Goal: Task Accomplishment & Management: Manage account settings

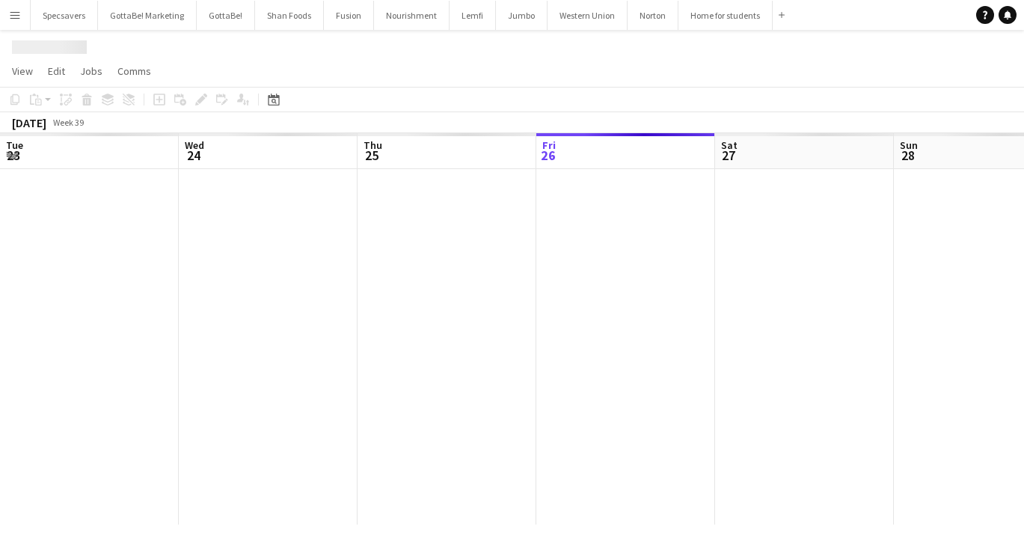
scroll to position [0, 358]
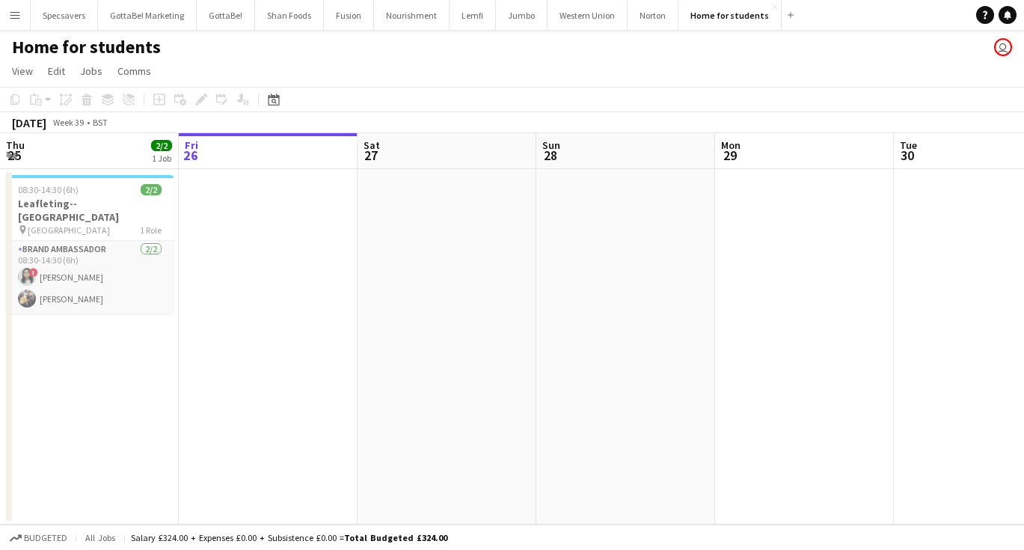
click at [19, 20] on app-icon "Menu" at bounding box center [15, 15] width 12 height 12
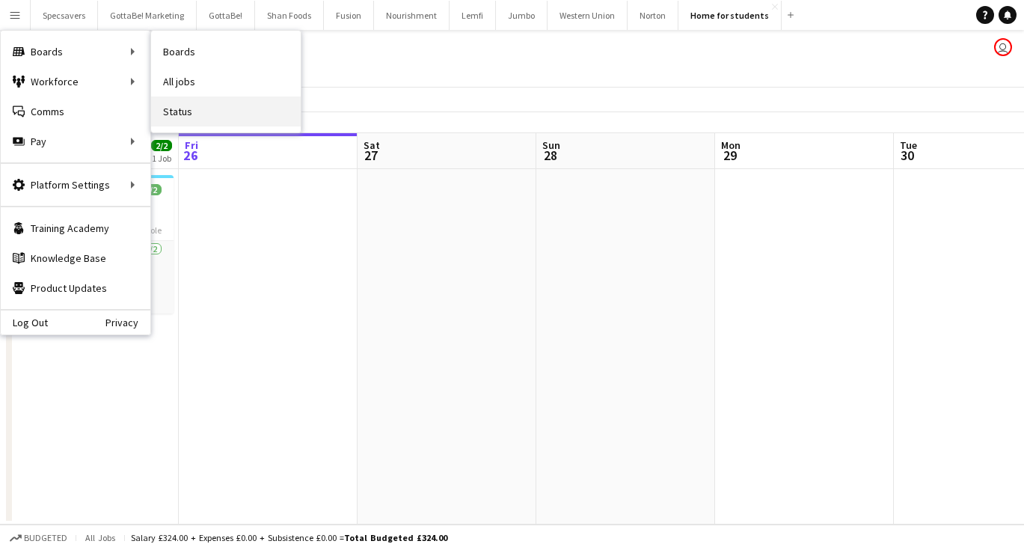
click at [203, 115] on link "Status" at bounding box center [226, 111] width 150 height 30
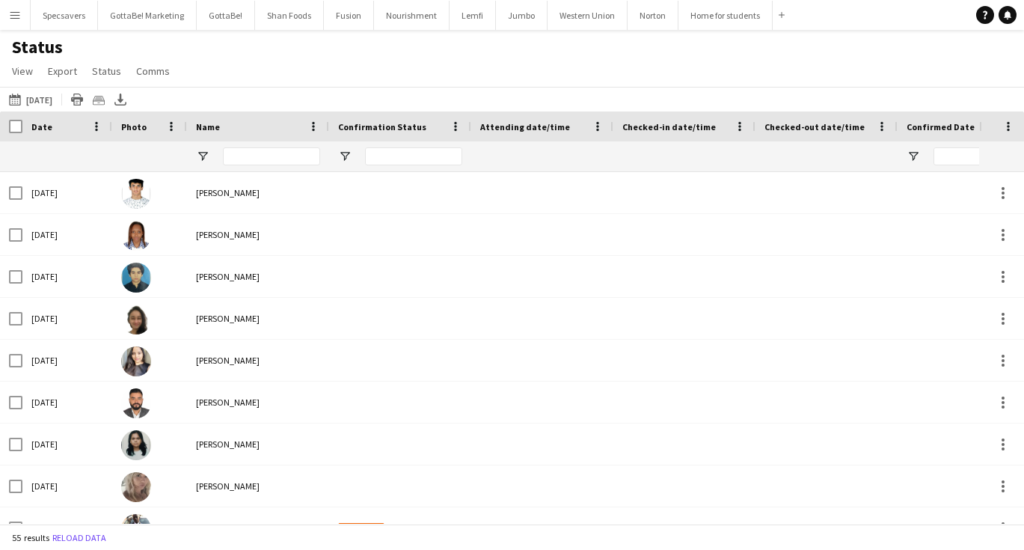
type input "*********"
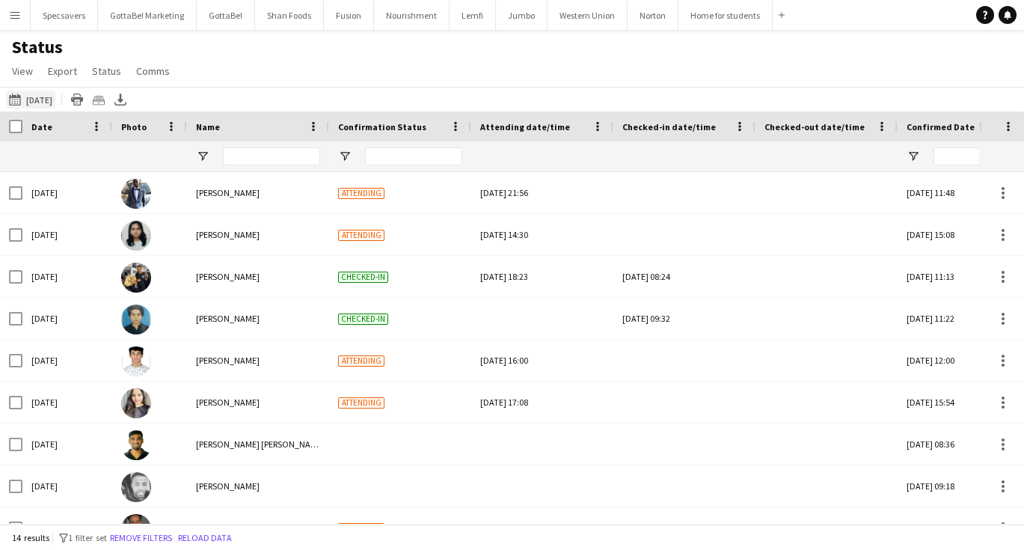
click at [37, 102] on button "26-09-2025 to 02-10-2025 Yesterday" at bounding box center [30, 100] width 49 height 18
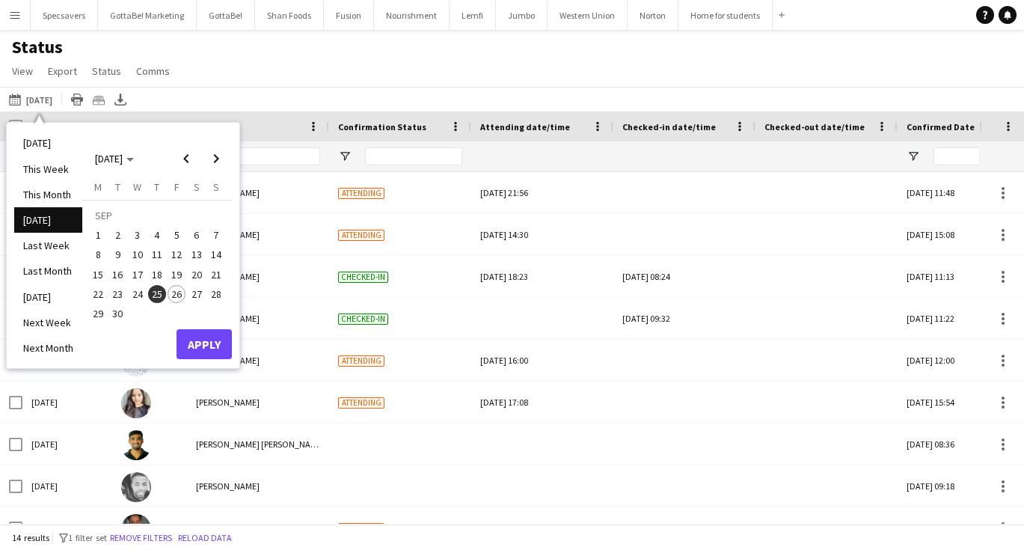
click at [180, 297] on span "26" at bounding box center [177, 294] width 18 height 18
click at [207, 348] on button "Apply" at bounding box center [204, 344] width 55 height 30
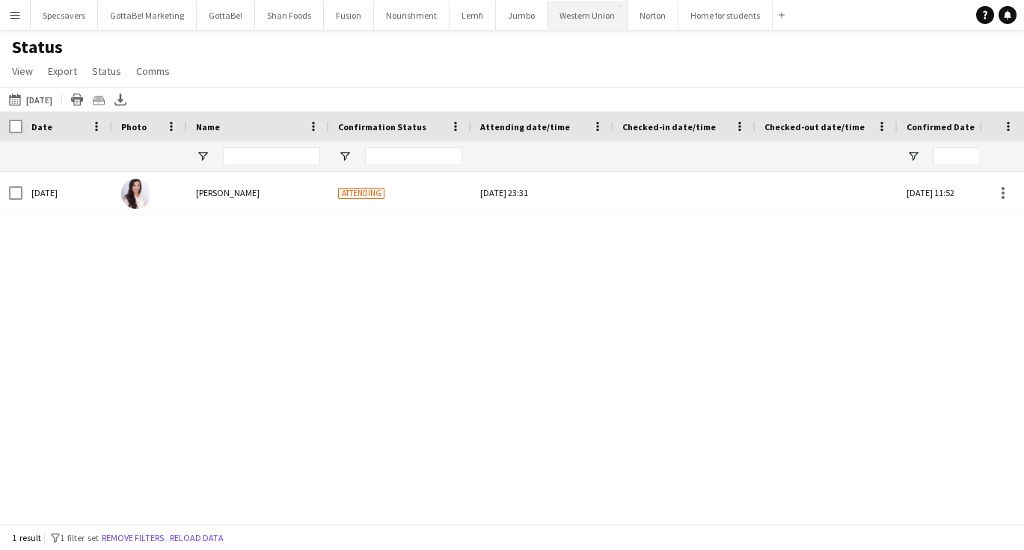
click at [589, 19] on button "Western Union Close" at bounding box center [588, 15] width 80 height 29
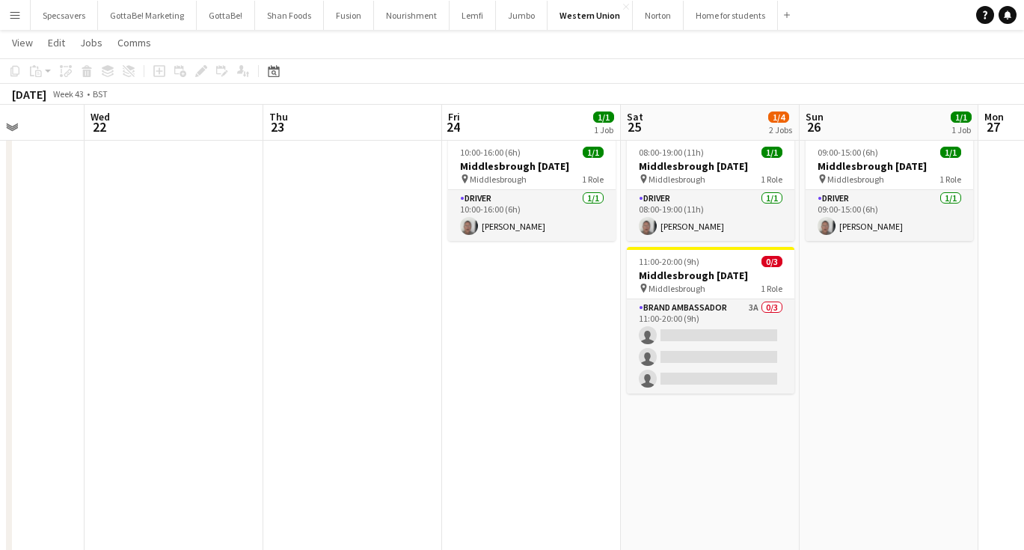
scroll to position [0, 637]
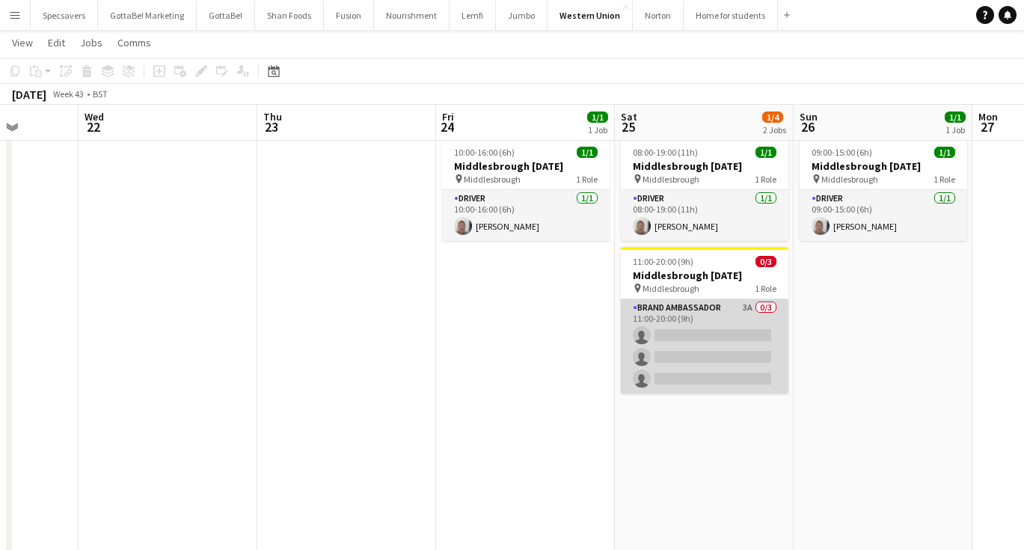
click at [728, 323] on app-card-role "Brand Ambassador 3A 0/3 11:00-20:00 (9h) single-neutral-actions single-neutral-…" at bounding box center [705, 346] width 168 height 94
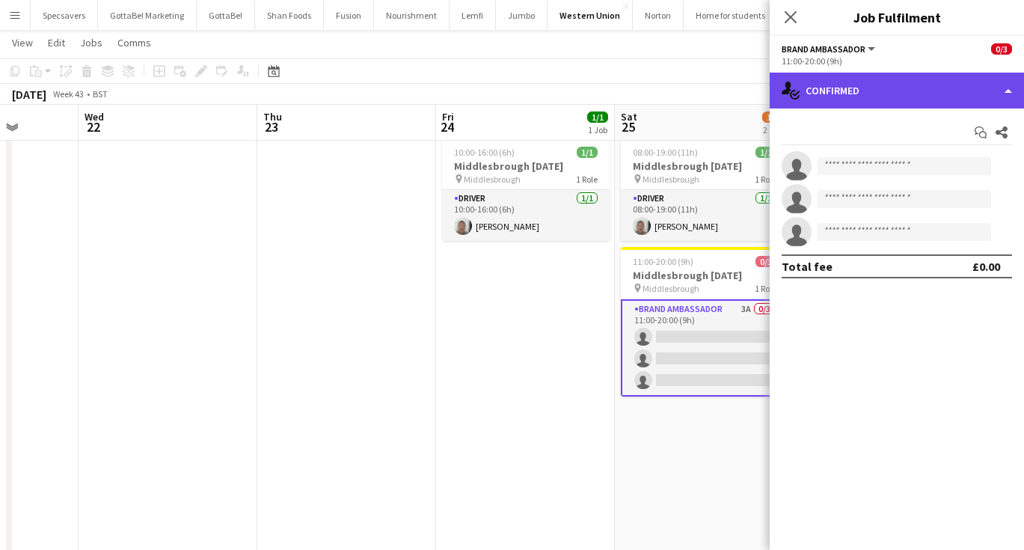
click at [874, 88] on div "single-neutral-actions-check-2 Confirmed" at bounding box center [897, 91] width 254 height 36
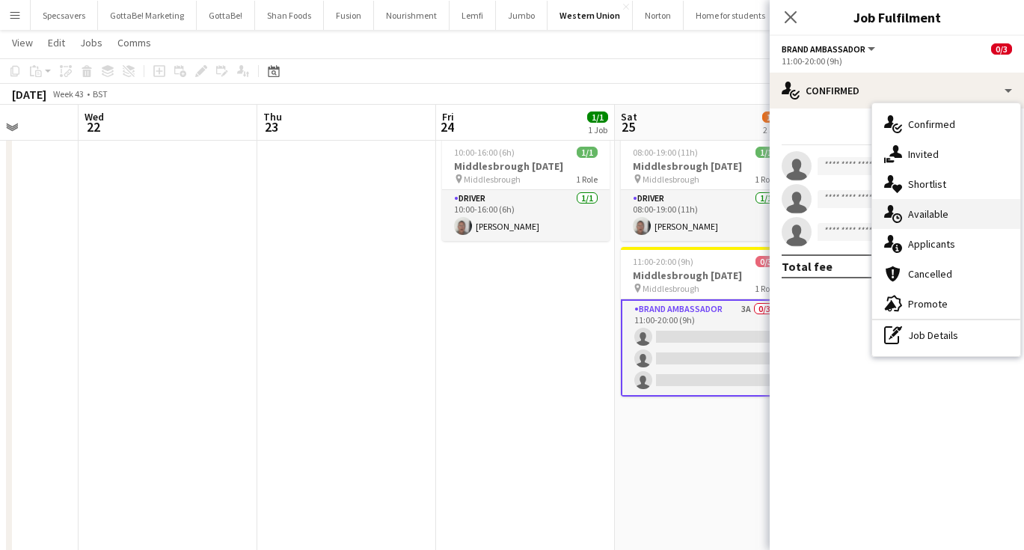
click at [930, 216] on span "Available" at bounding box center [928, 213] width 40 height 13
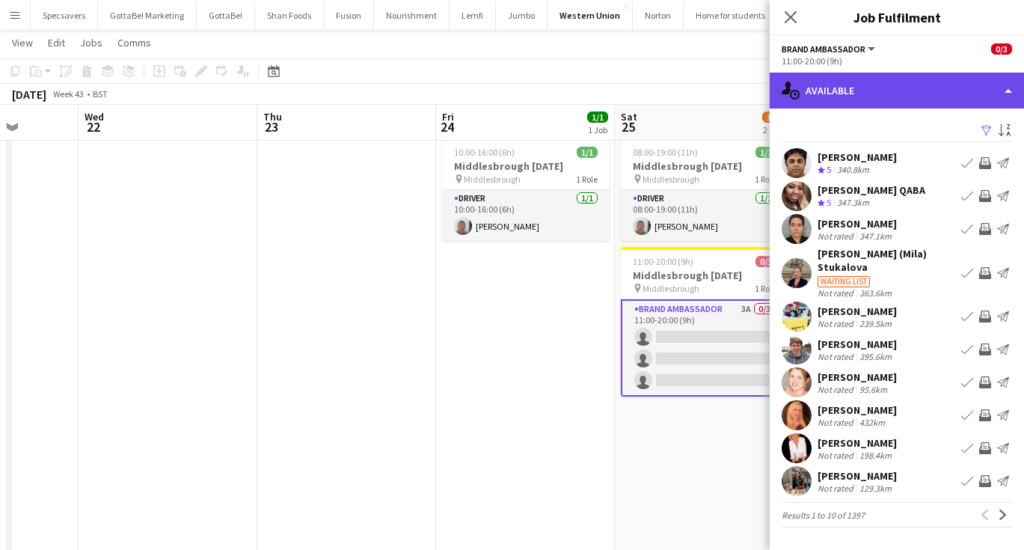
click at [889, 98] on div "single-neutral-actions-upload Available" at bounding box center [897, 91] width 254 height 36
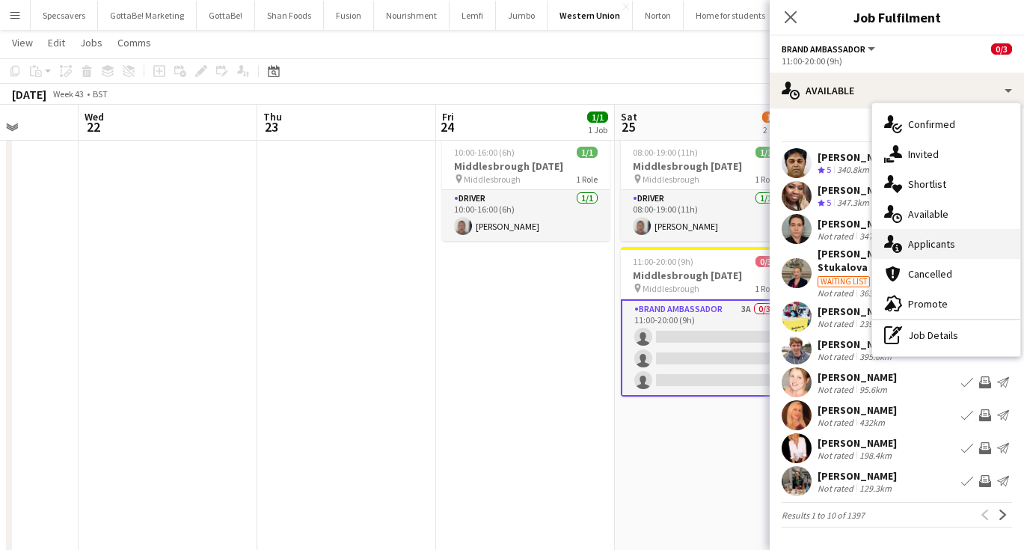
click at [926, 239] on span "Applicants" at bounding box center [931, 243] width 47 height 13
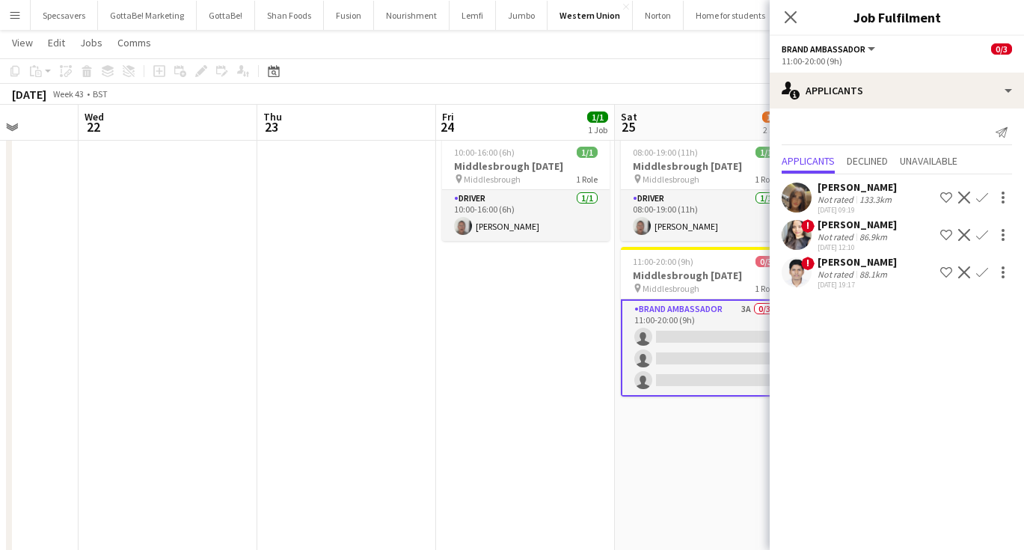
click at [17, 18] on app-icon "Menu" at bounding box center [15, 15] width 12 height 12
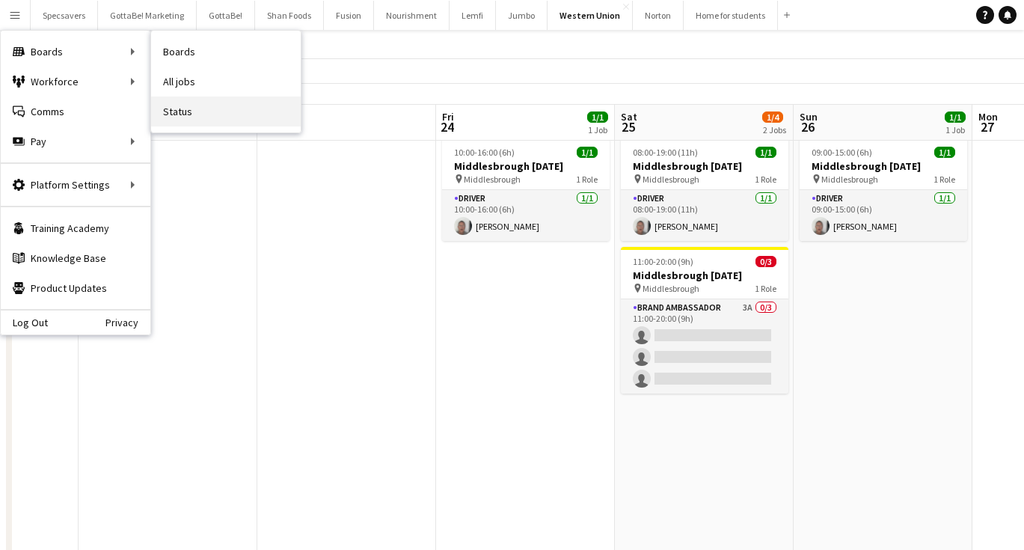
click at [197, 105] on link "Status" at bounding box center [226, 111] width 150 height 30
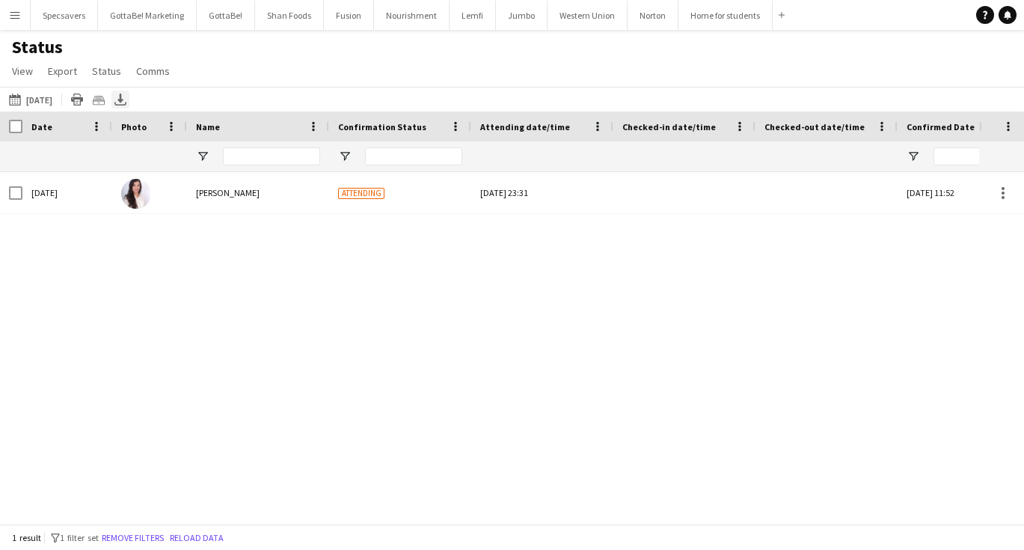
click at [122, 99] on icon "Export XLSX" at bounding box center [120, 99] width 12 height 12
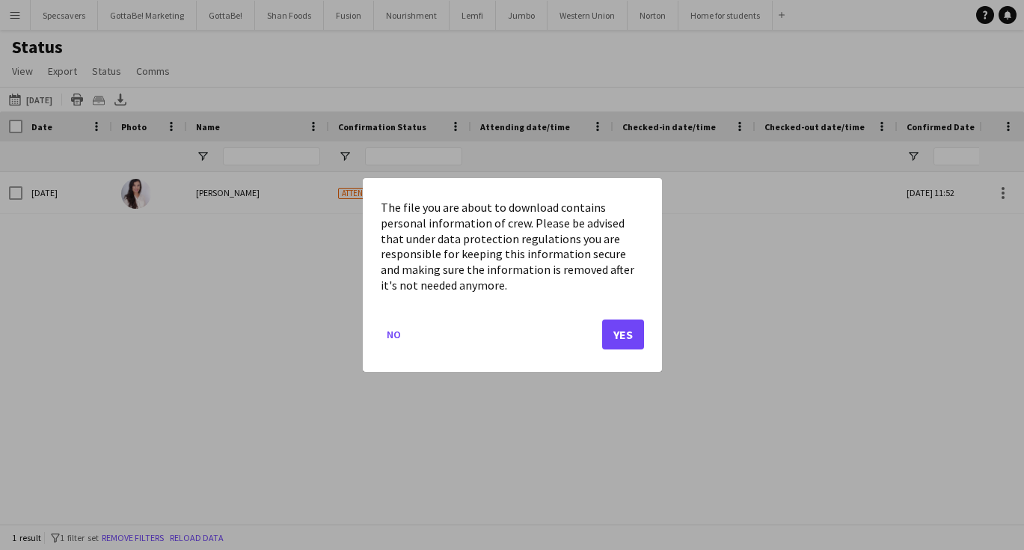
click at [616, 331] on button "Yes" at bounding box center [623, 334] width 42 height 30
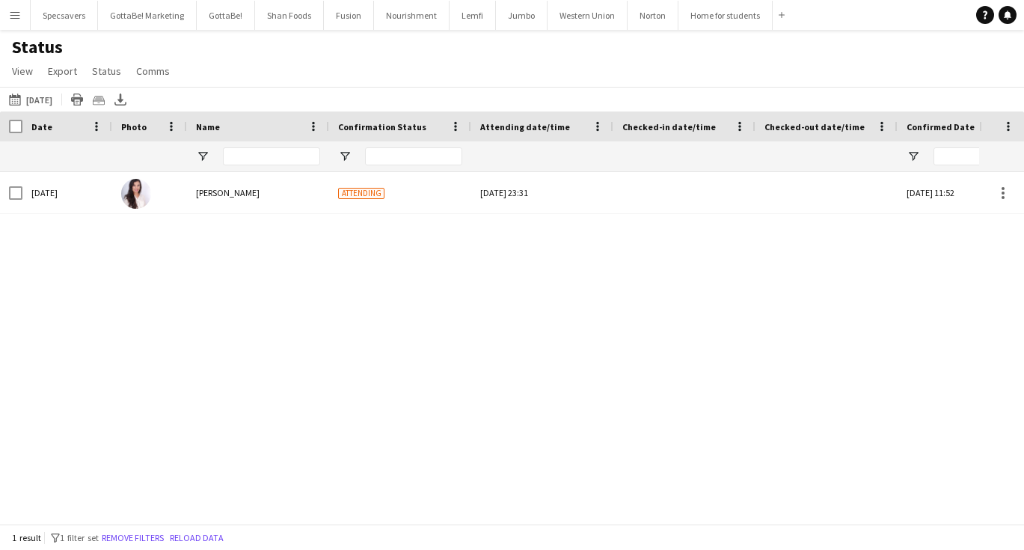
click at [520, 90] on div "Today Today Today This Week This Month Yesterday Last Week Last Month Tomorrow …" at bounding box center [512, 99] width 1024 height 25
click at [402, 12] on button "Nourishment Close" at bounding box center [412, 15] width 76 height 29
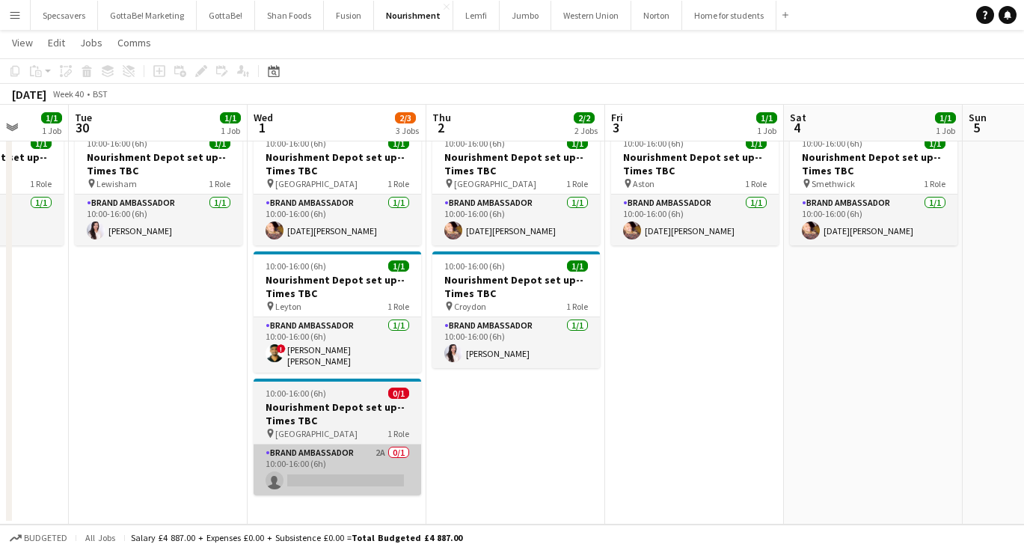
scroll to position [45, 0]
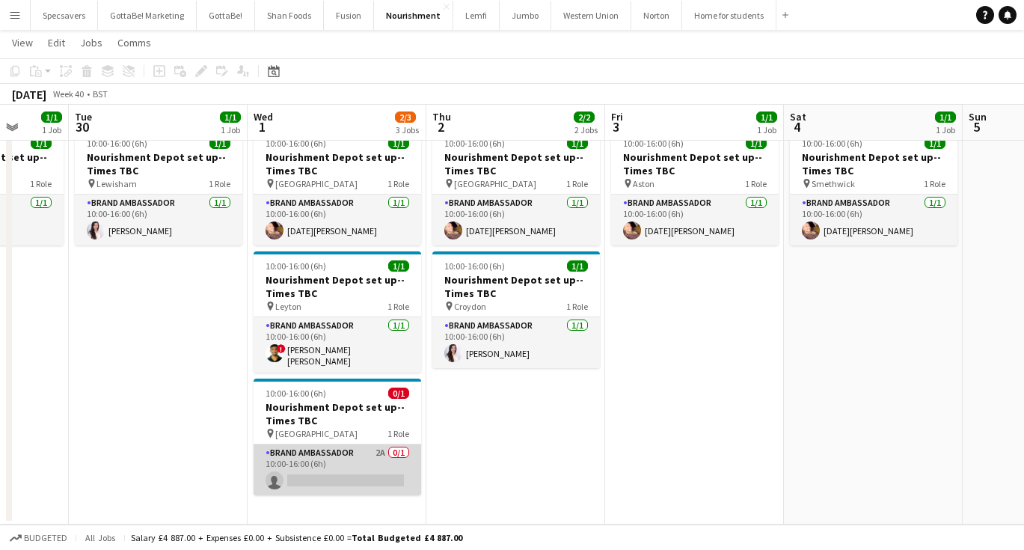
click at [281, 465] on app-card-role "Brand Ambassador 2A 0/1 10:00-16:00 (6h) single-neutral-actions" at bounding box center [338, 469] width 168 height 51
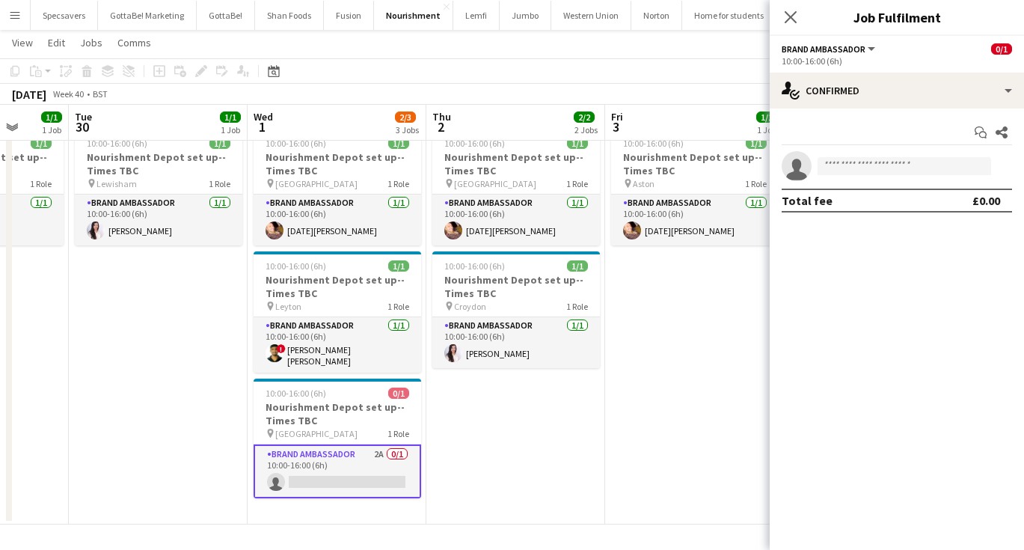
click at [871, 67] on app-options-switcher "Brand Ambassador All roles Brand Ambassador 0/1 10:00-16:00 (6h)" at bounding box center [897, 54] width 254 height 37
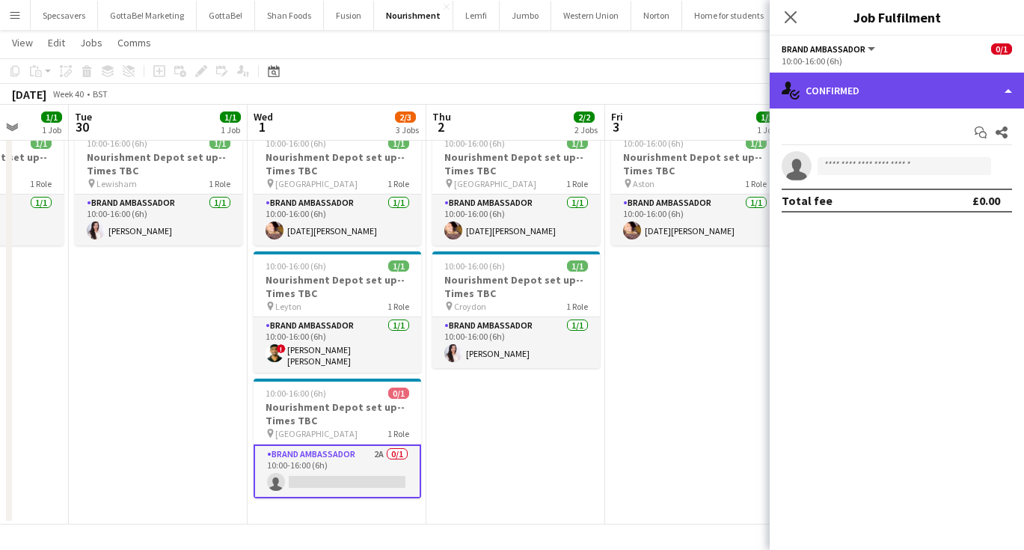
click at [872, 91] on div "single-neutral-actions-check-2 Confirmed" at bounding box center [897, 91] width 254 height 36
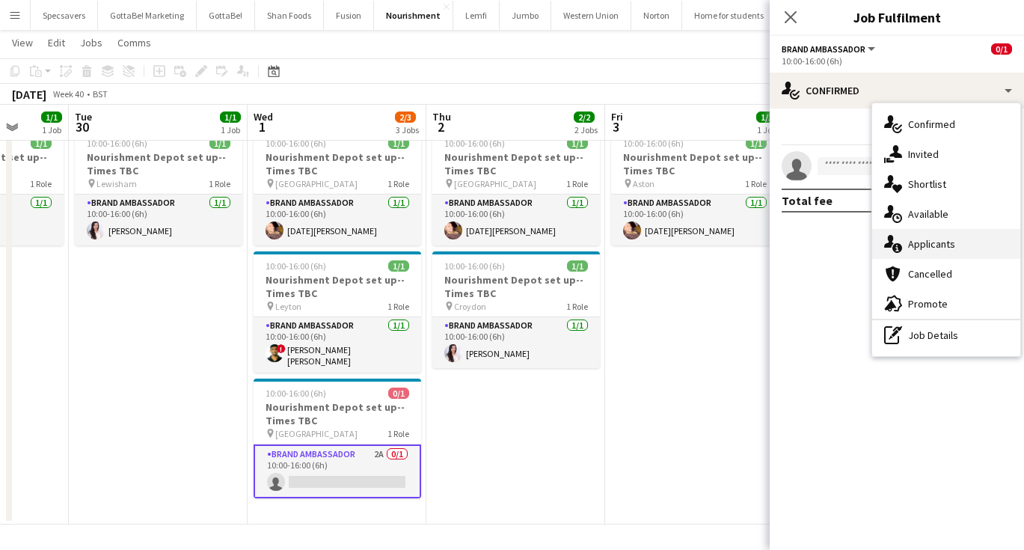
click at [933, 247] on span "Applicants" at bounding box center [931, 243] width 47 height 13
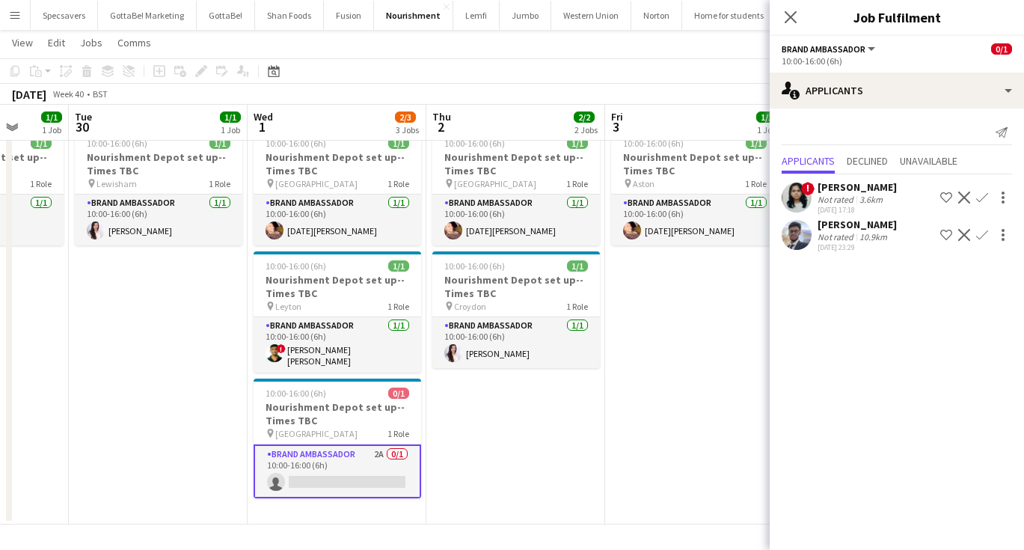
click at [847, 191] on div "Niharika Gautam" at bounding box center [857, 186] width 79 height 13
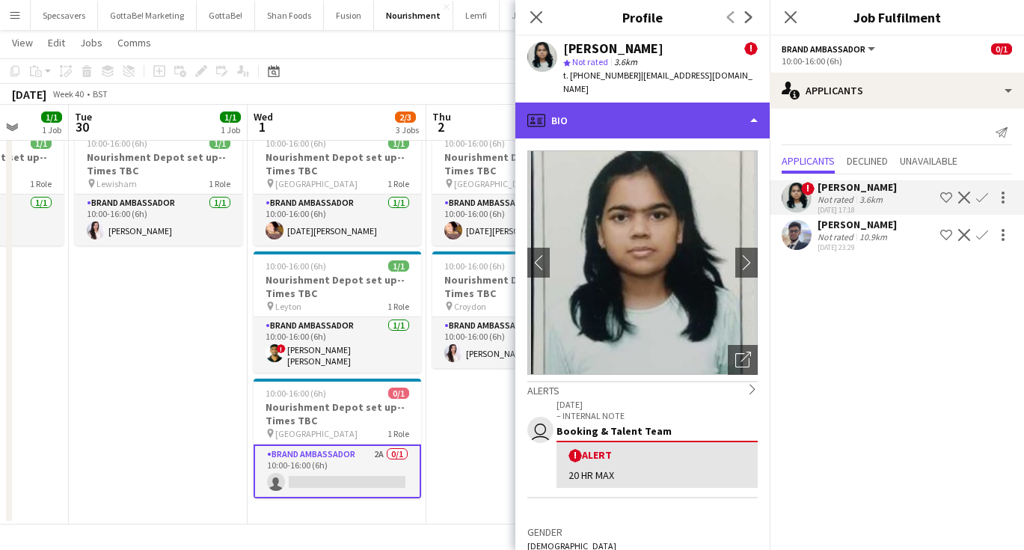
click at [610, 102] on div "profile Bio" at bounding box center [642, 120] width 254 height 36
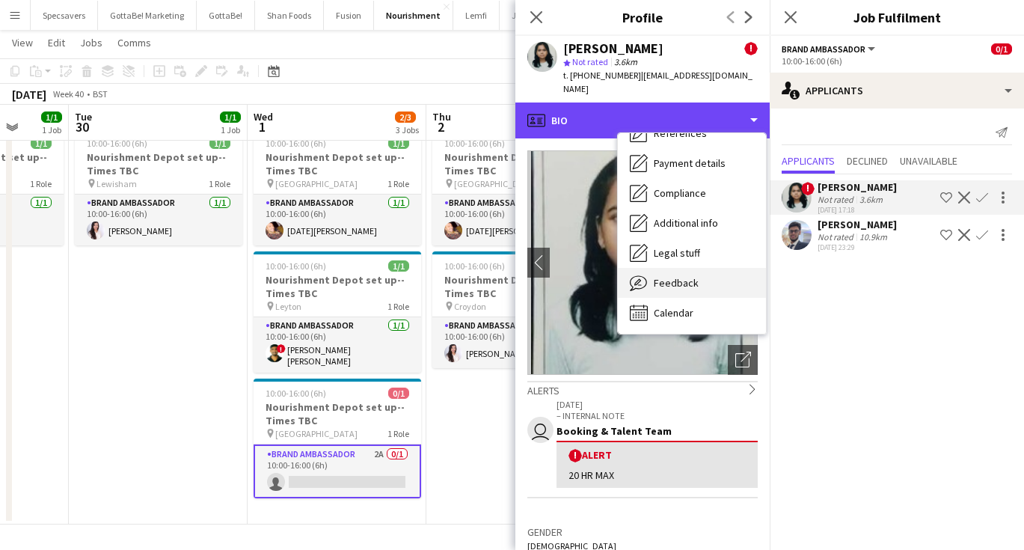
scroll to position [171, 0]
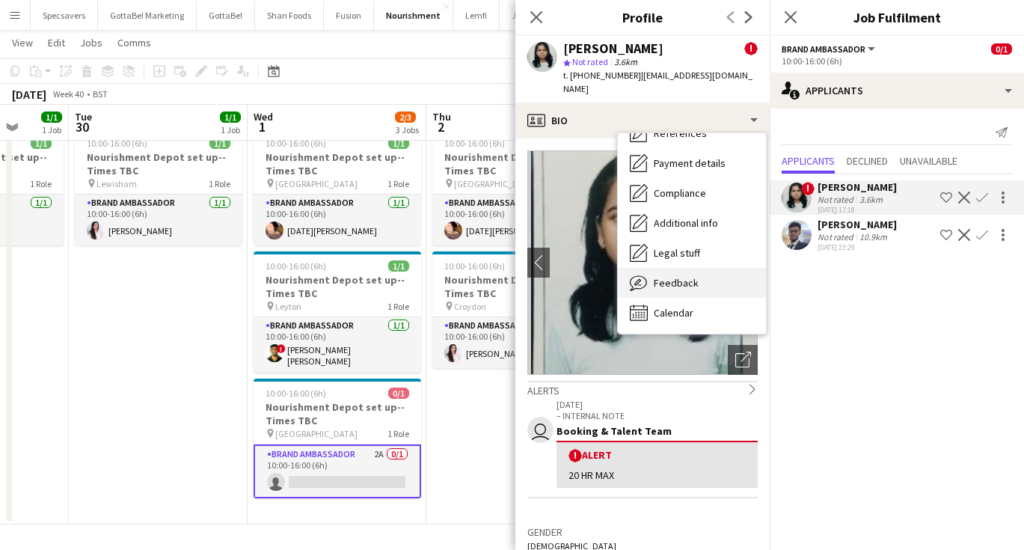
click at [681, 276] on span "Feedback" at bounding box center [676, 282] width 45 height 13
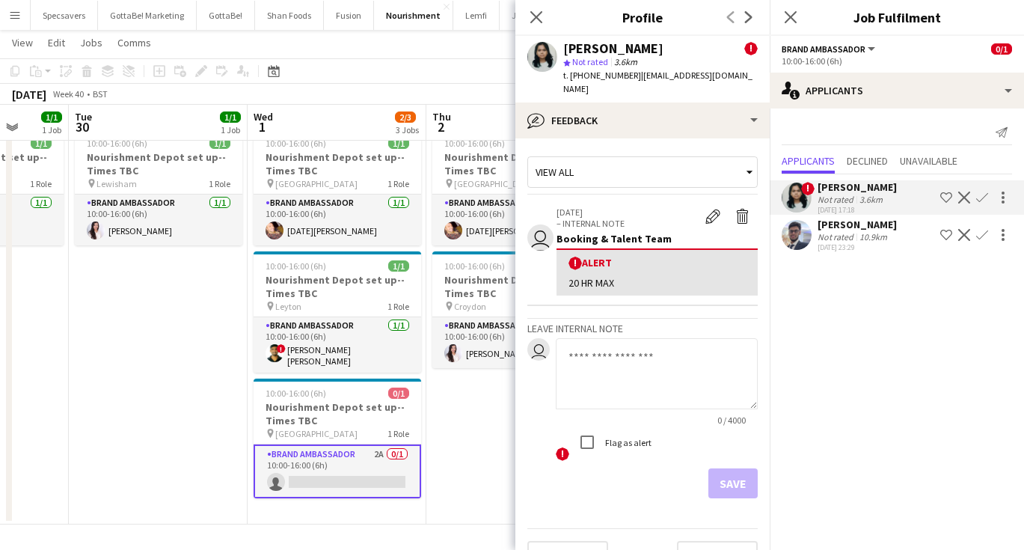
click at [593, 352] on textarea at bounding box center [657, 373] width 202 height 71
type textarea "*"
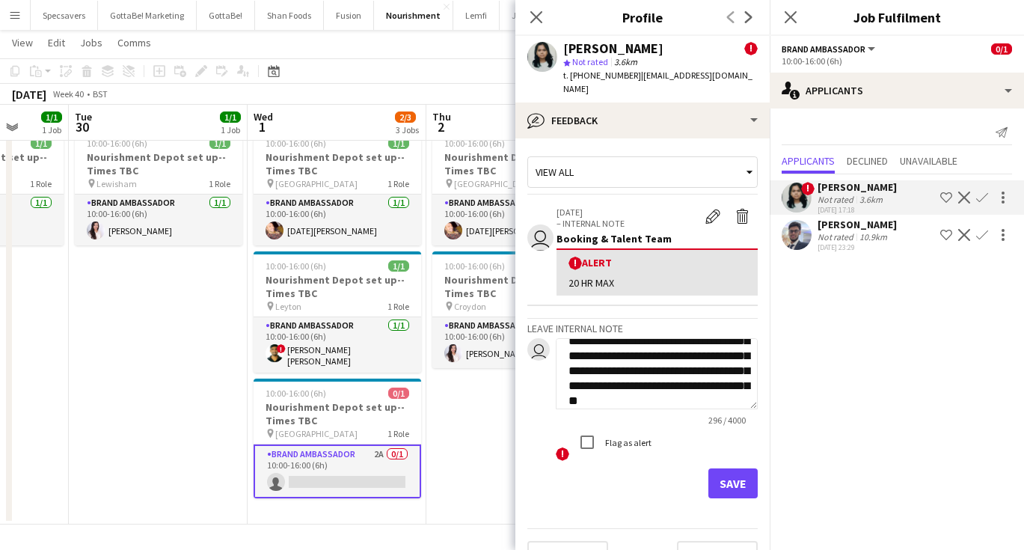
scroll to position [116, 0]
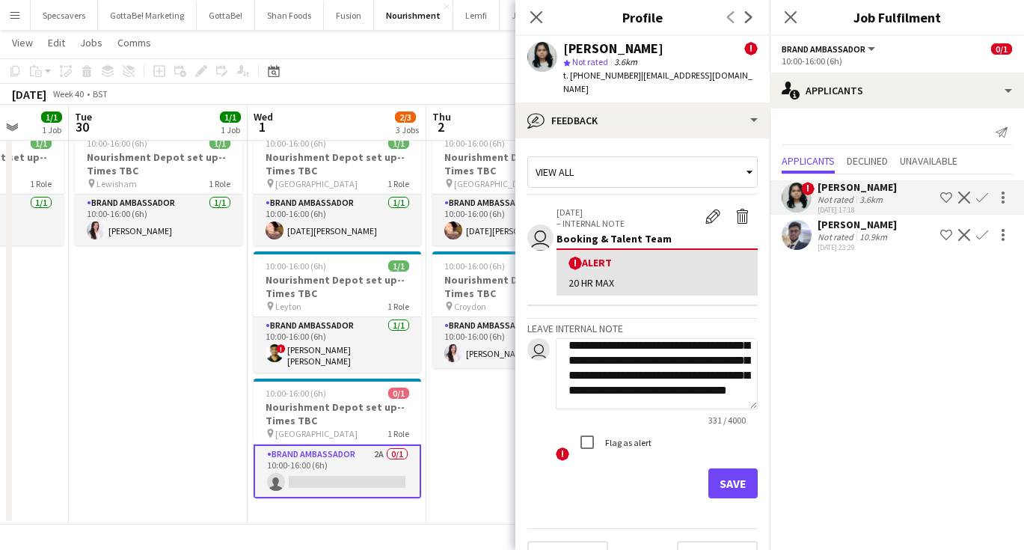
type textarea "**********"
click at [744, 480] on button "Save" at bounding box center [732, 483] width 49 height 30
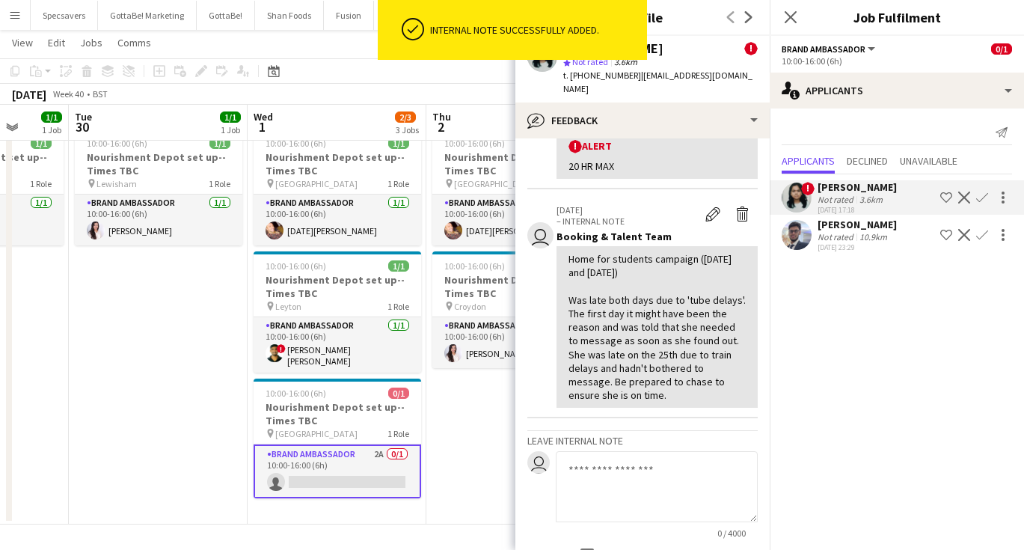
scroll to position [148, 0]
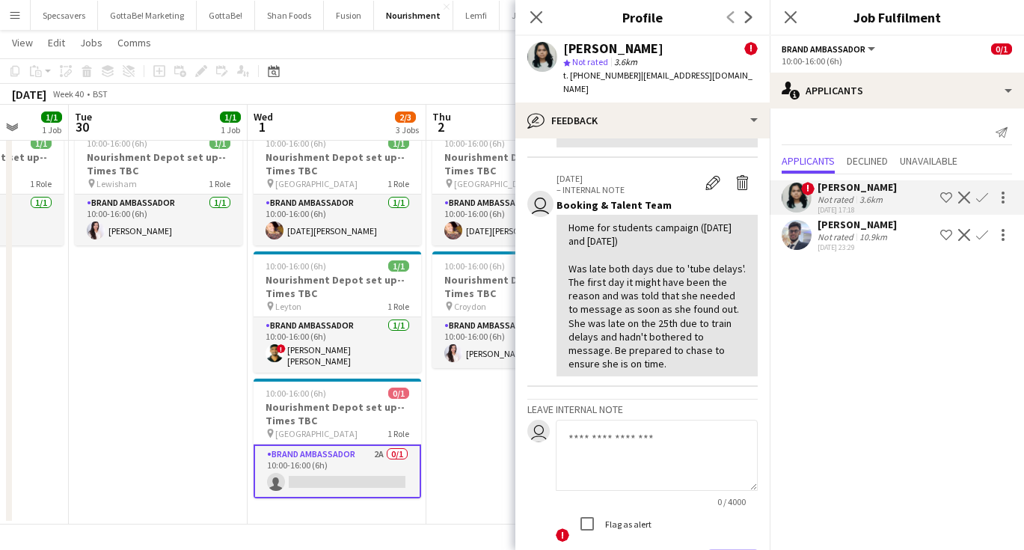
click at [983, 233] on app-icon "Confirm" at bounding box center [982, 235] width 12 height 12
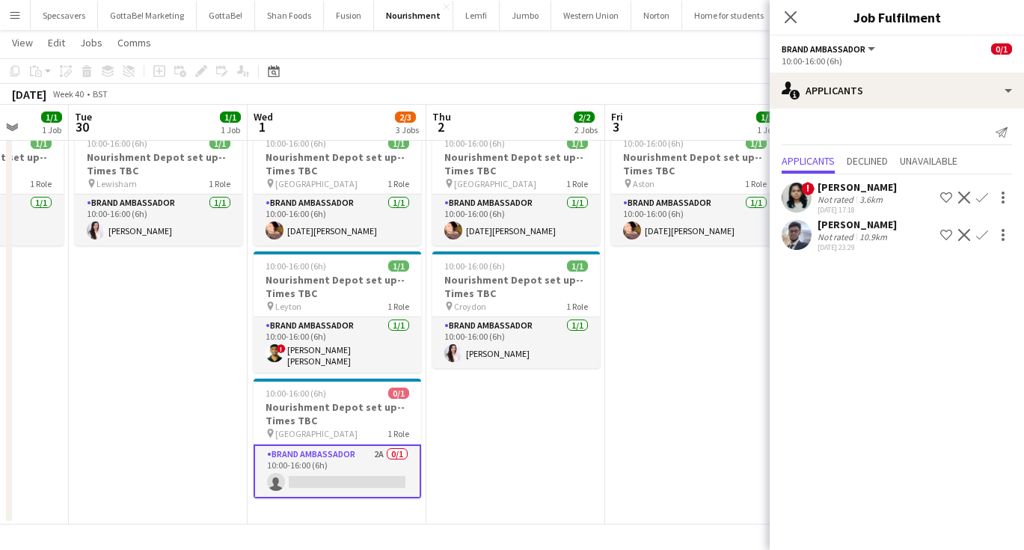
click at [983, 233] on app-icon "Confirm" at bounding box center [982, 235] width 12 height 12
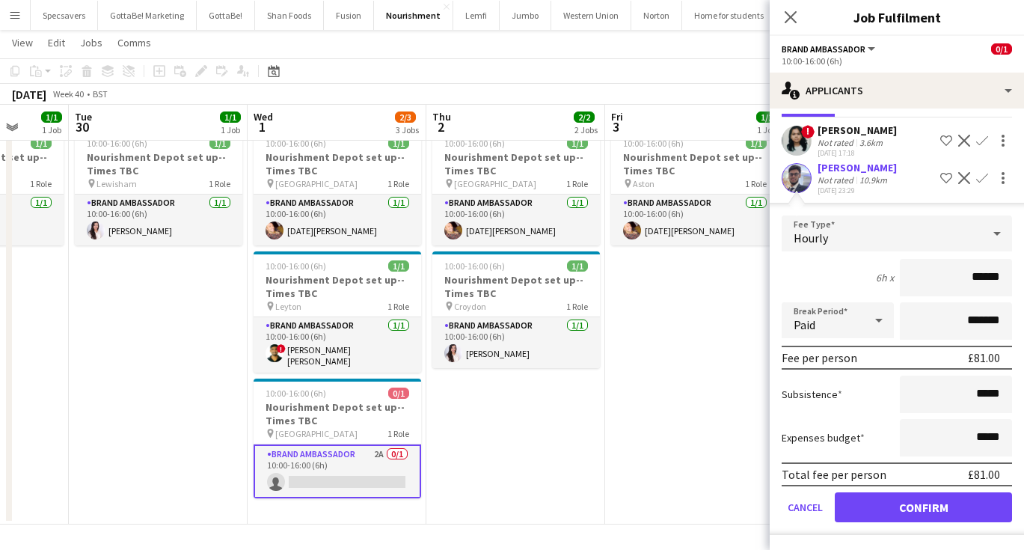
scroll to position [57, 0]
click at [942, 509] on button "Confirm" at bounding box center [923, 507] width 177 height 30
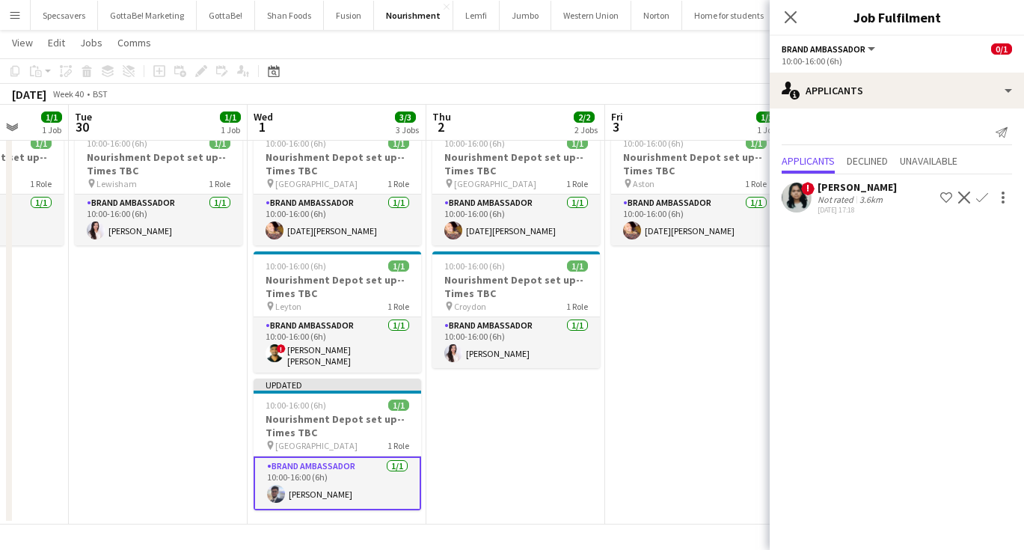
scroll to position [0, 0]
click at [789, 11] on icon "Close pop-in" at bounding box center [790, 17] width 14 height 14
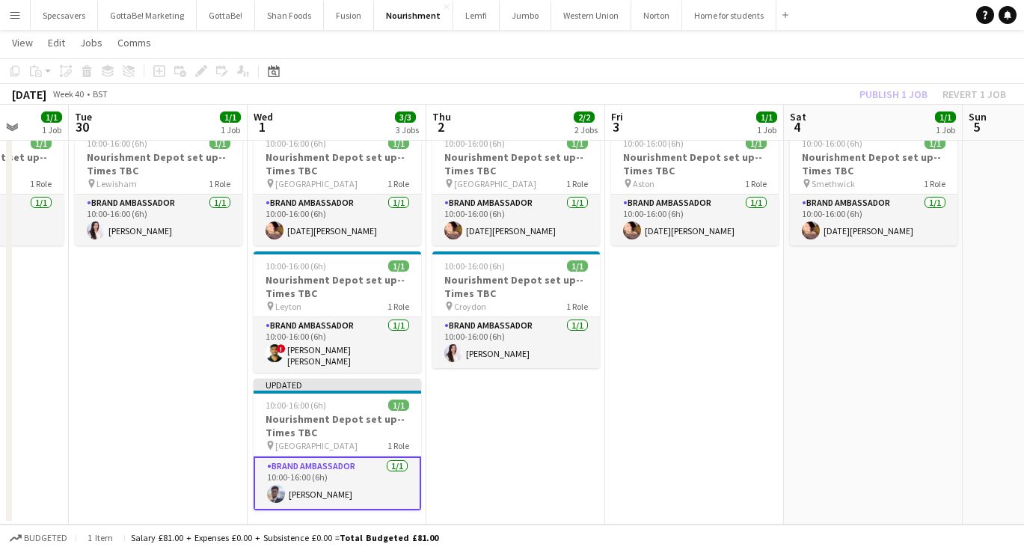
click at [743, 384] on app-date-cell "10:00-16:00 (6h) 1/1 Nourishment Depot set up--Times TBC pin Aston 1 Role Brand…" at bounding box center [694, 324] width 179 height 402
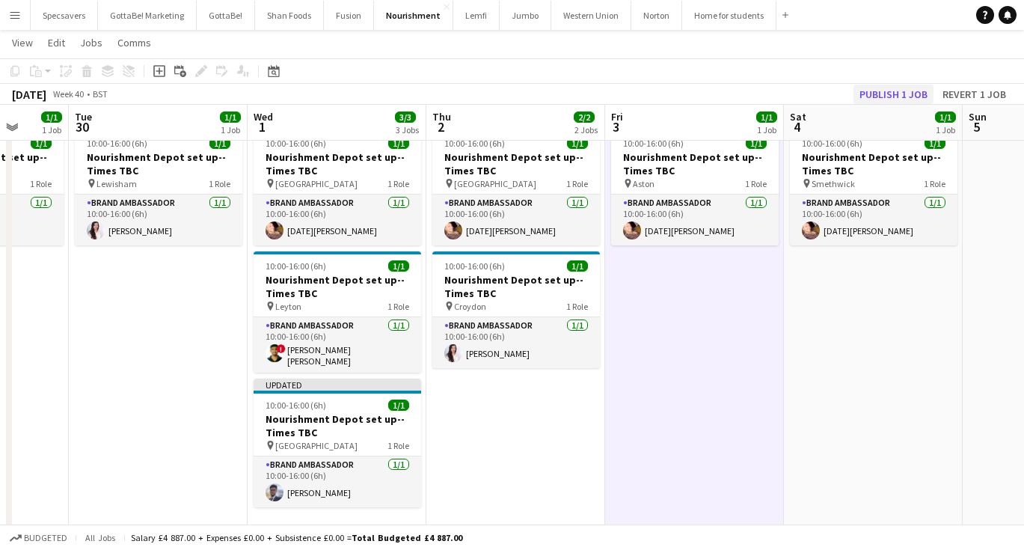
click at [910, 95] on button "Publish 1 job" at bounding box center [893, 94] width 80 height 19
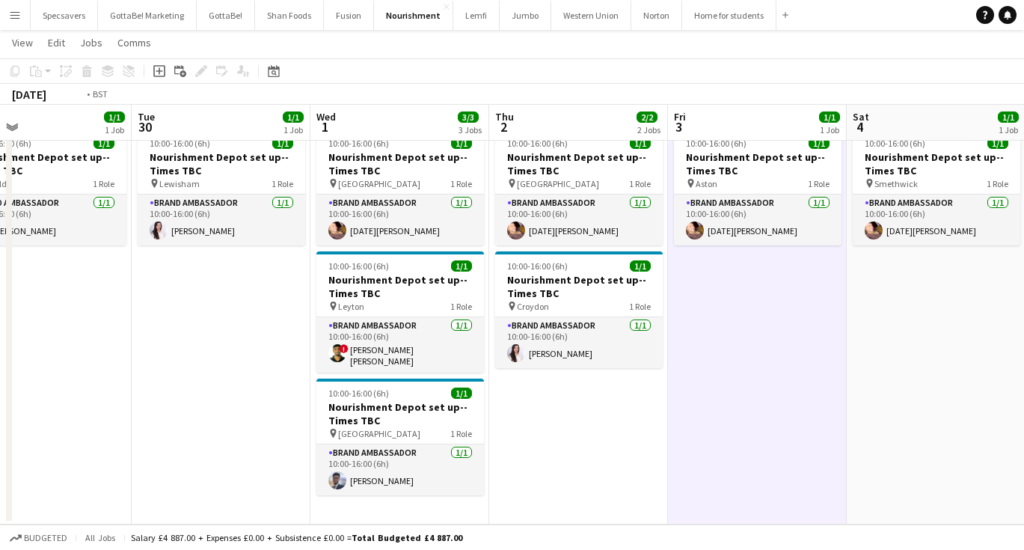
scroll to position [0, 343]
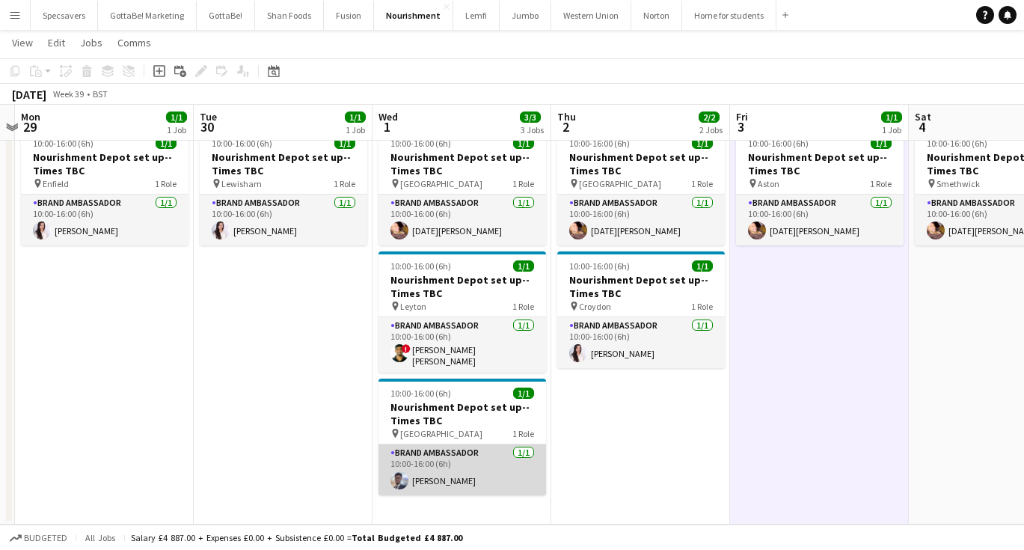
click at [436, 474] on app-card-role "Brand Ambassador 1/1 10:00-16:00 (6h) Jinan Chowdhury" at bounding box center [462, 469] width 168 height 51
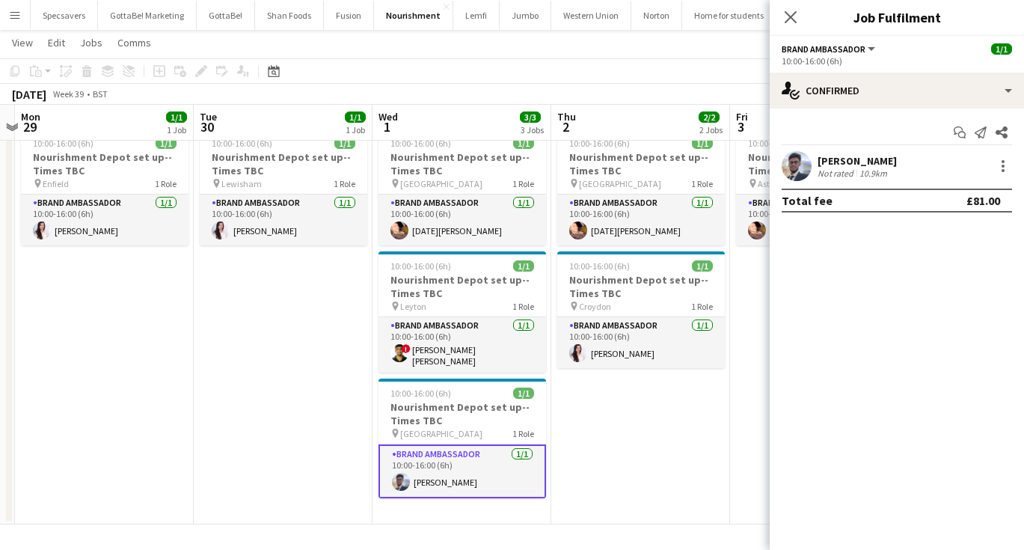
click at [897, 160] on div "Jinan Chowdhury" at bounding box center [857, 160] width 79 height 13
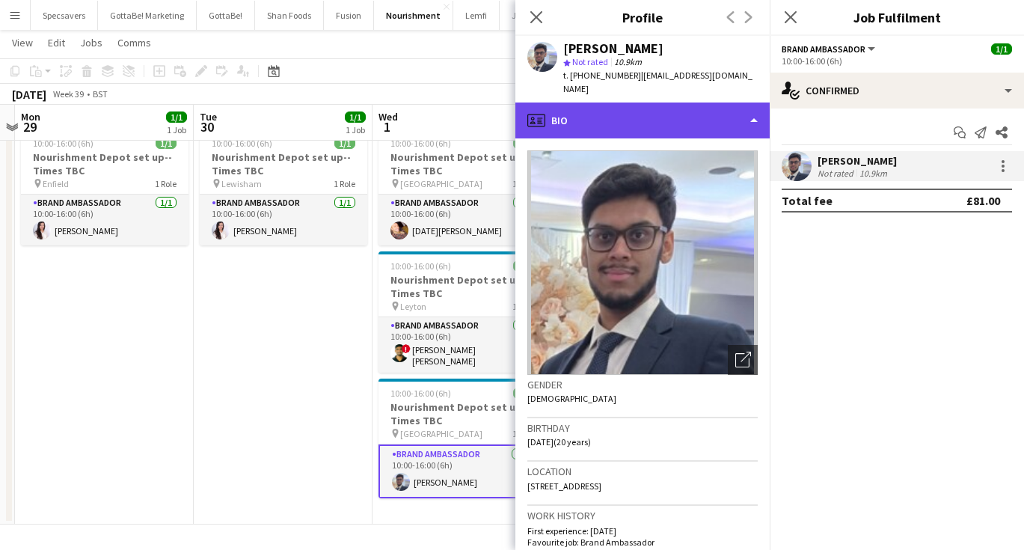
click at [674, 102] on div "profile Bio" at bounding box center [642, 120] width 254 height 36
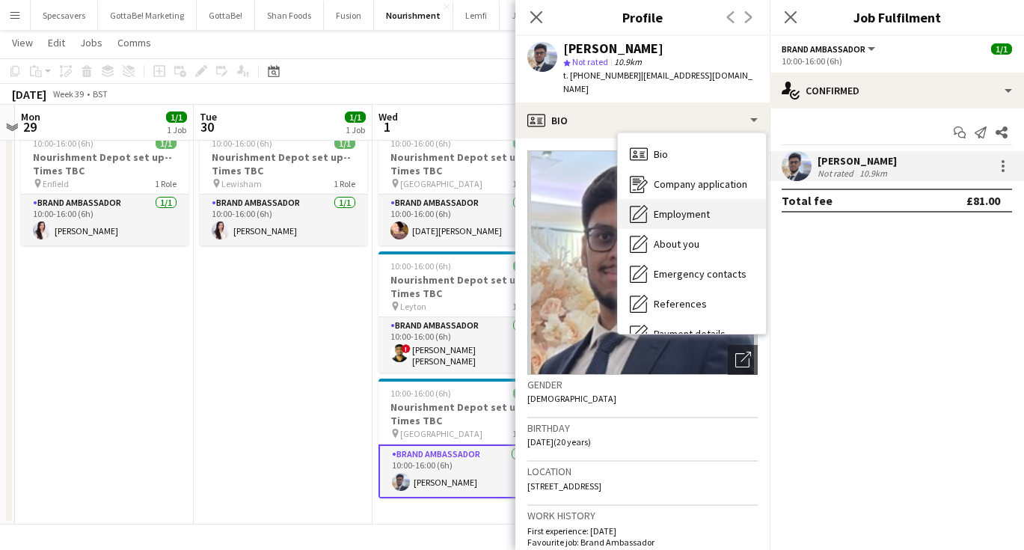
click at [693, 206] on div "Employment Employment" at bounding box center [692, 214] width 148 height 30
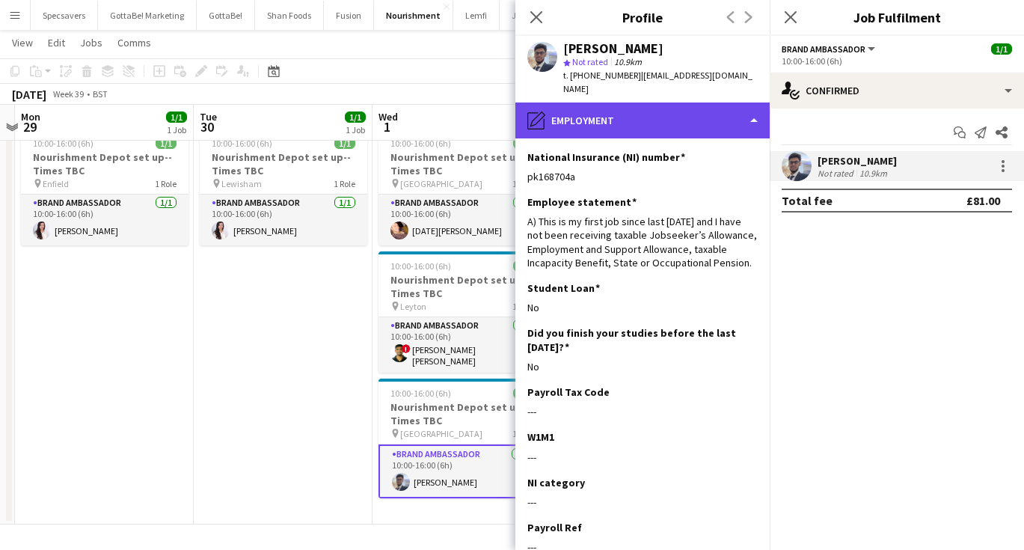
click at [611, 102] on div "pencil4 Employment" at bounding box center [642, 120] width 254 height 36
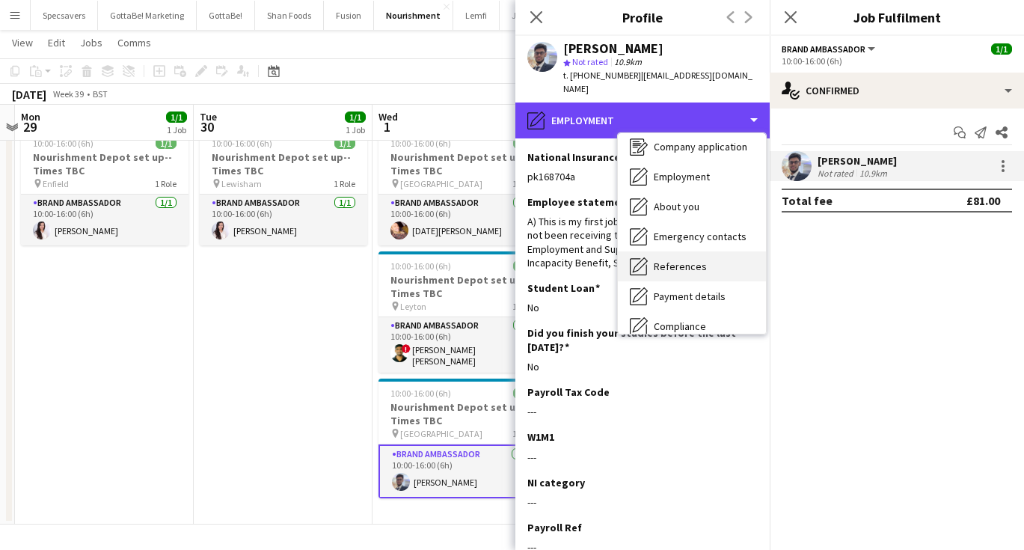
scroll to position [60, 0]
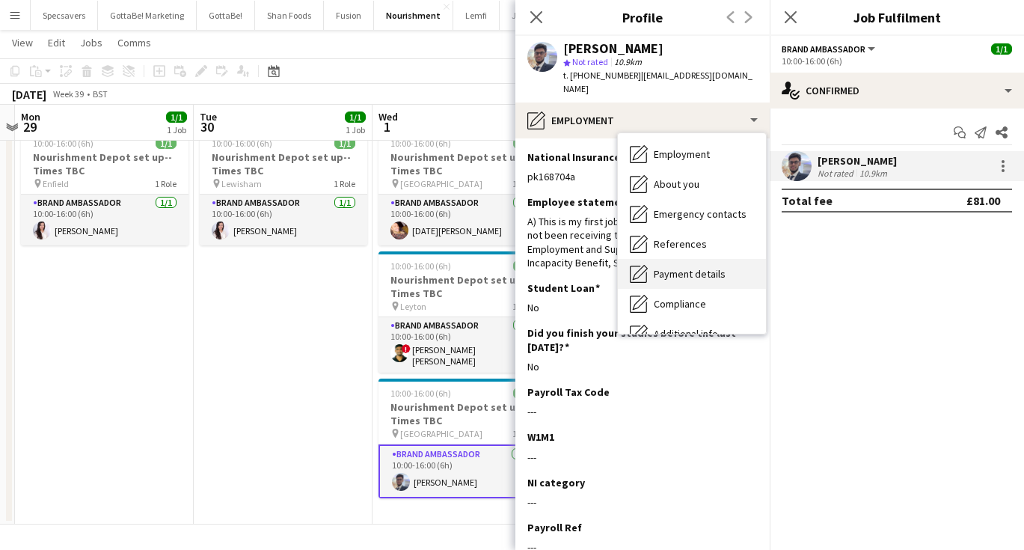
click at [680, 267] on span "Payment details" at bounding box center [690, 273] width 72 height 13
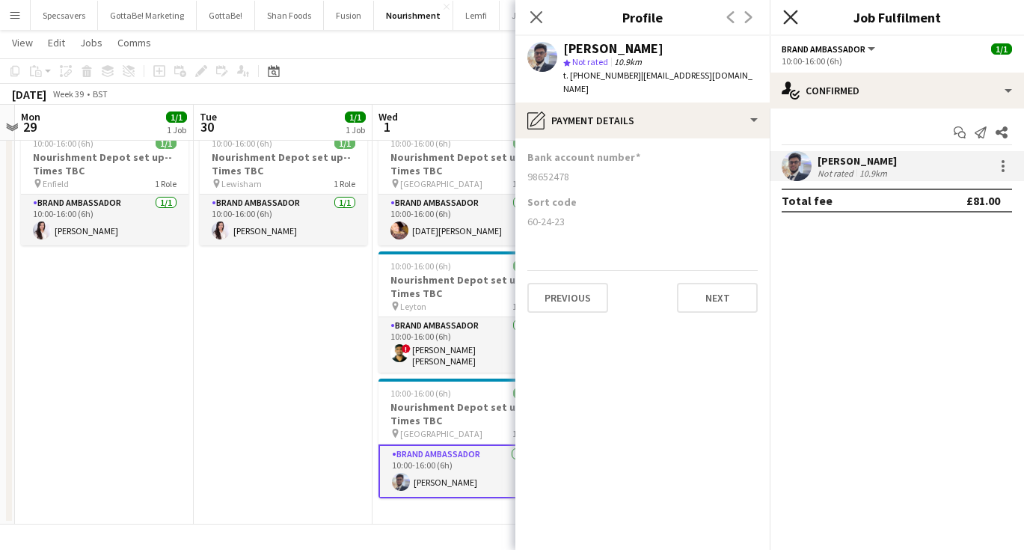
click at [793, 18] on icon "Close pop-in" at bounding box center [790, 17] width 14 height 14
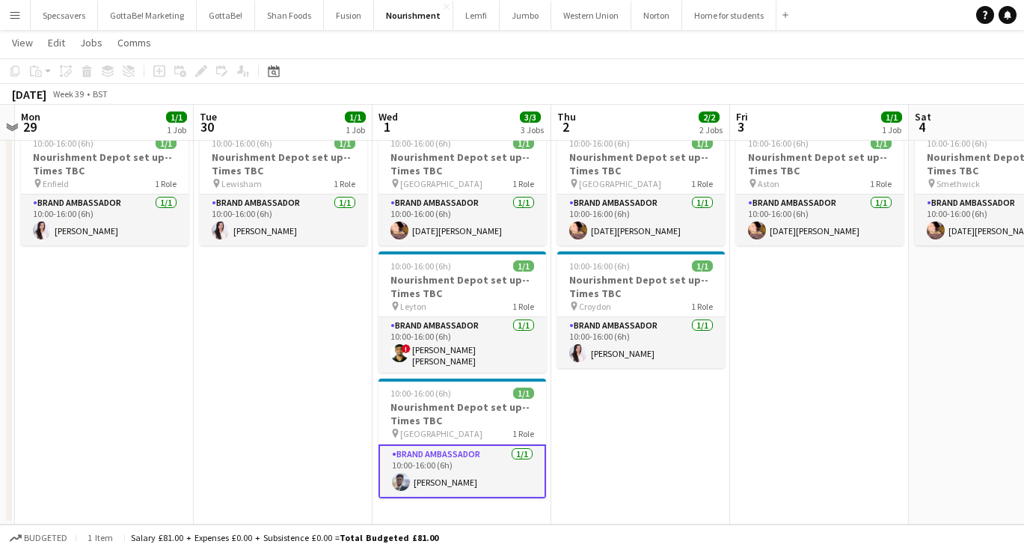
click at [424, 479] on app-card-role "Brand Ambassador 1/1 10:00-16:00 (6h) Jinan Chowdhury" at bounding box center [462, 471] width 168 height 54
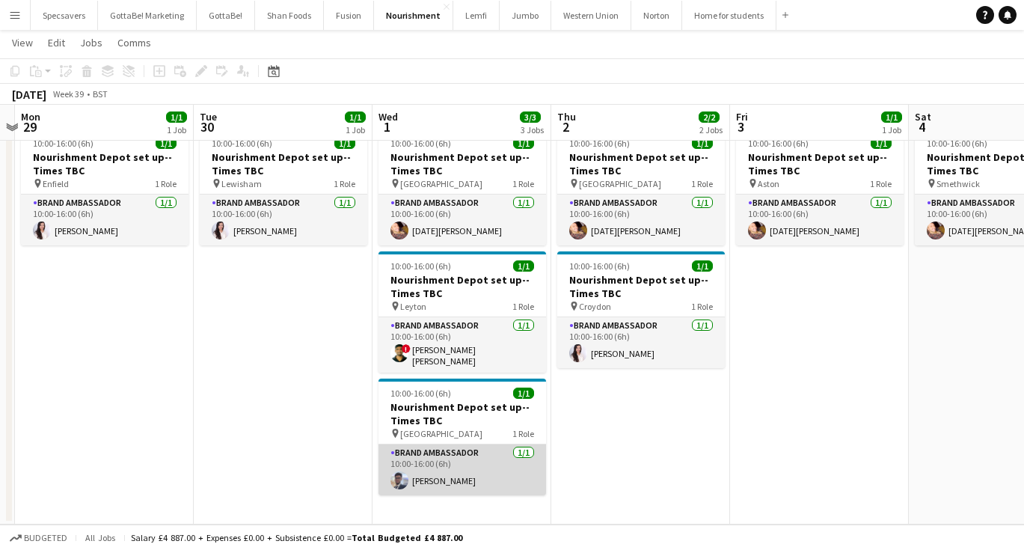
click at [495, 461] on app-card-role "Brand Ambassador 1/1 10:00-16:00 (6h) Jinan Chowdhury" at bounding box center [462, 469] width 168 height 51
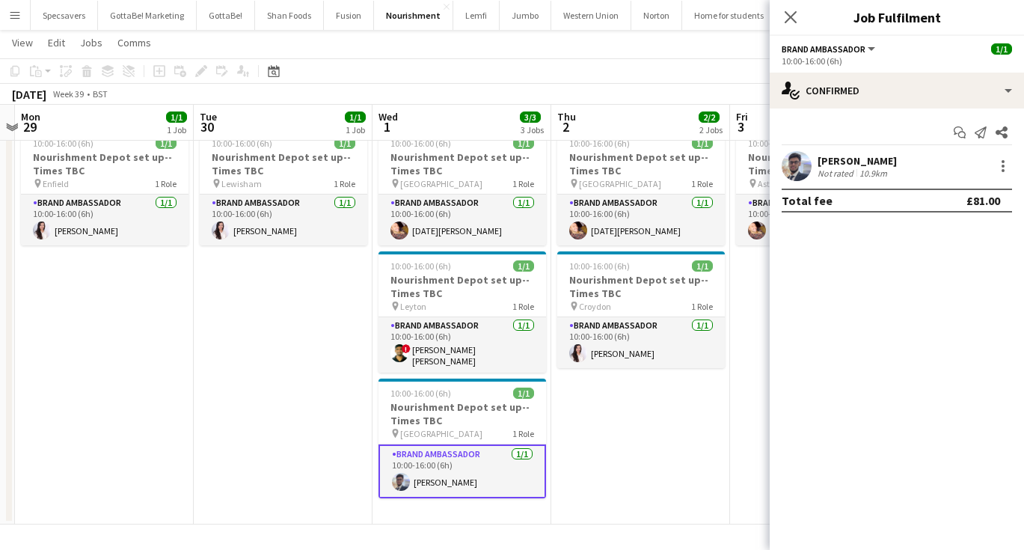
click at [855, 165] on div "Jinan Chowdhury" at bounding box center [857, 160] width 79 height 13
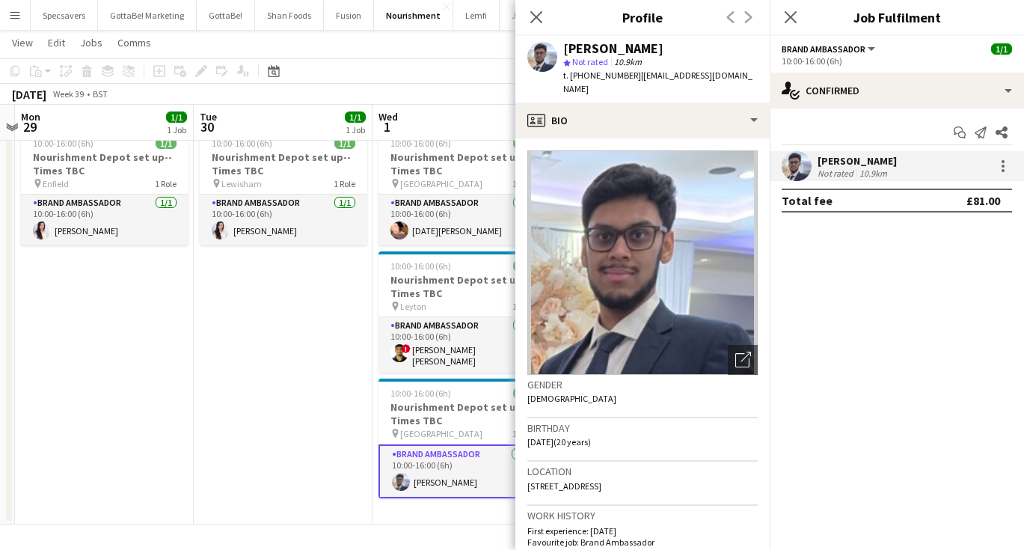
drag, startPoint x: 558, startPoint y: 472, endPoint x: 755, endPoint y: 478, distance: 196.8
click at [755, 478] on div "Location N7 9HT, Flat 20 Coral House, 2 Sterling Way, London, N7 9HT" at bounding box center [642, 482] width 230 height 43
copy span "Flat 20 Coral House, 2 Sterling Way, London, N7 9HT"
click at [459, 414] on h3 "Nourishment Depot set up--Times TBC" at bounding box center [462, 413] width 168 height 27
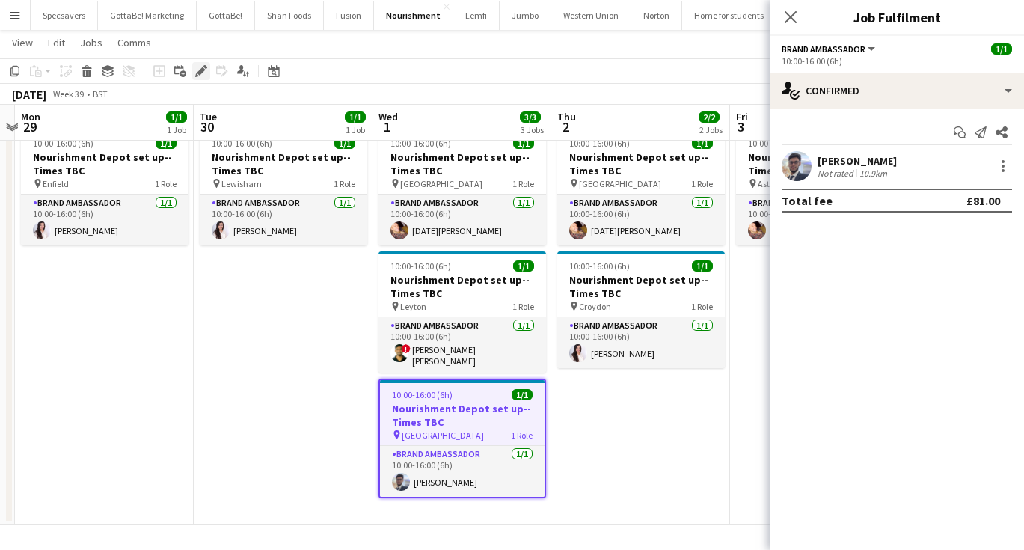
click at [199, 70] on icon "Edit" at bounding box center [201, 71] width 12 height 12
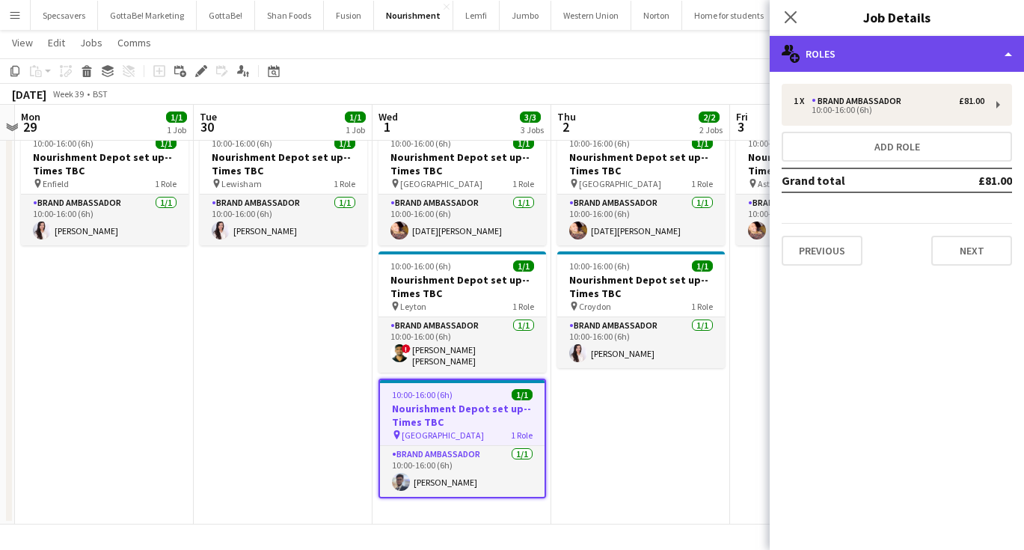
click at [875, 53] on div "multiple-users-add Roles" at bounding box center [897, 54] width 254 height 36
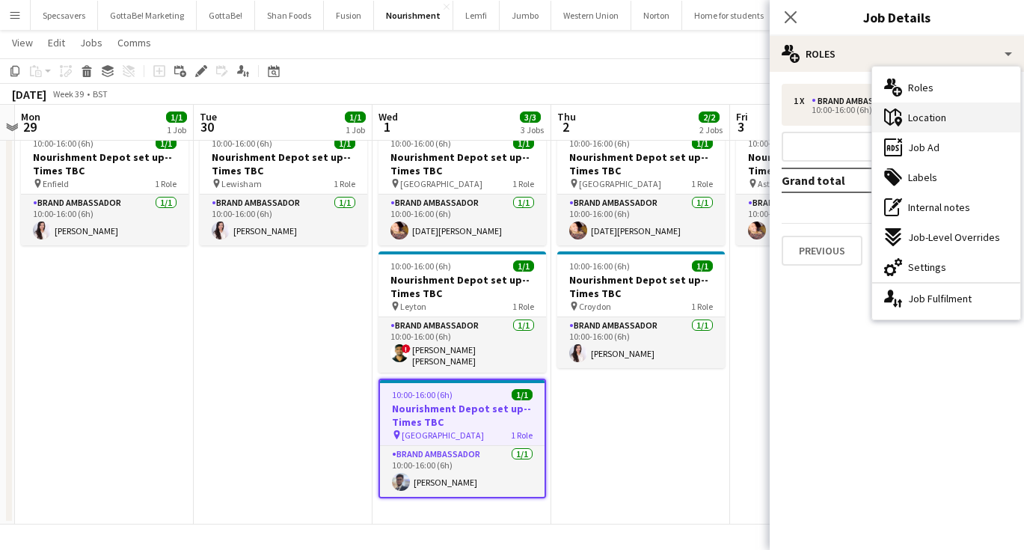
click at [913, 120] on span "Location" at bounding box center [927, 117] width 38 height 13
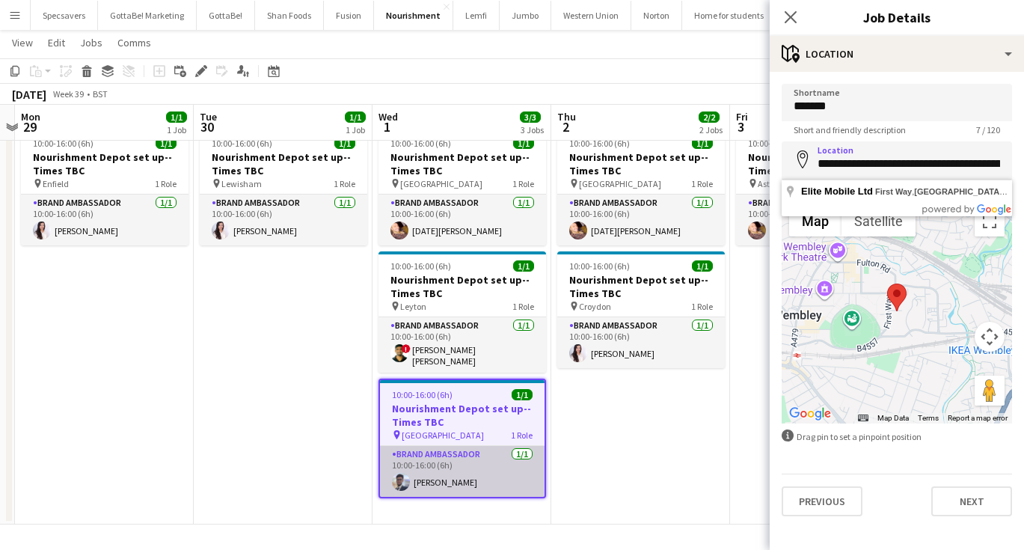
click at [444, 467] on app-card-role "Brand Ambassador 1/1 10:00-16:00 (6h) Jinan Chowdhury" at bounding box center [462, 471] width 165 height 51
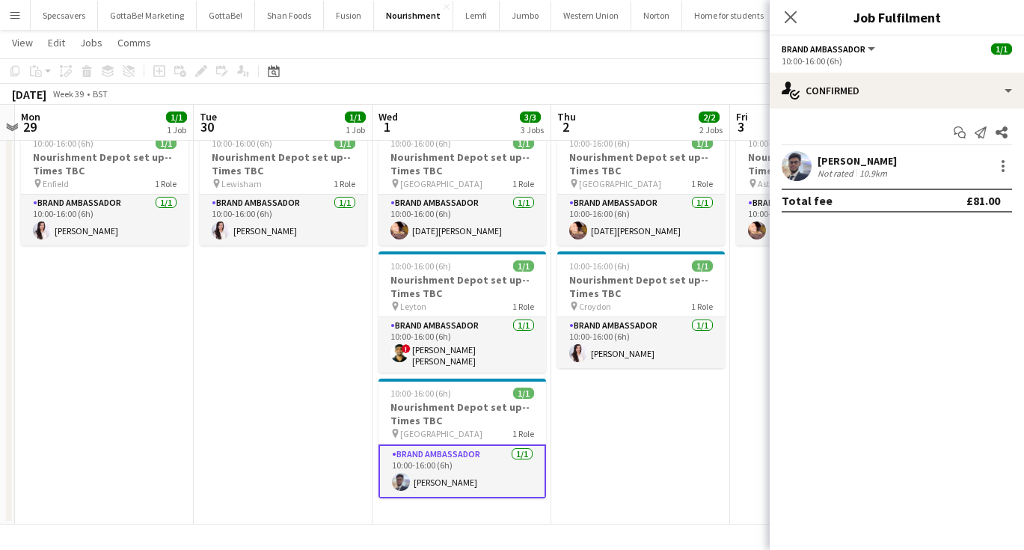
click at [872, 155] on div "Jinan Chowdhury" at bounding box center [857, 160] width 79 height 13
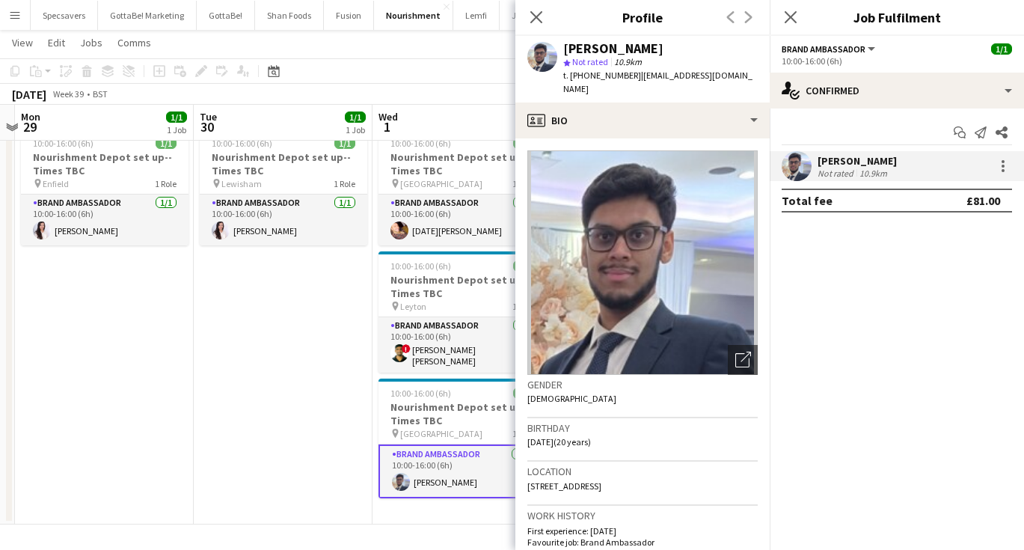
drag, startPoint x: 749, startPoint y: 470, endPoint x: 559, endPoint y: 468, distance: 189.2
click at [559, 480] on span "N7 9HT, Flat 20 Coral House, 2 Sterling Way, London, N7 9HT" at bounding box center [564, 485] width 74 height 11
copy span "Flat 20 Coral House, 2 Sterling Way, London, N7 9HT"
click at [315, 335] on app-date-cell "10:00-16:00 (6h) 1/1 Nourishment Depot set up--Times TBC pin Lewisham 1 Role Br…" at bounding box center [283, 324] width 179 height 402
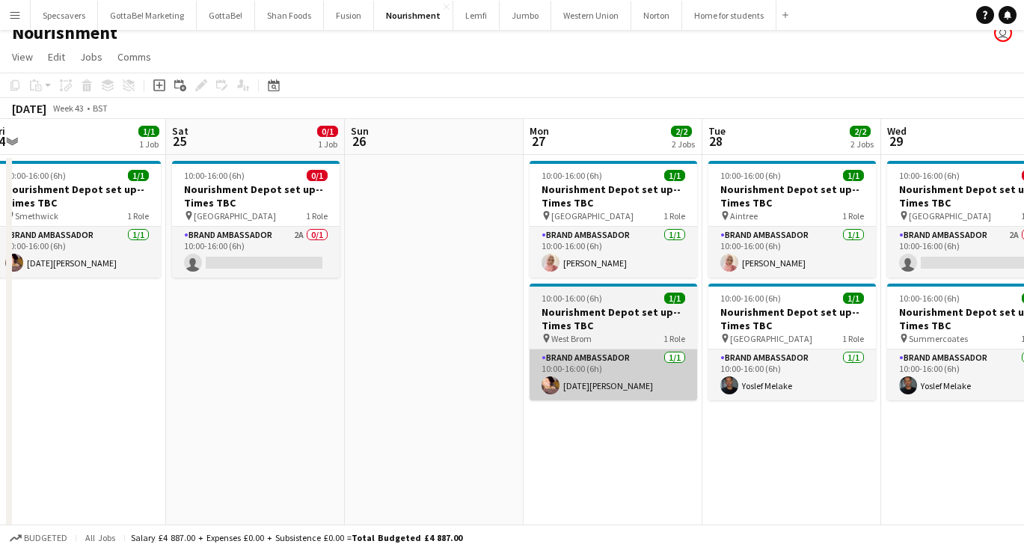
scroll to position [0, 355]
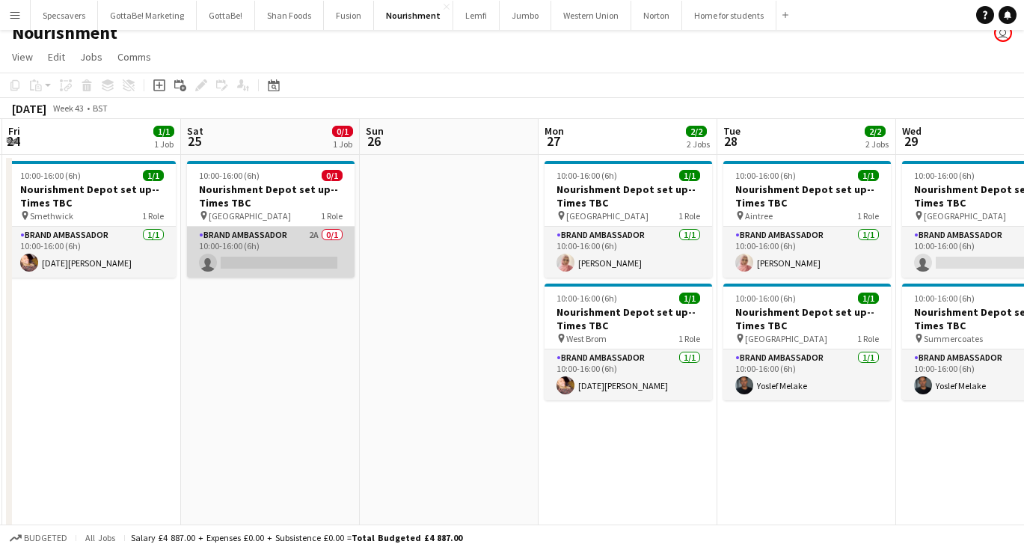
click at [252, 248] on app-card-role "Brand Ambassador 2A 0/1 10:00-16:00 (6h) single-neutral-actions" at bounding box center [271, 252] width 168 height 51
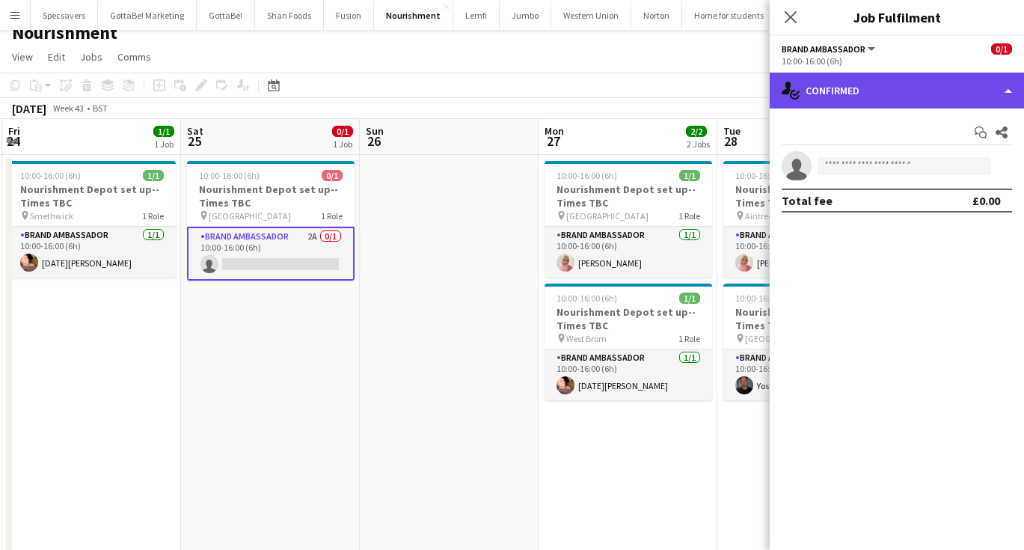
click at [852, 81] on div "single-neutral-actions-check-2 Confirmed" at bounding box center [897, 91] width 254 height 36
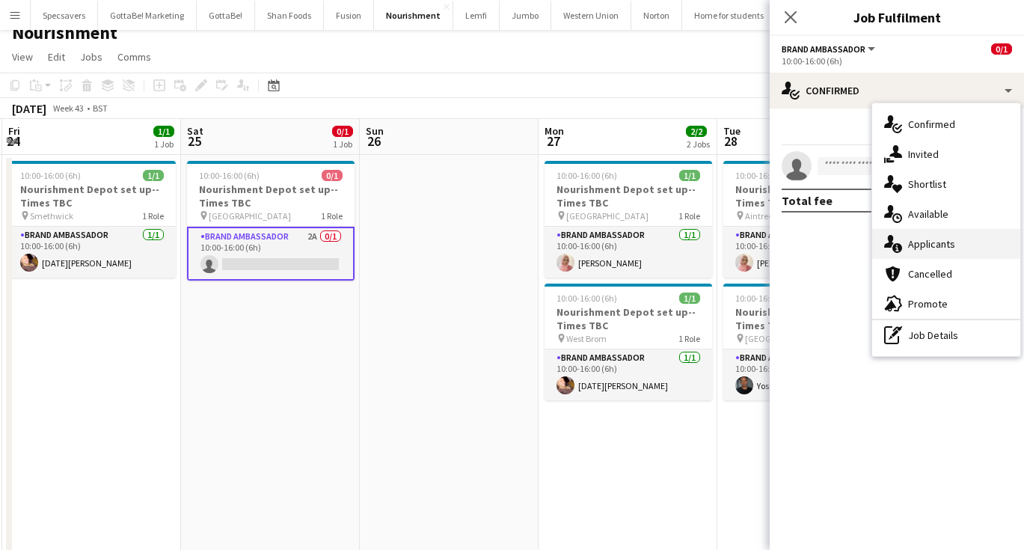
click at [942, 241] on span "Applicants" at bounding box center [931, 243] width 47 height 13
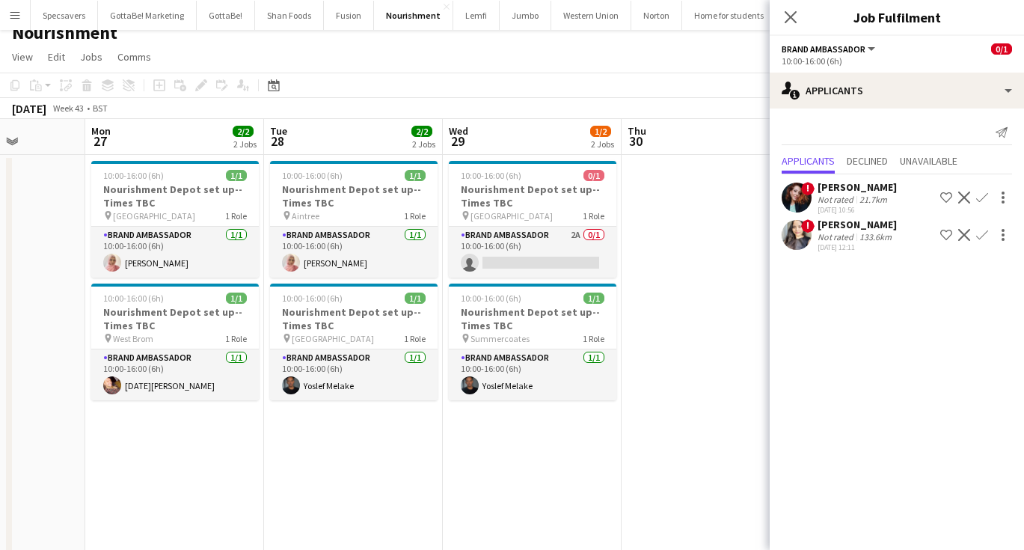
scroll to position [0, 345]
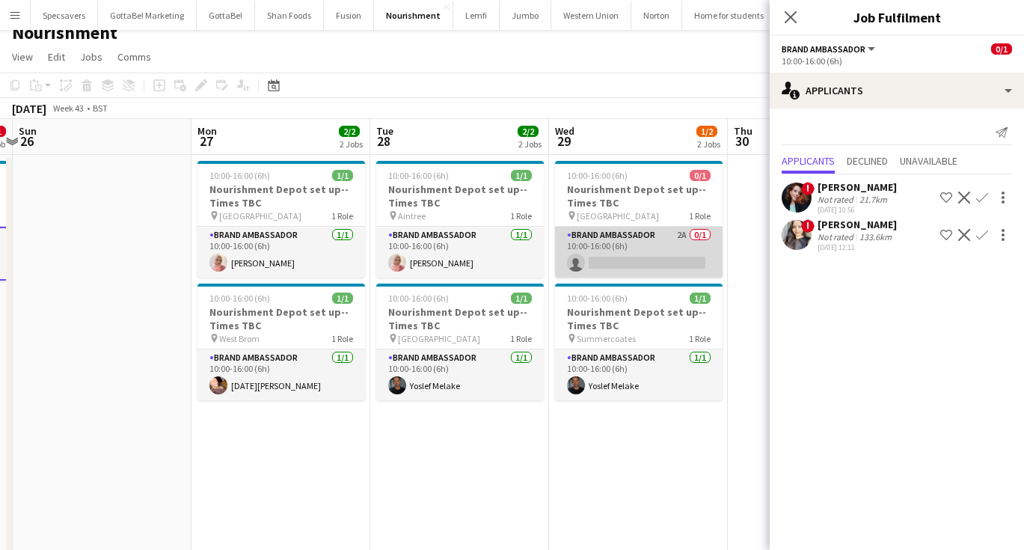
click at [639, 250] on app-card-role "Brand Ambassador 2A 0/1 10:00-16:00 (6h) single-neutral-actions" at bounding box center [639, 252] width 168 height 51
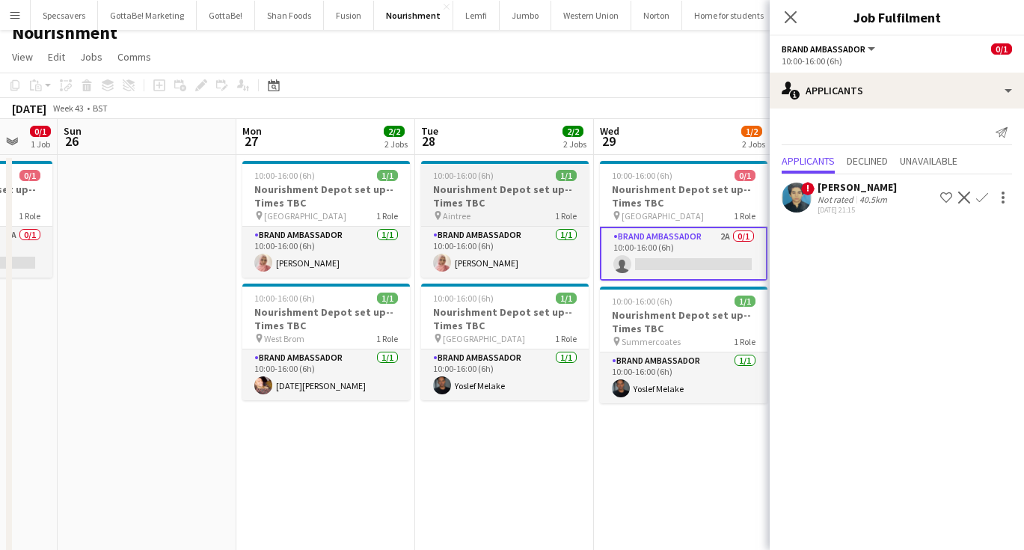
scroll to position [0, 559]
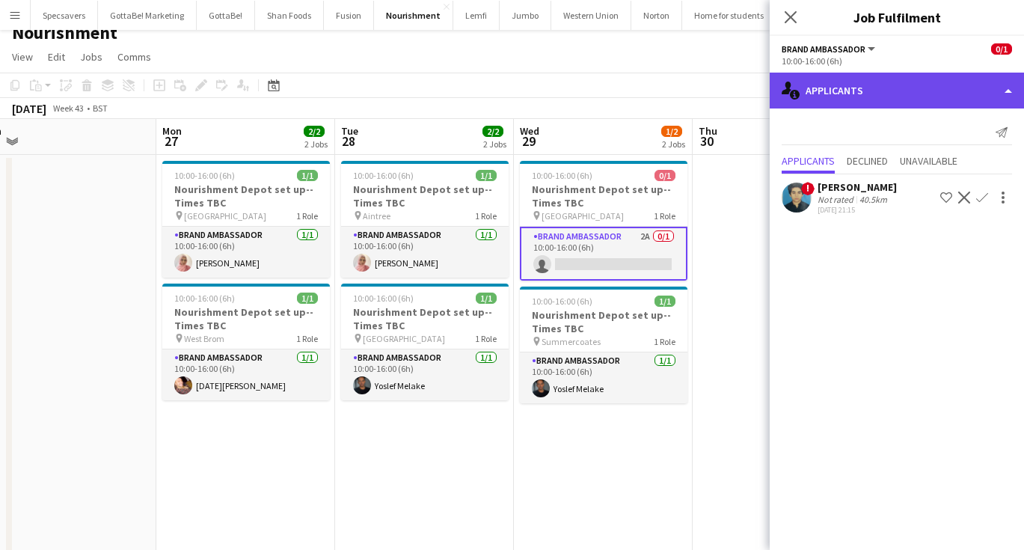
click at [865, 88] on div "single-neutral-actions-information Applicants" at bounding box center [897, 91] width 254 height 36
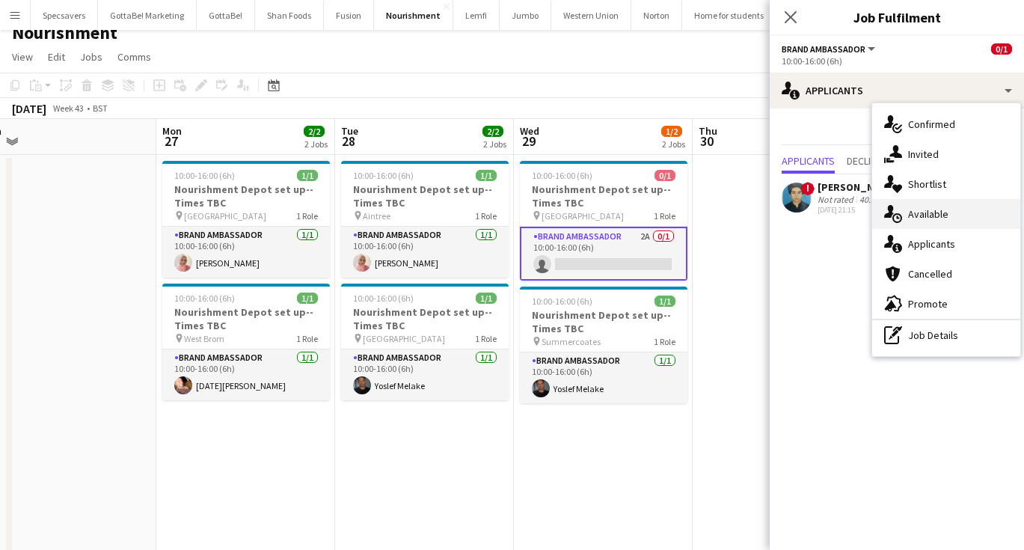
click at [932, 217] on span "Available" at bounding box center [928, 213] width 40 height 13
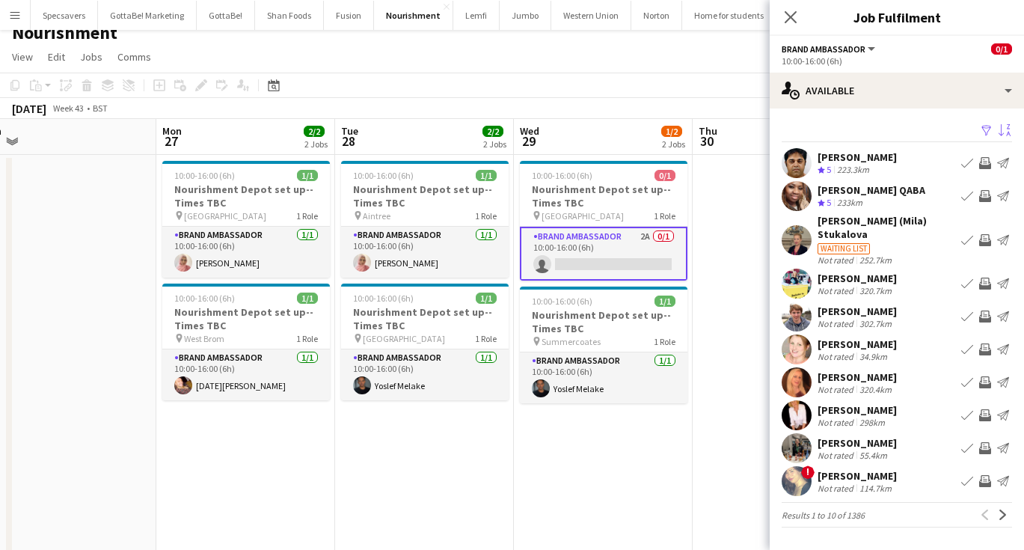
click at [1007, 129] on app-icon "Sort asc" at bounding box center [1005, 131] width 12 height 14
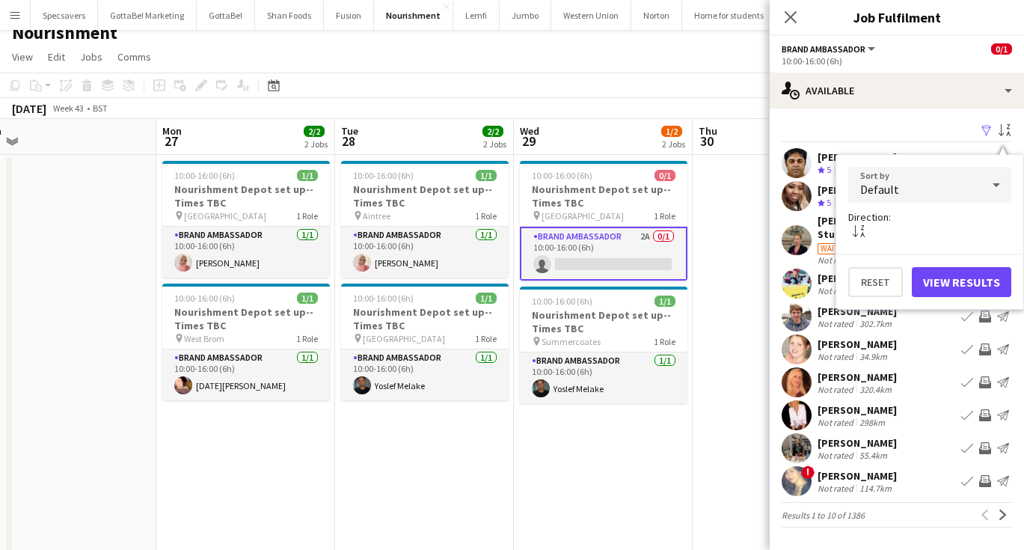
click at [951, 190] on div "Default" at bounding box center [914, 185] width 133 height 36
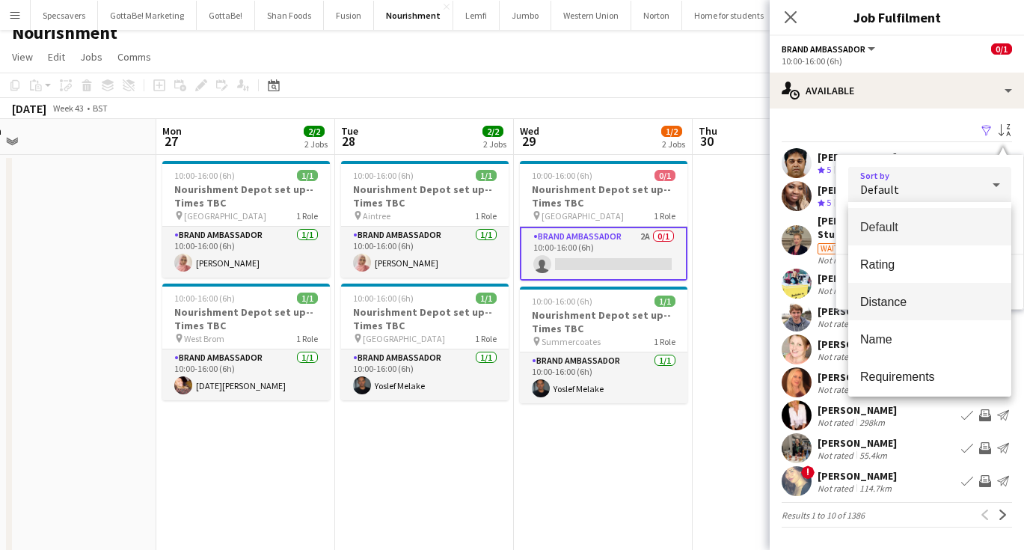
click at [916, 304] on span "Distance" at bounding box center [929, 302] width 139 height 14
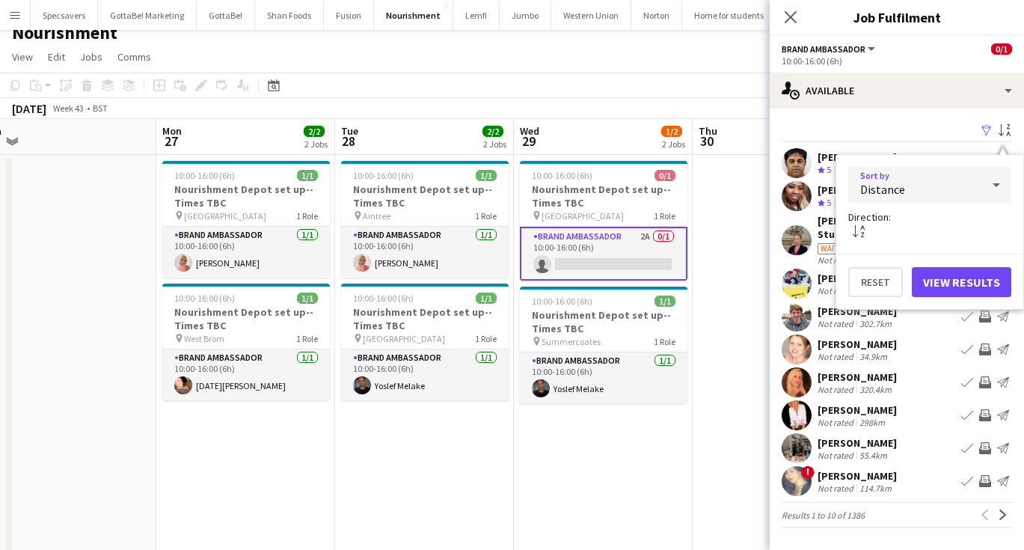
click at [959, 282] on button "View Results" at bounding box center [961, 282] width 99 height 30
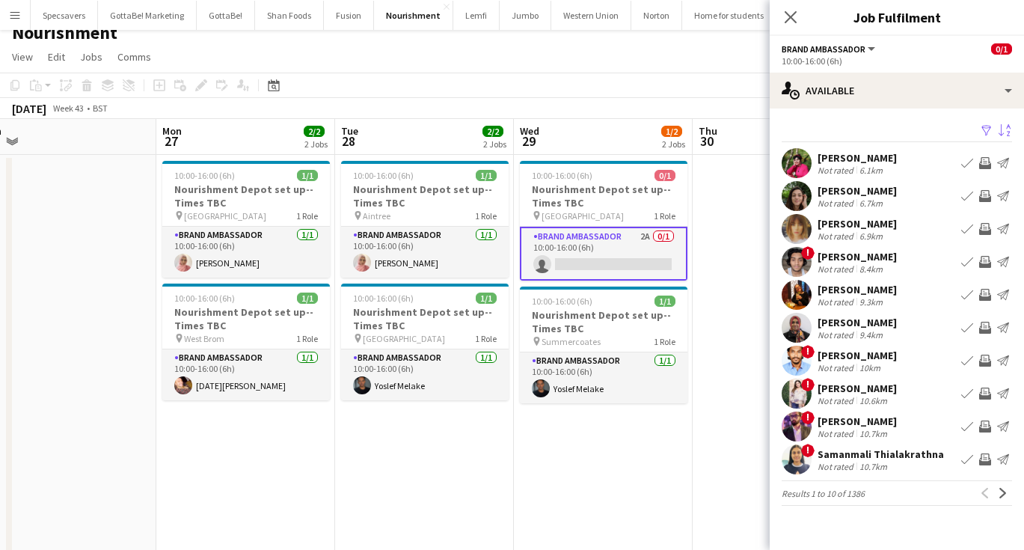
click at [890, 187] on div "Stacy Hukin Not rated 6.7km Book crew Invite crew Send notification" at bounding box center [897, 196] width 254 height 30
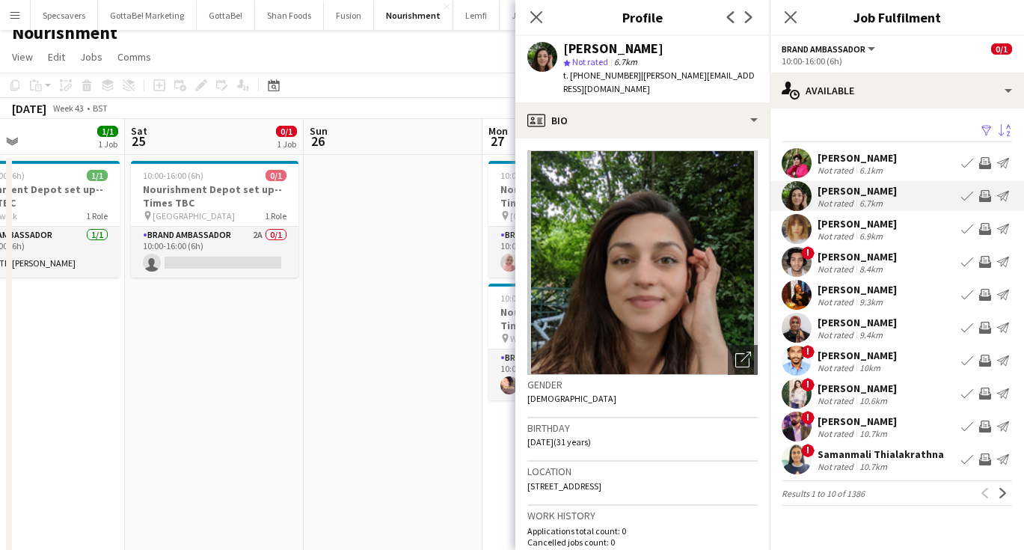
scroll to position [0, 410]
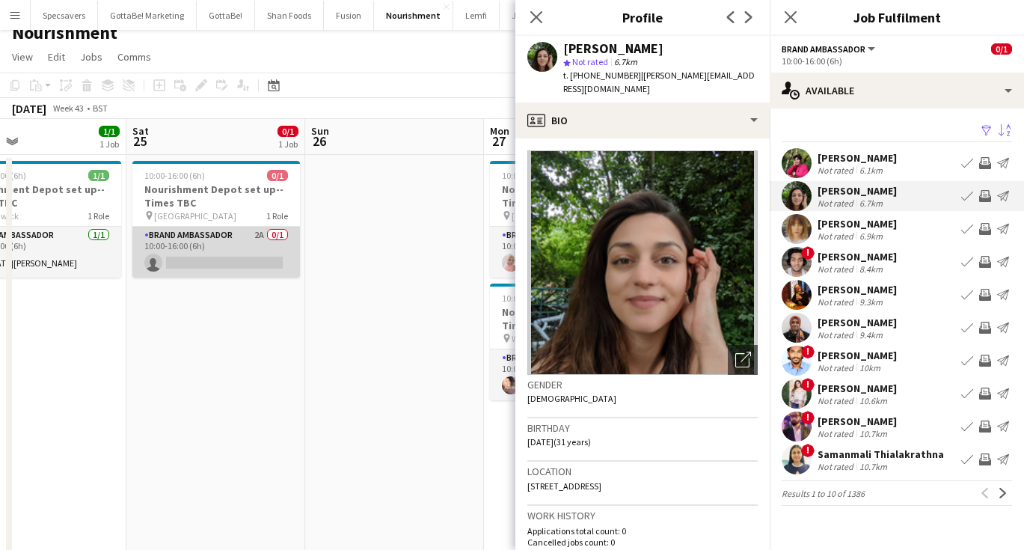
click at [254, 245] on app-card-role "Brand Ambassador 2A 0/1 10:00-16:00 (6h) single-neutral-actions" at bounding box center [216, 252] width 168 height 51
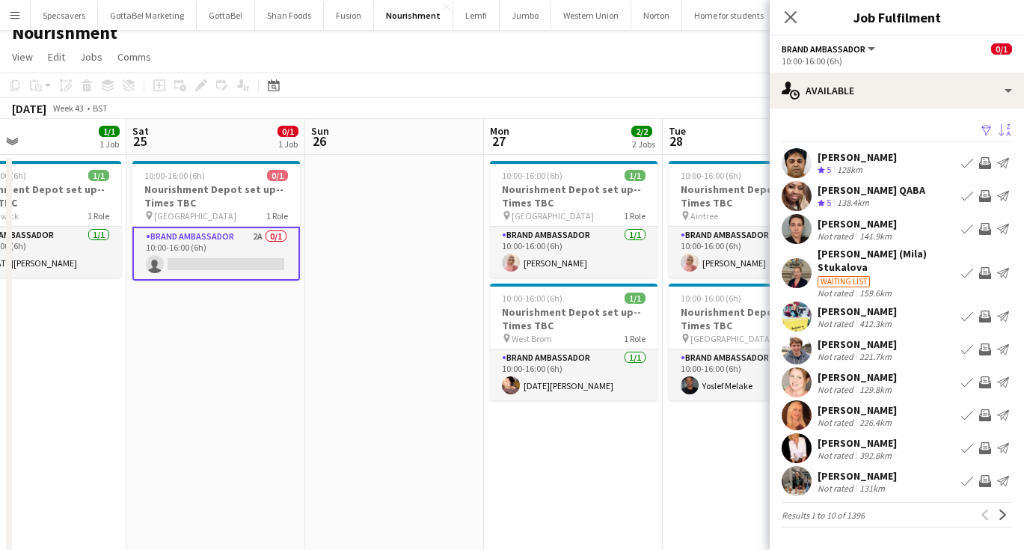
click at [1007, 130] on app-icon "Sort asc" at bounding box center [1005, 131] width 12 height 14
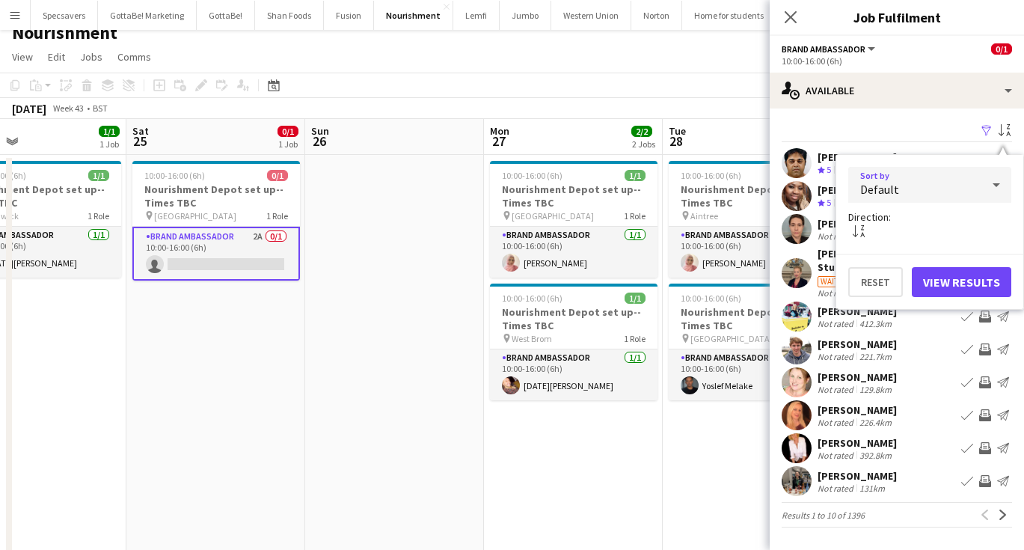
click at [960, 197] on div "Default" at bounding box center [914, 185] width 133 height 36
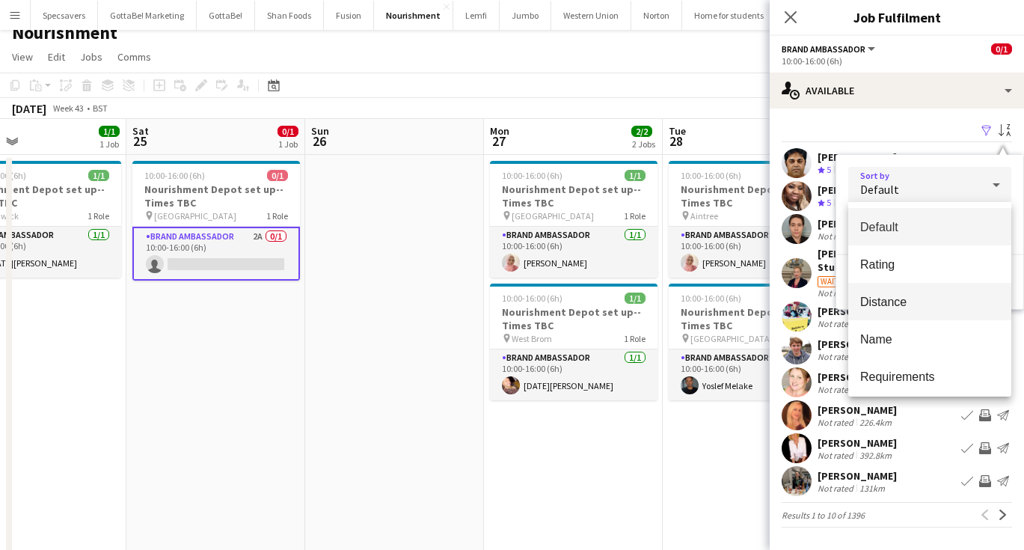
click at [917, 304] on span "Distance" at bounding box center [929, 302] width 139 height 14
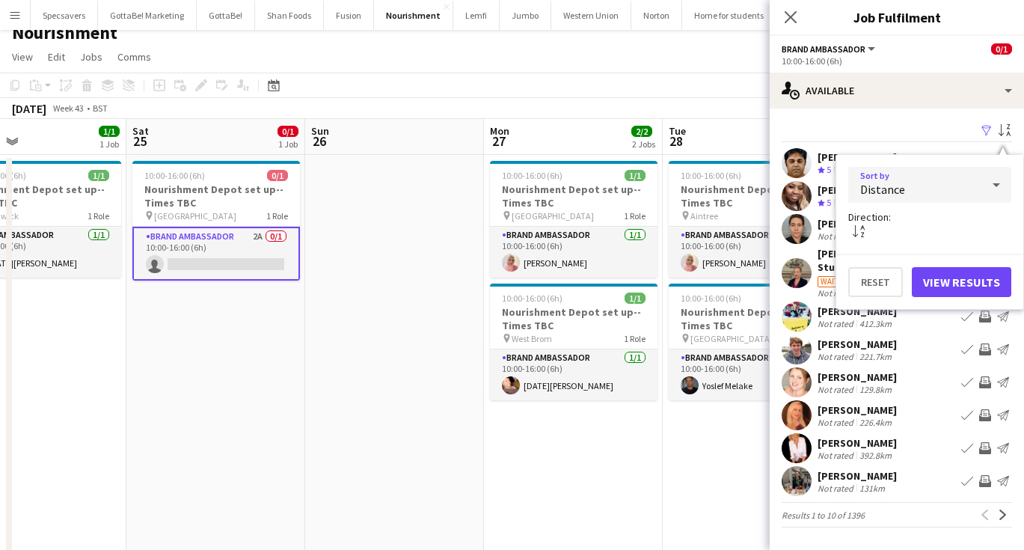
click at [959, 280] on button "View Results" at bounding box center [961, 282] width 99 height 30
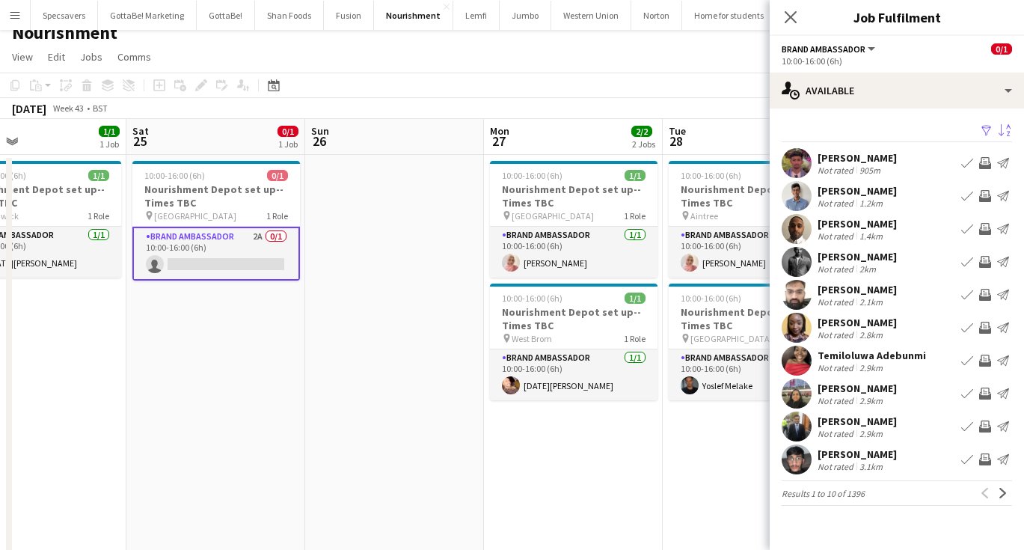
click at [901, 170] on div "Priyesh Rana Not rated 905m Book crew Invite crew Send notification" at bounding box center [897, 163] width 254 height 30
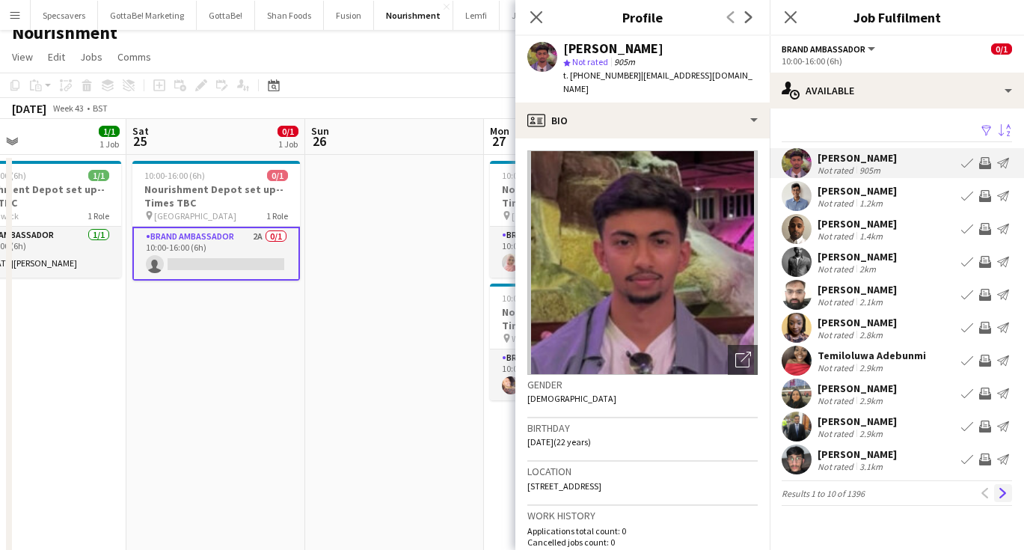
click at [1000, 489] on app-icon "Next" at bounding box center [1003, 493] width 10 height 10
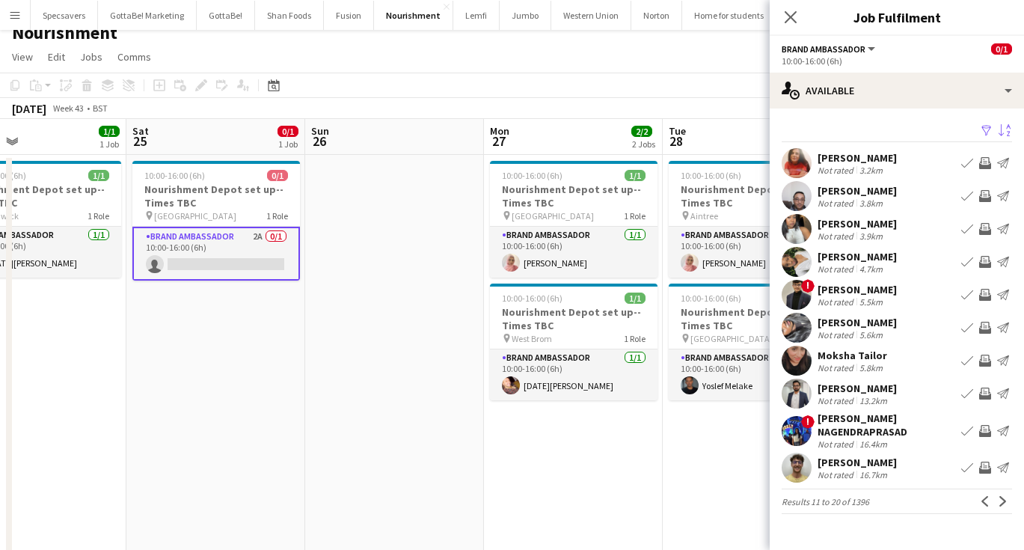
click at [864, 167] on div "3.2km" at bounding box center [870, 170] width 29 height 11
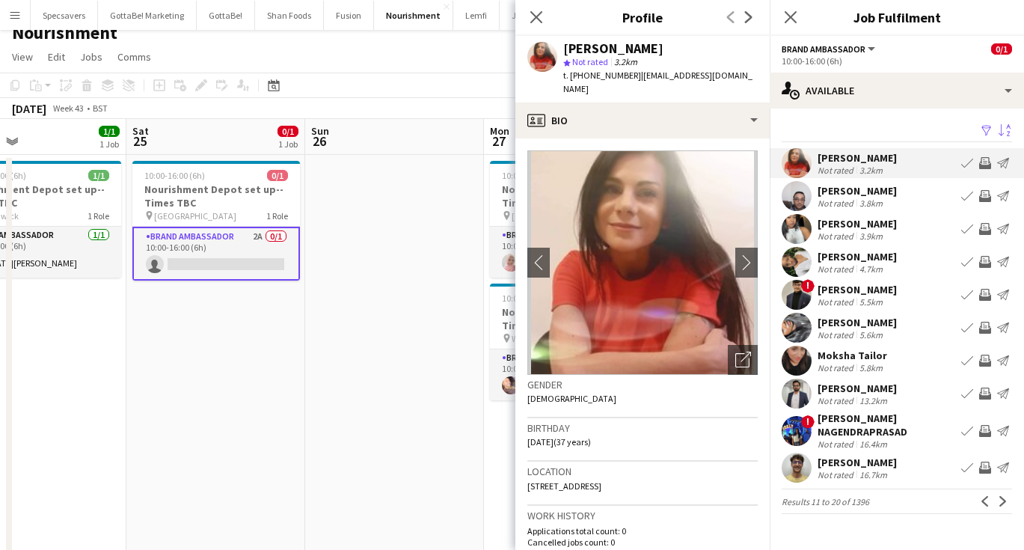
click at [876, 228] on div "Jasmine Bangar" at bounding box center [857, 223] width 79 height 13
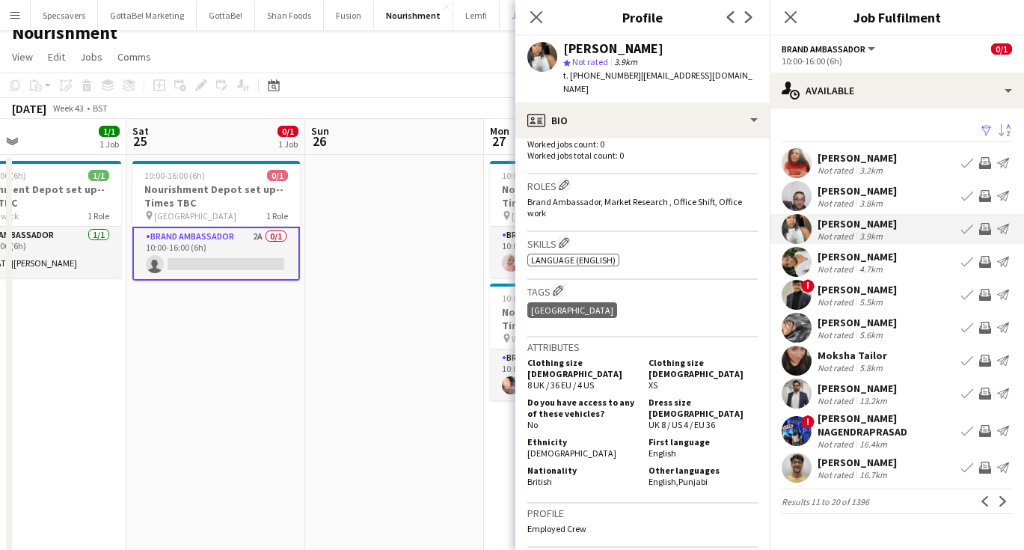
scroll to position [421, 0]
click at [883, 297] on div "5.5km" at bounding box center [870, 301] width 29 height 11
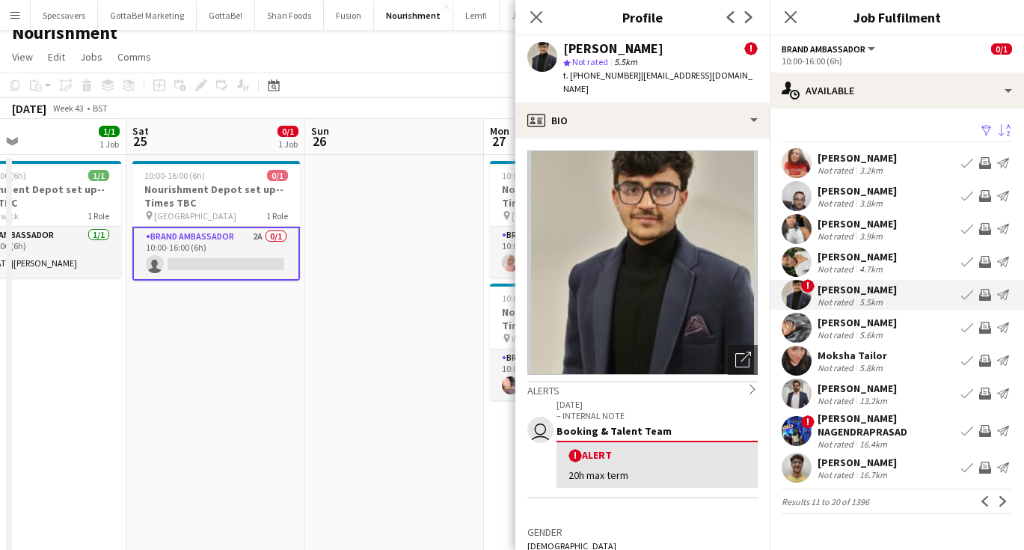
click at [846, 332] on div "Not rated" at bounding box center [837, 334] width 39 height 11
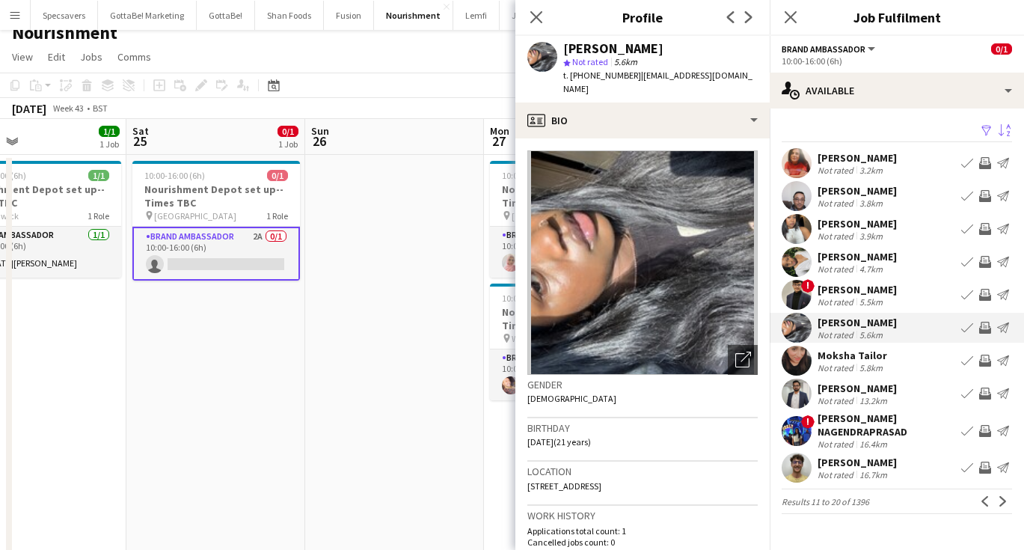
click at [843, 287] on div "Aliasger Channiwala" at bounding box center [857, 289] width 79 height 13
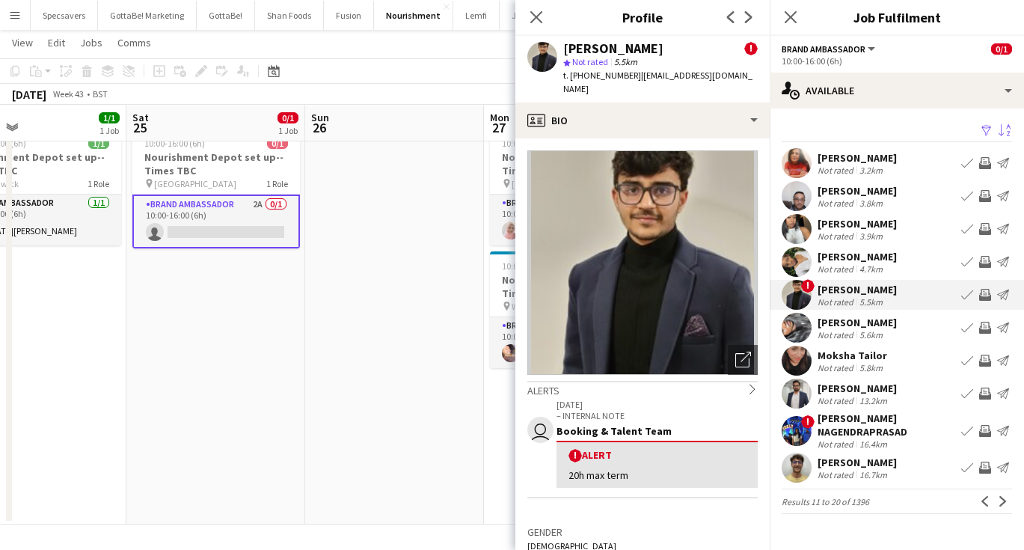
scroll to position [45, 0]
click at [848, 398] on div "Not rated" at bounding box center [837, 400] width 39 height 11
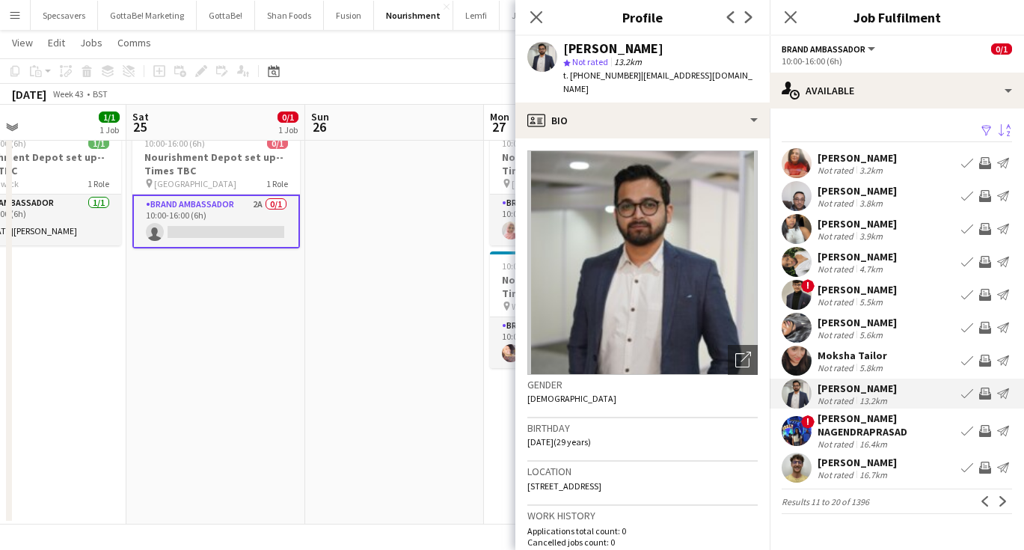
scroll to position [0, 0]
click at [1001, 500] on app-icon "Next" at bounding box center [1003, 501] width 10 height 10
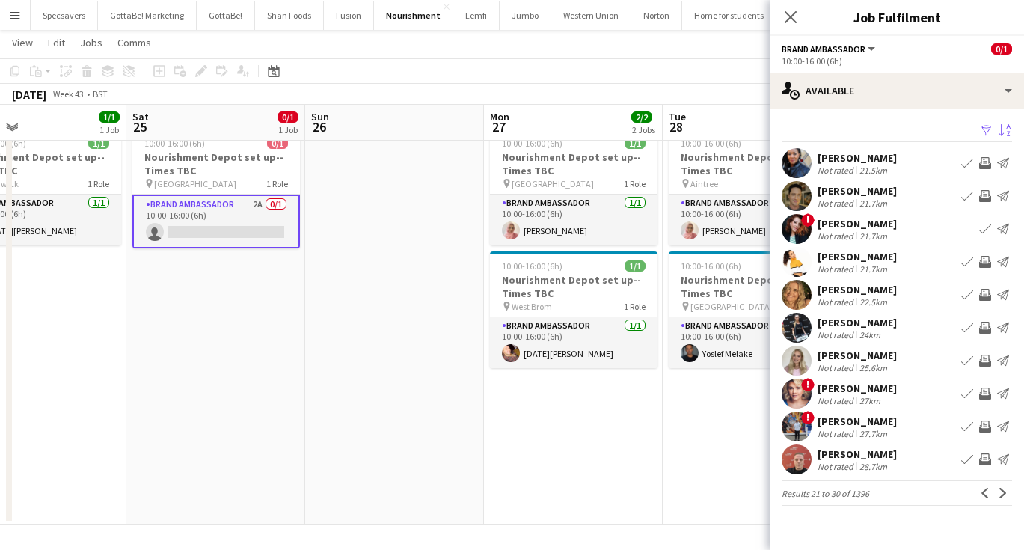
click at [604, 402] on app-date-cell "10:00-16:00 (6h) 1/1 Nourishment Depot set up--Times TBC pin Liverpool 1 Role B…" at bounding box center [573, 324] width 179 height 402
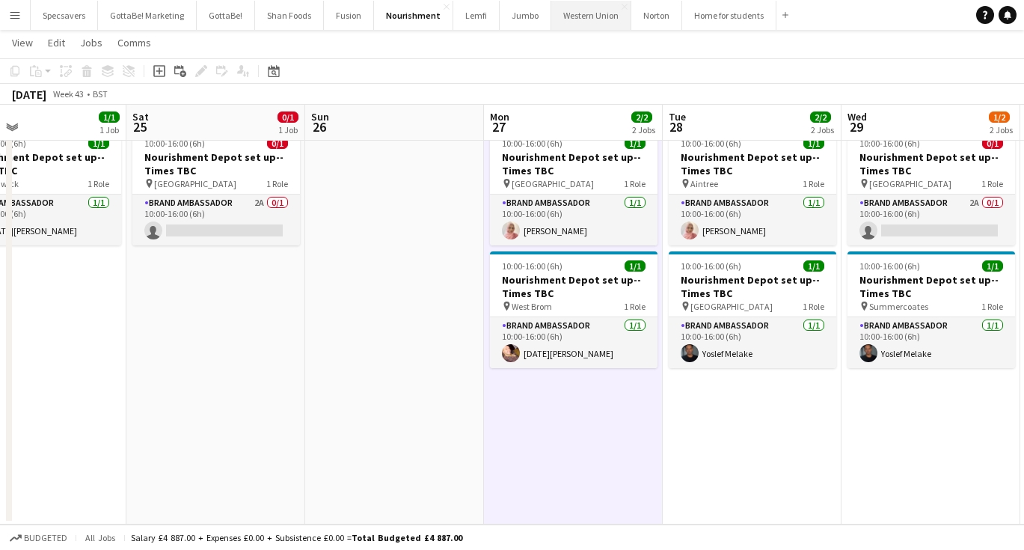
click at [566, 23] on button "Western Union Close" at bounding box center [591, 15] width 80 height 29
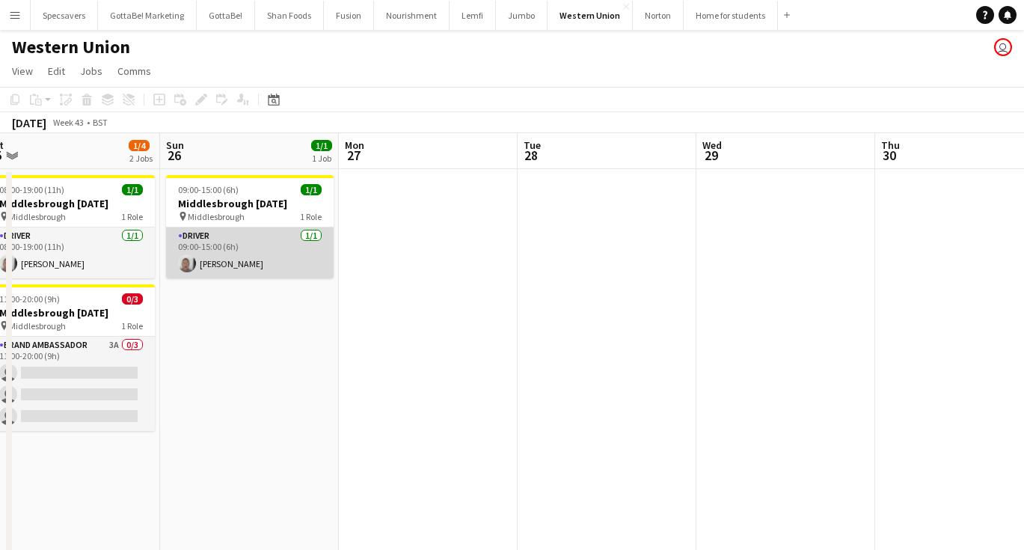
scroll to position [0, 314]
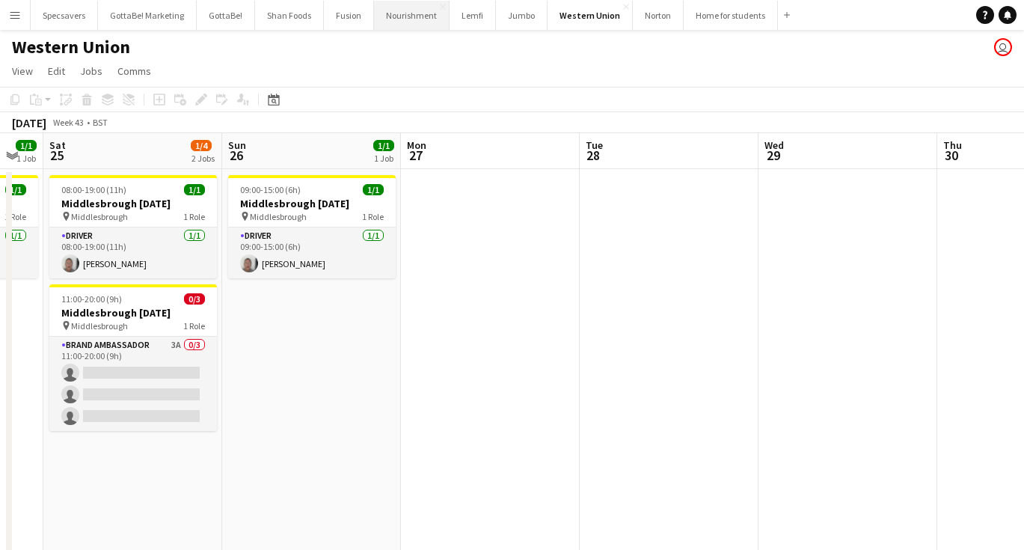
click at [382, 19] on button "Nourishment Close" at bounding box center [412, 15] width 76 height 29
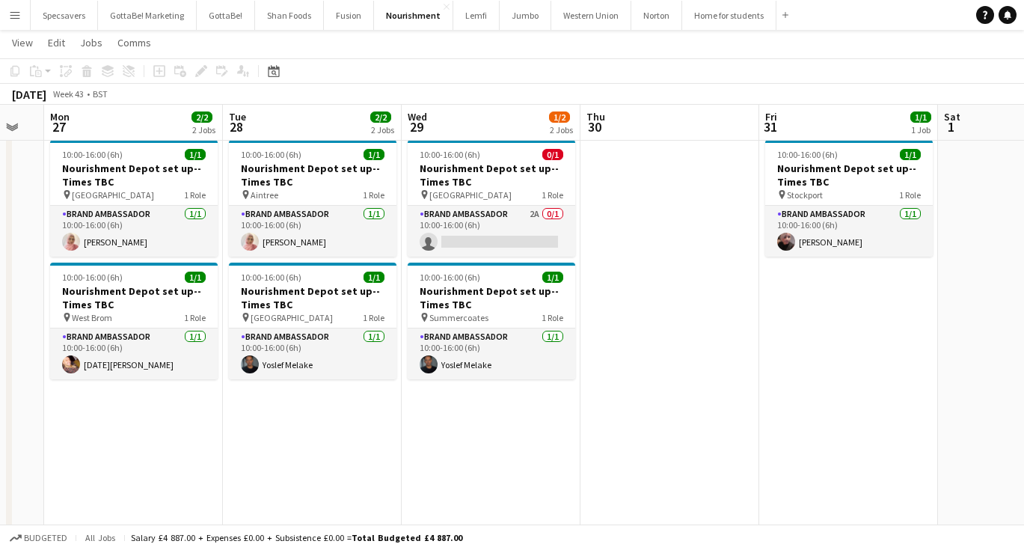
scroll to position [0, 500]
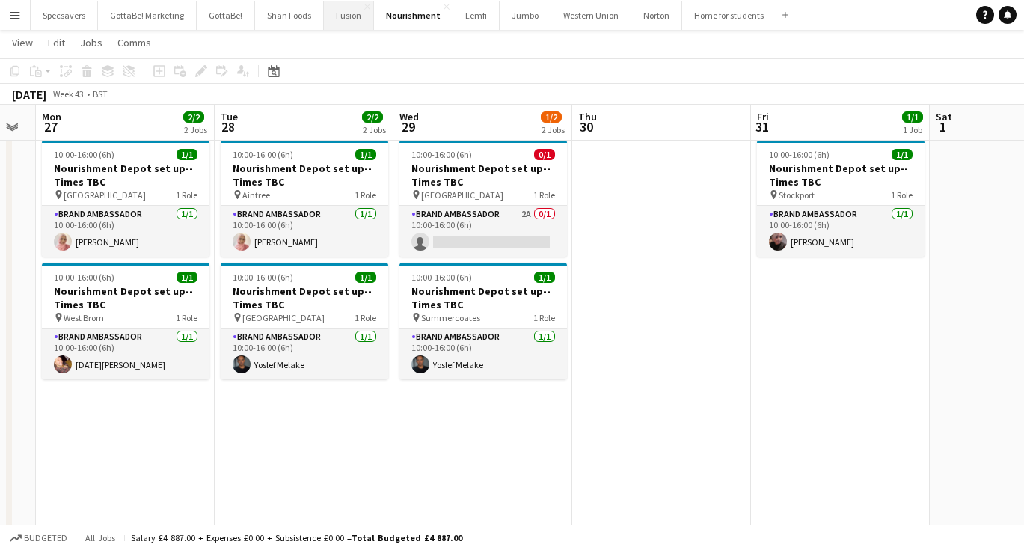
click at [338, 15] on button "Fusion Close" at bounding box center [349, 15] width 50 height 29
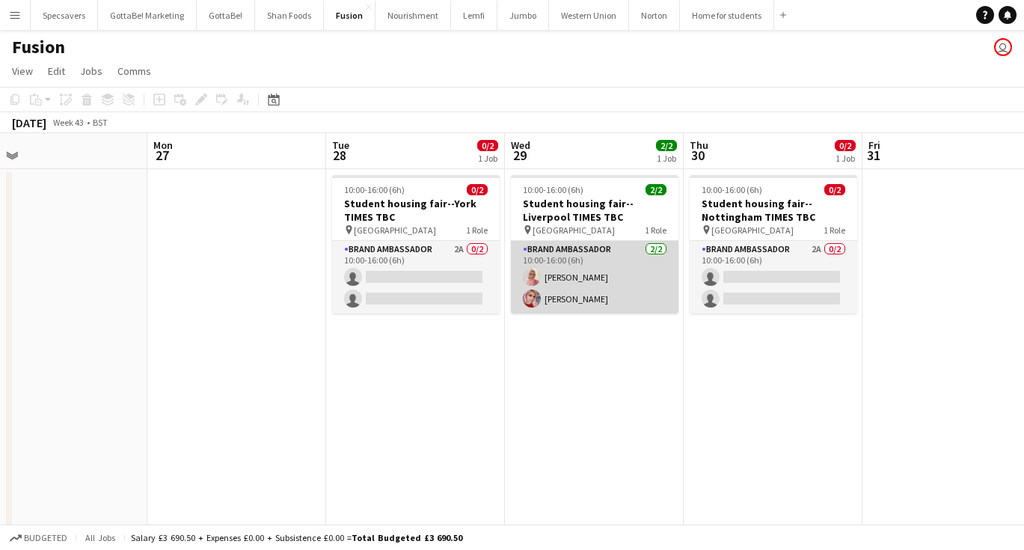
scroll to position [0, 585]
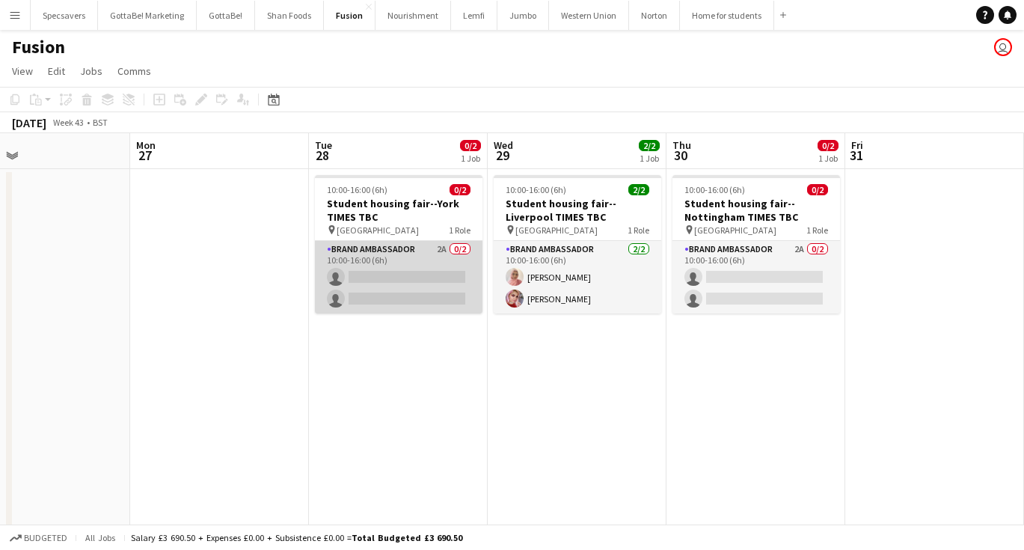
click at [422, 259] on app-card-role "Brand Ambassador 2A 0/2 10:00-16:00 (6h) single-neutral-actions single-neutral-…" at bounding box center [399, 277] width 168 height 73
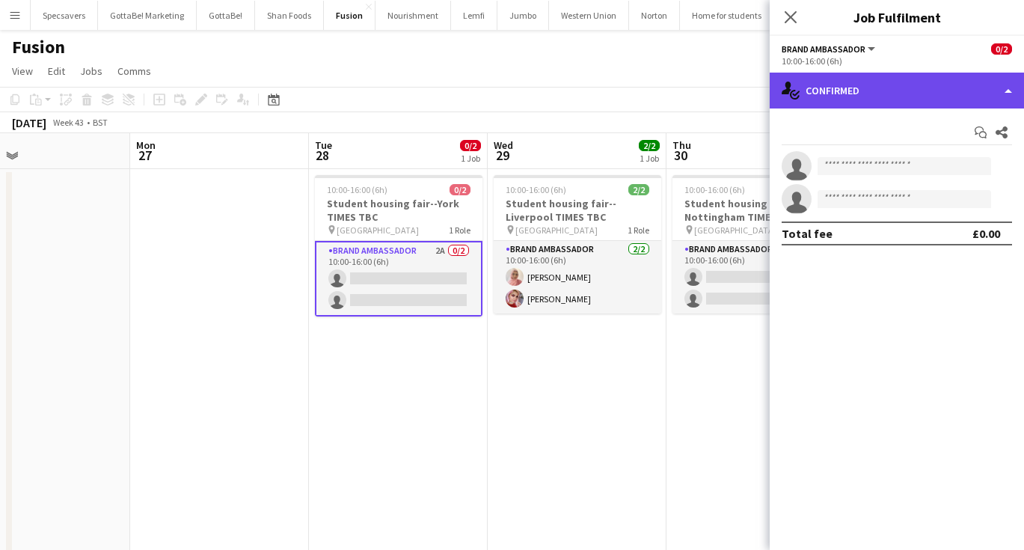
click at [871, 82] on div "single-neutral-actions-check-2 Confirmed" at bounding box center [897, 91] width 254 height 36
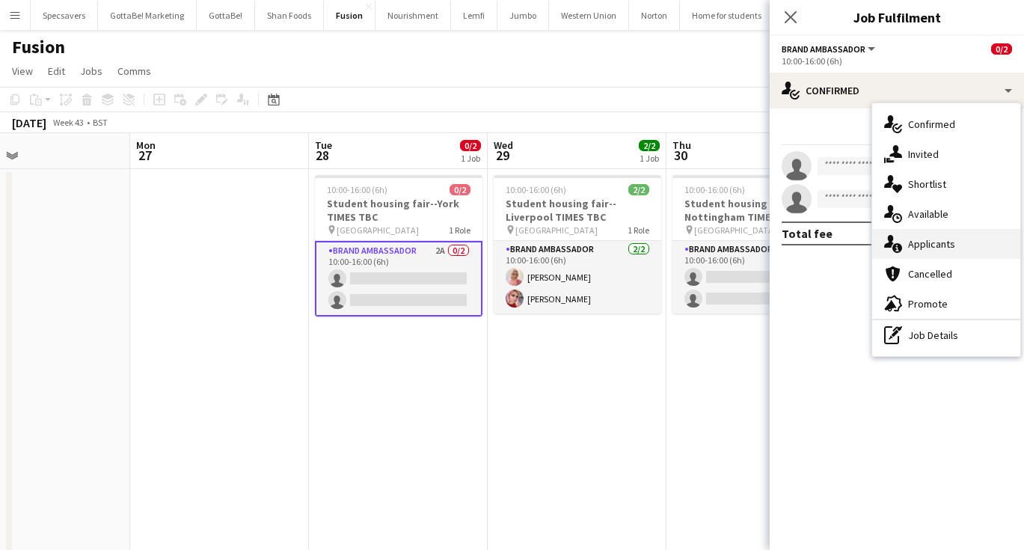
click at [946, 239] on span "Applicants" at bounding box center [931, 243] width 47 height 13
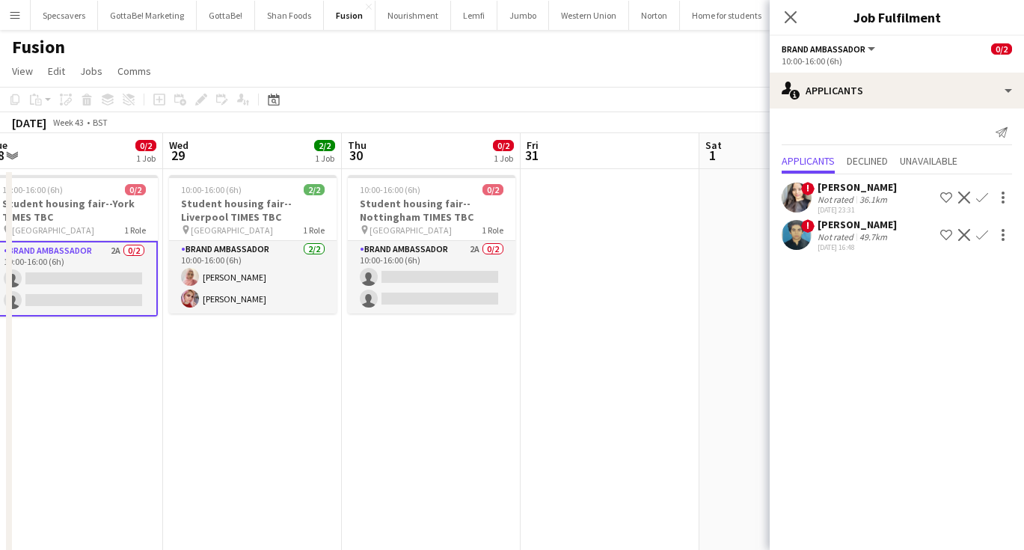
scroll to position [0, 554]
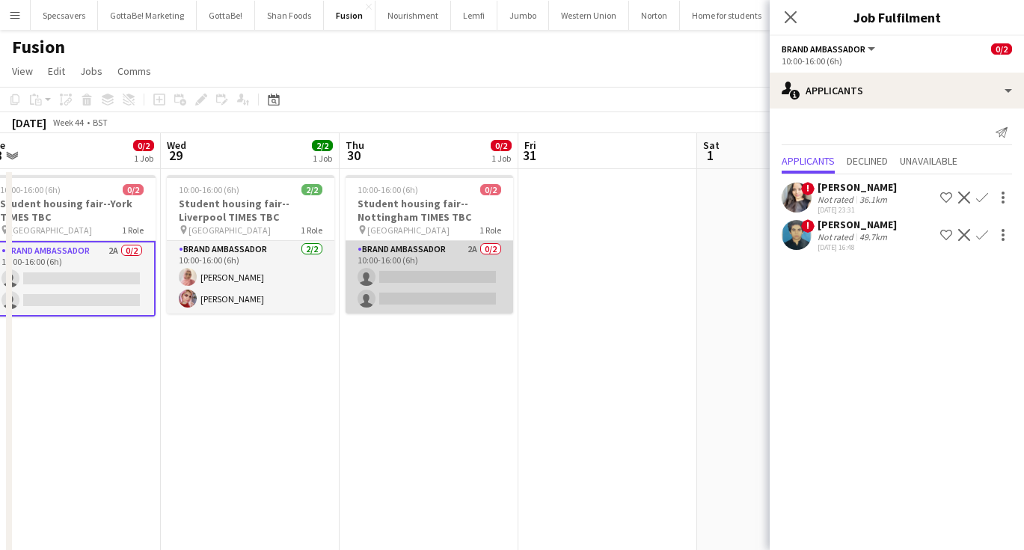
click at [463, 270] on app-card-role "Brand Ambassador 2A 0/2 10:00-16:00 (6h) single-neutral-actions single-neutral-…" at bounding box center [430, 277] width 168 height 73
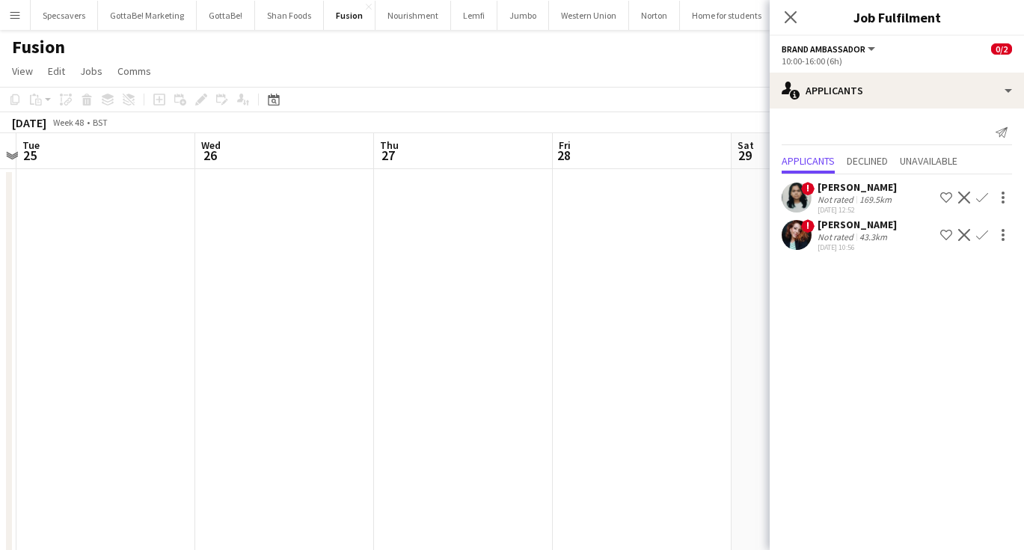
scroll to position [0, 523]
click at [702, 21] on button "Home for students Close" at bounding box center [727, 15] width 94 height 29
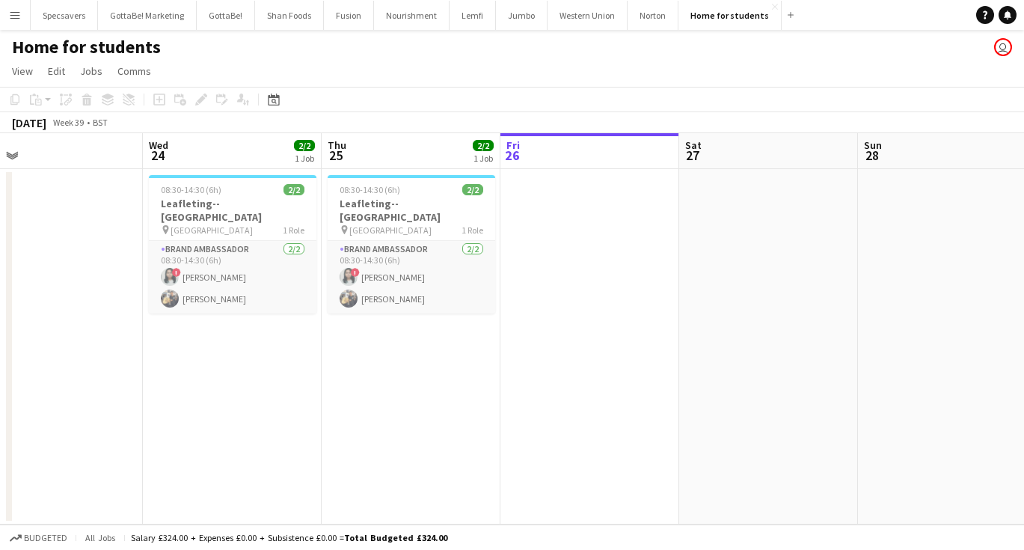
scroll to position [0, 416]
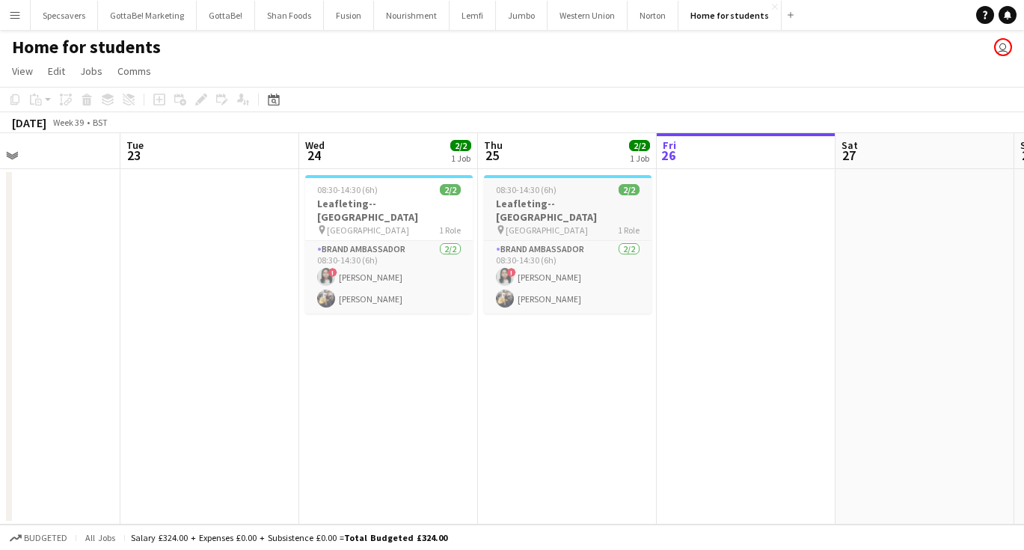
click at [580, 186] on div "08:30-14:30 (6h) 2/2" at bounding box center [568, 189] width 168 height 11
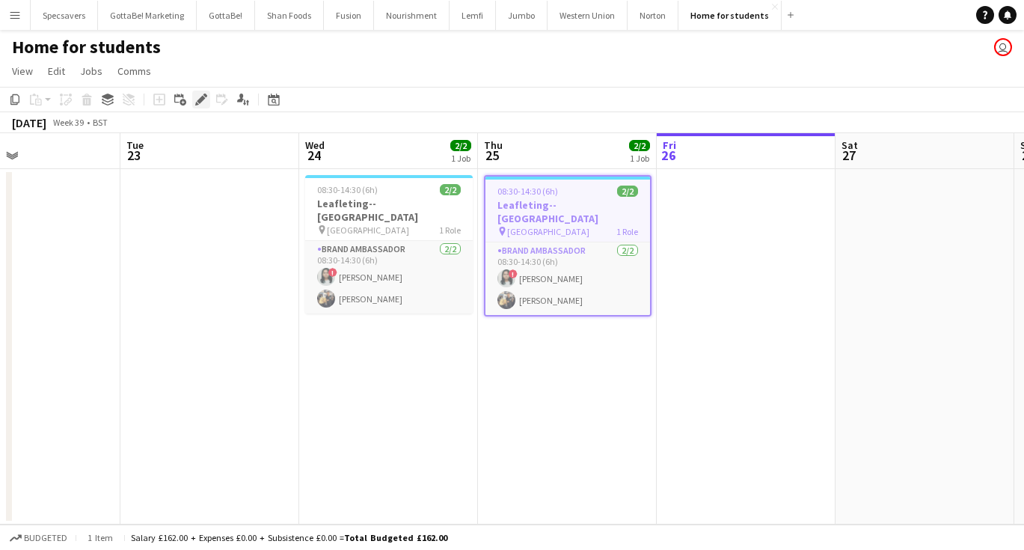
click at [202, 95] on icon "Edit" at bounding box center [201, 99] width 12 height 12
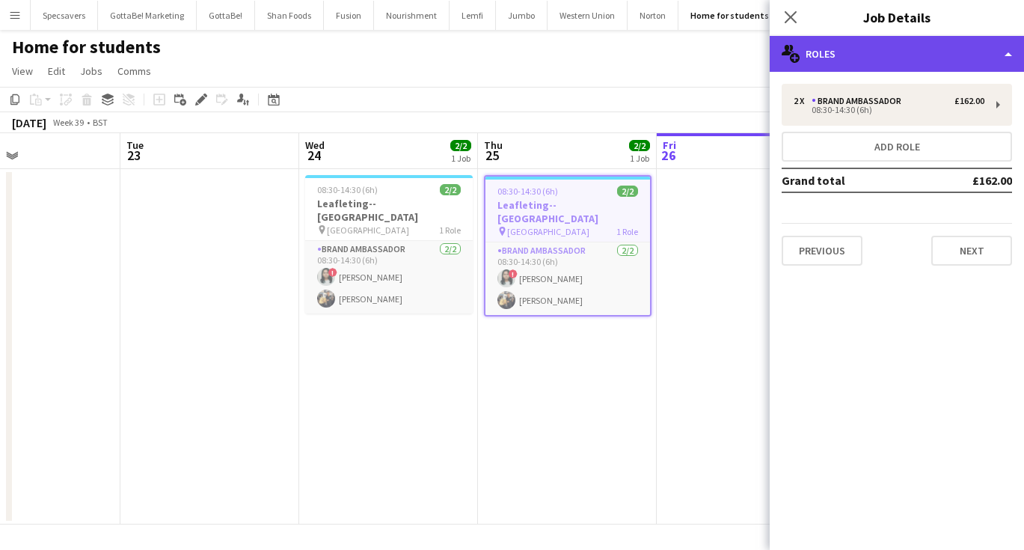
click at [873, 46] on div "multiple-users-add Roles" at bounding box center [897, 54] width 254 height 36
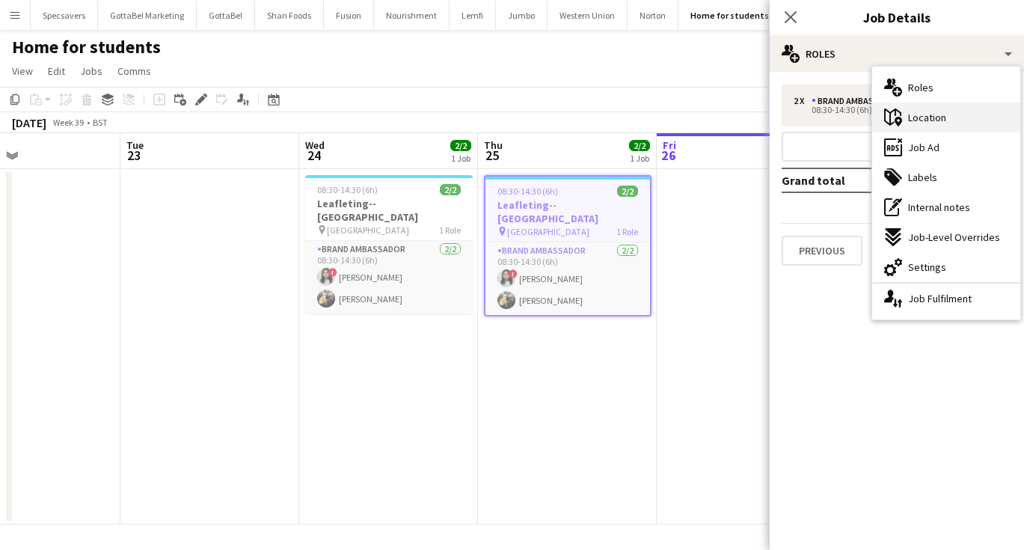
click at [927, 119] on span "Location" at bounding box center [927, 117] width 38 height 13
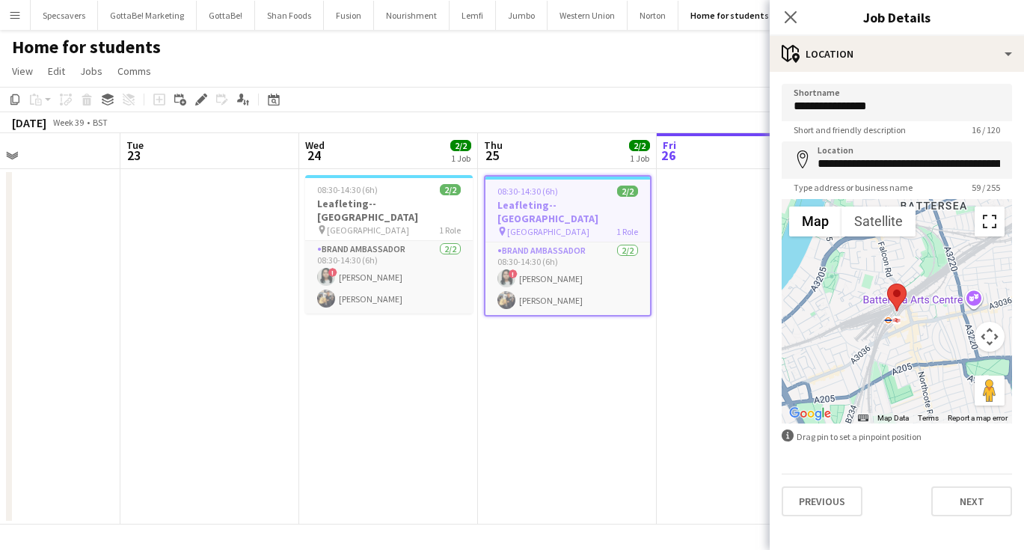
click at [987, 221] on button "Toggle fullscreen view" at bounding box center [990, 221] width 30 height 30
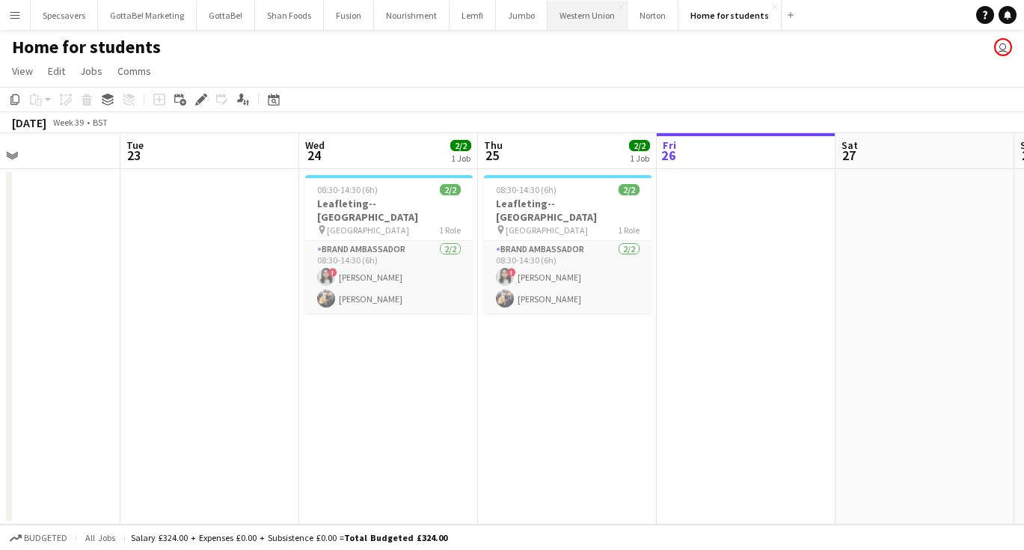
click at [559, 13] on button "Western Union Close" at bounding box center [588, 15] width 80 height 29
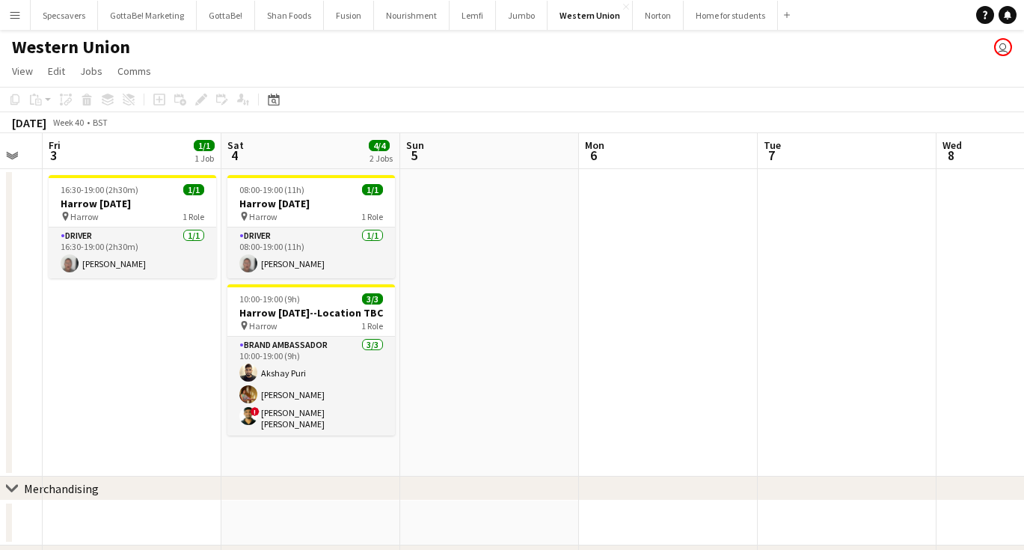
scroll to position [0, 489]
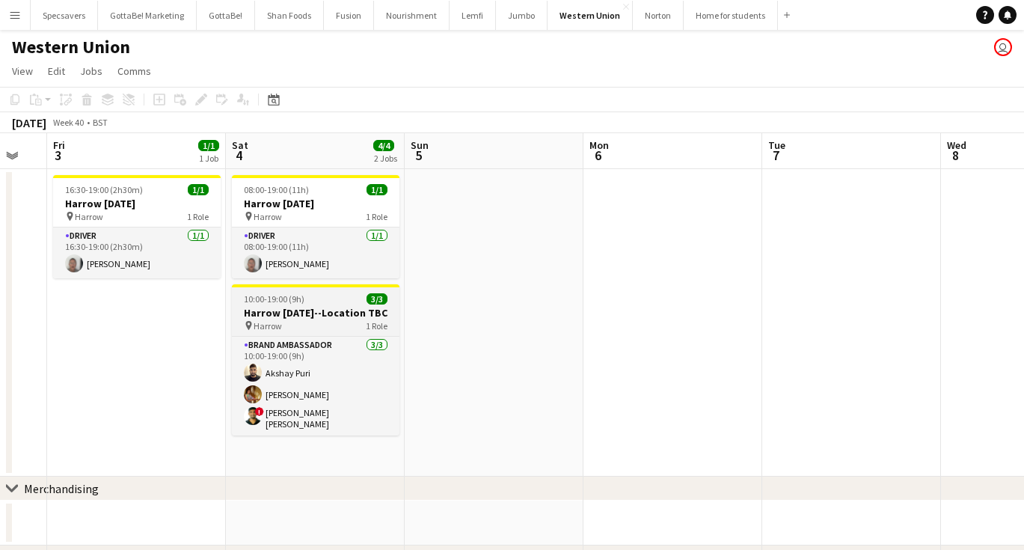
click at [340, 313] on h3 "Harrow [DATE]--Location TBC" at bounding box center [316, 312] width 168 height 13
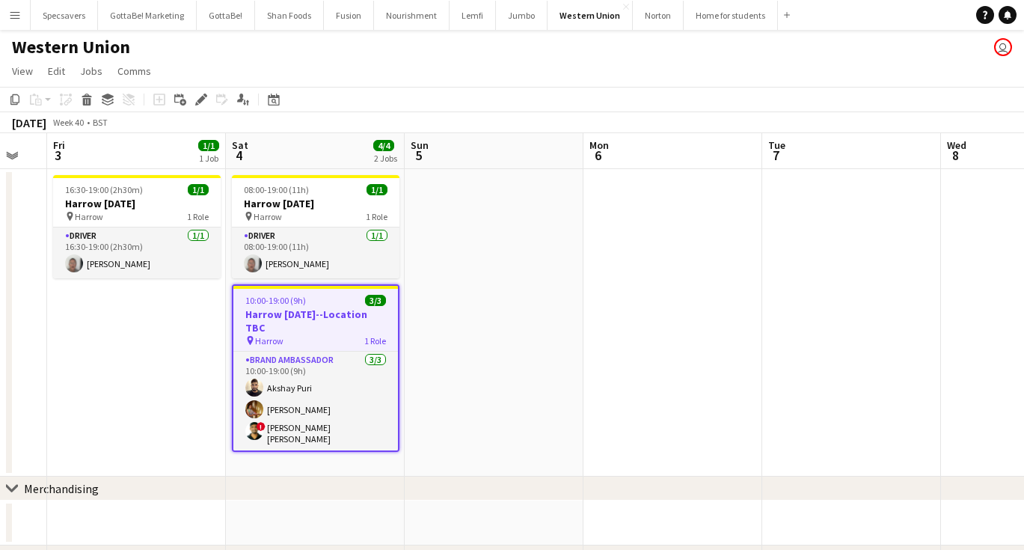
click at [305, 450] on app-date-cell "08:00-19:00 (11h) 1/1 Harrow Diwali pin Harrow 1 Role Driver 1/1 08:00-19:00 (1…" at bounding box center [315, 322] width 179 height 307
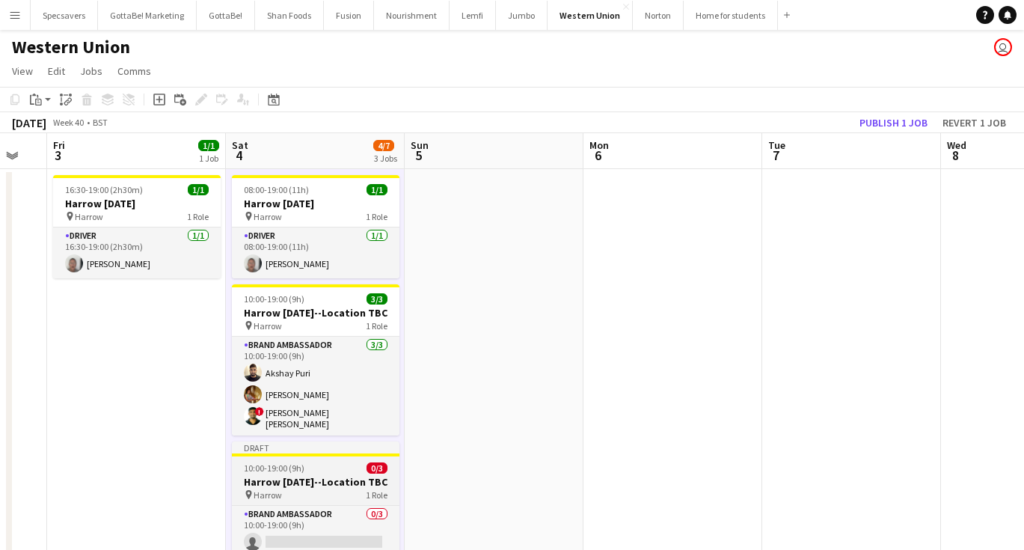
click at [353, 462] on div "10:00-19:00 (9h) 0/3" at bounding box center [316, 467] width 168 height 11
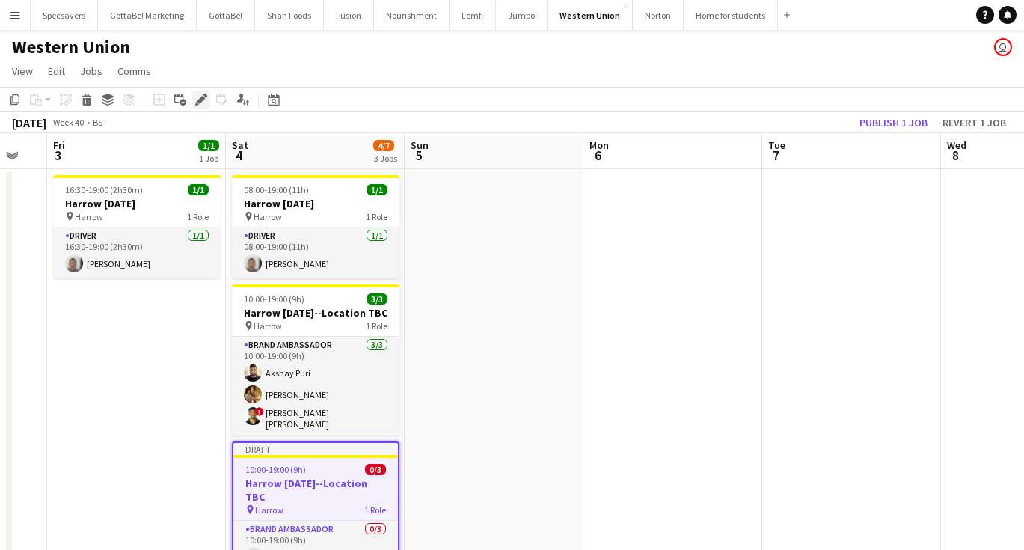
click at [199, 99] on icon at bounding box center [201, 100] width 8 height 8
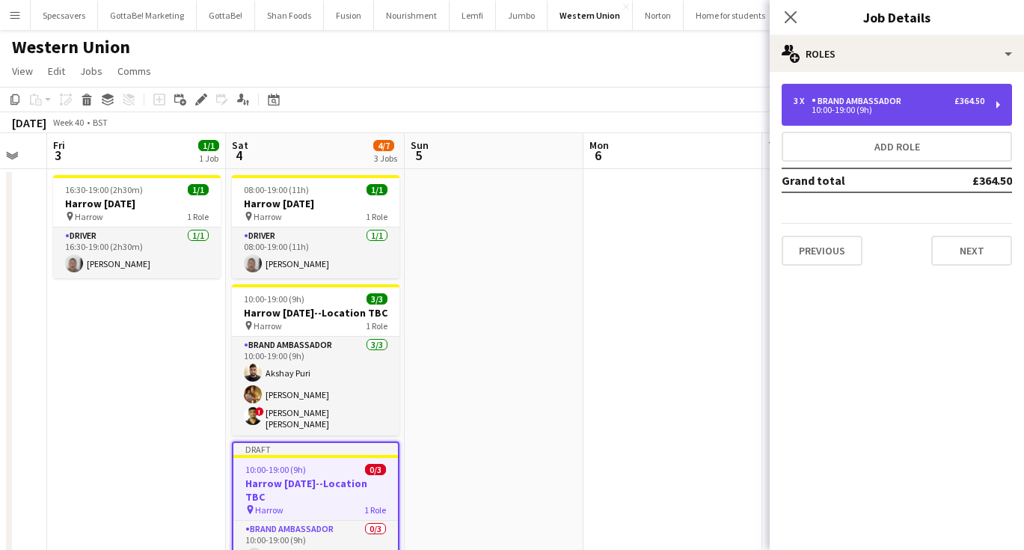
click at [843, 102] on div "Brand Ambassador" at bounding box center [860, 101] width 96 height 10
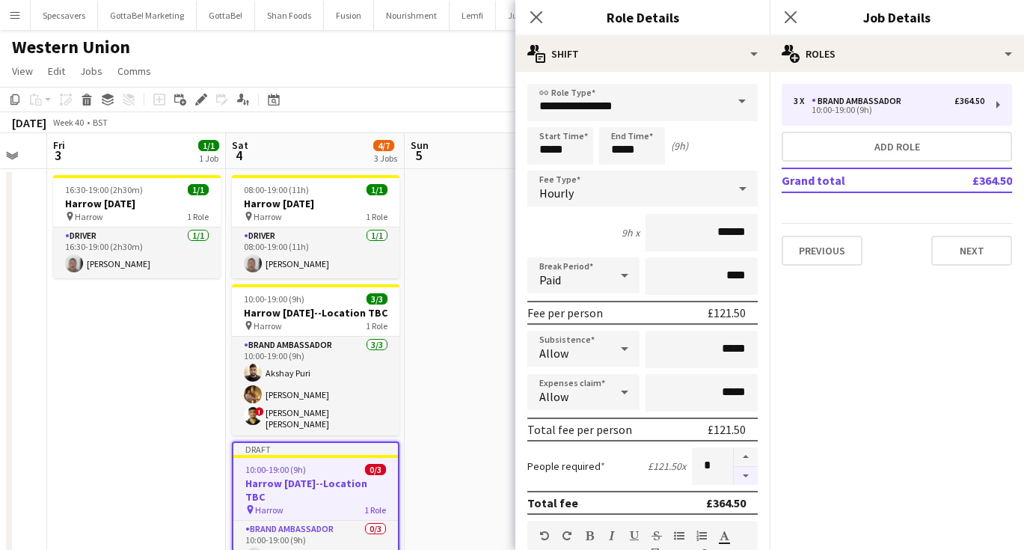
click at [746, 476] on button "button" at bounding box center [746, 476] width 24 height 19
type input "*"
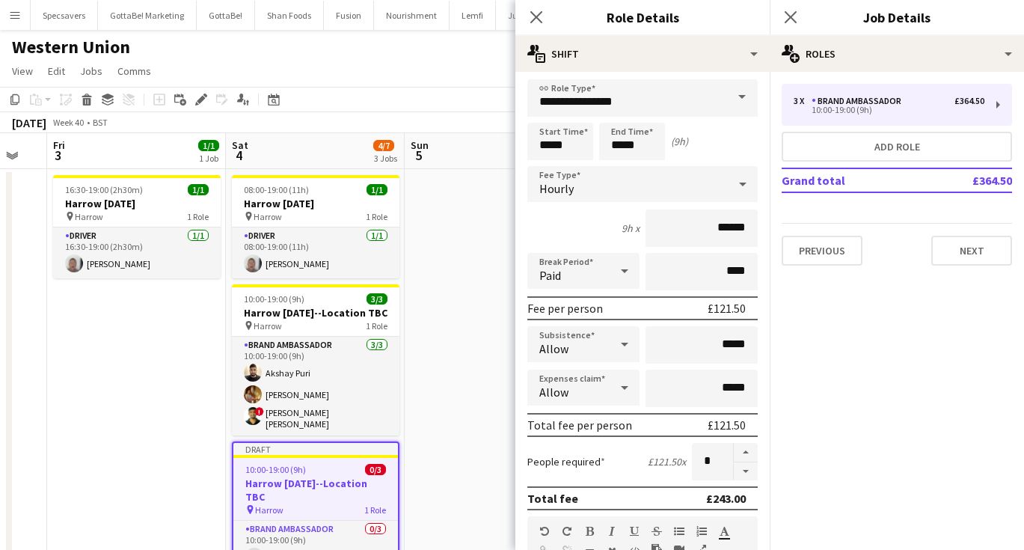
scroll to position [7, 0]
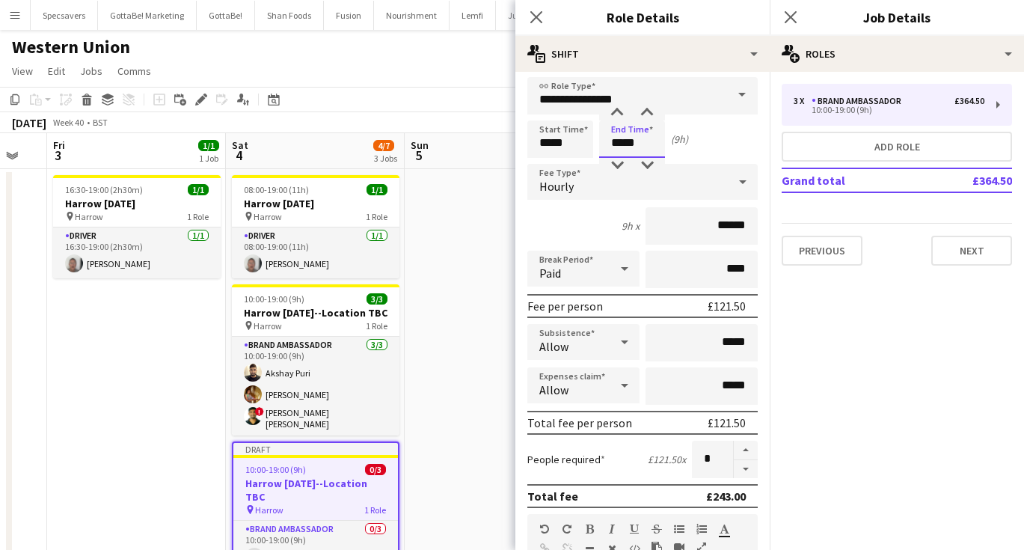
click at [617, 145] on input "*****" at bounding box center [632, 138] width 66 height 37
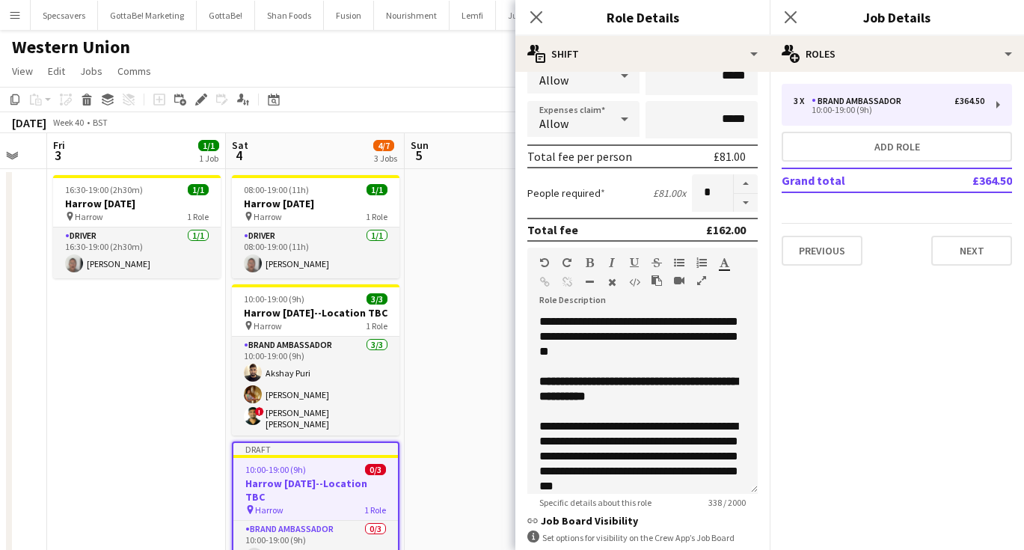
scroll to position [288, 0]
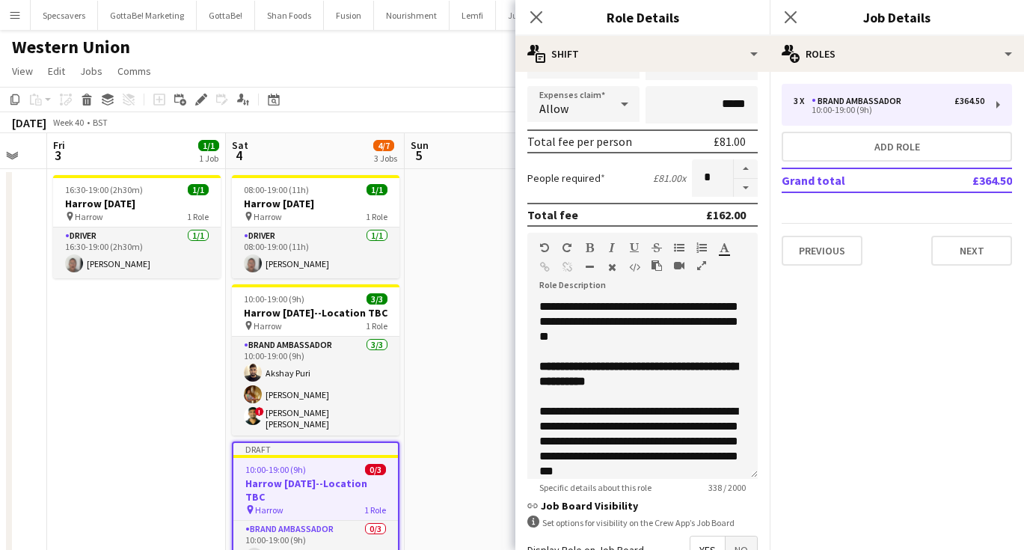
type input "*****"
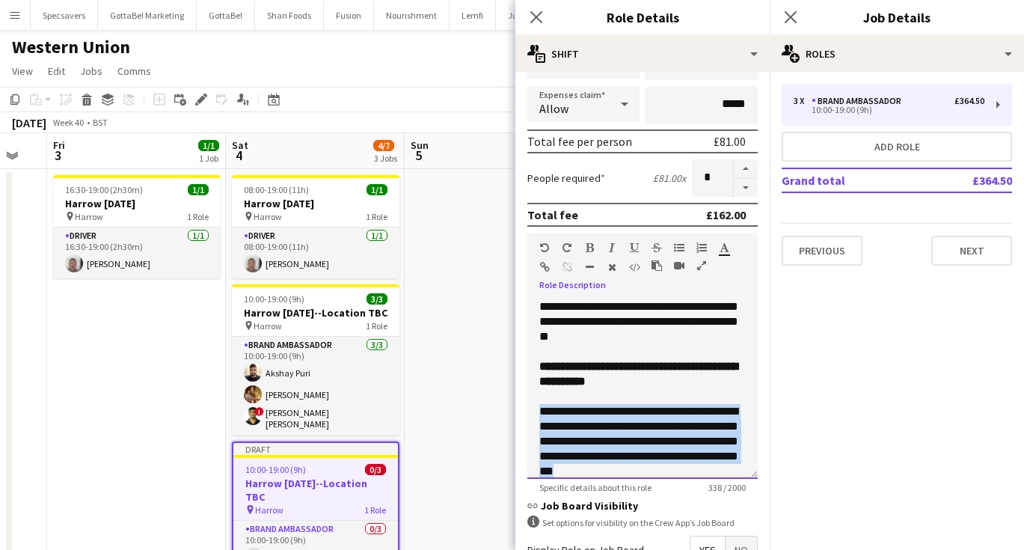
drag, startPoint x: 698, startPoint y: 474, endPoint x: 530, endPoint y: 413, distance: 179.1
click at [530, 413] on div "**********" at bounding box center [642, 389] width 230 height 180
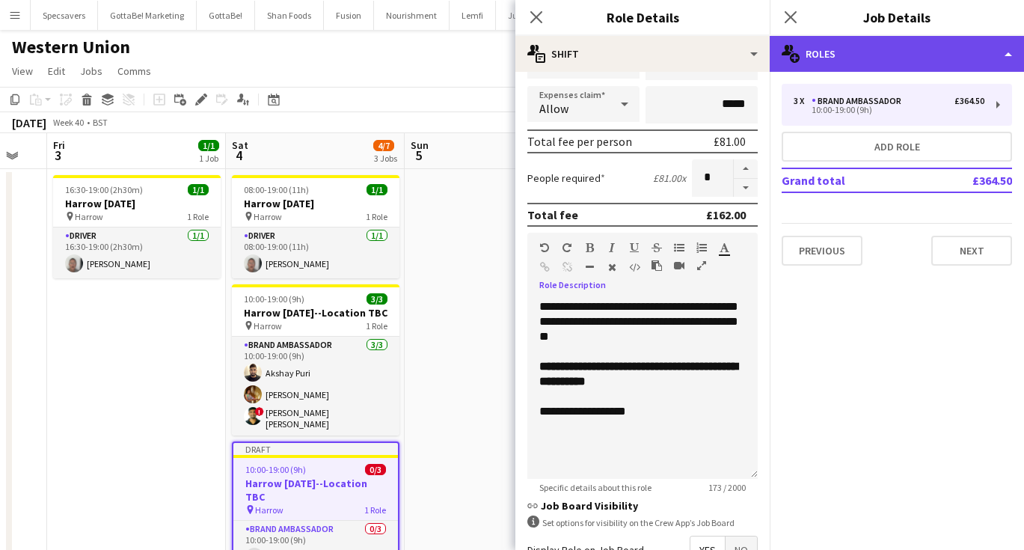
click at [889, 52] on div "multiple-users-add Roles" at bounding box center [897, 54] width 254 height 36
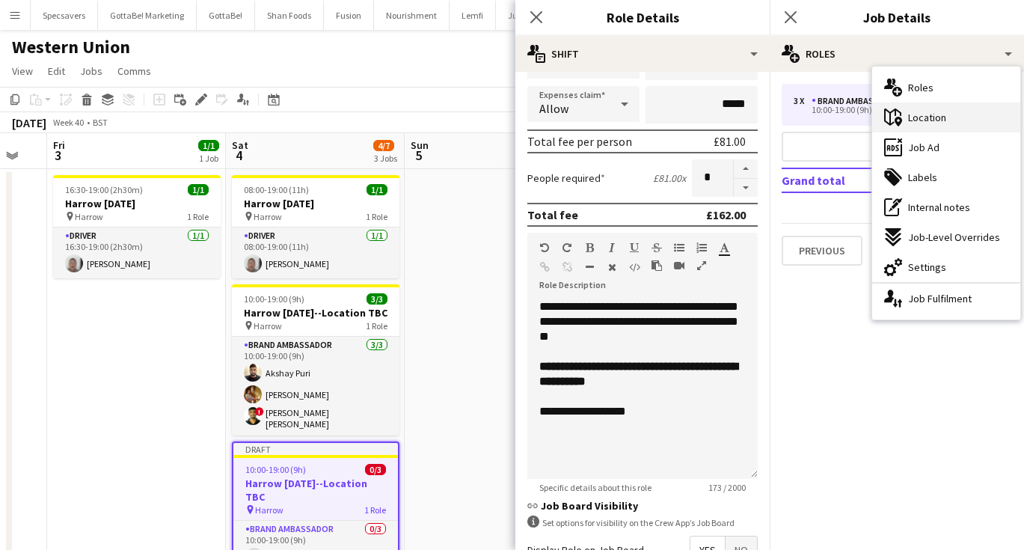
click at [907, 108] on div "maps-pin-1 Location" at bounding box center [946, 117] width 148 height 30
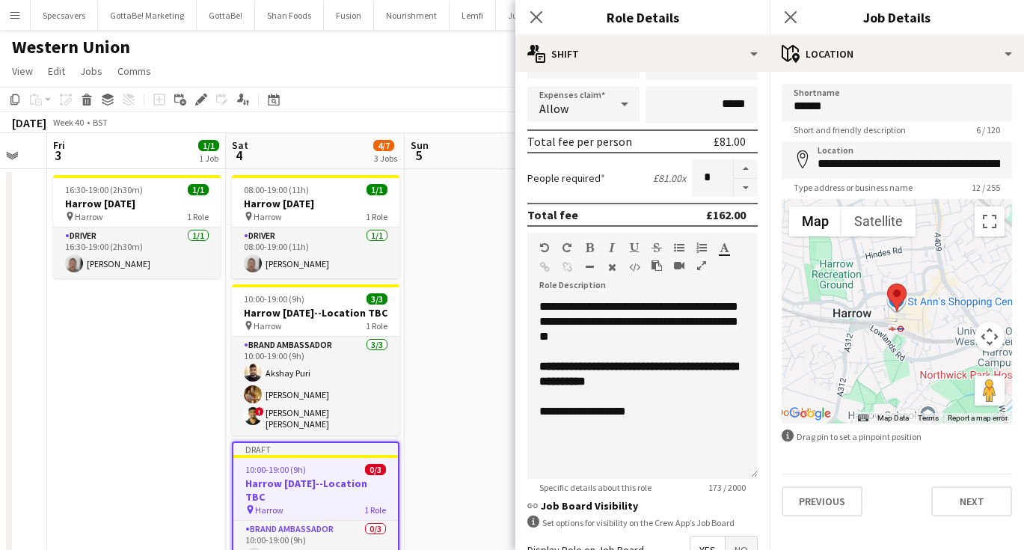
type input "**********"
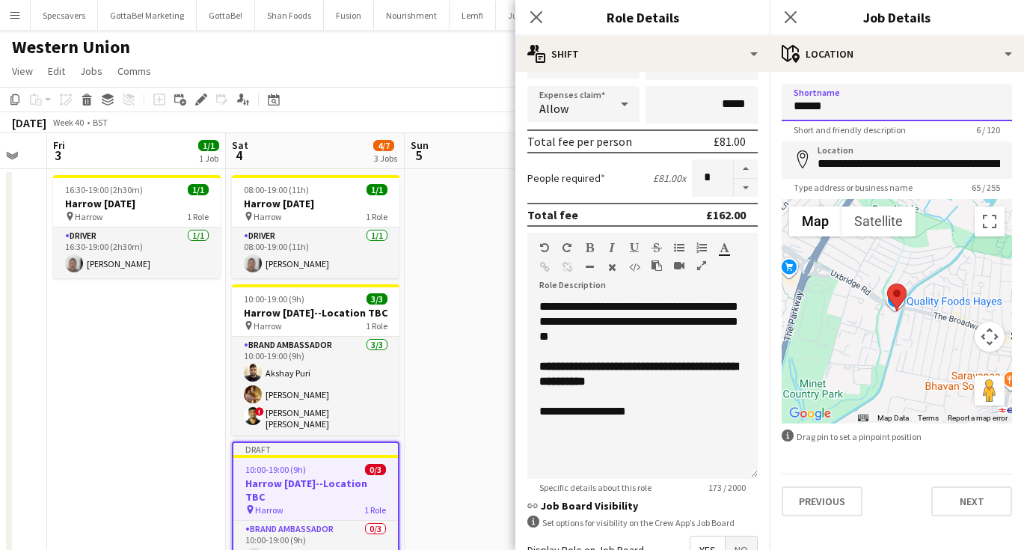
drag, startPoint x: 827, startPoint y: 111, endPoint x: 779, endPoint y: 104, distance: 48.3
type input "*****"
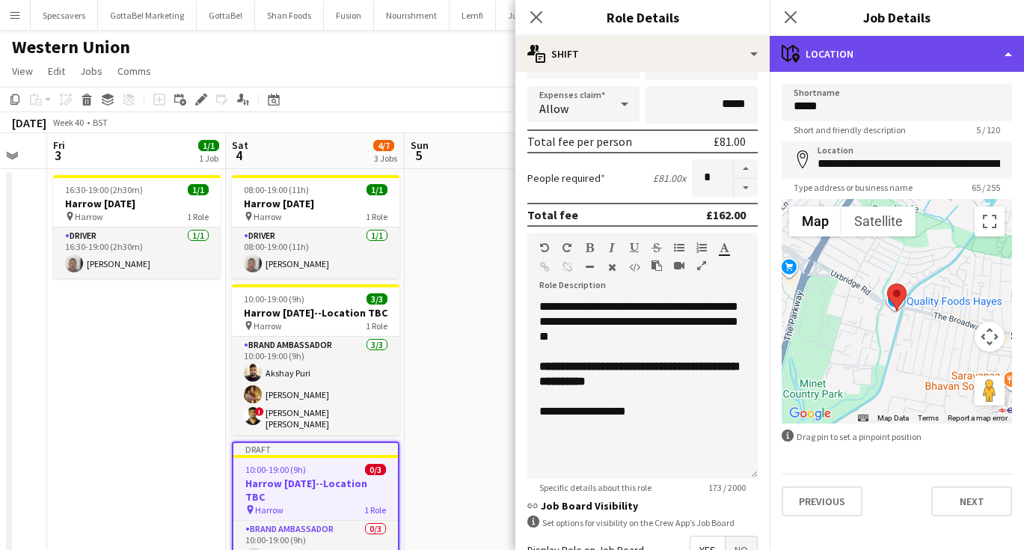
click at [900, 49] on div "maps-pin-1 Location" at bounding box center [897, 54] width 254 height 36
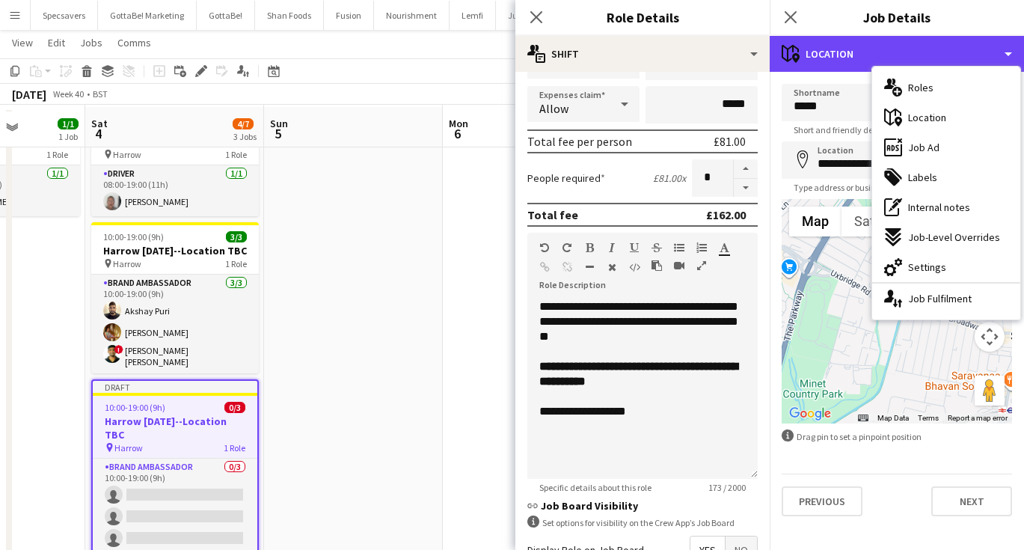
scroll to position [70, 0]
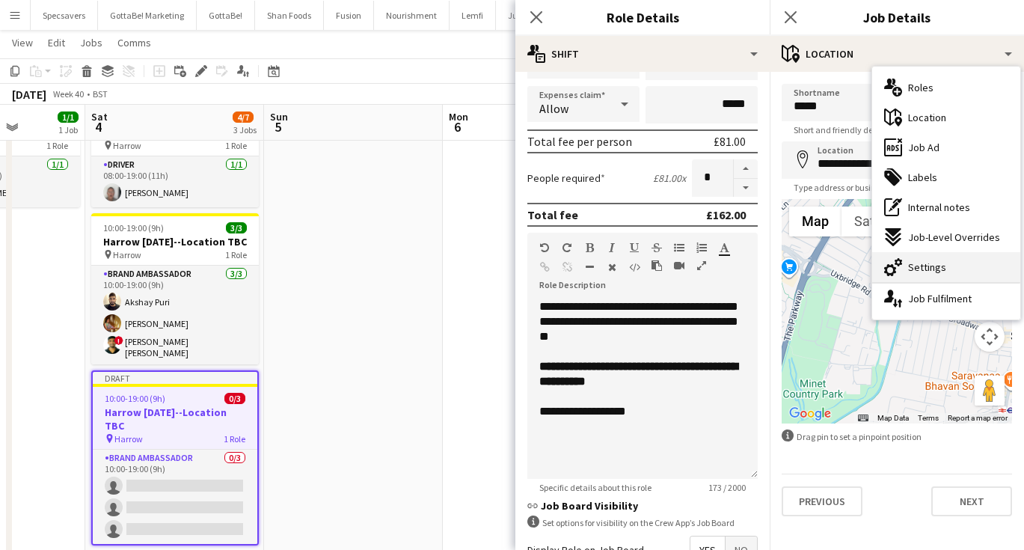
click at [924, 272] on span "Settings" at bounding box center [927, 266] width 38 height 13
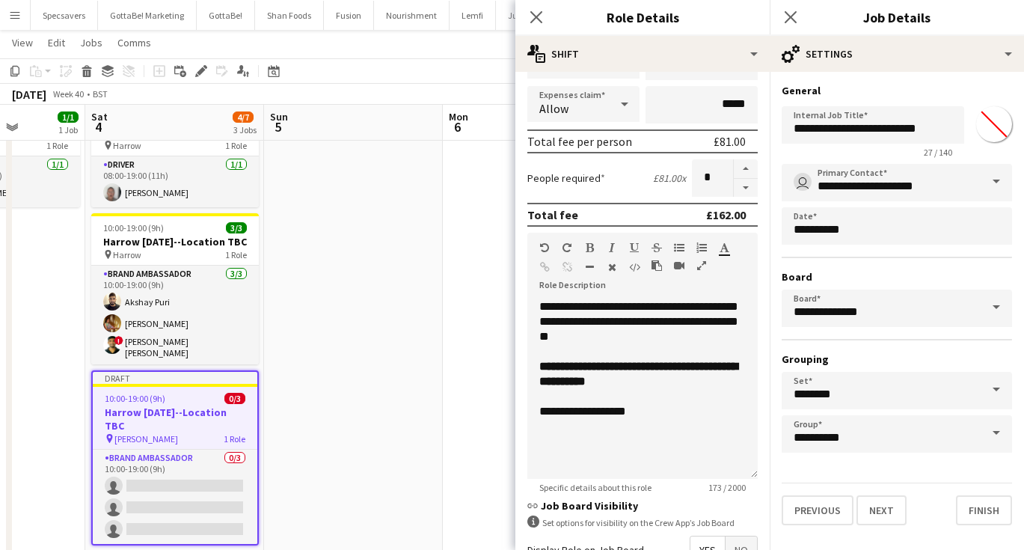
type input "*******"
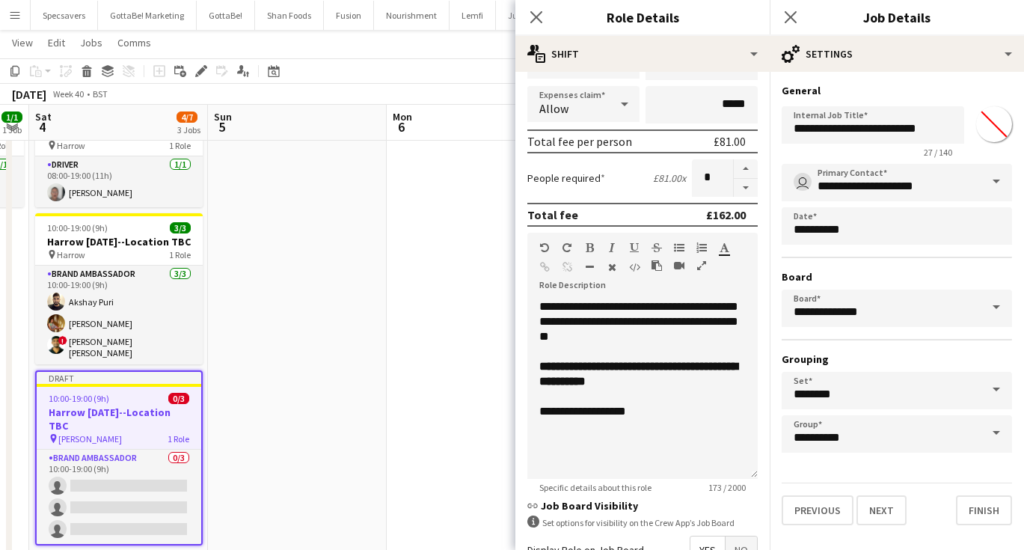
scroll to position [0, 520]
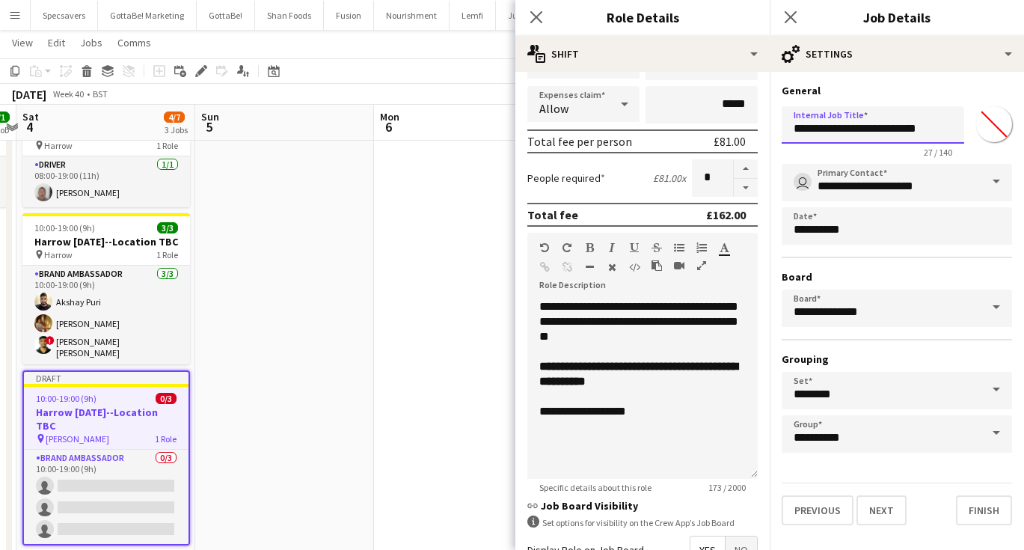
drag, startPoint x: 940, startPoint y: 126, endPoint x: 789, endPoint y: 126, distance: 151.1
click at [789, 126] on input "**********" at bounding box center [873, 124] width 183 height 37
type input "**********"
click at [793, 16] on icon "Close pop-in" at bounding box center [790, 17] width 14 height 14
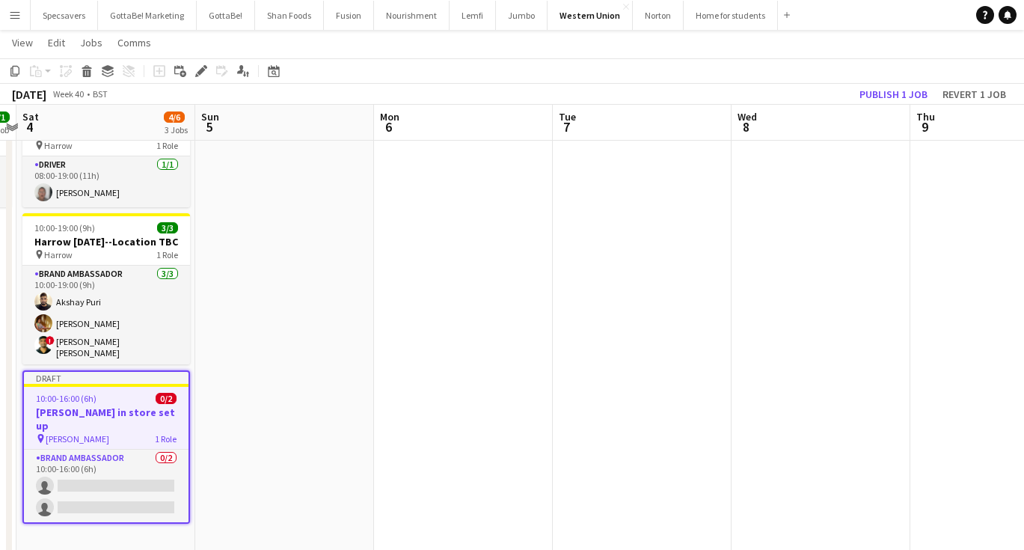
click at [796, 248] on app-date-cell at bounding box center [821, 330] width 179 height 465
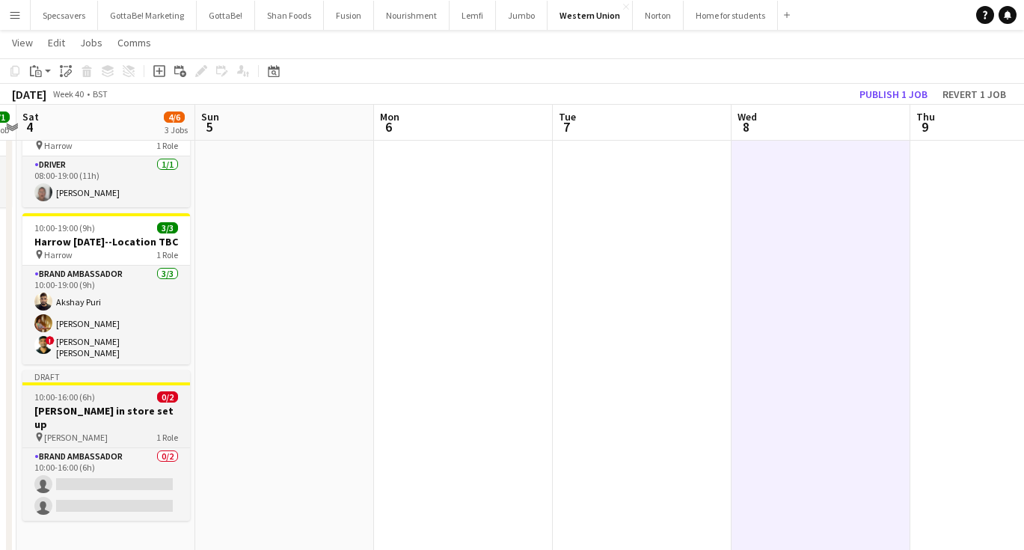
click at [73, 408] on h3 "[PERSON_NAME] in store set up" at bounding box center [106, 417] width 168 height 27
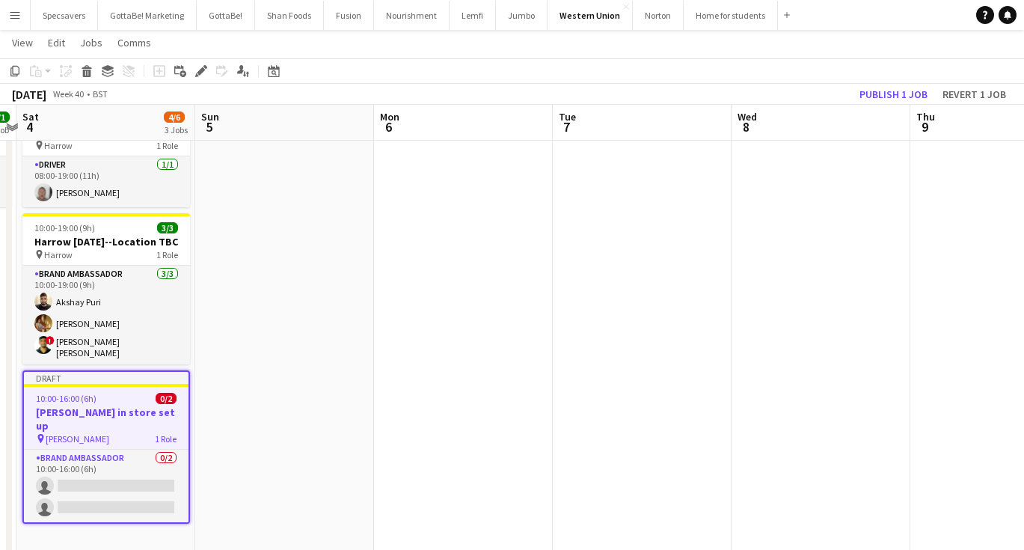
click at [75, 521] on app-date-cell "08:00-19:00 (11h) 1/1 Harrow Diwali pin Harrow 1 Role Driver 1/1 08:00-19:00 (1…" at bounding box center [105, 330] width 179 height 465
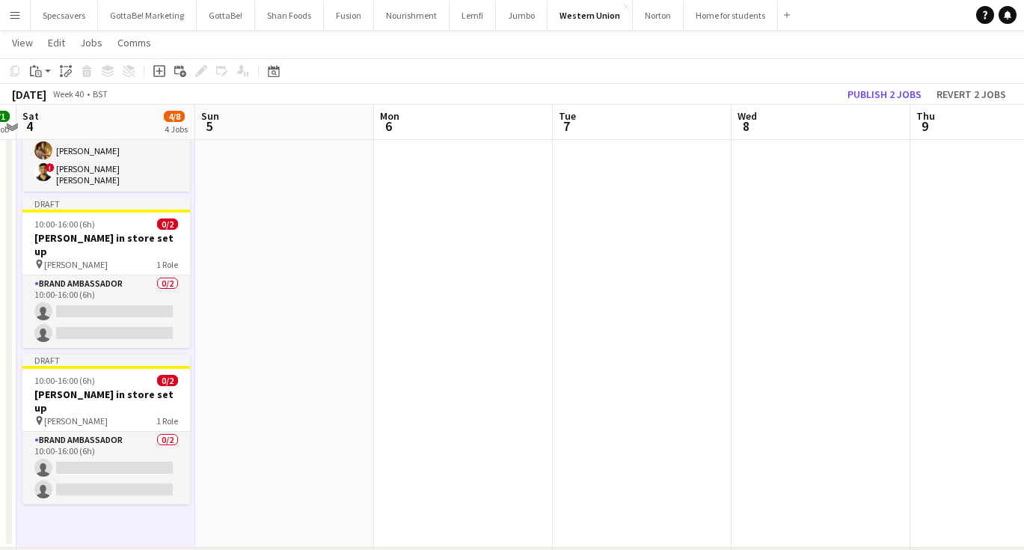
scroll to position [243, 0]
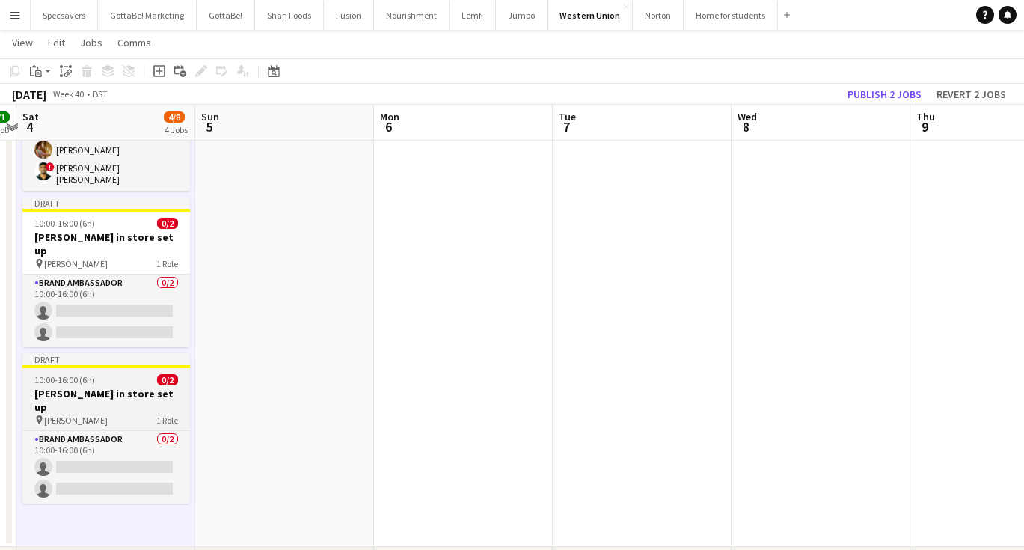
click at [110, 414] on div "pin Hayes 1 Role" at bounding box center [106, 420] width 168 height 12
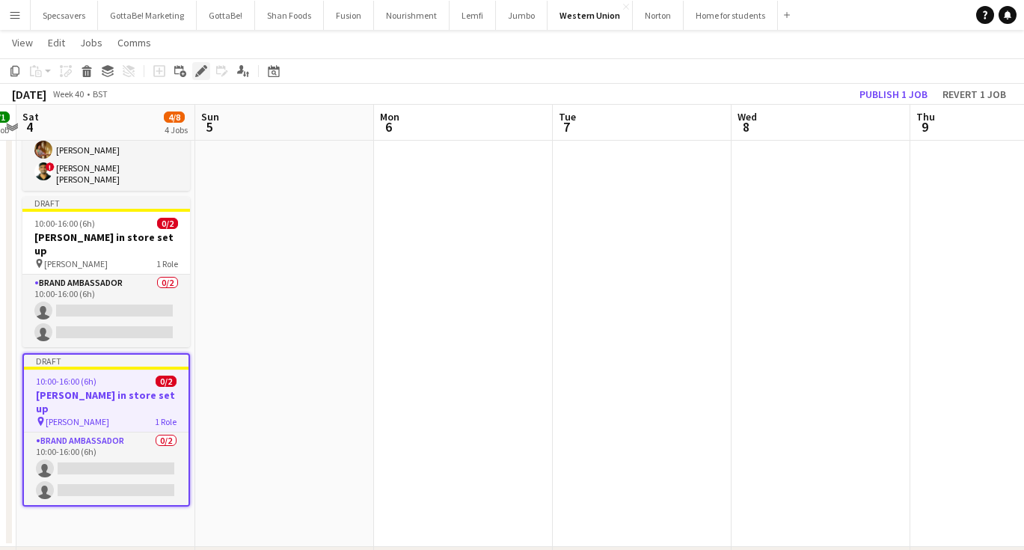
click at [197, 69] on icon "Edit" at bounding box center [201, 71] width 12 height 12
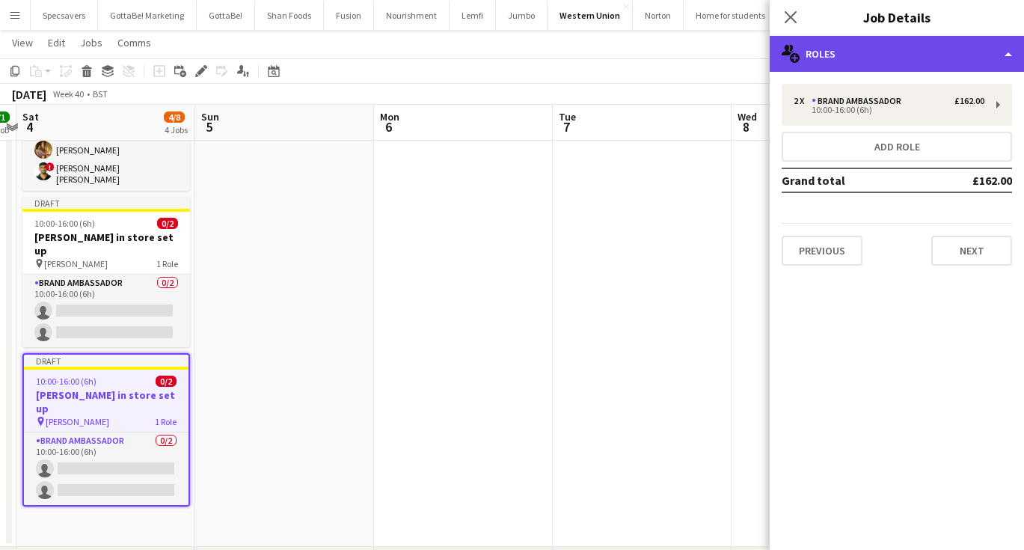
click at [914, 55] on div "multiple-users-add Roles" at bounding box center [897, 54] width 254 height 36
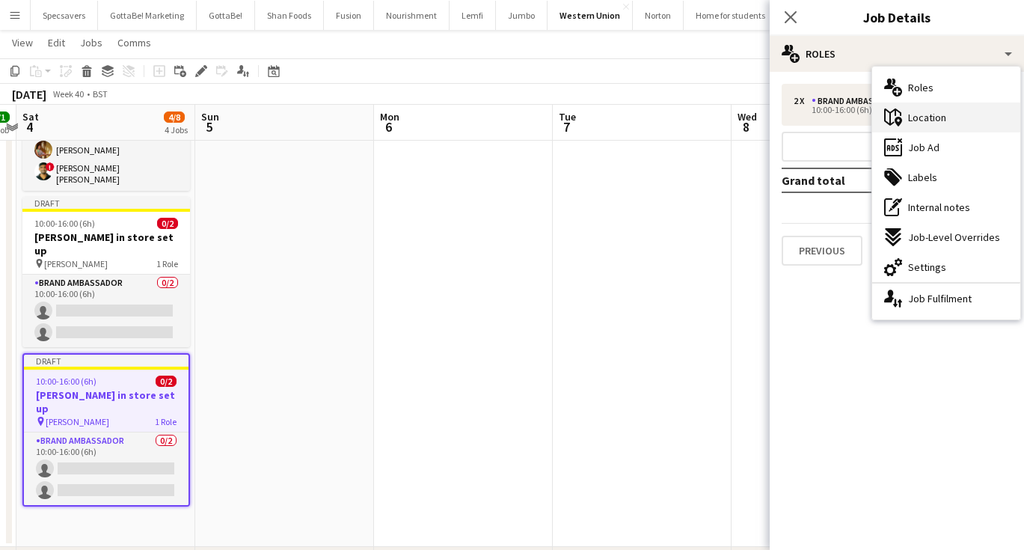
click at [913, 123] on span "Location" at bounding box center [927, 117] width 38 height 13
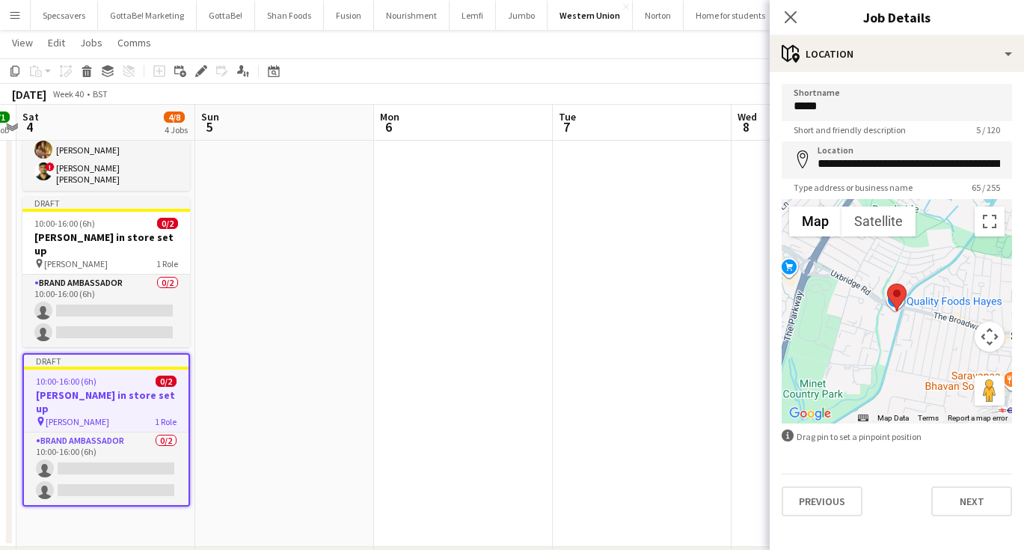
click at [849, 179] on app-form-group "**********" at bounding box center [897, 167] width 230 height 52
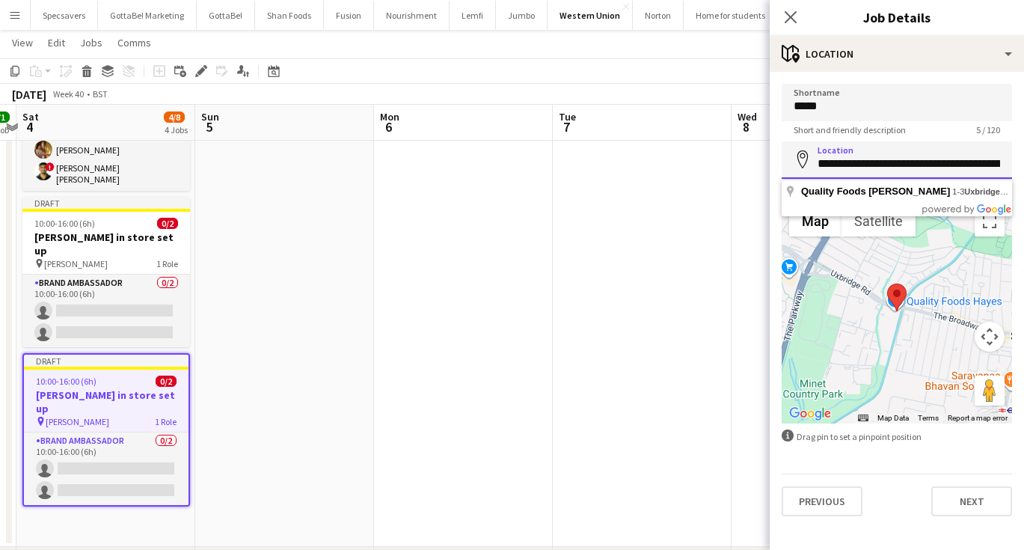
paste input
type input "**********"
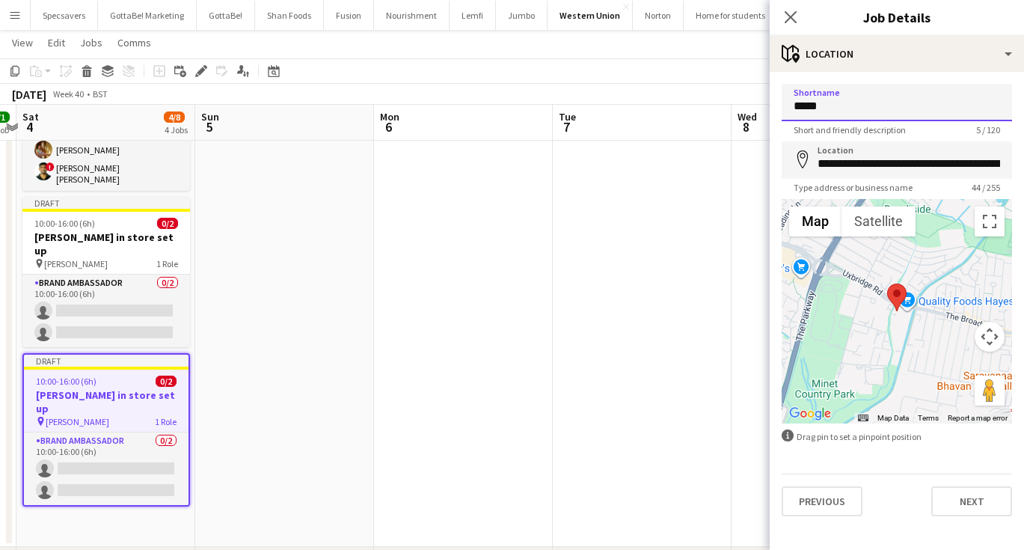
drag, startPoint x: 835, startPoint y: 103, endPoint x: 742, endPoint y: 101, distance: 92.8
type input "********"
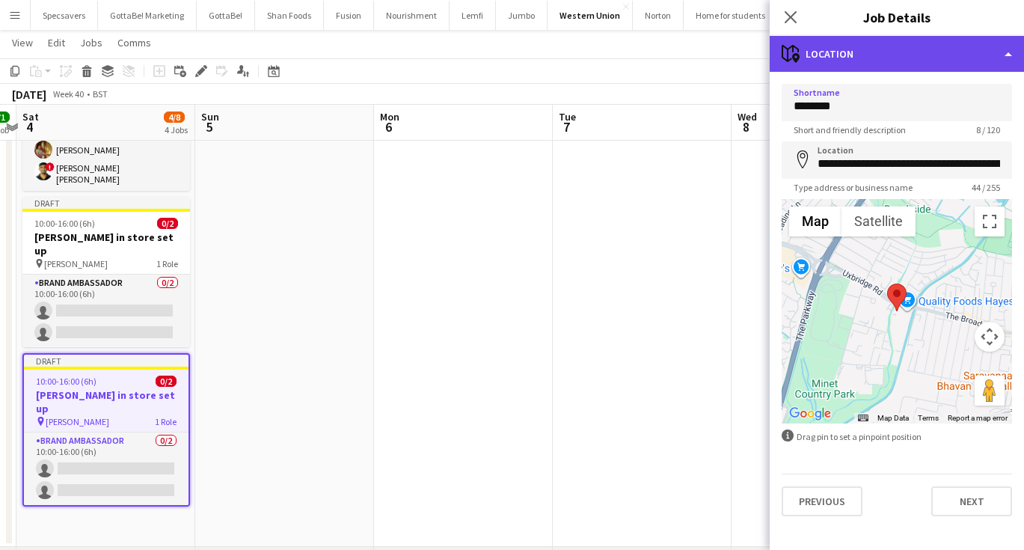
click at [922, 45] on div "maps-pin-1 Location" at bounding box center [897, 54] width 254 height 36
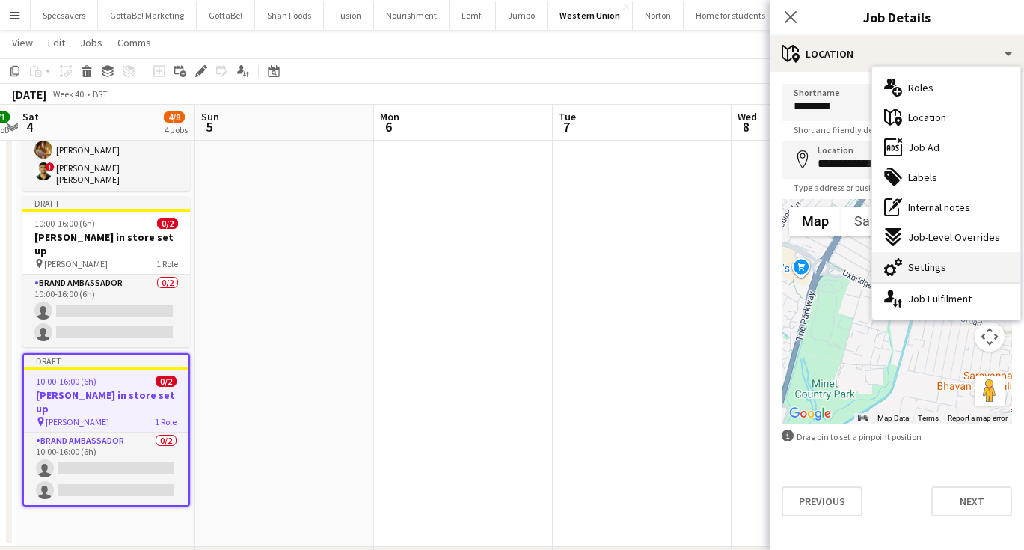
click at [924, 260] on div "cog-double-3 Settings" at bounding box center [946, 267] width 148 height 30
type input "*******"
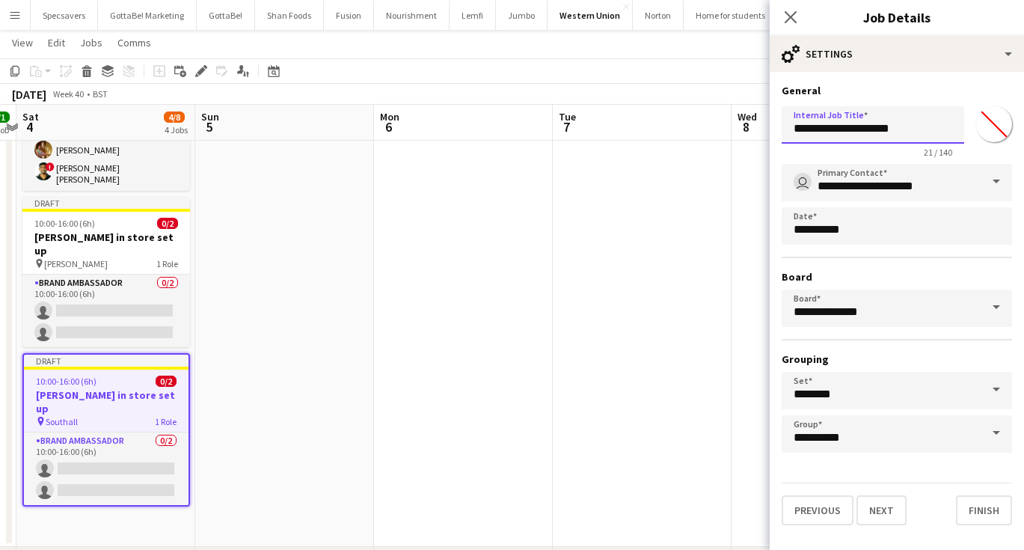
drag, startPoint x: 824, startPoint y: 127, endPoint x: 790, endPoint y: 127, distance: 33.7
click at [790, 127] on input "**********" at bounding box center [873, 124] width 183 height 37
type input "**********"
click at [792, 13] on icon "Close pop-in" at bounding box center [790, 17] width 14 height 14
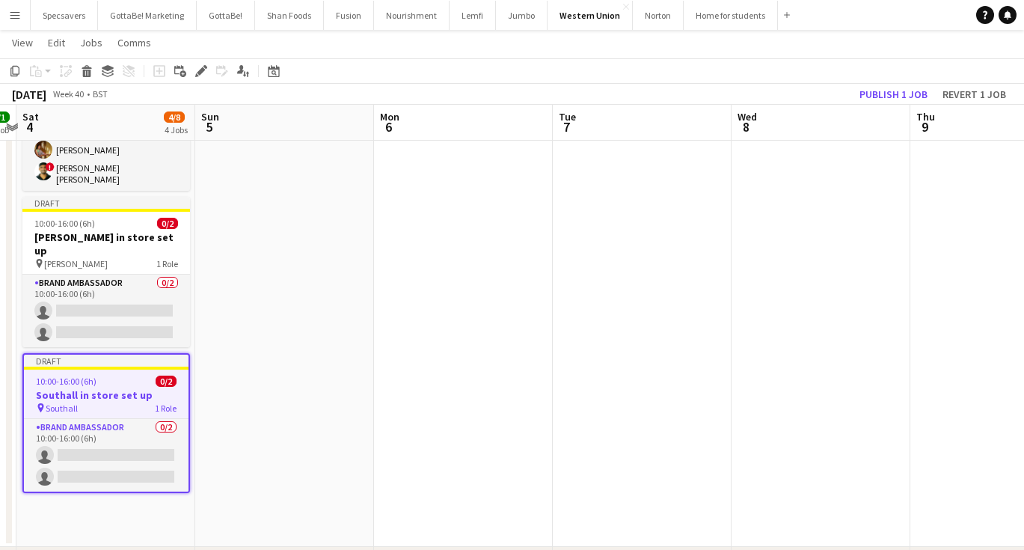
click at [577, 302] on app-date-cell at bounding box center [642, 235] width 179 height 622
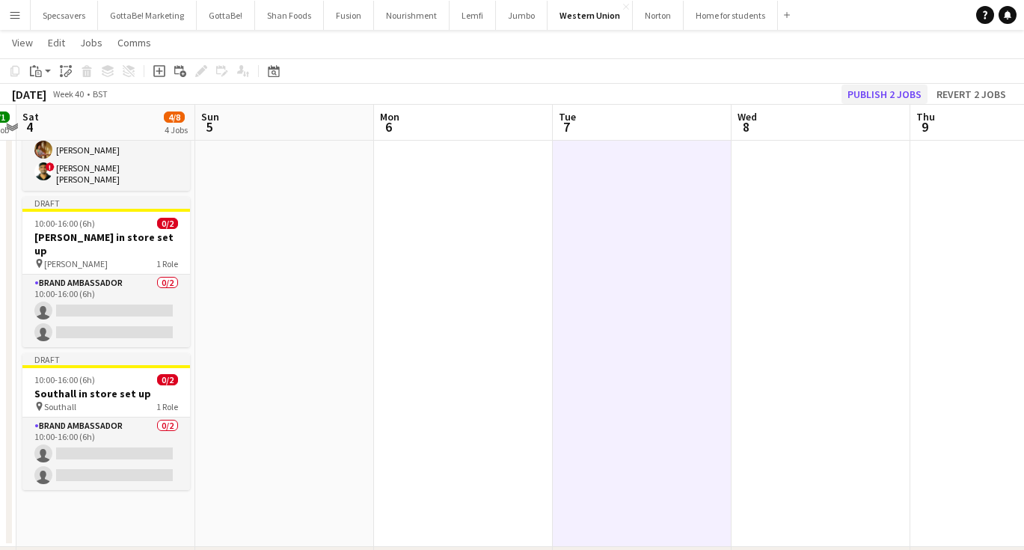
click at [863, 93] on button "Publish 2 jobs" at bounding box center [884, 94] width 86 height 19
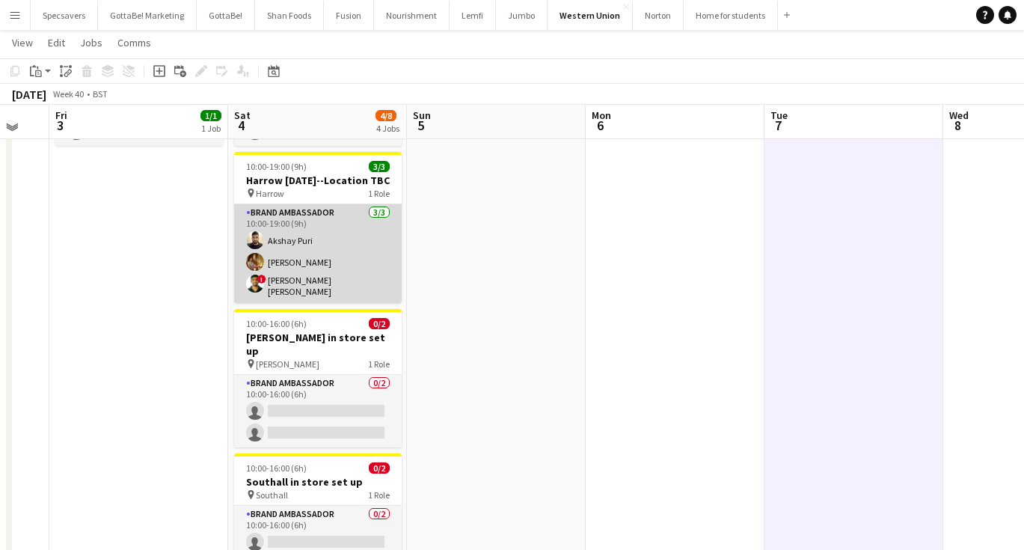
scroll to position [132, 0]
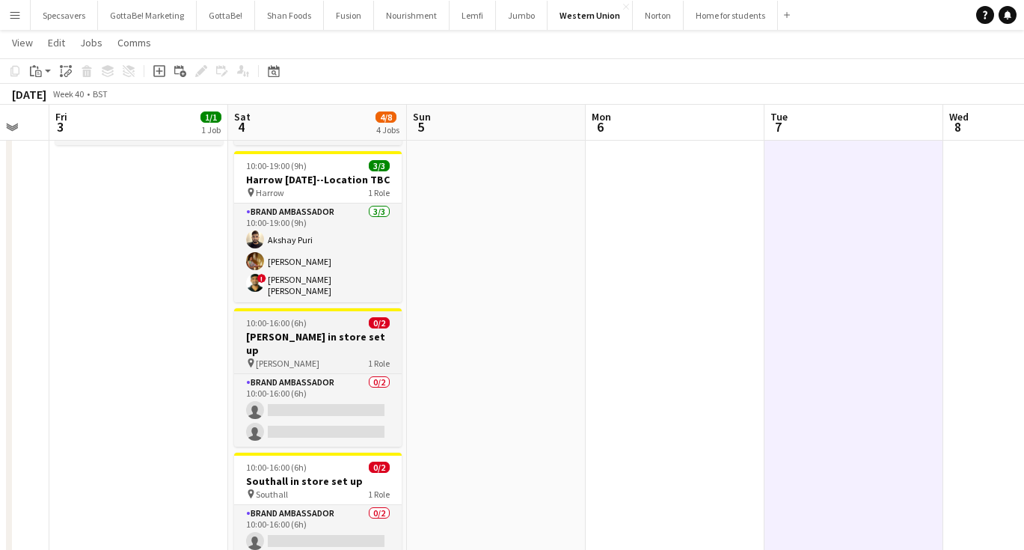
click at [286, 332] on h3 "[PERSON_NAME] in store set up" at bounding box center [318, 343] width 168 height 27
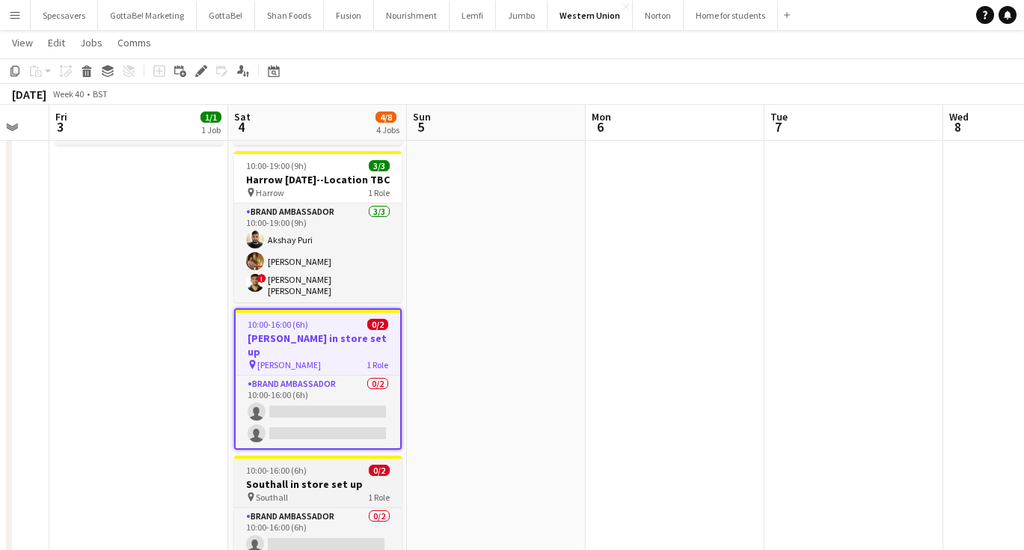
click at [334, 464] on div "10:00-16:00 (6h) 0/2" at bounding box center [318, 469] width 168 height 11
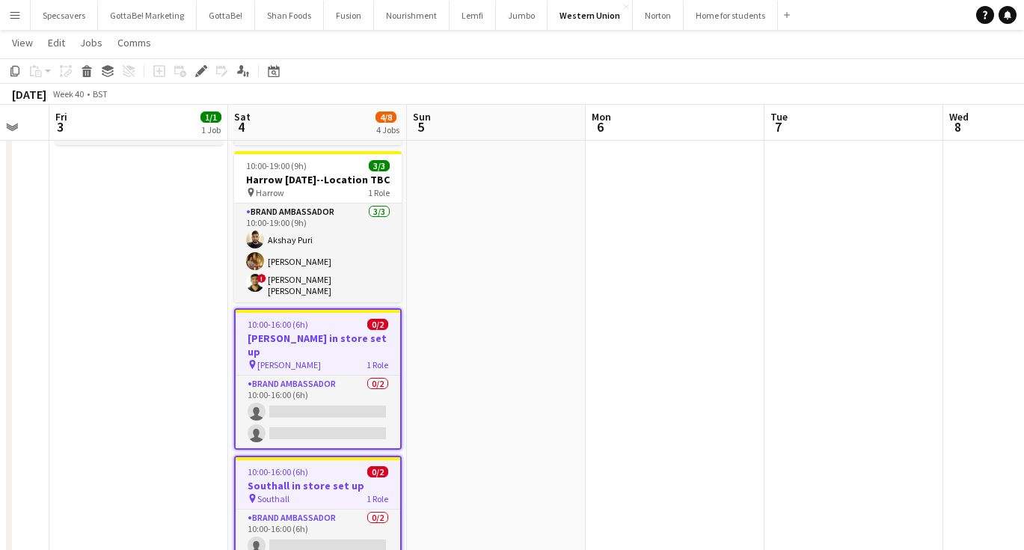
click at [497, 172] on app-date-cell at bounding box center [496, 335] width 179 height 598
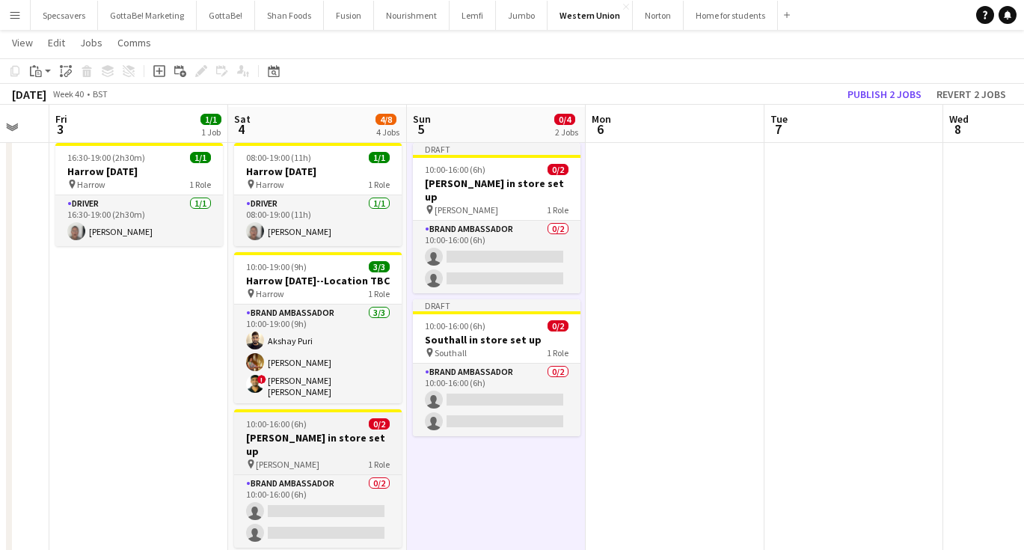
scroll to position [71, 0]
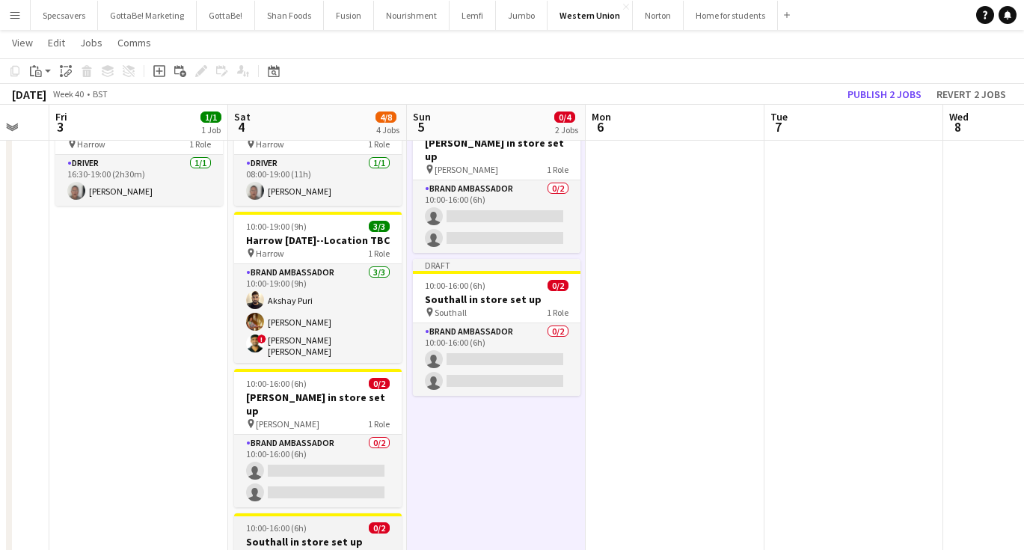
click at [299, 522] on span "10:00-16:00 (6h)" at bounding box center [276, 527] width 61 height 11
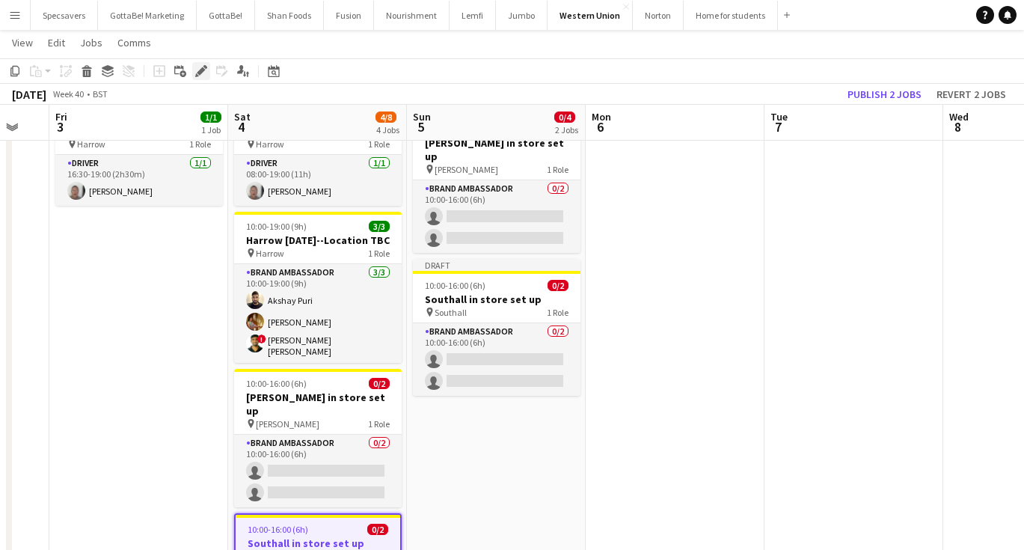
click at [196, 69] on icon "Edit" at bounding box center [201, 71] width 12 height 12
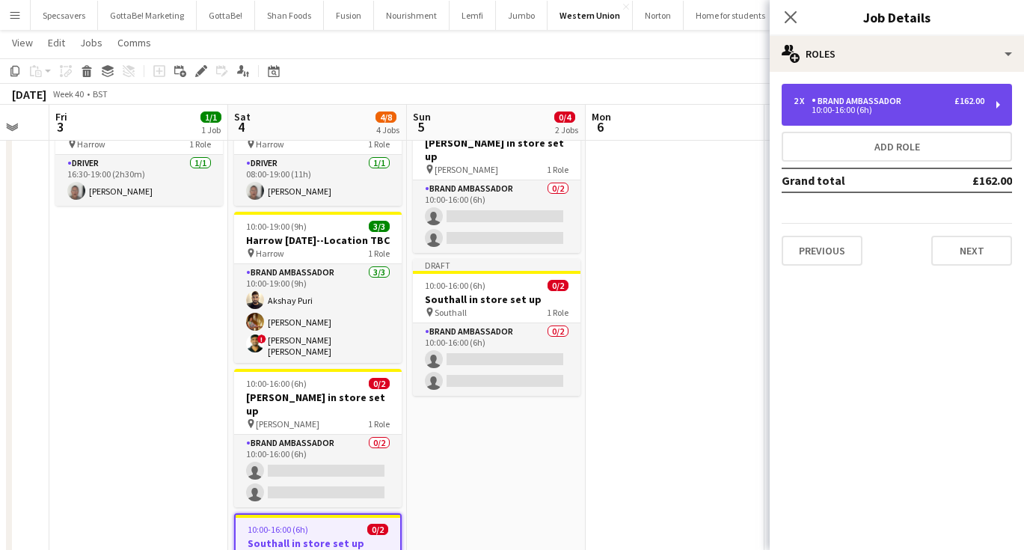
click at [841, 105] on div "Brand Ambassador" at bounding box center [860, 101] width 96 height 10
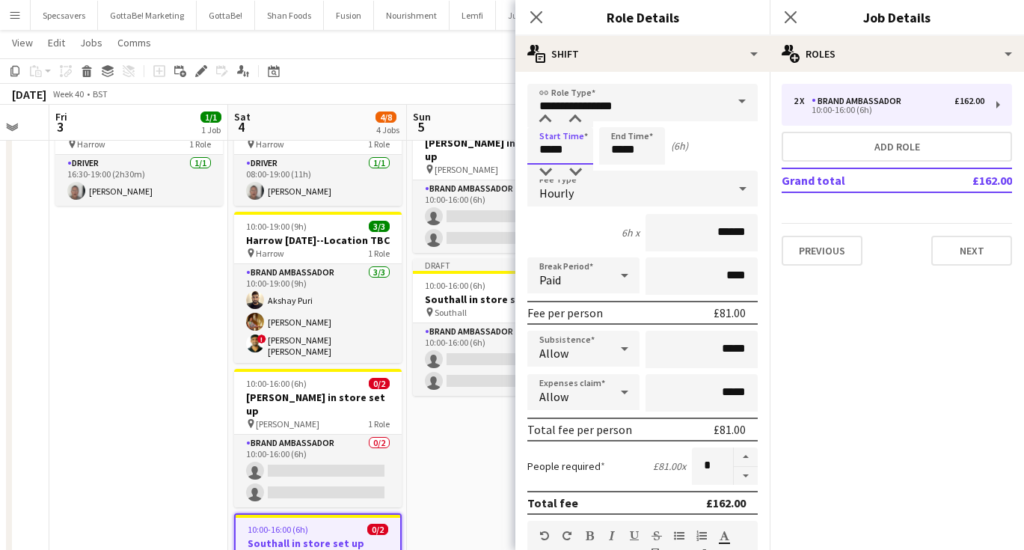
click at [569, 151] on input "*****" at bounding box center [560, 145] width 66 height 37
drag, startPoint x: 569, startPoint y: 151, endPoint x: 547, endPoint y: 150, distance: 22.5
click at [547, 150] on input "*****" at bounding box center [560, 145] width 66 height 37
type input "*****"
click at [625, 153] on input "*****" at bounding box center [632, 145] width 66 height 37
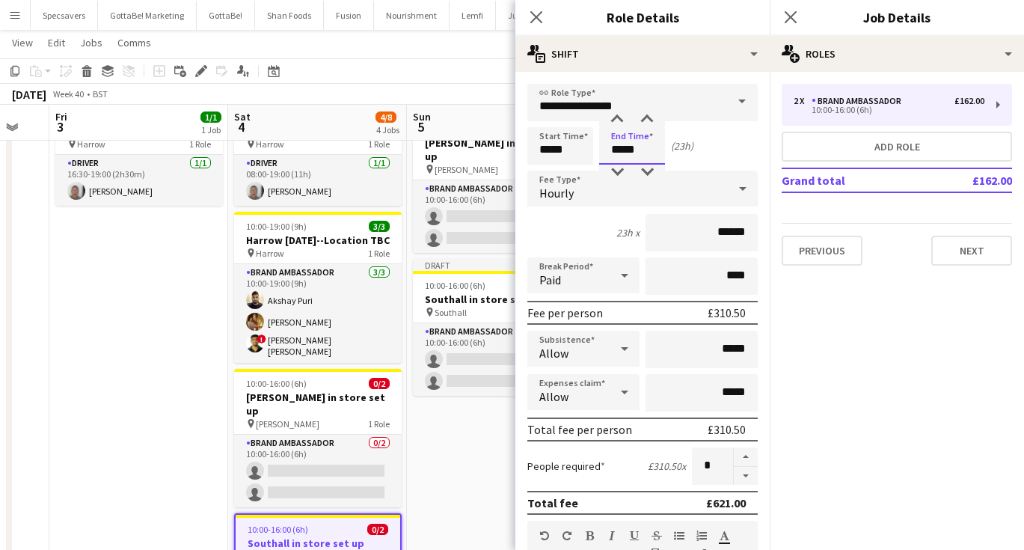
type input "*****"
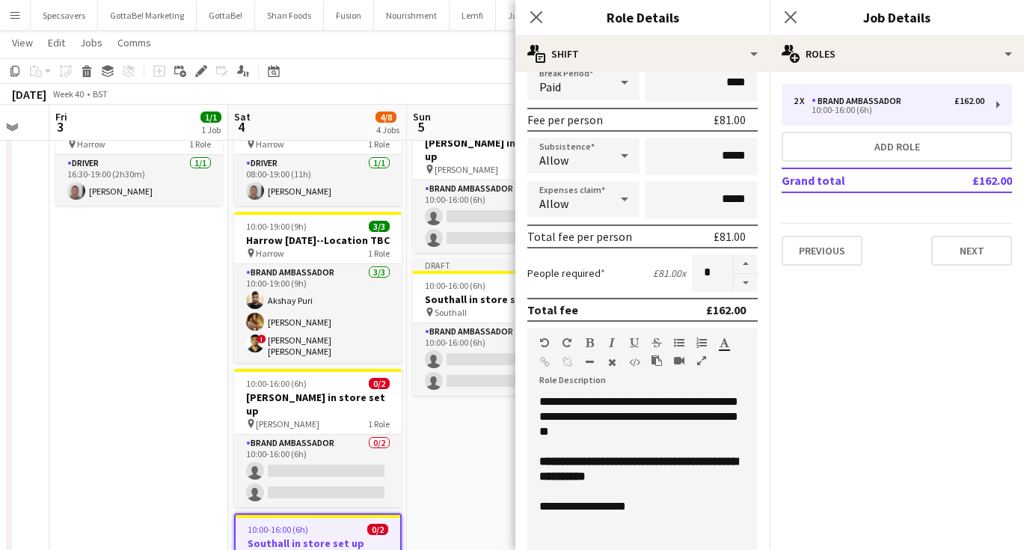
scroll to position [105, 0]
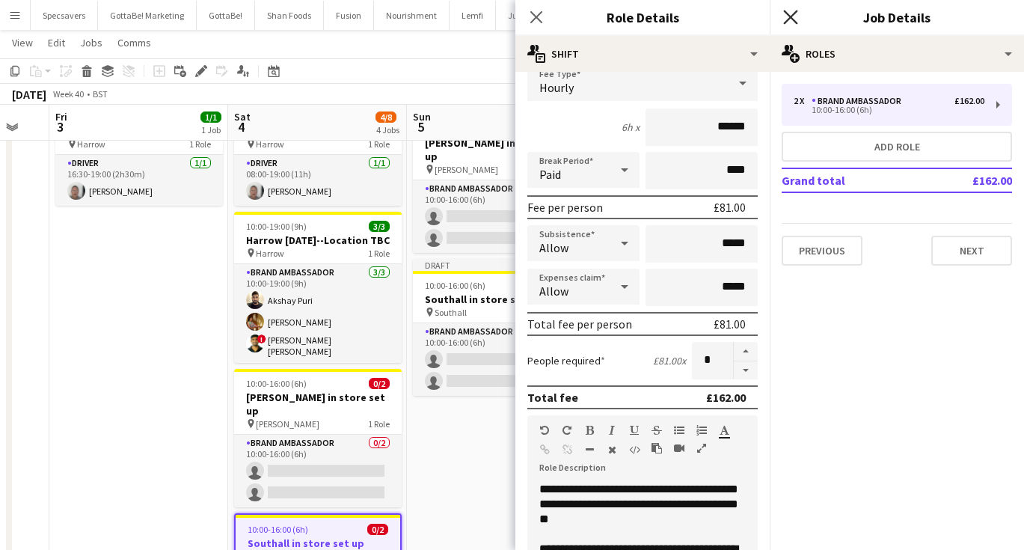
click at [787, 22] on icon "Close pop-in" at bounding box center [790, 17] width 14 height 14
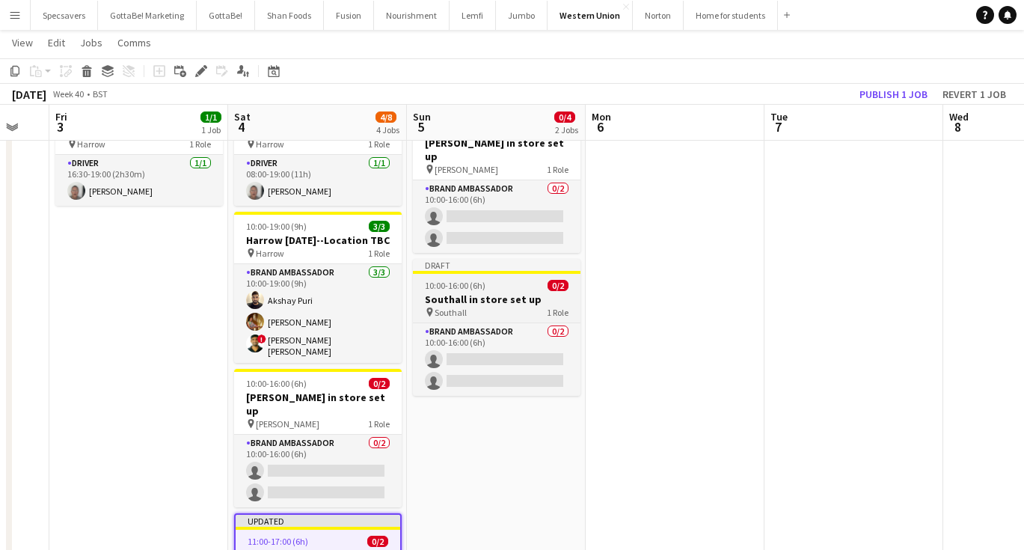
click at [503, 292] on h3 "Southall in store set up" at bounding box center [497, 298] width 168 height 13
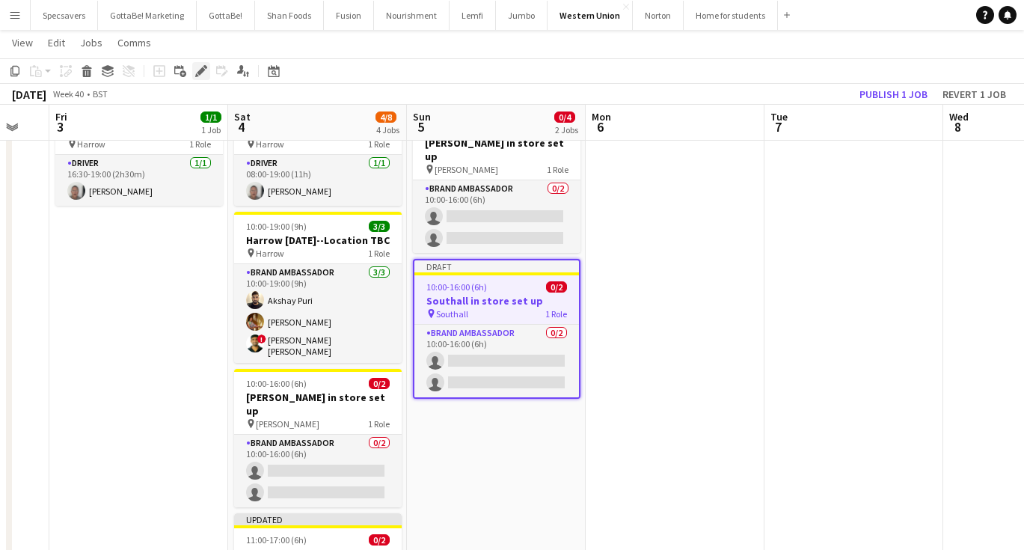
click at [200, 68] on icon "Edit" at bounding box center [201, 71] width 12 height 12
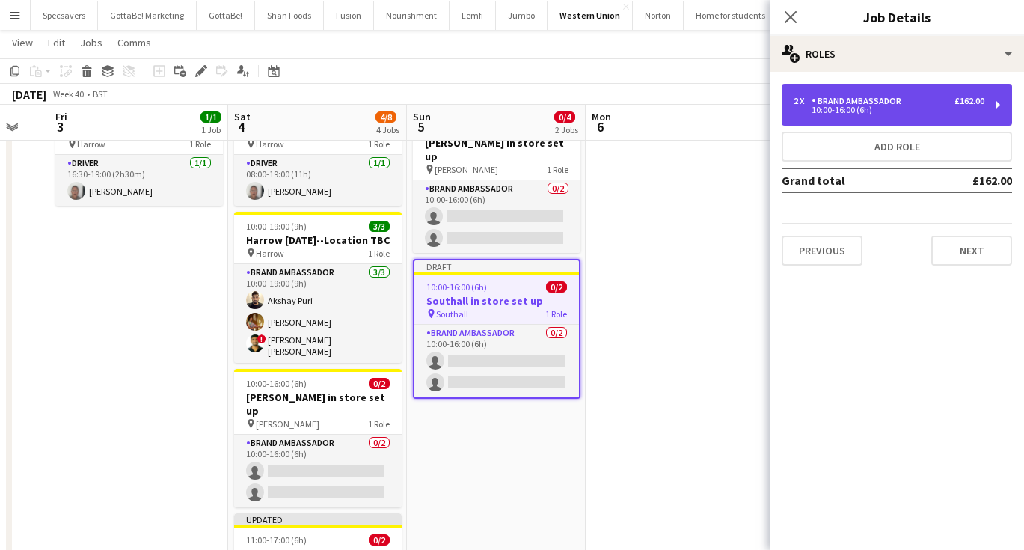
click at [868, 93] on div "2 x Brand Ambassador £162.00 10:00-16:00 (6h)" at bounding box center [897, 105] width 230 height 42
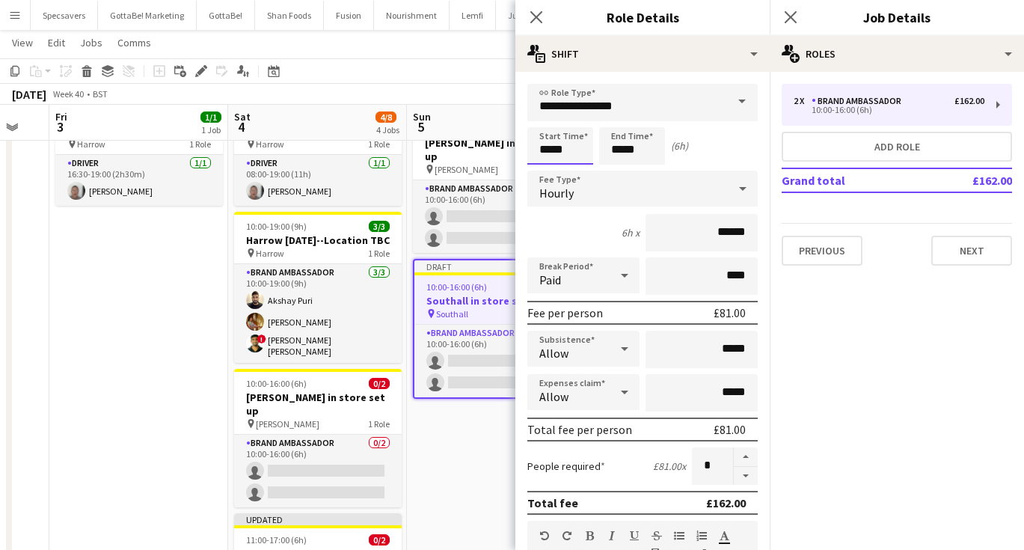
click at [550, 147] on input "*****" at bounding box center [560, 145] width 66 height 37
type input "*****"
click at [619, 152] on input "*****" at bounding box center [632, 145] width 66 height 37
type input "*****"
click at [788, 13] on icon at bounding box center [790, 17] width 14 height 14
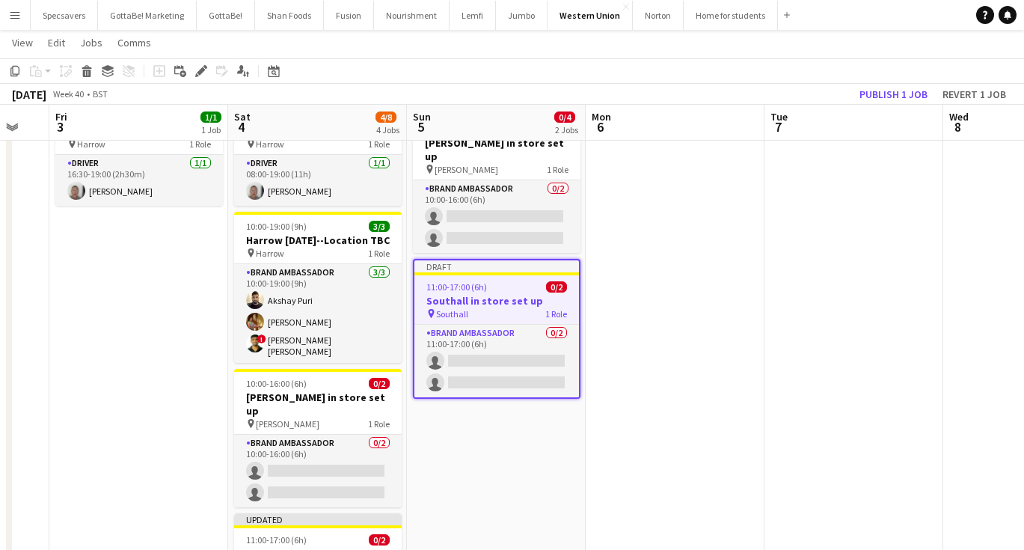
click at [628, 369] on app-date-cell at bounding box center [675, 401] width 179 height 610
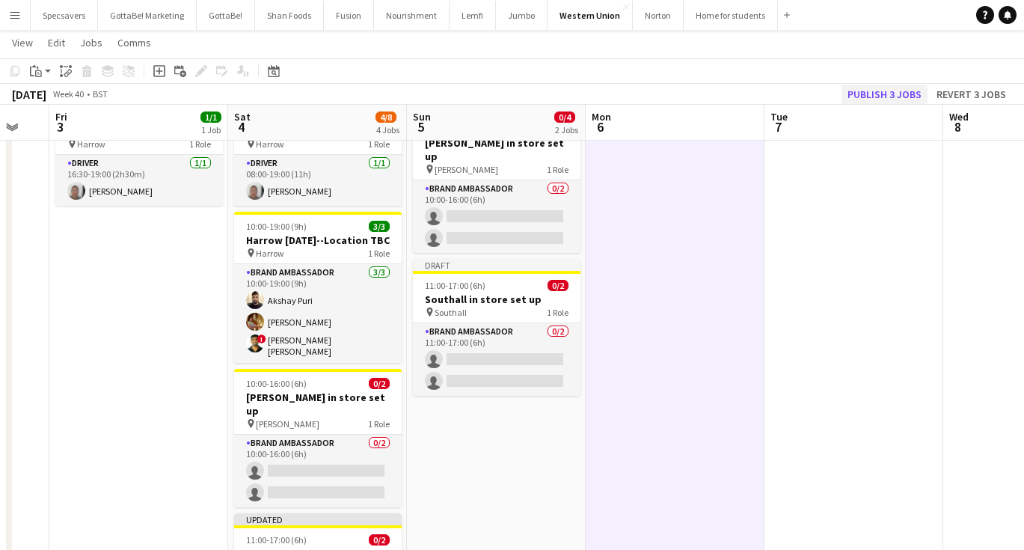
click at [862, 96] on button "Publish 3 jobs" at bounding box center [884, 94] width 86 height 19
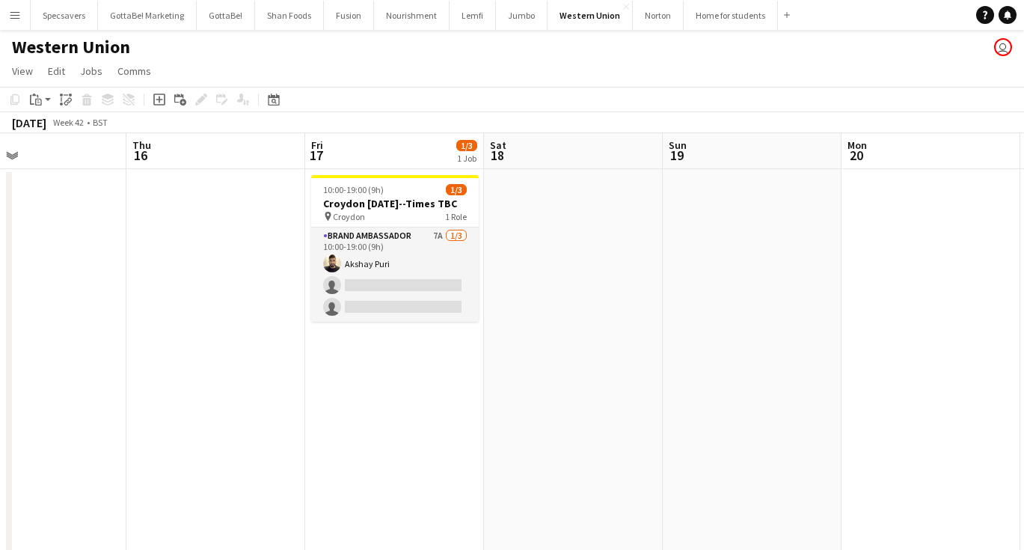
scroll to position [0, 524]
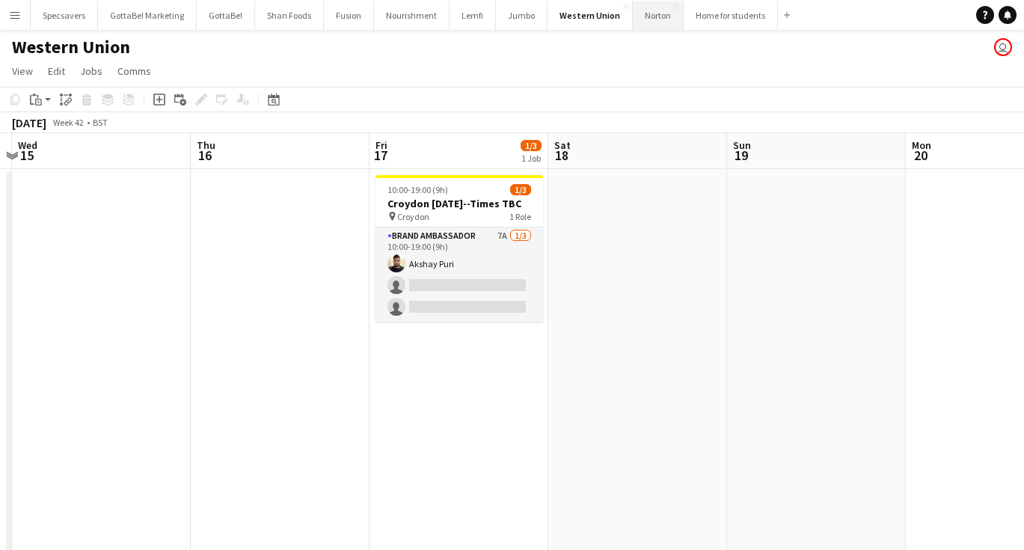
click at [644, 23] on button "Norton Close" at bounding box center [658, 15] width 51 height 29
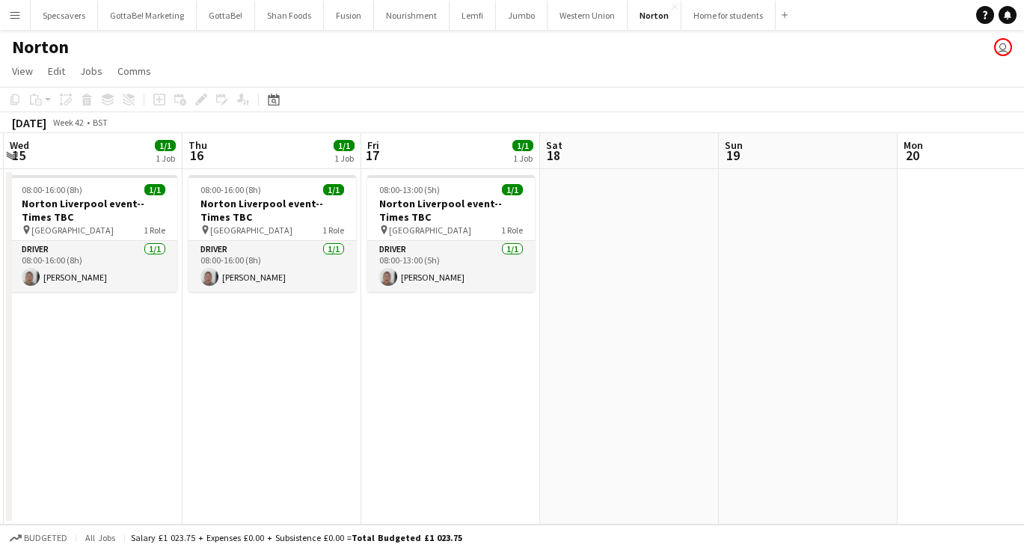
scroll to position [0, 349]
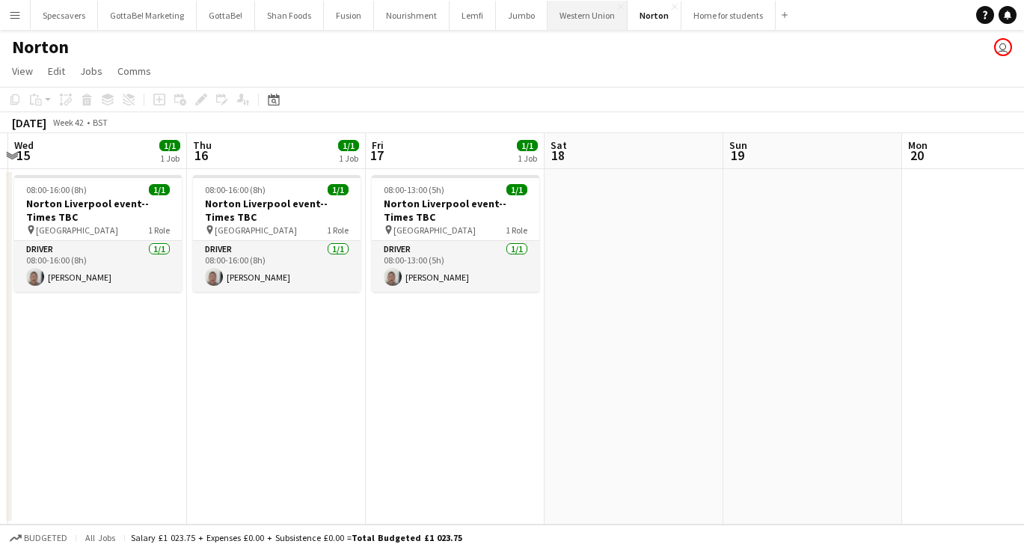
click at [585, 20] on button "Western Union Close" at bounding box center [588, 15] width 80 height 29
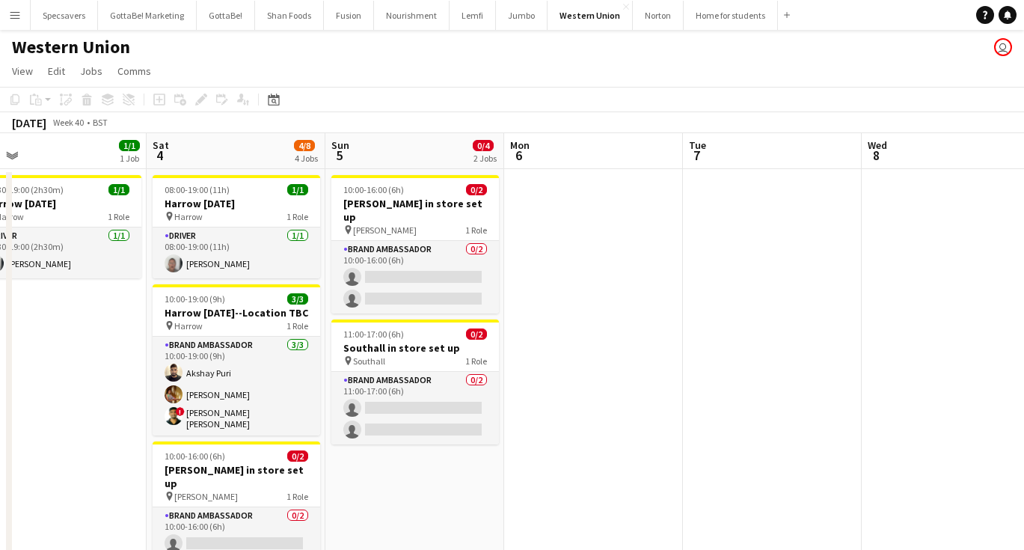
scroll to position [0, 440]
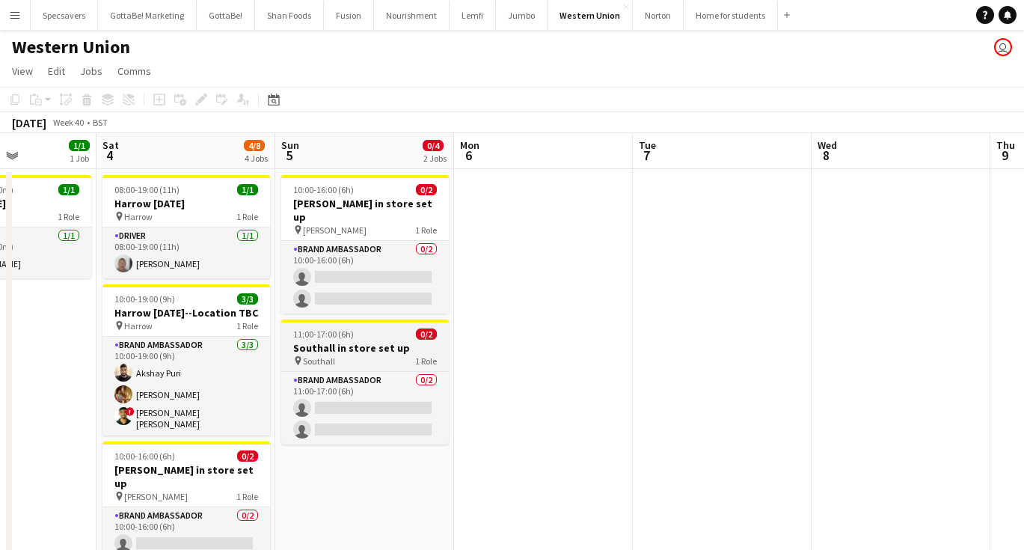
click at [369, 341] on h3 "Southall in store set up" at bounding box center [365, 347] width 168 height 13
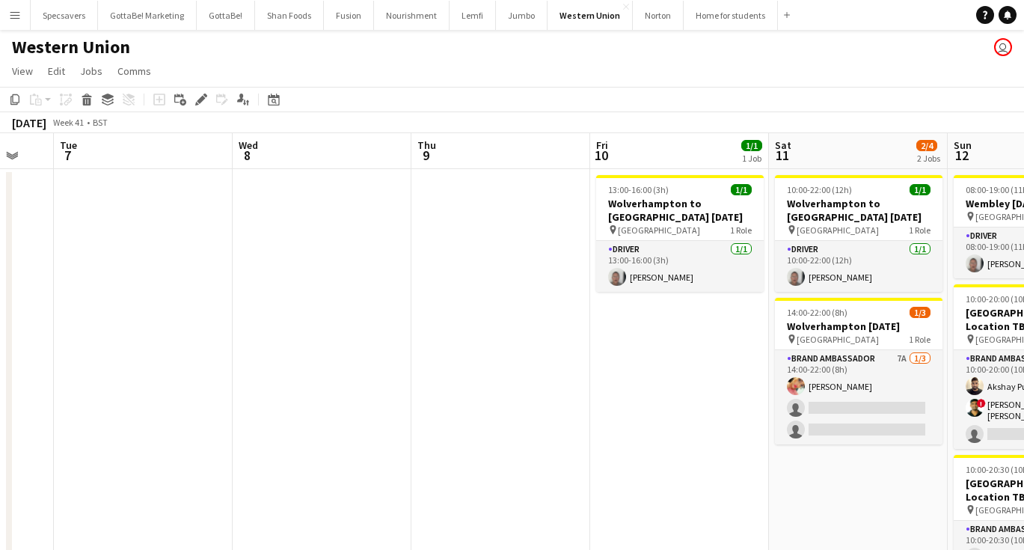
scroll to position [0, 488]
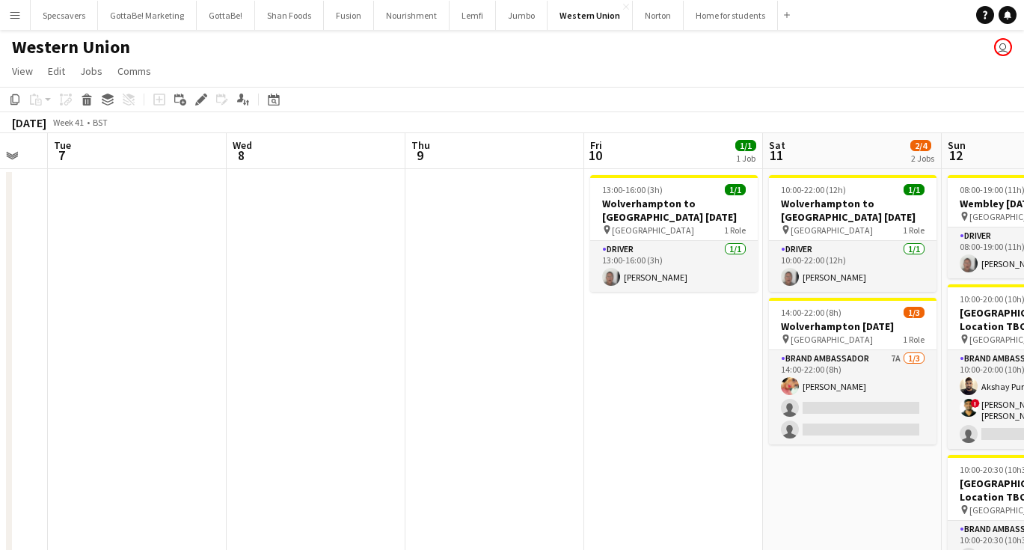
click at [800, 471] on app-date-cell "10:00-22:00 (12h) 1/1 Wolverhampton to Wembley Diwali pin Wolverhampton 1 Role …" at bounding box center [852, 468] width 179 height 598
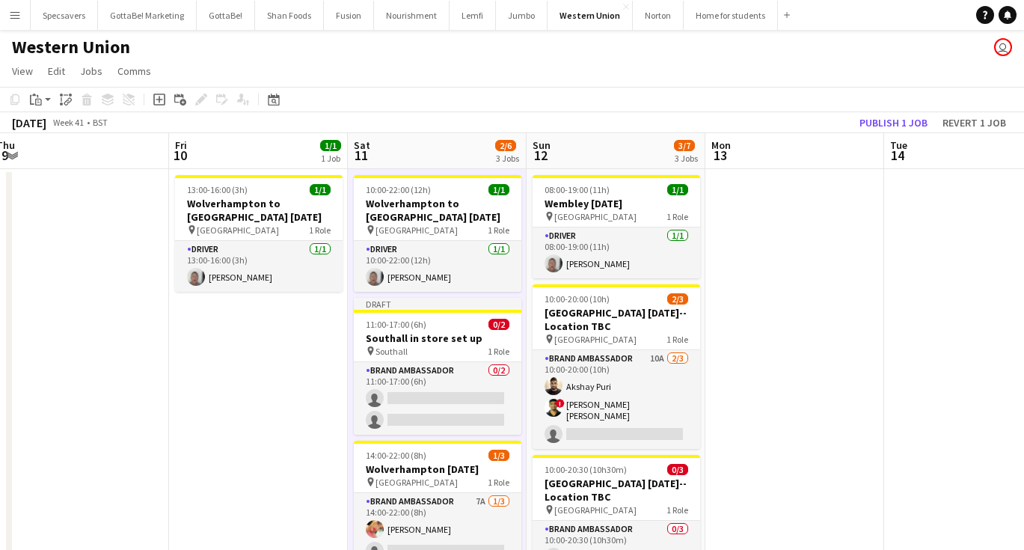
scroll to position [0, 595]
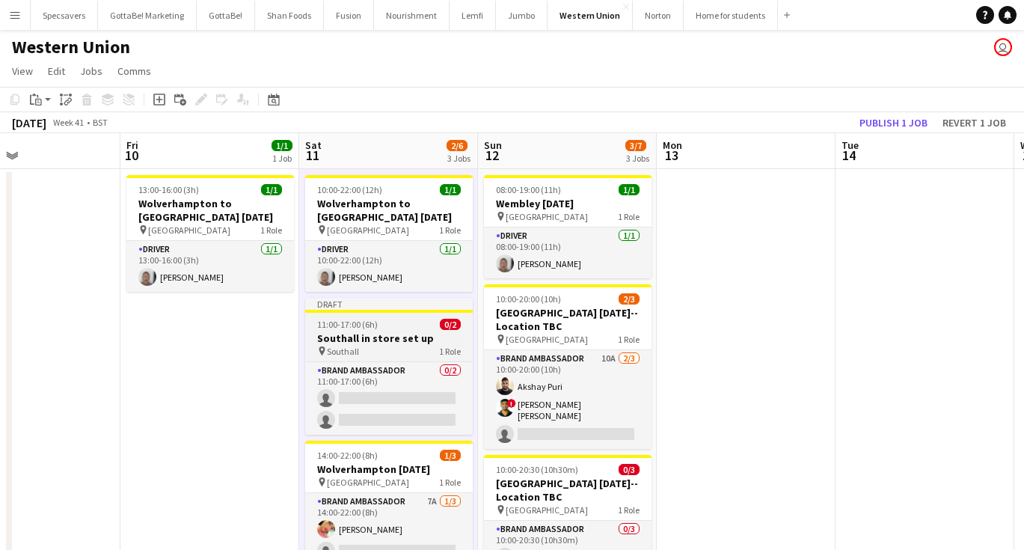
click at [415, 347] on div "pin Southall 1 Role" at bounding box center [389, 351] width 168 height 12
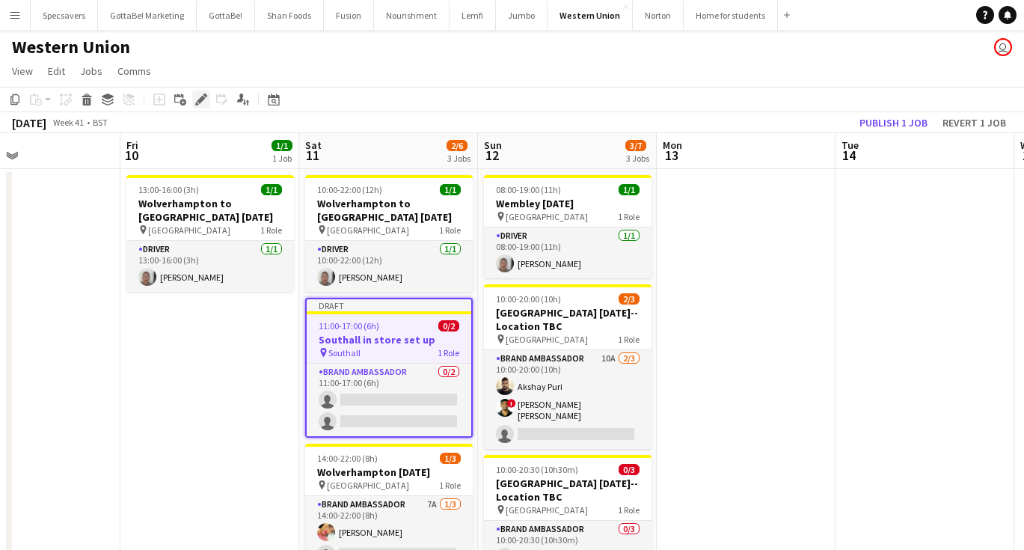
click at [200, 96] on icon "Edit" at bounding box center [201, 99] width 12 height 12
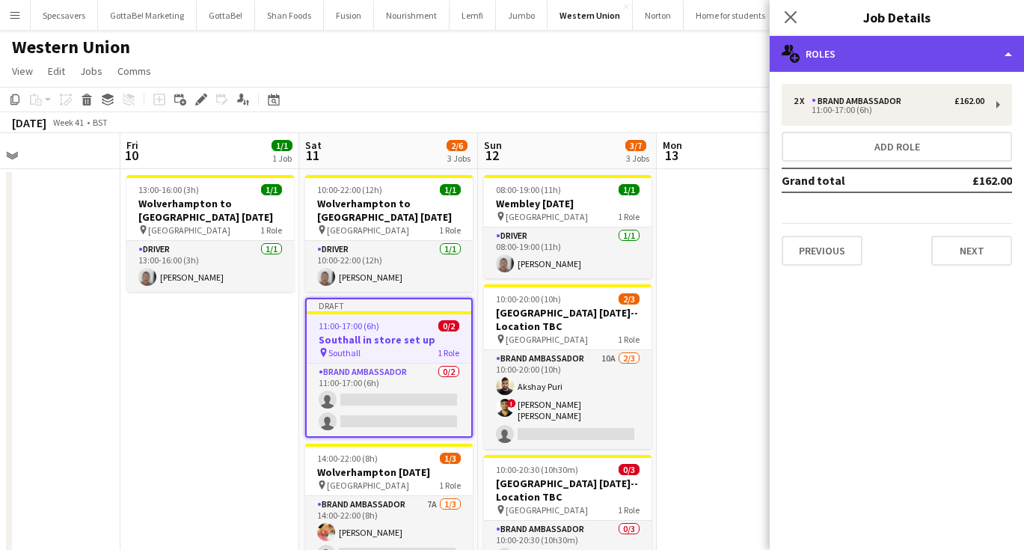
click at [870, 57] on div "multiple-users-add Roles" at bounding box center [897, 54] width 254 height 36
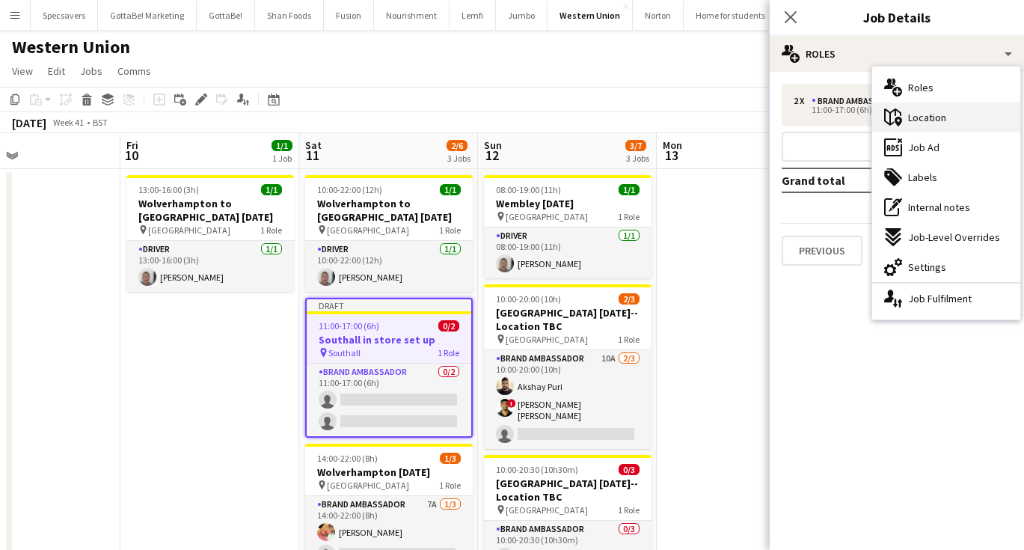
click at [896, 117] on icon "maps-pin-1" at bounding box center [893, 117] width 18 height 18
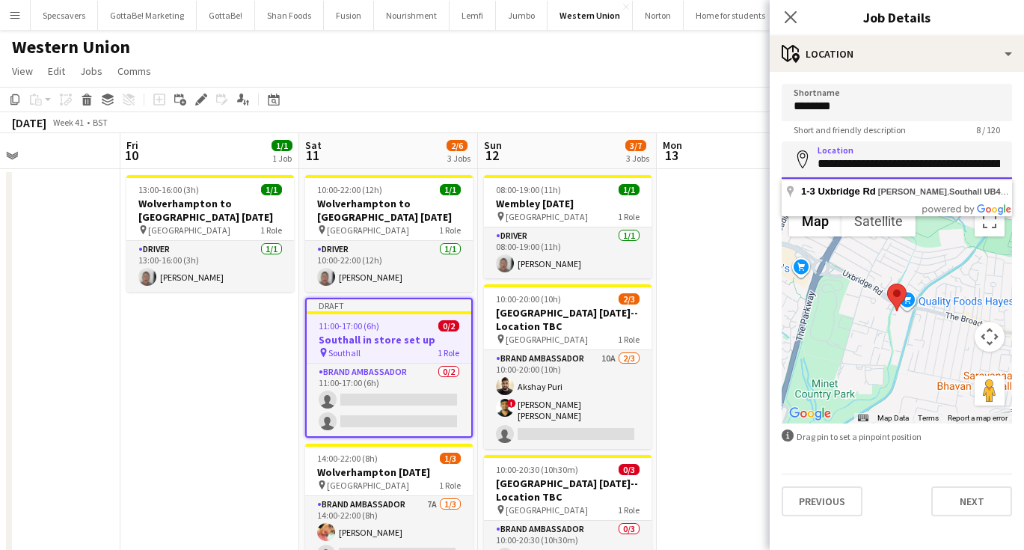
paste input
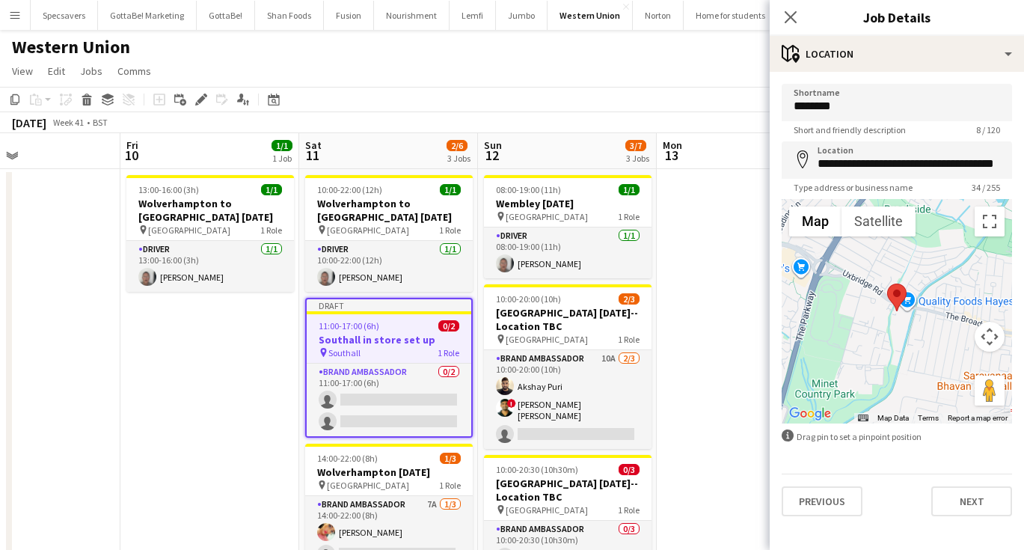
type input "**********"
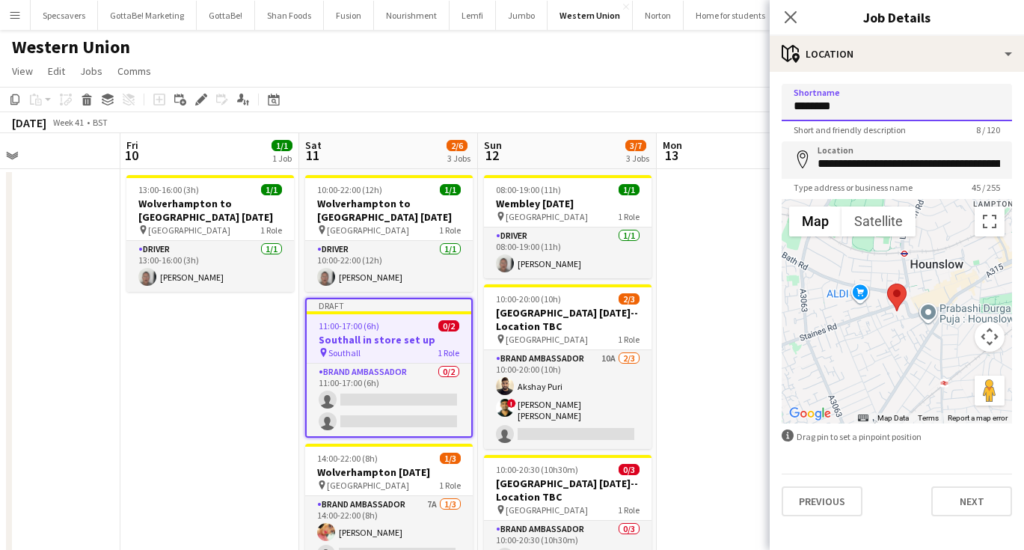
drag, startPoint x: 837, startPoint y: 104, endPoint x: 734, endPoint y: 99, distance: 103.3
type input "********"
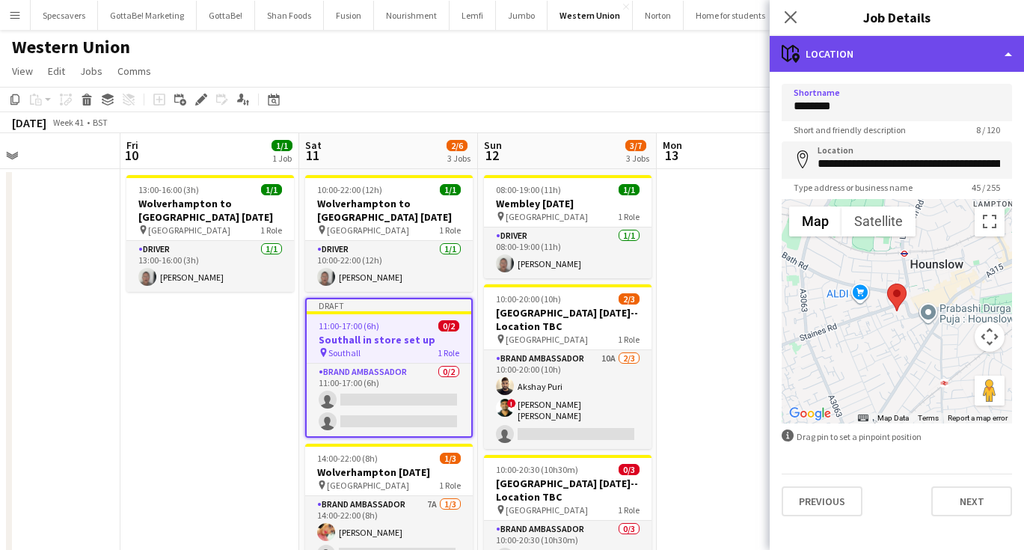
click at [921, 42] on div "maps-pin-1 Location" at bounding box center [897, 54] width 254 height 36
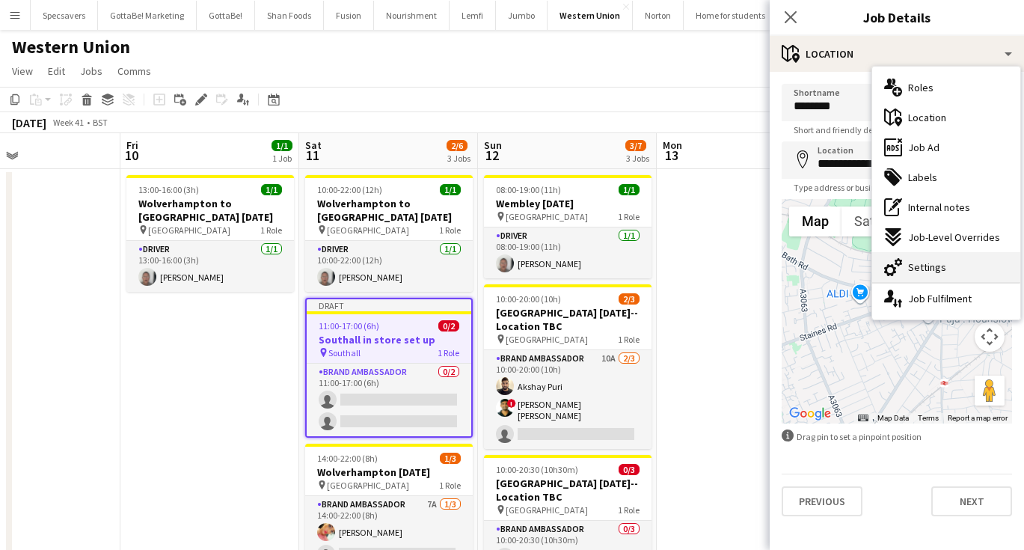
click at [929, 268] on span "Settings" at bounding box center [927, 266] width 38 height 13
type input "*******"
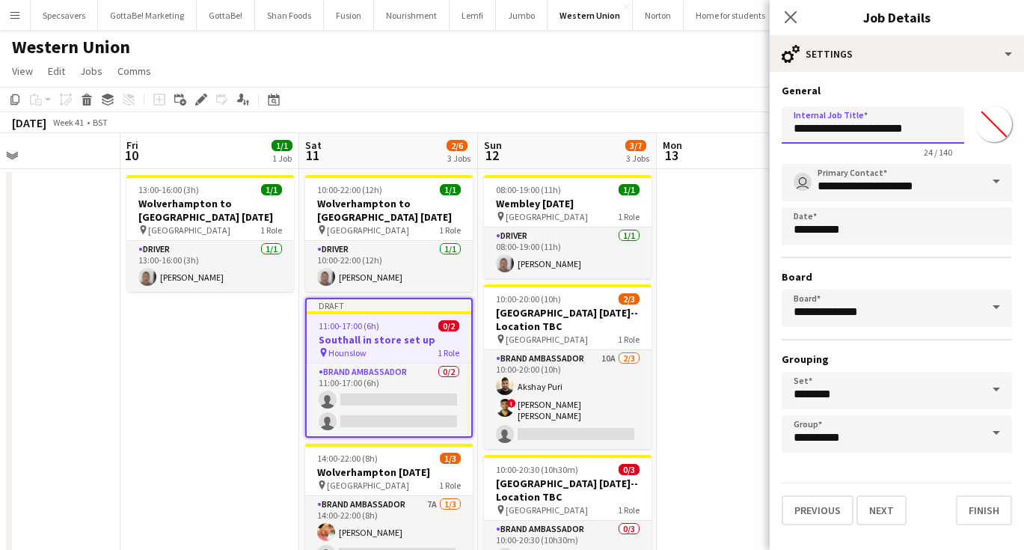
drag, startPoint x: 835, startPoint y: 127, endPoint x: 780, endPoint y: 124, distance: 54.7
click at [780, 124] on form "**********" at bounding box center [897, 304] width 254 height 441
type input "**********"
click at [795, 16] on icon "Close pop-in" at bounding box center [790, 17] width 14 height 14
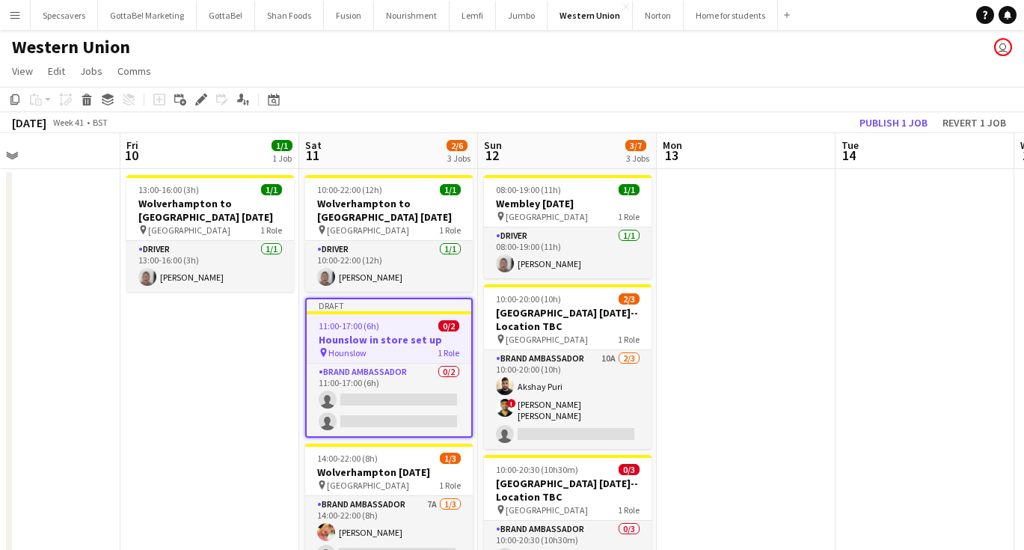
click at [780, 259] on app-date-cell at bounding box center [746, 468] width 179 height 598
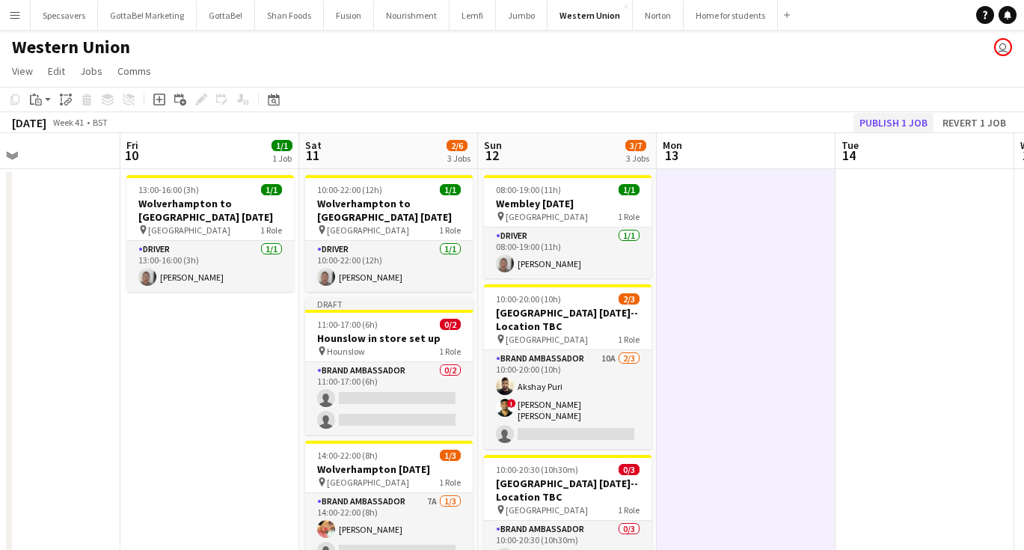
click at [895, 117] on button "Publish 1 job" at bounding box center [893, 122] width 80 height 19
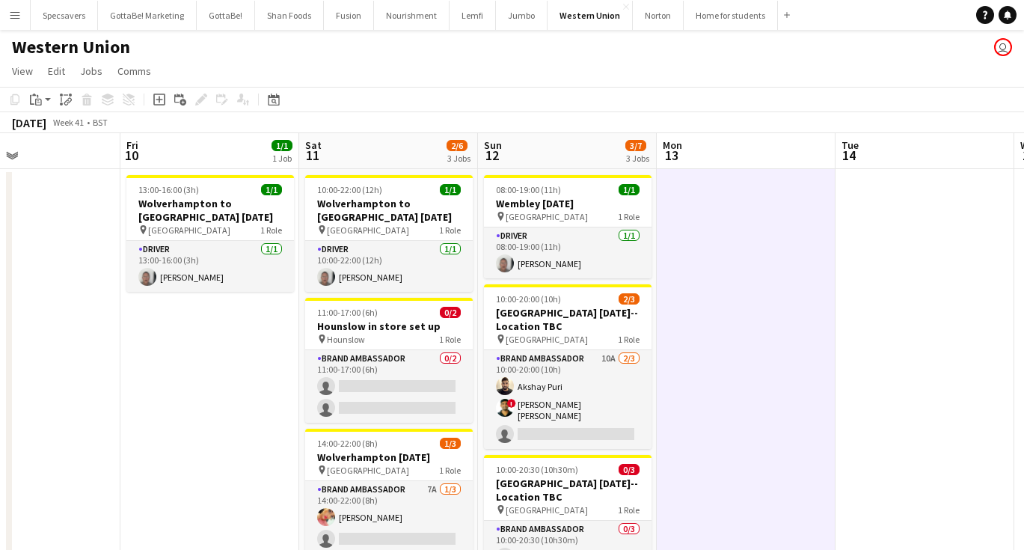
click at [18, 19] on app-icon "Menu" at bounding box center [15, 15] width 12 height 12
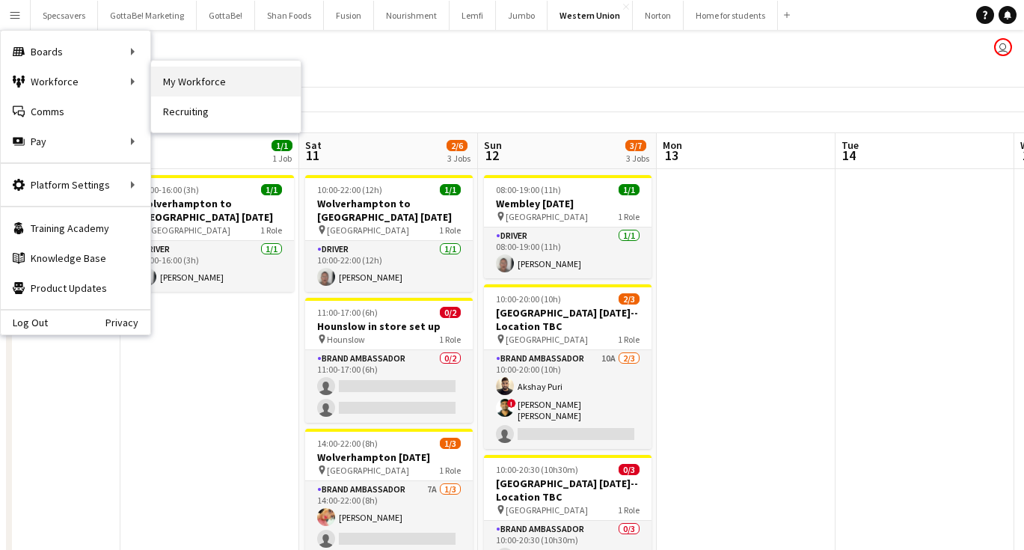
click at [187, 80] on link "My Workforce" at bounding box center [226, 82] width 150 height 30
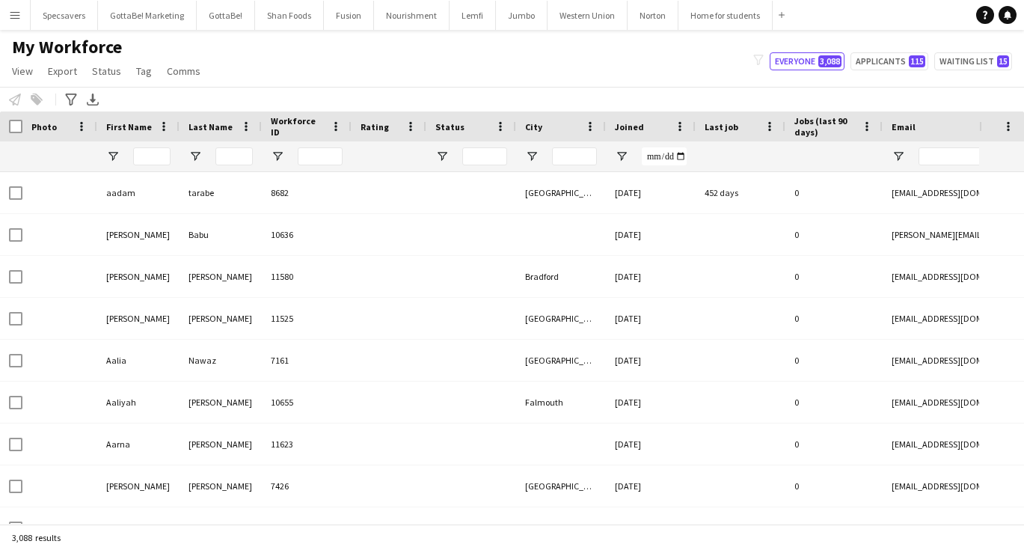
type input "*******"
type input "**********"
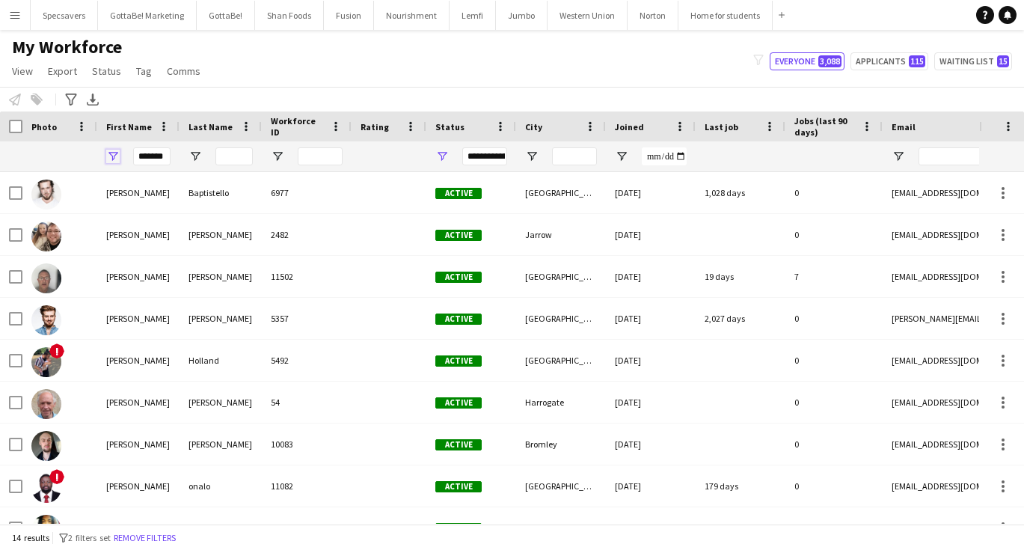
click at [112, 153] on span "Open Filter Menu" at bounding box center [112, 156] width 13 height 13
click at [154, 154] on input "*******" at bounding box center [151, 156] width 37 height 18
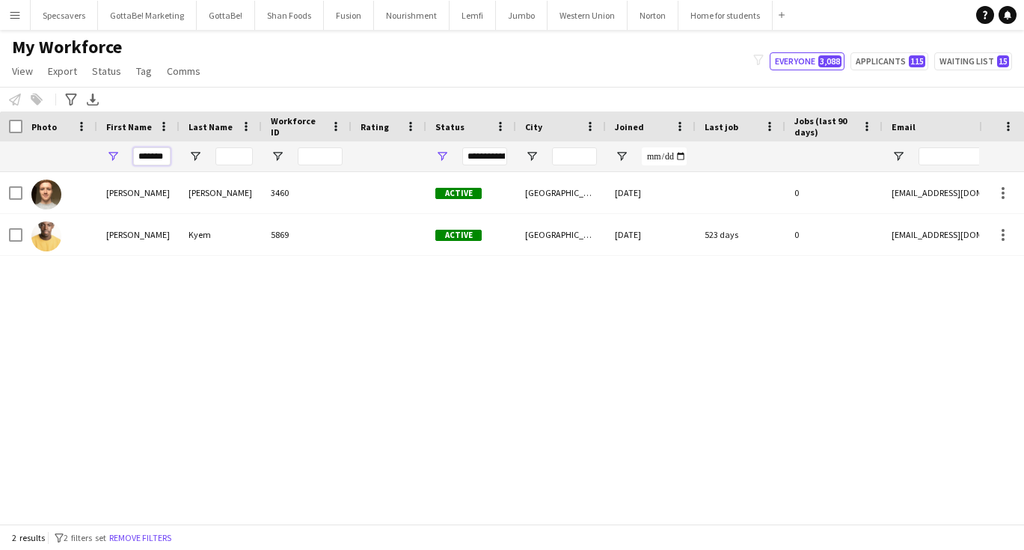
type input "*******"
click at [441, 155] on span "Open Filter Menu" at bounding box center [441, 156] width 13 height 13
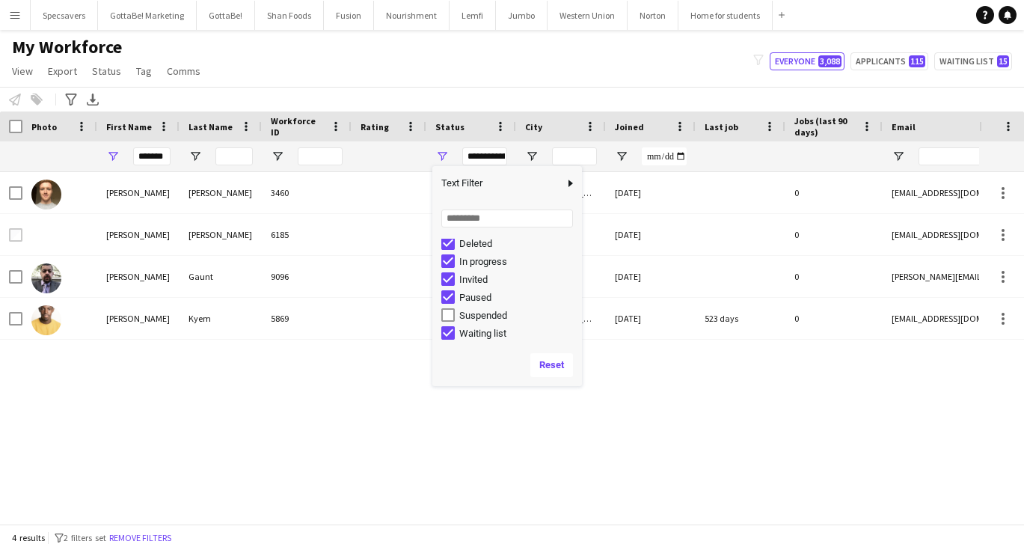
scroll to position [94, 0]
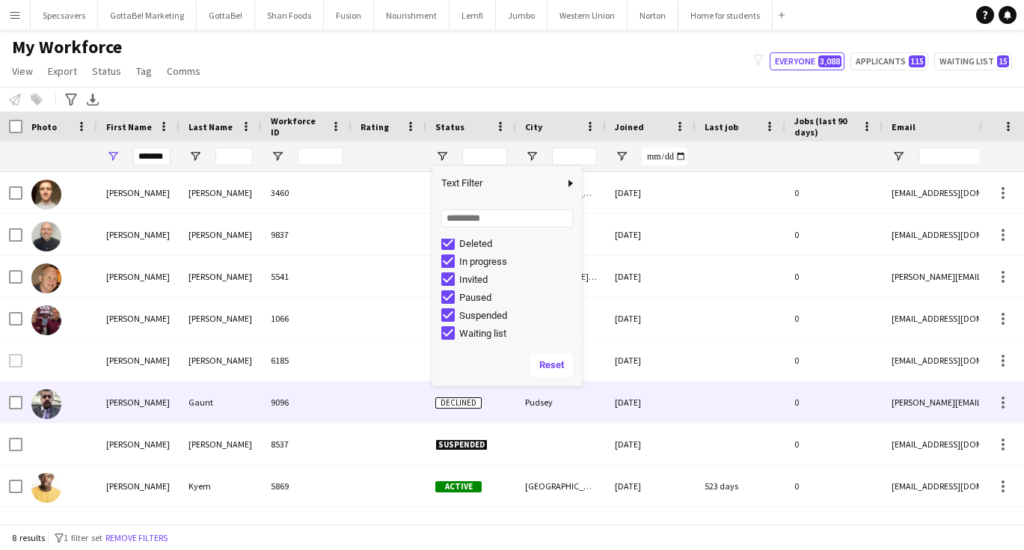
click at [225, 404] on div "Gaunt" at bounding box center [221, 401] width 82 height 41
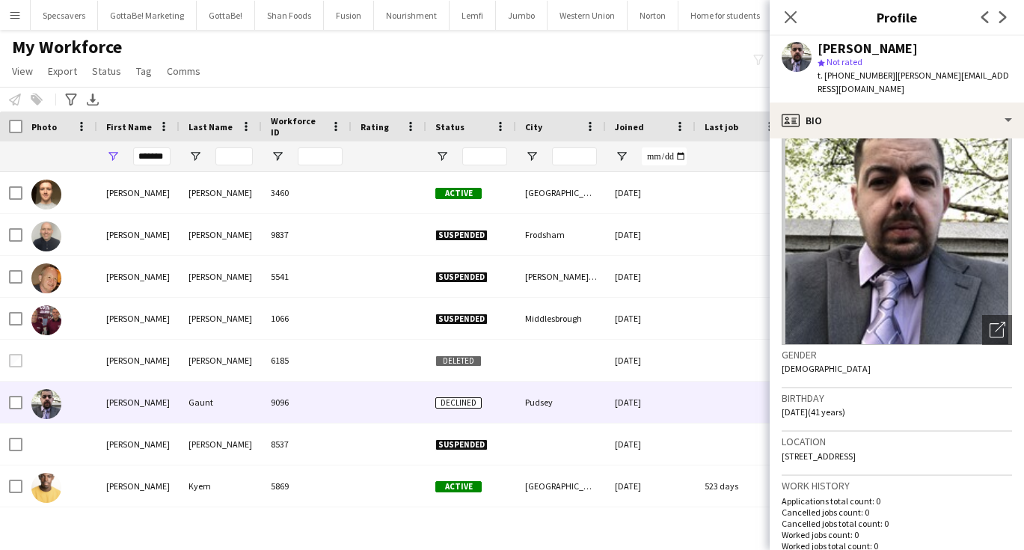
scroll to position [28, 0]
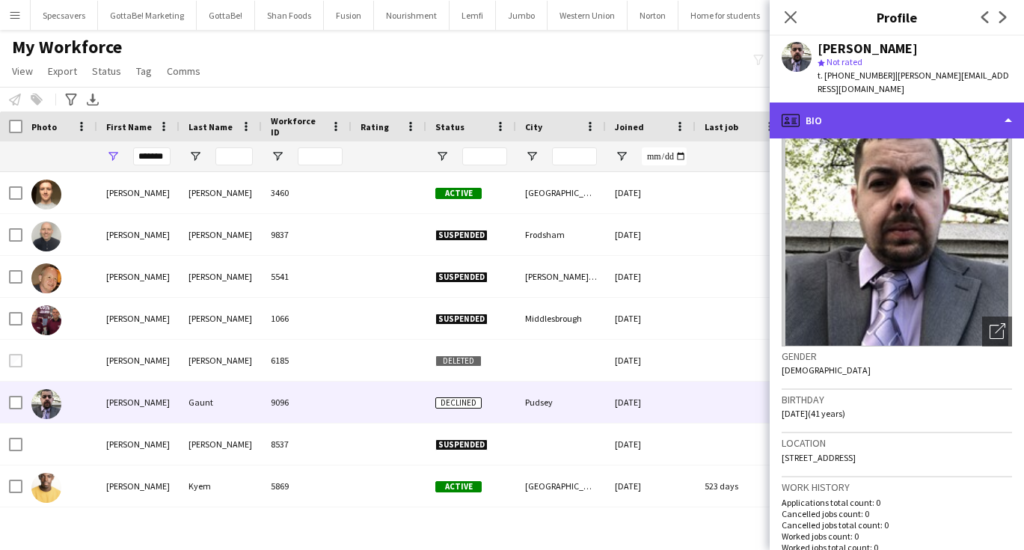
click at [901, 102] on div "profile Bio" at bounding box center [897, 120] width 254 height 36
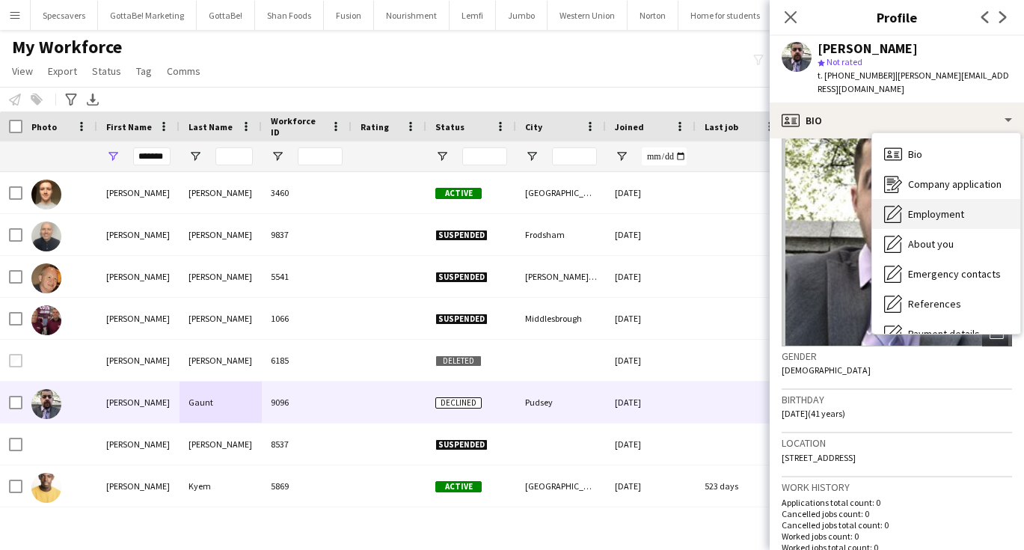
click at [938, 207] on span "Employment" at bounding box center [936, 213] width 56 height 13
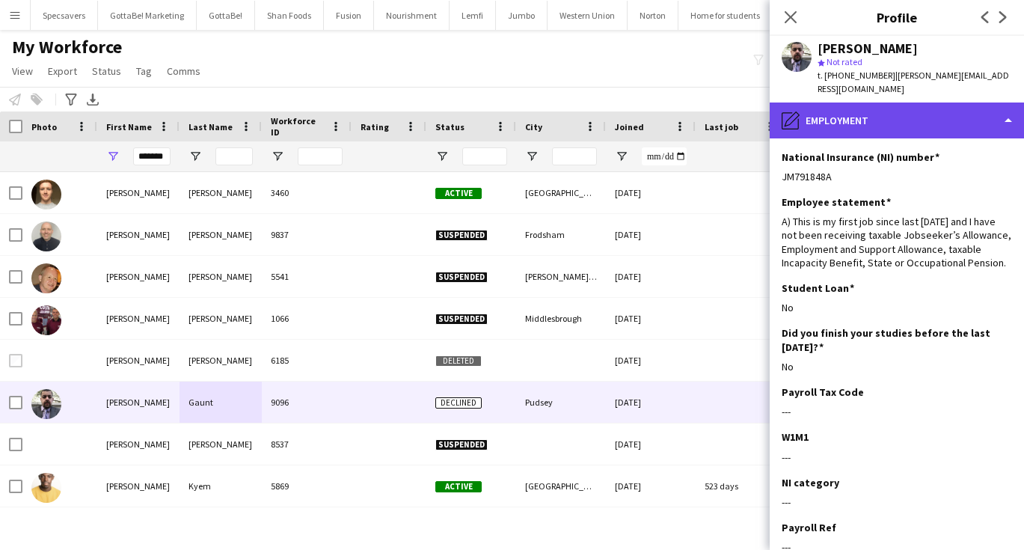
click at [850, 102] on div "pencil4 Employment" at bounding box center [897, 120] width 254 height 36
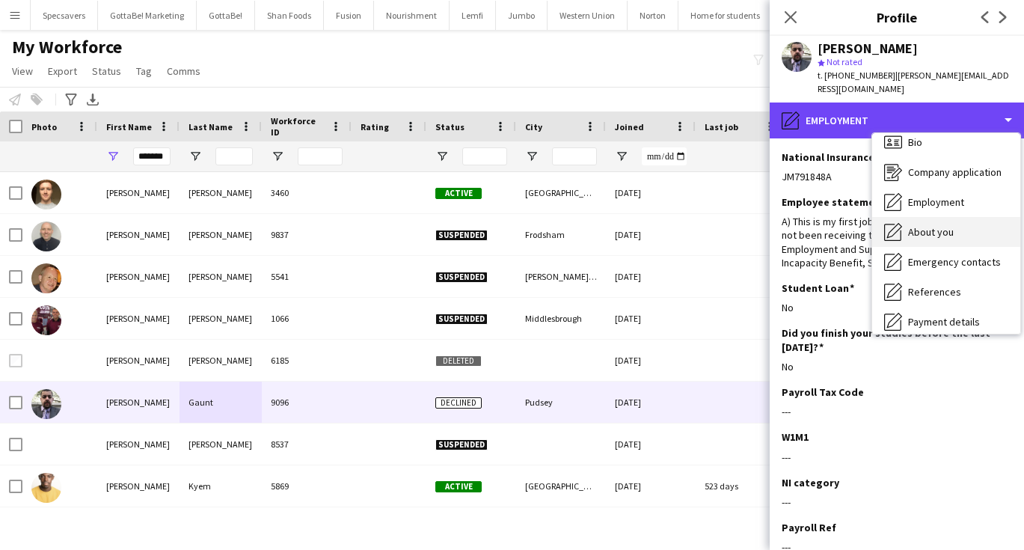
scroll to position [13, 0]
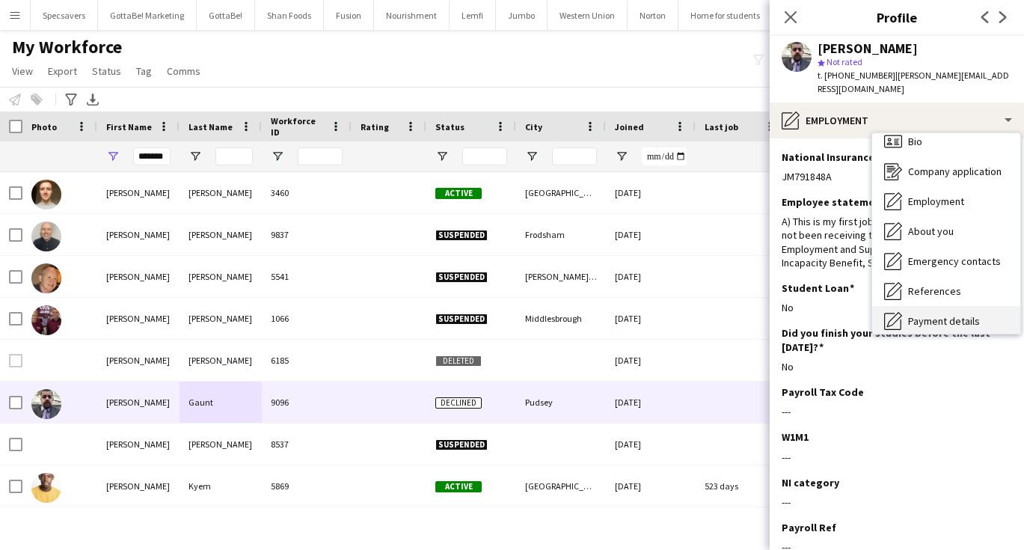
click at [944, 306] on div "Payment details Payment details" at bounding box center [946, 321] width 148 height 30
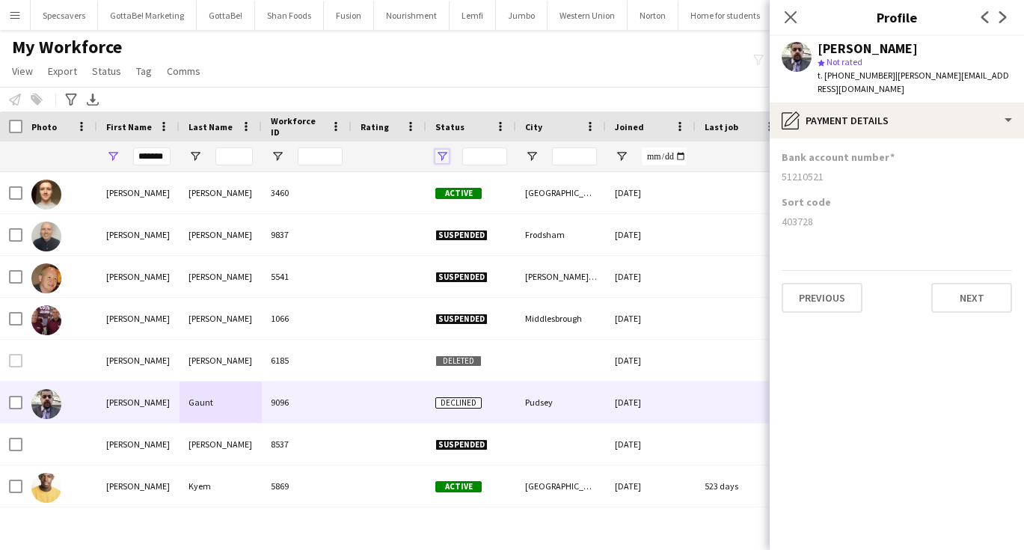
click at [441, 160] on span "Open Filter Menu" at bounding box center [441, 156] width 13 height 13
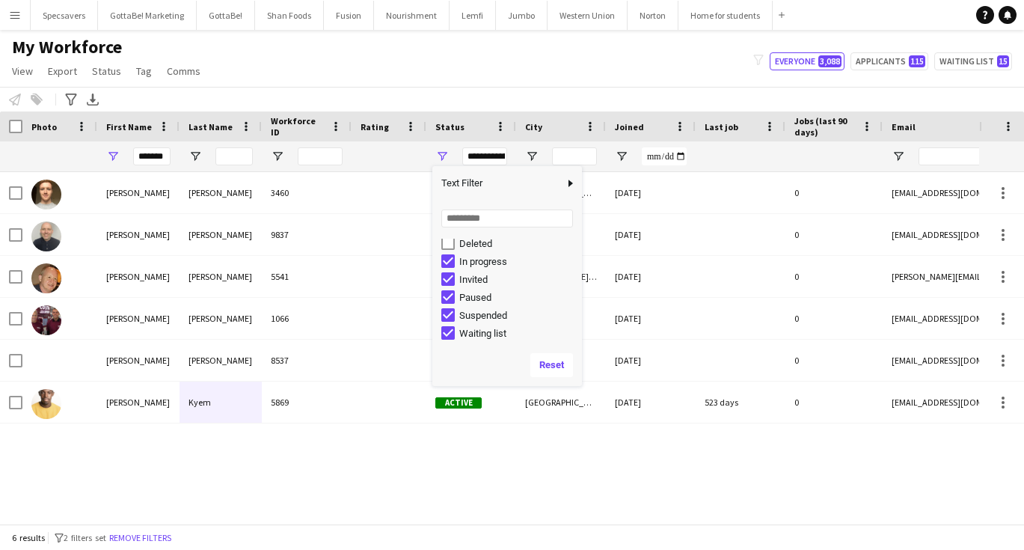
scroll to position [94, 0]
type input "**********"
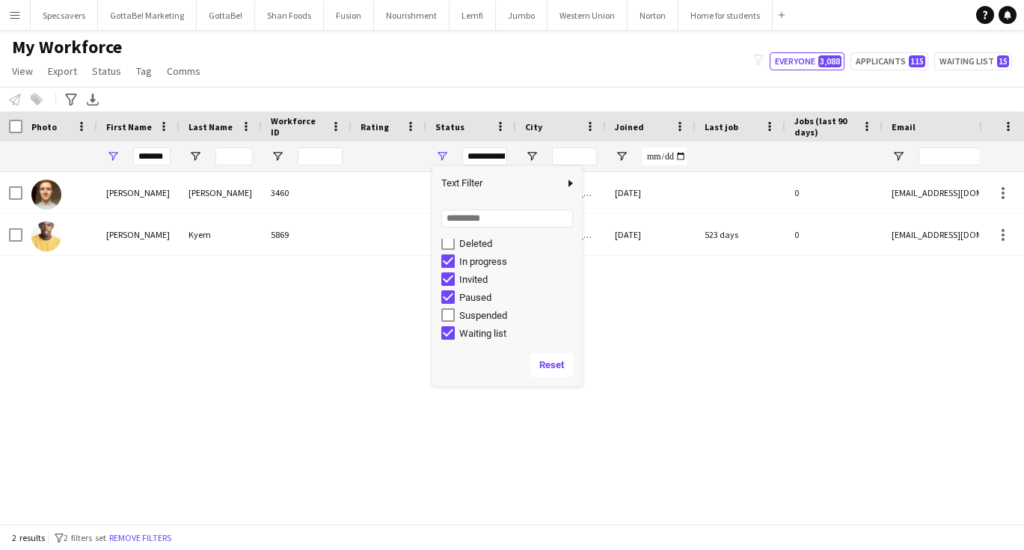
click at [361, 336] on div "Stephen Bailey 3460 Active Manchester 19-11-2019 0 stebailey1992@gmail.com Step…" at bounding box center [489, 348] width 979 height 352
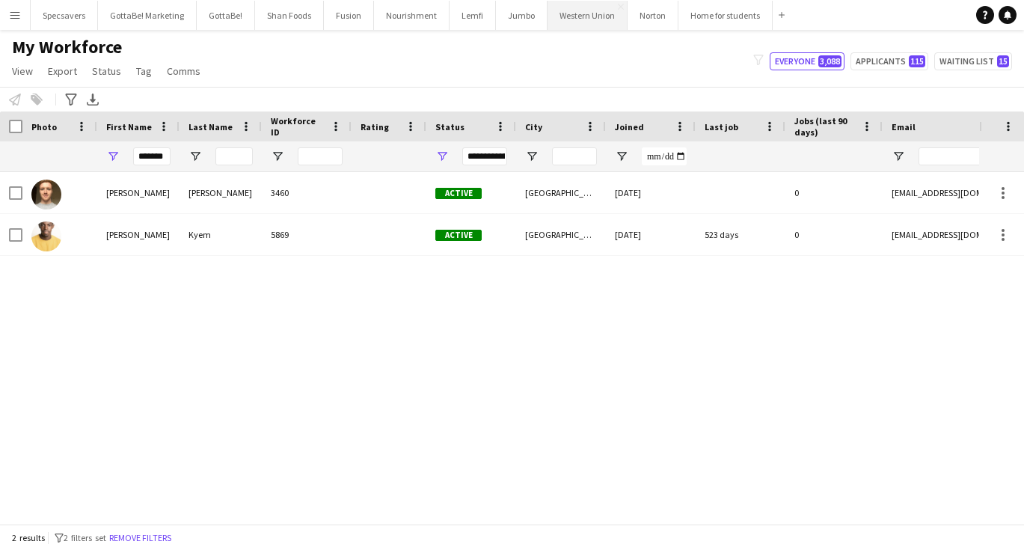
click at [577, 19] on button "Western Union Close" at bounding box center [588, 15] width 80 height 29
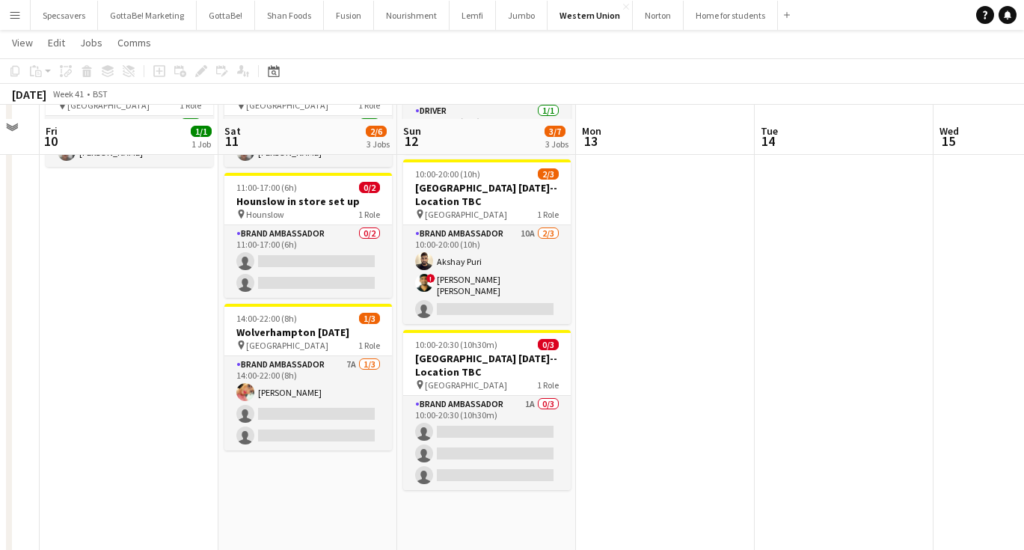
scroll to position [88, 0]
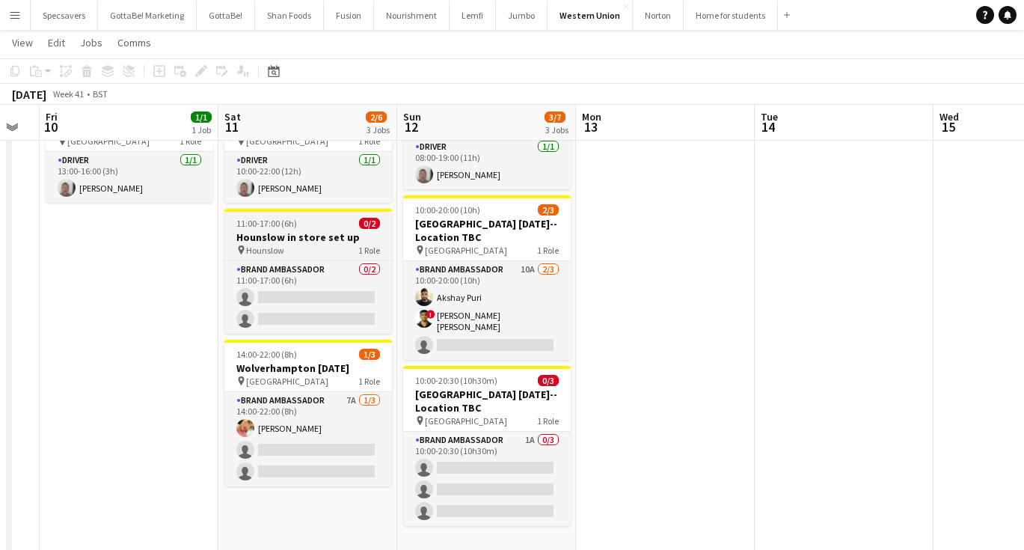
click at [333, 225] on div "11:00-17:00 (6h) 0/2" at bounding box center [308, 223] width 168 height 11
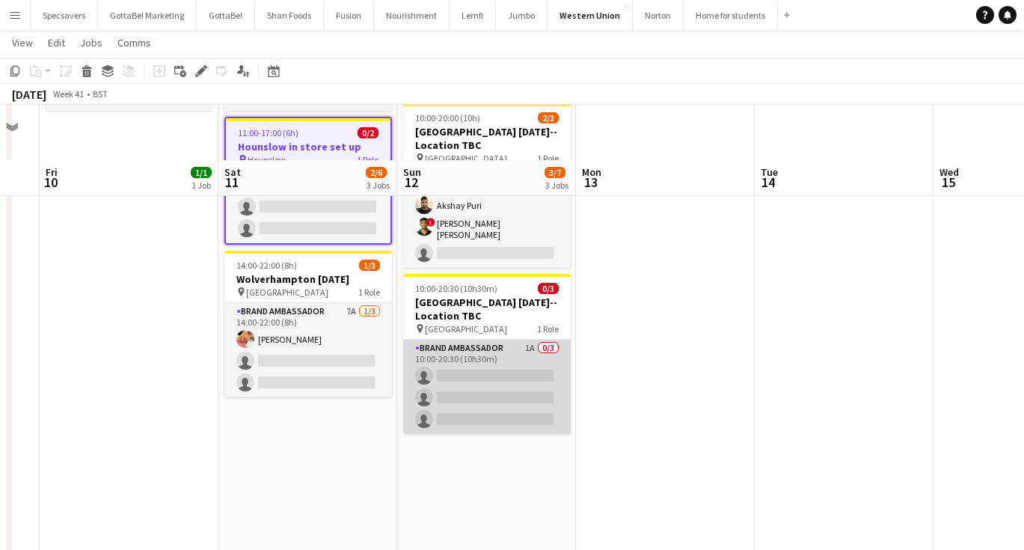
scroll to position [272, 0]
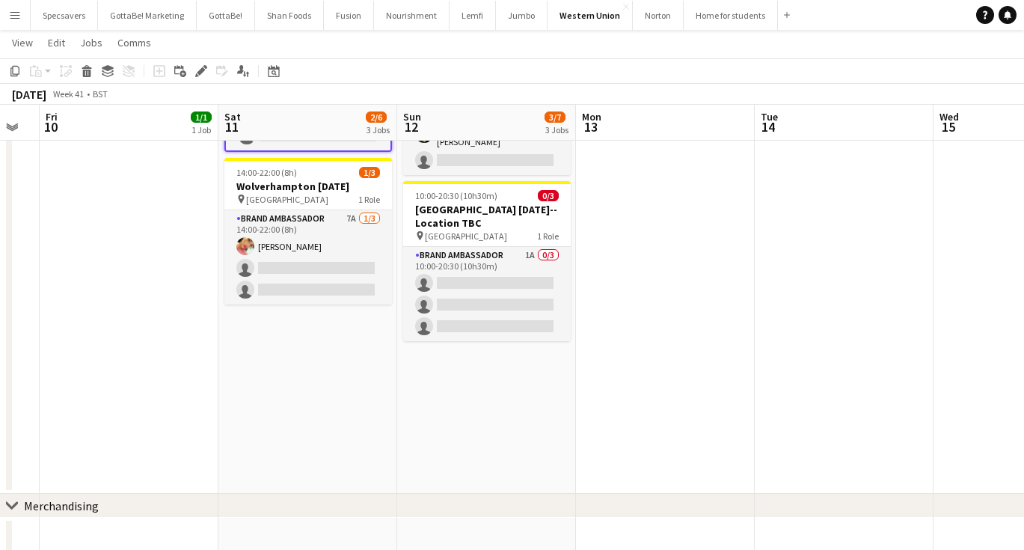
click at [455, 406] on app-date-cell "08:00-19:00 (11h) 1/1 Wembley Diwali pin Wembley 1 Role Driver 1/1 08:00-19:00 …" at bounding box center [486, 194] width 179 height 598
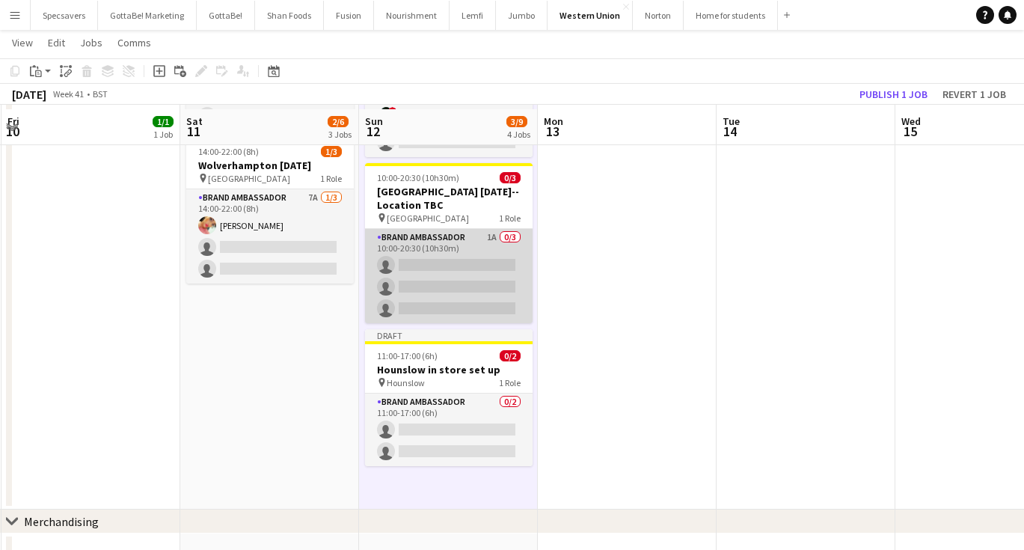
scroll to position [296, 0]
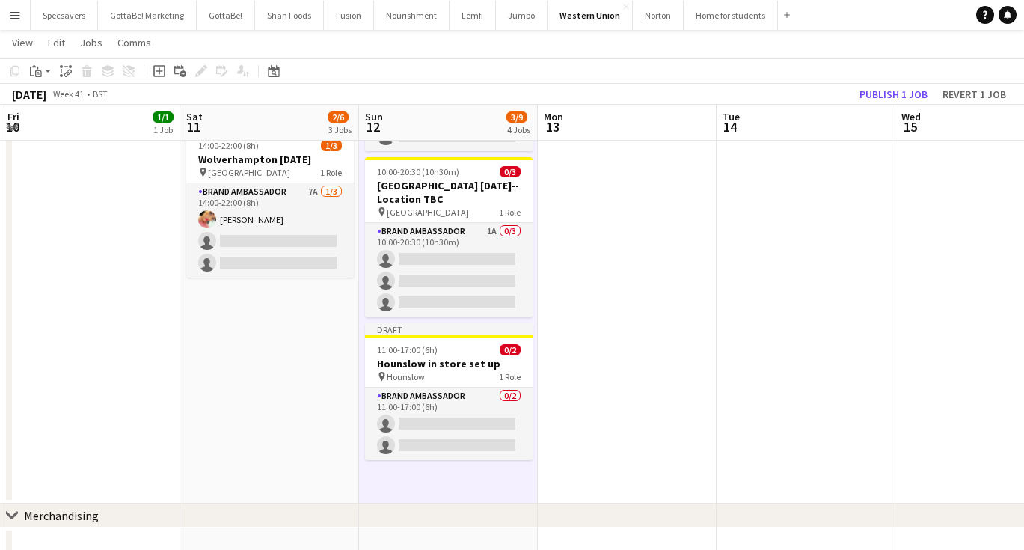
click at [591, 354] on app-date-cell at bounding box center [627, 187] width 179 height 632
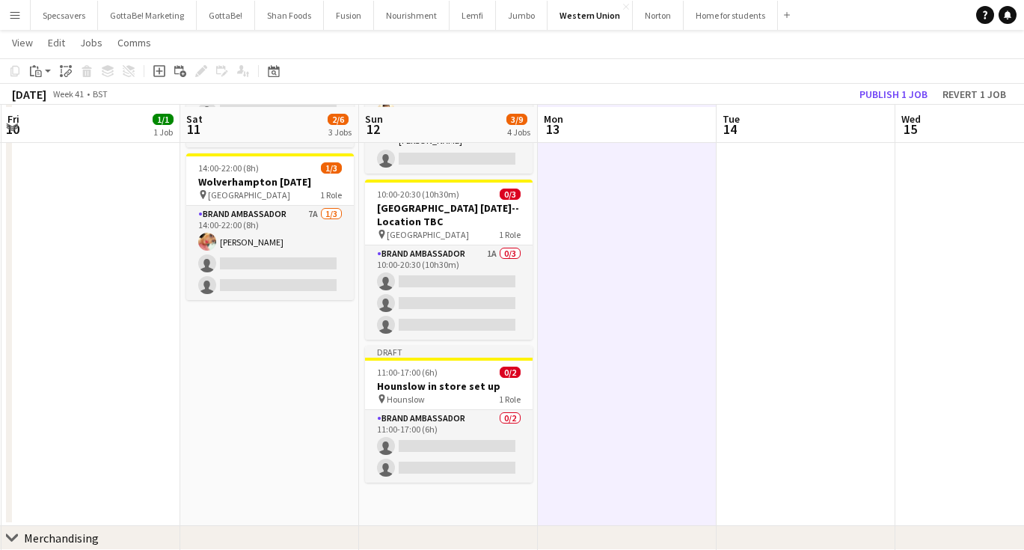
scroll to position [272, 0]
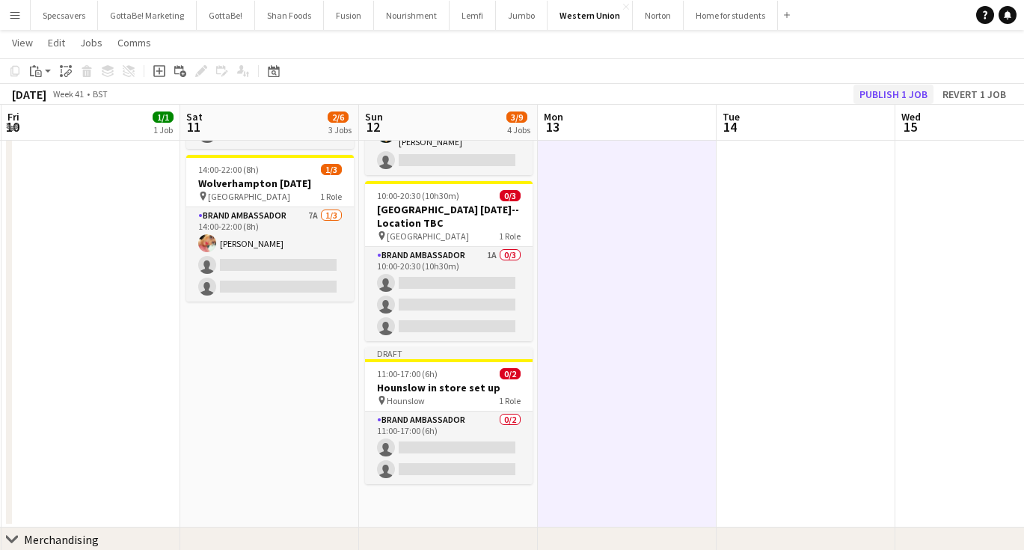
click at [895, 91] on button "Publish 1 job" at bounding box center [893, 94] width 80 height 19
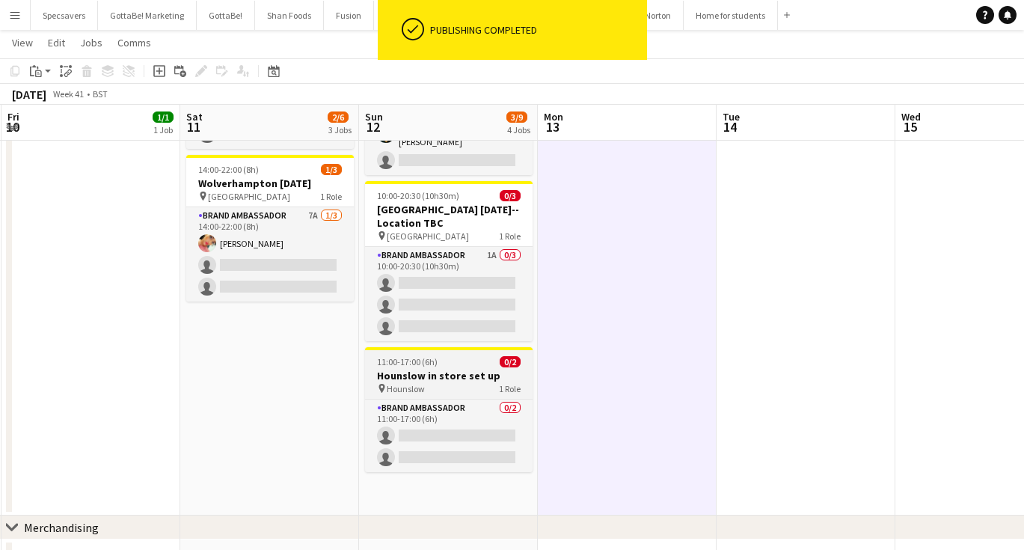
click at [409, 377] on h3 "Hounslow in store set up" at bounding box center [449, 375] width 168 height 13
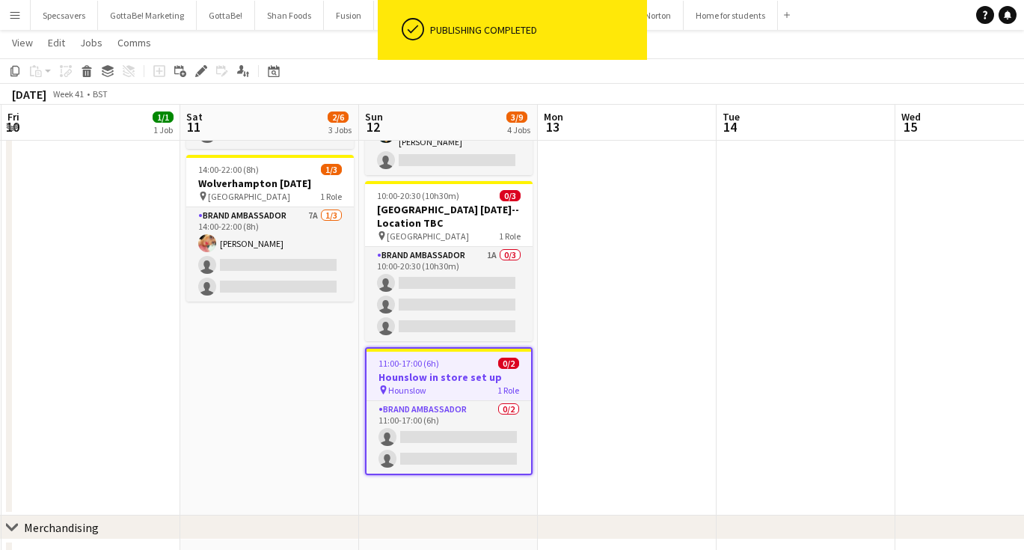
click at [274, 390] on app-date-cell "10:00-22:00 (12h) 1/1 Wolverhampton to Wembley Diwali pin Wolverhampton 1 Role …" at bounding box center [269, 205] width 179 height 620
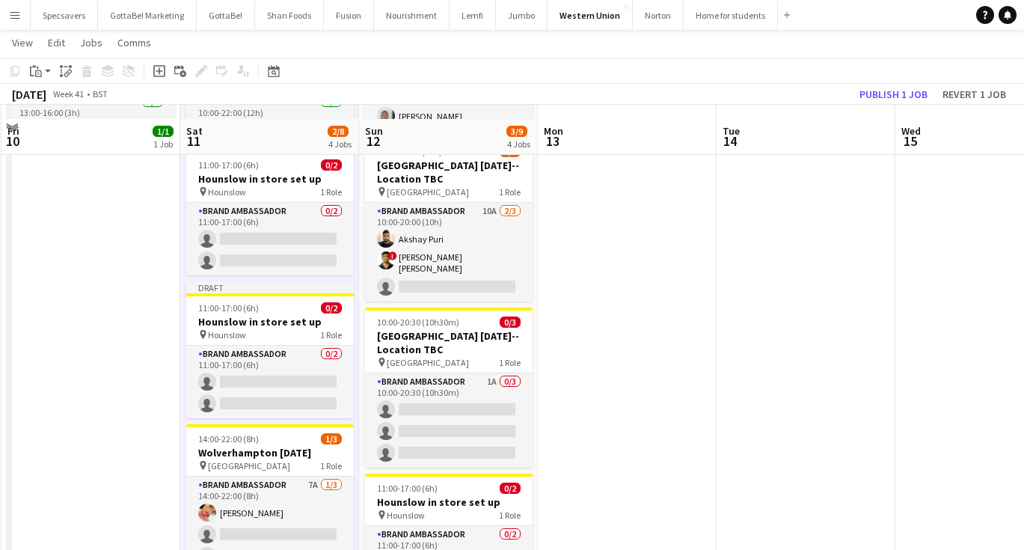
scroll to position [61, 0]
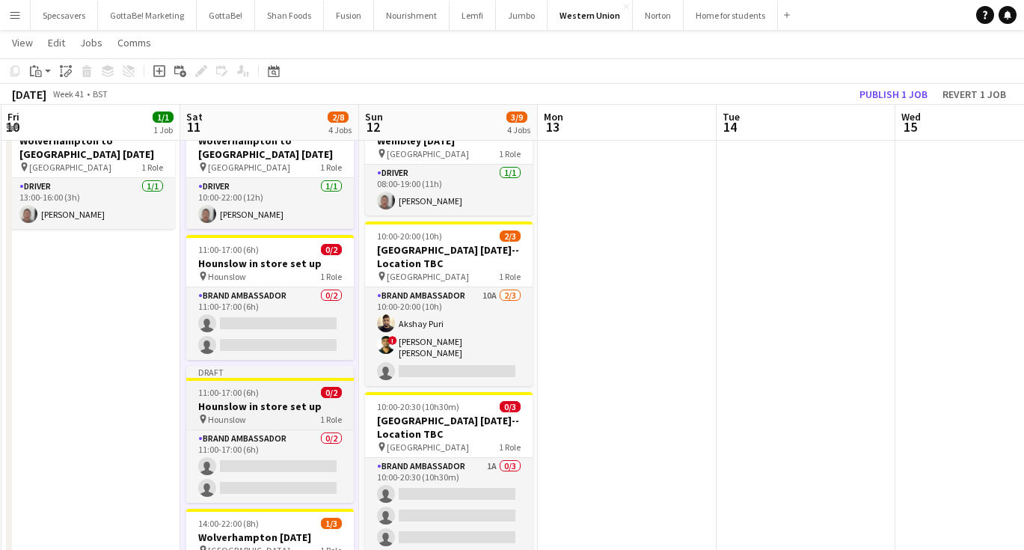
click at [233, 369] on div "Draft" at bounding box center [270, 372] width 168 height 12
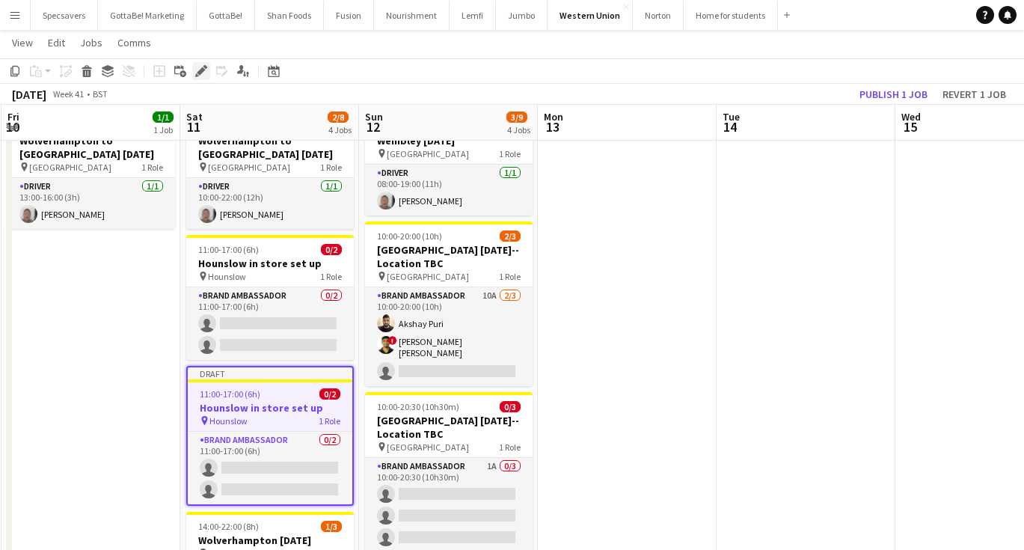
click at [200, 70] on icon at bounding box center [201, 71] width 8 height 8
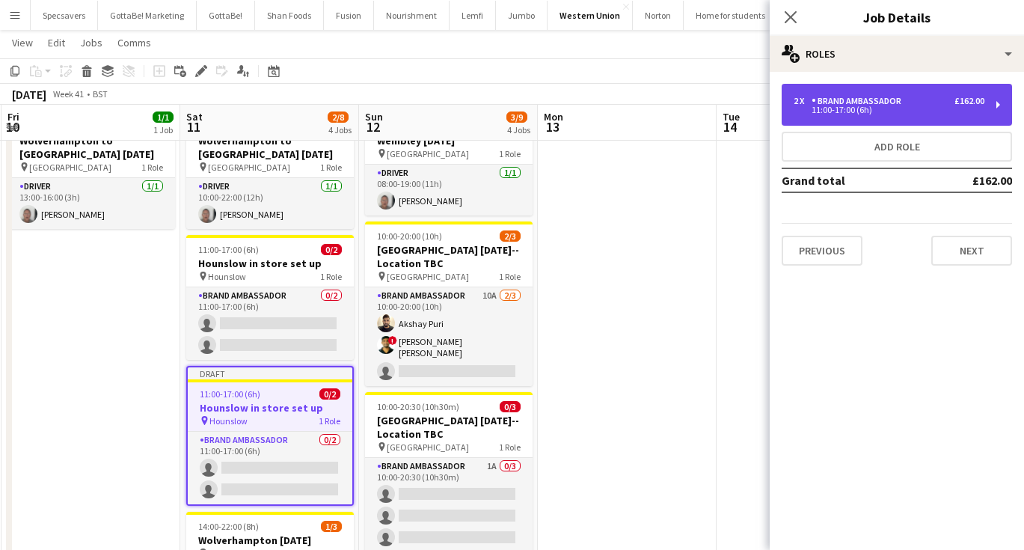
click at [823, 112] on div "11:00-17:00 (6h)" at bounding box center [889, 109] width 191 height 7
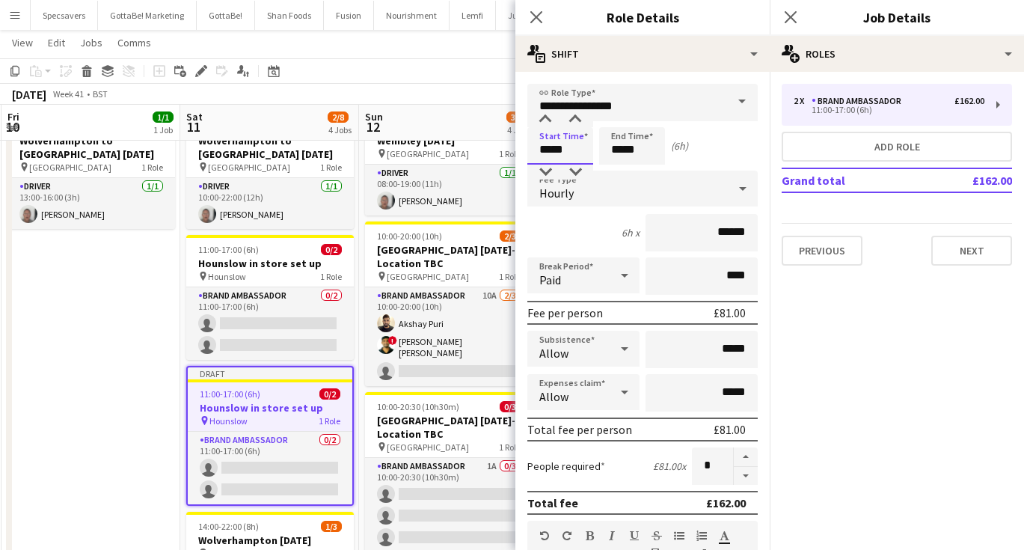
drag, startPoint x: 566, startPoint y: 148, endPoint x: 539, endPoint y: 148, distance: 26.9
click at [539, 148] on input "*****" at bounding box center [560, 145] width 66 height 37
type input "*****"
click at [622, 147] on input "*****" at bounding box center [632, 145] width 66 height 37
type input "*****"
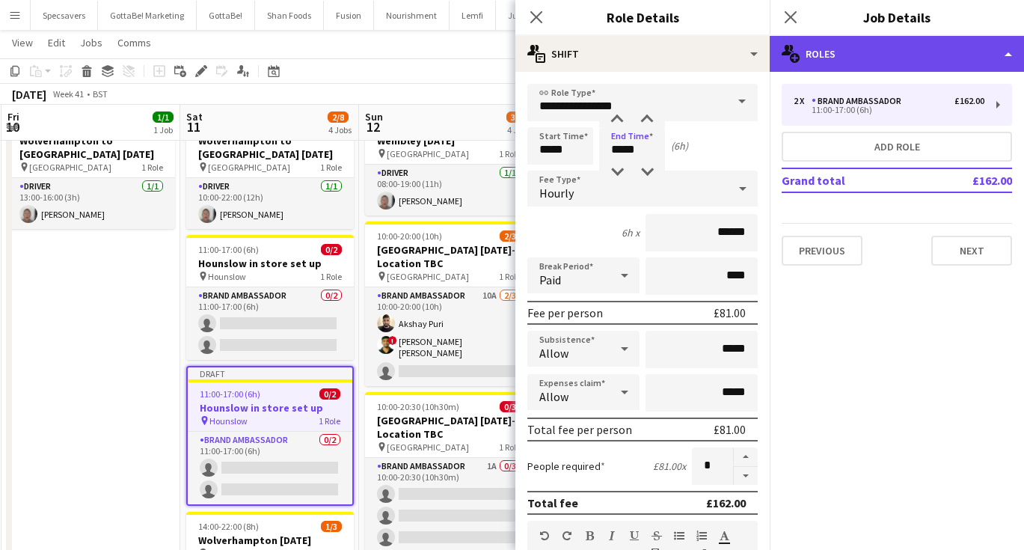
click at [877, 52] on div "multiple-users-add Roles" at bounding box center [897, 54] width 254 height 36
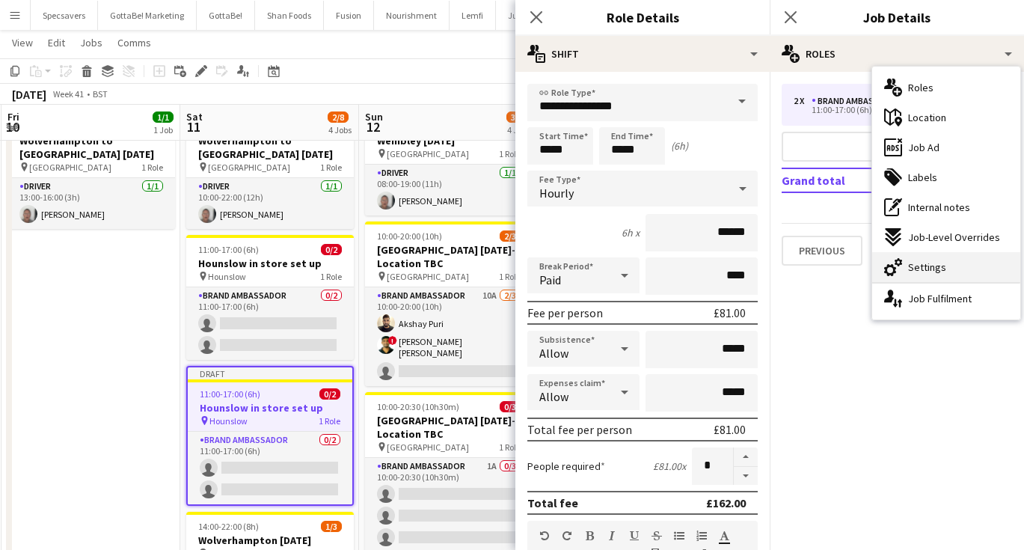
click at [916, 260] on div "cog-double-3 Settings" at bounding box center [946, 267] width 148 height 30
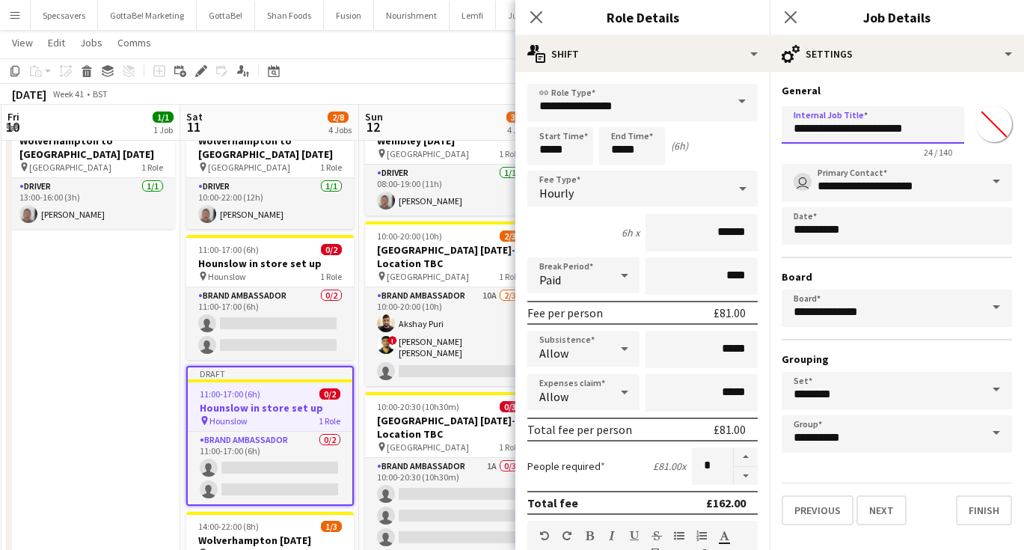
drag, startPoint x: 844, startPoint y: 129, endPoint x: 793, endPoint y: 128, distance: 50.9
click at [793, 128] on input "**********" at bounding box center [873, 124] width 183 height 37
type input "**********"
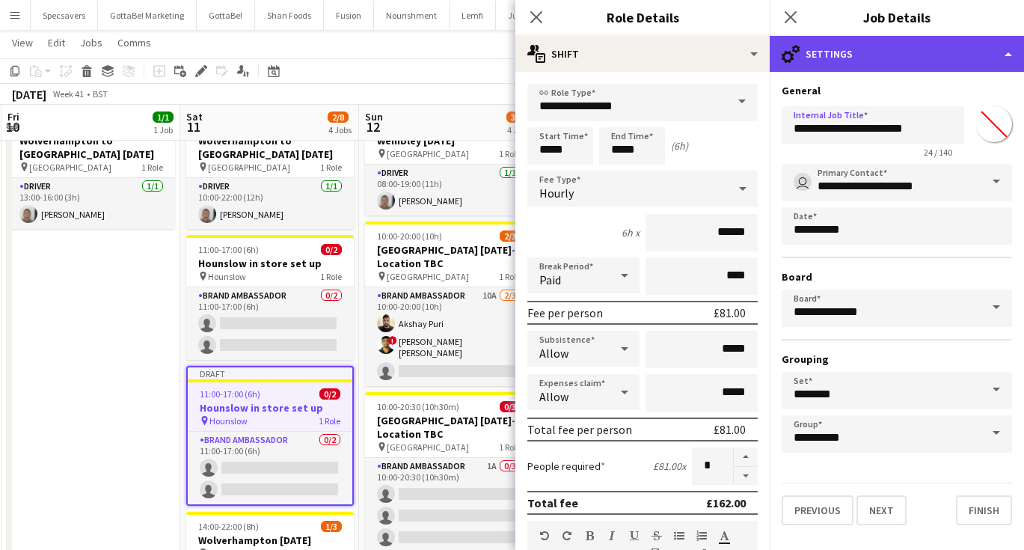
click at [897, 56] on div "cog-double-3 Settings" at bounding box center [897, 54] width 254 height 36
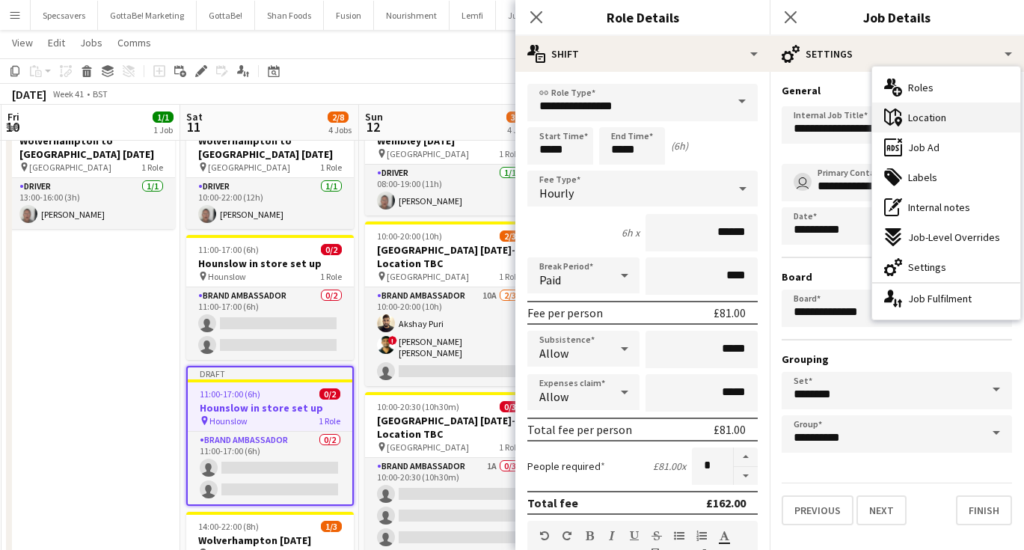
click at [924, 119] on span "Location" at bounding box center [927, 117] width 38 height 13
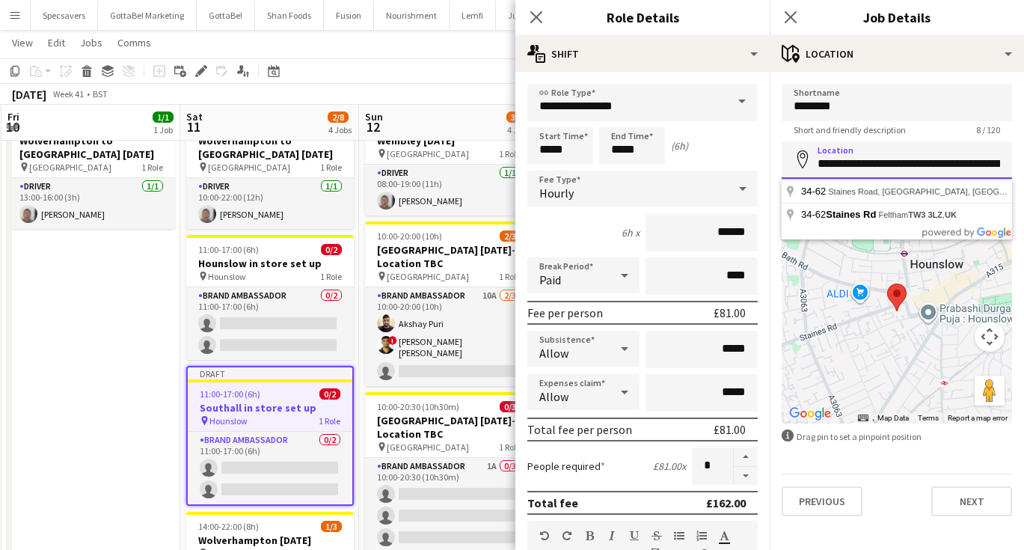
paste input
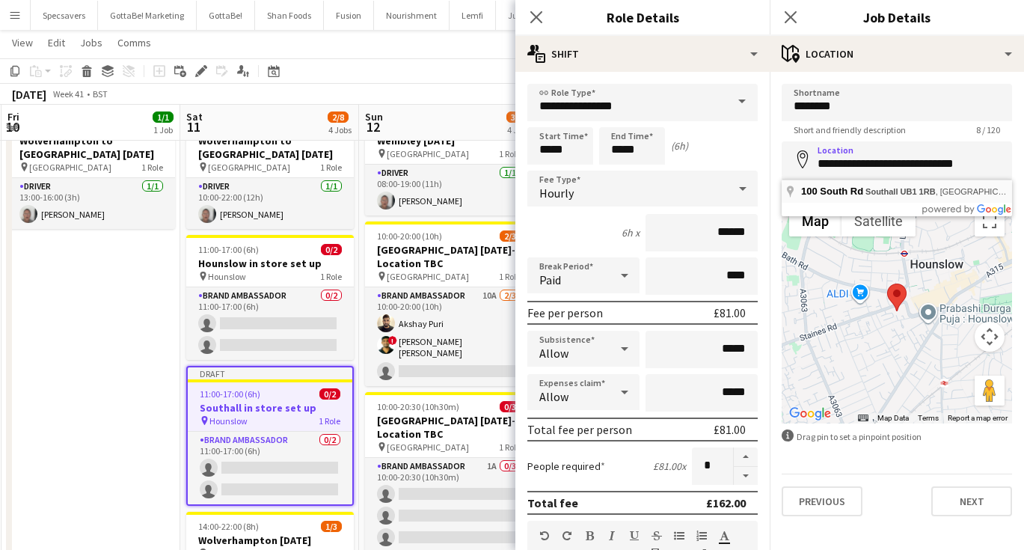
type input "**********"
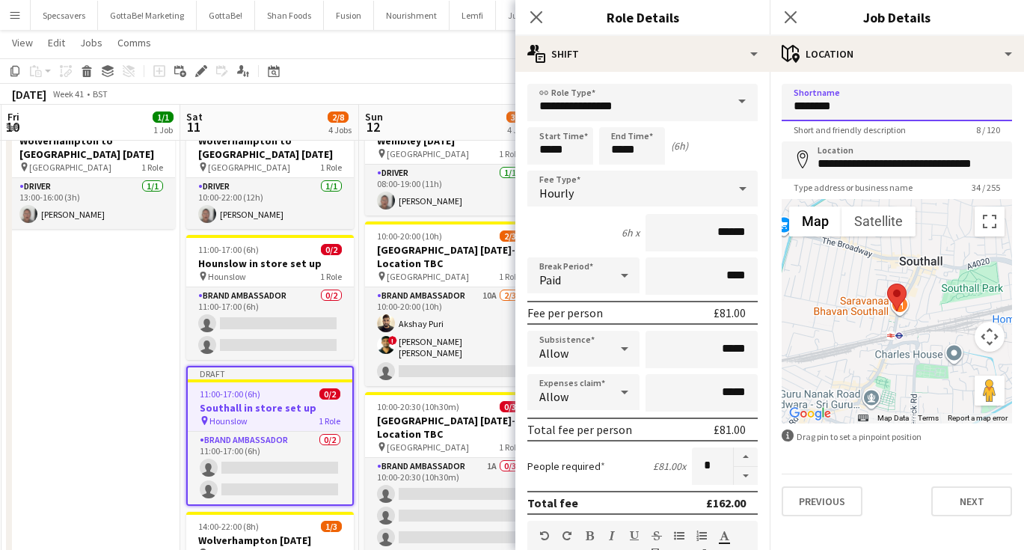
drag, startPoint x: 850, startPoint y: 102, endPoint x: 741, endPoint y: 98, distance: 108.5
type input "********"
click at [788, 12] on icon "Close pop-in" at bounding box center [790, 17] width 14 height 14
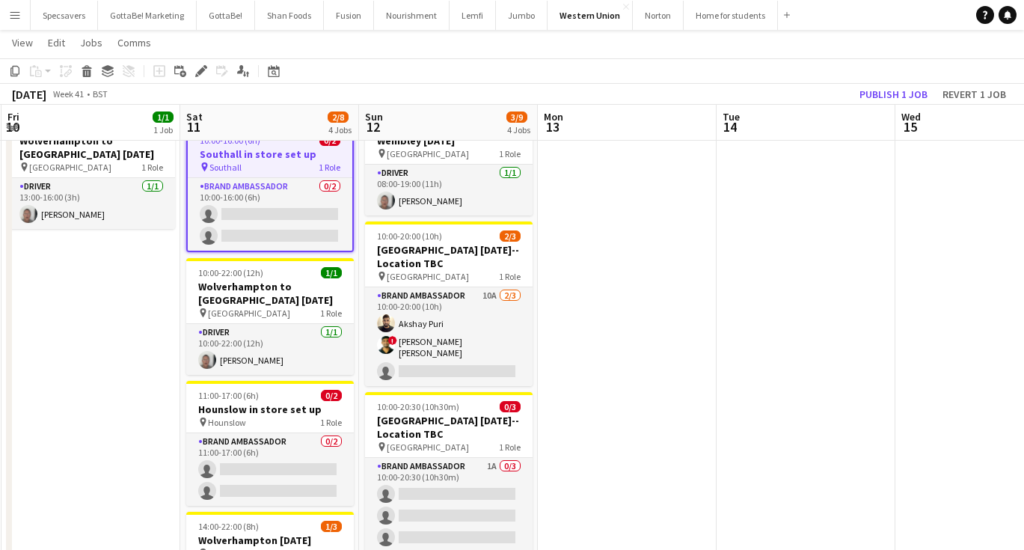
click at [771, 243] on app-date-cell at bounding box center [806, 416] width 179 height 620
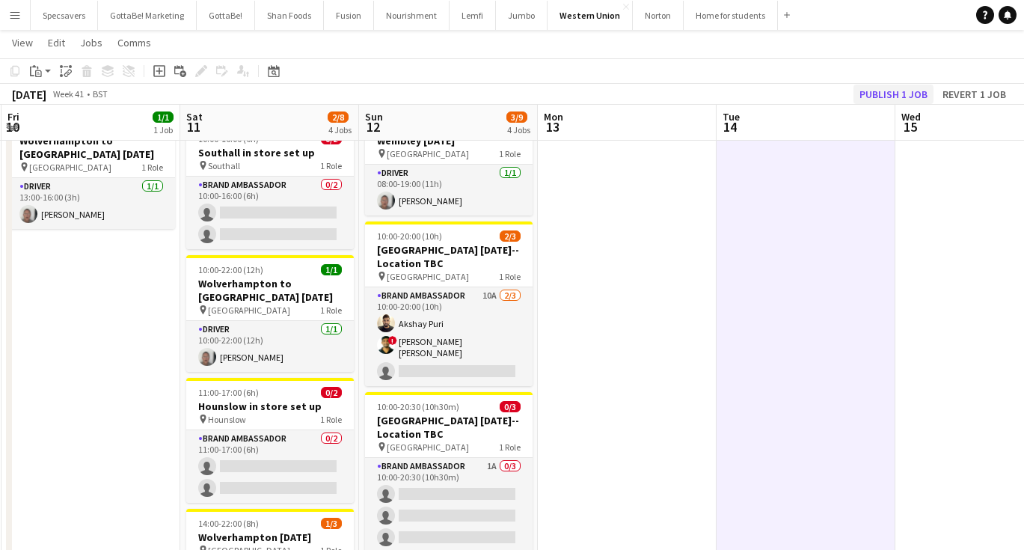
click at [882, 91] on button "Publish 1 job" at bounding box center [893, 94] width 80 height 19
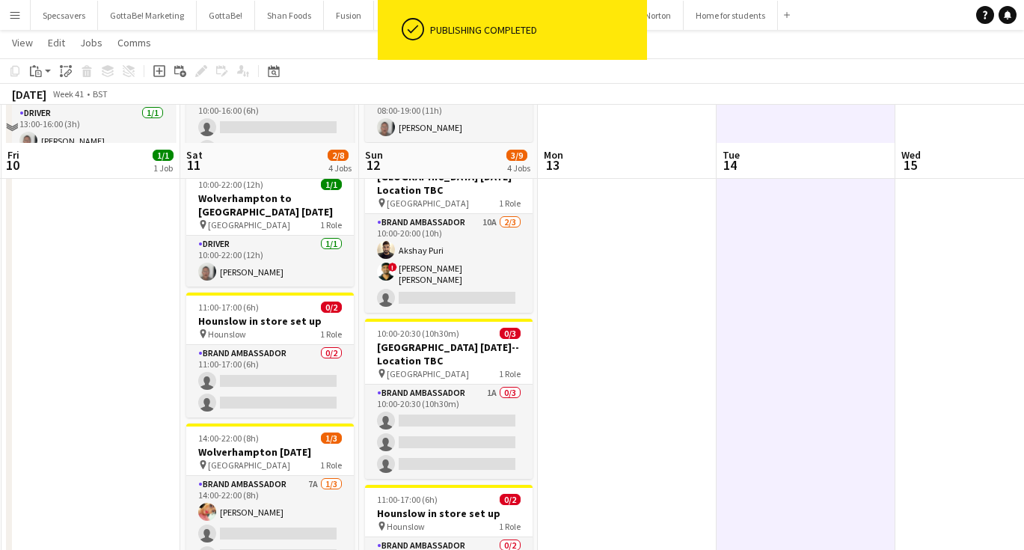
scroll to position [184, 0]
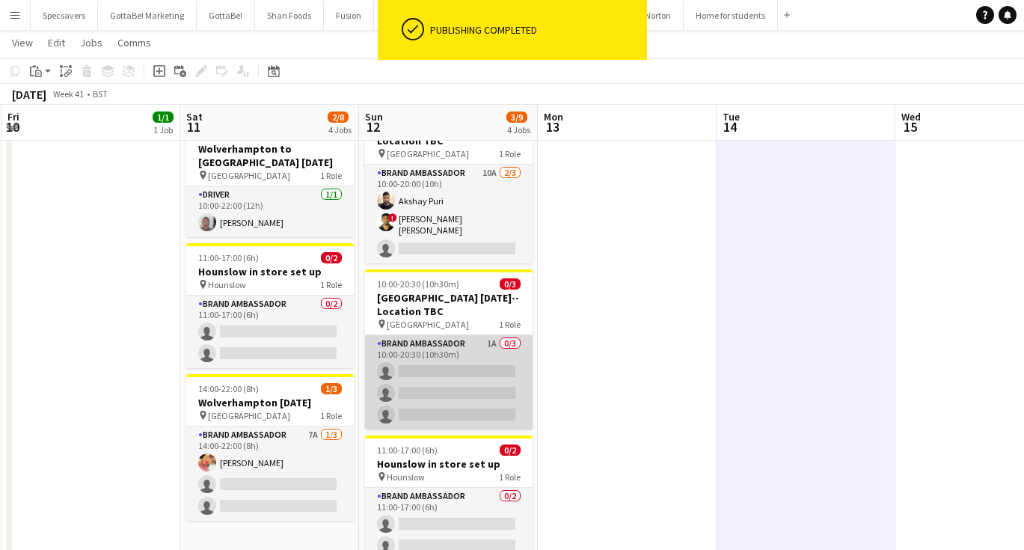
click at [465, 354] on app-card-role "Brand Ambassador 1A 0/3 10:00-20:30 (10h30m) single-neutral-actions single-neut…" at bounding box center [449, 382] width 168 height 94
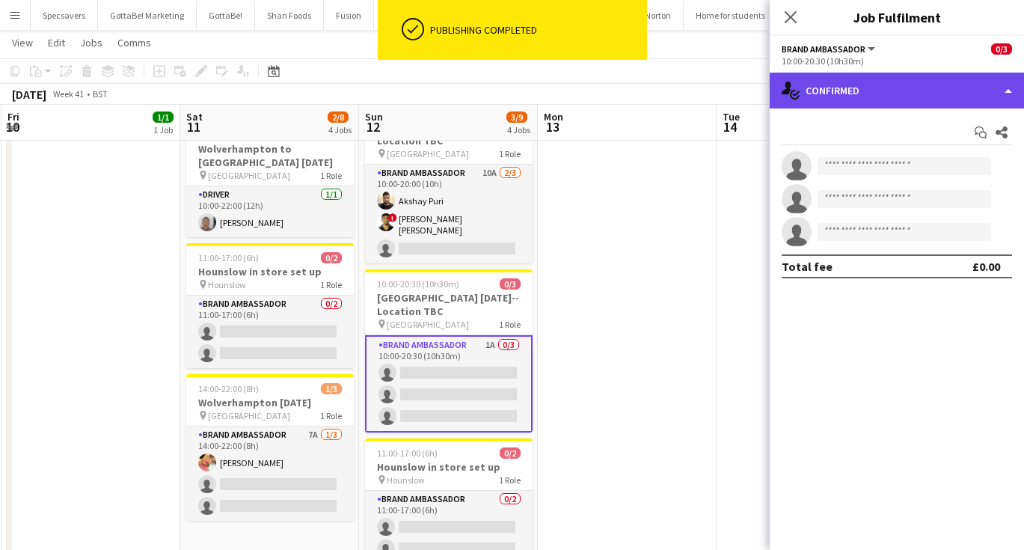
click at [867, 96] on div "single-neutral-actions-check-2 Confirmed" at bounding box center [897, 91] width 254 height 36
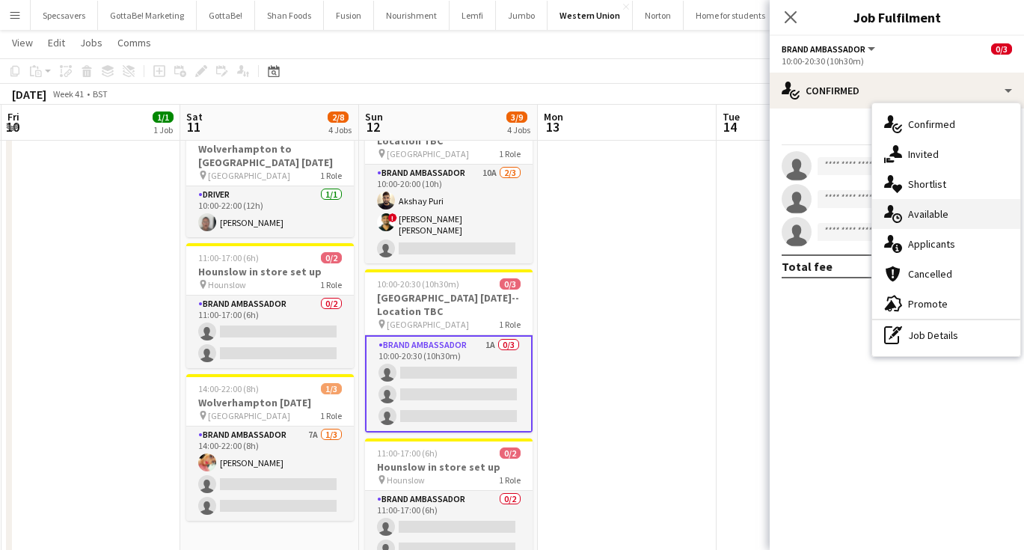
click at [906, 216] on div "single-neutral-actions-upload Available" at bounding box center [946, 214] width 148 height 30
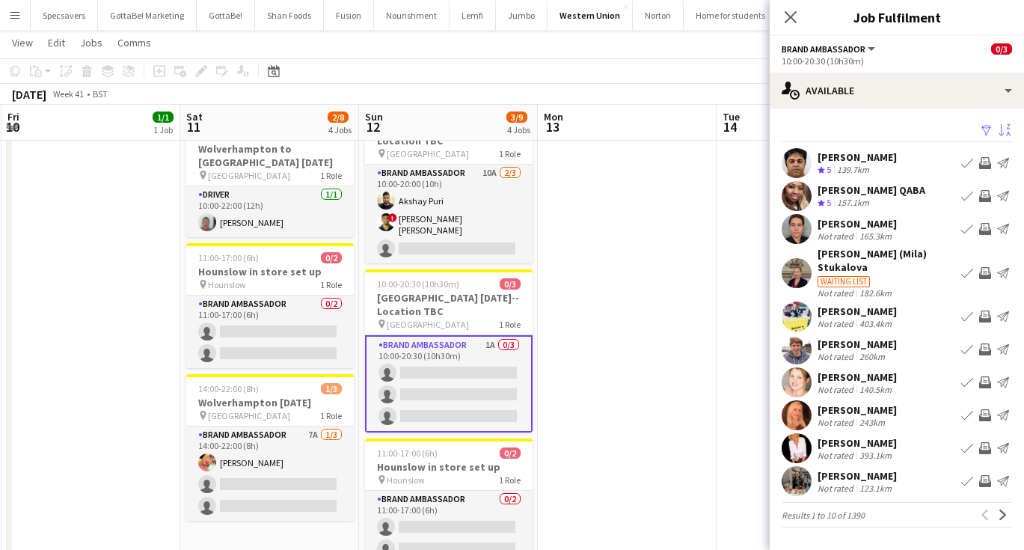
click at [1005, 127] on app-icon "Sort asc" at bounding box center [1005, 131] width 12 height 14
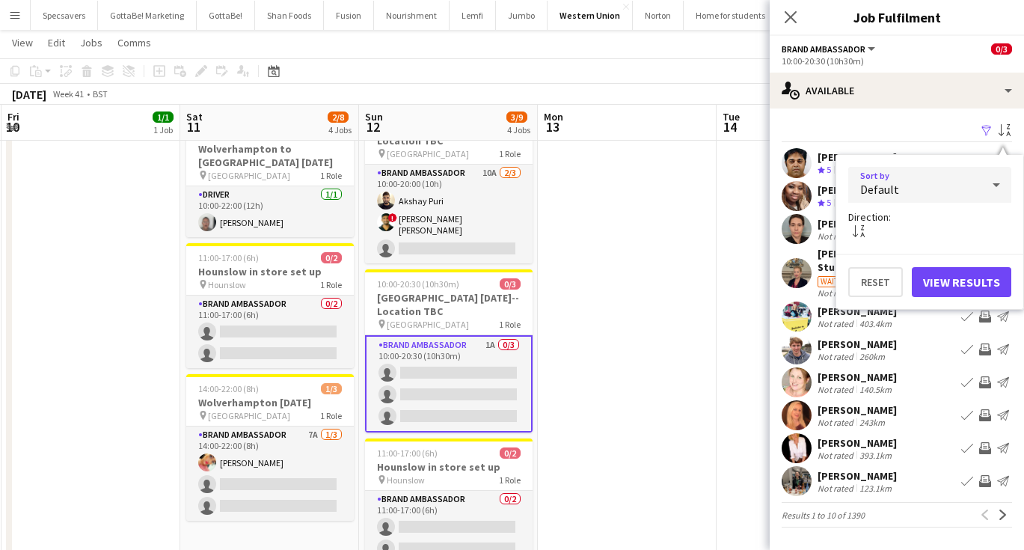
click at [949, 185] on div "Default" at bounding box center [914, 185] width 133 height 36
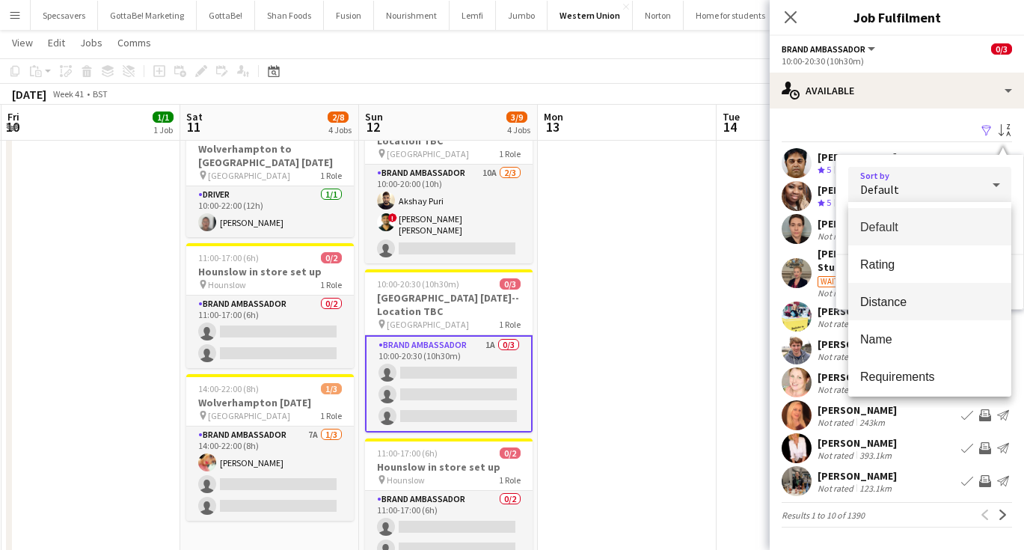
click at [903, 306] on span "Distance" at bounding box center [929, 302] width 139 height 14
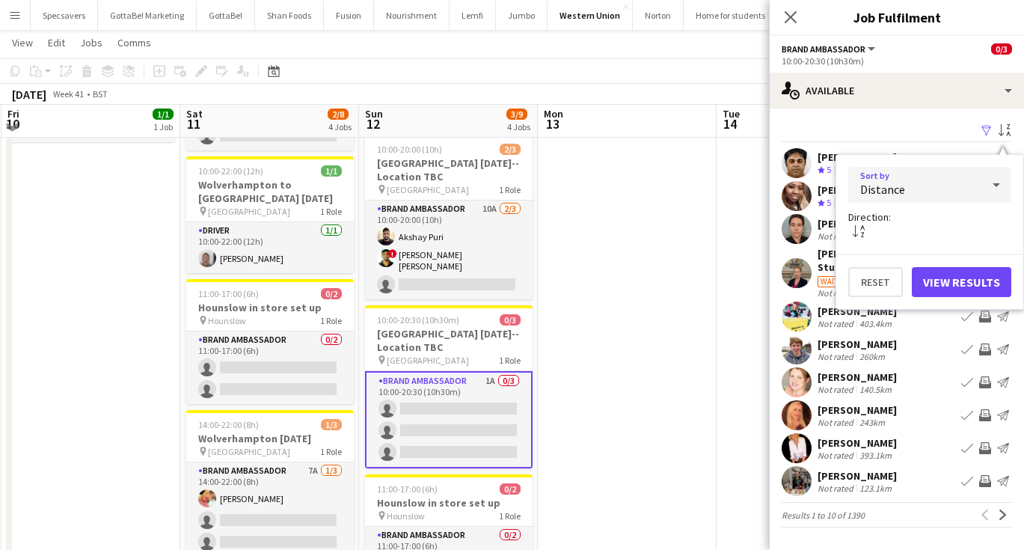
scroll to position [141, 0]
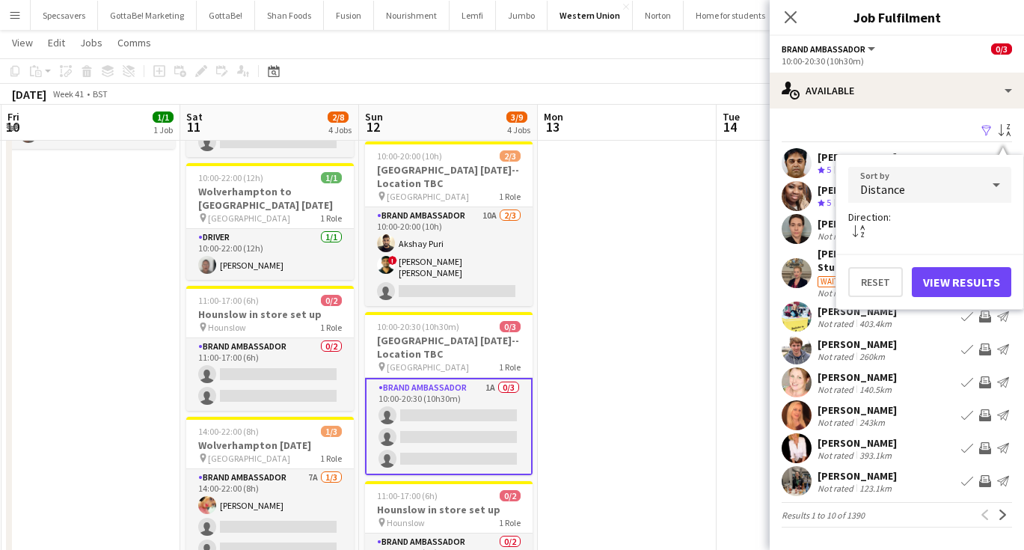
click at [983, 278] on button "View Results" at bounding box center [961, 282] width 99 height 30
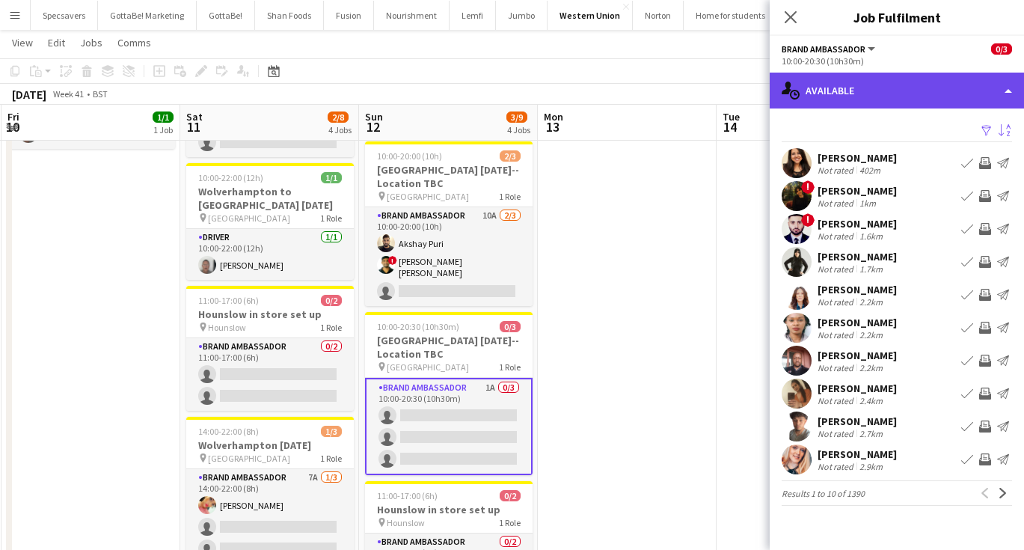
click at [940, 91] on div "single-neutral-actions-upload Available" at bounding box center [897, 91] width 254 height 36
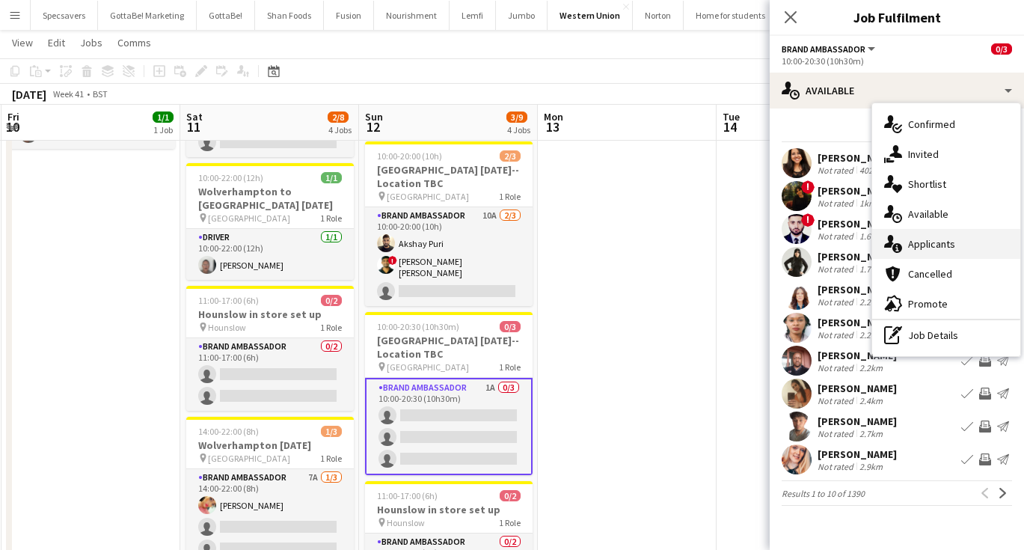
click at [930, 247] on span "Applicants" at bounding box center [931, 243] width 47 height 13
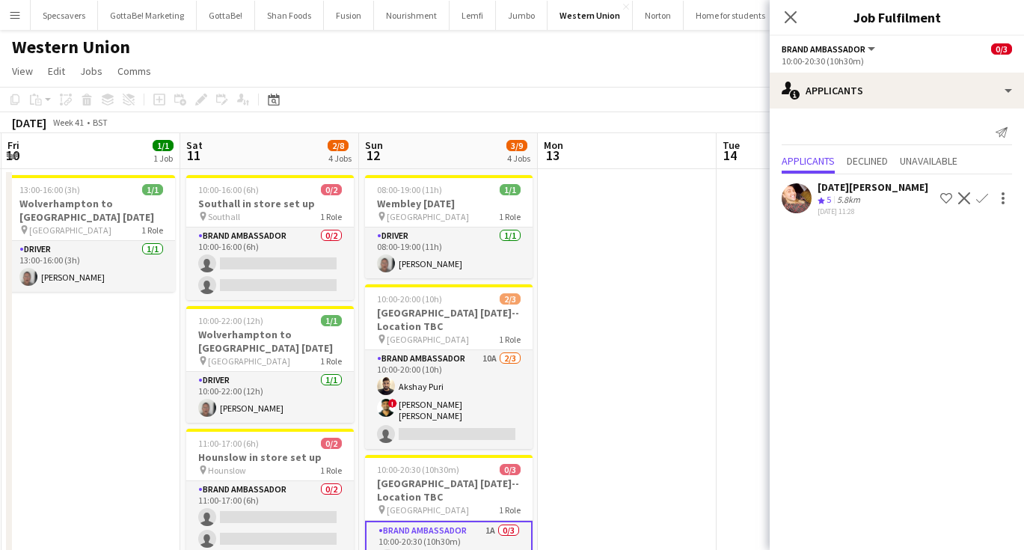
scroll to position [0, 533]
click at [634, 364] on app-date-cell at bounding box center [629, 479] width 179 height 620
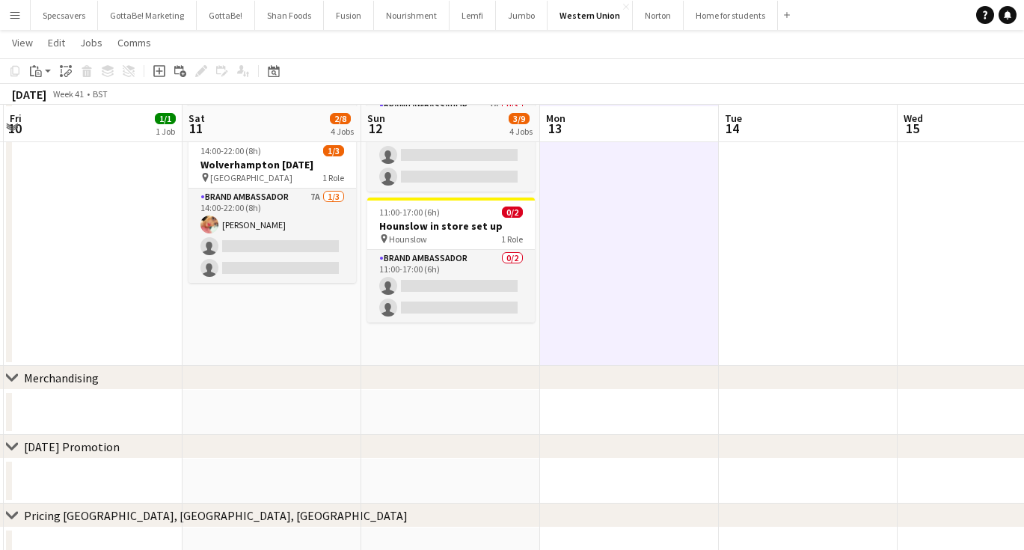
scroll to position [424, 0]
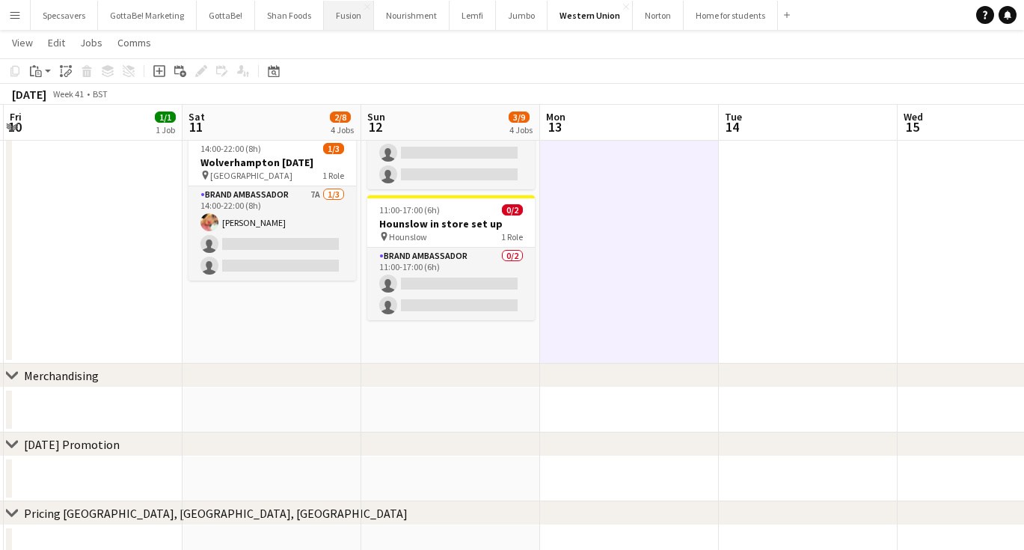
click at [348, 18] on button "Fusion Close" at bounding box center [349, 15] width 50 height 29
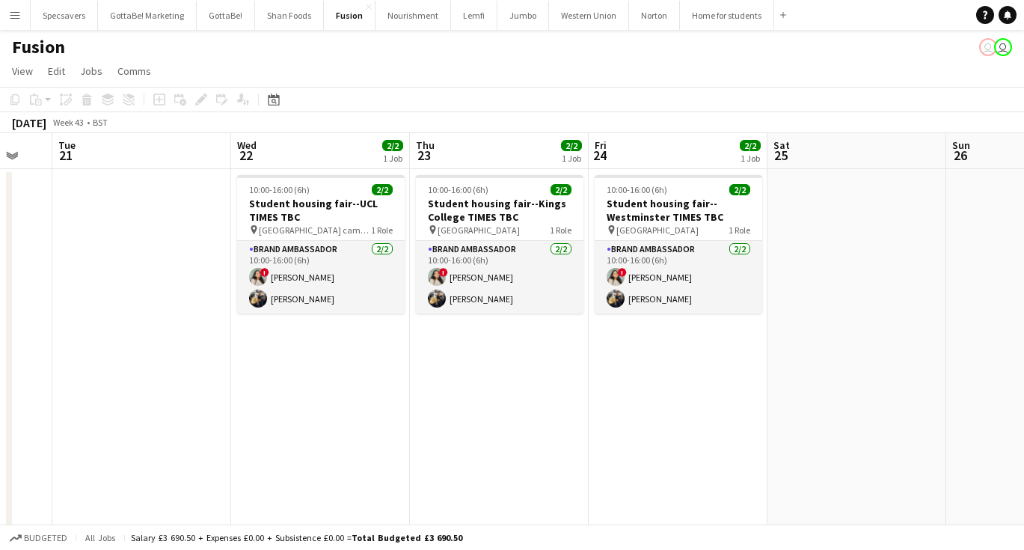
scroll to position [0, 491]
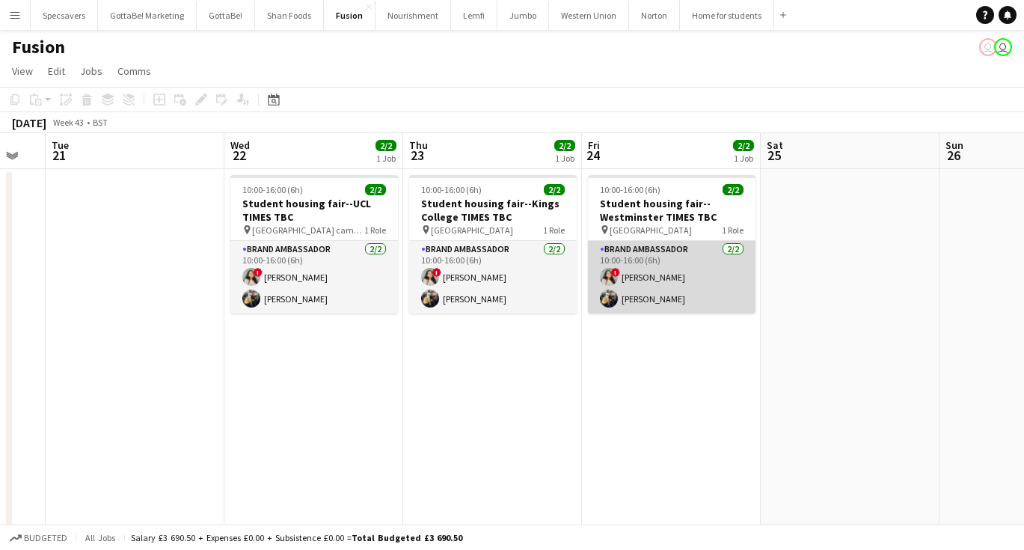
click at [640, 284] on app-card-role "Brand Ambassador 2/2 10:00-16:00 (6h) ! Kazi Alisha Abdul nafi Chamundi" at bounding box center [672, 277] width 168 height 73
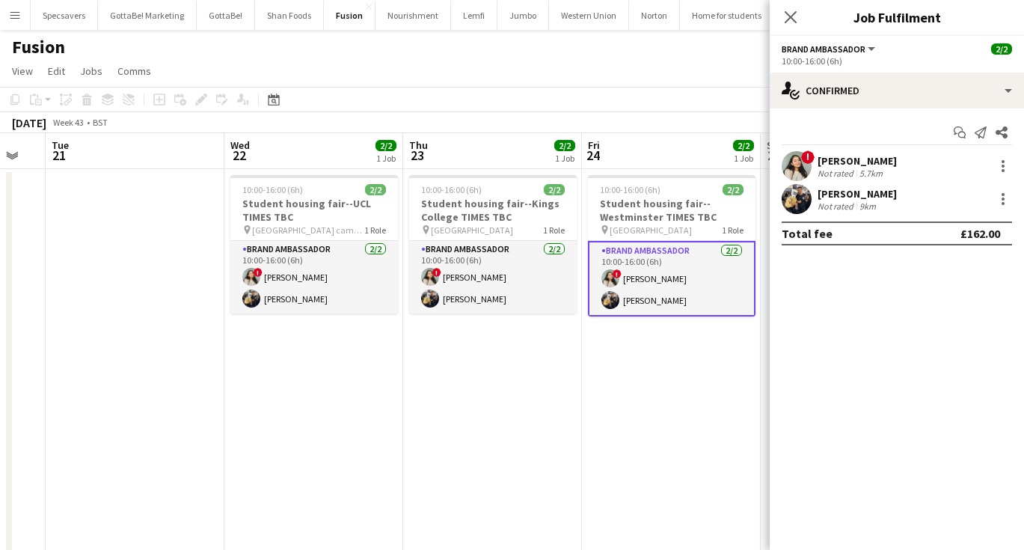
click at [871, 163] on div "Kazi Alisha" at bounding box center [857, 160] width 79 height 13
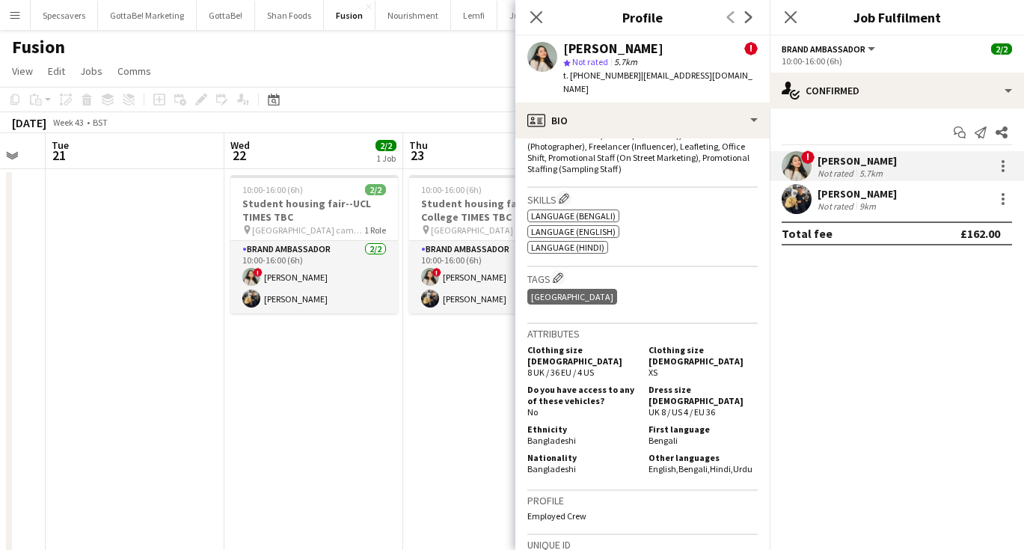
scroll to position [687, 0]
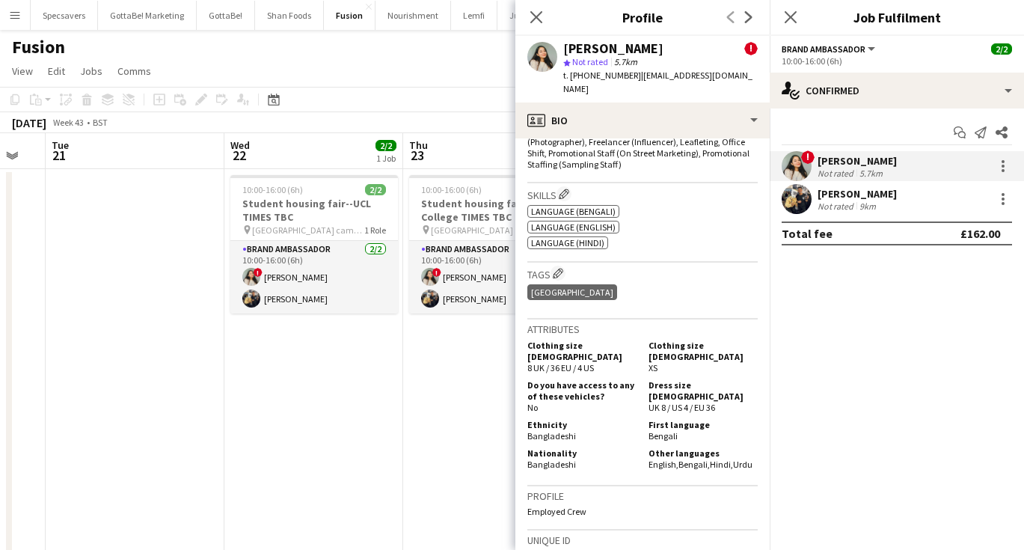
click at [862, 205] on div "9km" at bounding box center [867, 205] width 22 height 11
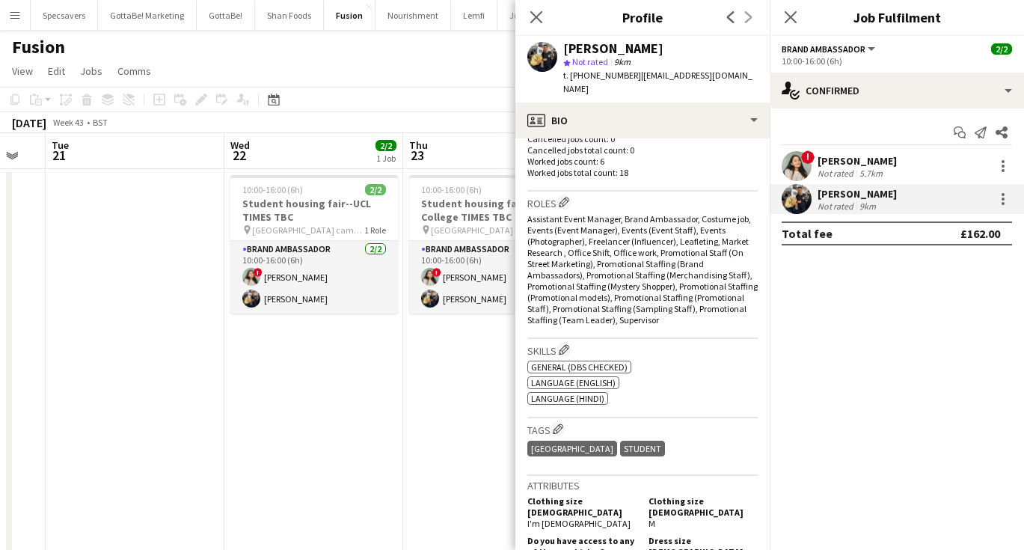
scroll to position [442, 0]
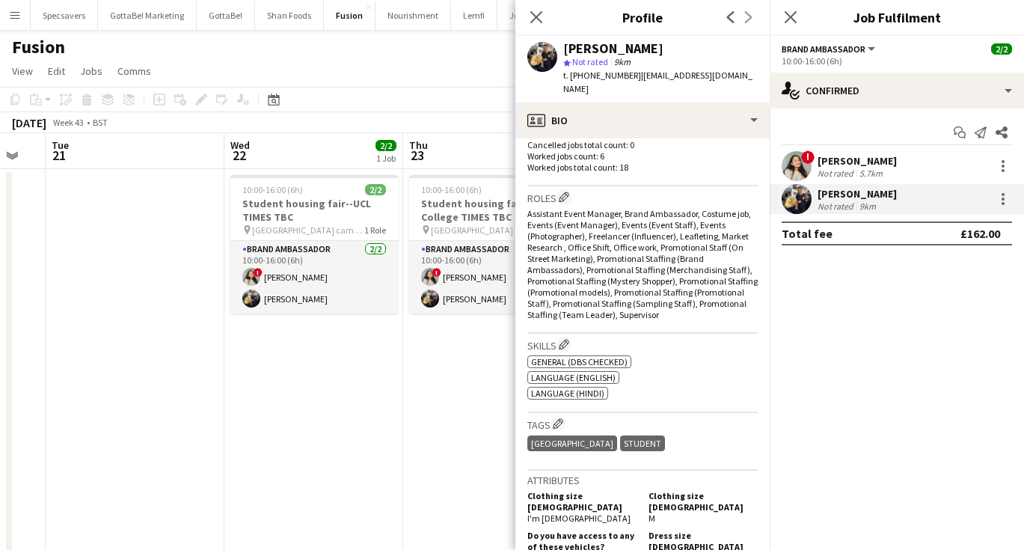
click at [328, 390] on app-date-cell "10:00-16:00 (6h) 2/2 Student housing fair--UCL TIMES TBC pin UCL main campus 1 …" at bounding box center [313, 496] width 179 height 655
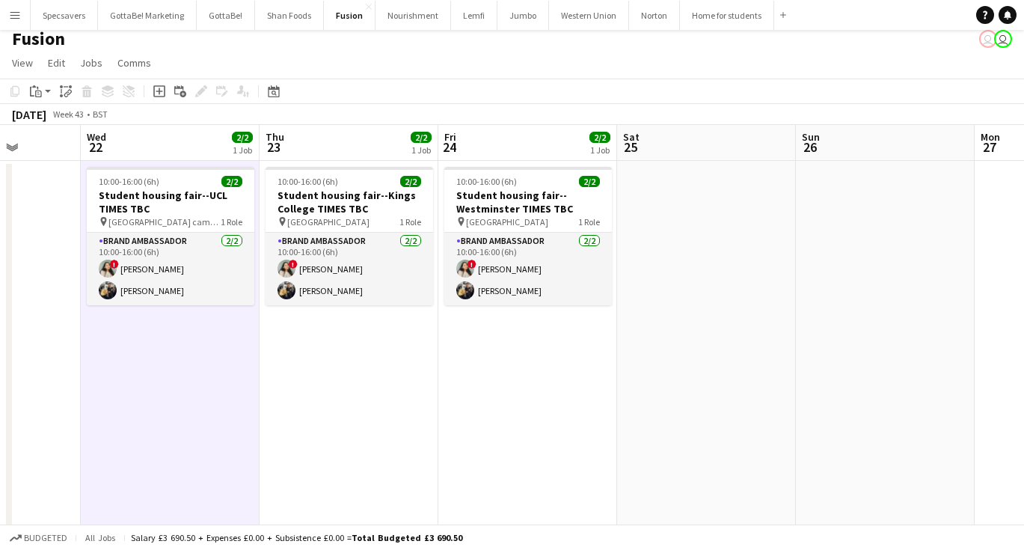
scroll to position [8, 0]
click at [579, 11] on button "Western Union Close" at bounding box center [589, 15] width 80 height 29
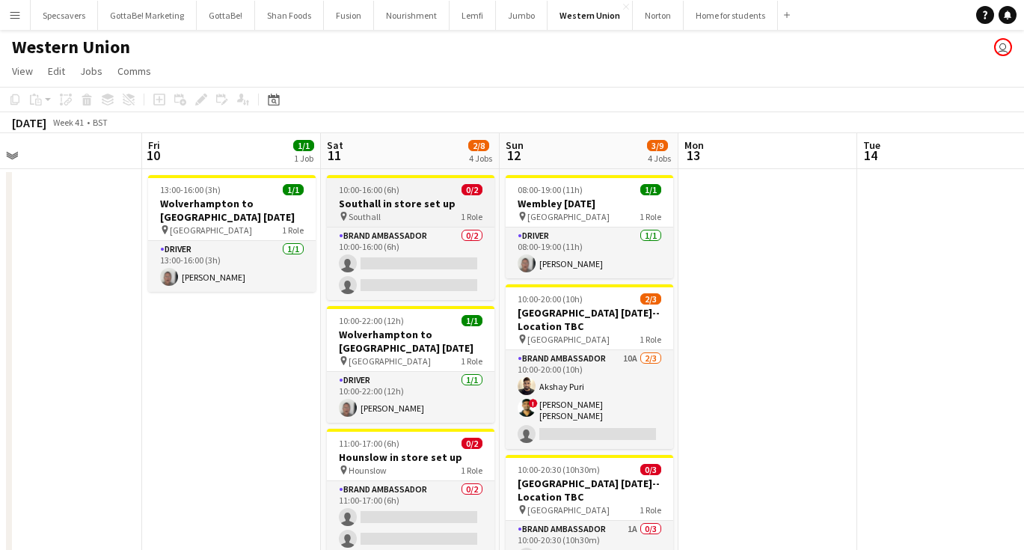
click at [452, 212] on div "pin Southall 1 Role" at bounding box center [411, 216] width 168 height 12
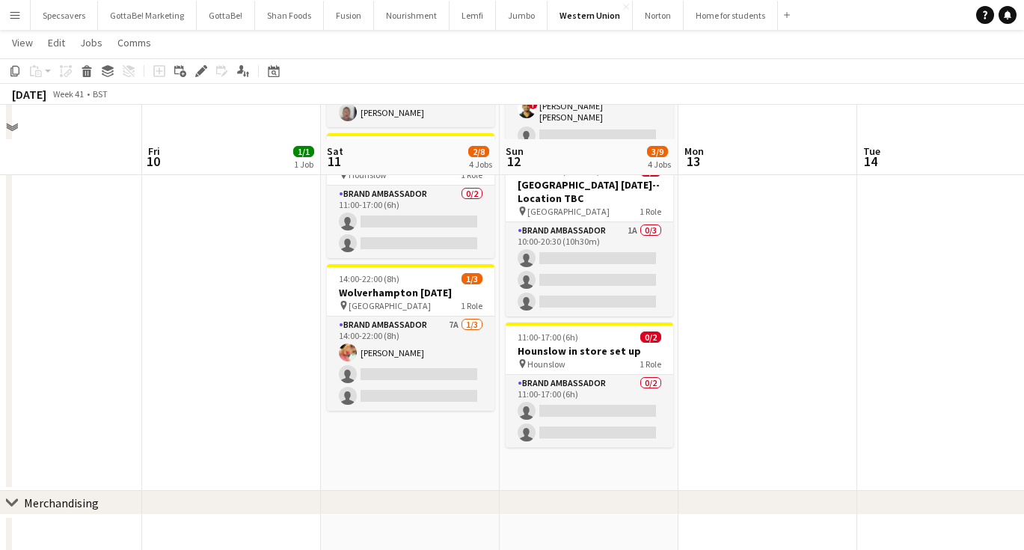
scroll to position [347, 0]
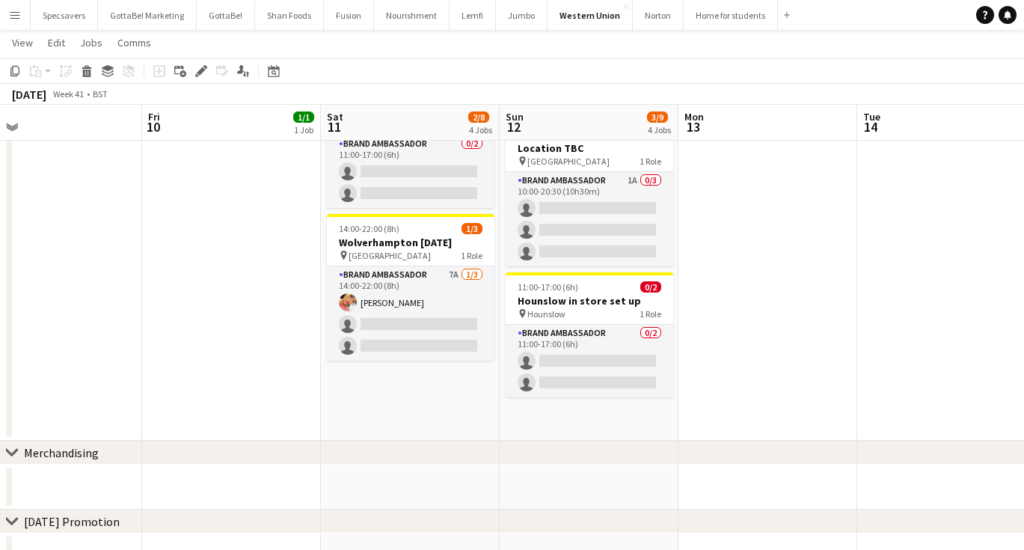
click at [571, 408] on app-date-cell "08:00-19:00 (11h) 1/1 Wembley Diwali pin Wembley 1 Role Driver 1/1 08:00-19:00 …" at bounding box center [589, 130] width 179 height 620
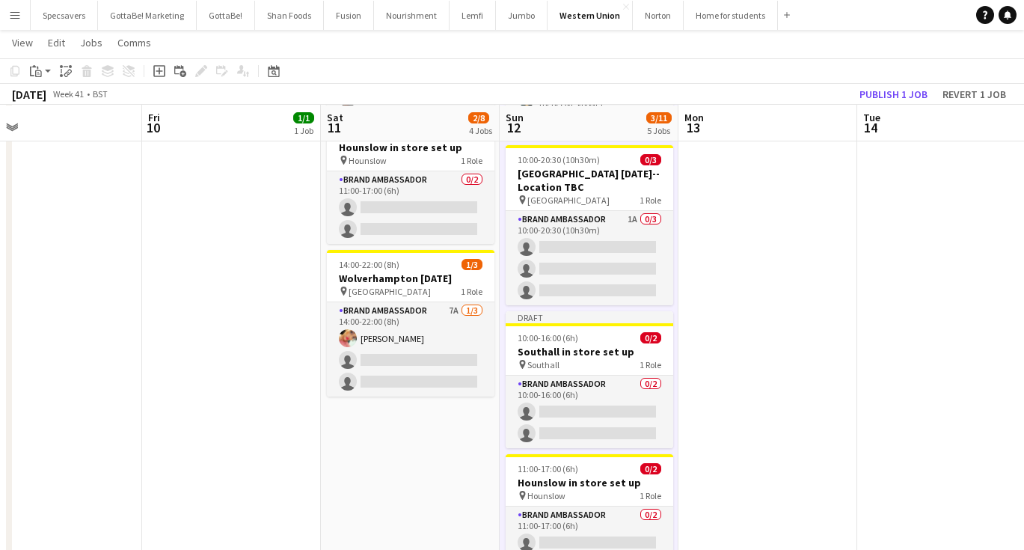
scroll to position [309, 0]
click at [737, 314] on app-date-cell at bounding box center [767, 248] width 179 height 778
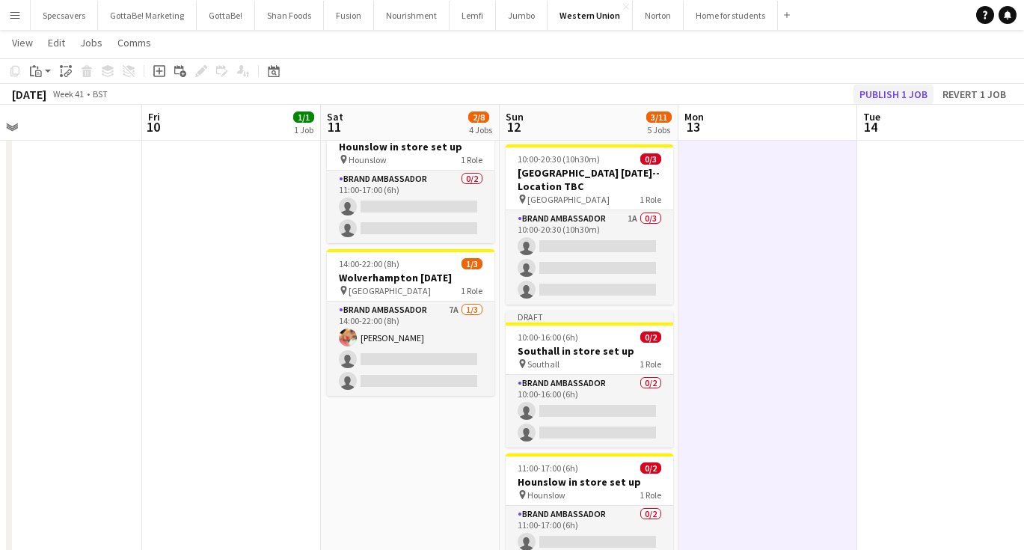
click at [893, 96] on button "Publish 1 job" at bounding box center [893, 94] width 80 height 19
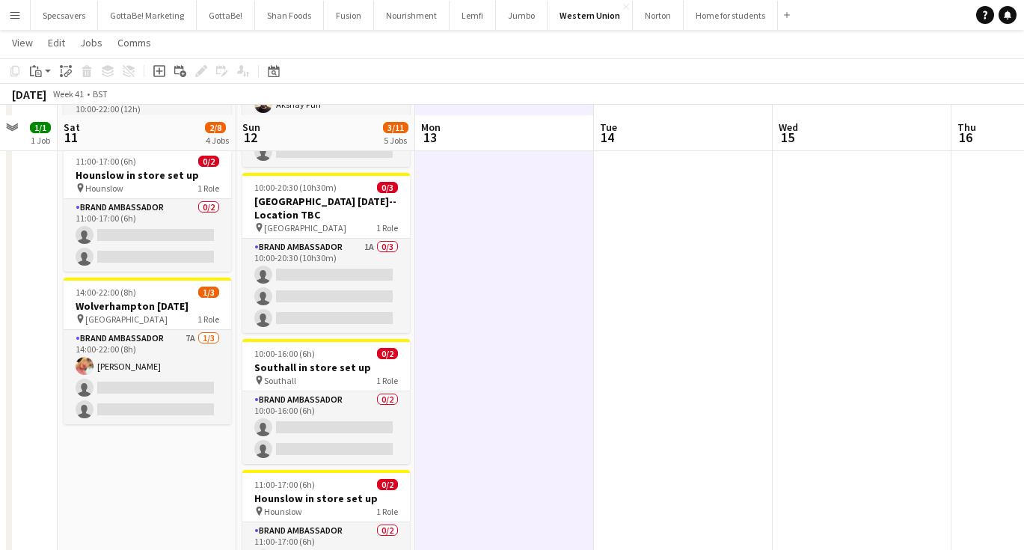
scroll to position [296, 0]
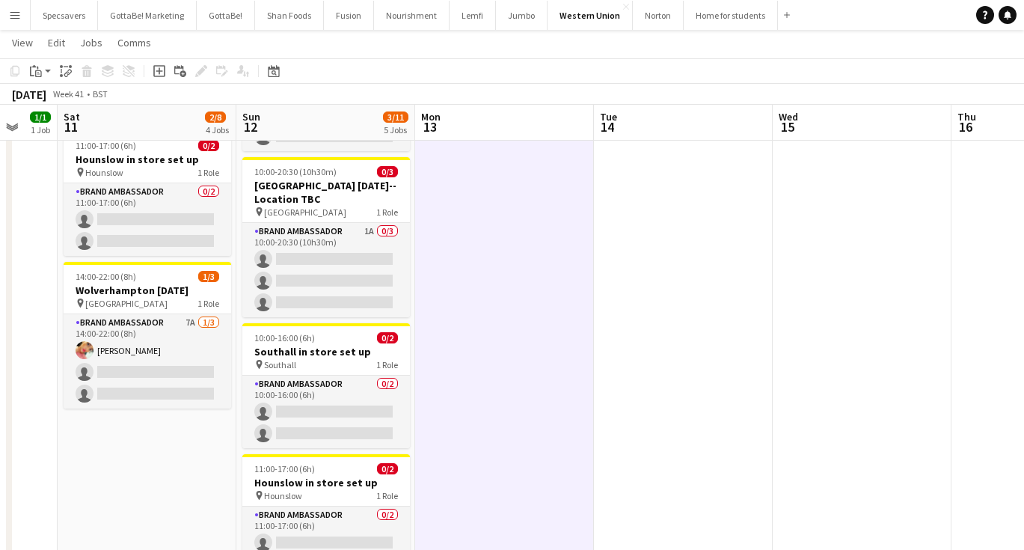
click at [135, 452] on app-date-cell "10:00-16:00 (6h) 0/2 Southall in store set up pin Southall 1 Role Brand Ambassa…" at bounding box center [147, 254] width 179 height 766
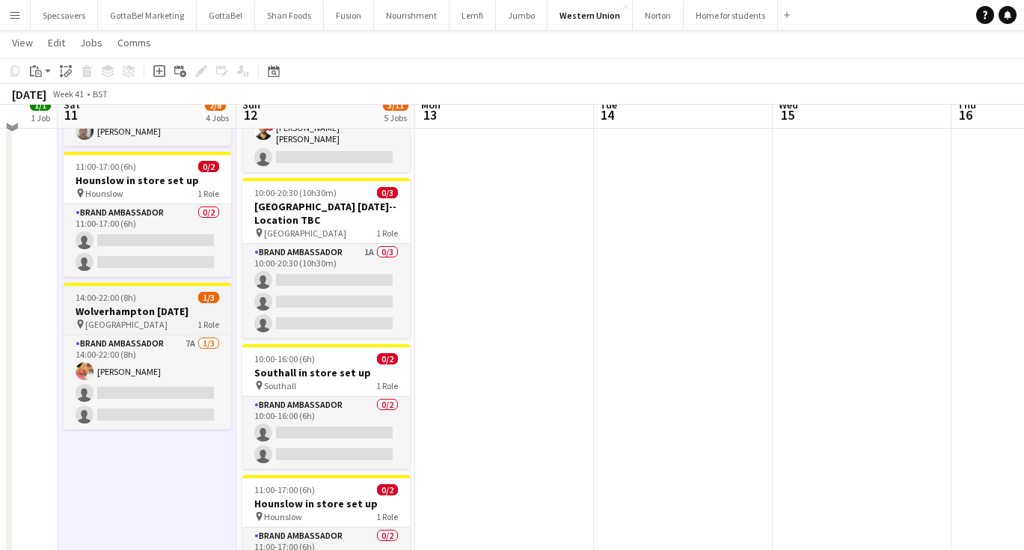
scroll to position [263, 0]
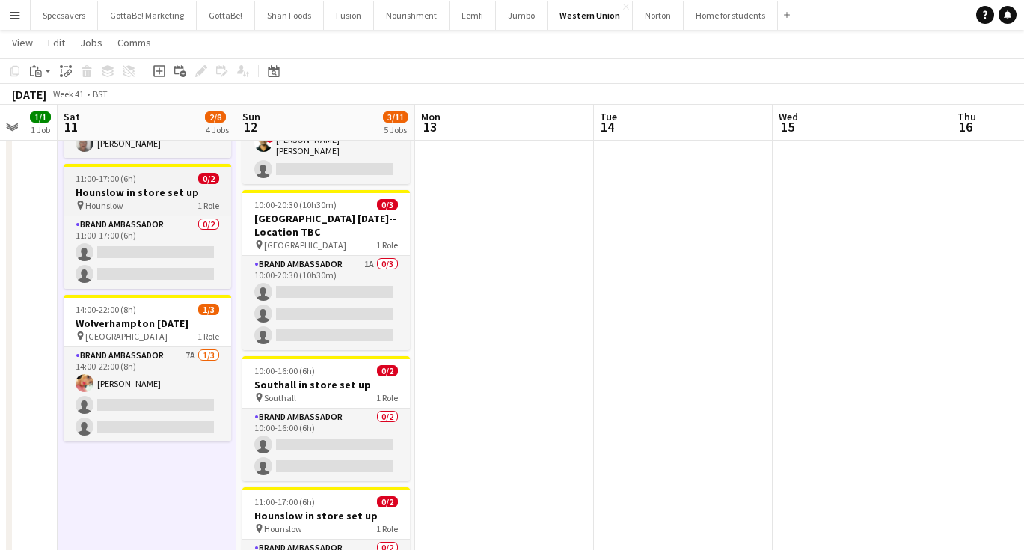
click at [142, 186] on h3 "Hounslow in store set up" at bounding box center [148, 191] width 168 height 13
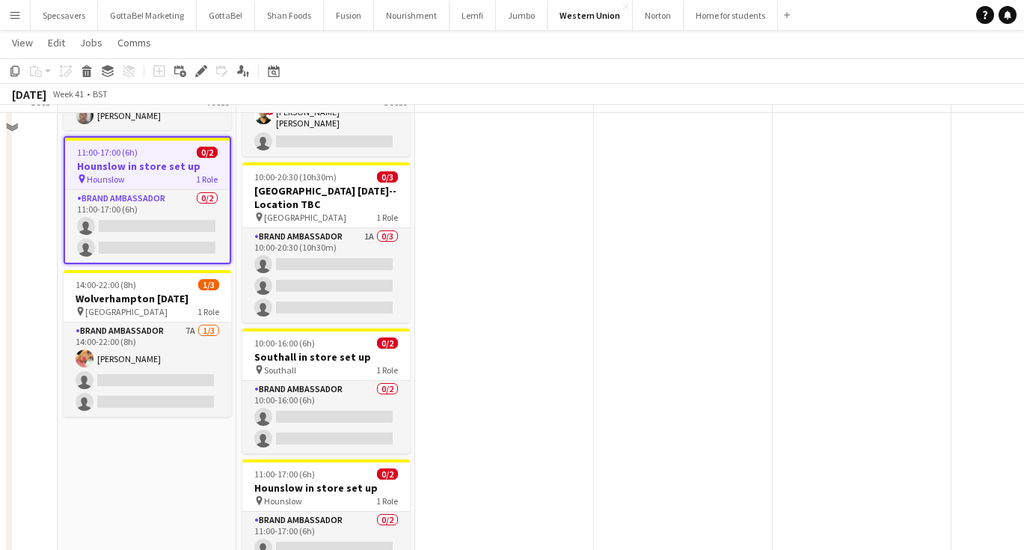
scroll to position [311, 0]
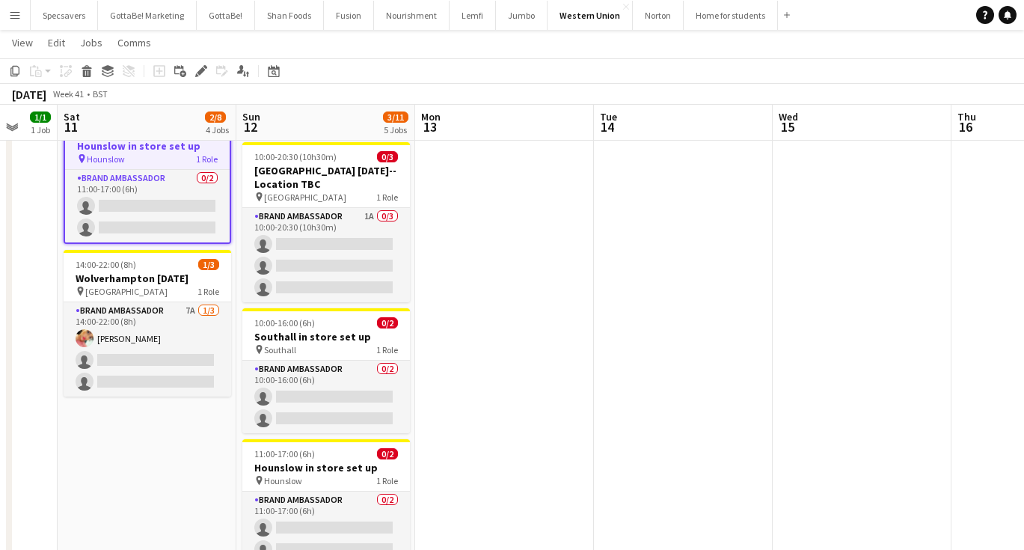
click at [132, 418] on app-date-cell "10:00-16:00 (6h) 0/2 Southall in store set up pin Southall 1 Role Brand Ambassa…" at bounding box center [147, 239] width 179 height 766
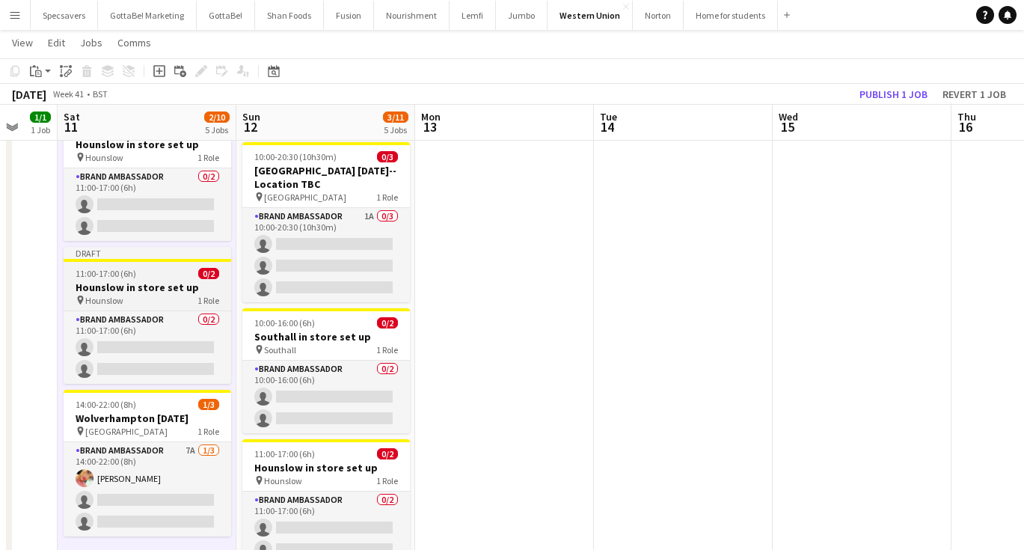
click at [124, 287] on h3 "Hounslow in store set up" at bounding box center [148, 286] width 168 height 13
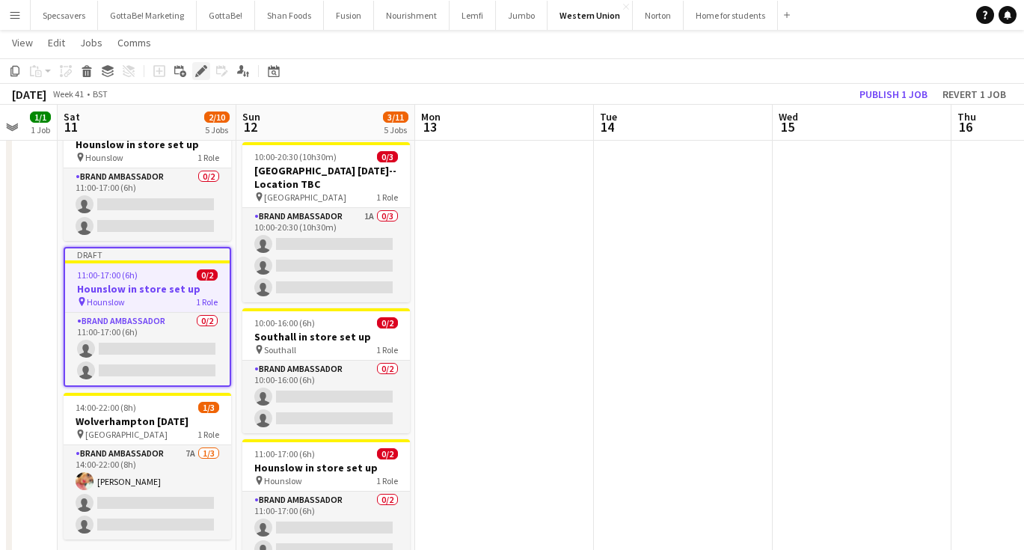
click at [198, 75] on icon "Edit" at bounding box center [201, 71] width 12 height 12
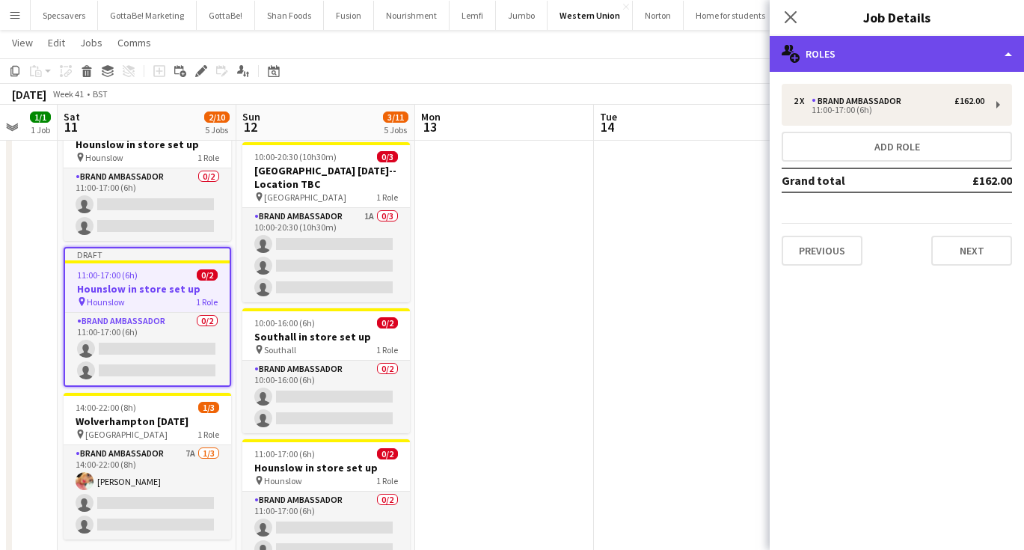
click at [862, 63] on div "multiple-users-add Roles" at bounding box center [897, 54] width 254 height 36
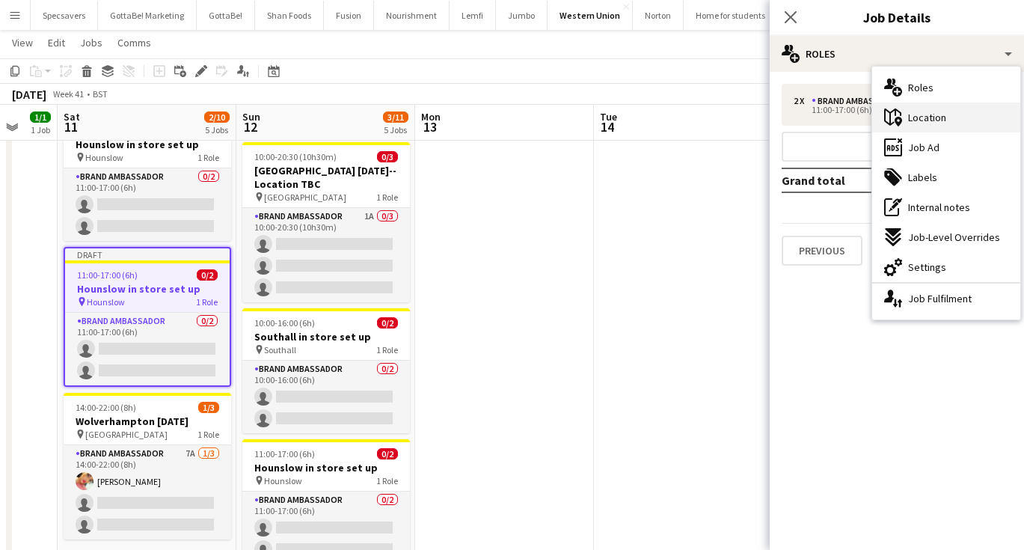
click at [907, 122] on div "maps-pin-1 Location" at bounding box center [946, 117] width 148 height 30
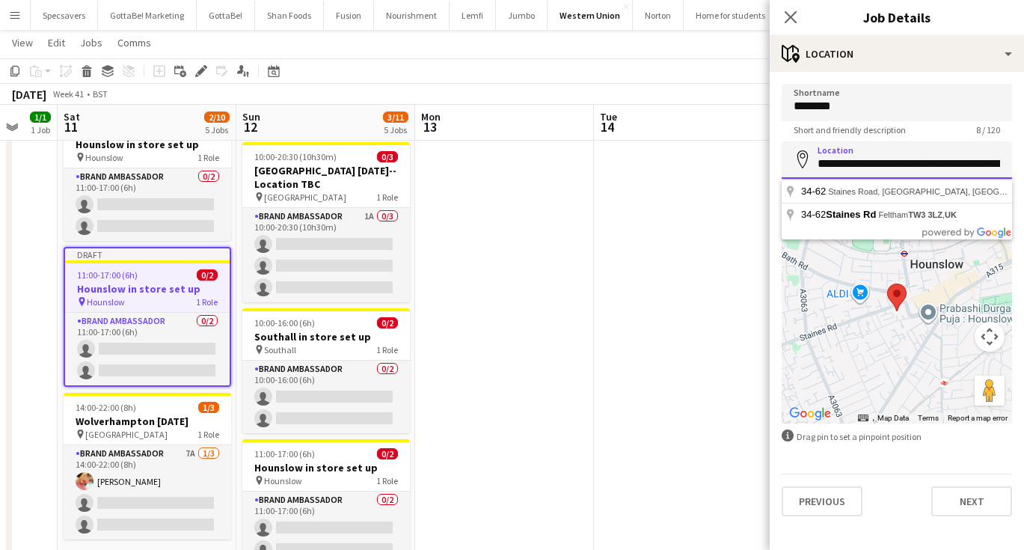
paste input "***"
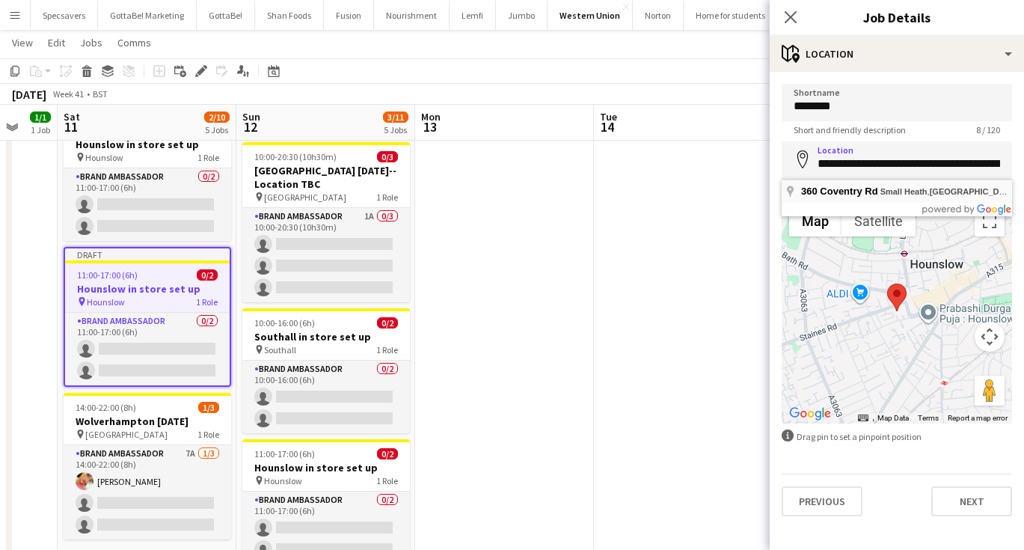
type input "**********"
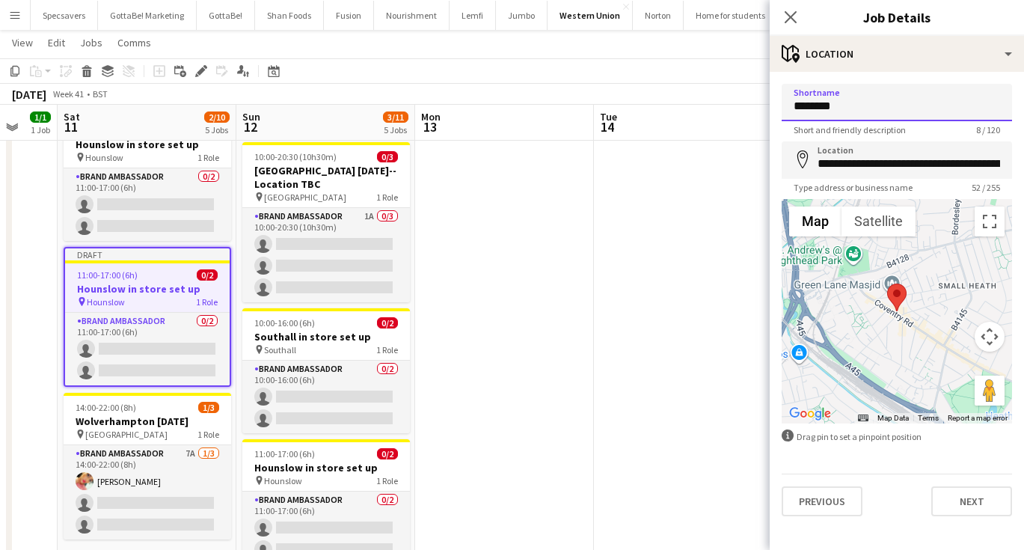
drag, startPoint x: 848, startPoint y: 106, endPoint x: 785, endPoint y: 105, distance: 62.8
click at [785, 105] on input "********" at bounding box center [897, 102] width 230 height 37
type input "**********"
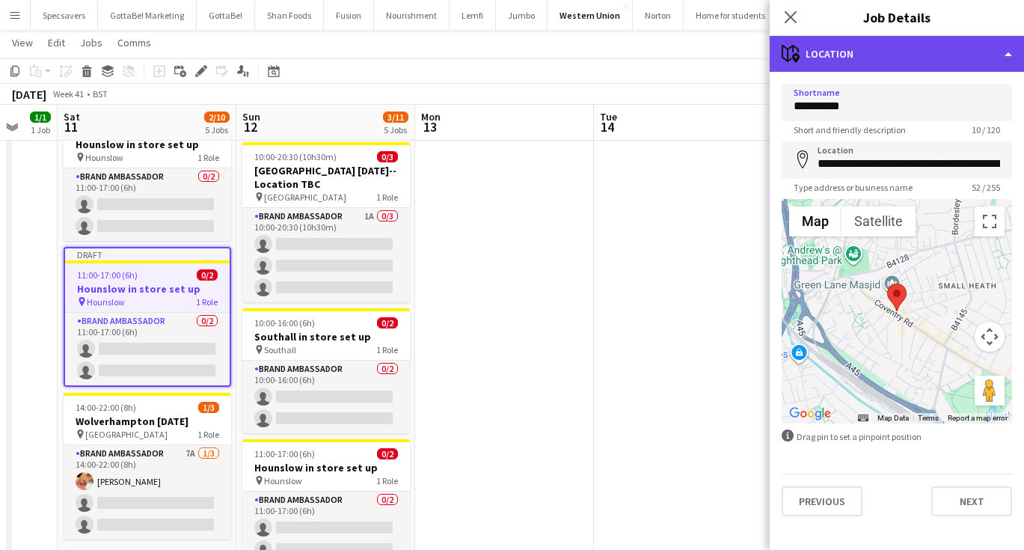
click at [876, 58] on div "maps-pin-1 Location" at bounding box center [897, 54] width 254 height 36
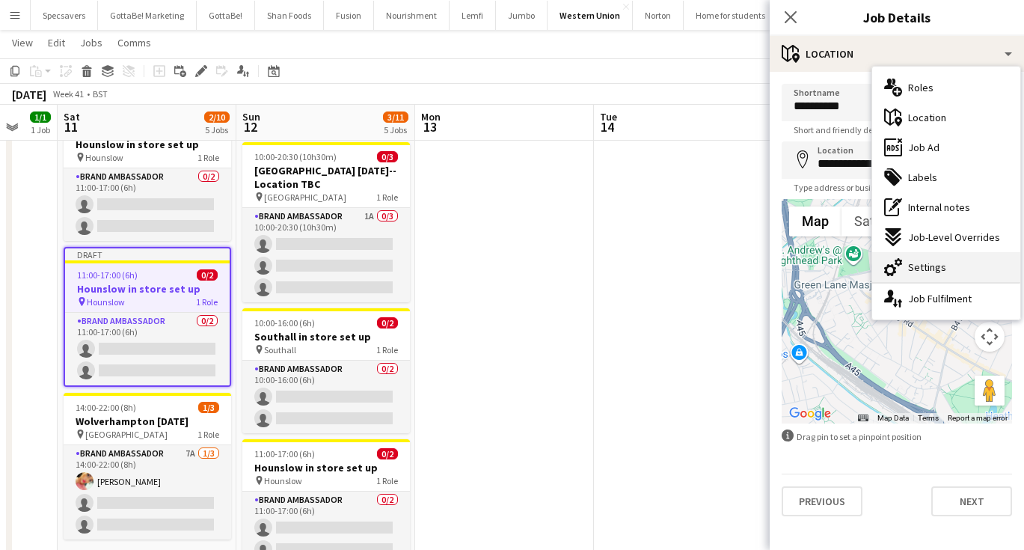
click at [917, 259] on div "cog-double-3 Settings" at bounding box center [946, 267] width 148 height 30
type input "*******"
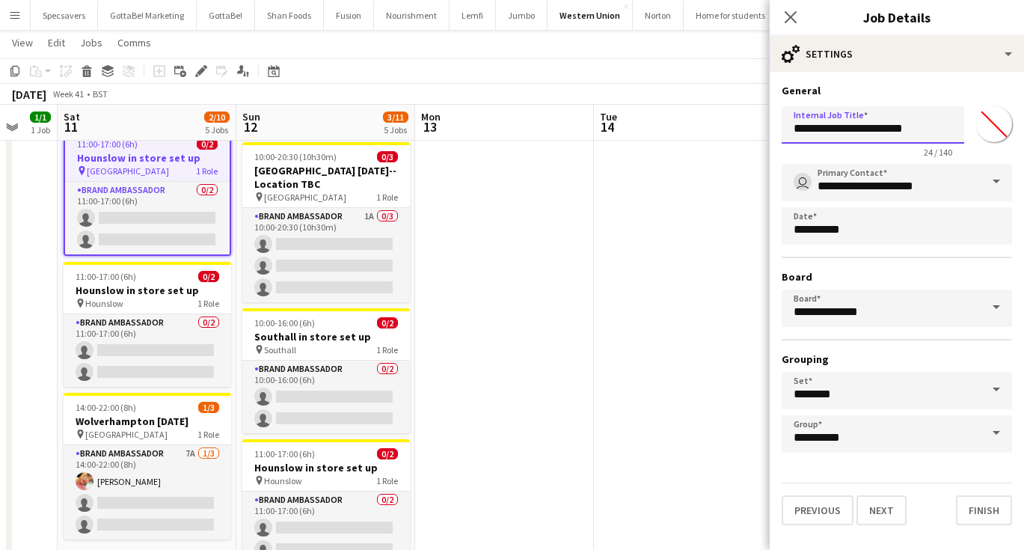
drag, startPoint x: 842, startPoint y: 126, endPoint x: 788, endPoint y: 118, distance: 54.5
click at [788, 118] on input "**********" at bounding box center [873, 124] width 183 height 37
type input "**********"
click at [791, 16] on icon at bounding box center [790, 17] width 14 height 14
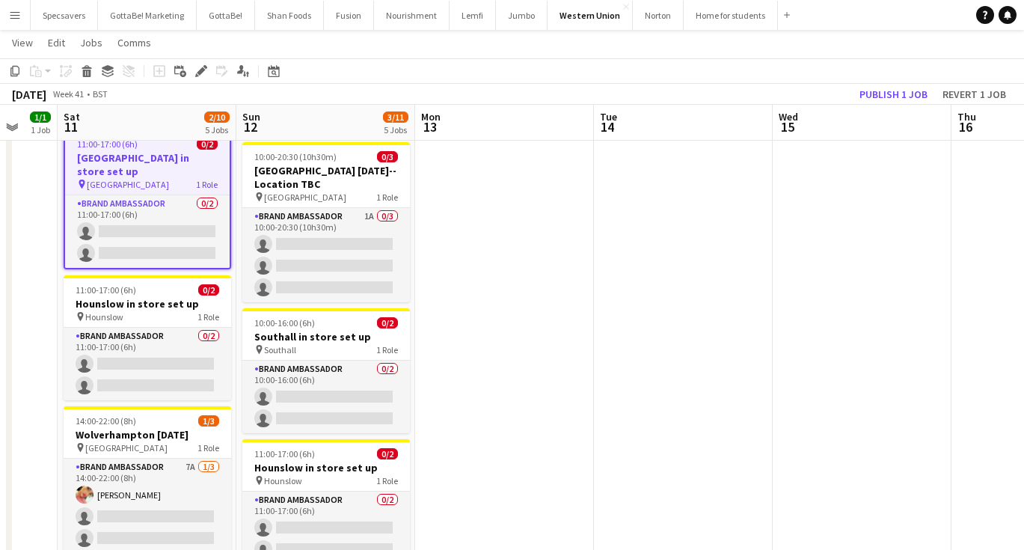
click at [499, 262] on app-date-cell at bounding box center [504, 239] width 179 height 766
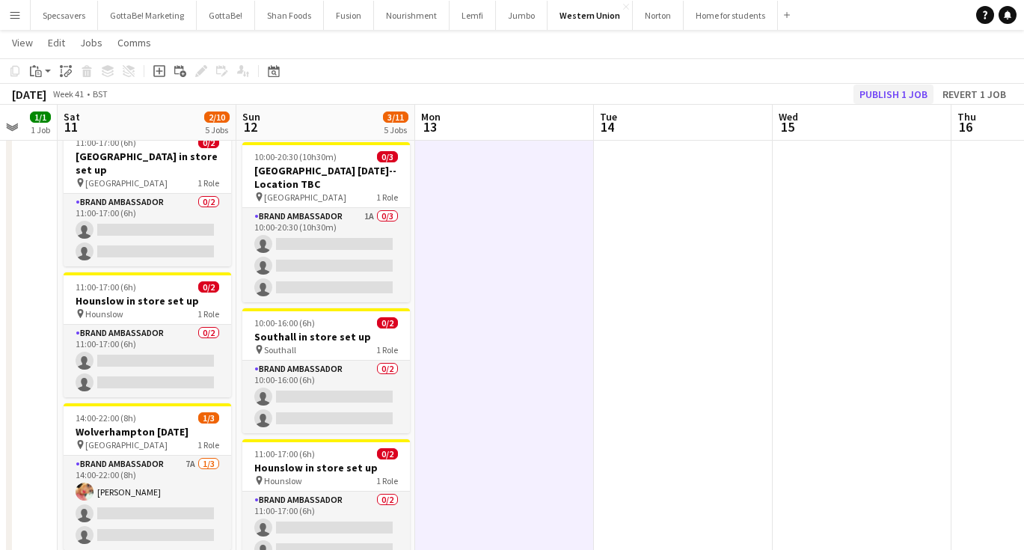
click at [875, 93] on button "Publish 1 job" at bounding box center [893, 94] width 80 height 19
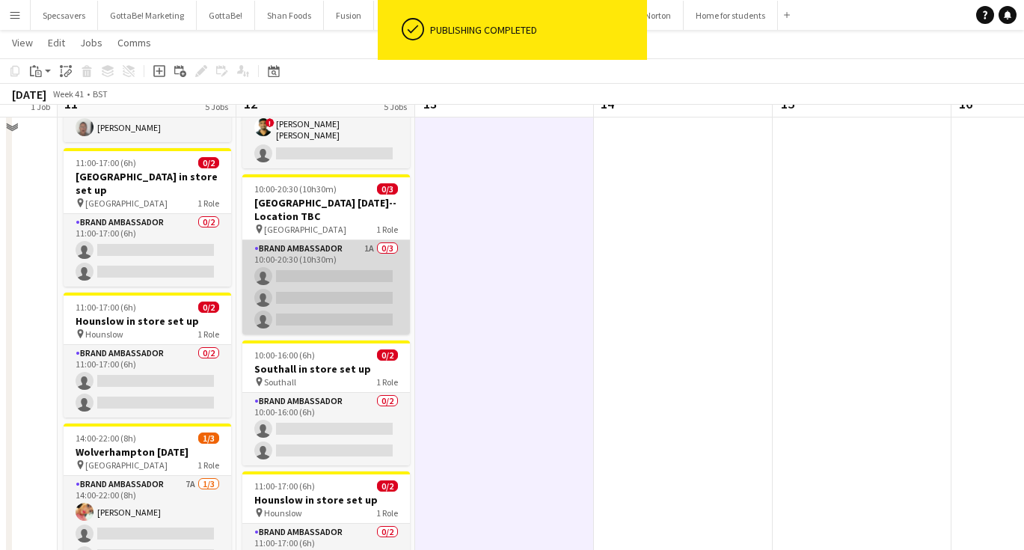
scroll to position [255, 0]
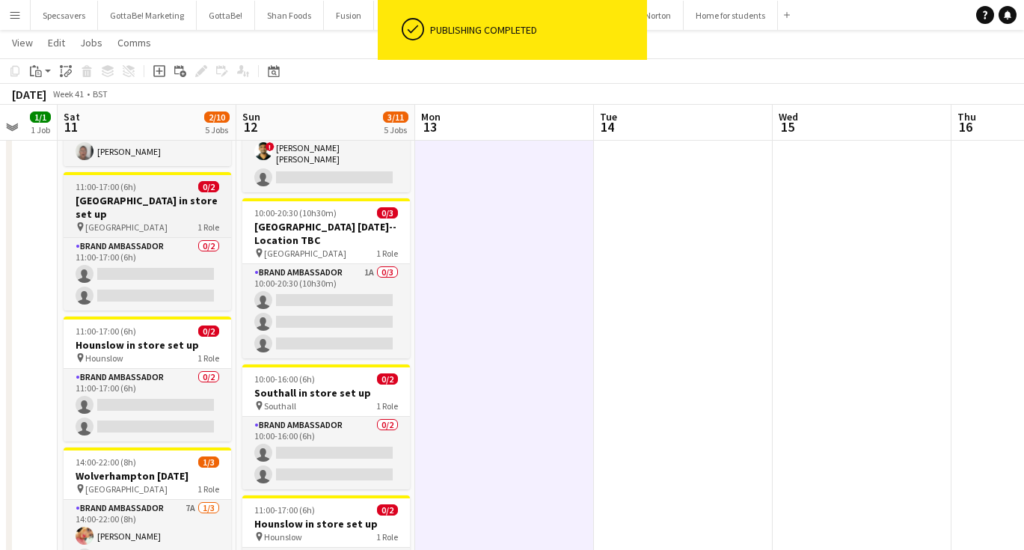
click at [123, 196] on h3 "[GEOGRAPHIC_DATA] in store set up" at bounding box center [148, 207] width 168 height 27
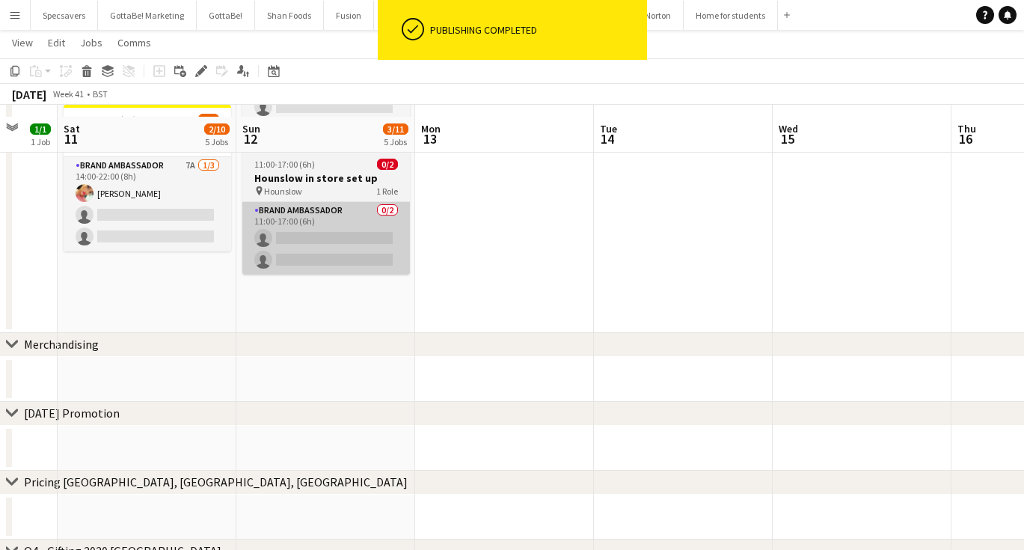
scroll to position [613, 0]
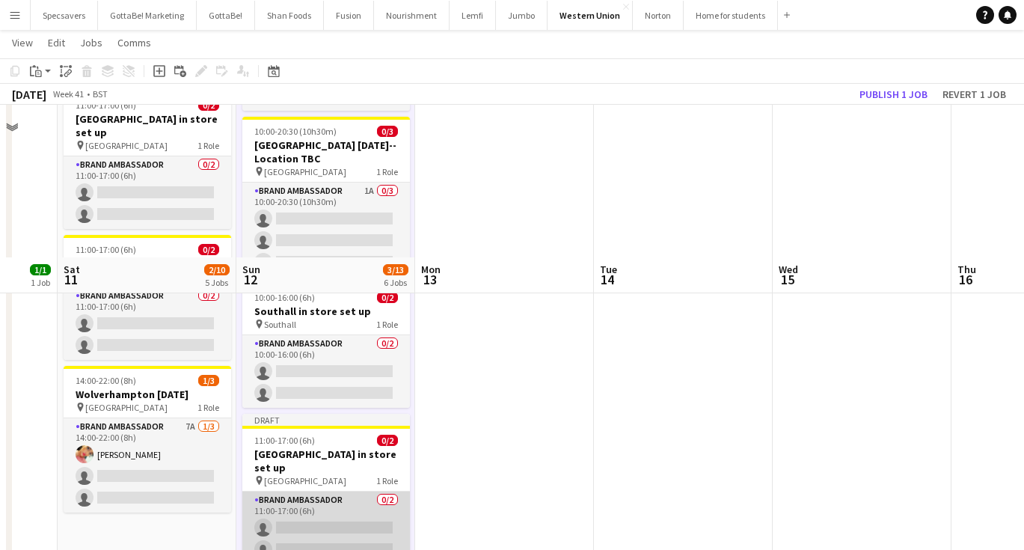
scroll to position [259, 0]
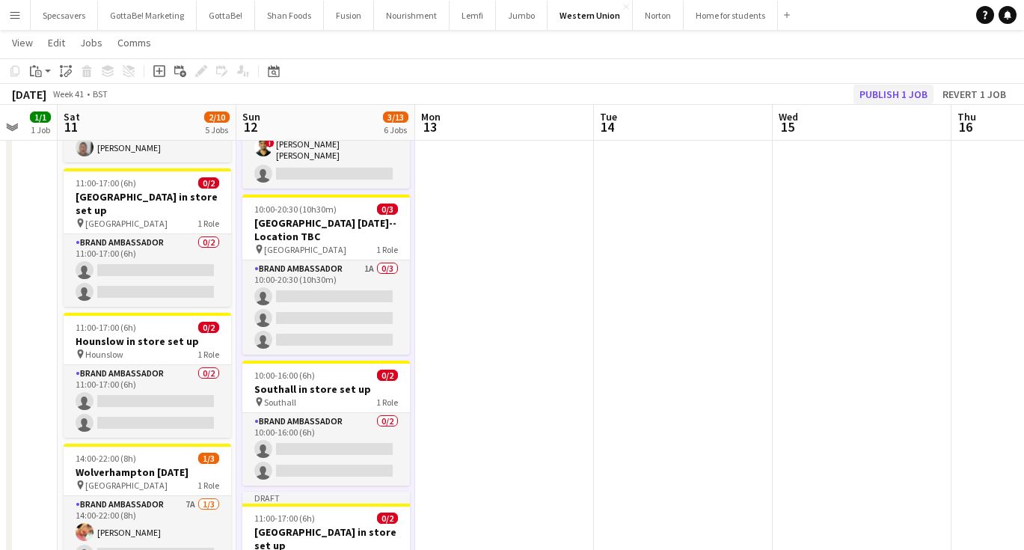
click at [901, 91] on button "Publish 1 job" at bounding box center [893, 94] width 80 height 19
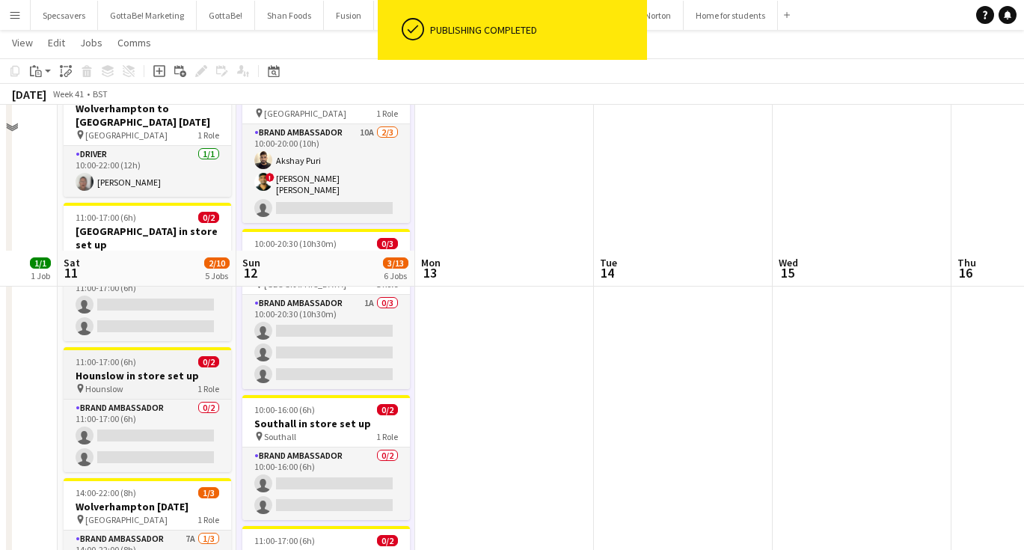
scroll to position [172, 0]
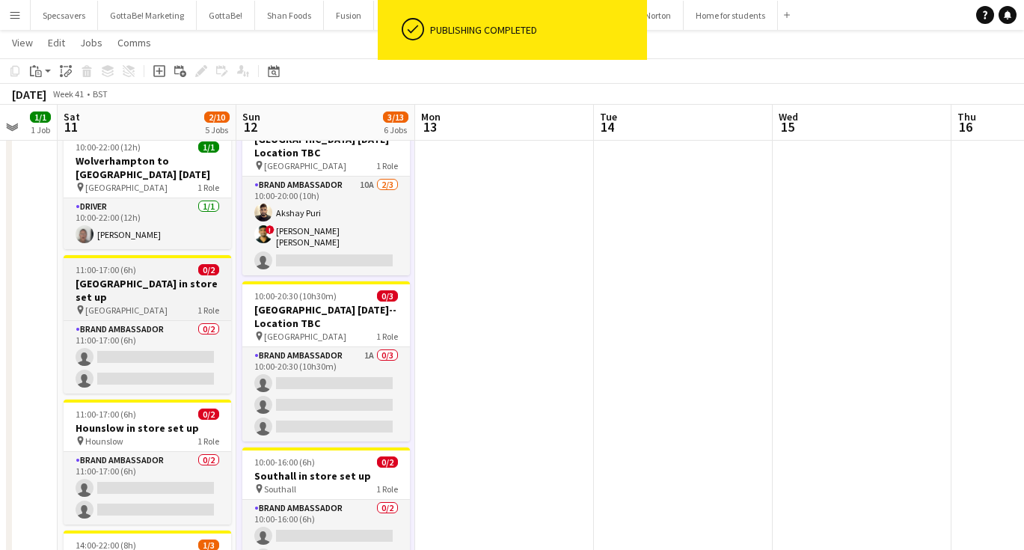
click at [117, 276] on app-job-card "11:00-17:00 (6h) 0/2 Birmingham in store set up pin Birmingham 1 Role Brand Amb…" at bounding box center [148, 324] width 168 height 138
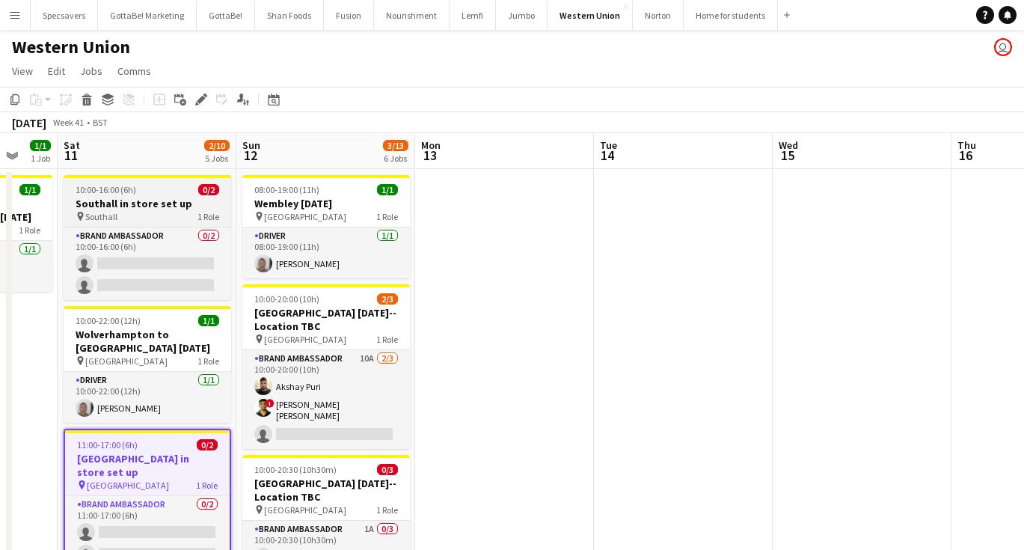
scroll to position [0, 0]
click at [126, 201] on h3 "Southall in store set up" at bounding box center [148, 203] width 168 height 13
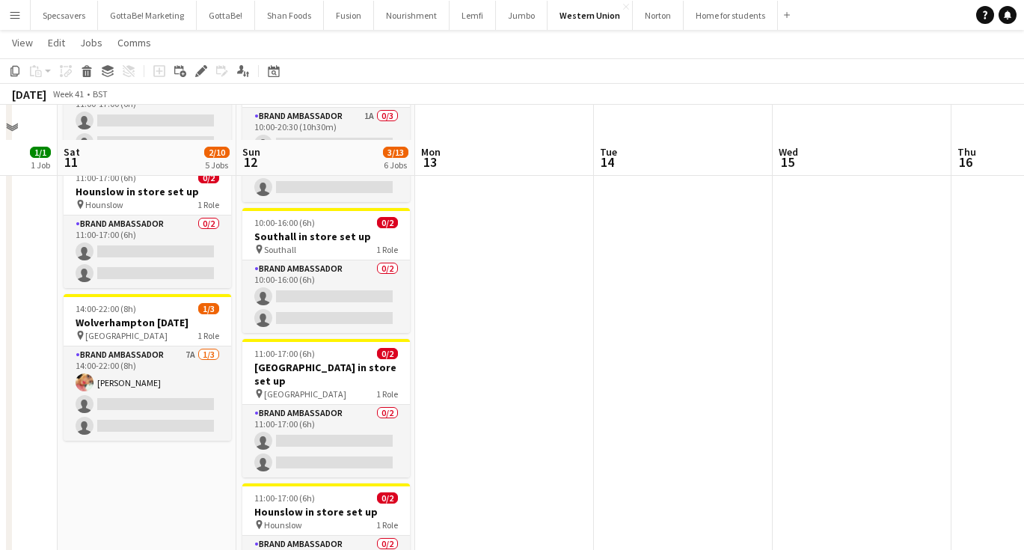
scroll to position [447, 0]
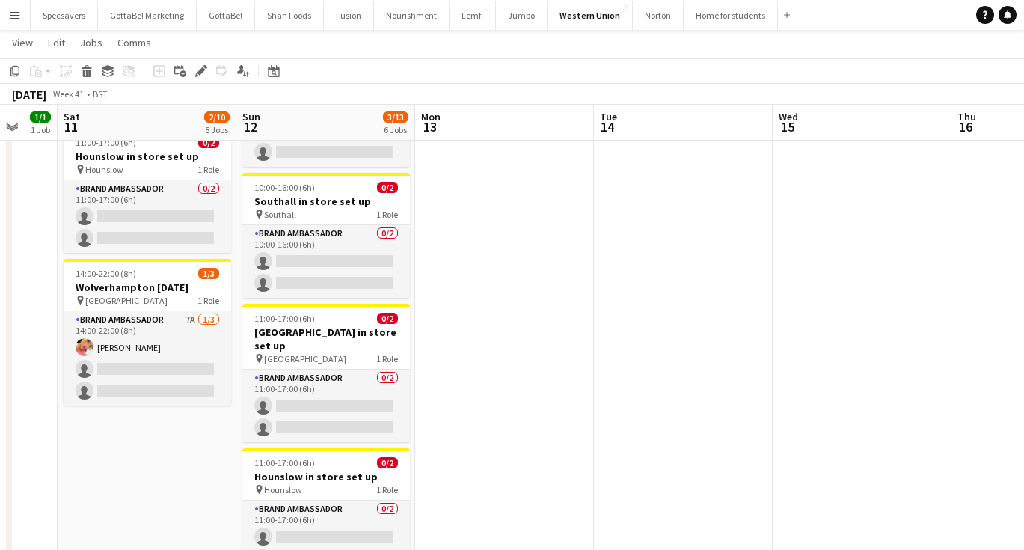
click at [123, 415] on app-date-cell "10:00-16:00 (6h) 0/2 Southall in store set up pin Southall 1 Role Brand Ambassa…" at bounding box center [147, 176] width 179 height 911
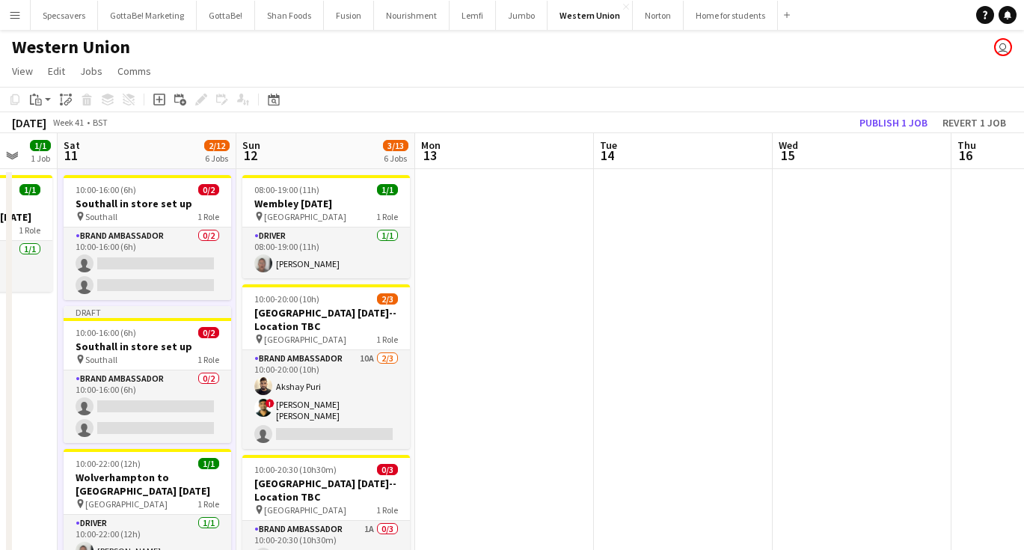
scroll to position [0, 0]
click at [126, 332] on span "10:00-16:00 (6h)" at bounding box center [106, 332] width 61 height 11
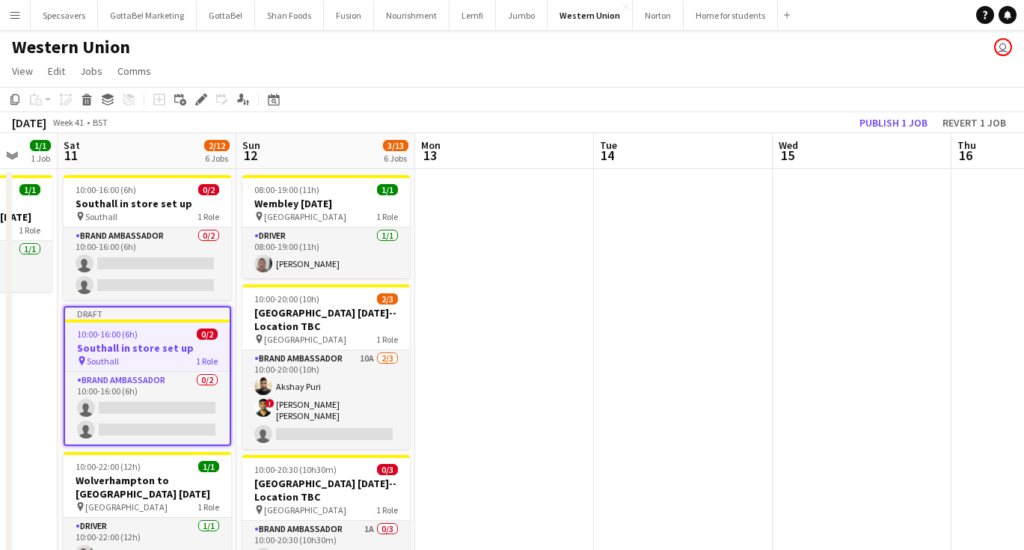
click at [177, 340] on app-job-card "Draft 10:00-16:00 (6h) 0/2 Southall in store set up pin Southall 1 Role Brand A…" at bounding box center [148, 376] width 168 height 140
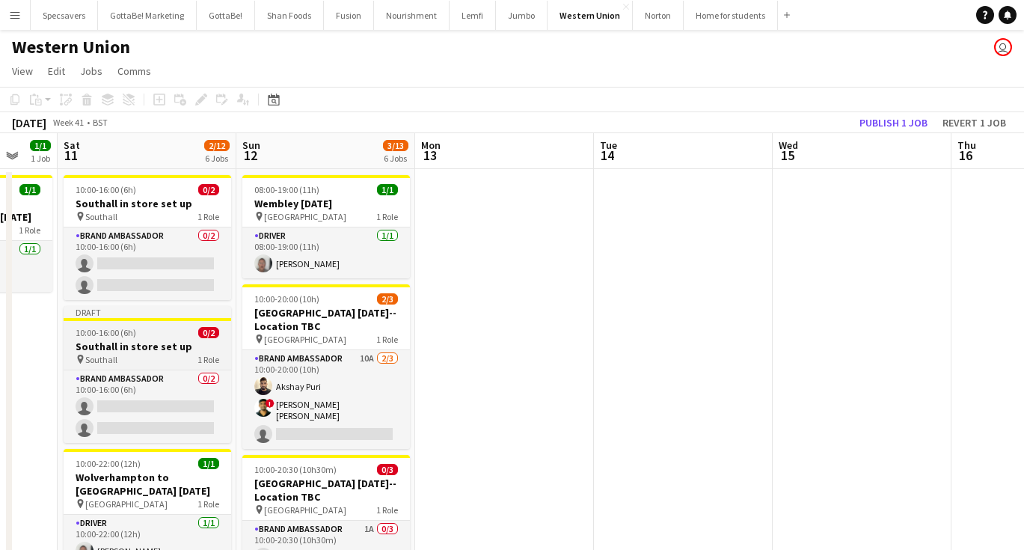
click at [132, 368] on app-job-card "Draft 10:00-16:00 (6h) 0/2 Southall in store set up pin Southall 1 Role Brand A…" at bounding box center [148, 374] width 168 height 137
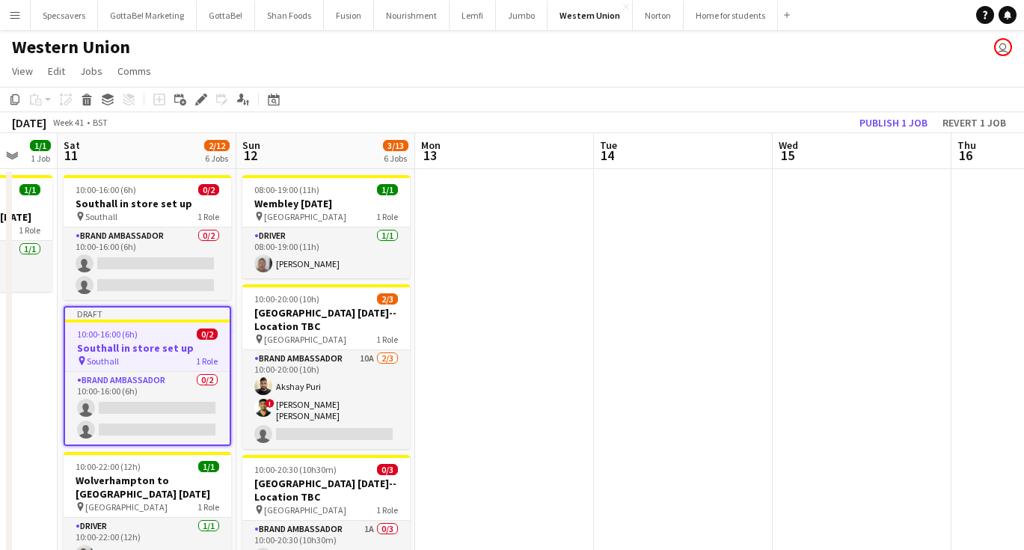
click at [204, 90] on app-toolbar "Copy Paste Paste Command V Paste with crew Command Shift V Paste linked Job Del…" at bounding box center [512, 99] width 1024 height 25
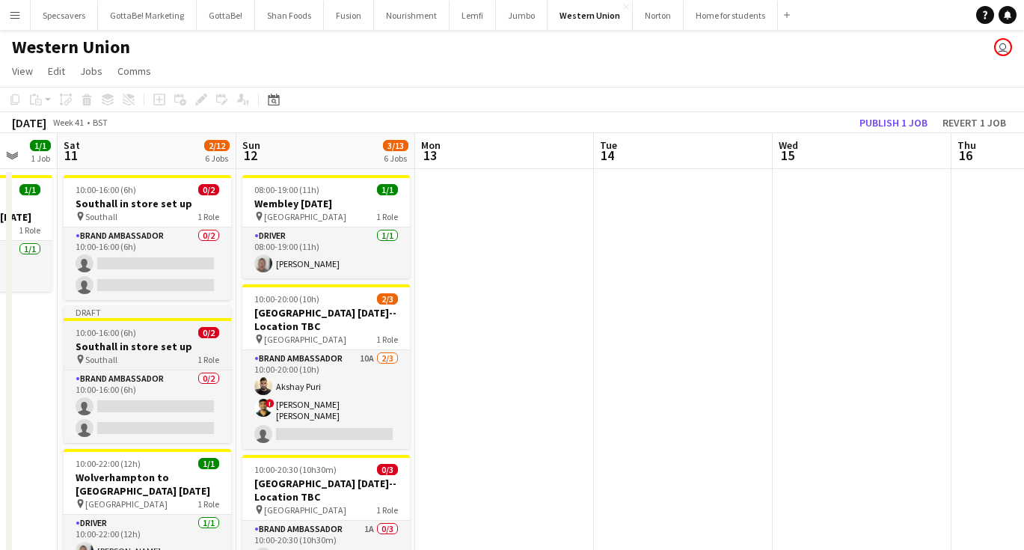
click at [162, 350] on h3 "Southall in store set up" at bounding box center [148, 346] width 168 height 13
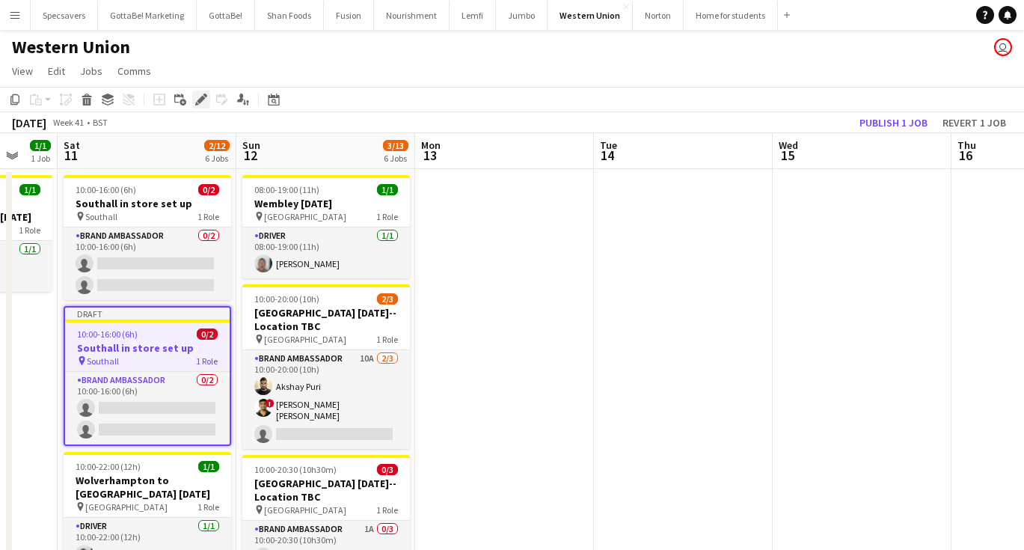
click at [199, 100] on icon at bounding box center [201, 100] width 8 height 8
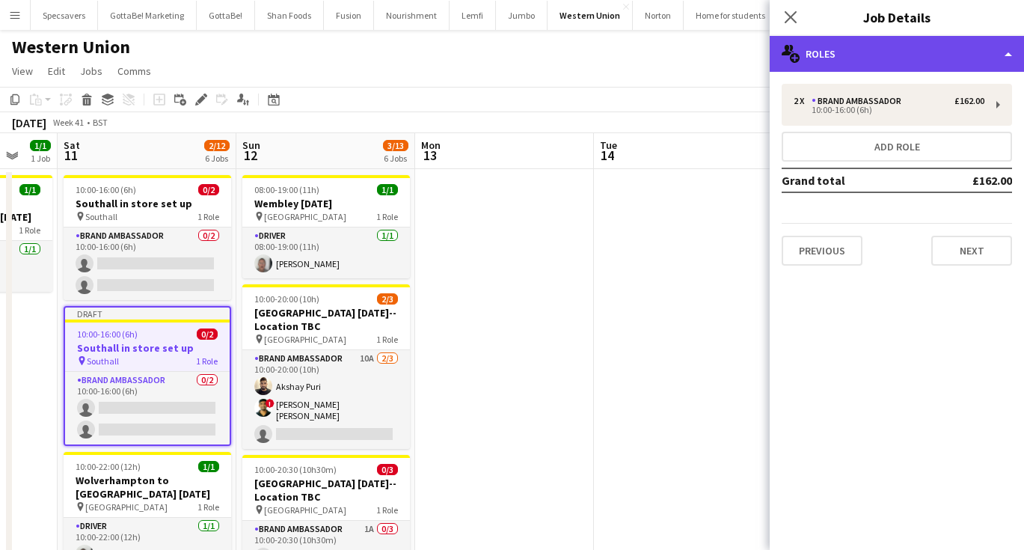
click at [899, 60] on div "multiple-users-add Roles" at bounding box center [897, 54] width 254 height 36
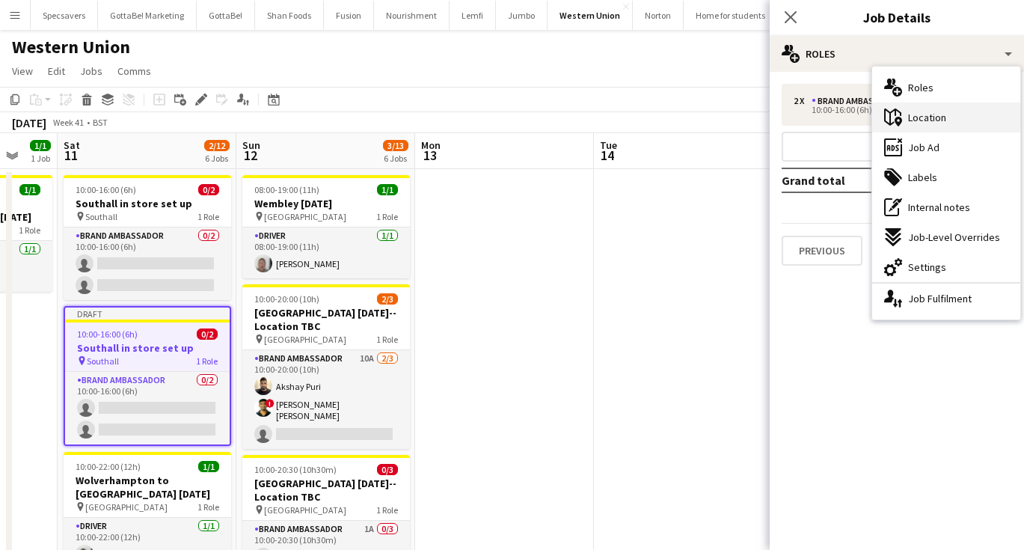
click at [924, 117] on span "Location" at bounding box center [927, 117] width 38 height 13
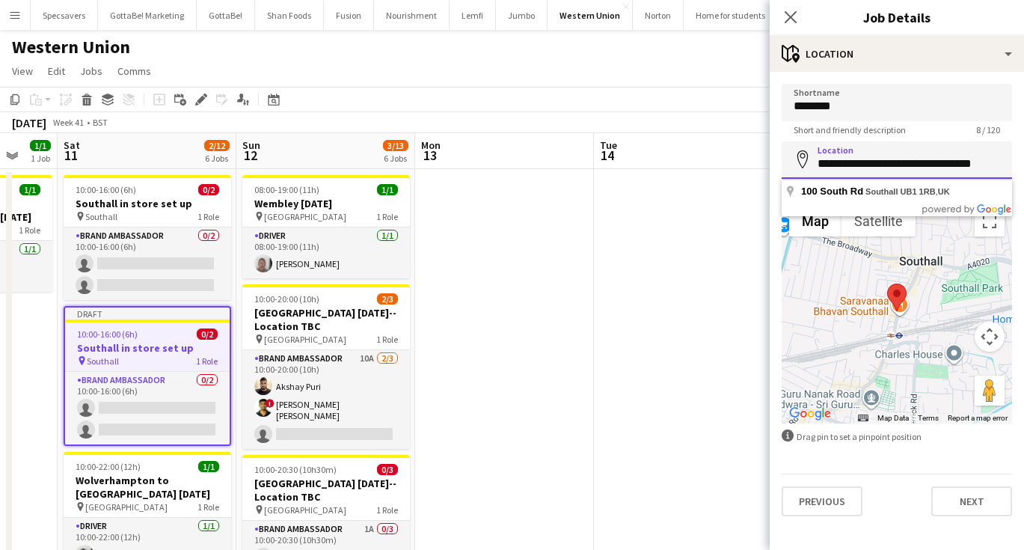
paste input "**********"
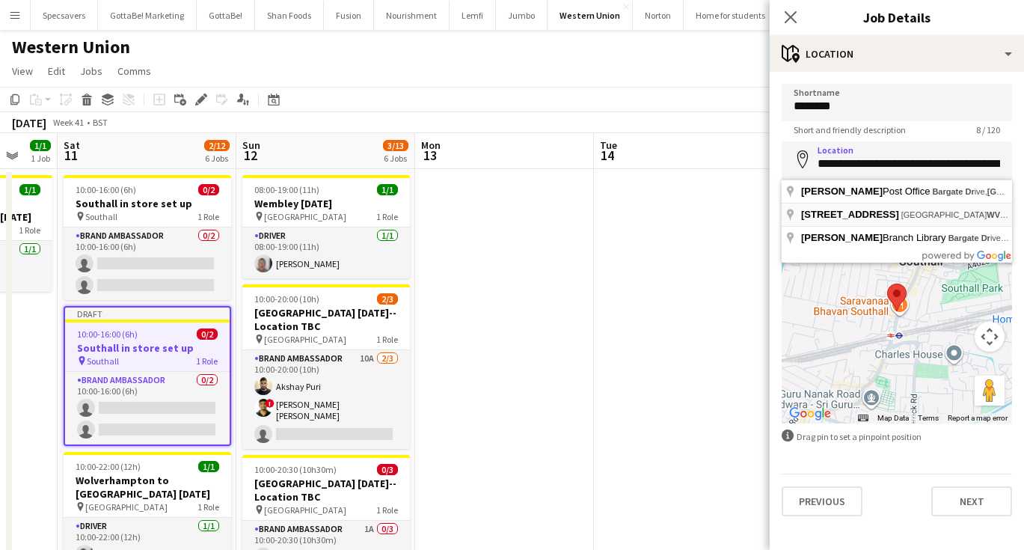
type input "**********"
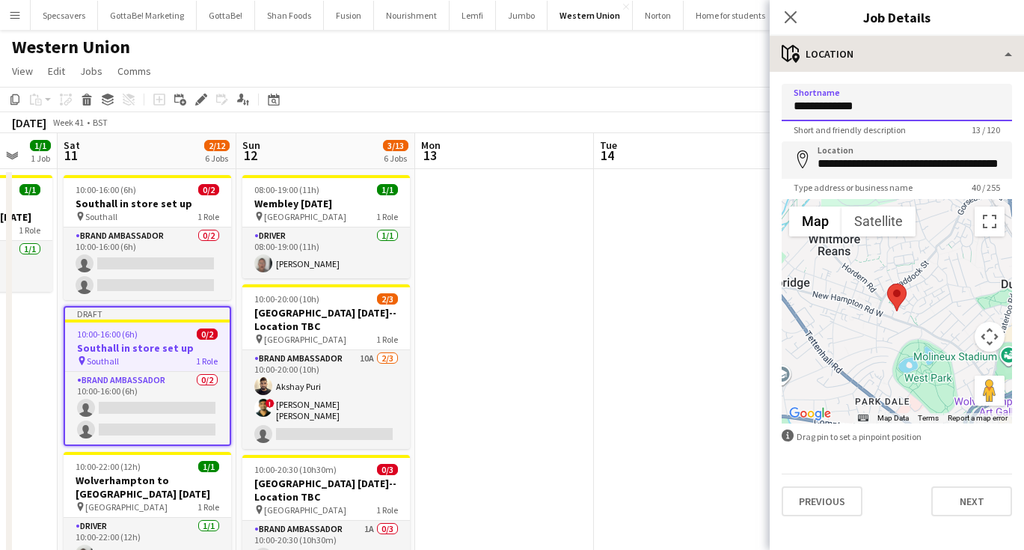
type input "**********"
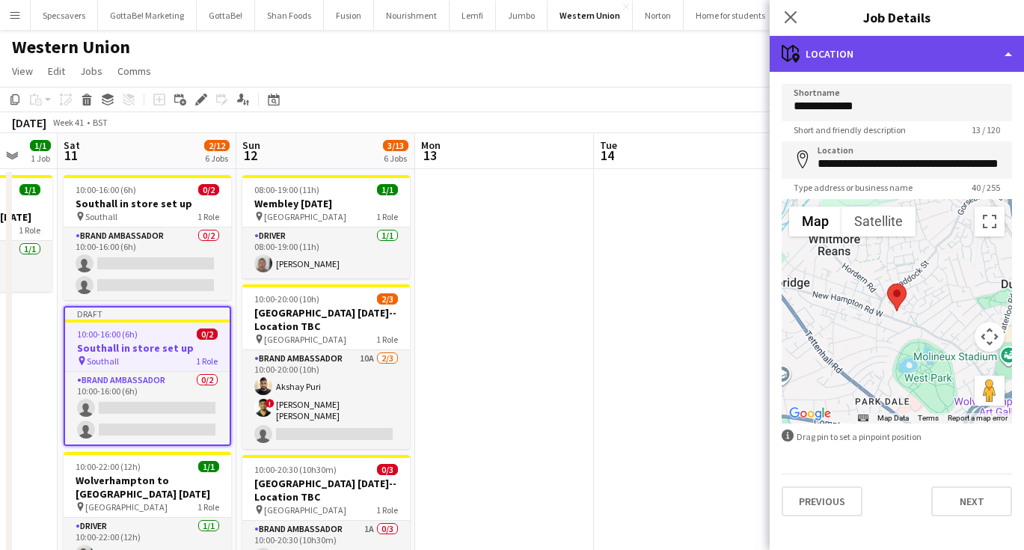
click at [875, 63] on div "maps-pin-1 Location" at bounding box center [897, 54] width 254 height 36
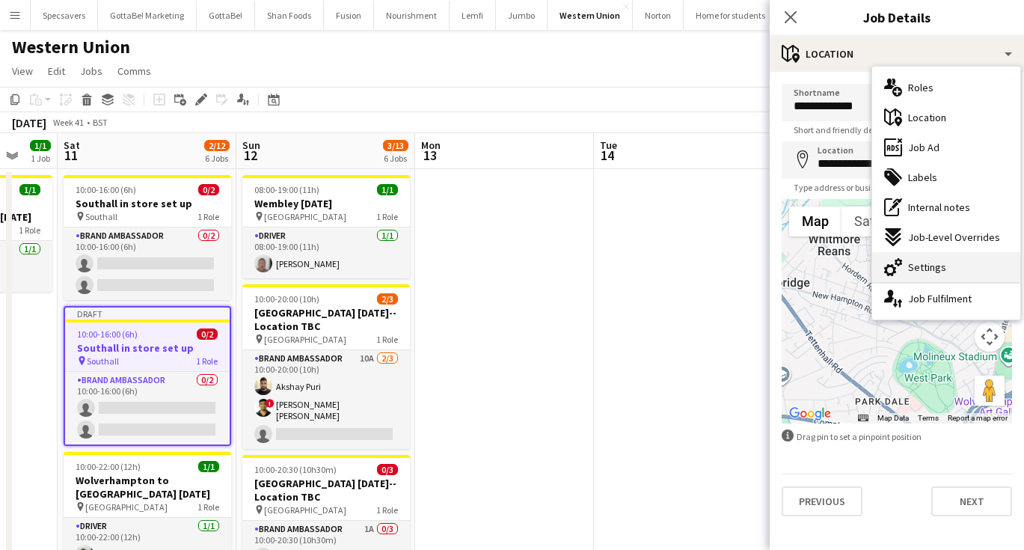
click at [913, 265] on span "Settings" at bounding box center [927, 266] width 38 height 13
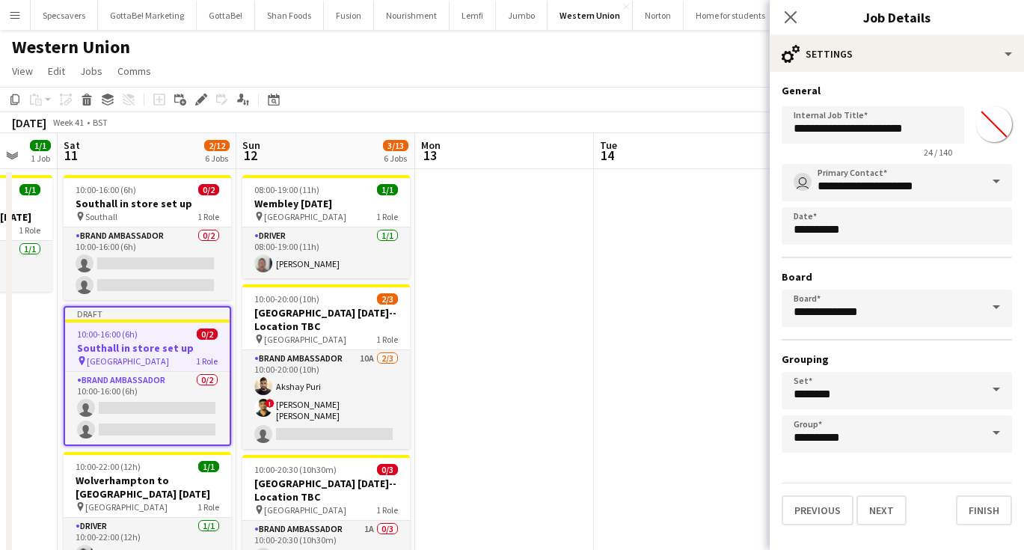
type input "*******"
drag, startPoint x: 838, startPoint y: 128, endPoint x: 791, endPoint y: 121, distance: 47.6
click at [791, 121] on input "**********" at bounding box center [873, 124] width 183 height 37
type input "**********"
click at [792, 11] on icon "Close pop-in" at bounding box center [790, 17] width 14 height 14
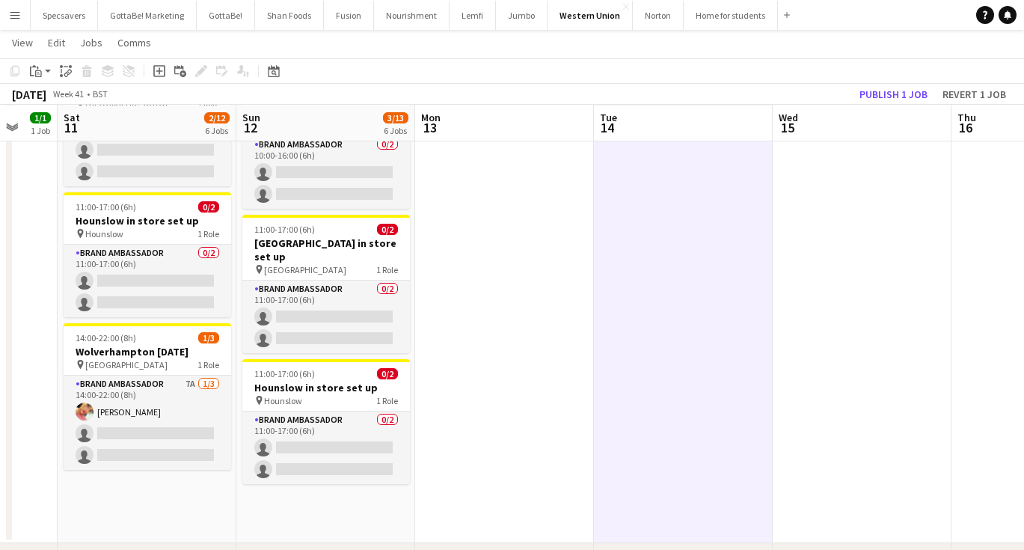
scroll to position [536, 0]
click at [894, 87] on button "Publish 1 job" at bounding box center [893, 94] width 80 height 19
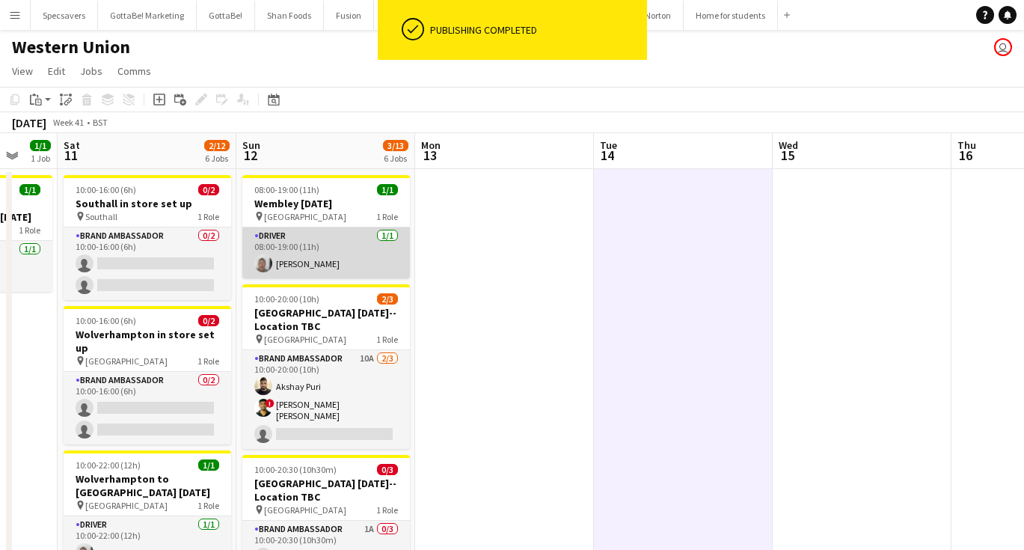
scroll to position [0, 0]
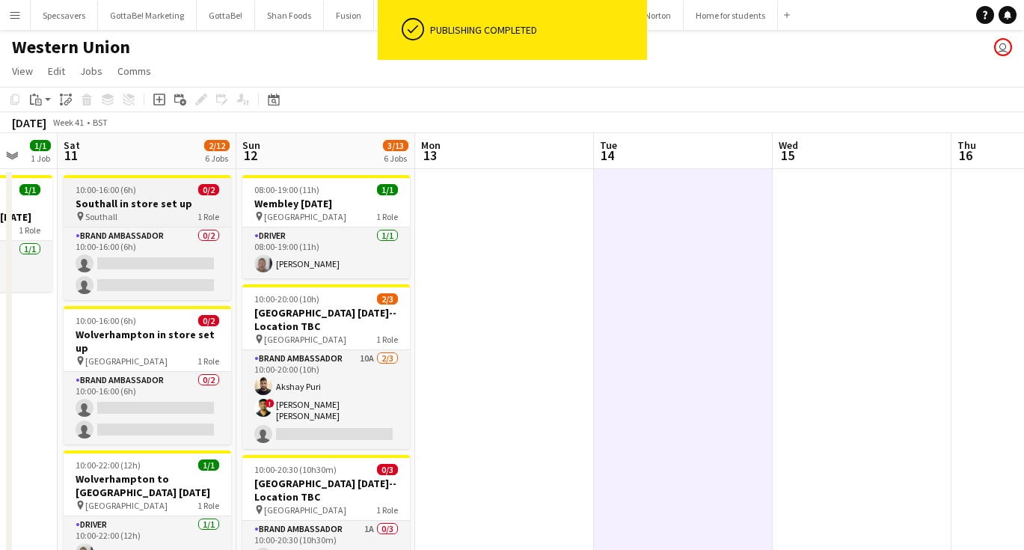
click at [159, 201] on h3 "Southall in store set up" at bounding box center [148, 203] width 168 height 13
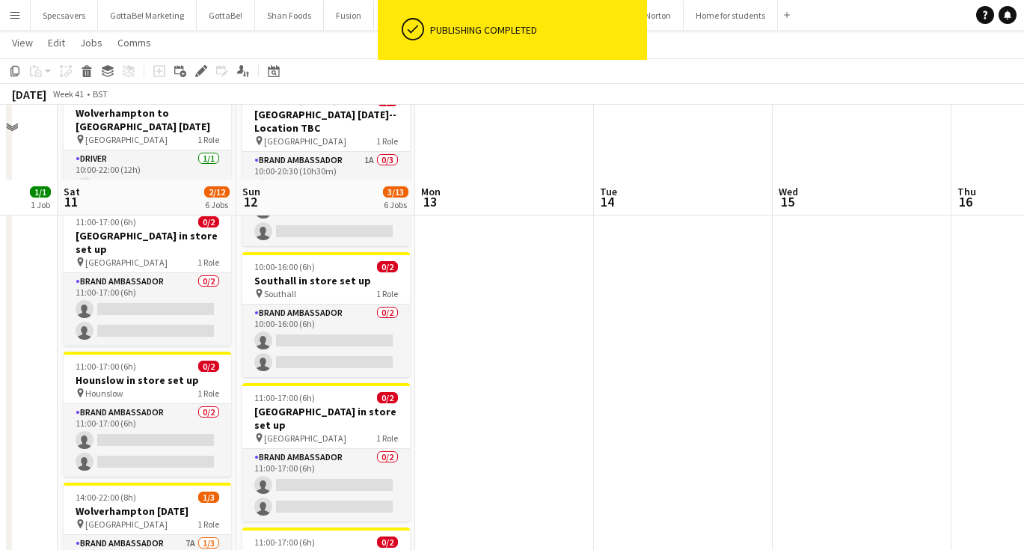
scroll to position [543, 0]
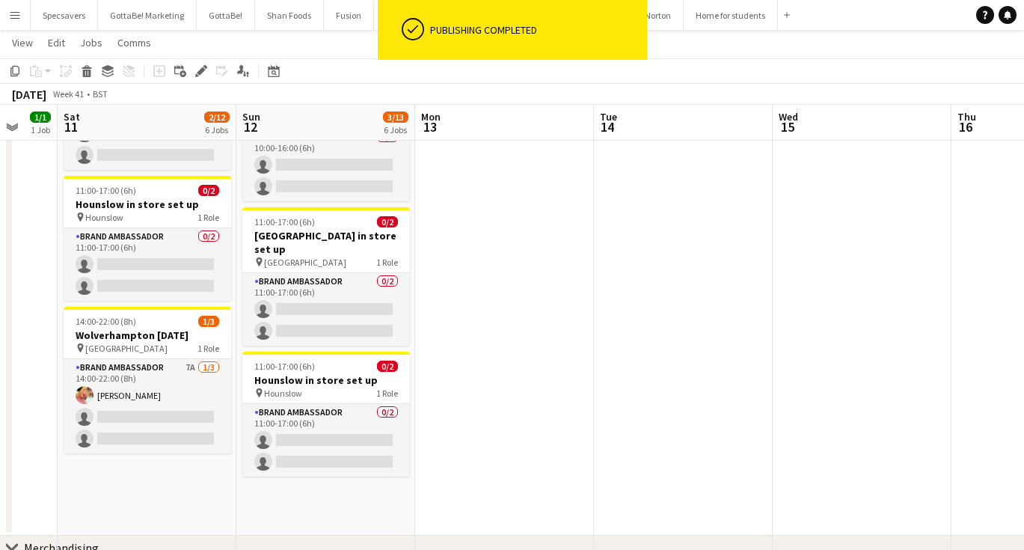
click at [316, 479] on app-date-cell "08:00-19:00 (11h) 1/1 Wembley Diwali pin Wembley 1 Role Driver 1/1 08:00-19:00 …" at bounding box center [325, 80] width 179 height 911
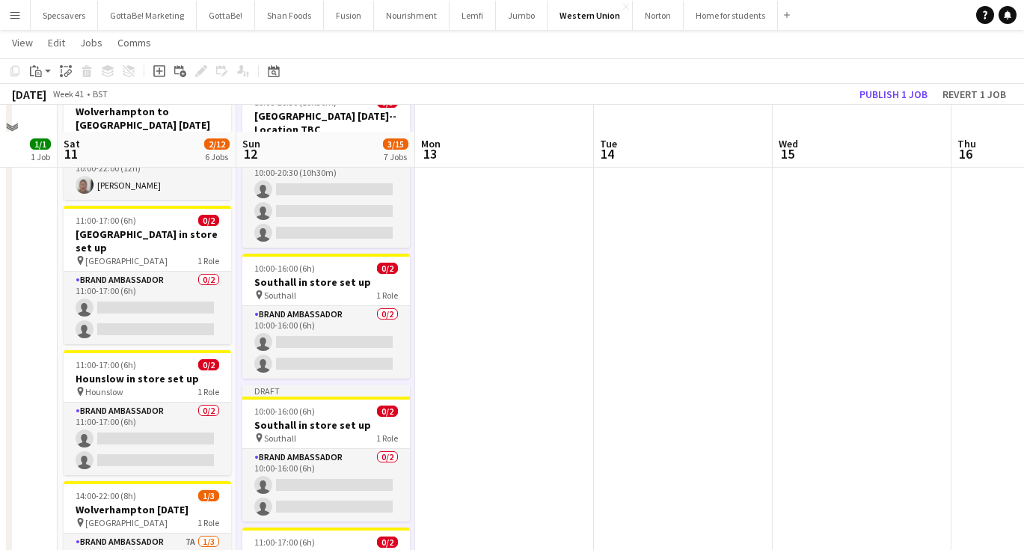
scroll to position [397, 0]
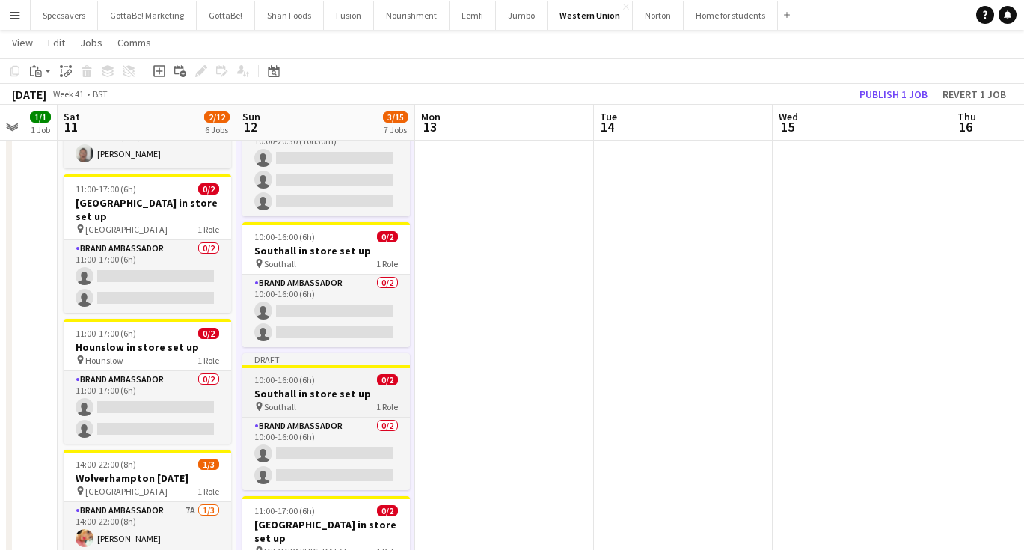
click at [319, 388] on h3 "Southall in store set up" at bounding box center [326, 393] width 168 height 13
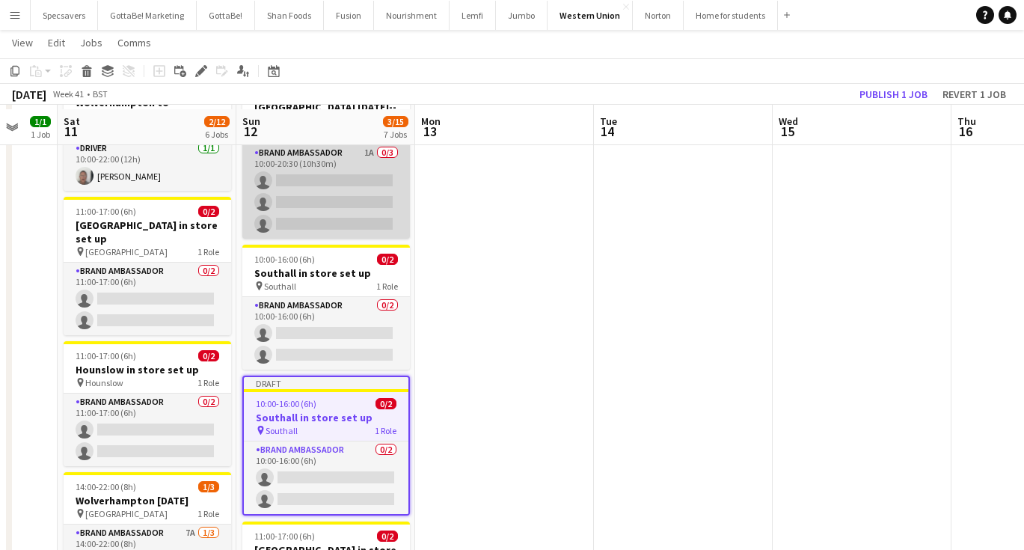
scroll to position [380, 0]
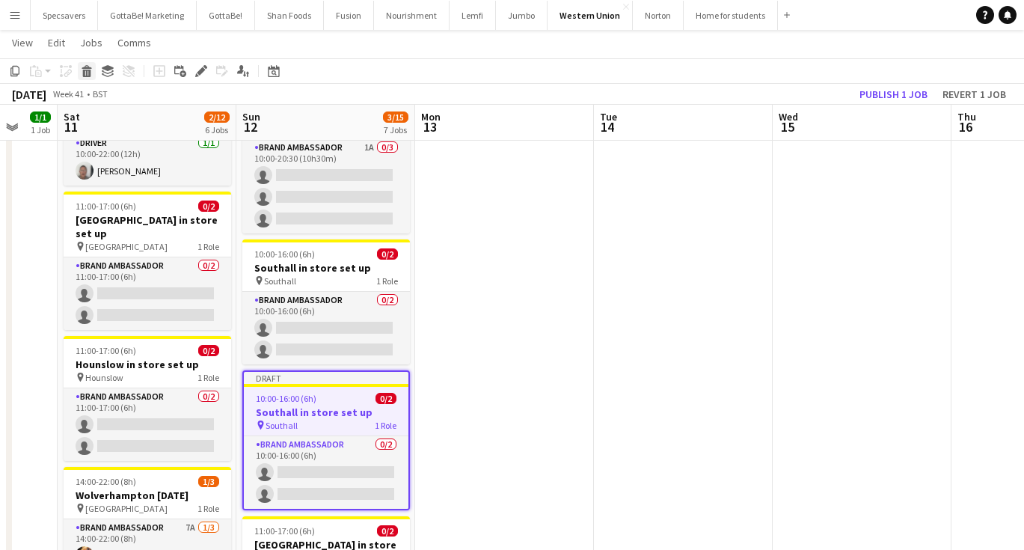
click at [79, 70] on div "Delete" at bounding box center [87, 71] width 18 height 18
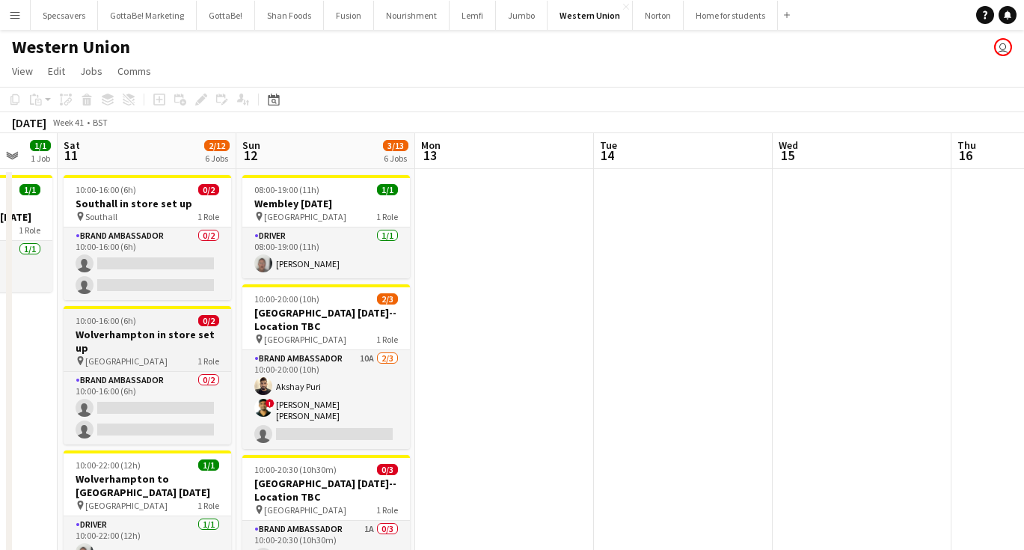
scroll to position [0, 0]
click at [141, 325] on div "10:00-16:00 (6h) 0/2" at bounding box center [148, 320] width 168 height 11
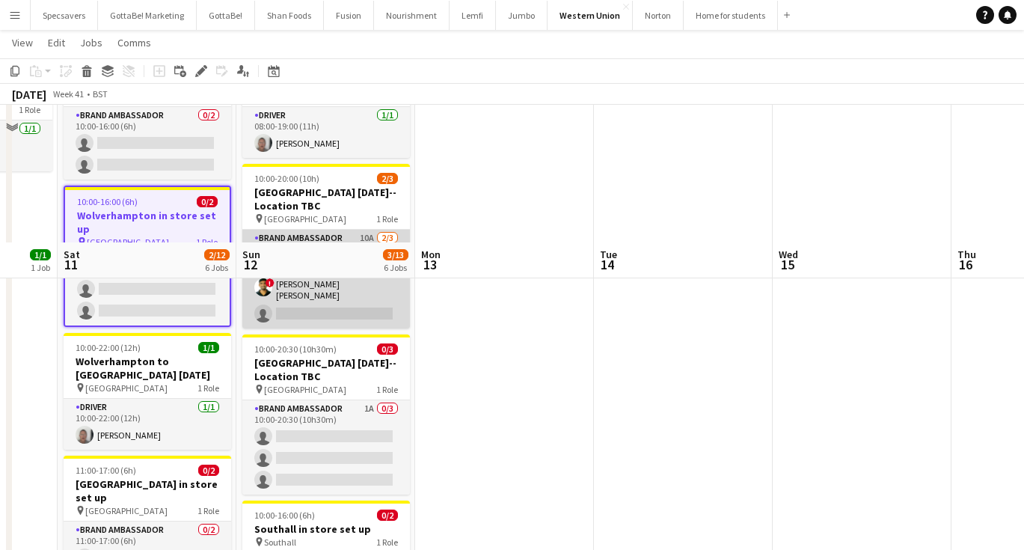
scroll to position [481, 0]
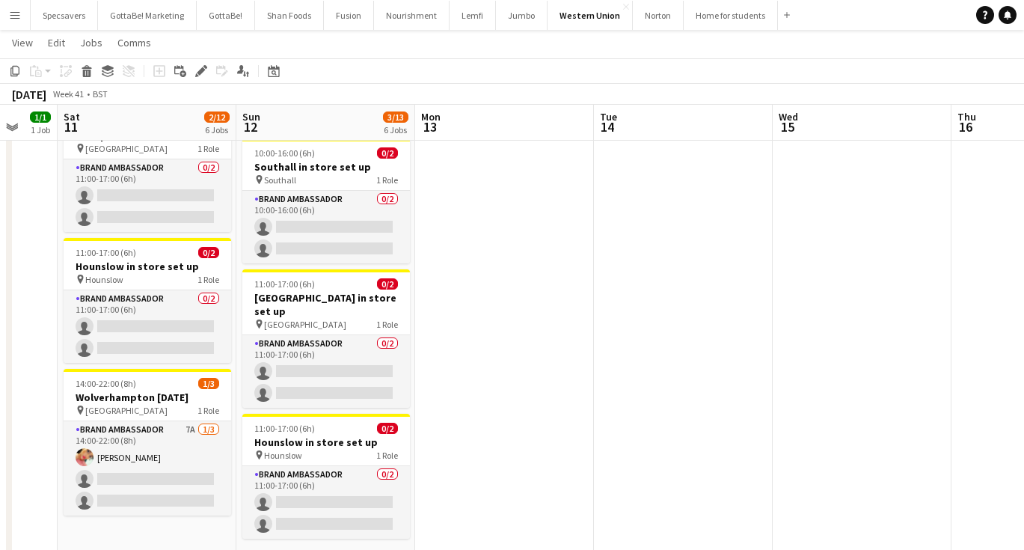
click at [331, 528] on app-date-cell "08:00-19:00 (11h) 1/1 Wembley Diwali pin Wembley 1 Role Driver 1/1 08:00-19:00 …" at bounding box center [325, 142] width 179 height 911
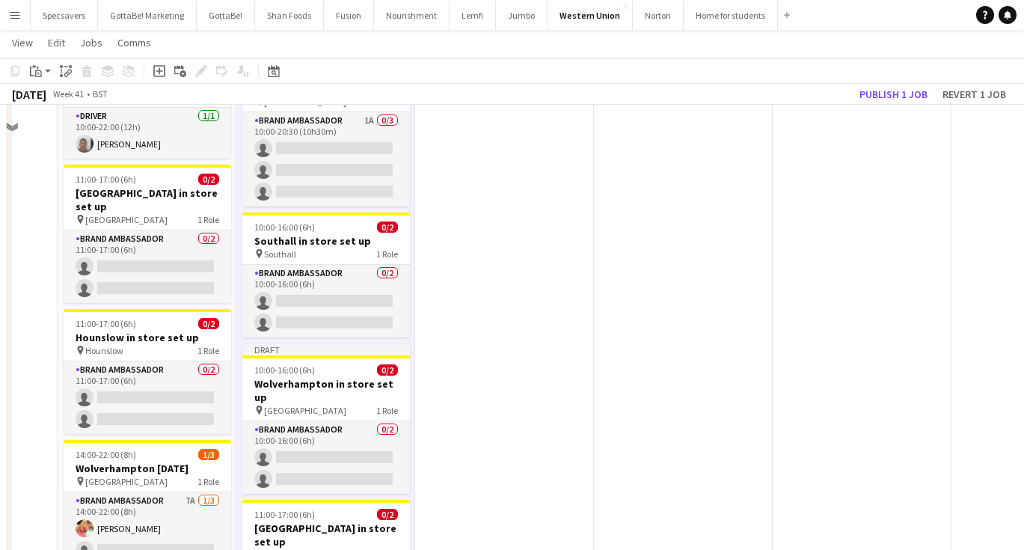
scroll to position [360, 0]
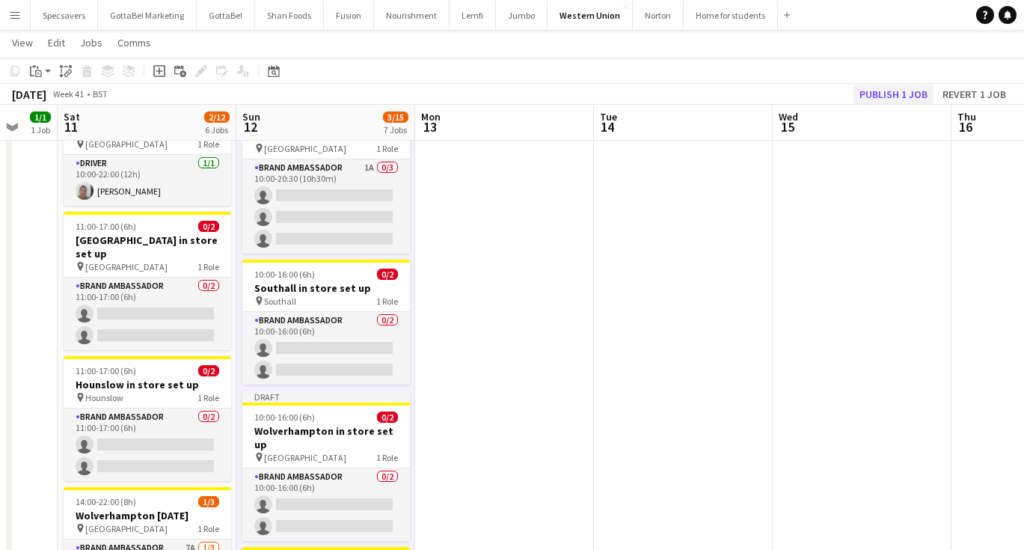
click at [885, 93] on button "Publish 1 job" at bounding box center [893, 94] width 80 height 19
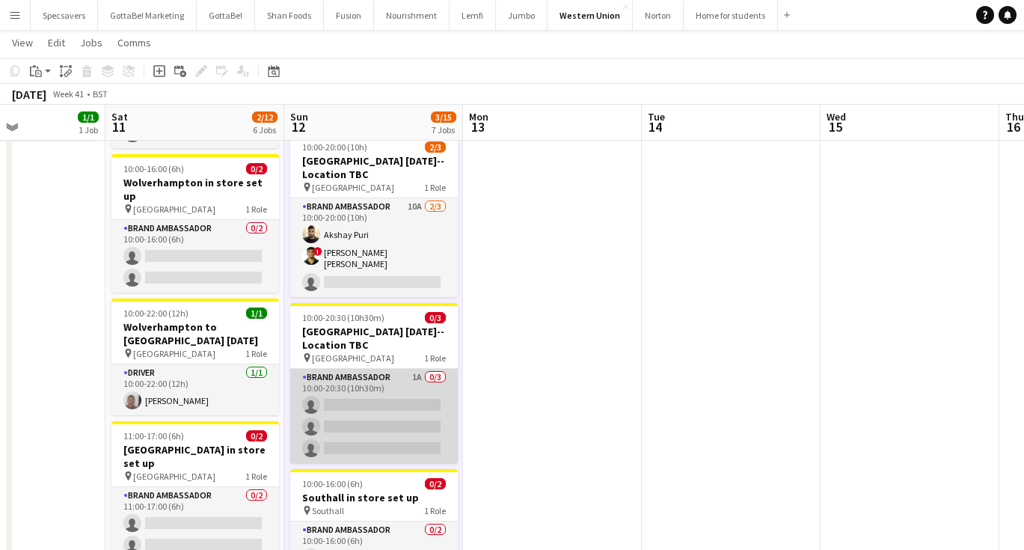
scroll to position [150, 0]
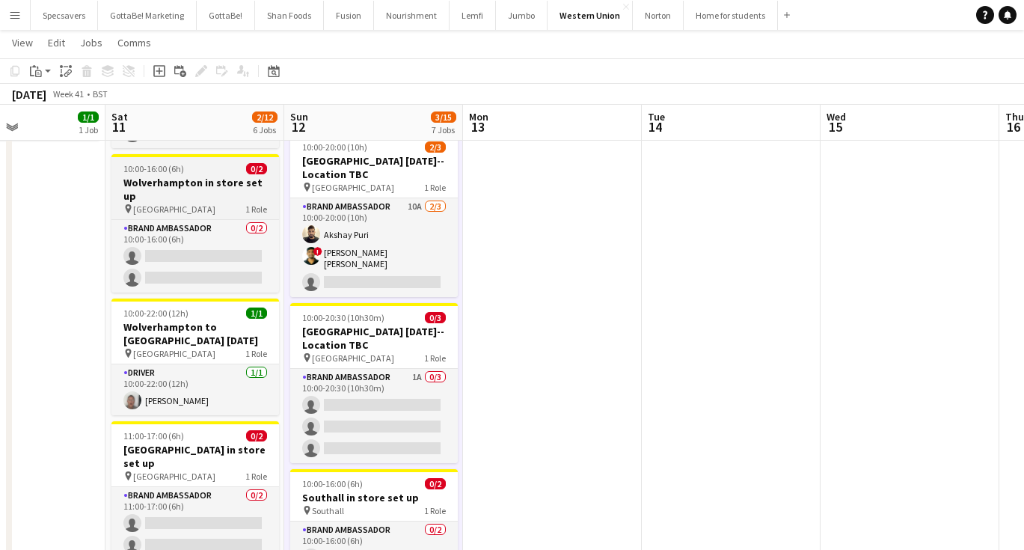
click at [216, 183] on h3 "Wolverhampton in store set up" at bounding box center [195, 189] width 168 height 27
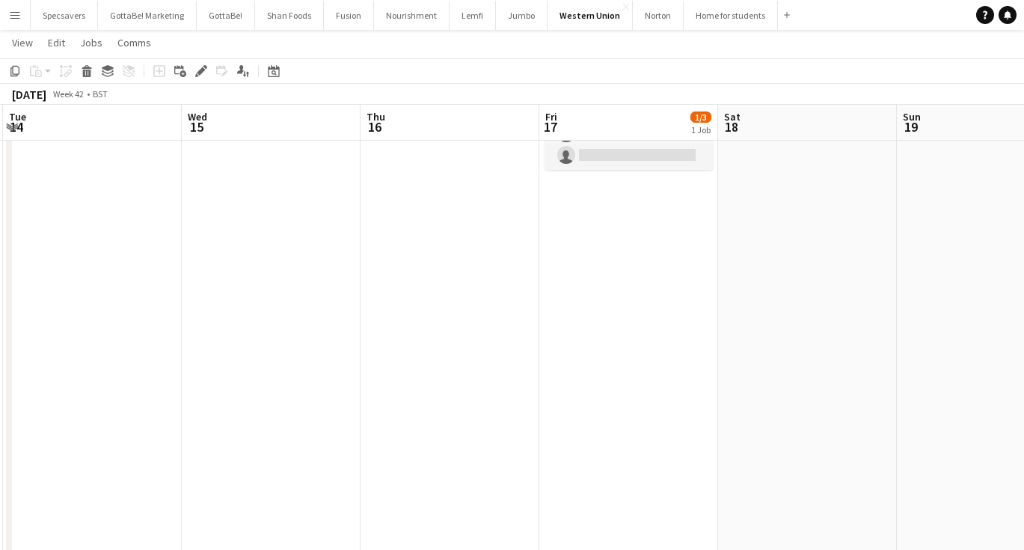
scroll to position [0, 491]
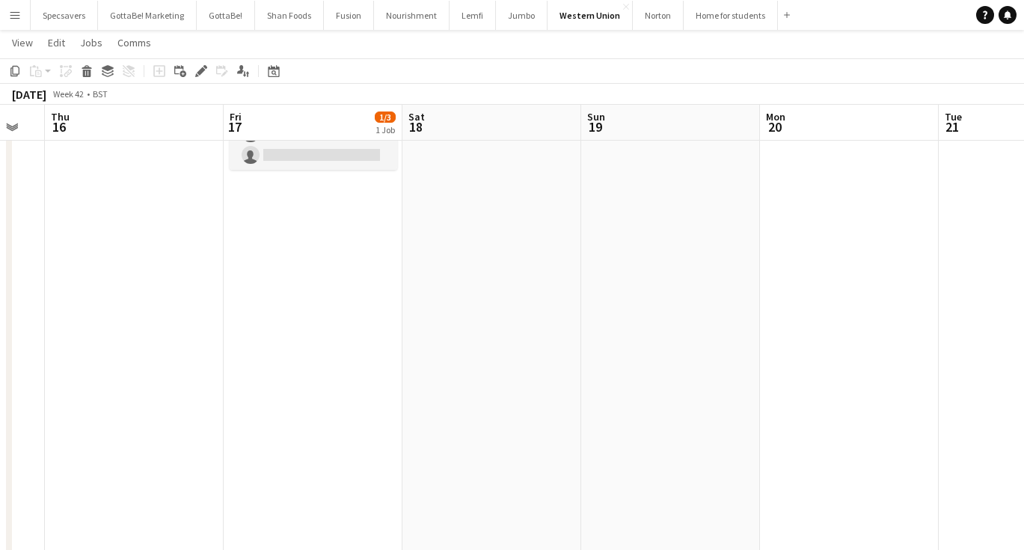
click at [503, 203] on app-date-cell at bounding box center [491, 545] width 179 height 1057
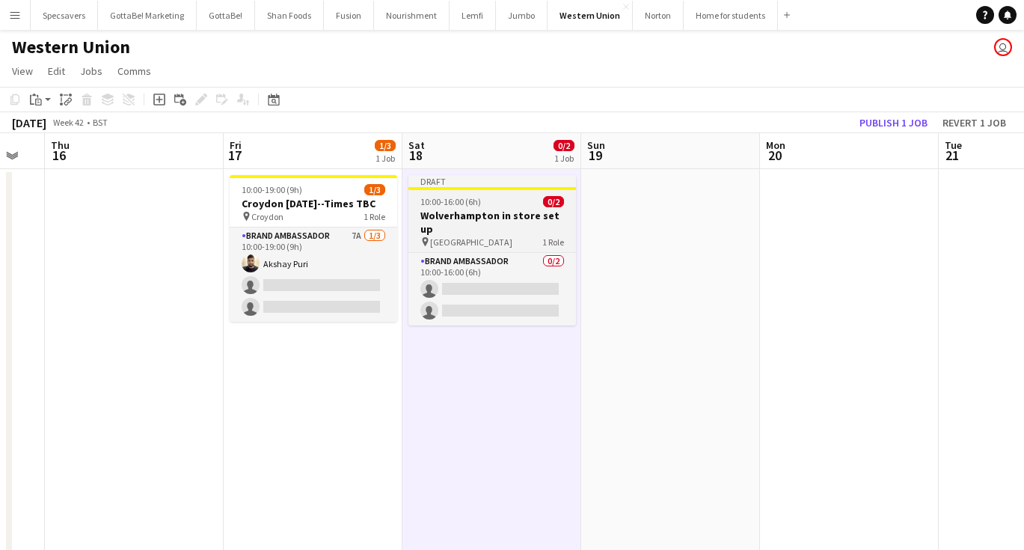
scroll to position [0, 0]
click at [461, 210] on h3 "Wolverhampton in store set up" at bounding box center [492, 222] width 168 height 27
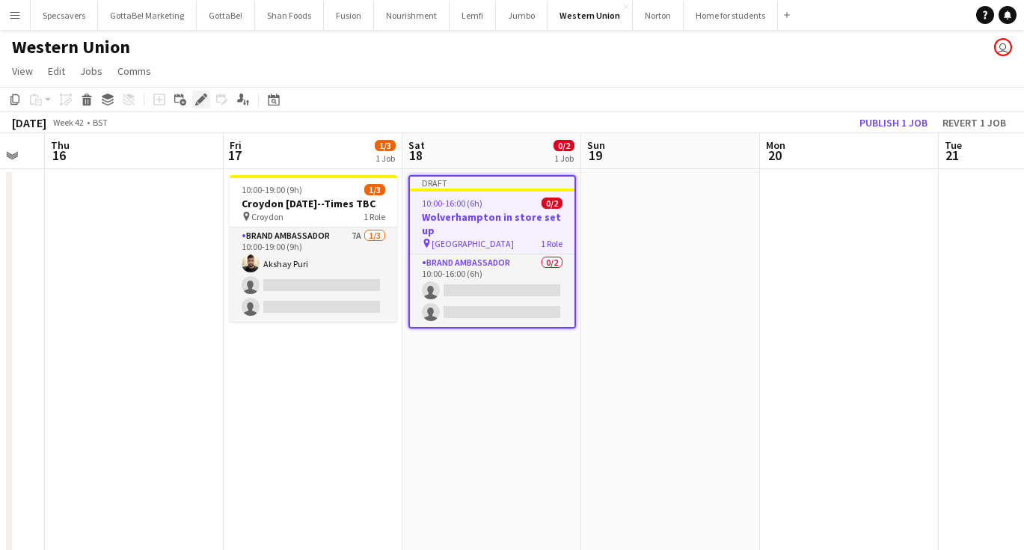
click at [198, 96] on icon "Edit" at bounding box center [201, 99] width 12 height 12
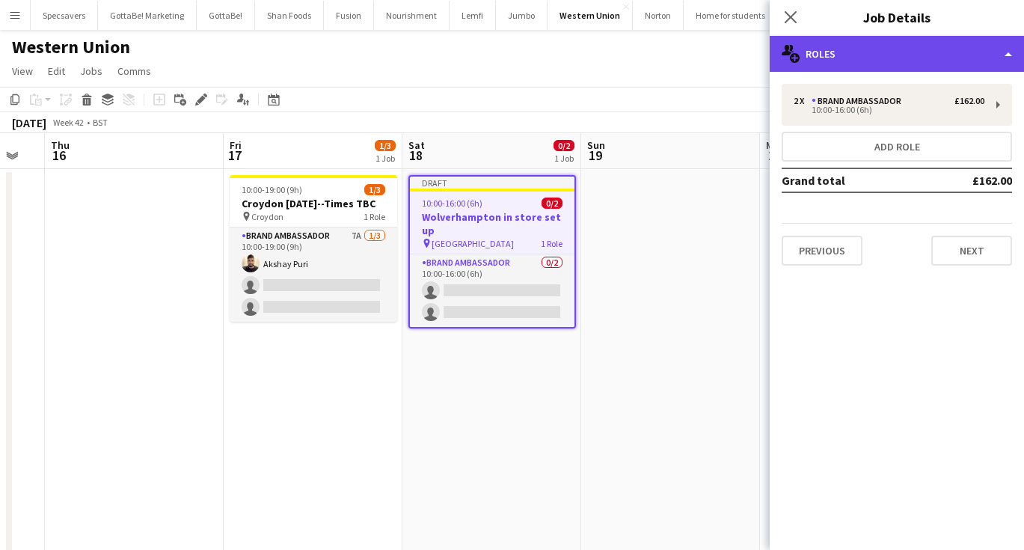
click at [896, 58] on div "multiple-users-add Roles" at bounding box center [897, 54] width 254 height 36
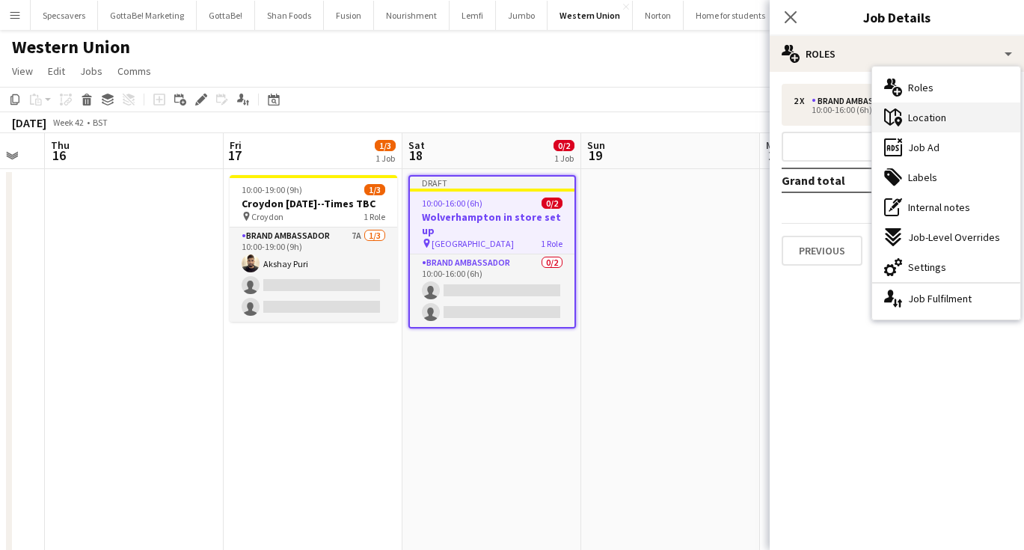
click at [937, 117] on span "Location" at bounding box center [927, 117] width 38 height 13
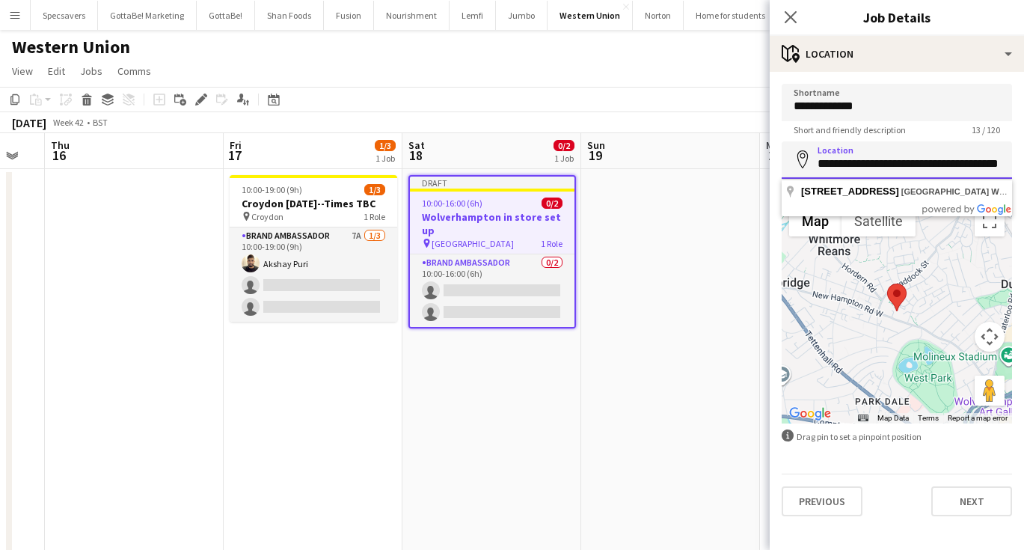
paste input "**********"
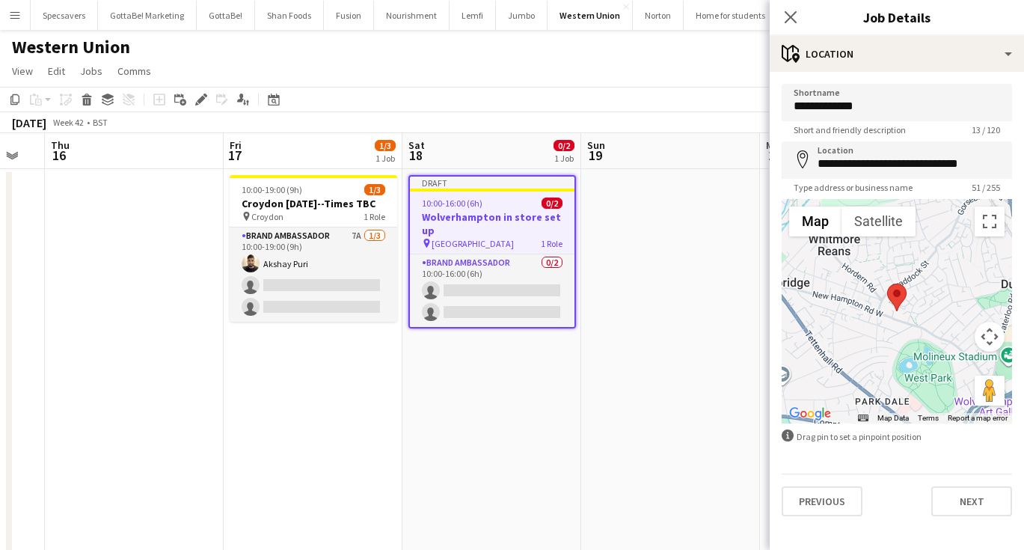
type input "**********"
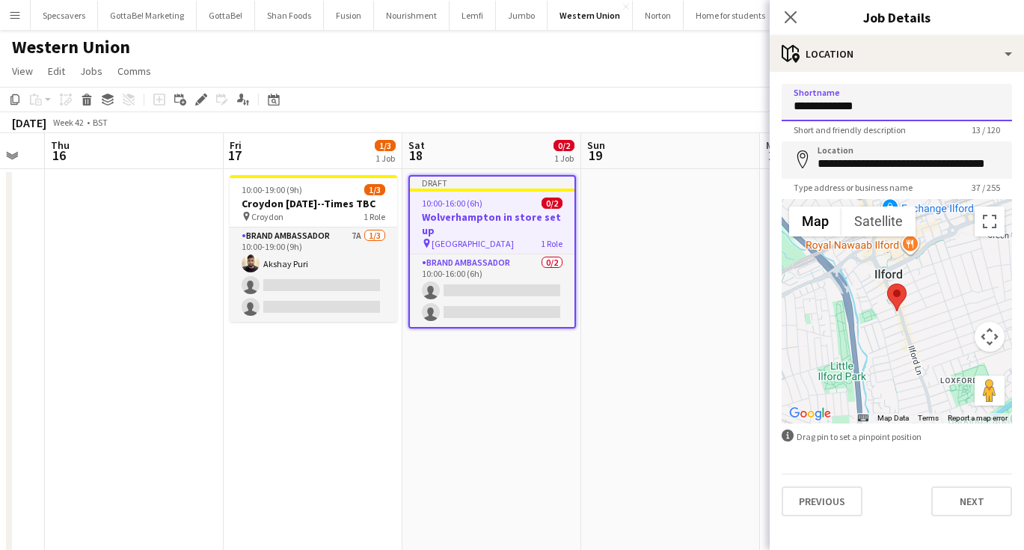
drag, startPoint x: 879, startPoint y: 109, endPoint x: 754, endPoint y: 97, distance: 125.5
type input "******"
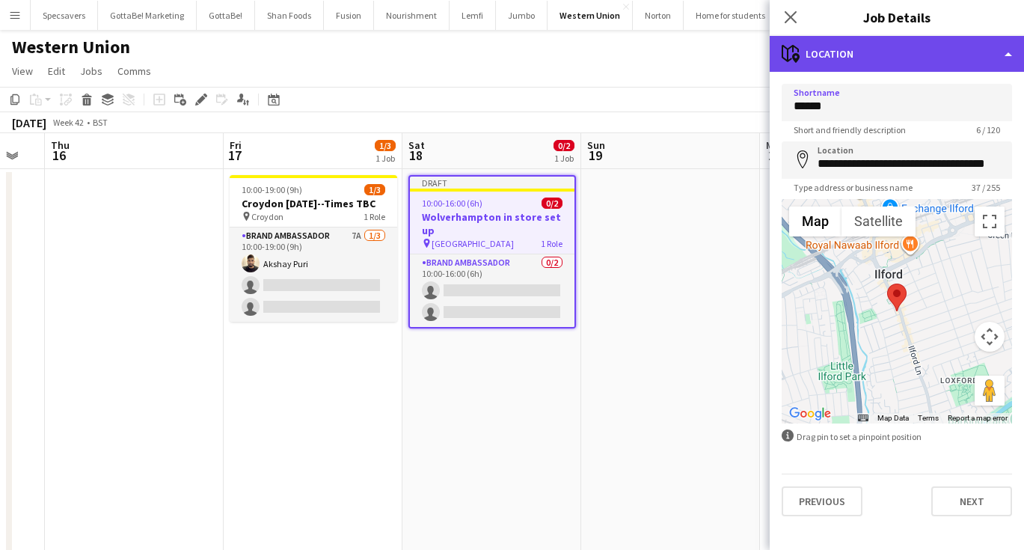
click at [866, 49] on div "maps-pin-1 Location" at bounding box center [897, 54] width 254 height 36
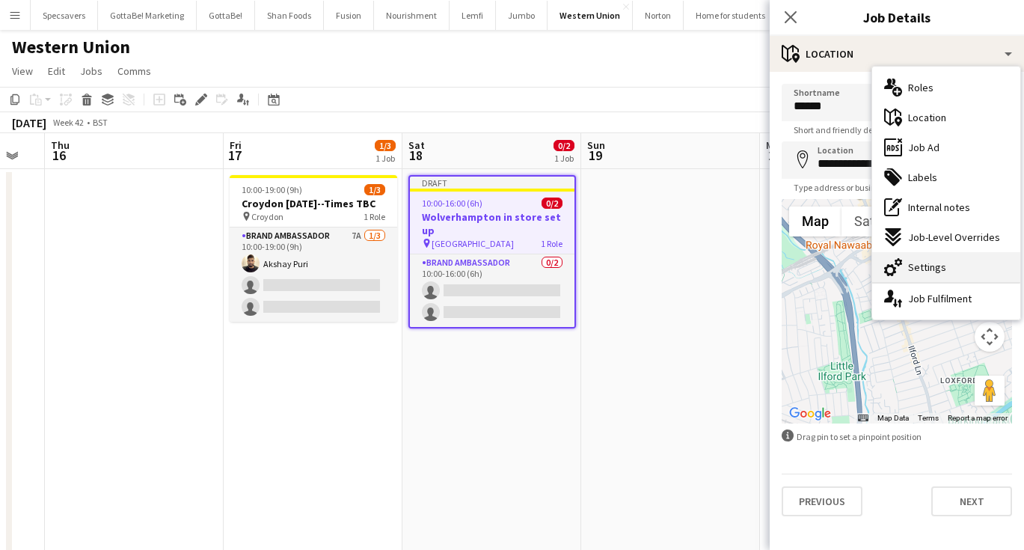
click at [923, 273] on span "Settings" at bounding box center [927, 266] width 38 height 13
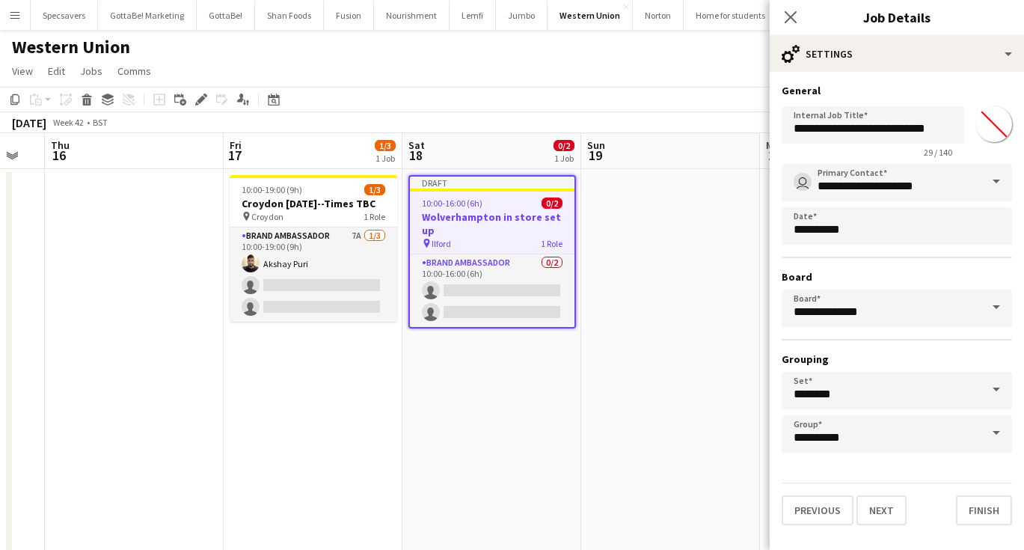
type input "*******"
drag, startPoint x: 872, startPoint y: 129, endPoint x: 794, endPoint y: 126, distance: 78.6
click at [794, 126] on input "**********" at bounding box center [873, 124] width 183 height 37
type input "**********"
drag, startPoint x: 794, startPoint y: 126, endPoint x: 791, endPoint y: 16, distance: 110.7
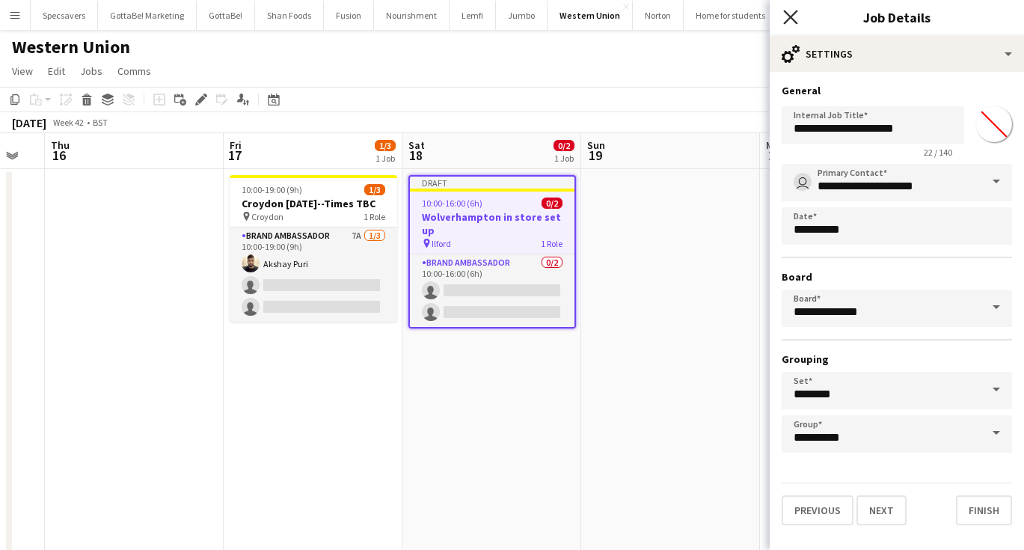
click at [791, 16] on icon "Close pop-in" at bounding box center [790, 17] width 14 height 14
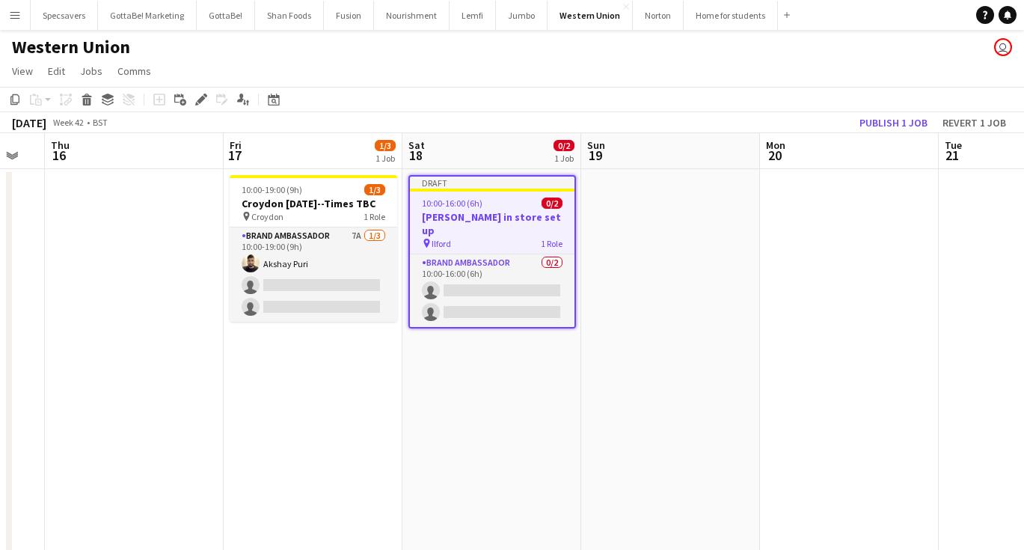
click at [491, 214] on h3 "Alfred in store set up" at bounding box center [492, 223] width 165 height 27
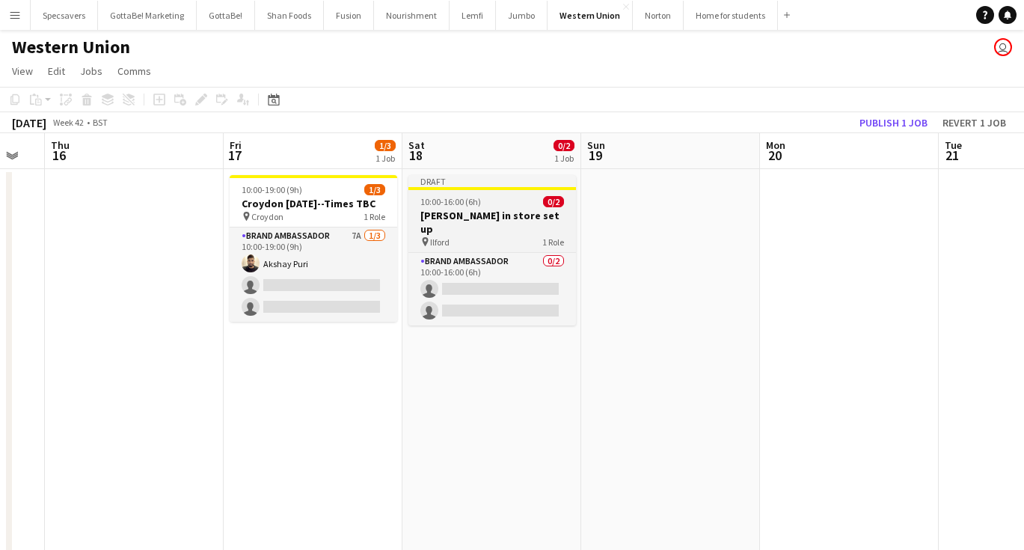
click at [467, 212] on h3 "Alfred in store set up" at bounding box center [492, 222] width 168 height 27
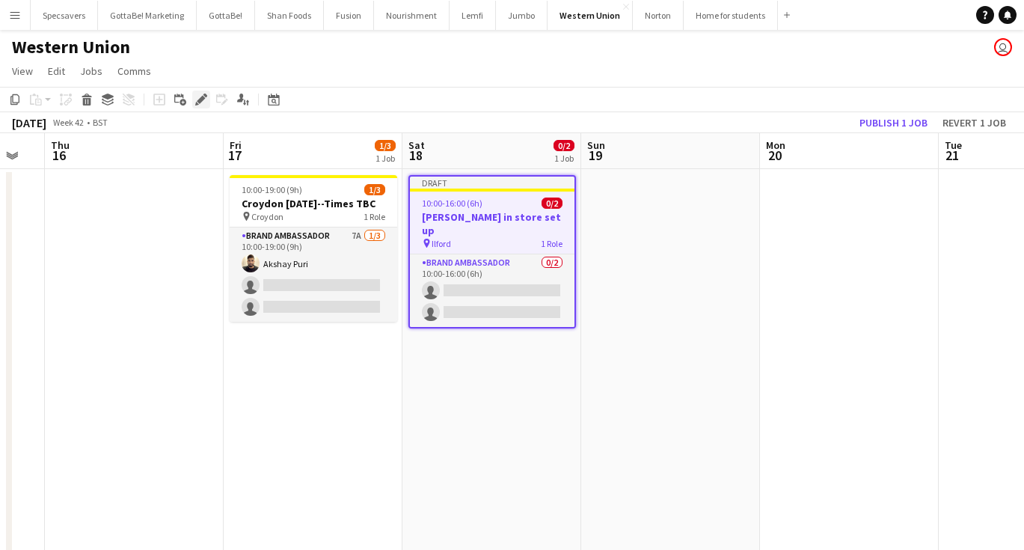
click at [203, 94] on icon "Edit" at bounding box center [201, 99] width 12 height 12
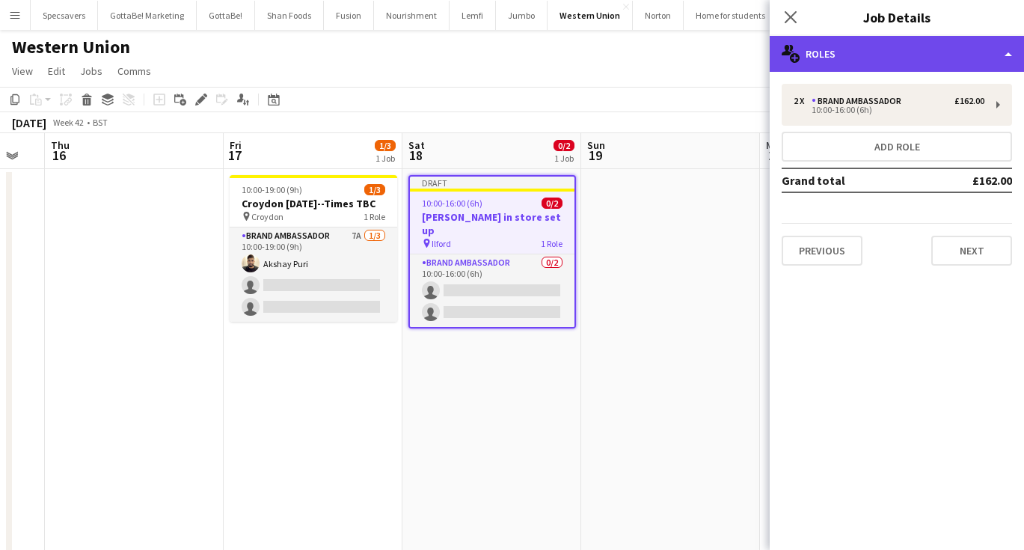
click at [943, 61] on div "multiple-users-add Roles" at bounding box center [897, 54] width 254 height 36
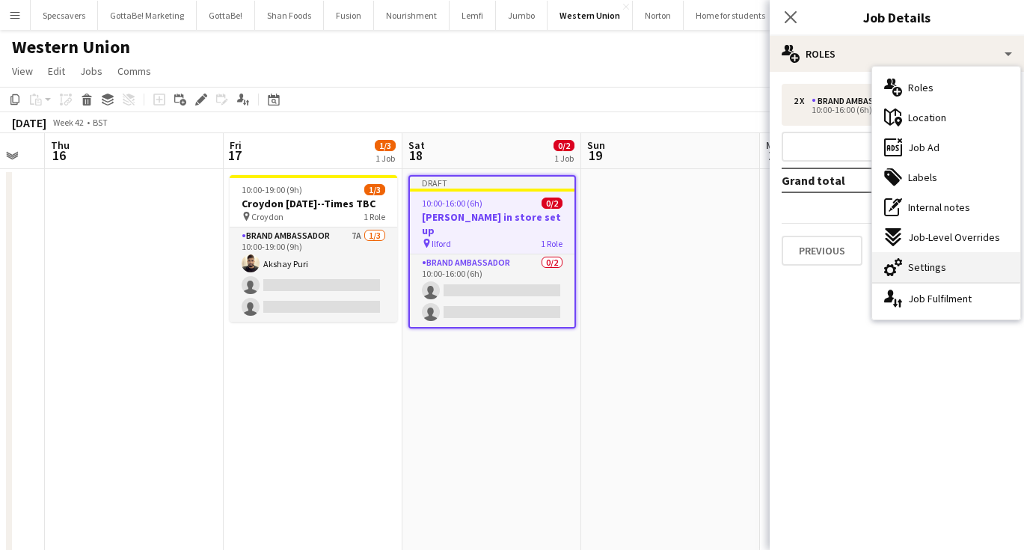
click at [942, 271] on span "Settings" at bounding box center [927, 266] width 38 height 13
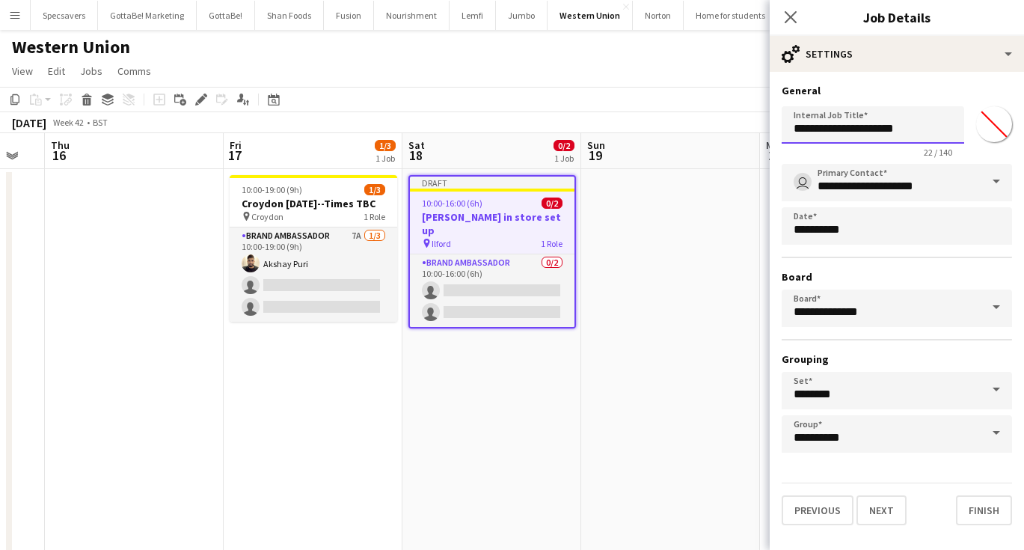
click at [800, 127] on input "**********" at bounding box center [873, 124] width 183 height 37
type input "**********"
click at [792, 16] on icon at bounding box center [790, 17] width 14 height 14
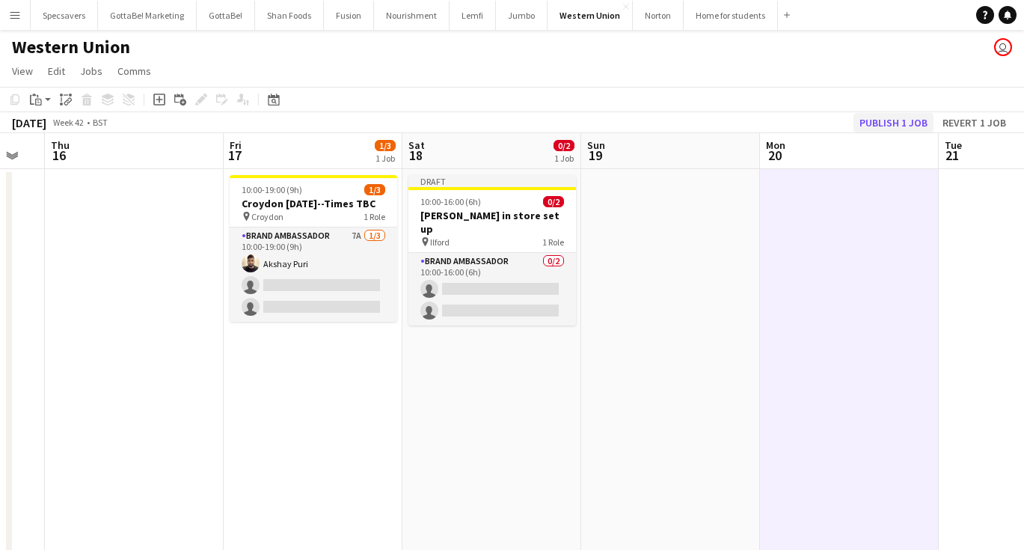
click at [904, 124] on button "Publish 1 job" at bounding box center [893, 122] width 80 height 19
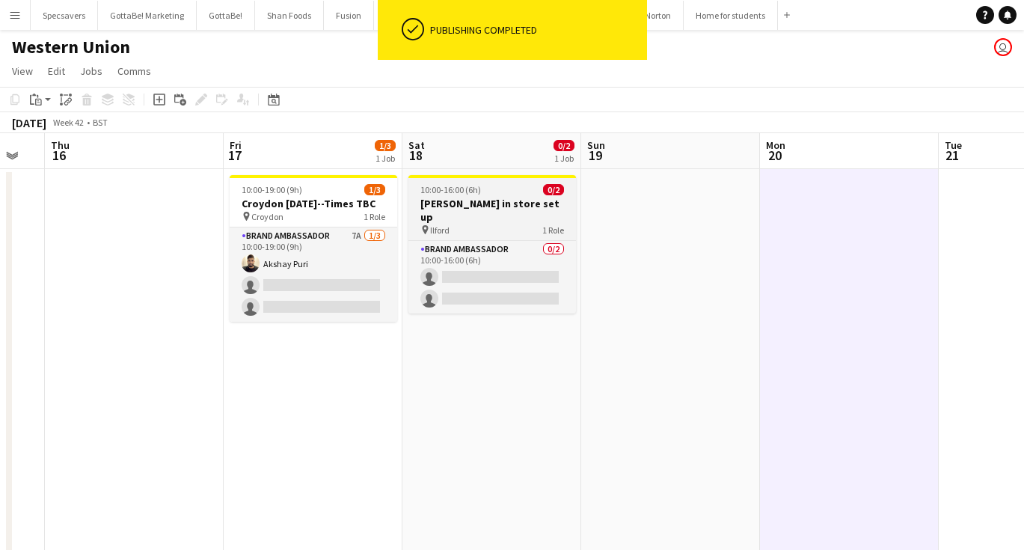
click at [482, 188] on div "10:00-16:00 (6h) 0/2" at bounding box center [492, 189] width 168 height 11
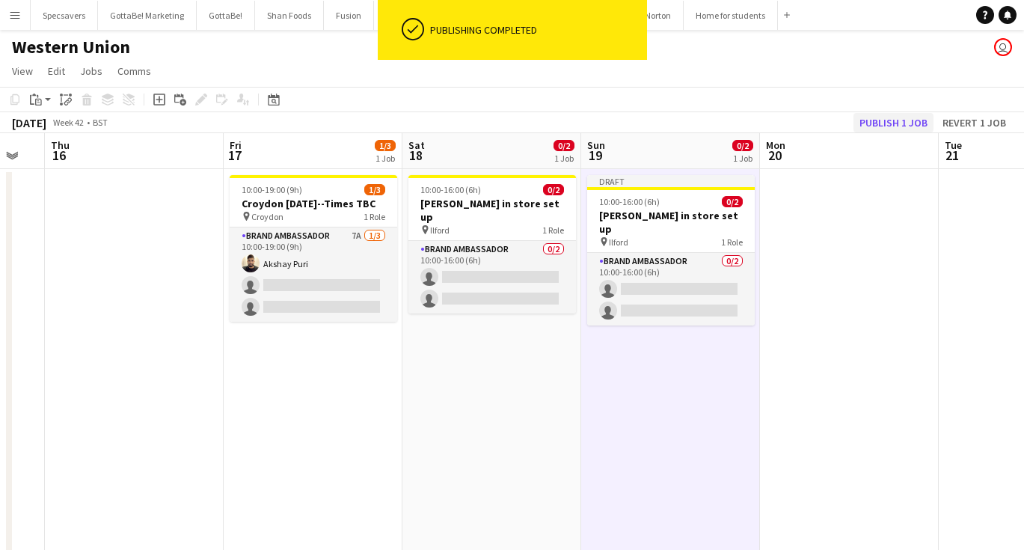
click at [902, 120] on button "Publish 1 job" at bounding box center [893, 122] width 80 height 19
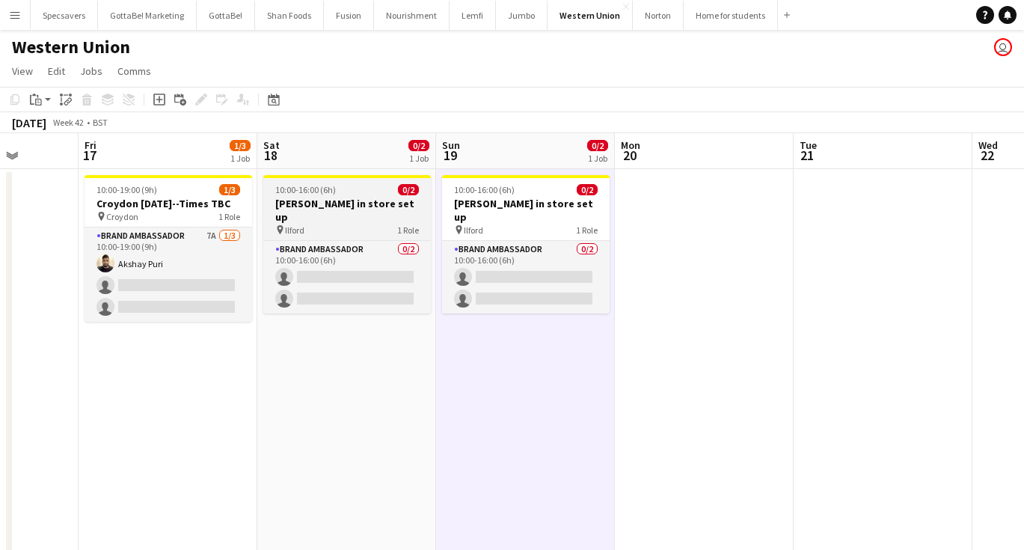
click at [316, 191] on span "10:00-16:00 (6h)" at bounding box center [305, 189] width 61 height 11
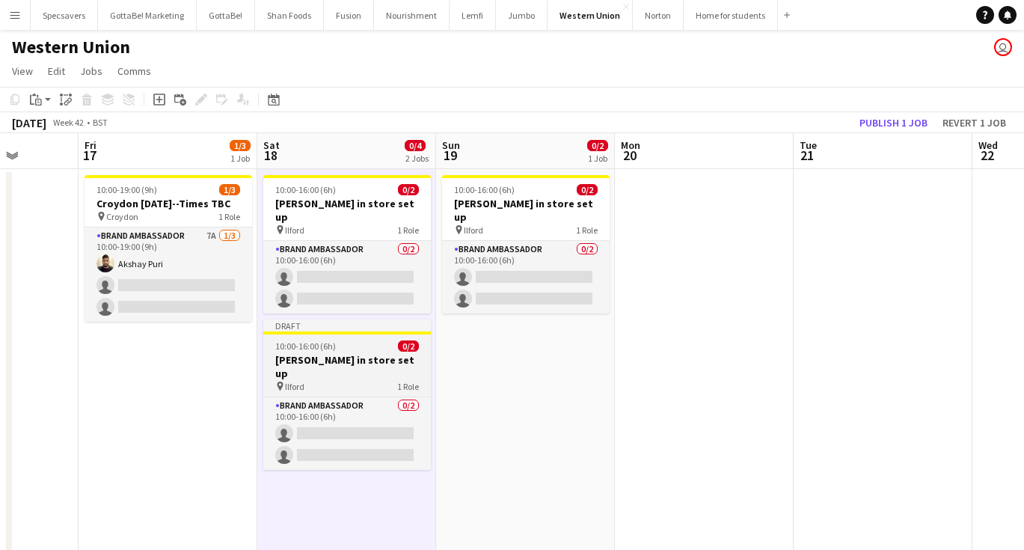
click at [322, 339] on app-job-card "Draft 10:00-16:00 (6h) 0/2 Ilfred in store set up pin Ilford 1 Role Brand Ambas…" at bounding box center [347, 394] width 168 height 150
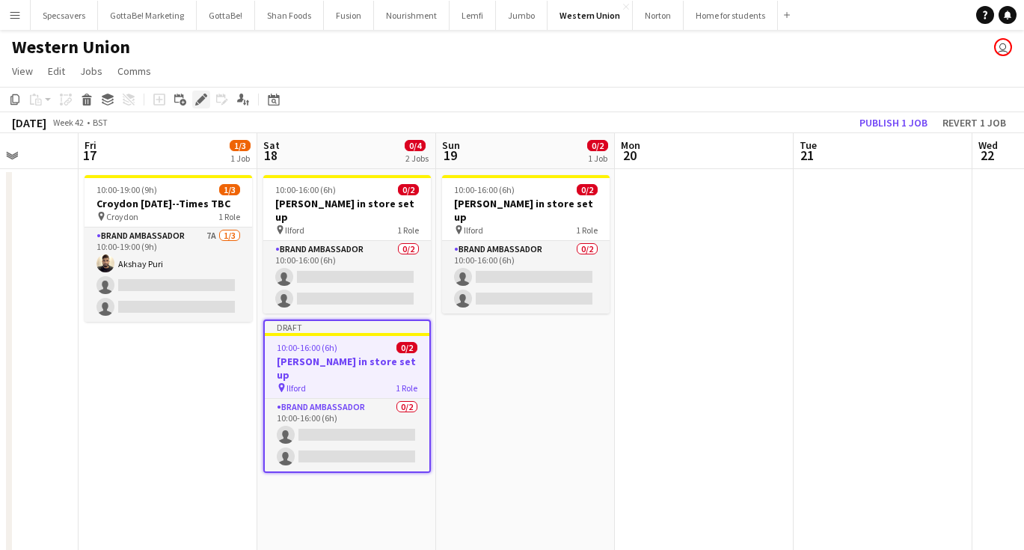
click at [204, 99] on icon at bounding box center [201, 100] width 8 height 8
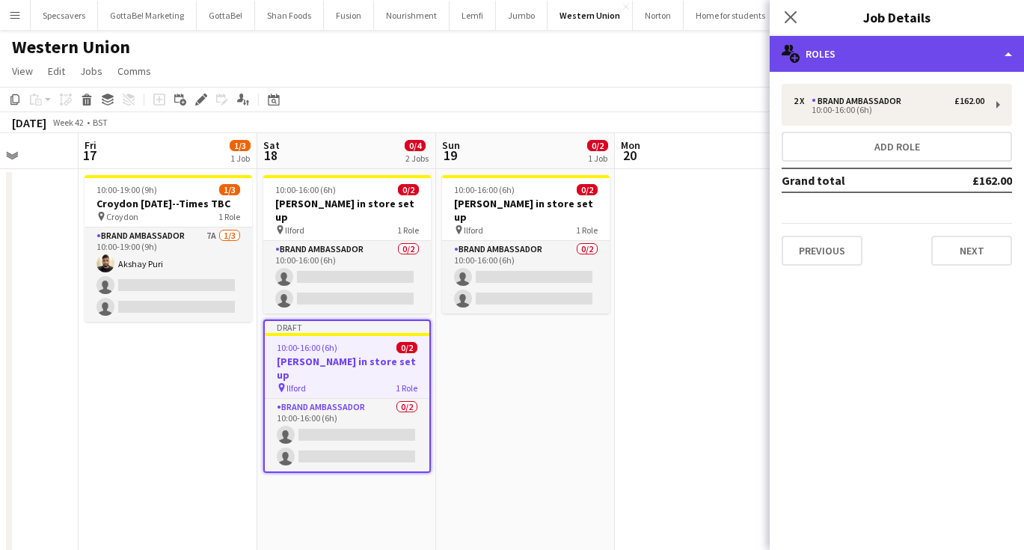
click at [912, 55] on div "multiple-users-add Roles" at bounding box center [897, 54] width 254 height 36
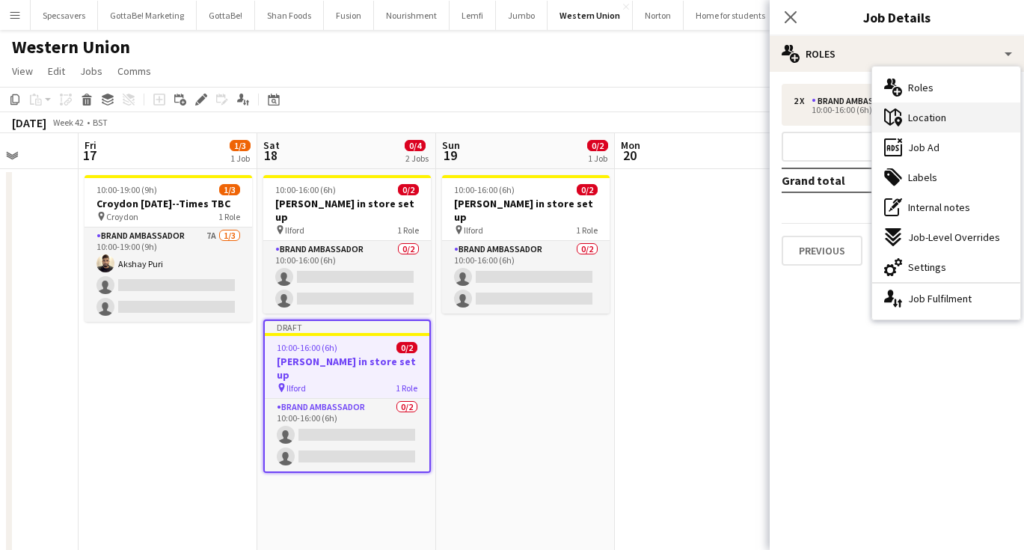
click at [915, 124] on div "maps-pin-1 Location" at bounding box center [946, 117] width 148 height 30
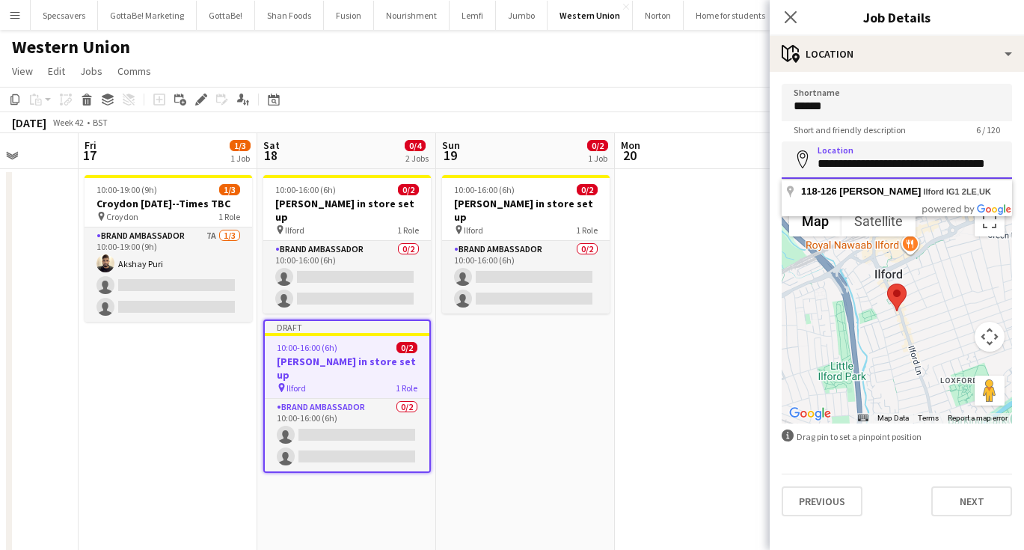
paste input "*****"
type input "**********"
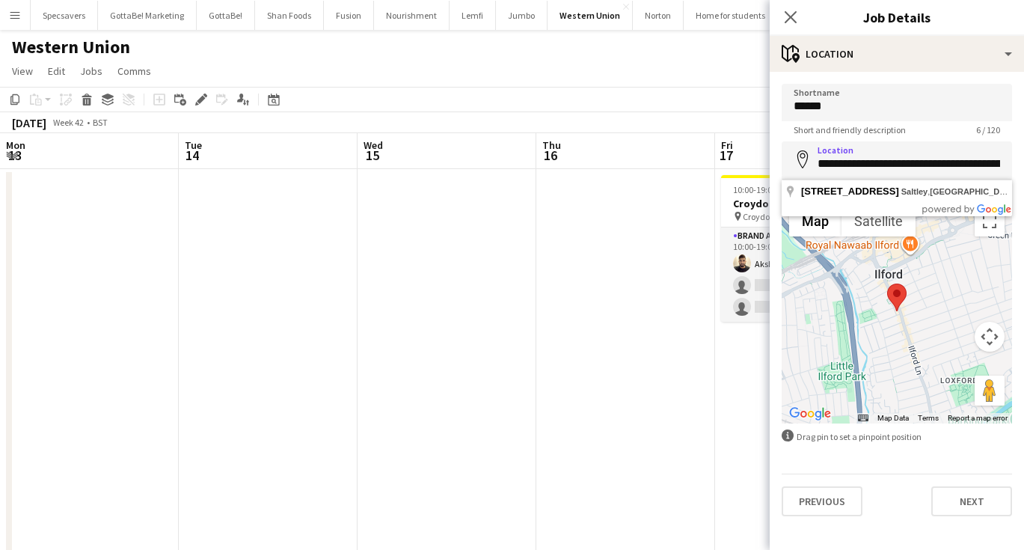
scroll to position [0, 58]
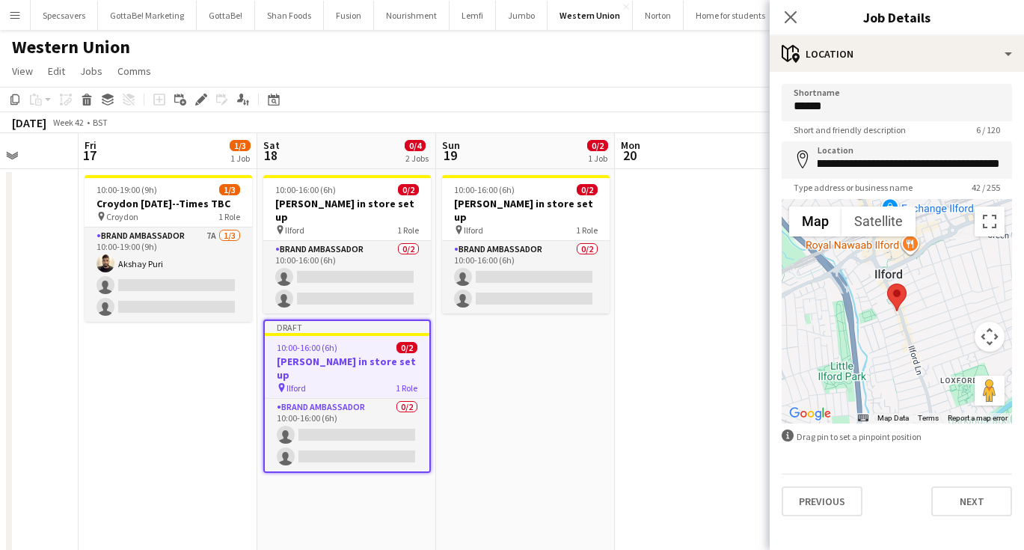
type input "**********"
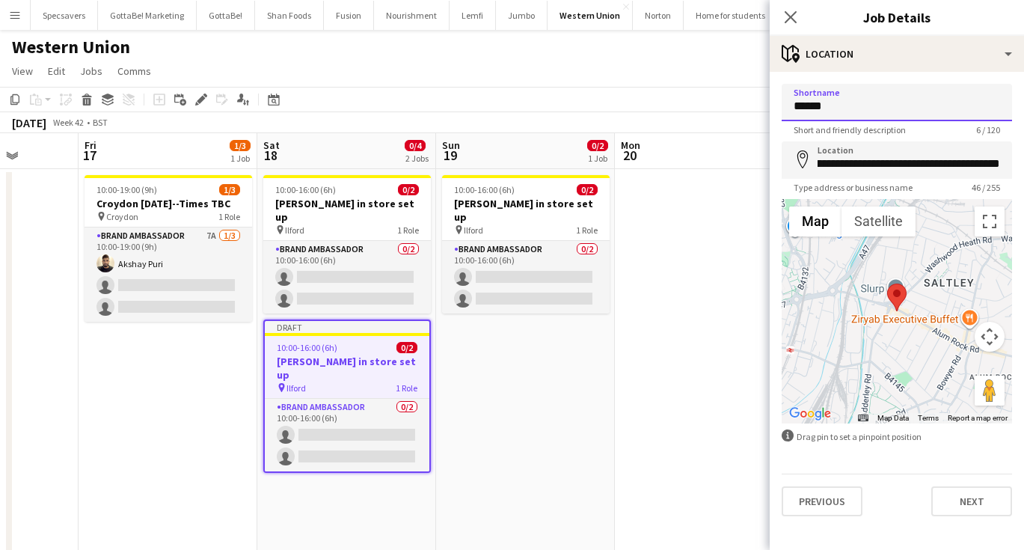
drag, startPoint x: 841, startPoint y: 107, endPoint x: 730, endPoint y: 100, distance: 110.9
type input "**********"
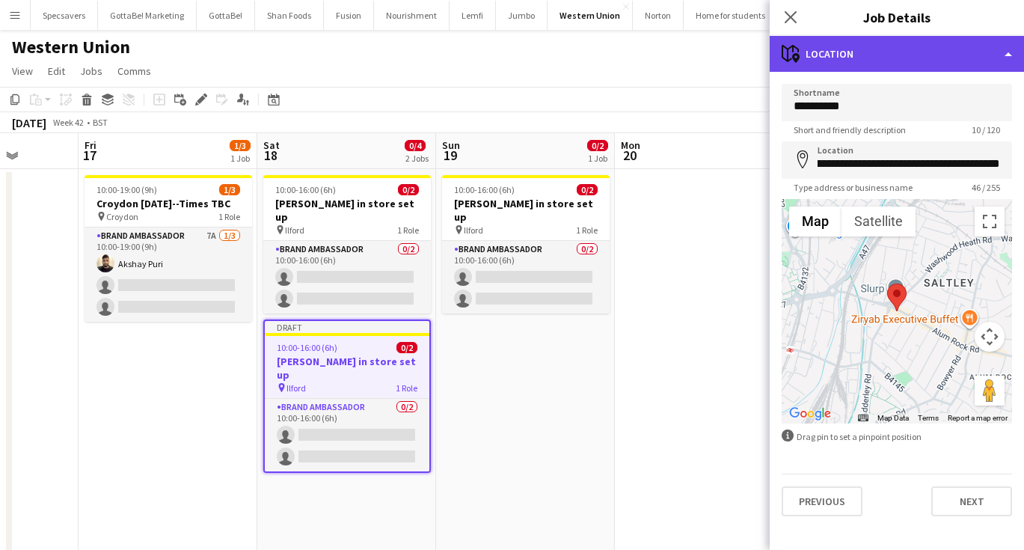
click at [891, 64] on div "maps-pin-1 Location" at bounding box center [897, 54] width 254 height 36
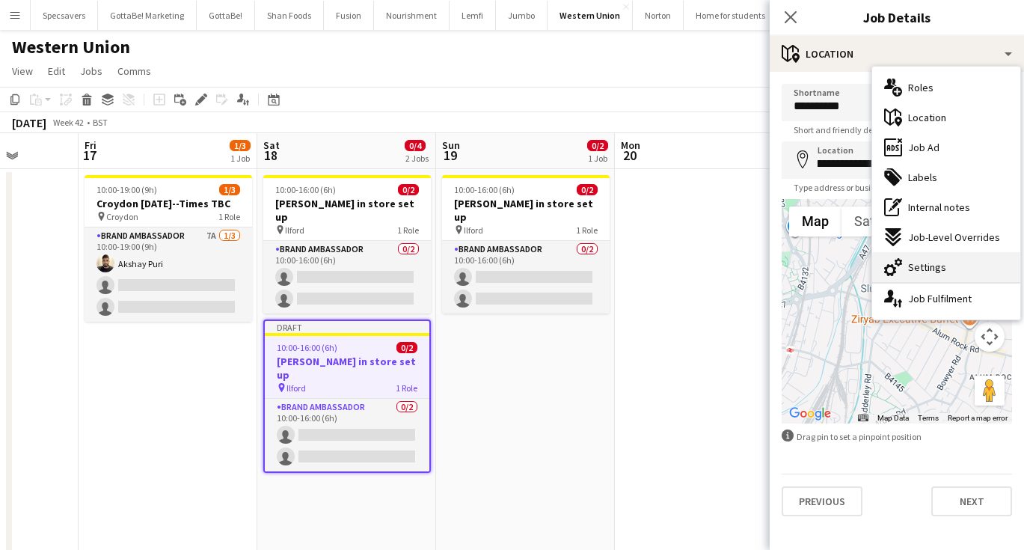
click at [920, 266] on span "Settings" at bounding box center [927, 266] width 38 height 13
type input "*******"
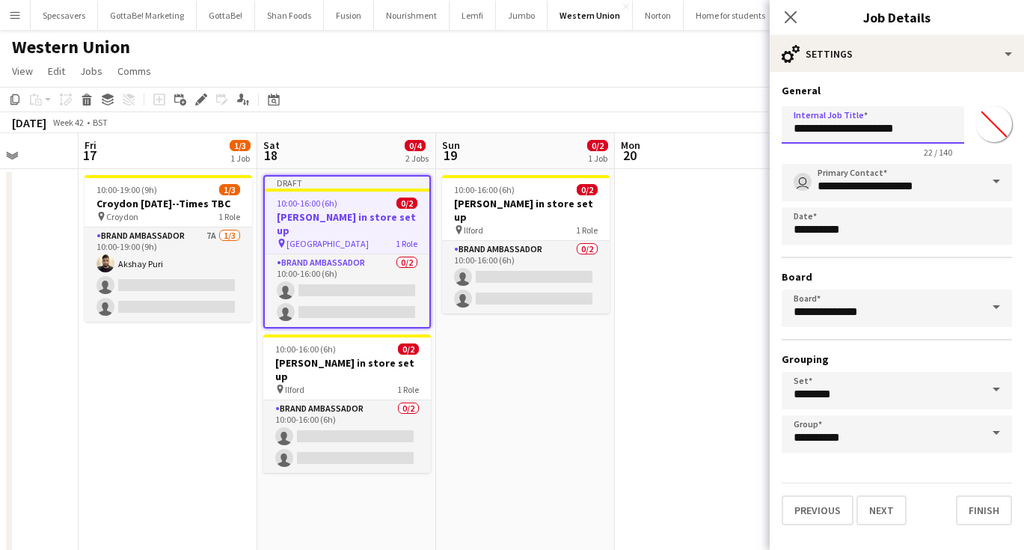
drag, startPoint x: 819, startPoint y: 127, endPoint x: 789, endPoint y: 128, distance: 29.9
click at [789, 128] on input "**********" at bounding box center [873, 124] width 183 height 37
type input "**********"
click at [790, 12] on icon "Close pop-in" at bounding box center [790, 17] width 14 height 14
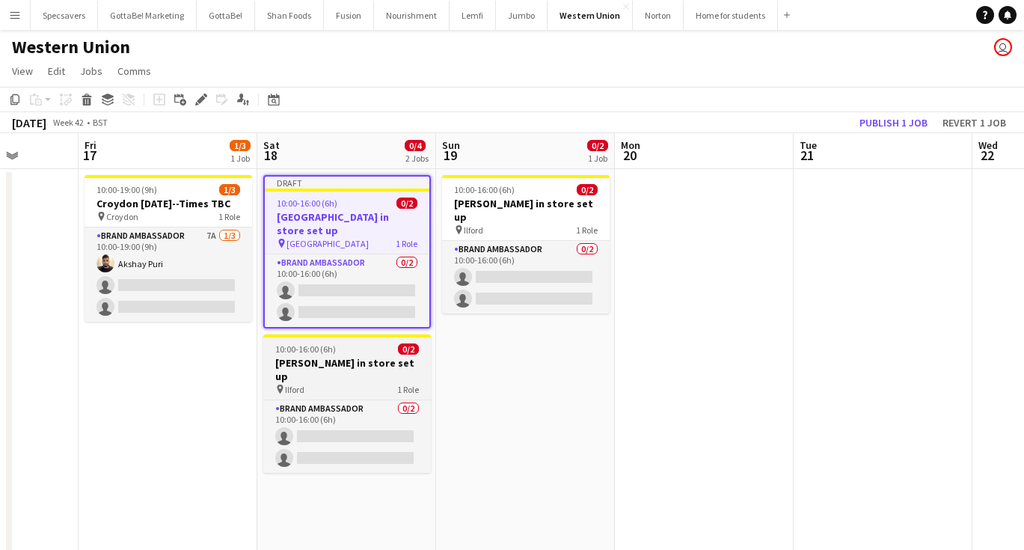
click at [375, 383] on div "pin Ilford 1 Role" at bounding box center [347, 389] width 168 height 12
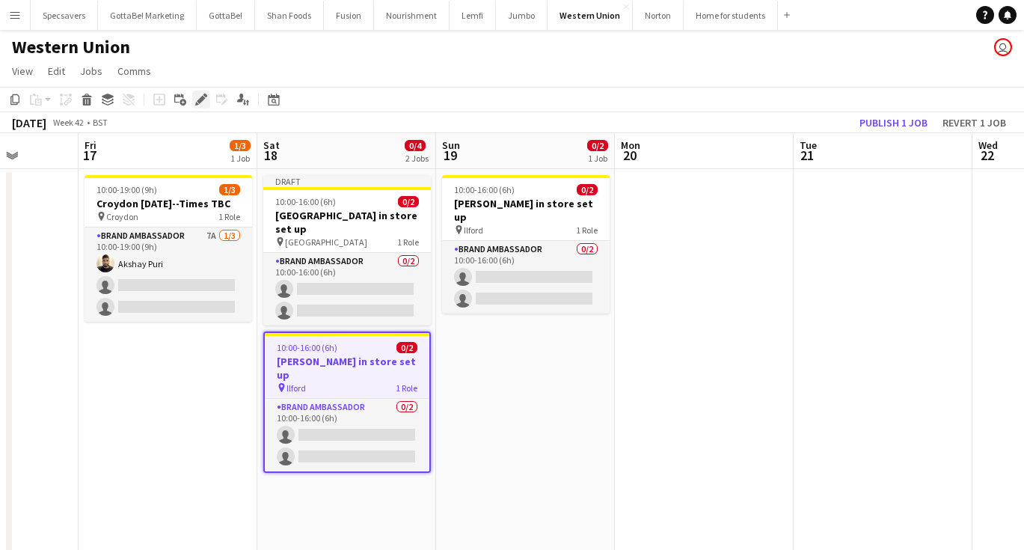
click at [201, 101] on icon at bounding box center [201, 100] width 8 height 8
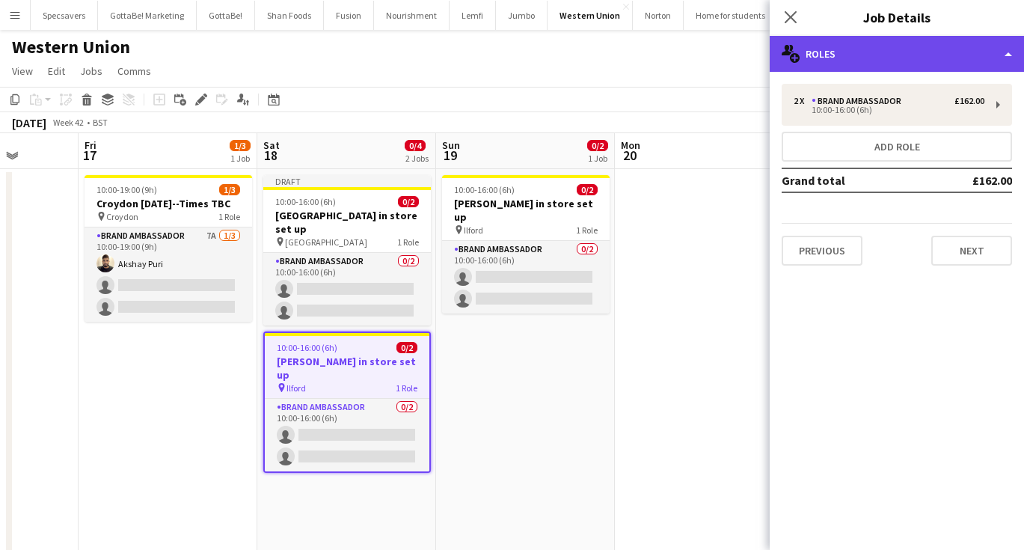
click at [879, 49] on div "multiple-users-add Roles" at bounding box center [897, 54] width 254 height 36
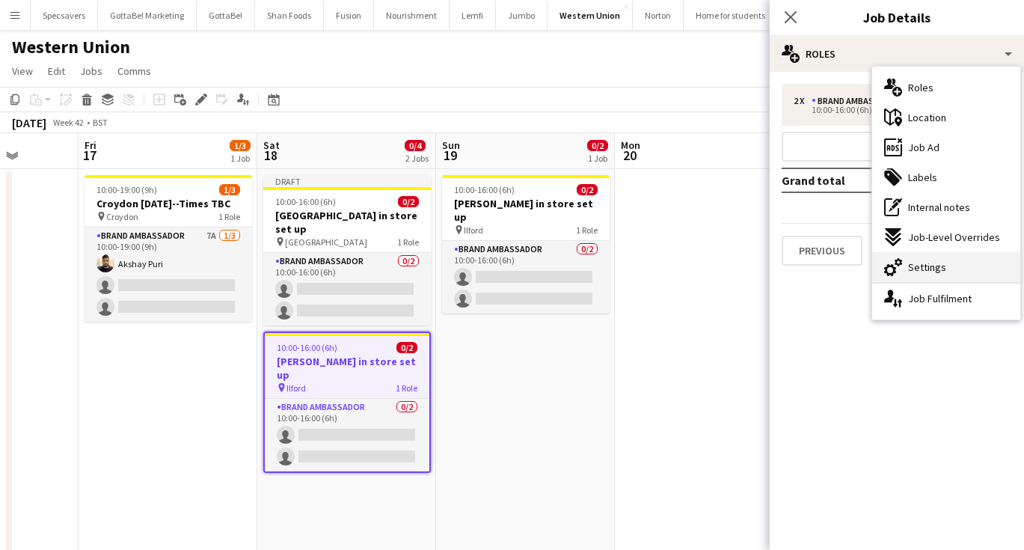
click at [932, 267] on span "Settings" at bounding box center [927, 266] width 38 height 13
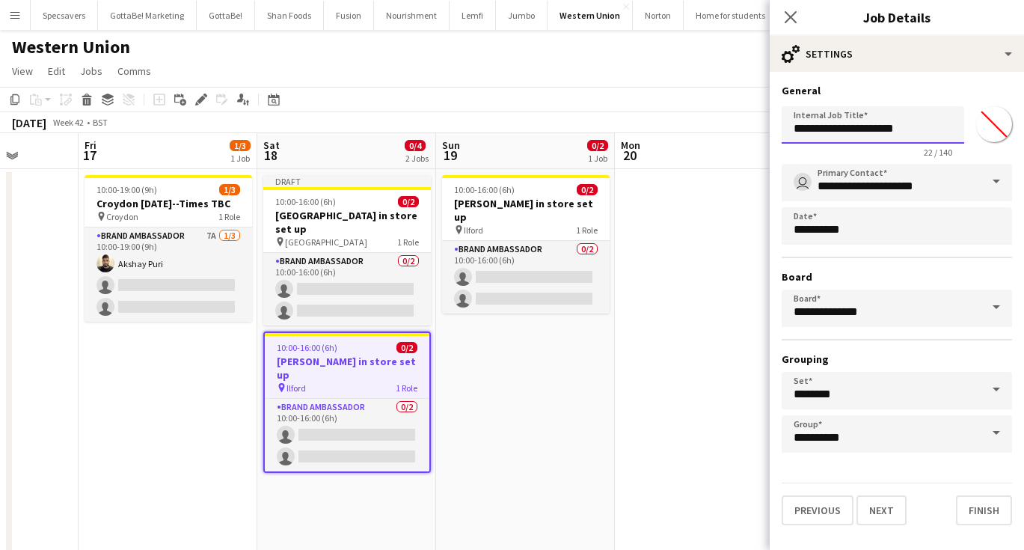
click at [813, 129] on input "**********" at bounding box center [873, 124] width 183 height 37
type input "**********"
click at [792, 22] on icon "Close pop-in" at bounding box center [790, 17] width 14 height 14
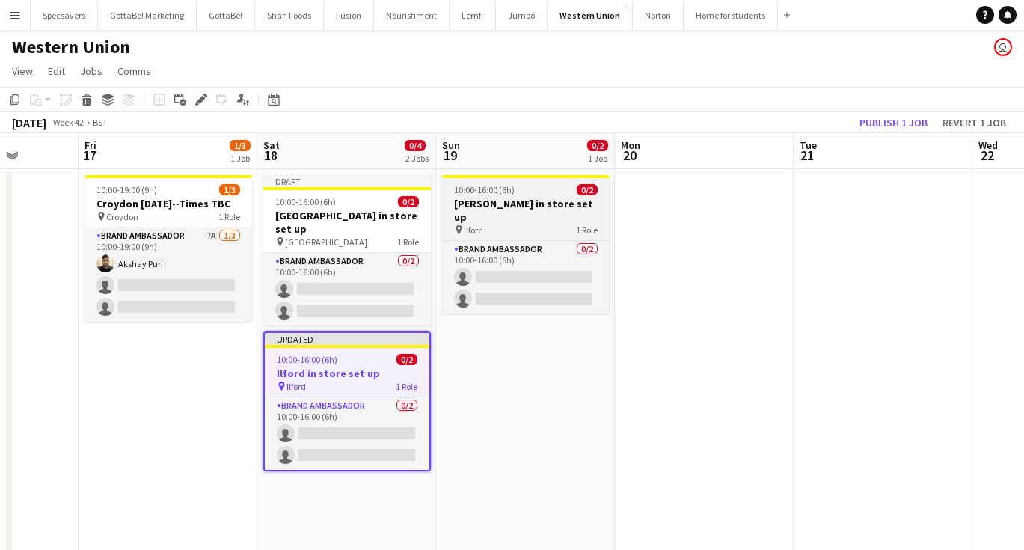
click at [504, 190] on span "10:00-16:00 (6h)" at bounding box center [484, 189] width 61 height 11
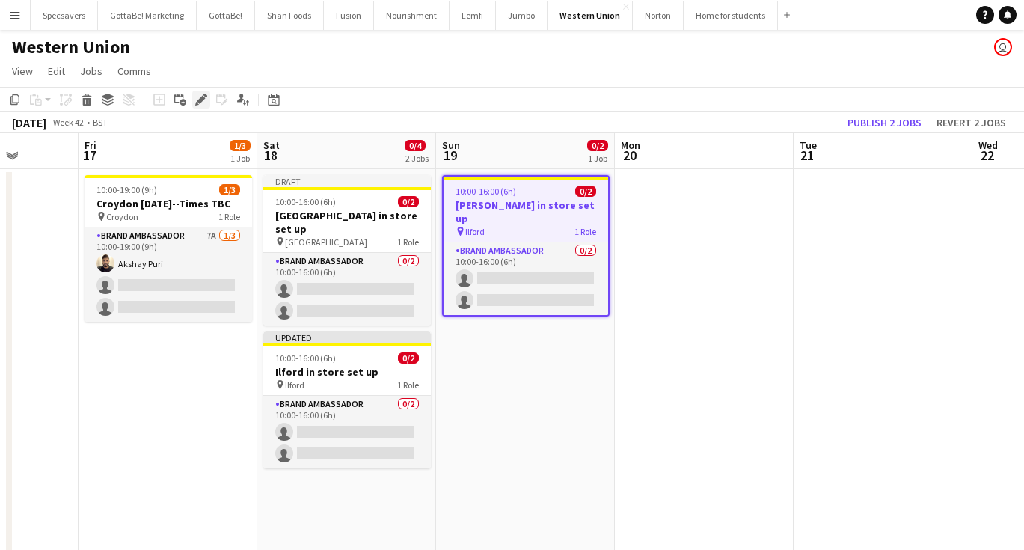
click at [197, 94] on icon "Edit" at bounding box center [201, 99] width 12 height 12
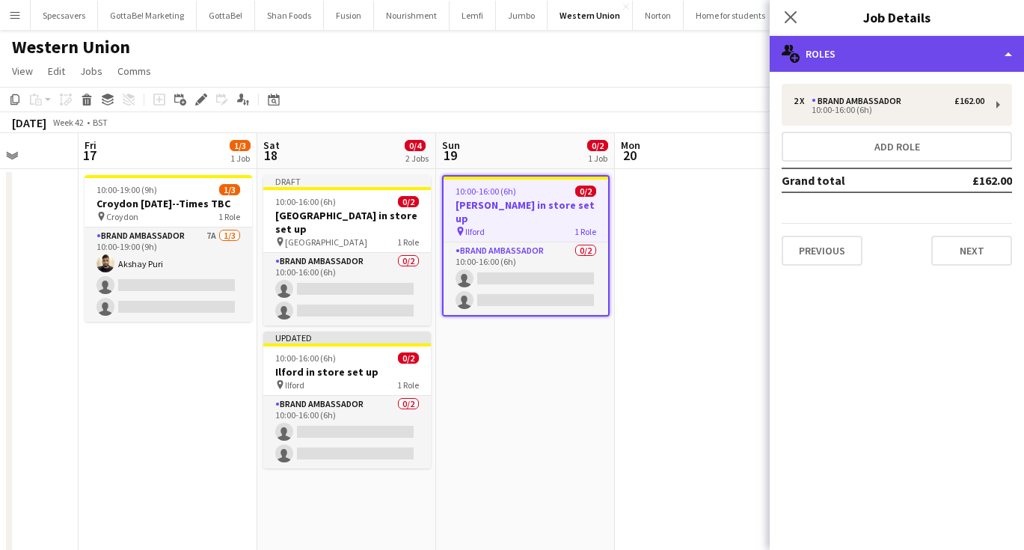
click at [888, 57] on div "multiple-users-add Roles" at bounding box center [897, 54] width 254 height 36
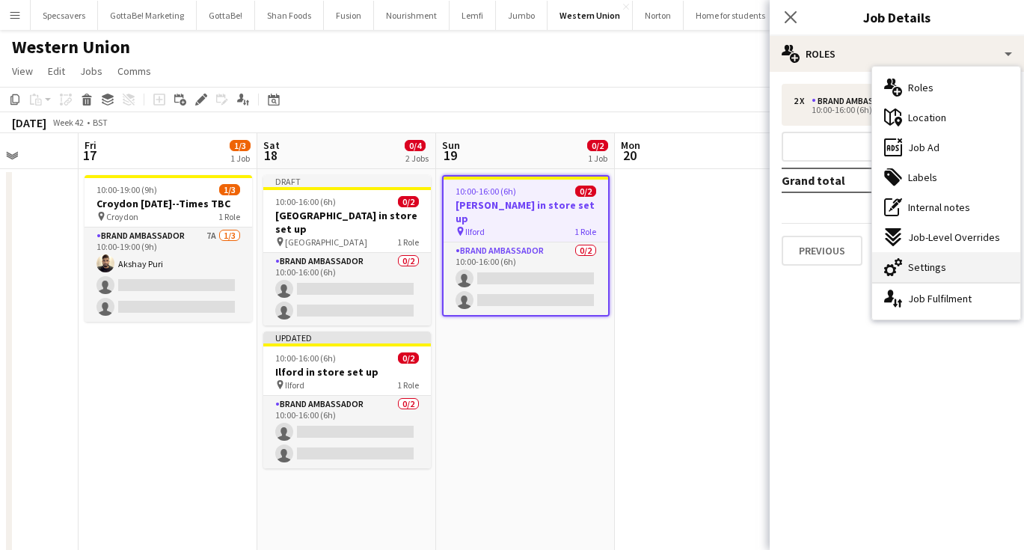
click at [912, 273] on span "Settings" at bounding box center [927, 266] width 38 height 13
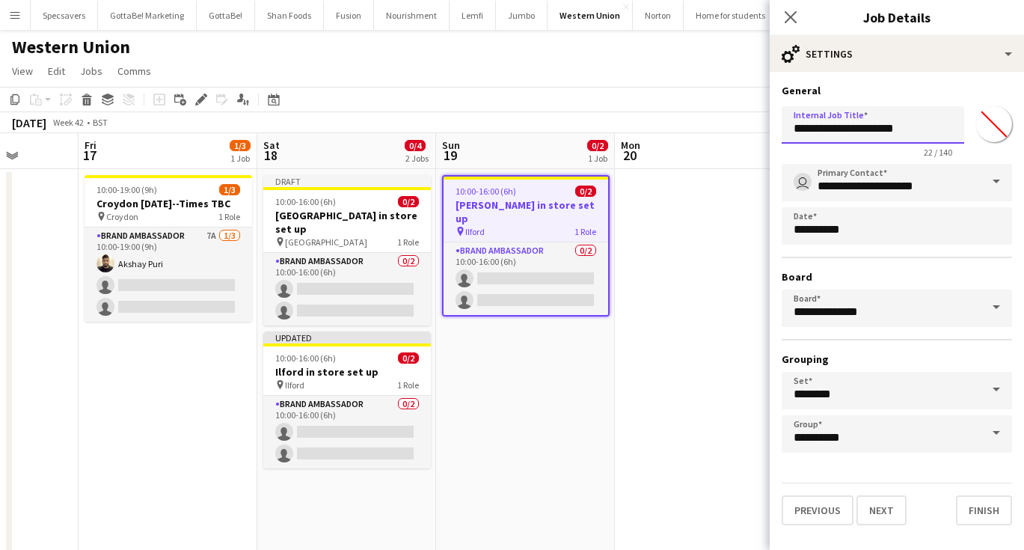
click at [813, 129] on input "**********" at bounding box center [873, 124] width 183 height 37
type input "**********"
click at [787, 18] on icon "Close pop-in" at bounding box center [790, 17] width 14 height 14
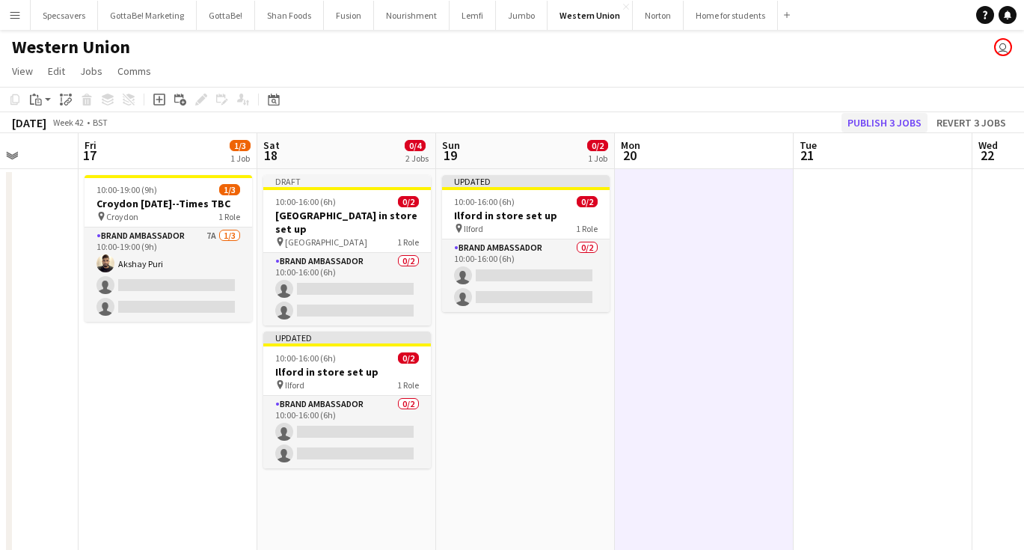
click at [889, 119] on button "Publish 3 jobs" at bounding box center [884, 122] width 86 height 19
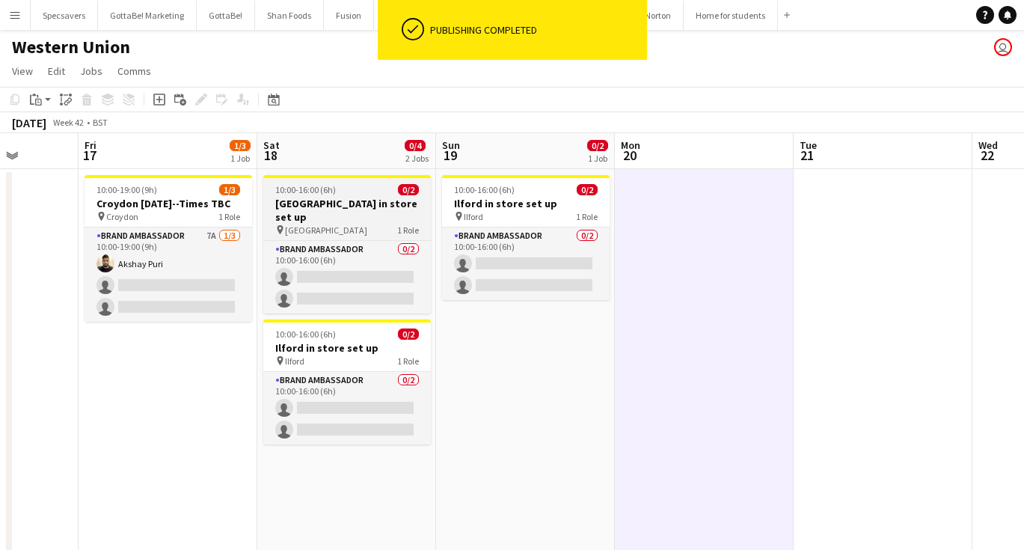
click at [321, 194] on span "10:00-16:00 (6h)" at bounding box center [305, 189] width 61 height 11
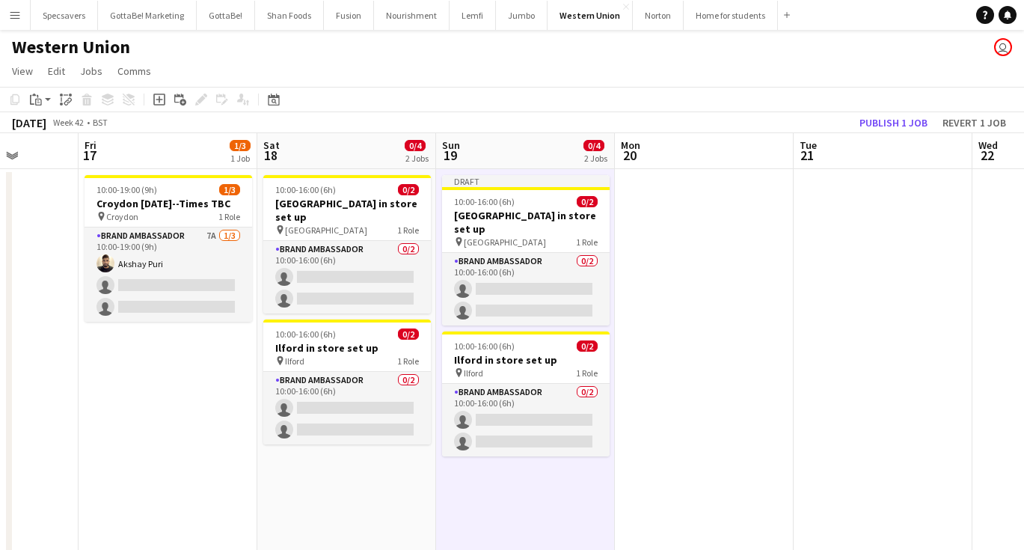
click at [889, 111] on app-toolbar "Copy Paste Paste Command V Paste with crew Command Shift V Paste linked Job Del…" at bounding box center [512, 99] width 1024 height 25
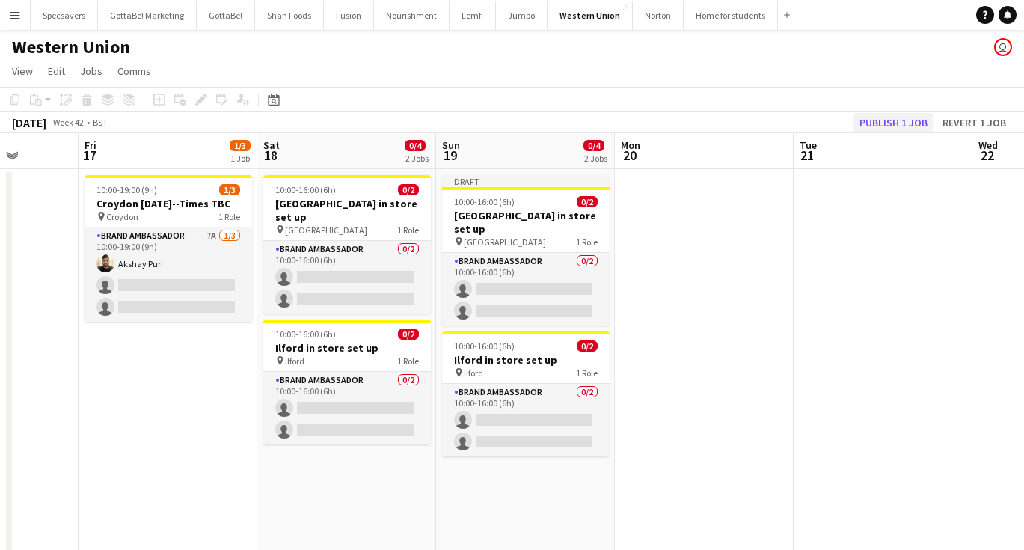
click at [889, 119] on button "Publish 1 job" at bounding box center [893, 122] width 80 height 19
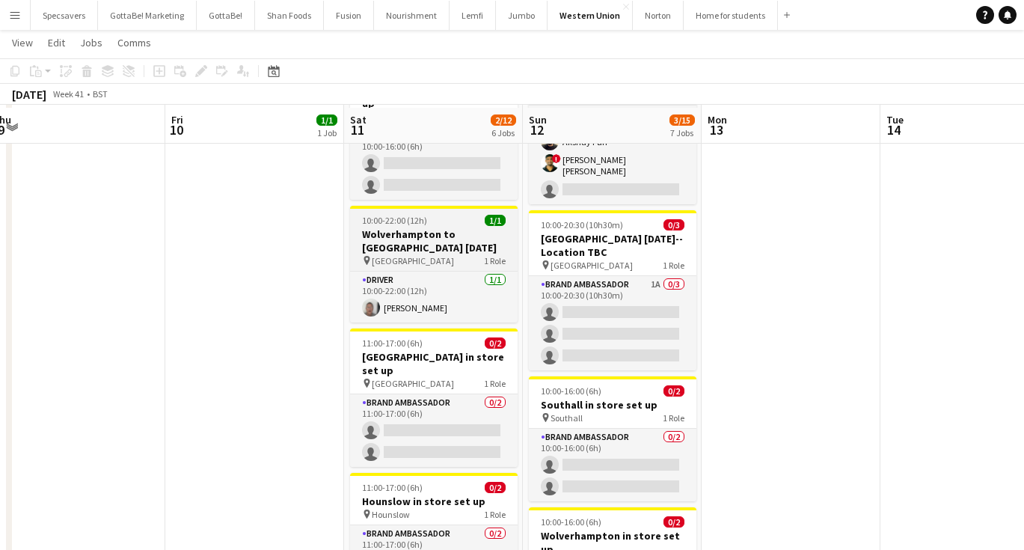
scroll to position [246, 0]
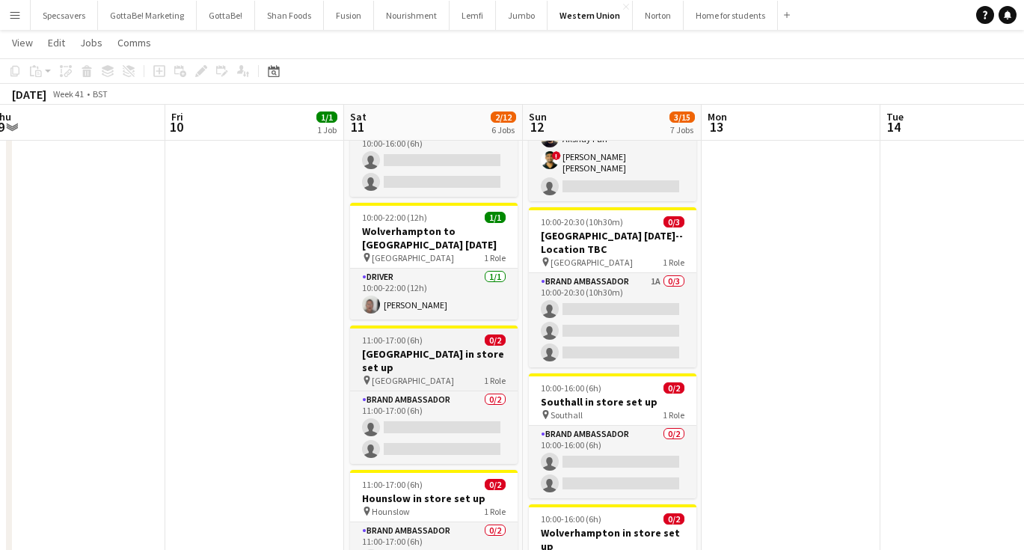
click at [410, 347] on h3 "[GEOGRAPHIC_DATA] in store set up" at bounding box center [434, 360] width 168 height 27
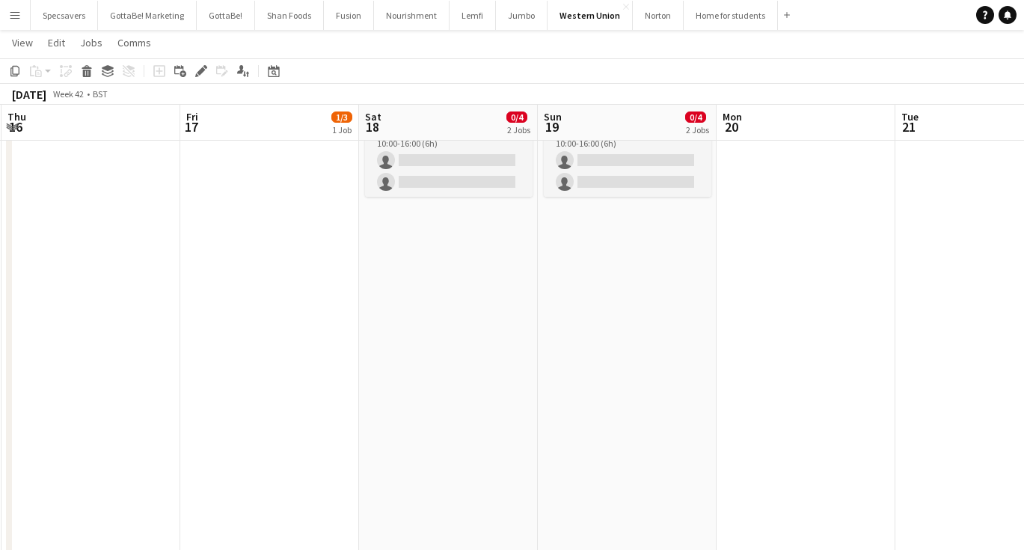
scroll to position [0, 567]
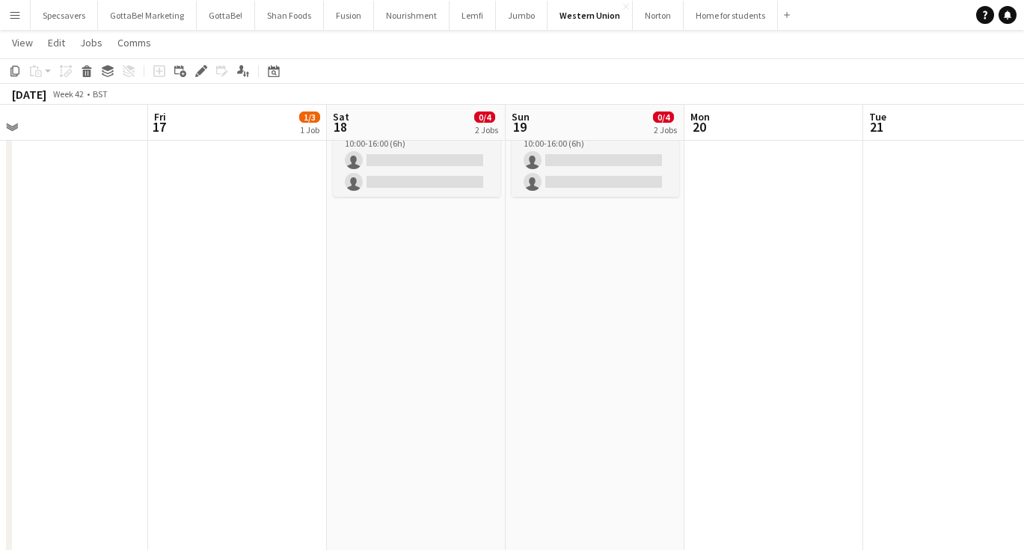
click at [445, 299] on app-date-cell "10:00-16:00 (6h) 0/2 Birmingham in store set up pin Birmingham 1 Role Brand Amb…" at bounding box center [416, 449] width 179 height 1057
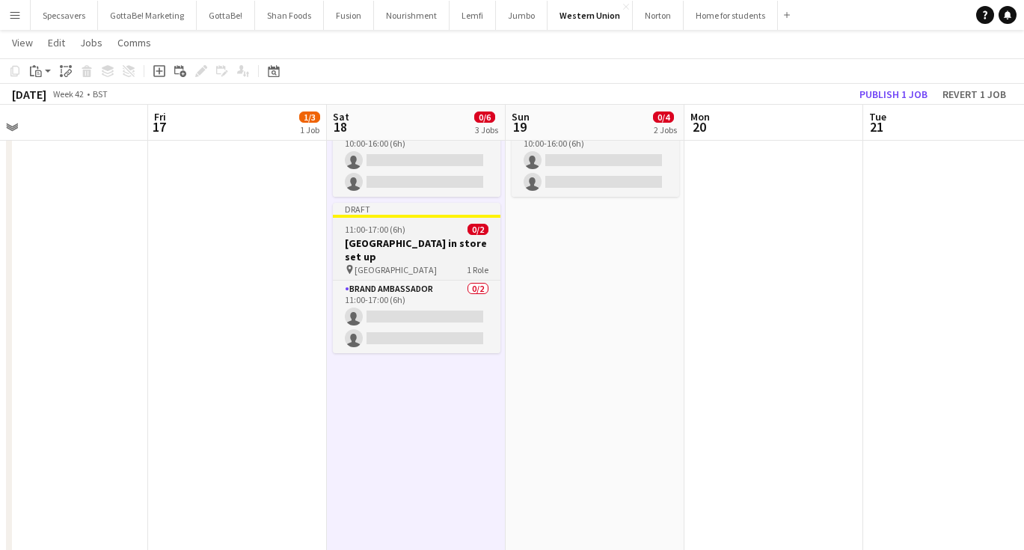
click at [407, 236] on h3 "[GEOGRAPHIC_DATA] in store set up" at bounding box center [417, 249] width 168 height 27
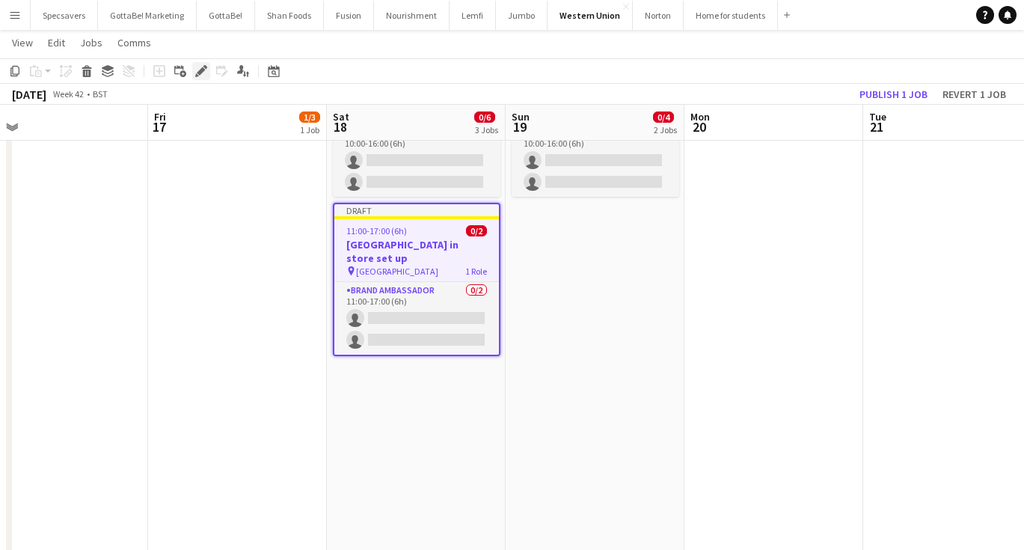
click at [198, 69] on icon "Edit" at bounding box center [201, 71] width 12 height 12
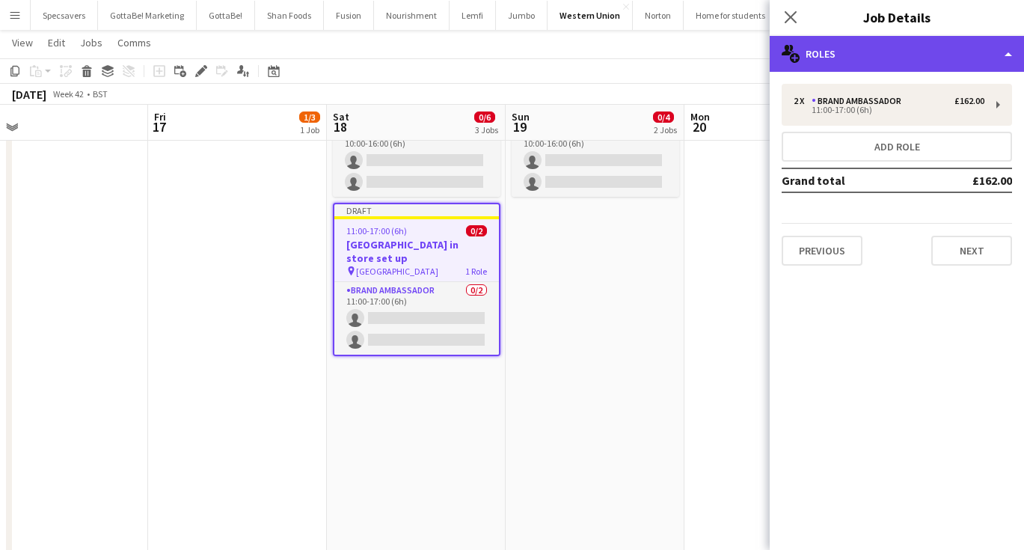
click at [898, 63] on div "multiple-users-add Roles" at bounding box center [897, 54] width 254 height 36
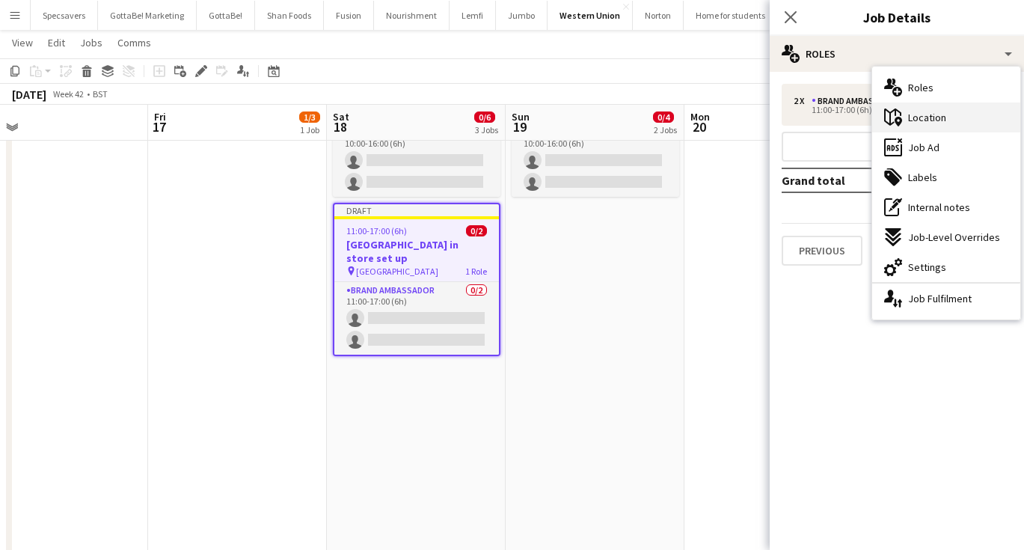
click at [921, 116] on span "Location" at bounding box center [927, 117] width 38 height 13
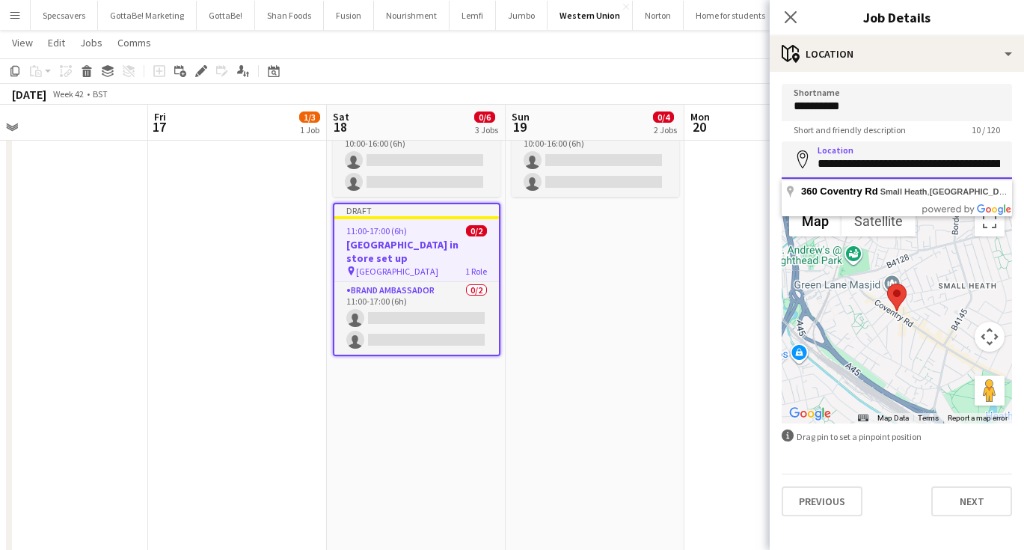
paste input "*"
type input "**********"
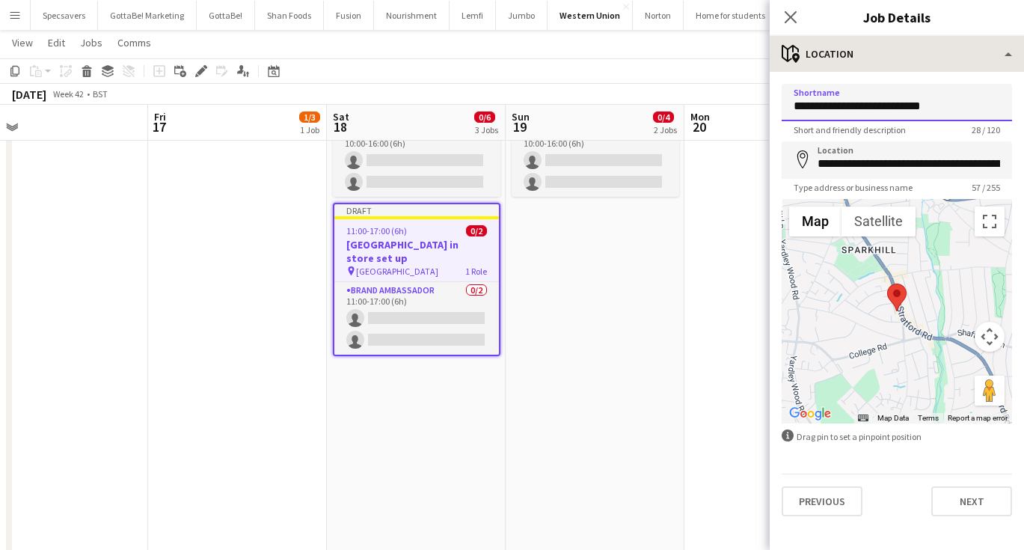
type input "**********"
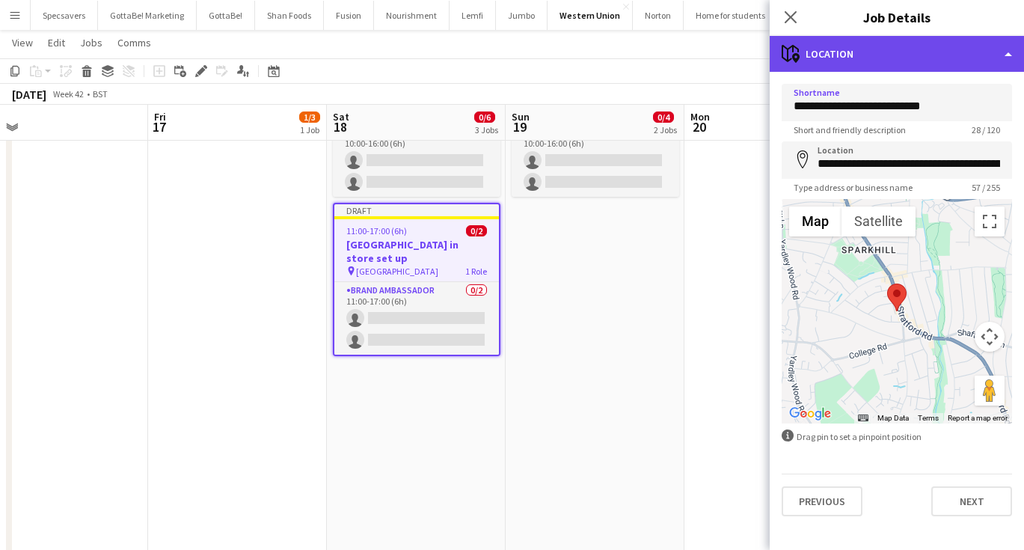
click at [868, 59] on div "maps-pin-1 Location" at bounding box center [897, 54] width 254 height 36
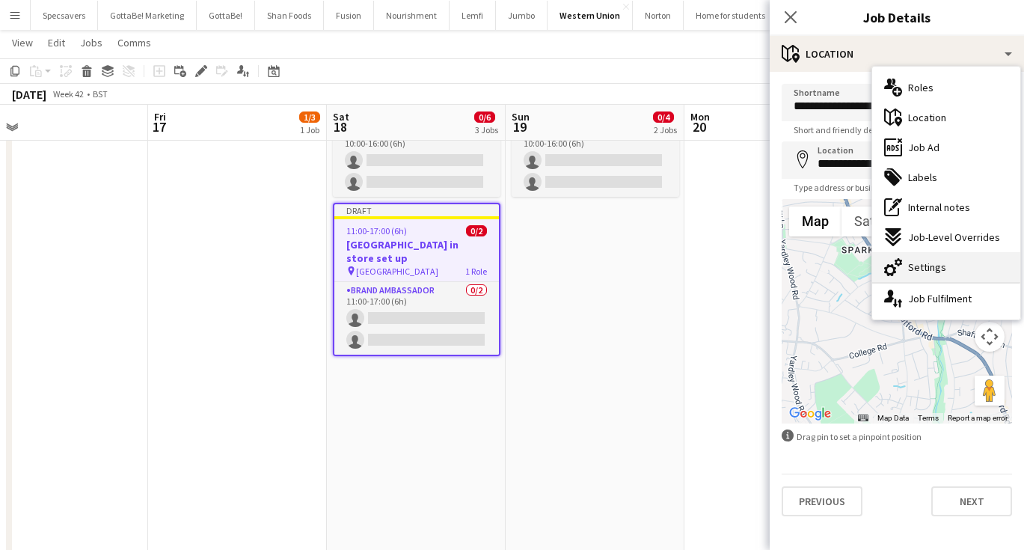
click at [928, 261] on span "Settings" at bounding box center [927, 266] width 38 height 13
type input "*******"
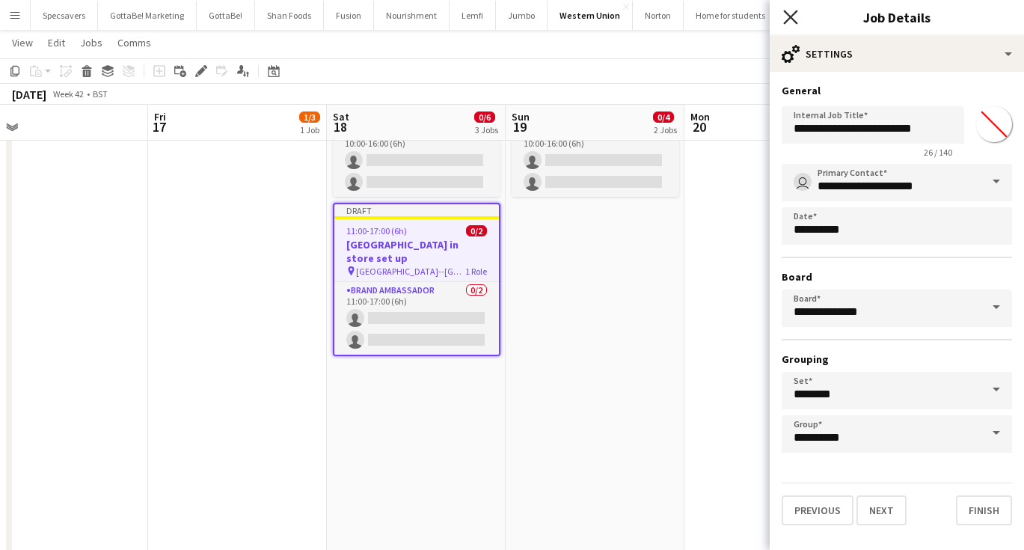
click at [794, 17] on icon "Close pop-in" at bounding box center [790, 17] width 14 height 14
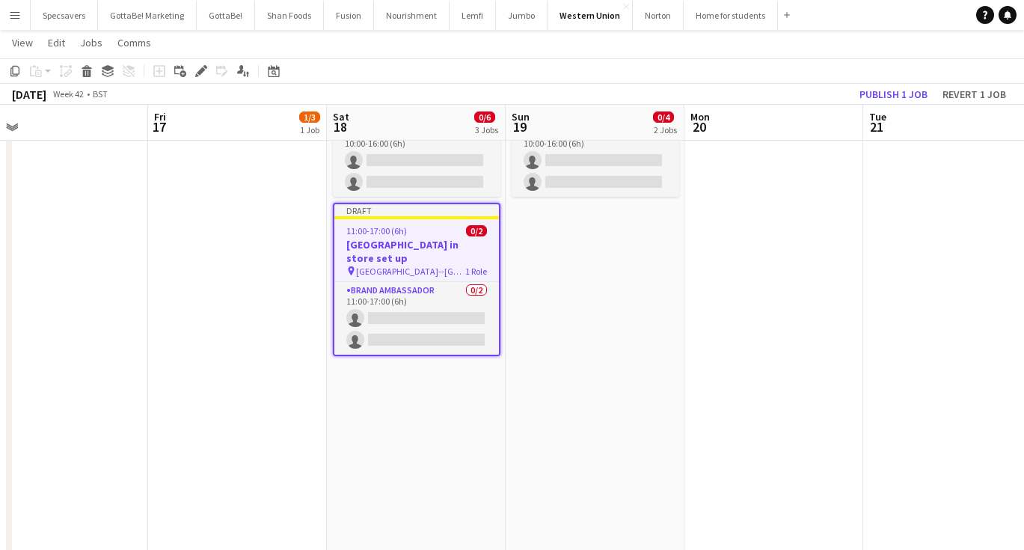
click at [585, 295] on app-date-cell "10:00-16:00 (6h) 0/2 Birmingham in store set up pin Birmingham 1 Role Brand Amb…" at bounding box center [595, 449] width 179 height 1057
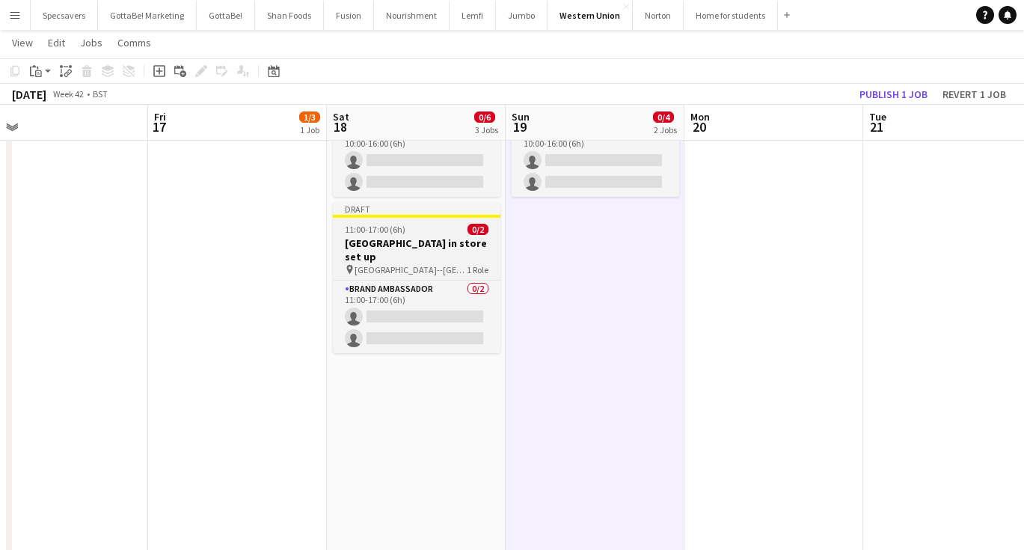
click at [442, 236] on h3 "[GEOGRAPHIC_DATA] in store set up" at bounding box center [417, 249] width 168 height 27
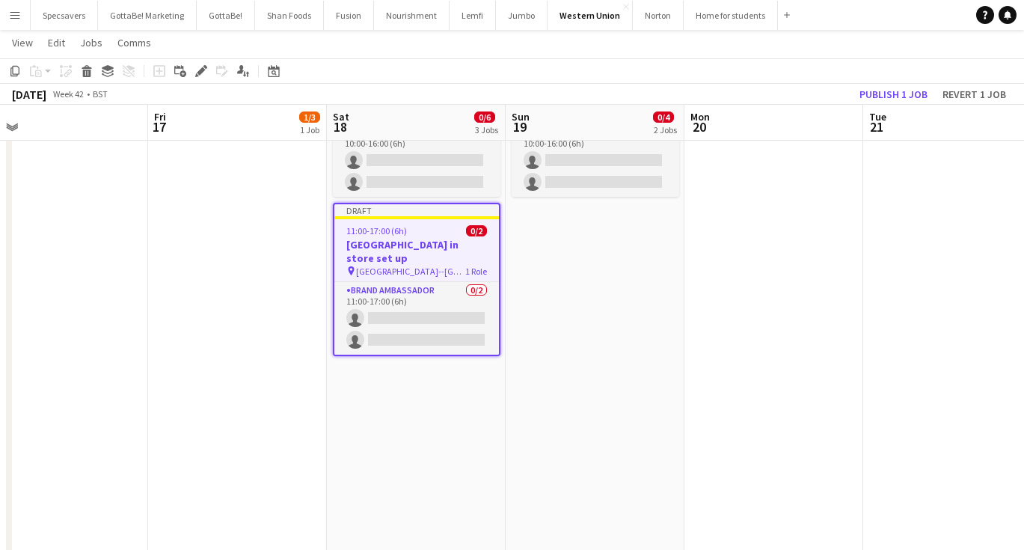
click at [550, 251] on app-date-cell "10:00-16:00 (6h) 0/2 Birmingham in store set up pin Birmingham 1 Role Brand Amb…" at bounding box center [595, 449] width 179 height 1057
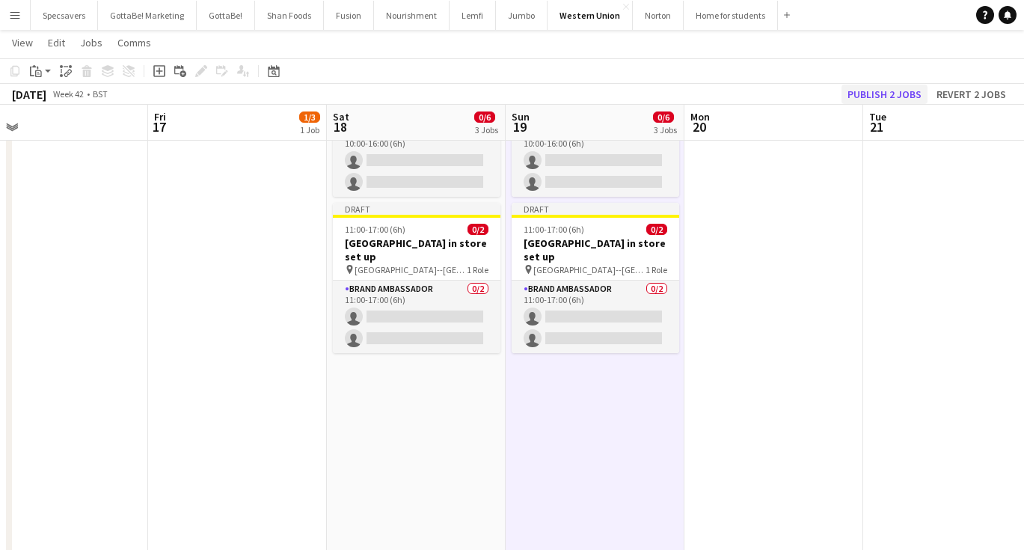
click at [896, 94] on button "Publish 2 jobs" at bounding box center [884, 94] width 86 height 19
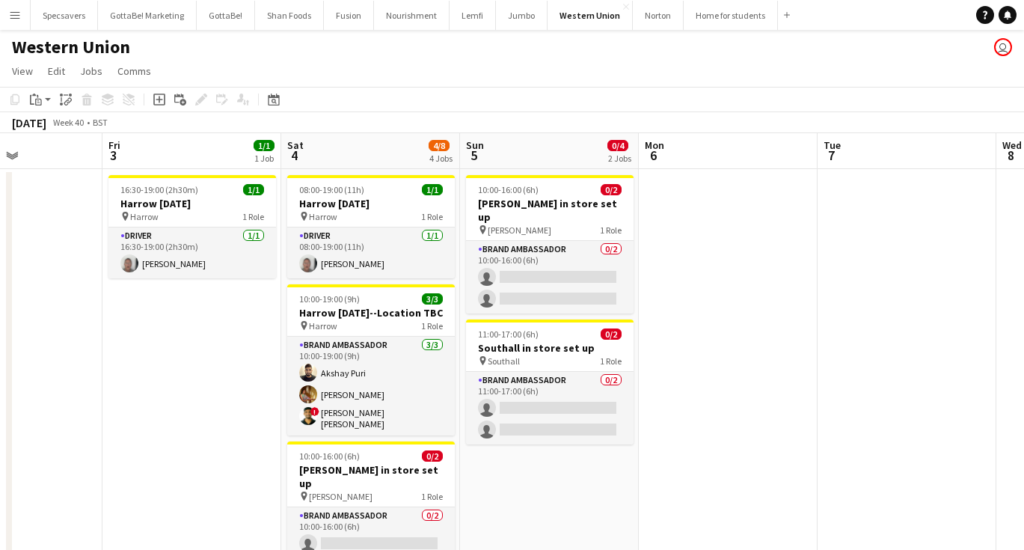
scroll to position [0, 618]
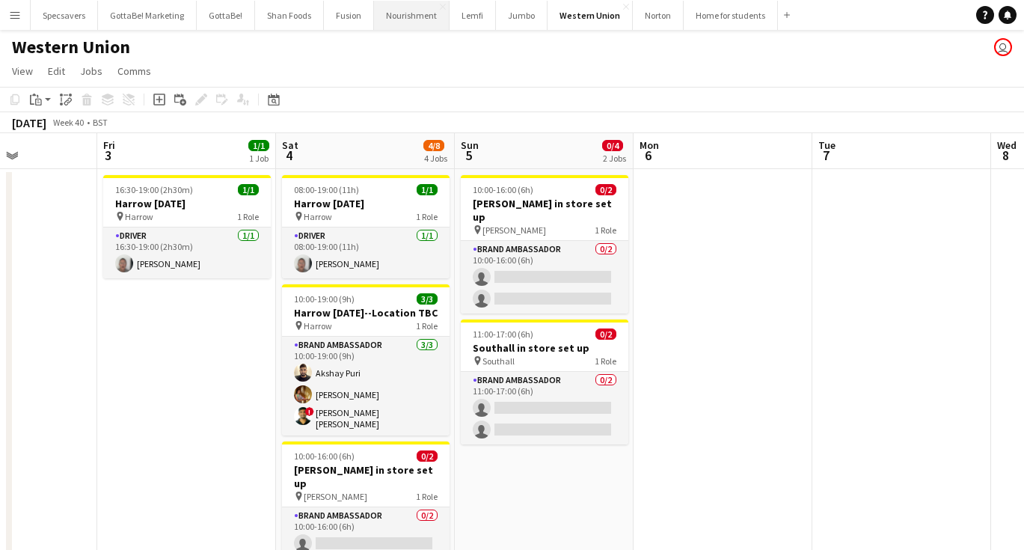
click at [400, 8] on button "Nourishment Close" at bounding box center [412, 15] width 76 height 29
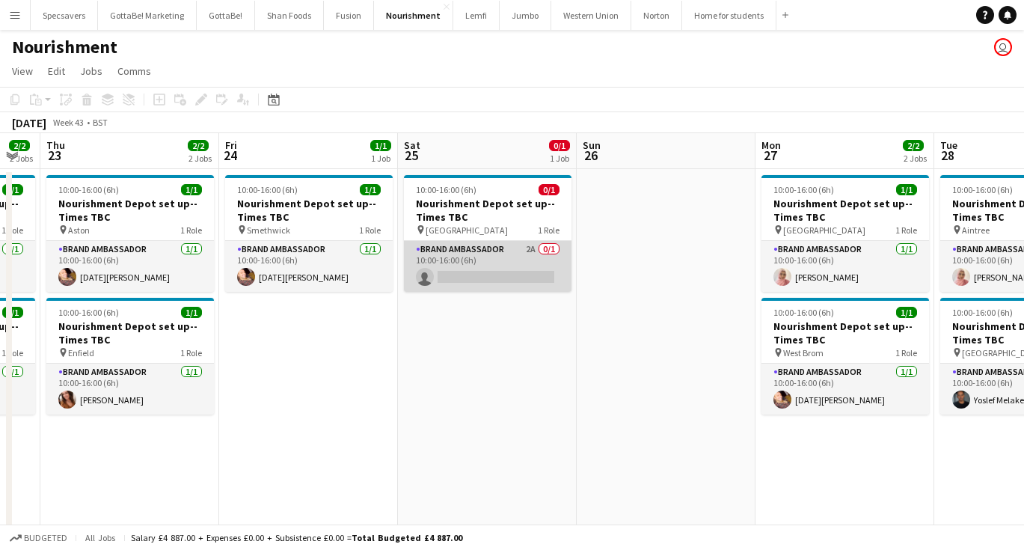
scroll to position [0, 625]
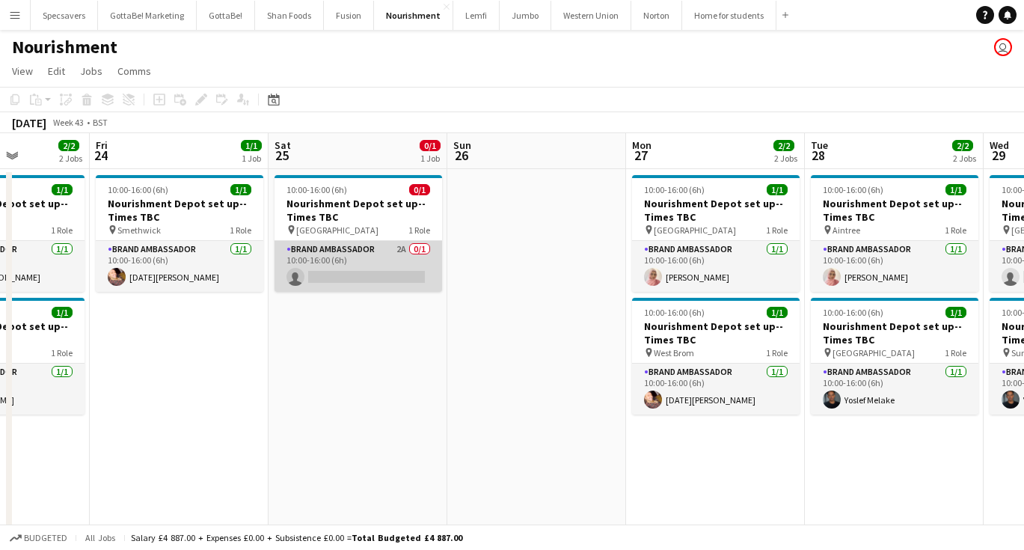
click at [376, 259] on app-card-role "Brand Ambassador 2A 0/1 10:00-16:00 (6h) single-neutral-actions" at bounding box center [359, 266] width 168 height 51
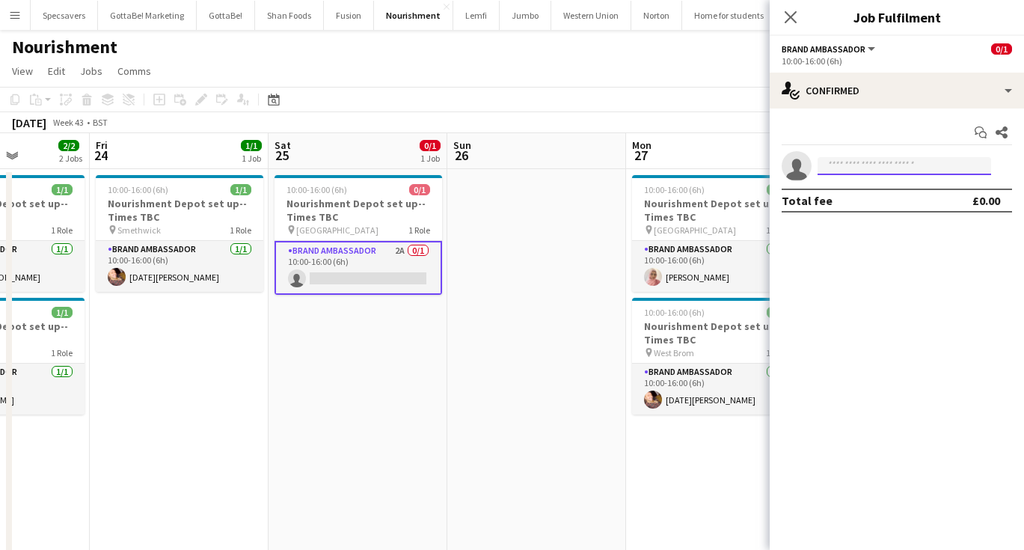
click at [912, 170] on input at bounding box center [905, 166] width 174 height 18
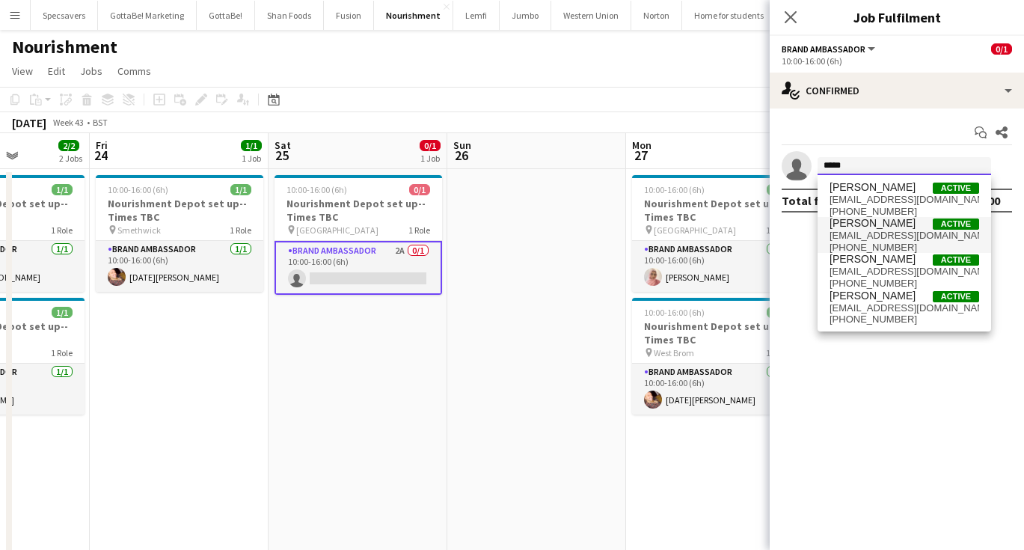
type input "*****"
click at [871, 227] on span "[PERSON_NAME]" at bounding box center [872, 223] width 86 height 13
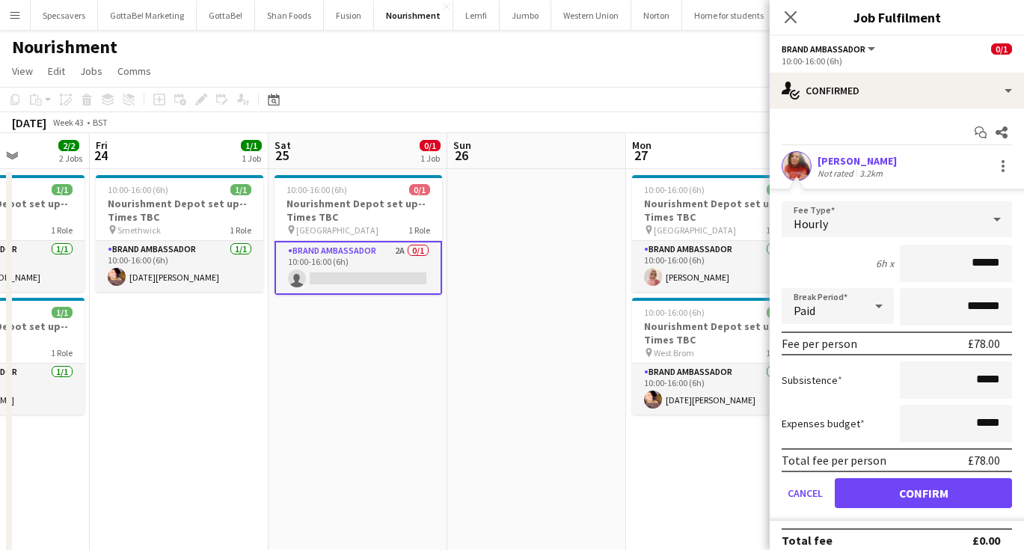
click at [891, 496] on button "Confirm" at bounding box center [923, 493] width 177 height 30
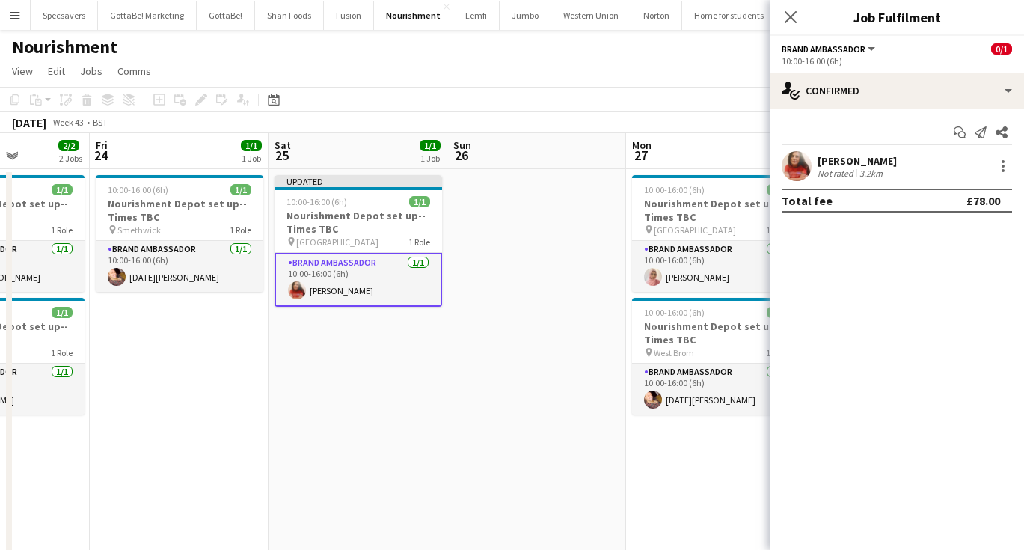
click at [856, 162] on div "[PERSON_NAME]" at bounding box center [857, 160] width 79 height 13
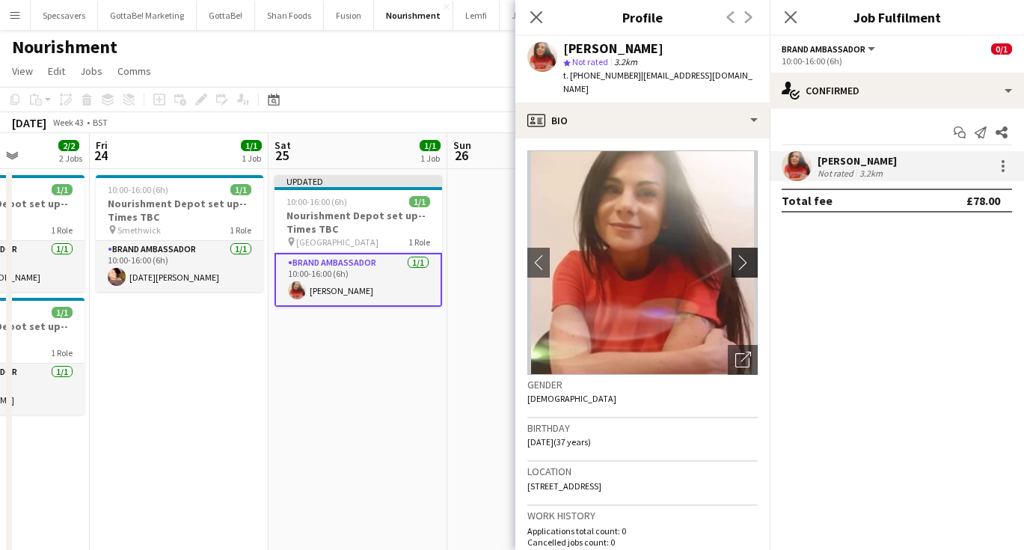
click at [740, 254] on app-icon "chevron-right" at bounding box center [746, 262] width 23 height 16
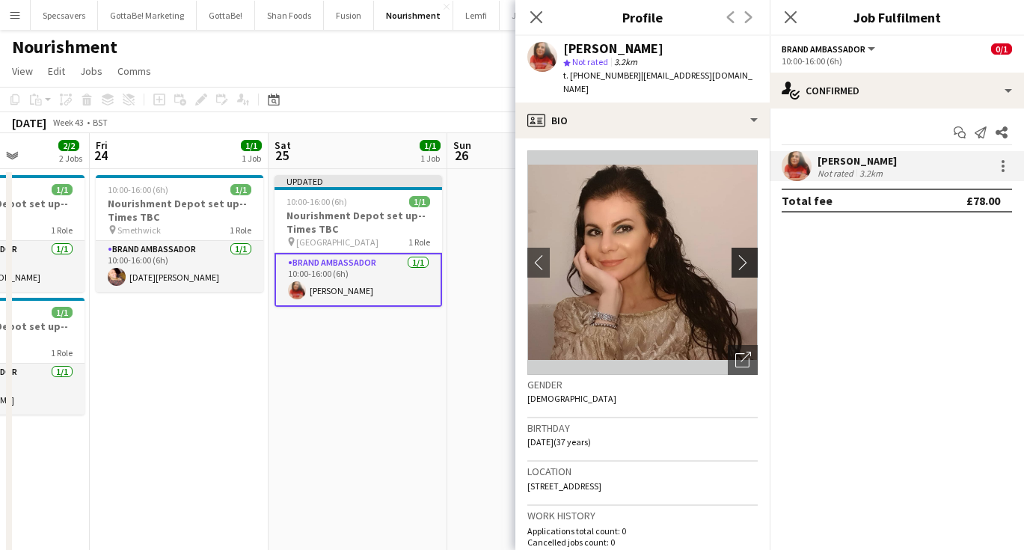
click at [740, 254] on app-icon "chevron-right" at bounding box center [746, 262] width 23 height 16
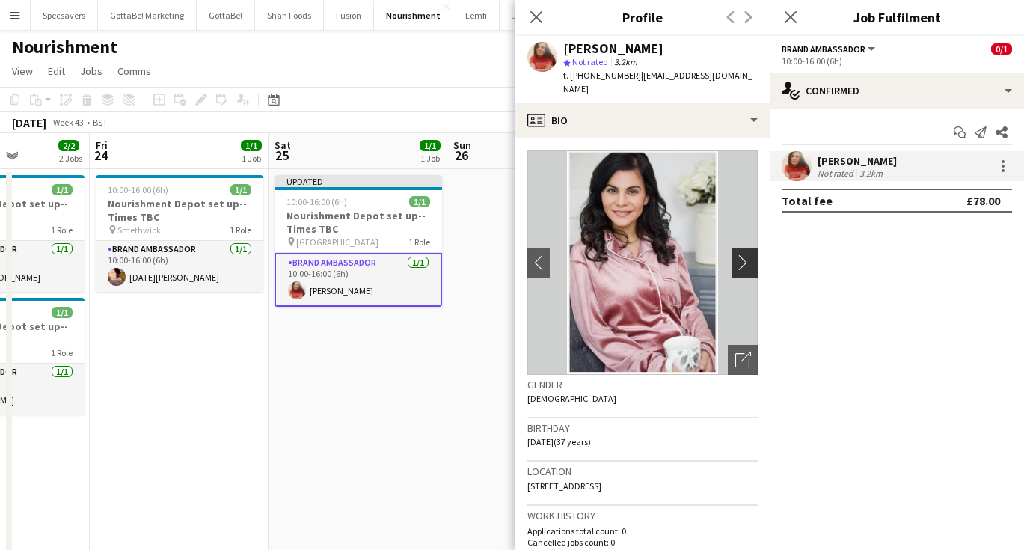
click at [740, 254] on app-icon "chevron-right" at bounding box center [746, 262] width 23 height 16
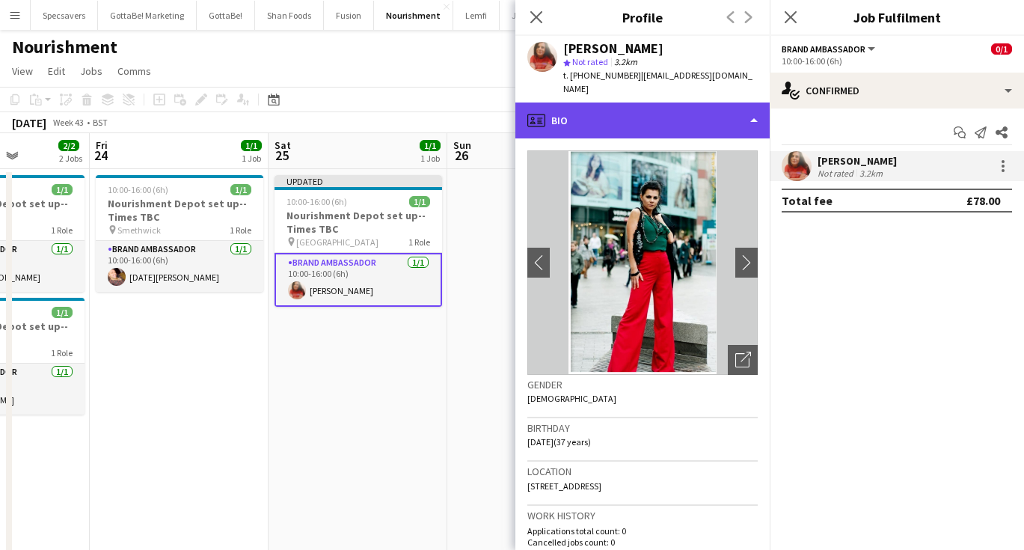
click at [693, 108] on div "profile Bio" at bounding box center [642, 120] width 254 height 36
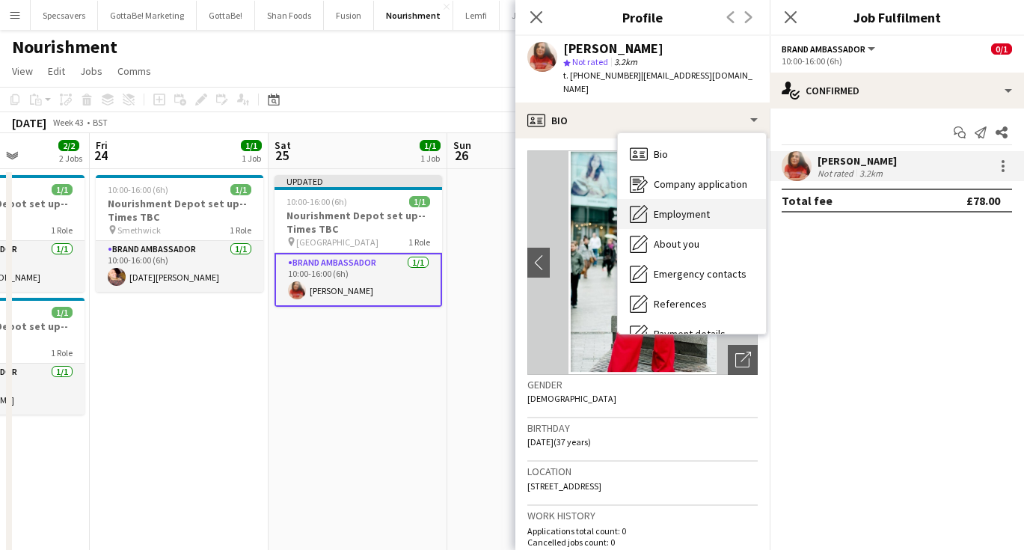
click at [701, 207] on span "Employment" at bounding box center [682, 213] width 56 height 13
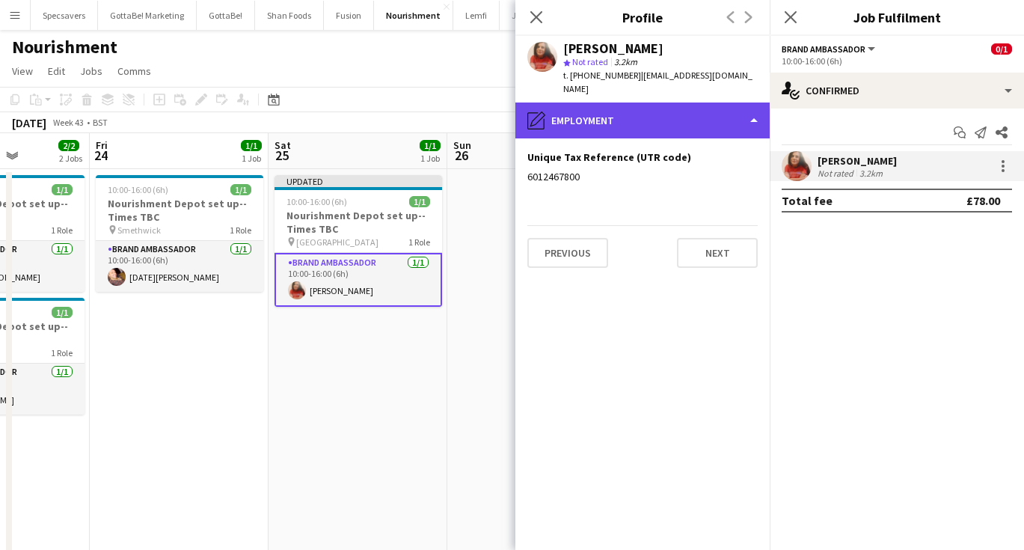
click at [601, 106] on div "pencil4 Employment" at bounding box center [642, 120] width 254 height 36
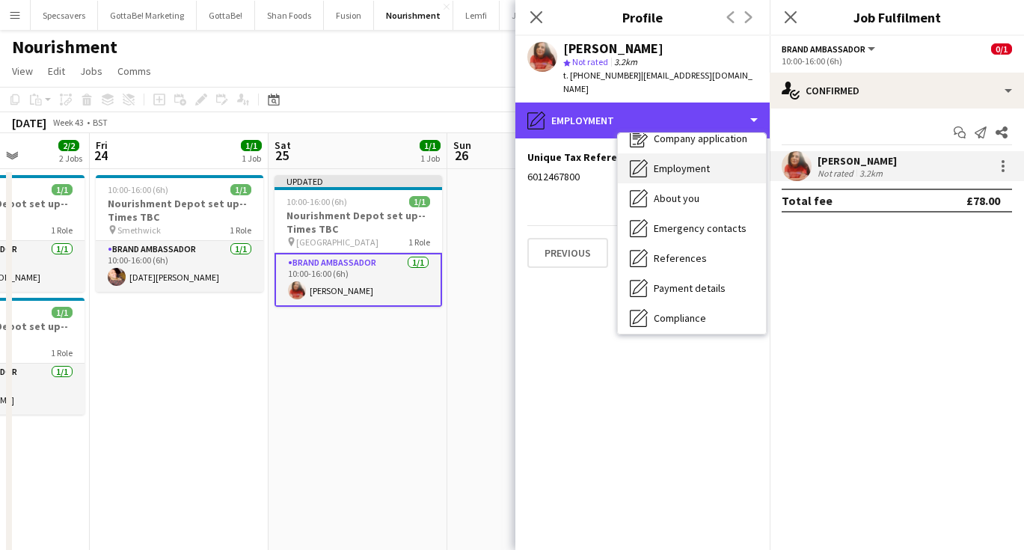
scroll to position [48, 0]
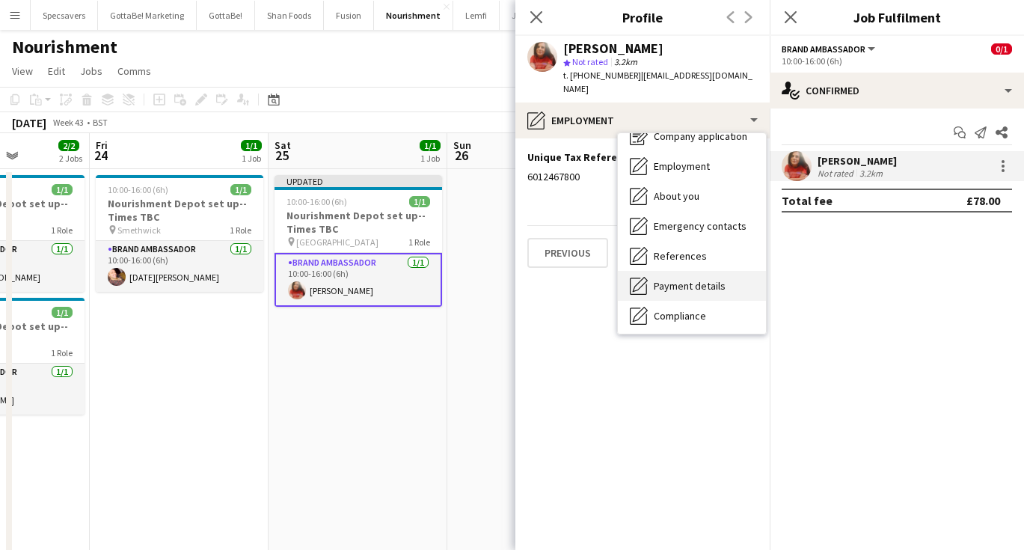
click at [717, 279] on span "Payment details" at bounding box center [690, 285] width 72 height 13
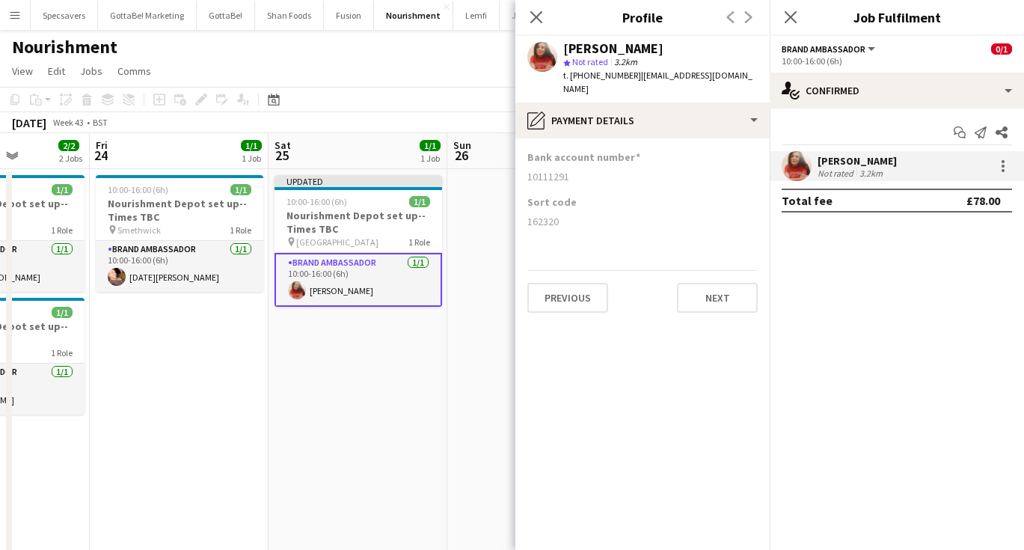
click at [369, 105] on app-toolbar "Copy Paste Paste Command V Paste with crew Command Shift V Paste linked Job Del…" at bounding box center [512, 99] width 1024 height 25
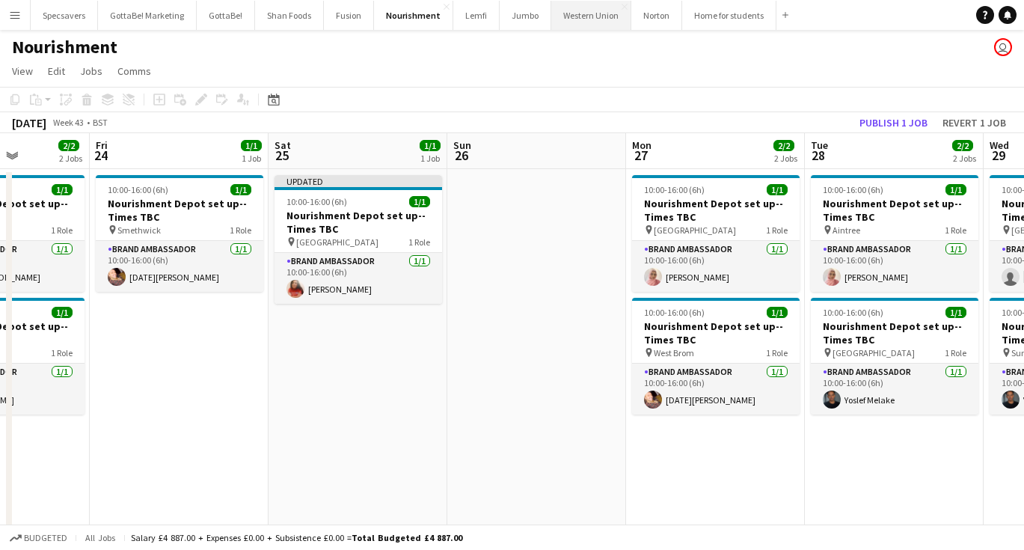
click at [568, 13] on button "Western Union Close" at bounding box center [591, 15] width 80 height 29
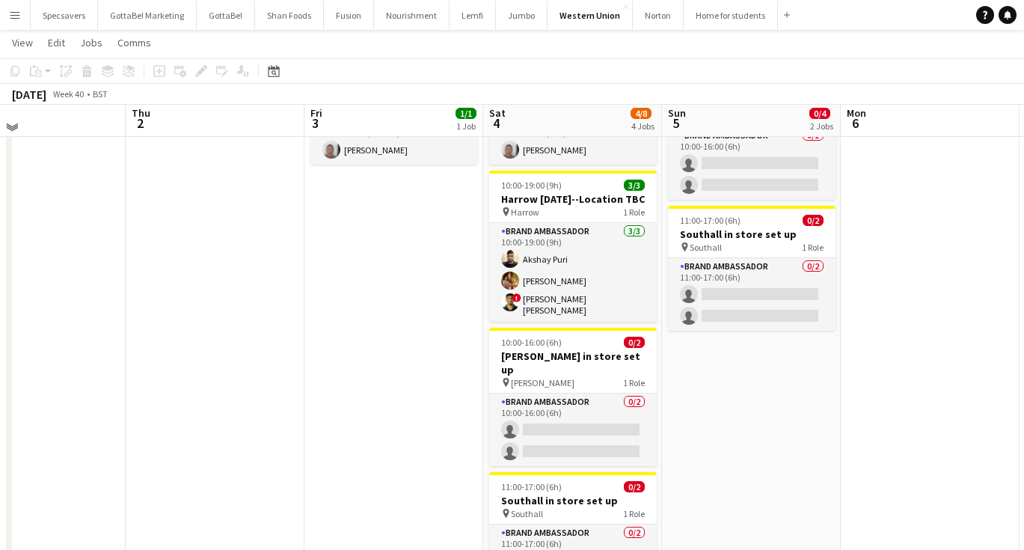
scroll to position [132, 0]
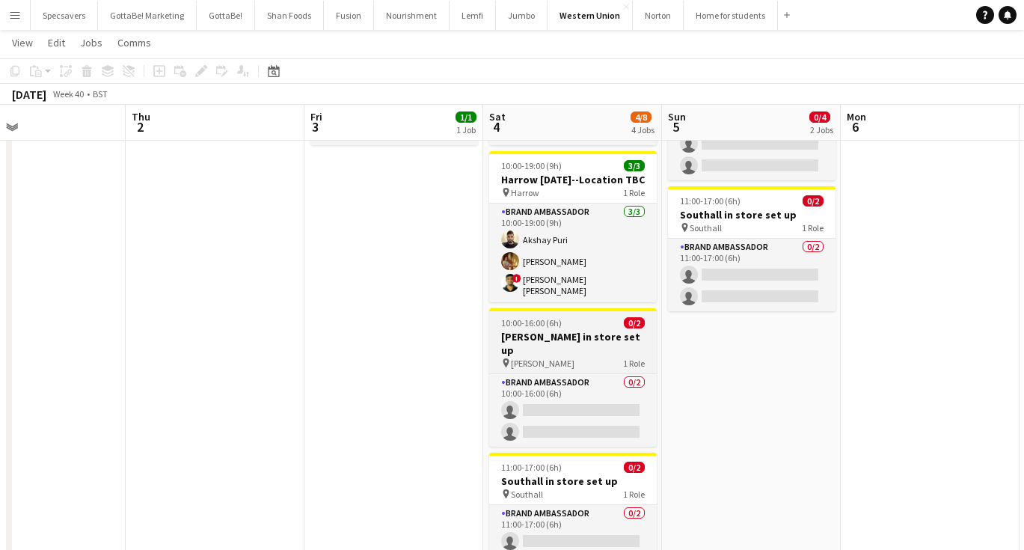
click at [580, 317] on div "10:00-16:00 (6h) 0/2" at bounding box center [573, 322] width 168 height 11
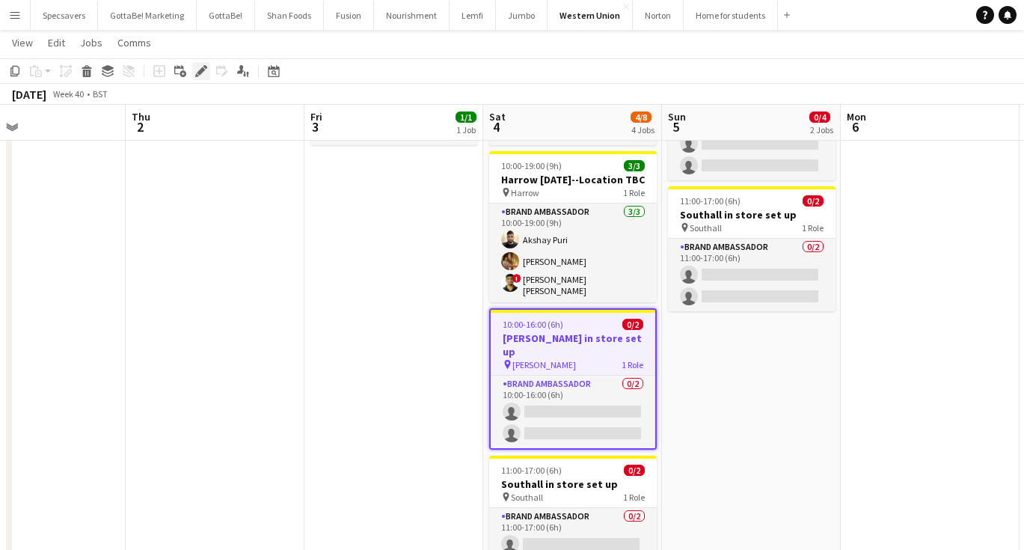
click at [204, 68] on icon "Edit" at bounding box center [201, 71] width 12 height 12
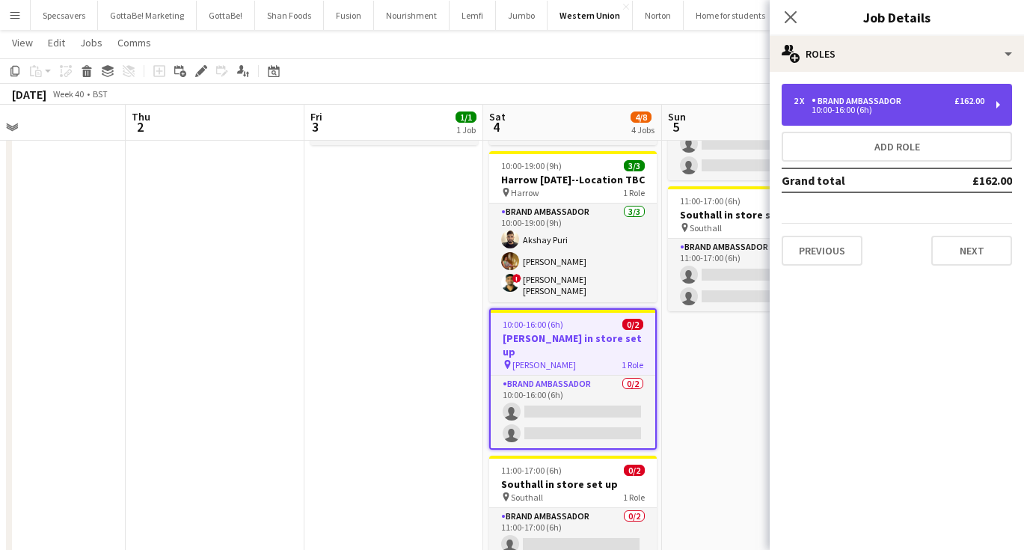
click at [885, 104] on div "Brand Ambassador" at bounding box center [860, 101] width 96 height 10
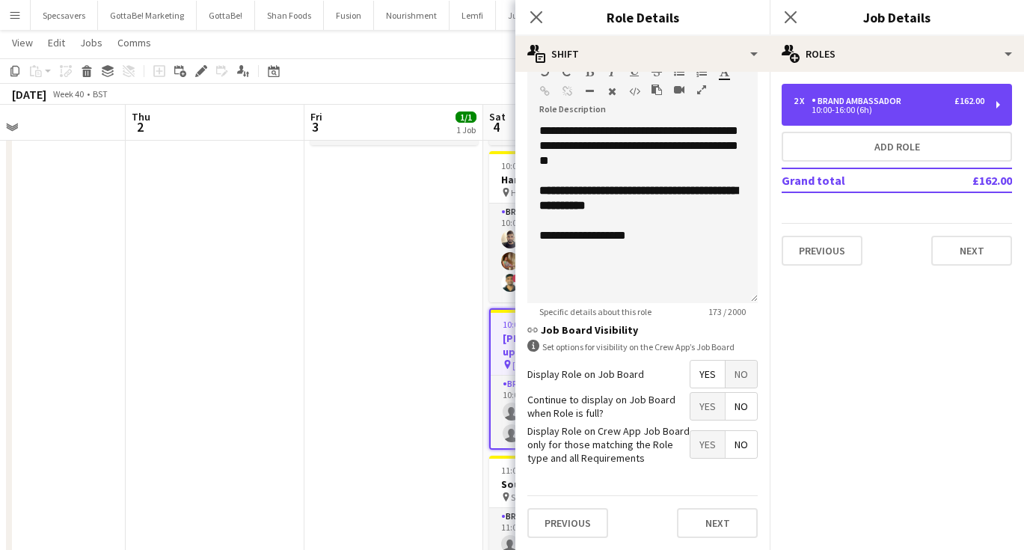
scroll to position [463, 0]
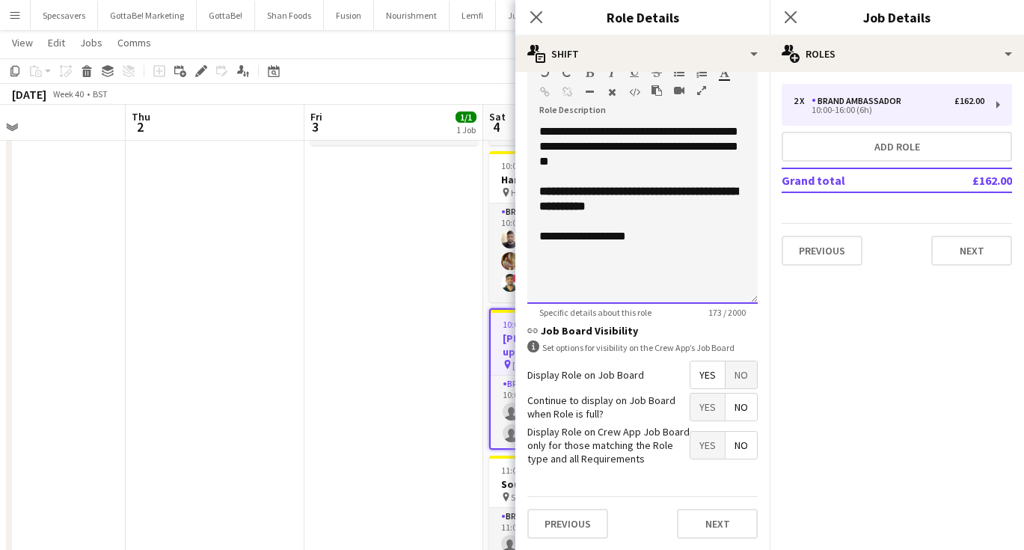
click at [645, 237] on div "**********" at bounding box center [642, 236] width 206 height 15
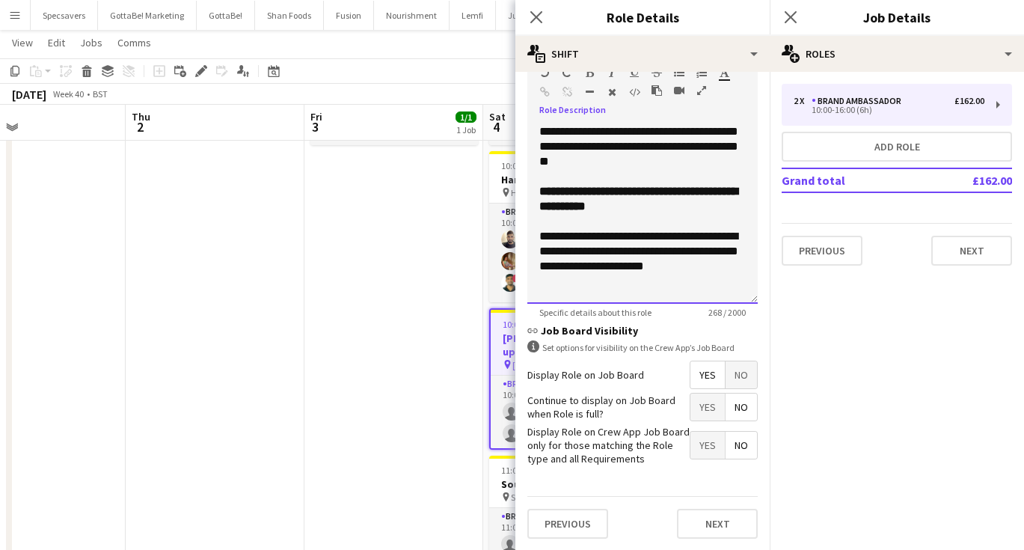
click at [703, 231] on div "**********" at bounding box center [642, 251] width 206 height 45
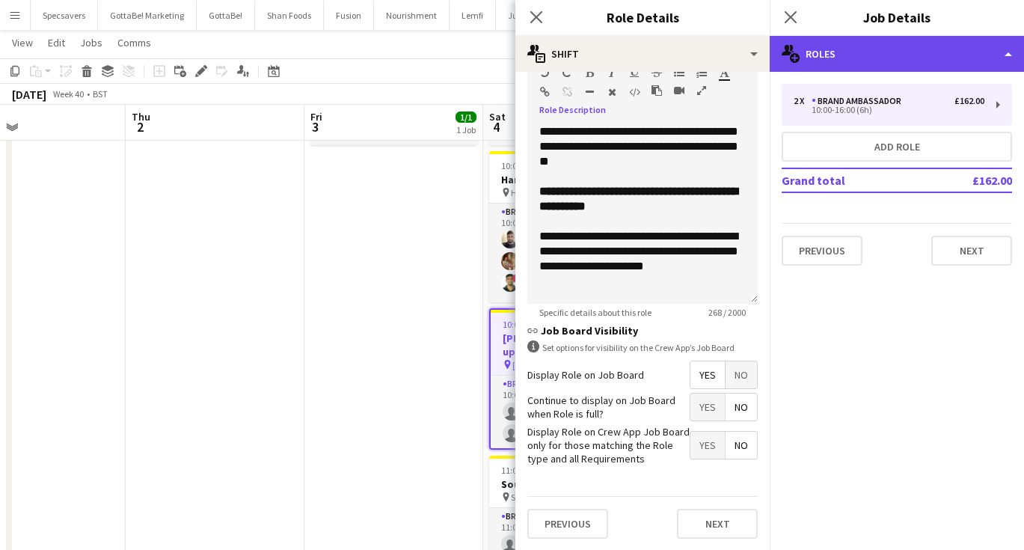
click at [895, 54] on div "multiple-users-add Roles" at bounding box center [897, 54] width 254 height 36
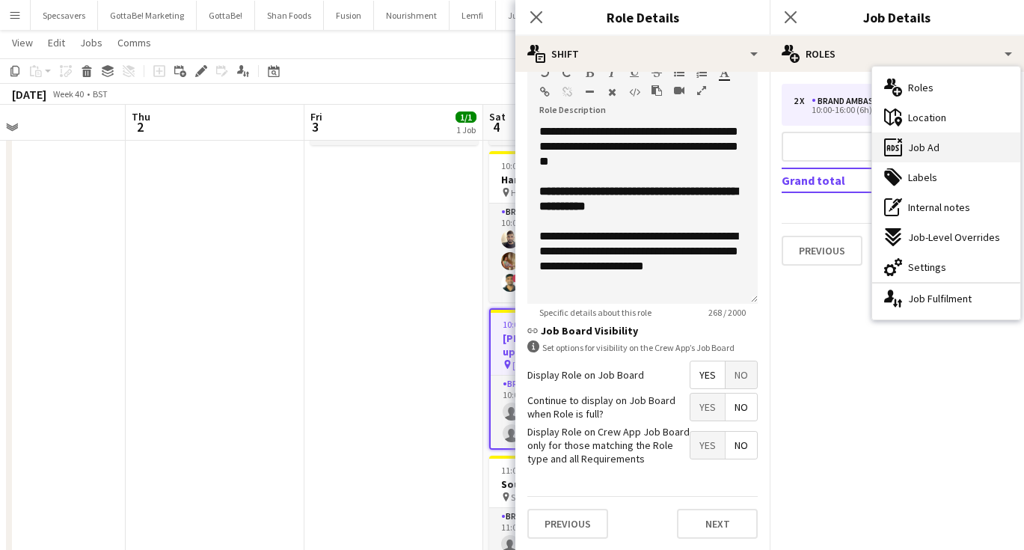
click at [918, 153] on span "Job Ad" at bounding box center [923, 147] width 31 height 13
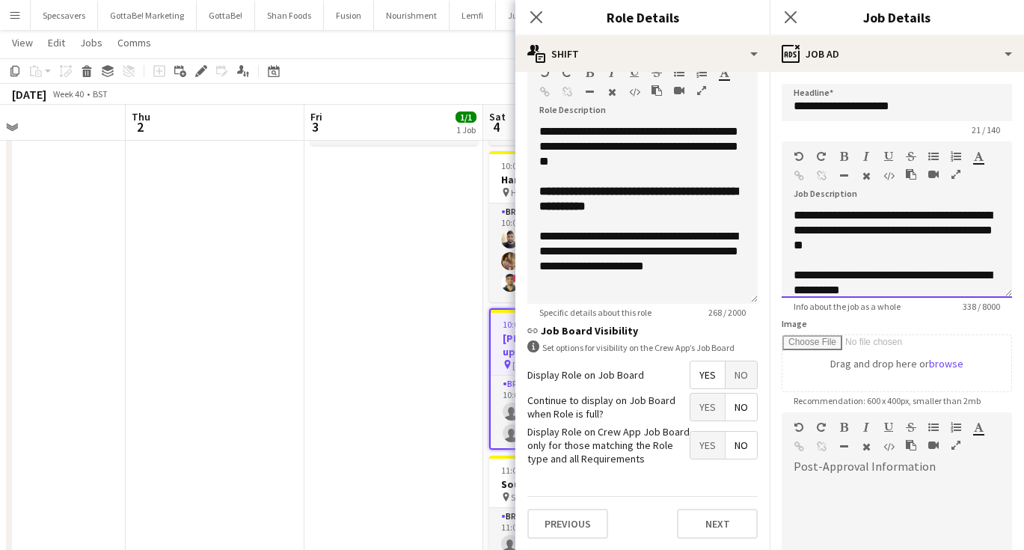
click at [858, 233] on span "**********" at bounding box center [893, 229] width 199 height 41
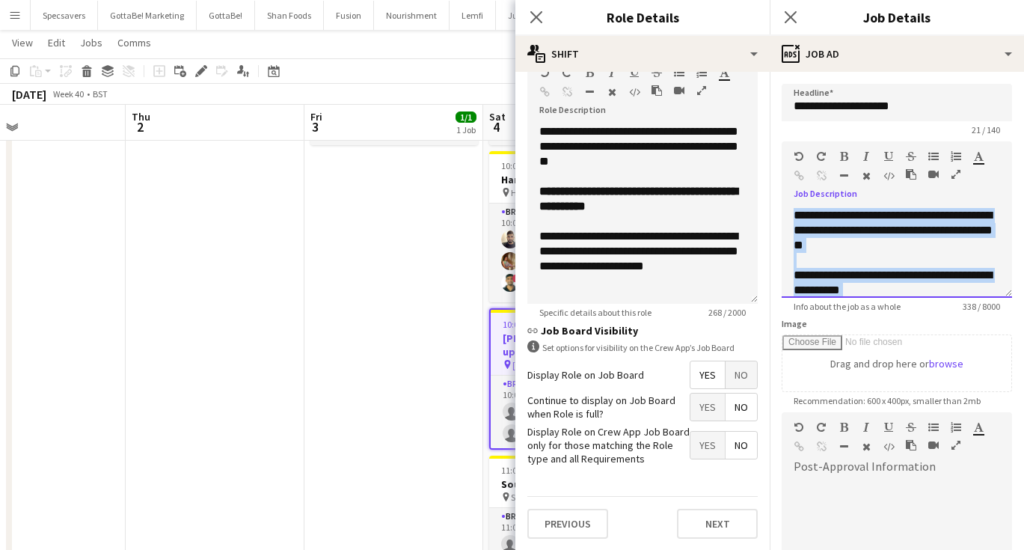
paste div
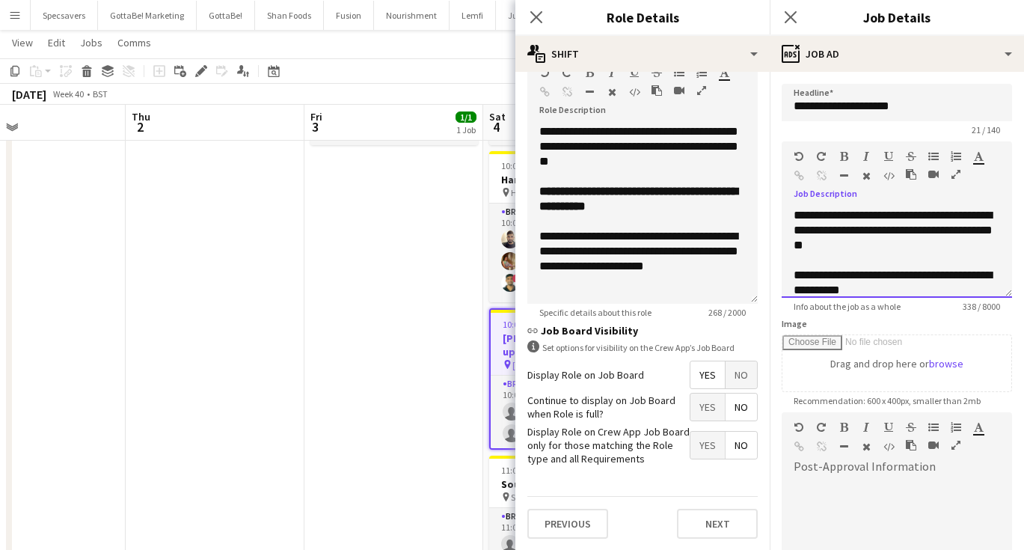
scroll to position [72, 0]
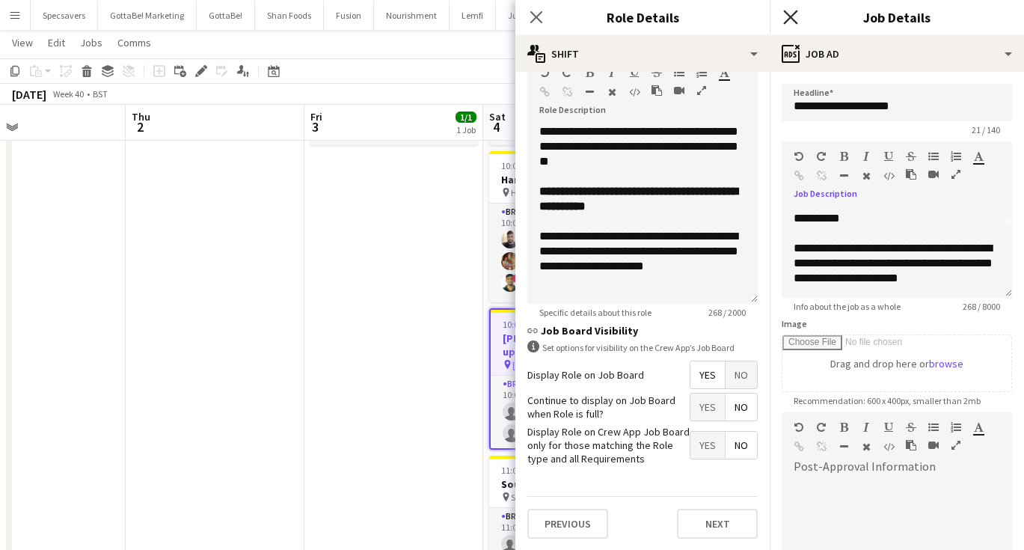
click at [790, 19] on icon "Close pop-in" at bounding box center [790, 17] width 14 height 14
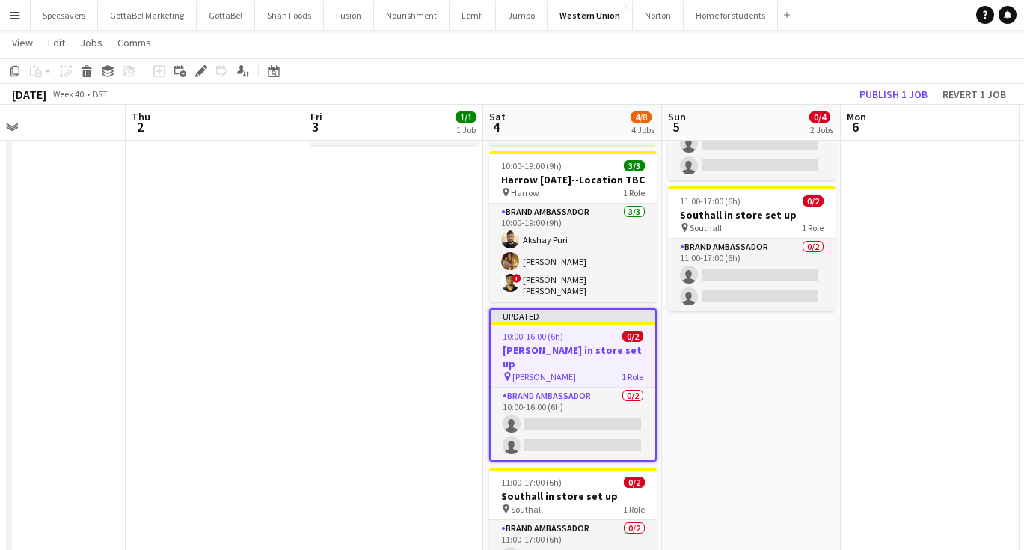
click at [733, 352] on app-date-cell "10:00-16:00 (6h) 0/2 Hayes in store set up pin Hayes 1 Role Brand Ambassador 0/…" at bounding box center [751, 480] width 179 height 889
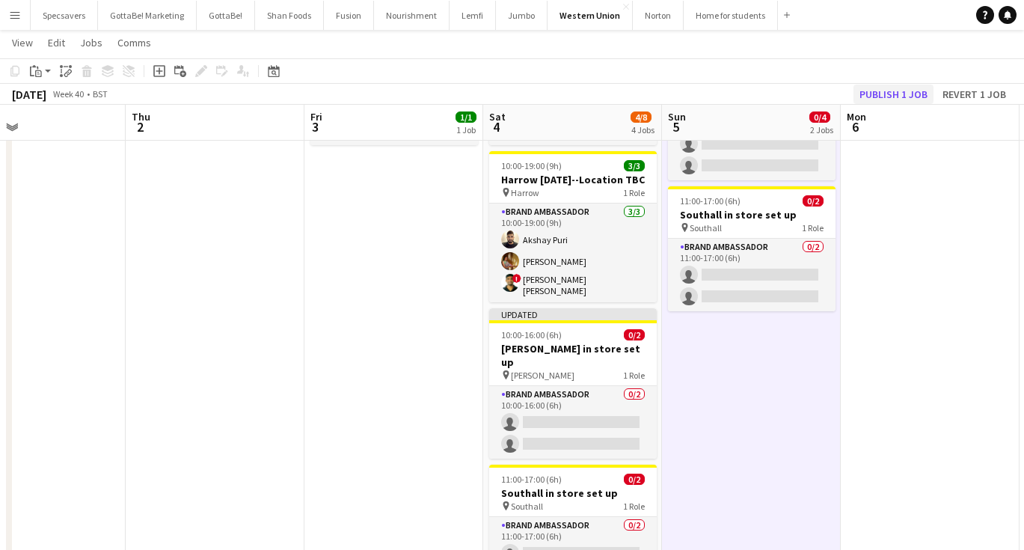
click at [878, 94] on button "Publish 1 job" at bounding box center [893, 94] width 80 height 19
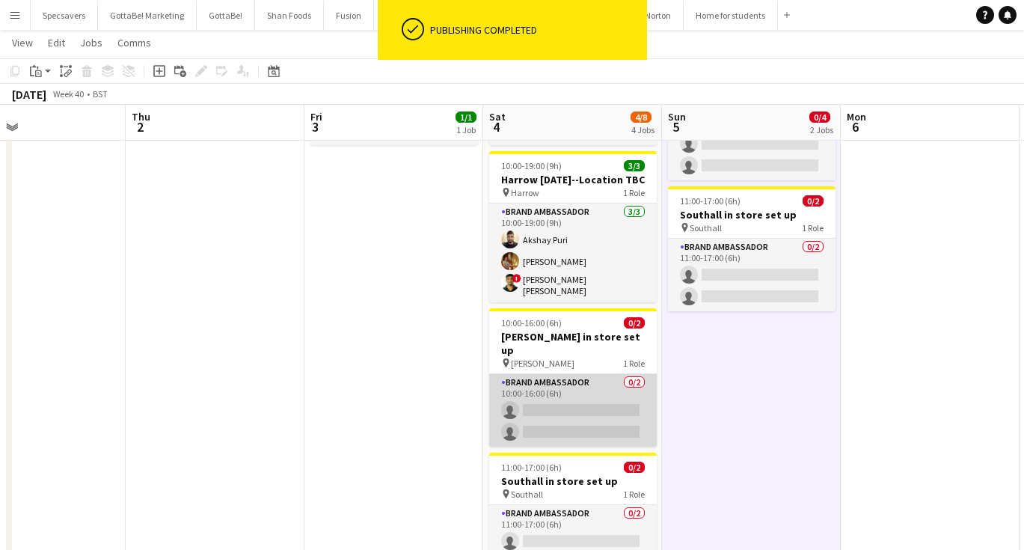
click at [577, 387] on app-card-role "Brand Ambassador 0/2 10:00-16:00 (6h) single-neutral-actions single-neutral-act…" at bounding box center [573, 410] width 168 height 73
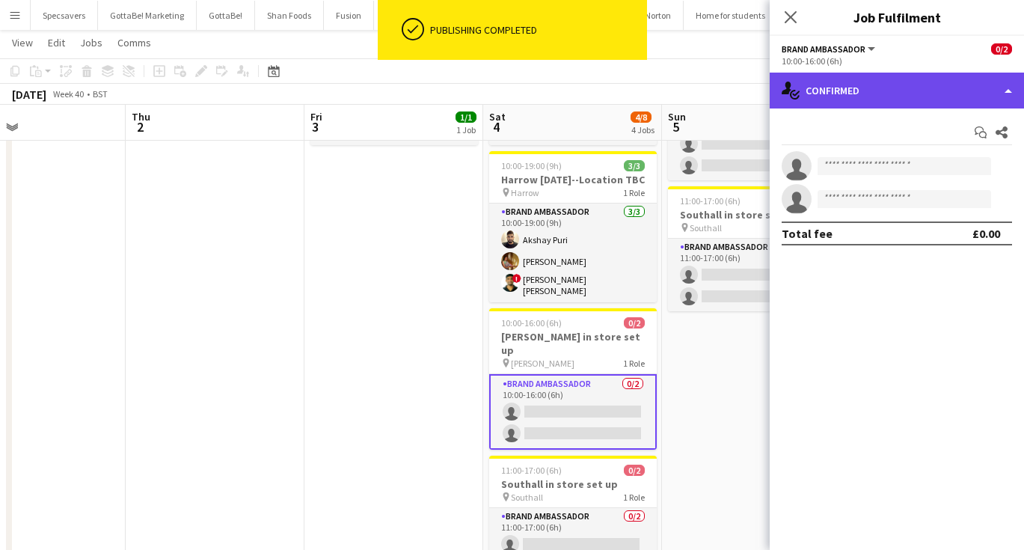
click at [853, 91] on div "single-neutral-actions-check-2 Confirmed" at bounding box center [897, 91] width 254 height 36
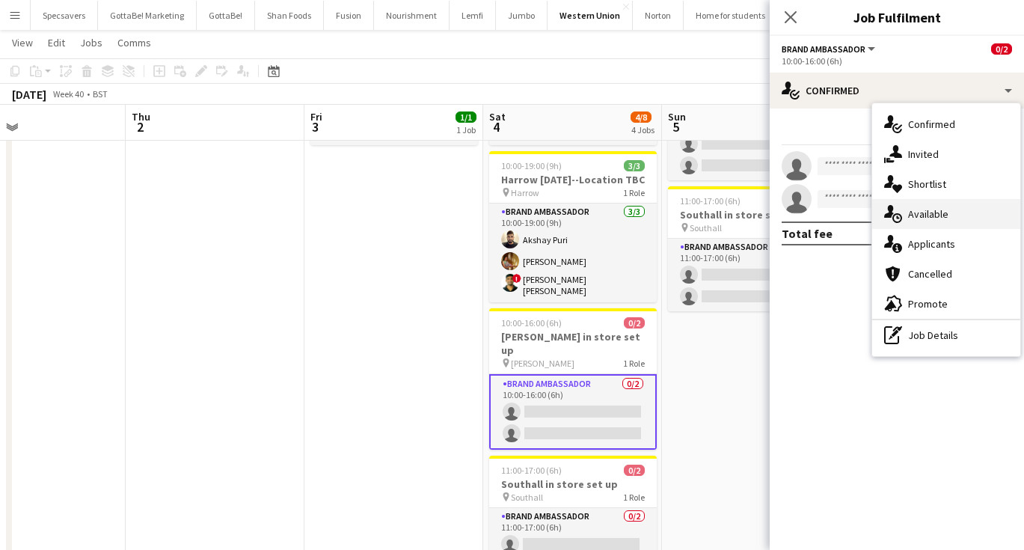
click at [913, 211] on span "Available" at bounding box center [928, 213] width 40 height 13
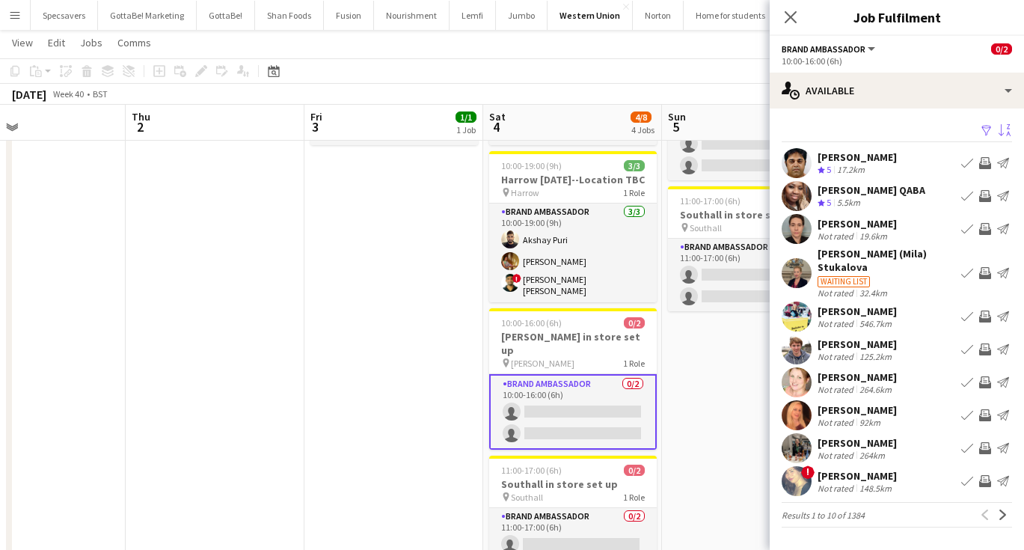
click at [1002, 134] on app-icon "Sort asc" at bounding box center [1005, 131] width 12 height 14
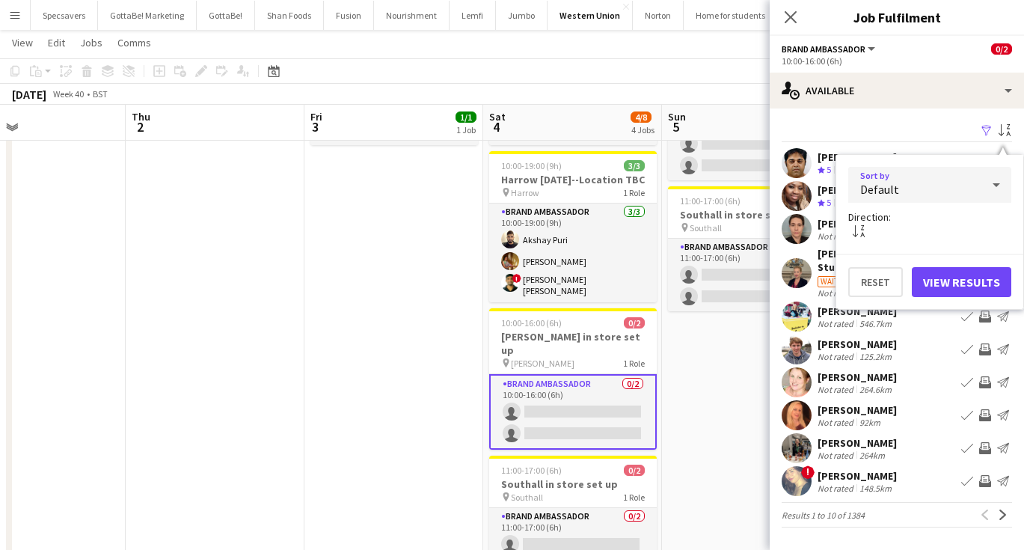
click at [921, 192] on div "Default" at bounding box center [914, 185] width 133 height 36
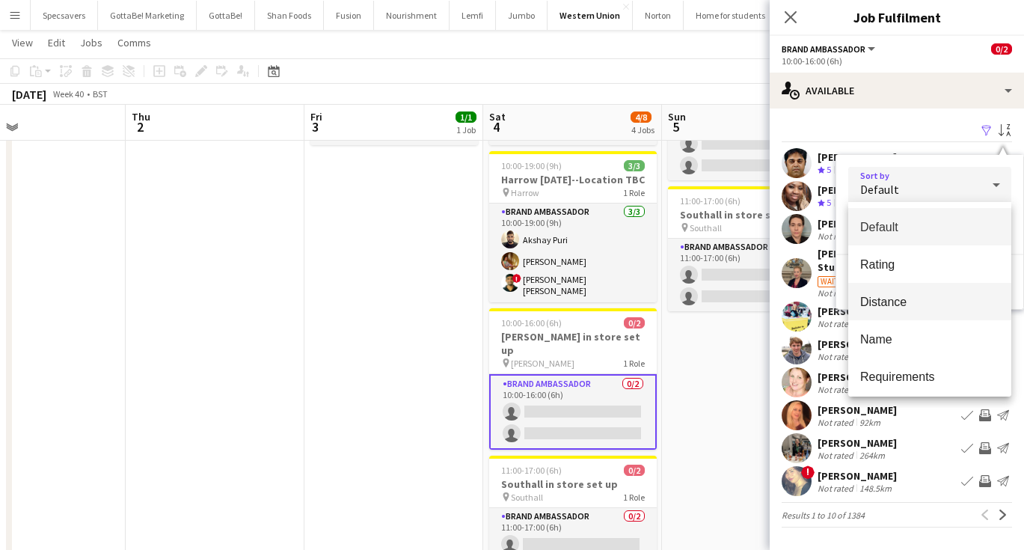
click at [913, 301] on span "Distance" at bounding box center [929, 302] width 139 height 14
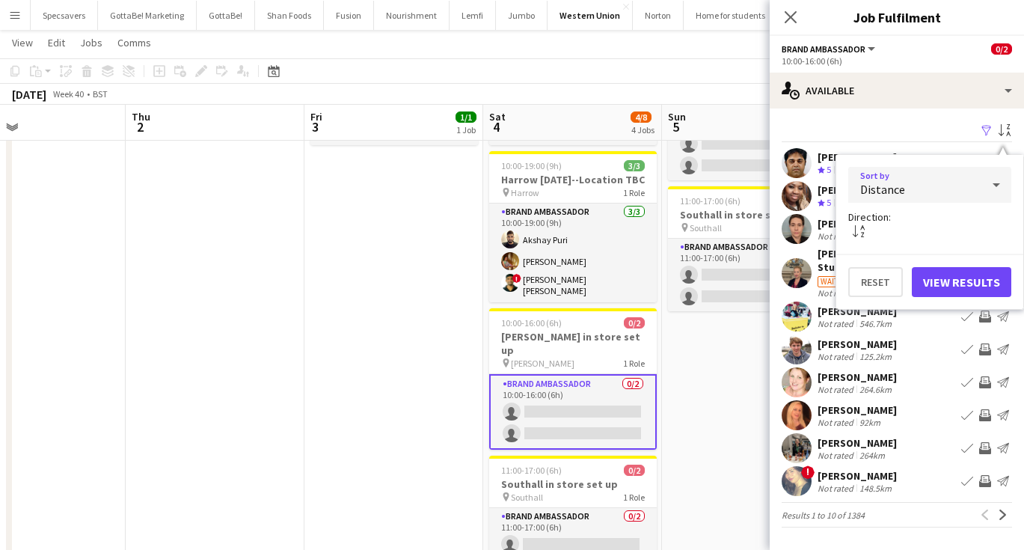
click at [967, 286] on button "View Results" at bounding box center [961, 282] width 99 height 30
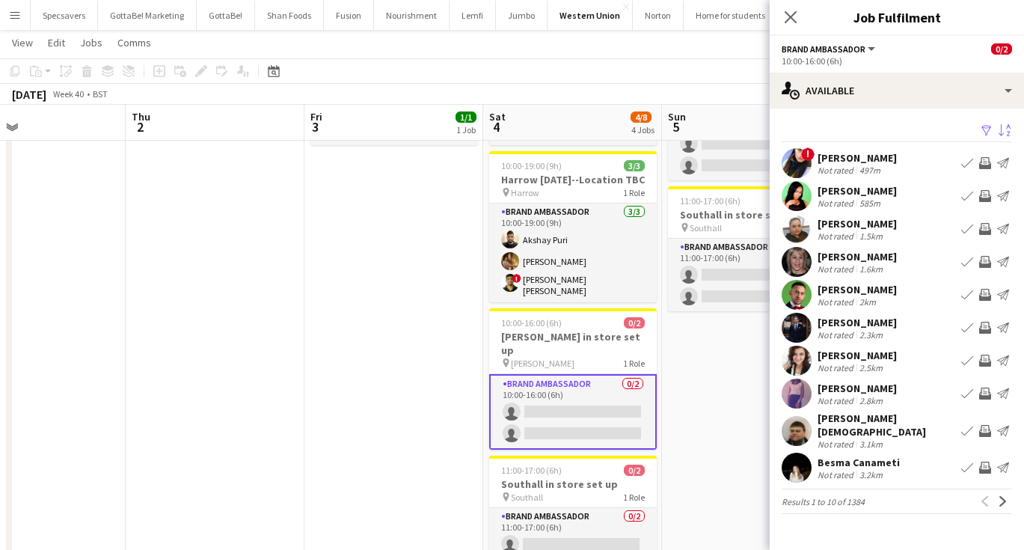
click at [874, 365] on div "2.5km" at bounding box center [870, 367] width 29 height 11
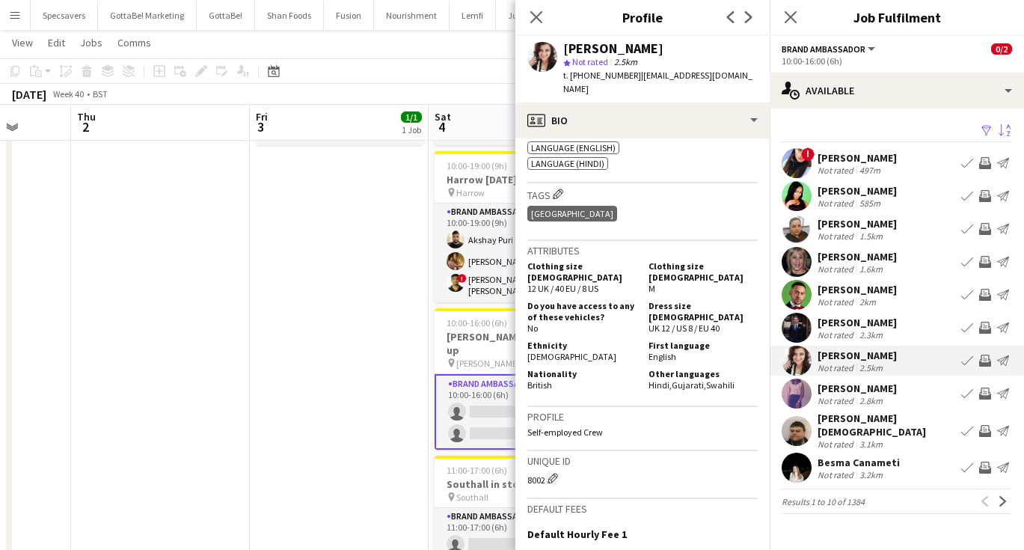
scroll to position [0, 466]
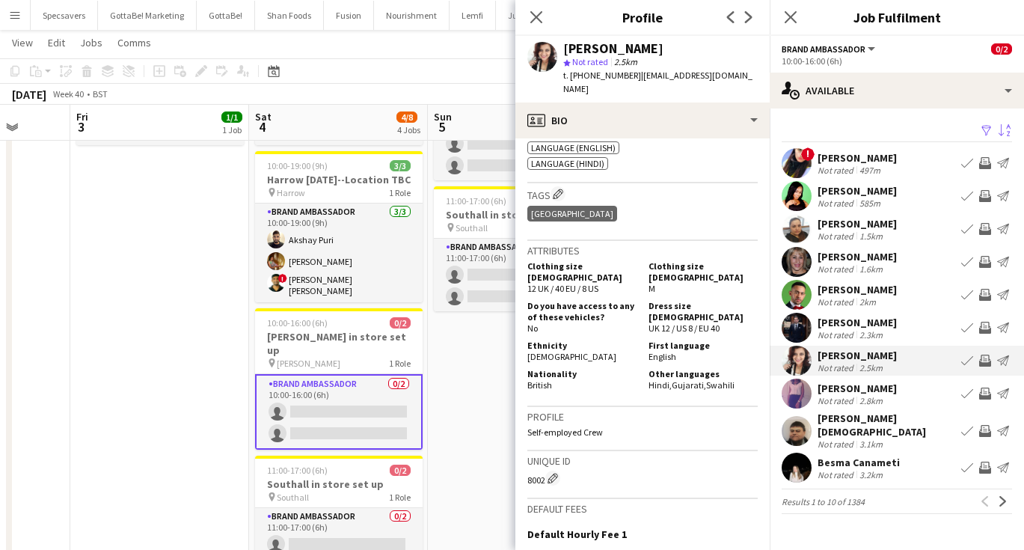
click at [875, 169] on div "497m" at bounding box center [869, 170] width 27 height 11
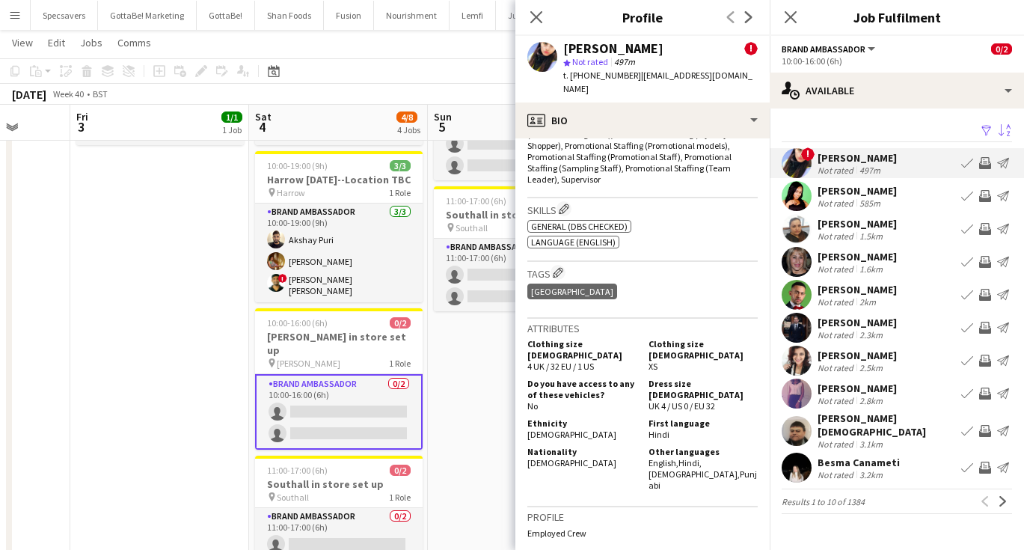
scroll to position [716, 0]
click at [1000, 496] on app-icon "Next" at bounding box center [1003, 501] width 10 height 10
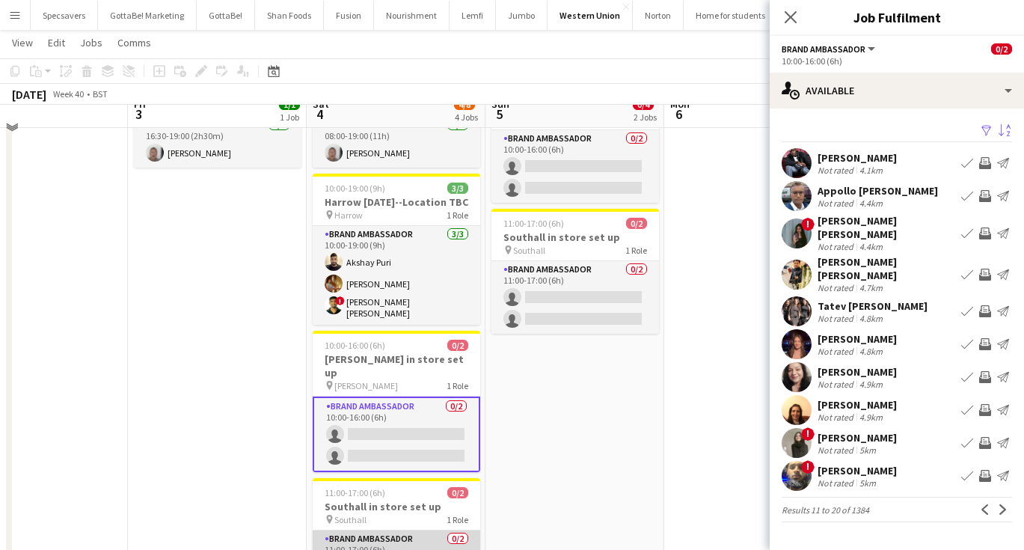
scroll to position [21, 0]
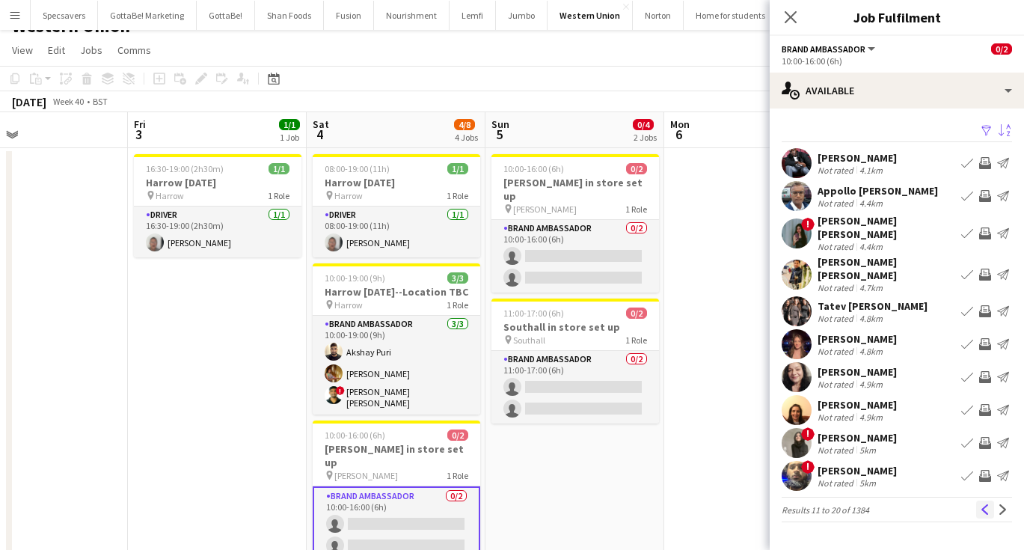
click at [983, 504] on app-icon "Previous" at bounding box center [985, 509] width 10 height 10
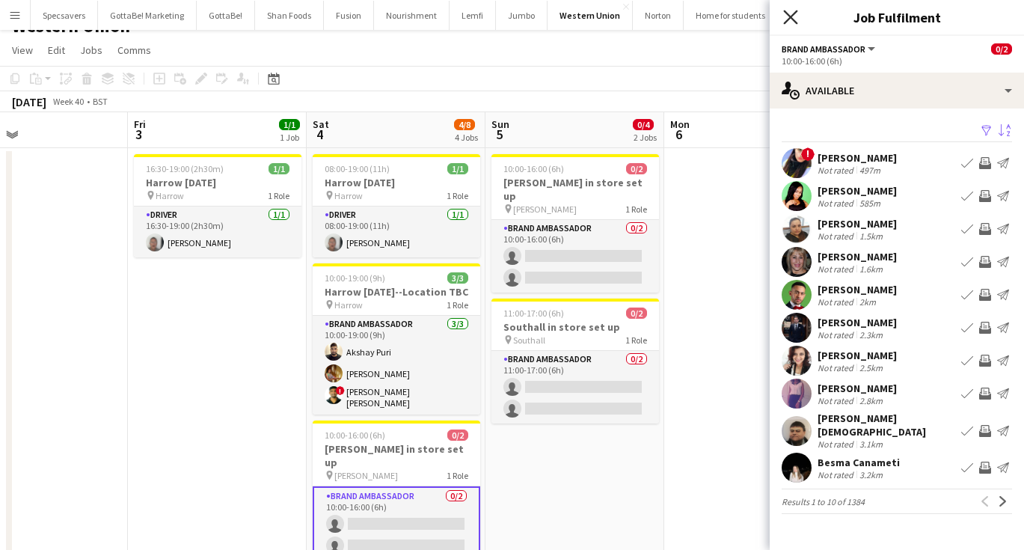
click at [788, 16] on icon "Close pop-in" at bounding box center [790, 17] width 14 height 14
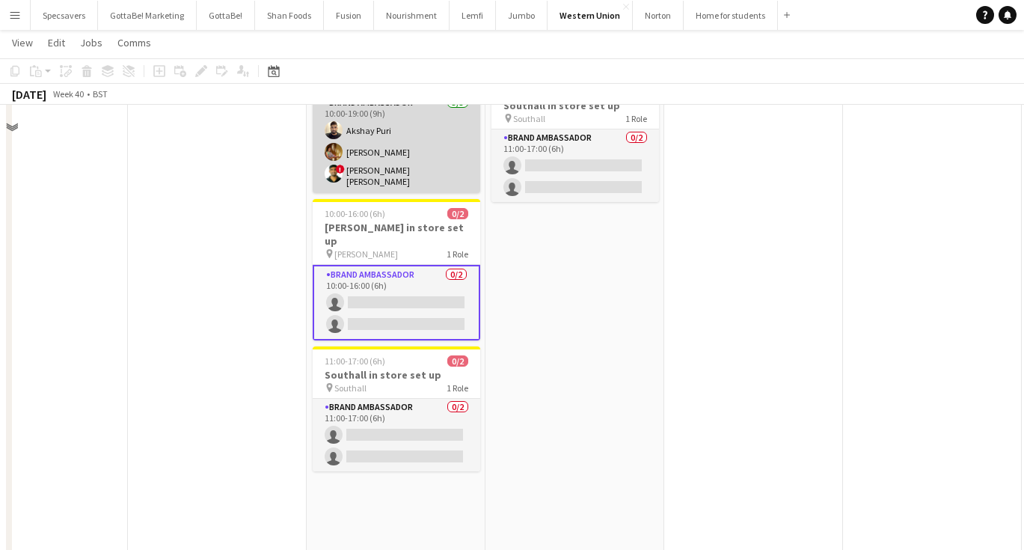
scroll to position [286, 0]
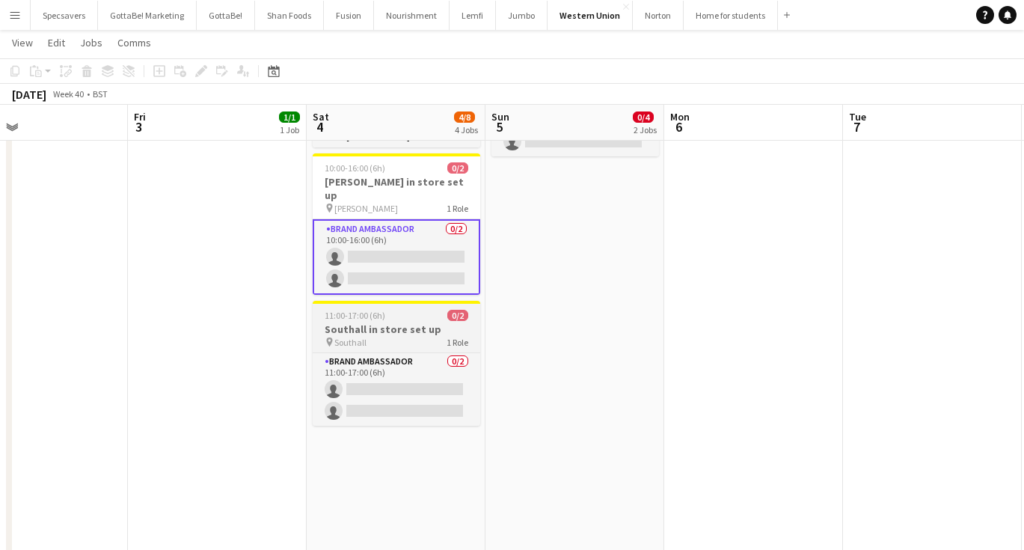
click at [406, 322] on h3 "Southall in store set up" at bounding box center [397, 328] width 168 height 13
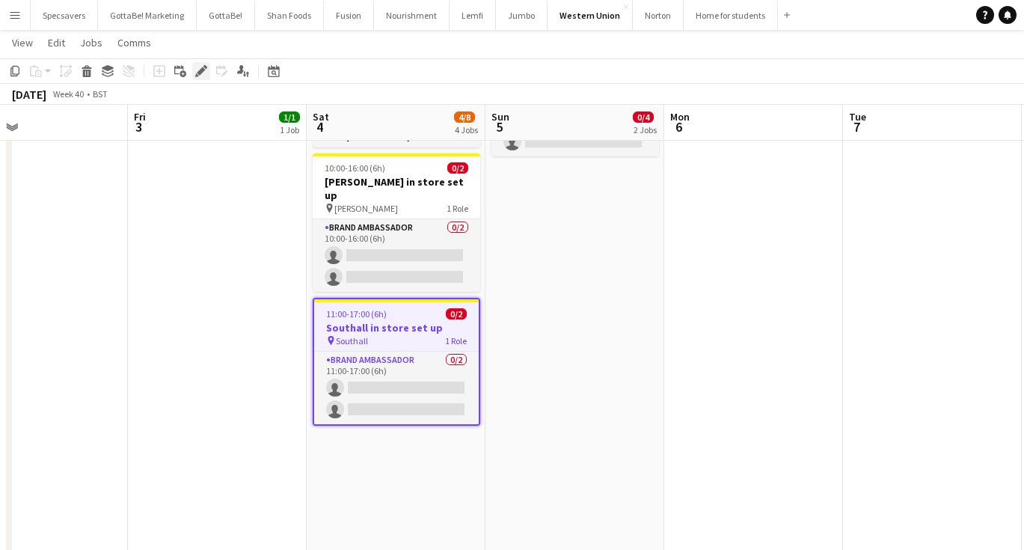
click at [203, 70] on icon at bounding box center [201, 71] width 8 height 8
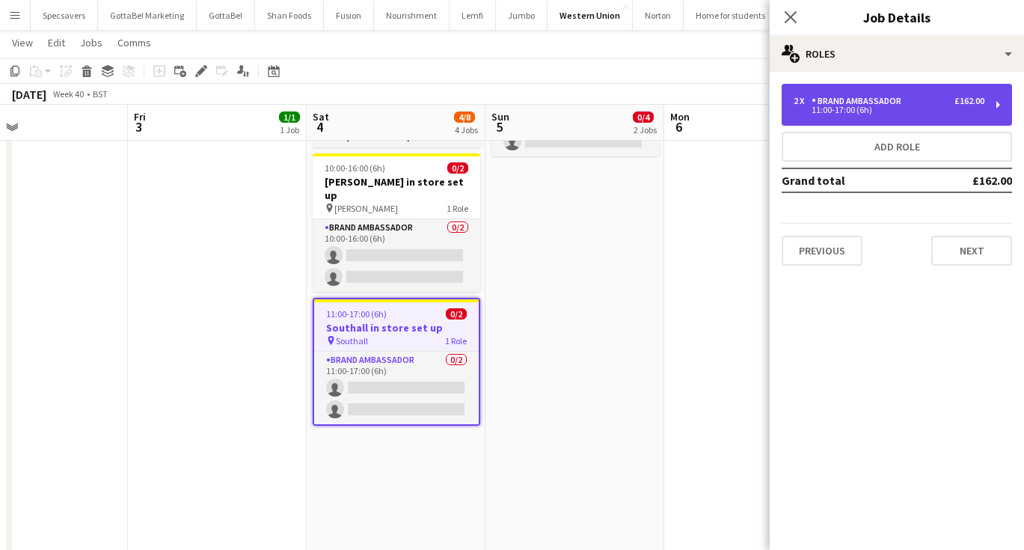
click at [909, 102] on div "2 x Brand Ambassador £162.00" at bounding box center [889, 101] width 191 height 10
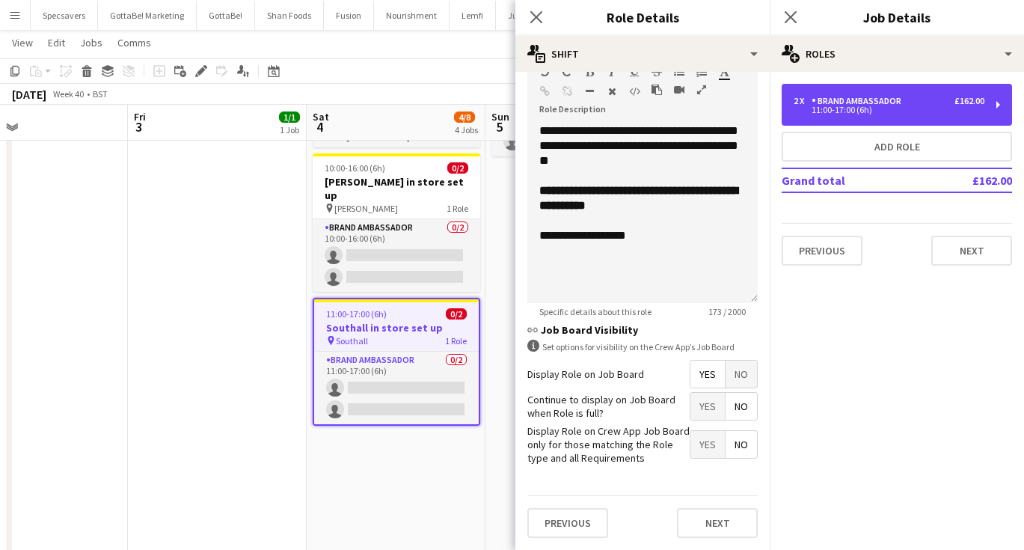
scroll to position [463, 0]
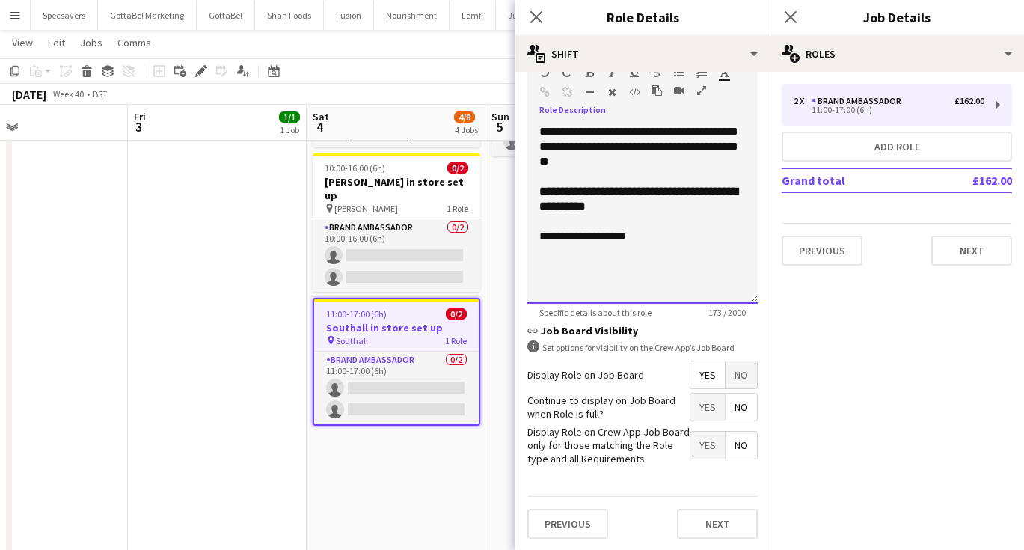
click at [610, 243] on div "**********" at bounding box center [642, 236] width 206 height 15
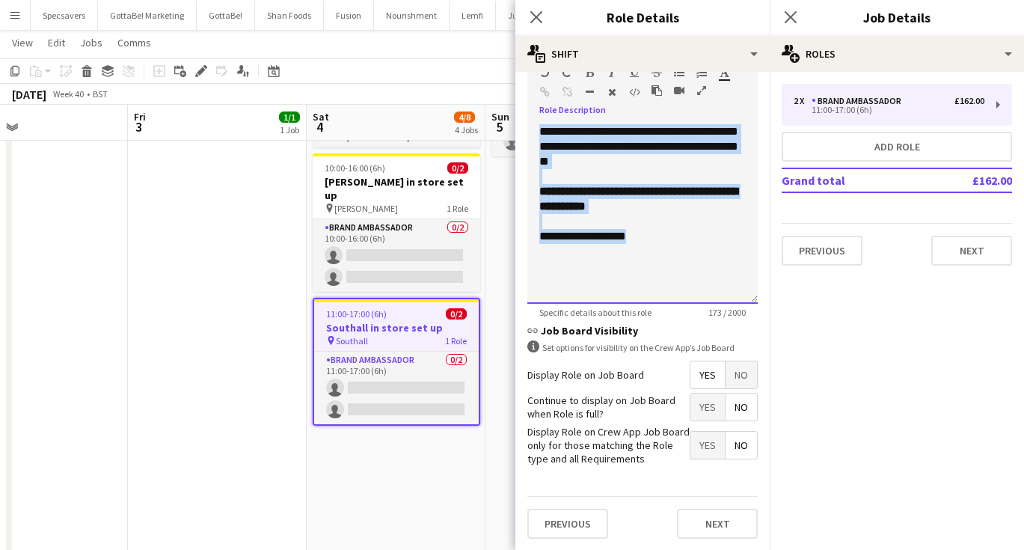
paste div
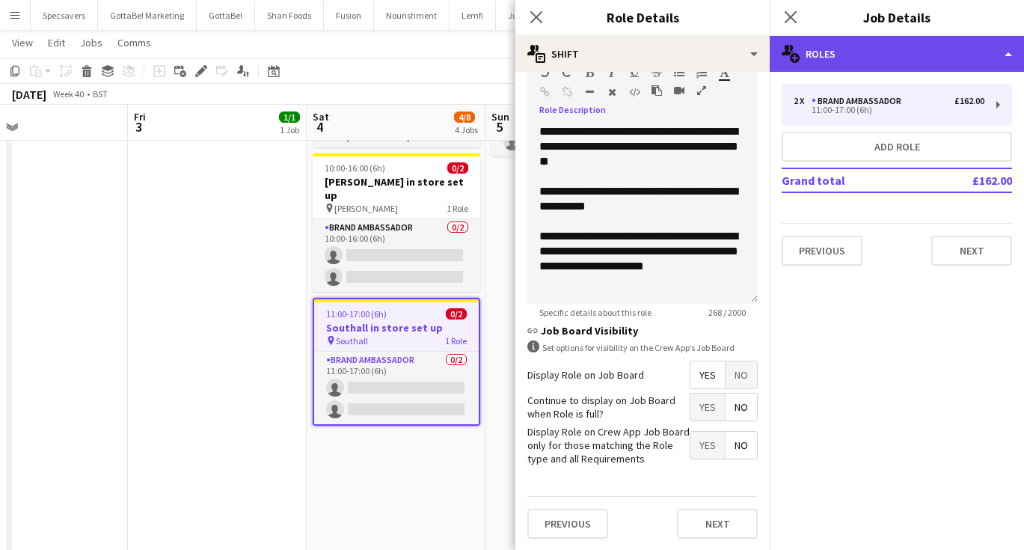
click at [855, 48] on div "multiple-users-add Roles" at bounding box center [897, 54] width 254 height 36
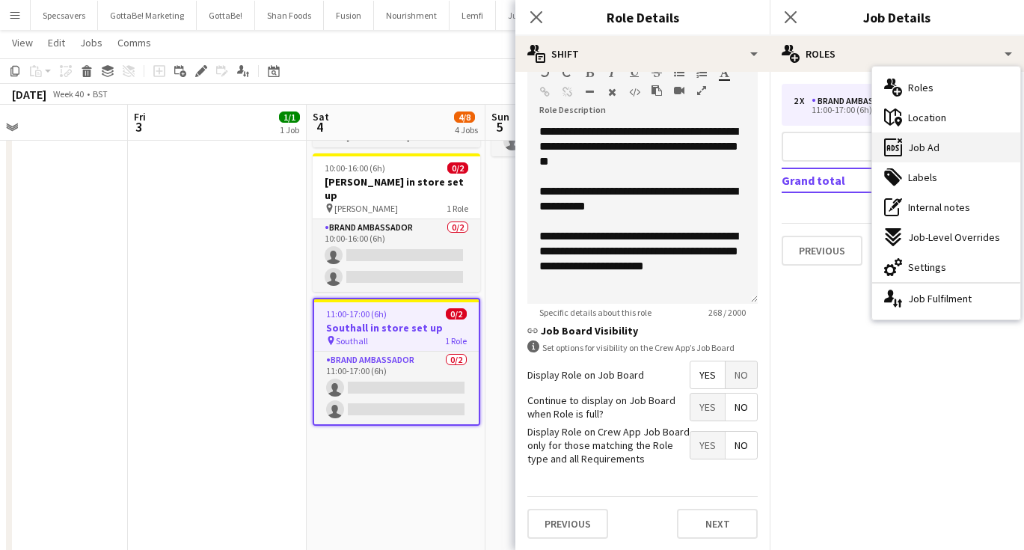
click at [924, 155] on div "ads-window Job Ad" at bounding box center [946, 147] width 148 height 30
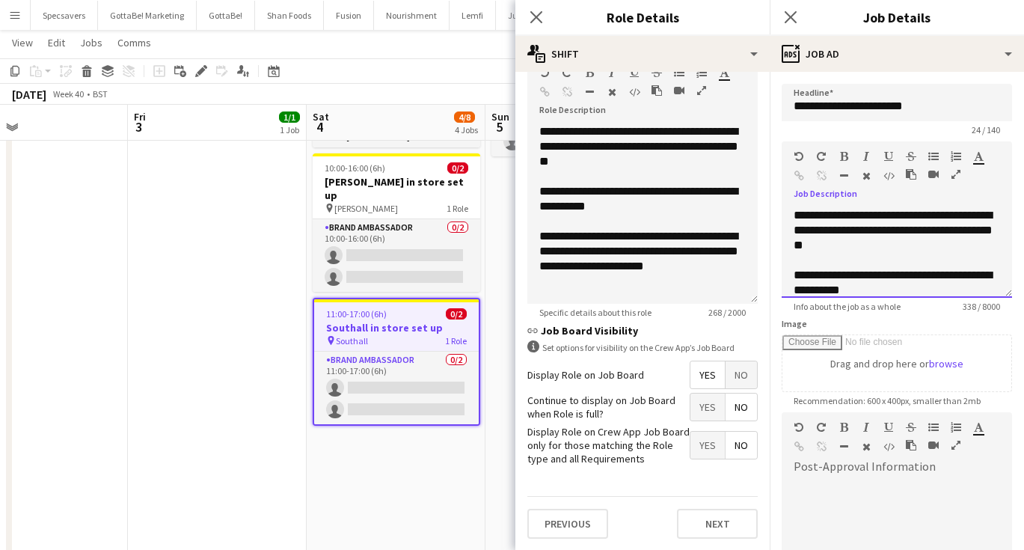
click at [855, 248] on span "**********" at bounding box center [893, 229] width 199 height 41
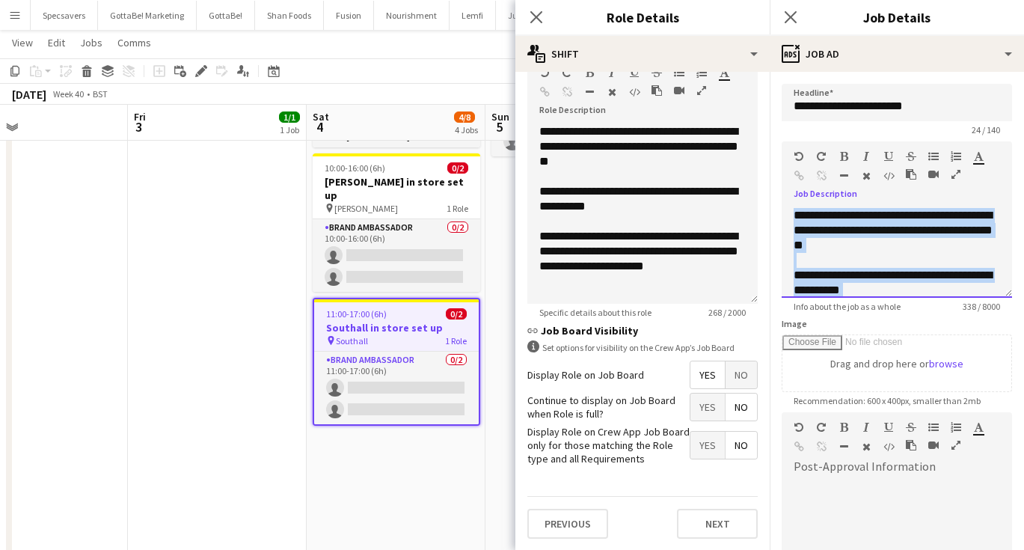
paste div
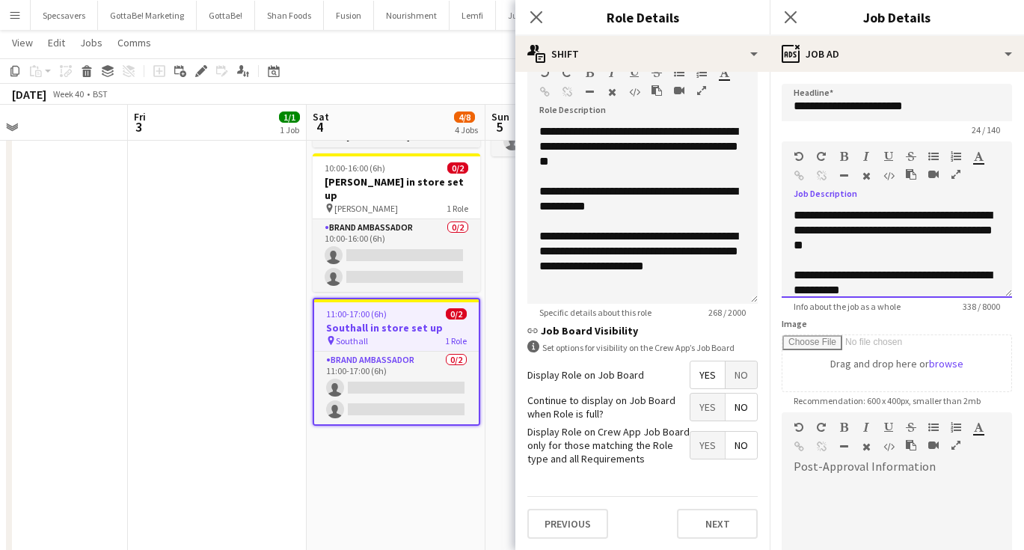
scroll to position [72, 0]
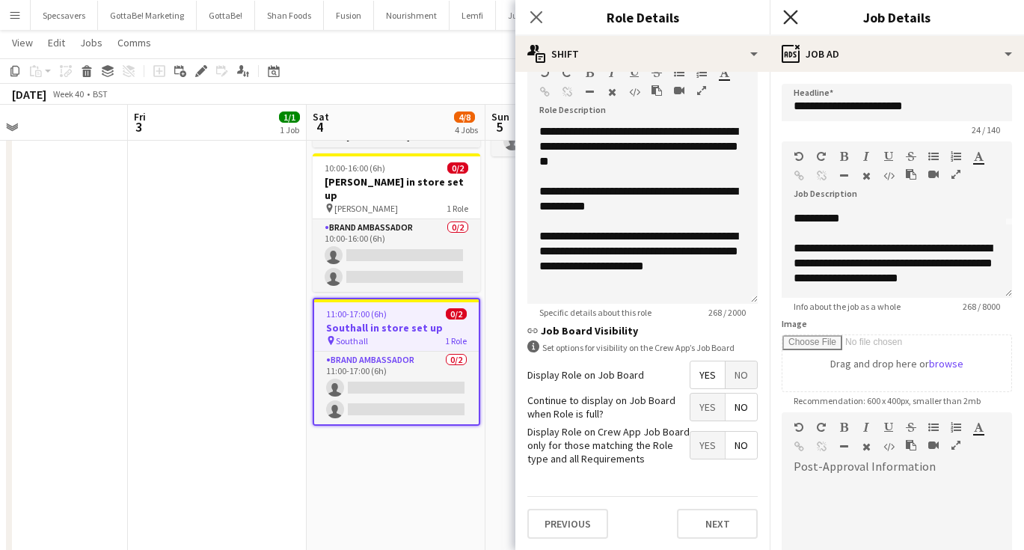
click at [794, 15] on icon "Close pop-in" at bounding box center [790, 17] width 14 height 14
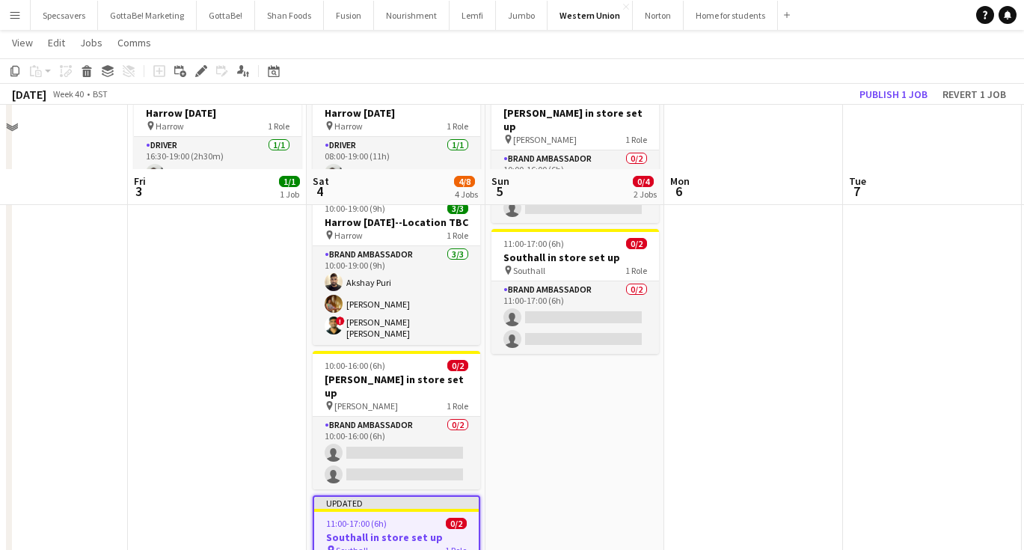
scroll to position [17, 0]
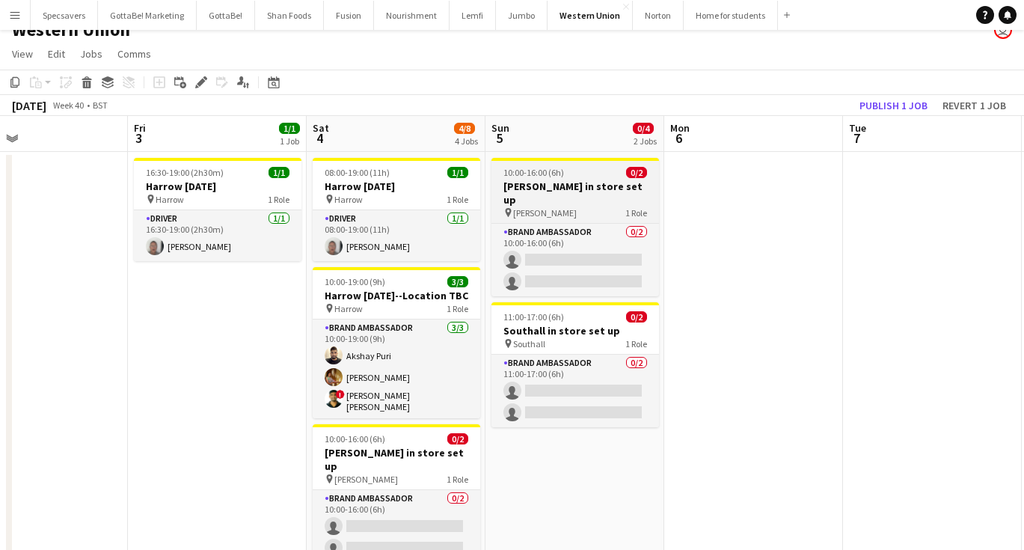
click at [565, 165] on app-job-card "10:00-16:00 (6h) 0/2 Hayes in store set up pin Hayes 1 Role Brand Ambassador 0/…" at bounding box center [575, 227] width 168 height 138
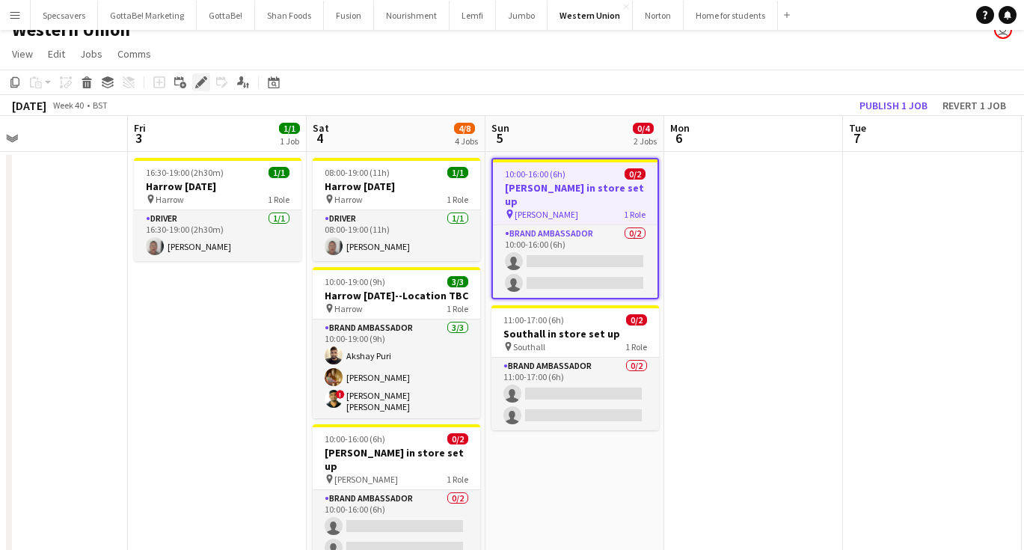
click at [200, 76] on icon "Edit" at bounding box center [201, 82] width 12 height 12
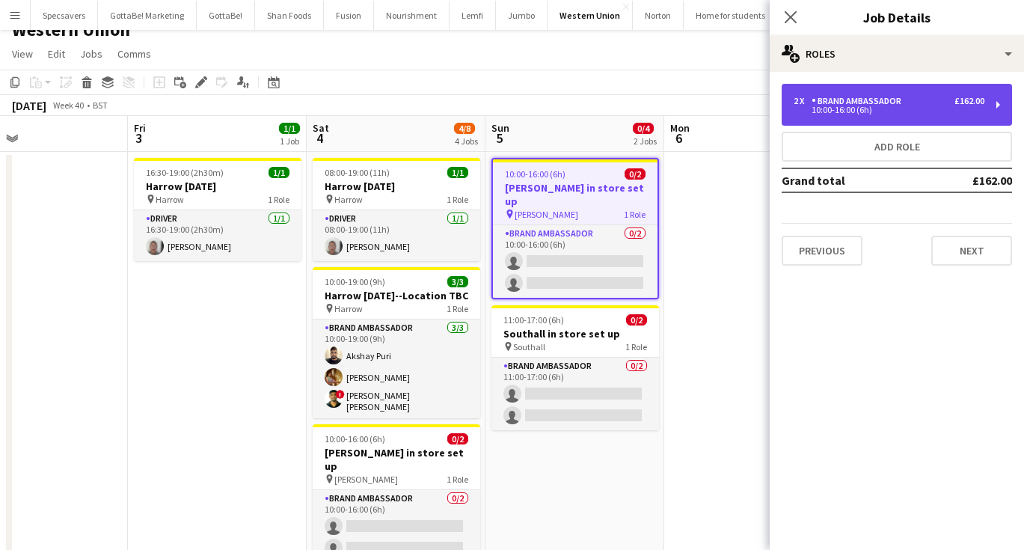
click at [895, 107] on div "10:00-16:00 (6h)" at bounding box center [889, 109] width 191 height 7
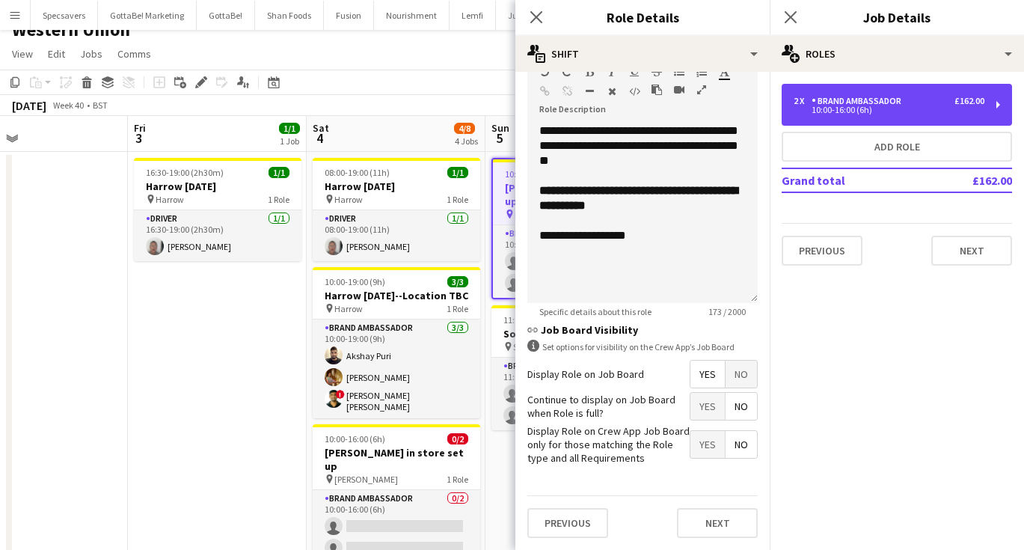
scroll to position [463, 0]
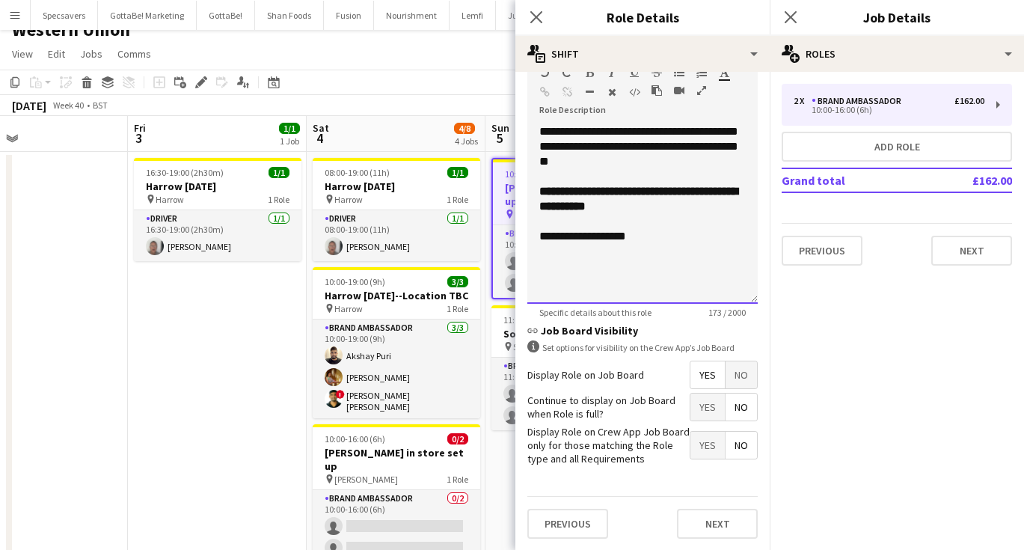
click at [630, 242] on div "**********" at bounding box center [642, 236] width 206 height 15
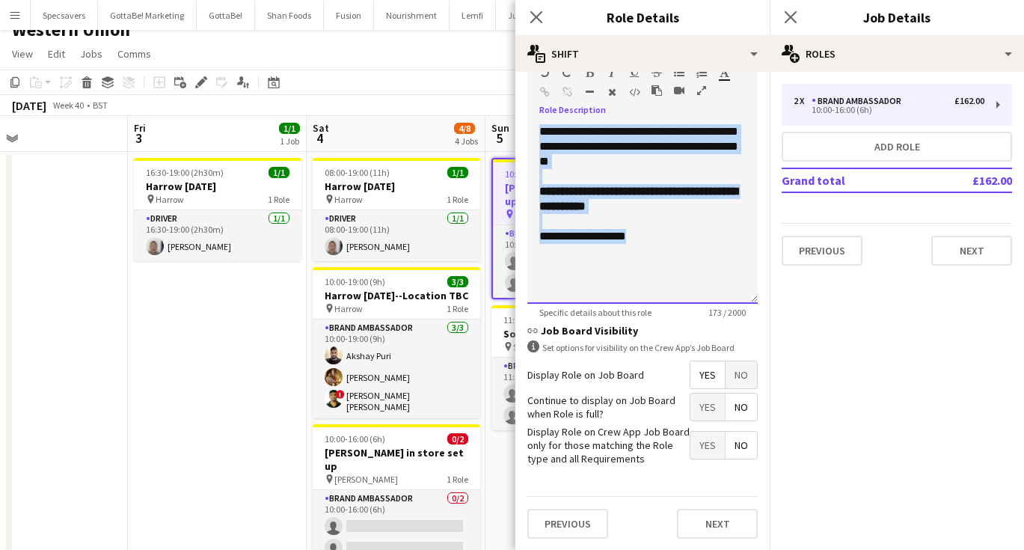
paste div
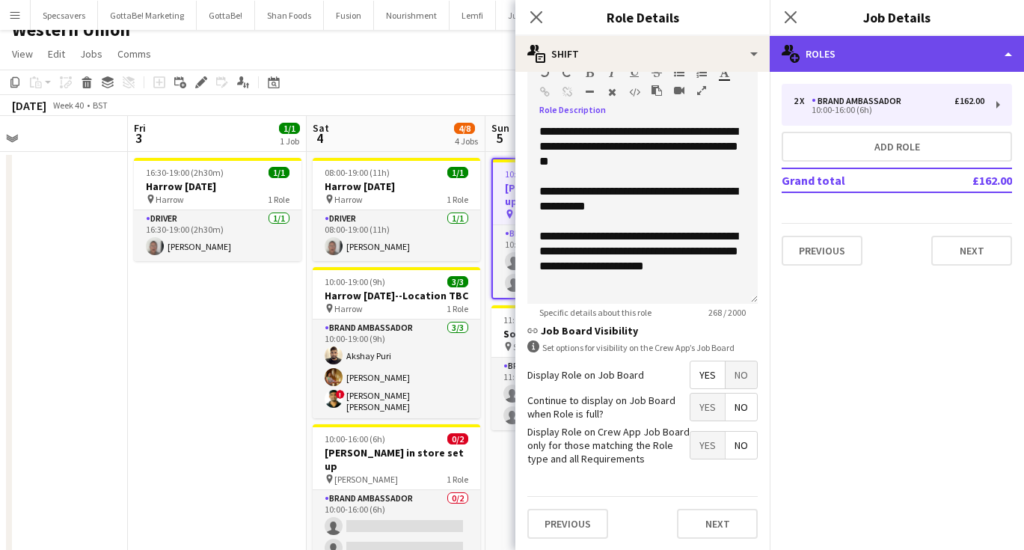
click at [874, 53] on div "multiple-users-add Roles" at bounding box center [897, 54] width 254 height 36
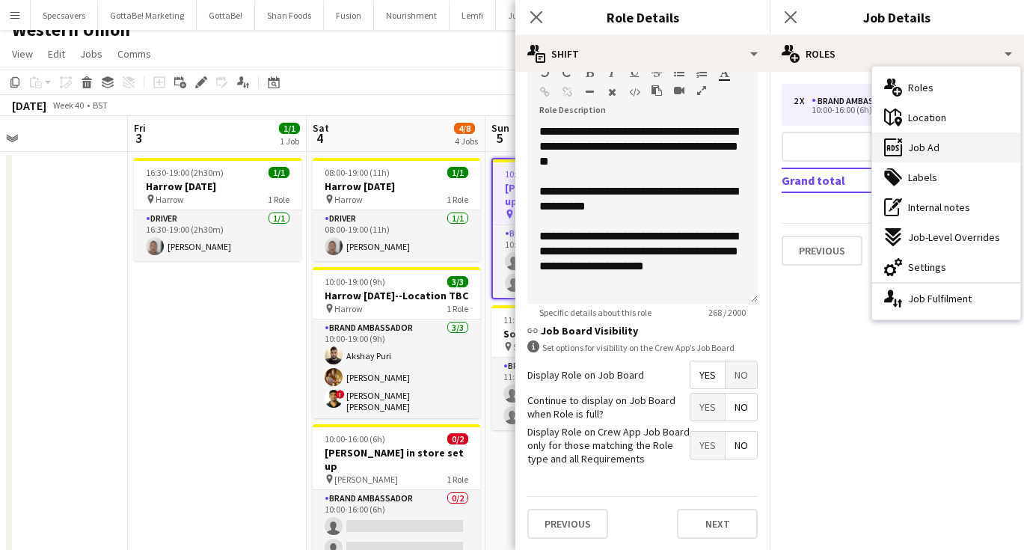
click at [921, 153] on span "Job Ad" at bounding box center [923, 147] width 31 height 13
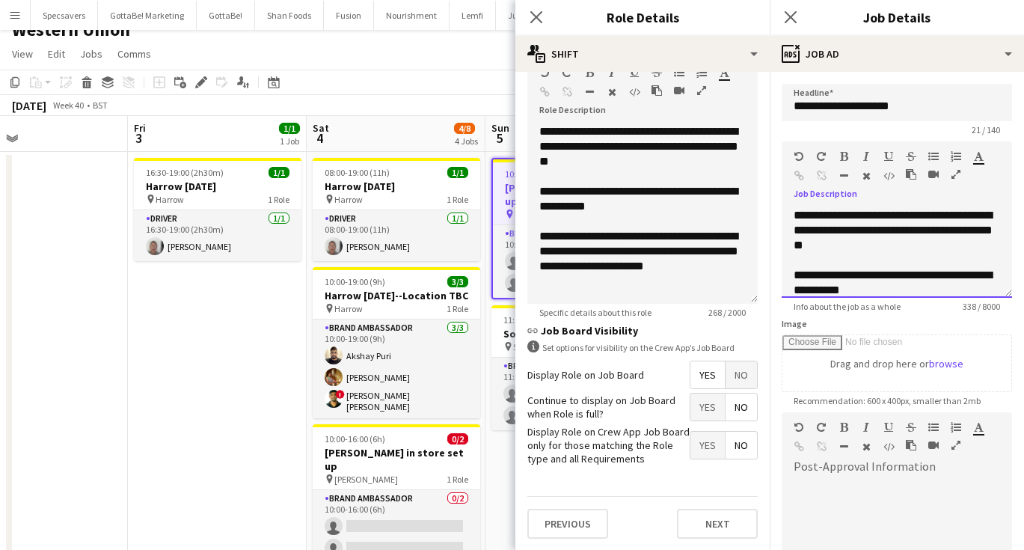
click at [862, 247] on span "**********" at bounding box center [893, 229] width 199 height 41
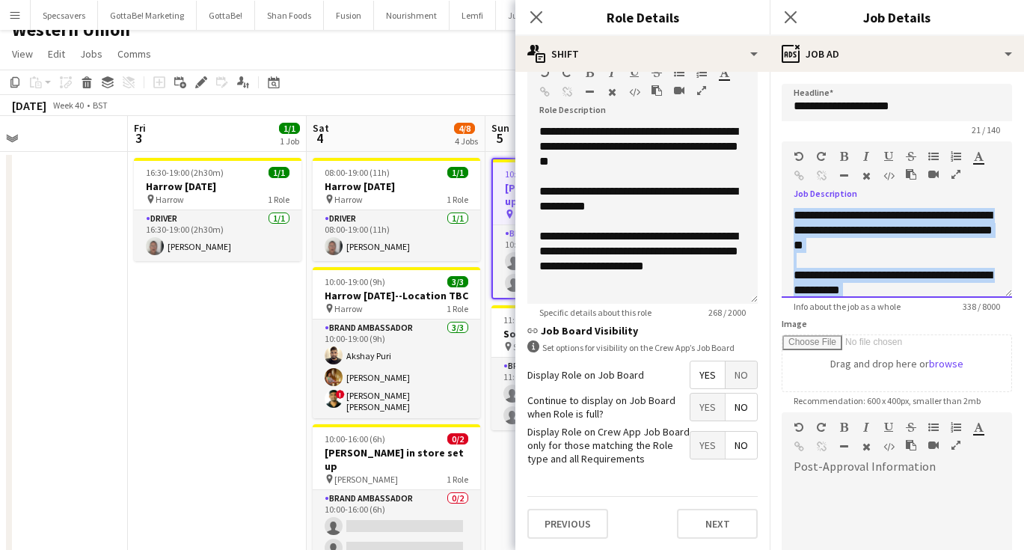
paste div
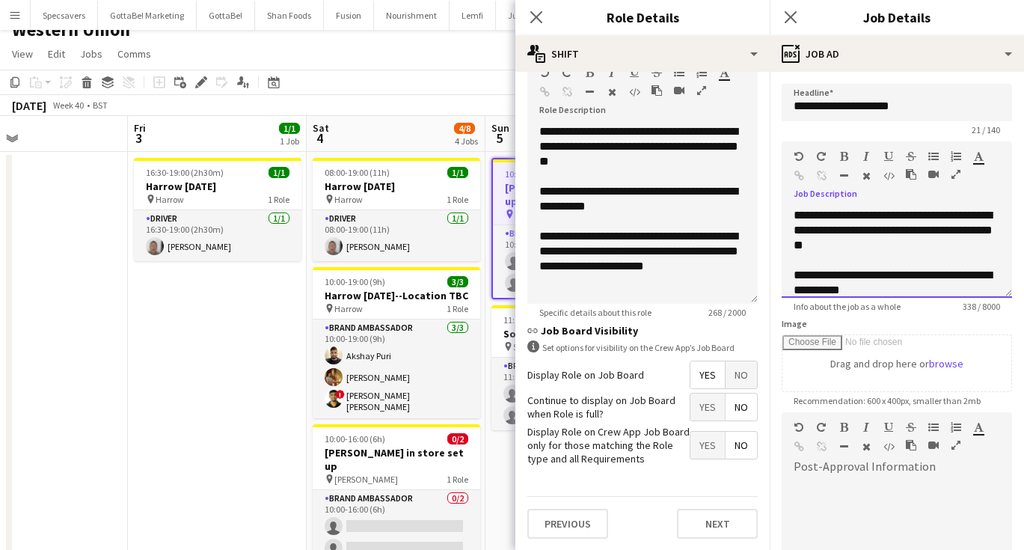
scroll to position [72, 0]
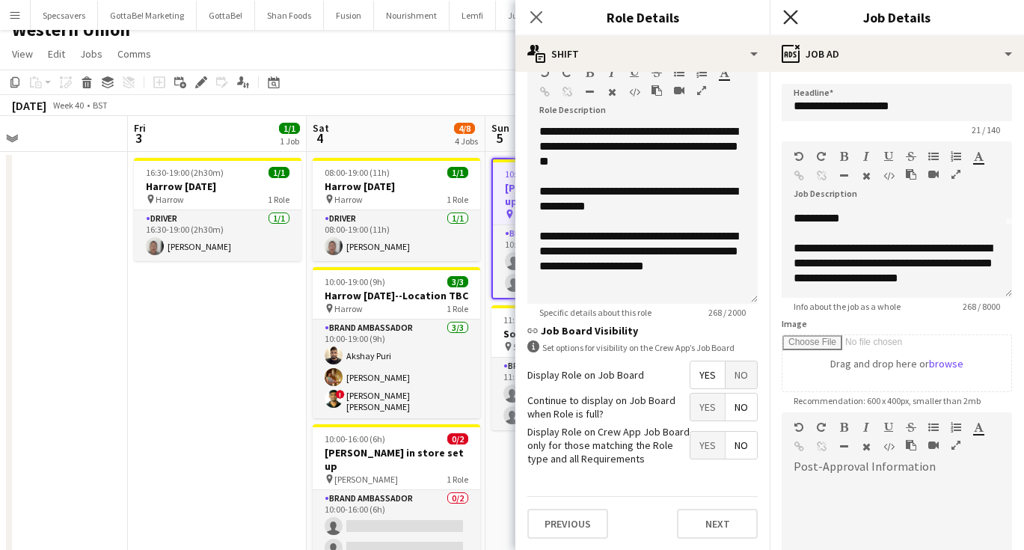
click at [790, 12] on icon "Close pop-in" at bounding box center [790, 17] width 14 height 14
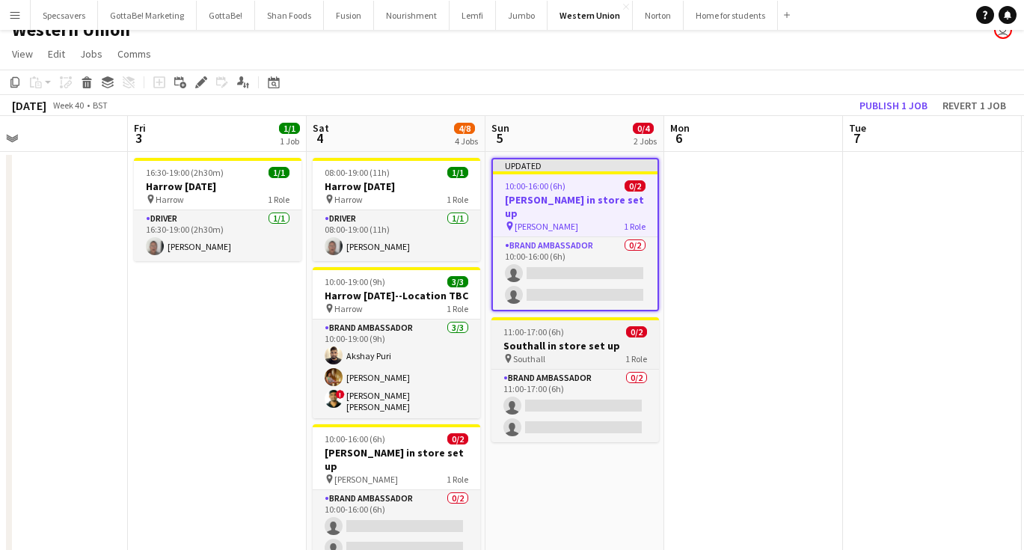
click at [560, 326] on span "11:00-17:00 (6h)" at bounding box center [533, 331] width 61 height 11
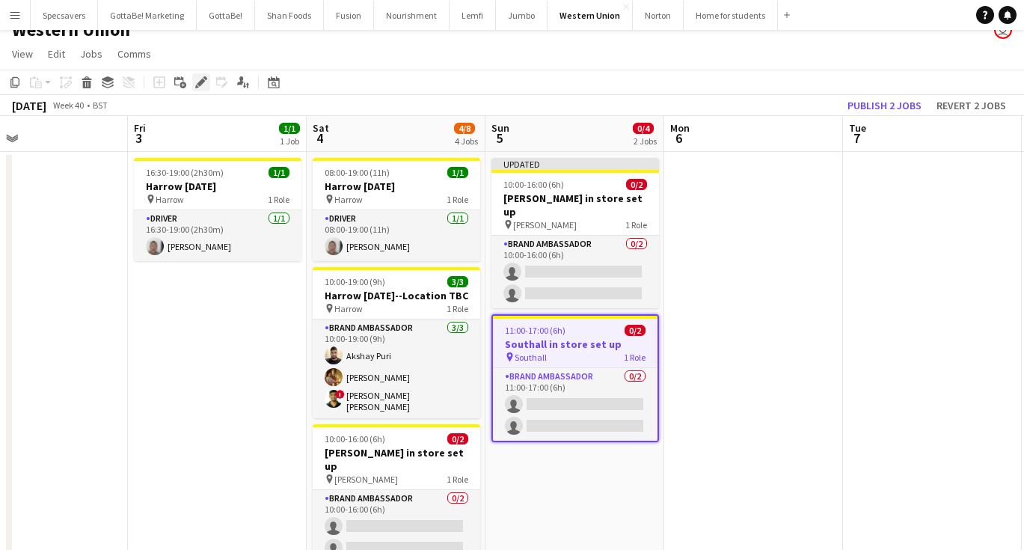
click at [209, 79] on div "Edit" at bounding box center [201, 82] width 18 height 18
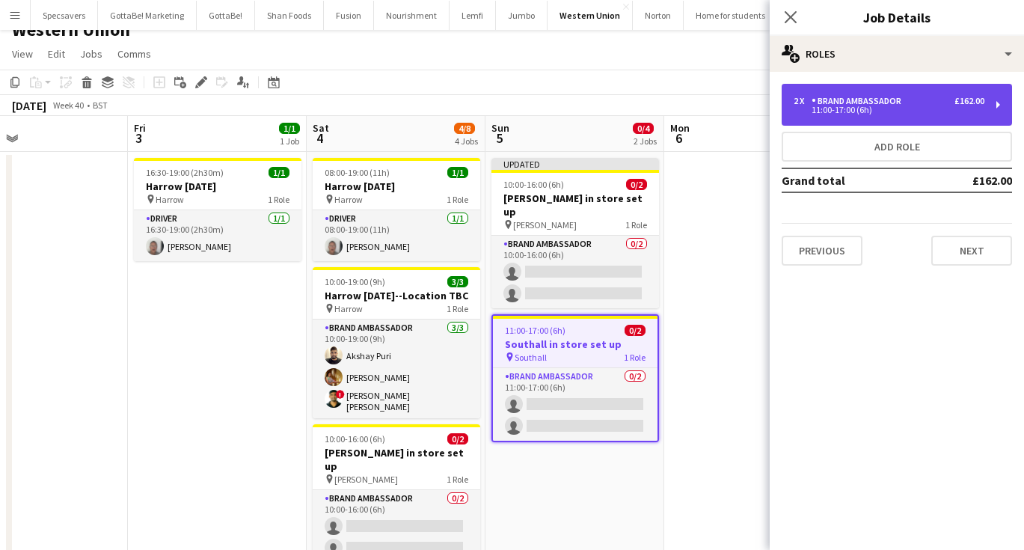
click at [864, 111] on div "11:00-17:00 (6h)" at bounding box center [889, 109] width 191 height 7
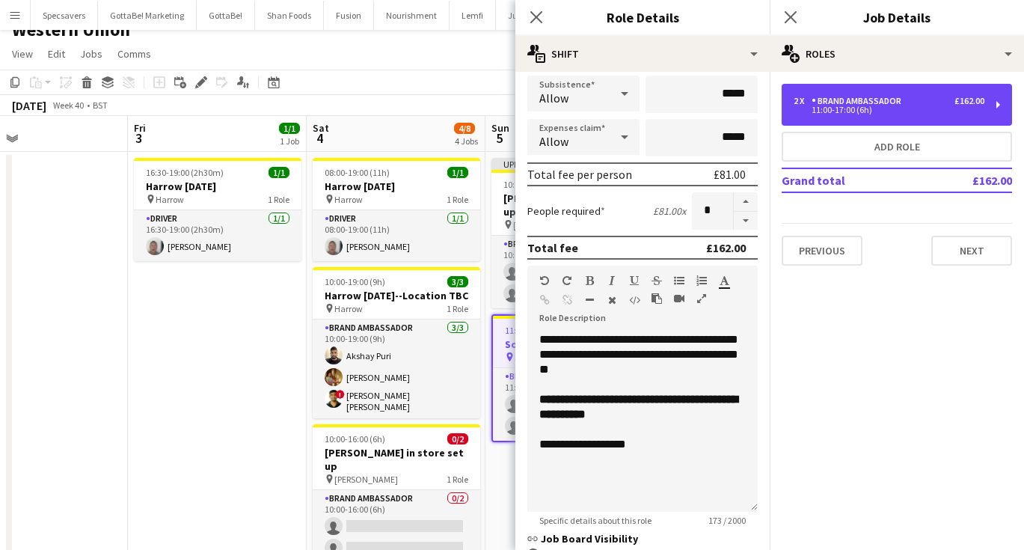
scroll to position [373, 0]
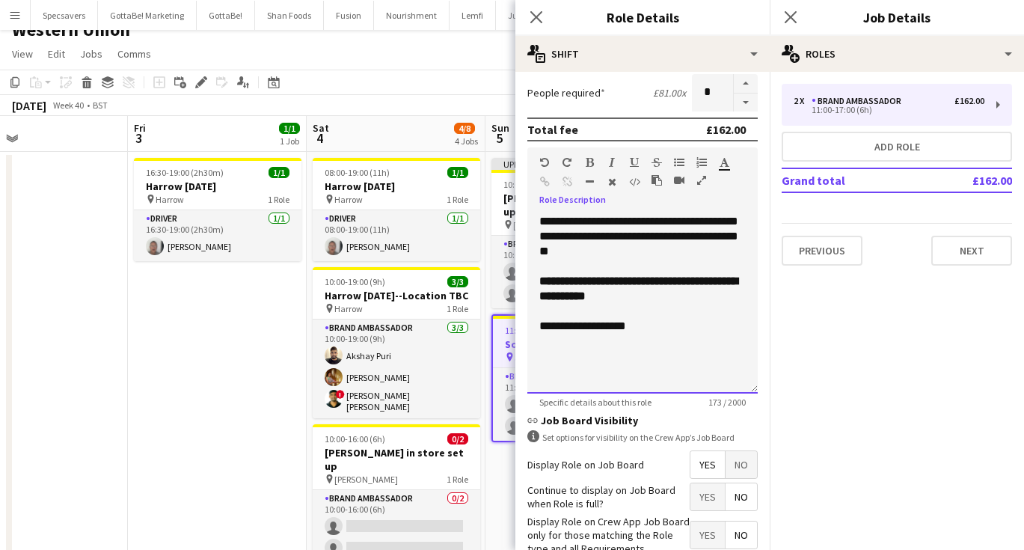
click at [627, 325] on div "**********" at bounding box center [642, 326] width 206 height 15
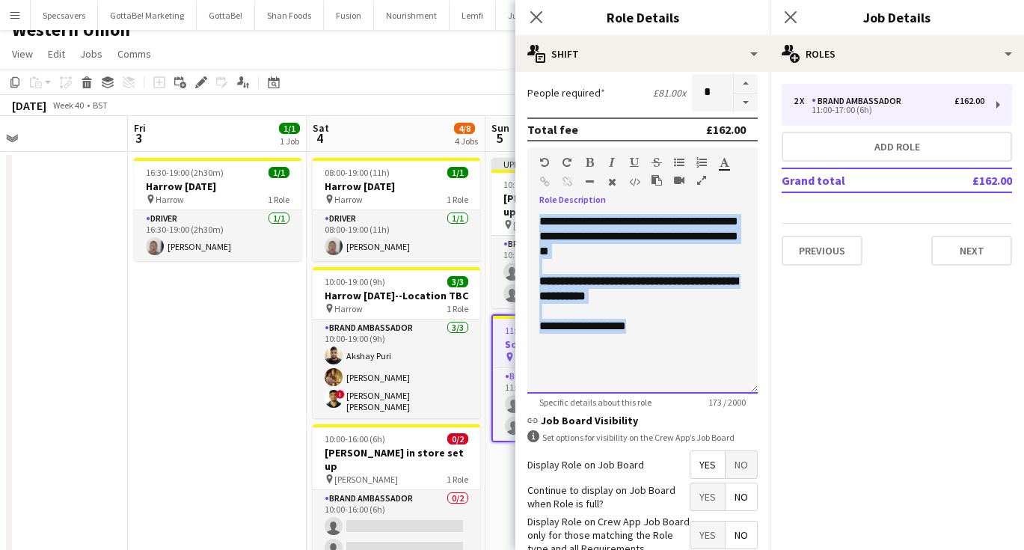
paste div
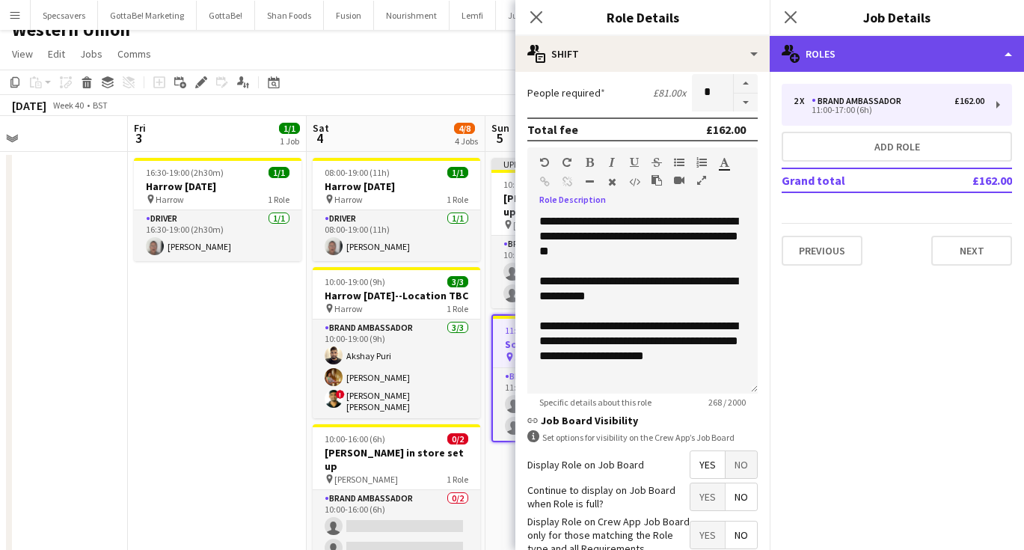
click at [871, 46] on div "multiple-users-add Roles" at bounding box center [897, 54] width 254 height 36
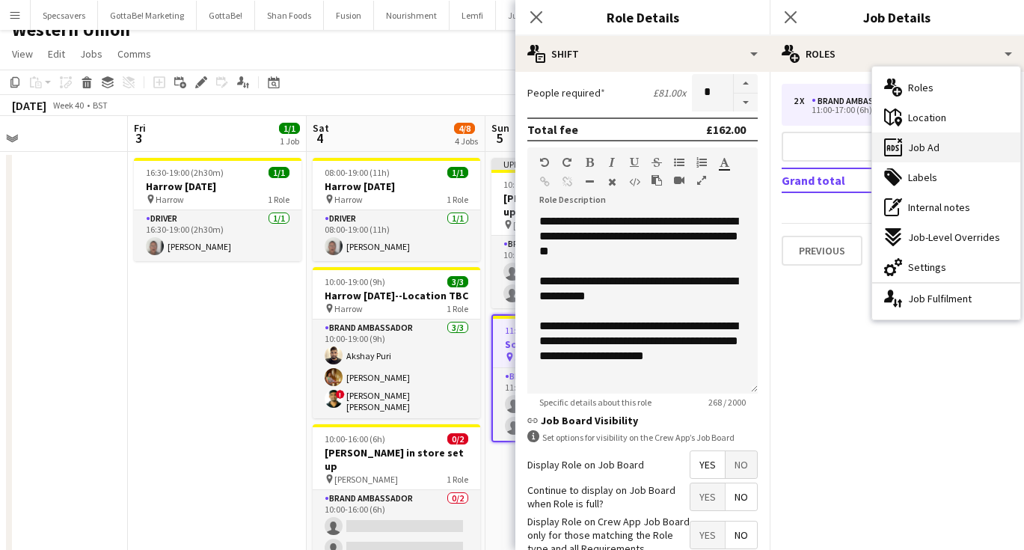
click at [924, 135] on div "ads-window Job Ad" at bounding box center [946, 147] width 148 height 30
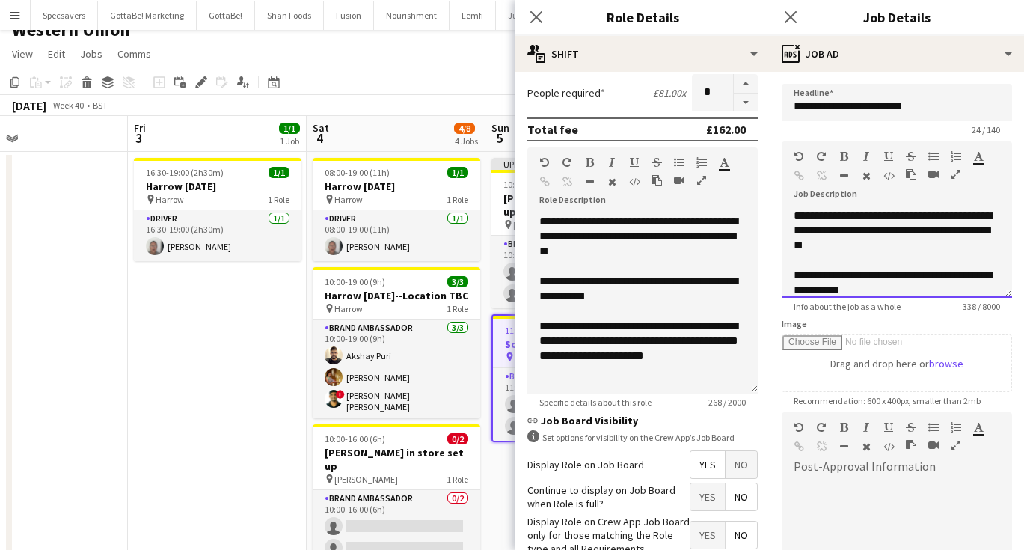
click at [867, 217] on span "**********" at bounding box center [893, 229] width 199 height 41
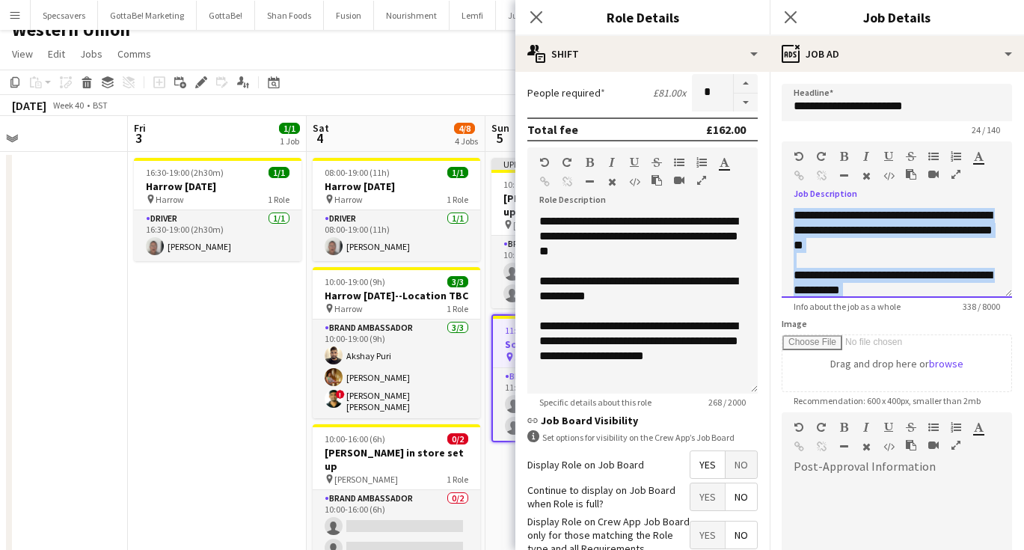
paste div
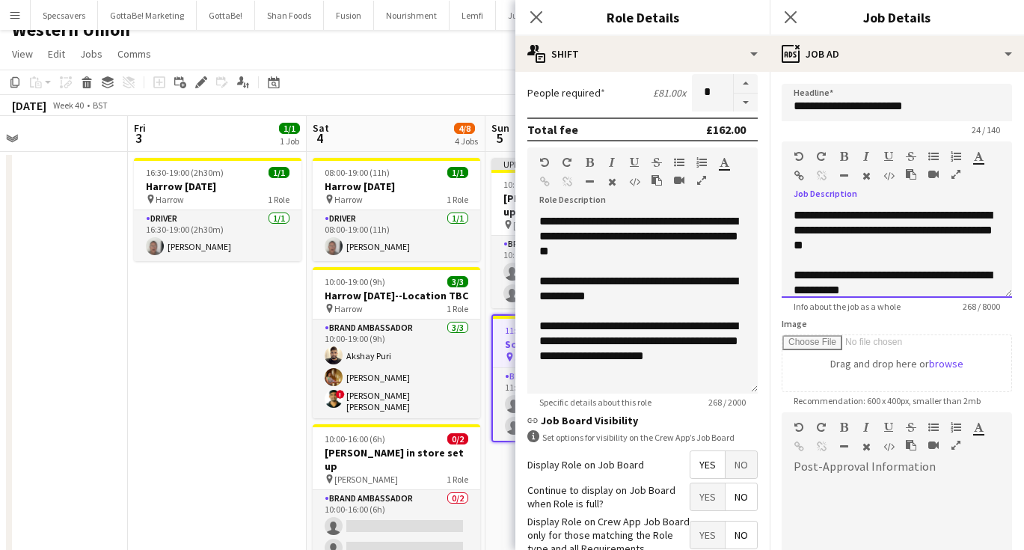
scroll to position [72, 0]
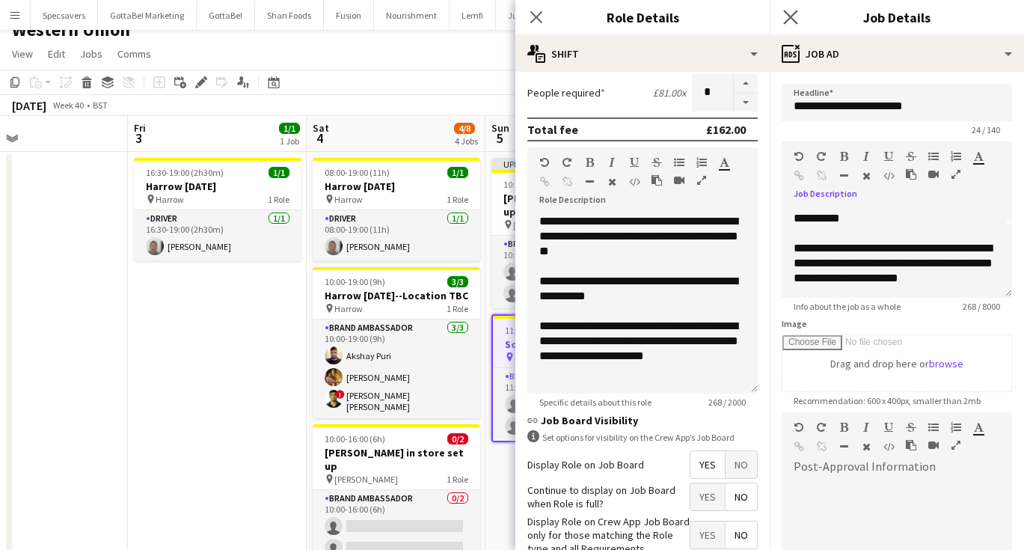
click at [792, 9] on app-icon "Close pop-in" at bounding box center [791, 18] width 22 height 22
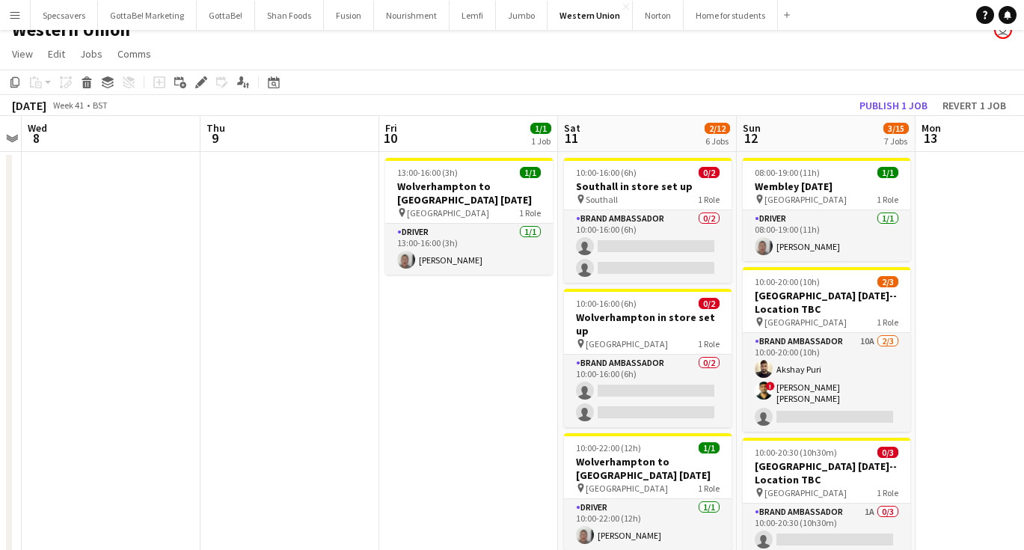
scroll to position [0, 518]
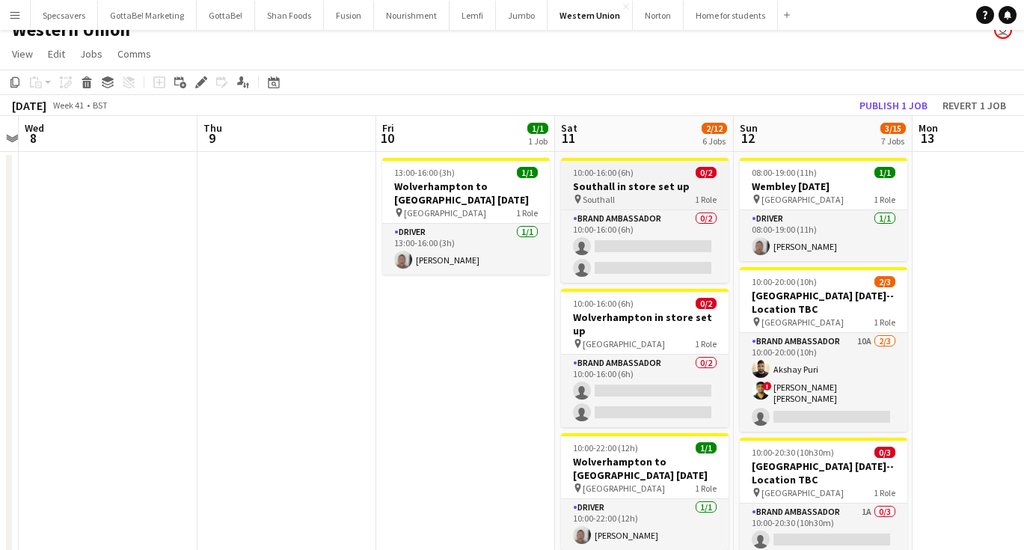
click at [640, 191] on h3 "Southall in store set up" at bounding box center [645, 186] width 168 height 13
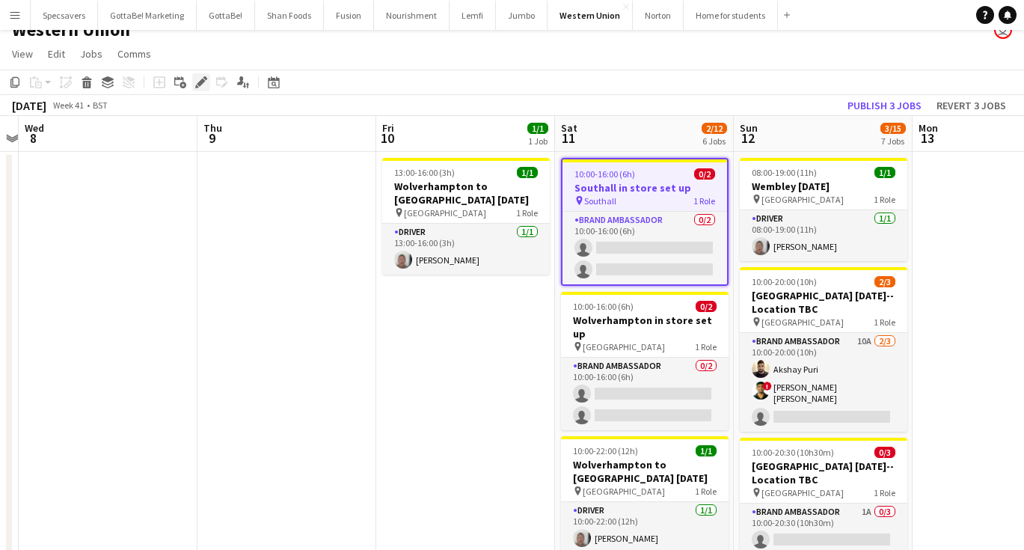
click at [200, 85] on icon at bounding box center [201, 83] width 8 height 8
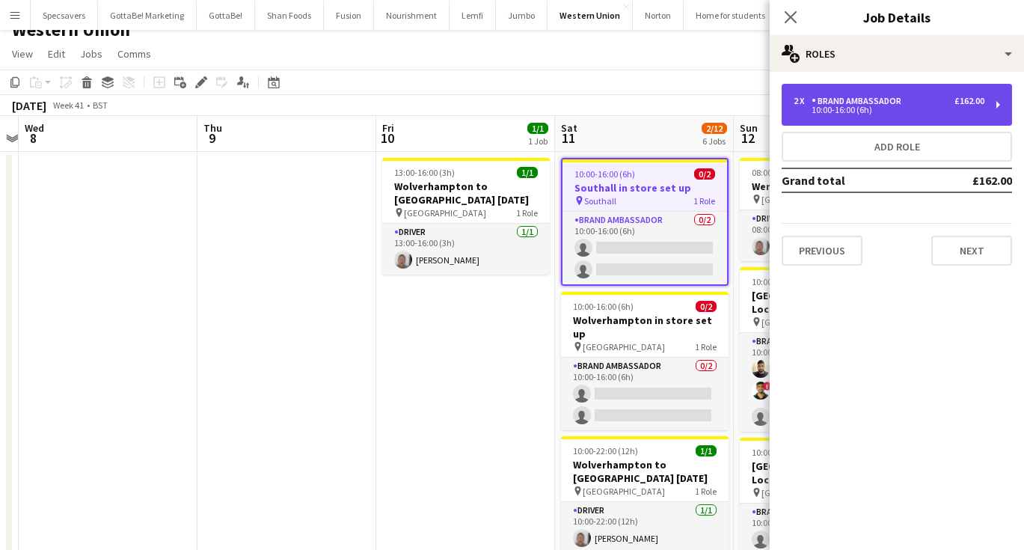
click at [889, 108] on div "10:00-16:00 (6h)" at bounding box center [889, 109] width 191 height 7
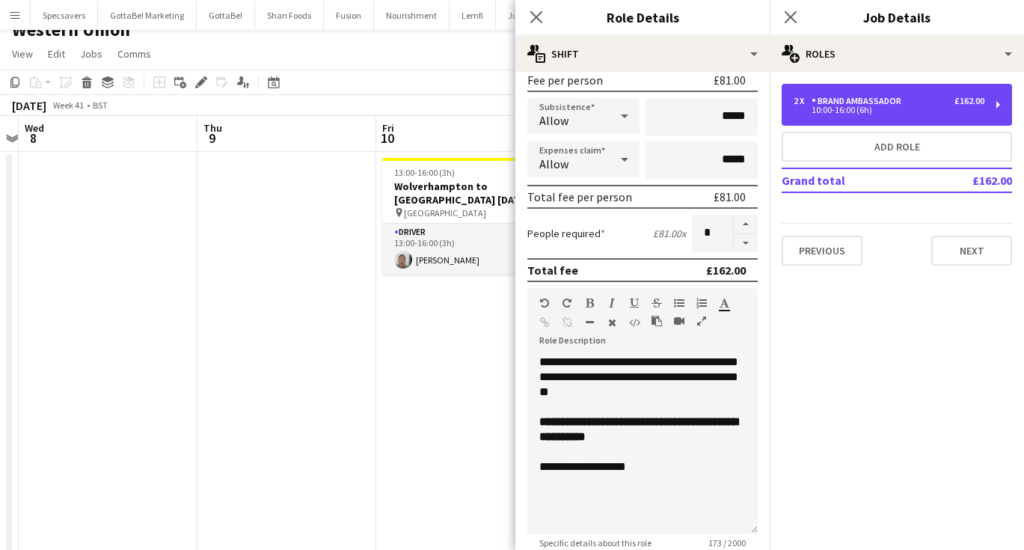
scroll to position [333, 0]
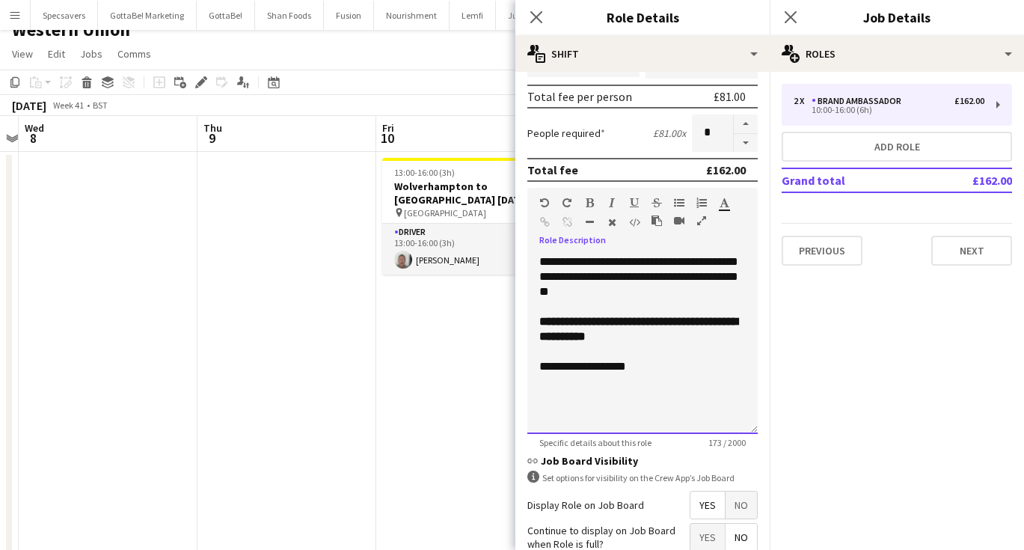
click at [628, 377] on div "**********" at bounding box center [642, 344] width 230 height 180
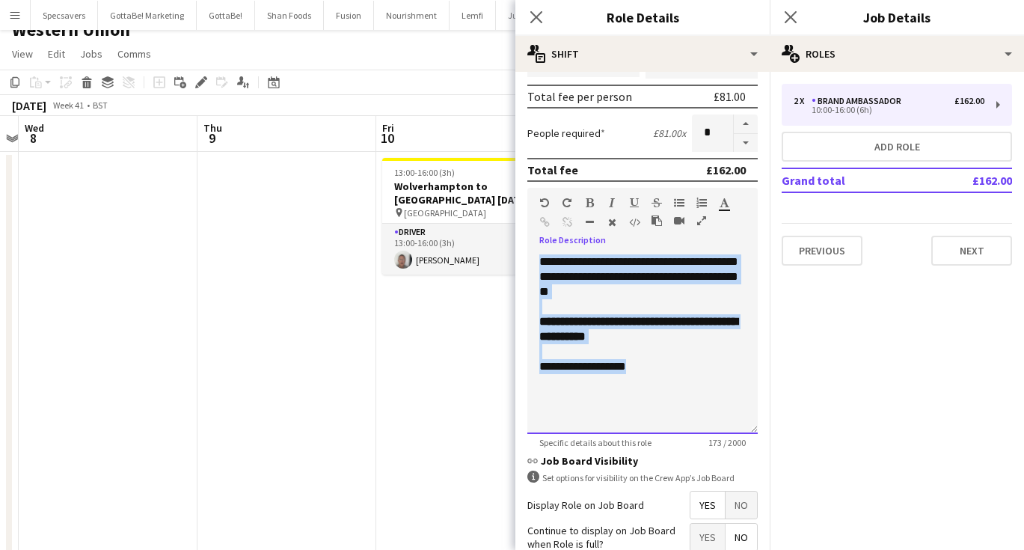
paste div
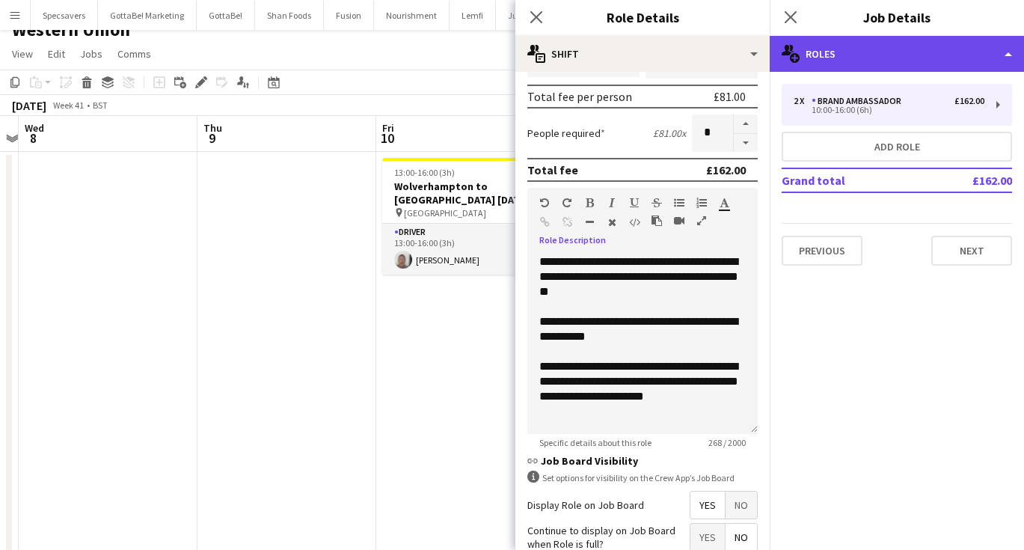
click at [857, 40] on div "multiple-users-add Roles" at bounding box center [897, 54] width 254 height 36
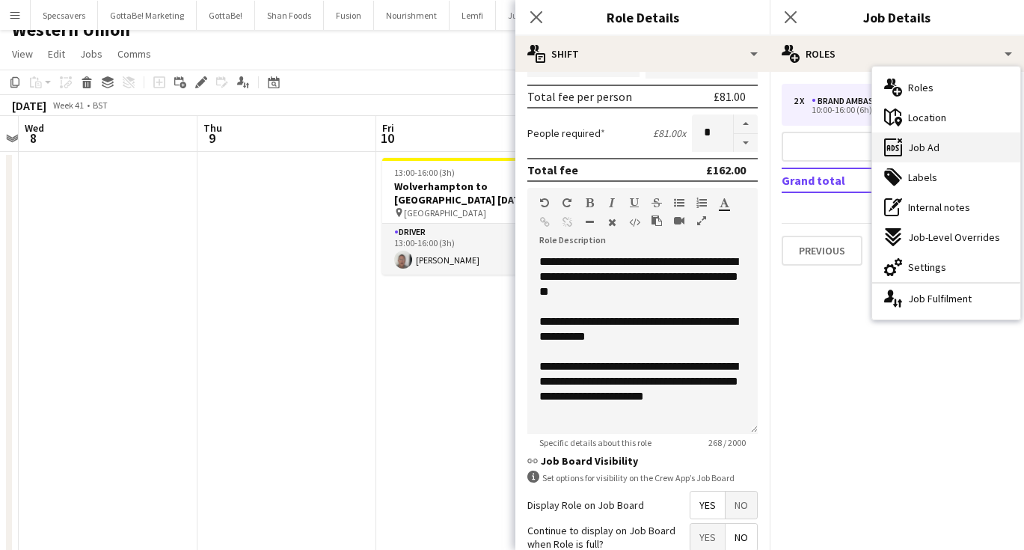
click at [937, 162] on div "ads-window Job Ad" at bounding box center [946, 147] width 148 height 30
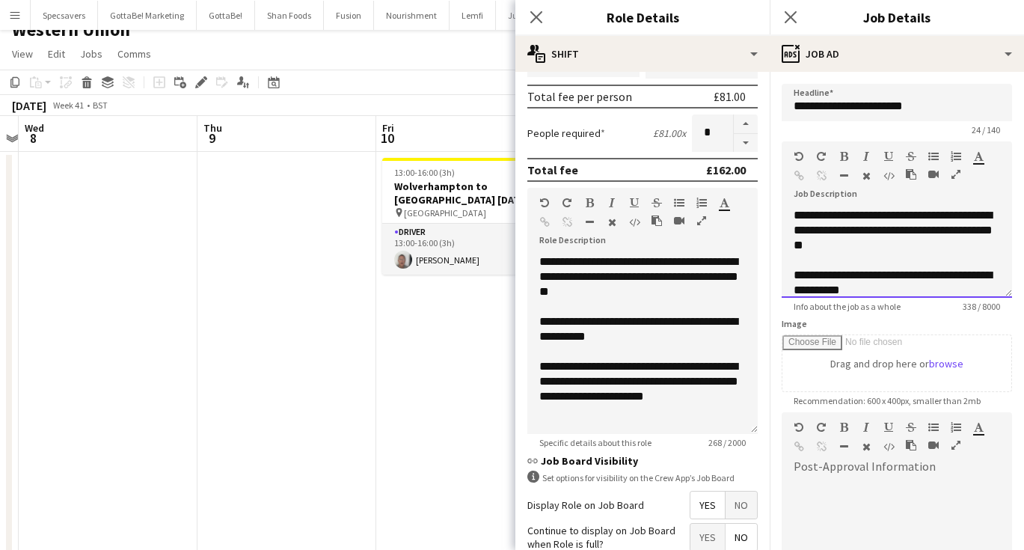
click at [851, 235] on span "**********" at bounding box center [893, 229] width 199 height 41
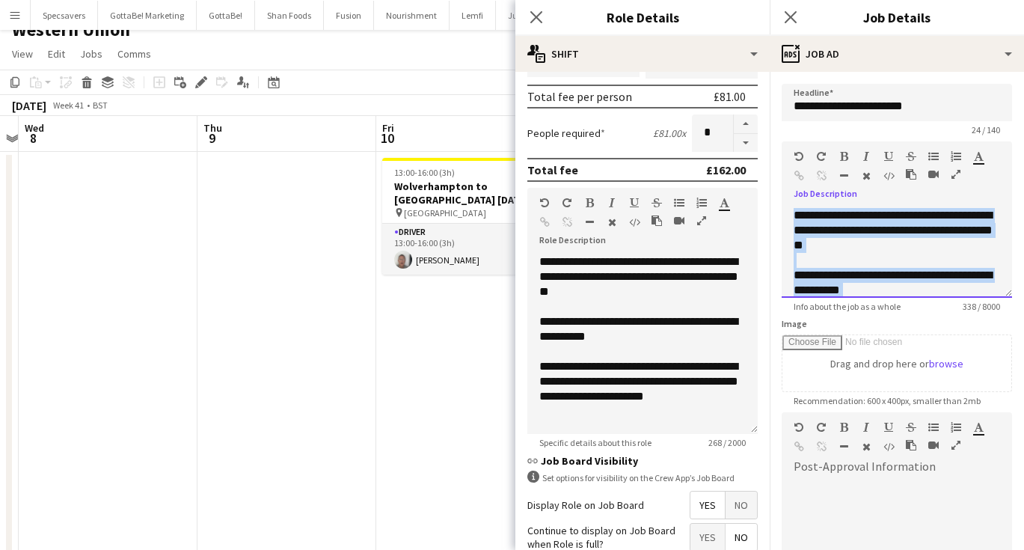
paste div
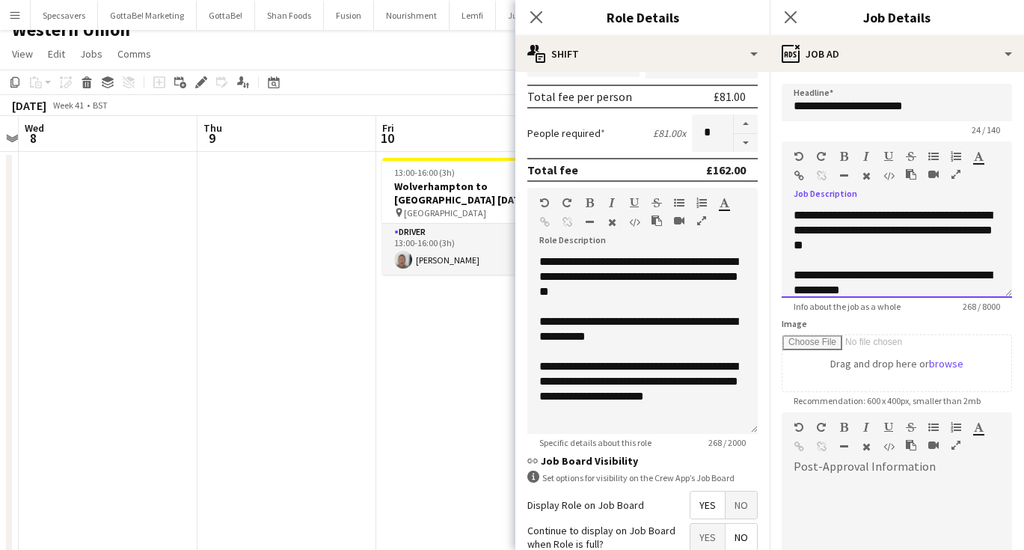
scroll to position [72, 0]
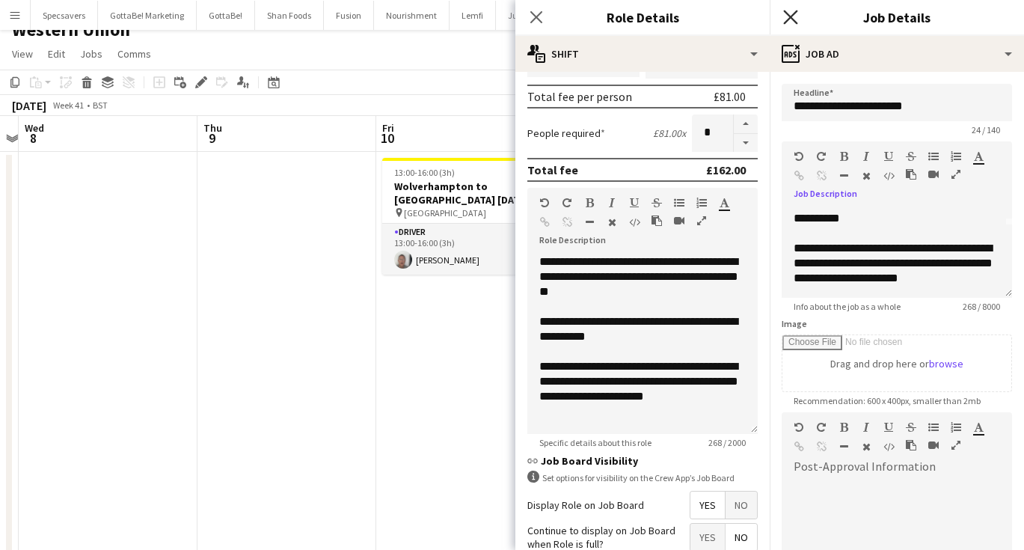
click at [792, 18] on icon at bounding box center [790, 17] width 14 height 14
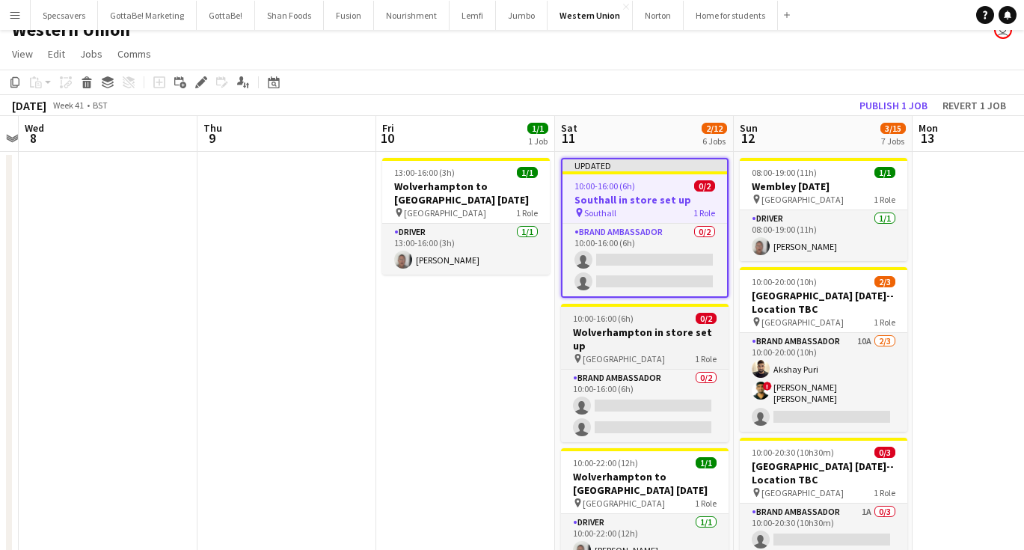
scroll to position [20, 0]
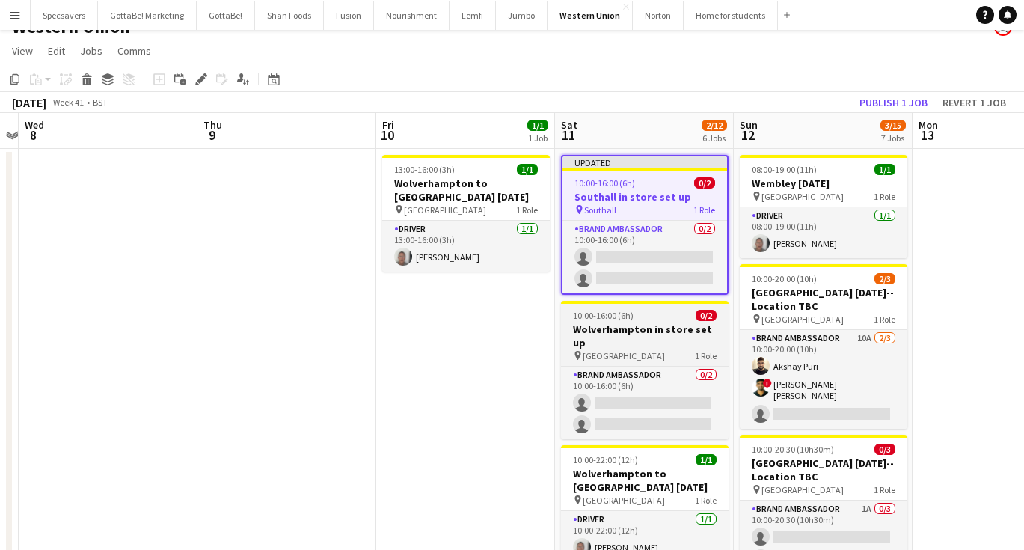
click at [663, 328] on h3 "Wolverhampton in store set up" at bounding box center [645, 335] width 168 height 27
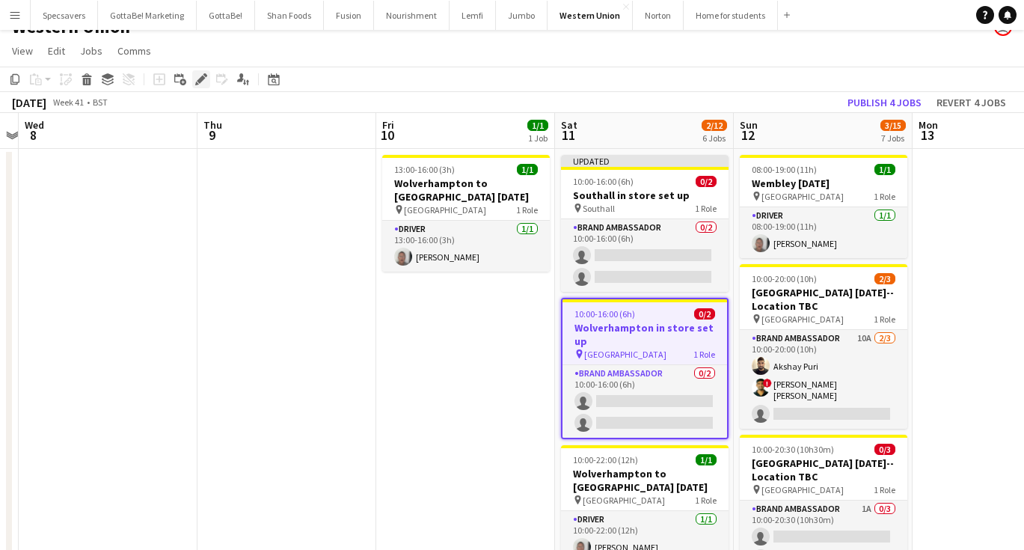
click at [197, 79] on icon "Edit" at bounding box center [201, 79] width 12 height 12
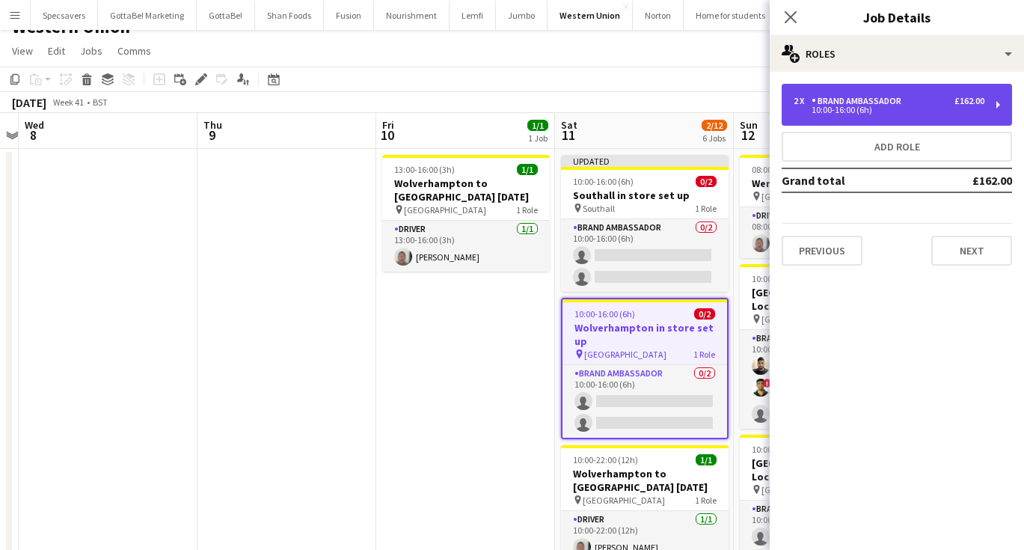
click at [888, 110] on div "10:00-16:00 (6h)" at bounding box center [889, 109] width 191 height 7
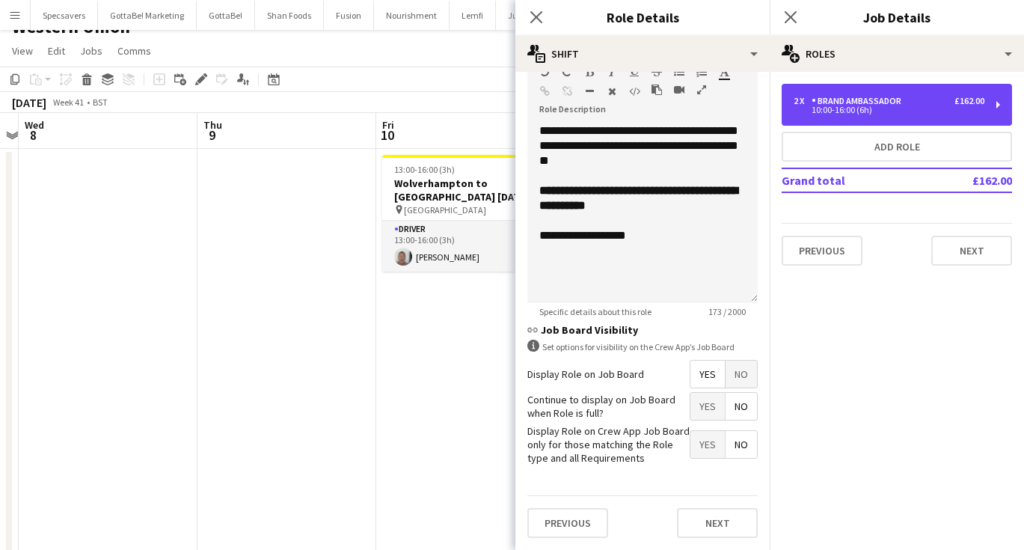
scroll to position [463, 0]
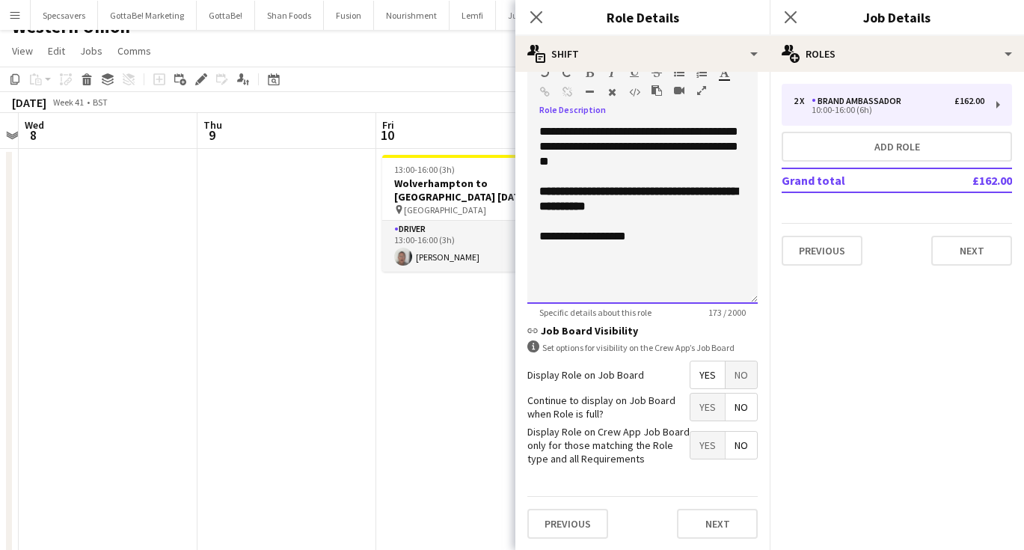
click at [651, 248] on div "**********" at bounding box center [642, 214] width 230 height 180
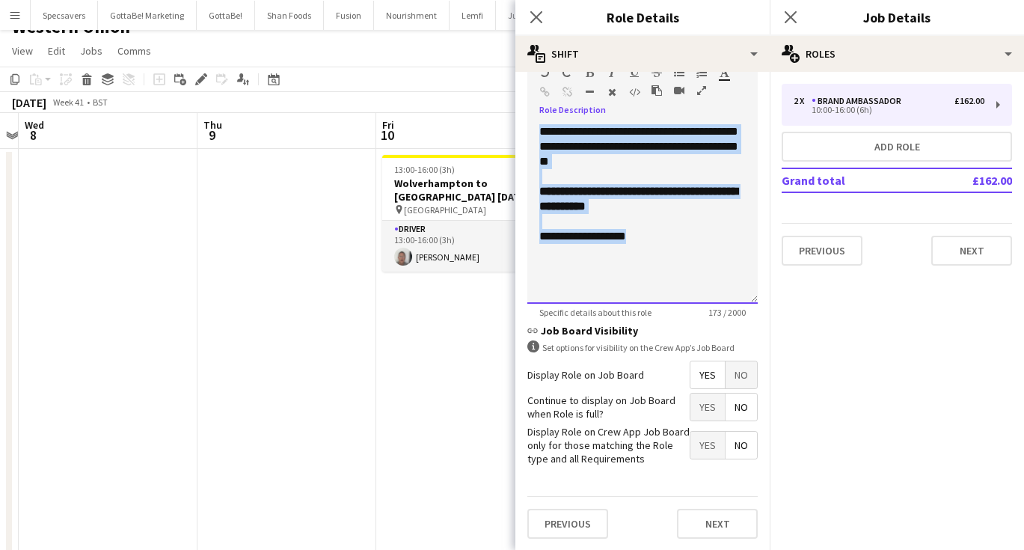
paste div
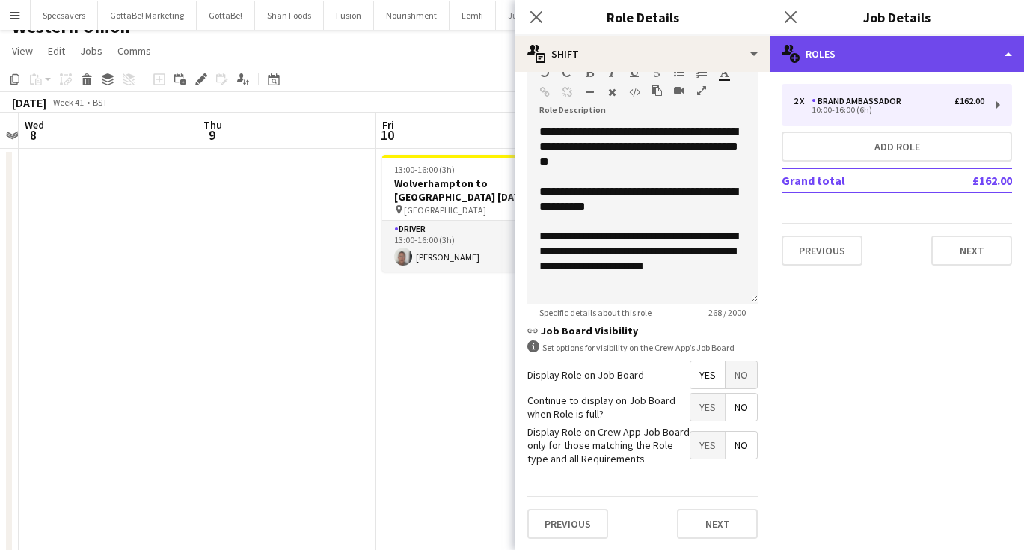
click at [871, 51] on div "multiple-users-add Roles" at bounding box center [897, 54] width 254 height 36
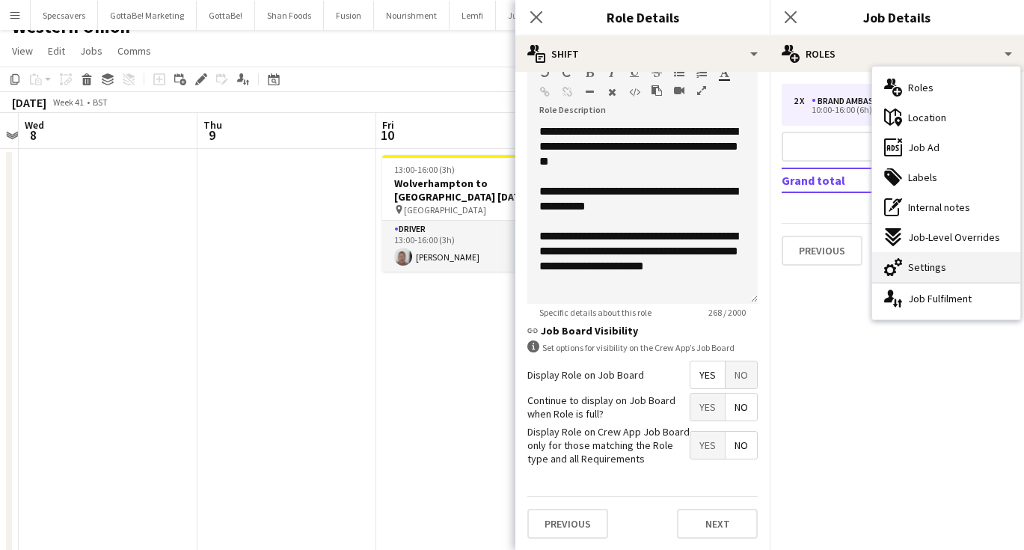
click at [943, 269] on span "Settings" at bounding box center [927, 266] width 38 height 13
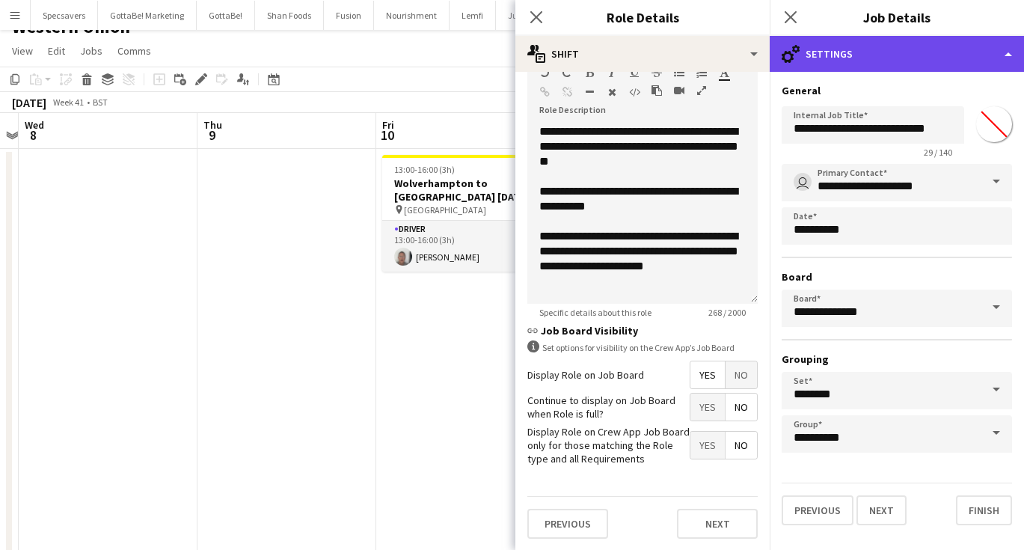
click at [881, 68] on div "cog-double-3 Settings" at bounding box center [897, 54] width 254 height 36
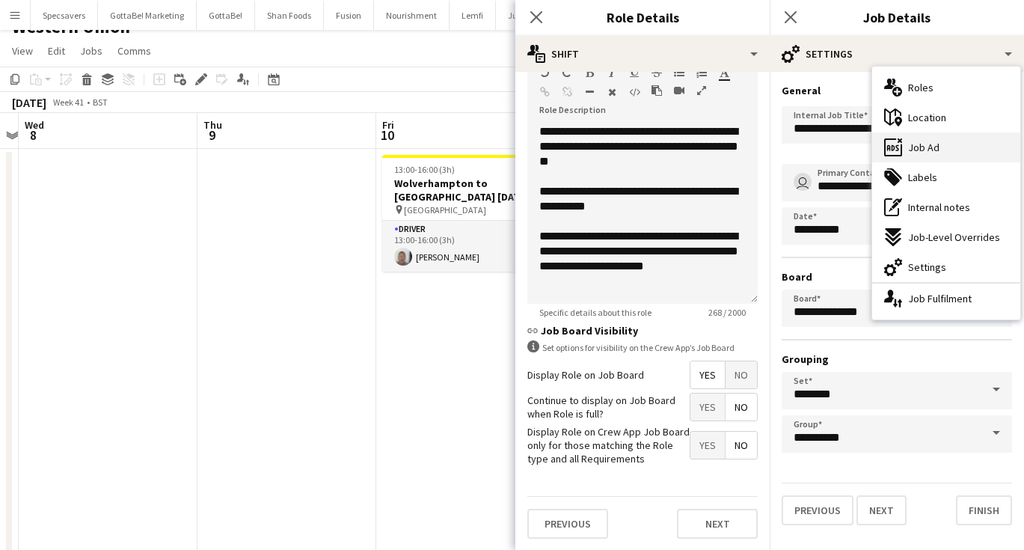
click at [930, 150] on span "Job Ad" at bounding box center [923, 147] width 31 height 13
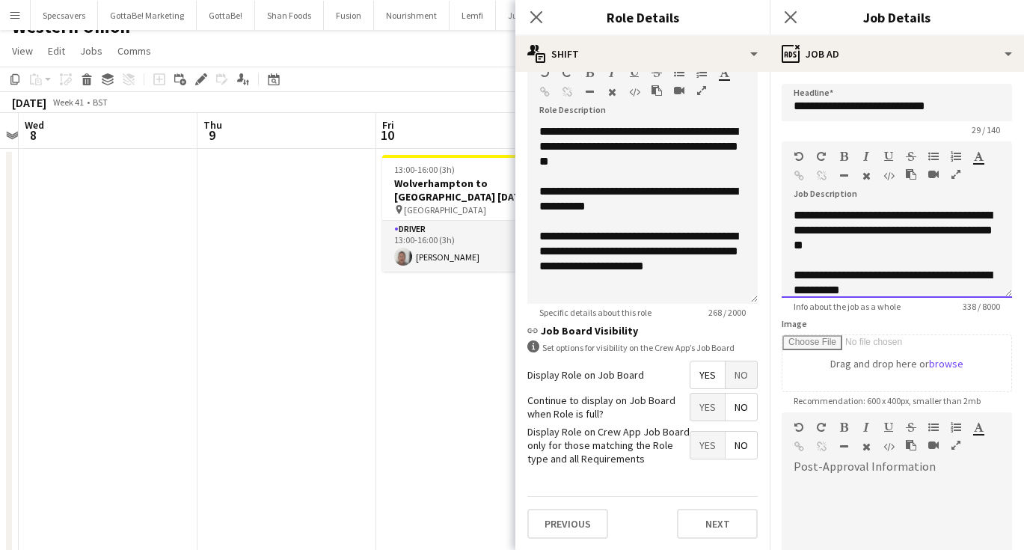
click at [864, 245] on span "**********" at bounding box center [893, 229] width 199 height 41
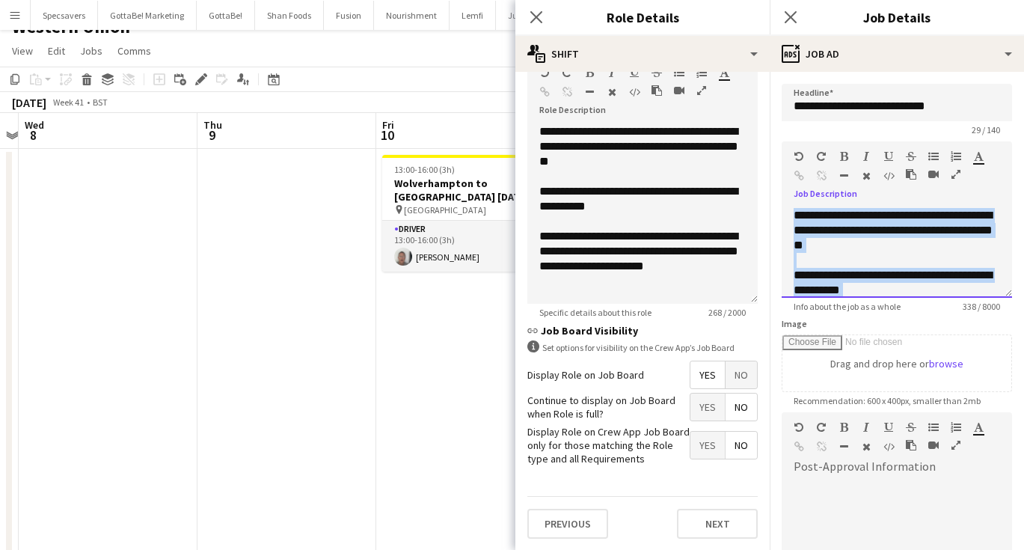
paste div
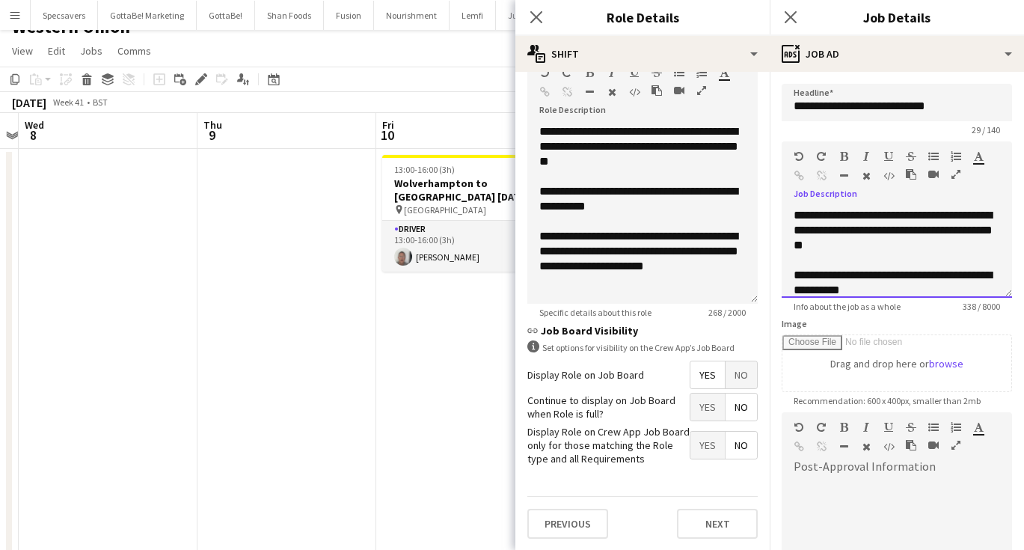
scroll to position [72, 0]
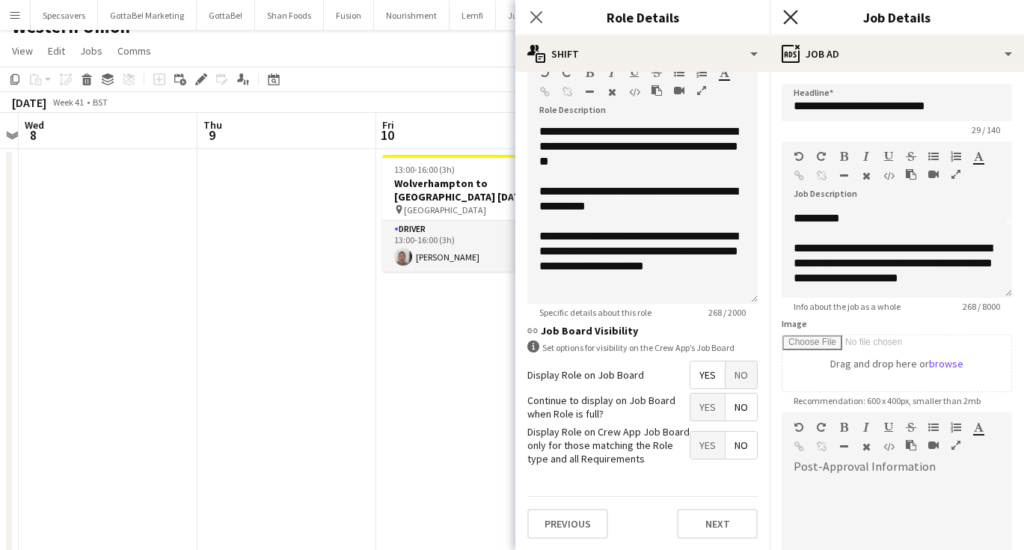
click at [788, 22] on icon "Close pop-in" at bounding box center [790, 17] width 14 height 14
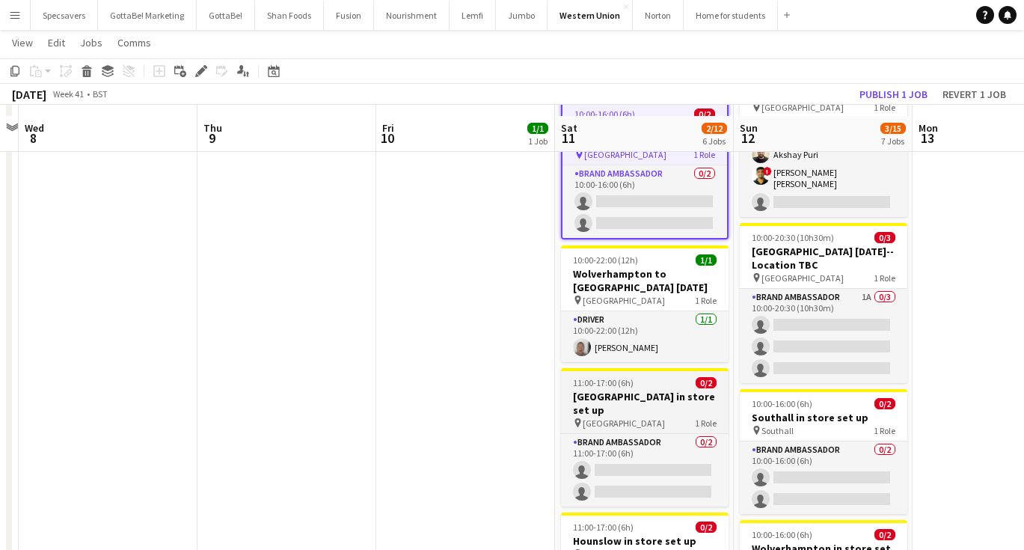
scroll to position [248, 0]
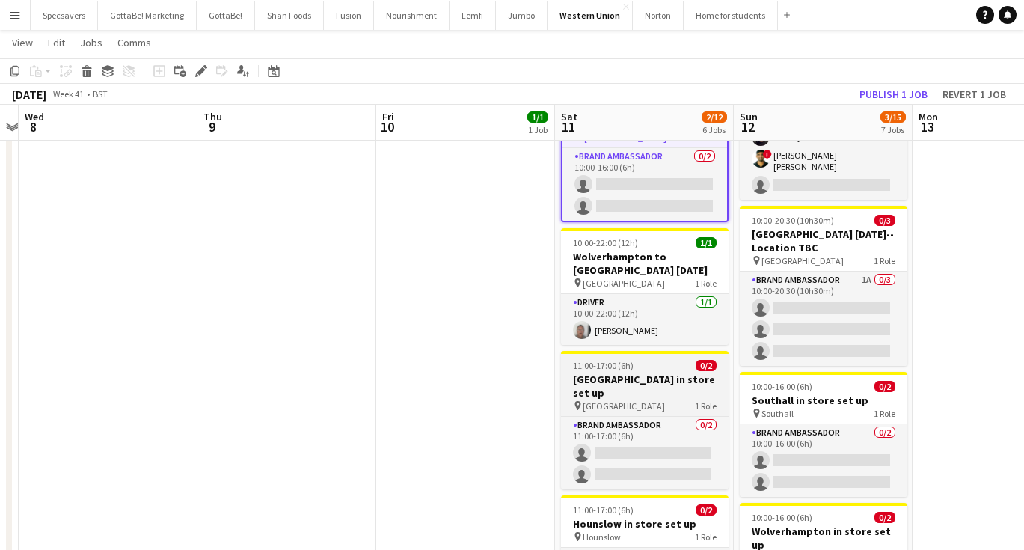
click at [634, 366] on div "11:00-17:00 (6h) 0/2" at bounding box center [645, 365] width 168 height 11
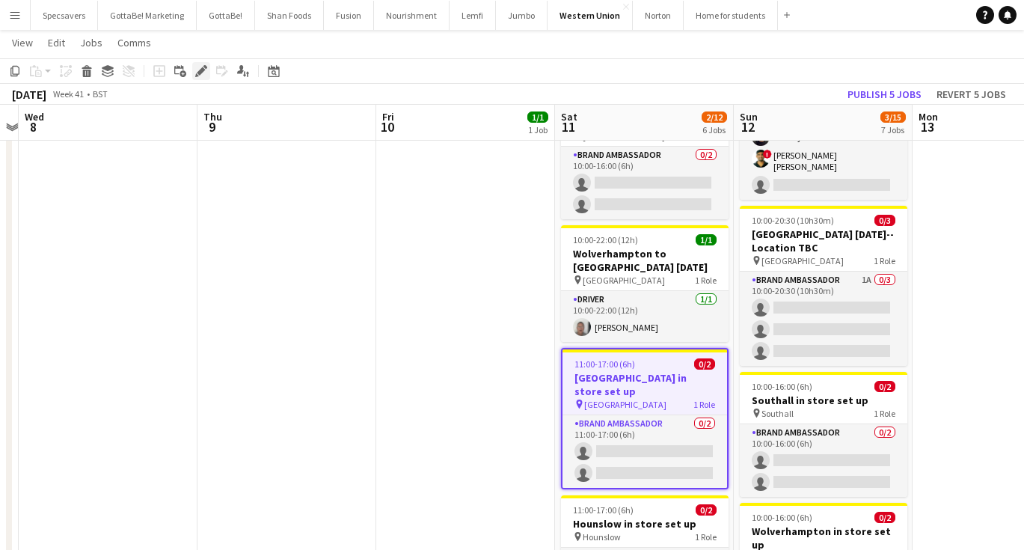
click at [194, 68] on div "Edit" at bounding box center [201, 71] width 18 height 18
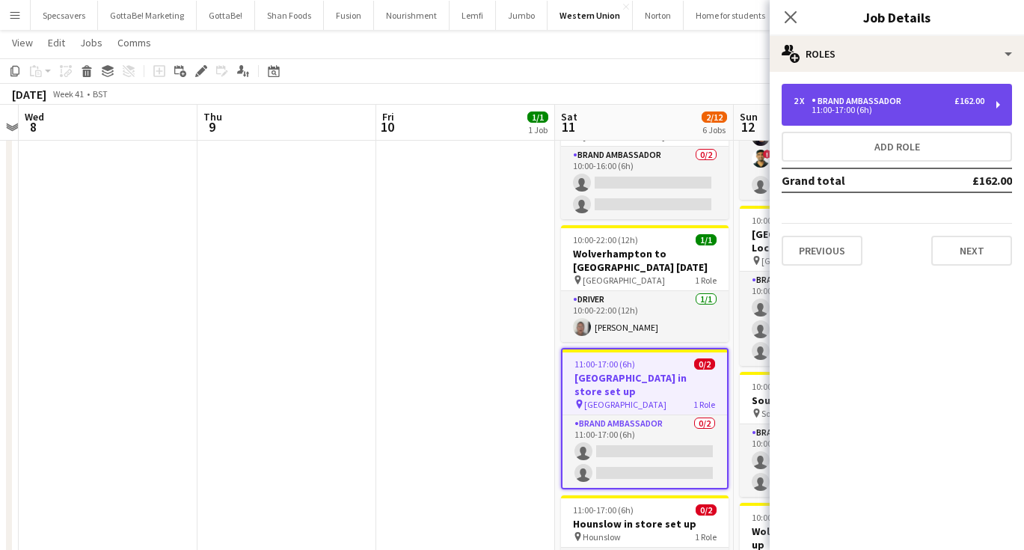
click at [898, 96] on div "Brand Ambassador" at bounding box center [860, 101] width 96 height 10
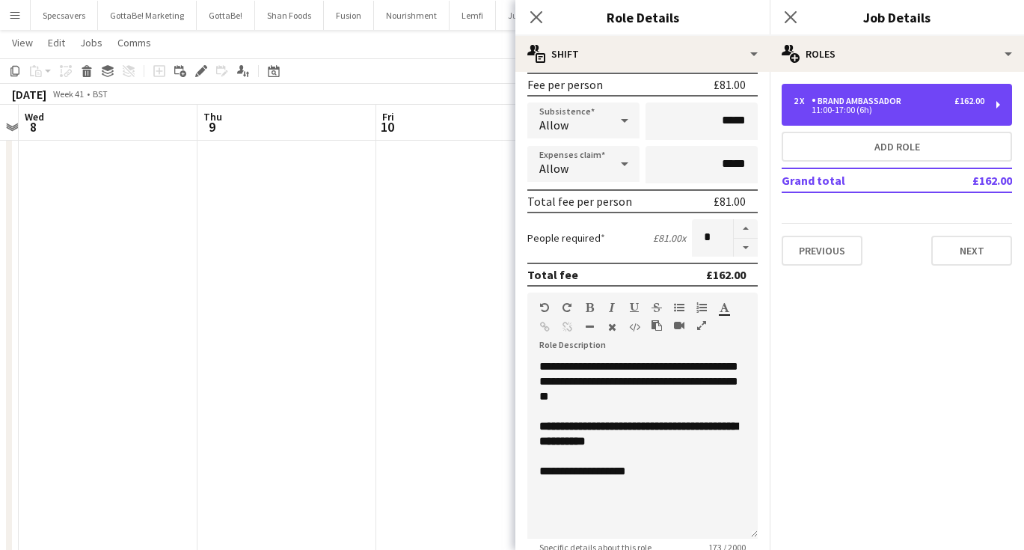
scroll to position [346, 0]
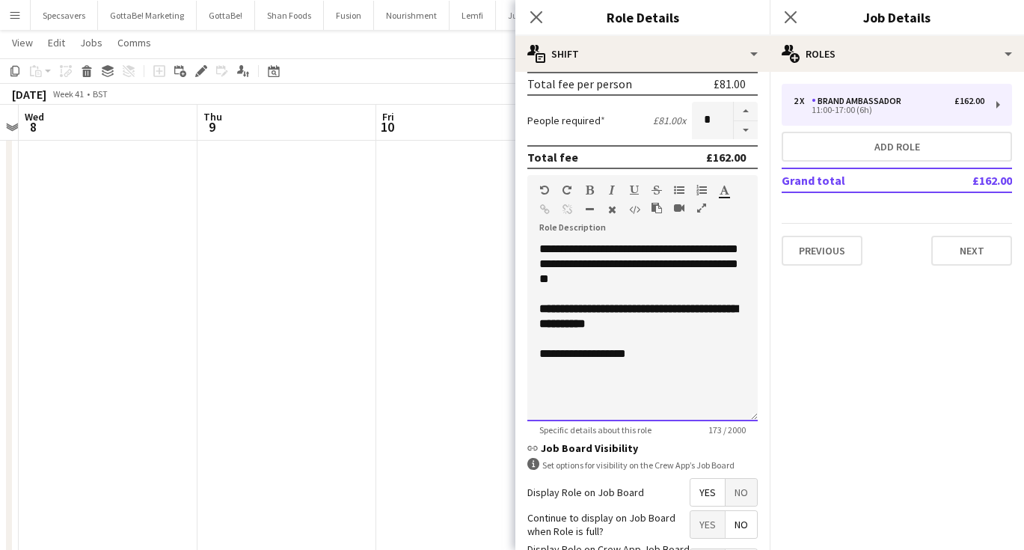
click at [617, 327] on b "**********" at bounding box center [638, 316] width 198 height 26
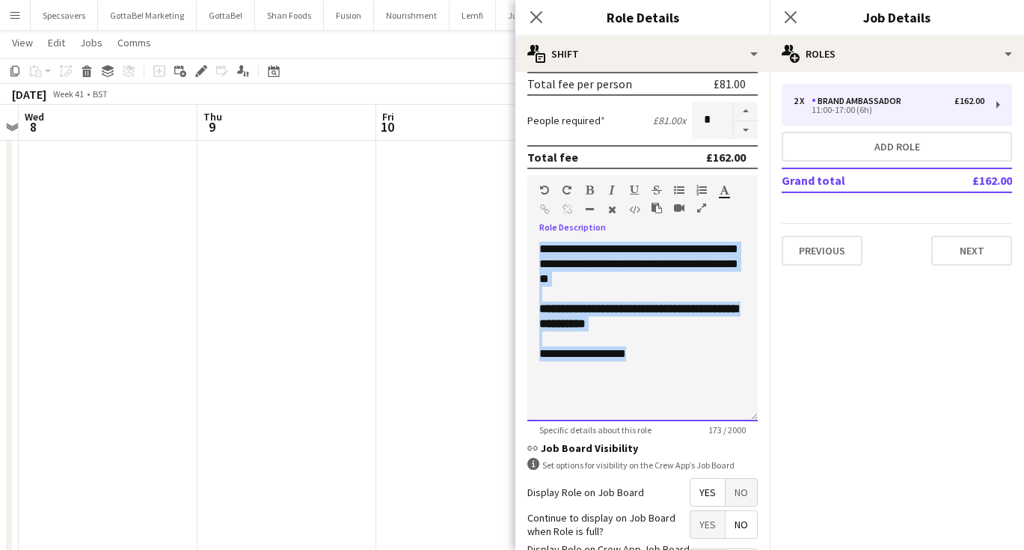
paste div
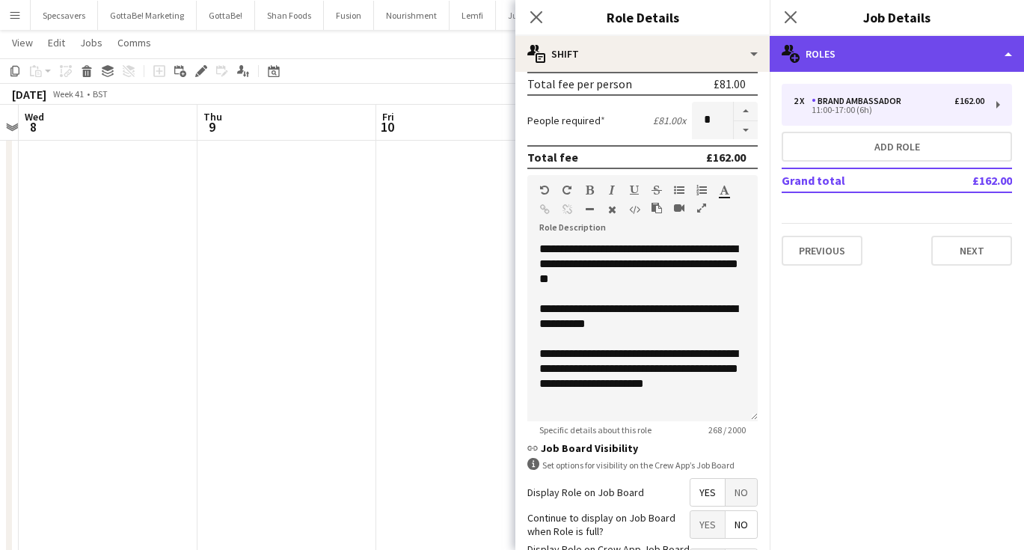
click at [880, 48] on div "multiple-users-add Roles" at bounding box center [897, 54] width 254 height 36
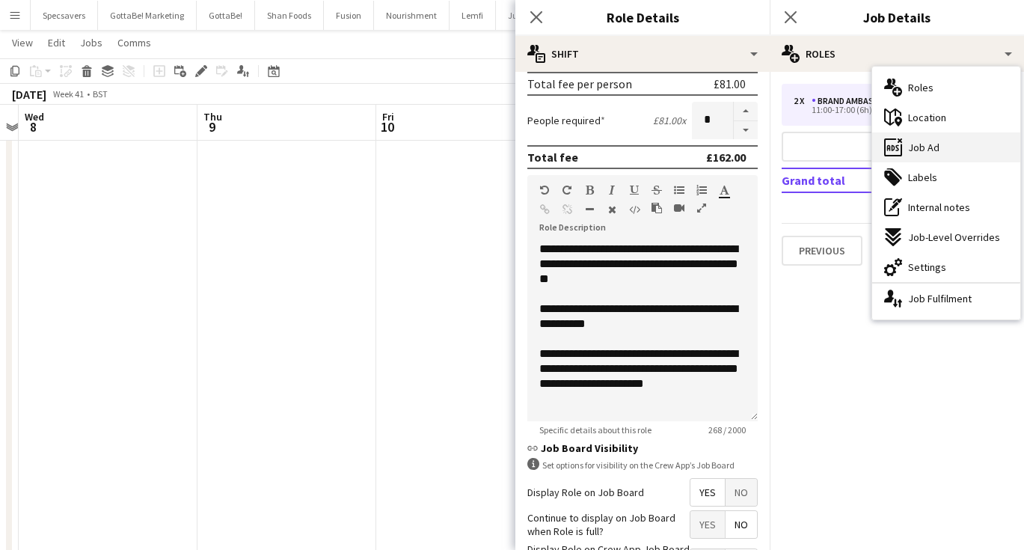
click at [931, 142] on span "Job Ad" at bounding box center [923, 147] width 31 height 13
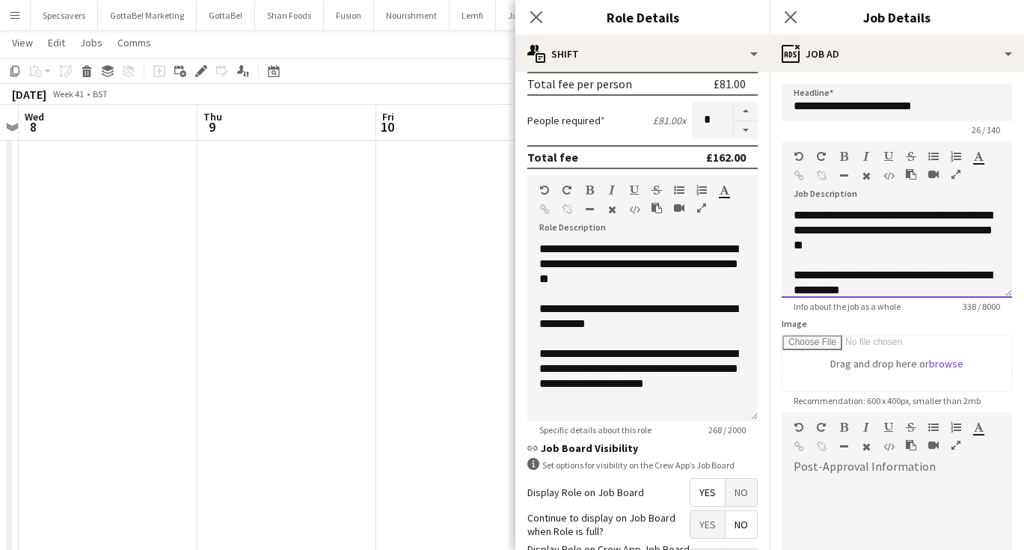
click at [877, 254] on div at bounding box center [897, 260] width 206 height 15
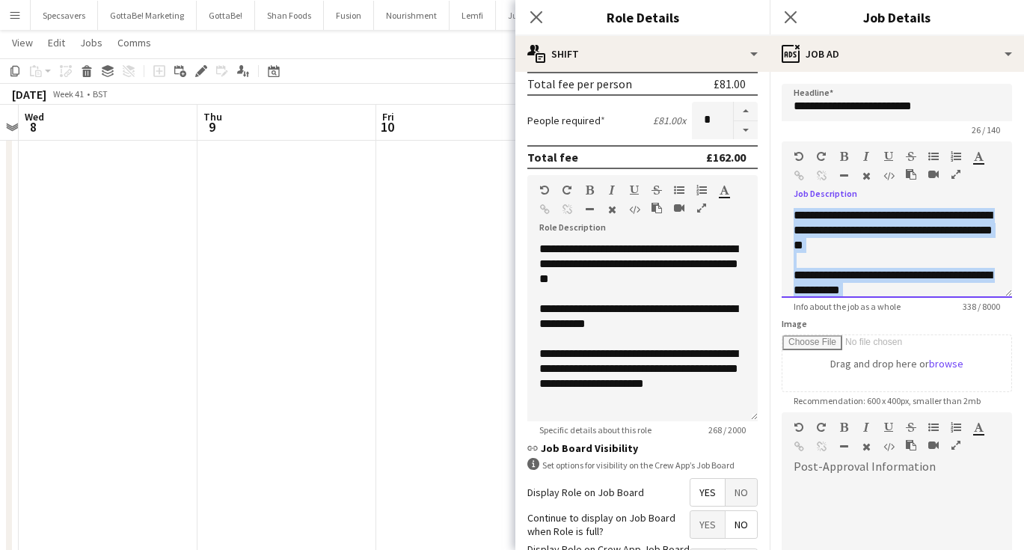
paste div
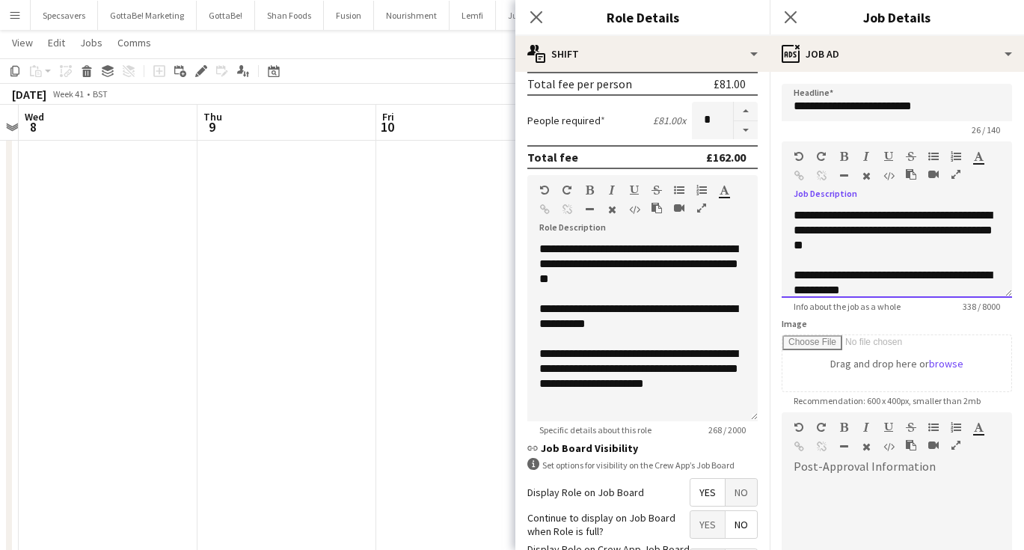
scroll to position [72, 0]
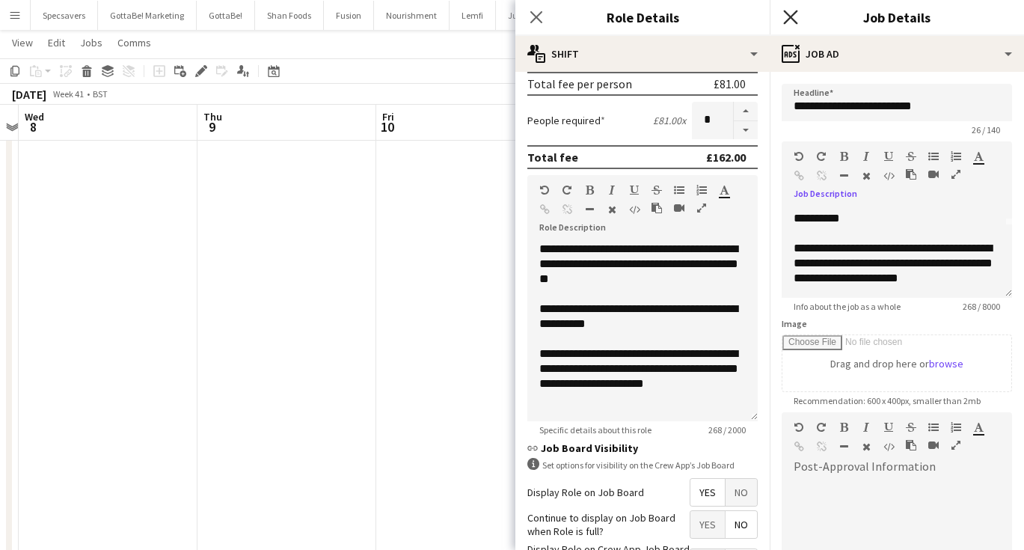
click at [796, 11] on icon at bounding box center [790, 17] width 14 height 14
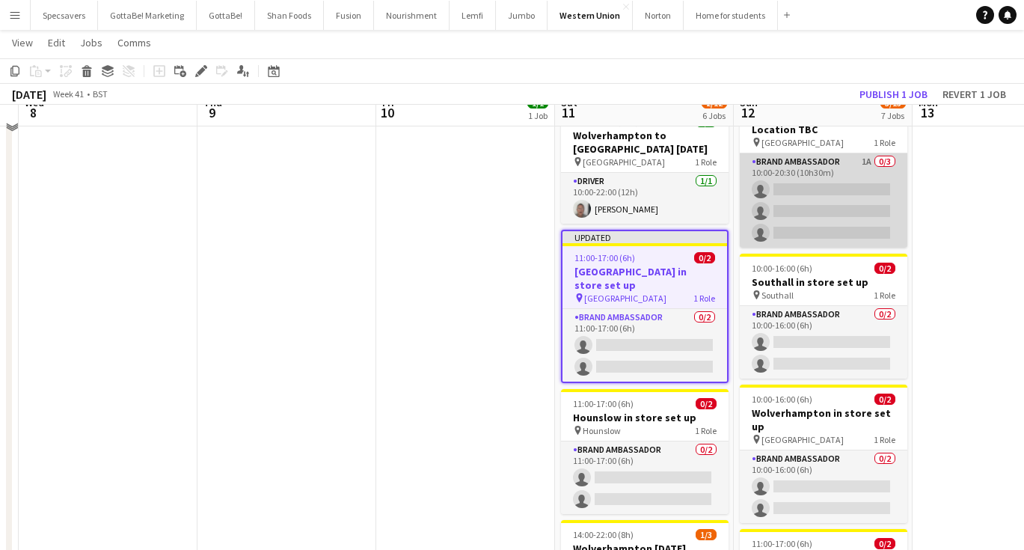
scroll to position [468, 0]
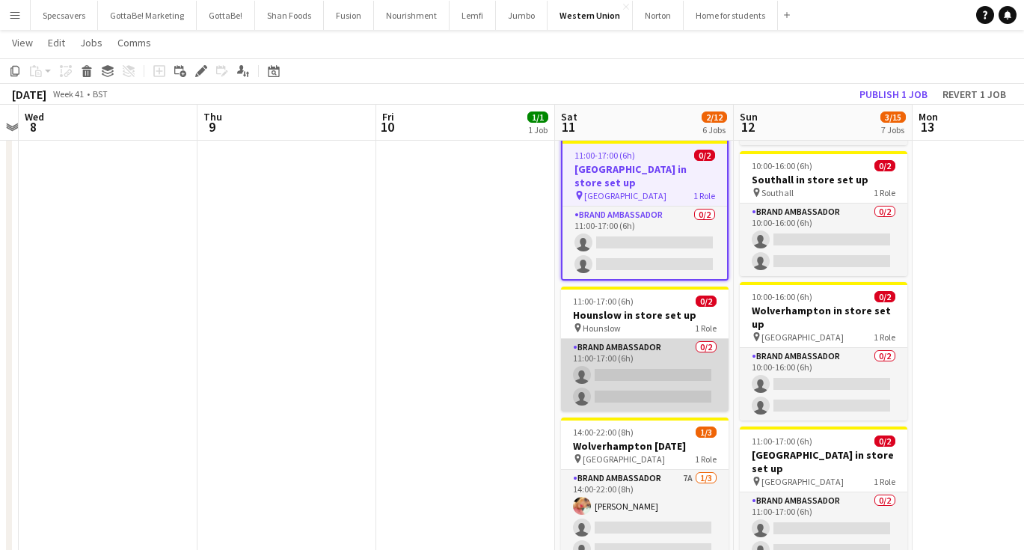
click at [632, 339] on app-card-role "Brand Ambassador 0/2 11:00-17:00 (6h) single-neutral-actions single-neutral-act…" at bounding box center [645, 375] width 168 height 73
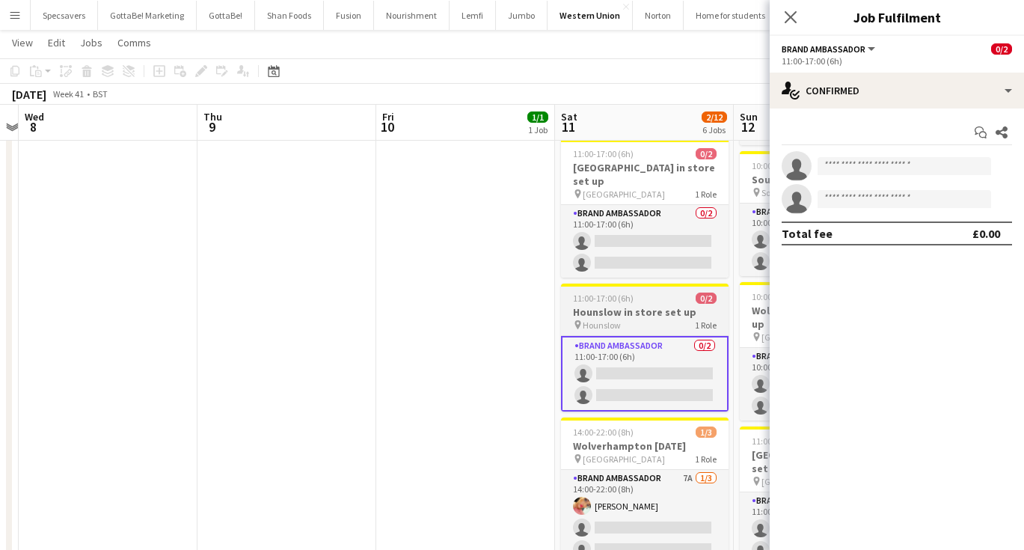
click at [603, 305] on h3 "Hounslow in store set up" at bounding box center [645, 311] width 168 height 13
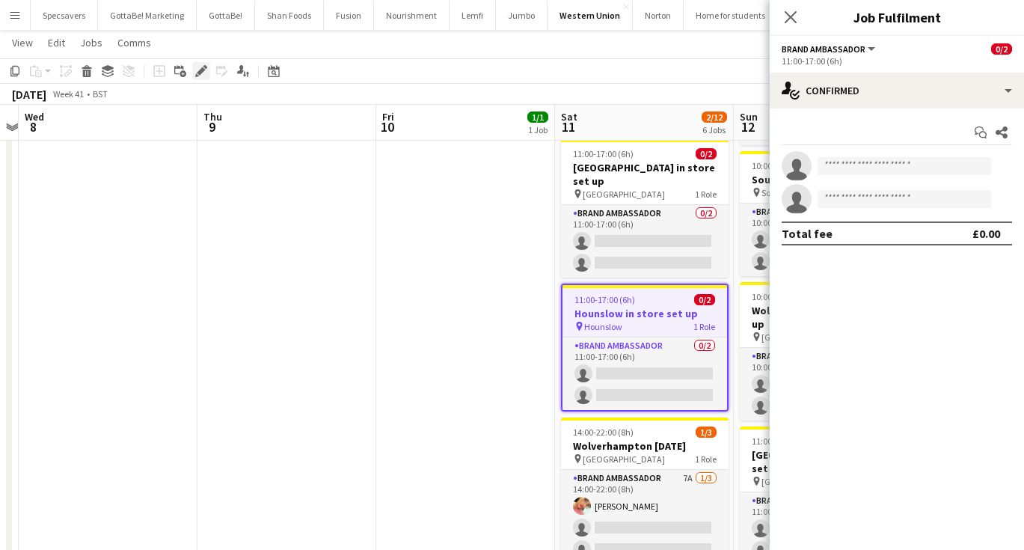
click at [196, 66] on icon "Edit" at bounding box center [201, 71] width 12 height 12
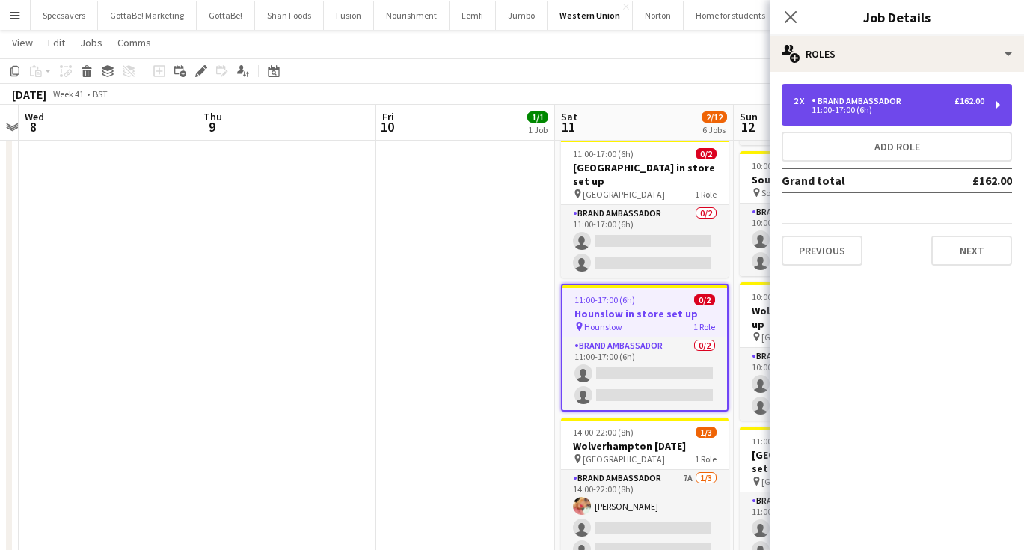
click at [906, 117] on div "2 x Brand Ambassador £162.00 11:00-17:00 (6h)" at bounding box center [897, 105] width 230 height 42
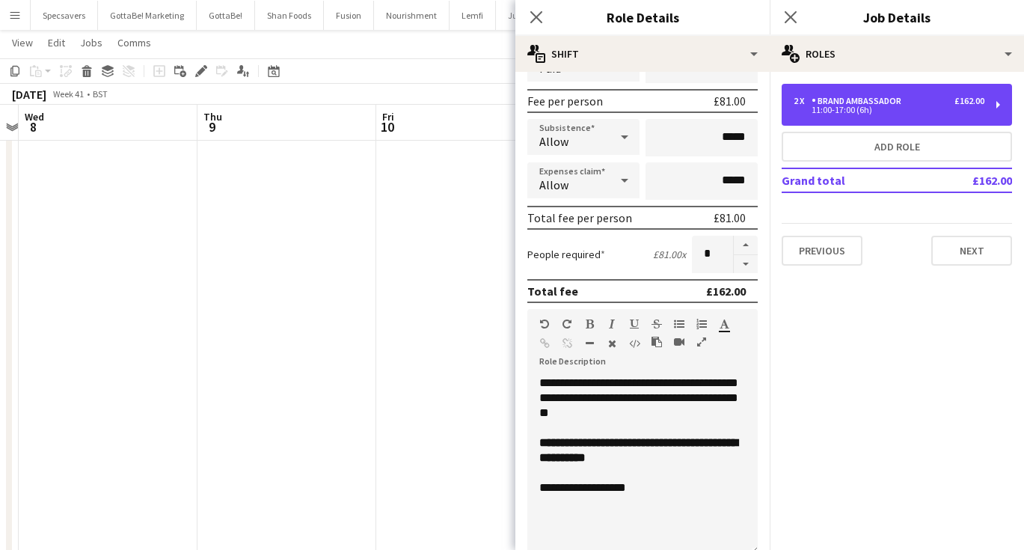
scroll to position [261, 0]
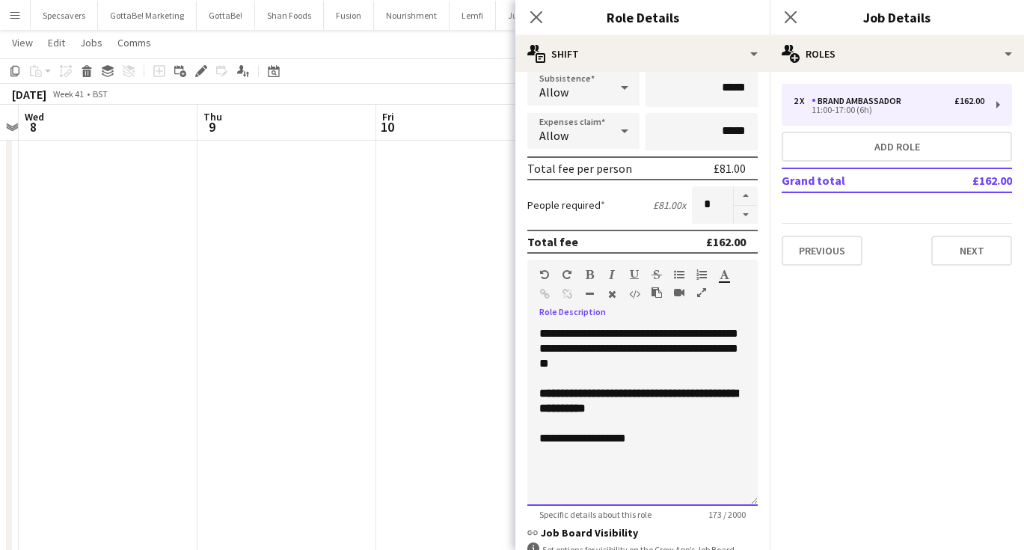
click at [633, 392] on b "**********" at bounding box center [638, 400] width 198 height 26
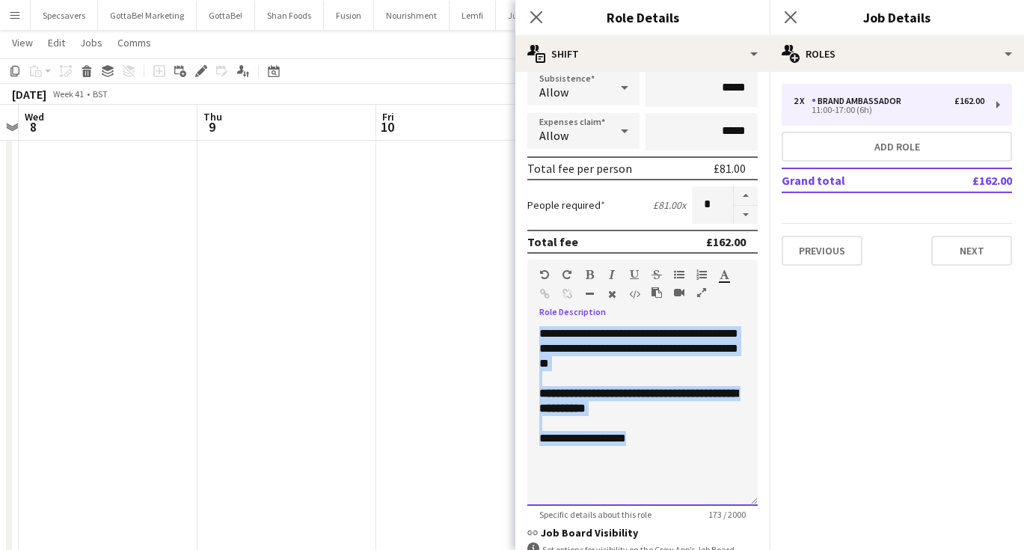
paste div
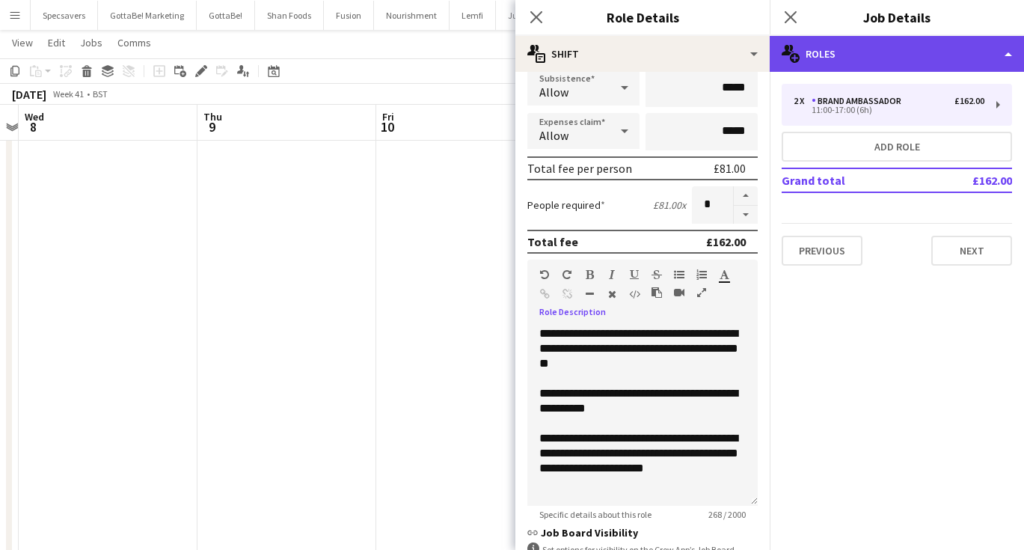
click at [885, 54] on div "multiple-users-add Roles" at bounding box center [897, 54] width 254 height 36
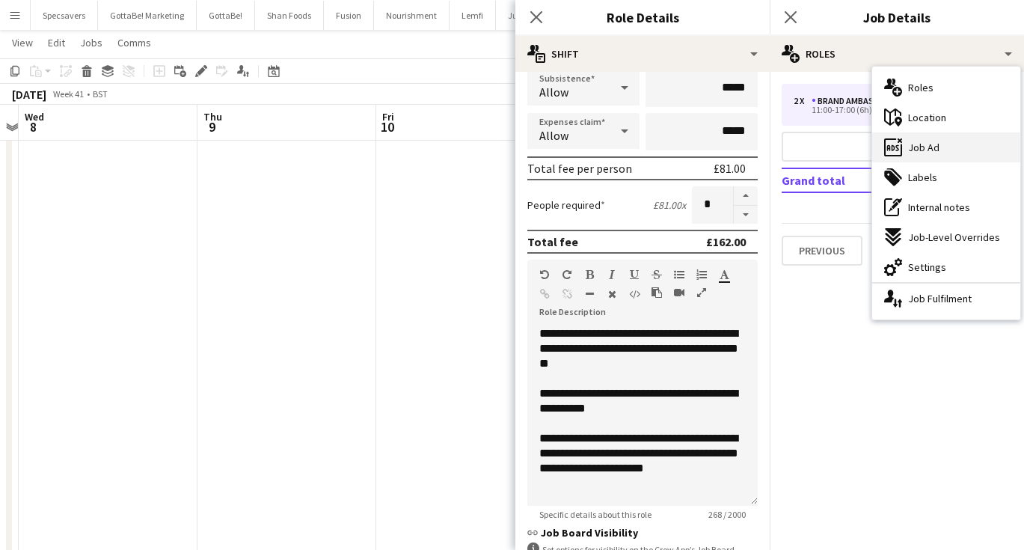
click at [907, 139] on div "ads-window Job Ad" at bounding box center [946, 147] width 148 height 30
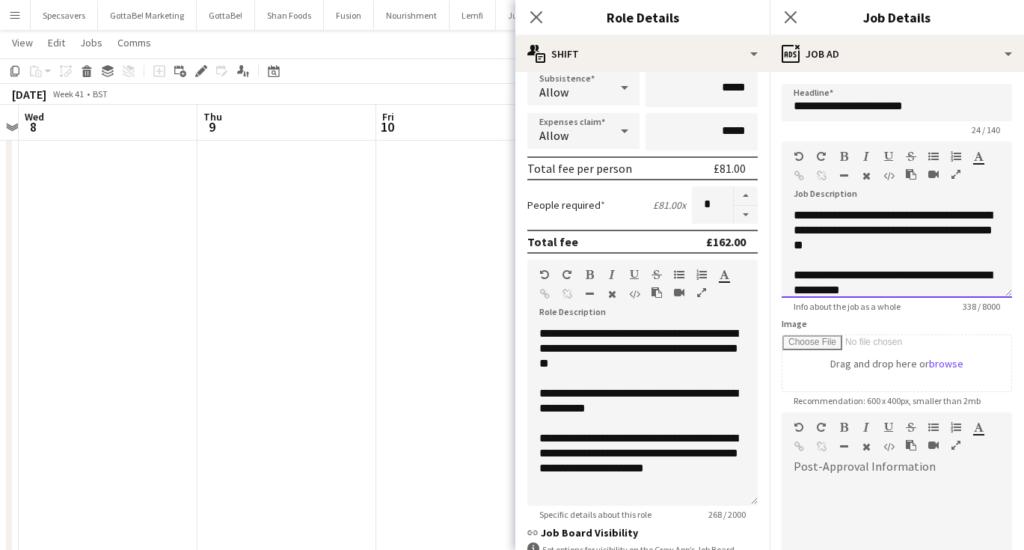
click at [826, 272] on div "**********" at bounding box center [897, 283] width 206 height 30
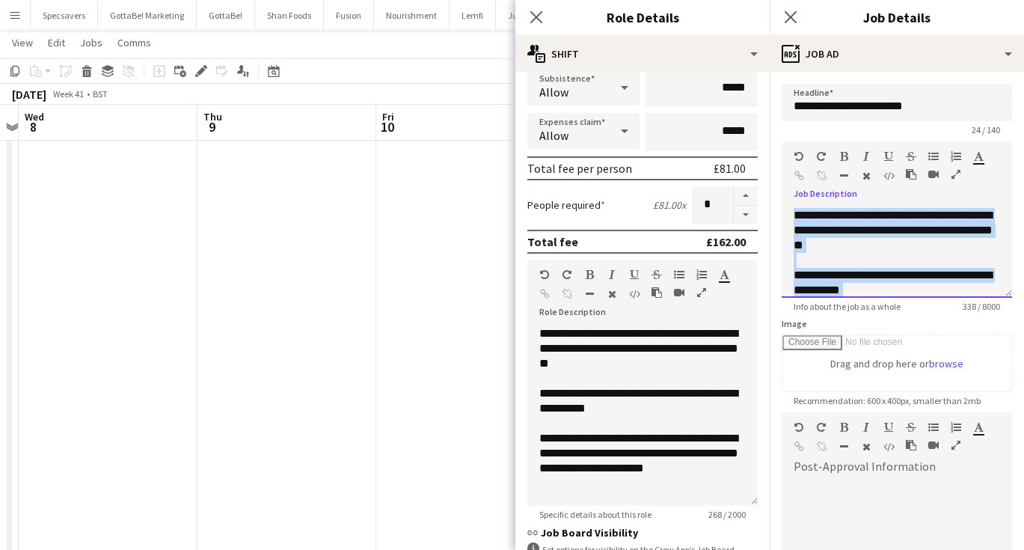
paste div
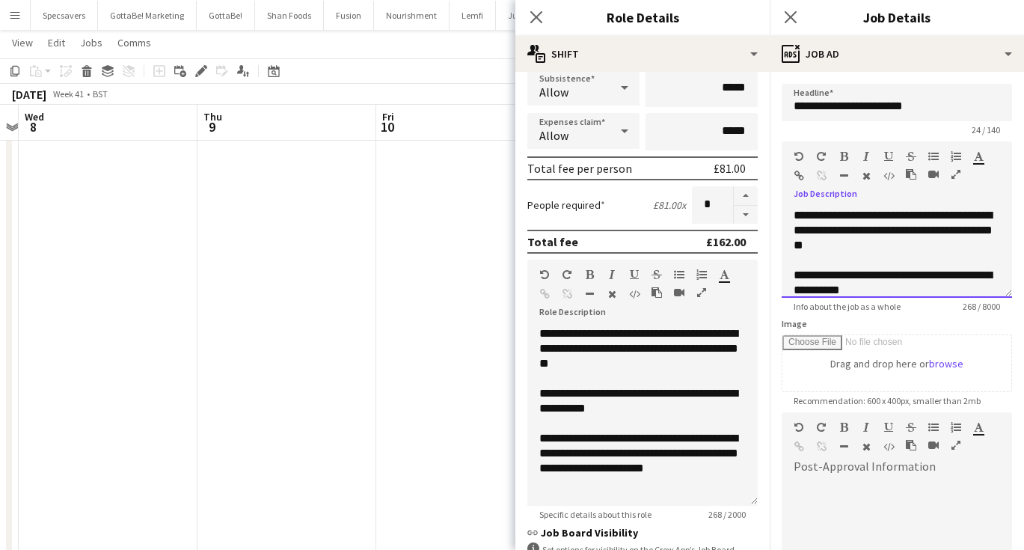
scroll to position [72, 0]
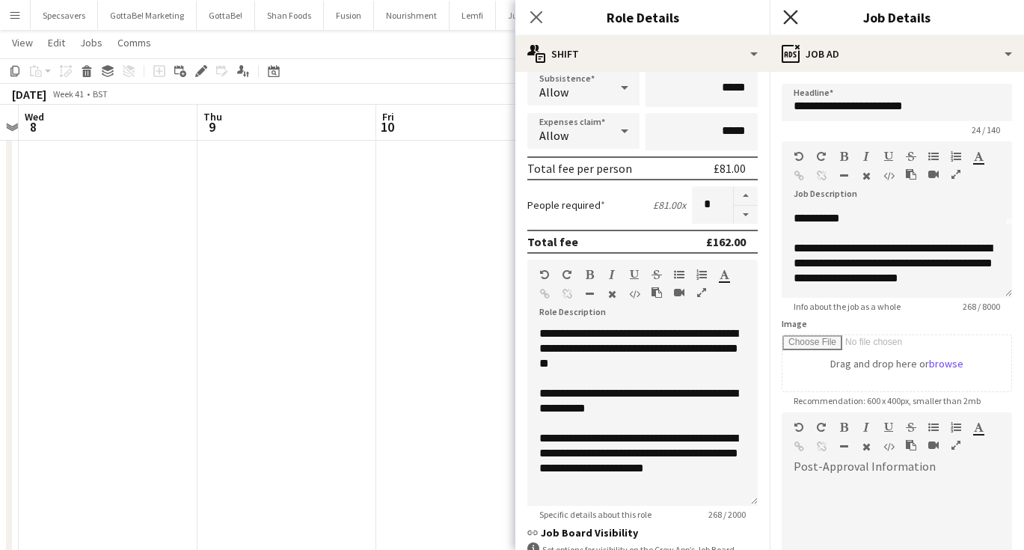
click at [787, 18] on icon "Close pop-in" at bounding box center [790, 17] width 14 height 14
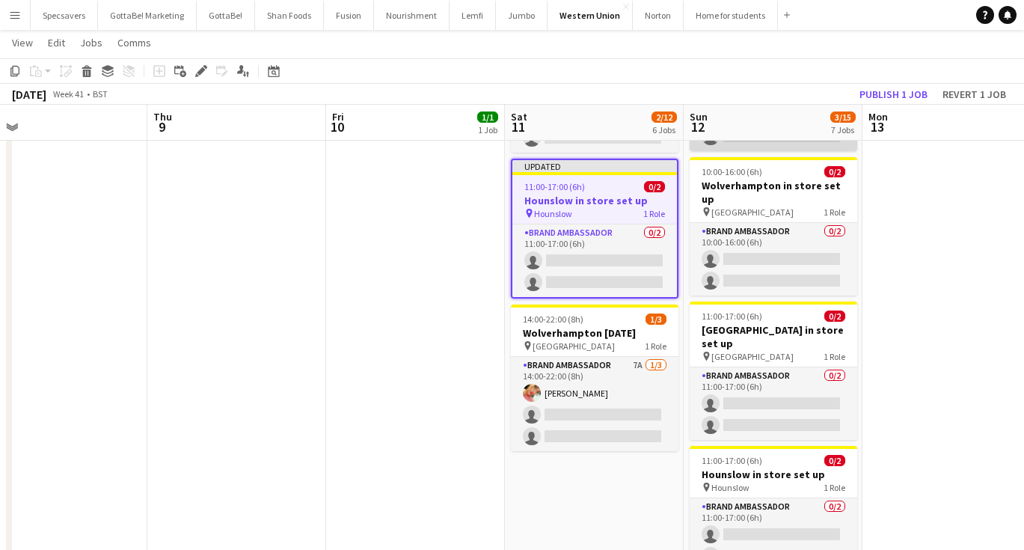
scroll to position [0, 577]
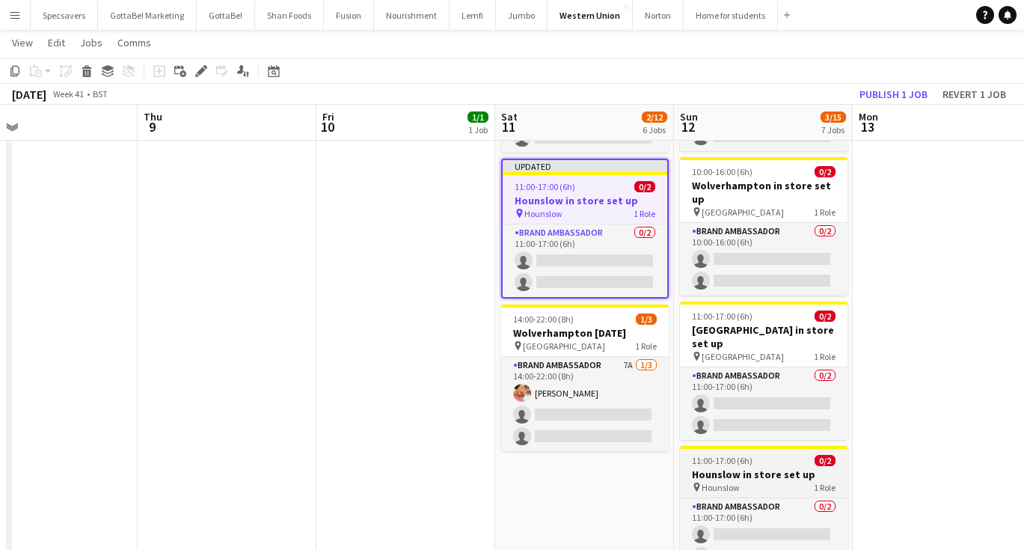
click at [773, 446] on div at bounding box center [764, 447] width 168 height 3
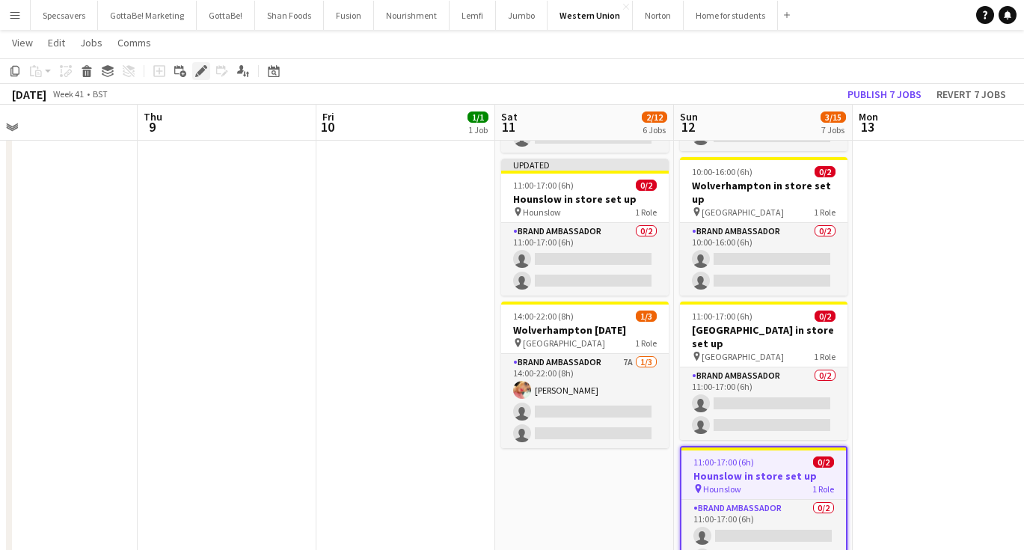
click at [203, 66] on icon "Edit" at bounding box center [201, 71] width 12 height 12
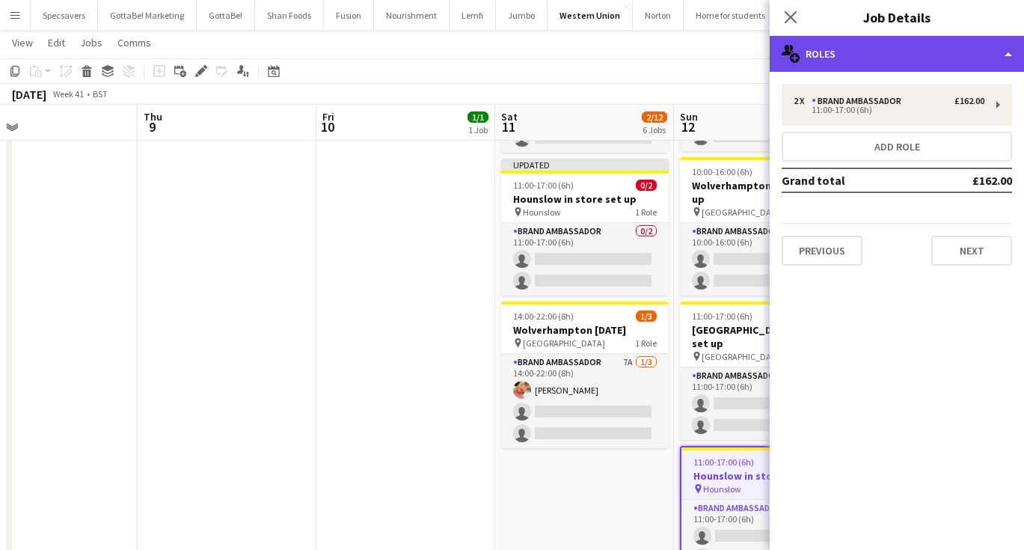
click at [954, 48] on div "multiple-users-add Roles" at bounding box center [897, 54] width 254 height 36
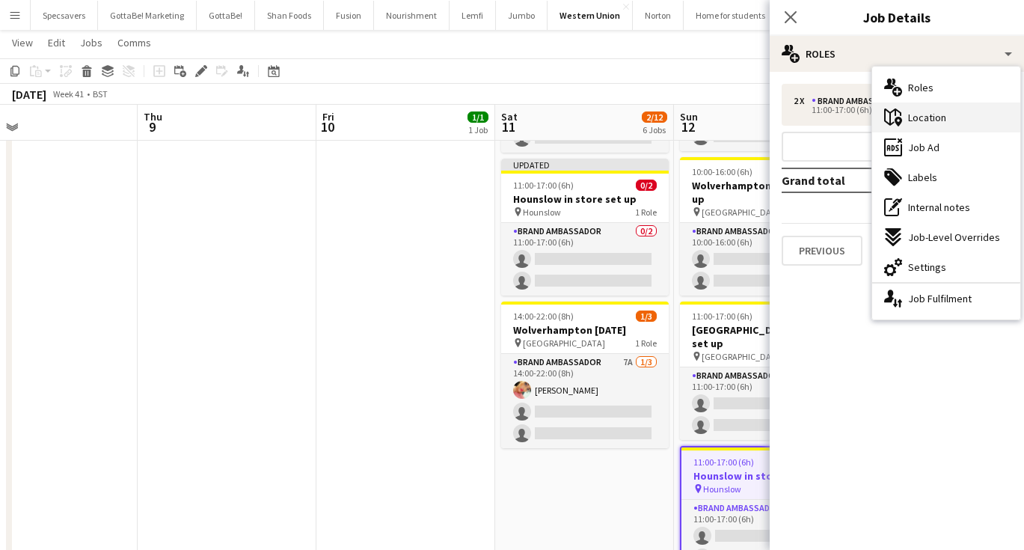
click at [954, 114] on div "maps-pin-1 Location" at bounding box center [946, 117] width 148 height 30
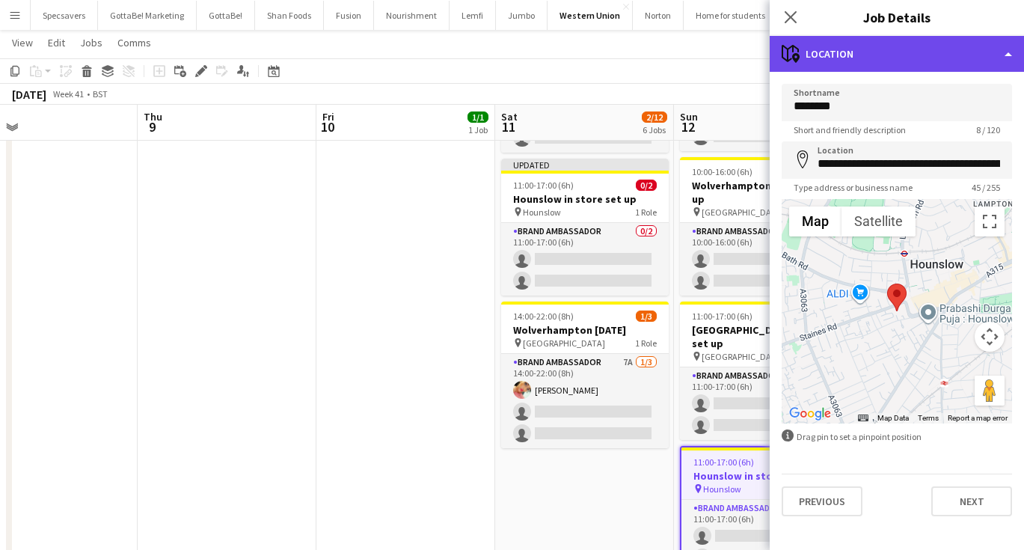
click at [856, 62] on div "maps-pin-1 Location" at bounding box center [897, 54] width 254 height 36
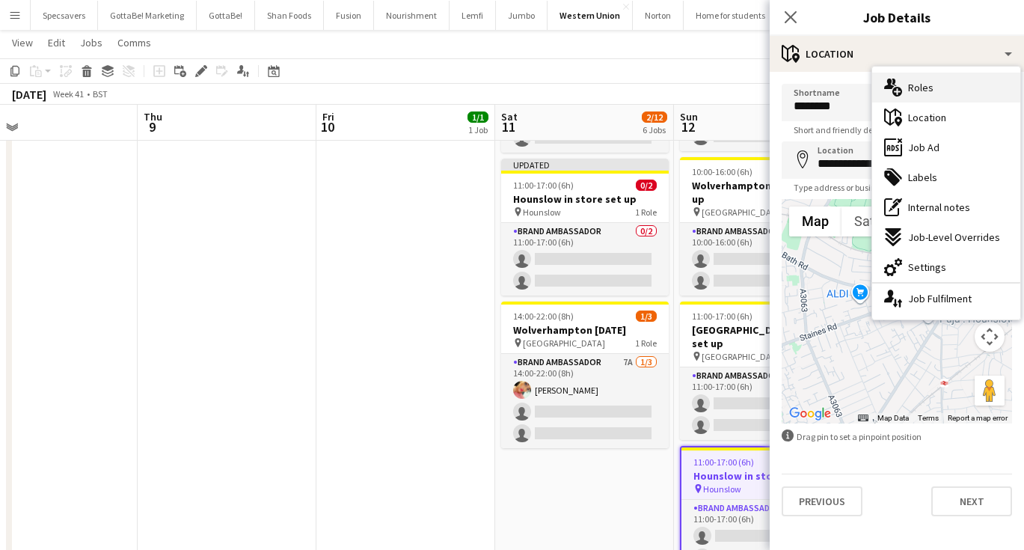
click at [927, 88] on span "Roles" at bounding box center [920, 87] width 25 height 13
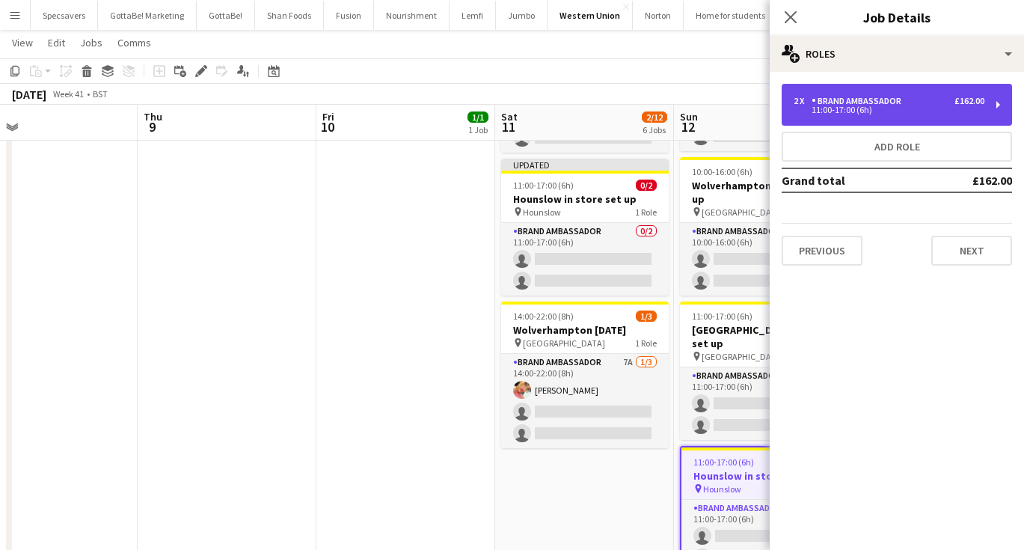
click at [877, 109] on div "11:00-17:00 (6h)" at bounding box center [889, 109] width 191 height 7
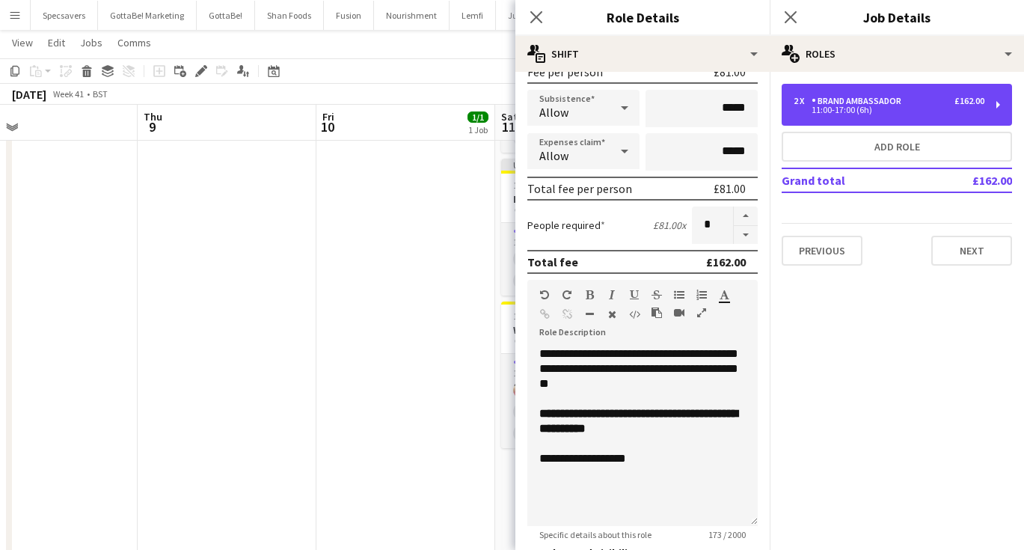
scroll to position [351, 0]
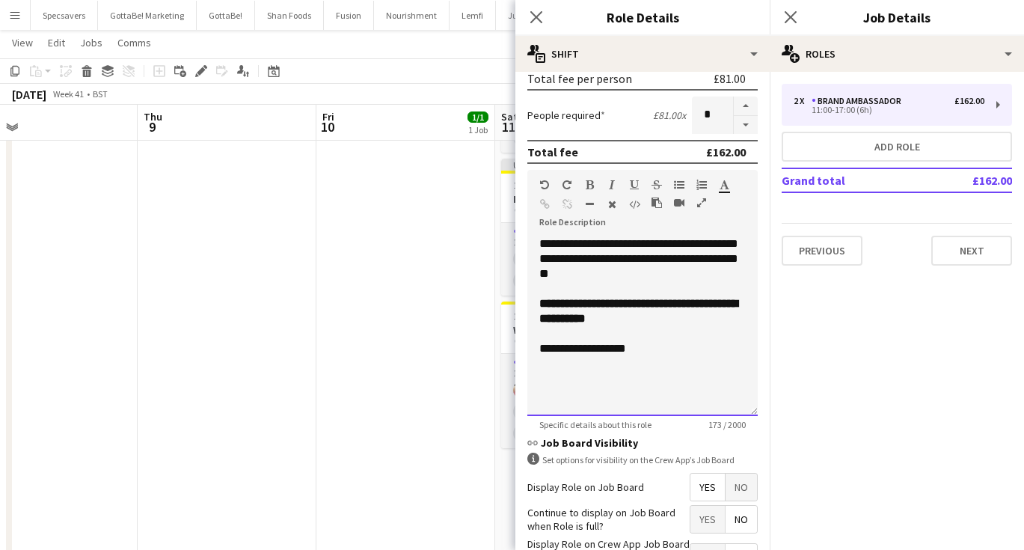
click at [651, 343] on div "**********" at bounding box center [642, 348] width 206 height 15
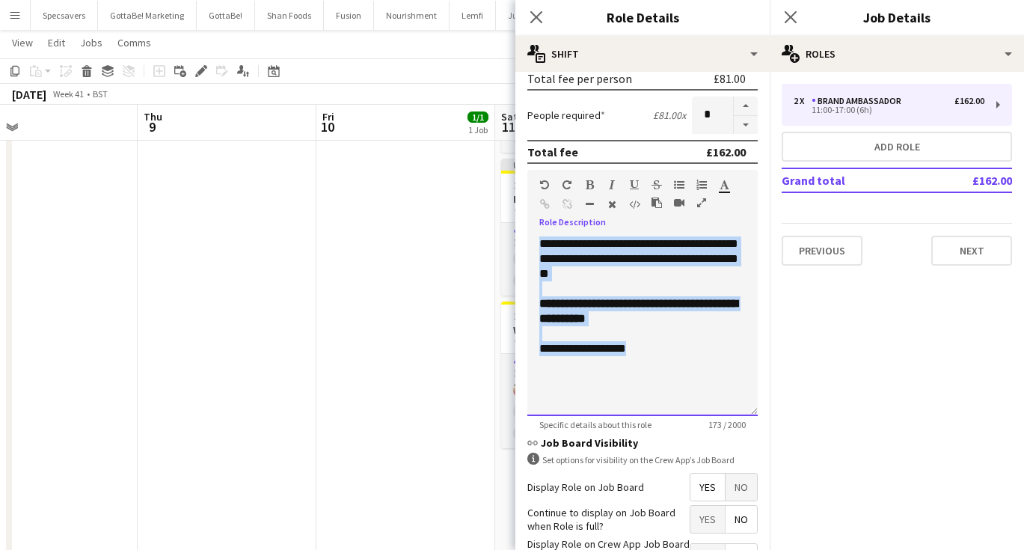
paste div
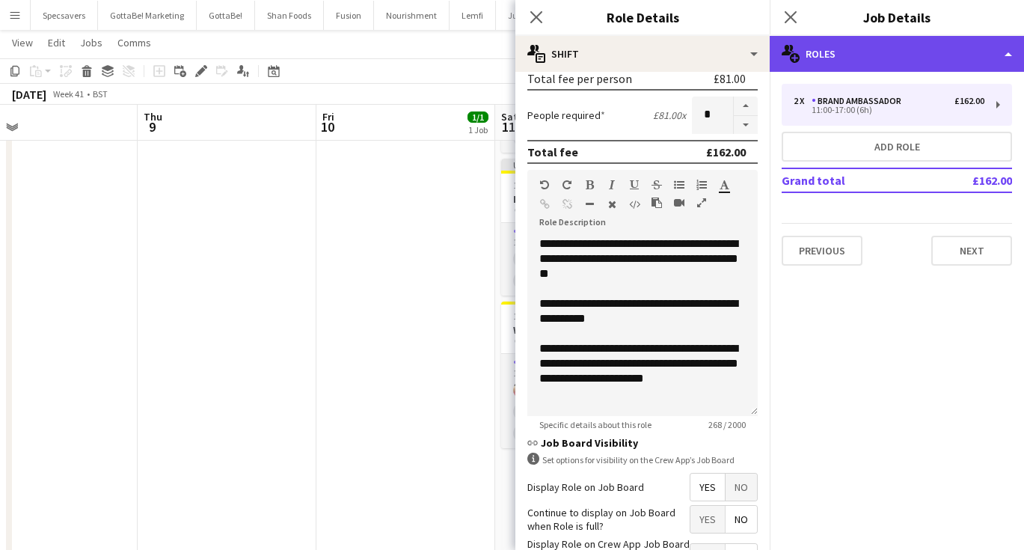
click at [874, 54] on div "multiple-users-add Roles" at bounding box center [897, 54] width 254 height 36
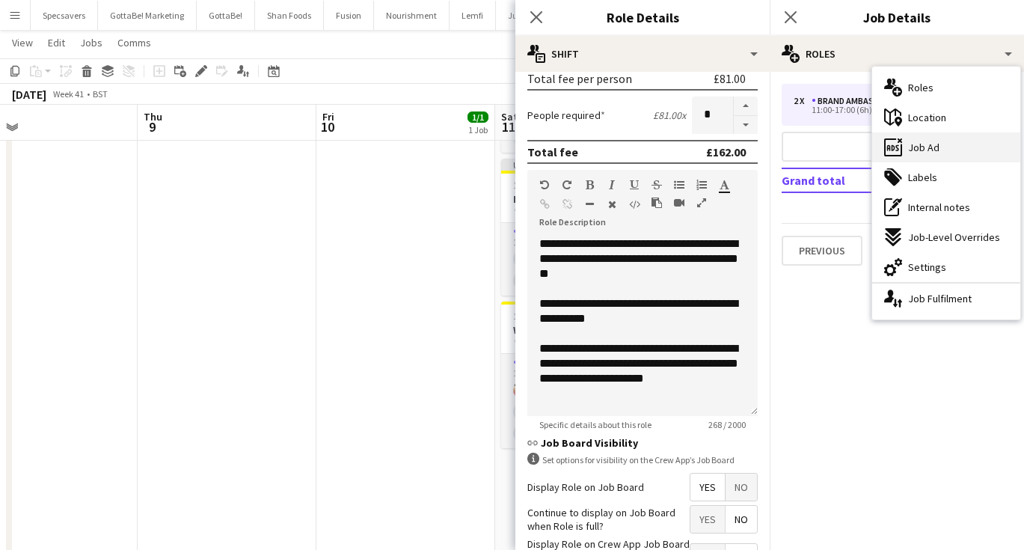
click at [915, 143] on span "Job Ad" at bounding box center [923, 147] width 31 height 13
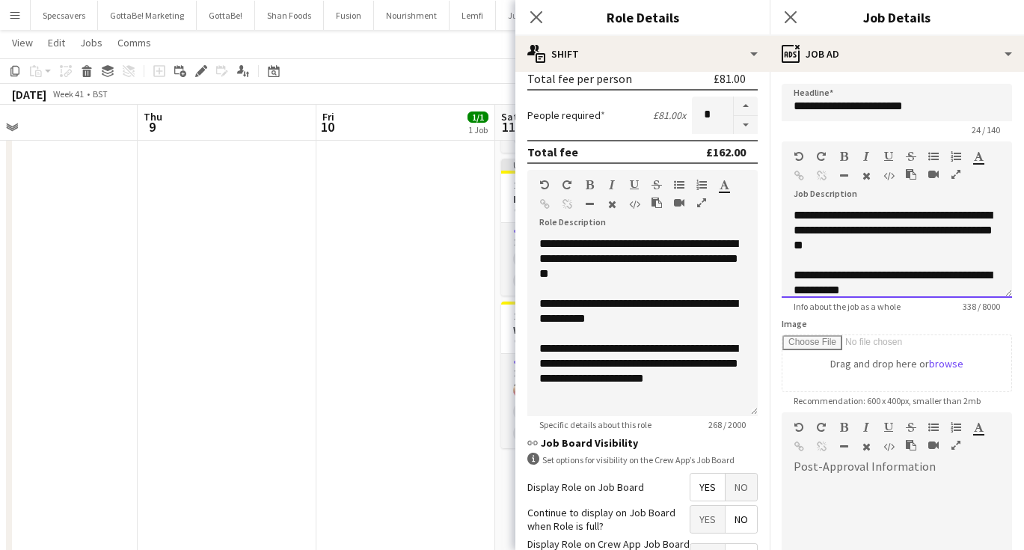
click at [856, 280] on div "**********" at bounding box center [897, 283] width 206 height 30
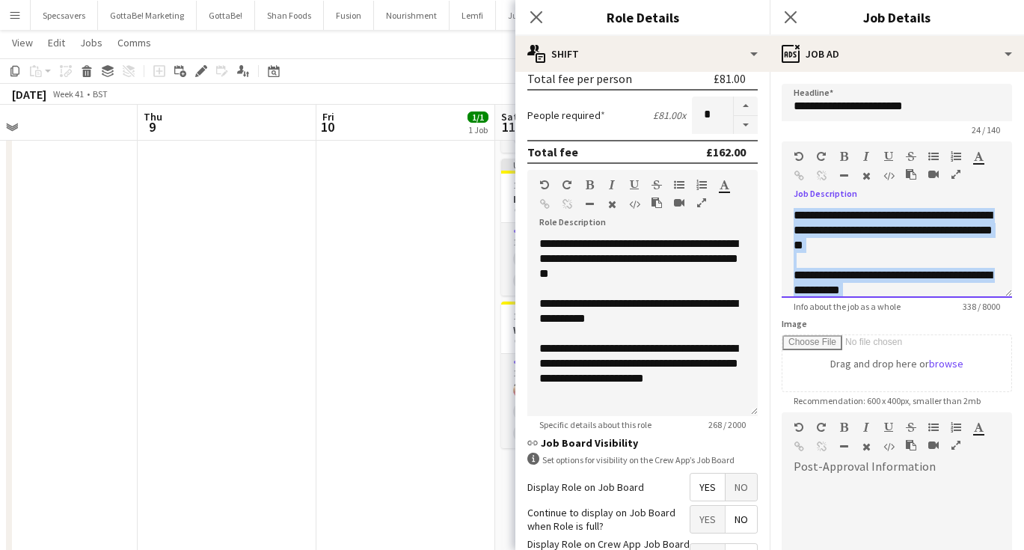
paste div
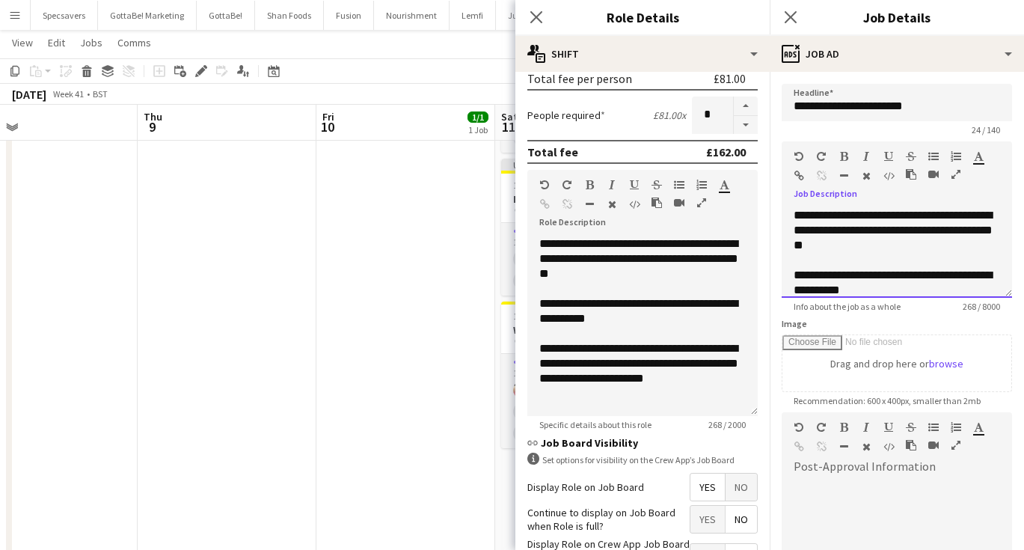
scroll to position [72, 0]
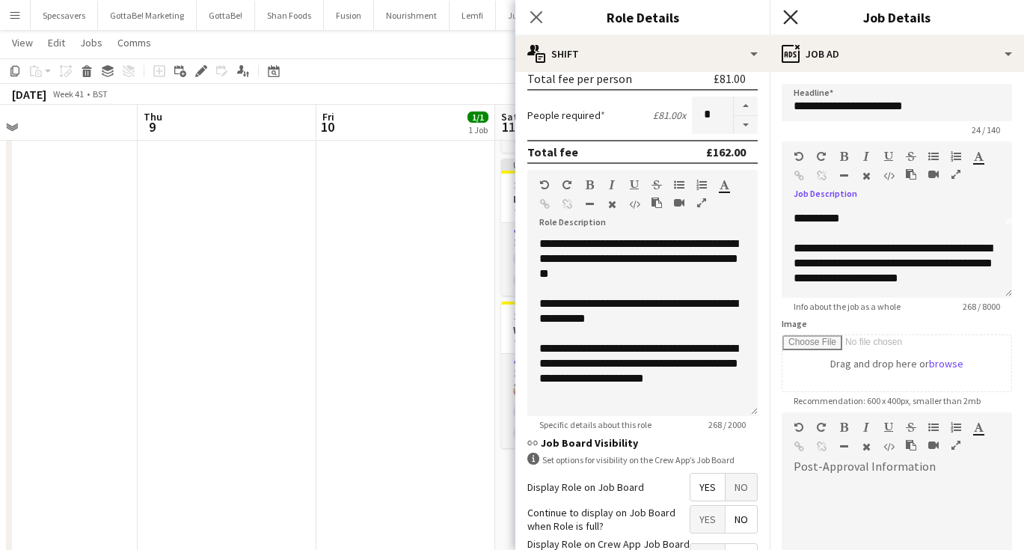
click at [791, 15] on icon "Close pop-in" at bounding box center [790, 17] width 14 height 14
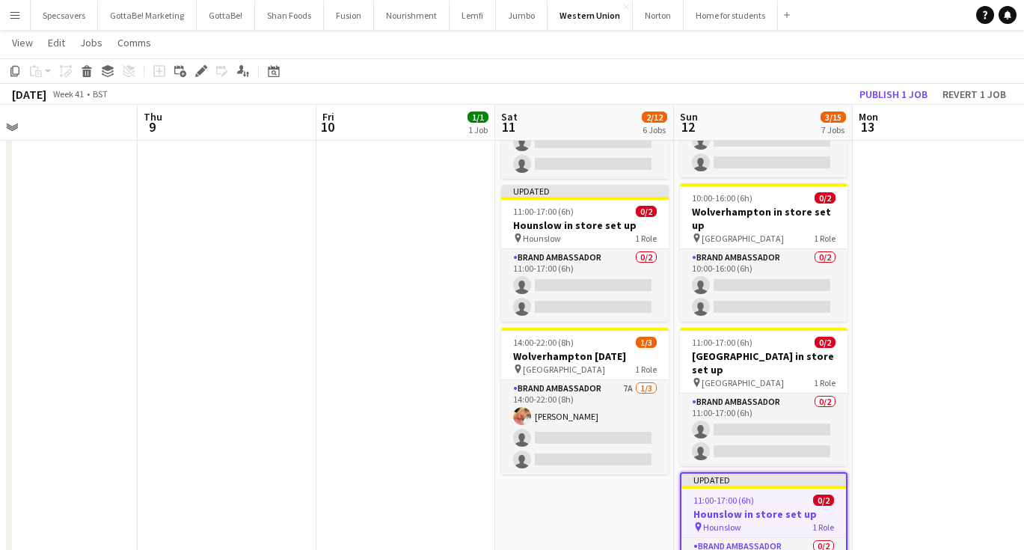
scroll to position [567, 0]
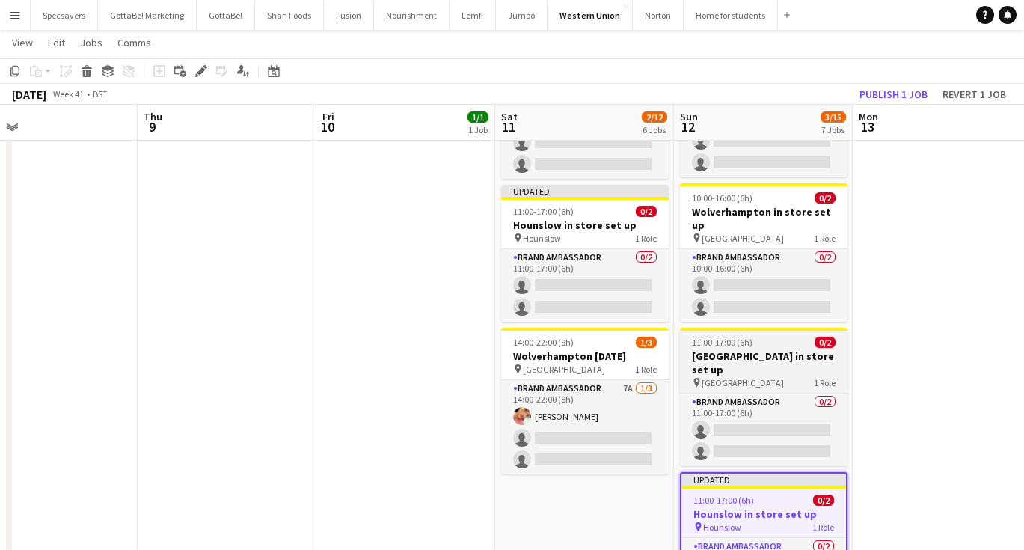
click at [782, 337] on div "11:00-17:00 (6h) 0/2" at bounding box center [764, 342] width 168 height 11
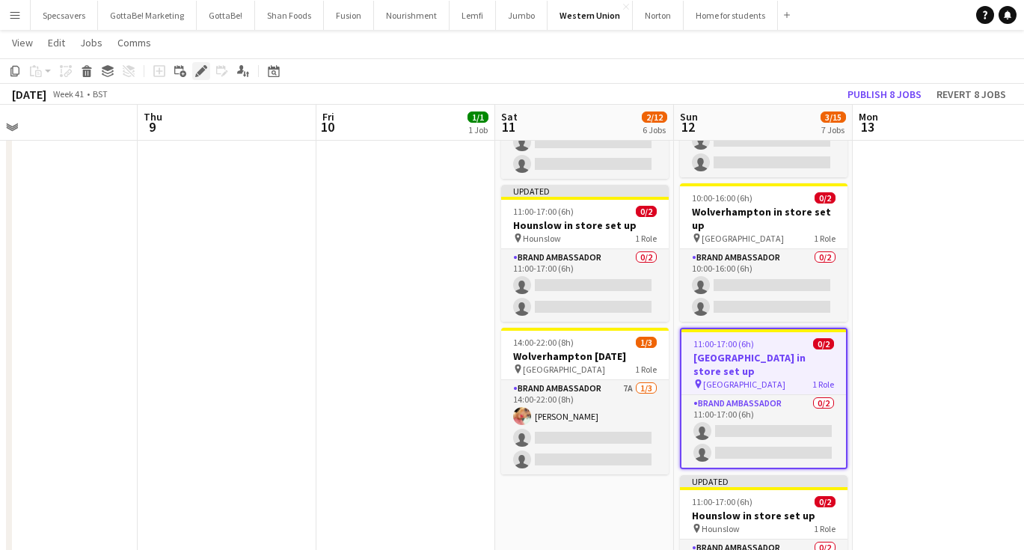
click at [197, 65] on icon "Edit" at bounding box center [201, 71] width 12 height 12
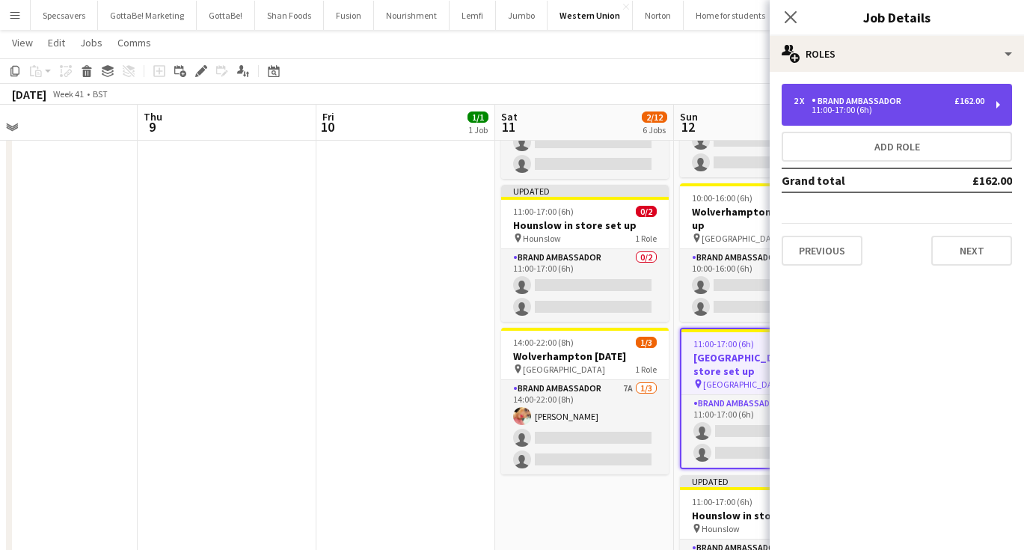
click at [907, 96] on div "2 x Brand Ambassador £162.00" at bounding box center [889, 101] width 191 height 10
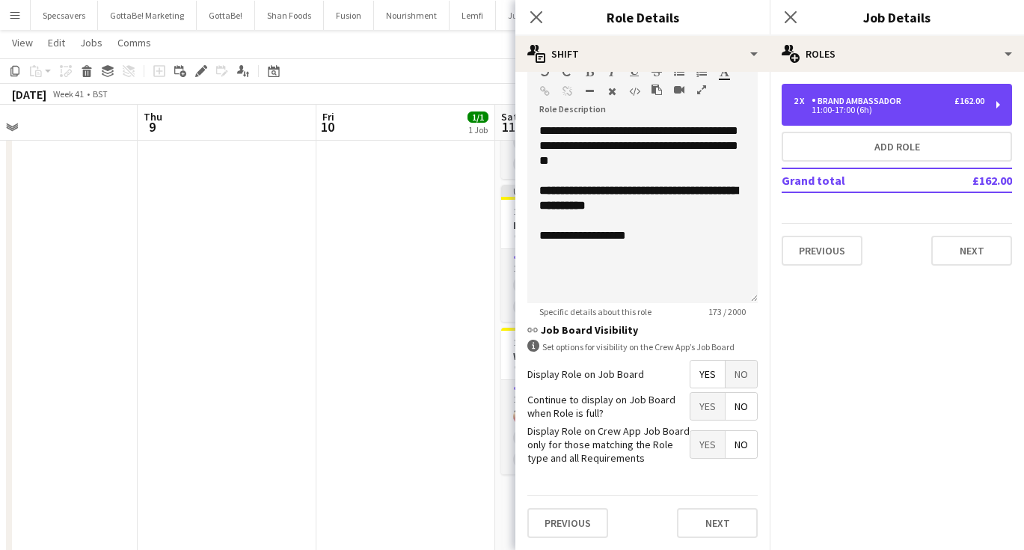
scroll to position [463, 0]
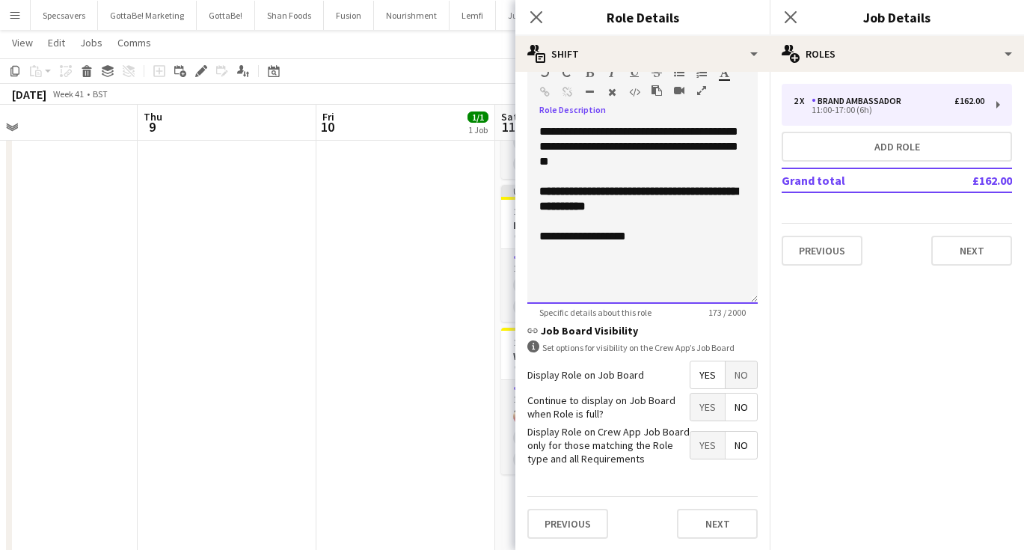
click at [628, 218] on div at bounding box center [642, 221] width 206 height 15
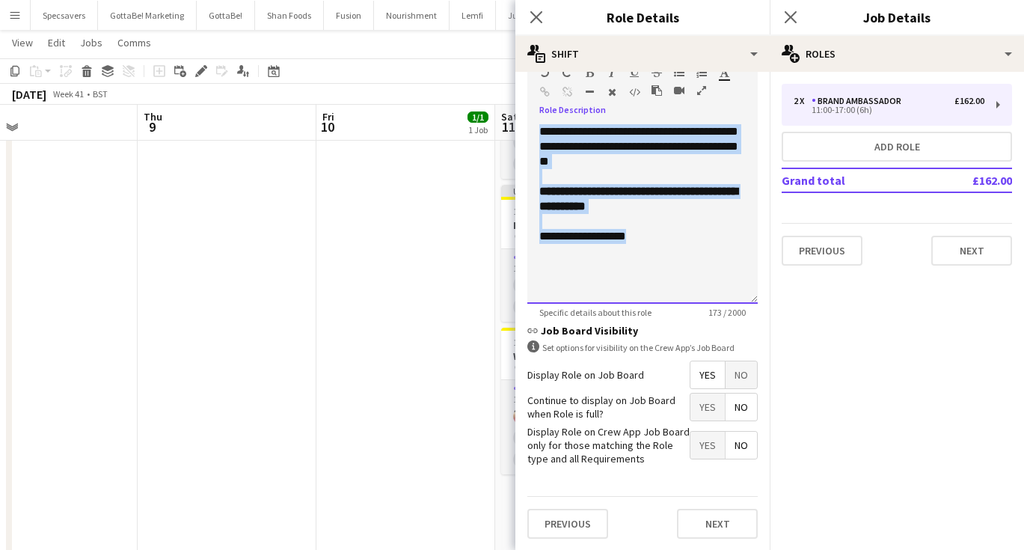
paste div
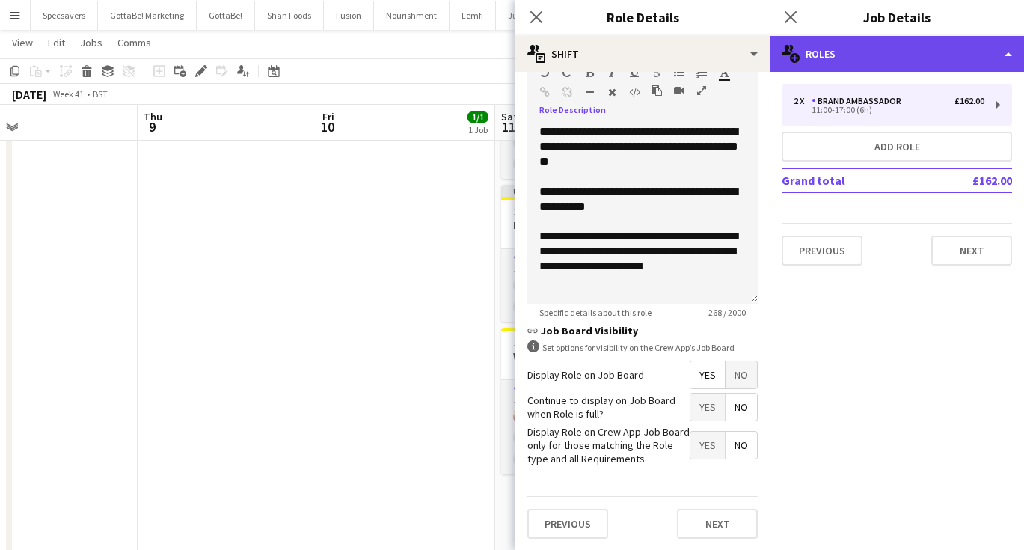
click at [862, 54] on div "multiple-users-add Roles" at bounding box center [897, 54] width 254 height 36
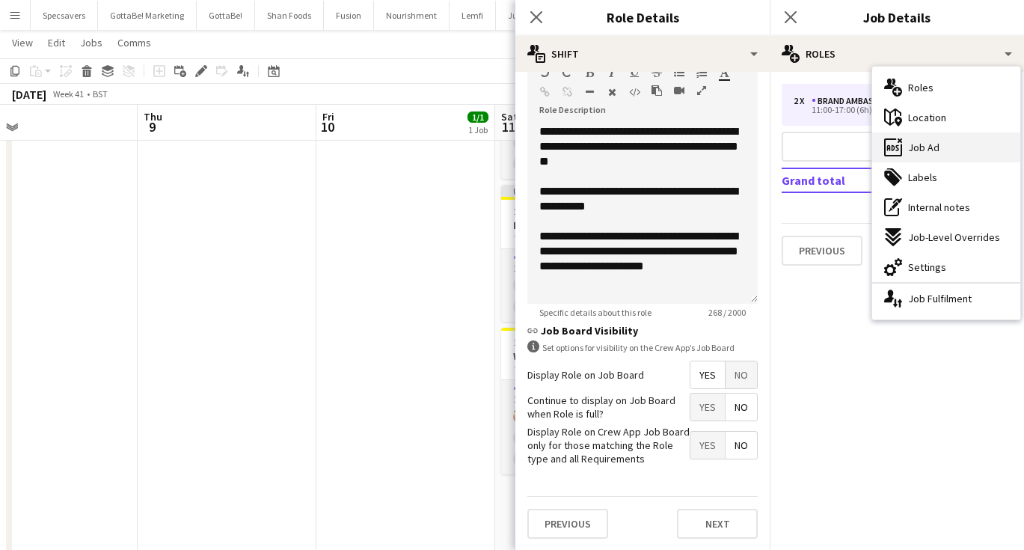
click at [924, 151] on span "Job Ad" at bounding box center [923, 147] width 31 height 13
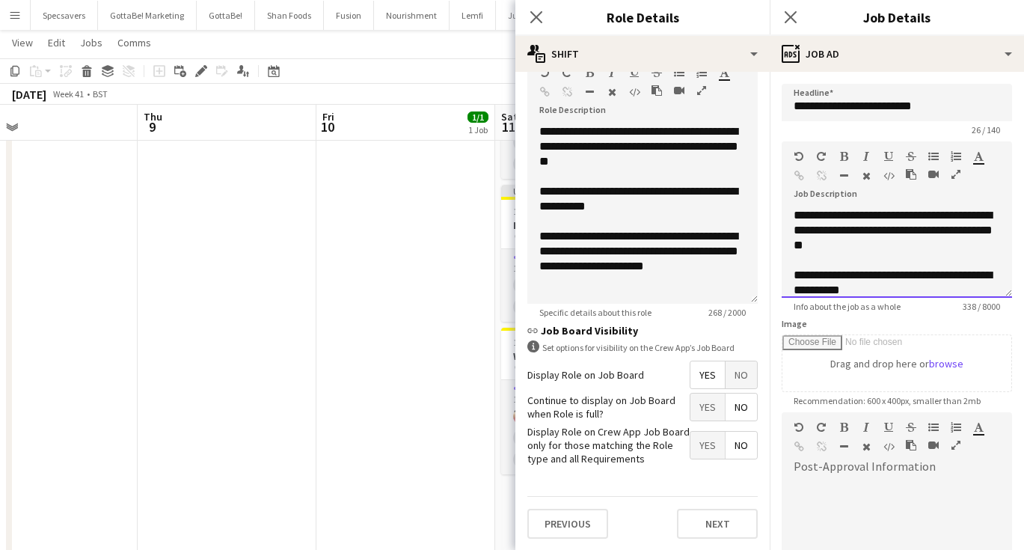
click at [845, 248] on span "**********" at bounding box center [893, 229] width 199 height 41
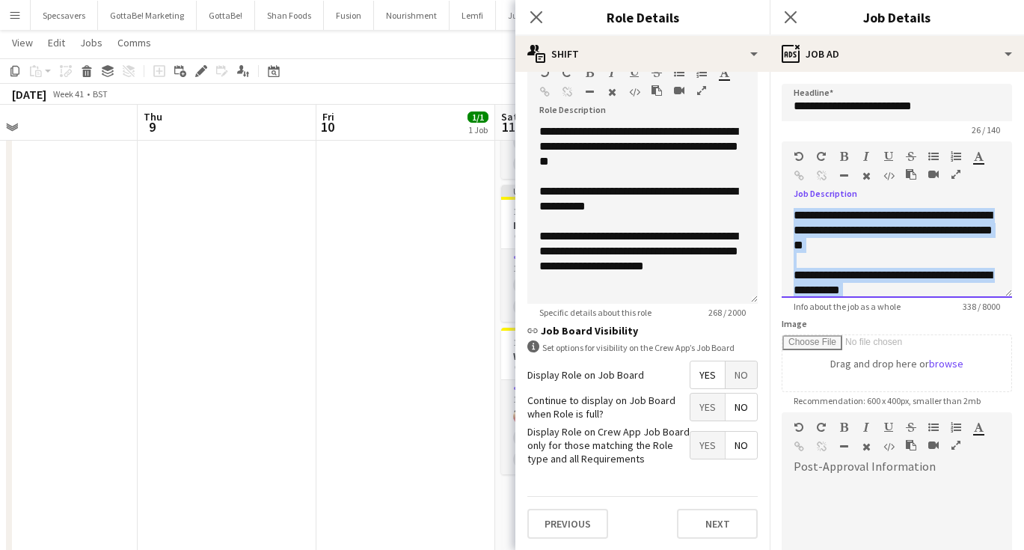
paste div
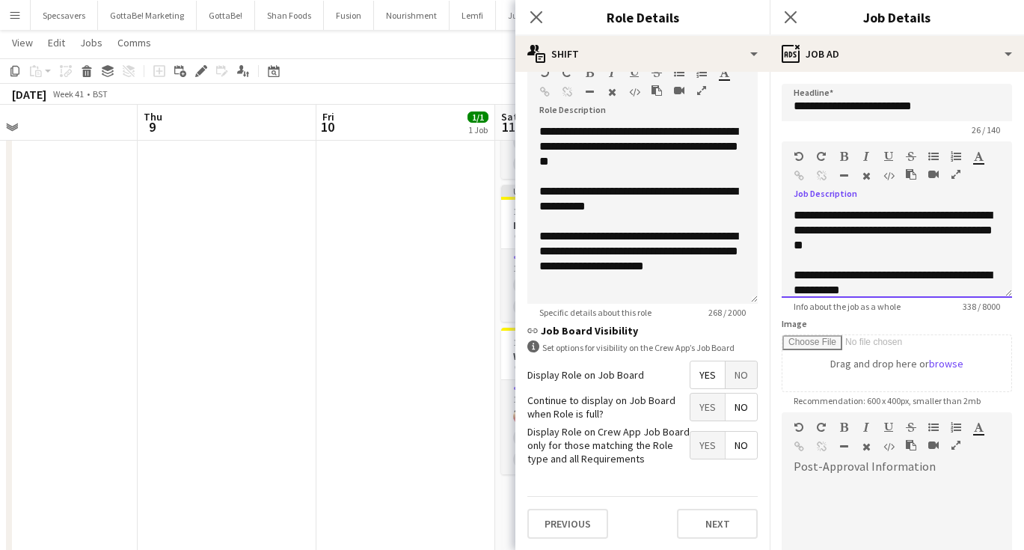
scroll to position [72, 0]
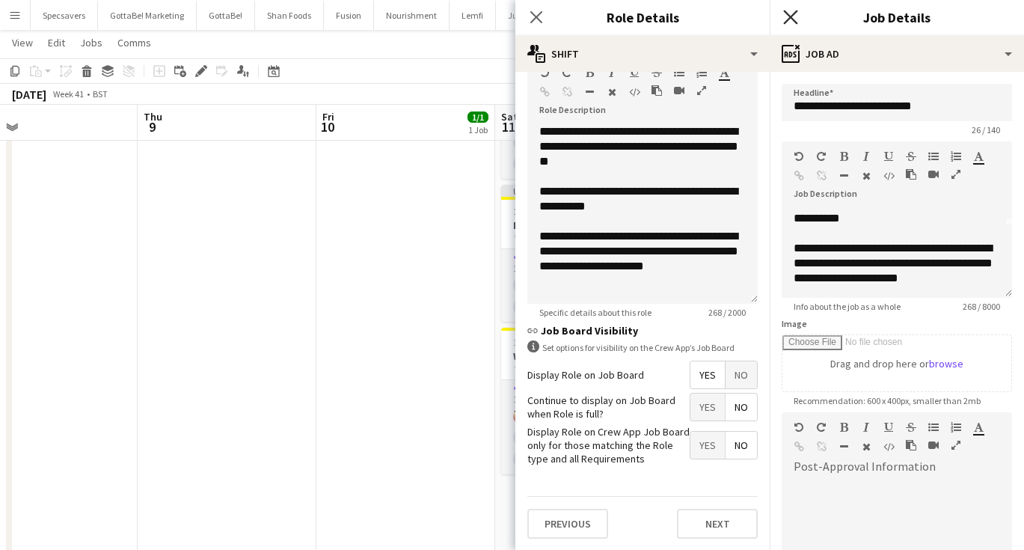
click at [788, 17] on icon "Close pop-in" at bounding box center [790, 17] width 14 height 14
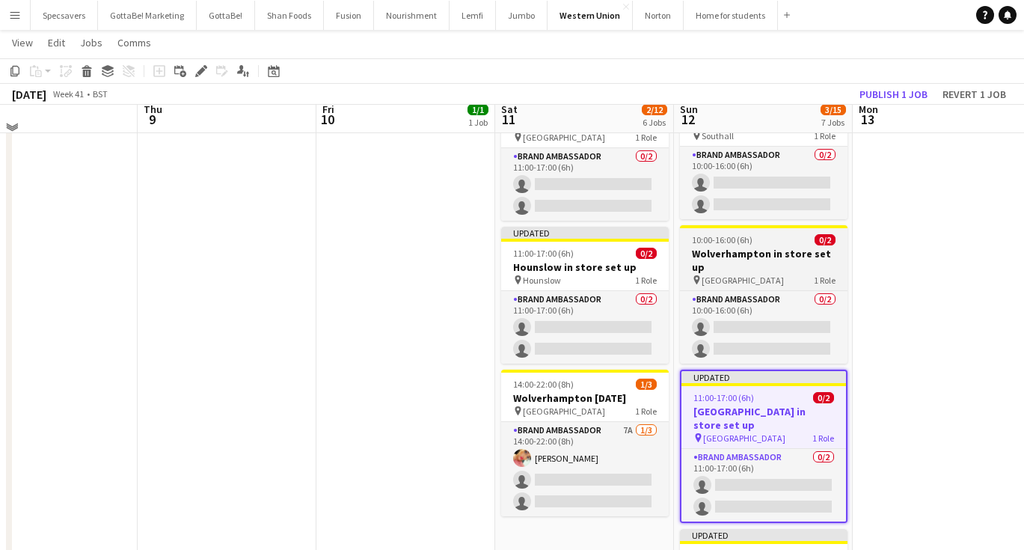
scroll to position [518, 0]
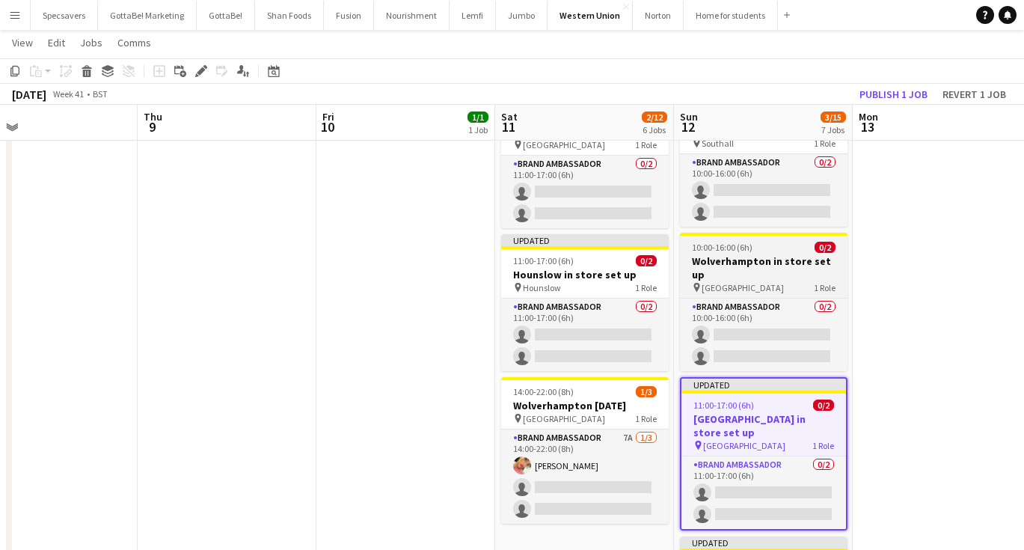
click at [775, 258] on h3 "Wolverhampton in store set up" at bounding box center [764, 267] width 168 height 27
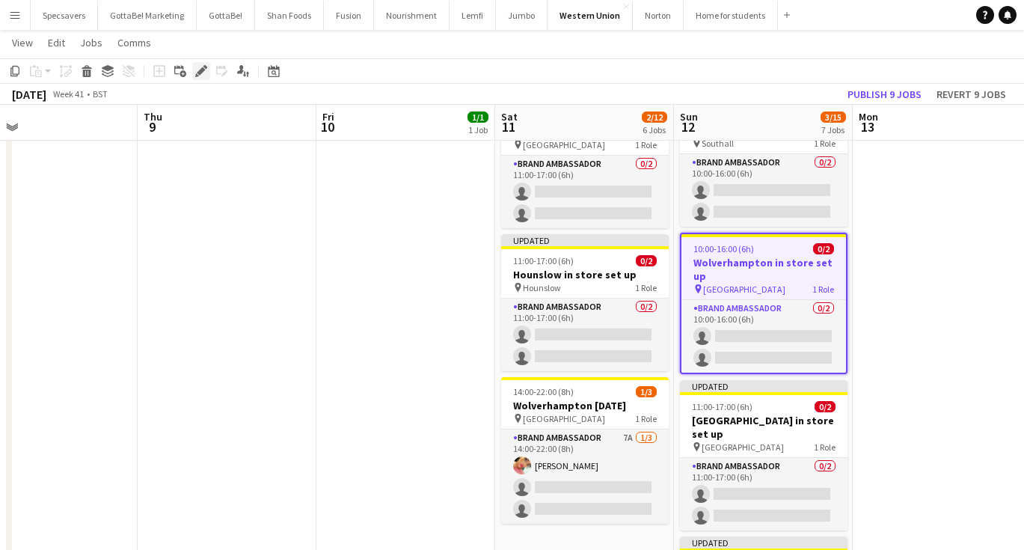
click at [207, 67] on div "Edit" at bounding box center [201, 71] width 18 height 18
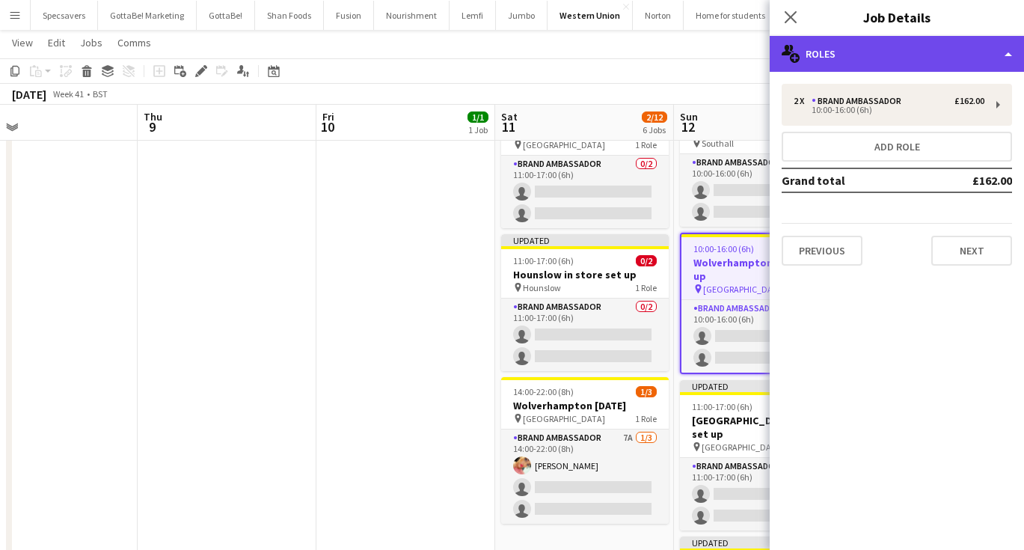
click at [868, 47] on div "multiple-users-add Roles" at bounding box center [897, 54] width 254 height 36
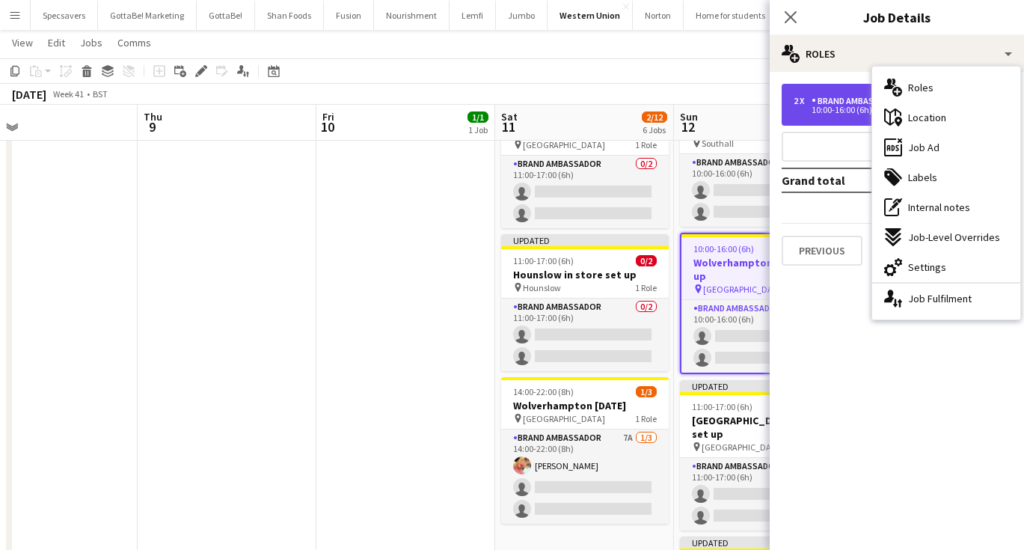
click at [811, 102] on div "2 x" at bounding box center [803, 101] width 18 height 10
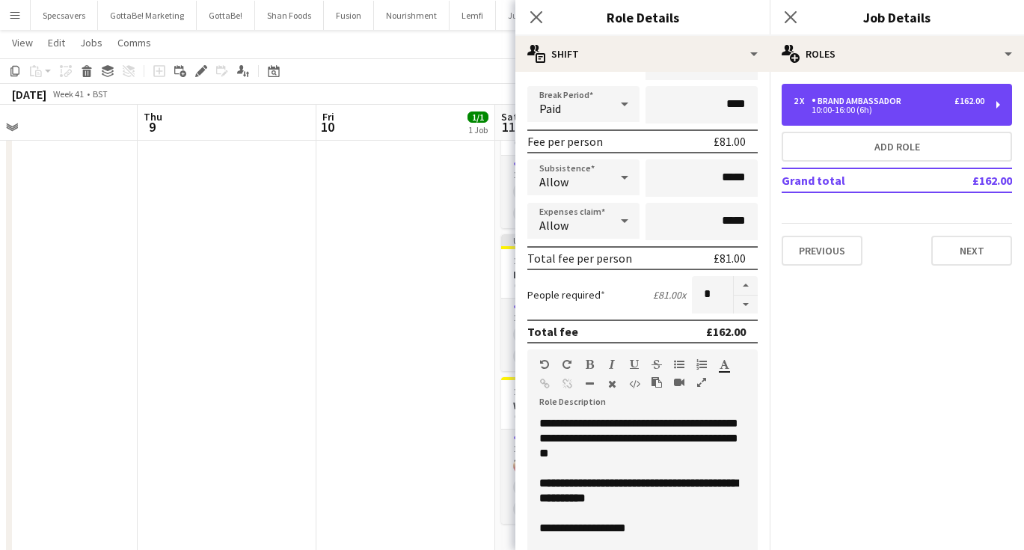
scroll to position [254, 0]
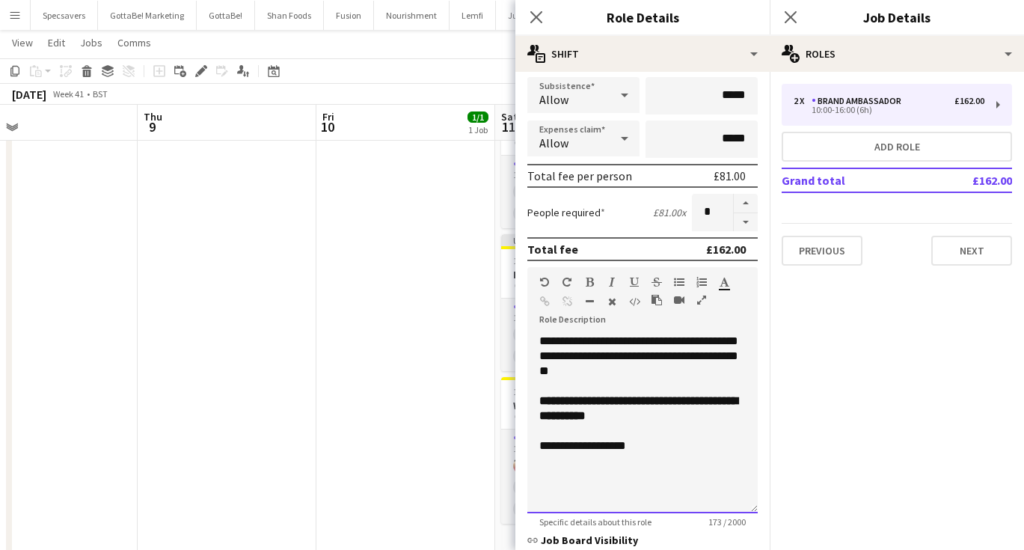
click at [602, 397] on b "**********" at bounding box center [638, 408] width 198 height 26
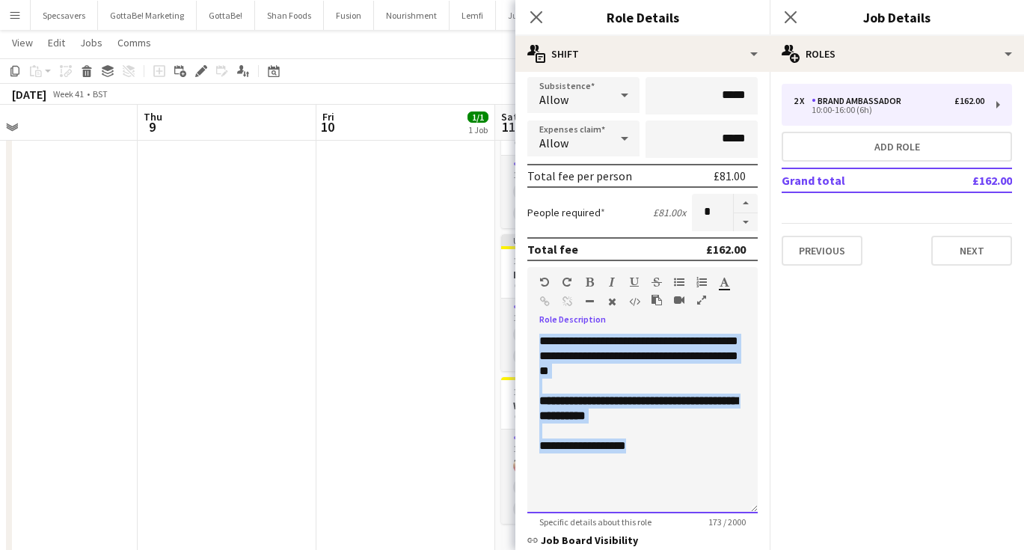
paste div
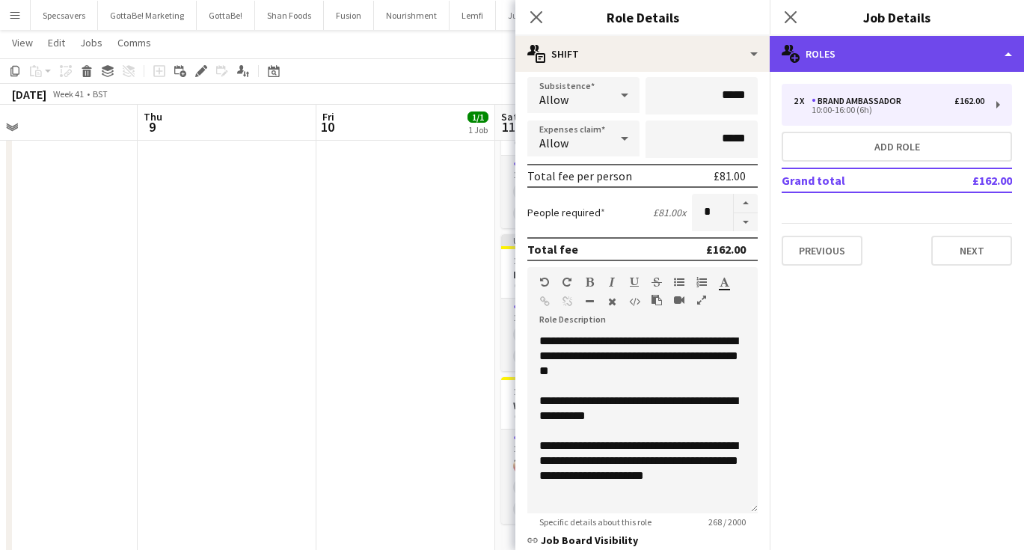
click at [882, 56] on div "multiple-users-add Roles" at bounding box center [897, 54] width 254 height 36
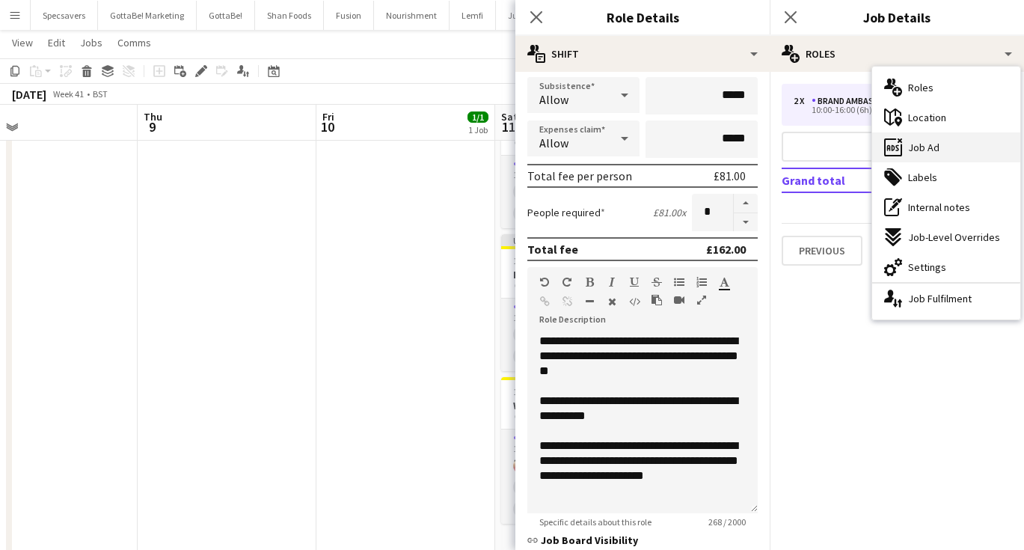
click at [928, 150] on span "Job Ad" at bounding box center [923, 147] width 31 height 13
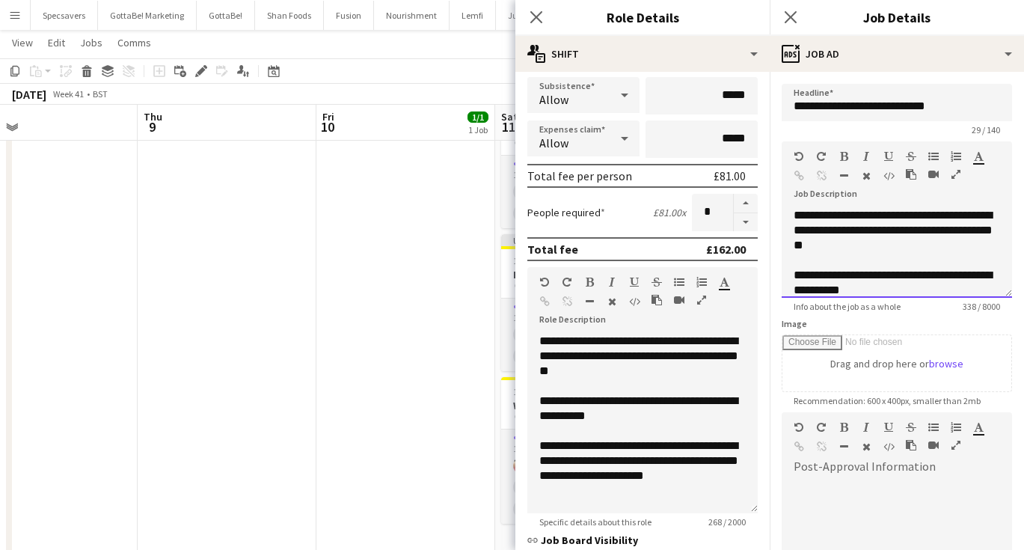
click at [862, 239] on span "**********" at bounding box center [893, 229] width 199 height 41
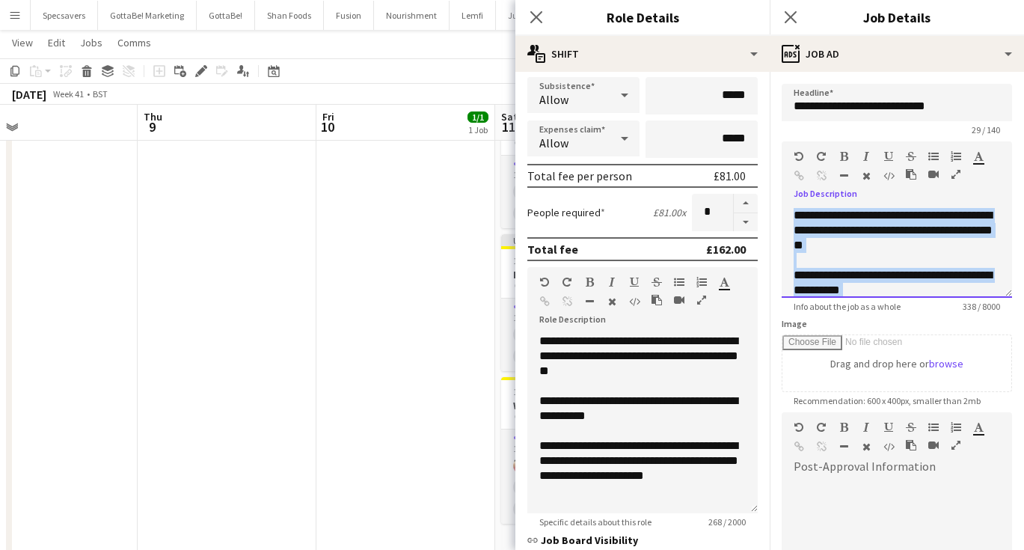
paste div
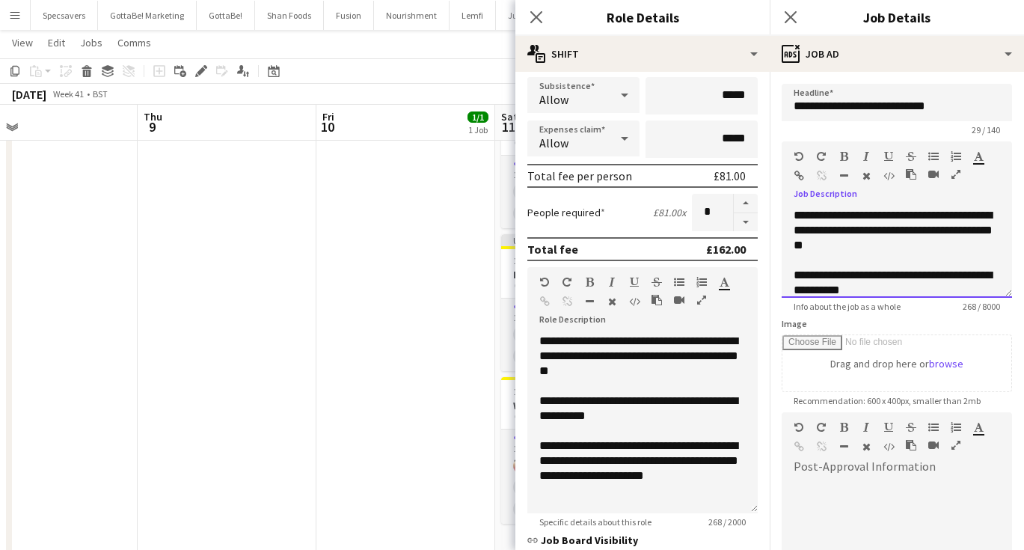
scroll to position [72, 0]
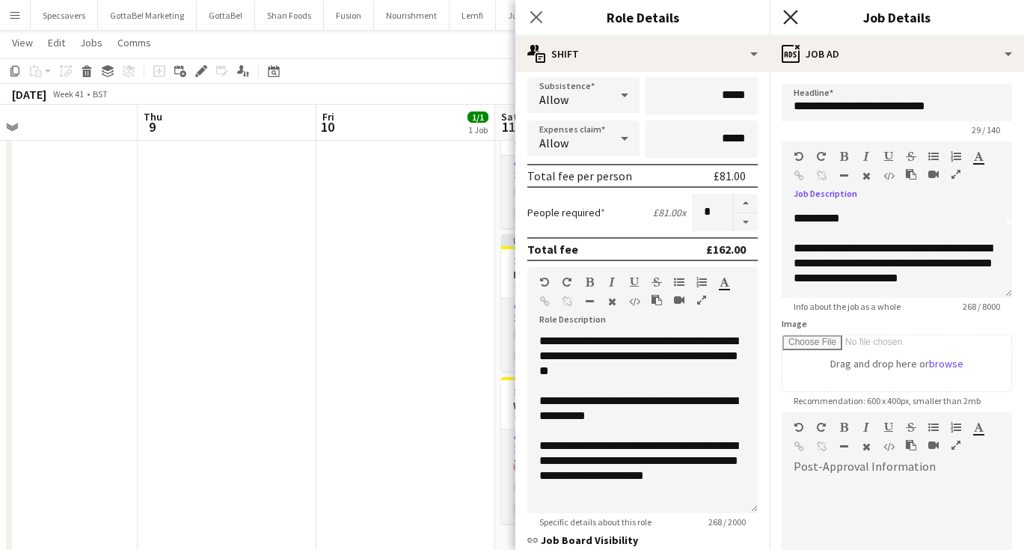
click at [788, 13] on icon "Close pop-in" at bounding box center [790, 17] width 14 height 14
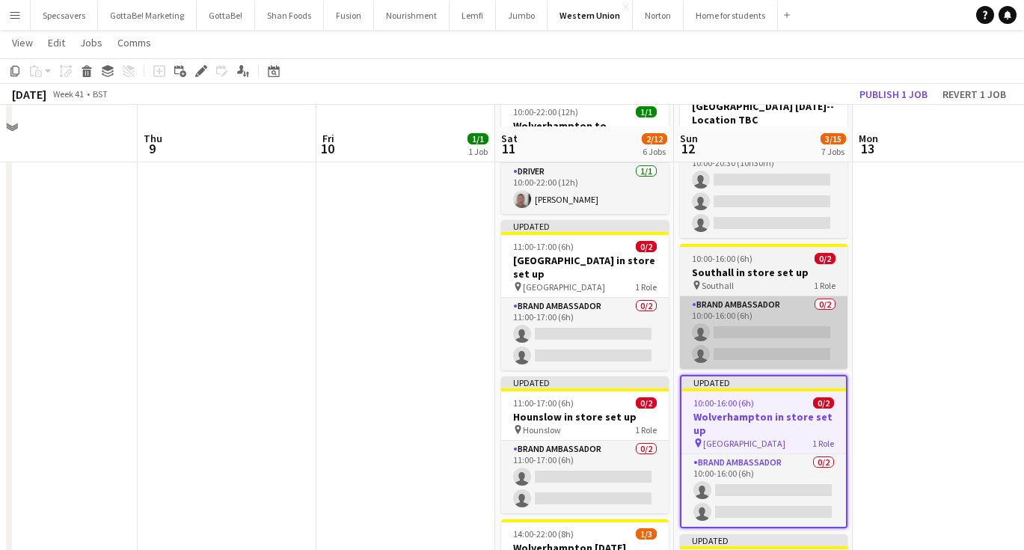
scroll to position [359, 0]
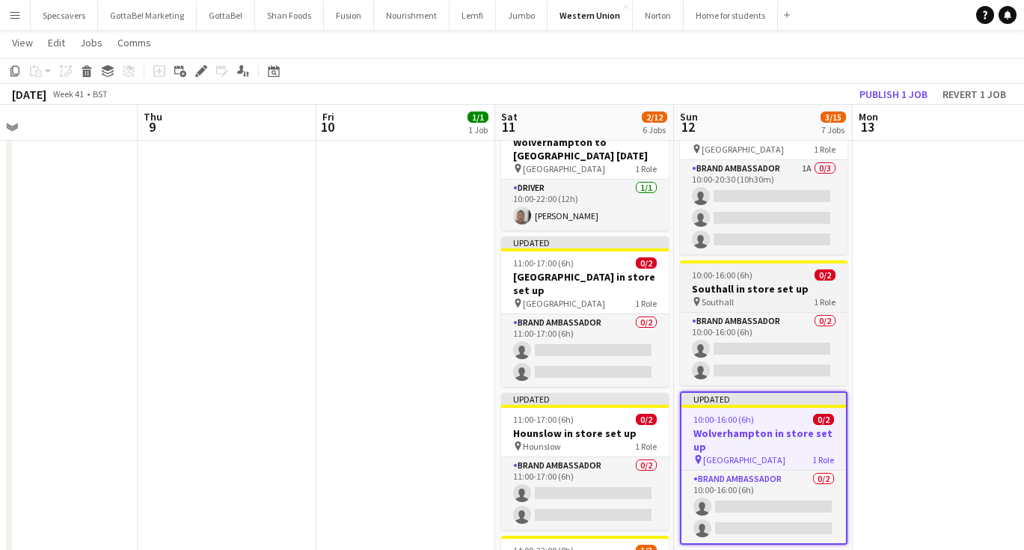
click at [748, 284] on h3 "Southall in store set up" at bounding box center [764, 288] width 168 height 13
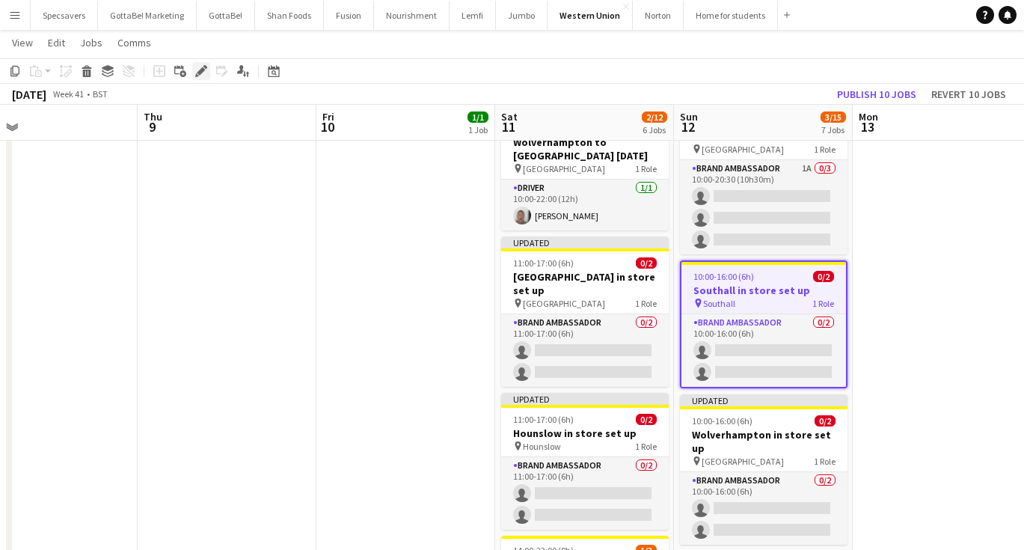
click at [194, 73] on div "Edit" at bounding box center [201, 71] width 18 height 18
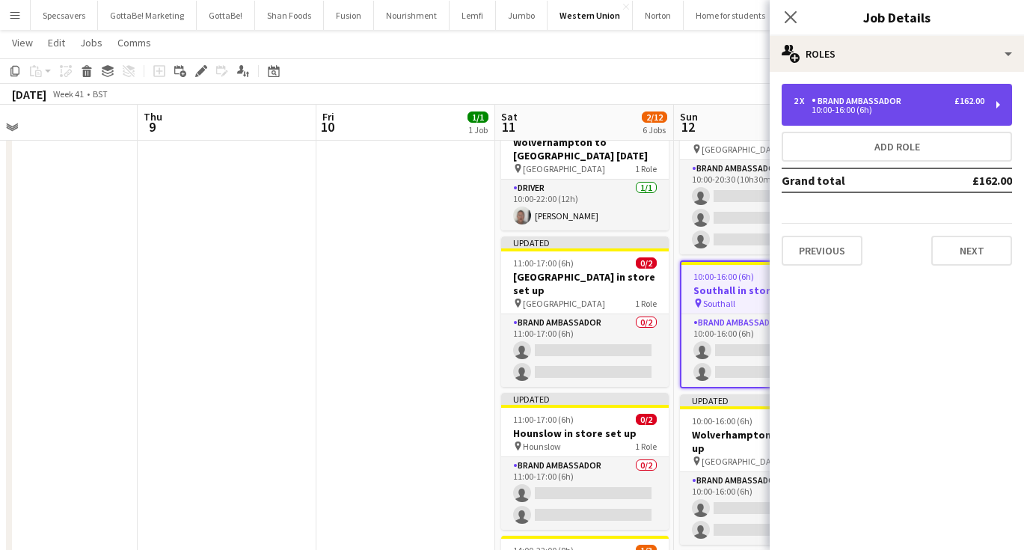
click at [876, 94] on div "2 x Brand Ambassador £162.00 10:00-16:00 (6h)" at bounding box center [897, 105] width 230 height 42
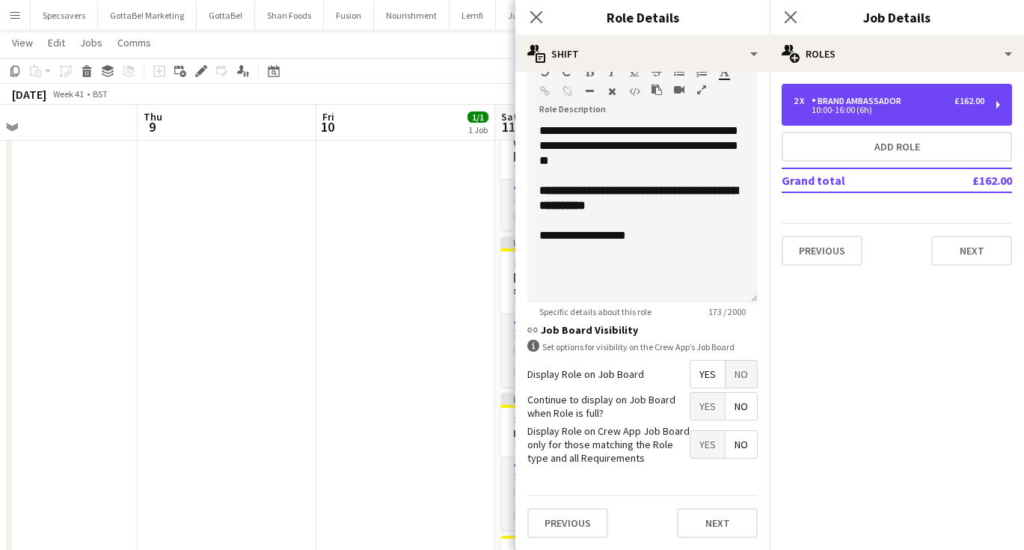
scroll to position [463, 0]
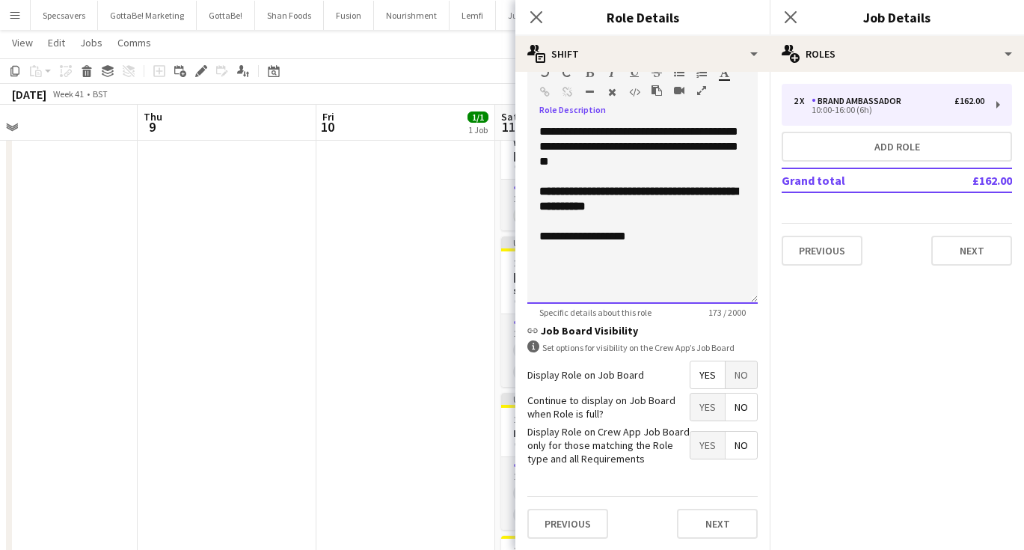
click at [628, 245] on div "**********" at bounding box center [642, 214] width 230 height 180
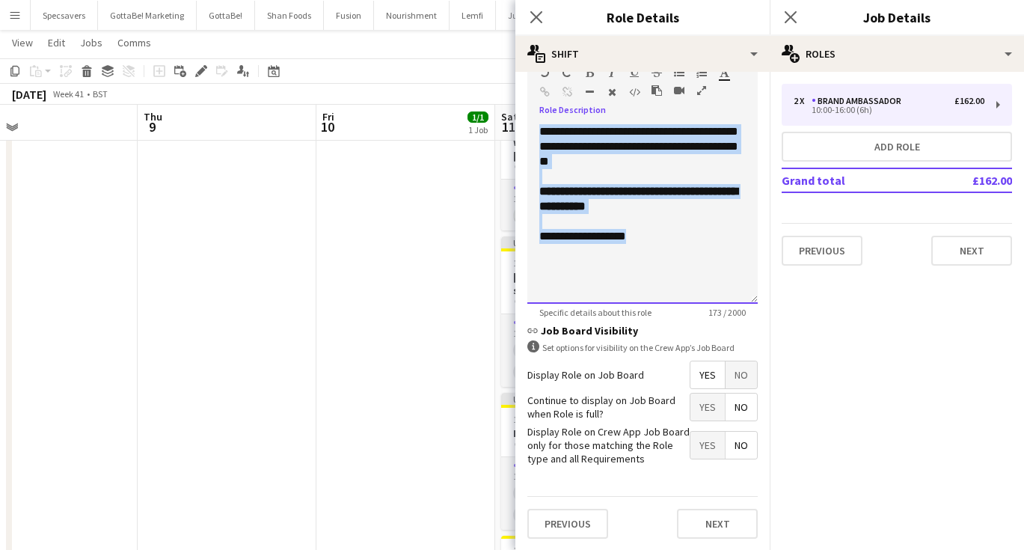
paste div
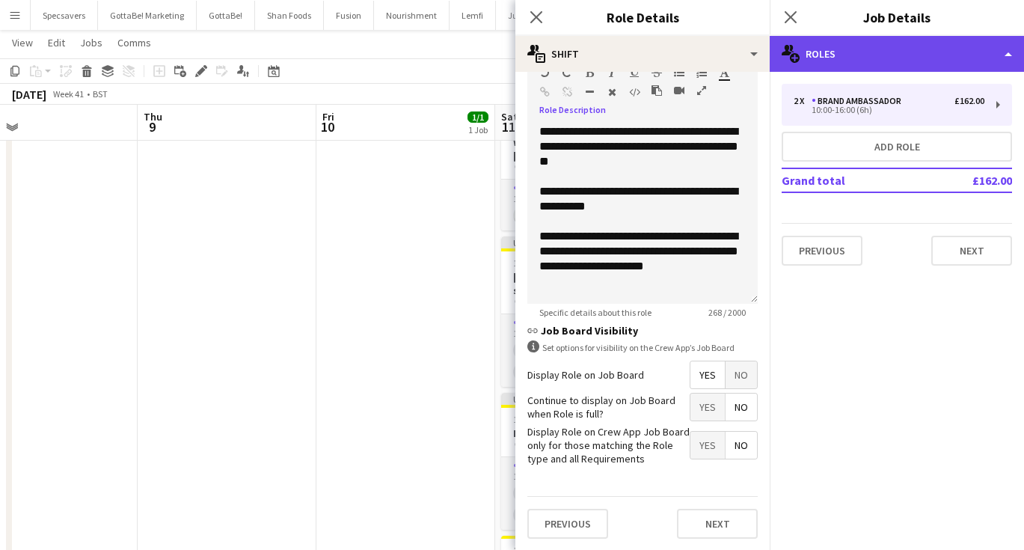
click at [874, 51] on div "multiple-users-add Roles" at bounding box center [897, 54] width 254 height 36
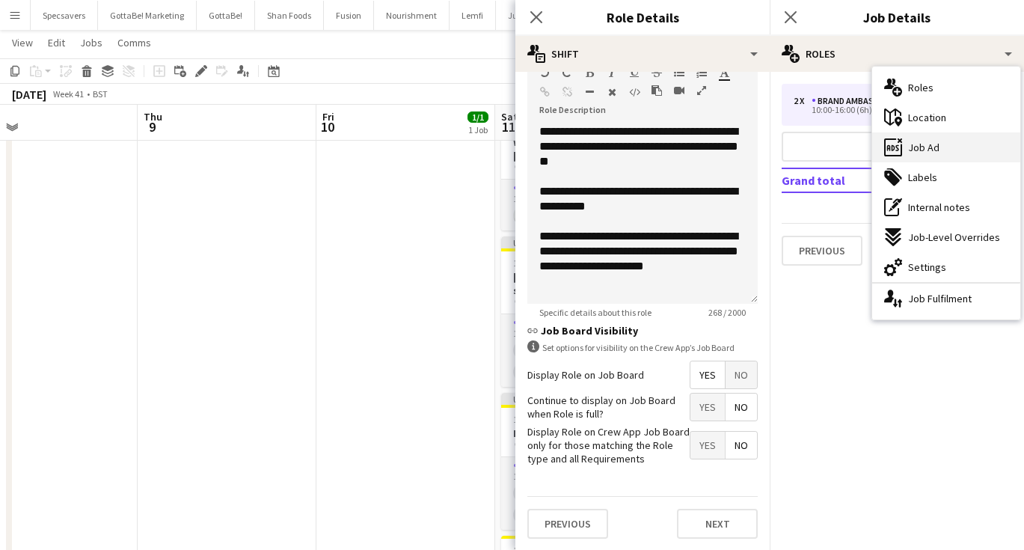
click at [936, 145] on span "Job Ad" at bounding box center [923, 147] width 31 height 13
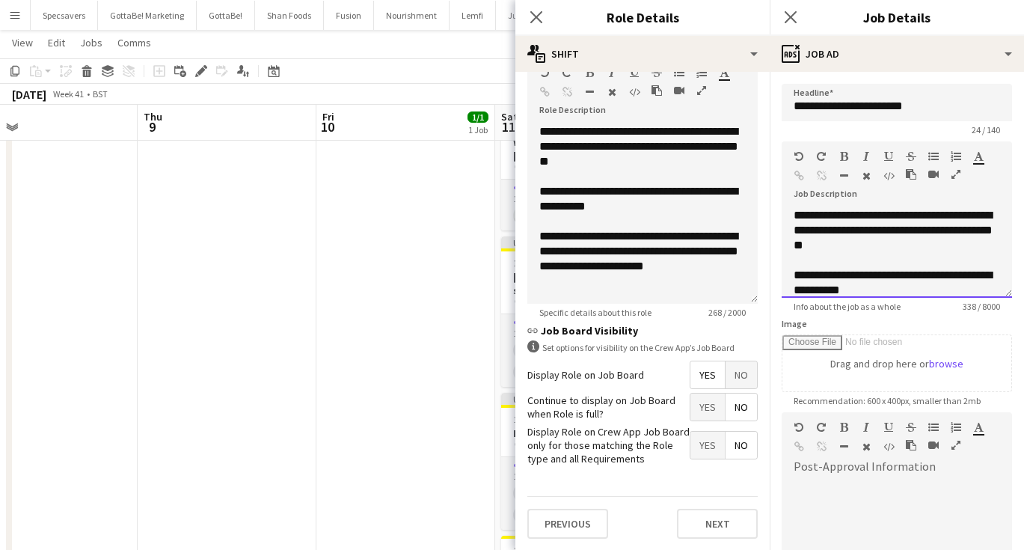
click at [856, 217] on span "**********" at bounding box center [893, 229] width 199 height 41
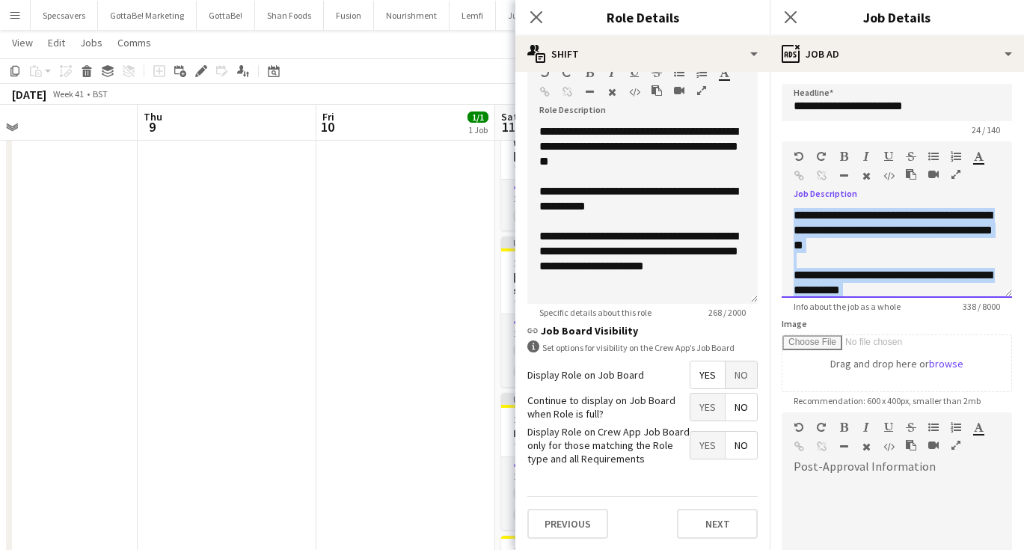
paste div
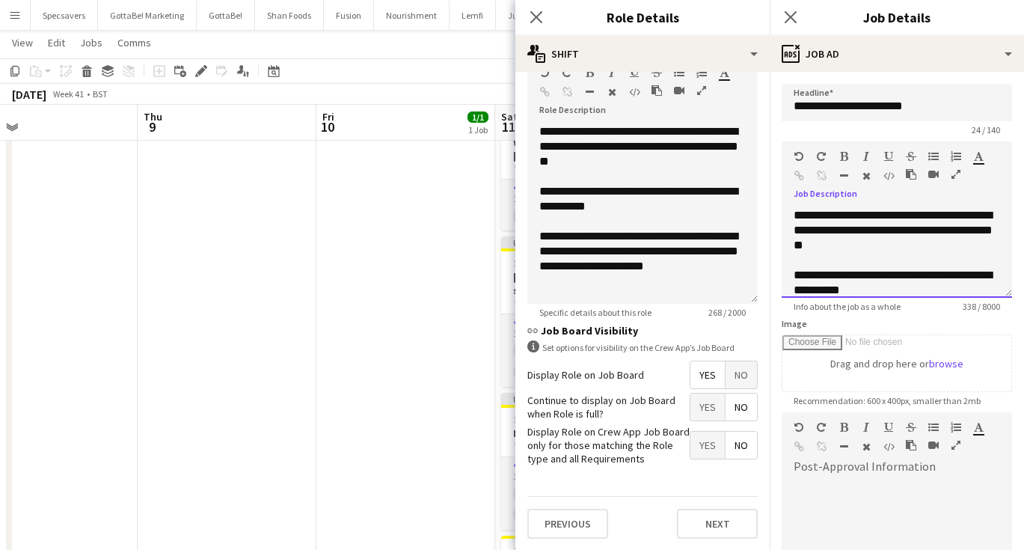
scroll to position [72, 0]
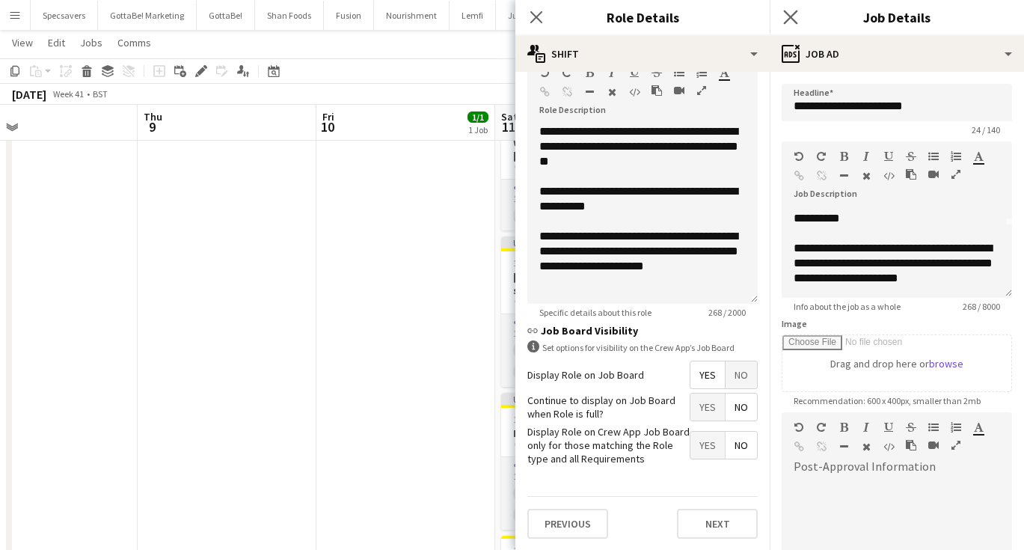
click at [794, 9] on app-icon "Close pop-in" at bounding box center [791, 18] width 22 height 22
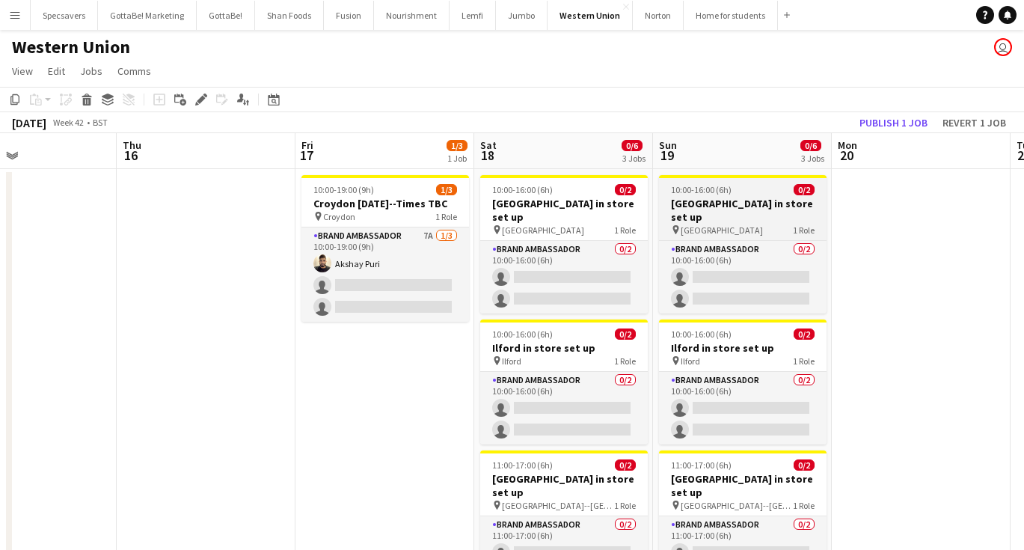
scroll to position [0, 0]
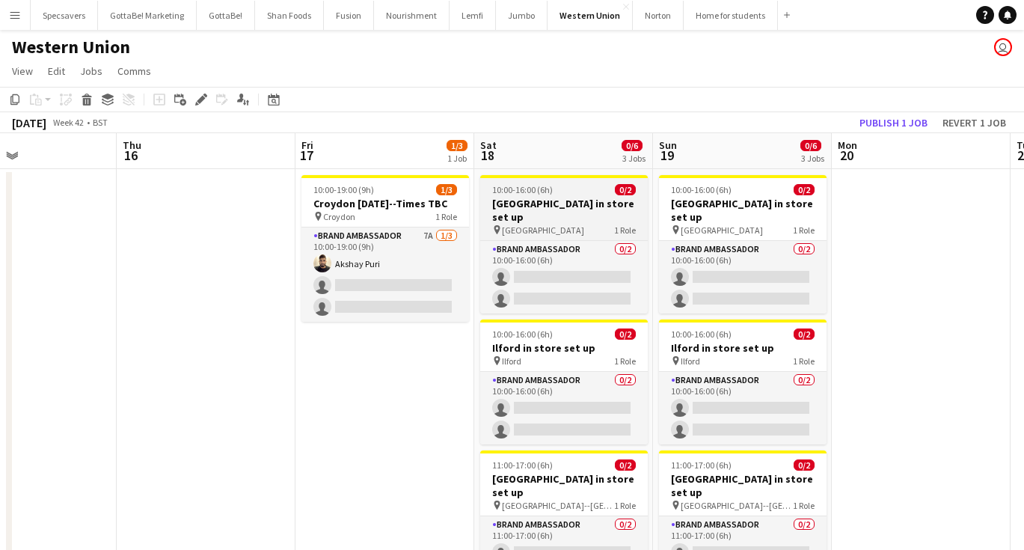
click at [535, 199] on h3 "[GEOGRAPHIC_DATA] in store set up" at bounding box center [564, 210] width 168 height 27
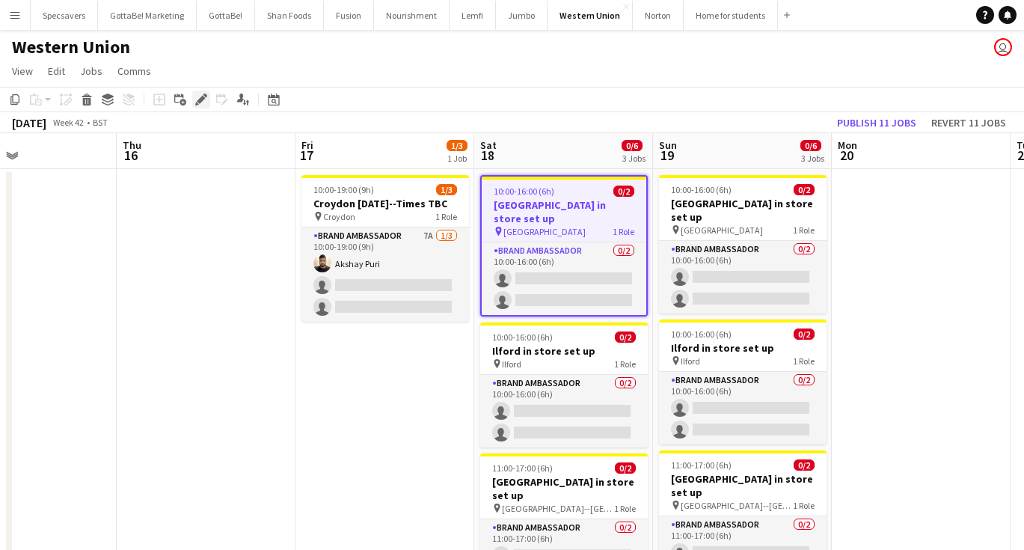
click at [205, 93] on icon "Edit" at bounding box center [201, 99] width 12 height 12
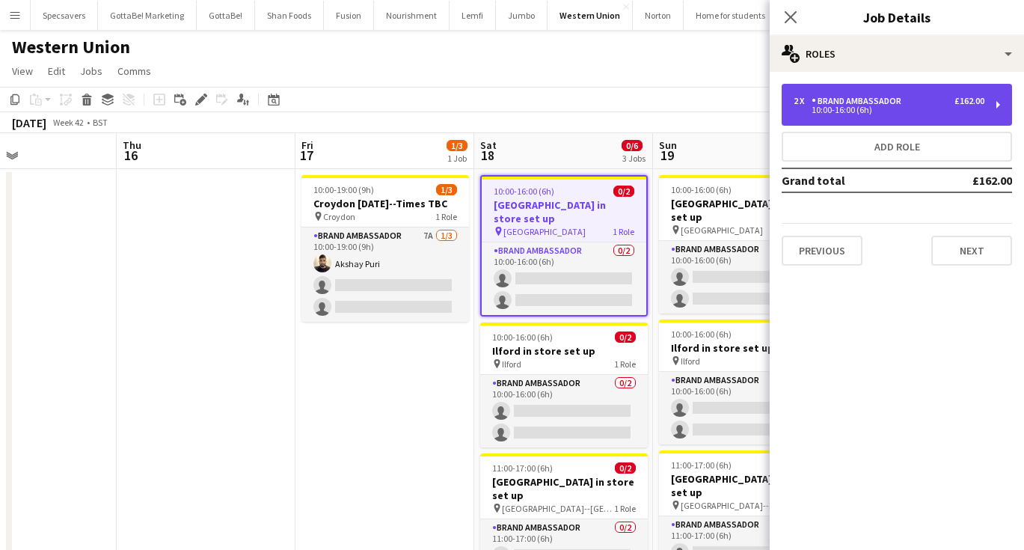
click at [883, 93] on div "2 x Brand Ambassador £162.00 10:00-16:00 (6h)" at bounding box center [897, 105] width 230 height 42
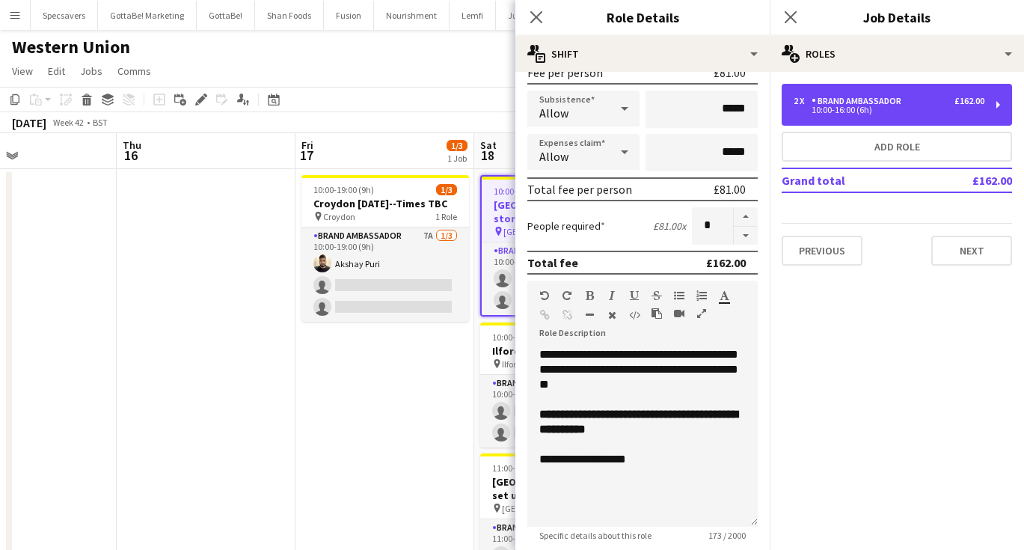
scroll to position [461, 0]
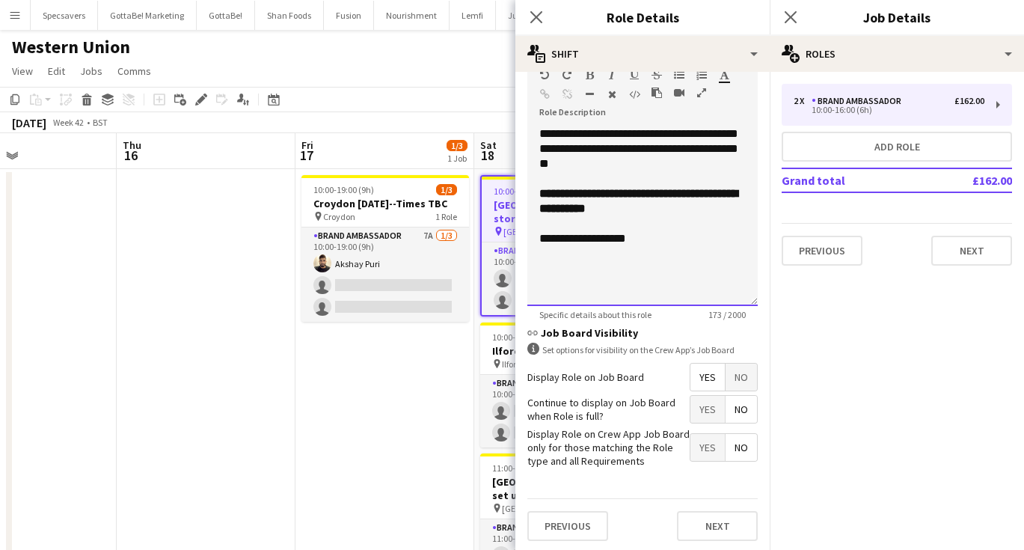
click at [649, 231] on div "**********" at bounding box center [642, 238] width 206 height 15
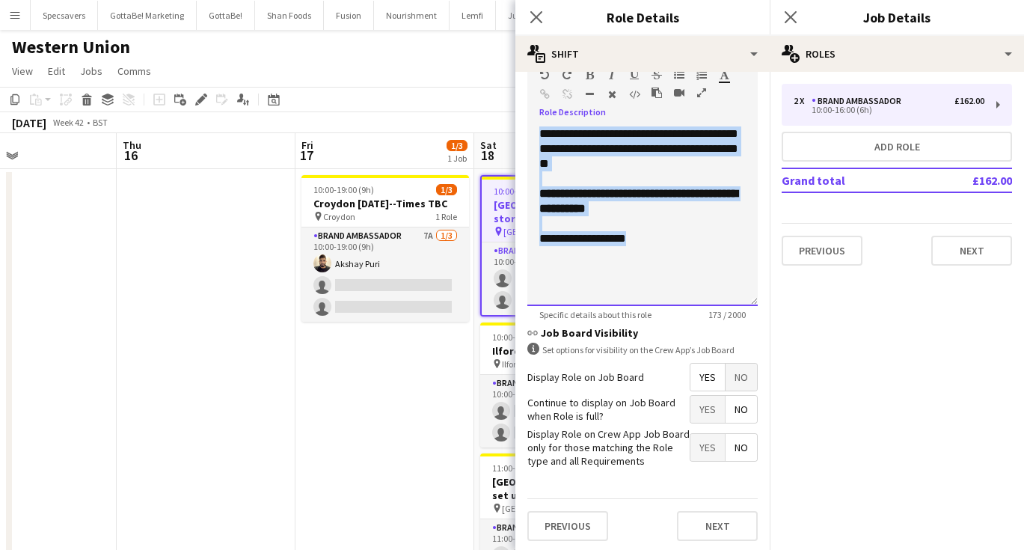
paste div
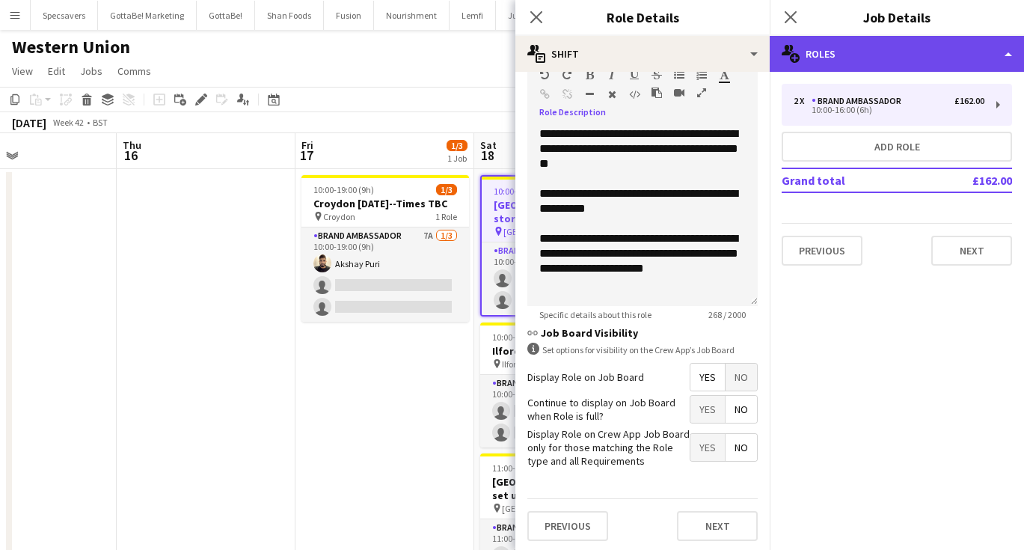
click at [847, 52] on div "multiple-users-add Roles" at bounding box center [897, 54] width 254 height 36
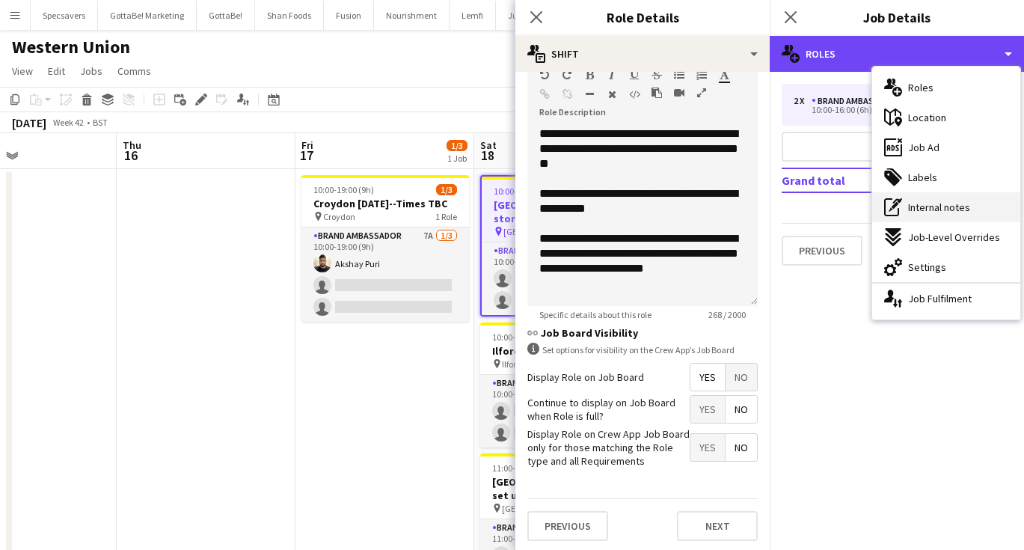
scroll to position [4, 0]
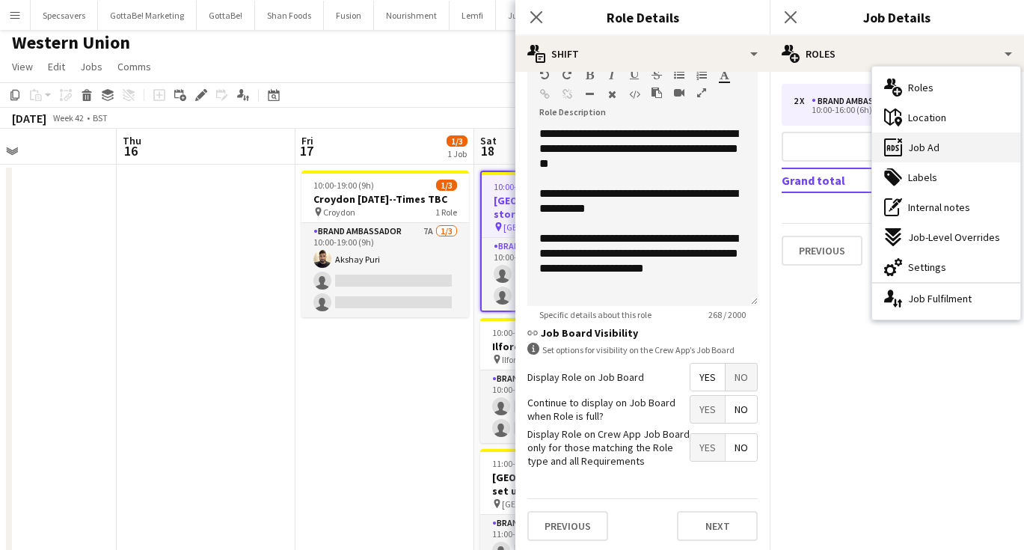
click at [924, 151] on span "Job Ad" at bounding box center [923, 147] width 31 height 13
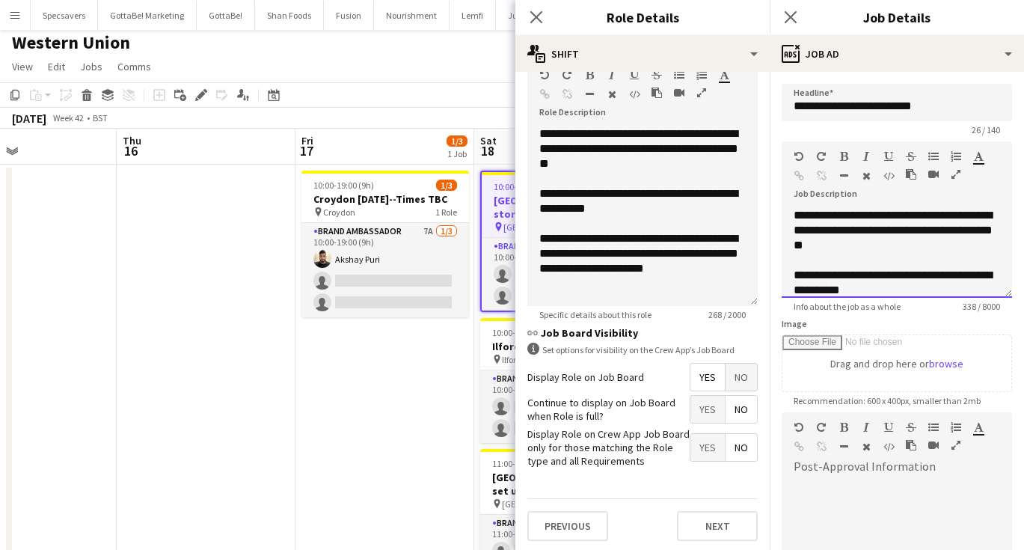
click at [863, 232] on span "**********" at bounding box center [893, 229] width 199 height 41
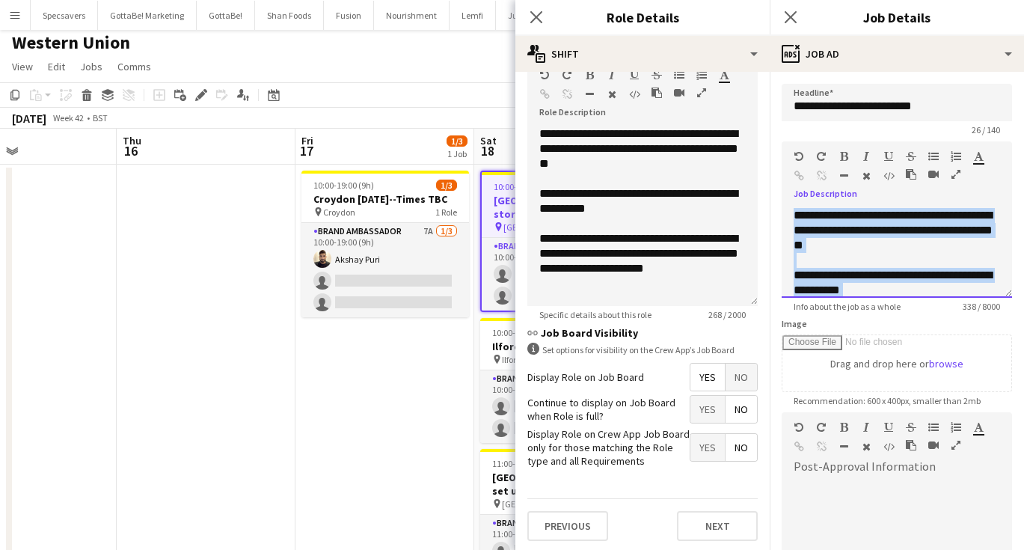
paste div
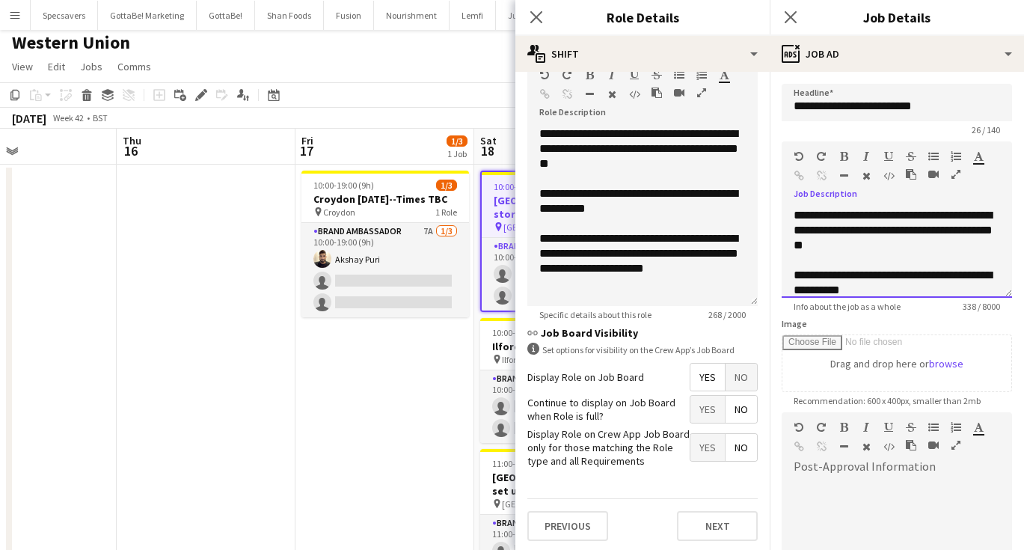
scroll to position [72, 0]
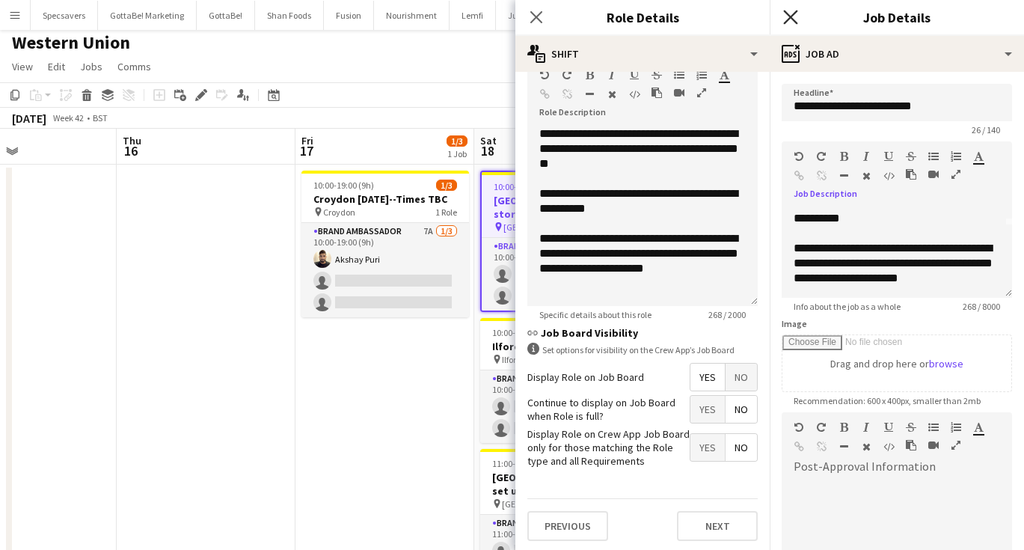
click at [794, 13] on icon at bounding box center [790, 17] width 14 height 14
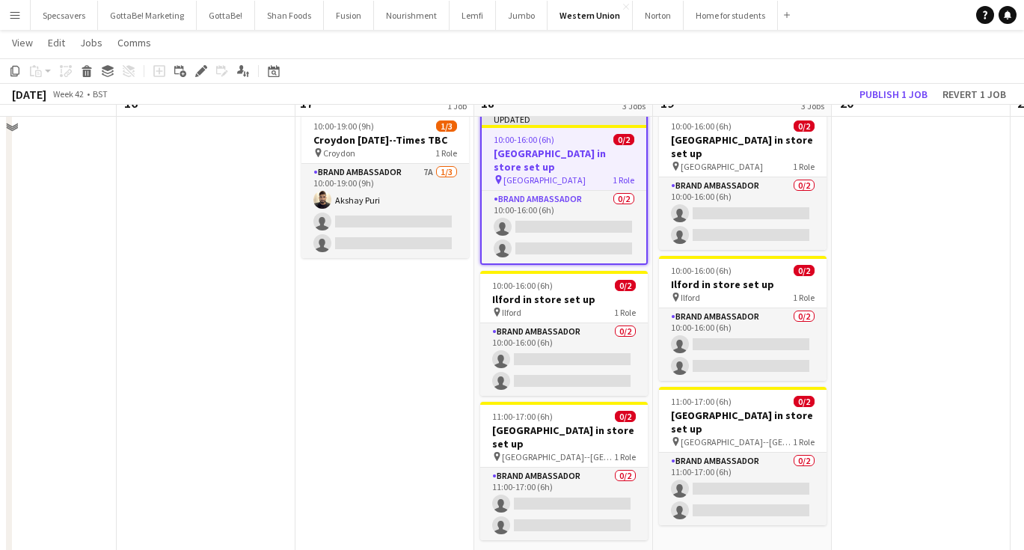
scroll to position [91, 0]
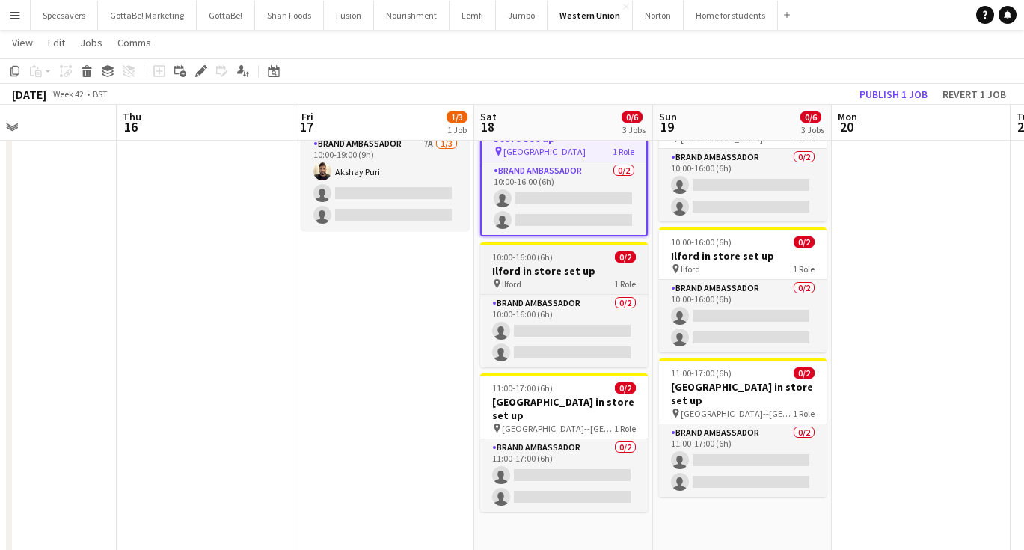
click at [558, 264] on h3 "Ilford in store set up" at bounding box center [564, 270] width 168 height 13
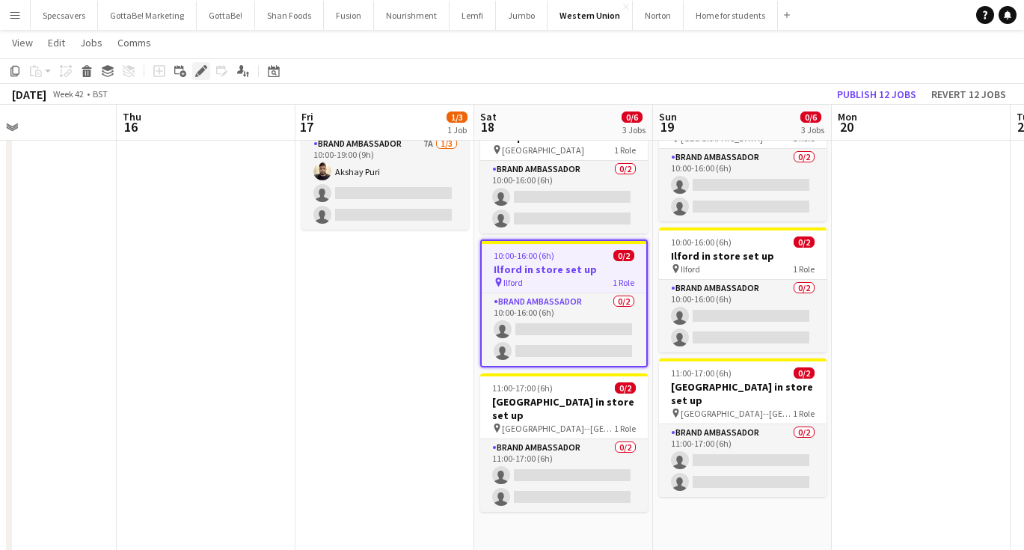
click at [200, 67] on icon "Edit" at bounding box center [201, 71] width 12 height 12
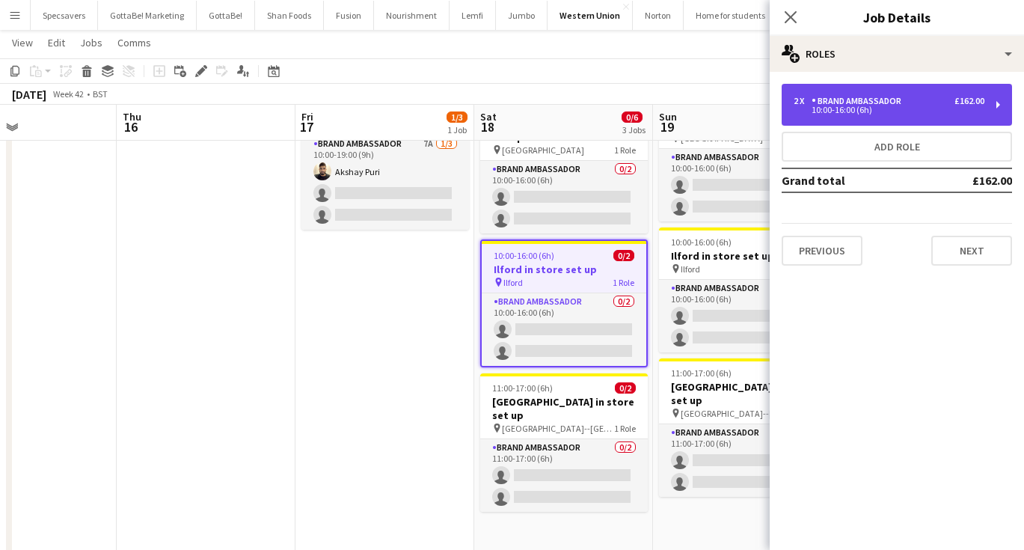
click at [921, 101] on div "2 x Brand Ambassador £162.00" at bounding box center [889, 101] width 191 height 10
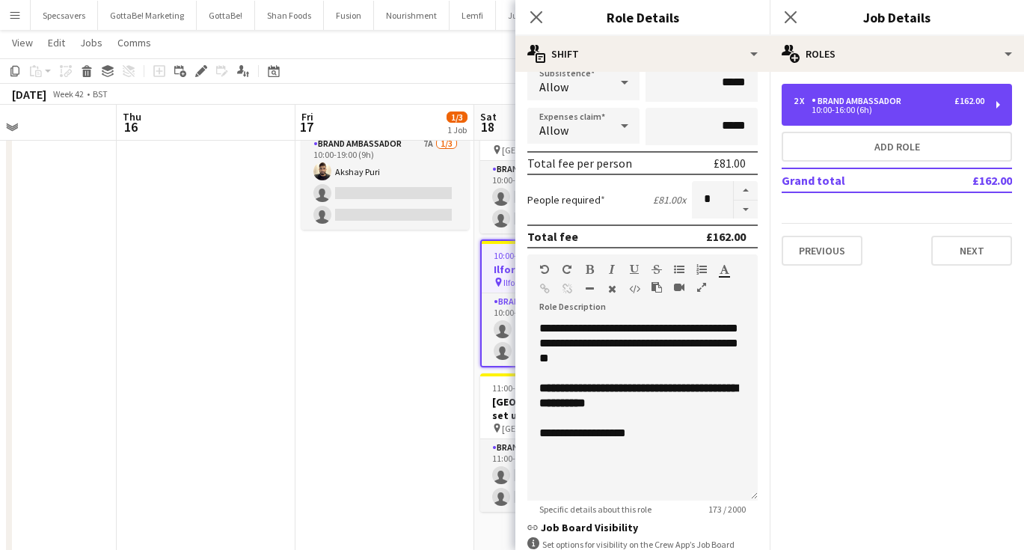
scroll to position [413, 0]
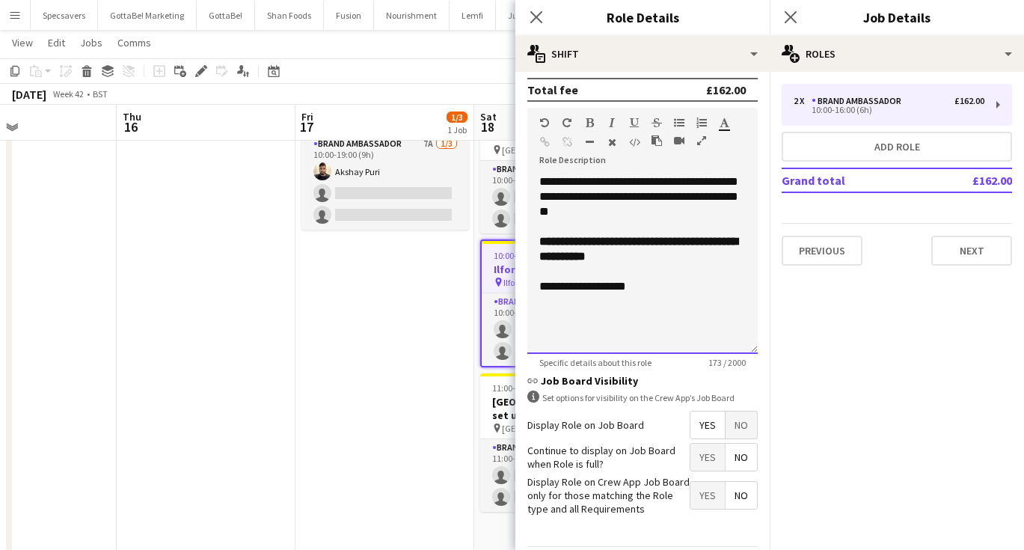
click at [645, 310] on div "**********" at bounding box center [642, 264] width 230 height 180
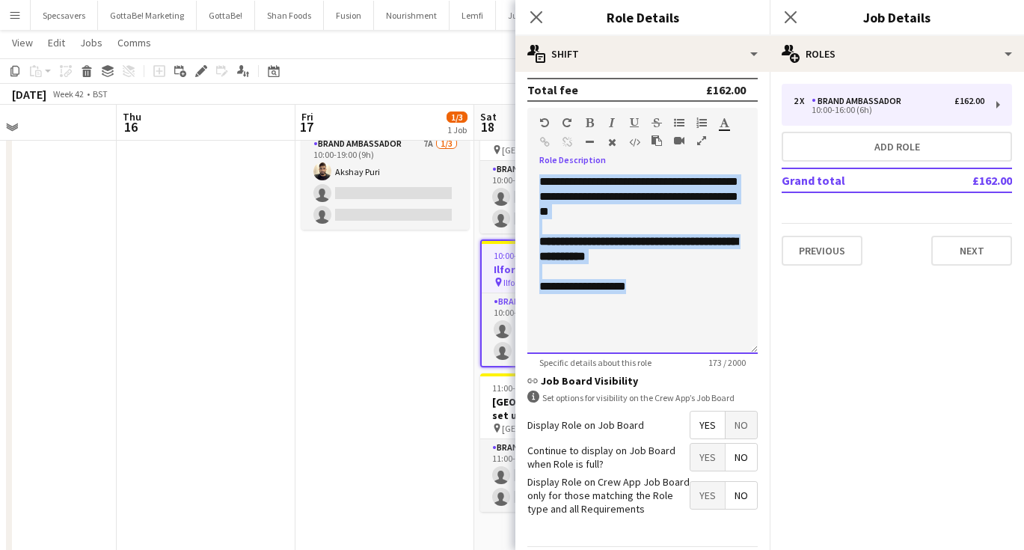
paste div
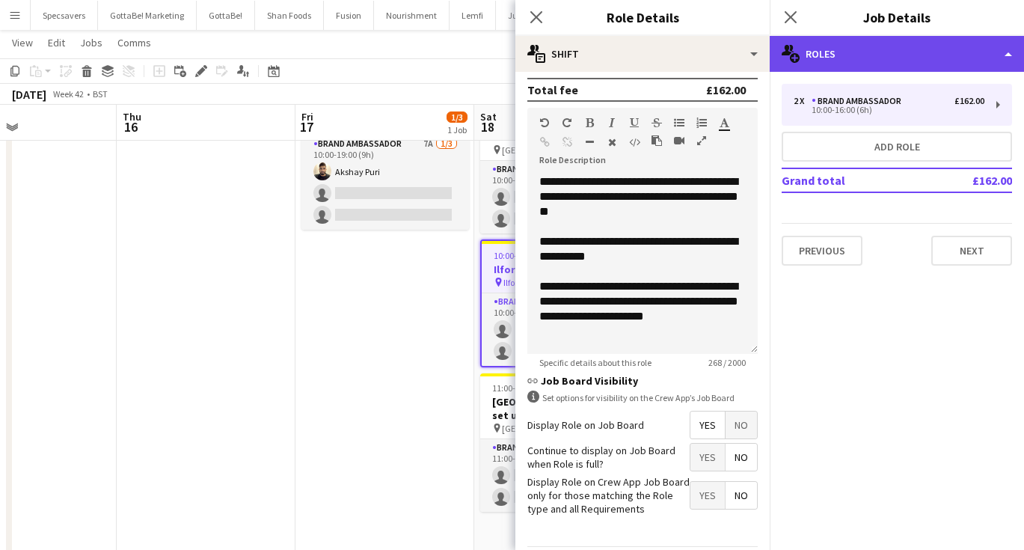
click at [855, 49] on div "multiple-users-add Roles" at bounding box center [897, 54] width 254 height 36
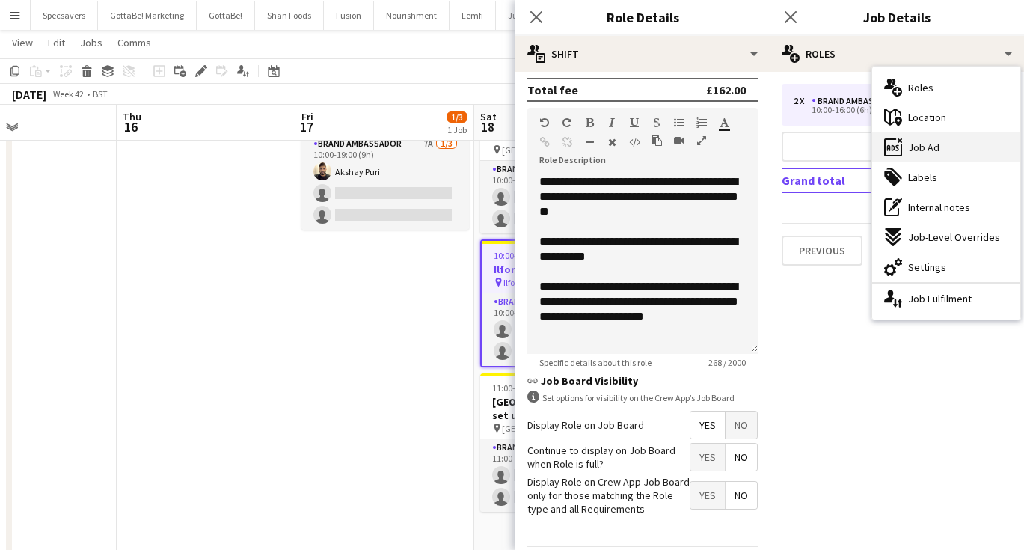
click at [913, 153] on span "Job Ad" at bounding box center [923, 147] width 31 height 13
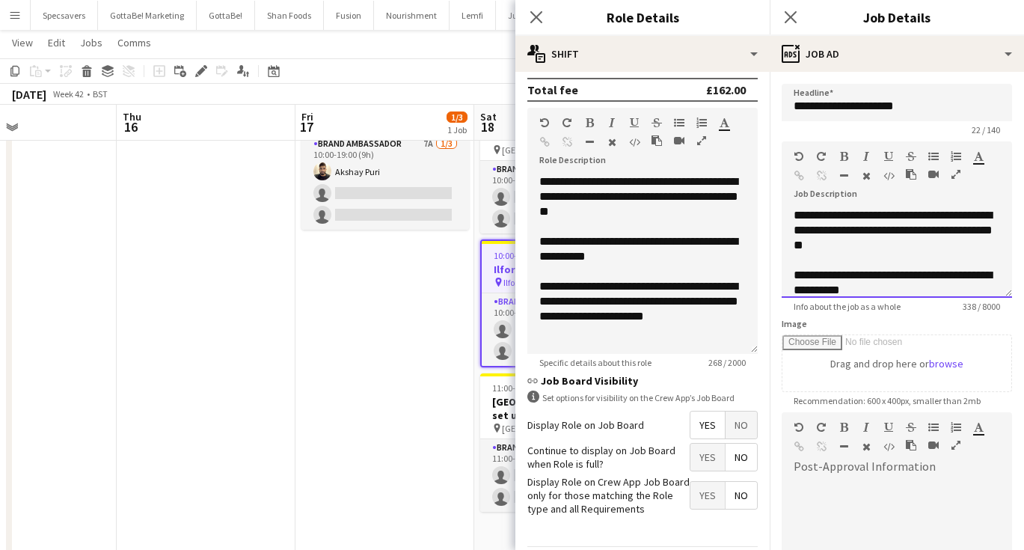
click at [859, 230] on span "**********" at bounding box center [893, 229] width 199 height 41
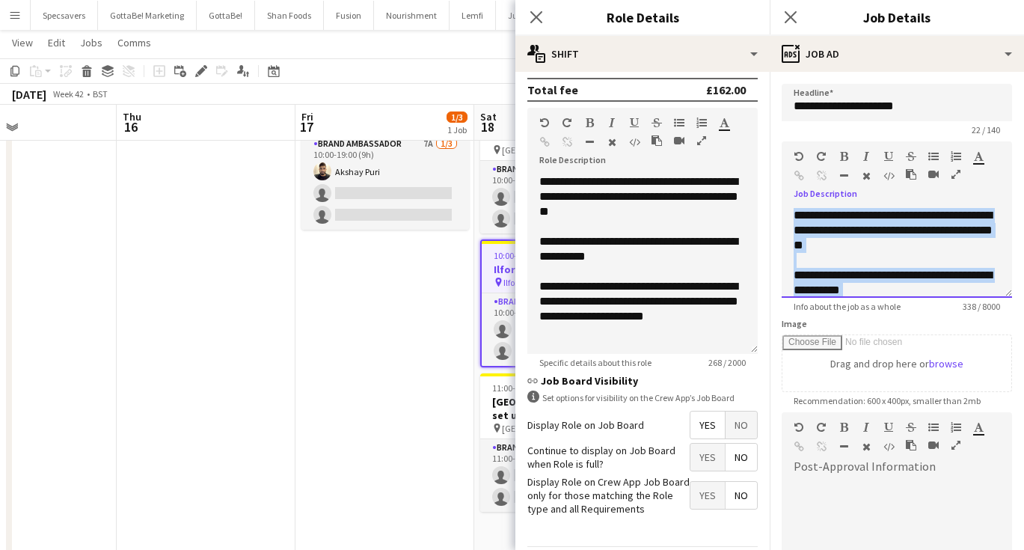
paste div
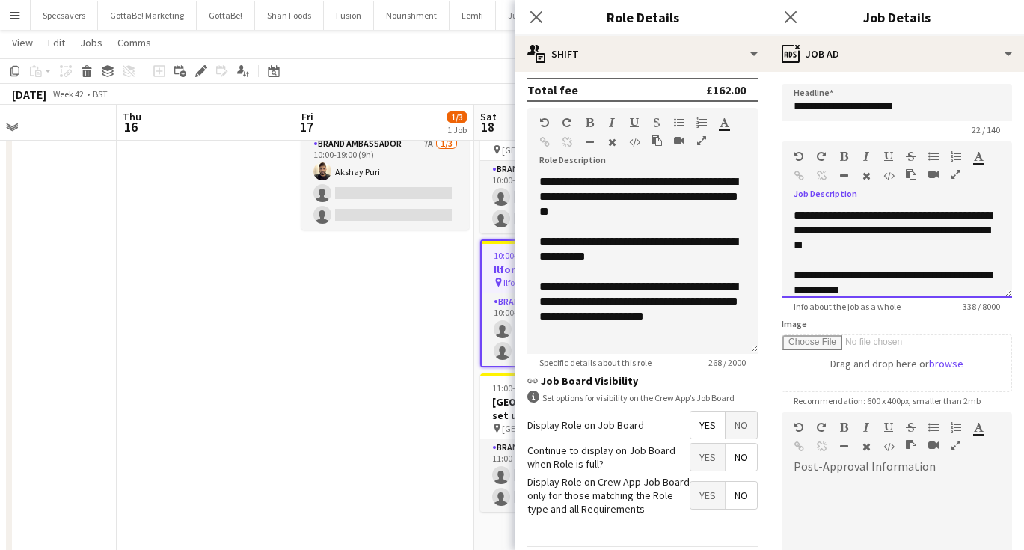
scroll to position [72, 0]
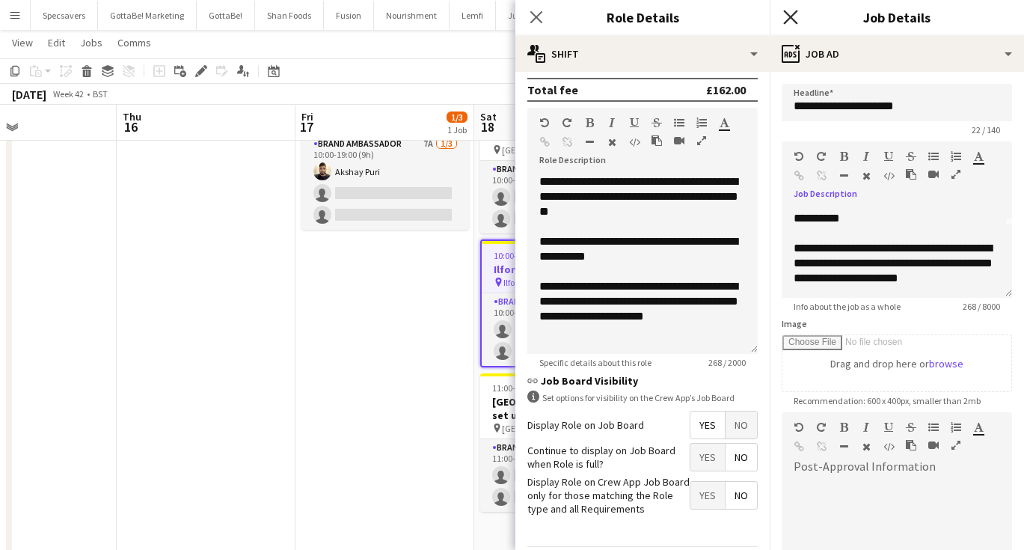
click at [791, 13] on icon "Close pop-in" at bounding box center [790, 17] width 14 height 14
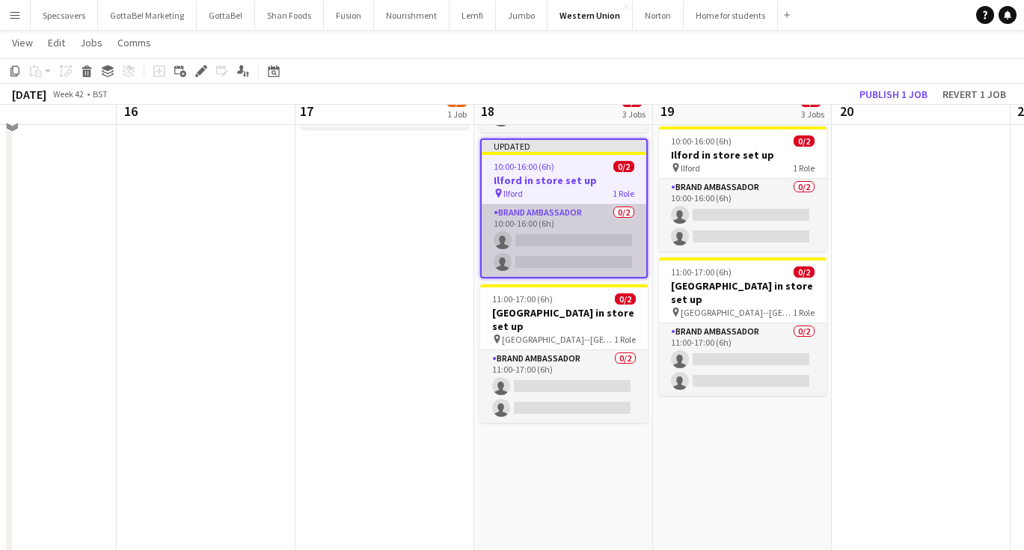
scroll to position [197, 0]
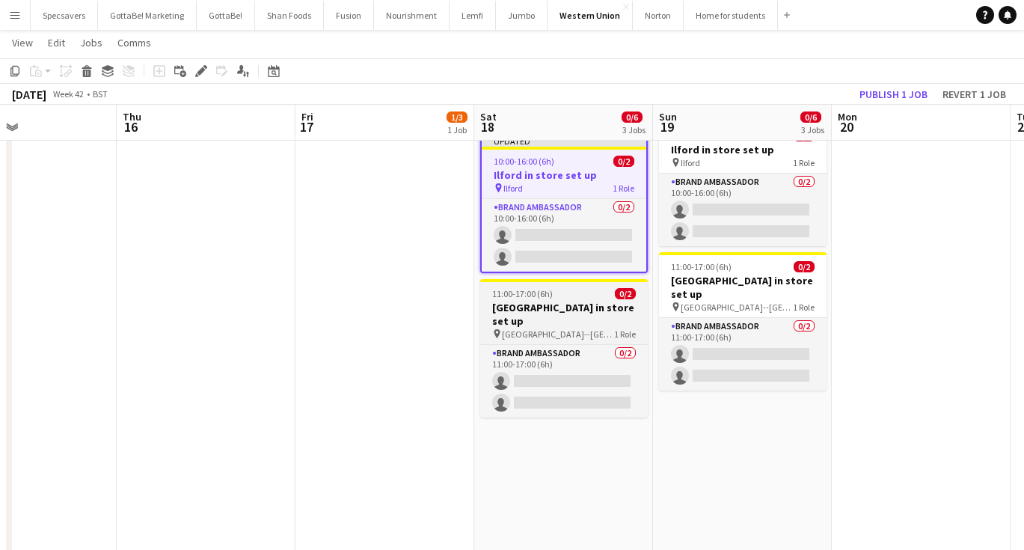
click at [545, 301] on h3 "[GEOGRAPHIC_DATA] in store set up" at bounding box center [564, 314] width 168 height 27
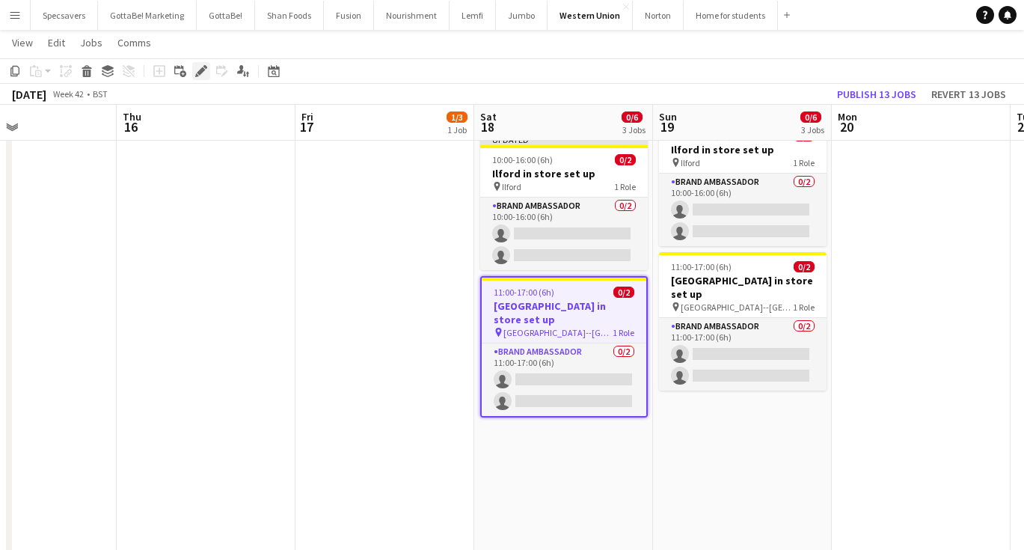
click at [199, 71] on icon at bounding box center [201, 71] width 8 height 8
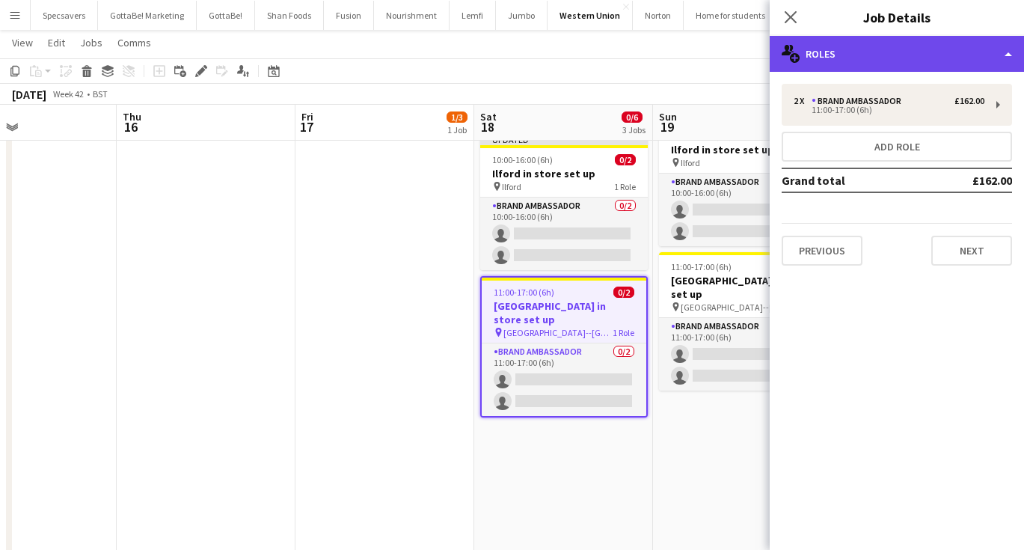
click at [882, 51] on div "multiple-users-add Roles" at bounding box center [897, 54] width 254 height 36
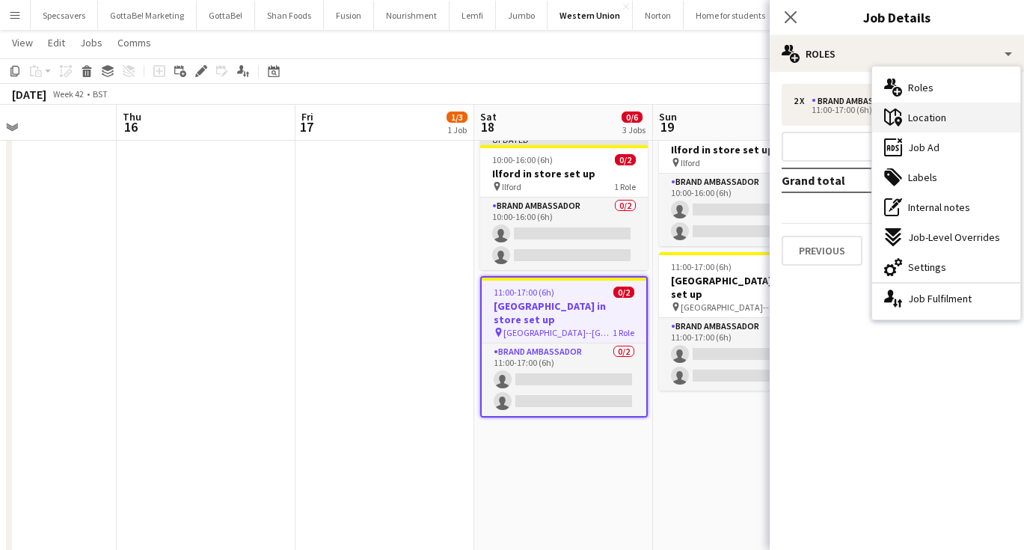
click at [918, 120] on span "Location" at bounding box center [927, 117] width 38 height 13
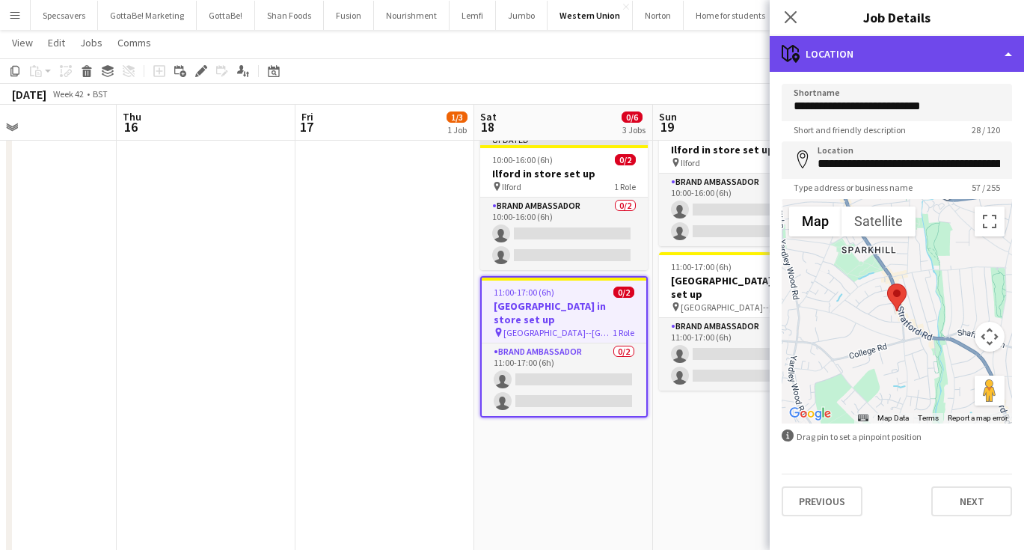
click at [906, 56] on div "maps-pin-1 Location" at bounding box center [897, 54] width 254 height 36
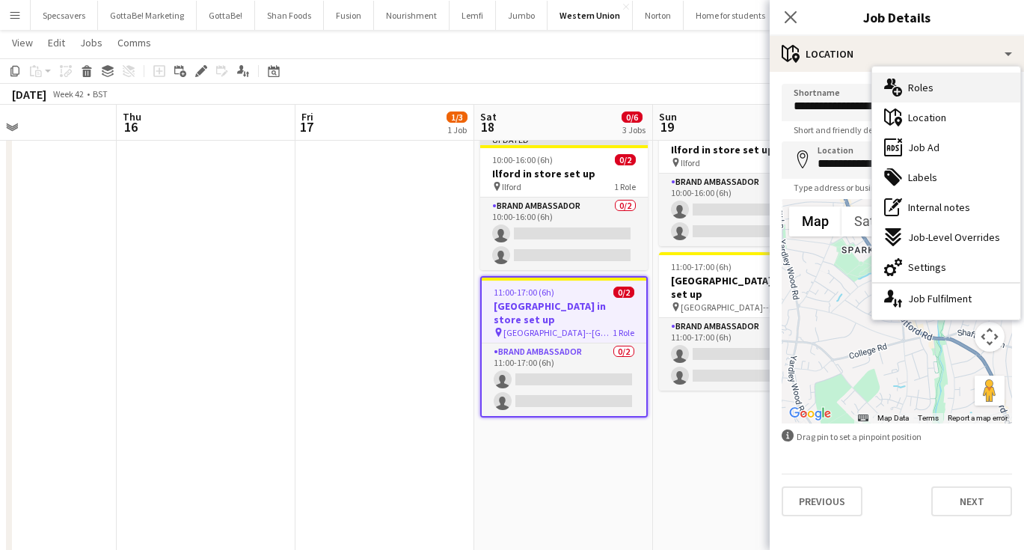
click at [926, 100] on div "multiple-users-add Roles" at bounding box center [946, 88] width 148 height 30
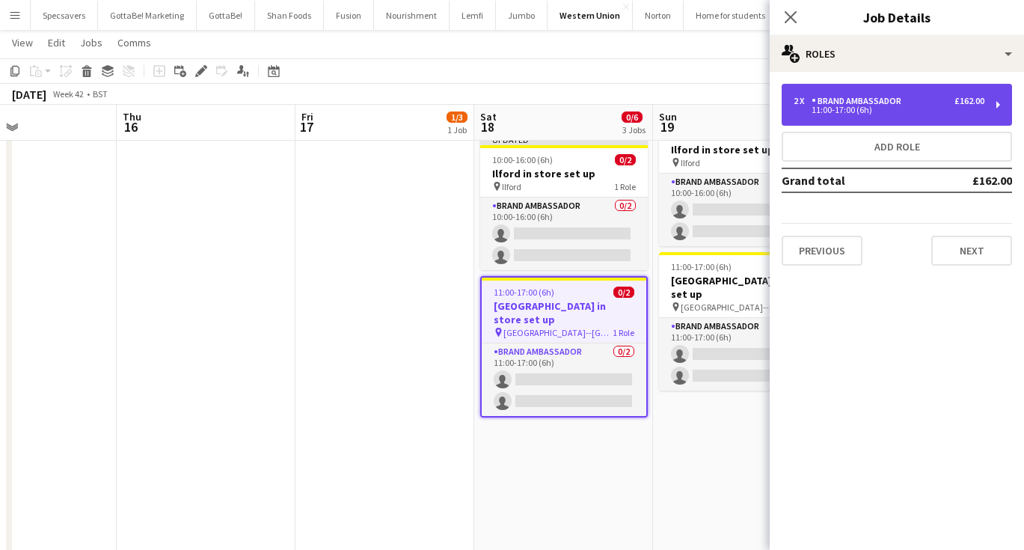
click at [857, 108] on div "11:00-17:00 (6h)" at bounding box center [889, 109] width 191 height 7
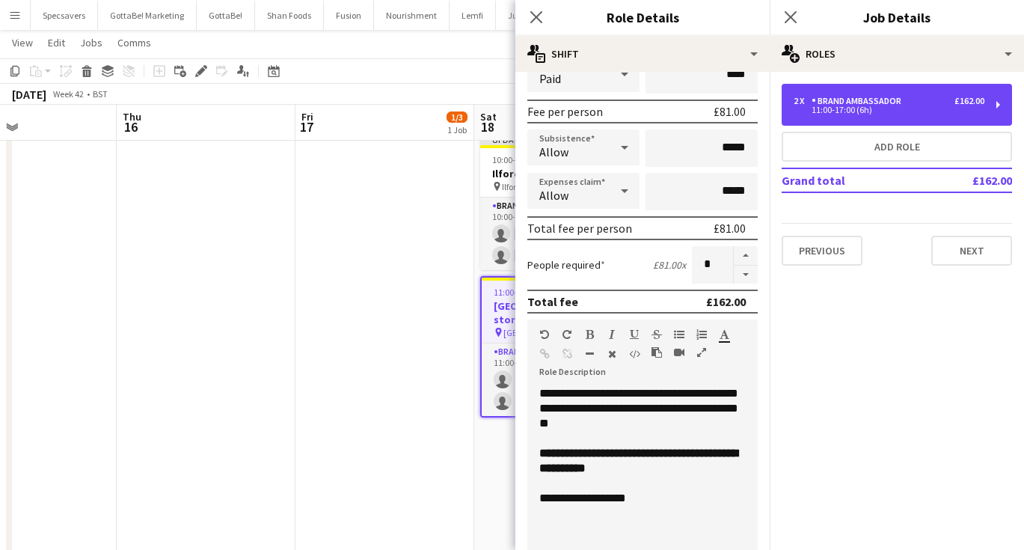
scroll to position [423, 0]
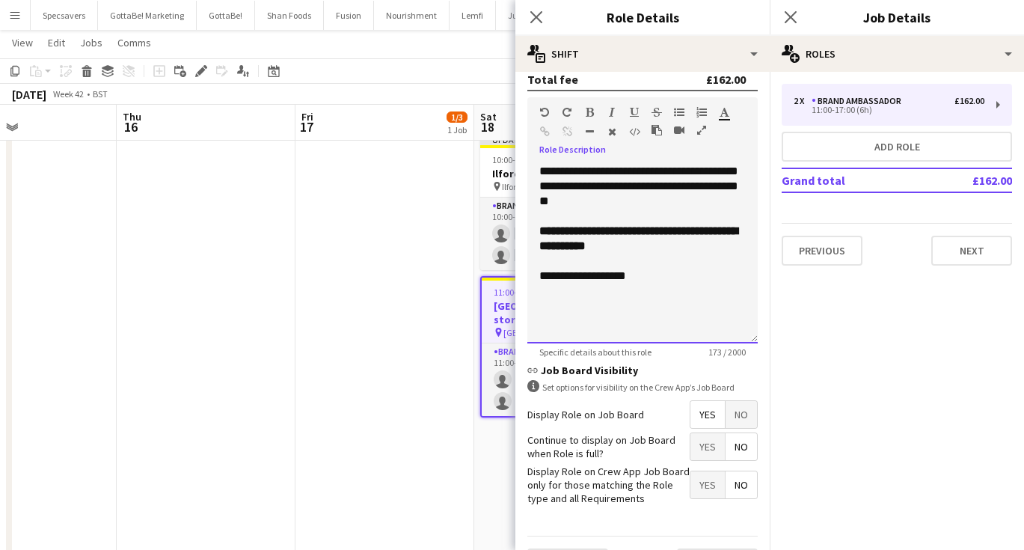
click at [684, 242] on div "**********" at bounding box center [642, 239] width 206 height 30
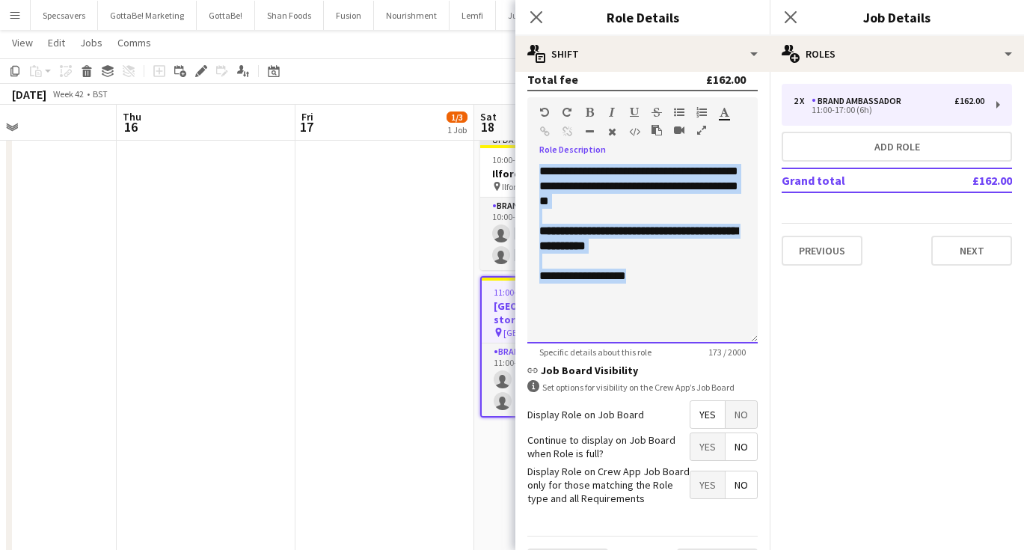
paste div
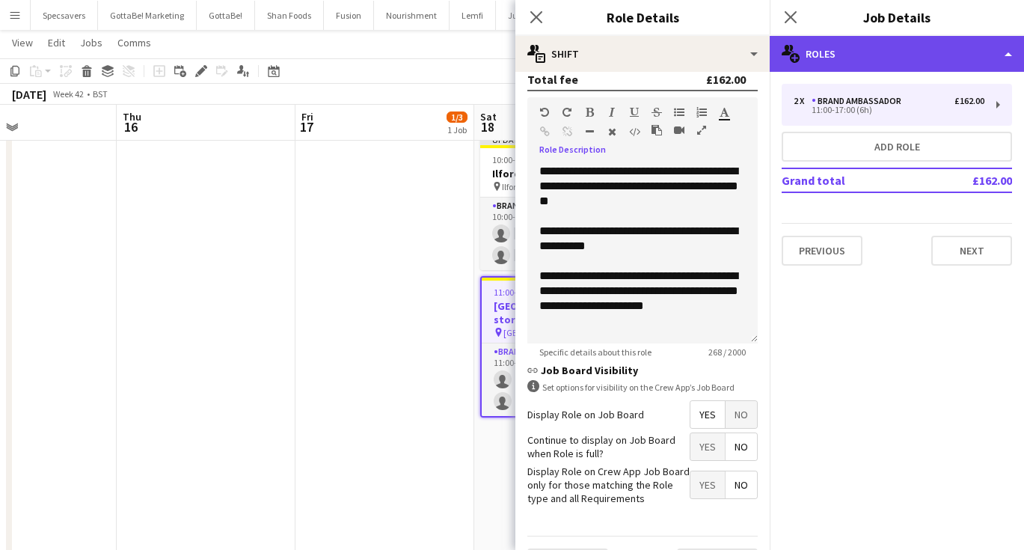
click at [929, 59] on div "multiple-users-add Roles" at bounding box center [897, 54] width 254 height 36
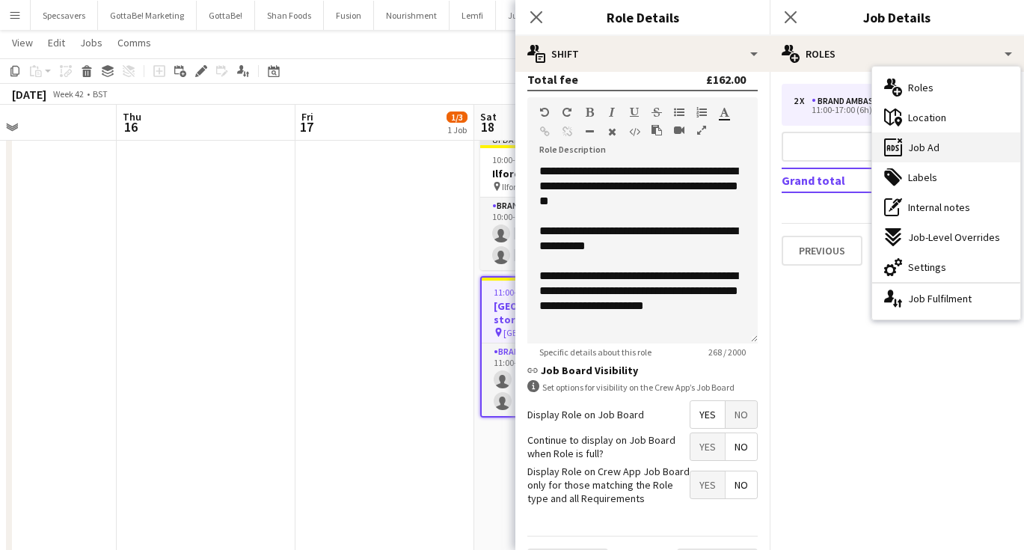
click at [921, 145] on span "Job Ad" at bounding box center [923, 147] width 31 height 13
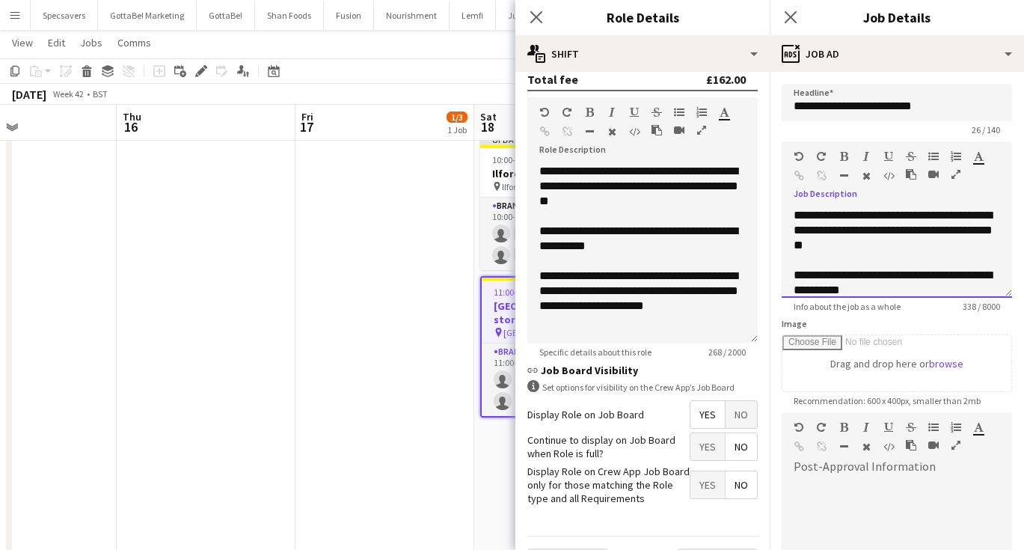
click at [862, 251] on span "**********" at bounding box center [893, 229] width 199 height 41
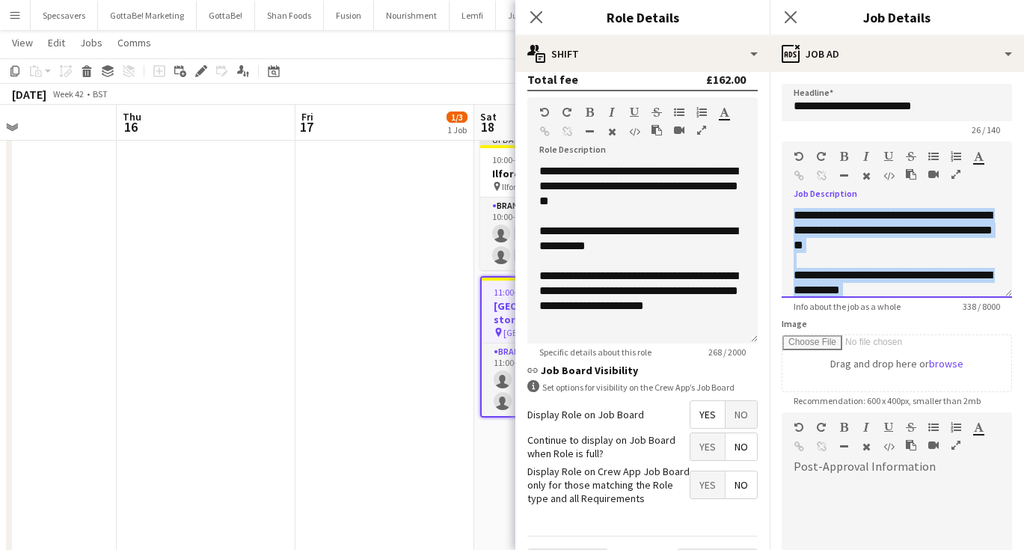
paste div
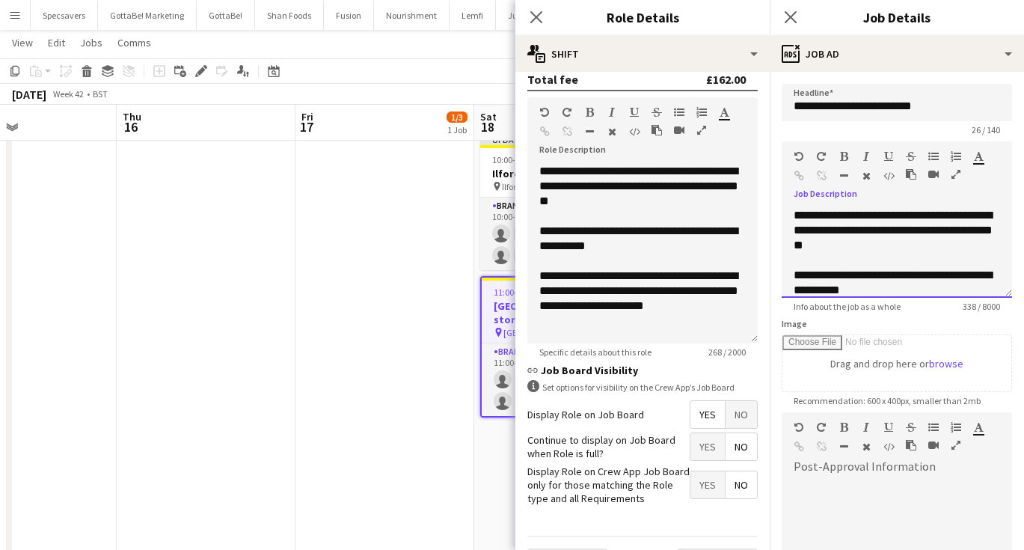
scroll to position [72, 0]
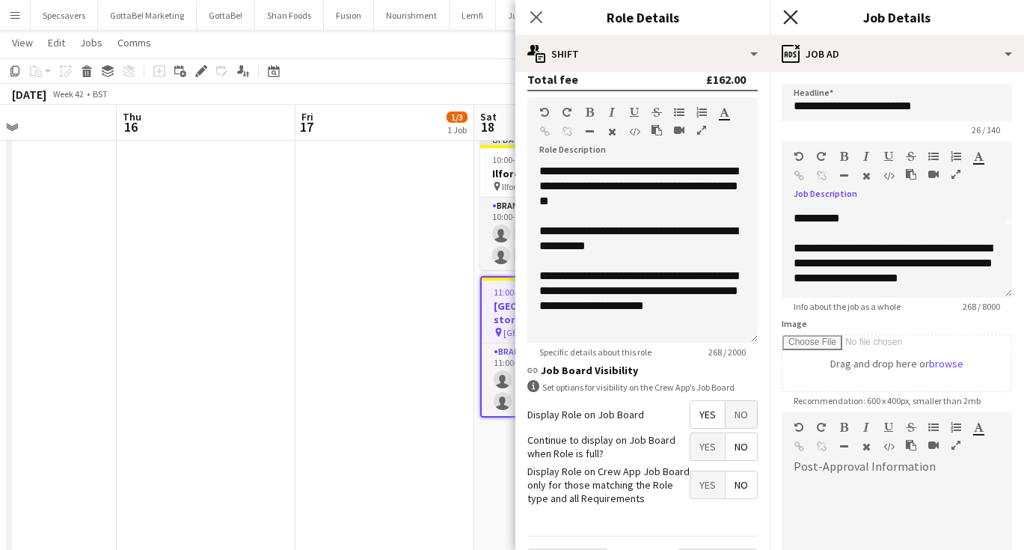
click at [793, 19] on icon at bounding box center [790, 17] width 14 height 14
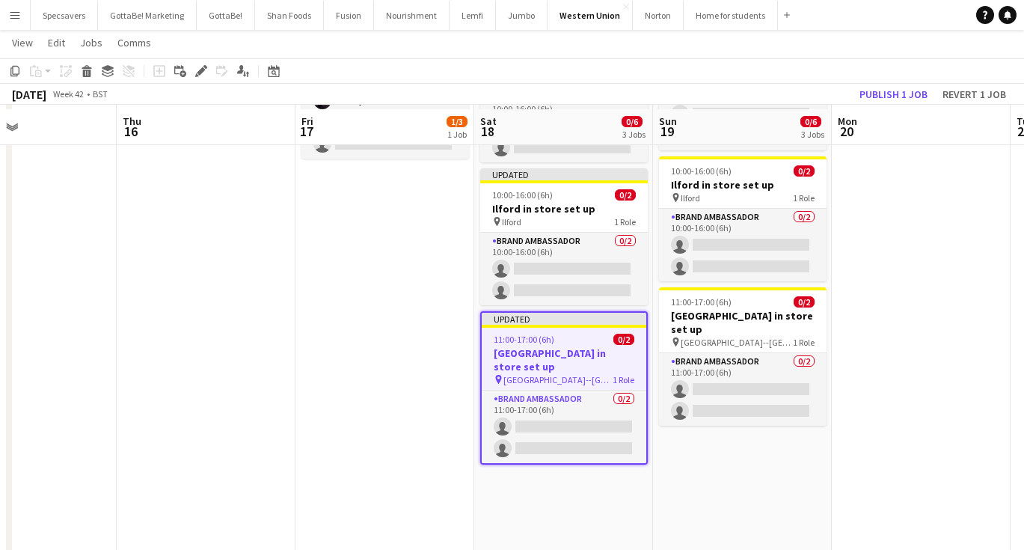
scroll to position [156, 0]
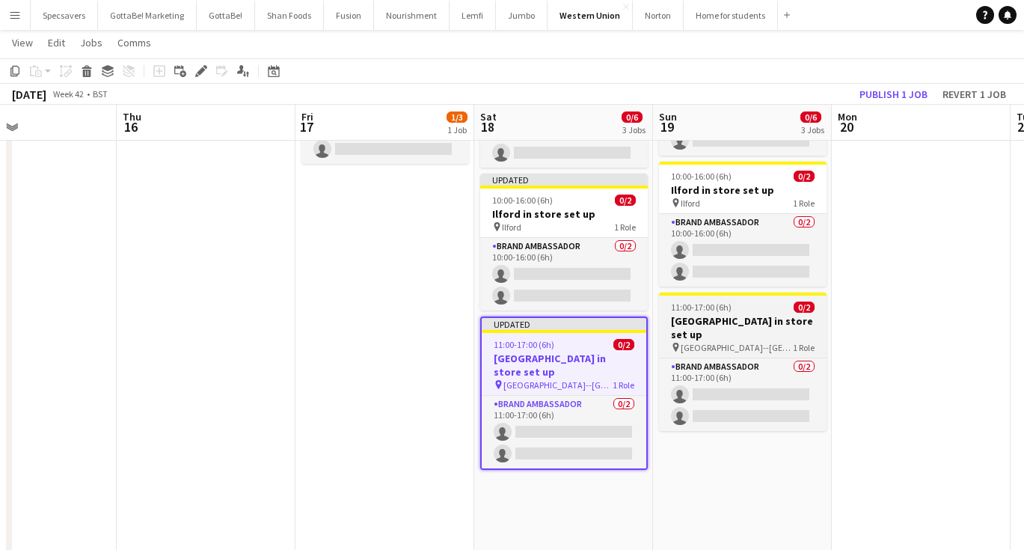
click at [743, 314] on h3 "[GEOGRAPHIC_DATA] in store set up" at bounding box center [743, 327] width 168 height 27
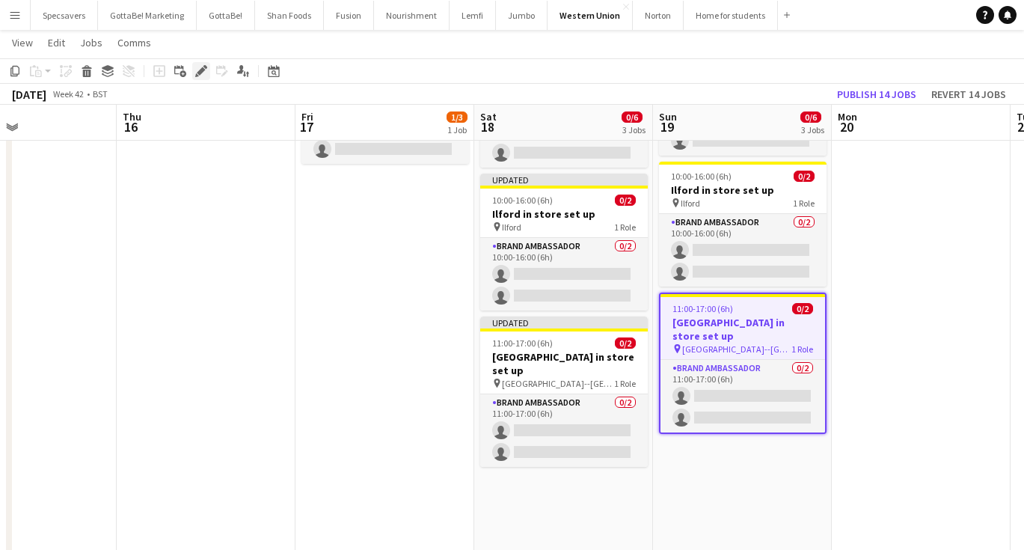
click at [204, 70] on icon at bounding box center [201, 71] width 8 height 8
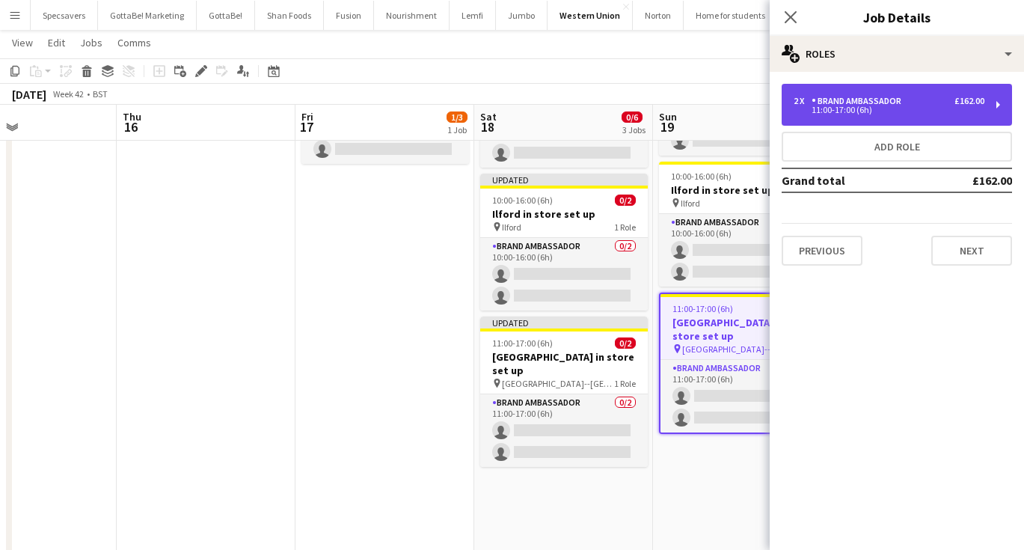
click at [868, 99] on div "Brand Ambassador" at bounding box center [860, 101] width 96 height 10
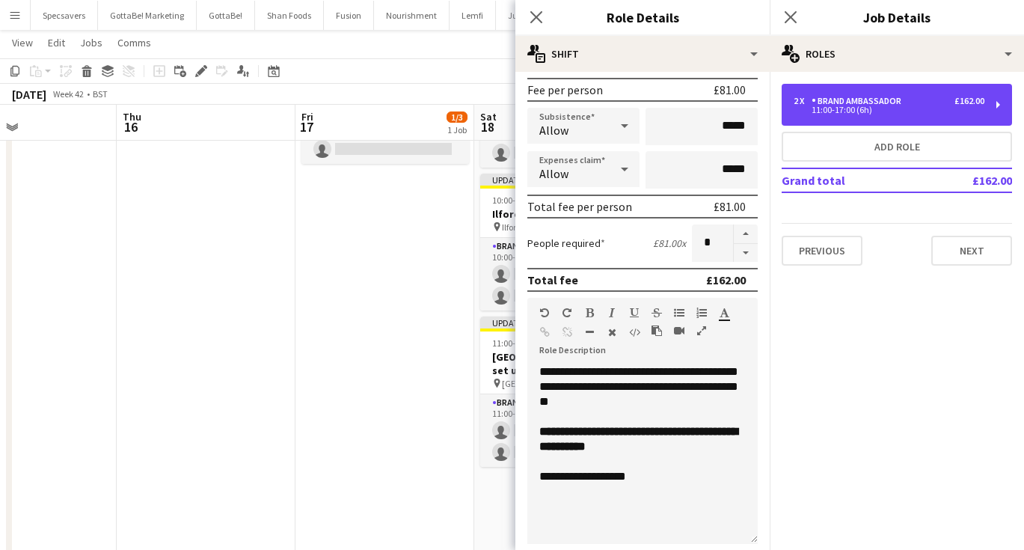
scroll to position [231, 0]
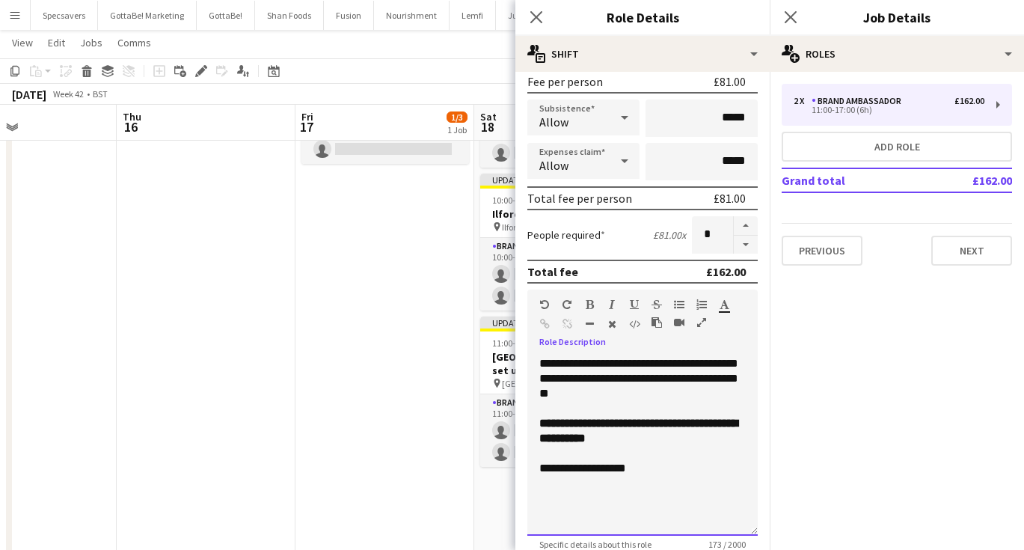
click at [628, 415] on div at bounding box center [642, 408] width 206 height 15
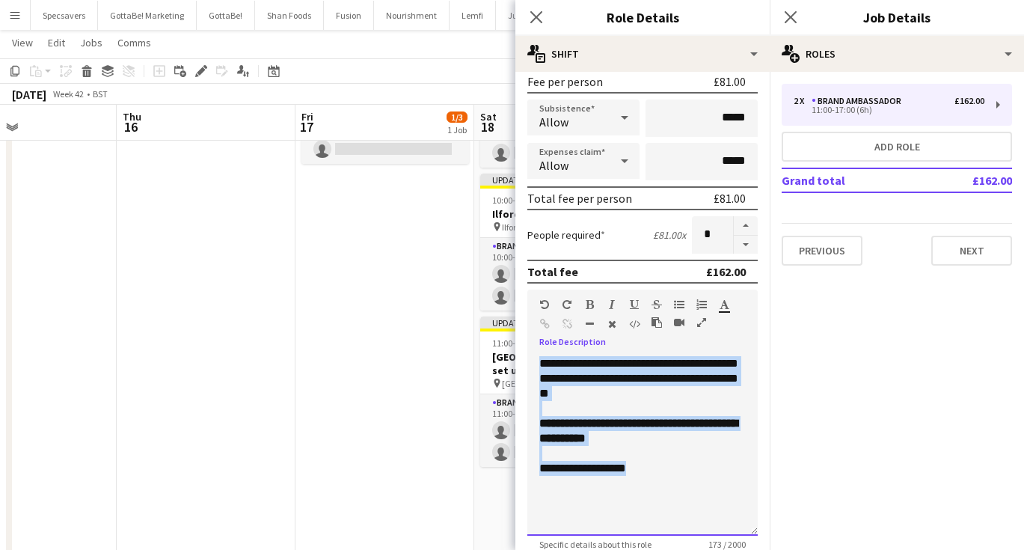
paste div
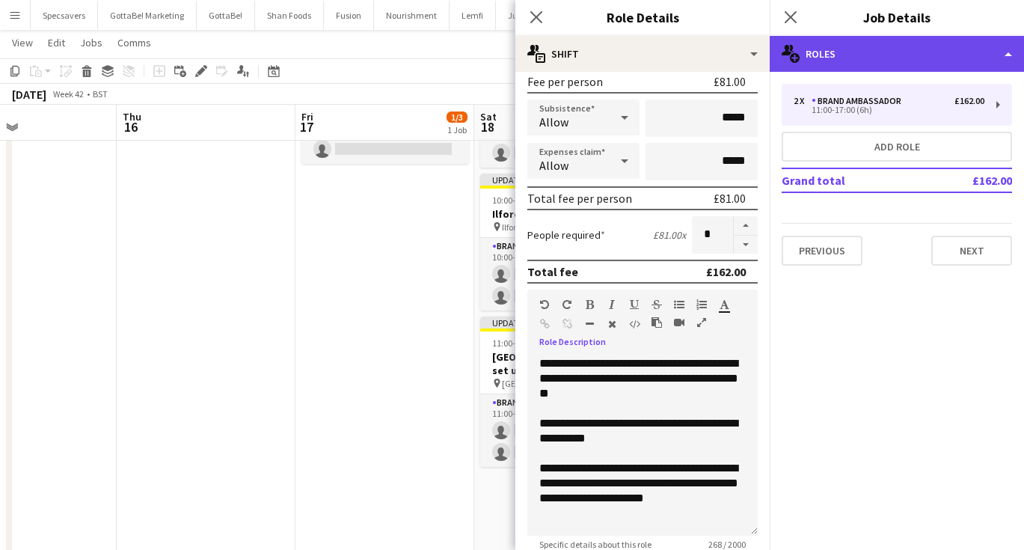
click at [926, 49] on div "multiple-users-add Roles" at bounding box center [897, 54] width 254 height 36
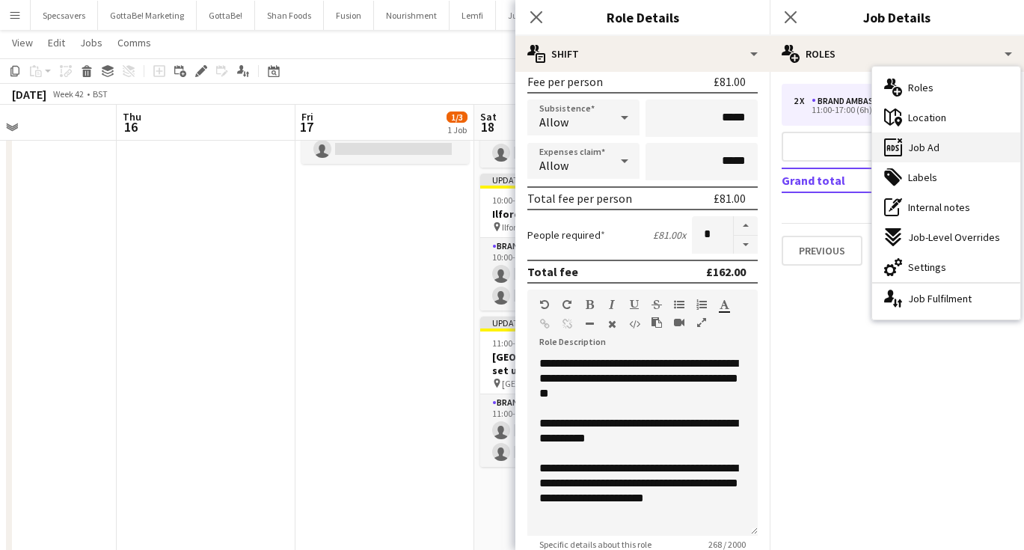
click at [942, 147] on div "ads-window Job Ad" at bounding box center [946, 147] width 148 height 30
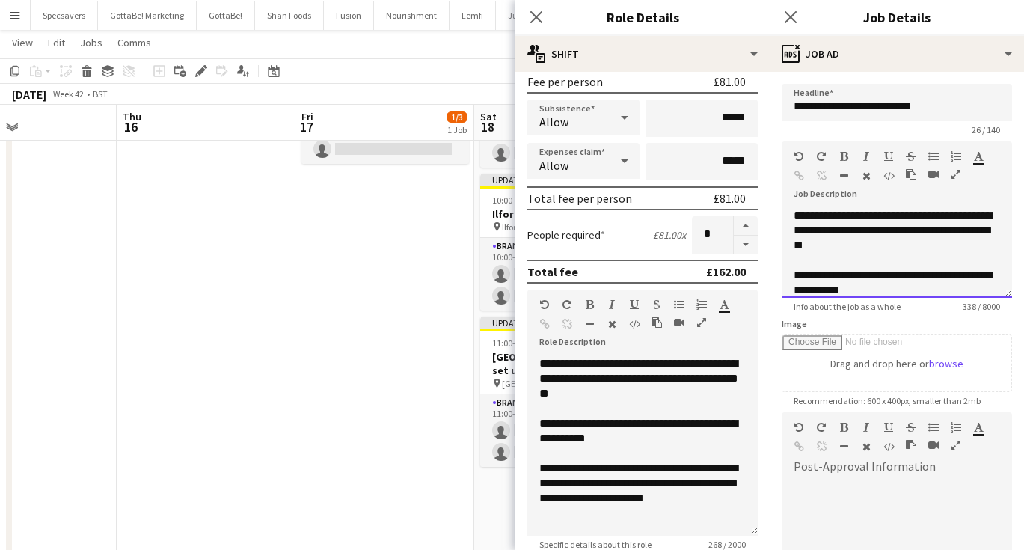
click at [846, 295] on div "**********" at bounding box center [897, 283] width 206 height 30
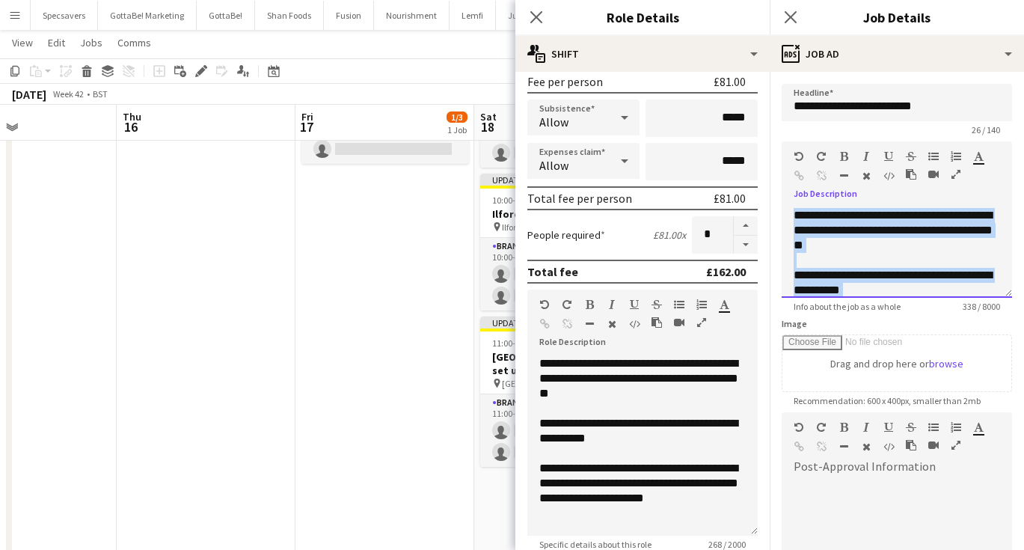
paste div
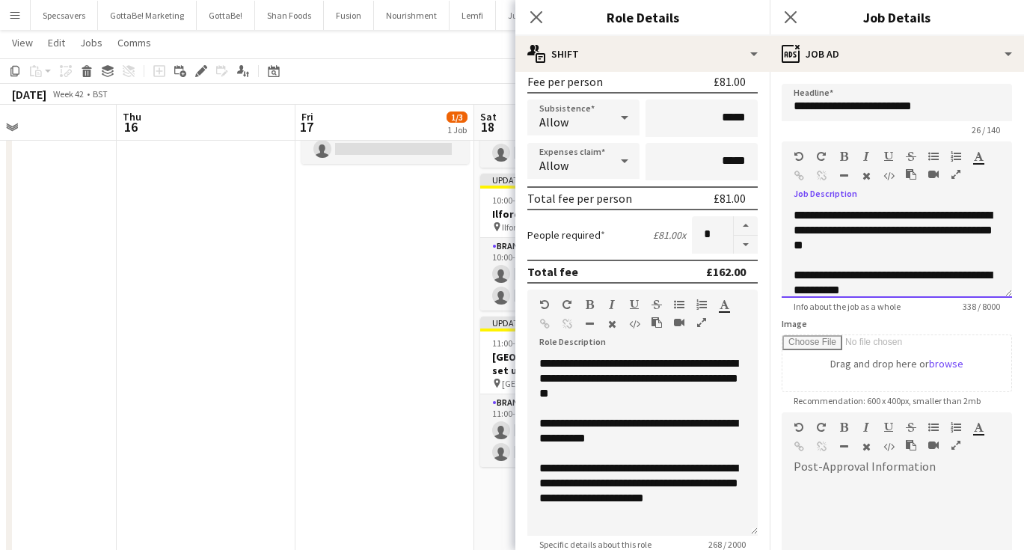
scroll to position [72, 0]
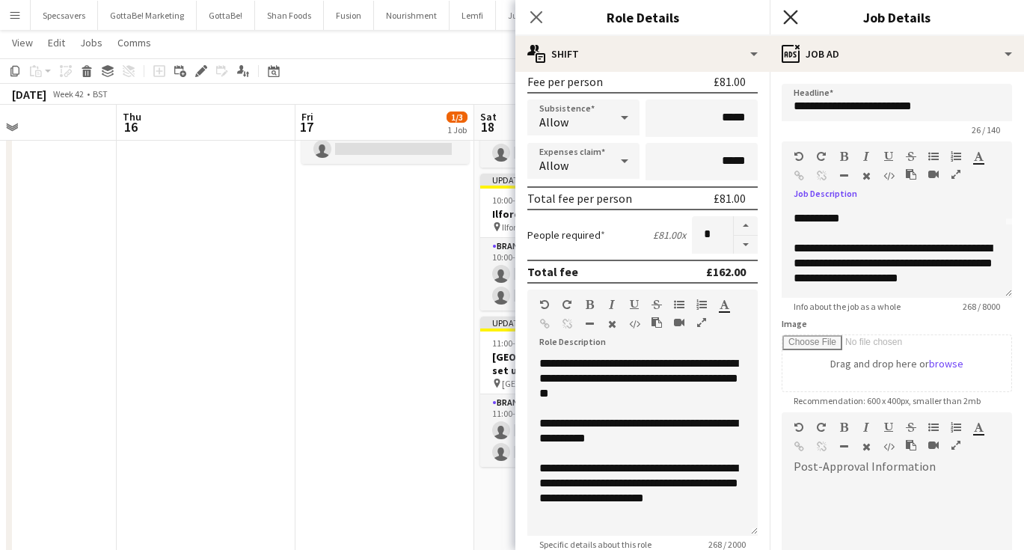
click at [794, 17] on icon "Close pop-in" at bounding box center [790, 17] width 14 height 14
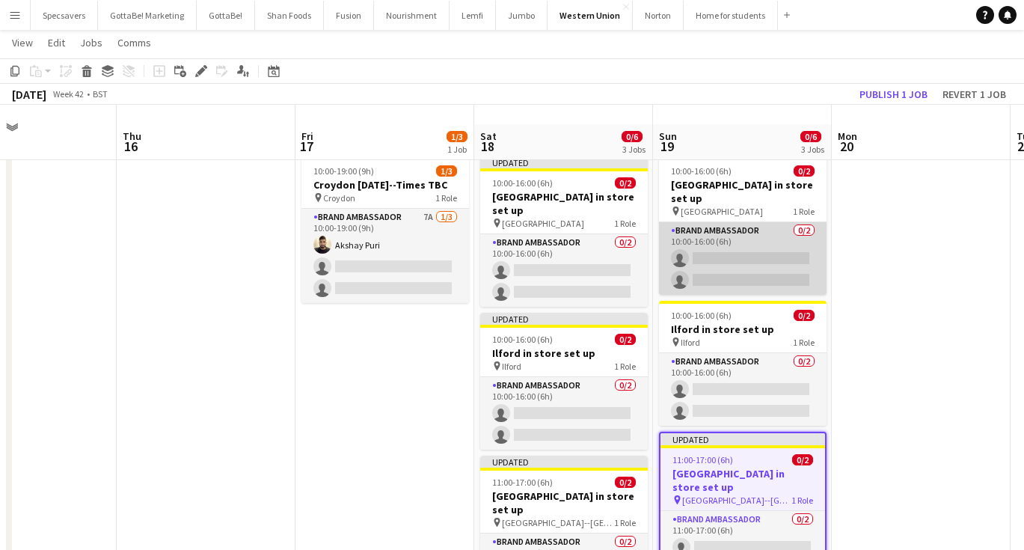
scroll to position [42, 0]
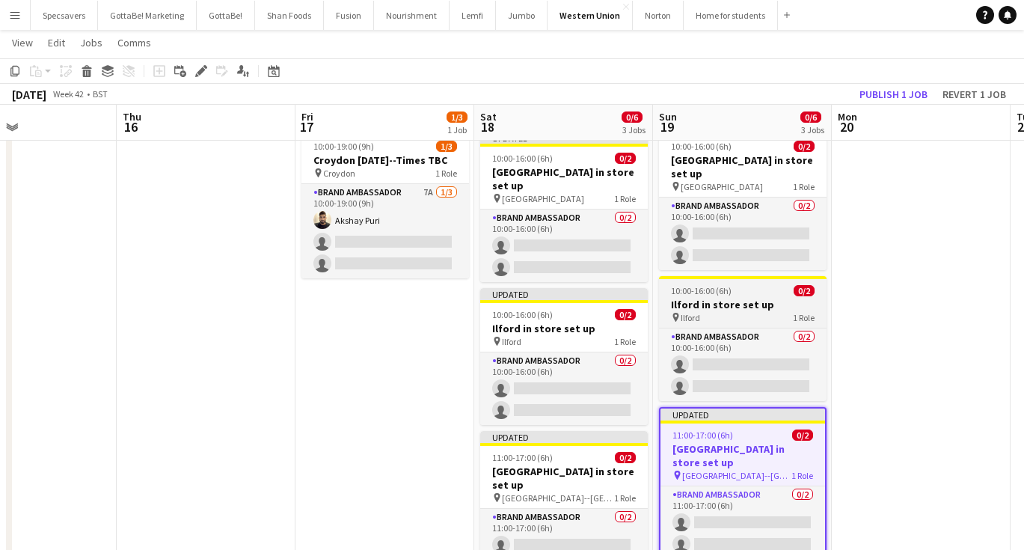
click at [750, 285] on div "10:00-16:00 (6h) 0/2" at bounding box center [743, 290] width 168 height 11
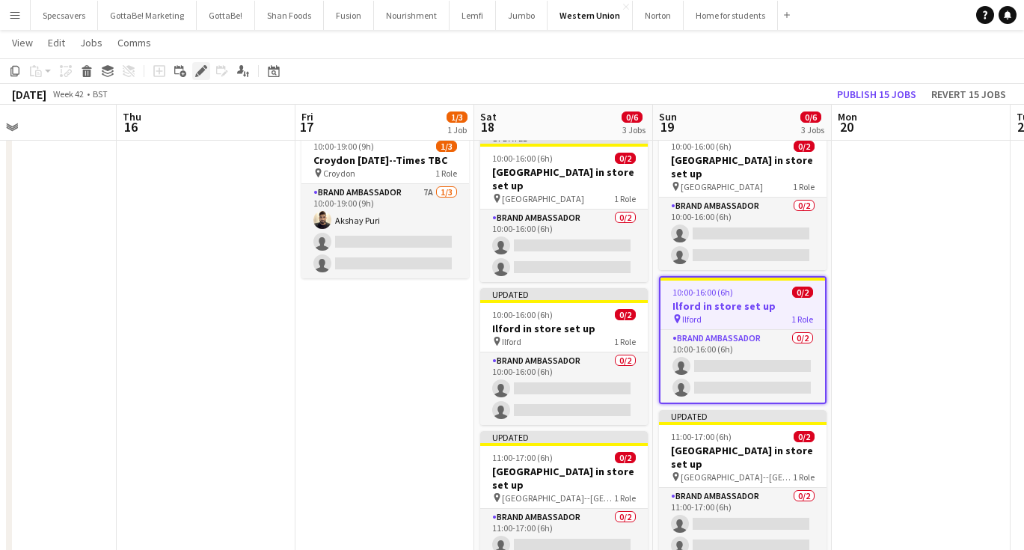
click at [206, 72] on icon "Edit" at bounding box center [201, 71] width 12 height 12
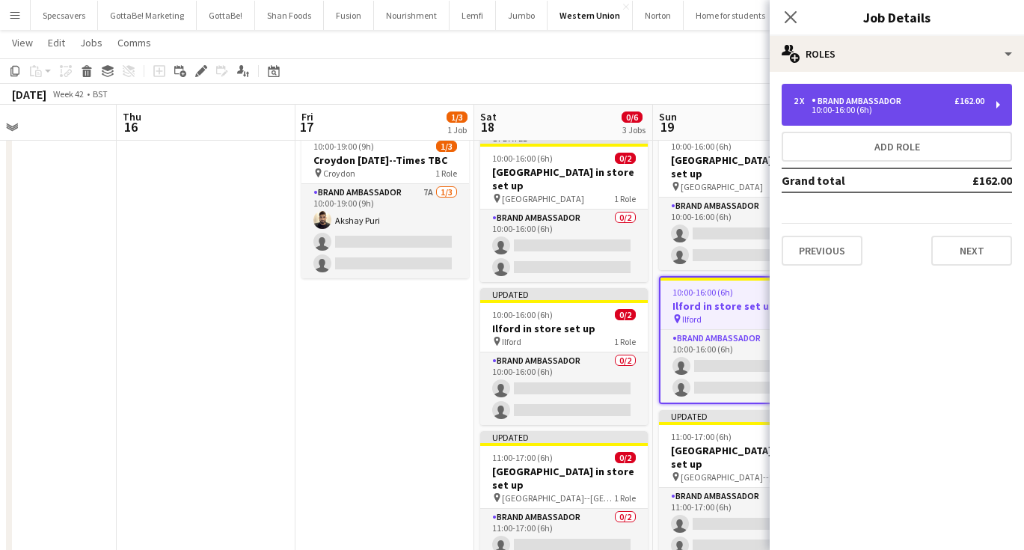
click at [915, 111] on div "10:00-16:00 (6h)" at bounding box center [889, 109] width 191 height 7
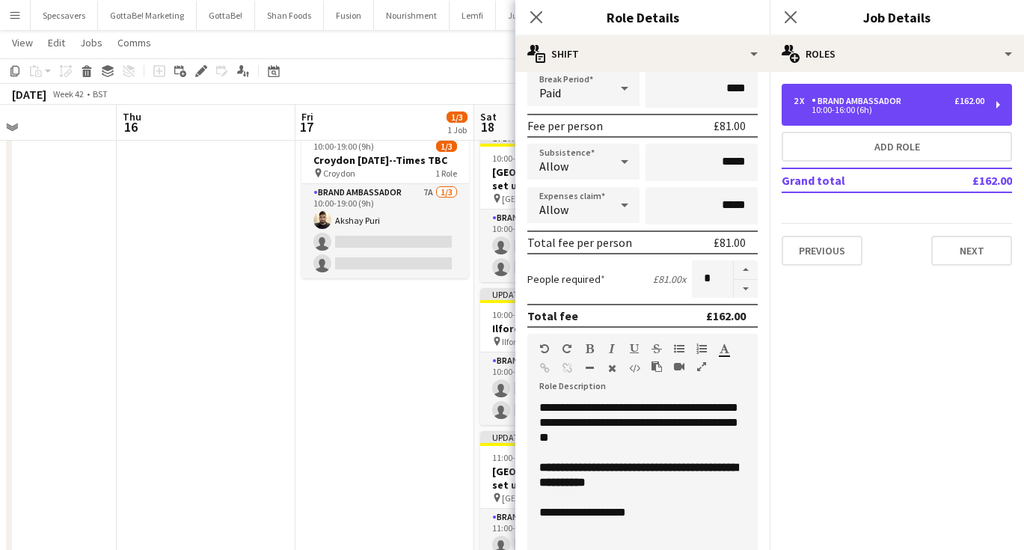
scroll to position [213, 0]
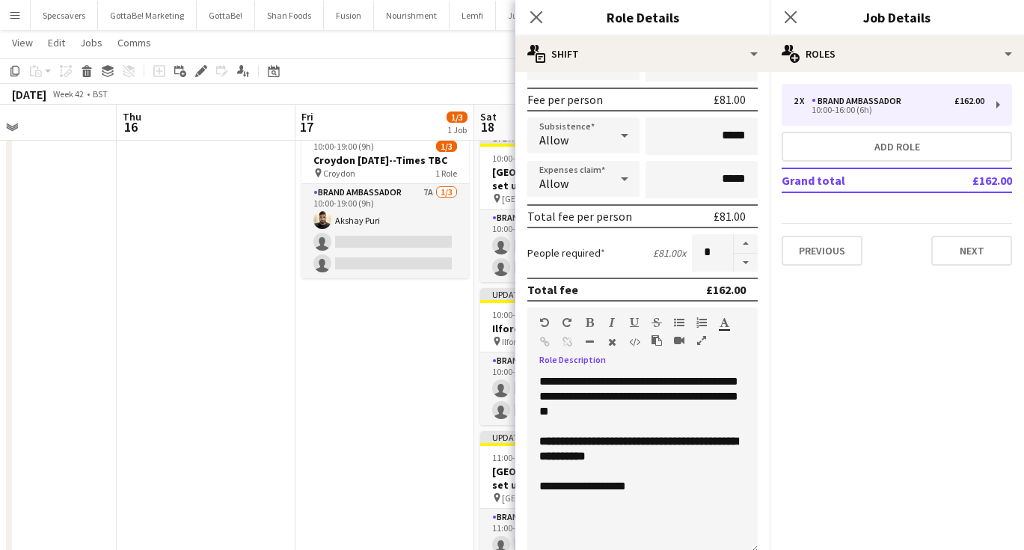
click at [613, 425] on div at bounding box center [642, 426] width 206 height 15
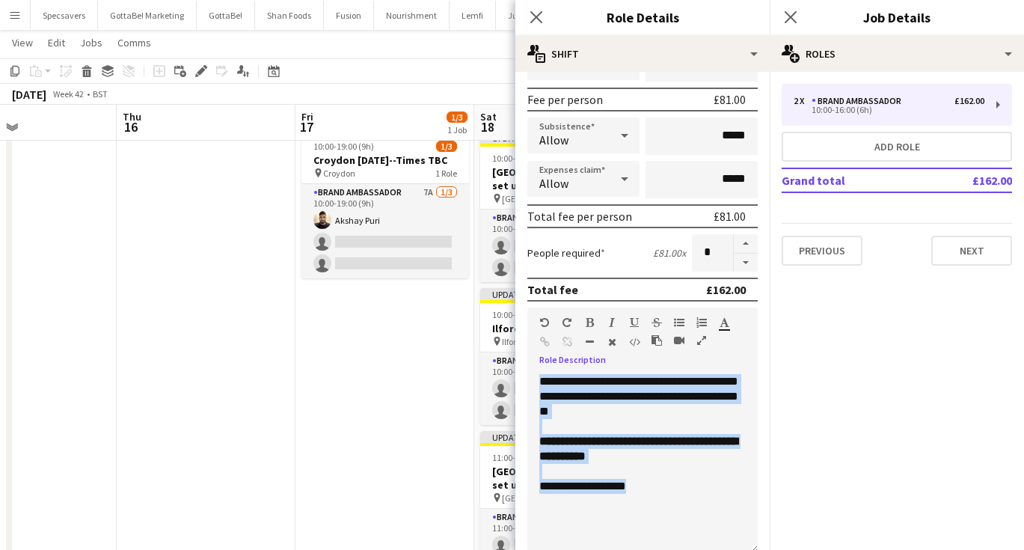
paste div
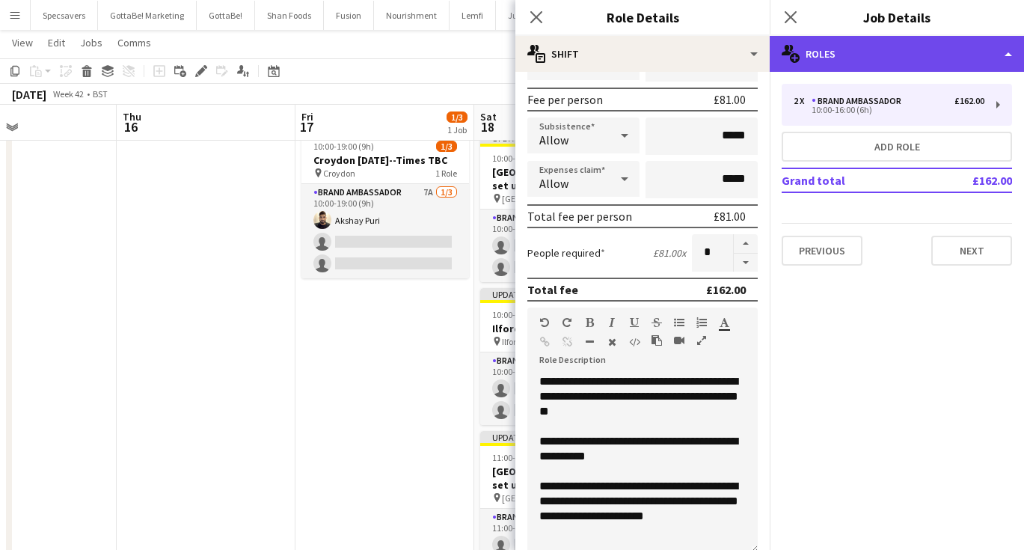
click at [890, 56] on div "multiple-users-add Roles" at bounding box center [897, 54] width 254 height 36
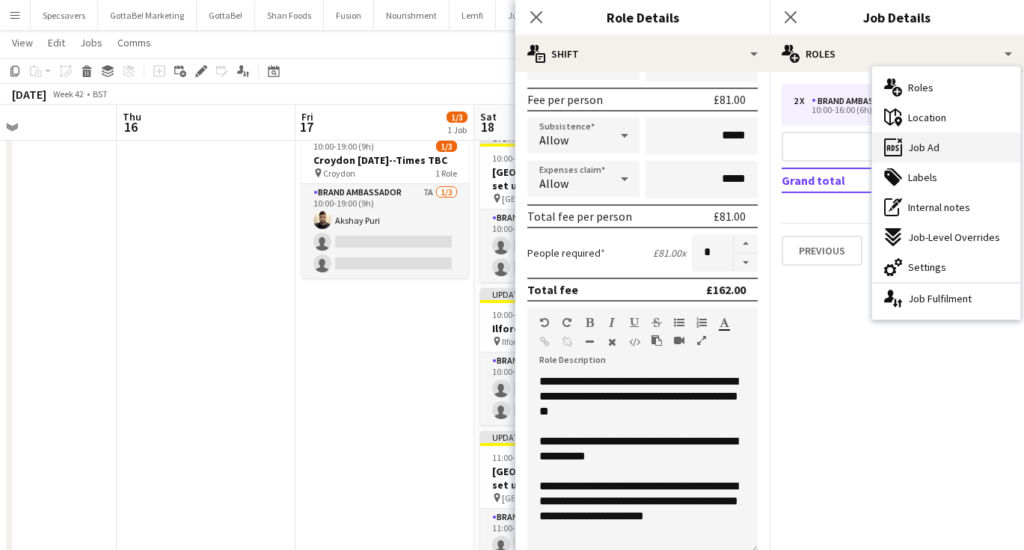
click at [921, 144] on span "Job Ad" at bounding box center [923, 147] width 31 height 13
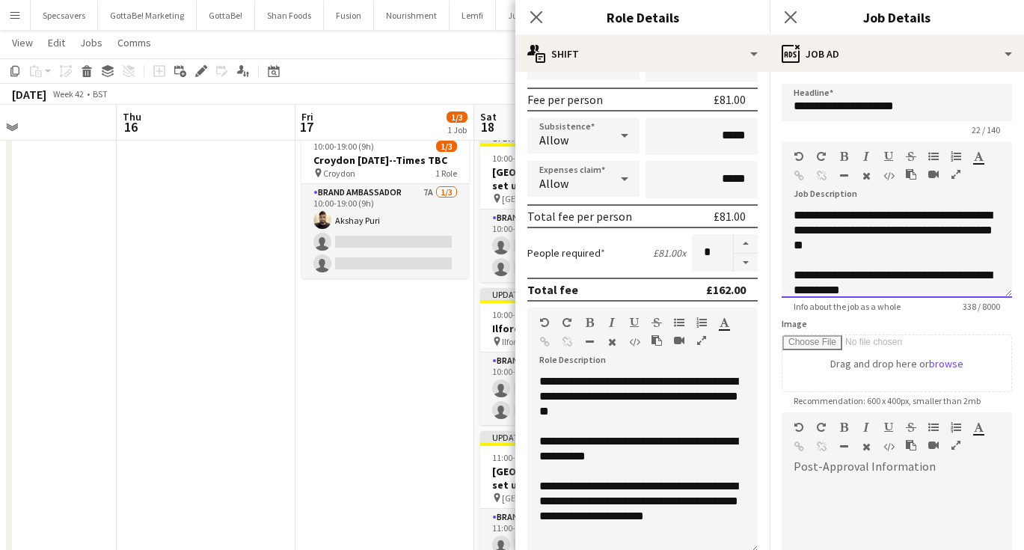
click at [847, 265] on div at bounding box center [897, 260] width 206 height 15
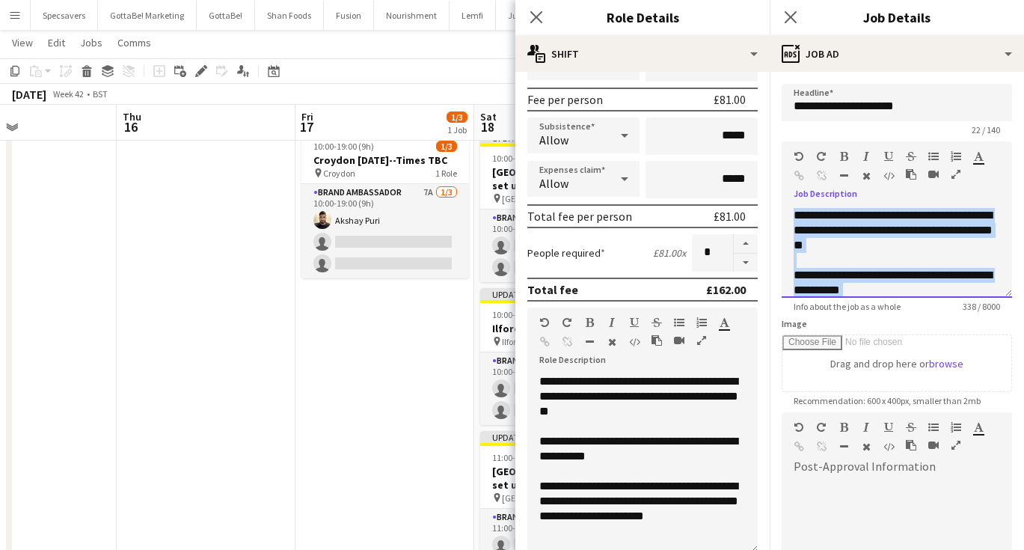
paste div
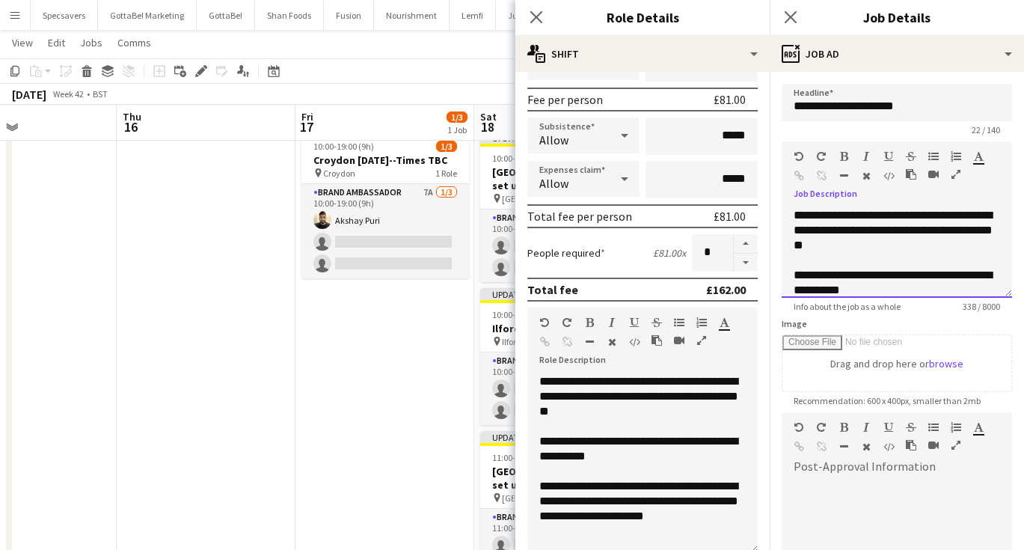
scroll to position [72, 0]
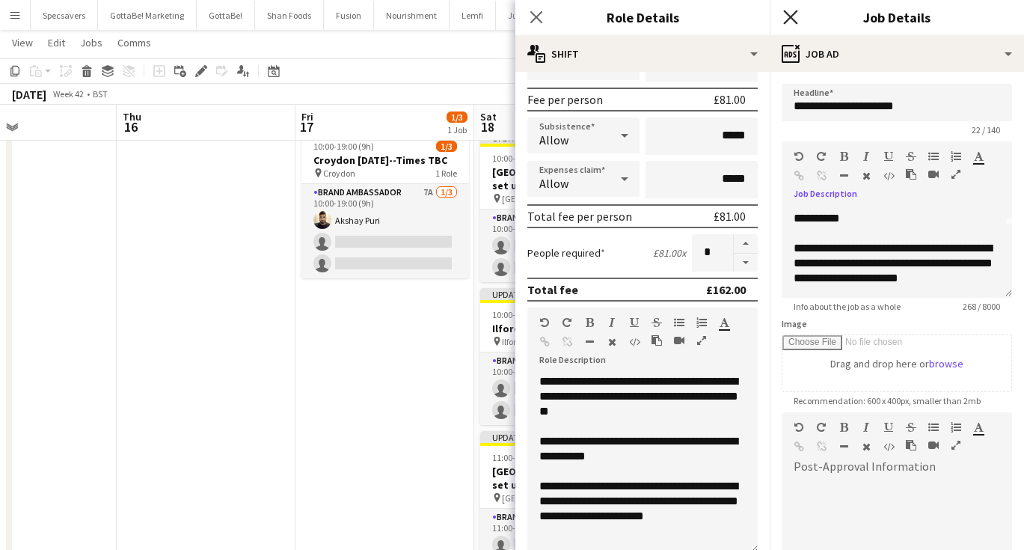
click at [792, 20] on icon "Close pop-in" at bounding box center [790, 17] width 14 height 14
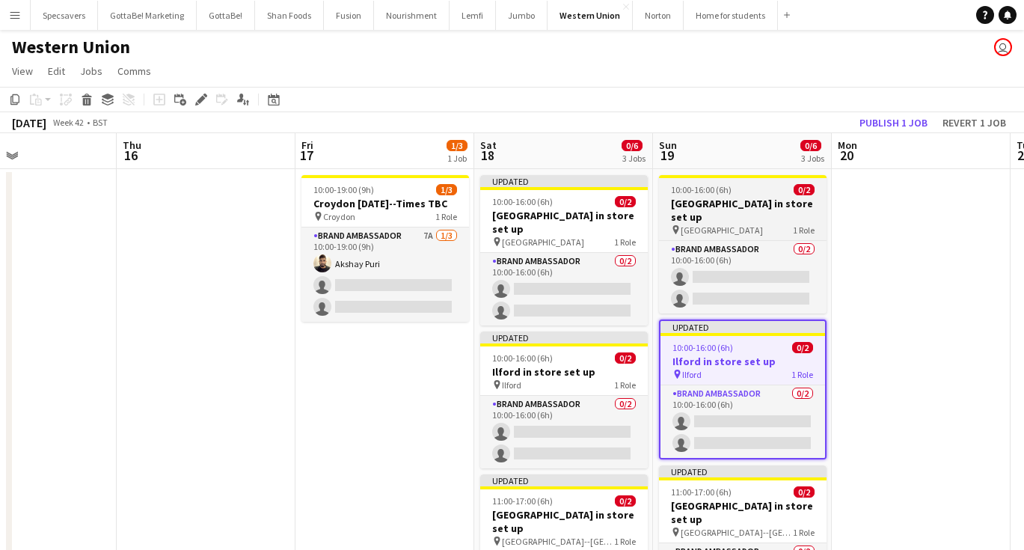
scroll to position [0, 0]
click at [726, 193] on span "10:00-16:00 (6h)" at bounding box center [701, 189] width 61 height 11
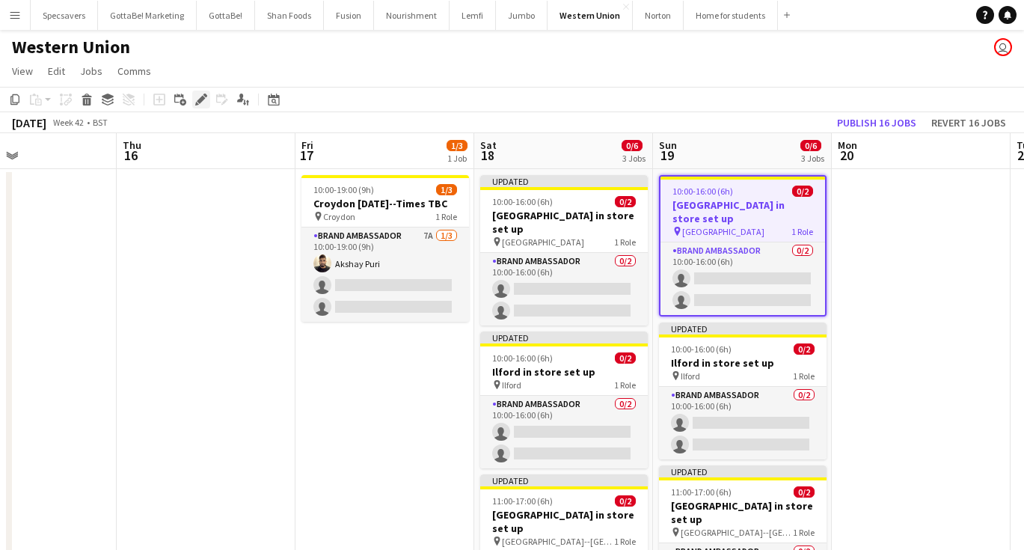
click at [201, 101] on icon at bounding box center [201, 100] width 8 height 8
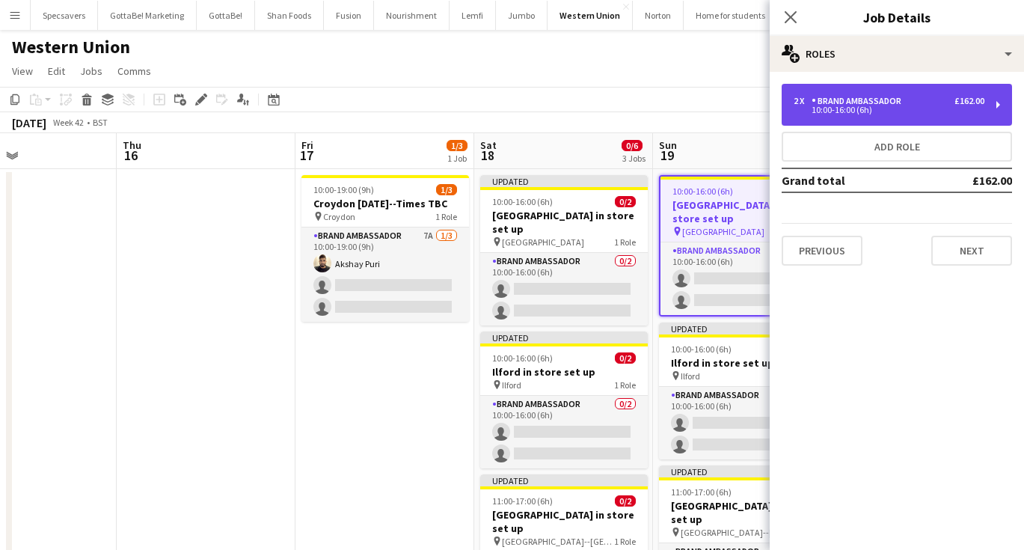
click at [872, 99] on div "Brand Ambassador" at bounding box center [860, 101] width 96 height 10
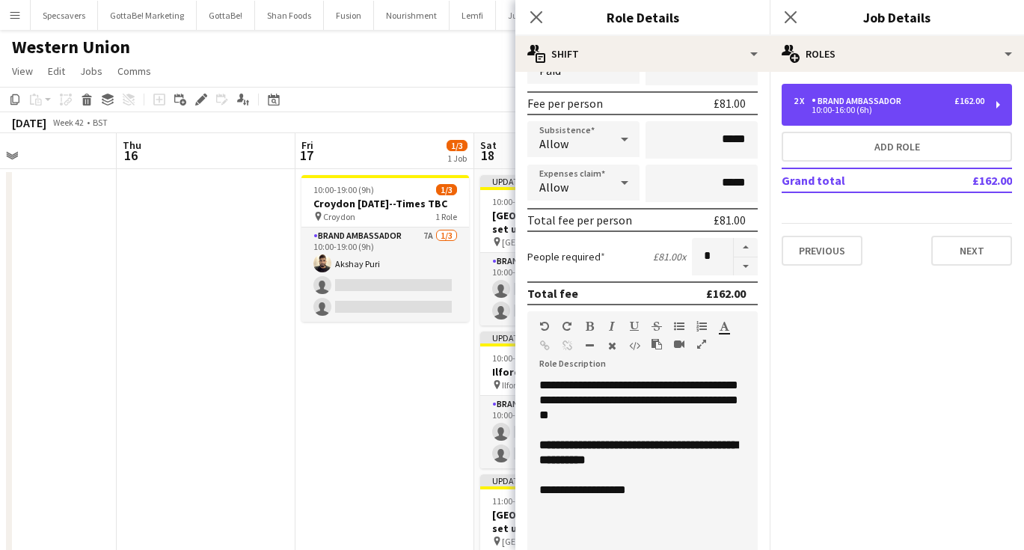
scroll to position [328, 0]
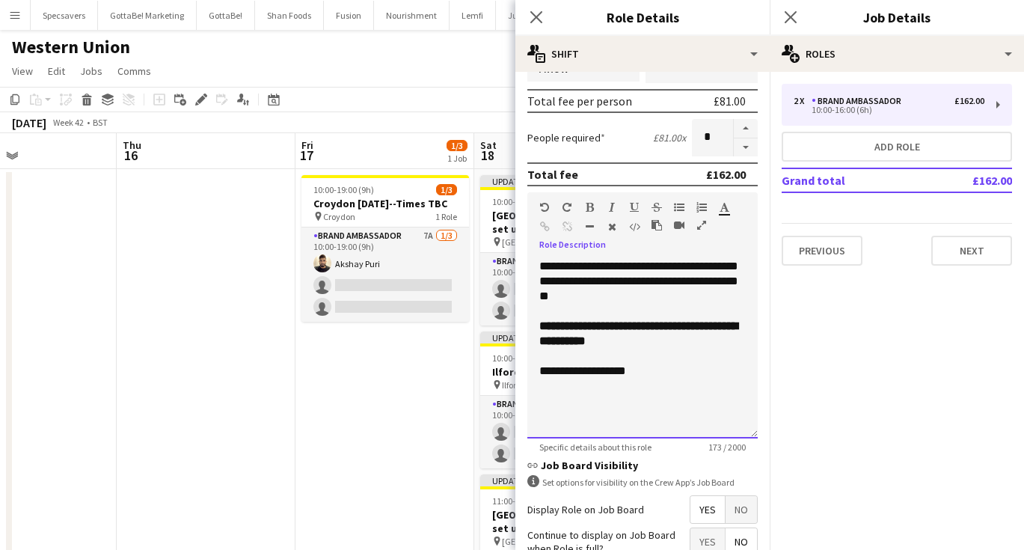
click at [625, 366] on div "**********" at bounding box center [642, 371] width 206 height 15
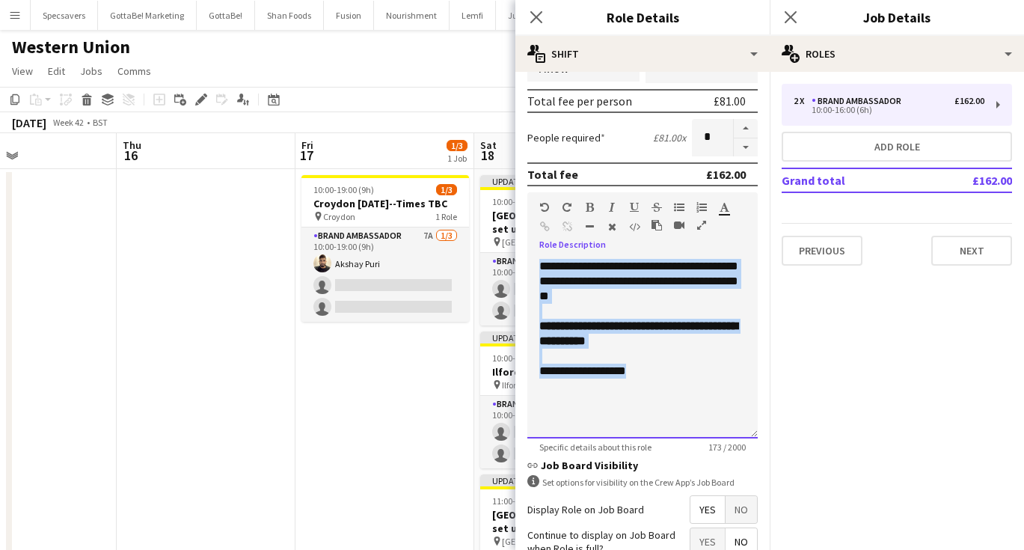
paste div
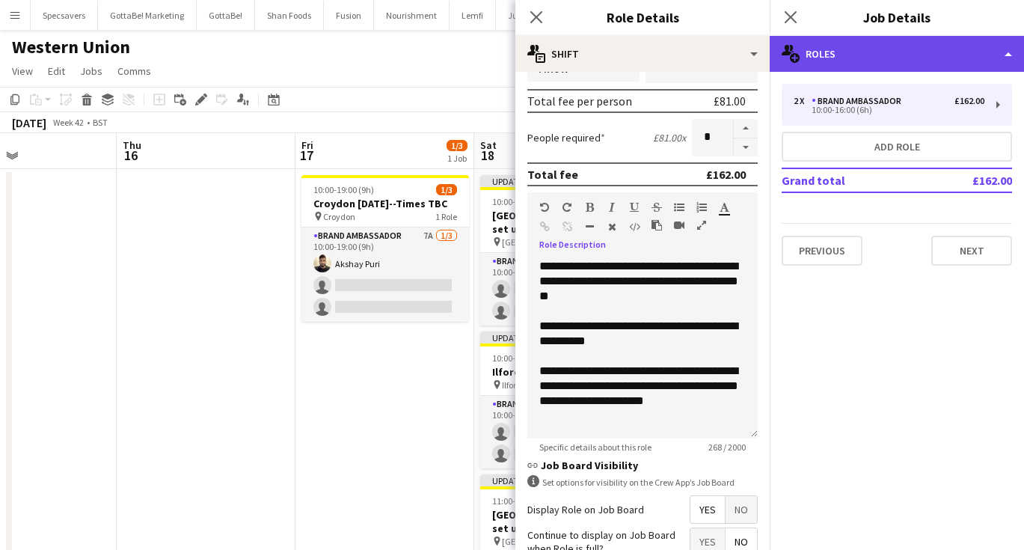
click at [901, 64] on div "multiple-users-add Roles" at bounding box center [897, 54] width 254 height 36
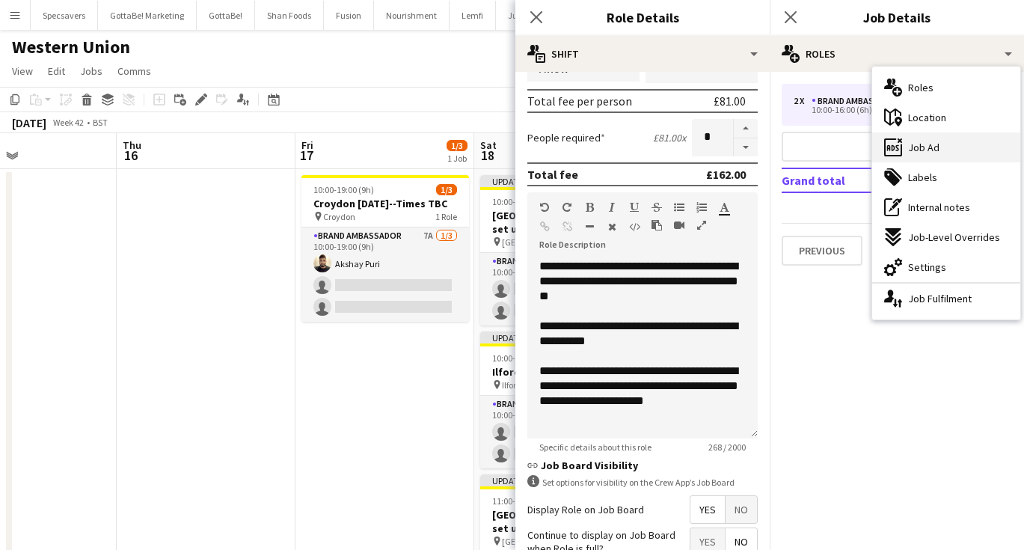
click at [920, 152] on span "Job Ad" at bounding box center [923, 147] width 31 height 13
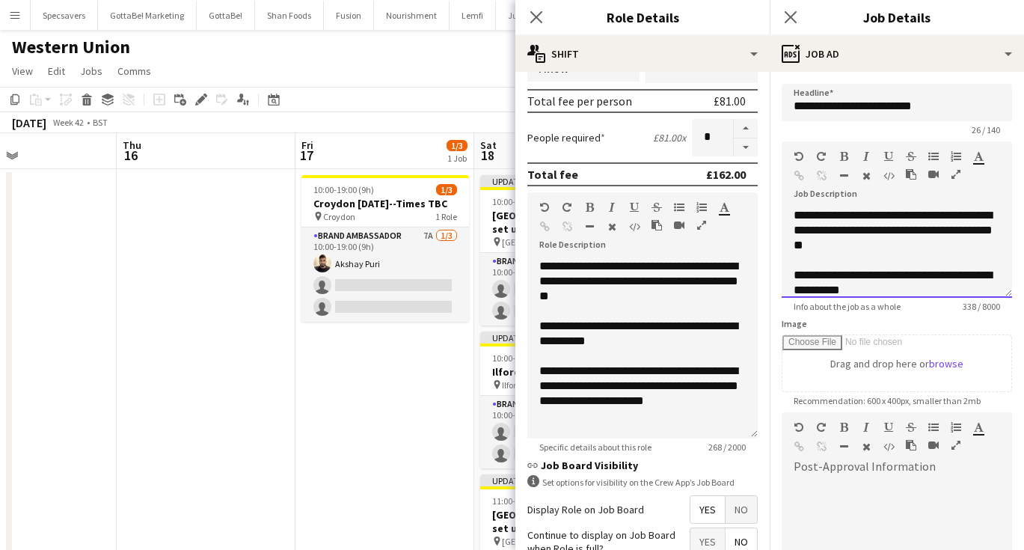
click at [852, 221] on span "**********" at bounding box center [893, 229] width 199 height 41
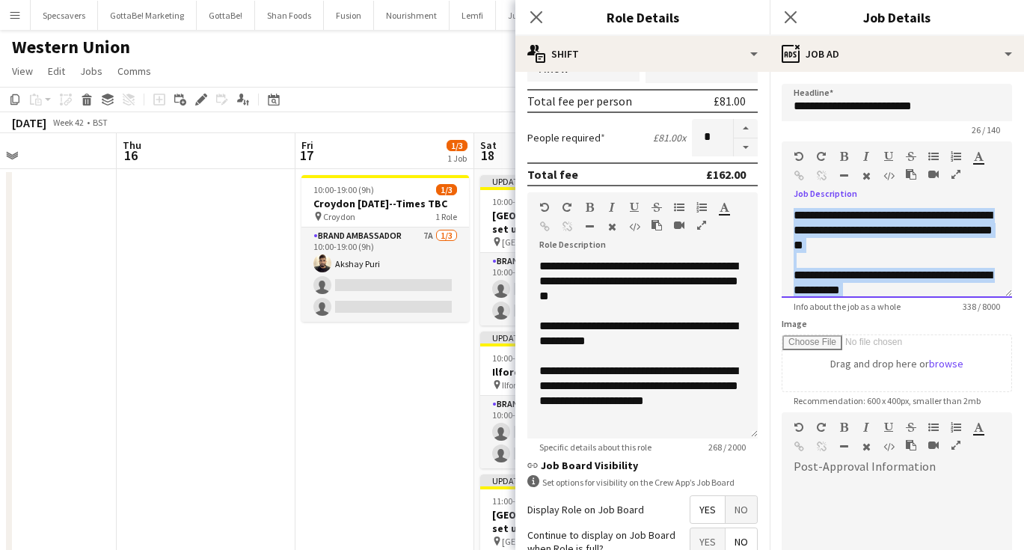
paste div
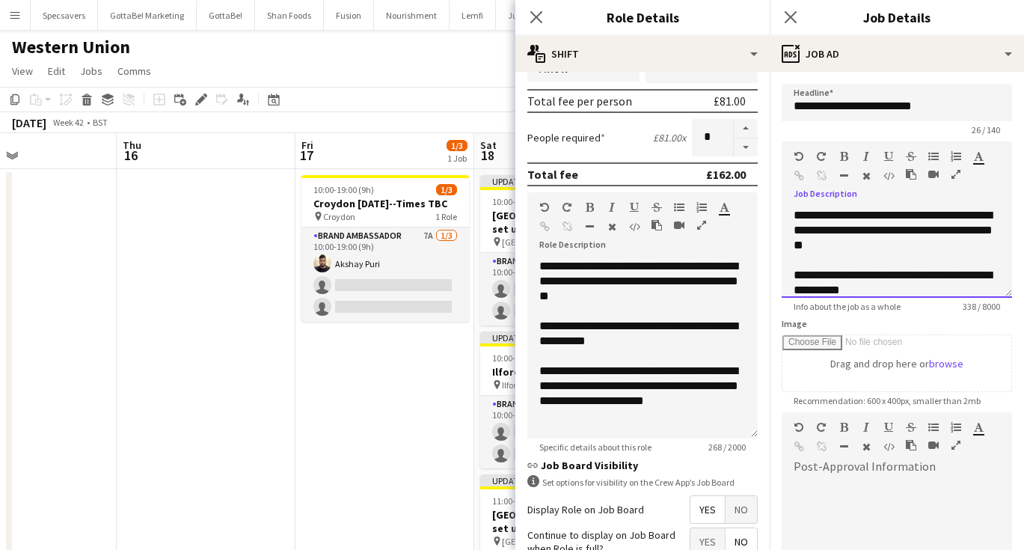
scroll to position [72, 0]
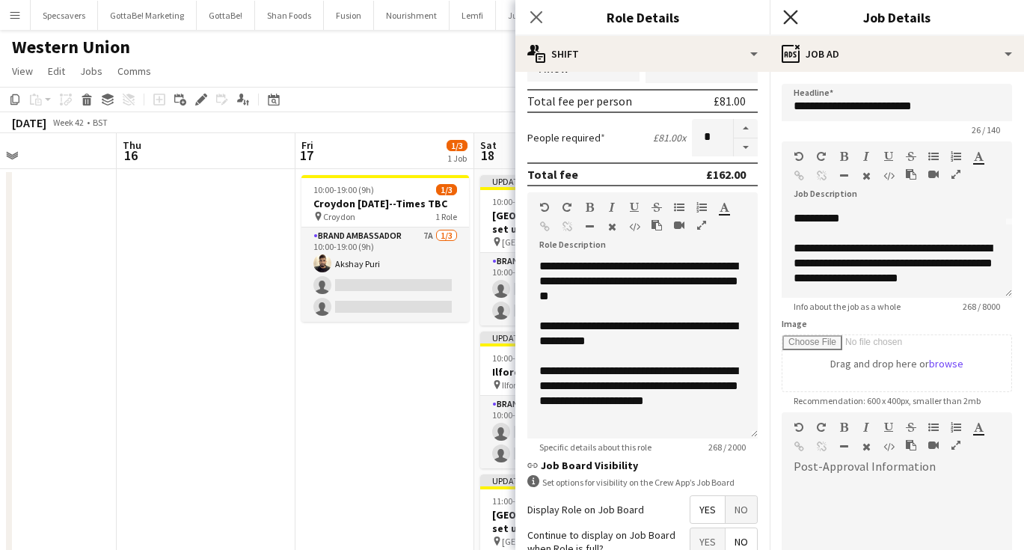
click at [785, 16] on icon "Close pop-in" at bounding box center [790, 17] width 14 height 14
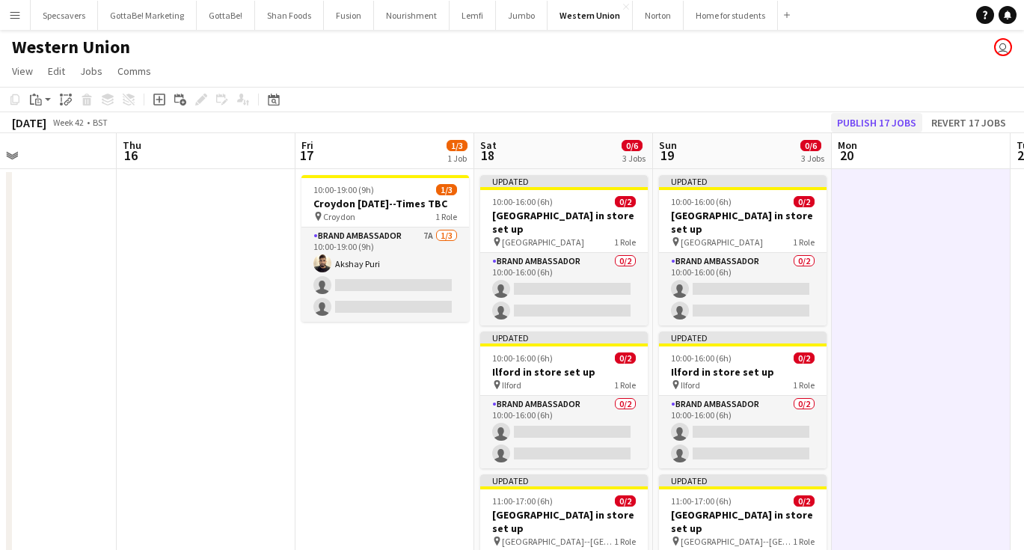
click at [887, 119] on button "Publish 17 jobs" at bounding box center [876, 122] width 91 height 19
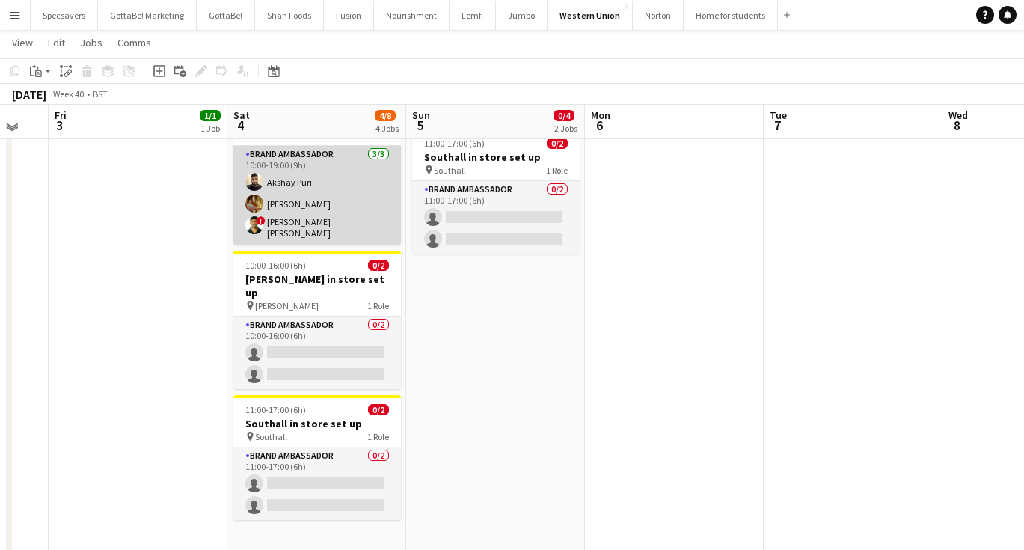
scroll to position [191, 0]
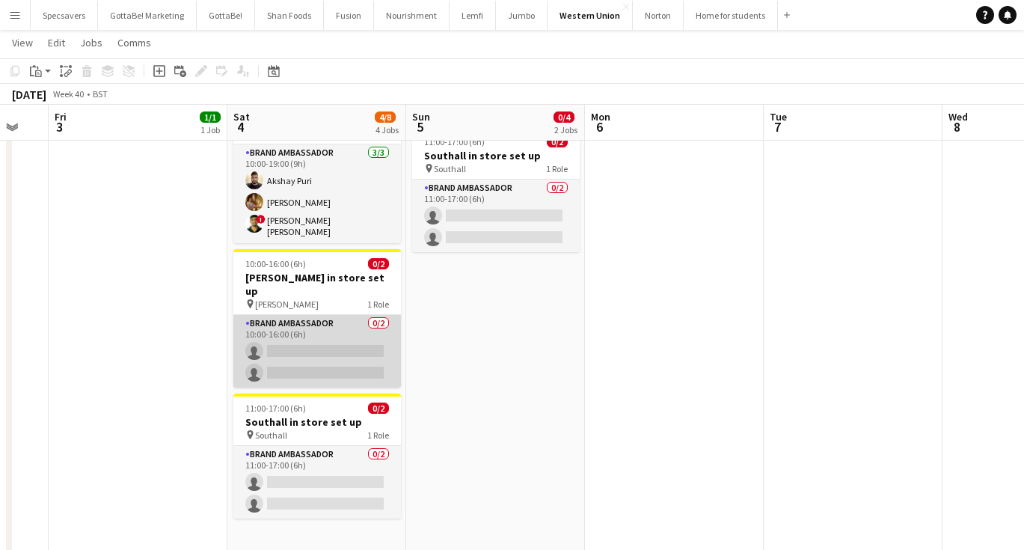
click at [282, 327] on app-card-role "Brand Ambassador 0/2 10:00-16:00 (6h) single-neutral-actions single-neutral-act…" at bounding box center [317, 351] width 168 height 73
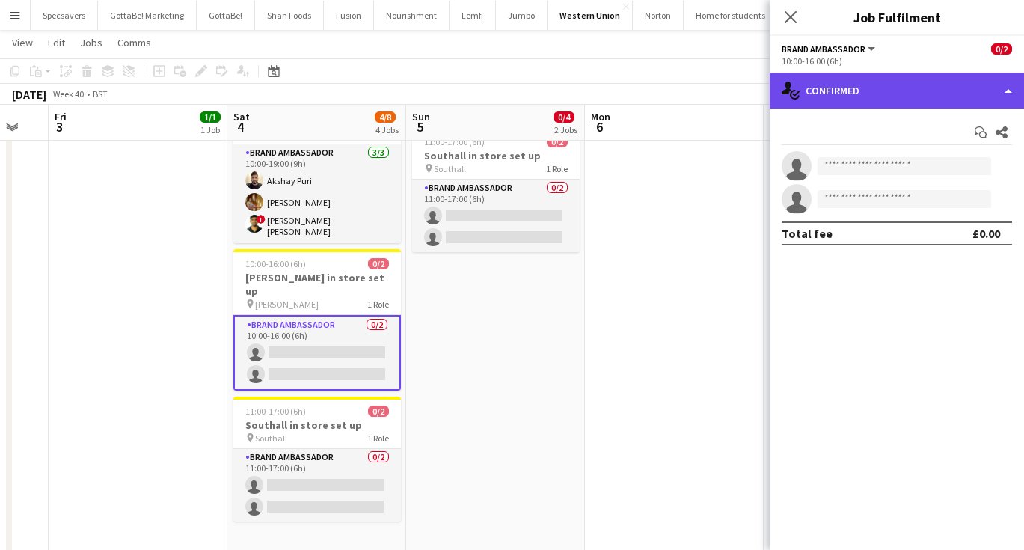
click at [885, 79] on div "single-neutral-actions-check-2 Confirmed" at bounding box center [897, 91] width 254 height 36
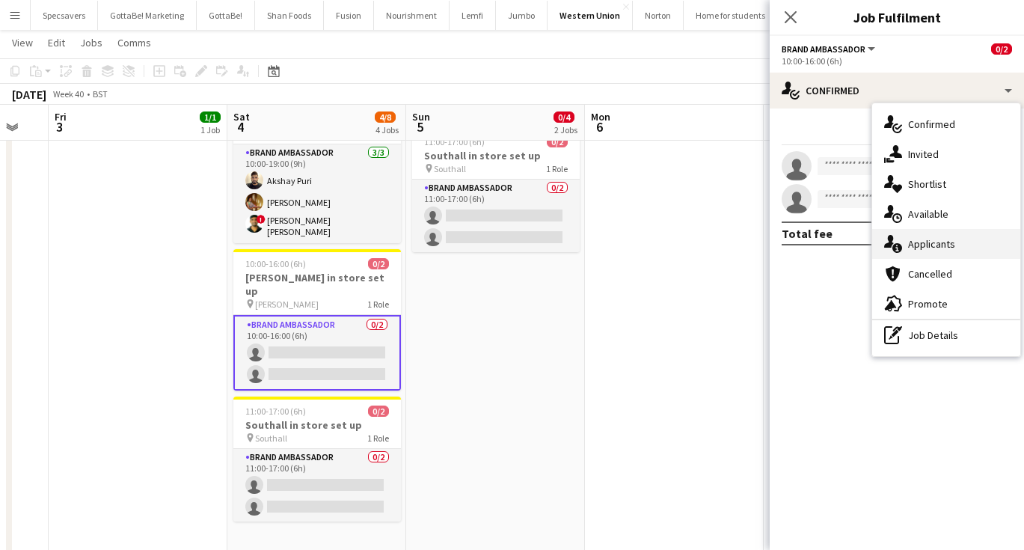
click at [941, 236] on div "single-neutral-actions-information Applicants" at bounding box center [946, 244] width 148 height 30
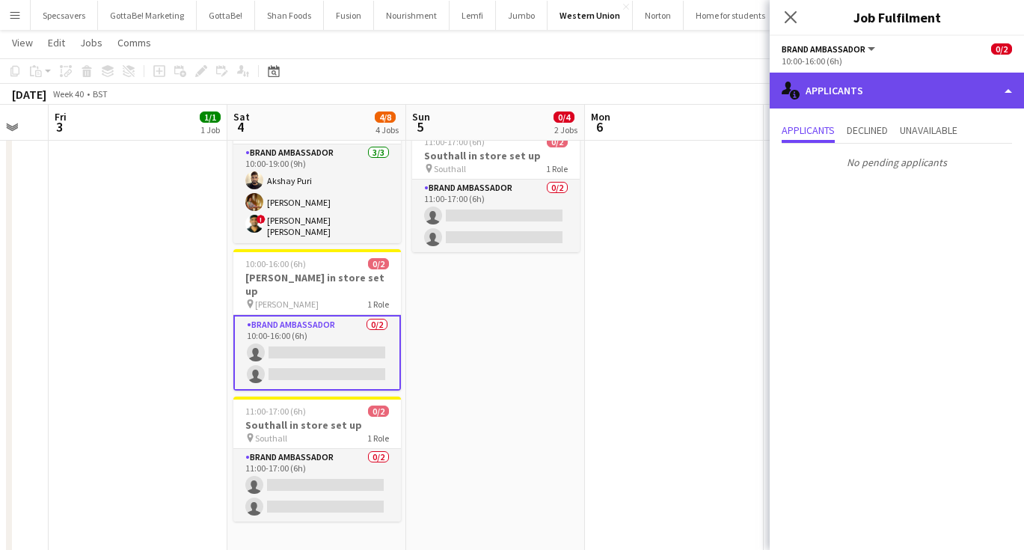
click at [870, 88] on div "single-neutral-actions-information Applicants" at bounding box center [897, 91] width 254 height 36
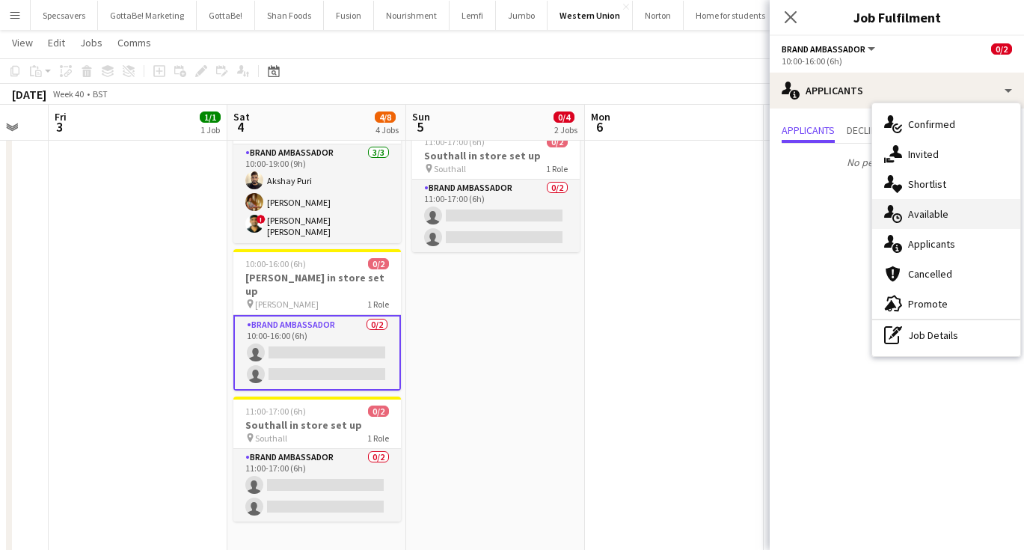
click at [936, 215] on span "Available" at bounding box center [928, 213] width 40 height 13
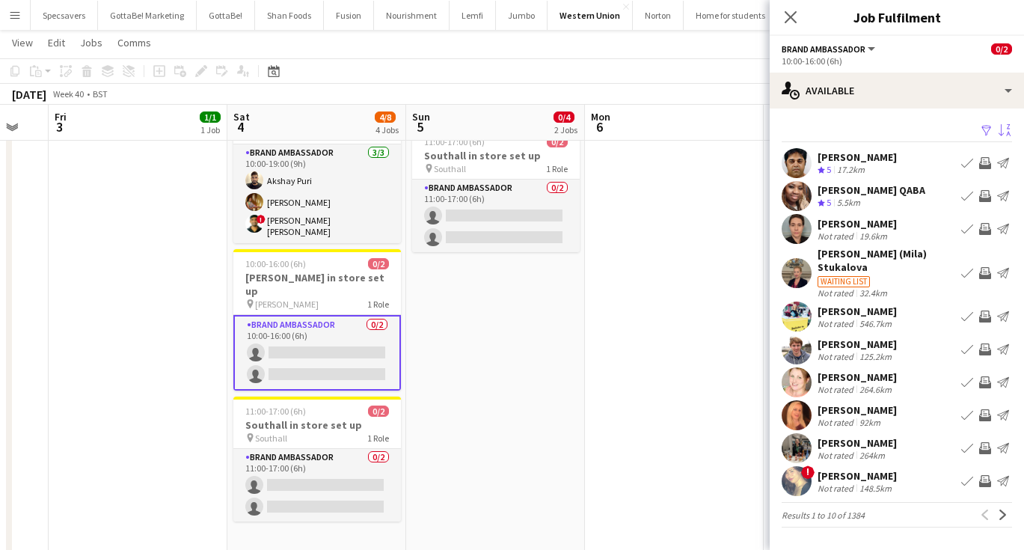
click at [1006, 129] on app-icon "Sort asc" at bounding box center [1005, 131] width 12 height 14
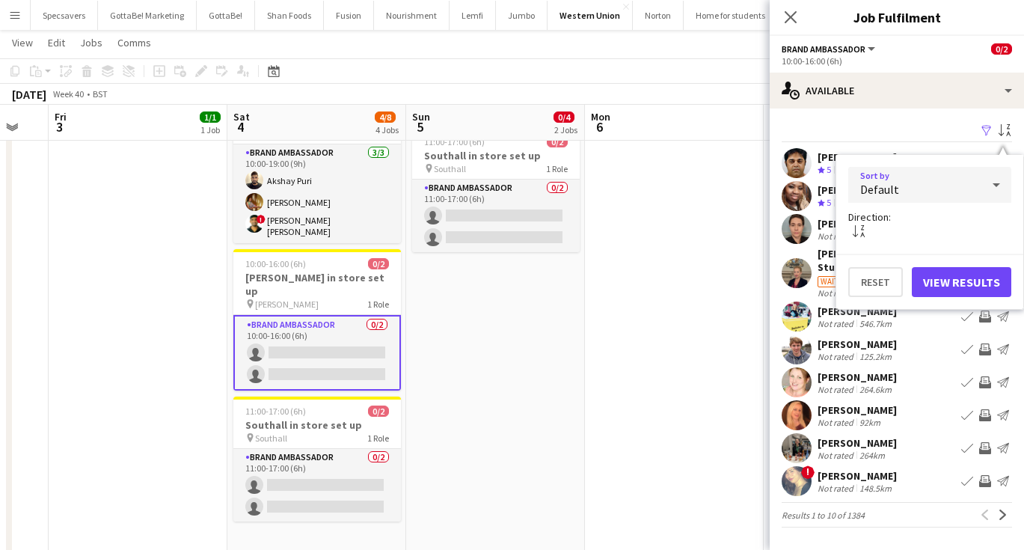
click at [982, 177] on div at bounding box center [996, 185] width 30 height 30
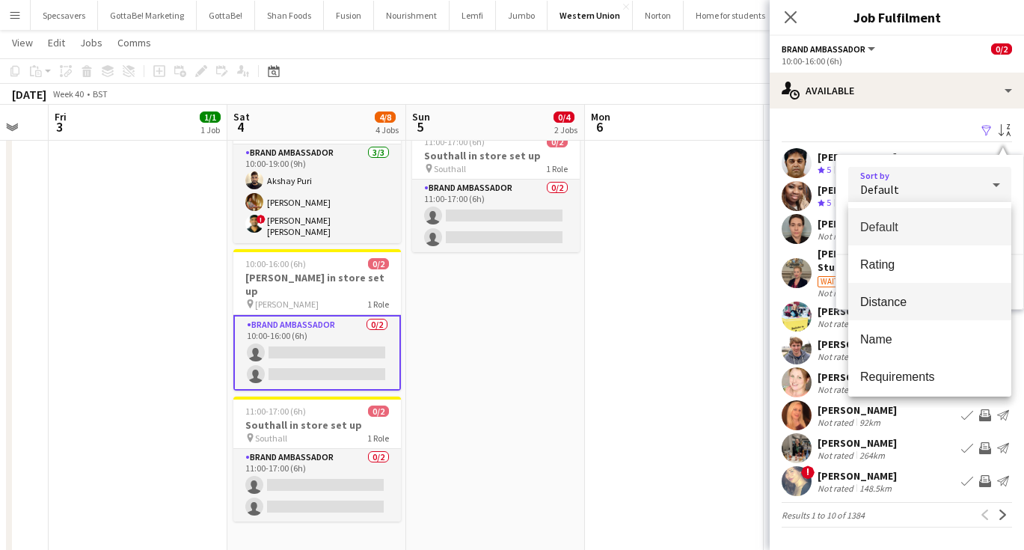
click at [929, 292] on mat-option "Distance" at bounding box center [929, 301] width 163 height 37
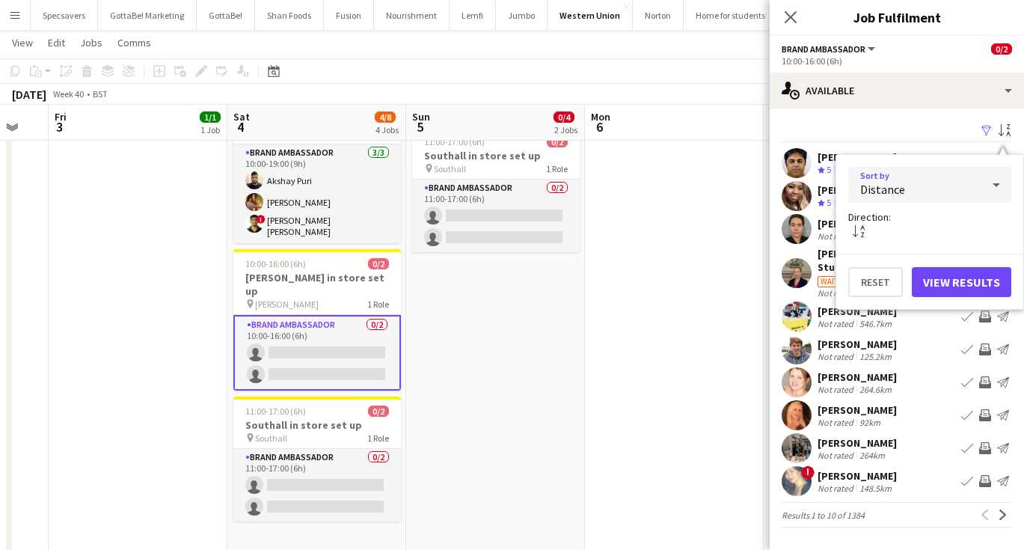
click at [940, 280] on button "View Results" at bounding box center [961, 282] width 99 height 30
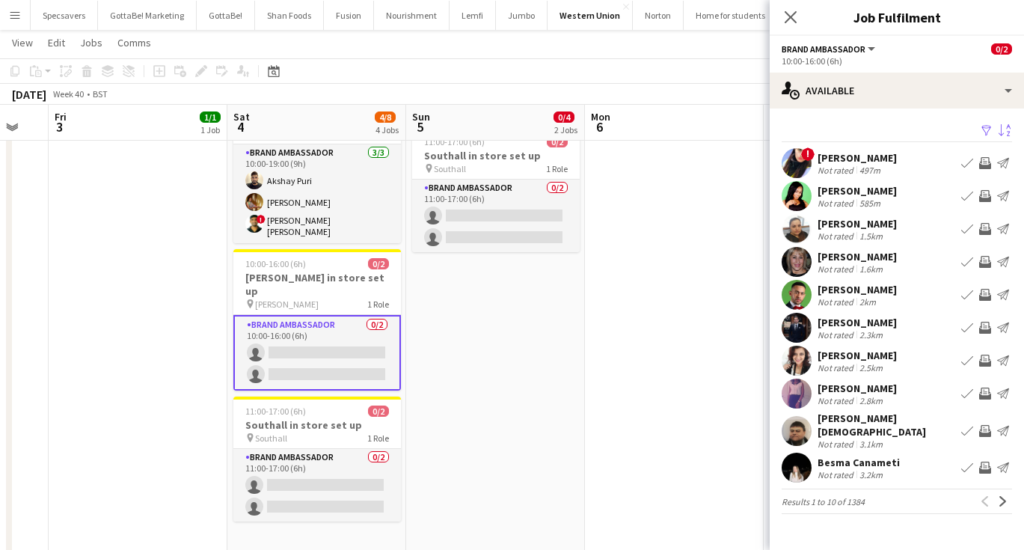
click at [862, 320] on div "Hamza Mian" at bounding box center [857, 322] width 79 height 13
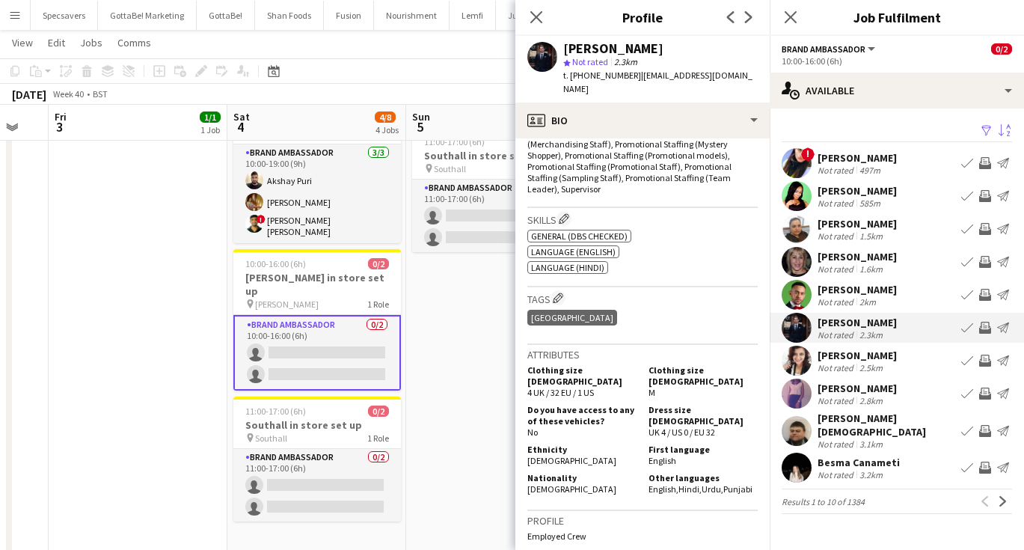
scroll to position [535, 0]
click at [827, 364] on div "Not rated" at bounding box center [837, 367] width 39 height 11
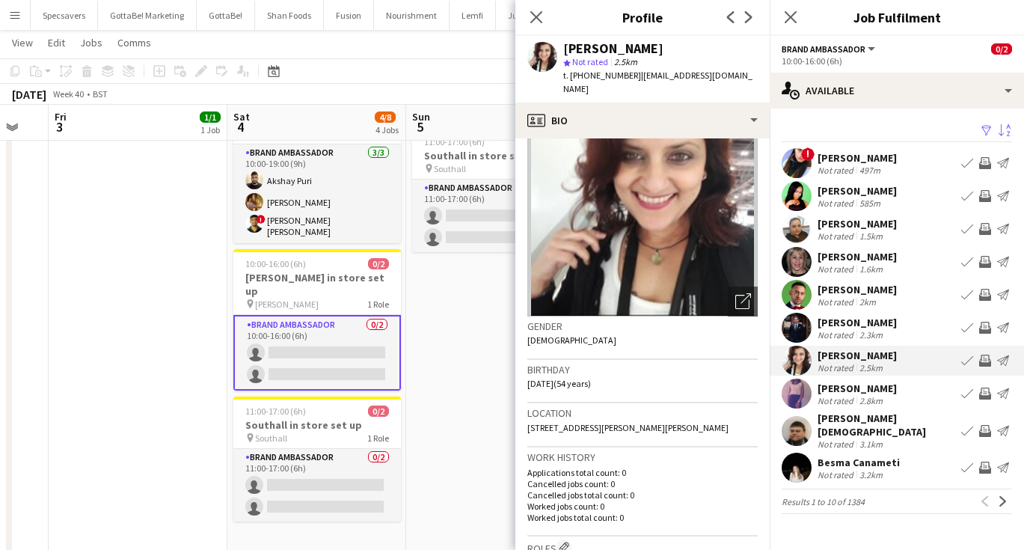
scroll to position [60, 0]
click at [887, 456] on div "Besma Canameti" at bounding box center [859, 462] width 82 height 13
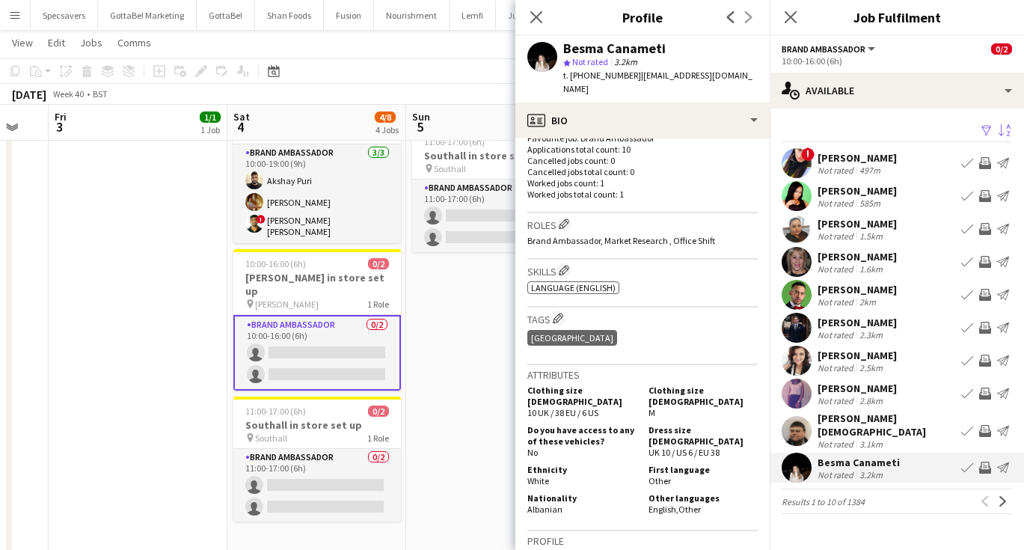
scroll to position [411, 0]
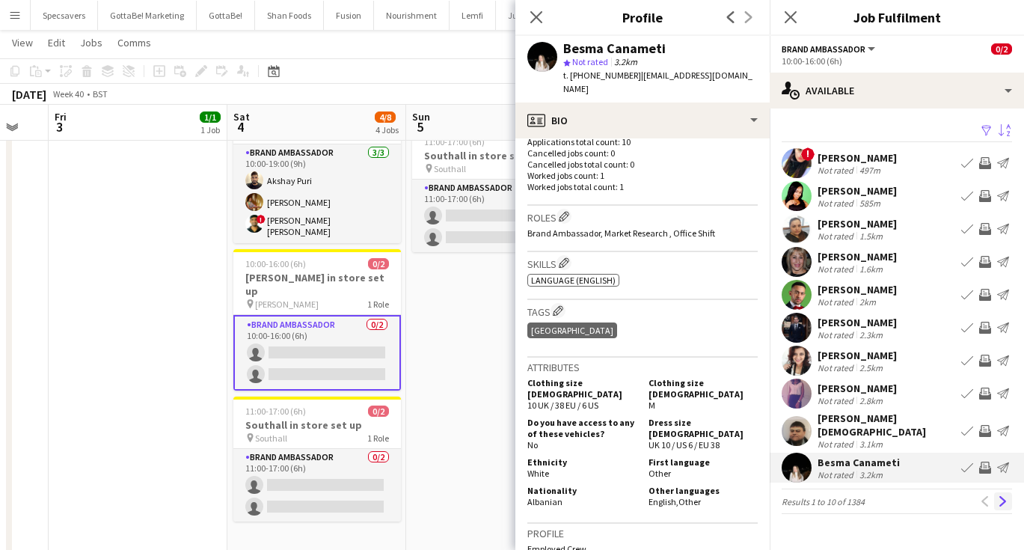
click at [999, 496] on app-icon "Next" at bounding box center [1003, 501] width 10 height 10
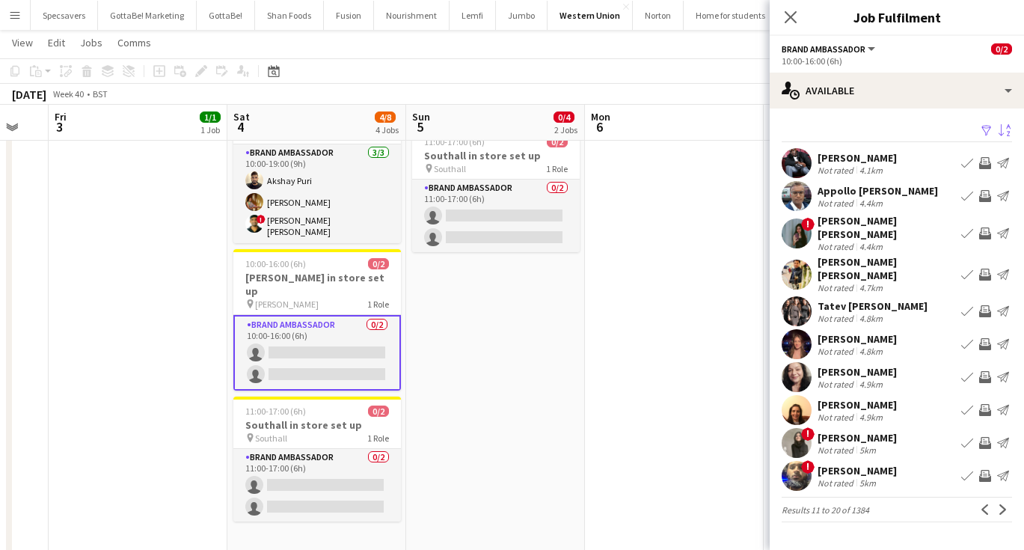
click at [853, 365] on div "Ranjna Gopal" at bounding box center [857, 371] width 79 height 13
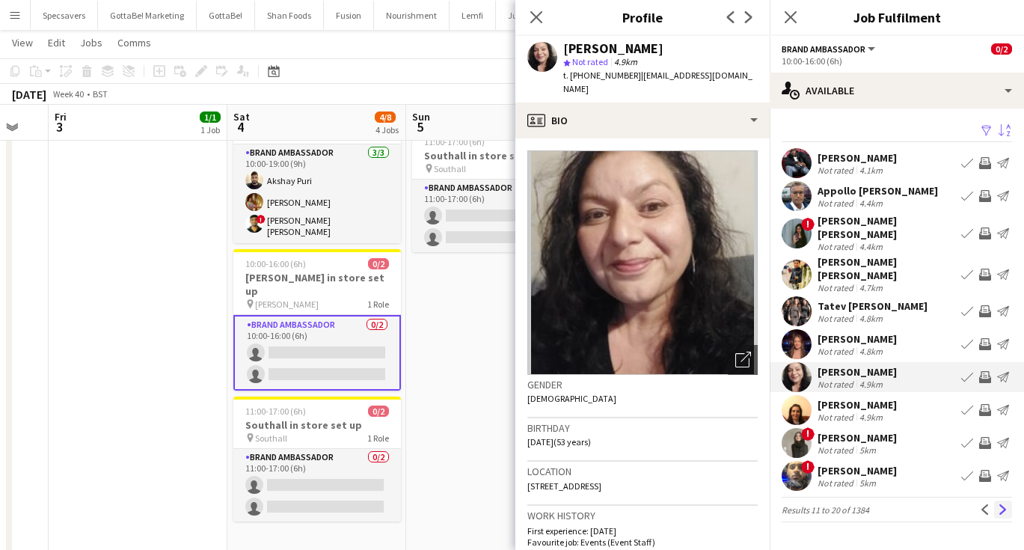
click at [1002, 504] on app-icon "Next" at bounding box center [1003, 509] width 10 height 10
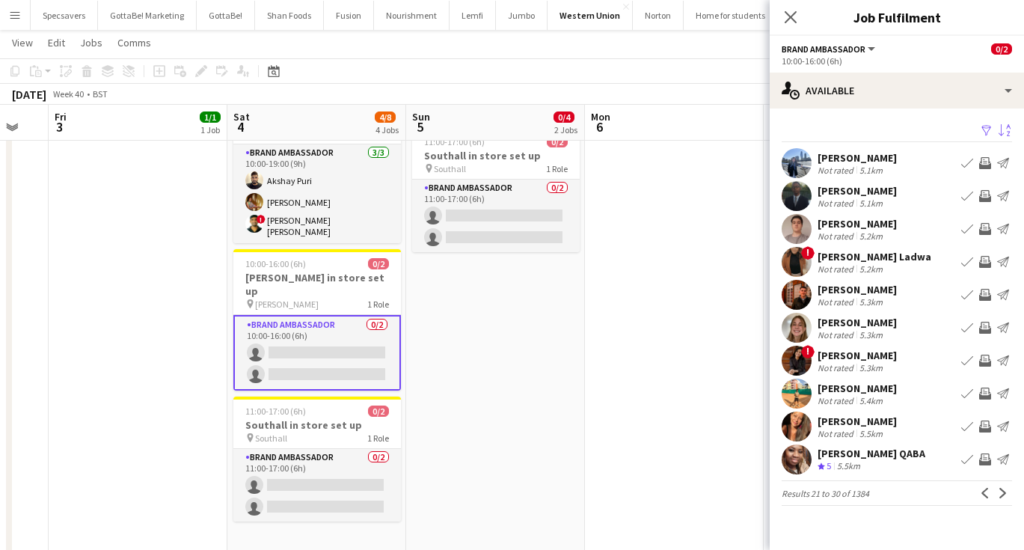
click at [877, 358] on div "supriya swain" at bounding box center [857, 355] width 79 height 13
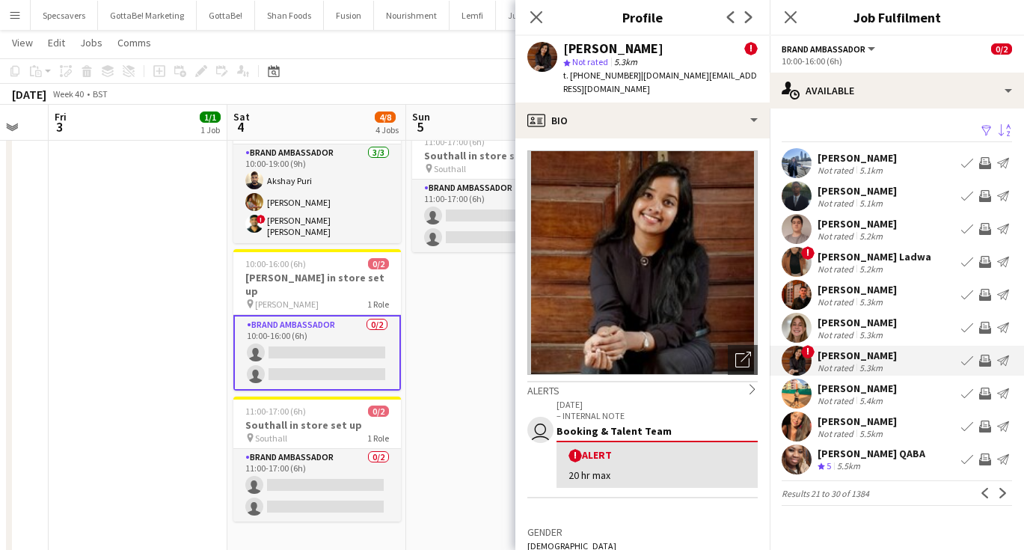
scroll to position [0, 0]
click at [856, 396] on div "5.4km" at bounding box center [870, 400] width 29 height 11
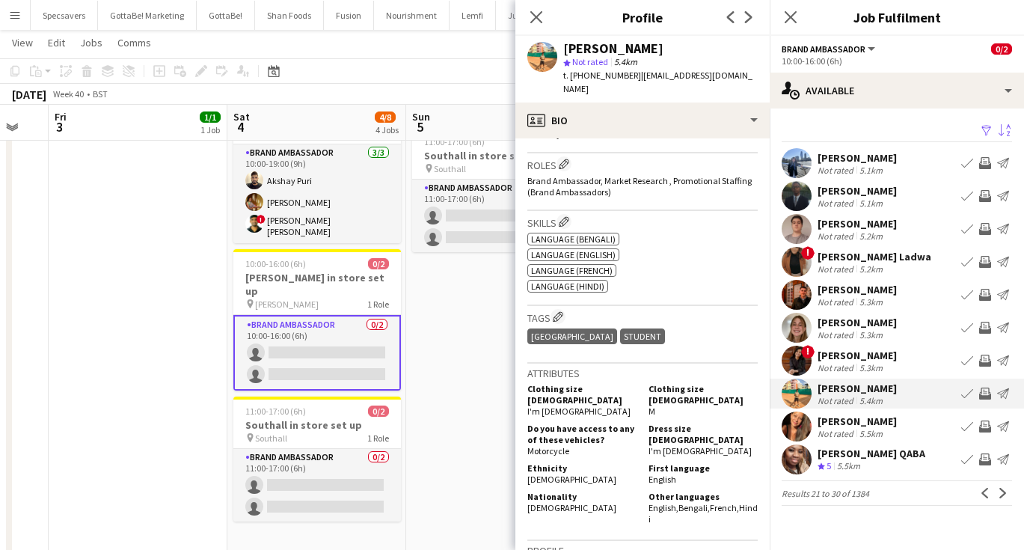
scroll to position [438, 0]
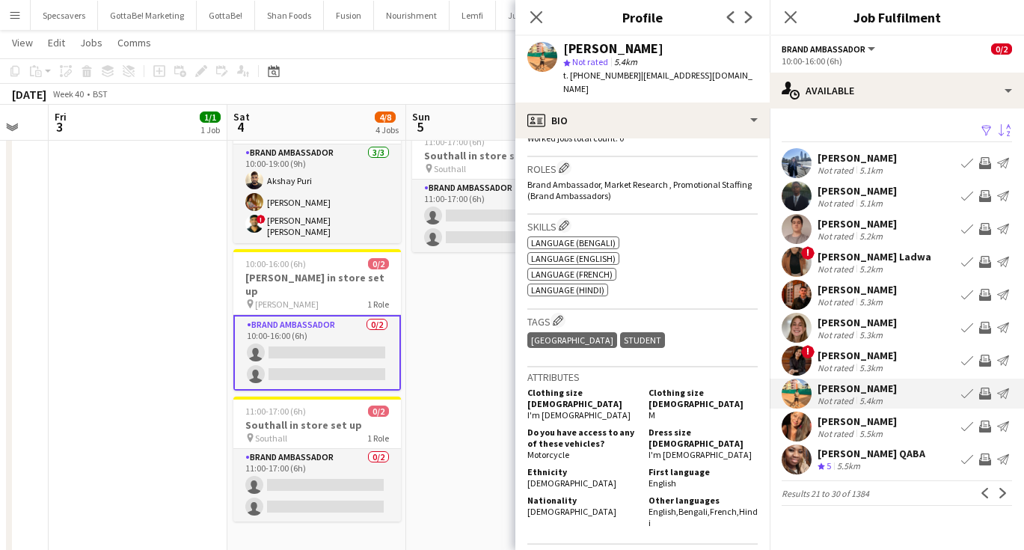
click at [859, 366] on div "5.3km" at bounding box center [870, 367] width 29 height 11
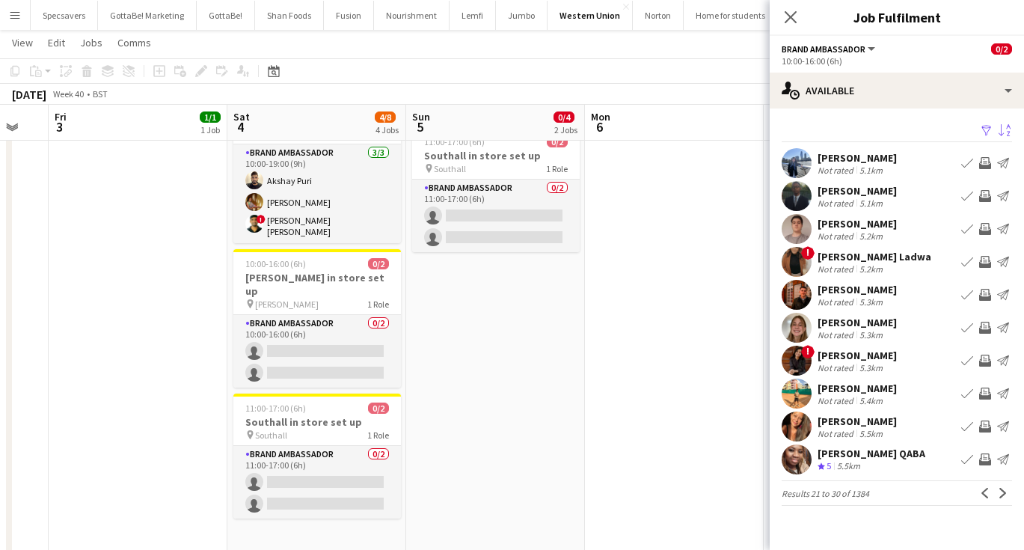
click at [18, 18] on app-icon "Menu" at bounding box center [15, 15] width 12 height 12
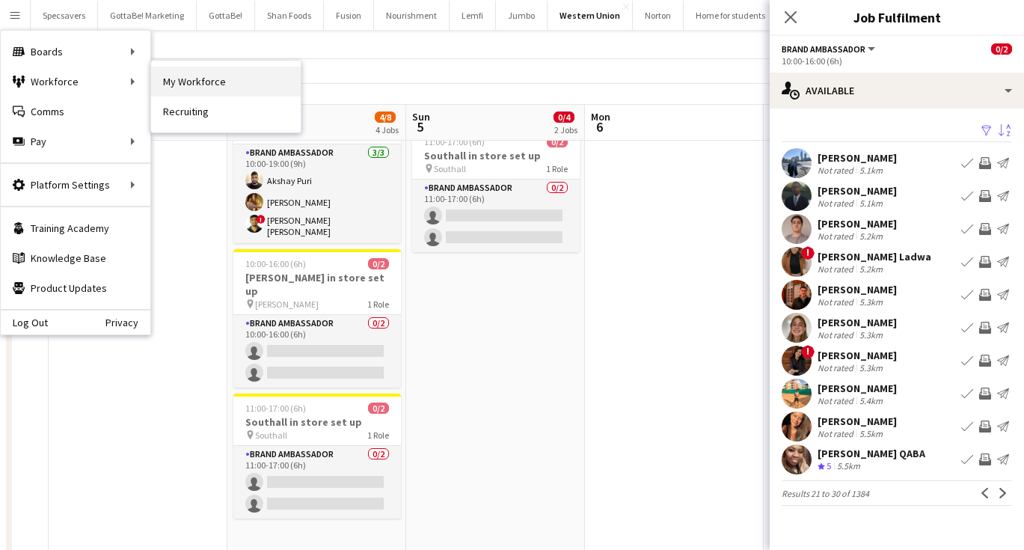
click at [204, 78] on link "My Workforce" at bounding box center [226, 82] width 150 height 30
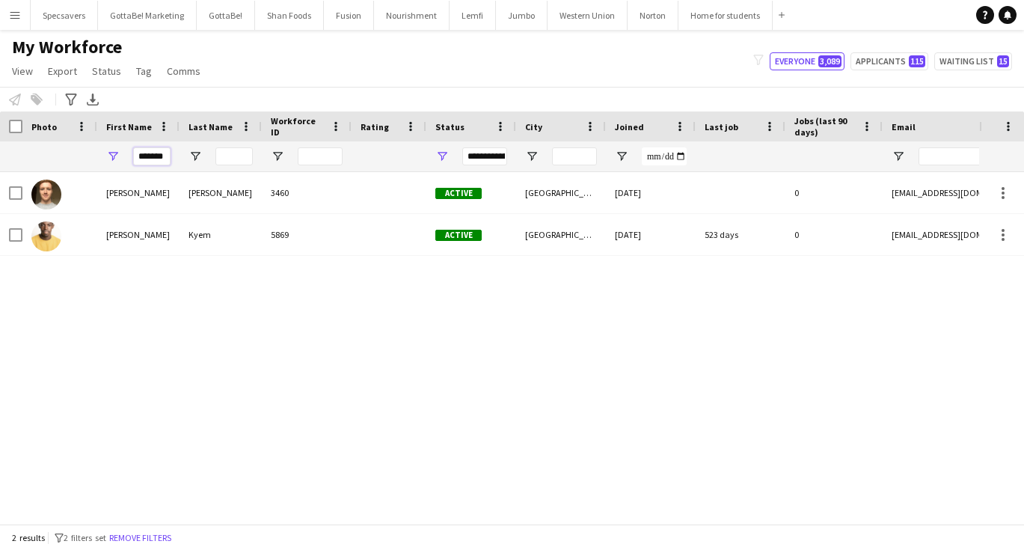
click at [161, 156] on input "*******" at bounding box center [151, 156] width 37 height 18
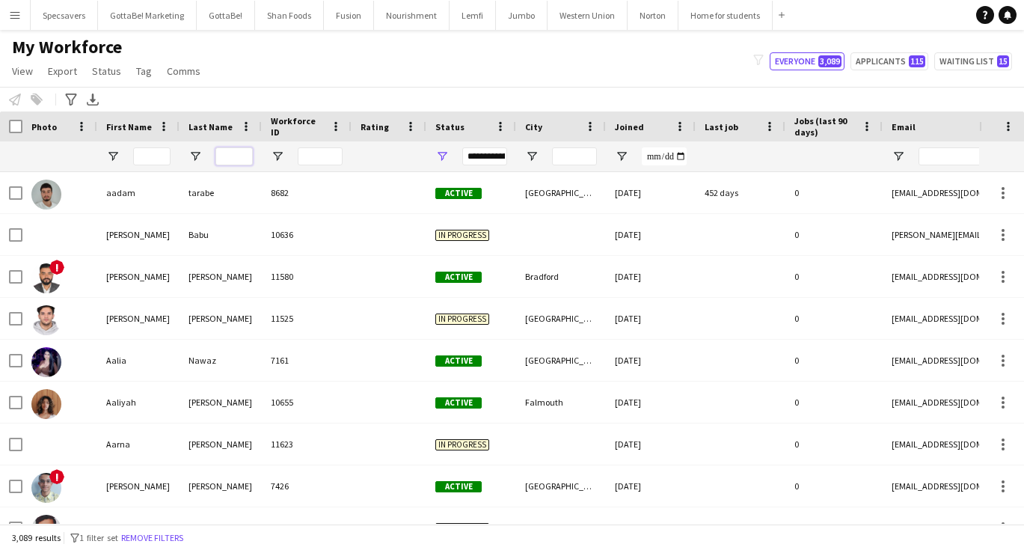
click at [236, 154] on input "Last Name Filter Input" at bounding box center [233, 156] width 37 height 18
click at [152, 159] on input "First Name Filter Input" at bounding box center [151, 156] width 37 height 18
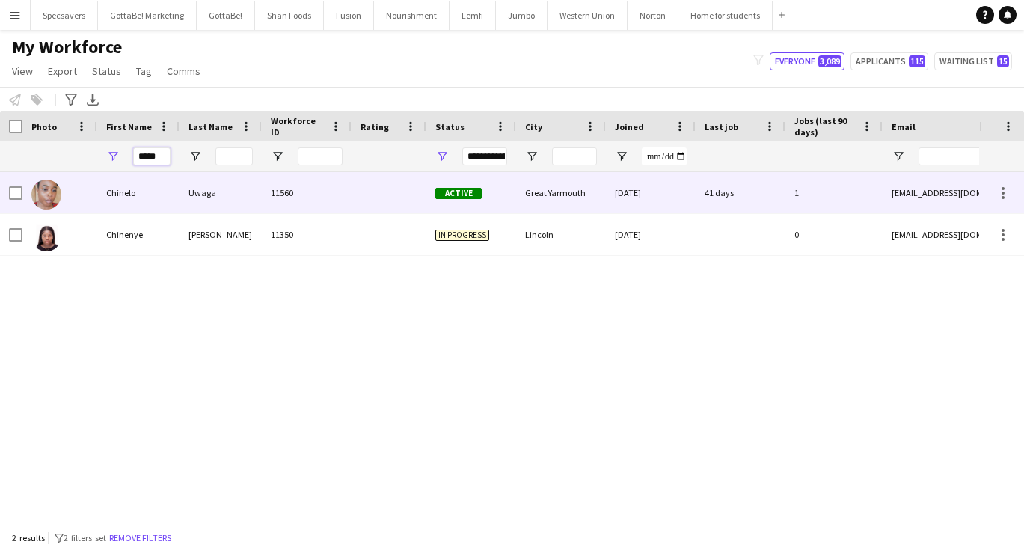
type input "*****"
click at [162, 196] on div "Chinelo" at bounding box center [138, 192] width 82 height 41
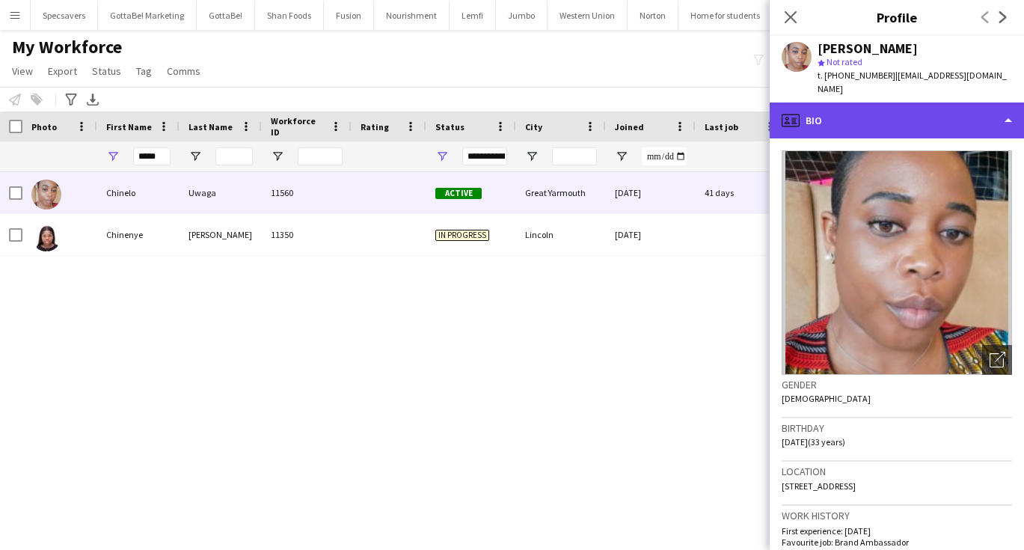
click at [912, 102] on div "profile Bio" at bounding box center [897, 120] width 254 height 36
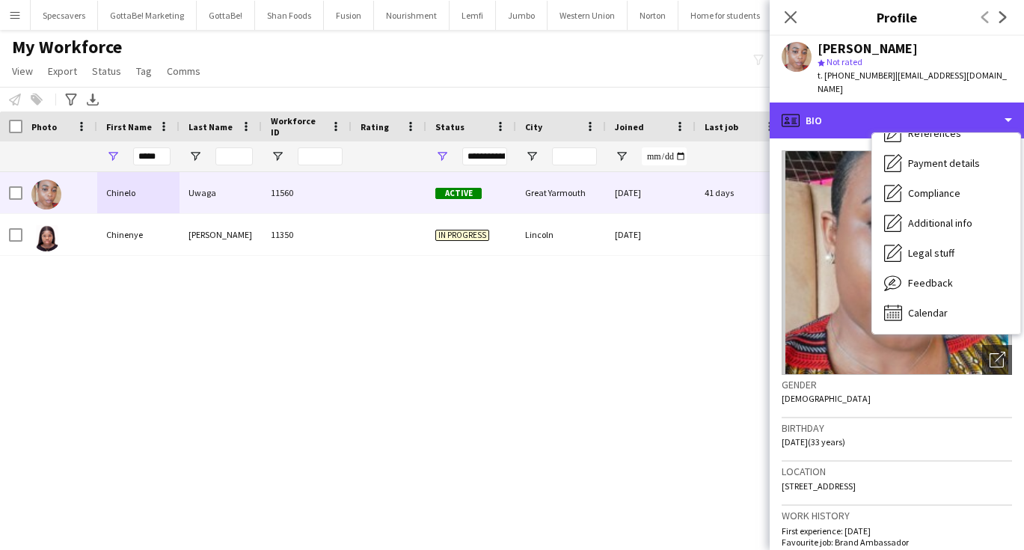
scroll to position [171, 0]
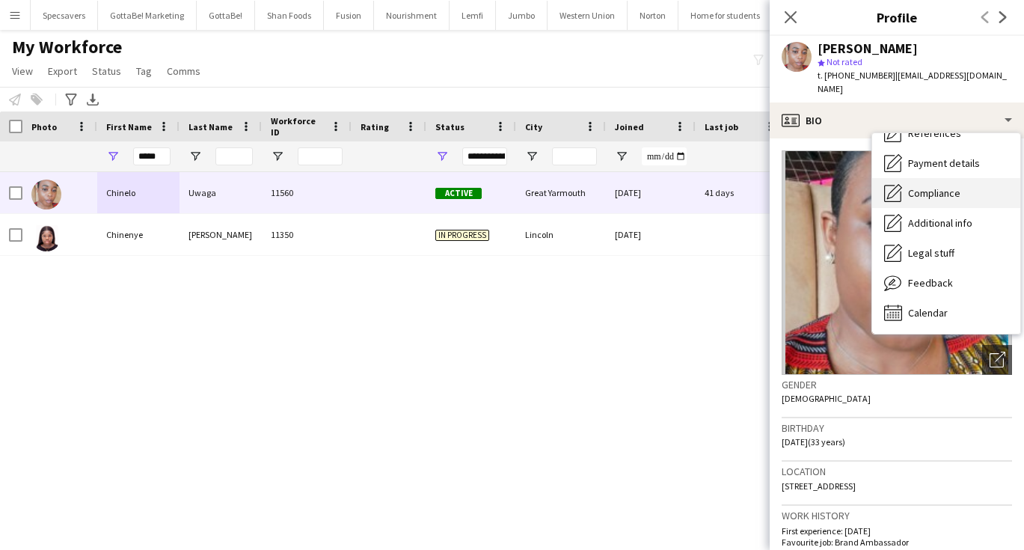
click at [928, 186] on span "Compliance" at bounding box center [934, 192] width 52 height 13
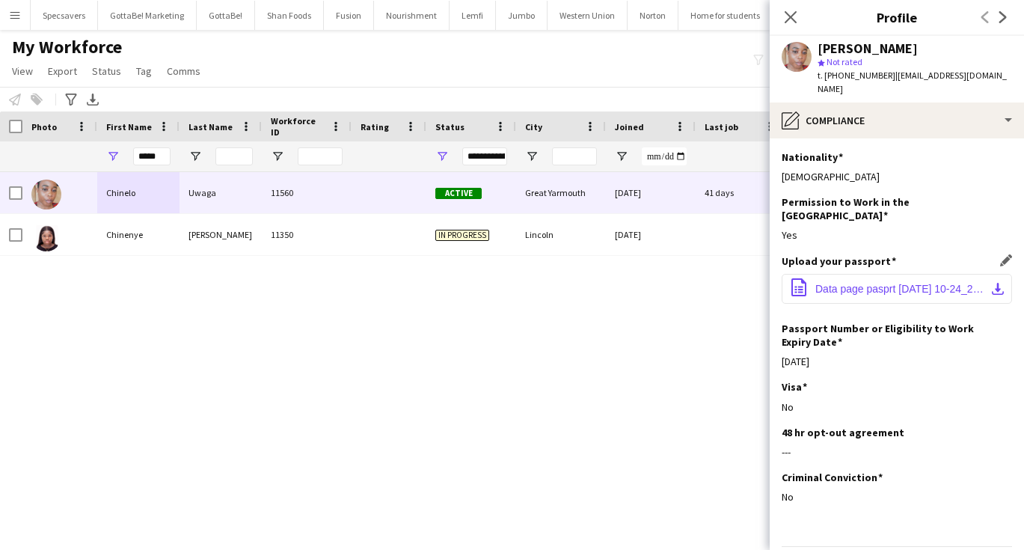
click at [895, 283] on span "Data page pasprt Jul 12, 2023 10-24_250805_102441.pdf" at bounding box center [899, 289] width 169 height 12
click at [571, 79] on div "My Workforce View Views Default view New view Update view Delete view Edit name…" at bounding box center [512, 61] width 1024 height 51
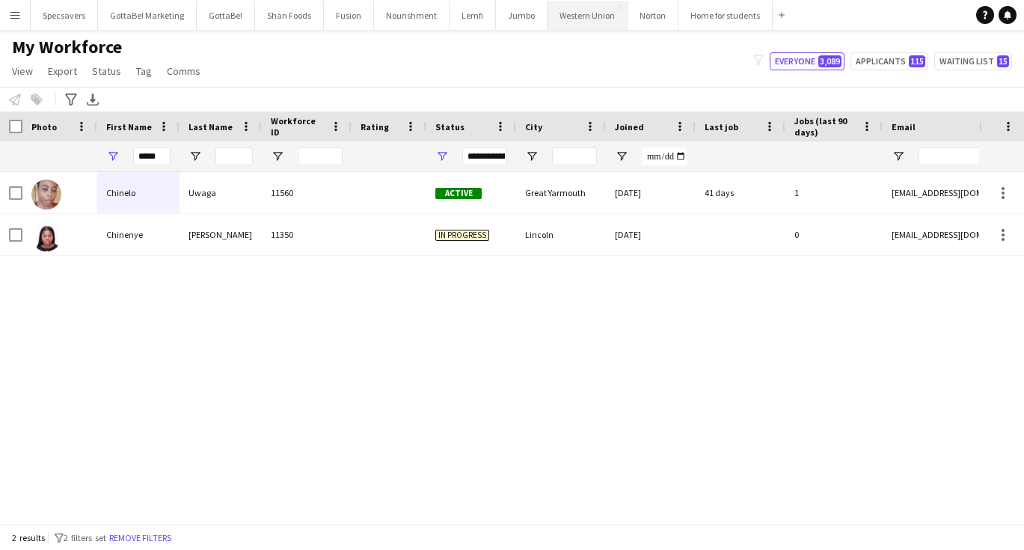
click at [574, 22] on button "Western Union Close" at bounding box center [588, 15] width 80 height 29
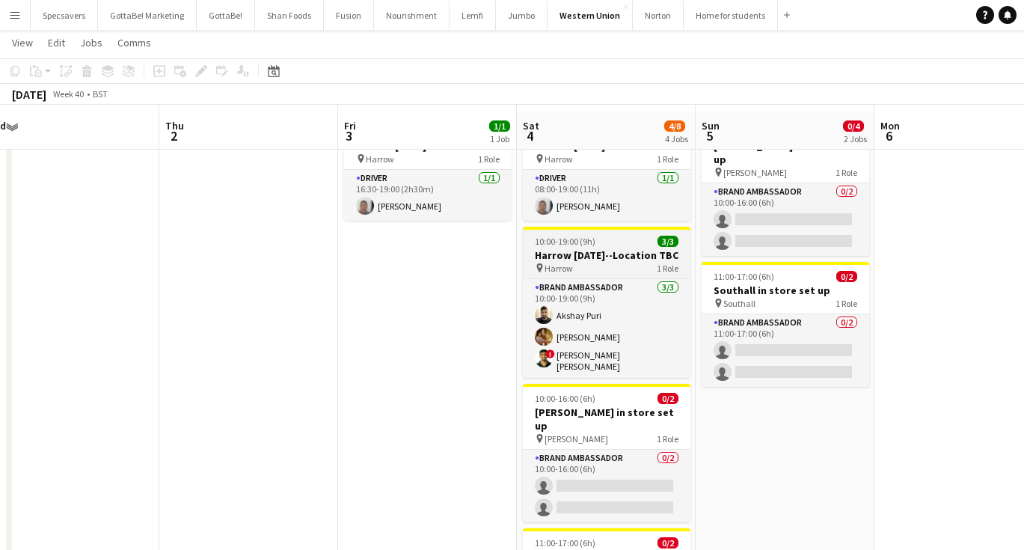
scroll to position [23, 0]
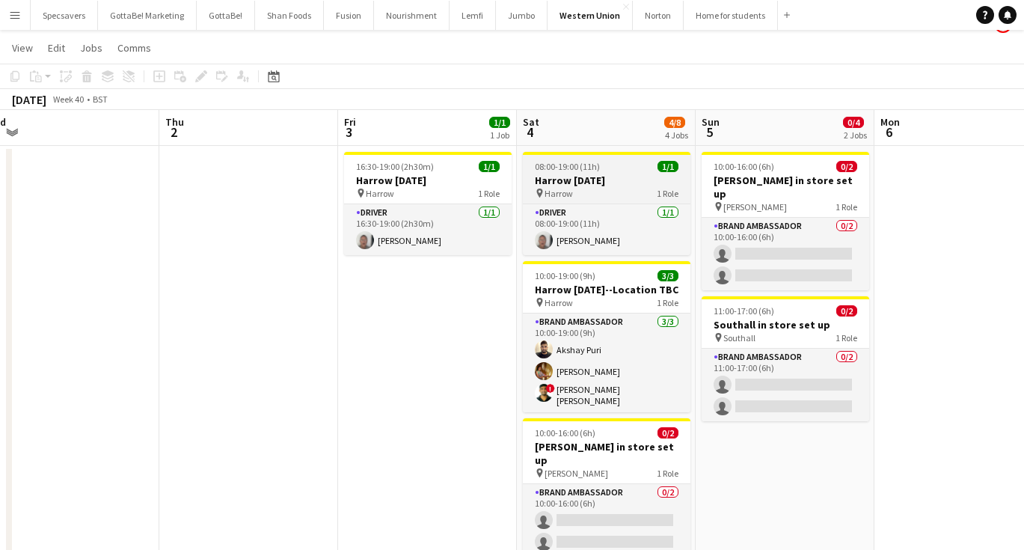
click at [590, 187] on div "pin Harrow 1 Role" at bounding box center [607, 193] width 168 height 12
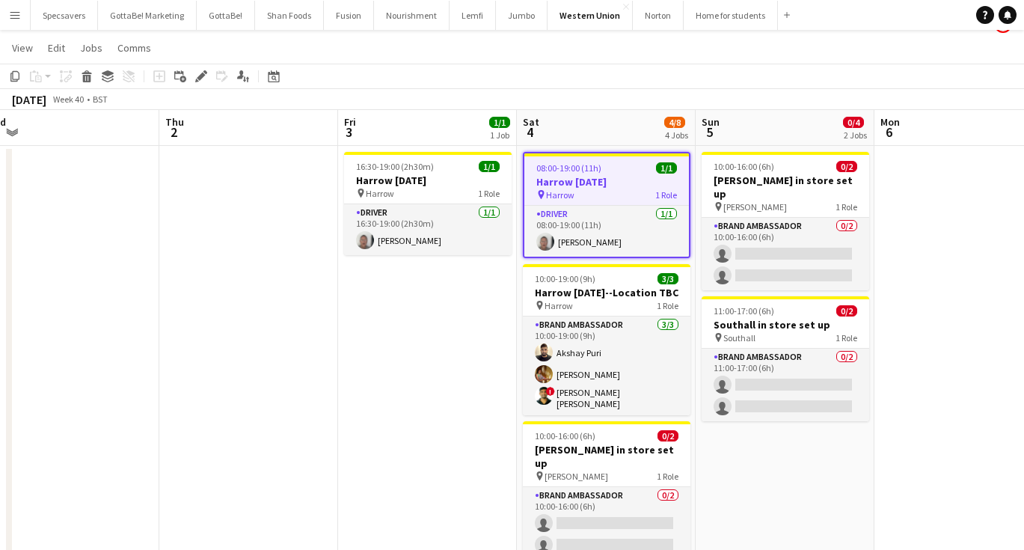
click at [791, 467] on app-date-cell "10:00-16:00 (6h) 0/2 Hayes in store set up pin Hayes 1 Role Brand Ambassador 0/…" at bounding box center [785, 445] width 179 height 598
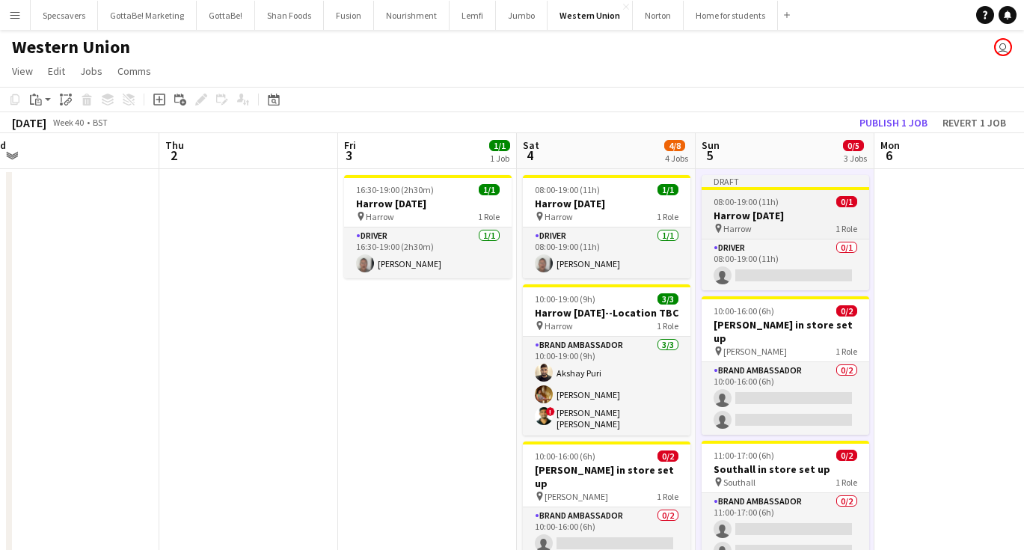
scroll to position [0, 0]
click at [779, 194] on app-job-card "Draft 08:00-19:00 (11h) 0/1 Harrow Diwali pin Harrow 1 Role Driver 0/1 08:00-19…" at bounding box center [786, 232] width 168 height 115
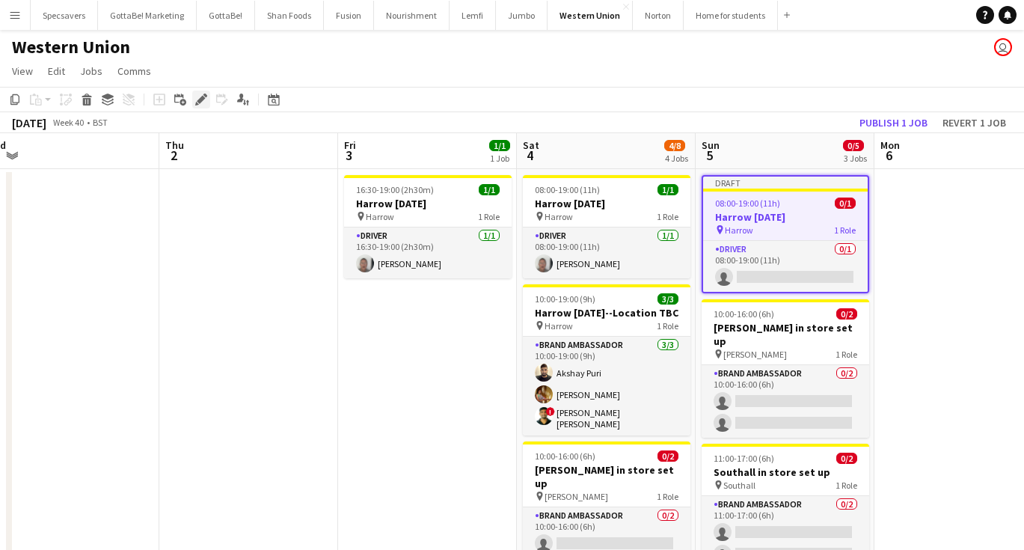
click at [200, 99] on icon at bounding box center [201, 100] width 8 height 8
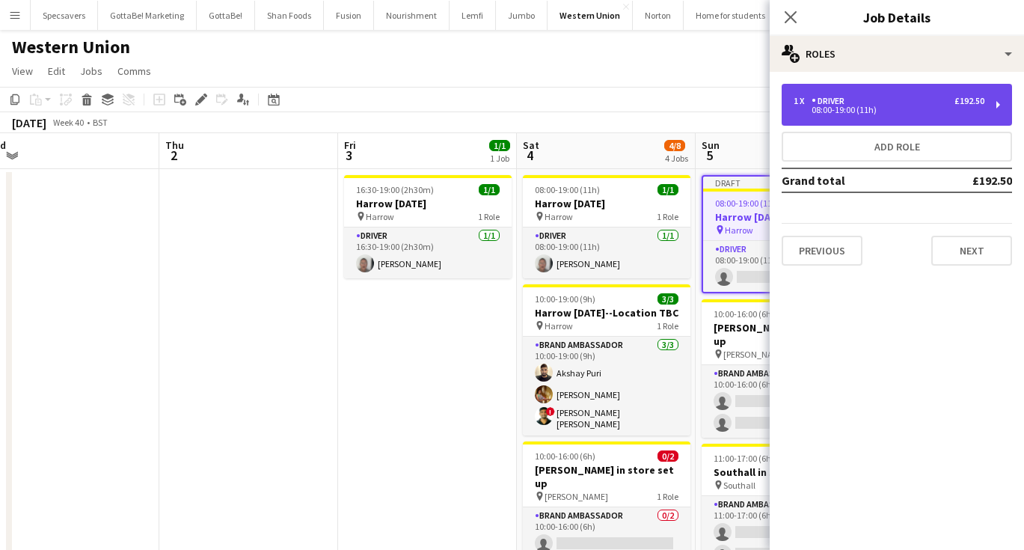
click at [871, 102] on div "1 x Driver £192.50" at bounding box center [889, 101] width 191 height 10
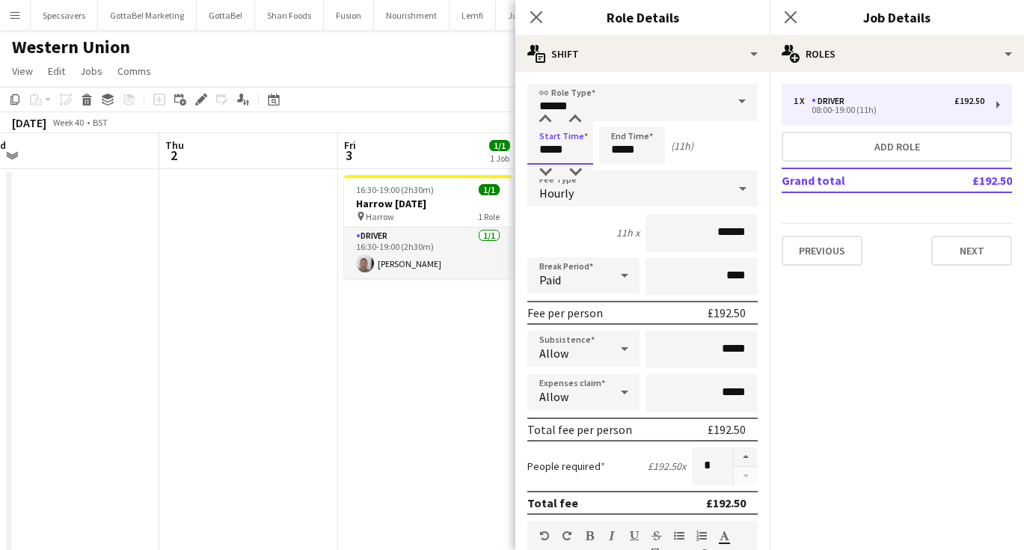
drag, startPoint x: 567, startPoint y: 149, endPoint x: 531, endPoint y: 147, distance: 35.9
click at [531, 147] on input "*****" at bounding box center [560, 145] width 66 height 37
type input "*****"
click at [637, 155] on input "*****" at bounding box center [632, 145] width 66 height 37
drag, startPoint x: 642, startPoint y: 153, endPoint x: 603, endPoint y: 154, distance: 38.9
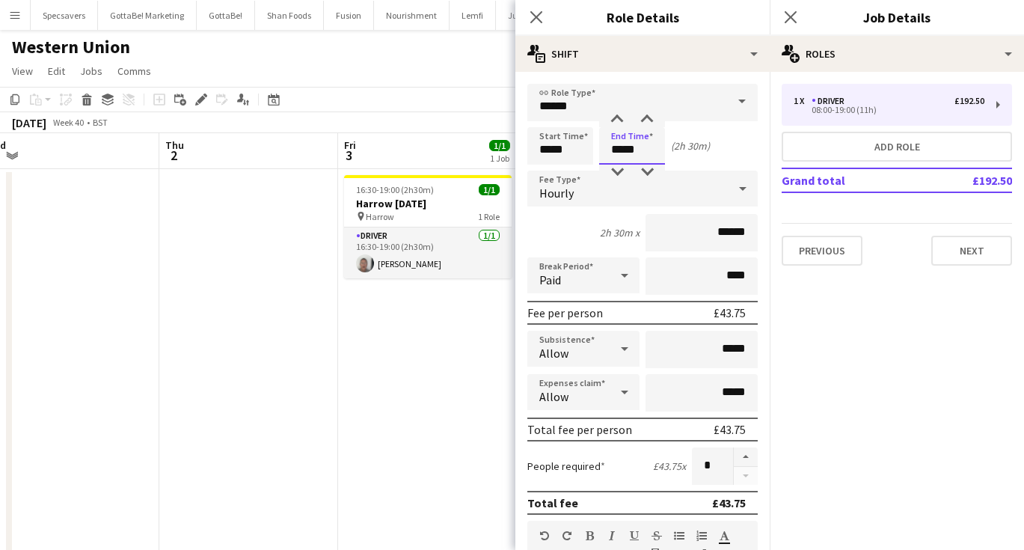
click at [603, 154] on input "*****" at bounding box center [632, 145] width 66 height 37
type input "*****"
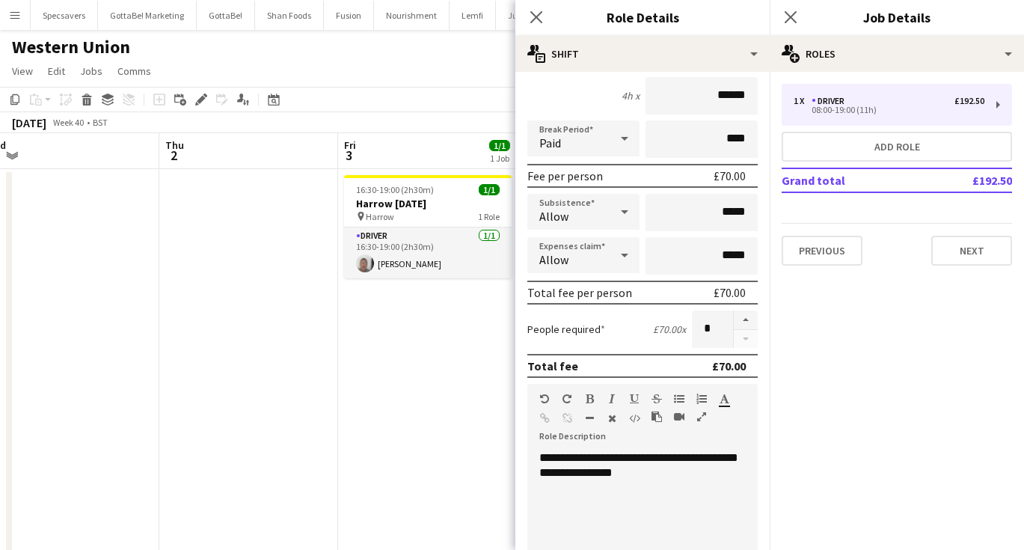
scroll to position [152, 0]
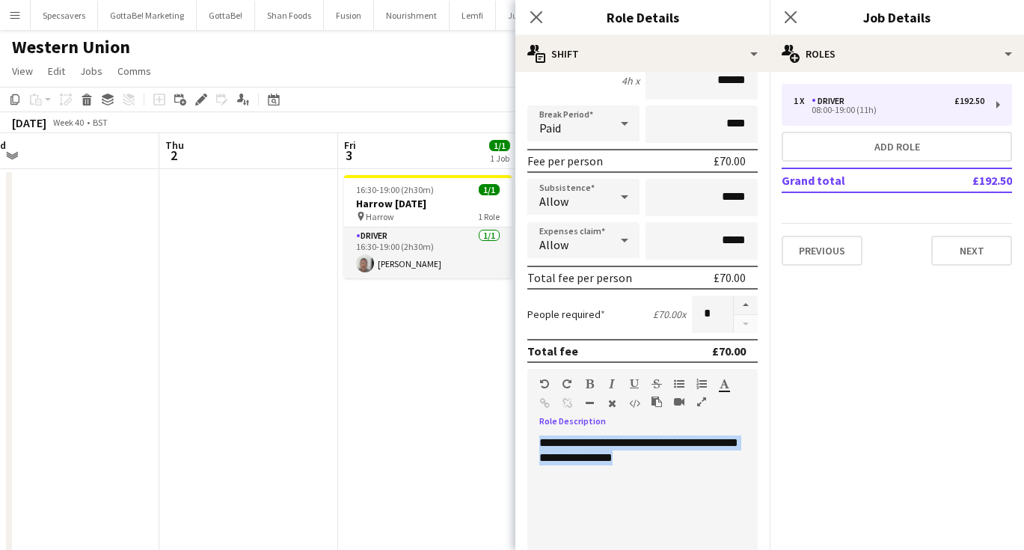
drag, startPoint x: 648, startPoint y: 458, endPoint x: 539, endPoint y: 443, distance: 110.2
click at [539, 443] on div "**********" at bounding box center [642, 525] width 230 height 180
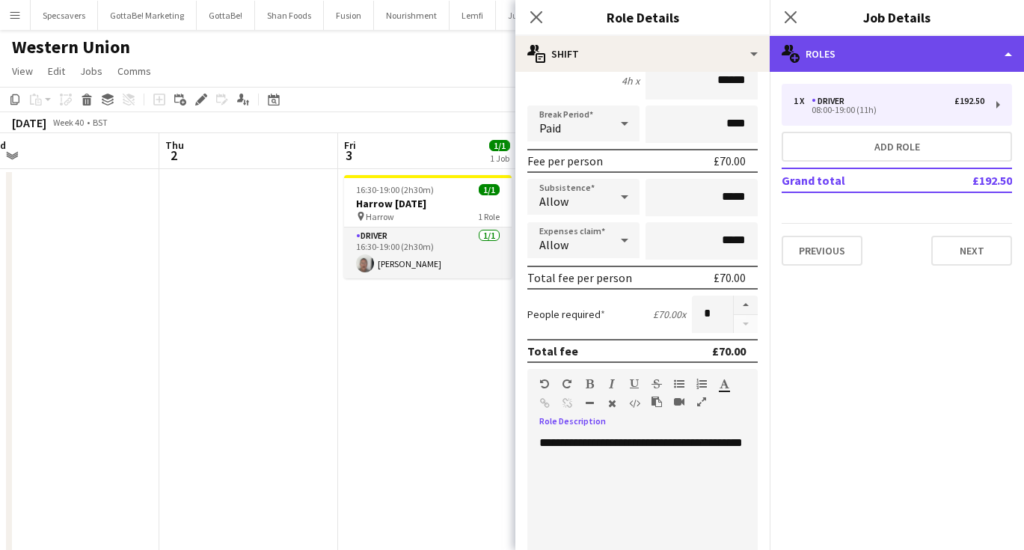
click at [816, 46] on div "multiple-users-add Roles" at bounding box center [897, 54] width 254 height 36
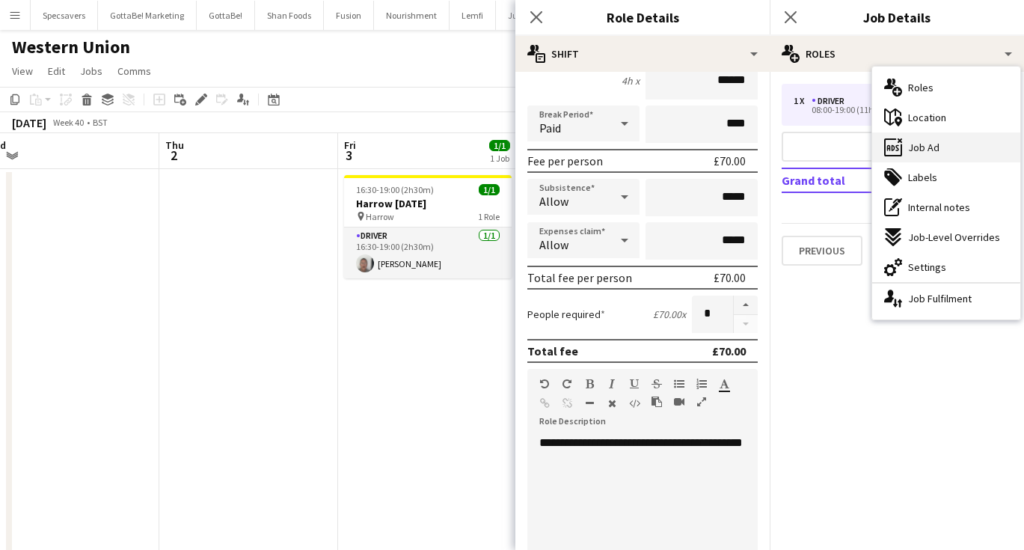
click at [904, 149] on div "ads-window Job Ad" at bounding box center [946, 147] width 148 height 30
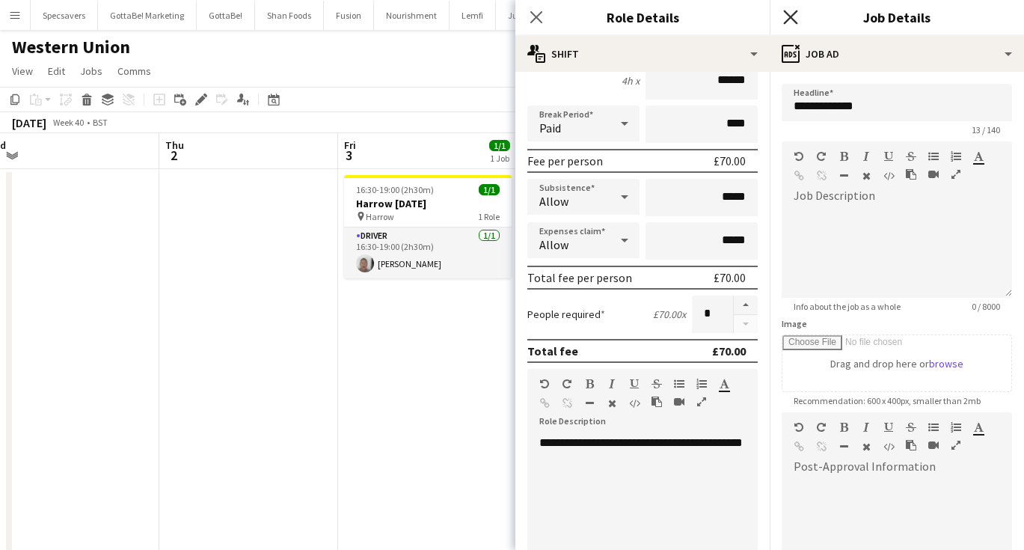
click at [794, 17] on icon "Close pop-in" at bounding box center [790, 17] width 14 height 14
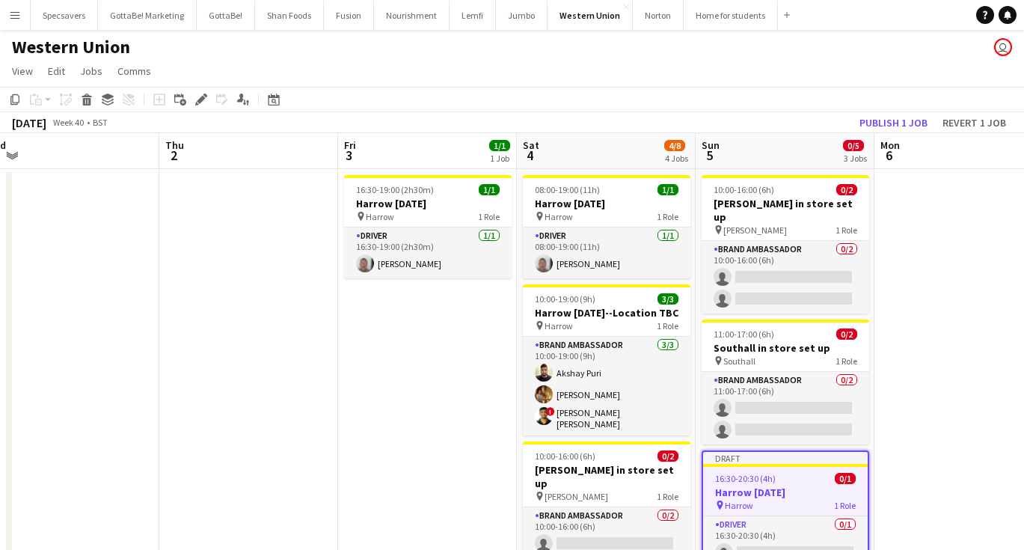
click at [944, 400] on app-date-cell at bounding box center [963, 468] width 179 height 598
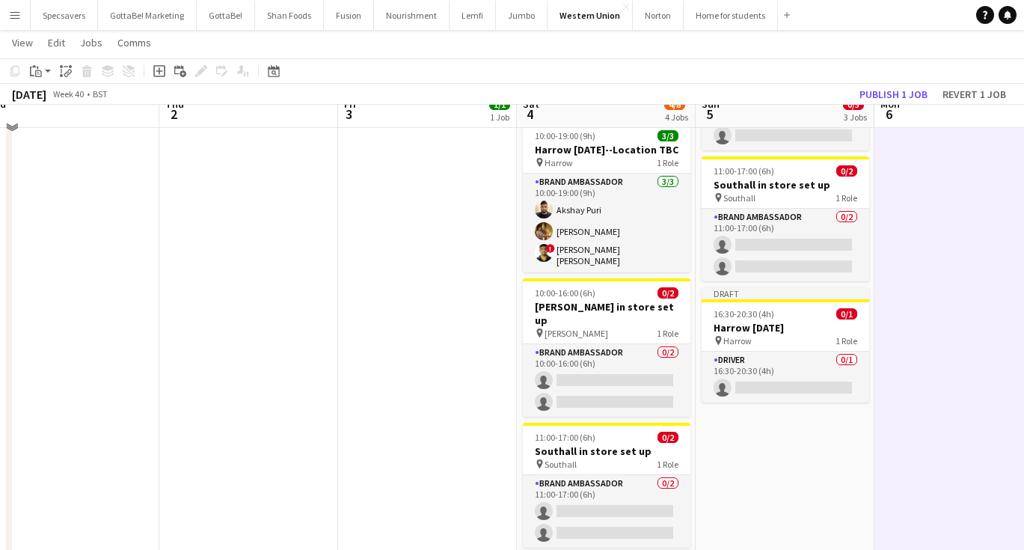
scroll to position [172, 0]
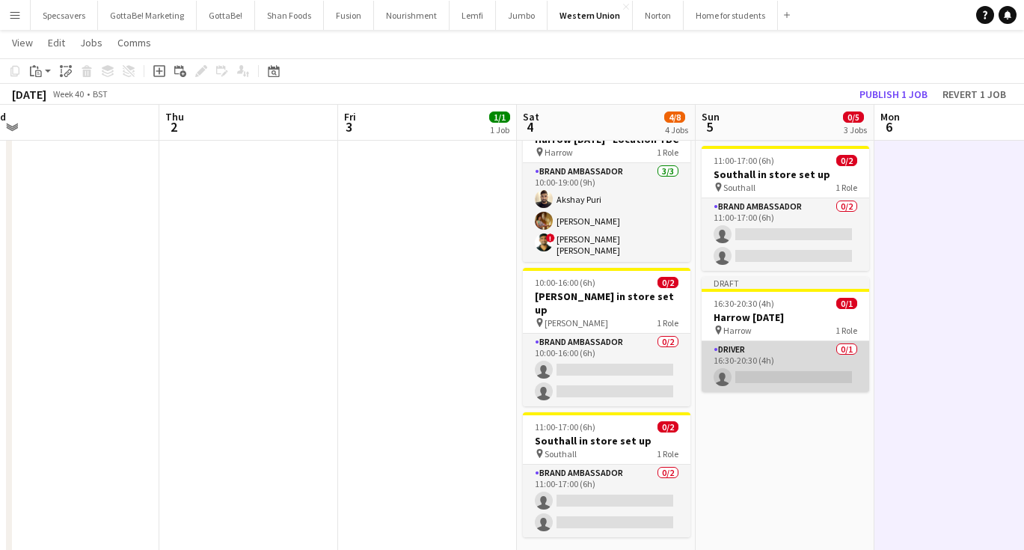
click at [811, 361] on app-card-role "Driver 0/1 16:30-20:30 (4h) single-neutral-actions" at bounding box center [786, 366] width 168 height 51
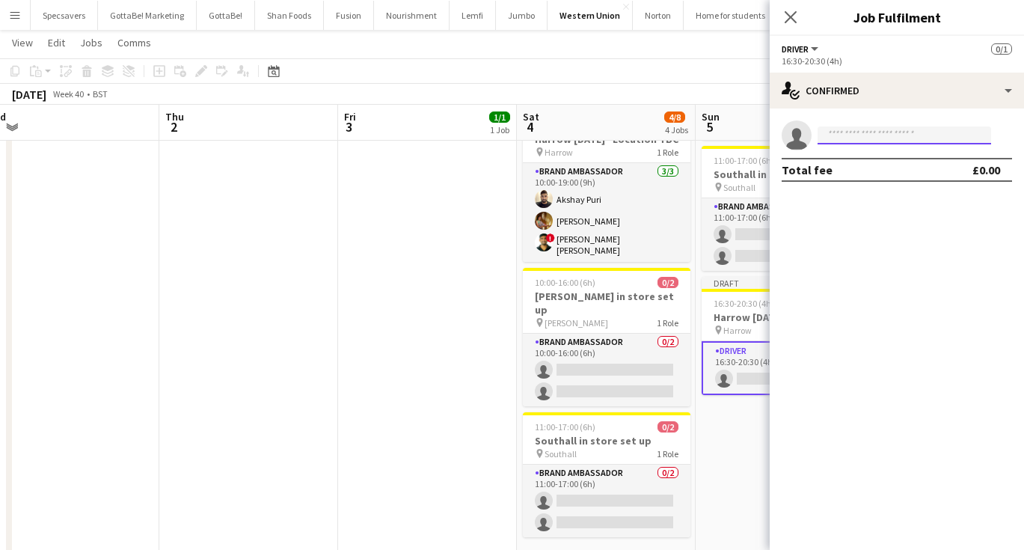
click at [851, 136] on input at bounding box center [905, 135] width 174 height 18
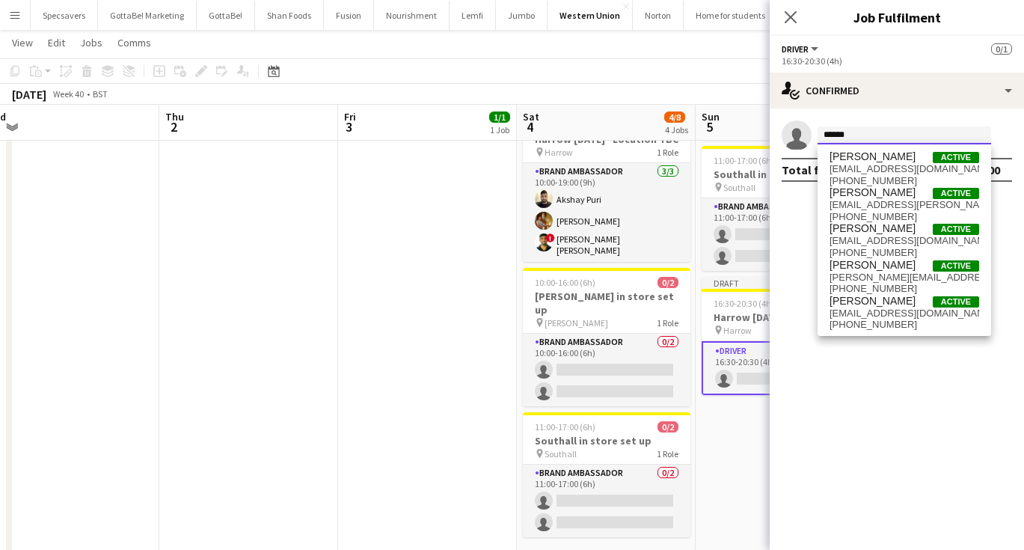
type input "*******"
drag, startPoint x: 917, startPoint y: 256, endPoint x: 902, endPoint y: 310, distance: 55.9
click at [902, 310] on span "mbekf@btinternet.com" at bounding box center [904, 313] width 150 height 12
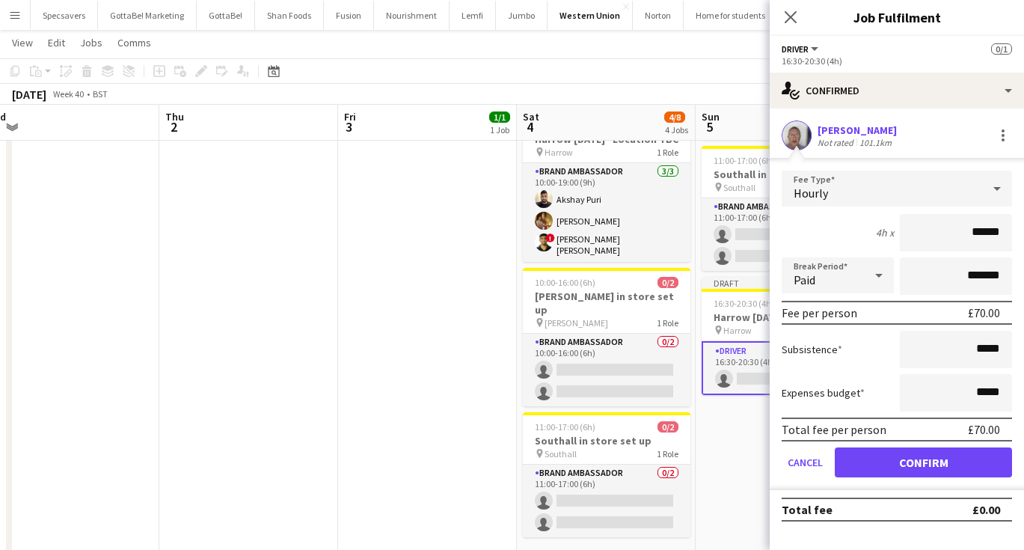
click at [942, 467] on button "Confirm" at bounding box center [923, 462] width 177 height 30
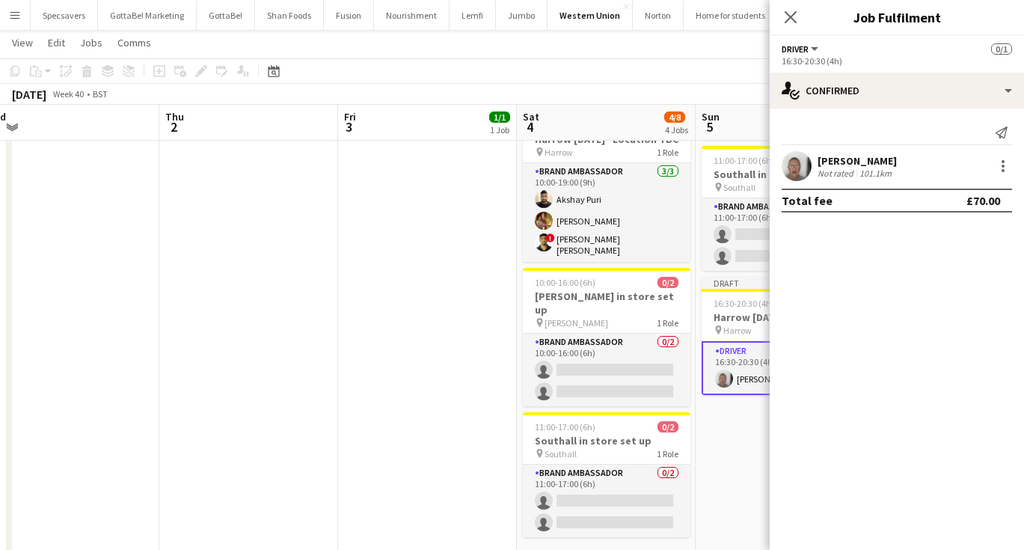
click at [715, 438] on app-date-cell "10:00-16:00 (6h) 0/2 Hayes in store set up pin Hayes 1 Role Brand Ambassador 0/…" at bounding box center [785, 295] width 179 height 598
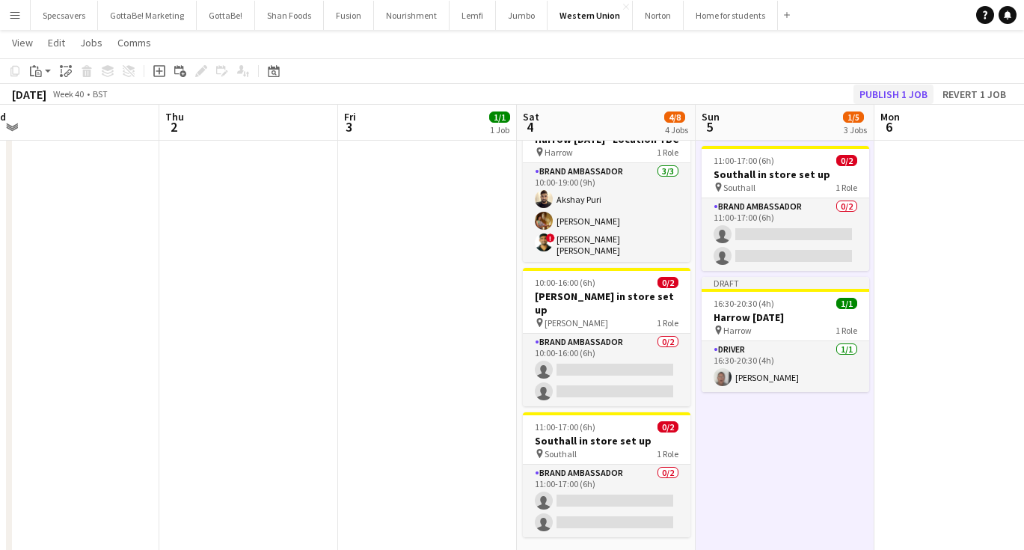
click at [890, 96] on button "Publish 1 job" at bounding box center [893, 94] width 80 height 19
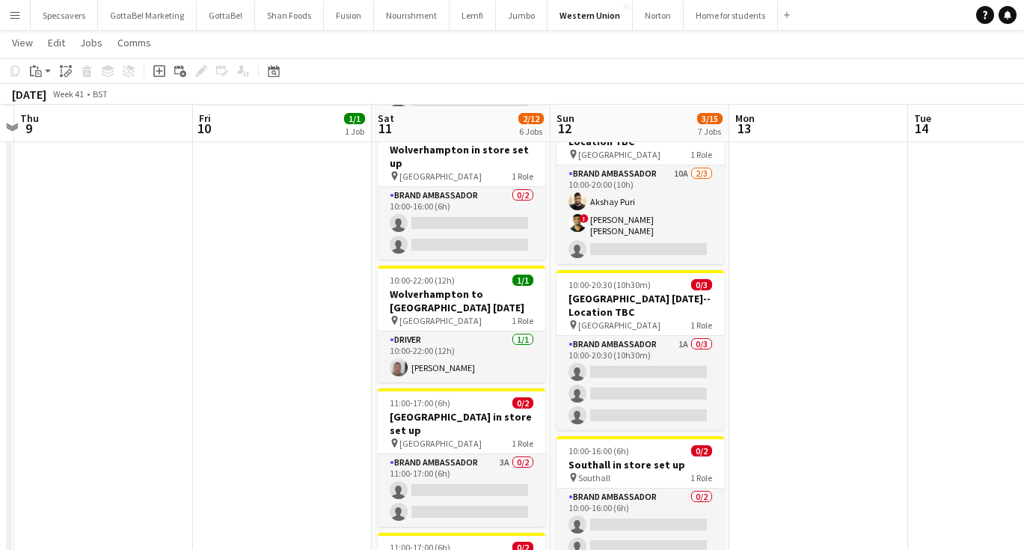
scroll to position [185, 0]
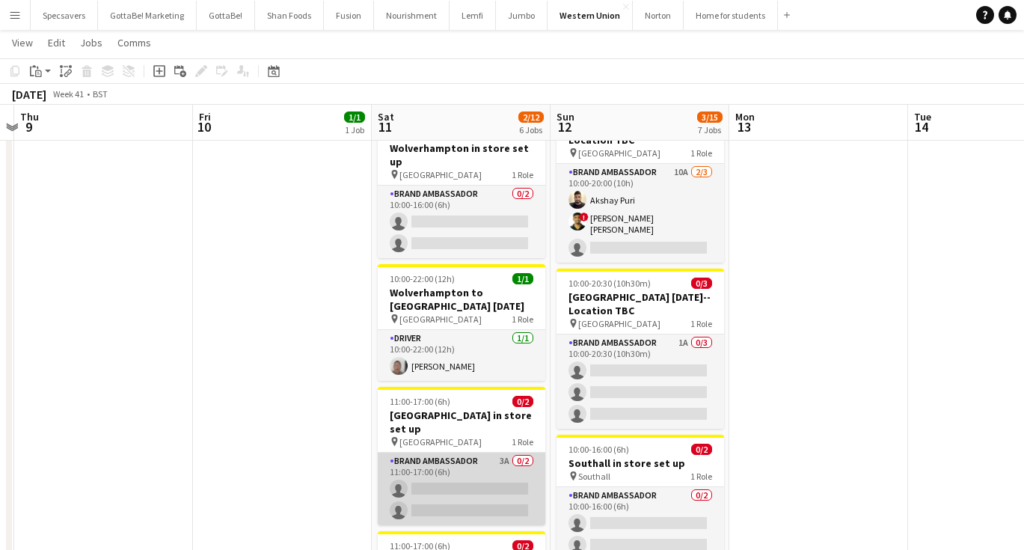
click at [453, 464] on app-card-role "Brand Ambassador 3A 0/2 11:00-17:00 (6h) single-neutral-actions single-neutral-…" at bounding box center [462, 489] width 168 height 73
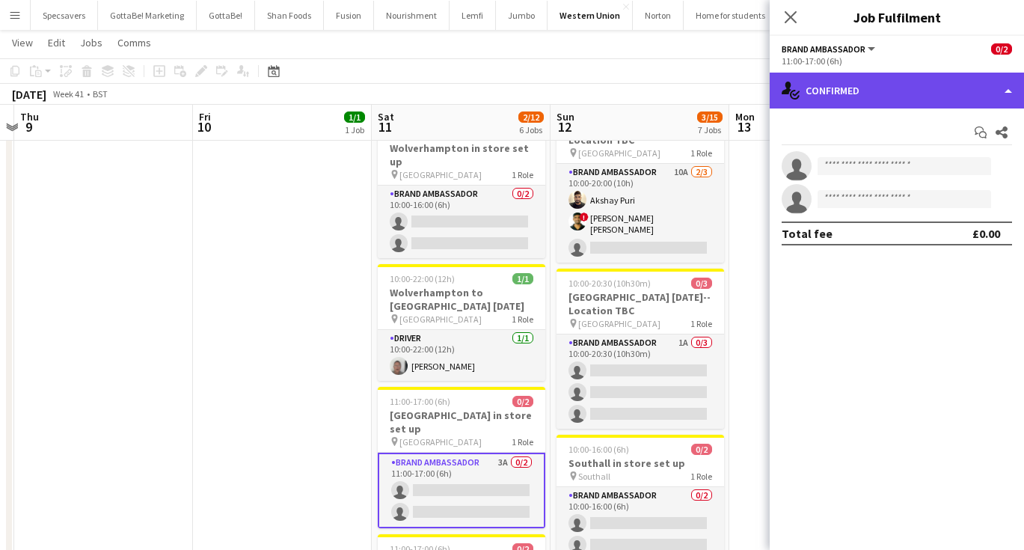
click at [941, 92] on div "single-neutral-actions-check-2 Confirmed" at bounding box center [897, 91] width 254 height 36
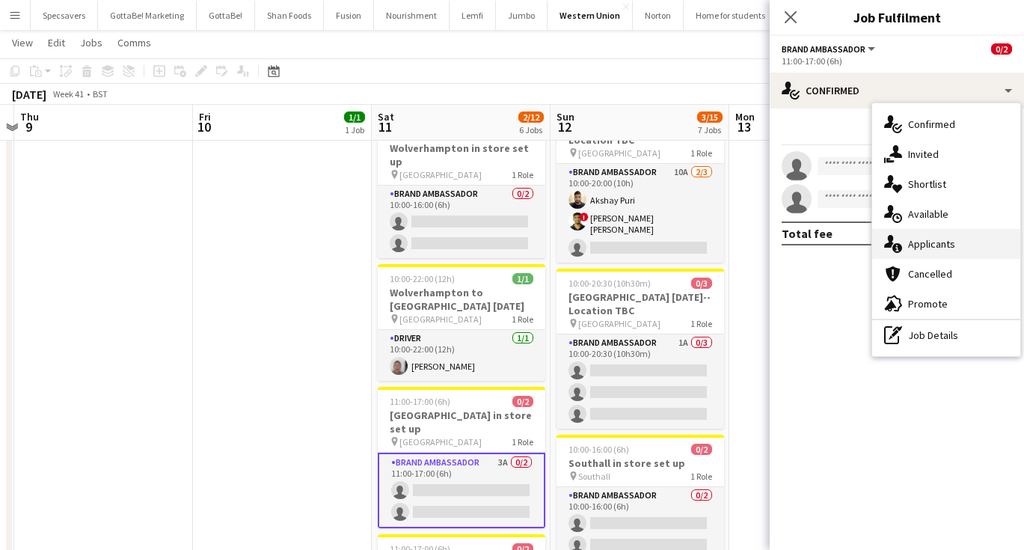
click at [929, 242] on span "Applicants" at bounding box center [931, 243] width 47 height 13
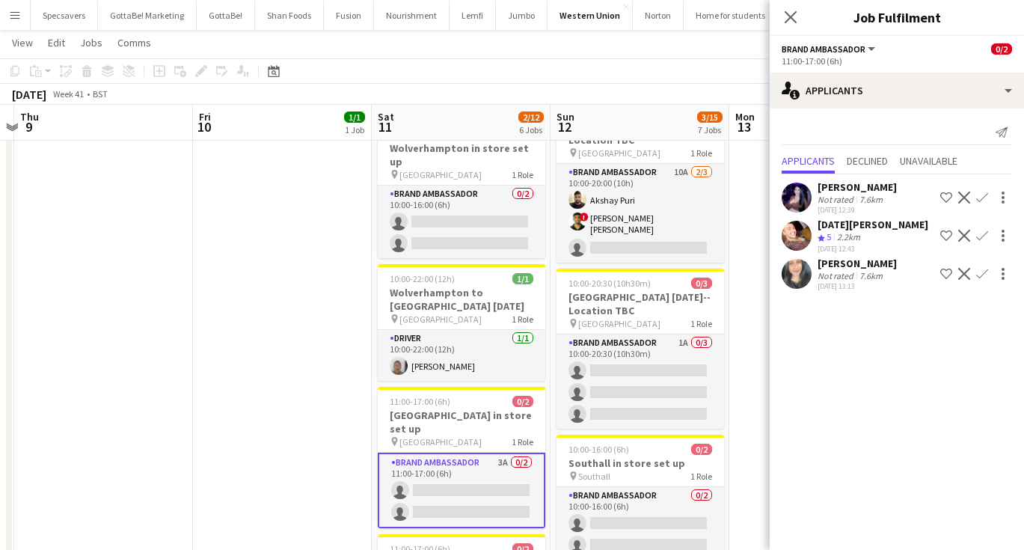
click at [833, 231] on div "Crew rating 5" at bounding box center [826, 237] width 16 height 13
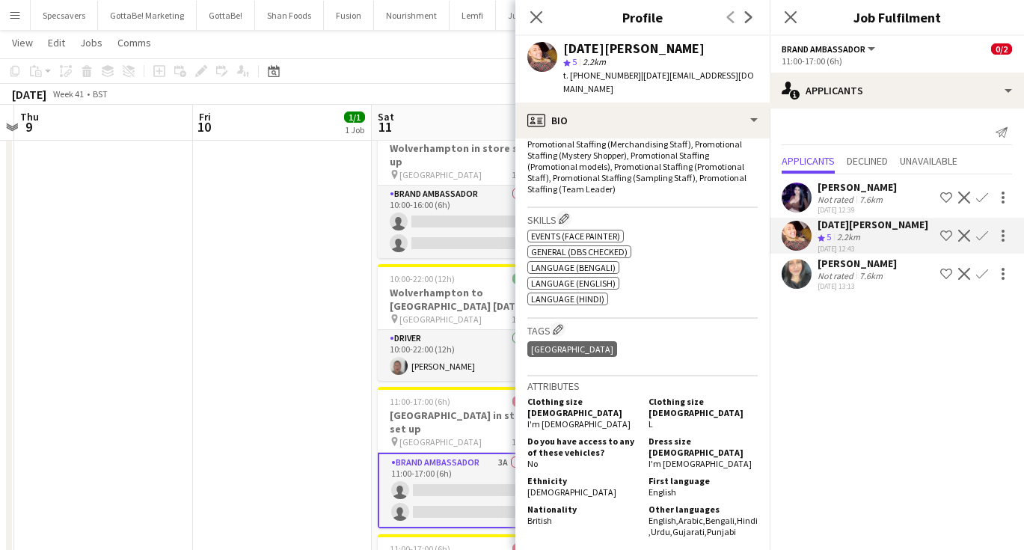
scroll to position [557, 0]
click at [867, 281] on div "26-09-2025 13:13" at bounding box center [857, 286] width 79 height 10
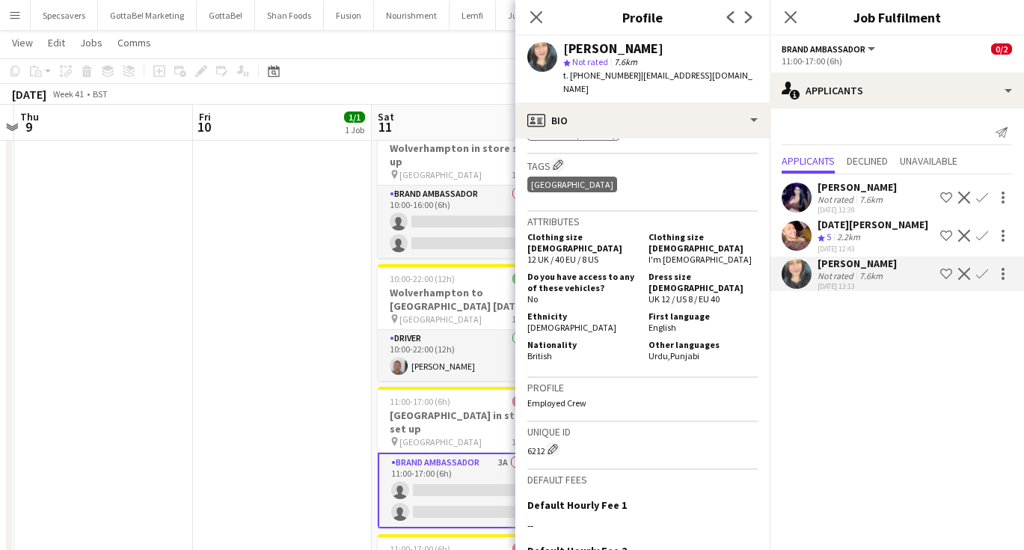
scroll to position [660, 0]
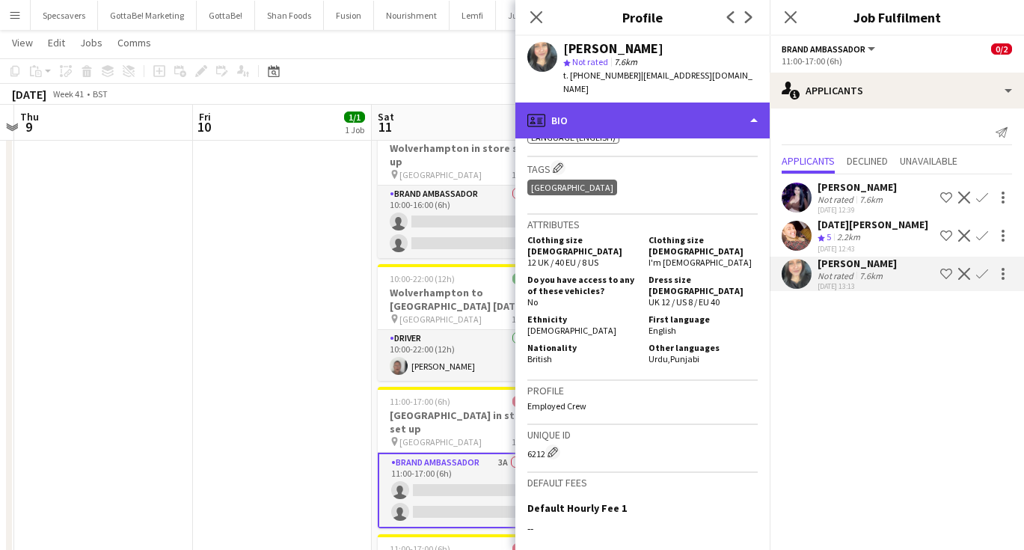
click at [690, 112] on div "profile Bio" at bounding box center [642, 120] width 254 height 36
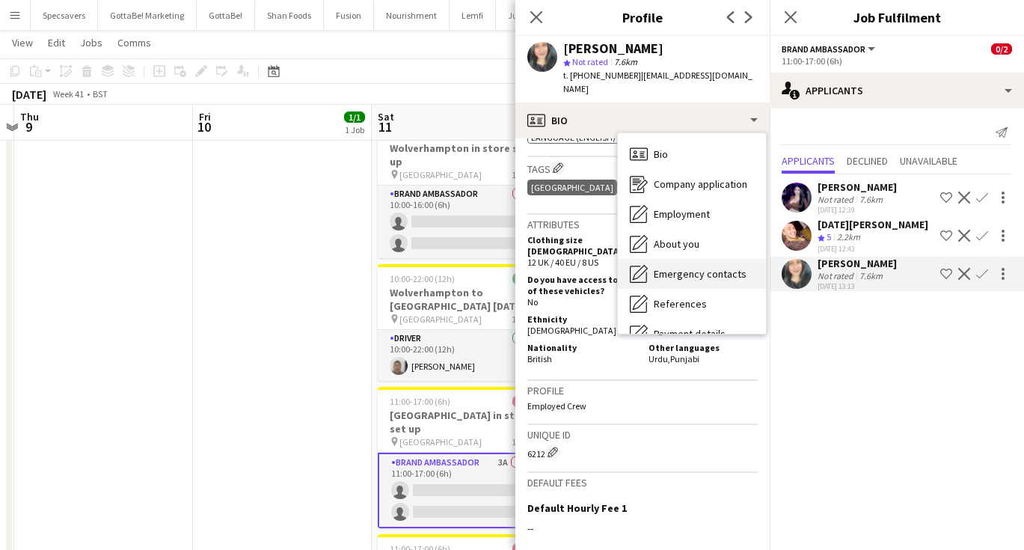
click at [694, 267] on div "Emergency contacts Emergency contacts" at bounding box center [692, 274] width 148 height 30
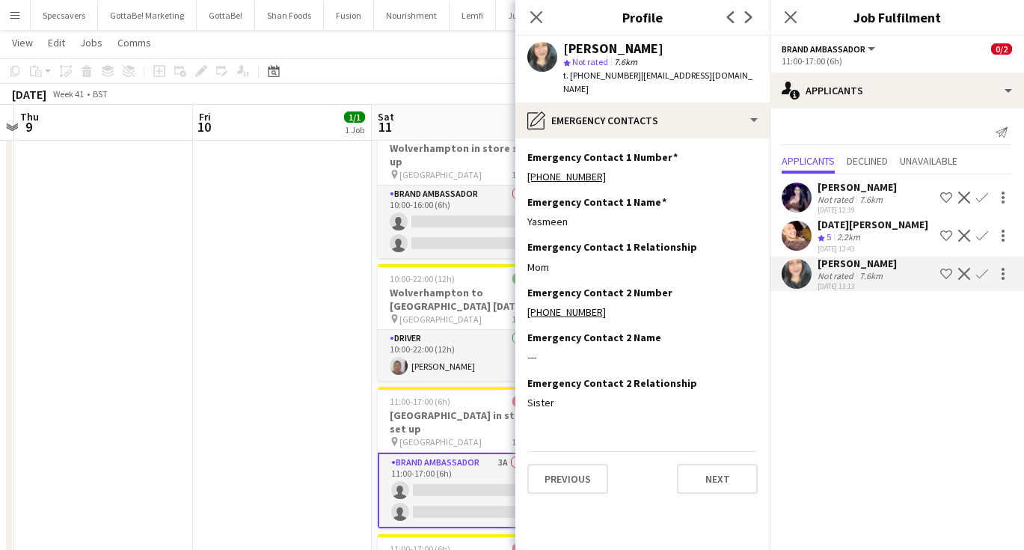
click at [835, 191] on div "Aalia Nawaz" at bounding box center [857, 186] width 79 height 13
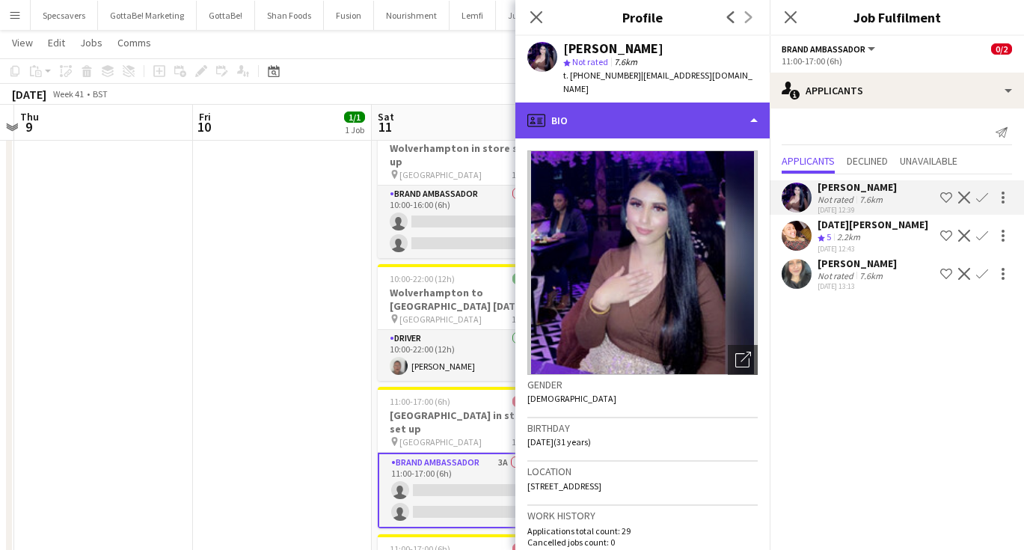
click at [665, 102] on div "profile Bio" at bounding box center [642, 120] width 254 height 36
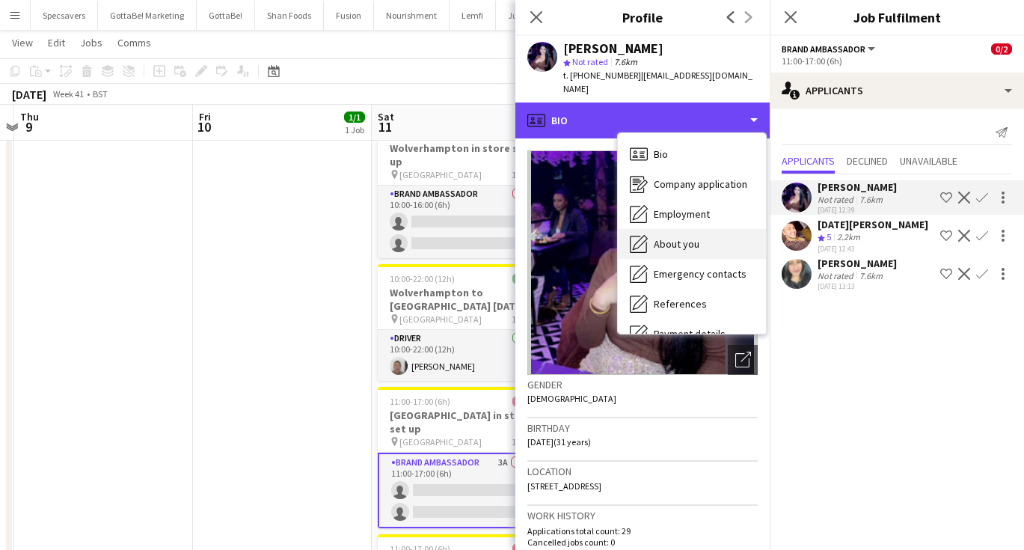
scroll to position [17, 0]
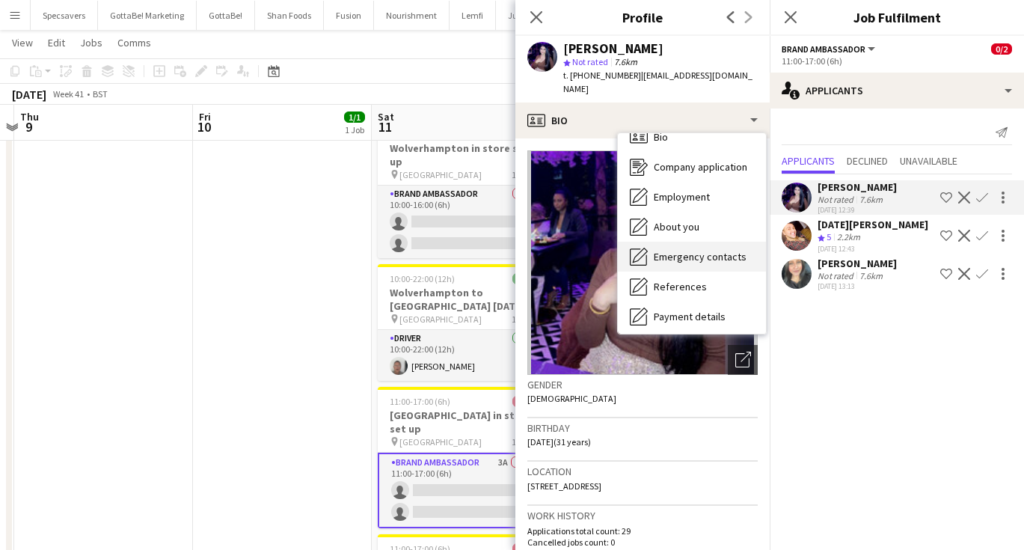
click at [684, 250] on span "Emergency contacts" at bounding box center [700, 256] width 93 height 13
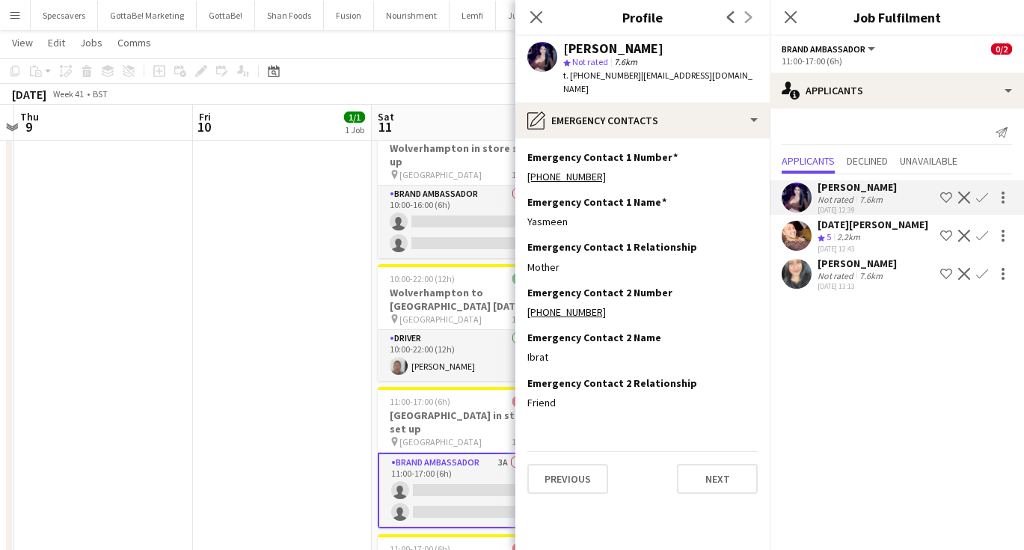
click at [847, 233] on div "2.2km" at bounding box center [848, 237] width 29 height 13
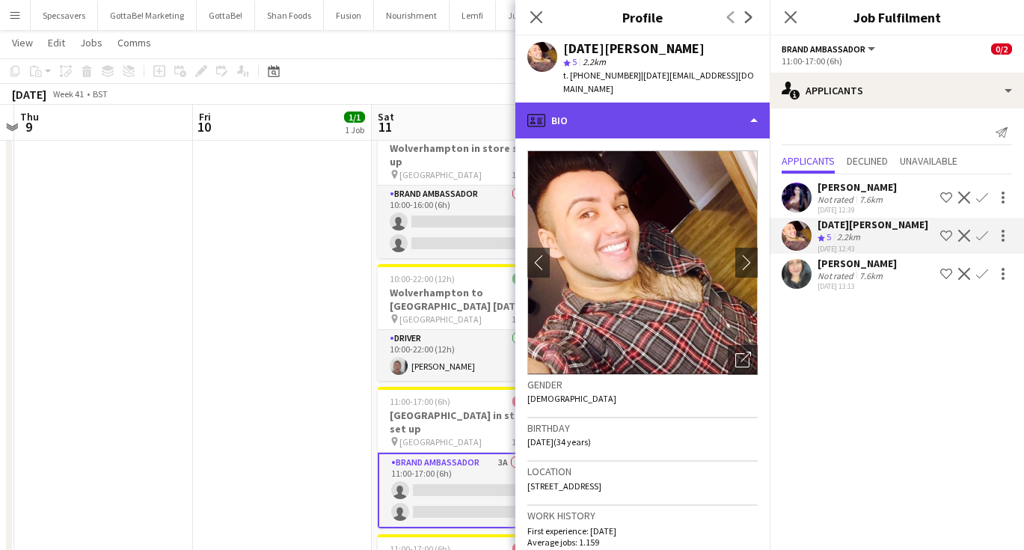
click at [649, 102] on div "profile Bio" at bounding box center [642, 120] width 254 height 36
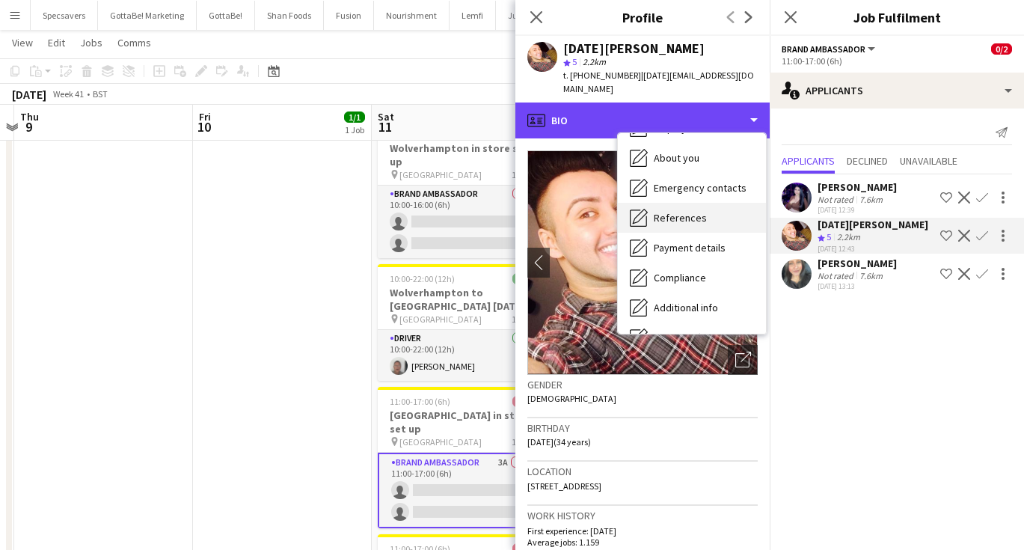
scroll to position [84, 0]
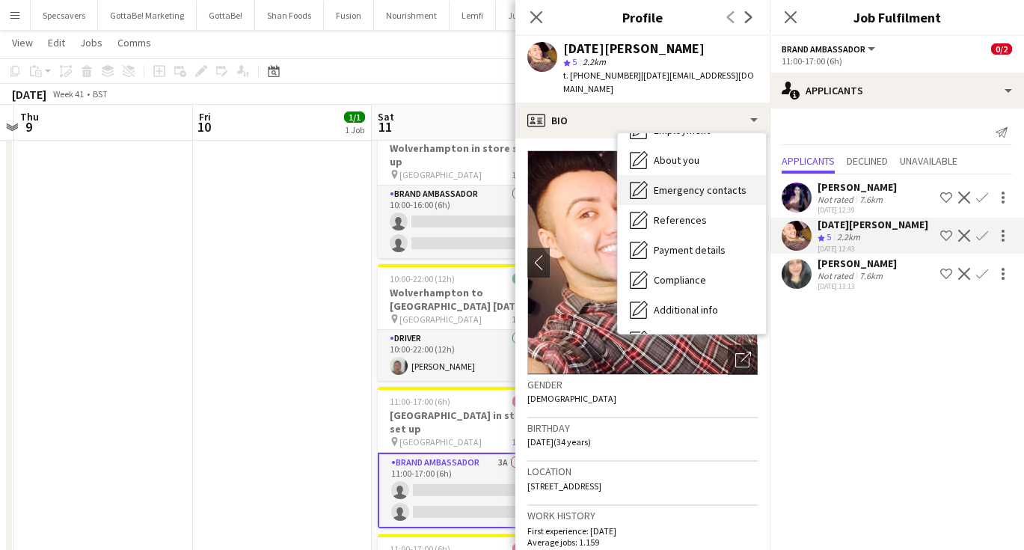
click at [683, 183] on span "Emergency contacts" at bounding box center [700, 189] width 93 height 13
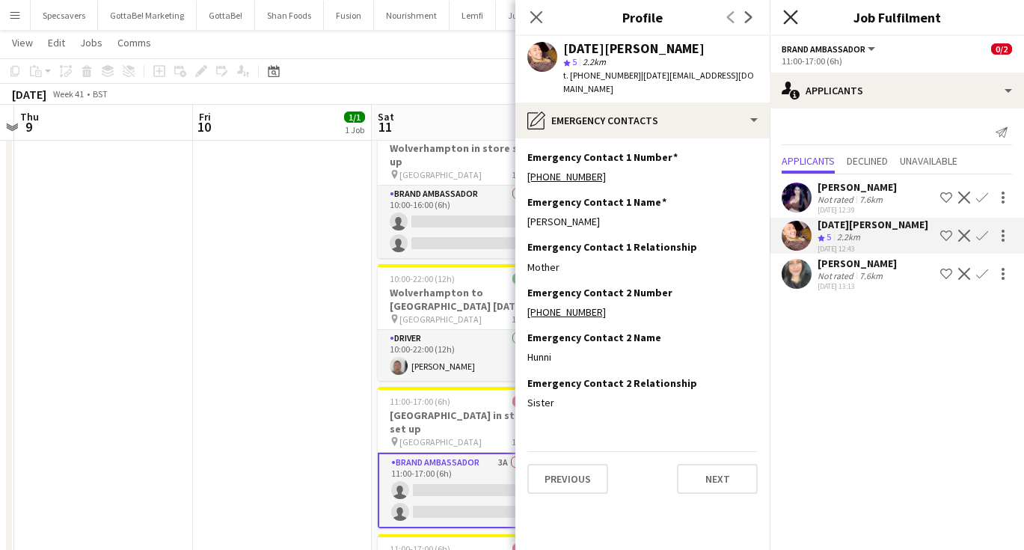
click at [791, 20] on icon "Close pop-in" at bounding box center [790, 17] width 14 height 14
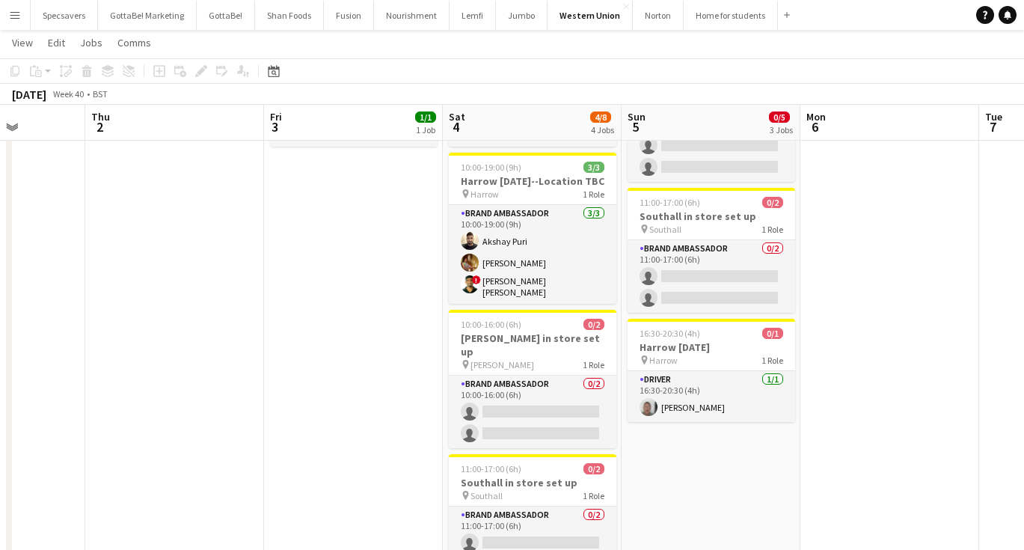
scroll to position [0, 635]
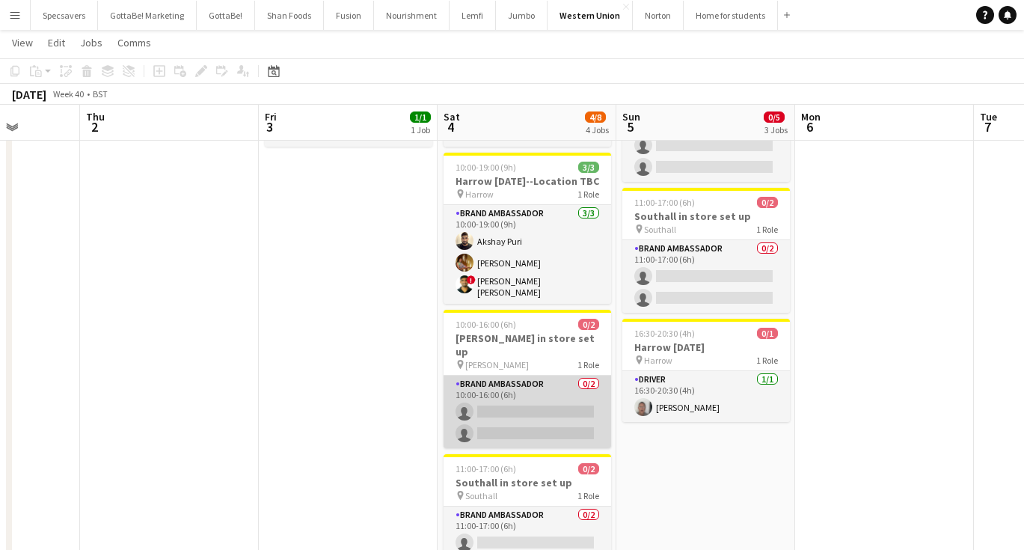
click at [553, 379] on app-card-role "Brand Ambassador 0/2 10:00-16:00 (6h) single-neutral-actions single-neutral-act…" at bounding box center [528, 411] width 168 height 73
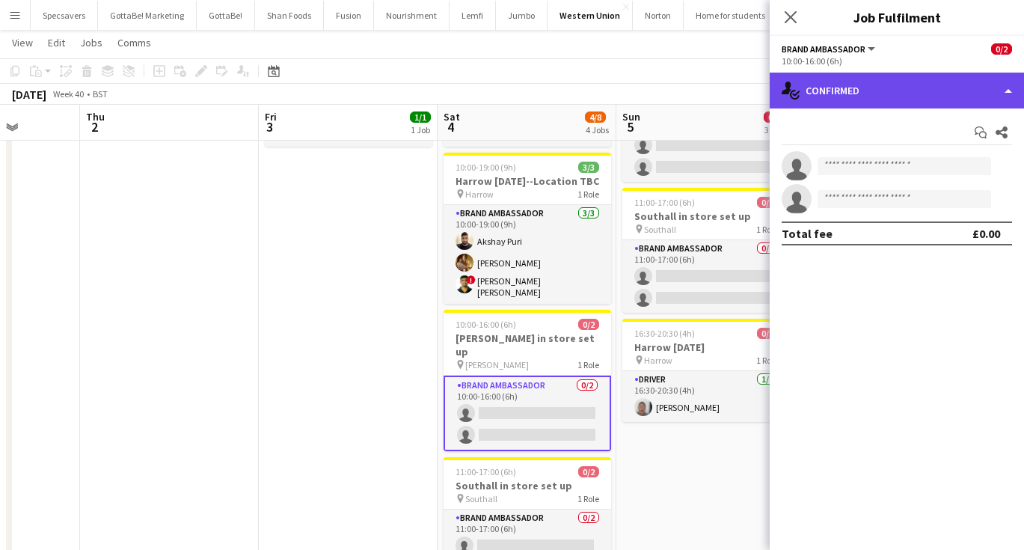
click at [895, 97] on div "single-neutral-actions-check-2 Confirmed" at bounding box center [897, 91] width 254 height 36
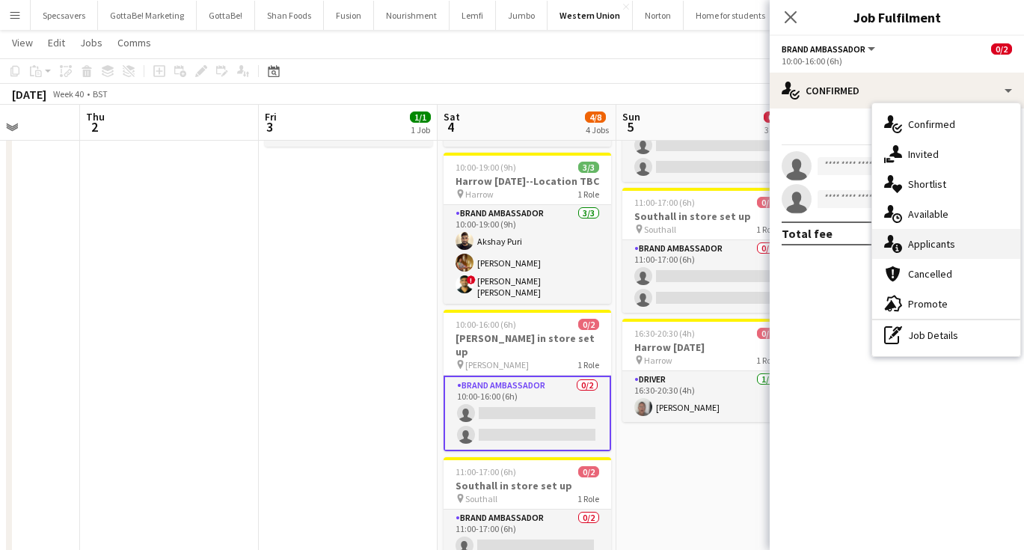
click at [931, 251] on div "single-neutral-actions-information Applicants" at bounding box center [946, 244] width 148 height 30
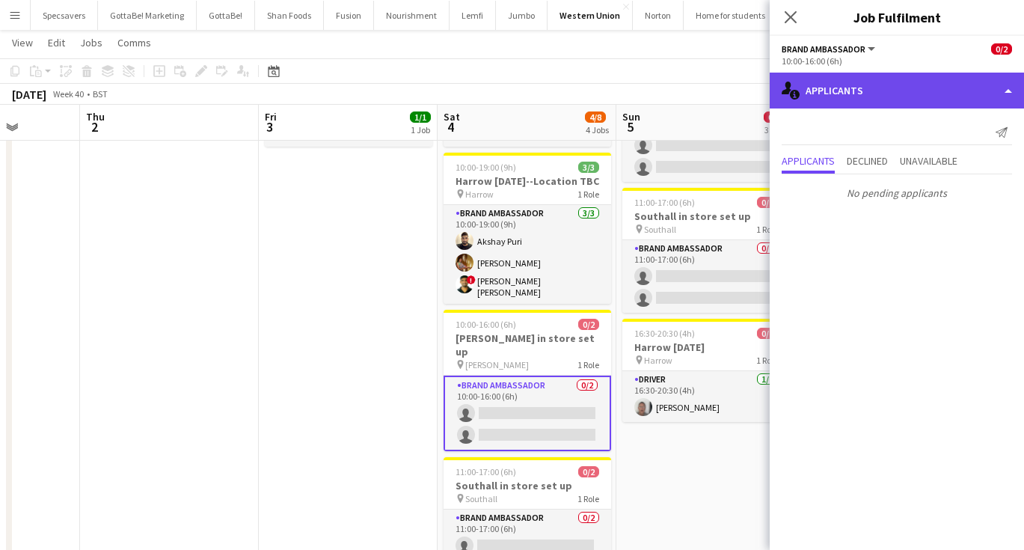
click at [852, 84] on div "single-neutral-actions-information Applicants" at bounding box center [897, 91] width 254 height 36
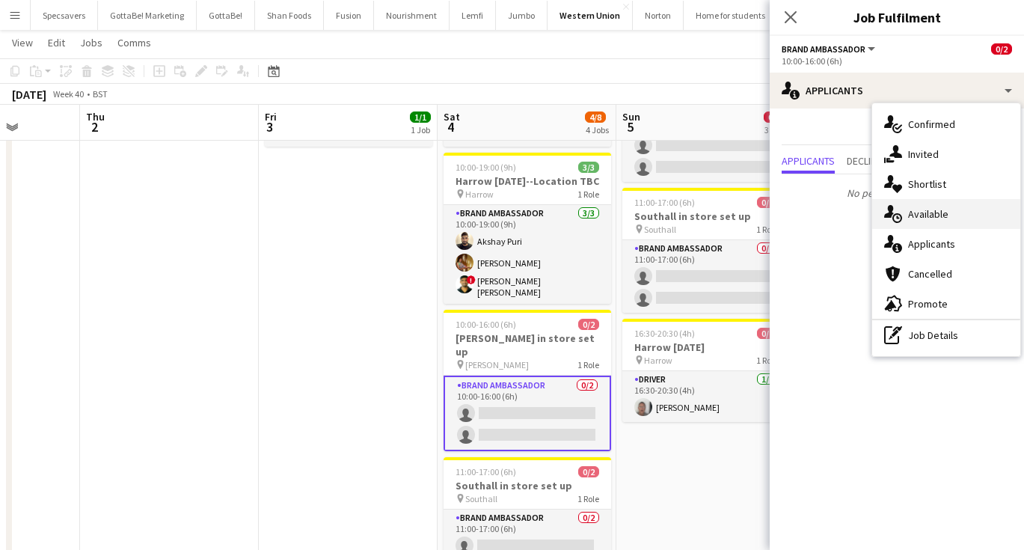
click at [936, 216] on span "Available" at bounding box center [928, 213] width 40 height 13
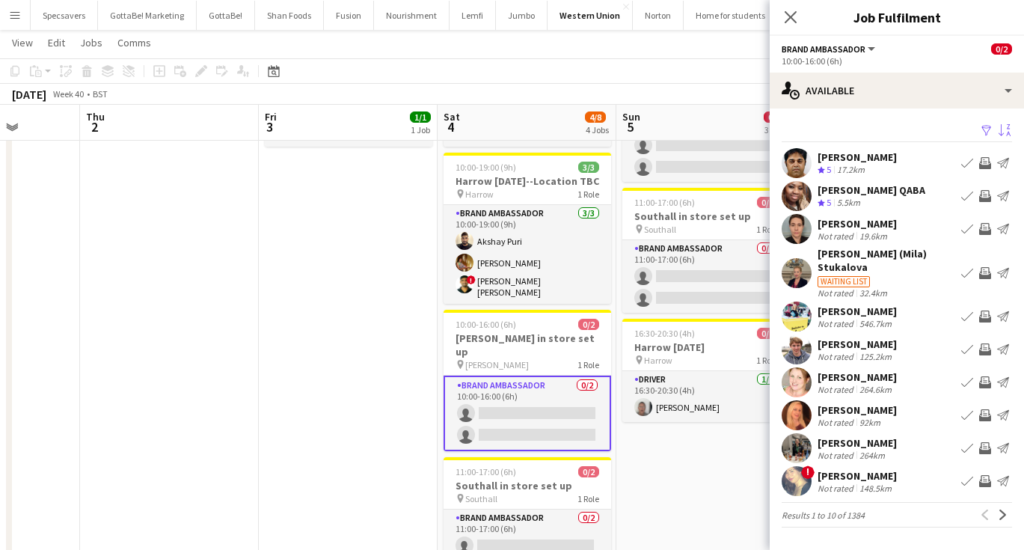
click at [1005, 129] on app-icon "Sort asc" at bounding box center [1005, 131] width 12 height 14
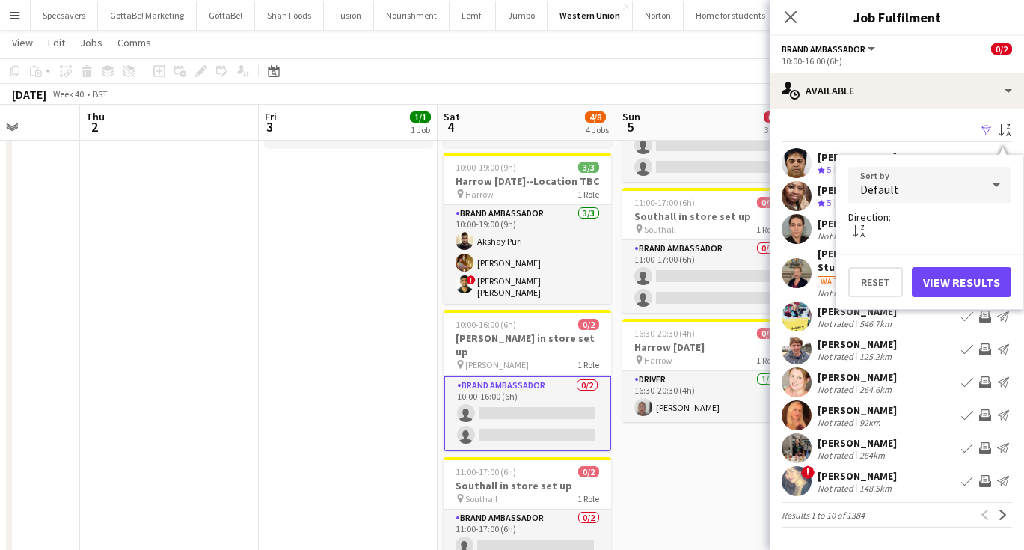
click at [936, 188] on div "Default" at bounding box center [914, 185] width 133 height 36
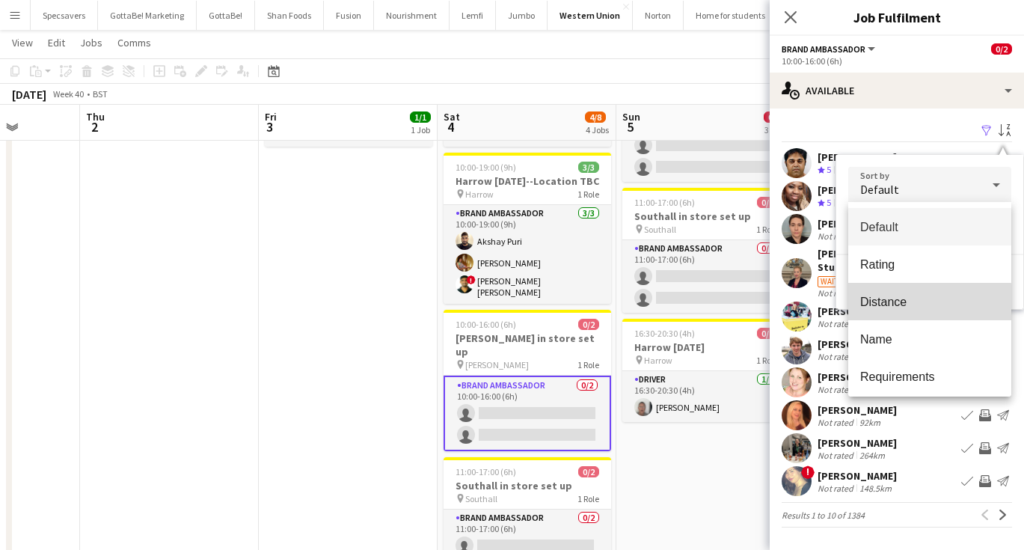
click at [880, 308] on span "Distance" at bounding box center [929, 302] width 139 height 14
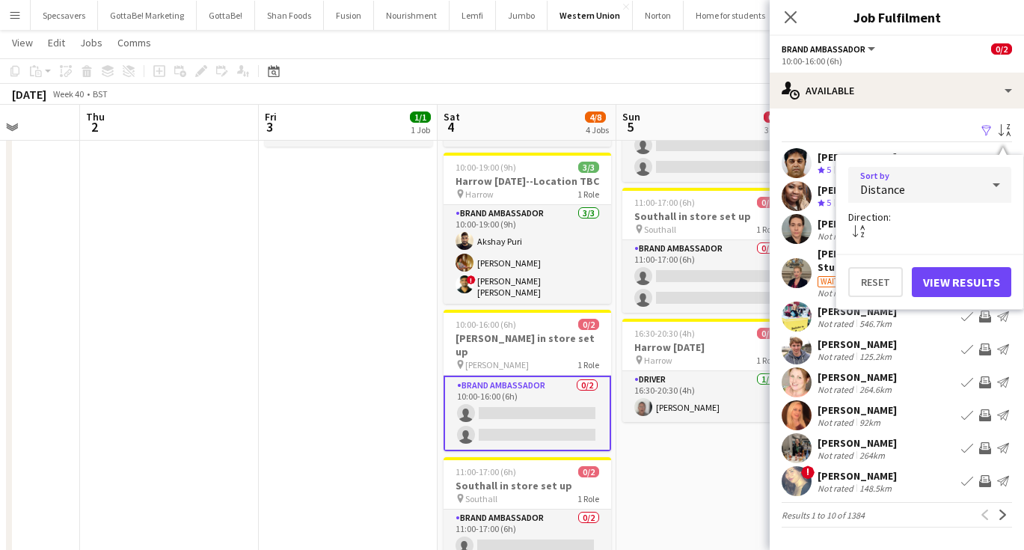
click at [945, 280] on button "View Results" at bounding box center [961, 282] width 99 height 30
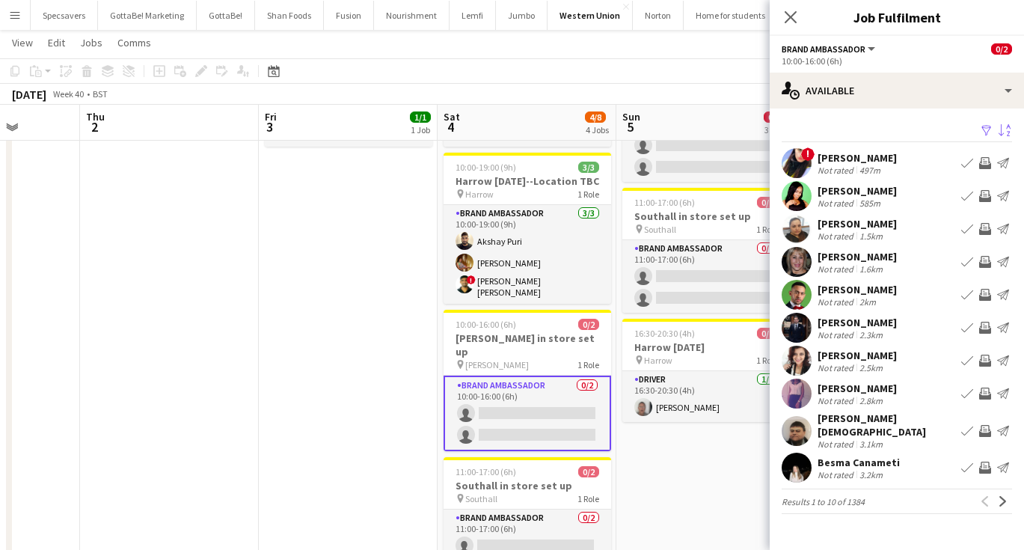
click at [867, 364] on div "2.5km" at bounding box center [870, 367] width 29 height 11
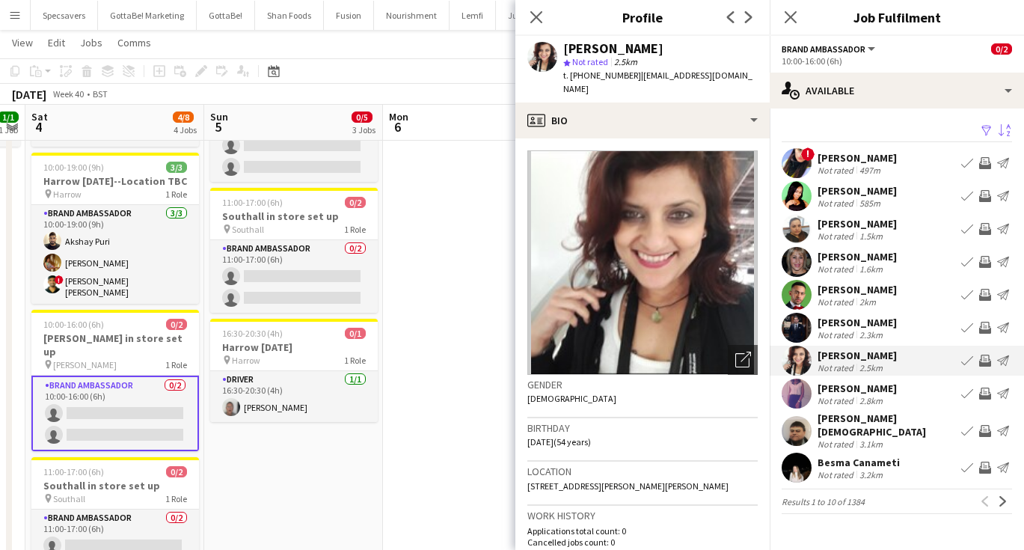
scroll to position [0, 508]
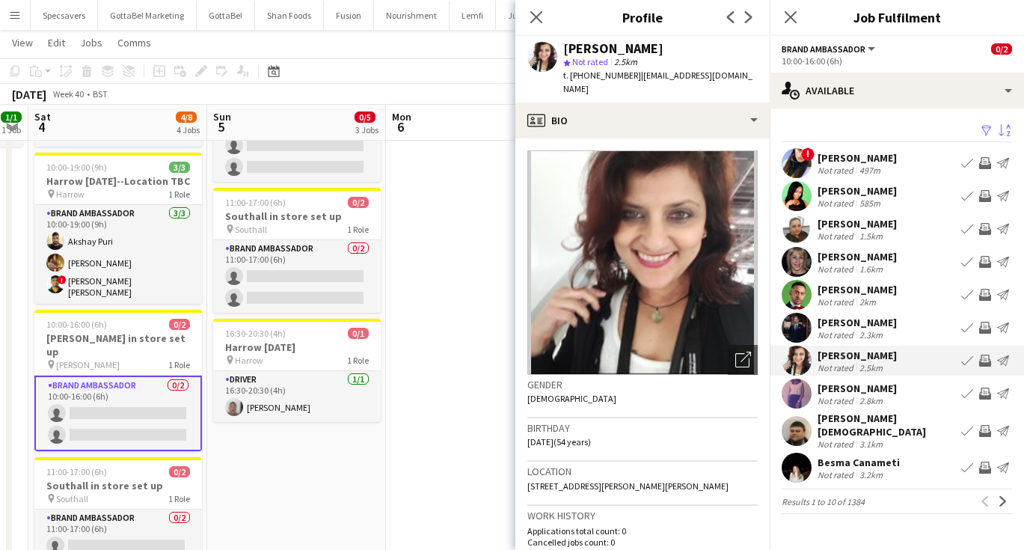
click at [863, 419] on div "ASHWANI Vedi" at bounding box center [887, 424] width 138 height 27
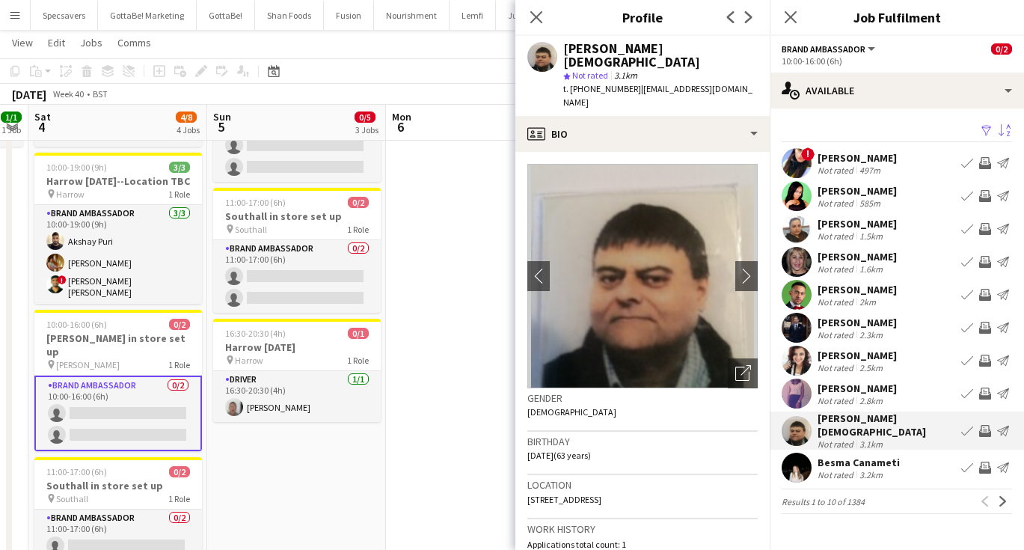
scroll to position [0, 0]
click at [1004, 496] on app-icon "Next" at bounding box center [1003, 501] width 10 height 10
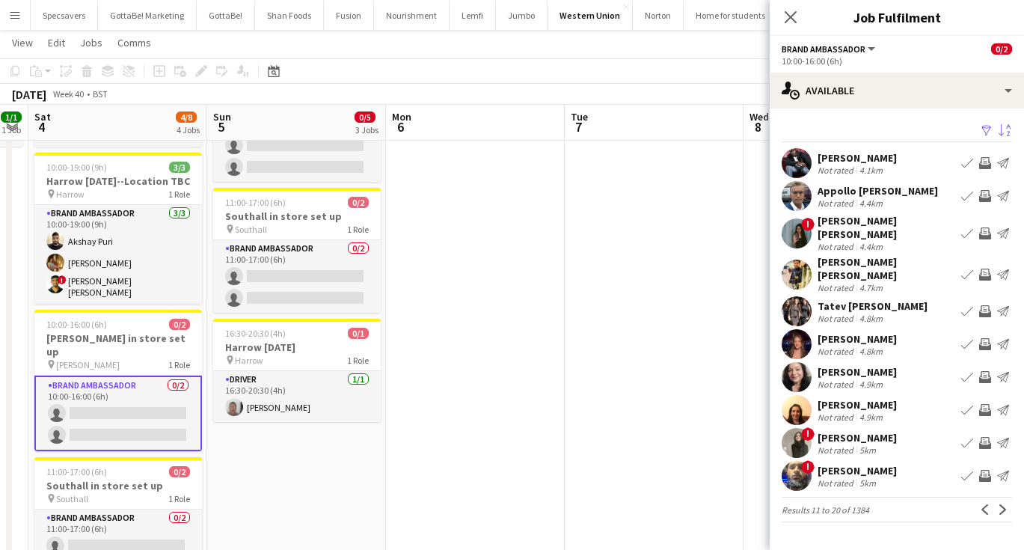
click at [874, 206] on div "4.4km" at bounding box center [870, 202] width 29 height 11
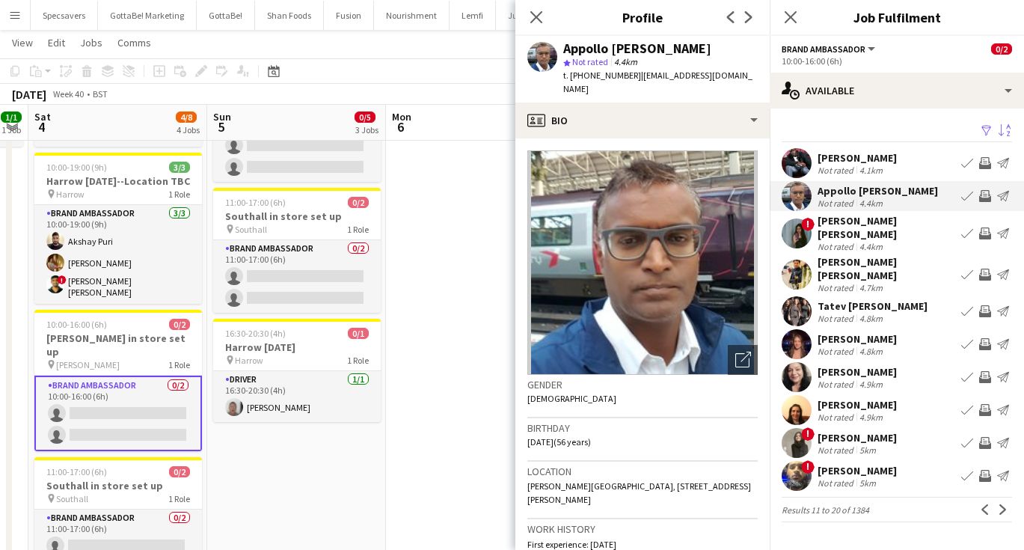
click at [890, 241] on div "Not rated 4.4km" at bounding box center [887, 246] width 138 height 11
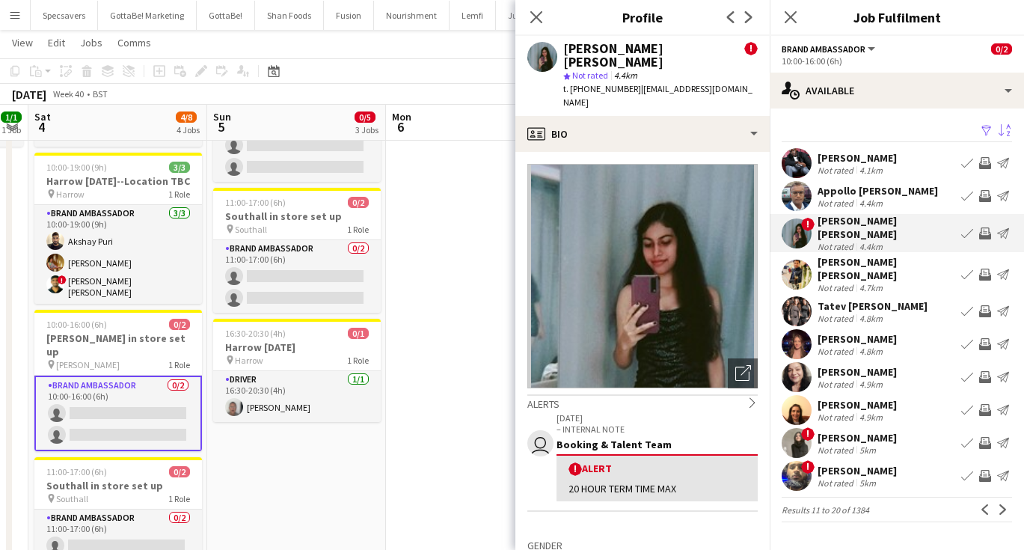
click at [889, 282] on div "Not rated 4.7km" at bounding box center [887, 287] width 138 height 11
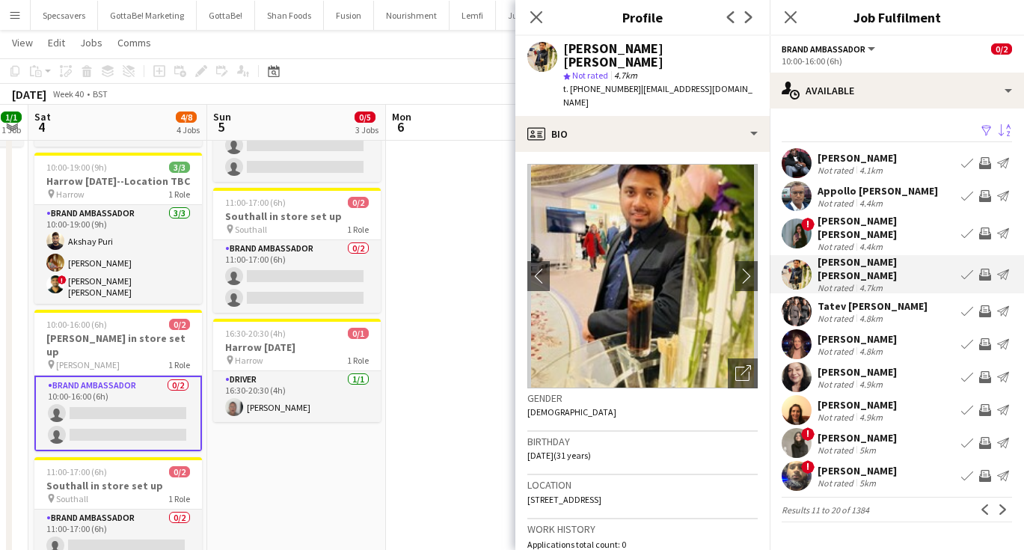
click at [870, 365] on div "Ranjna Gopal" at bounding box center [857, 371] width 79 height 13
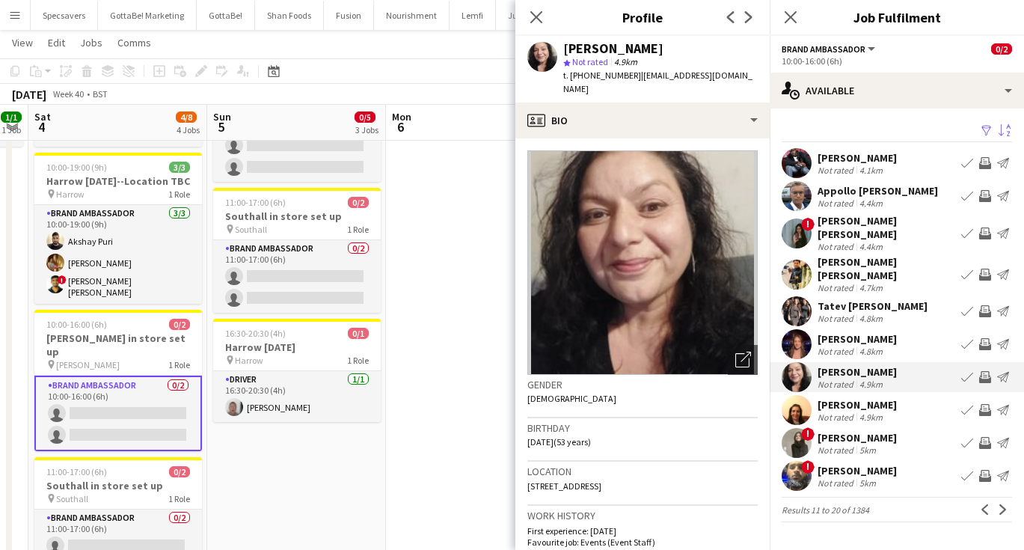
click at [871, 444] on div "5km" at bounding box center [867, 449] width 22 height 11
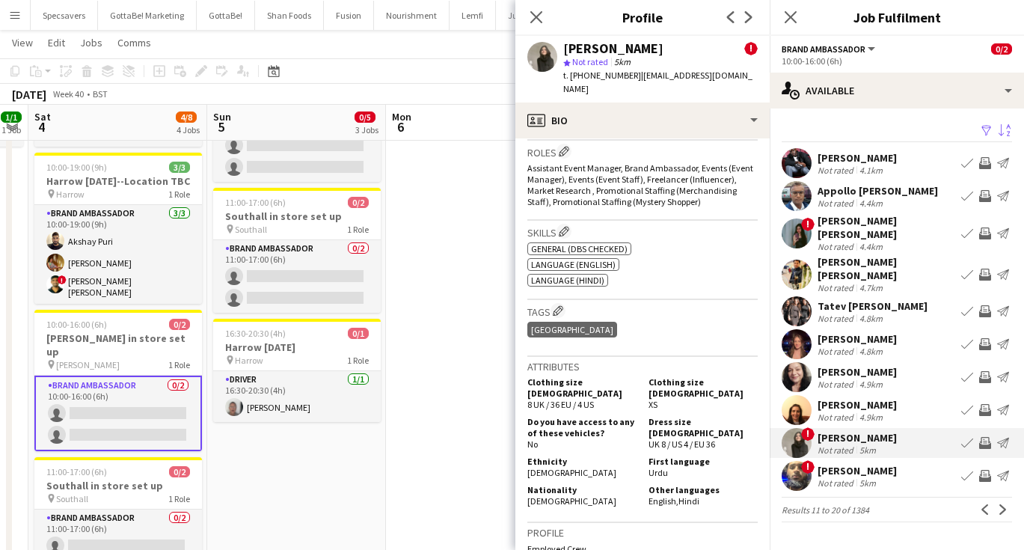
scroll to position [619, 0]
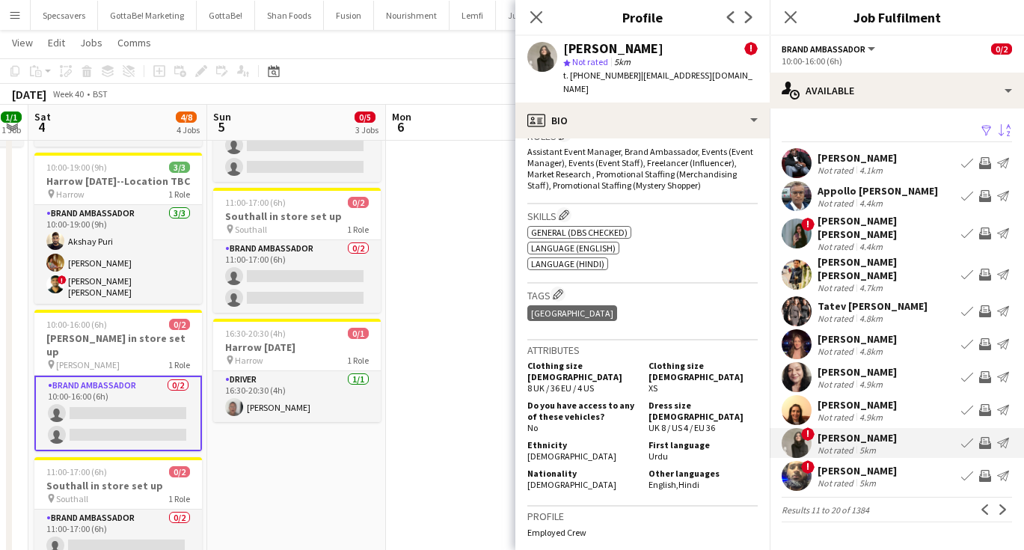
click at [897, 464] on div "Muhammad Arshad" at bounding box center [857, 470] width 79 height 13
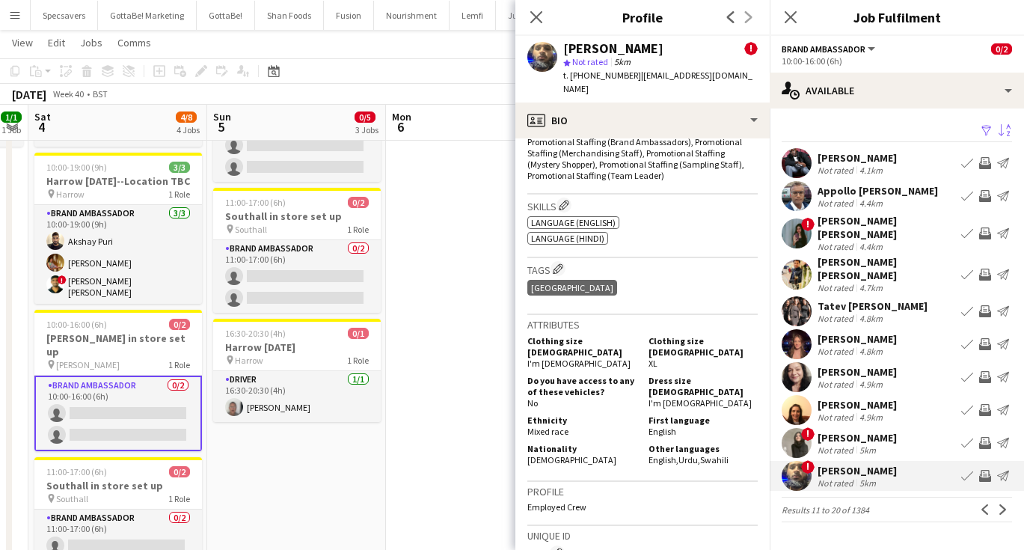
scroll to position [714, 0]
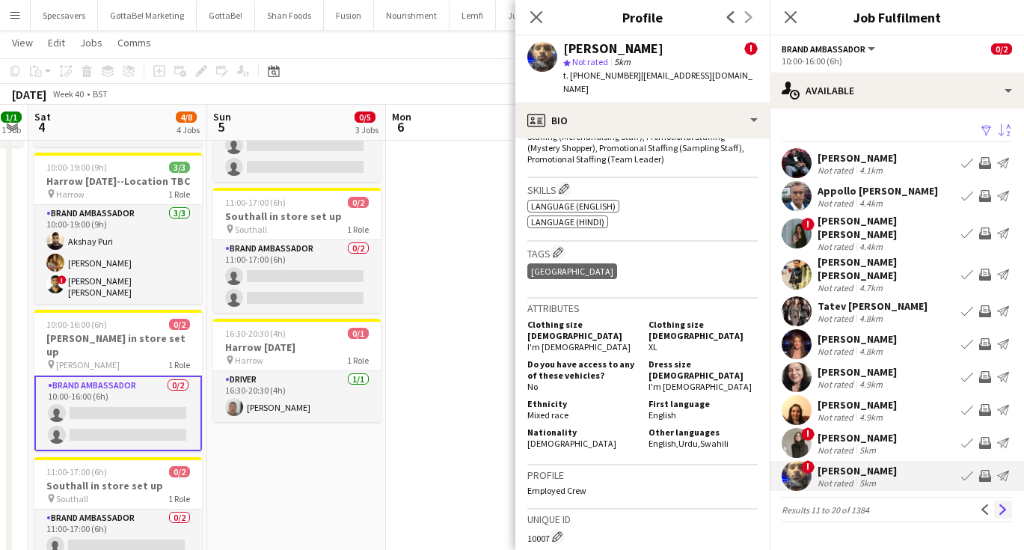
click at [1005, 504] on app-icon "Next" at bounding box center [1003, 509] width 10 height 10
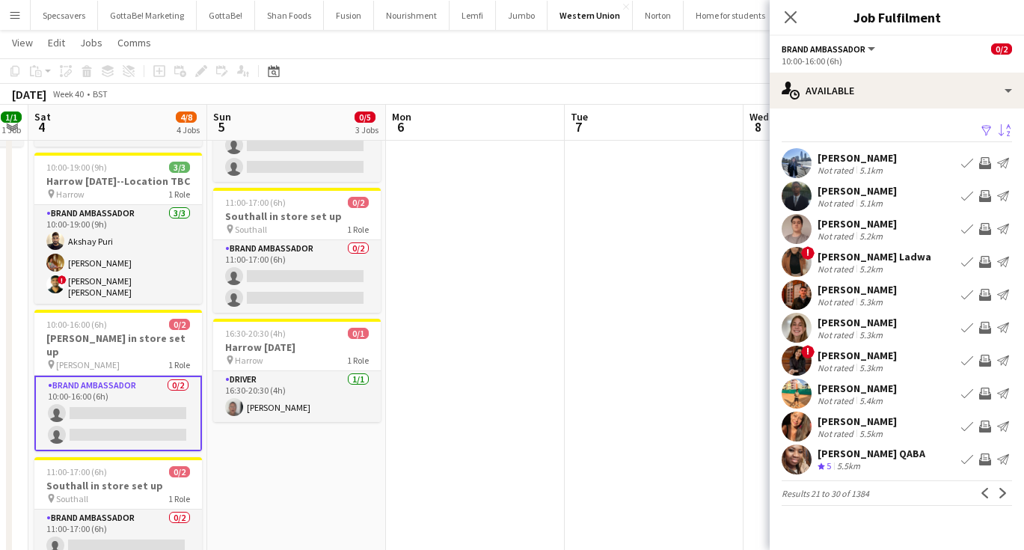
click at [872, 393] on div "Aditya Kejriwal" at bounding box center [857, 387] width 79 height 13
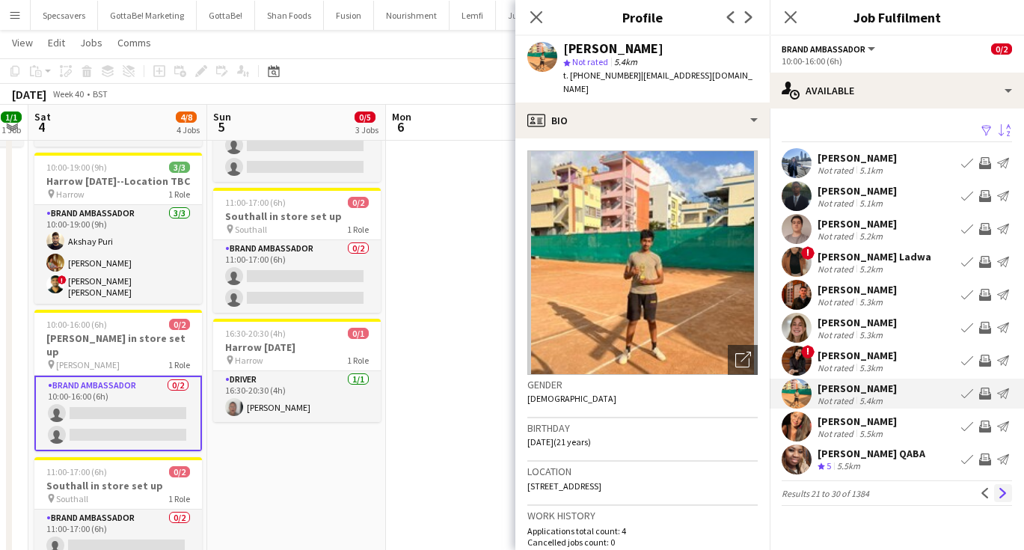
click at [1003, 498] on button "Next" at bounding box center [1003, 493] width 18 height 18
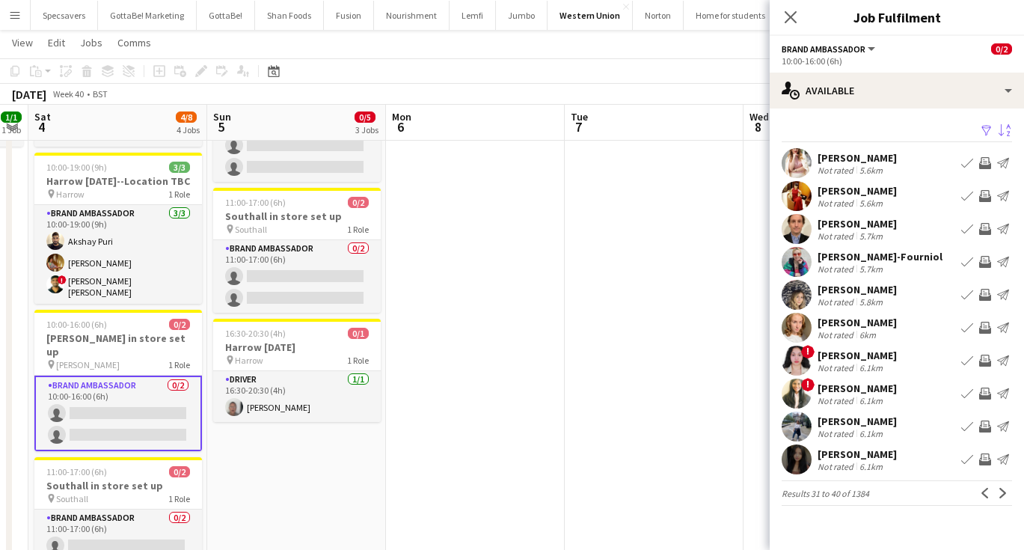
click at [867, 200] on div "5.6km" at bounding box center [870, 202] width 29 height 11
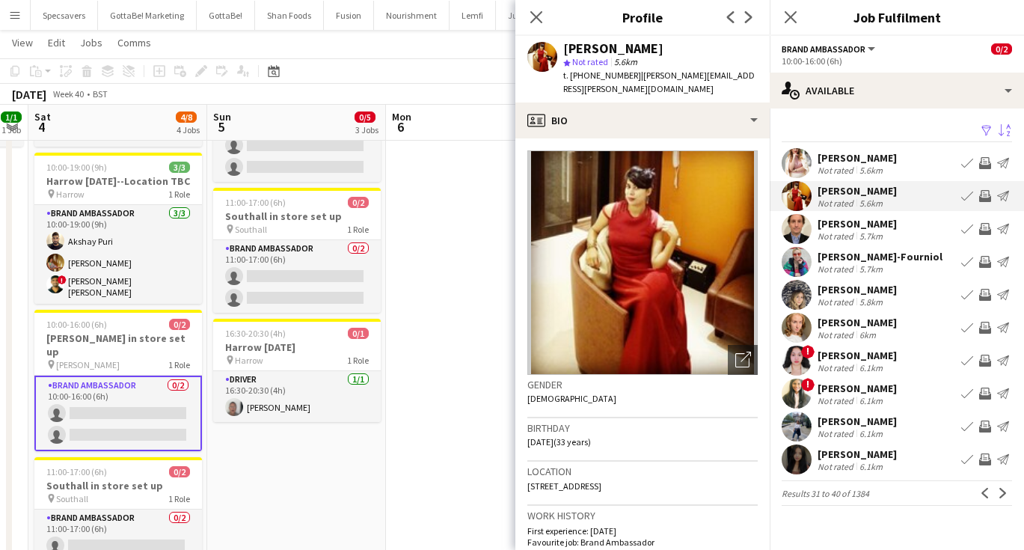
scroll to position [0, 0]
click at [866, 358] on div "Charya Mudiyanselage" at bounding box center [857, 355] width 79 height 13
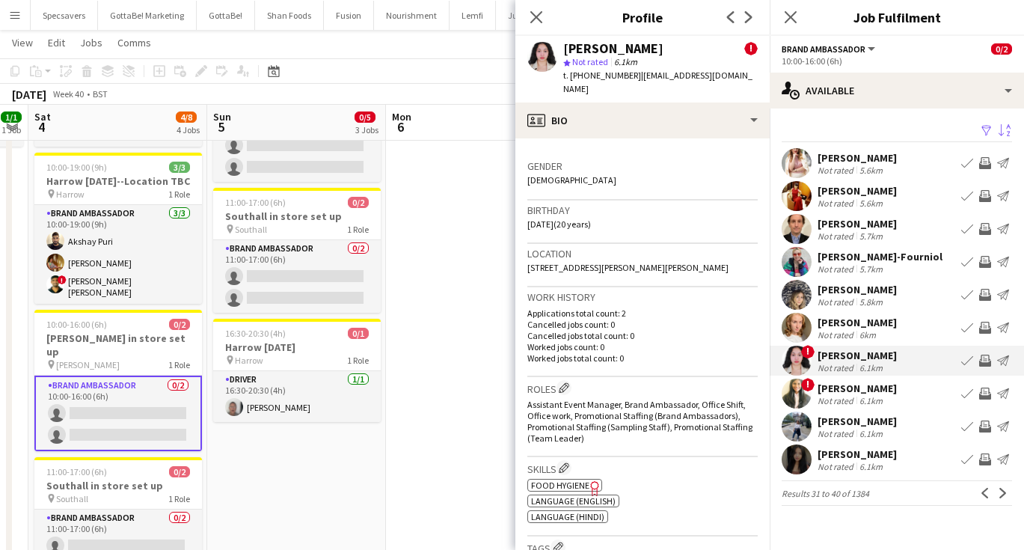
scroll to position [248, 0]
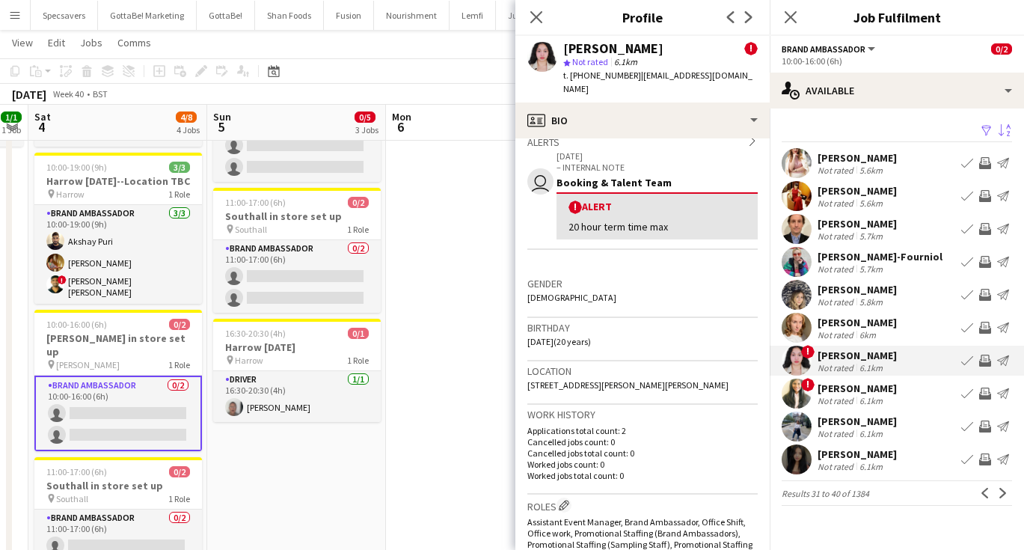
click at [846, 390] on div "Divya Hariprasad Baheti" at bounding box center [857, 387] width 79 height 13
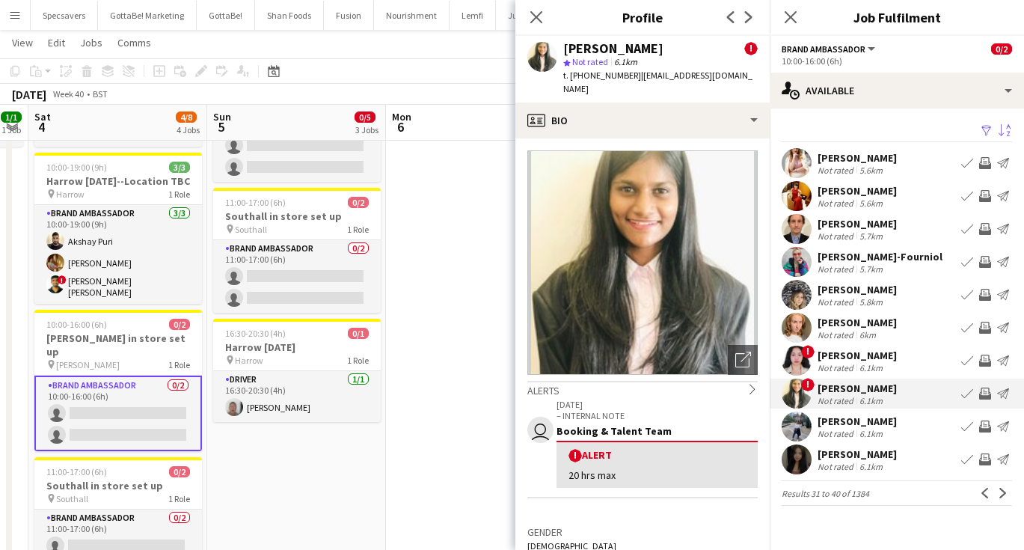
scroll to position [0, 0]
click at [1005, 493] on app-icon "Next" at bounding box center [1003, 493] width 10 height 10
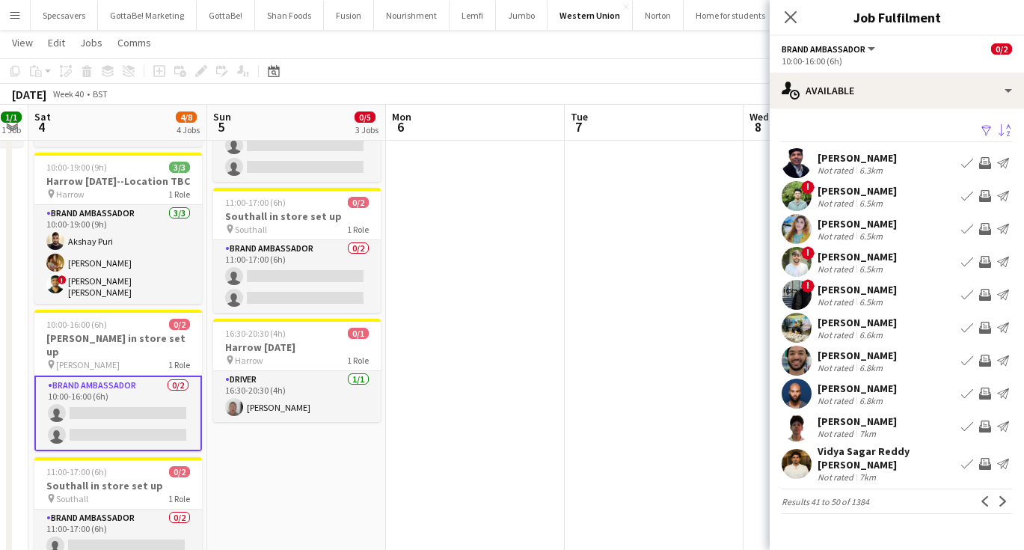
click at [862, 167] on div "6.3km" at bounding box center [870, 170] width 29 height 11
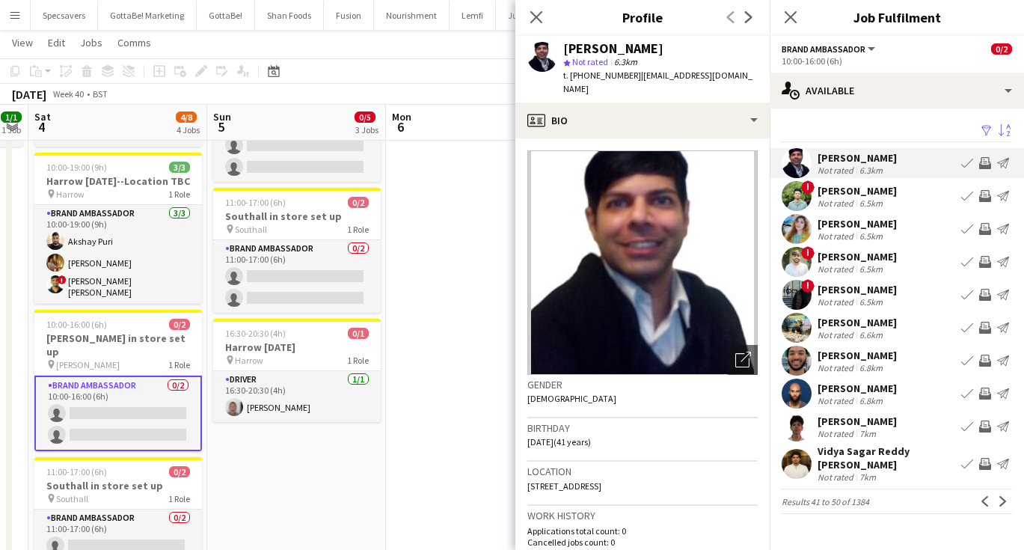
click at [838, 235] on div "Not rated" at bounding box center [837, 235] width 39 height 11
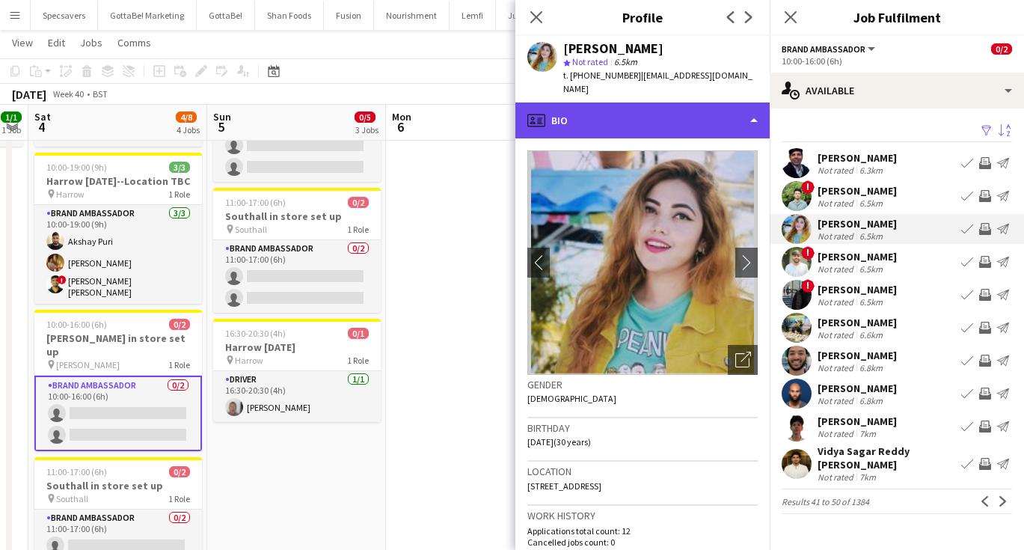
click at [615, 111] on div "profile Bio" at bounding box center [642, 120] width 254 height 36
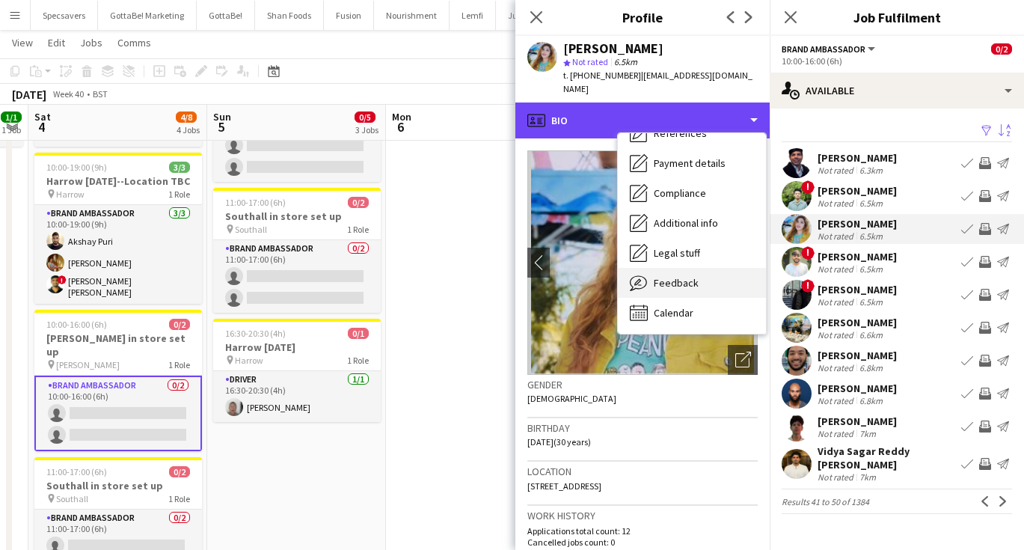
scroll to position [171, 0]
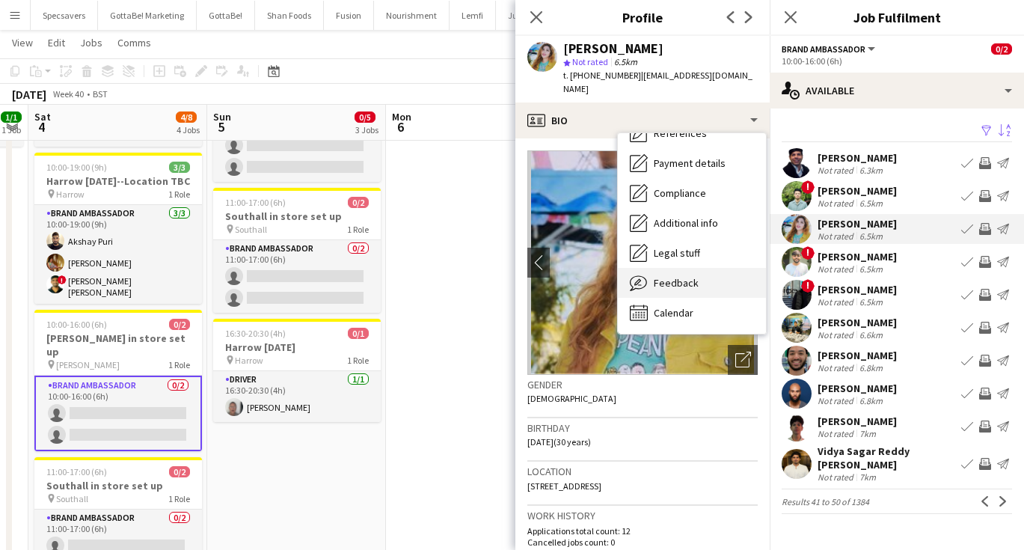
click at [675, 276] on span "Feedback" at bounding box center [676, 282] width 45 height 13
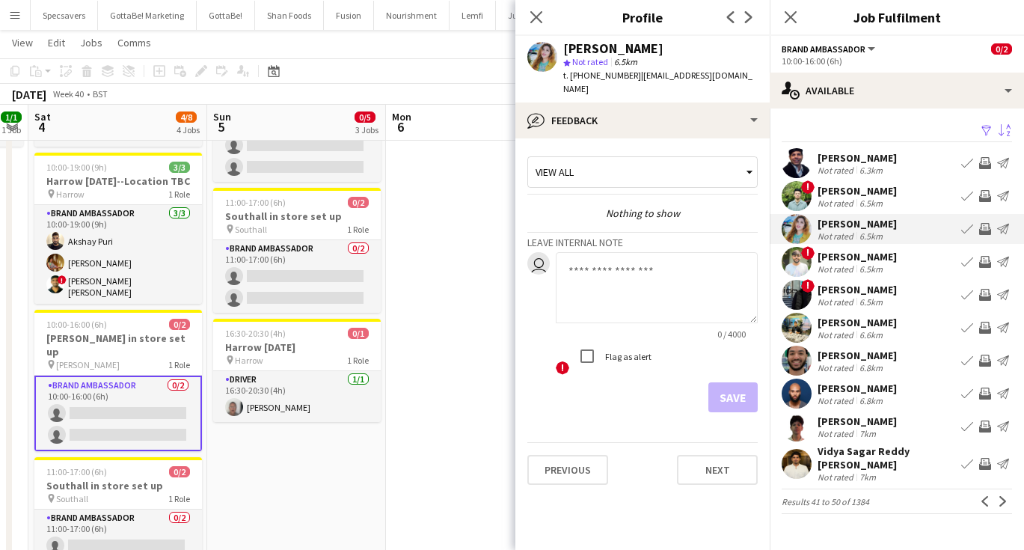
click at [605, 254] on textarea at bounding box center [657, 287] width 202 height 71
type textarea "*"
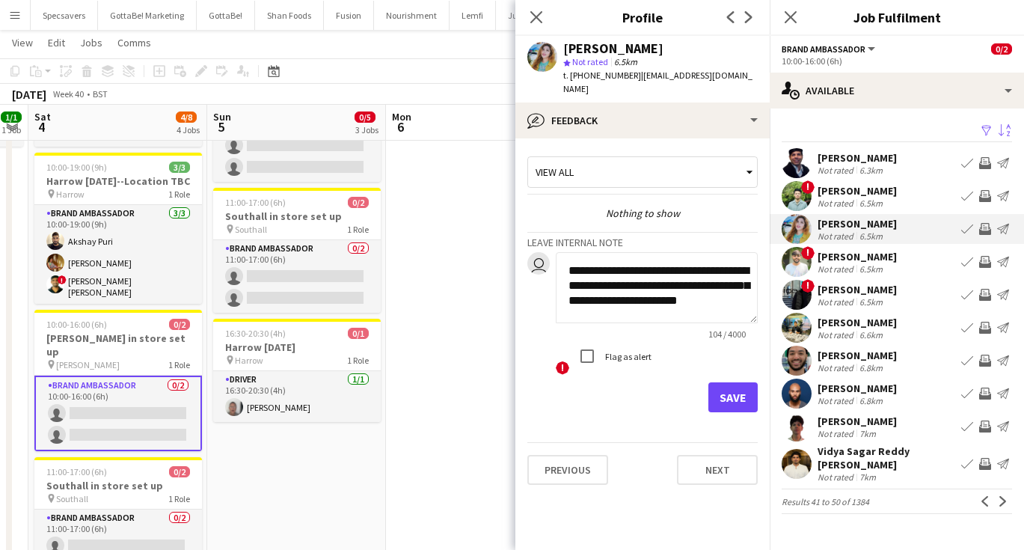
scroll to position [1, 0]
type textarea "**********"
click at [737, 382] on button "Save" at bounding box center [732, 397] width 49 height 30
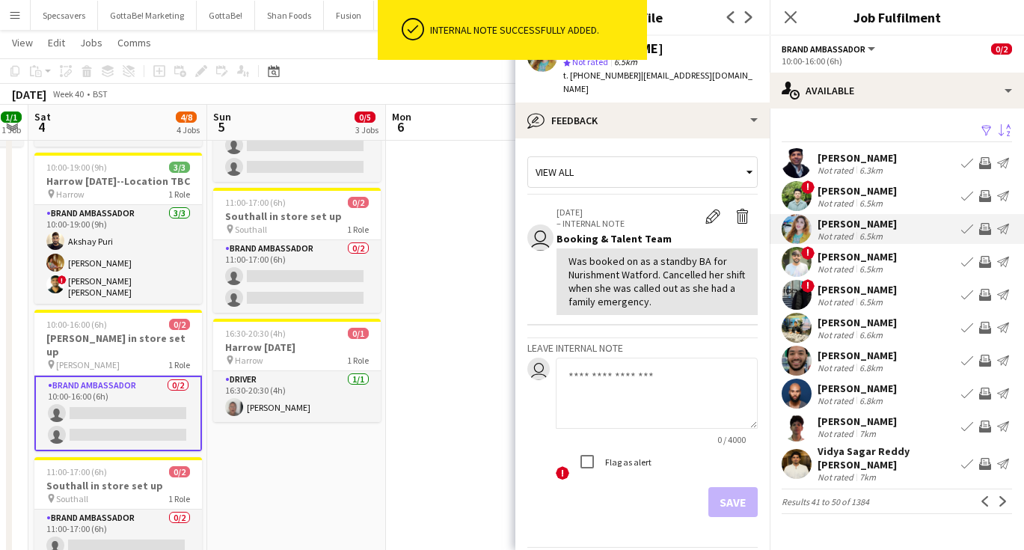
click at [853, 265] on div "Not rated" at bounding box center [837, 268] width 39 height 11
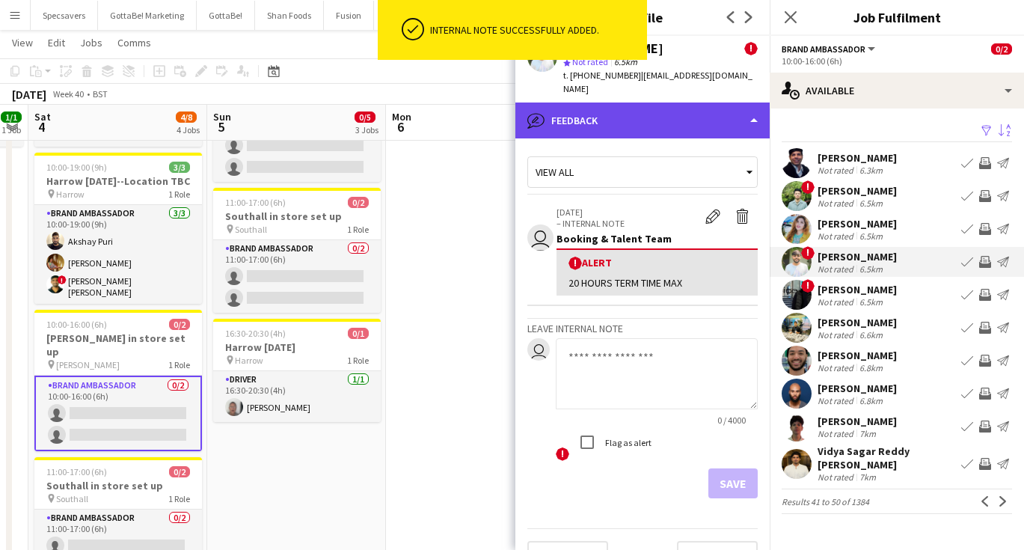
click at [717, 102] on div "bubble-pencil Feedback" at bounding box center [642, 120] width 254 height 36
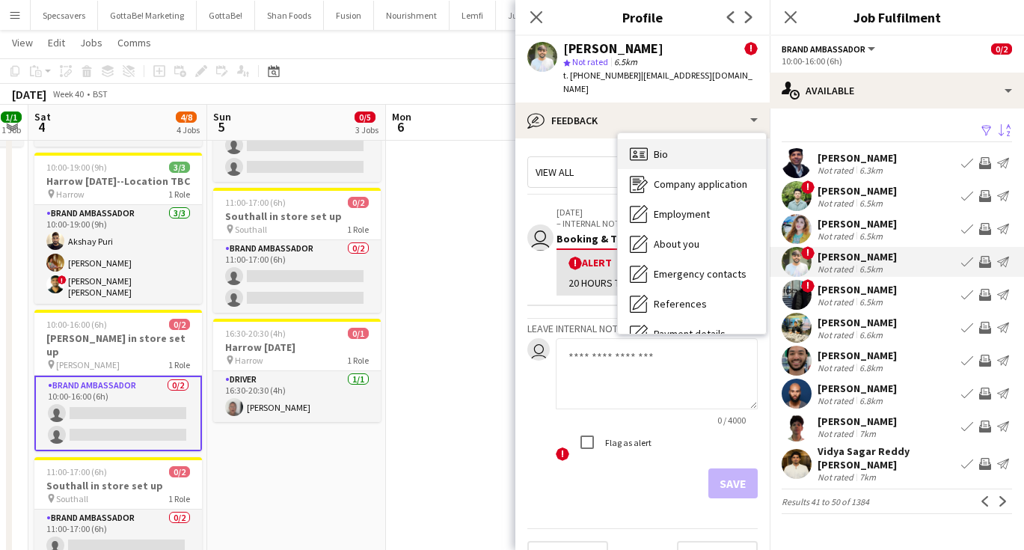
click at [711, 139] on div "Bio Bio" at bounding box center [692, 154] width 148 height 30
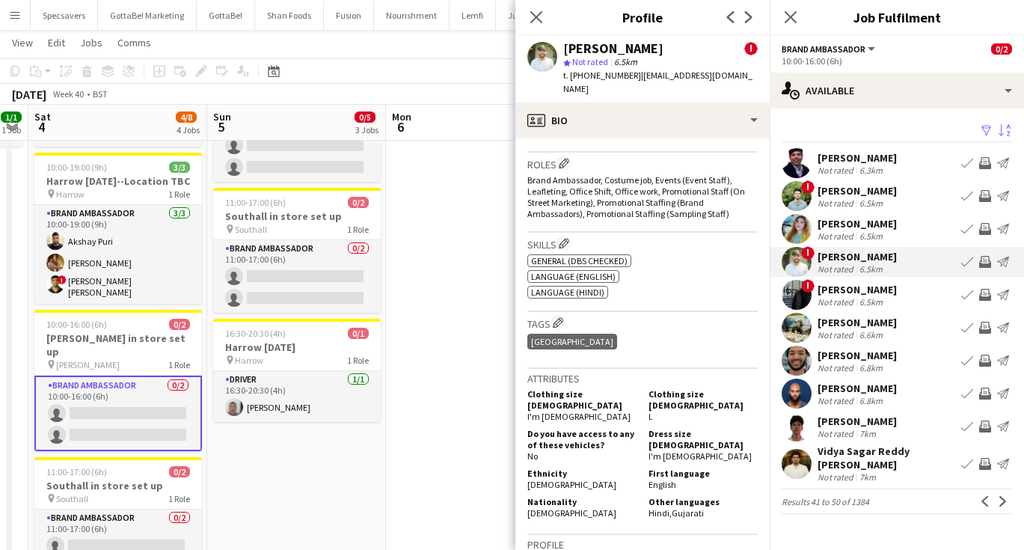
scroll to position [604, 0]
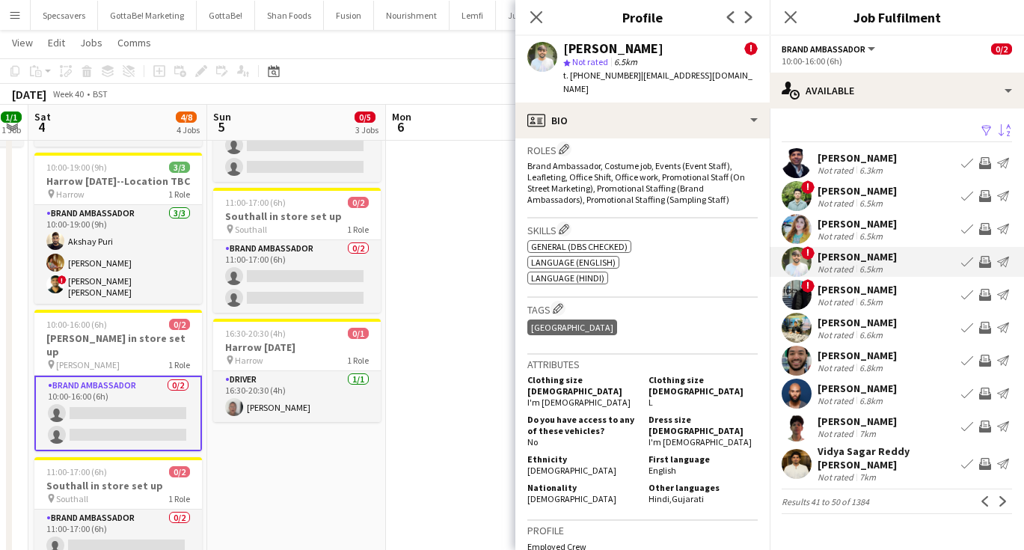
click at [884, 294] on div "Amirhossein Momeni" at bounding box center [857, 289] width 79 height 13
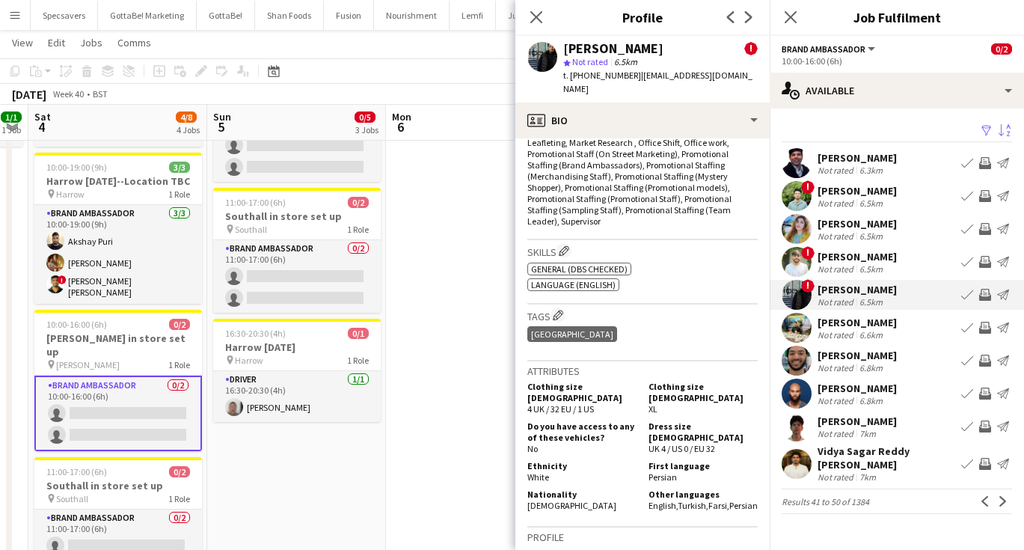
scroll to position [680, 0]
click at [887, 458] on div "Vidya Sagar Reddy Kurre" at bounding box center [887, 457] width 138 height 27
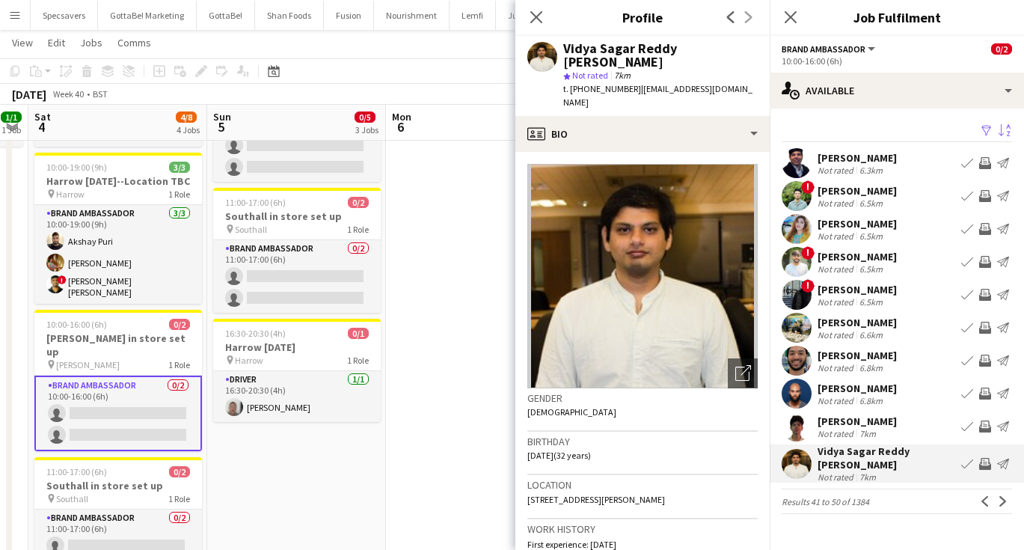
scroll to position [0, 0]
click at [1004, 496] on app-icon "Next" at bounding box center [1003, 501] width 10 height 10
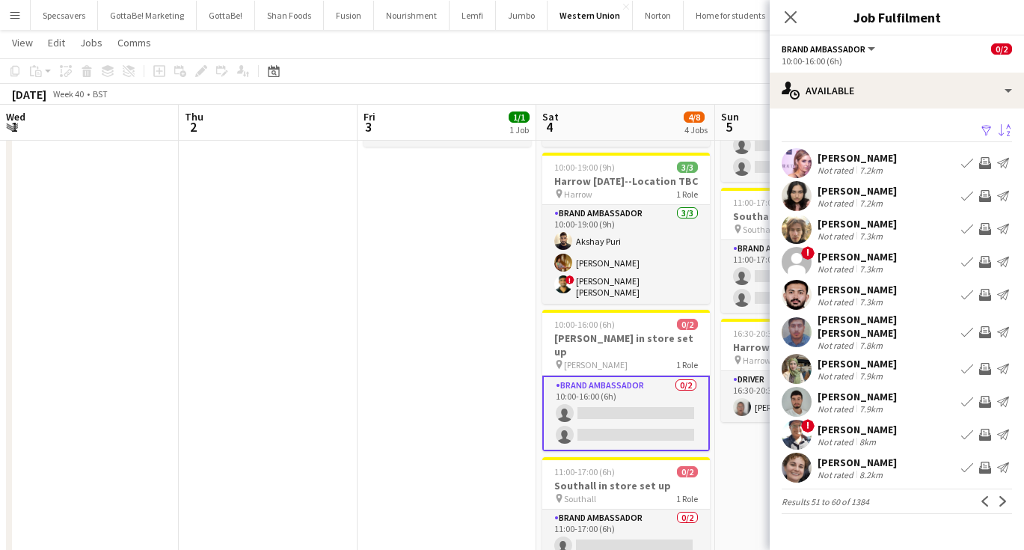
scroll to position [0, 508]
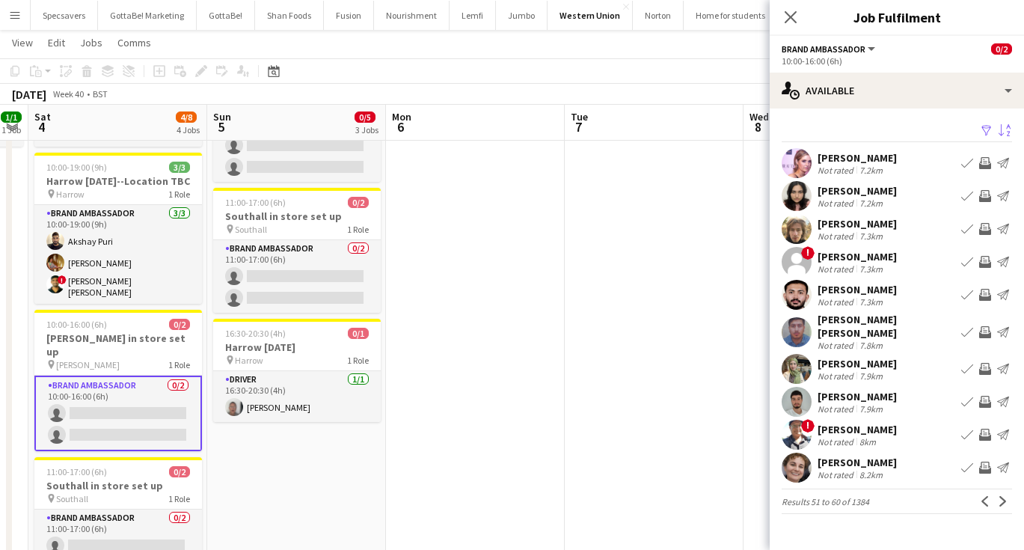
click at [886, 293] on div "[PERSON_NAME]" at bounding box center [857, 289] width 79 height 13
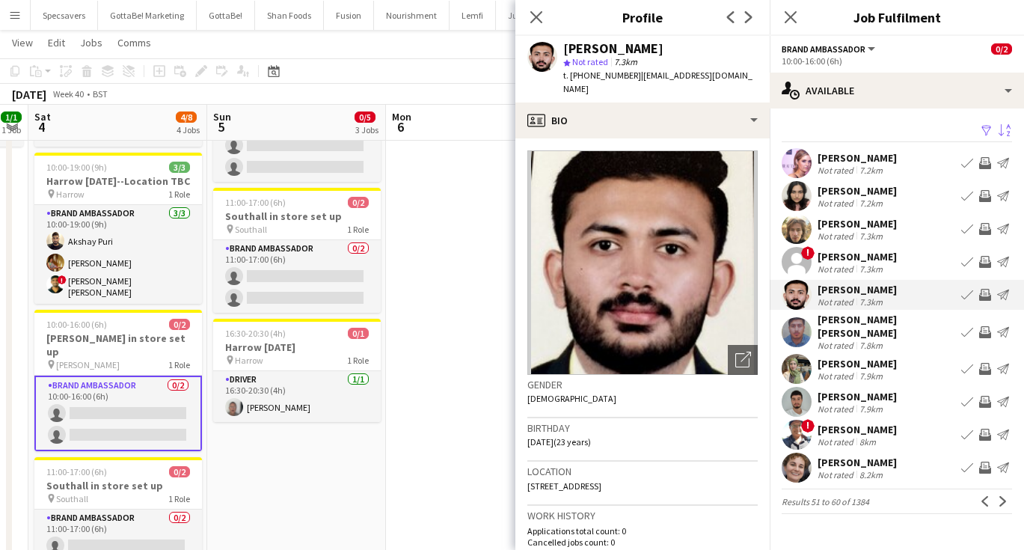
scroll to position [0, 0]
click at [873, 331] on div "Muhammad Hamza Tahir Bajwa" at bounding box center [887, 326] width 138 height 27
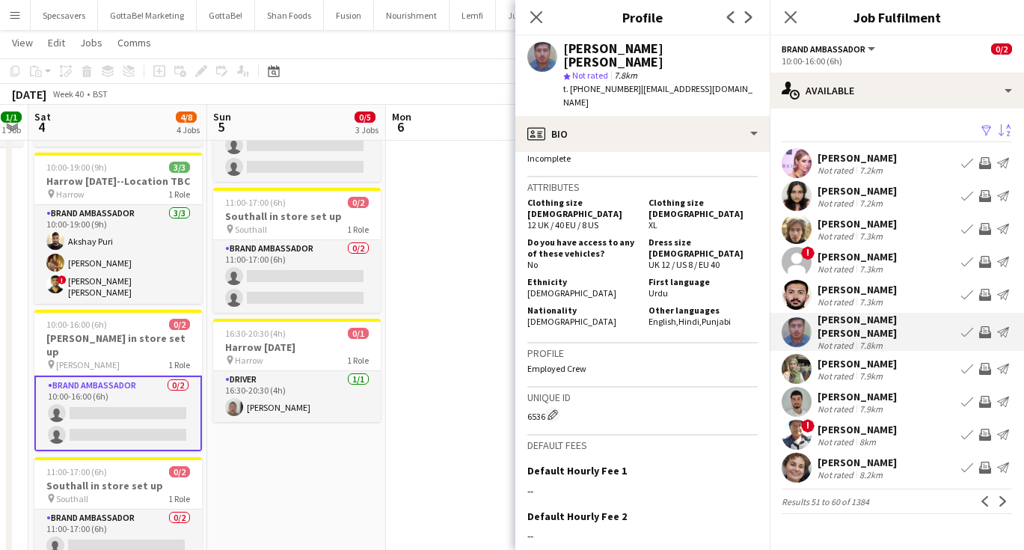
scroll to position [631, 0]
click at [866, 377] on div "7.9km" at bounding box center [870, 375] width 29 height 11
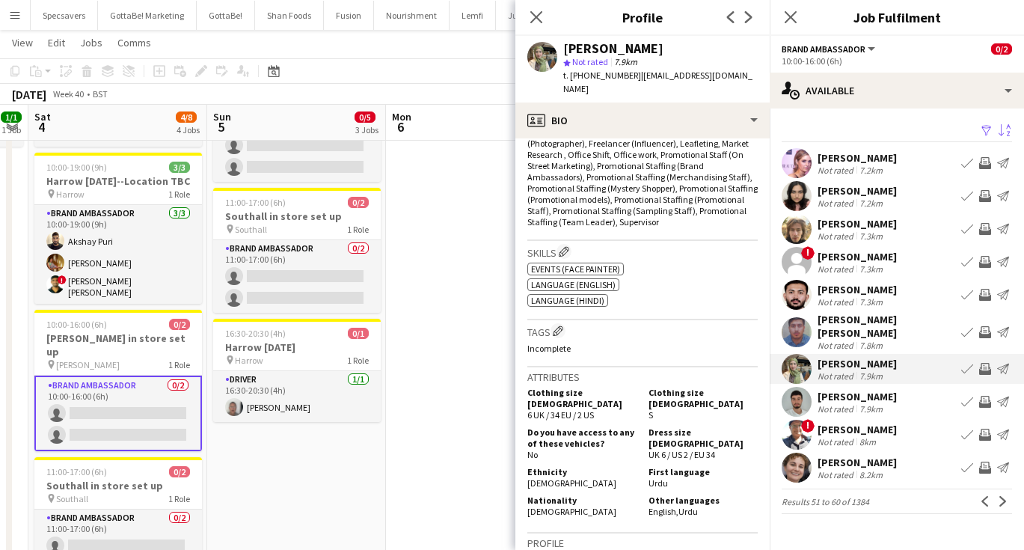
scroll to position [502, 0]
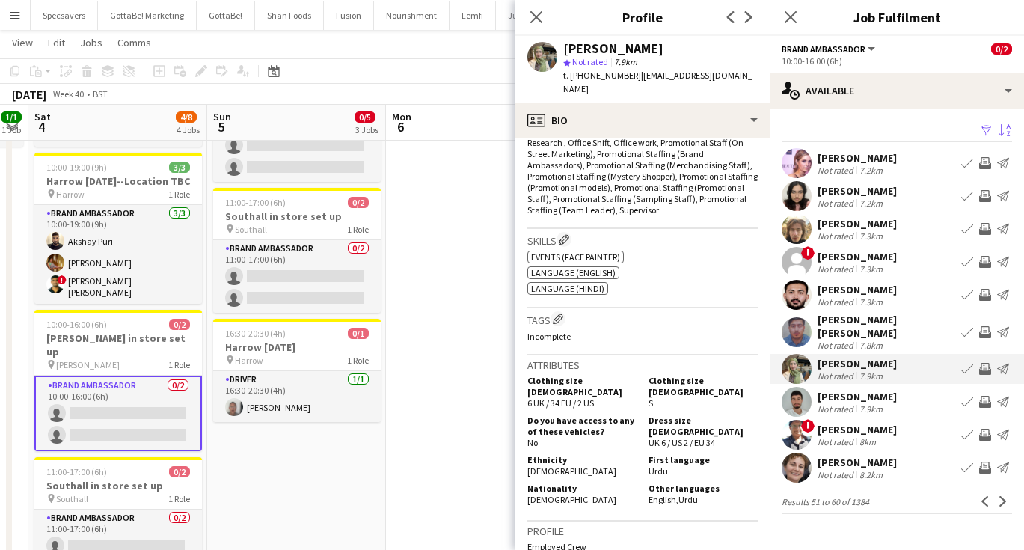
click at [846, 399] on div "[PERSON_NAME]" at bounding box center [857, 396] width 79 height 13
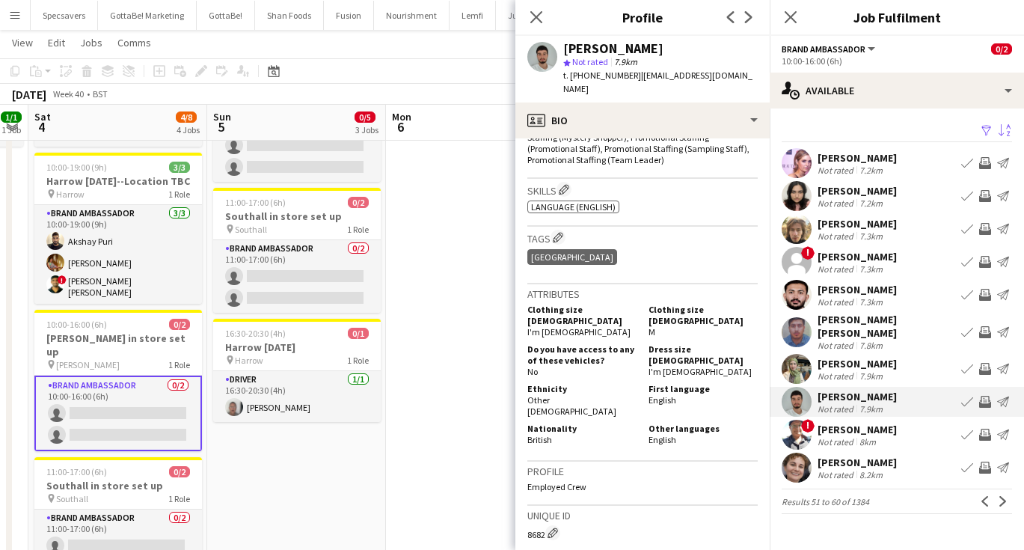
scroll to position [576, 0]
click at [1000, 498] on app-icon "Next" at bounding box center [1003, 501] width 10 height 10
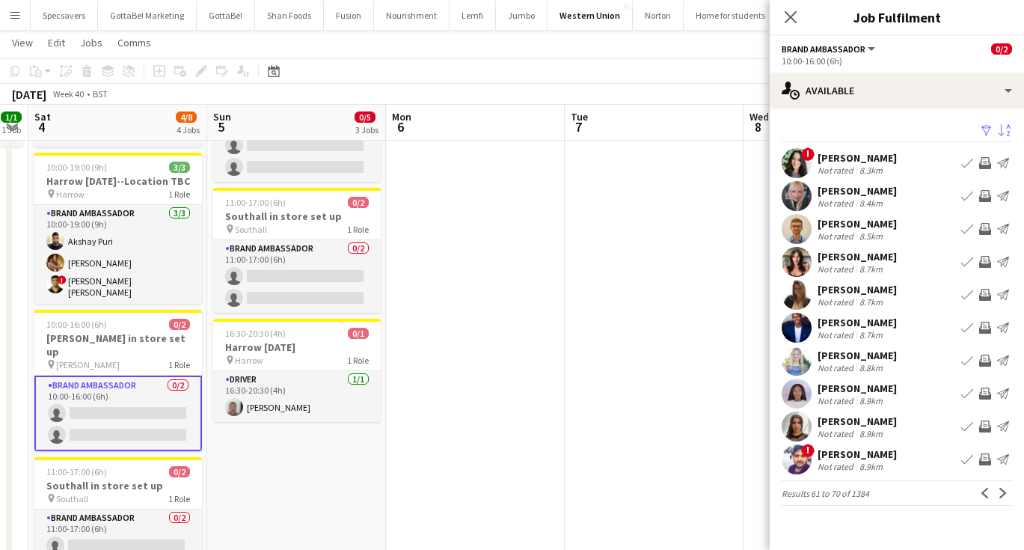
click at [868, 432] on div "8.9km" at bounding box center [870, 433] width 29 height 11
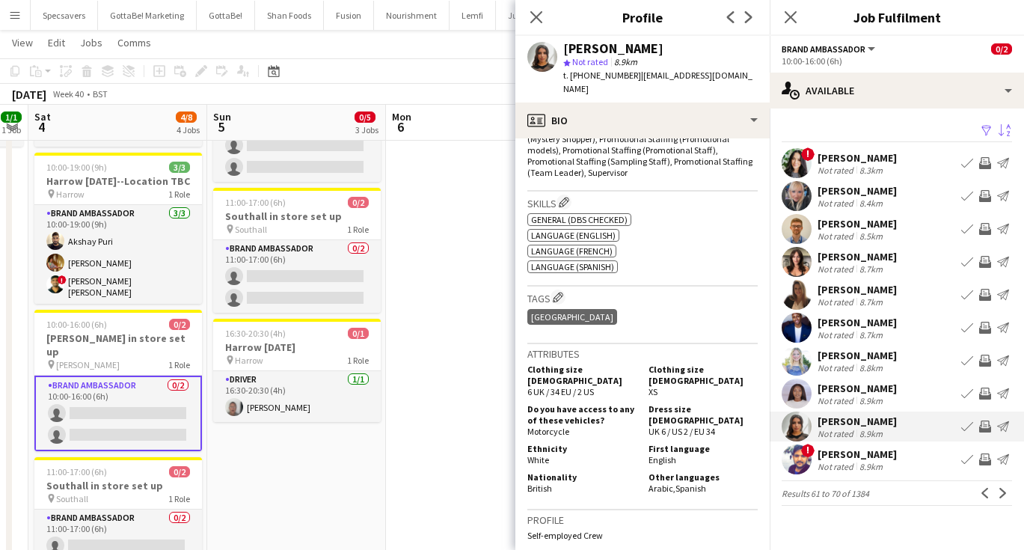
scroll to position [574, 0]
click at [862, 459] on div "Manish Khatri" at bounding box center [857, 453] width 79 height 13
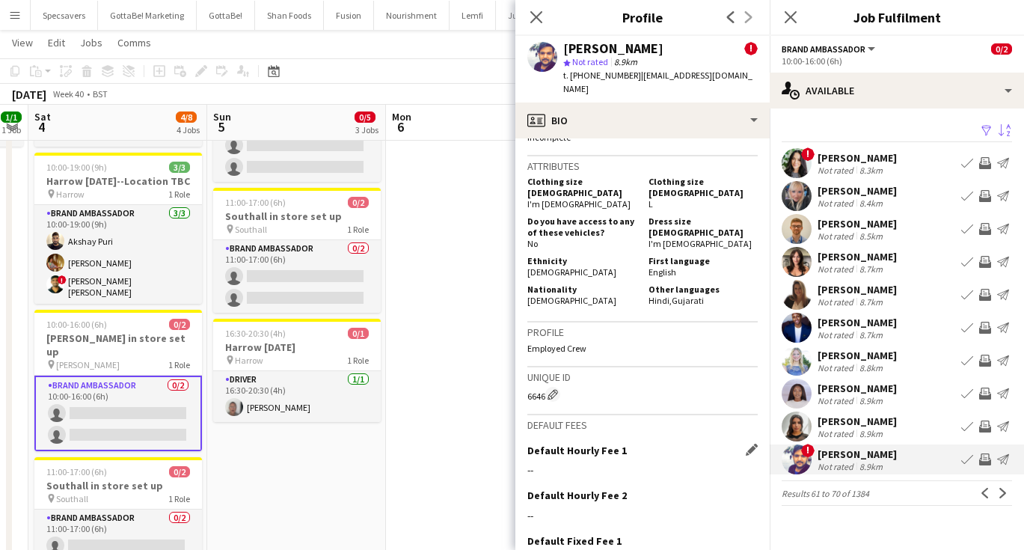
scroll to position [819, 0]
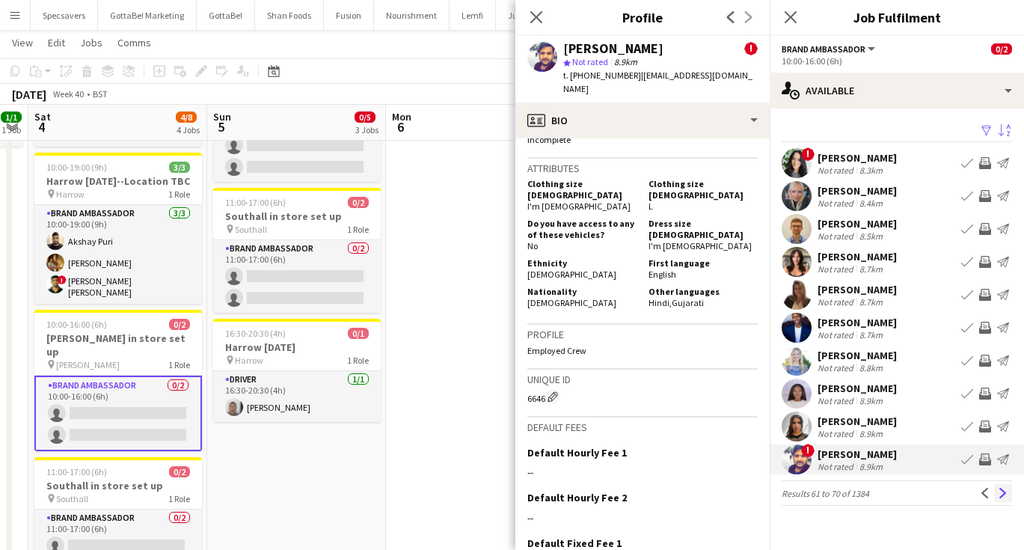
click at [999, 497] on app-icon "Next" at bounding box center [1003, 493] width 10 height 10
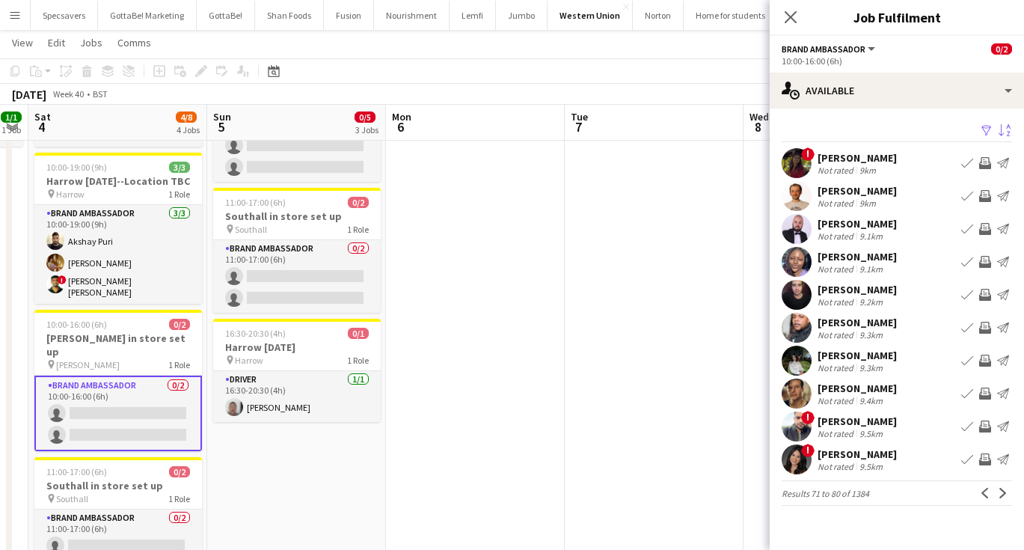
click at [877, 162] on div "Aishwarya Rumde" at bounding box center [857, 157] width 79 height 13
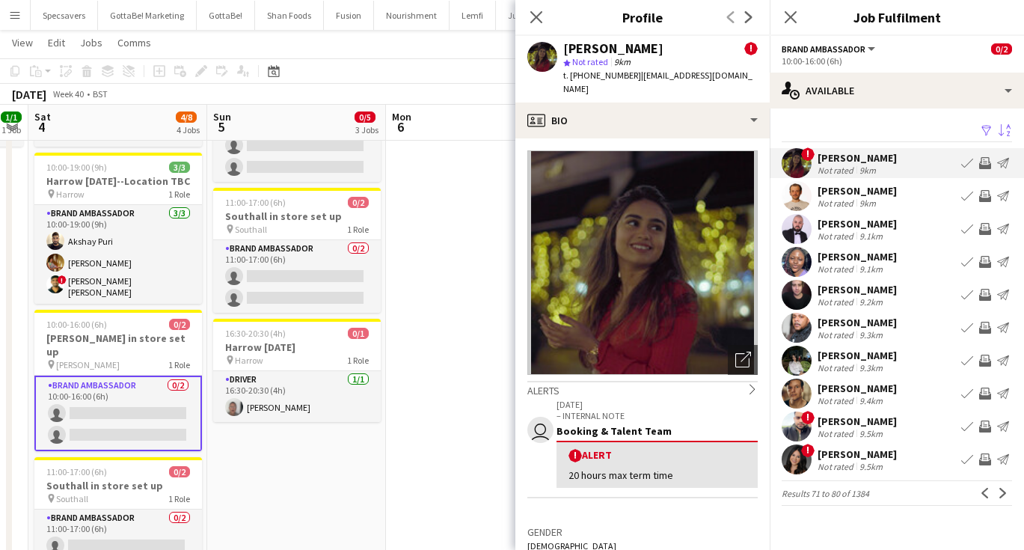
scroll to position [0, 0]
click at [864, 325] on div "Nitin Patel" at bounding box center [857, 322] width 79 height 13
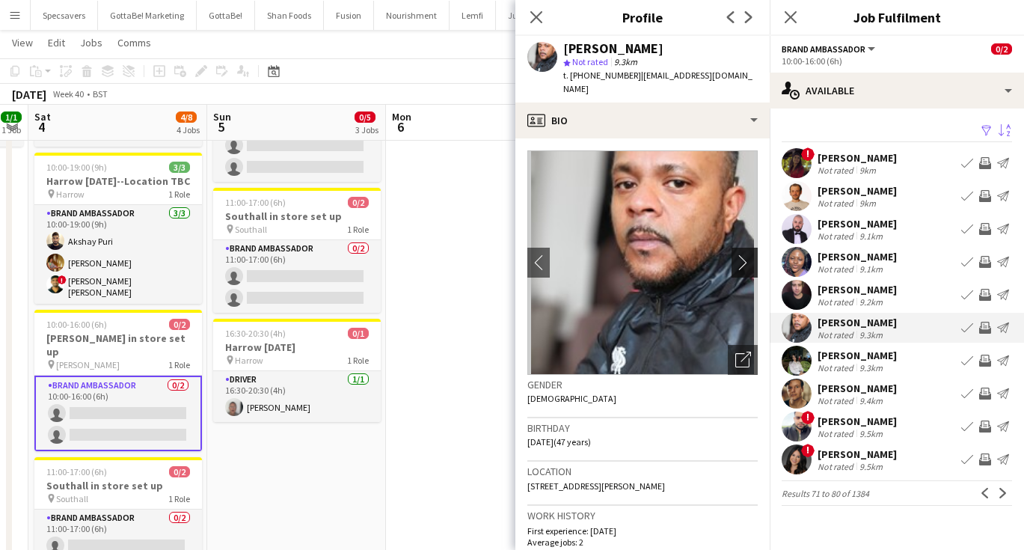
click at [742, 256] on button "chevron-right" at bounding box center [747, 263] width 30 height 30
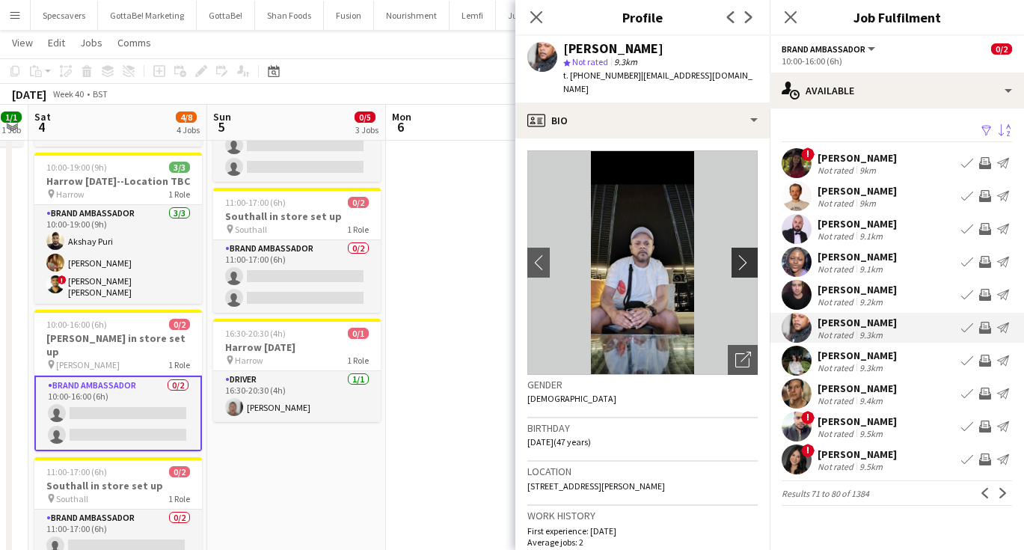
click at [742, 256] on button "chevron-right" at bounding box center [747, 263] width 30 height 30
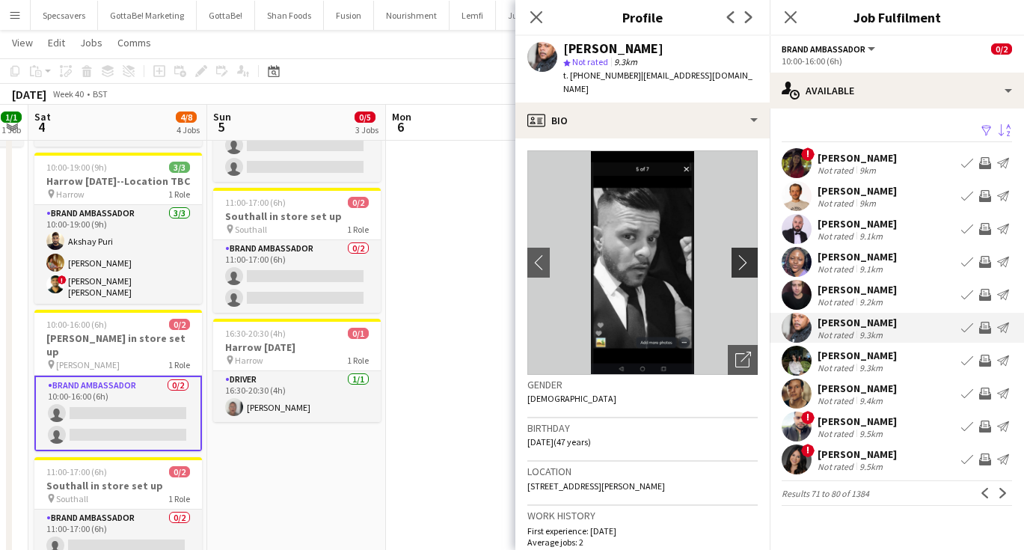
click at [742, 256] on button "chevron-right" at bounding box center [747, 263] width 30 height 30
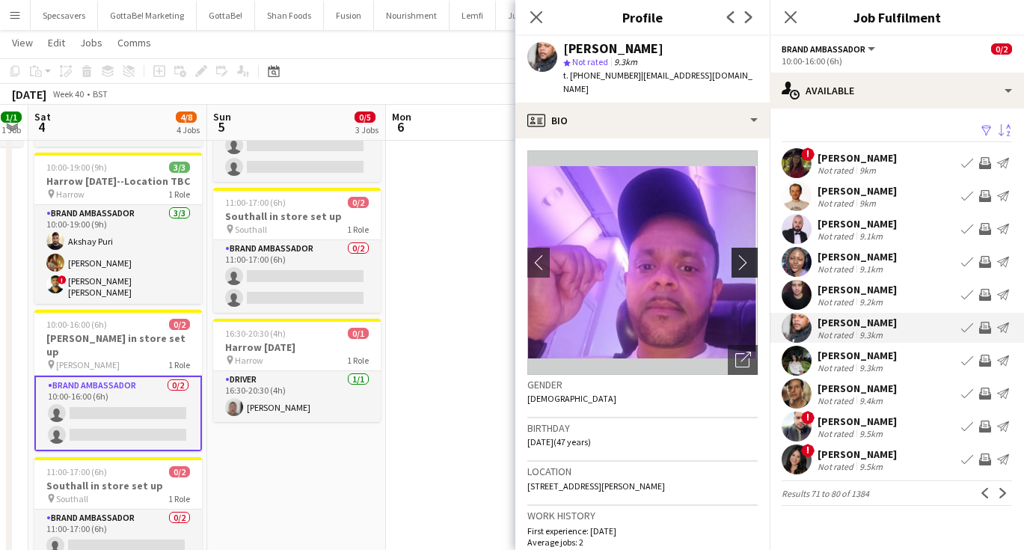
click at [742, 256] on button "chevron-right" at bounding box center [747, 263] width 30 height 30
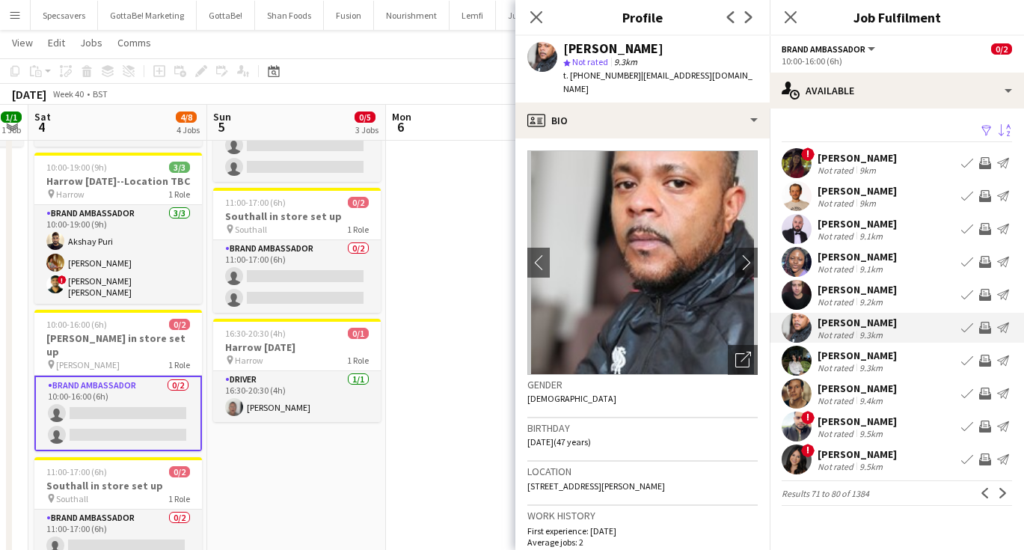
click at [865, 360] on div "Bharti Gorsi" at bounding box center [857, 355] width 79 height 13
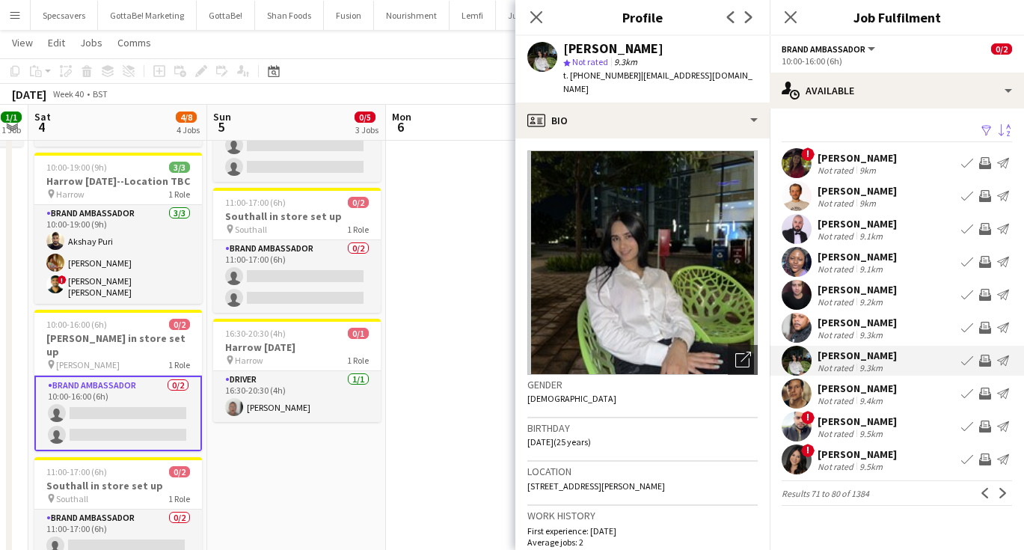
click at [856, 426] on div "Garvit Sharma" at bounding box center [857, 420] width 79 height 13
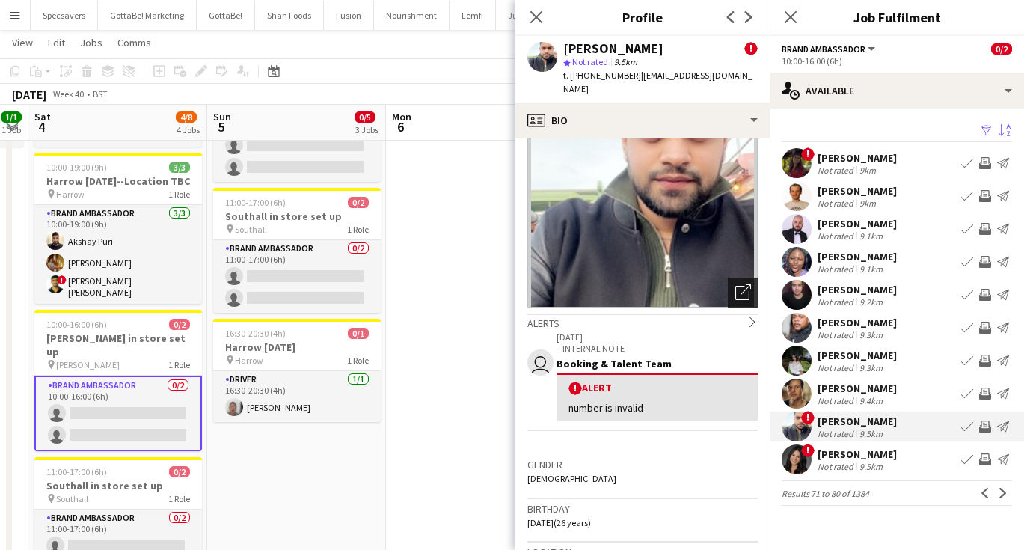
scroll to position [73, 0]
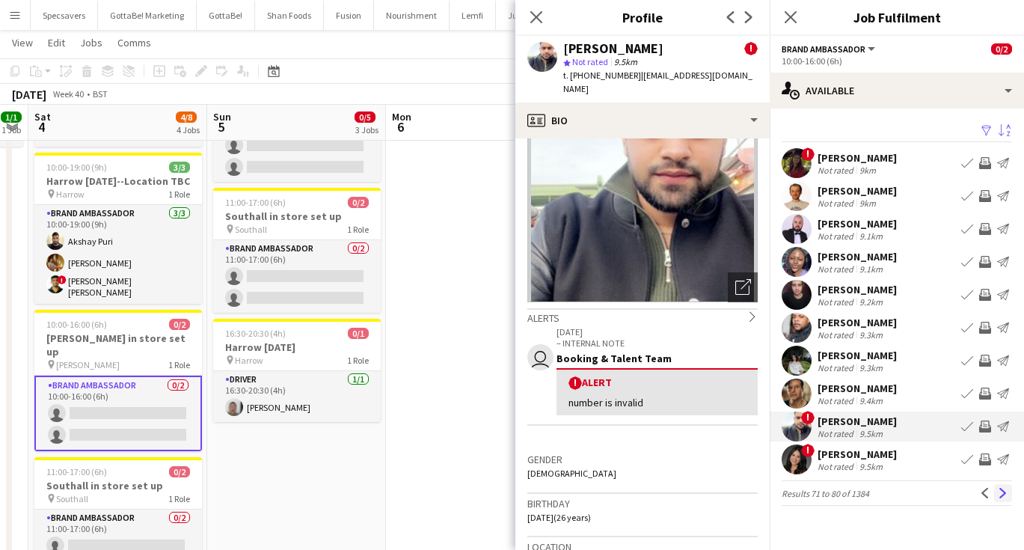
click at [1001, 491] on app-icon "Next" at bounding box center [1003, 493] width 10 height 10
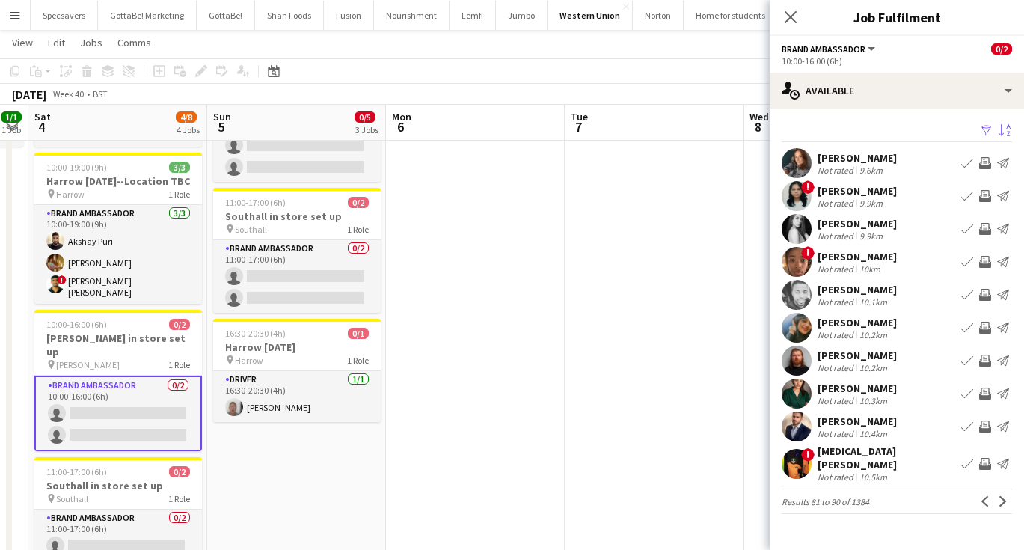
click at [867, 390] on div "Jaasvi Shah" at bounding box center [857, 387] width 79 height 13
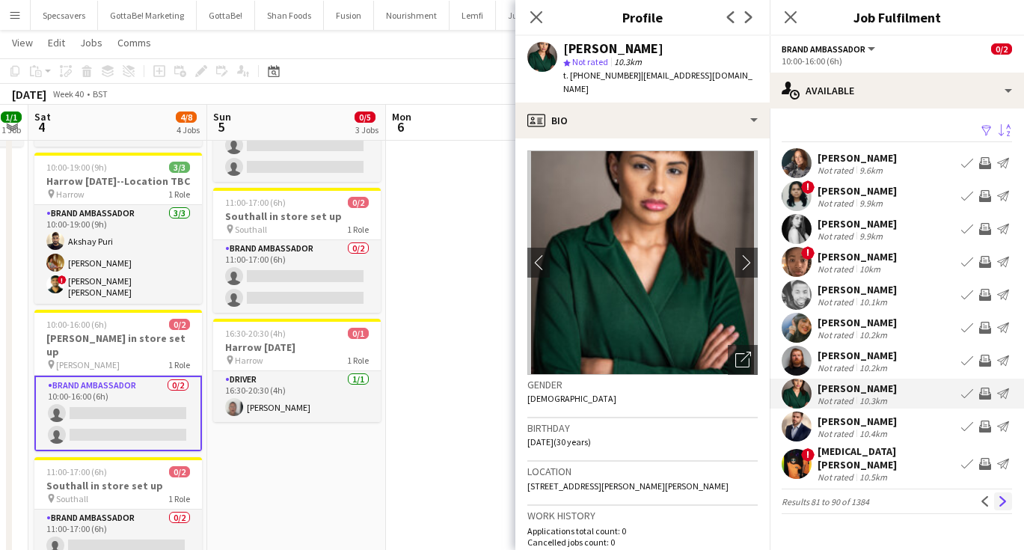
click at [1000, 496] on app-icon "Next" at bounding box center [1003, 501] width 10 height 10
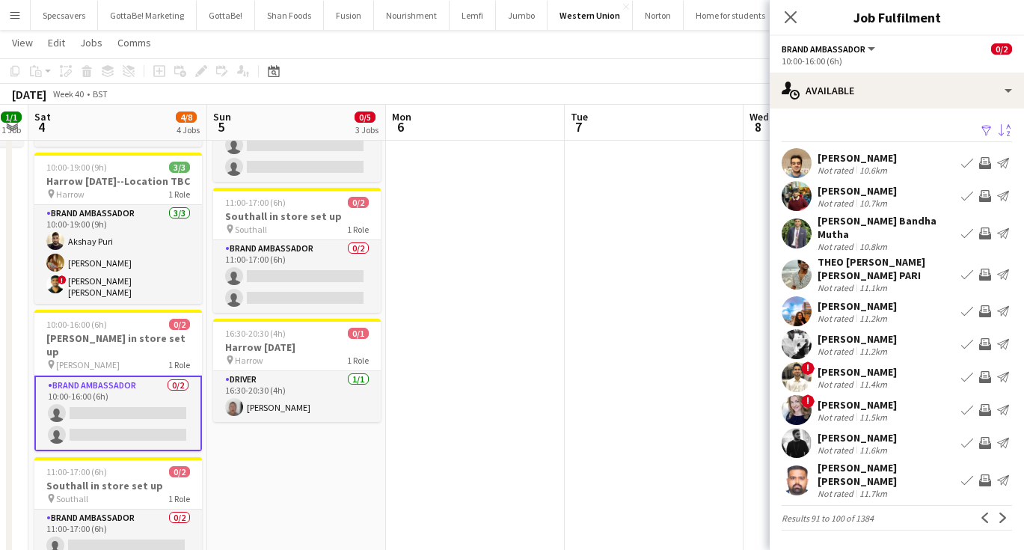
click at [856, 241] on div "10.8km" at bounding box center [873, 246] width 34 height 11
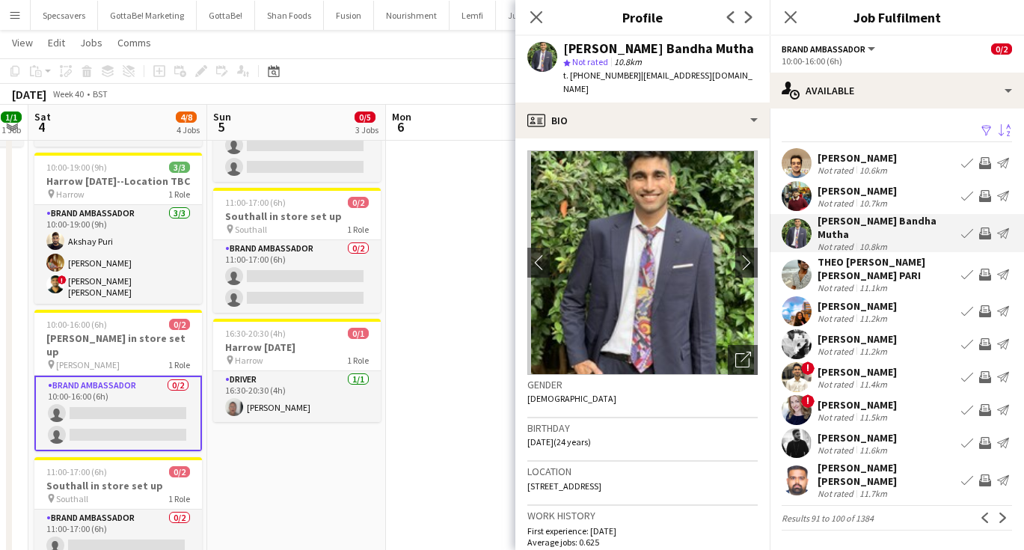
click at [844, 464] on div "Shashank Kumar Sukumar Singh" at bounding box center [887, 474] width 138 height 27
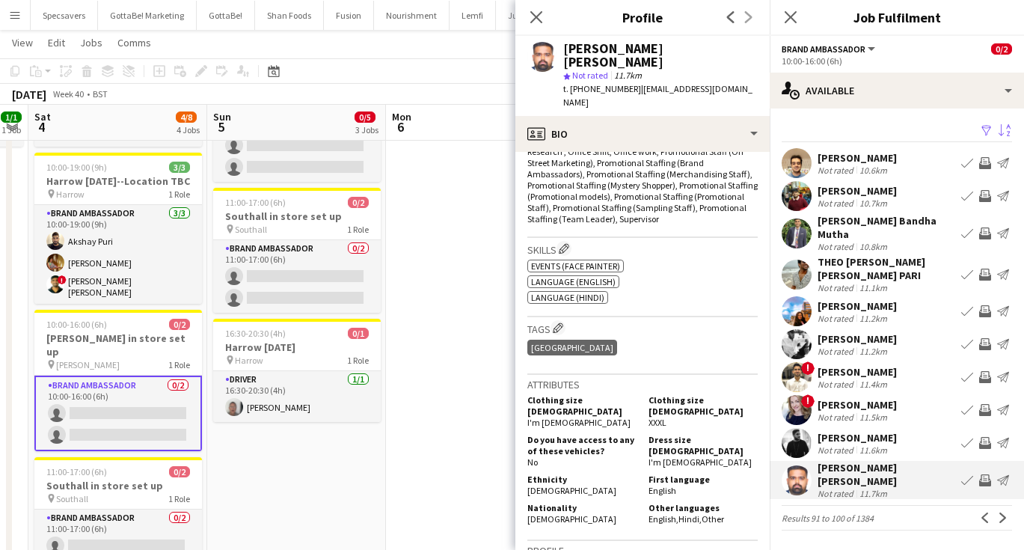
scroll to position [554, 0]
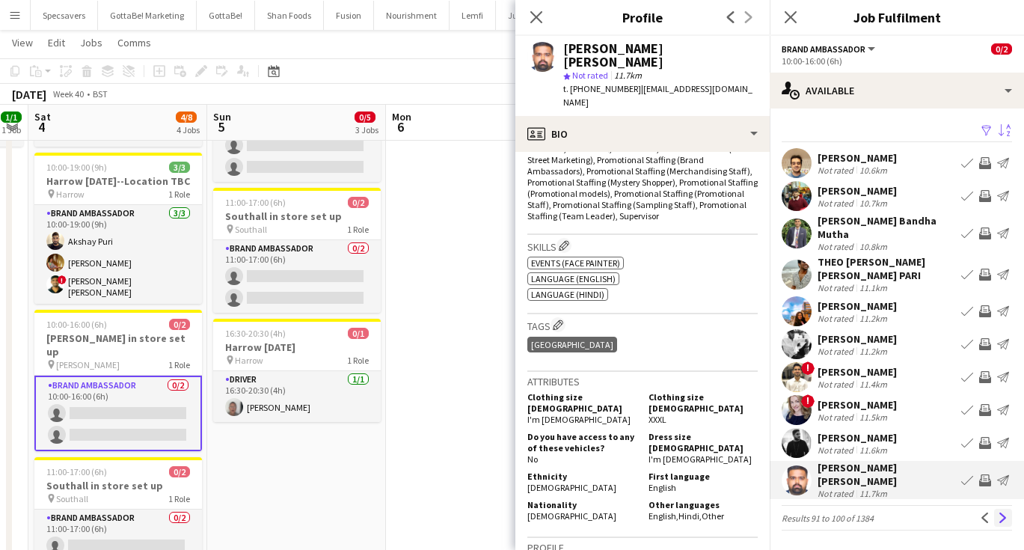
click at [1000, 512] on app-icon "Next" at bounding box center [1003, 517] width 10 height 10
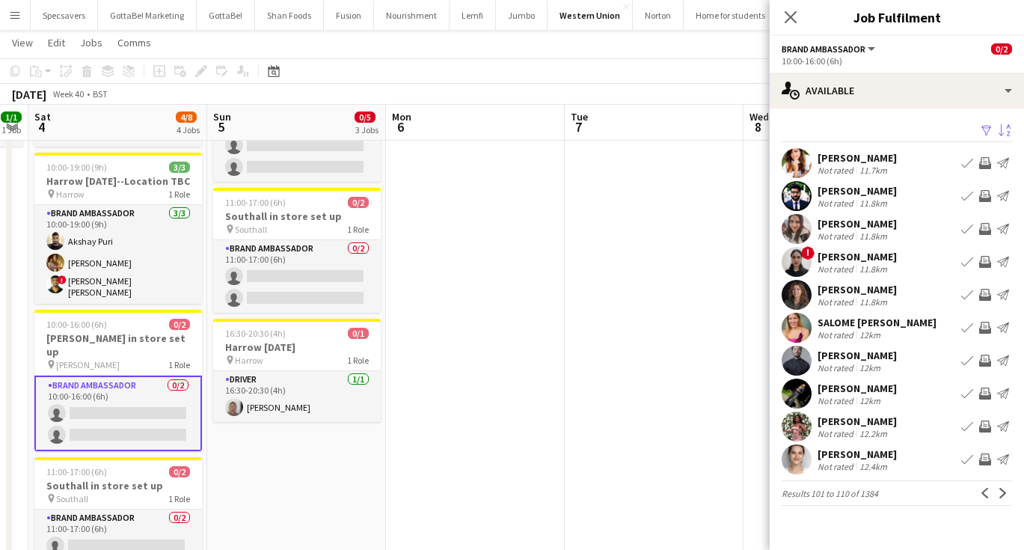
click at [854, 225] on div "Kiran Shabbir" at bounding box center [857, 223] width 79 height 13
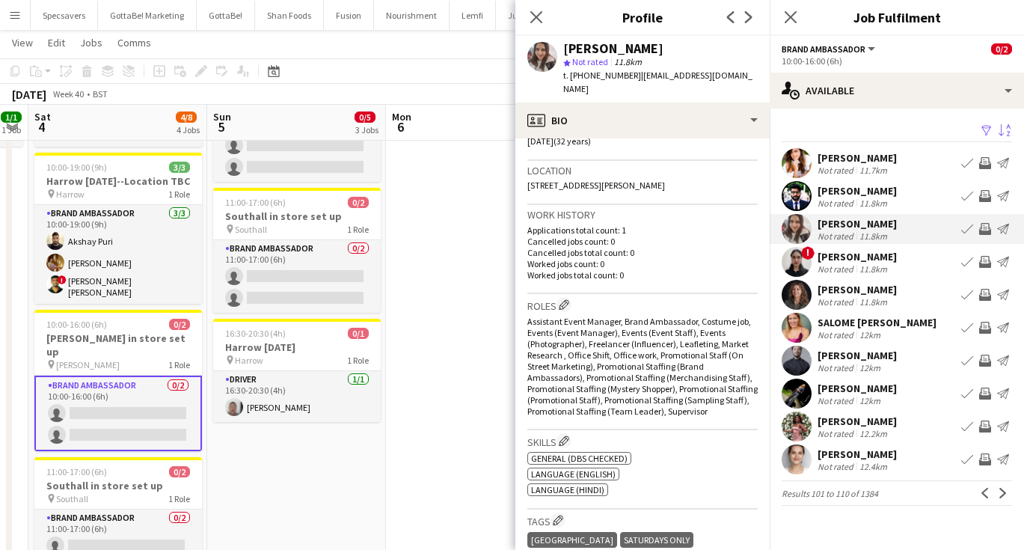
scroll to position [669, 0]
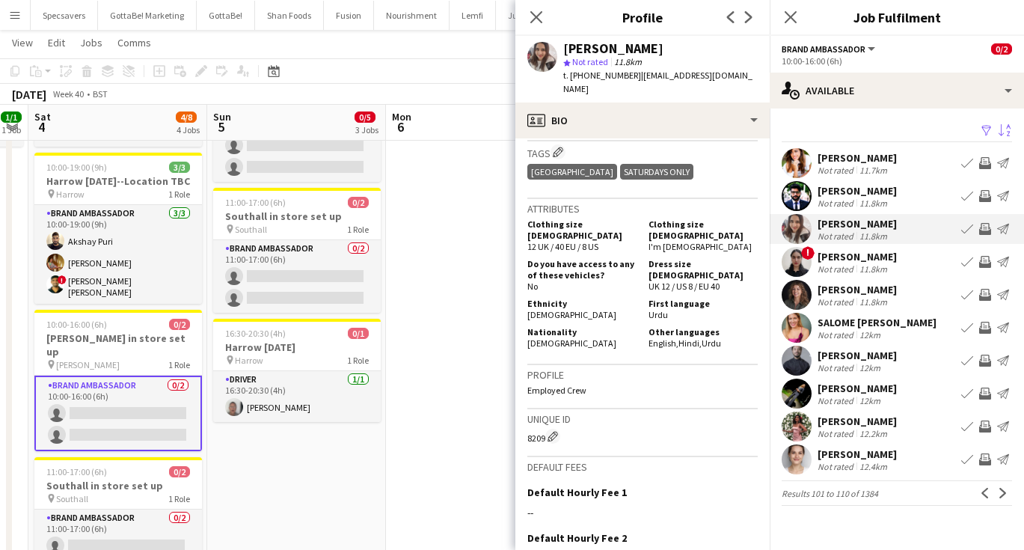
click at [846, 268] on div "Not rated" at bounding box center [837, 268] width 39 height 11
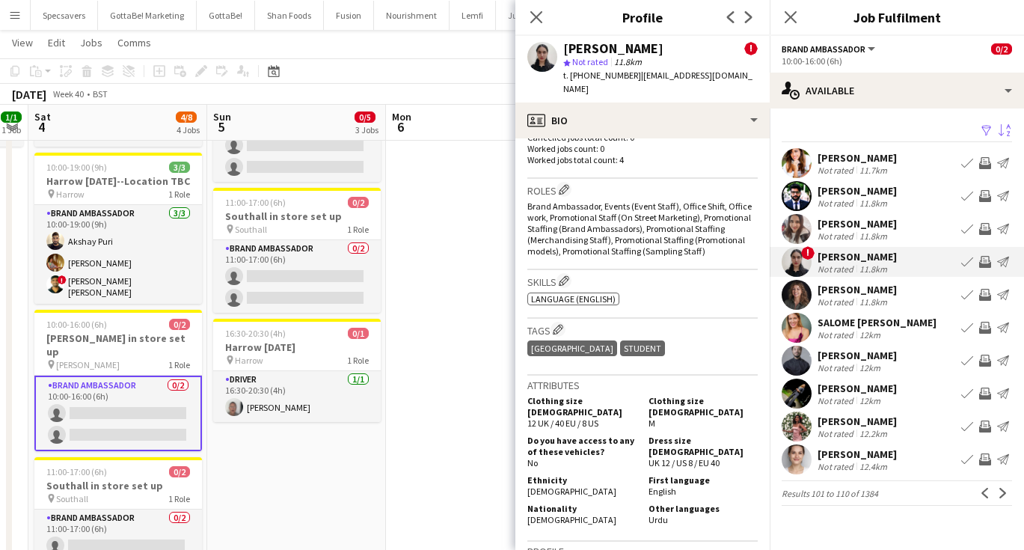
scroll to position [638, 0]
click at [856, 437] on div "12.2km" at bounding box center [873, 433] width 34 height 11
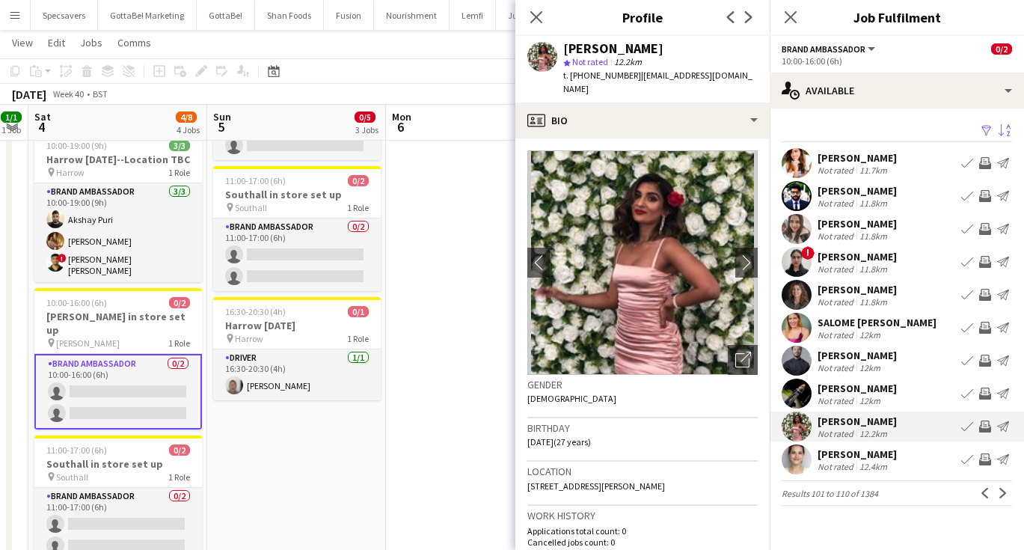
scroll to position [153, 0]
click at [999, 498] on app-icon "Next" at bounding box center [1003, 493] width 10 height 10
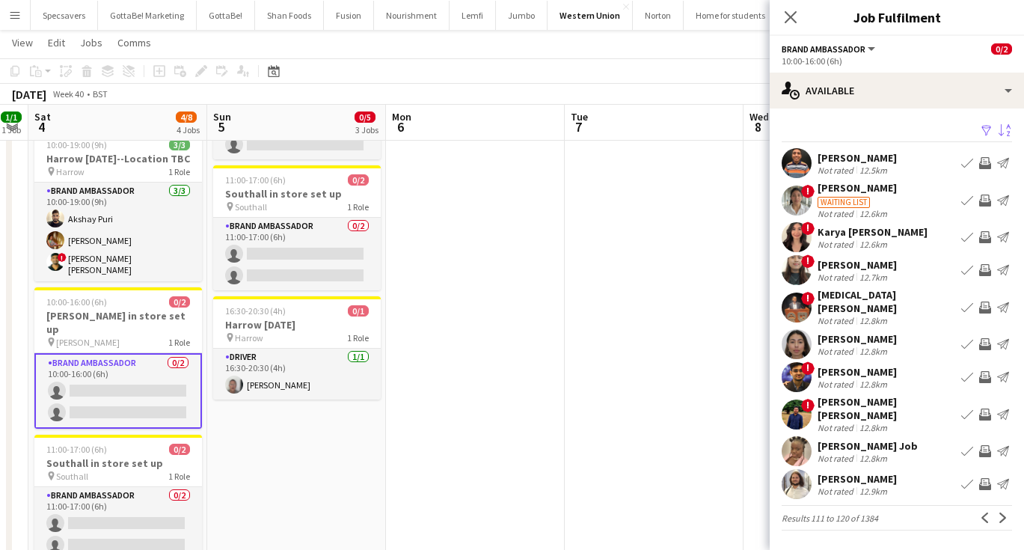
click at [886, 264] on div "Unnati Banker" at bounding box center [857, 264] width 79 height 13
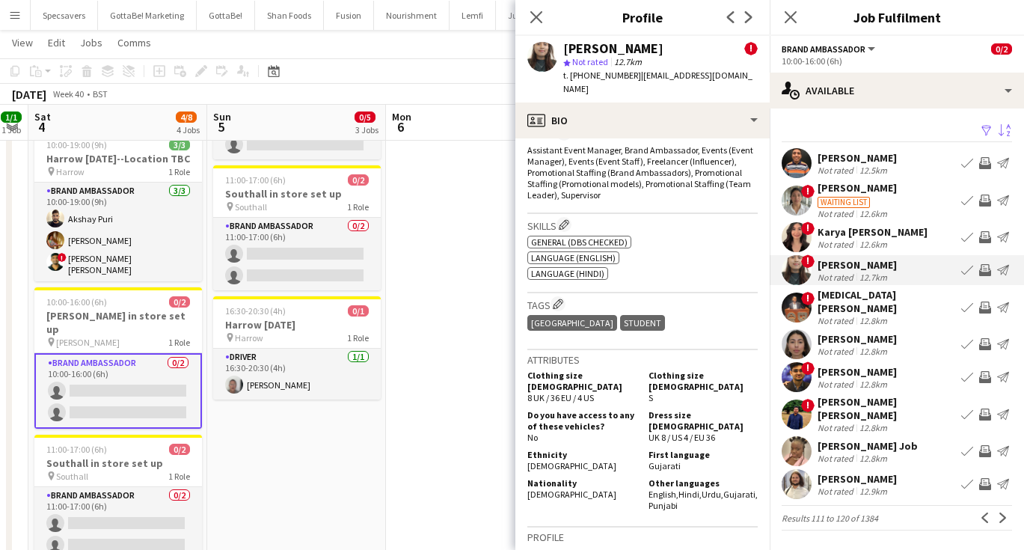
scroll to position [633, 0]
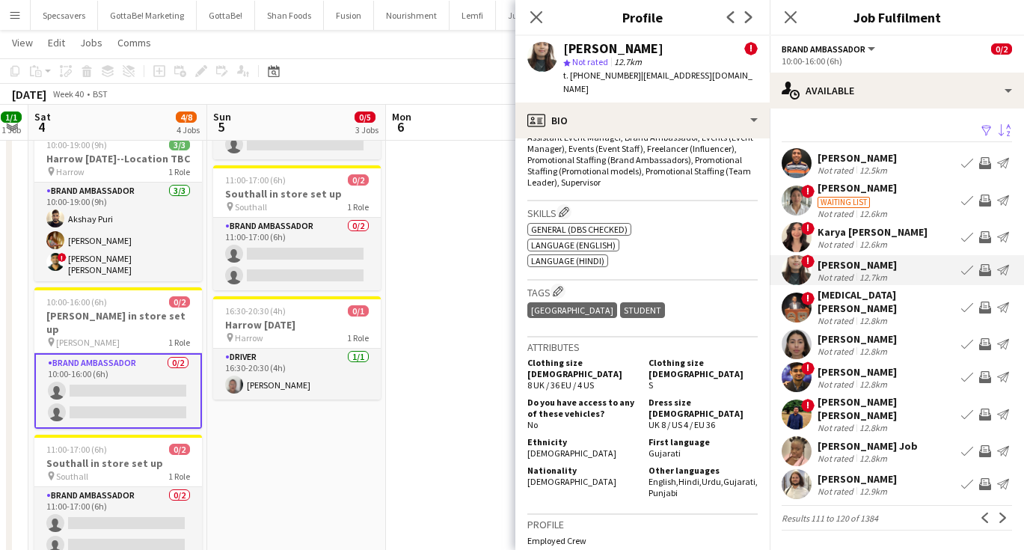
click at [846, 315] on div "Not rated" at bounding box center [837, 320] width 39 height 11
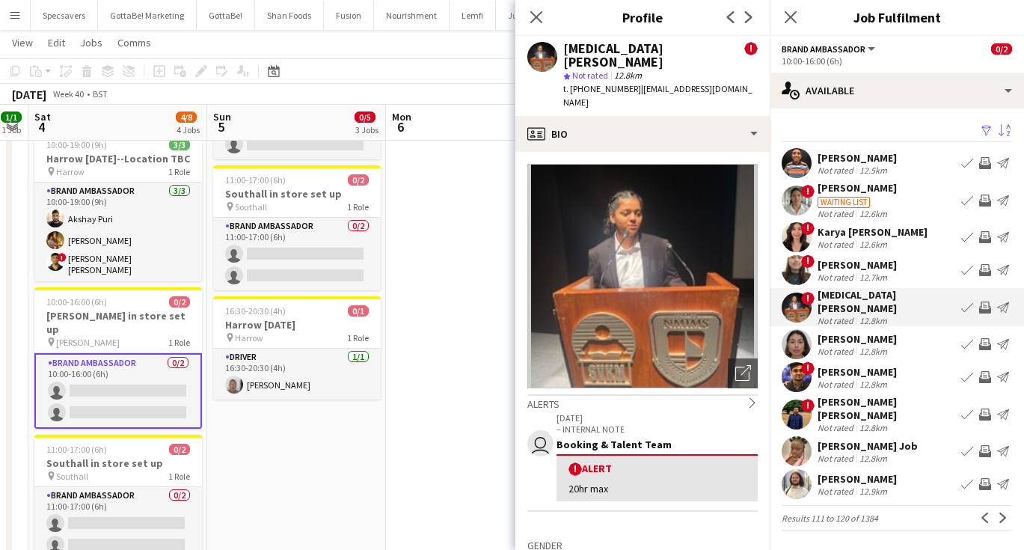
scroll to position [0, 0]
click at [852, 365] on div "Akash Joshi" at bounding box center [857, 371] width 79 height 13
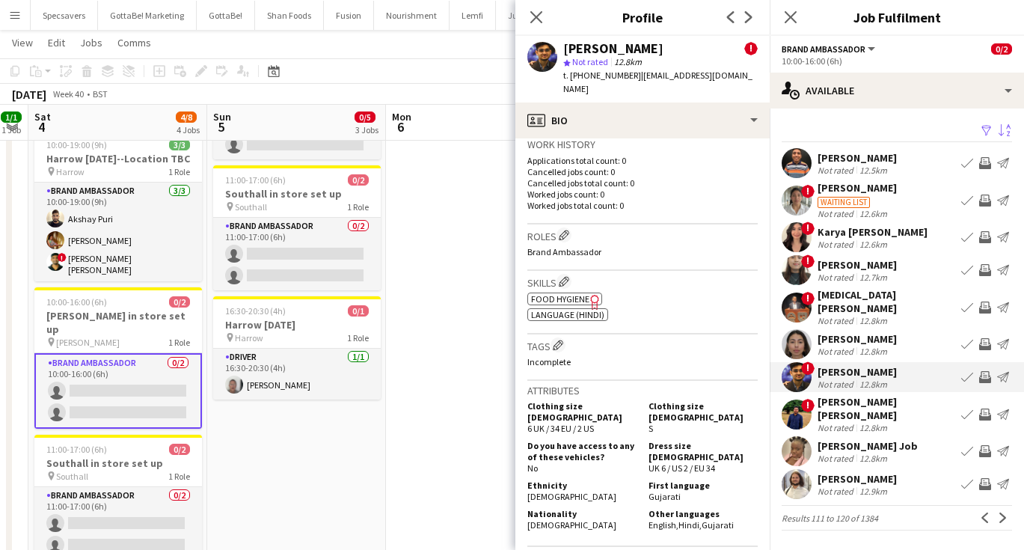
scroll to position [518, 0]
click at [852, 397] on div "Ahmed Mumit Mehdi Rahman" at bounding box center [887, 408] width 138 height 27
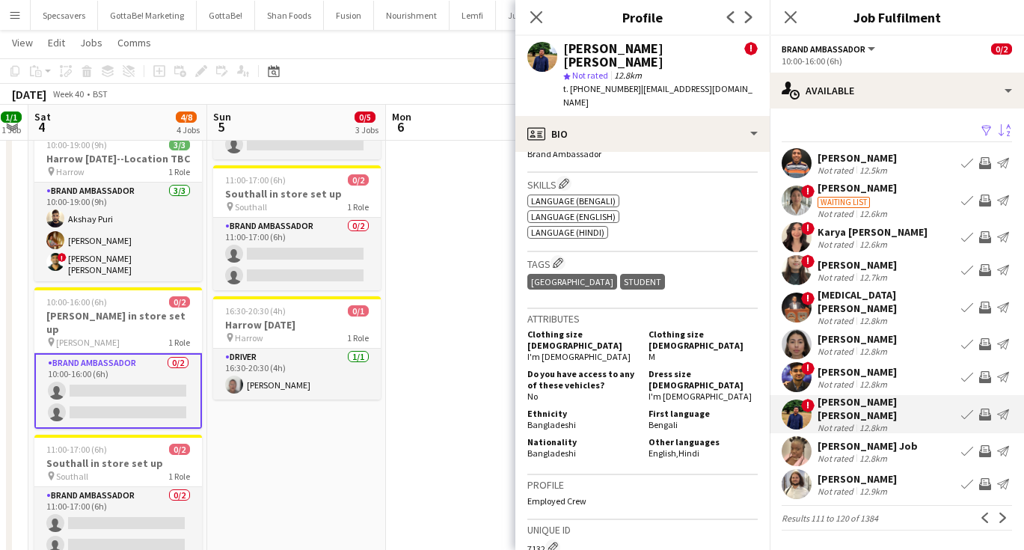
scroll to position [654, 0]
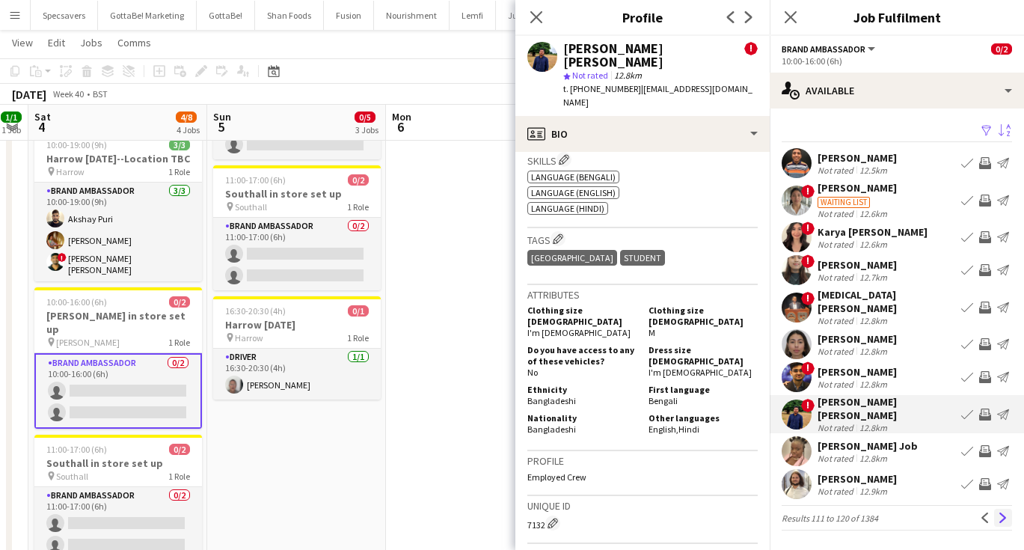
click at [1005, 512] on app-icon "Next" at bounding box center [1003, 517] width 10 height 10
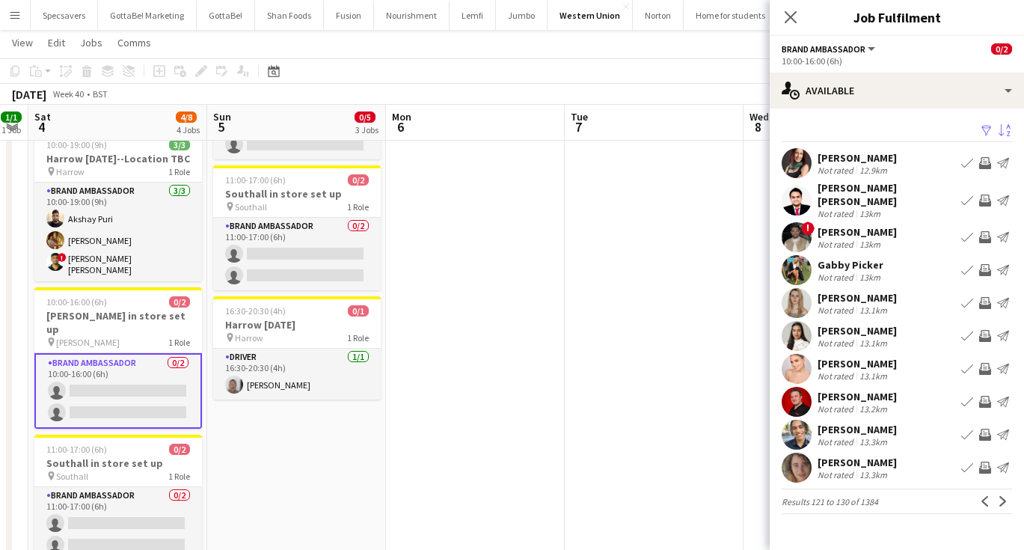
click at [894, 208] on div "Not rated 13km" at bounding box center [887, 213] width 138 height 11
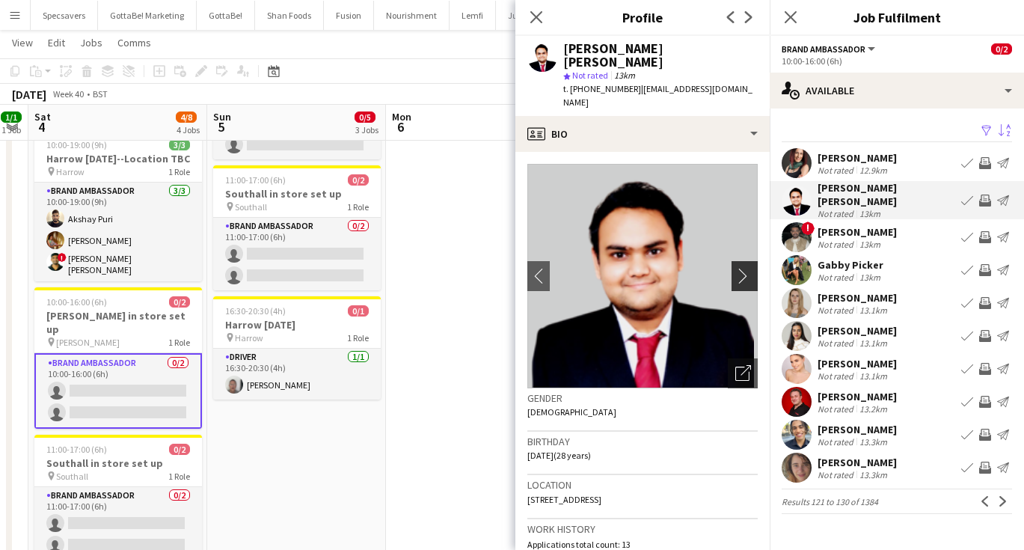
click at [743, 268] on app-icon "chevron-right" at bounding box center [746, 276] width 23 height 16
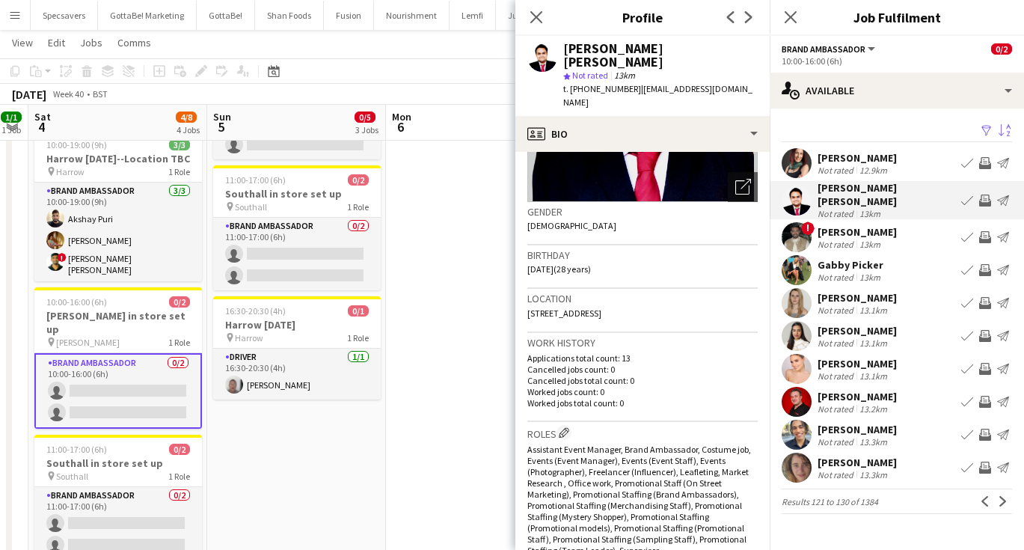
scroll to position [137, 0]
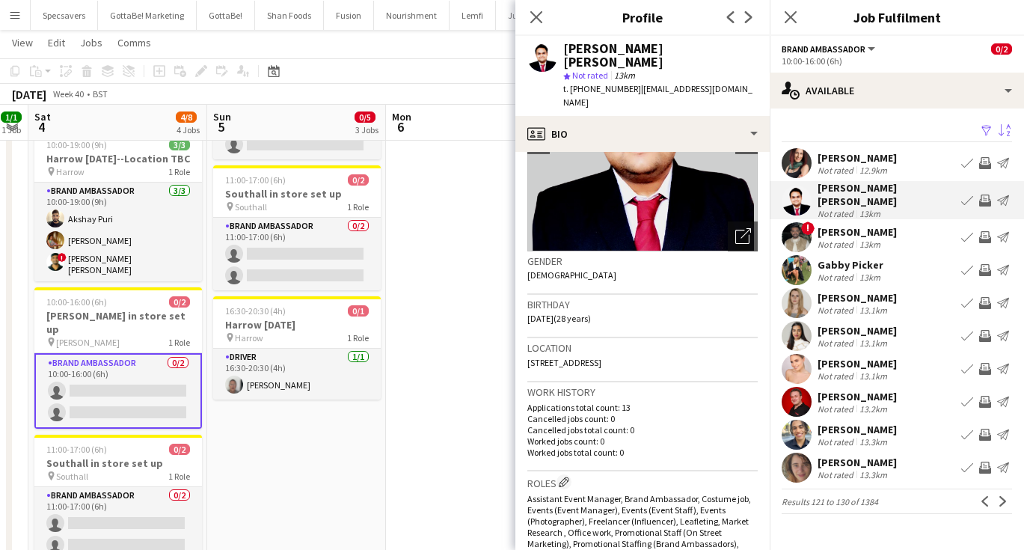
click at [832, 225] on div "Vatsal Kular" at bounding box center [857, 231] width 79 height 13
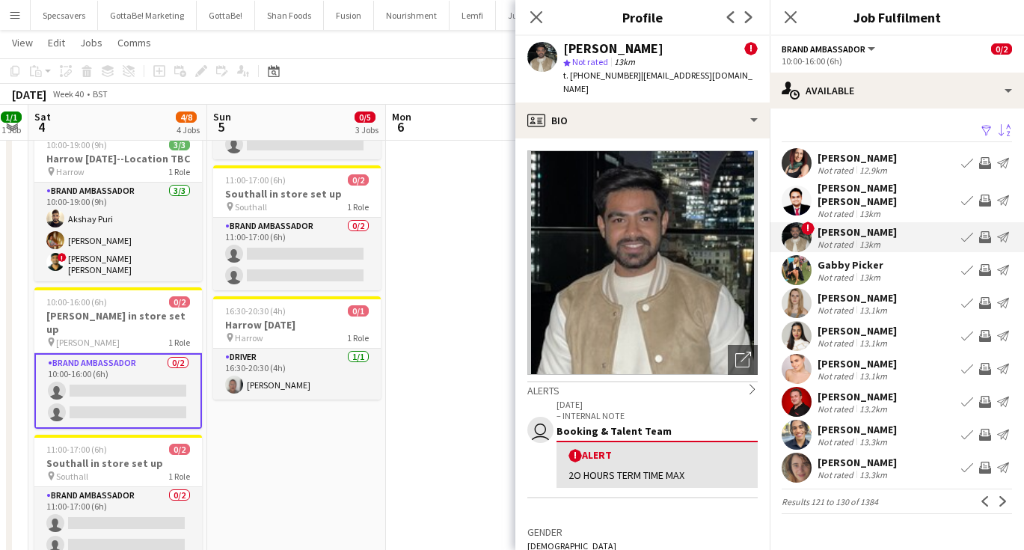
scroll to position [0, 0]
click at [852, 324] on div "Sayushka Naidoo" at bounding box center [857, 330] width 79 height 13
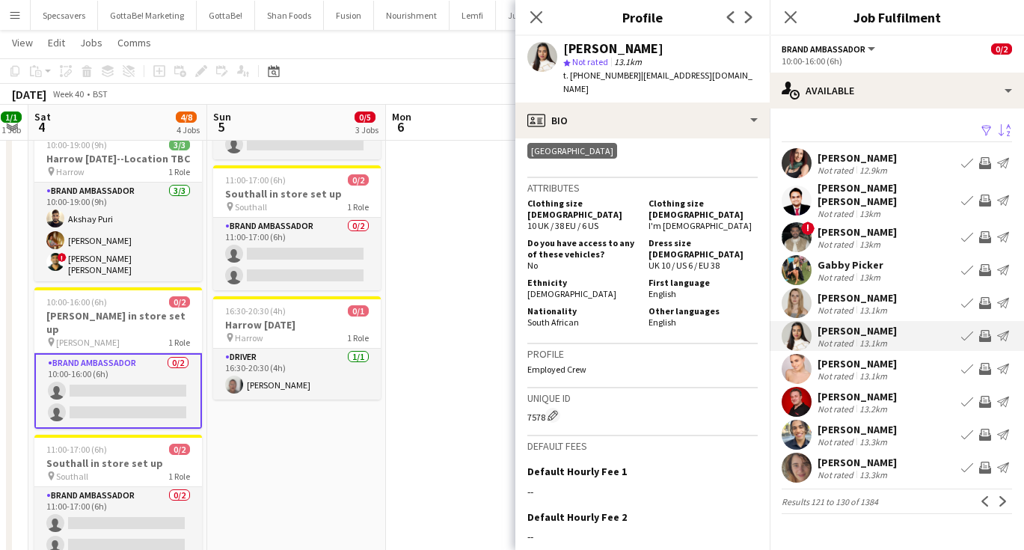
scroll to position [615, 0]
click at [1003, 496] on app-icon "Next" at bounding box center [1003, 501] width 10 height 10
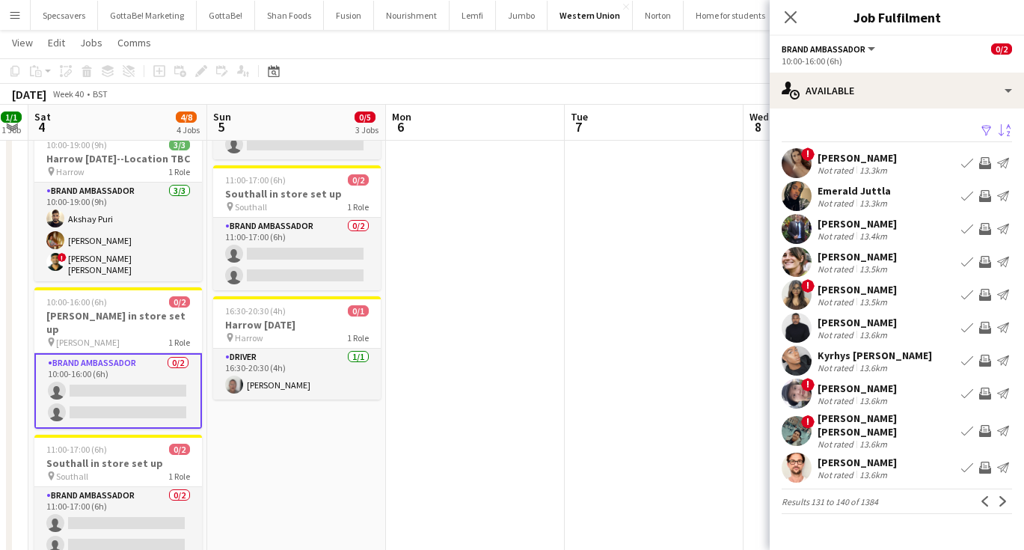
click at [873, 229] on div "Mahmoud Abdelwahab" at bounding box center [857, 223] width 79 height 13
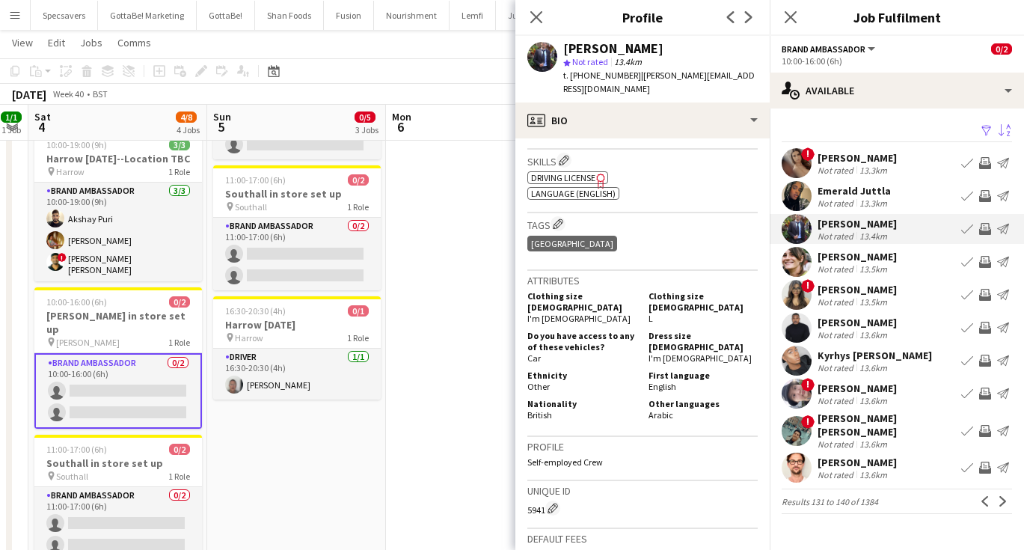
scroll to position [583, 0]
click at [851, 296] on div "Not rated" at bounding box center [837, 301] width 39 height 11
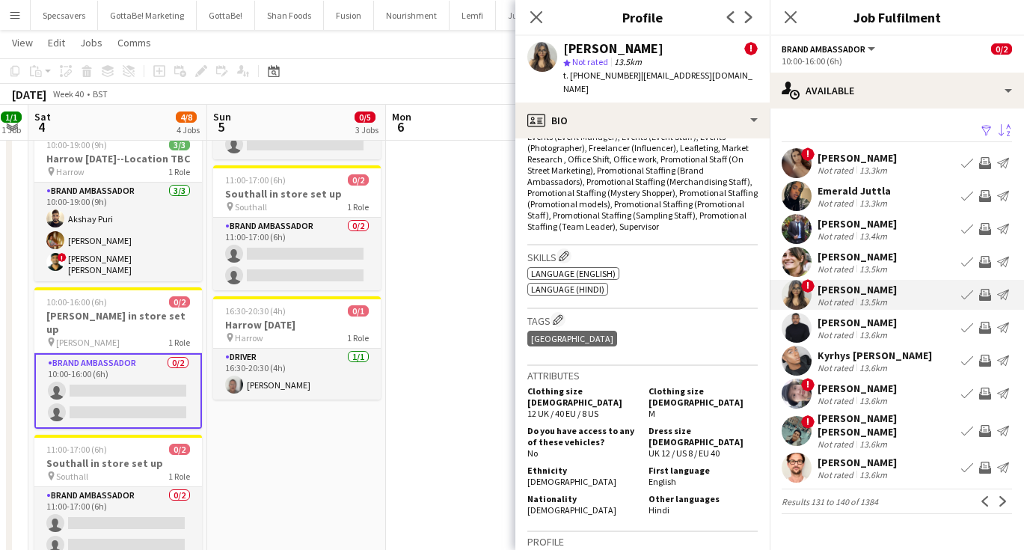
scroll to position [685, 0]
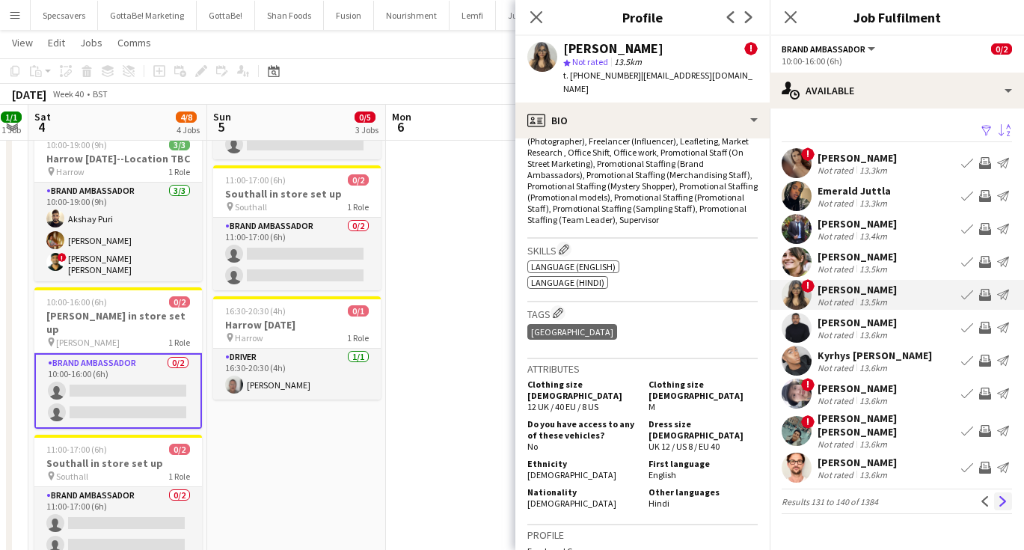
click at [1002, 508] on button "Next" at bounding box center [1003, 501] width 18 height 18
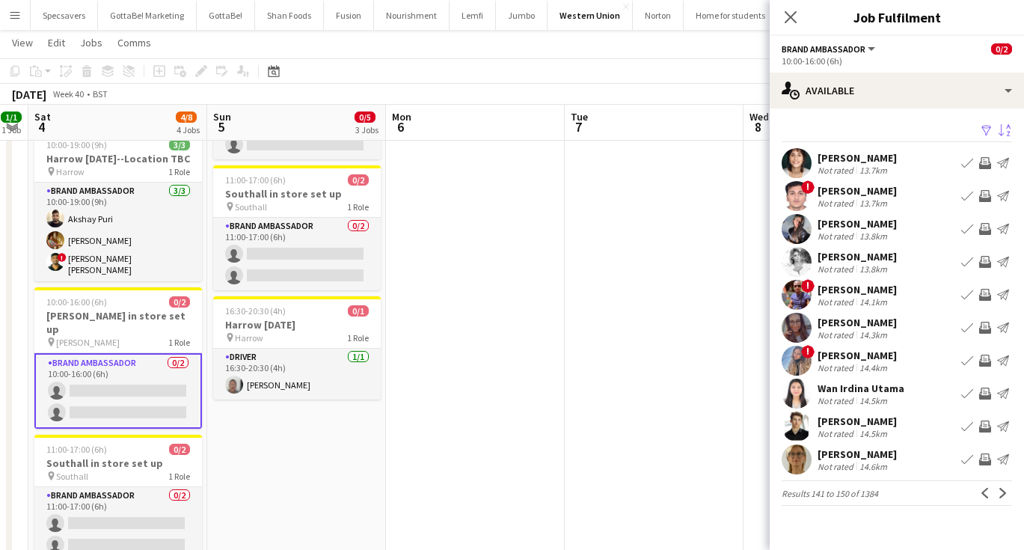
click at [868, 229] on div "Sadia Sultana" at bounding box center [857, 223] width 79 height 13
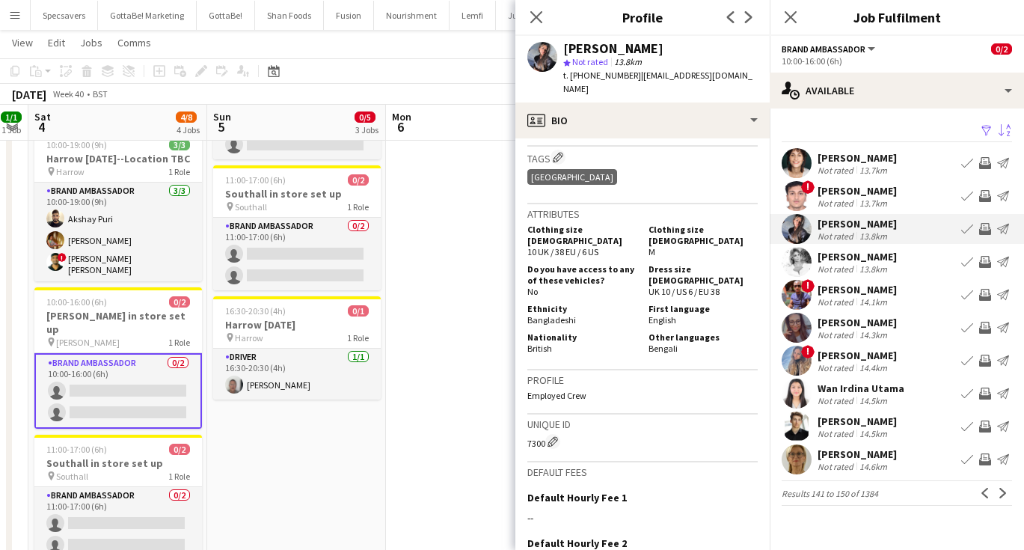
scroll to position [581, 0]
click at [1008, 500] on button "Next" at bounding box center [1003, 493] width 18 height 18
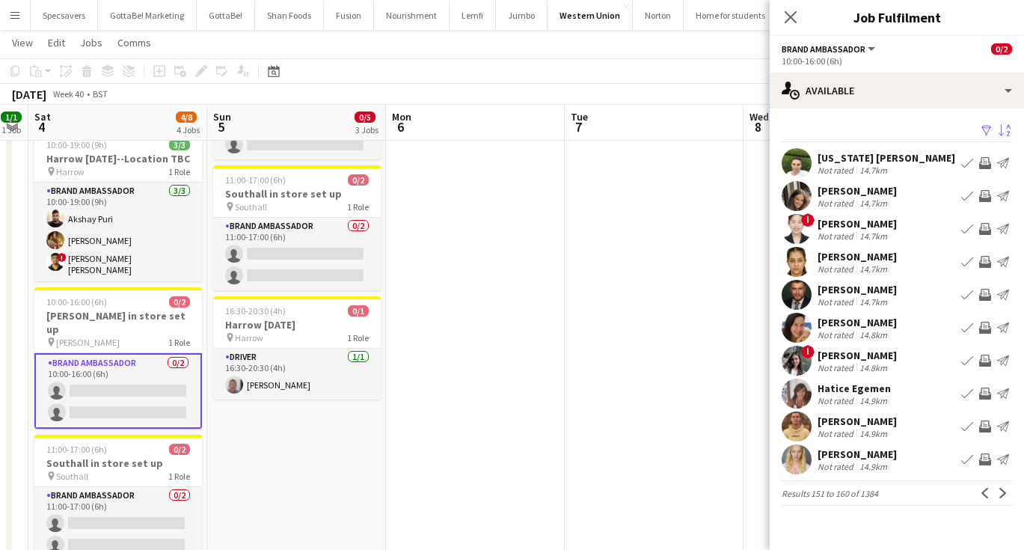
click at [894, 263] on div "Khushi Agrawal Not rated 14.7km Book crew Invite crew Send notification" at bounding box center [897, 262] width 254 height 30
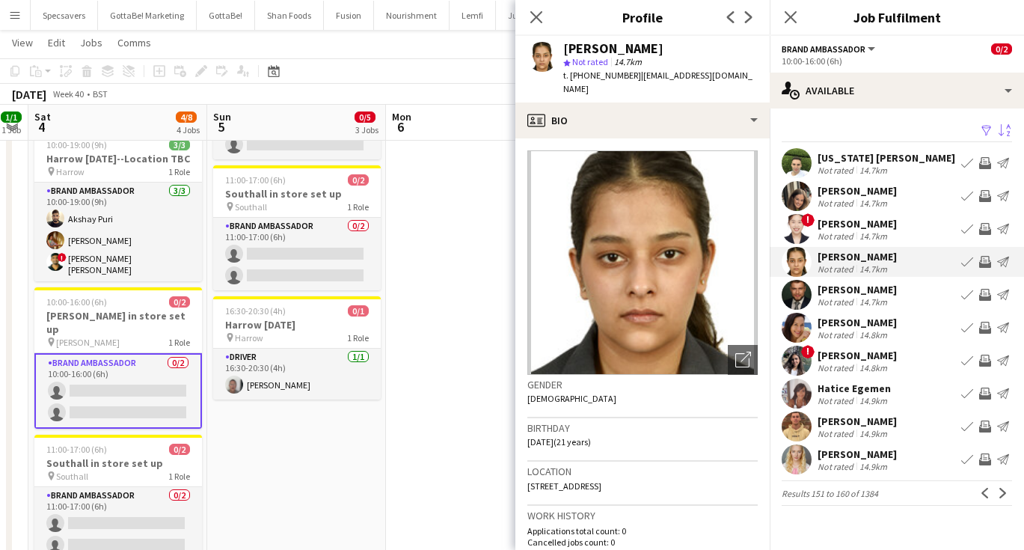
scroll to position [0, 0]
click at [889, 352] on div "Krishika gandhi" at bounding box center [857, 355] width 79 height 13
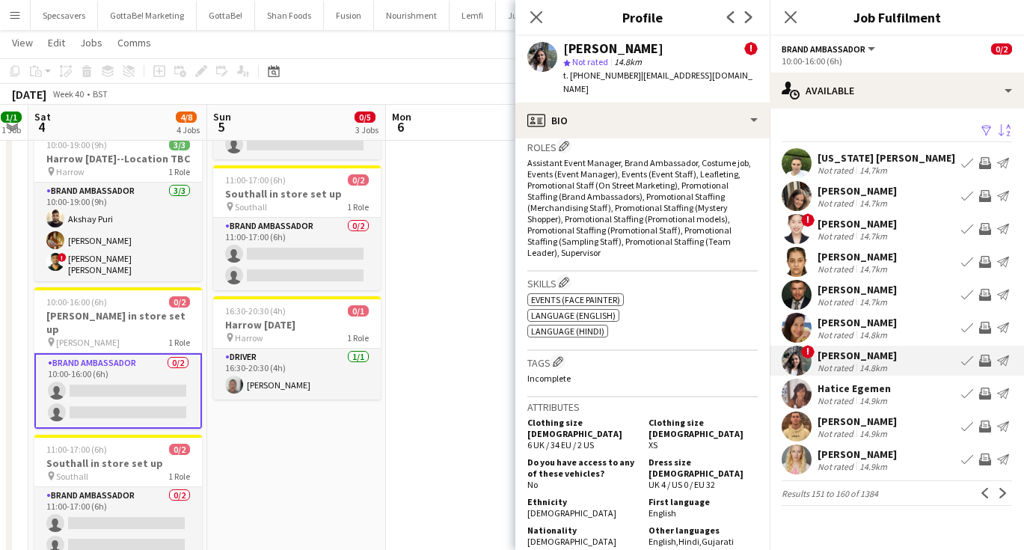
scroll to position [608, 0]
click at [1002, 496] on app-icon "Next" at bounding box center [1003, 493] width 10 height 10
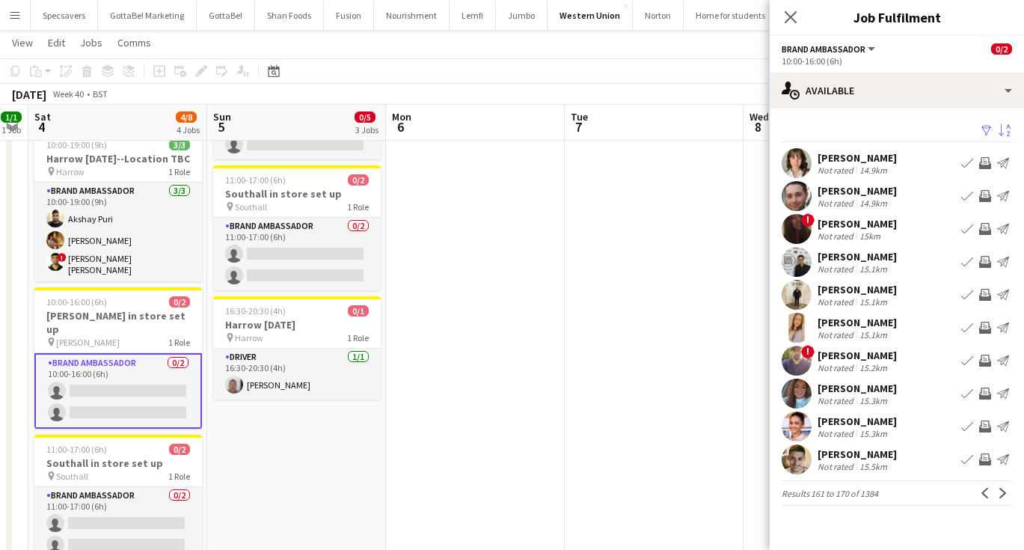
click at [868, 329] on div "15.1km" at bounding box center [873, 334] width 34 height 11
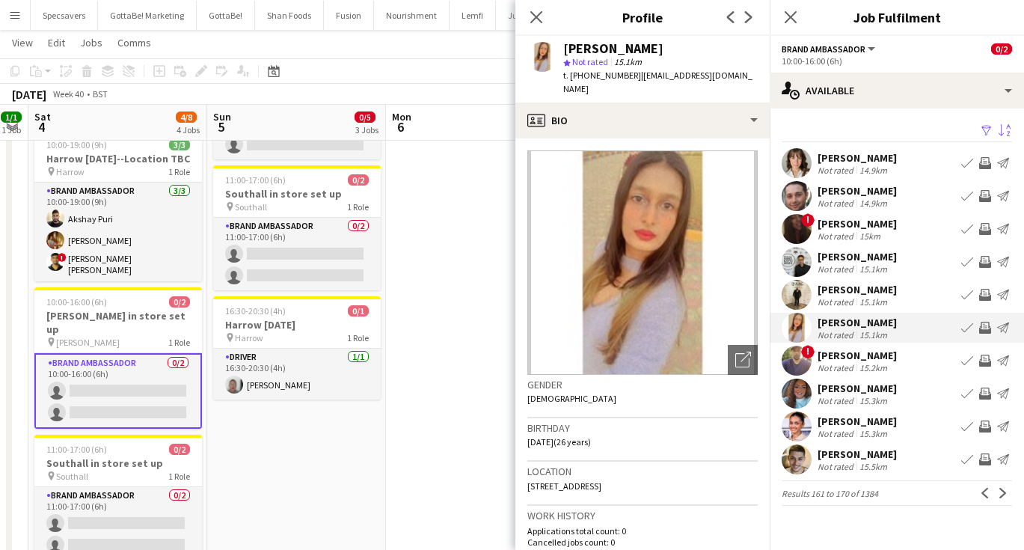
scroll to position [0, 0]
click at [858, 363] on div "15.2km" at bounding box center [873, 367] width 34 height 11
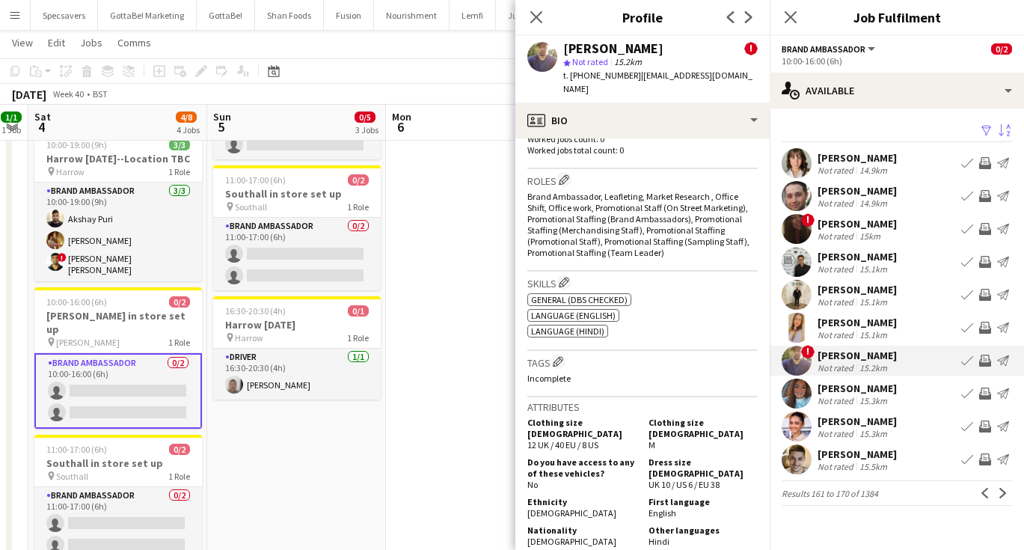
scroll to position [580, 0]
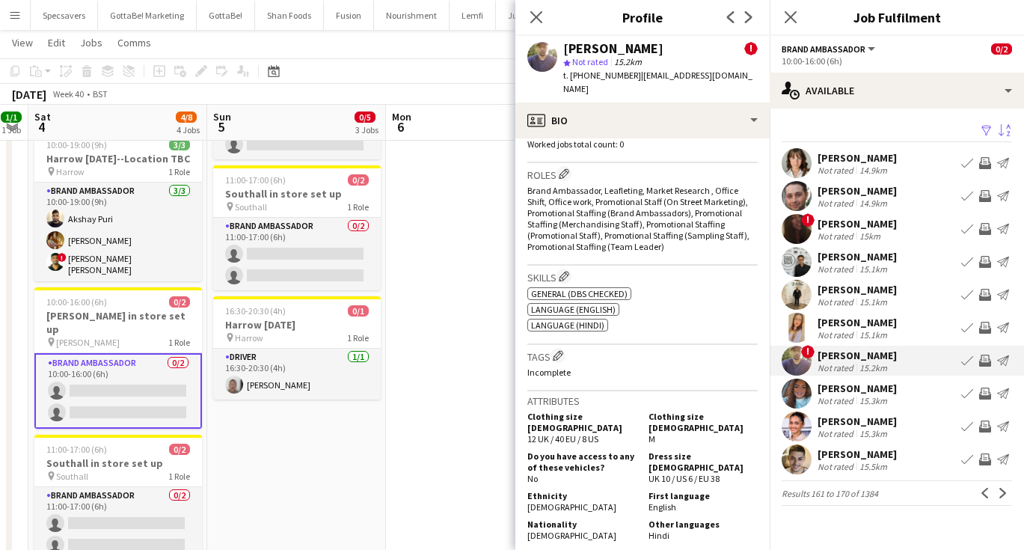
click at [875, 395] on div "15.3km" at bounding box center [873, 400] width 34 height 11
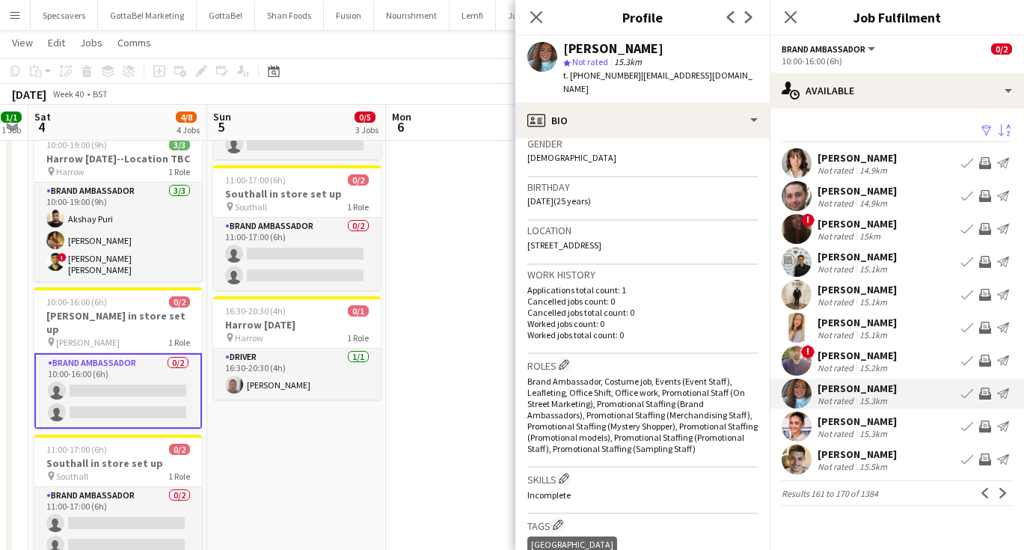
scroll to position [494, 0]
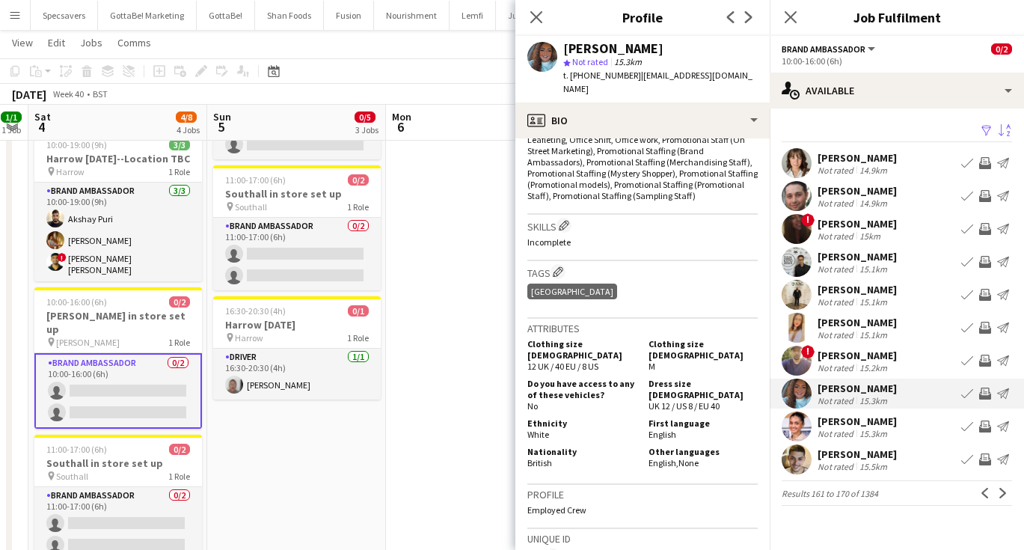
click at [871, 429] on div "15.3km" at bounding box center [873, 433] width 34 height 11
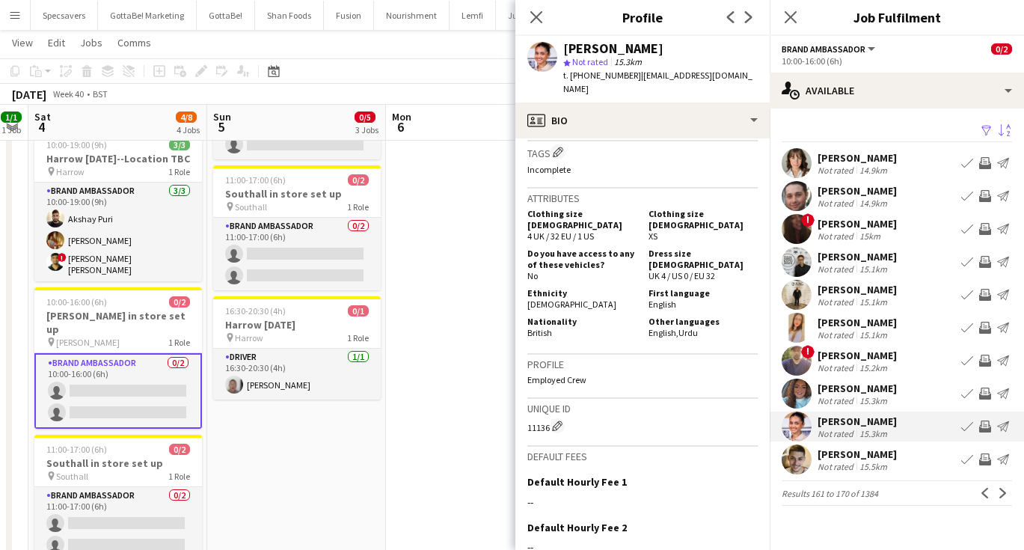
scroll to position [587, 0]
click at [1002, 488] on app-icon "Next" at bounding box center [1003, 493] width 10 height 10
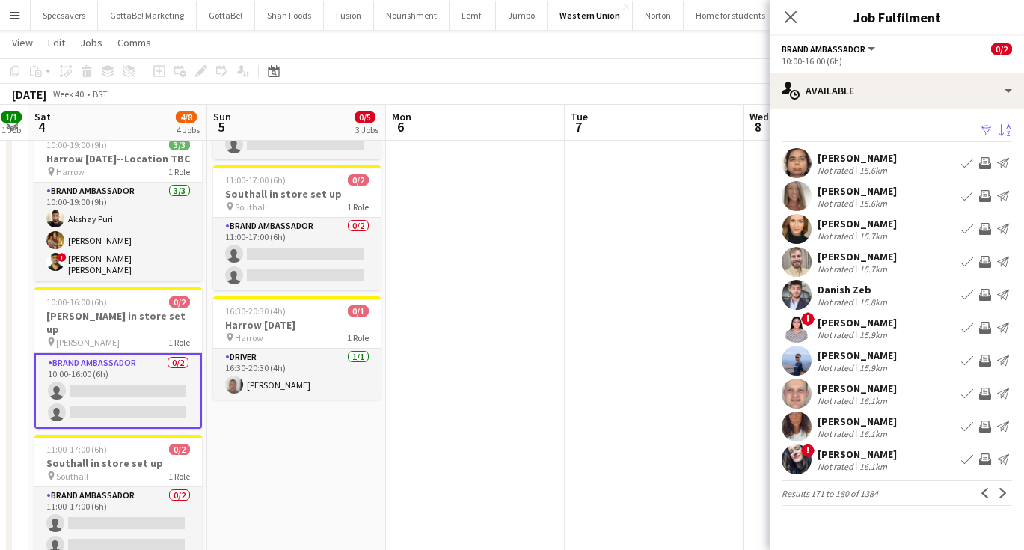
click at [874, 310] on div "Filter Sort desc Kamani Sood Not rated 15.6km Book crew Invite crew Send notifi…" at bounding box center [897, 315] width 254 height 415
click at [874, 320] on div "Beenish Zehra" at bounding box center [857, 322] width 79 height 13
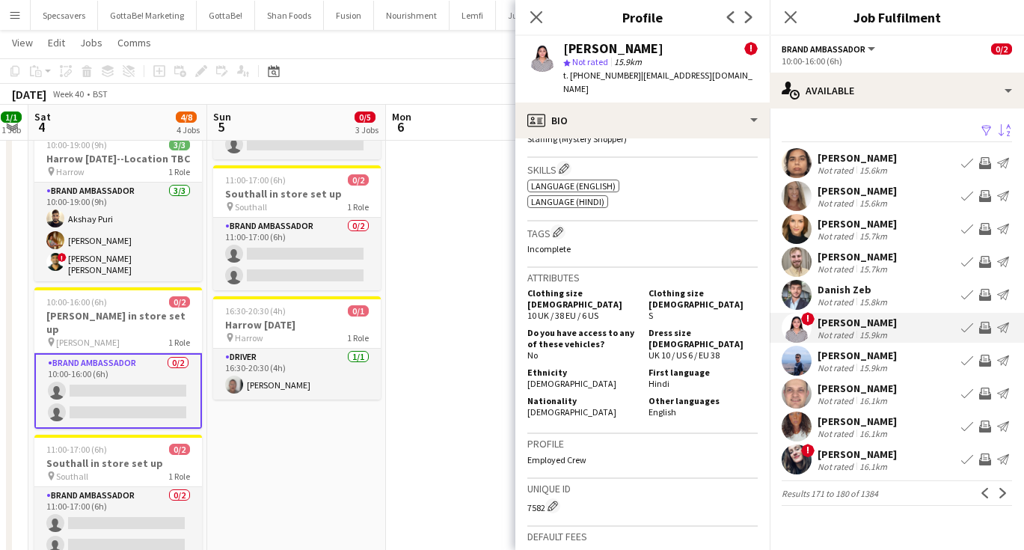
scroll to position [654, 0]
click at [877, 417] on div "Krupa Patel" at bounding box center [857, 420] width 79 height 13
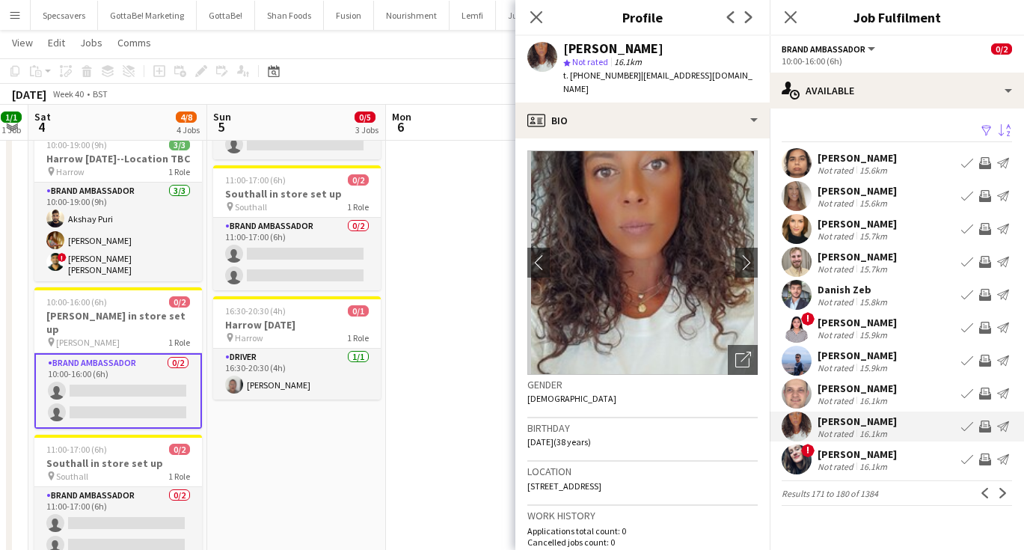
scroll to position [0, 0]
click at [1004, 491] on app-icon "Next" at bounding box center [1003, 493] width 10 height 10
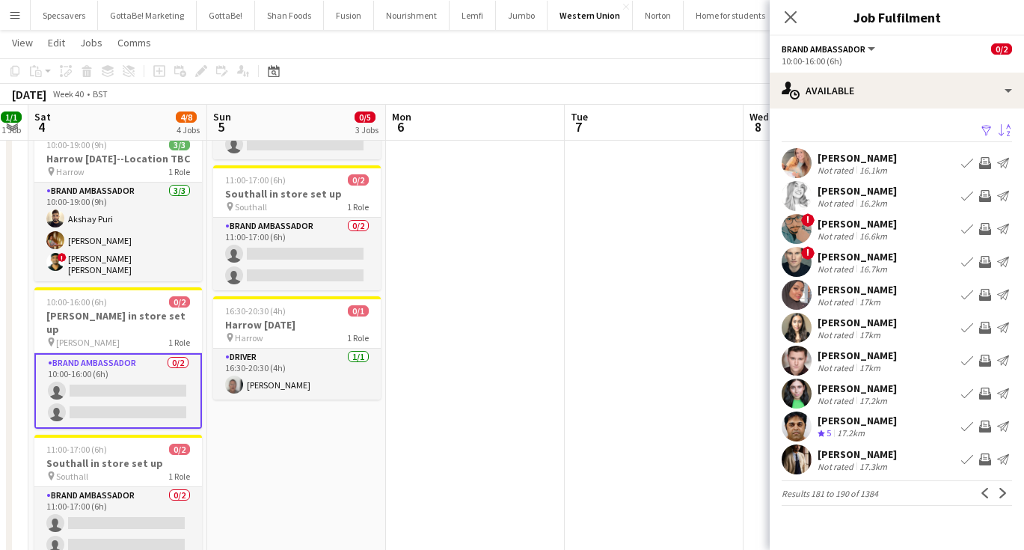
click at [857, 223] on div "Junaid Awan" at bounding box center [857, 223] width 79 height 13
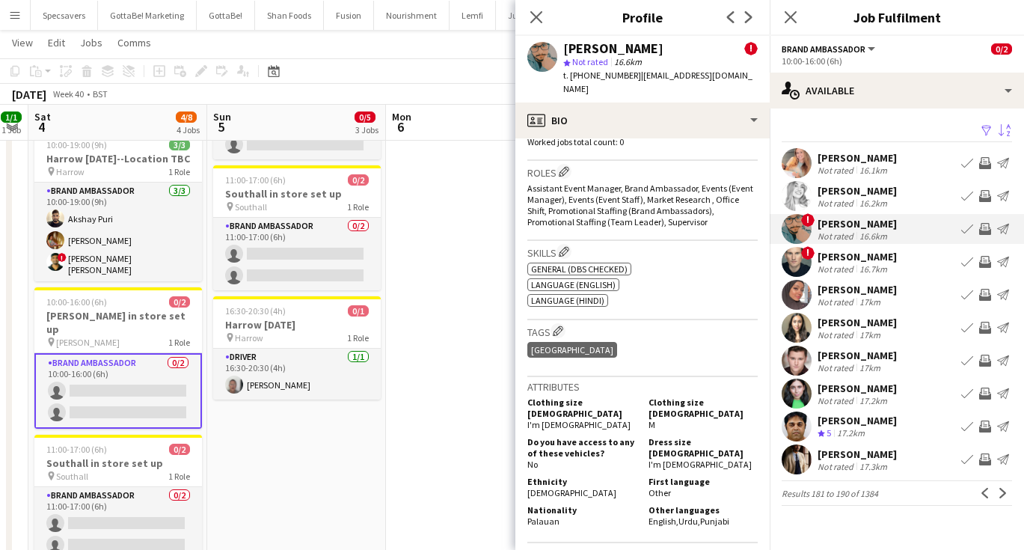
scroll to position [589, 0]
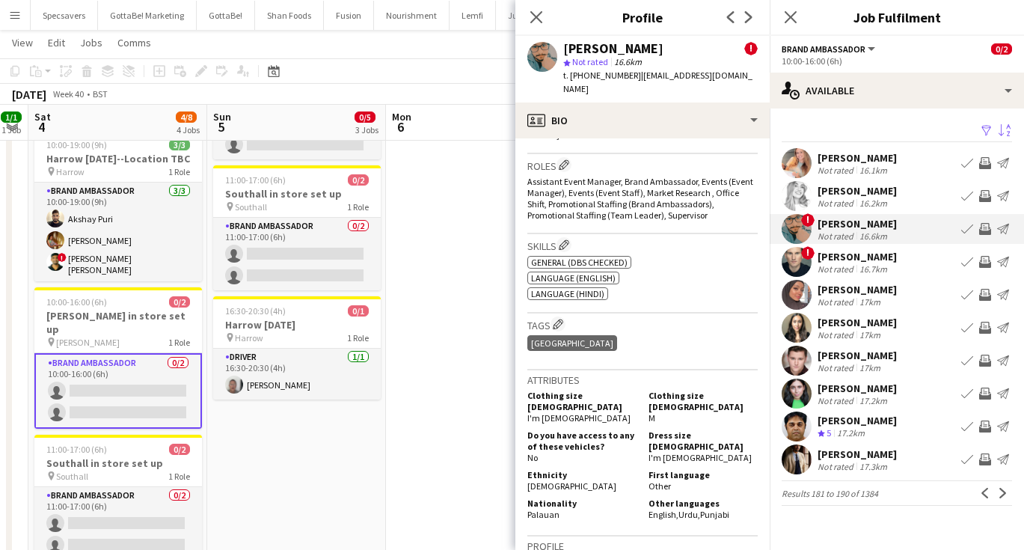
click at [865, 325] on div "Dhani Hallett" at bounding box center [857, 322] width 79 height 13
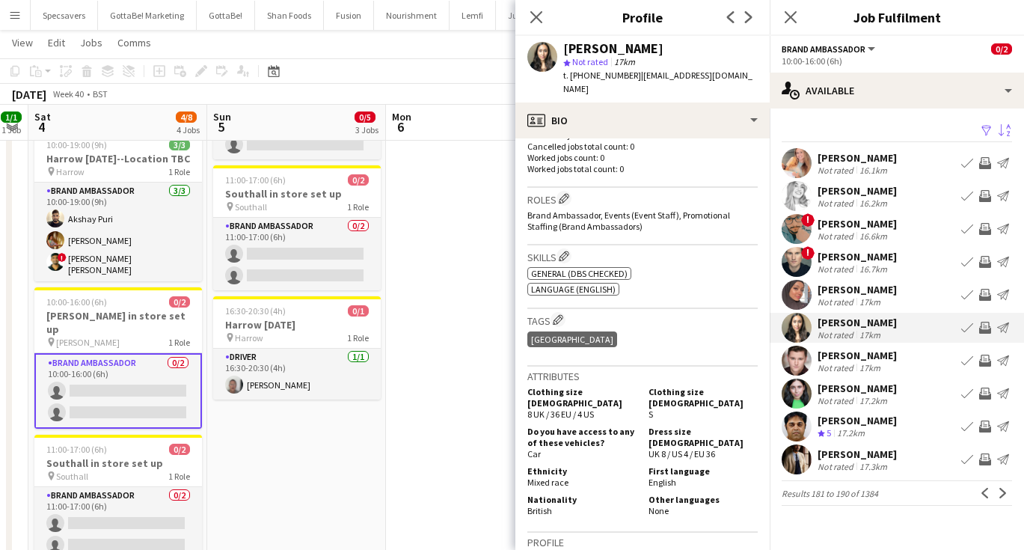
scroll to position [423, 0]
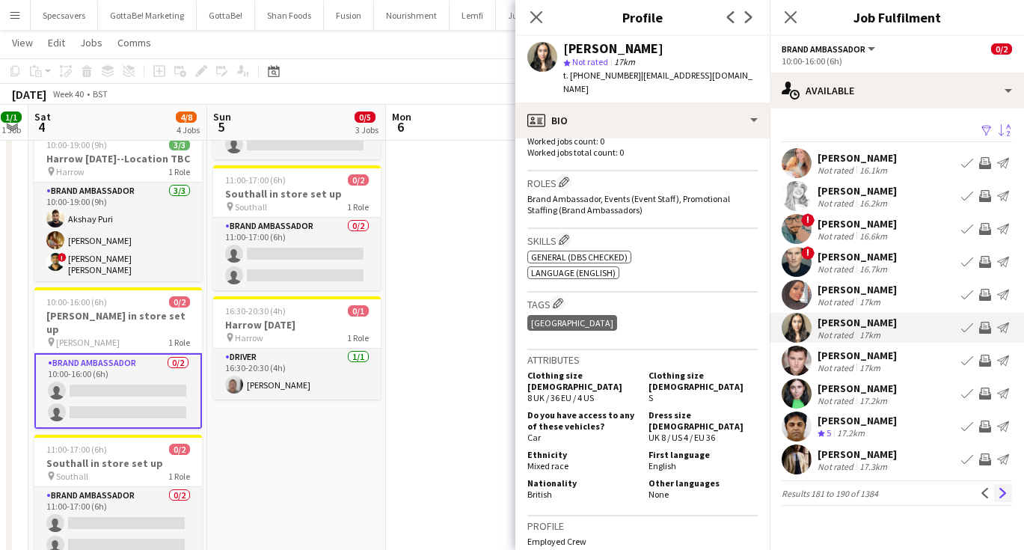
click at [998, 488] on app-icon "Next" at bounding box center [1003, 493] width 10 height 10
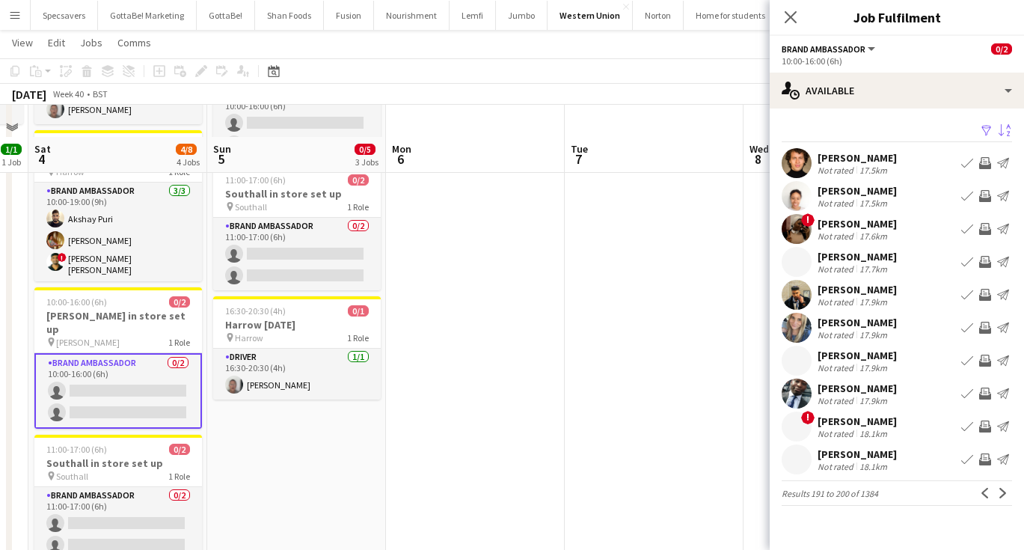
scroll to position [185, 0]
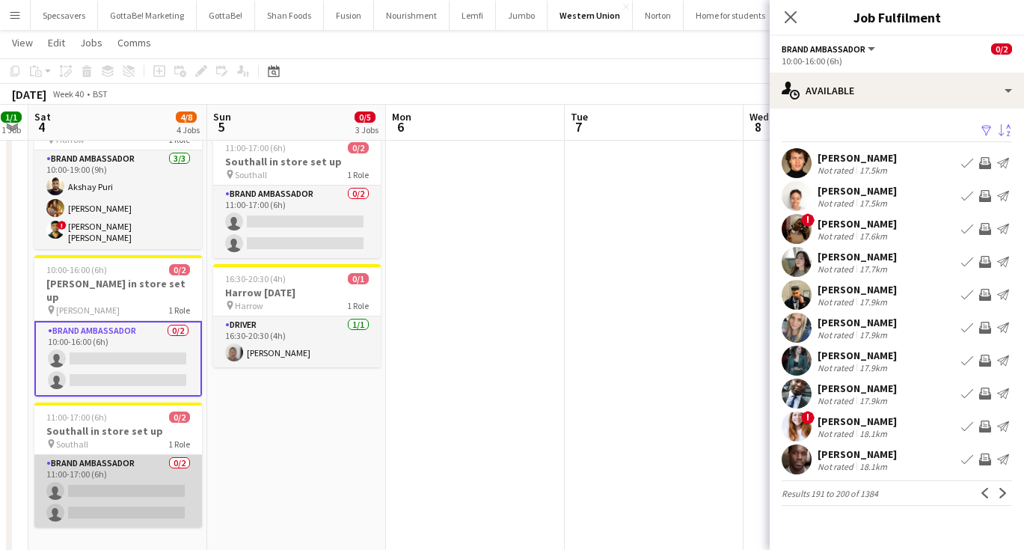
click at [125, 455] on app-card-role "Brand Ambassador 0/2 11:00-17:00 (6h) single-neutral-actions single-neutral-act…" at bounding box center [118, 491] width 168 height 73
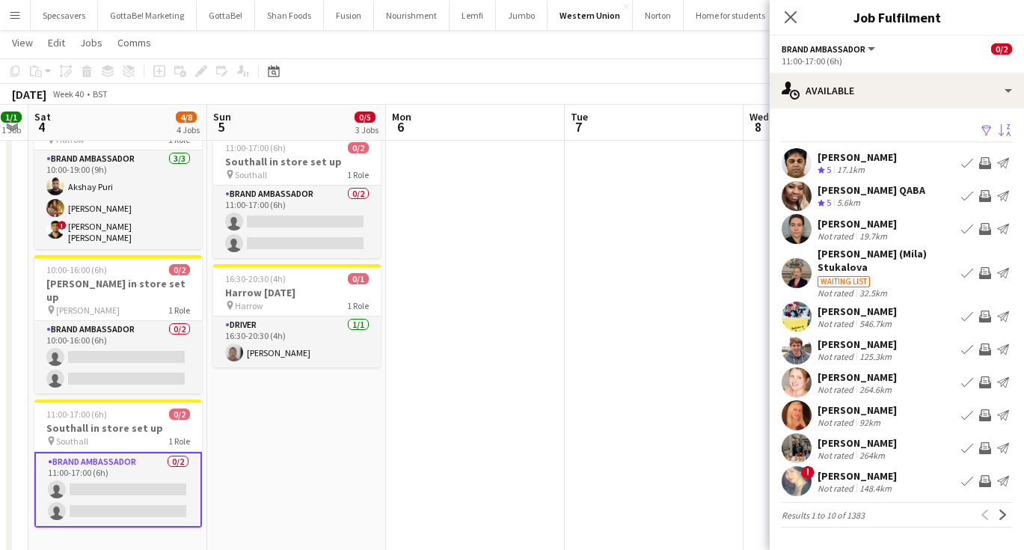
click at [1005, 131] on app-icon "Sort asc" at bounding box center [1005, 131] width 12 height 14
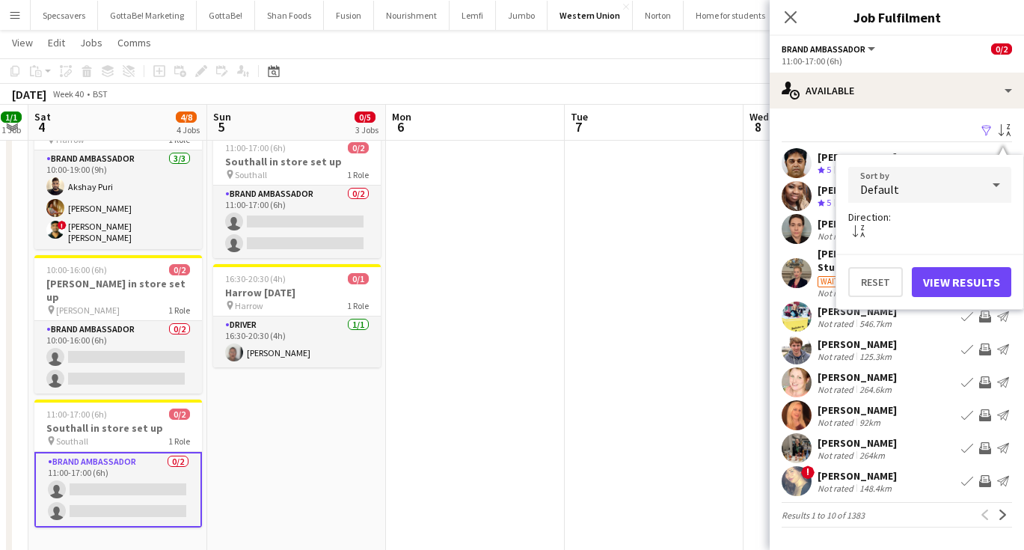
click at [955, 178] on div "Default" at bounding box center [914, 185] width 133 height 36
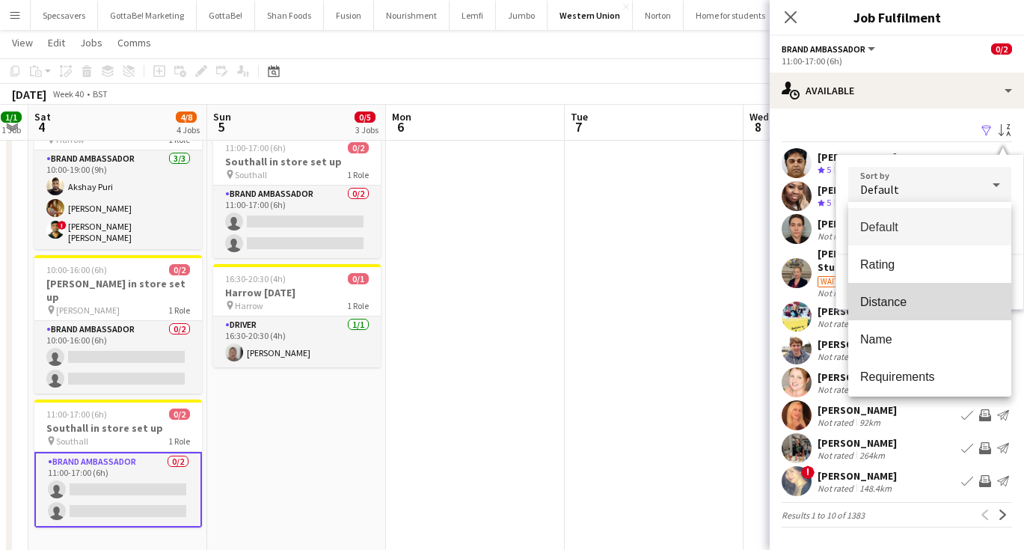
click at [906, 295] on span "Distance" at bounding box center [929, 302] width 139 height 14
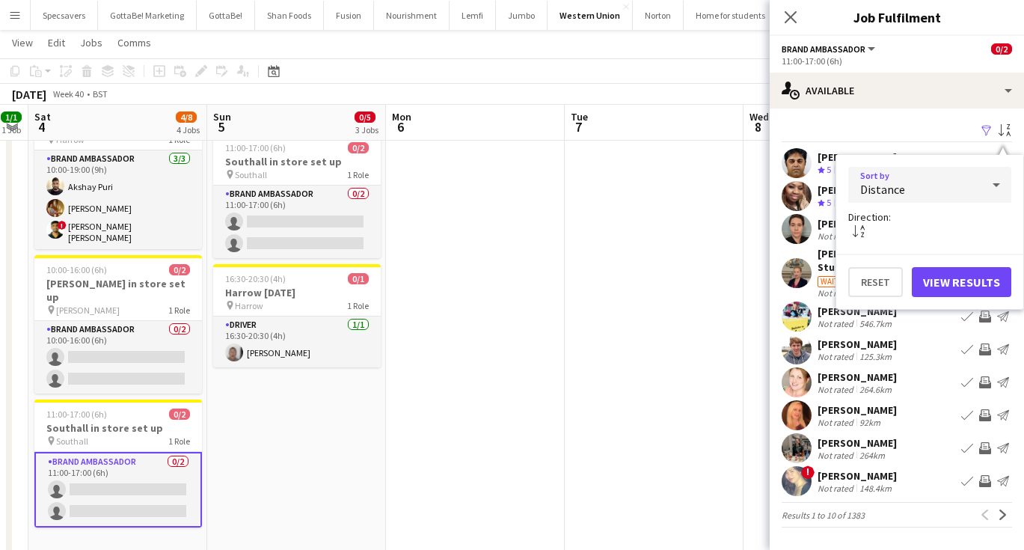
click at [972, 280] on button "View Results" at bounding box center [961, 282] width 99 height 30
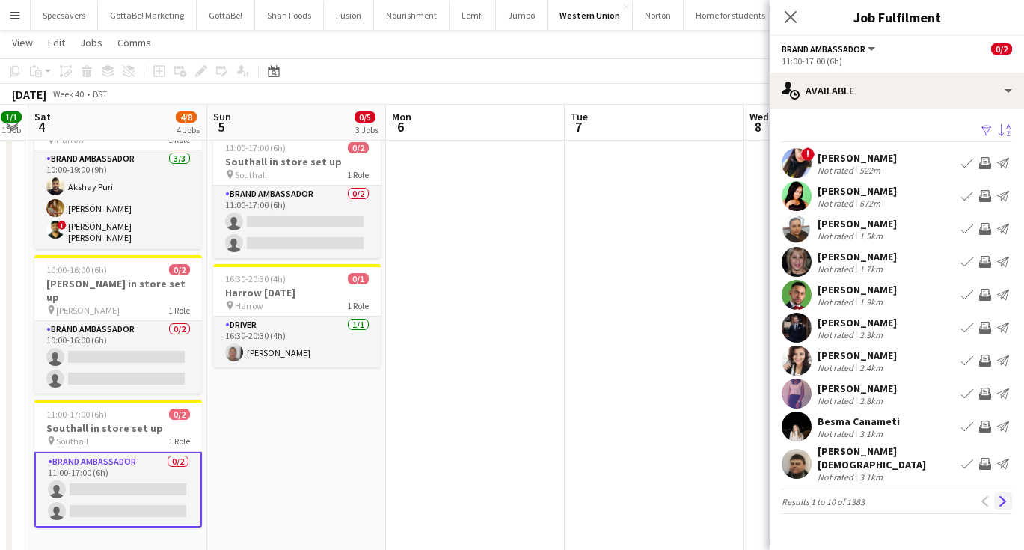
click at [1005, 496] on app-icon "Next" at bounding box center [1003, 501] width 10 height 10
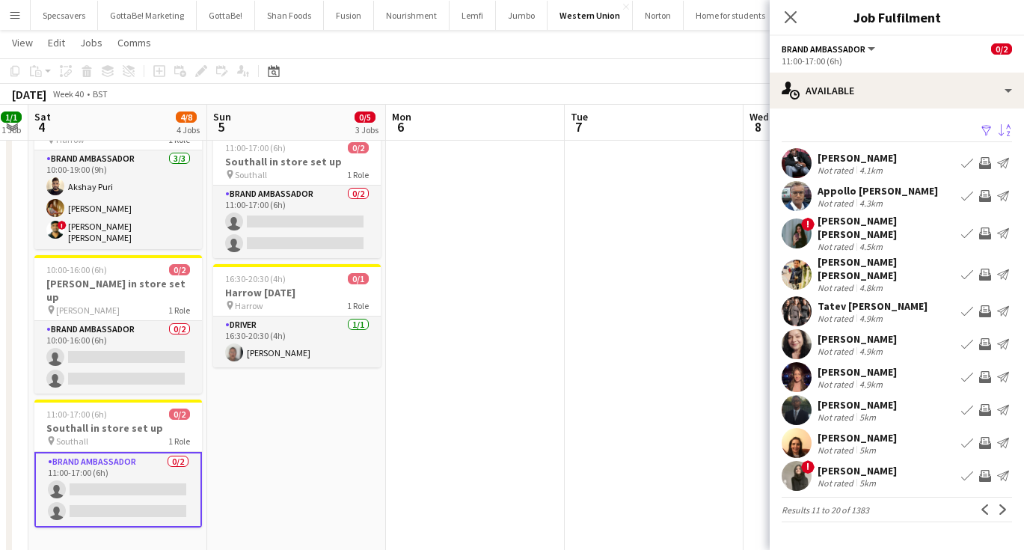
click at [856, 464] on div "Maryam Shakir" at bounding box center [857, 470] width 79 height 13
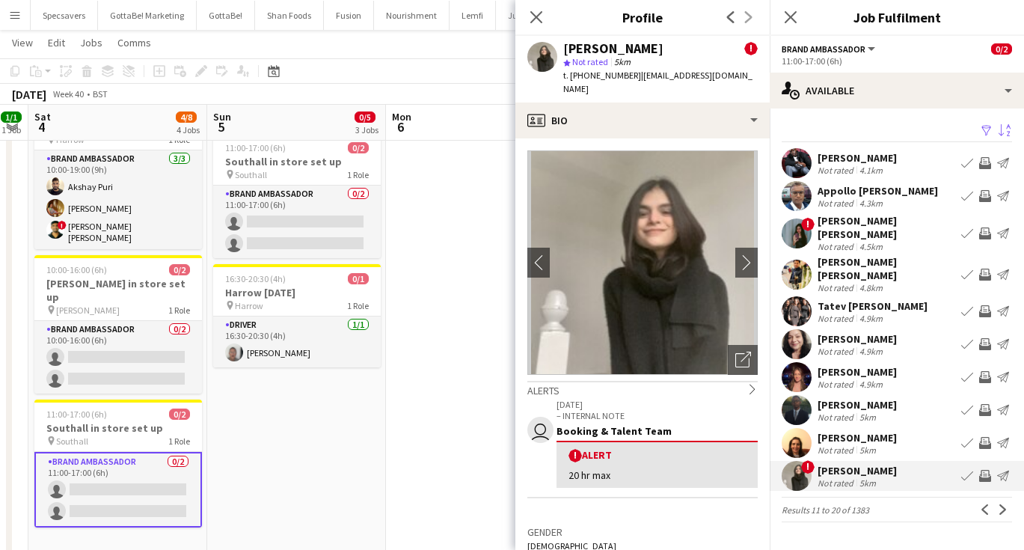
scroll to position [0, 0]
click at [1002, 504] on app-icon "Next" at bounding box center [1003, 509] width 10 height 10
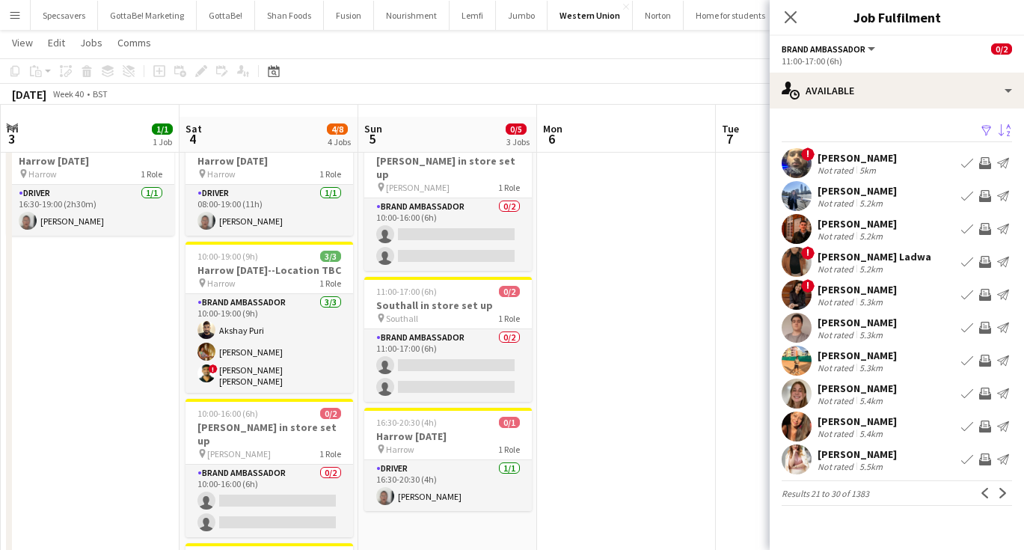
scroll to position [27, 0]
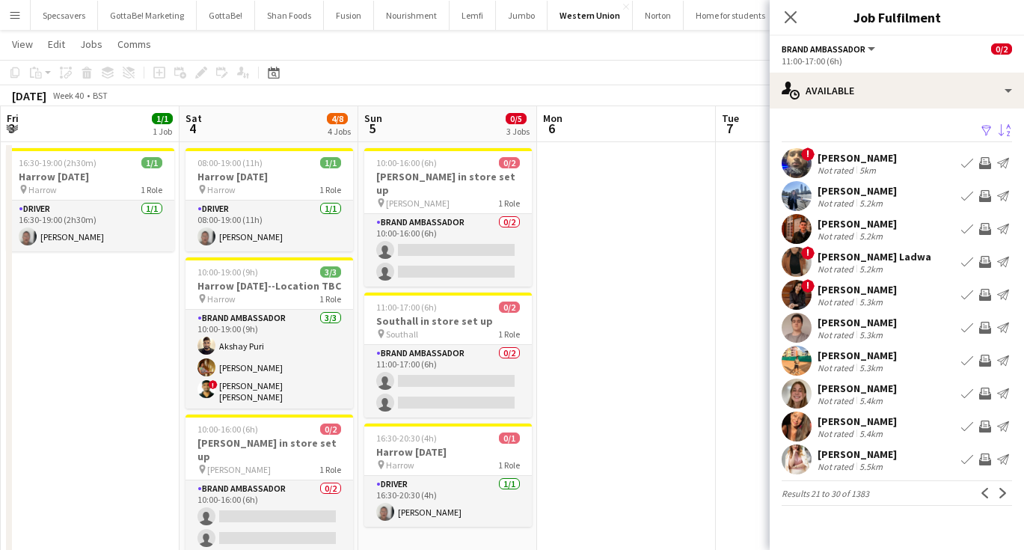
click at [536, 64] on app-toolbar "Copy Paste Paste Command V Paste with crew Command Shift V Paste linked Job Del…" at bounding box center [512, 72] width 1024 height 25
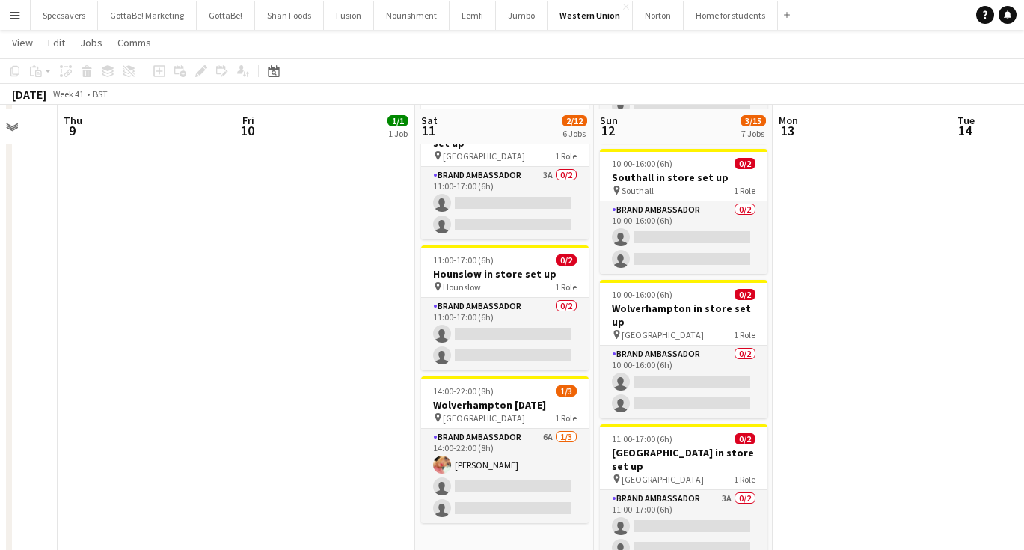
scroll to position [476, 0]
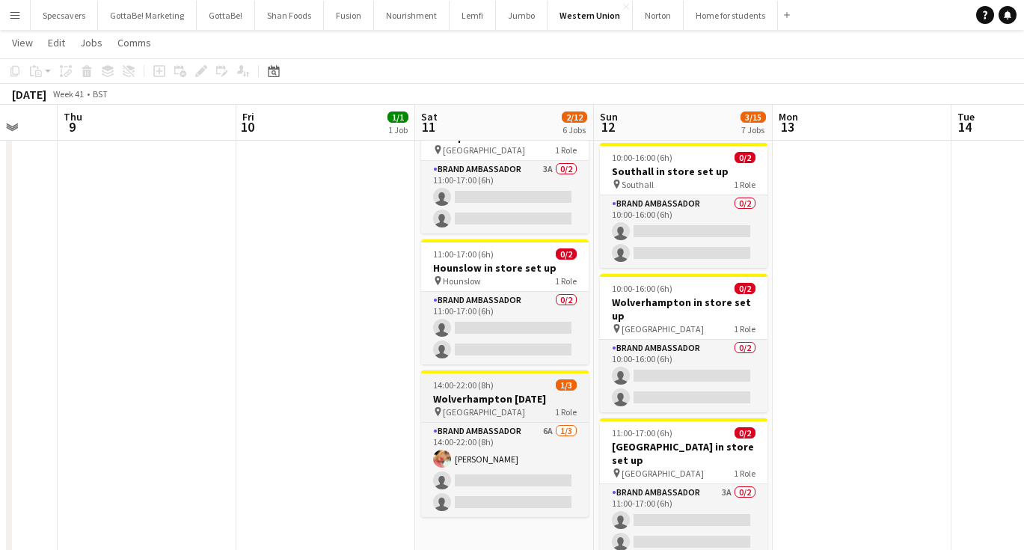
click at [521, 392] on h3 "Wolverhampton [DATE]" at bounding box center [505, 398] width 168 height 13
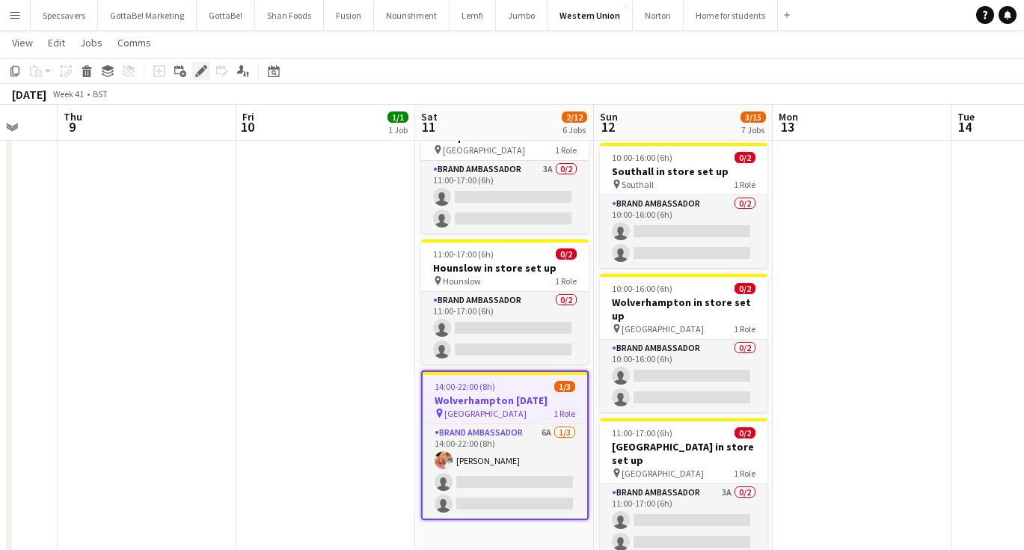
click at [206, 72] on icon "Edit" at bounding box center [201, 71] width 12 height 12
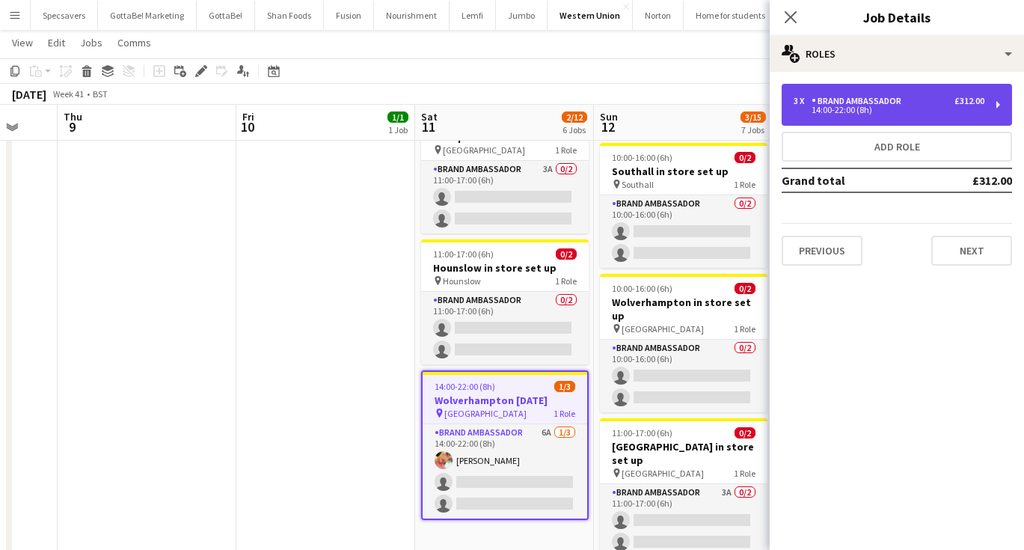
click at [916, 99] on div "3 x Brand Ambassador £312.00" at bounding box center [889, 101] width 191 height 10
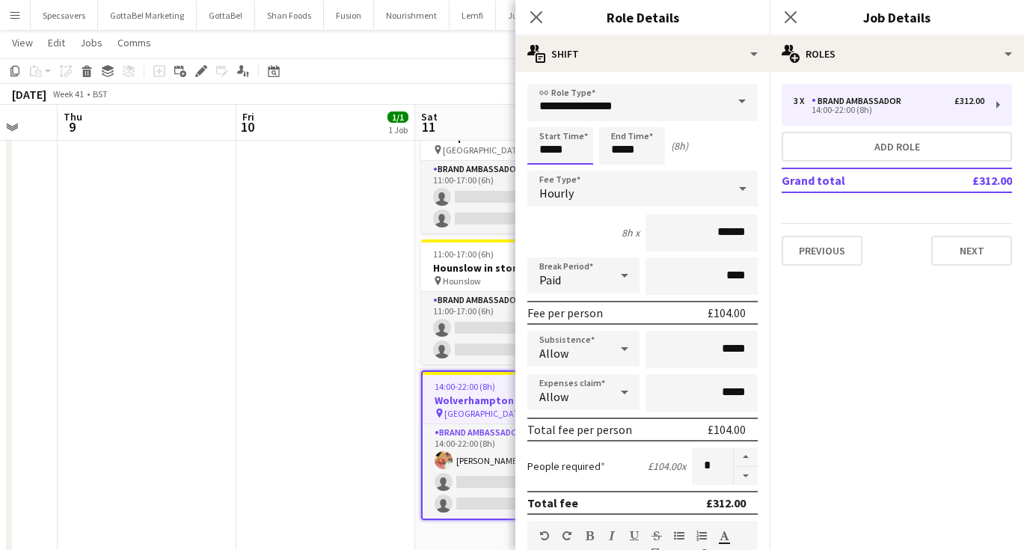
click at [548, 150] on input "*****" at bounding box center [560, 145] width 66 height 37
type input "*****"
click at [622, 149] on input "*****" at bounding box center [632, 145] width 66 height 37
type input "*****"
click at [790, 21] on icon "Close pop-in" at bounding box center [790, 17] width 14 height 14
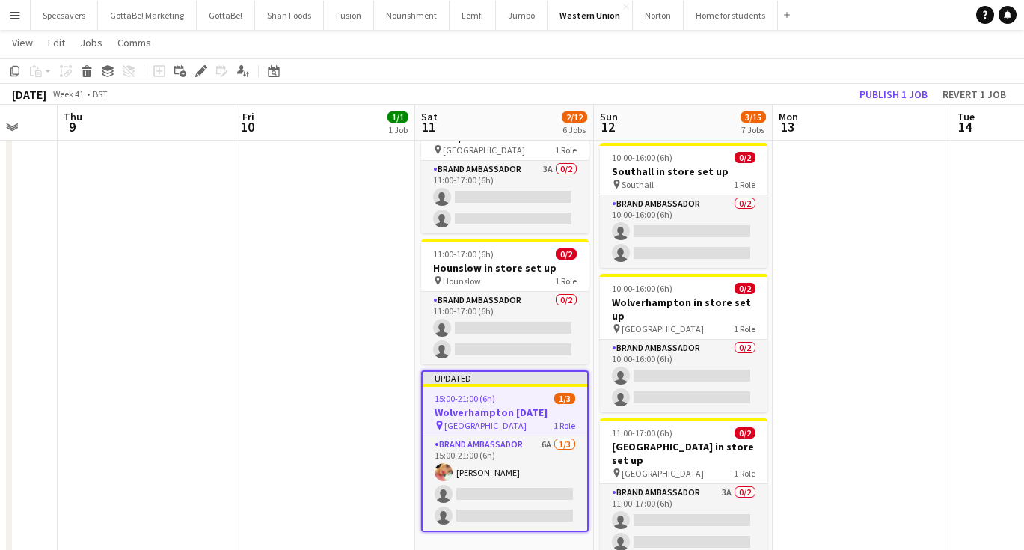
click at [894, 180] on app-date-cell at bounding box center [862, 219] width 179 height 1057
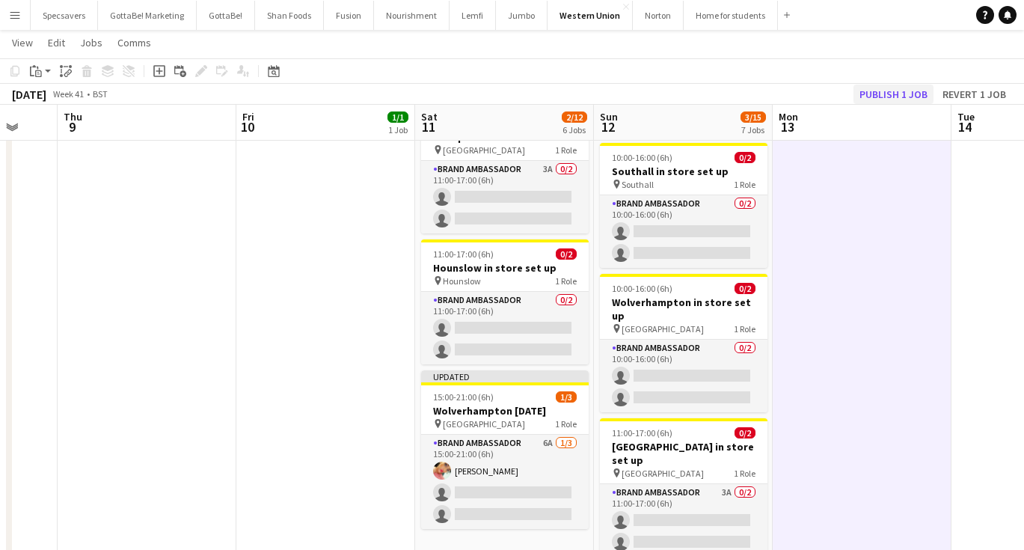
click at [883, 94] on button "Publish 1 job" at bounding box center [893, 94] width 80 height 19
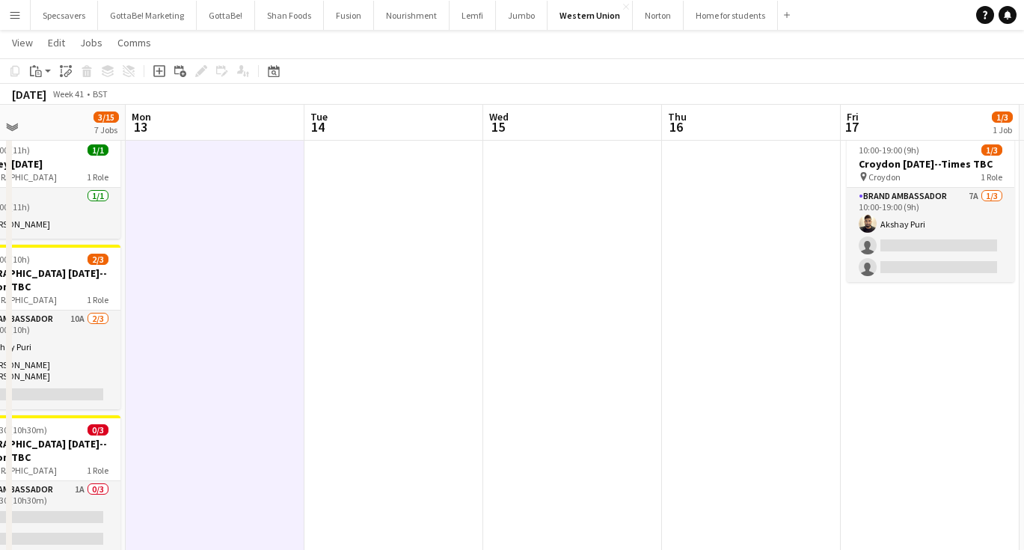
scroll to position [0, 500]
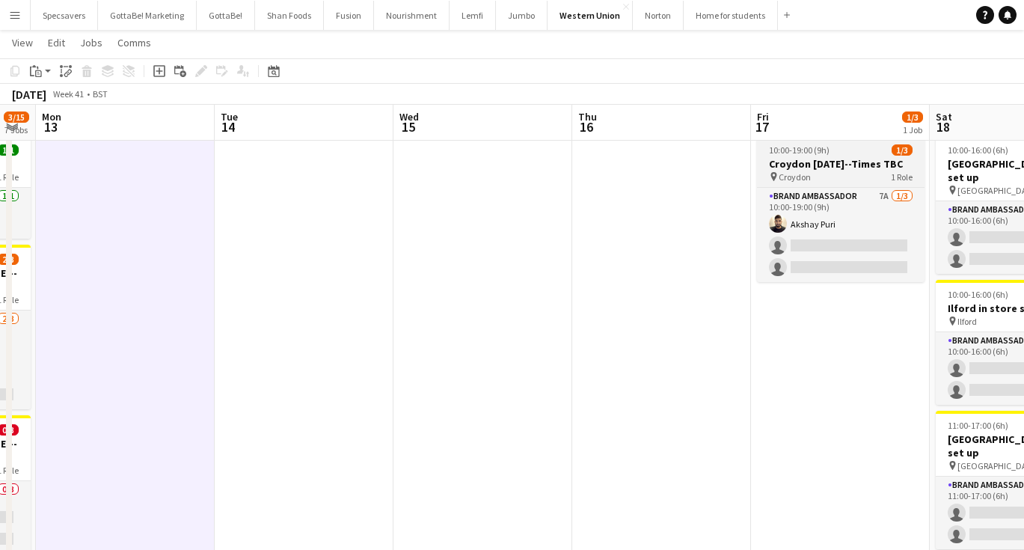
click at [815, 159] on h3 "Croydon Diwali--Times TBC" at bounding box center [841, 163] width 168 height 13
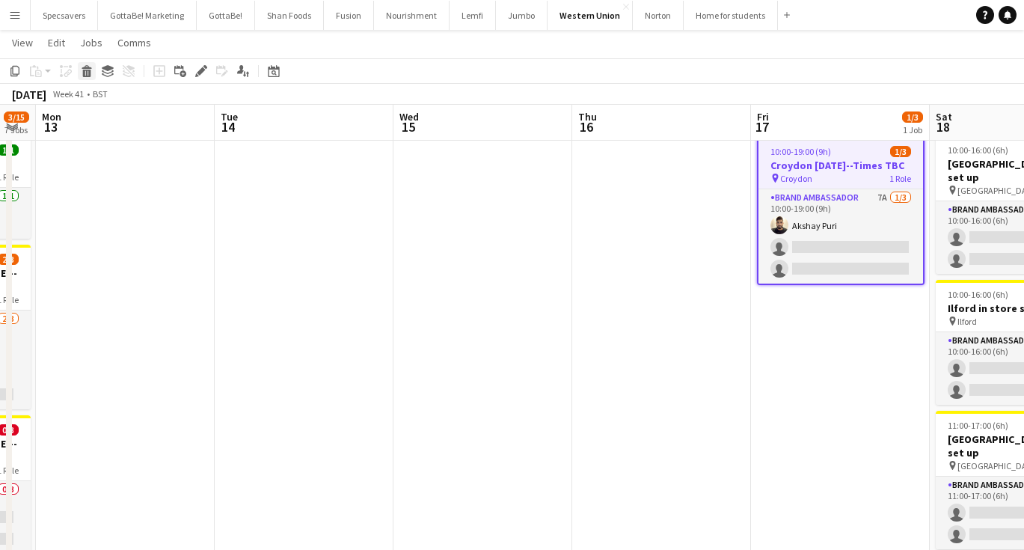
click at [85, 66] on icon "Delete" at bounding box center [87, 71] width 12 height 12
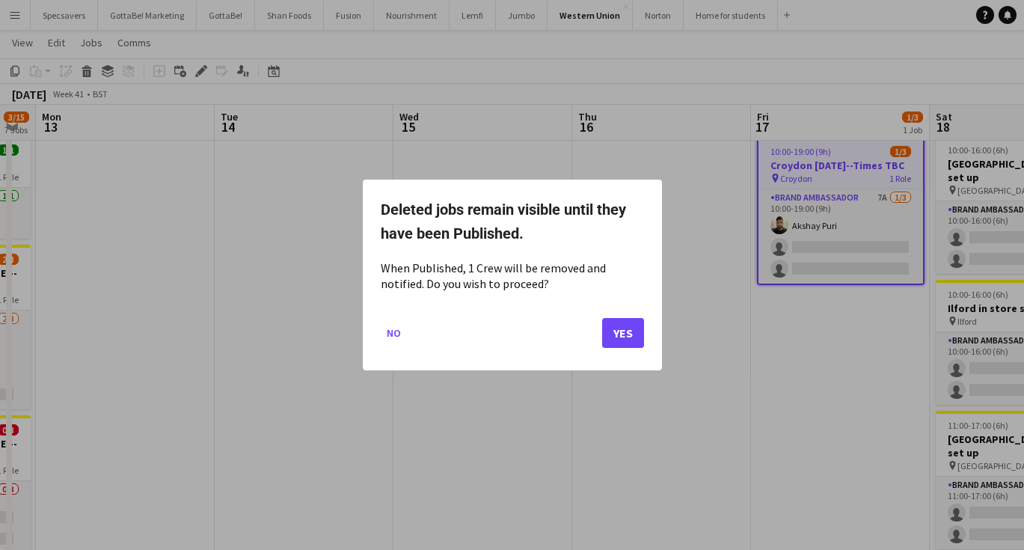
click at [624, 334] on button "Yes" at bounding box center [623, 333] width 42 height 30
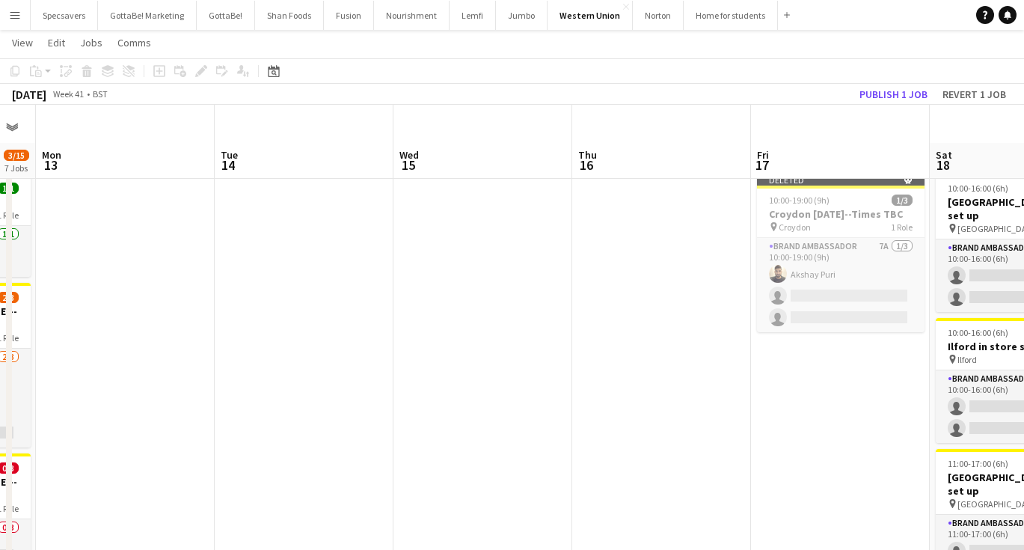
scroll to position [38, 0]
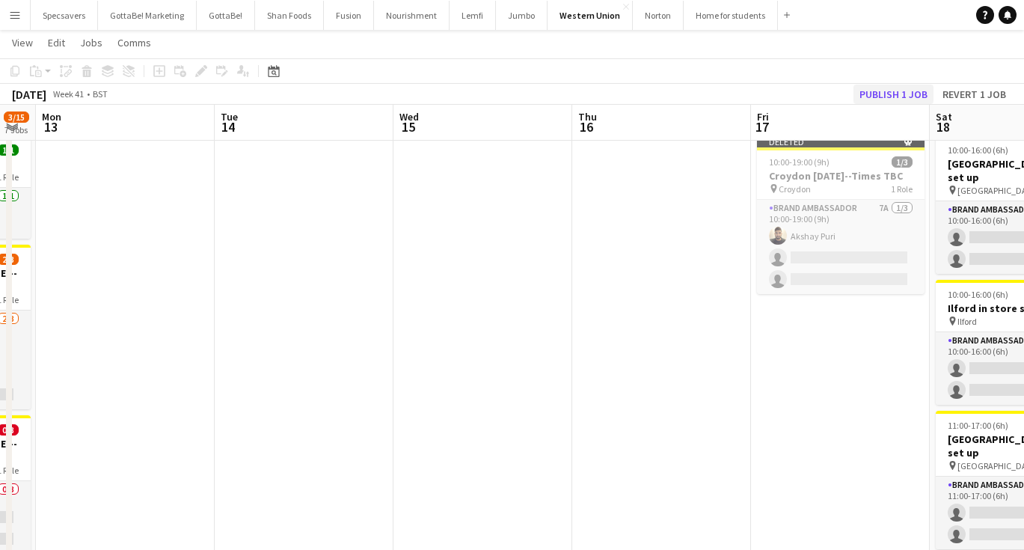
click at [889, 99] on button "Publish 1 job" at bounding box center [893, 94] width 80 height 19
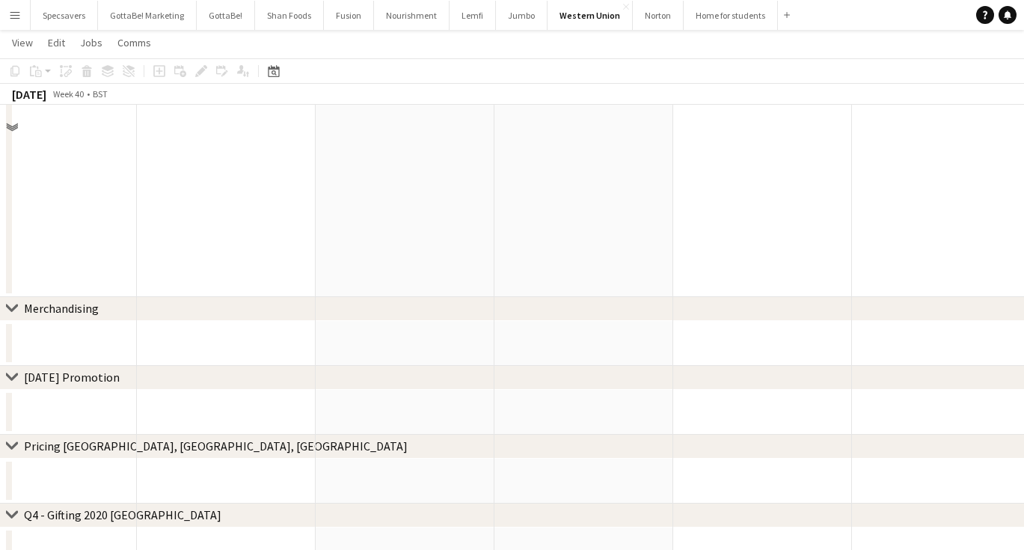
scroll to position [996, 0]
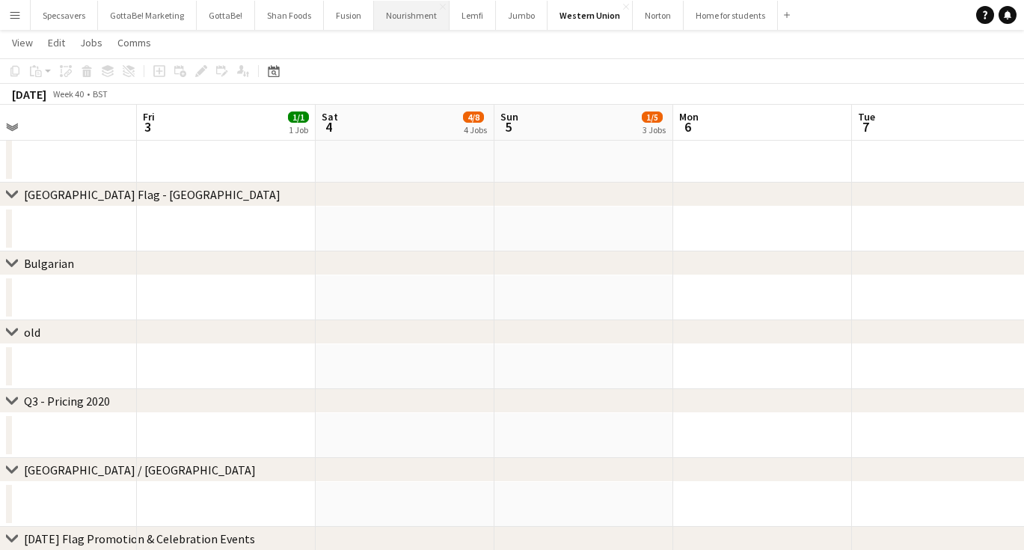
click at [417, 12] on button "Nourishment Close" at bounding box center [412, 15] width 76 height 29
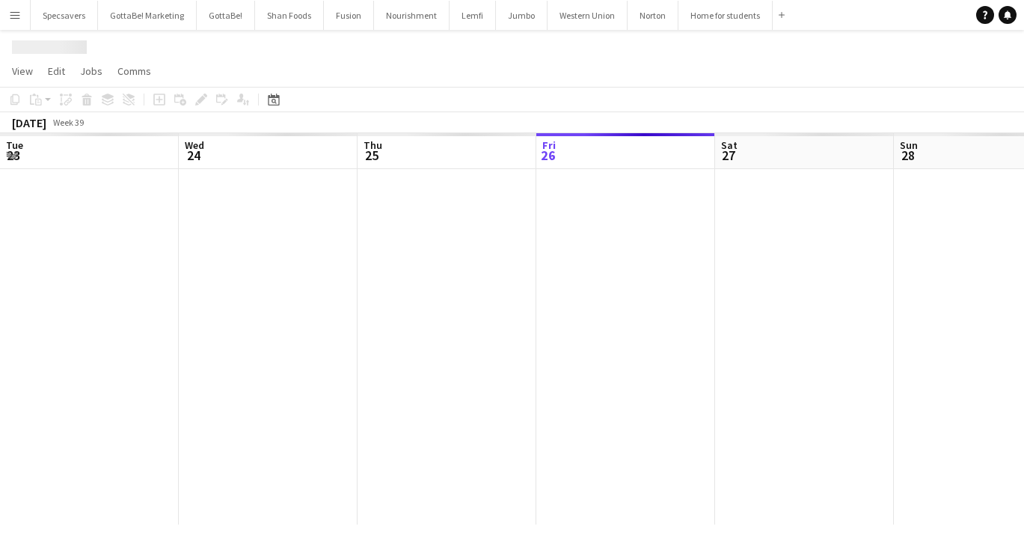
scroll to position [0, 358]
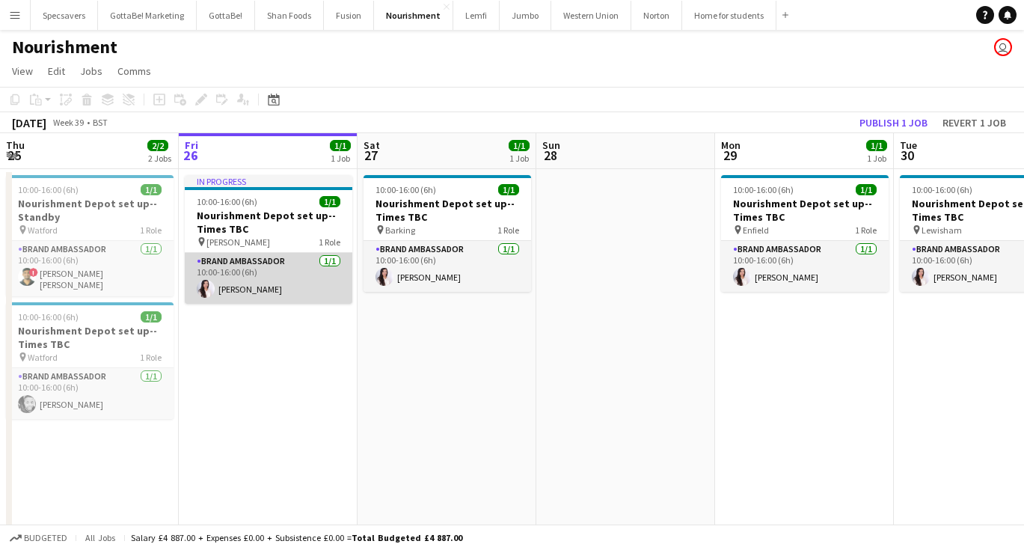
click at [256, 280] on app-card-role "Brand Ambassador 1/1 10:00-16:00 (6h) Nabilah Karim" at bounding box center [269, 278] width 168 height 51
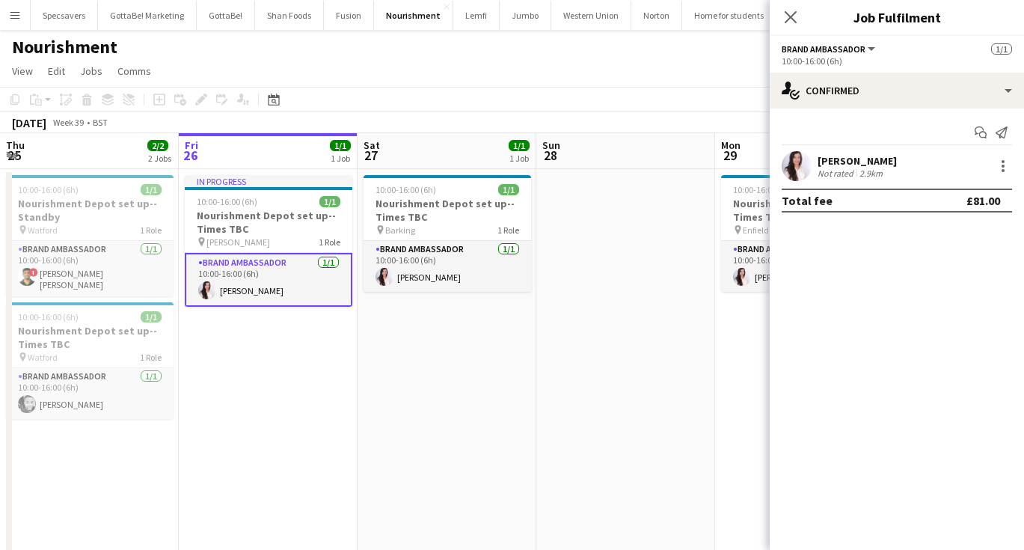
click at [879, 158] on div "Nabilah Karim" at bounding box center [857, 160] width 79 height 13
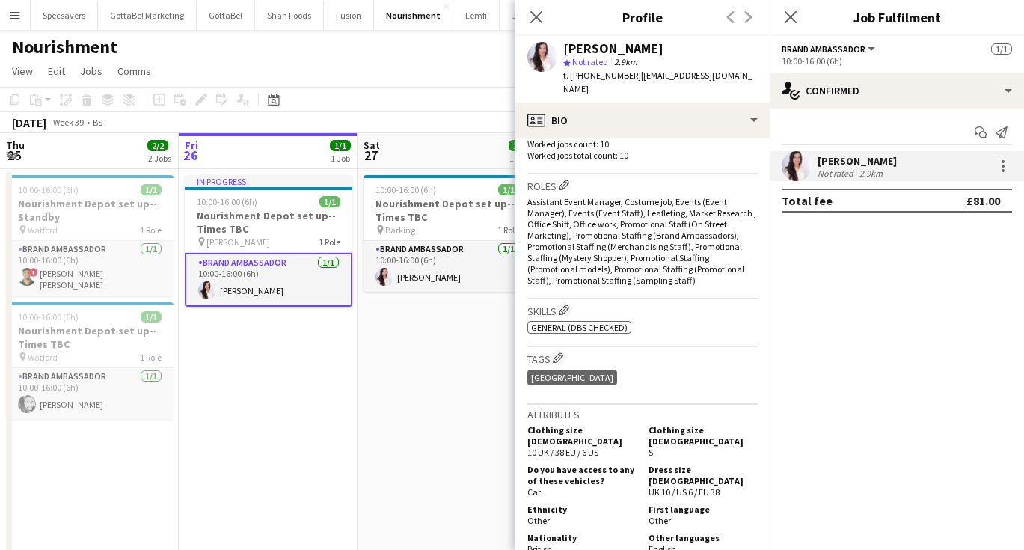
scroll to position [456, 0]
drag, startPoint x: 647, startPoint y: 49, endPoint x: 568, endPoint y: 38, distance: 79.3
click at [568, 38] on div "Nabilah Karim star Not rated 2.9km t. +447415268032 | nabilah_rajput@hotmail.co…" at bounding box center [642, 69] width 254 height 67
copy div "Nabilah Karim"
drag, startPoint x: 636, startPoint y: 77, endPoint x: 747, endPoint y: 76, distance: 111.5
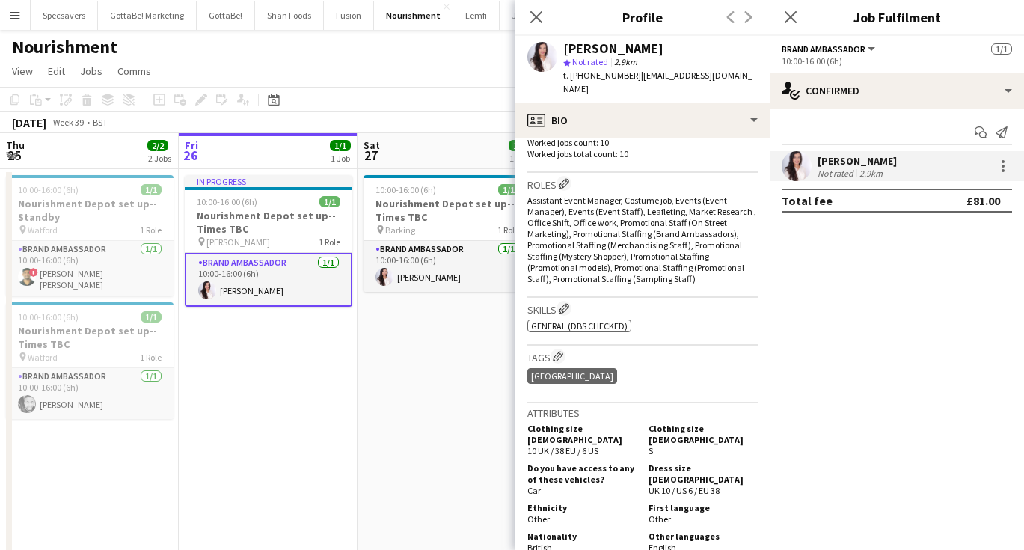
click at [747, 76] on span "| nabilah_rajput@hotmail.co.uk" at bounding box center [657, 82] width 189 height 25
copy span "nabilah_rajput@hotmail.co.uk"
drag, startPoint x: 627, startPoint y: 76, endPoint x: 586, endPoint y: 70, distance: 41.6
click at [586, 70] on span "t. +447415268032" at bounding box center [602, 75] width 78 height 11
copy span "7415268032"
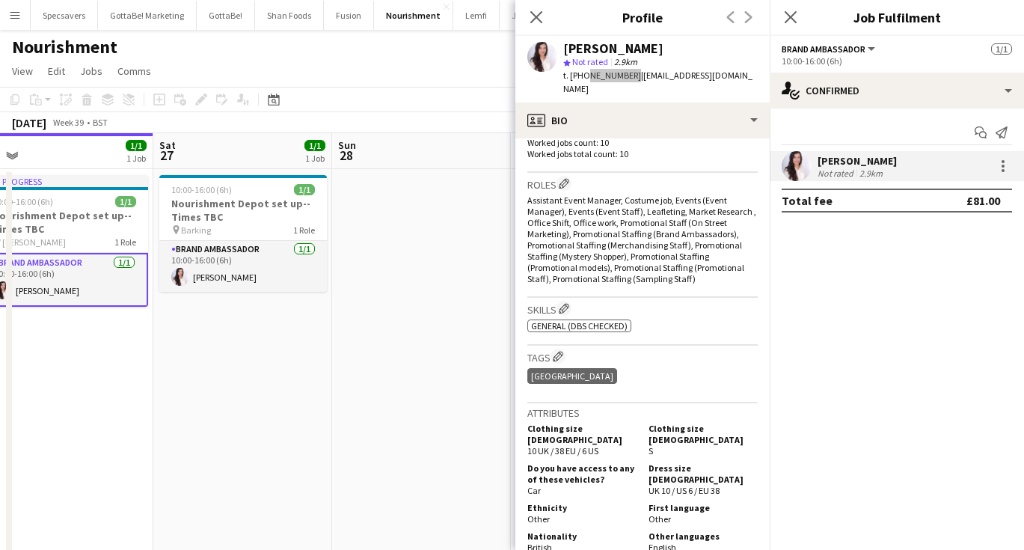
scroll to position [0, 568]
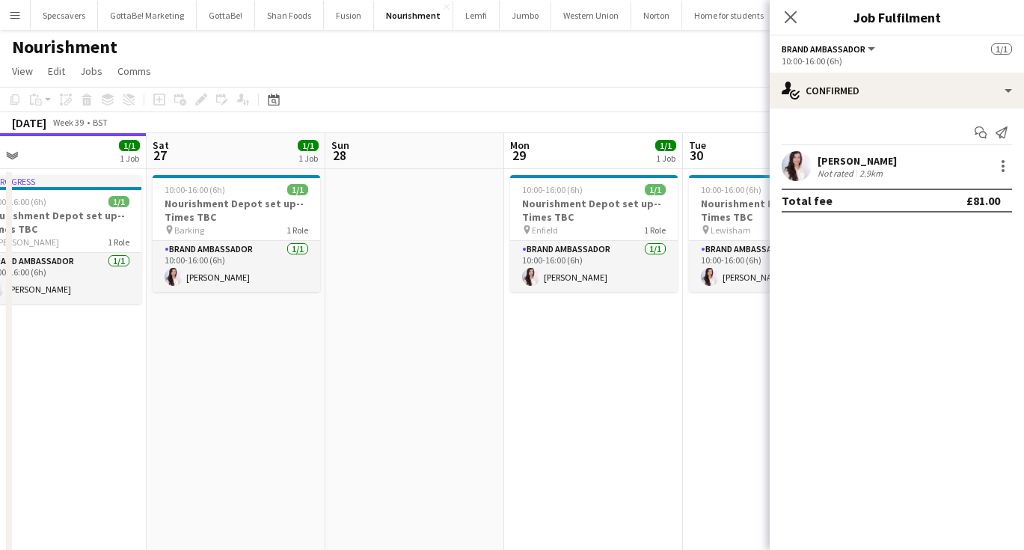
click at [619, 434] on app-date-cell "10:00-16:00 (6h) 1/1 Nourishment Depot set up--Times TBC pin Enfield 1 Role Bra…" at bounding box center [593, 370] width 179 height 402
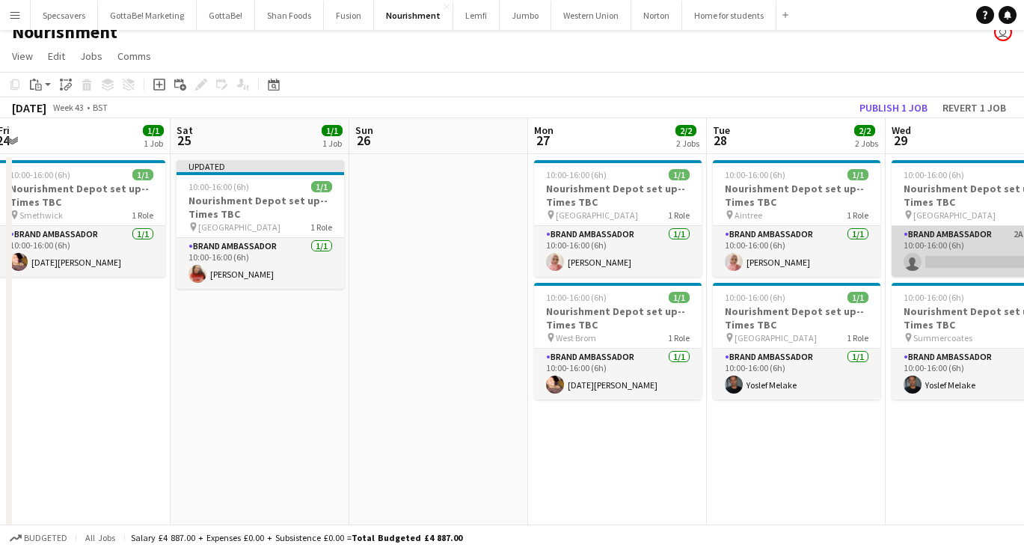
scroll to position [0, 322]
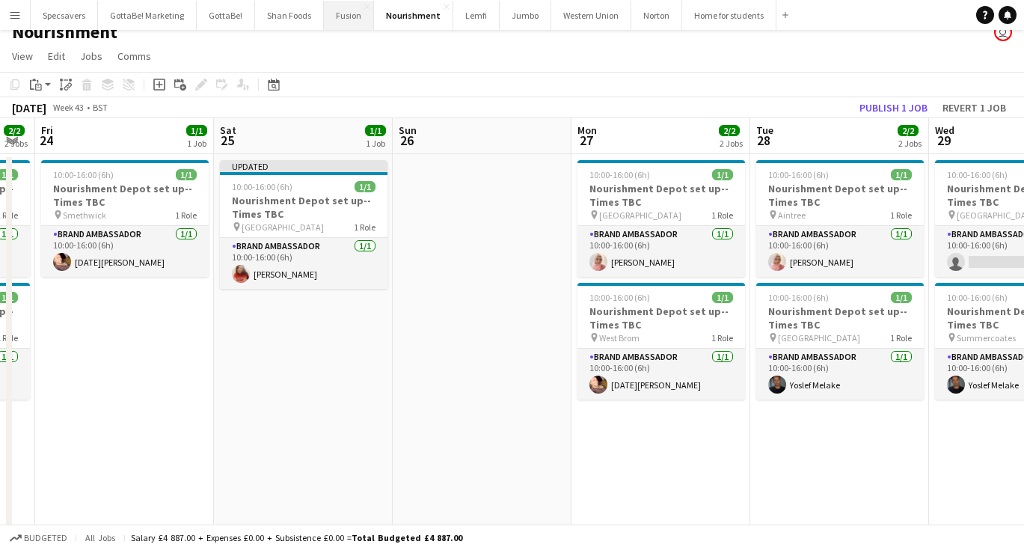
click at [352, 14] on button "Fusion Close" at bounding box center [349, 15] width 50 height 29
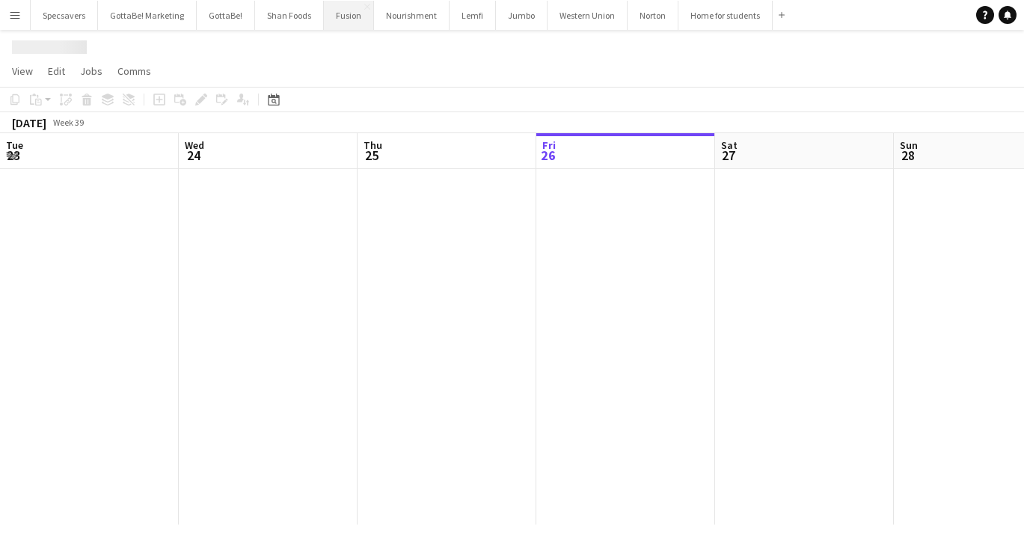
scroll to position [0, 358]
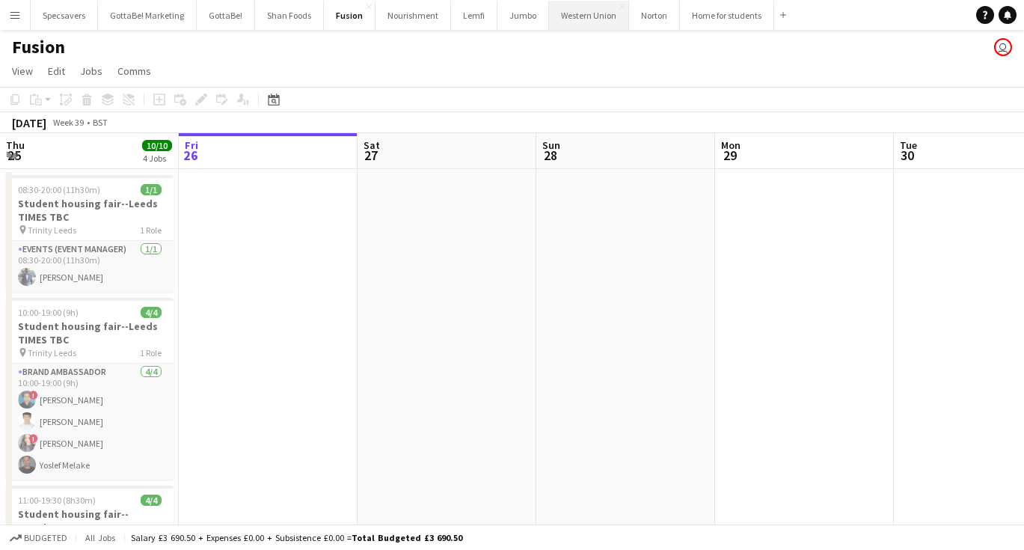
click at [582, 19] on button "Western Union Close" at bounding box center [589, 15] width 80 height 29
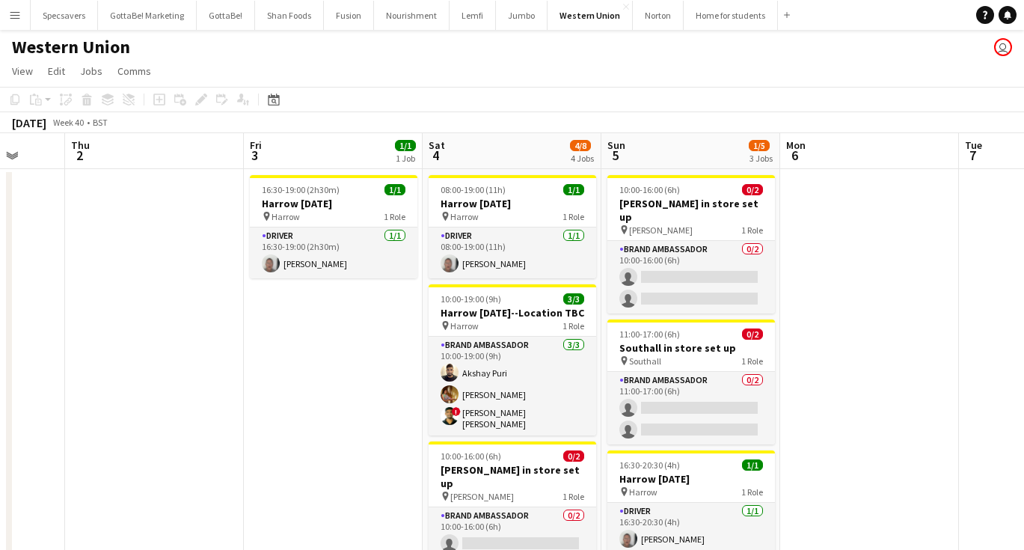
scroll to position [0, 473]
click at [781, 18] on button "Add" at bounding box center [787, 15] width 12 height 12
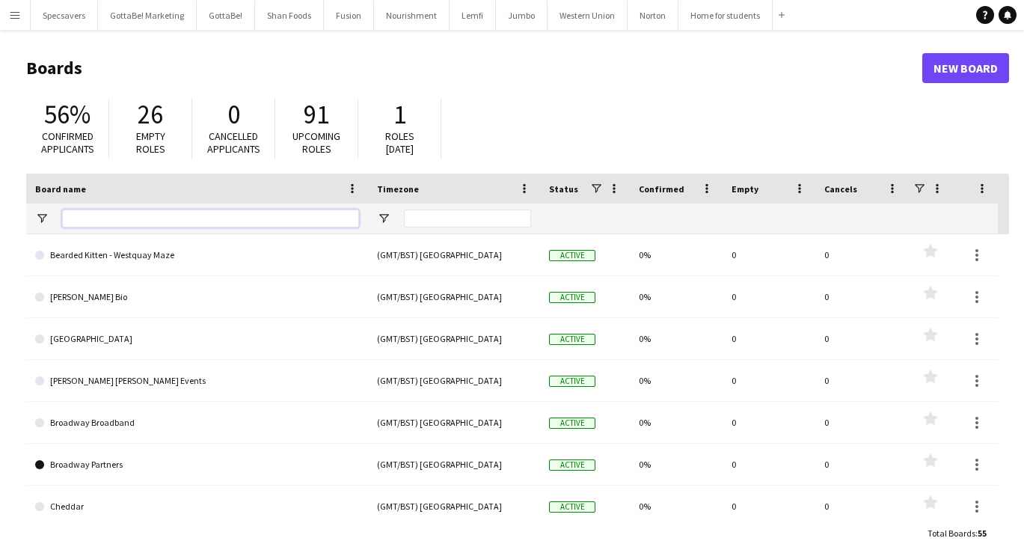
click at [176, 215] on input "Board name Filter Input" at bounding box center [210, 218] width 297 height 18
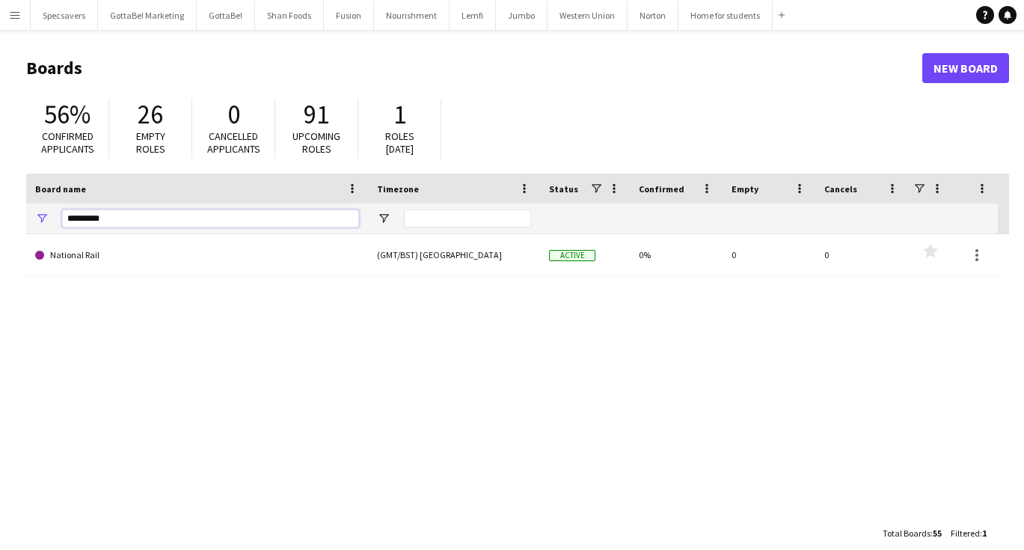
type input "********"
click at [978, 67] on link "New Board" at bounding box center [965, 68] width 87 height 30
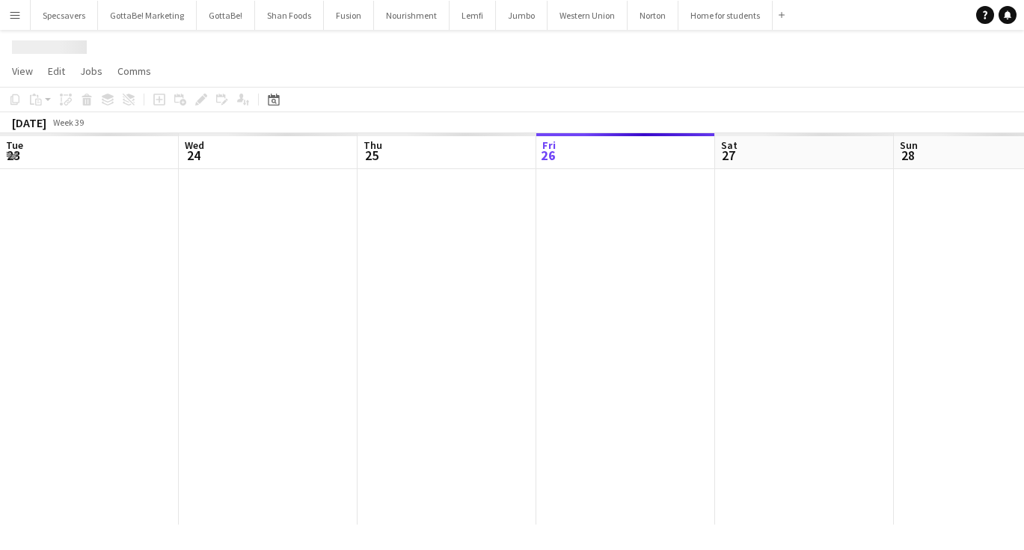
scroll to position [0, 358]
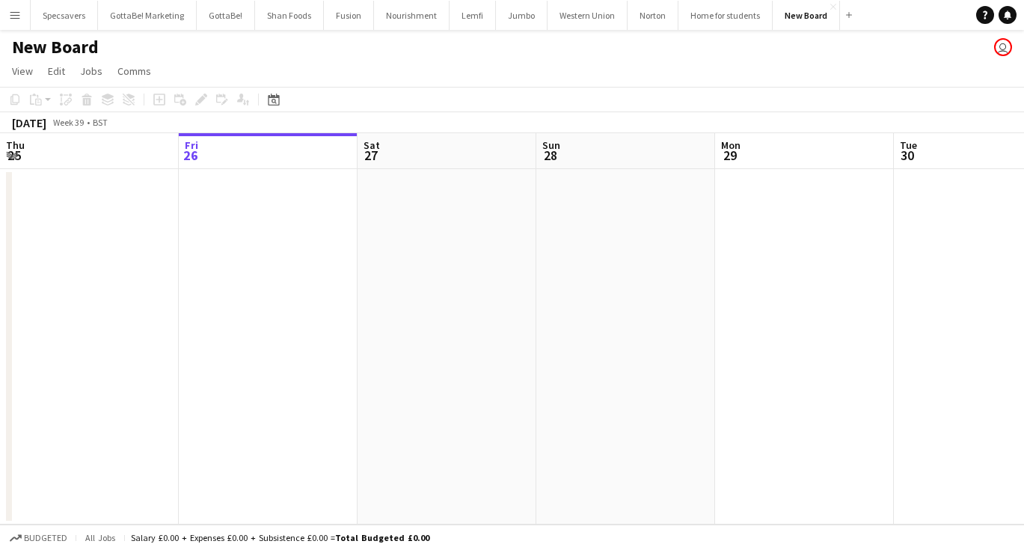
click at [25, 46] on h1 "New Board" at bounding box center [55, 47] width 87 height 22
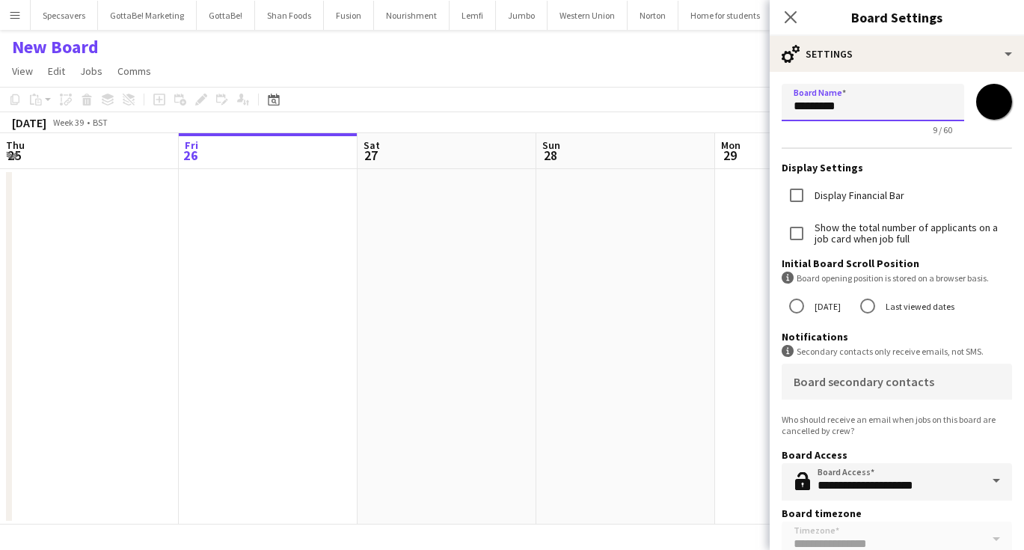
click at [858, 119] on input "*********" at bounding box center [873, 102] width 183 height 37
type input "**********"
click at [989, 91] on input "*******" at bounding box center [994, 102] width 54 height 54
type input "*******"
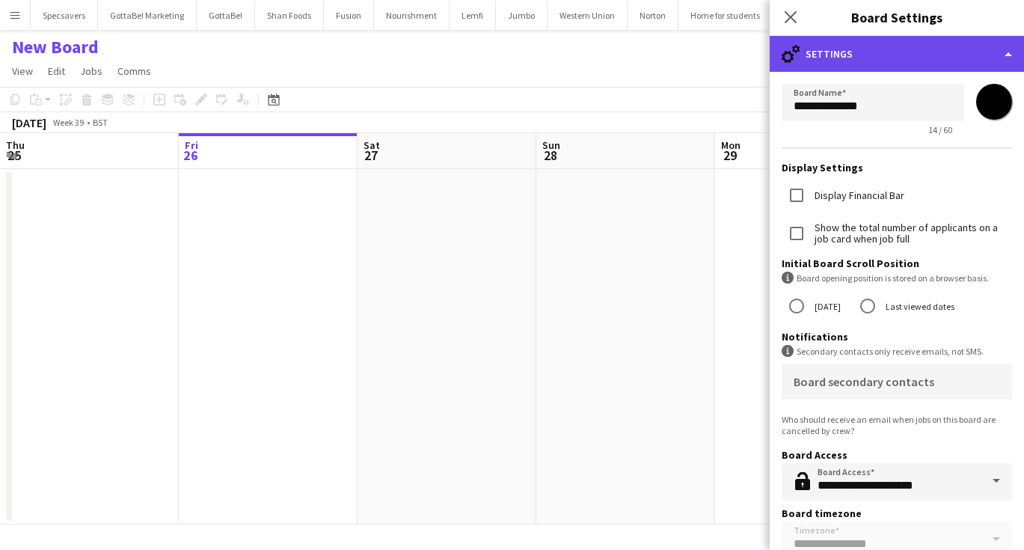
click at [886, 52] on div "cog-double-3 Settings" at bounding box center [897, 54] width 254 height 36
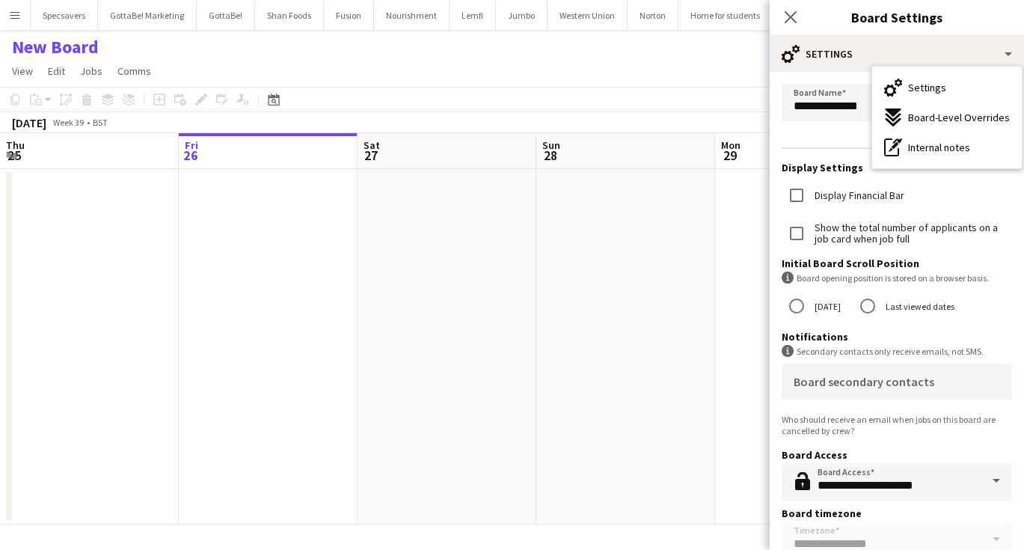
click at [686, 272] on app-date-cell at bounding box center [625, 346] width 179 height 355
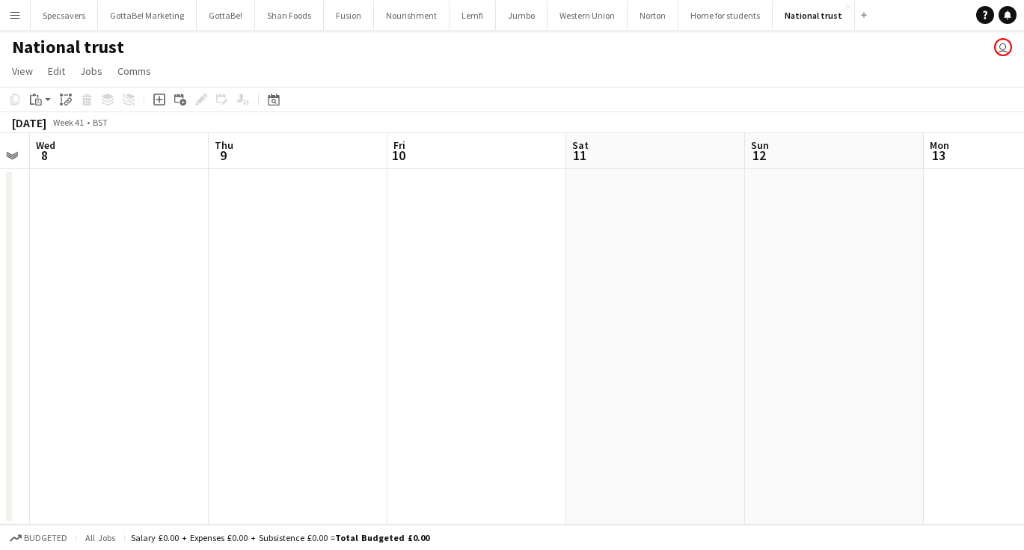
scroll to position [0, 540]
click at [794, 277] on app-date-cell at bounding box center [800, 346] width 179 height 355
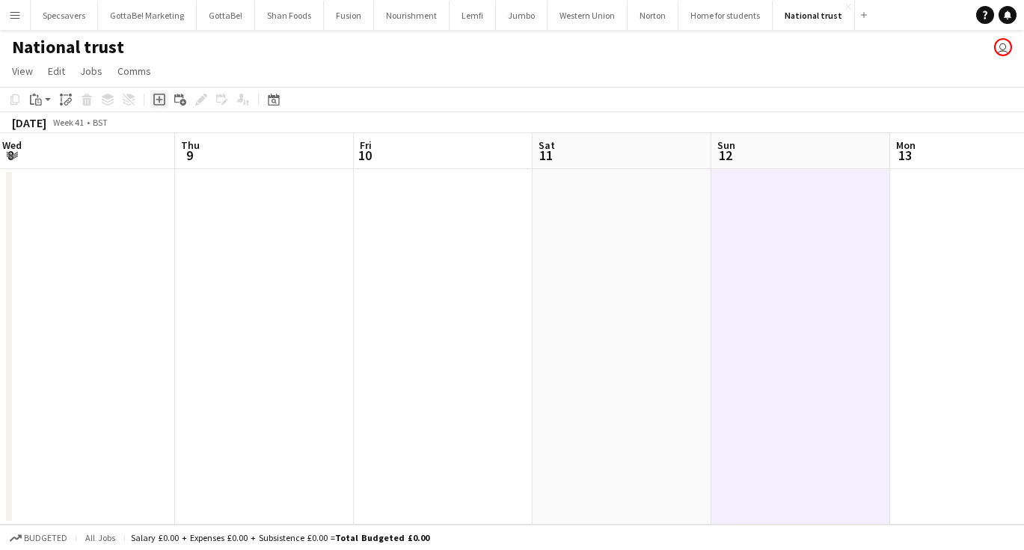
click at [162, 102] on icon "Add job" at bounding box center [159, 99] width 12 height 12
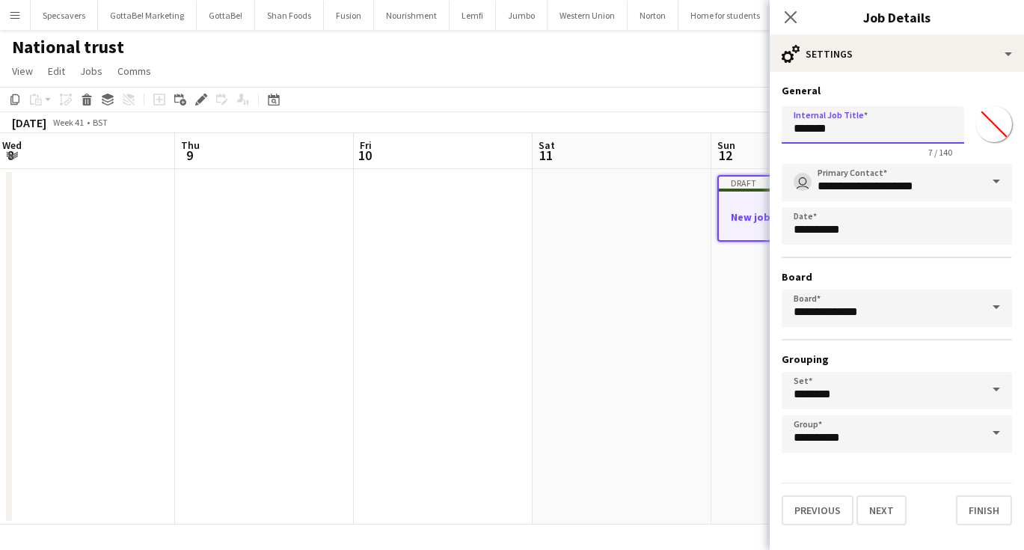
drag, startPoint x: 868, startPoint y: 125, endPoint x: 742, endPoint y: 127, distance: 125.7
click at [742, 127] on body "Menu Boards Boards Boards All jobs Status Workforce Workforce My Workforce Recr…" at bounding box center [512, 275] width 1024 height 550
click at [817, 132] on input "**********" at bounding box center [873, 124] width 183 height 37
type input "**********"
click at [864, 72] on div "**********" at bounding box center [897, 304] width 254 height 465
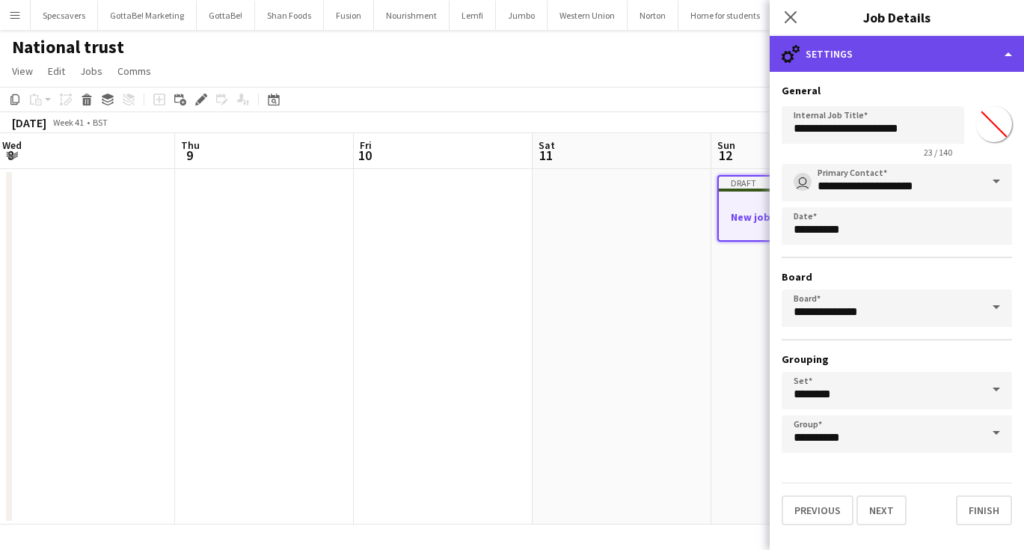
click at [868, 46] on div "cog-double-3 Settings" at bounding box center [897, 54] width 254 height 36
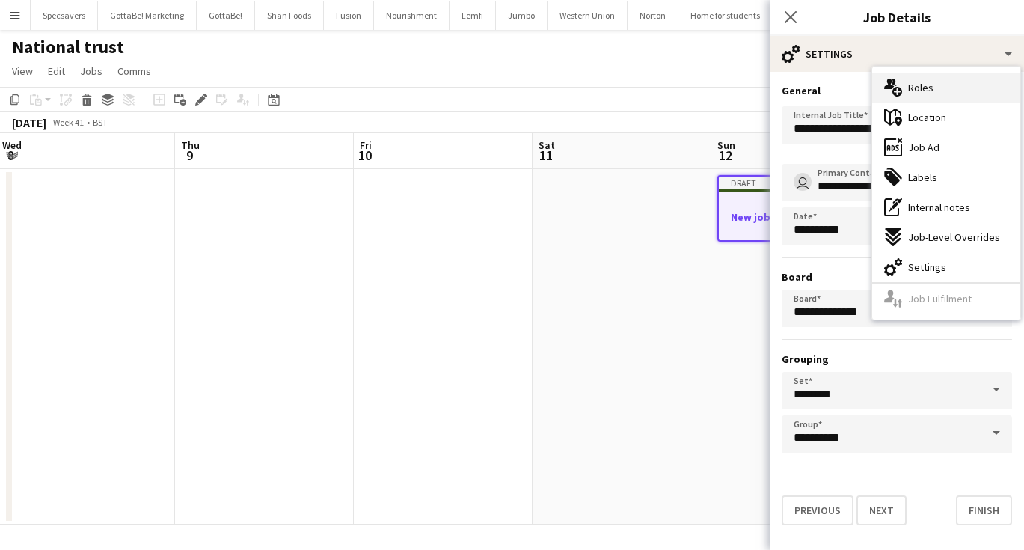
click at [889, 87] on icon at bounding box center [889, 84] width 10 height 10
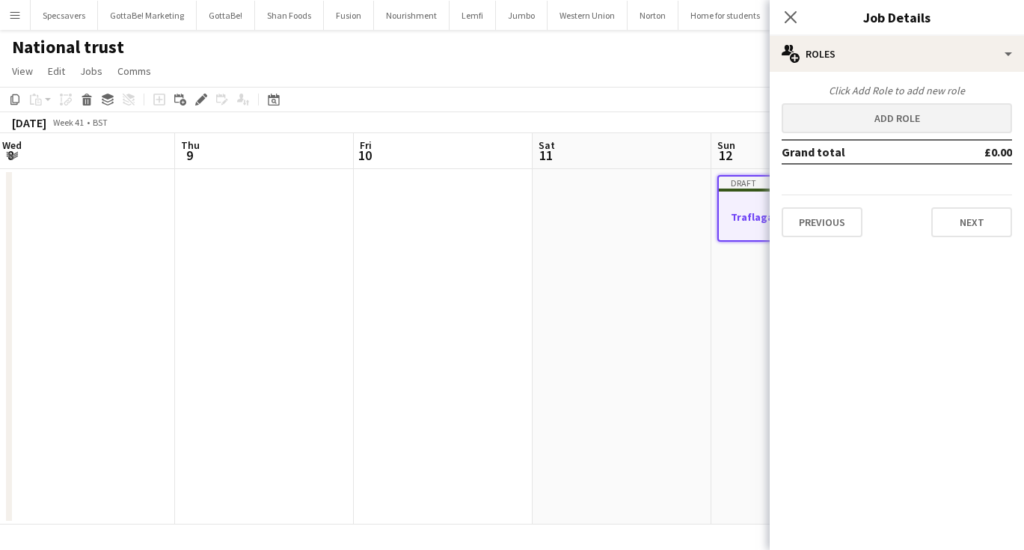
click at [883, 108] on button "Add role" at bounding box center [897, 118] width 230 height 30
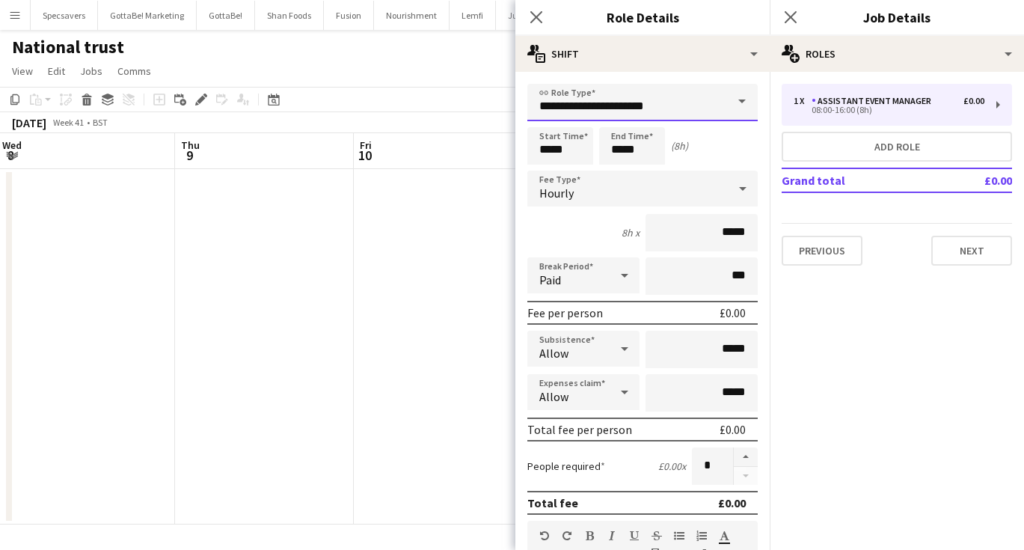
click at [674, 99] on input "**********" at bounding box center [642, 102] width 230 height 37
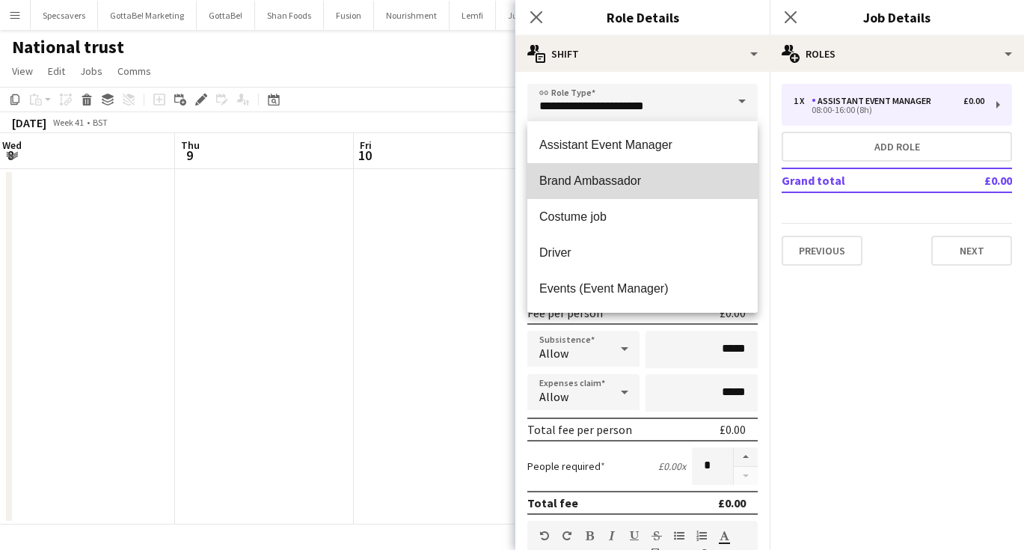
click at [639, 175] on span "Brand Ambassador" at bounding box center [642, 181] width 206 height 14
type input "**********"
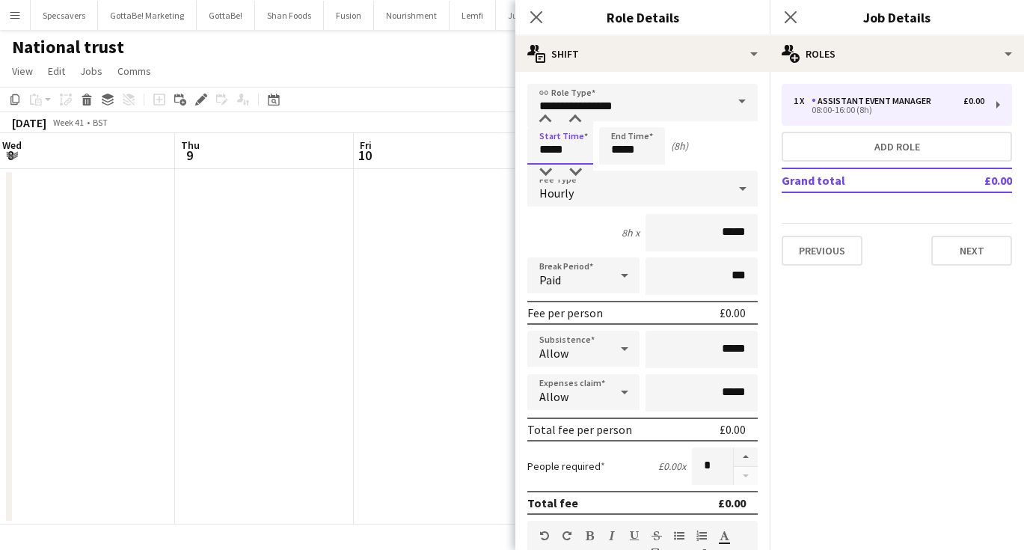
drag, startPoint x: 574, startPoint y: 151, endPoint x: 524, endPoint y: 143, distance: 50.8
click at [524, 143] on form "**********" at bounding box center [642, 549] width 254 height 930
type input "*****"
drag, startPoint x: 739, startPoint y: 232, endPoint x: 728, endPoint y: 232, distance: 11.2
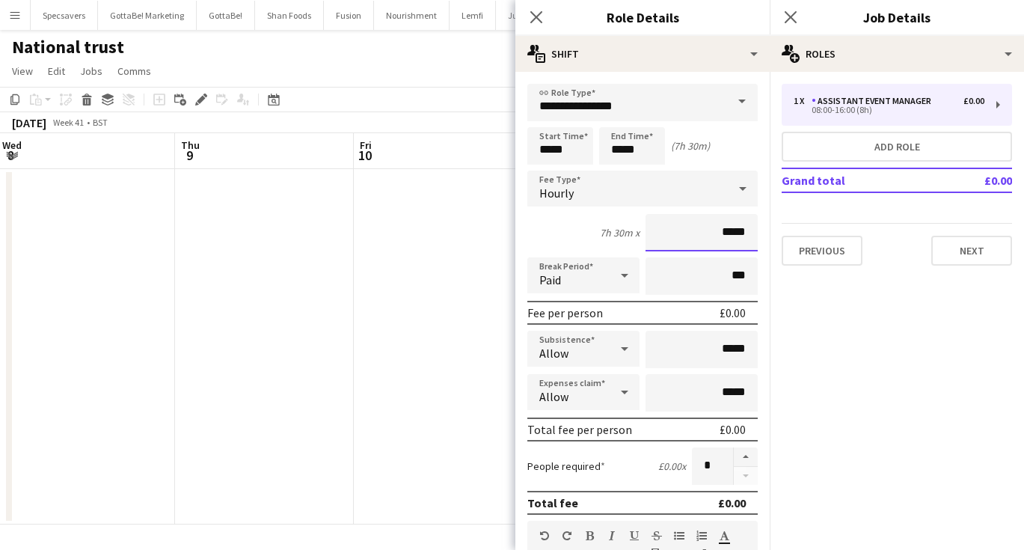
click at [728, 232] on input "*****" at bounding box center [701, 232] width 112 height 37
type input "******"
click at [728, 277] on input "***" at bounding box center [701, 275] width 112 height 37
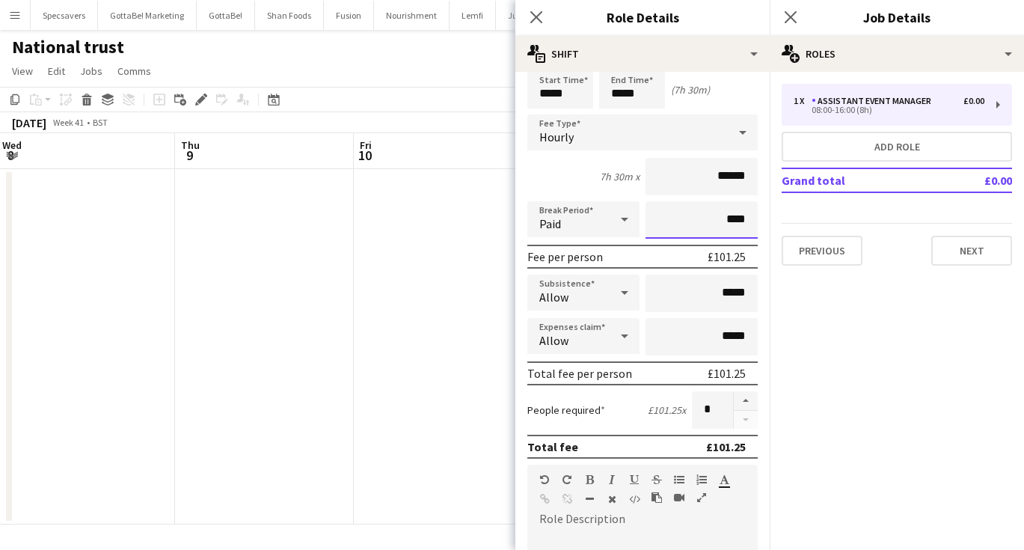
scroll to position [58, 0]
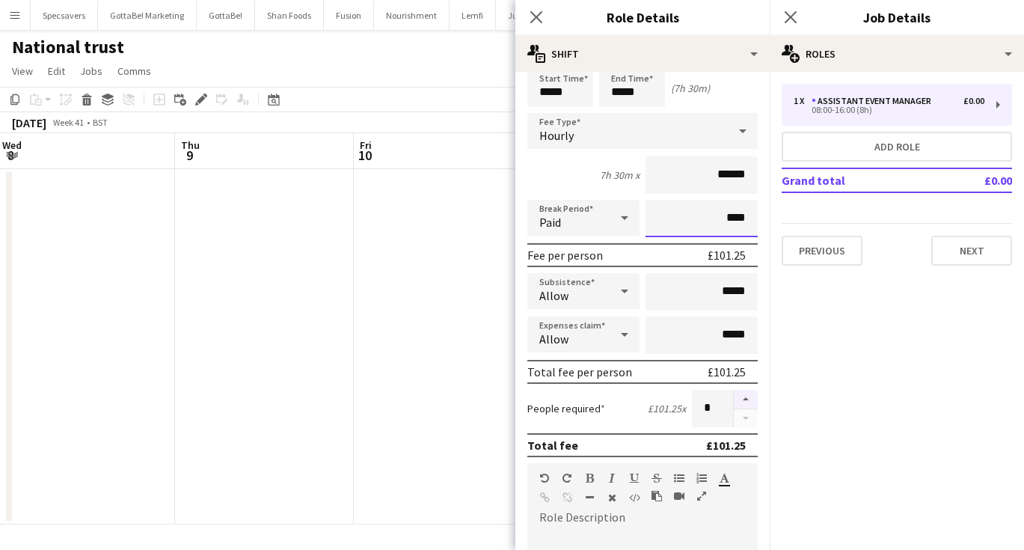
type input "****"
click at [748, 406] on button "button" at bounding box center [746, 399] width 24 height 19
type input "*"
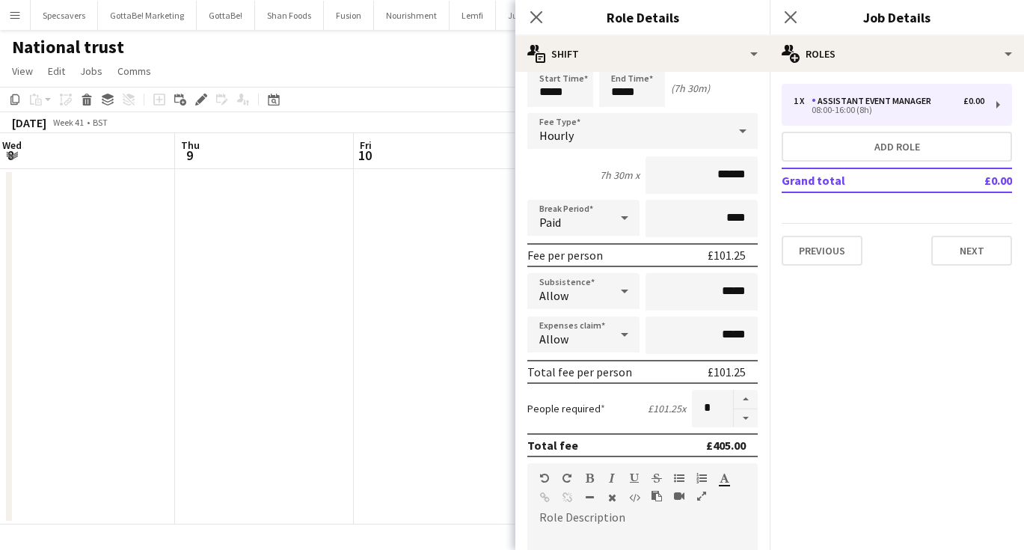
click at [634, 515] on div "default Heading 1 Heading 2 Heading 3 Heading 4 Heading 5 Heading 6 Heading 7 P…" at bounding box center [642, 491] width 230 height 56
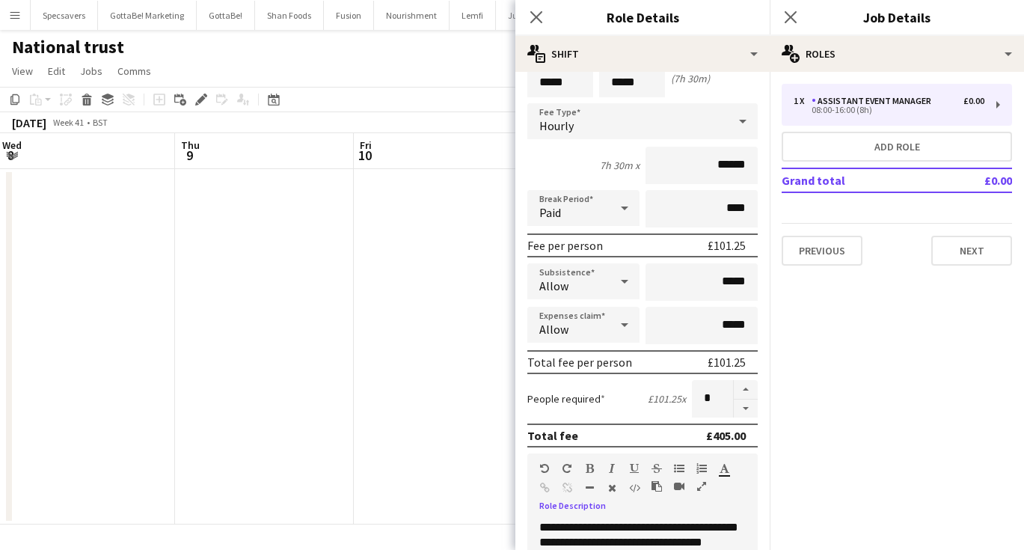
scroll to position [314, 0]
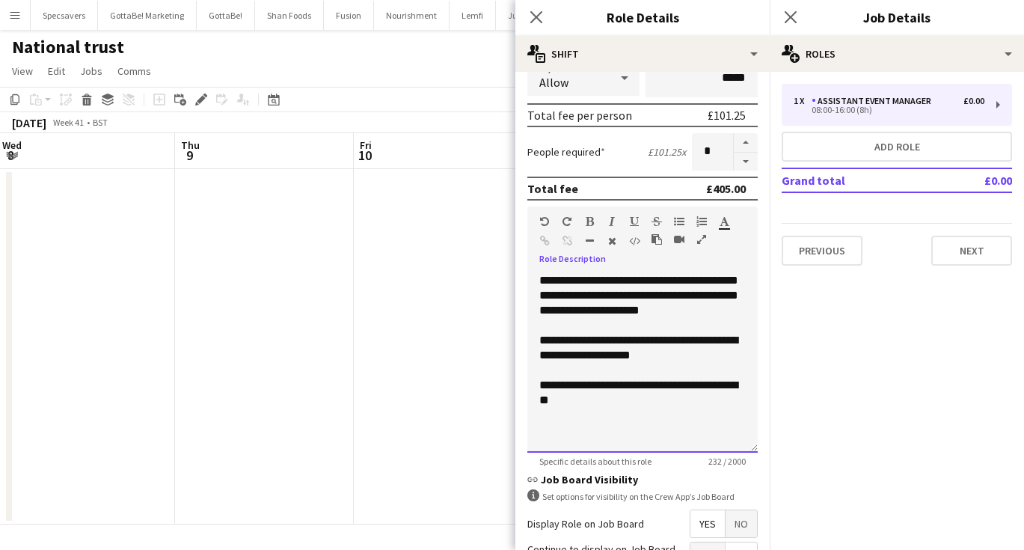
click at [729, 390] on div "**********" at bounding box center [642, 393] width 206 height 30
click at [619, 416] on div "**********" at bounding box center [642, 363] width 230 height 180
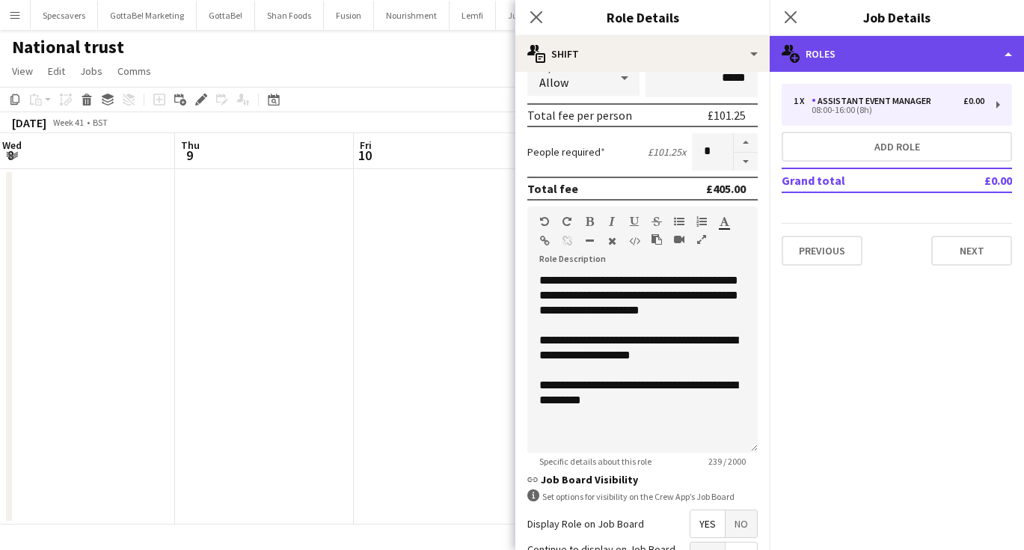
click at [902, 47] on div "multiple-users-add Roles" at bounding box center [897, 54] width 254 height 36
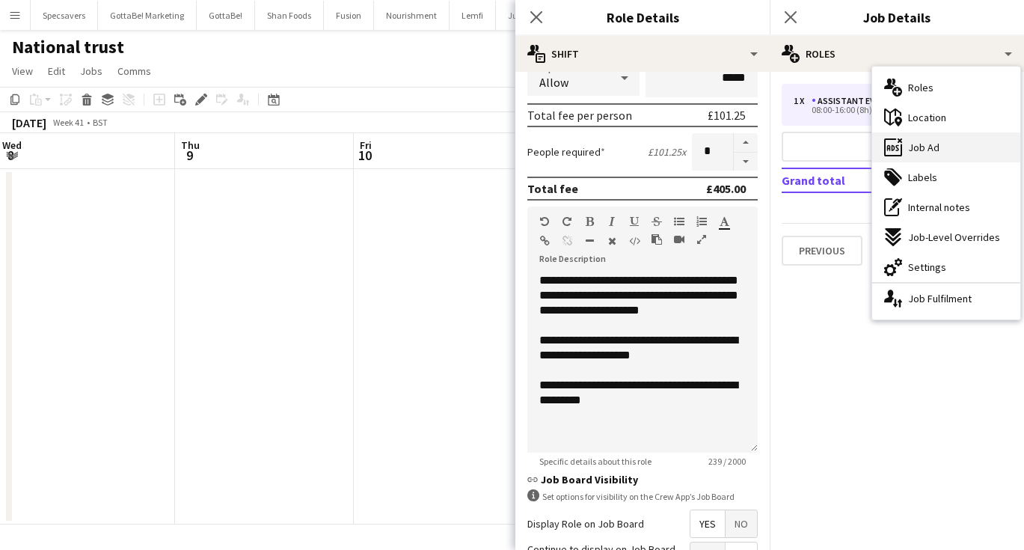
click at [914, 151] on span "Job Ad" at bounding box center [923, 147] width 31 height 13
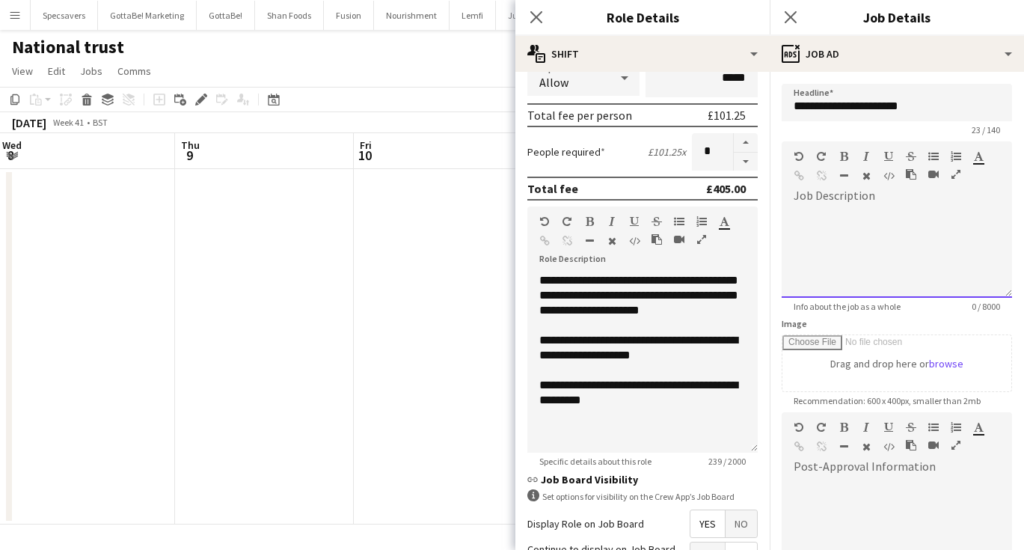
click at [847, 213] on div at bounding box center [897, 253] width 230 height 90
paste div
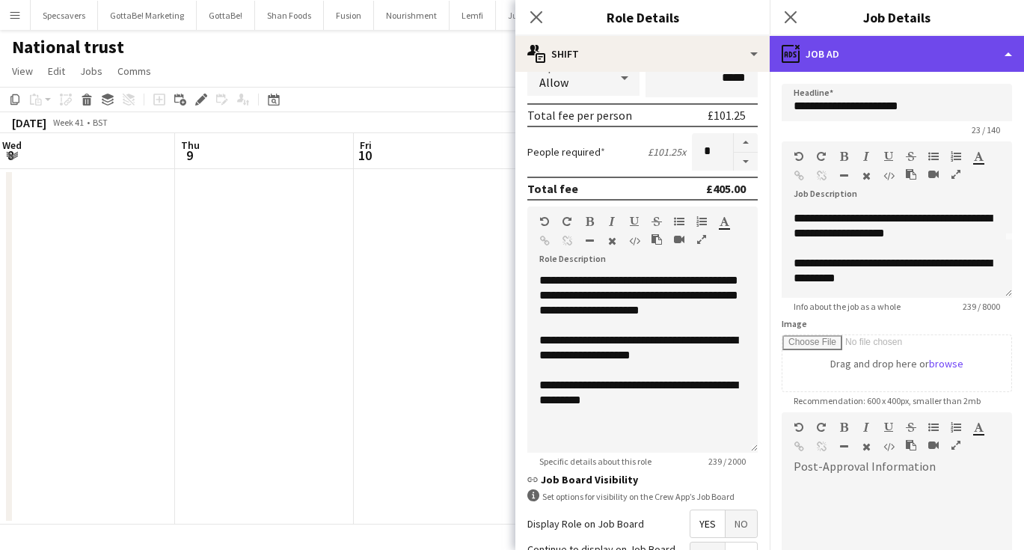
click at [865, 52] on div "ads-window Job Ad" at bounding box center [897, 54] width 254 height 36
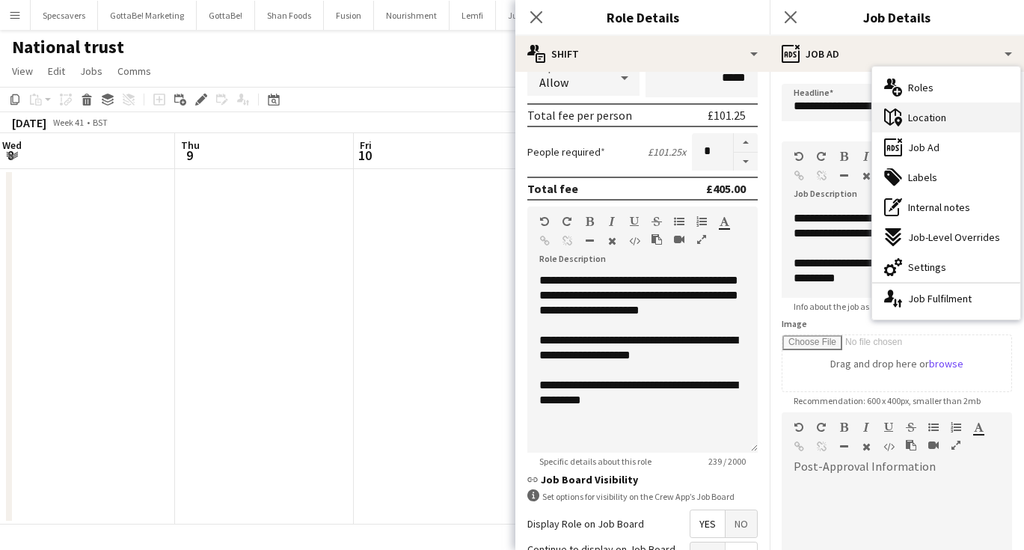
click at [914, 123] on span "Location" at bounding box center [927, 117] width 38 height 13
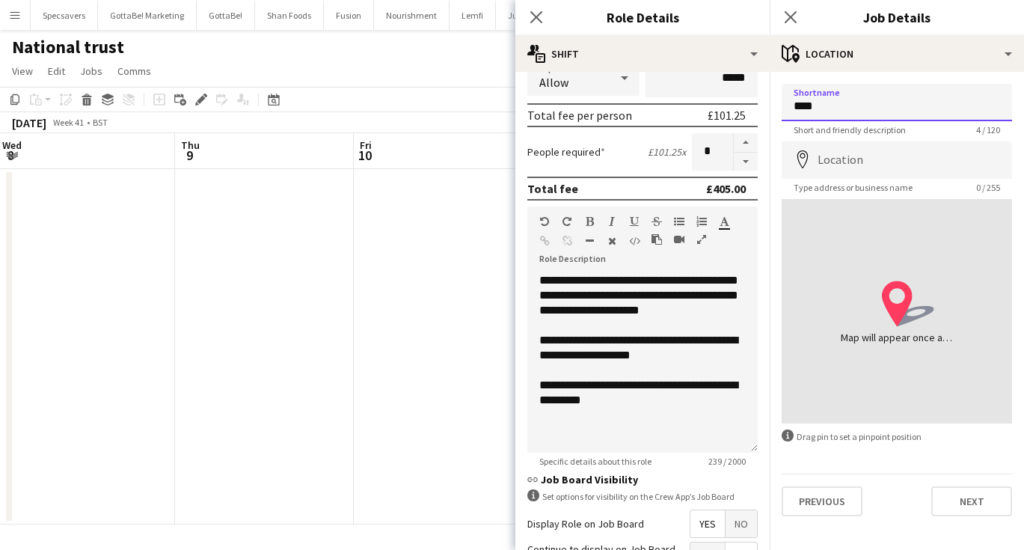
type input "****"
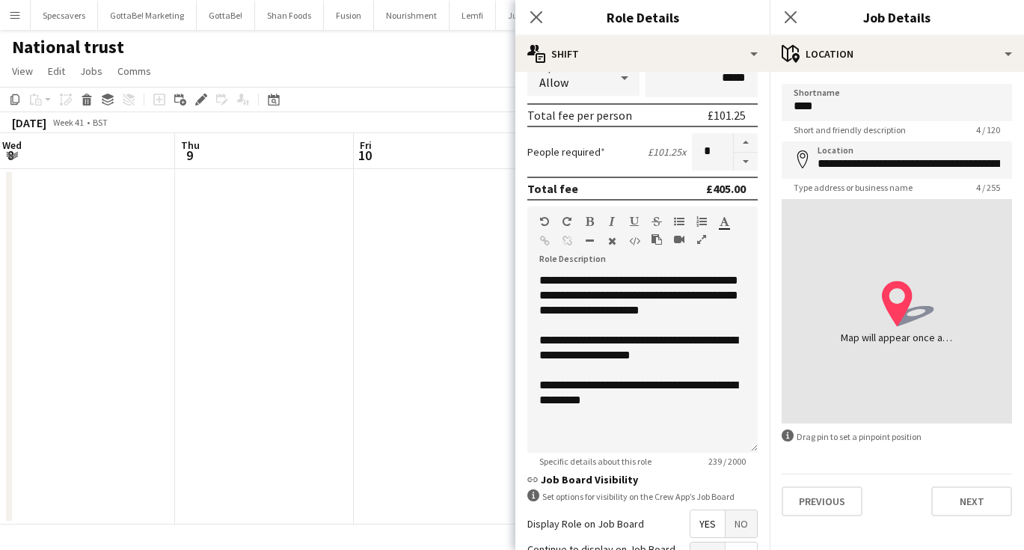
type input "**********"
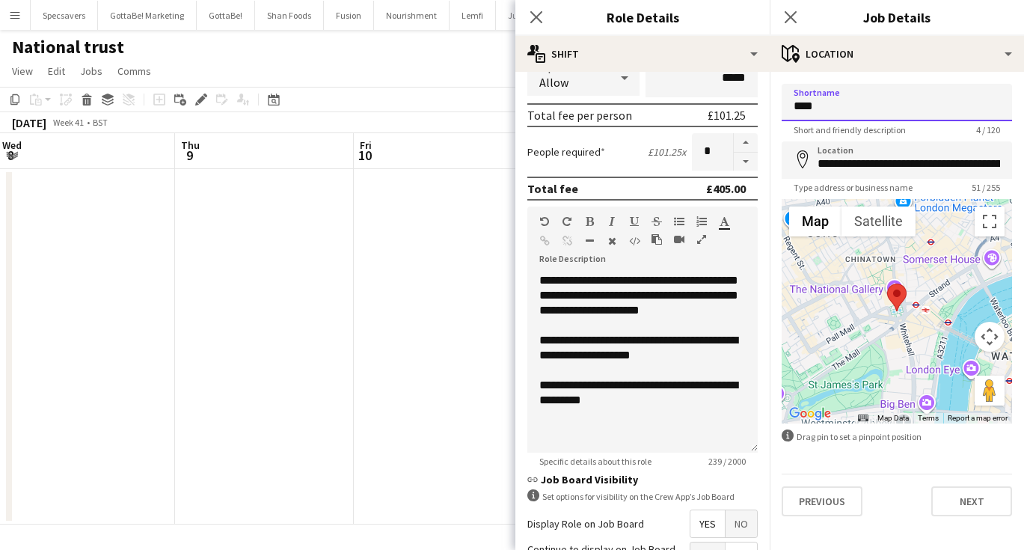
click at [832, 108] on input "****" at bounding box center [897, 102] width 230 height 37
type input "**********"
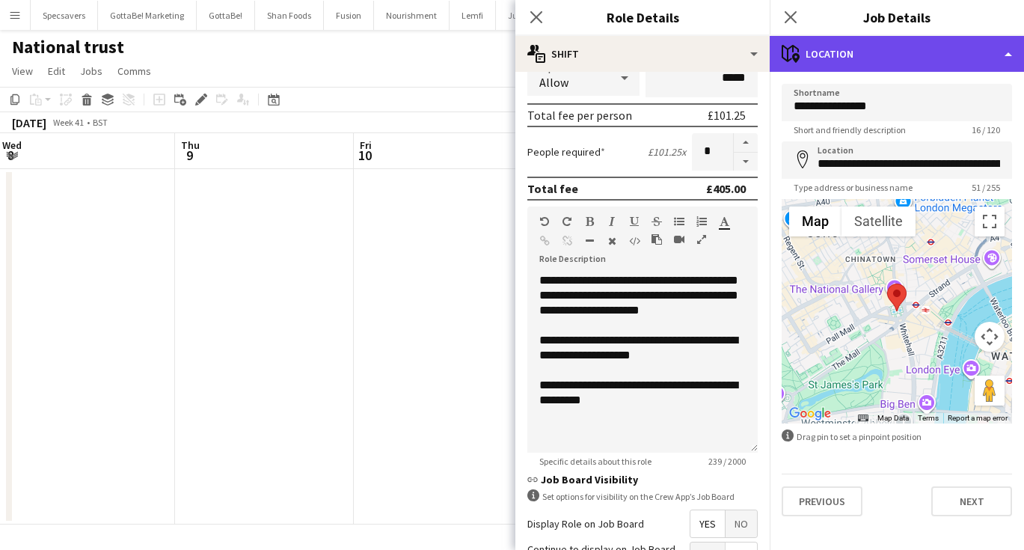
click at [889, 51] on div "maps-pin-1 Location" at bounding box center [897, 54] width 254 height 36
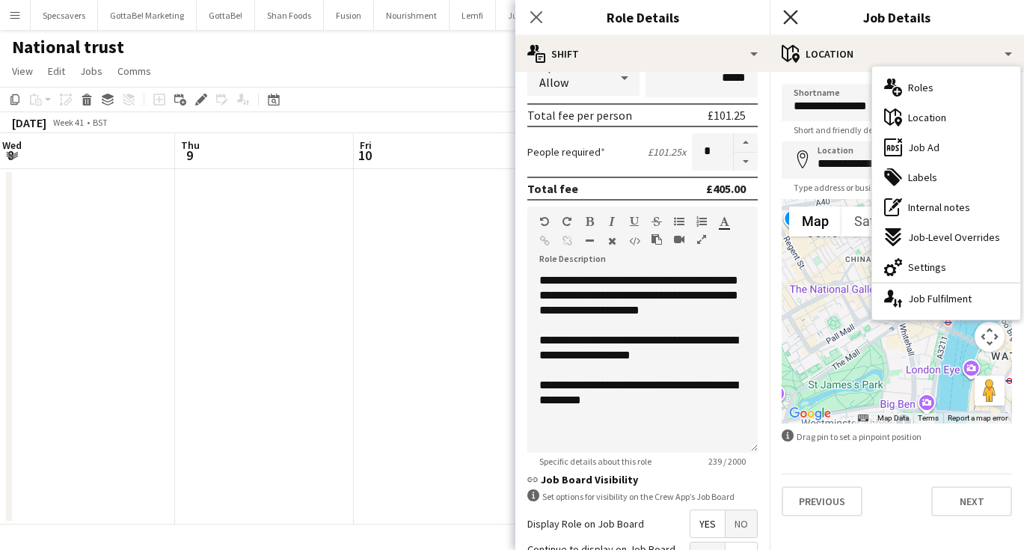
click at [795, 14] on icon "Close pop-in" at bounding box center [790, 17] width 14 height 14
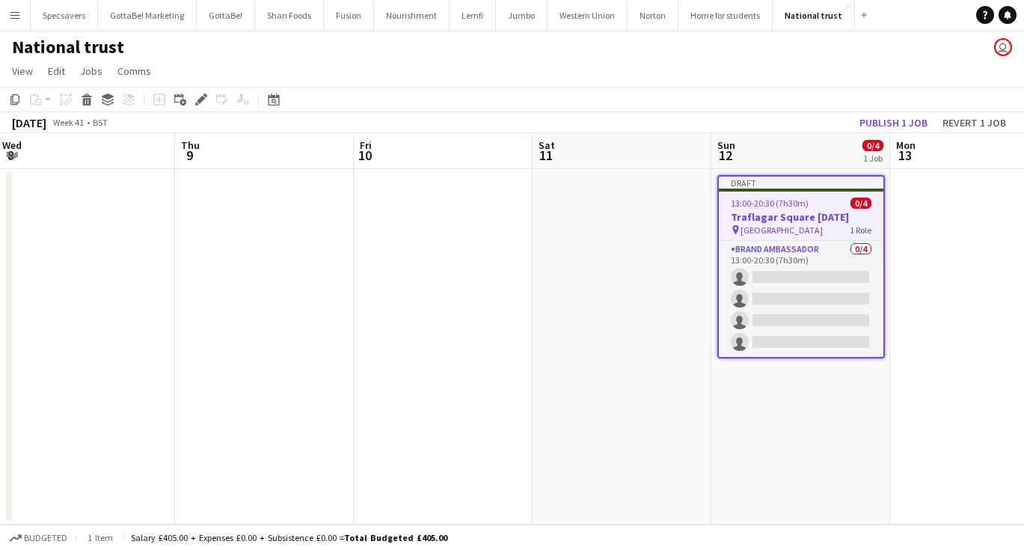
click at [846, 452] on app-date-cell "Draft 13:00-20:30 (7h30m) 0/4 Traflagar Square Diwali pin Trafalgar Square 1 Ro…" at bounding box center [800, 346] width 179 height 355
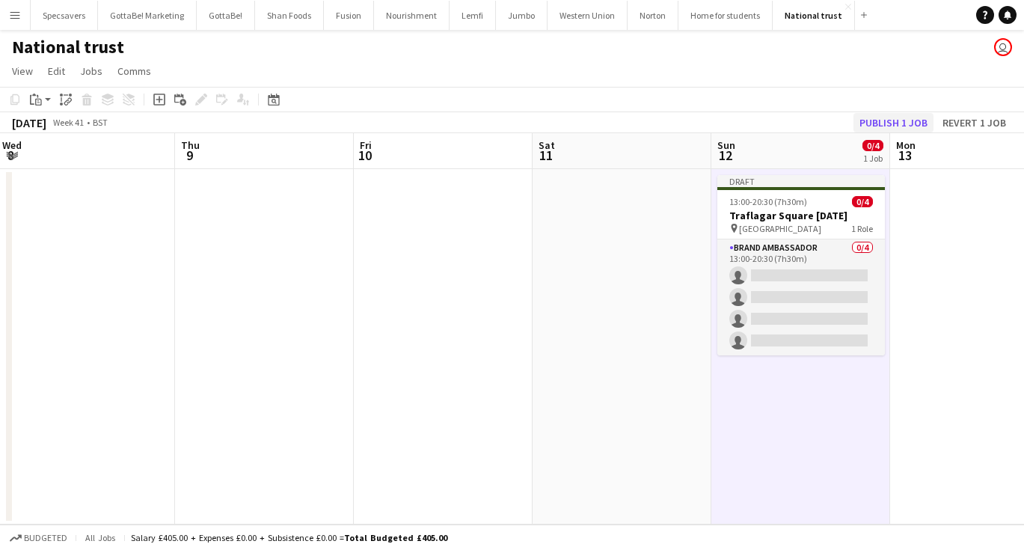
click at [881, 122] on button "Publish 1 job" at bounding box center [893, 122] width 80 height 19
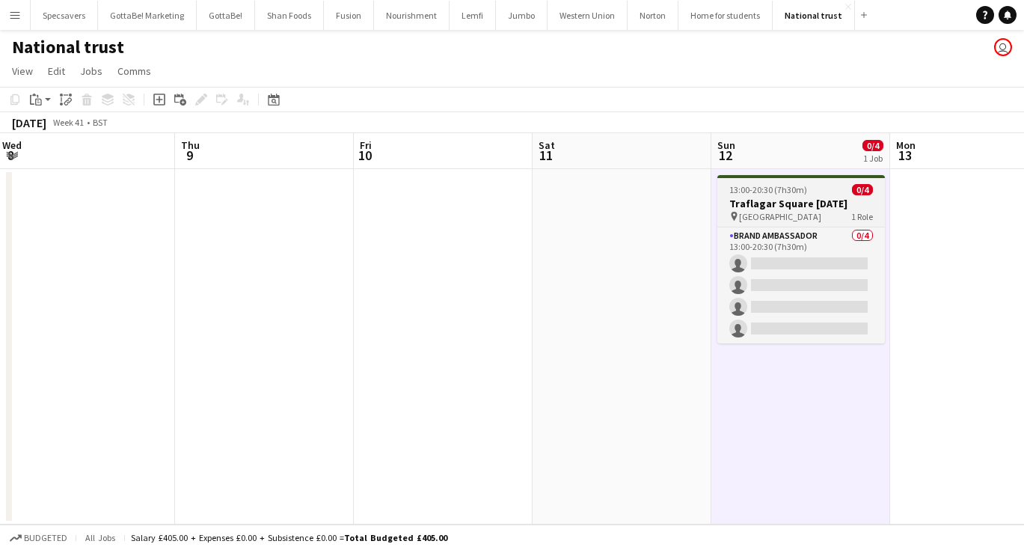
click at [773, 205] on h3 "Traflagar Square Diwali" at bounding box center [801, 203] width 168 height 13
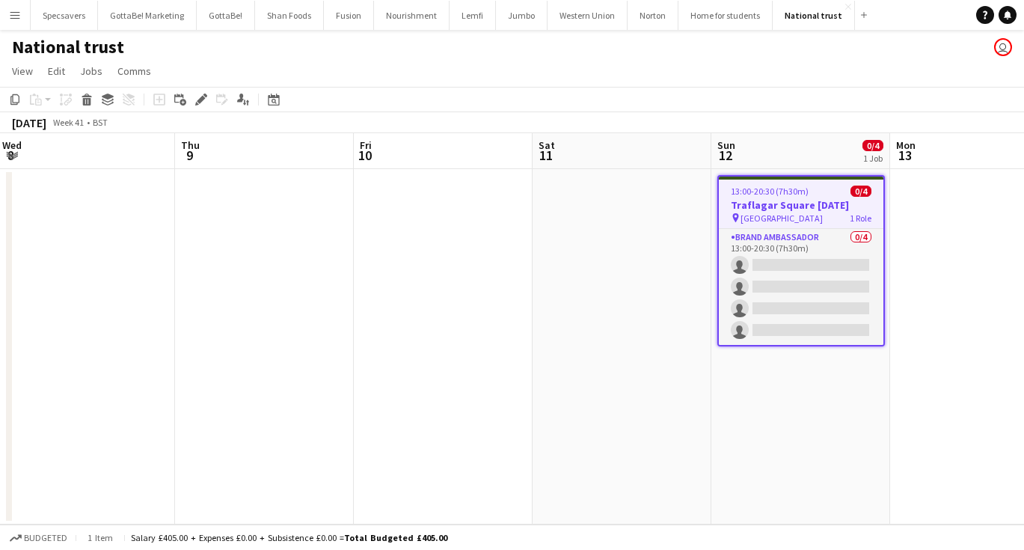
click at [791, 381] on app-date-cell "13:00-20:30 (7h30m) 0/4 Traflagar Square Diwali pin Trafalgar Square 1 Role Bra…" at bounding box center [800, 346] width 179 height 355
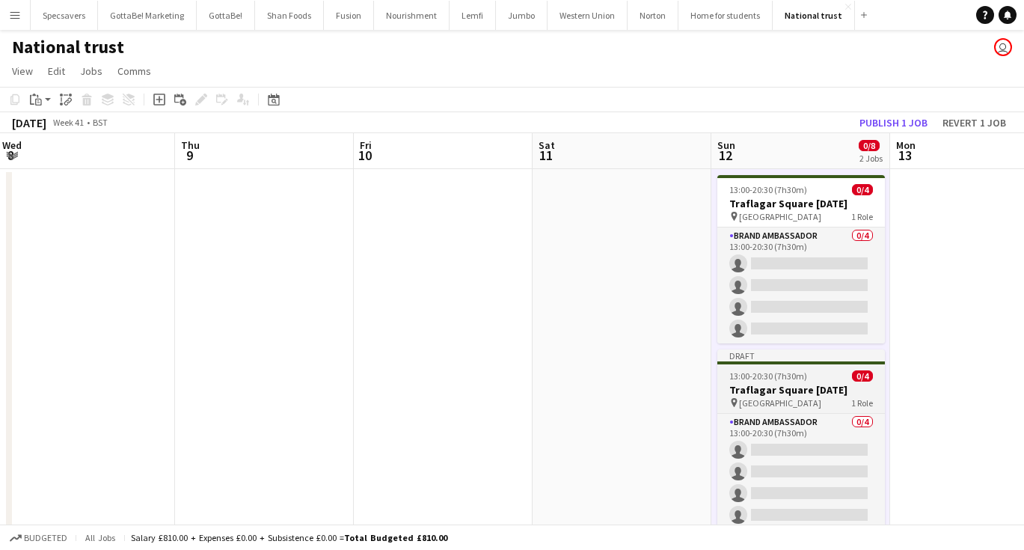
click at [769, 384] on h3 "Traflagar Square Diwali" at bounding box center [801, 389] width 168 height 13
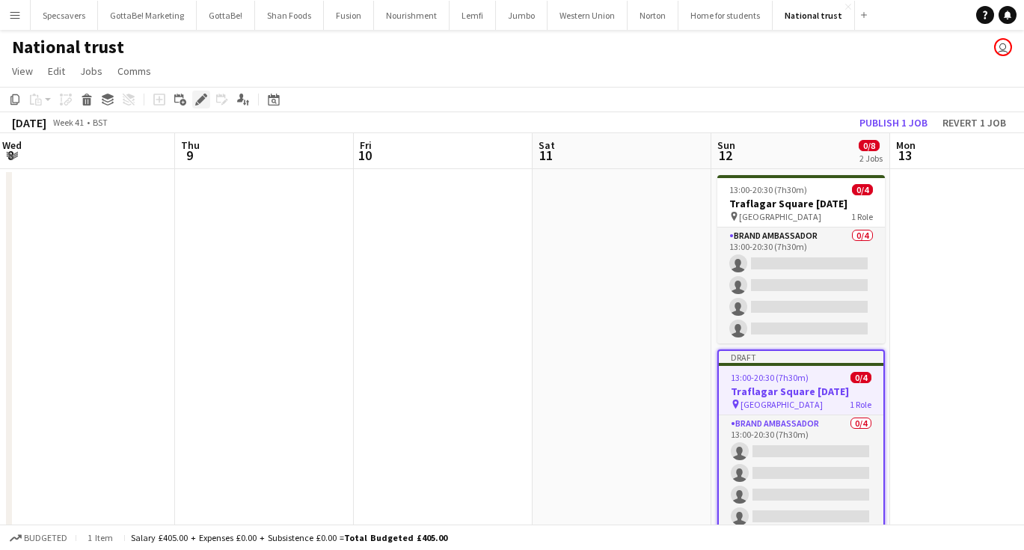
click at [204, 99] on icon at bounding box center [201, 100] width 8 height 8
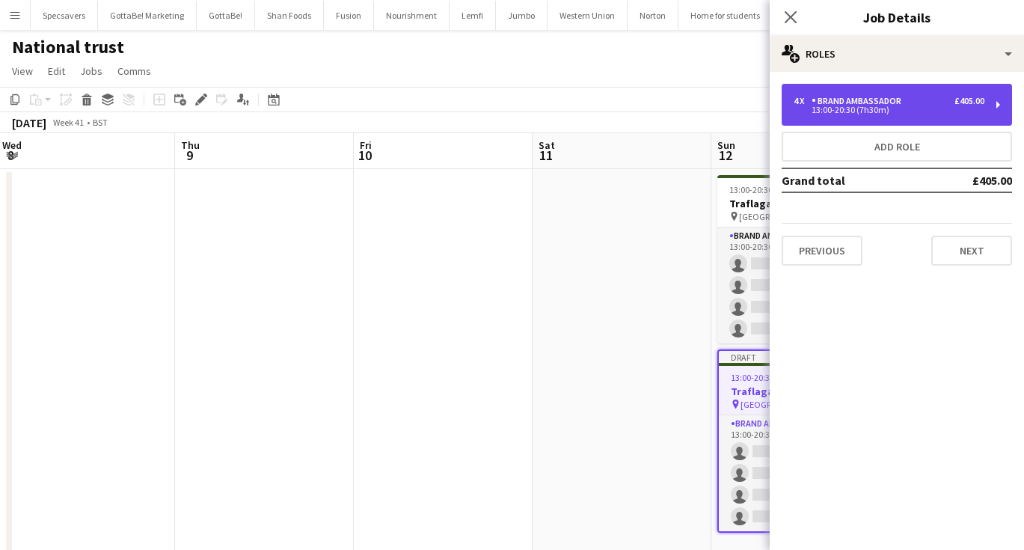
click at [854, 99] on div "Brand Ambassador" at bounding box center [860, 101] width 96 height 10
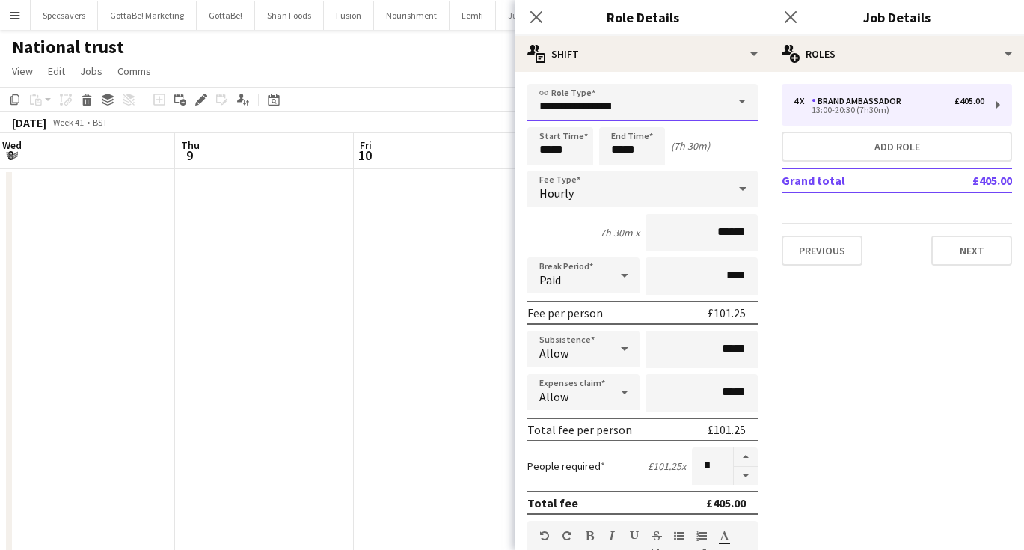
click at [675, 105] on input "**********" at bounding box center [642, 102] width 230 height 37
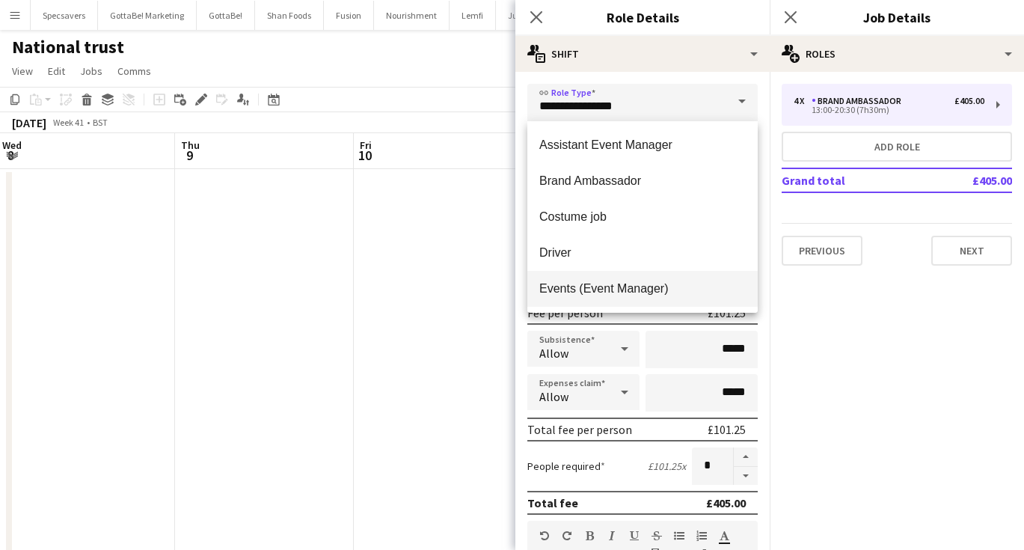
click at [631, 278] on mat-option "Events (Event Manager)" at bounding box center [642, 289] width 230 height 36
type input "**********"
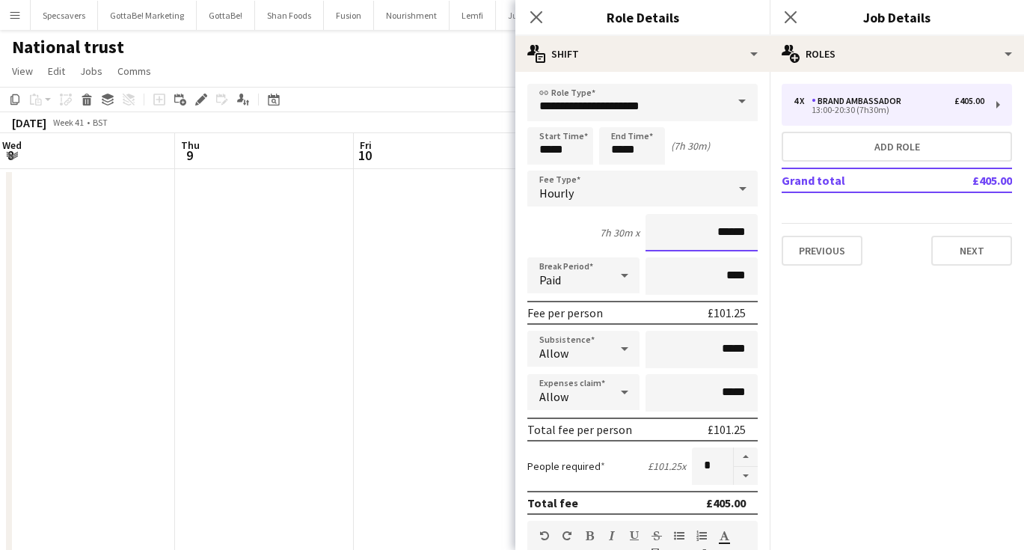
click at [726, 233] on input "******" at bounding box center [701, 232] width 112 height 37
click at [740, 232] on input "******" at bounding box center [701, 232] width 112 height 37
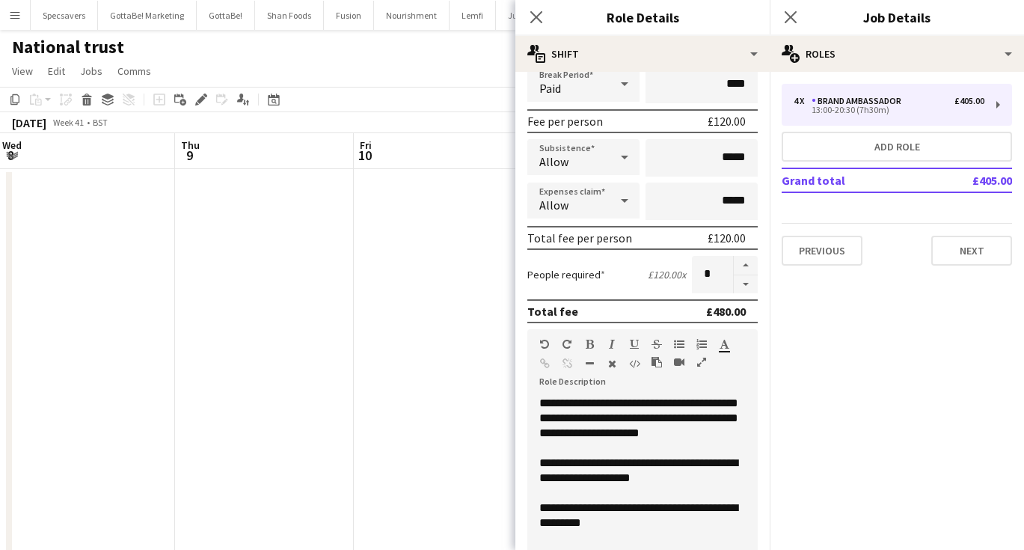
scroll to position [197, 0]
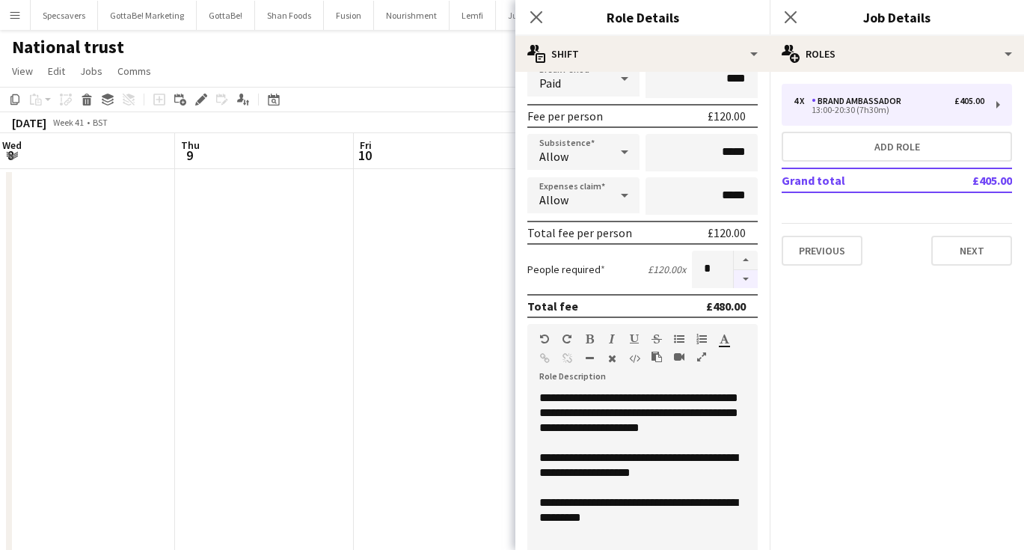
type input "******"
click at [747, 275] on button "button" at bounding box center [746, 279] width 24 height 19
type input "*"
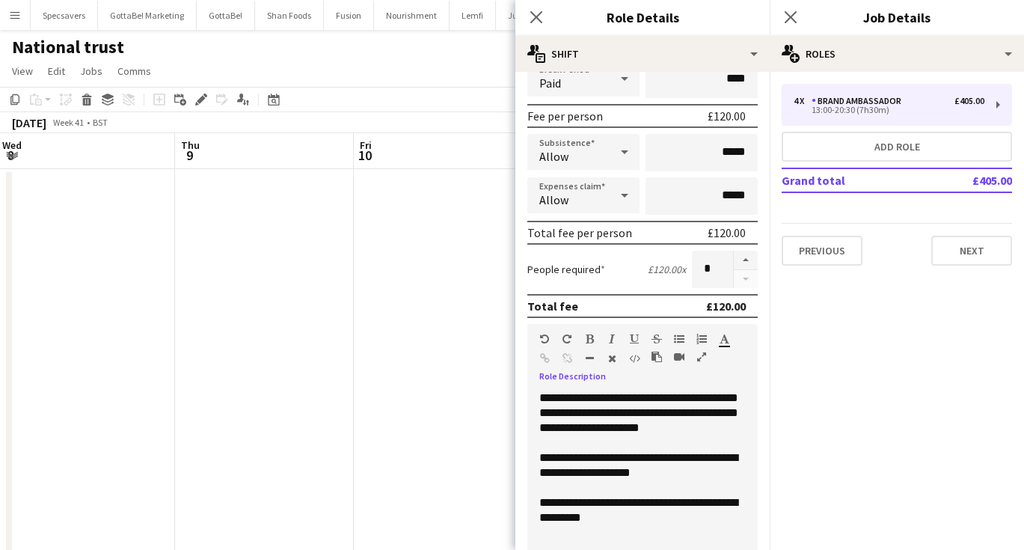
click at [657, 398] on div "**********" at bounding box center [642, 480] width 230 height 180
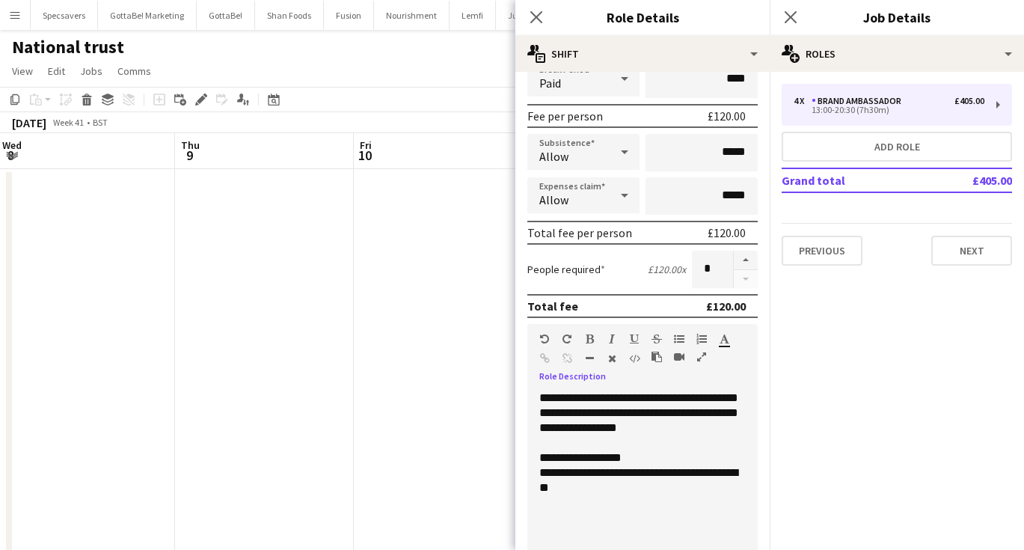
click at [540, 472] on div "**********" at bounding box center [642, 480] width 206 height 30
click at [680, 335] on icon "button" at bounding box center [679, 339] width 10 height 10
click at [547, 515] on div "**********" at bounding box center [642, 480] width 230 height 180
click at [676, 334] on icon "button" at bounding box center [679, 339] width 10 height 10
click at [553, 519] on ul "**********" at bounding box center [642, 495] width 206 height 60
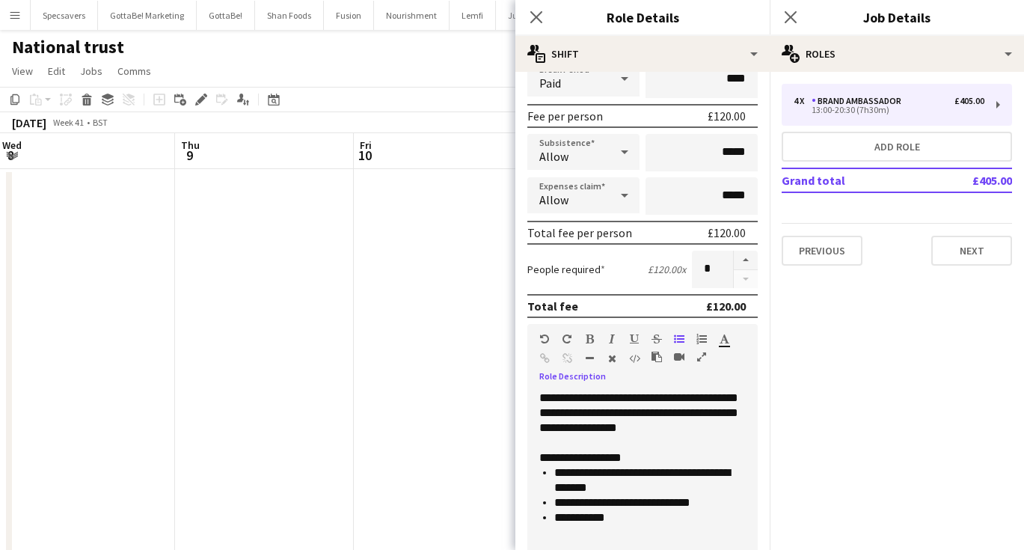
click at [622, 518] on li "**********" at bounding box center [649, 517] width 191 height 15
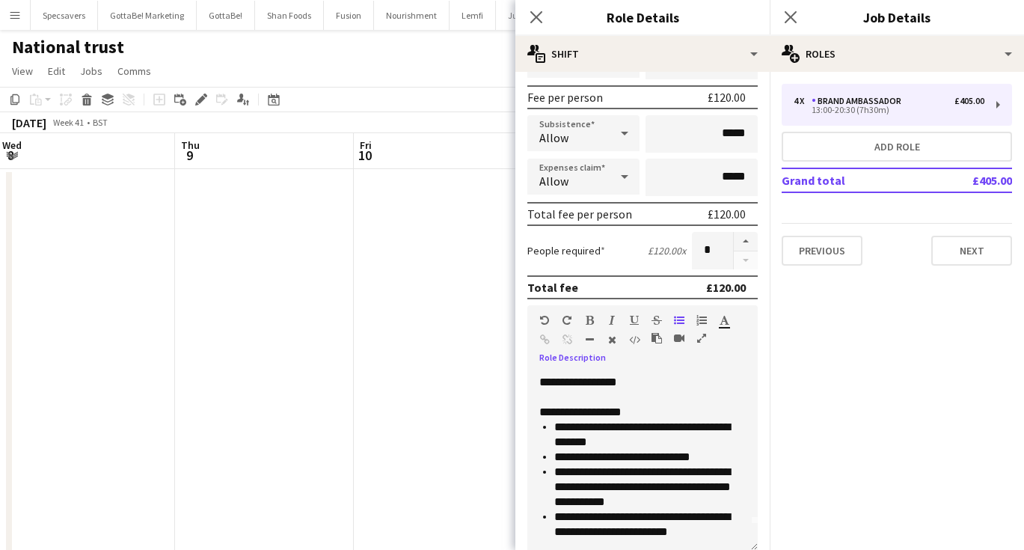
scroll to position [31, 0]
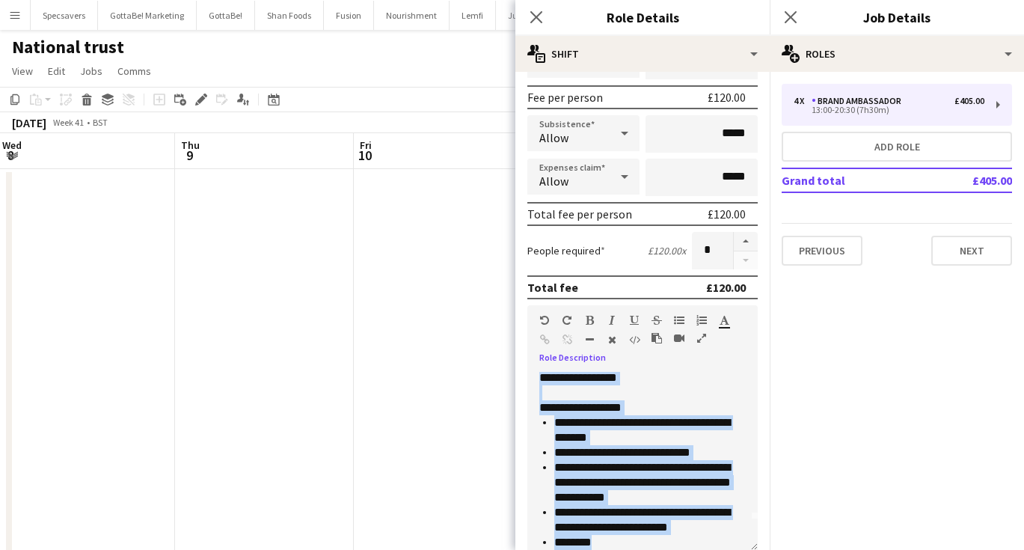
copy div "**********"
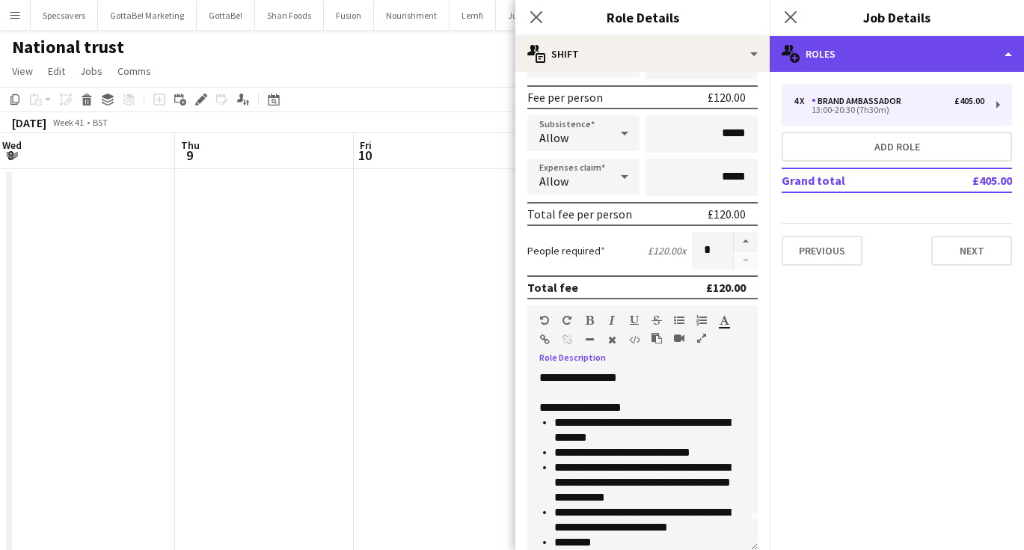
click at [898, 59] on div "multiple-users-add Roles" at bounding box center [897, 54] width 254 height 36
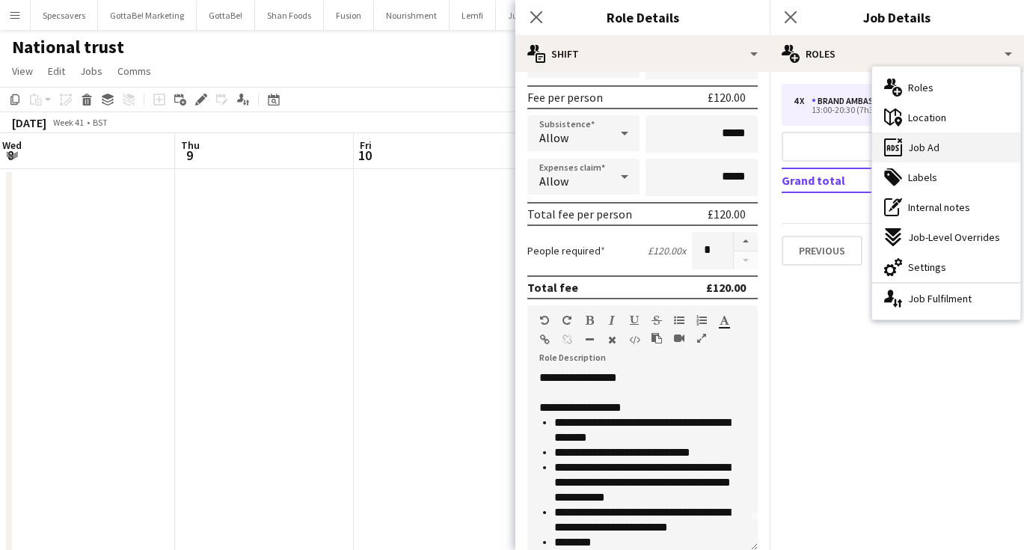
click at [924, 144] on span "Job Ad" at bounding box center [923, 147] width 31 height 13
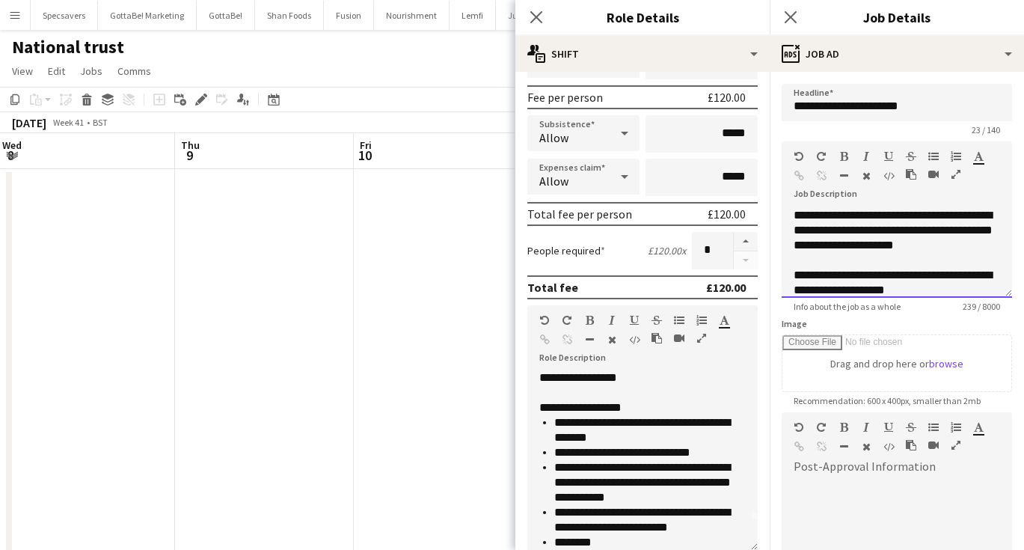
click at [875, 226] on span "**********" at bounding box center [893, 229] width 199 height 41
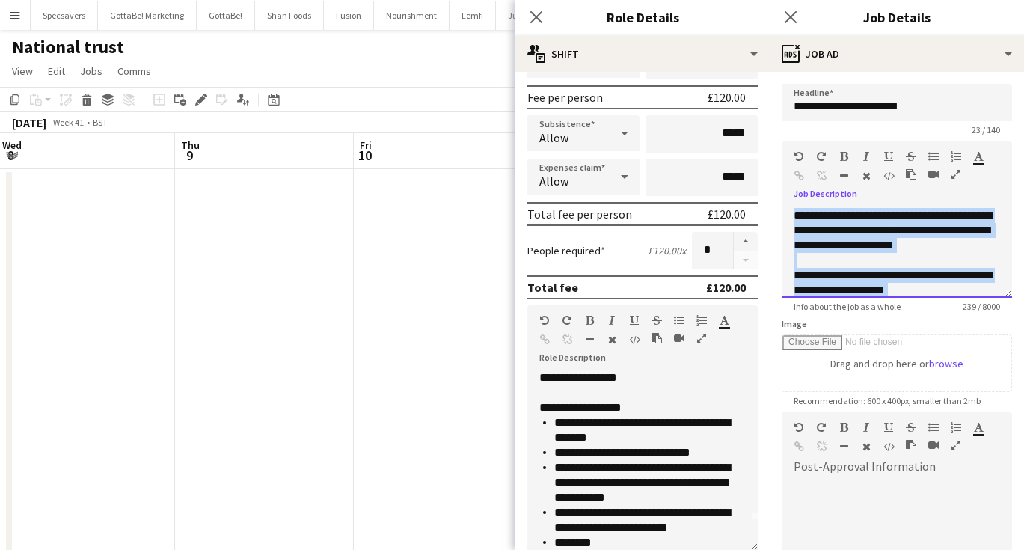
paste div
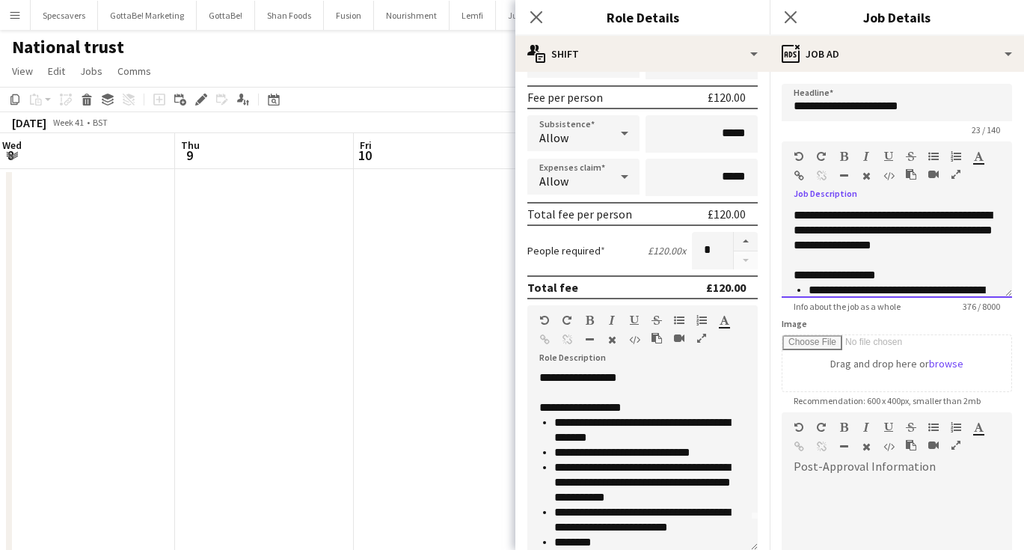
scroll to position [132, 0]
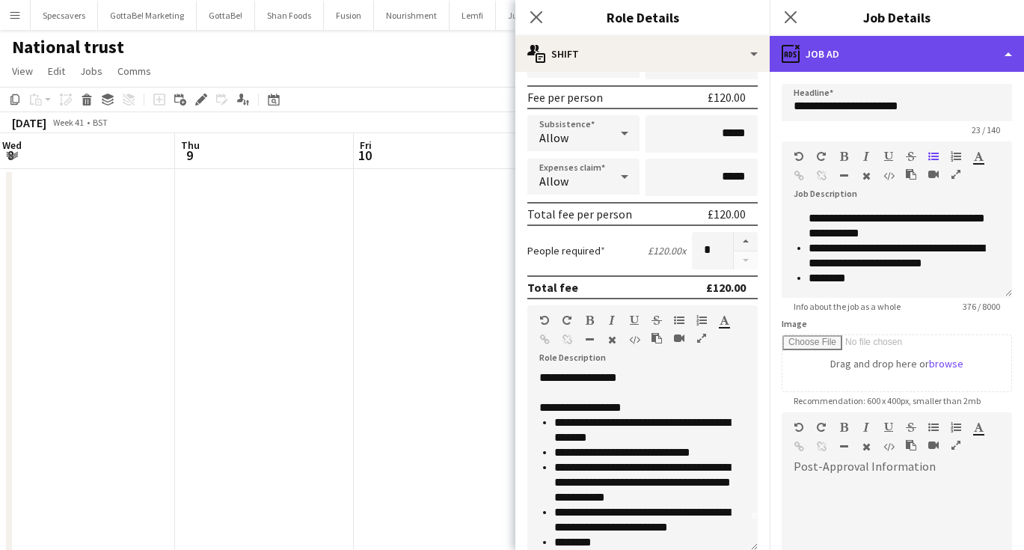
click at [835, 42] on div "ads-window Job Ad" at bounding box center [897, 54] width 254 height 36
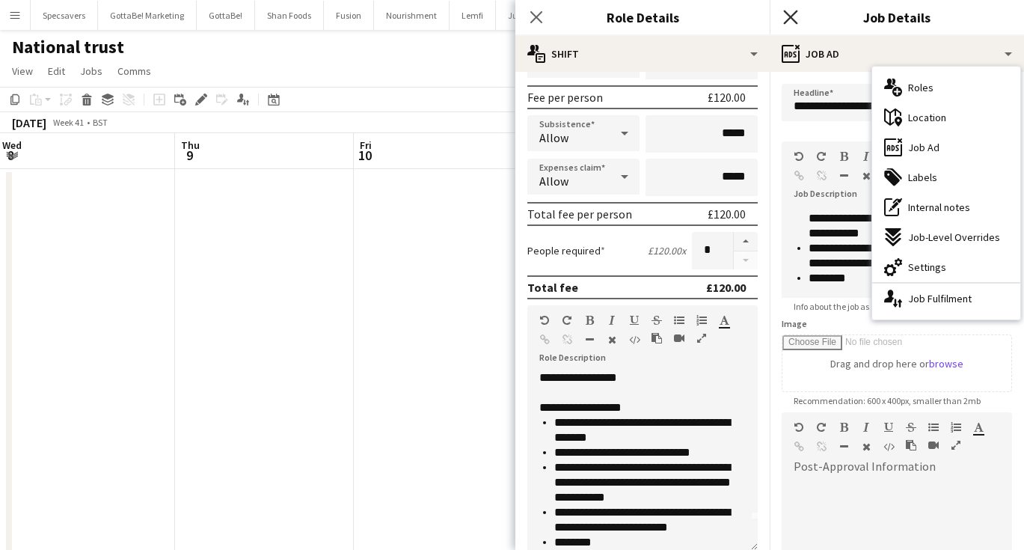
click at [788, 10] on icon "Close pop-in" at bounding box center [790, 17] width 14 height 14
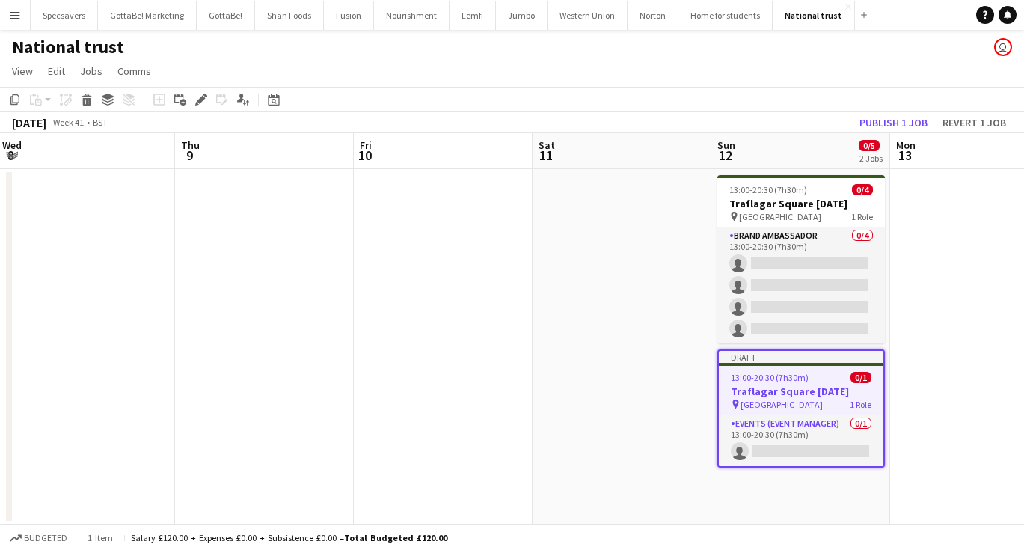
click at [927, 405] on app-date-cell at bounding box center [979, 346] width 179 height 355
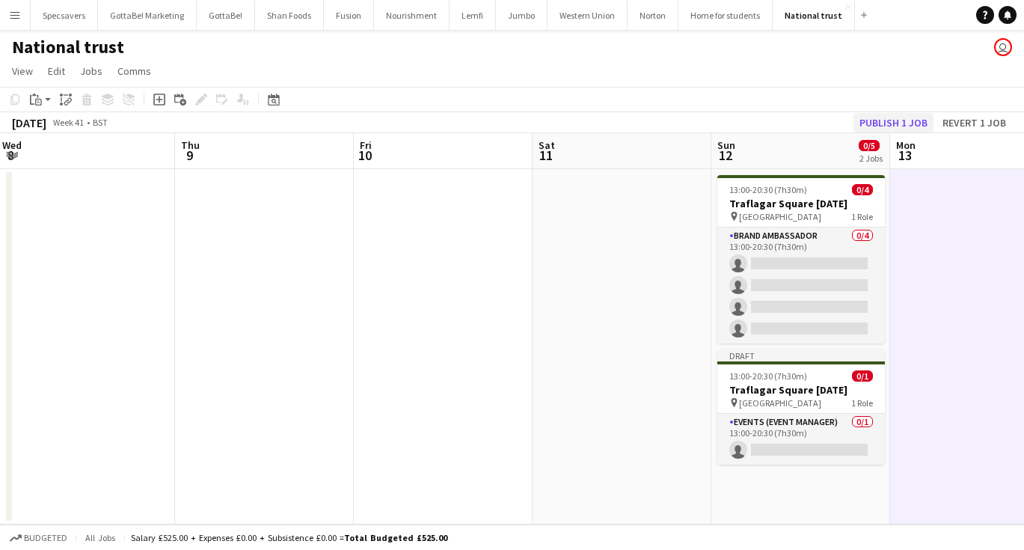
click at [894, 120] on button "Publish 1 job" at bounding box center [893, 122] width 80 height 19
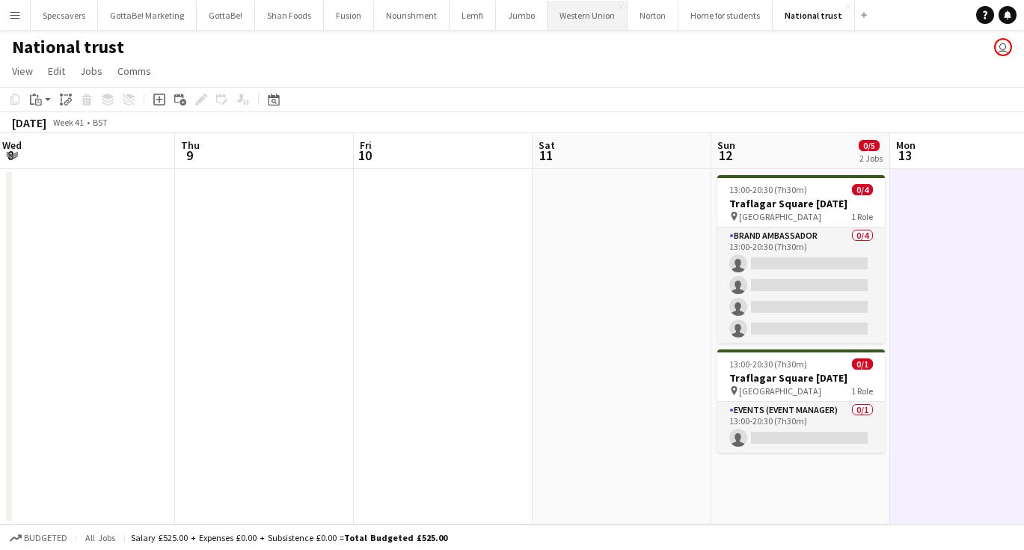
click at [585, 15] on button "Western Union Close" at bounding box center [588, 15] width 80 height 29
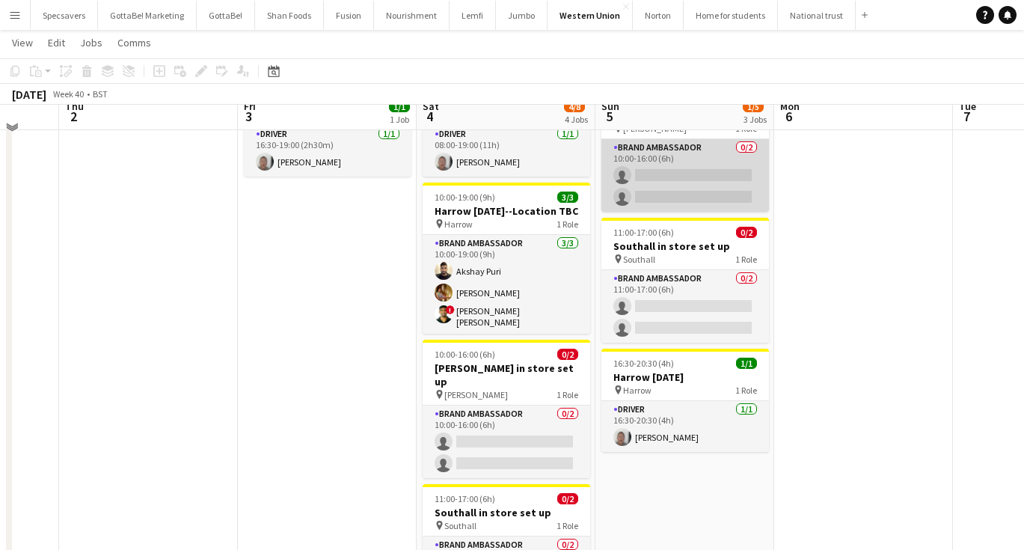
scroll to position [102, 0]
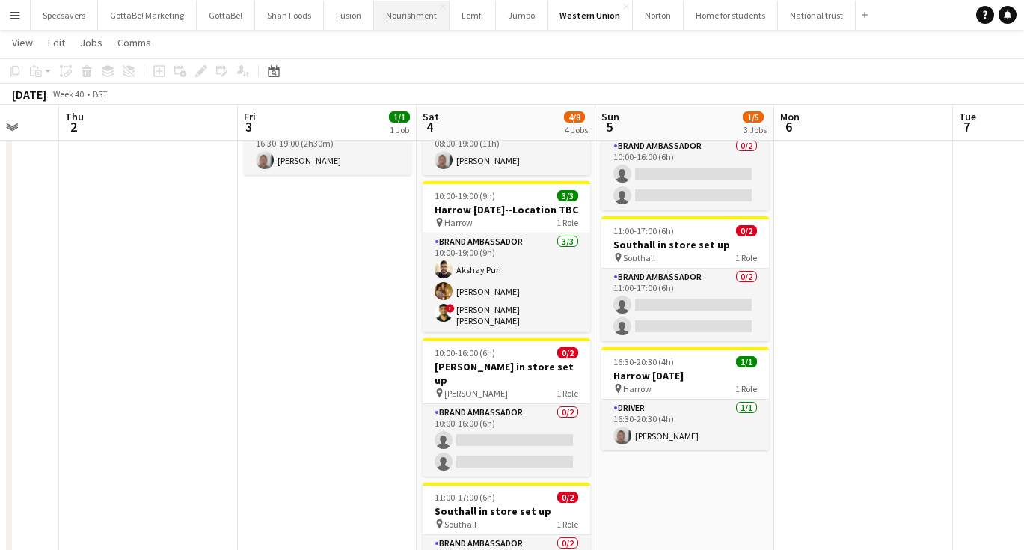
click at [384, 18] on button "Nourishment Close" at bounding box center [412, 15] width 76 height 29
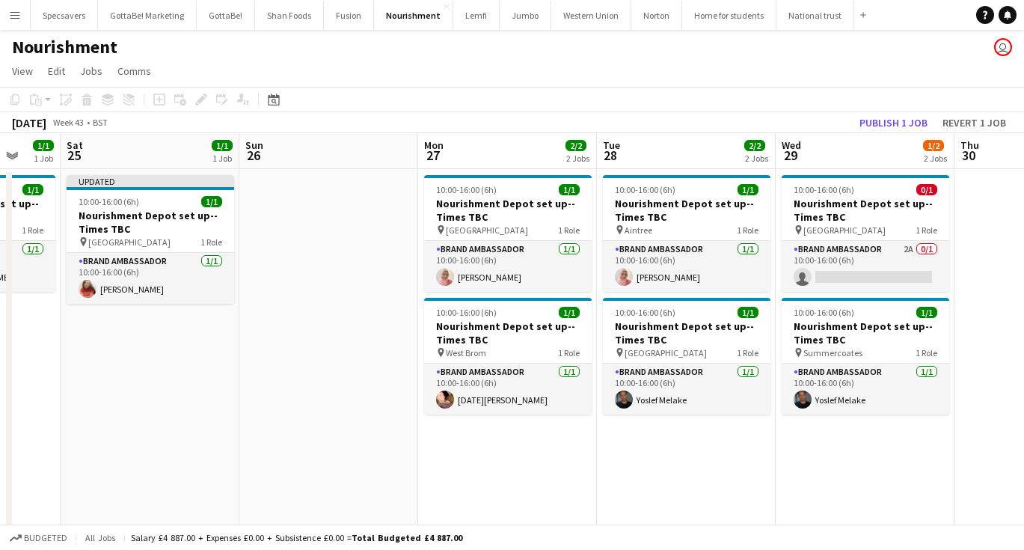
scroll to position [0, 447]
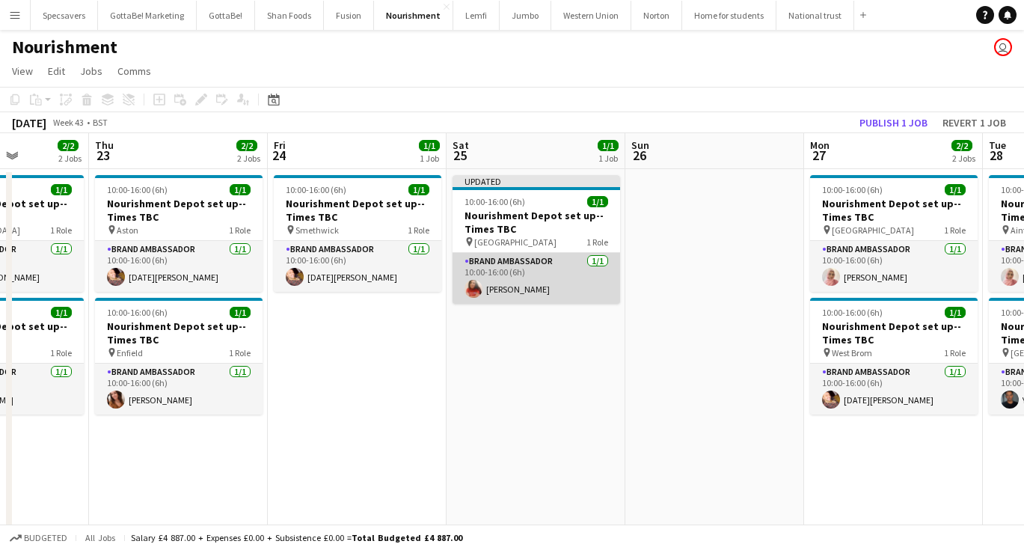
click at [530, 279] on app-card-role "Brand Ambassador 1/1 10:00-16:00 (6h) HELEN REGAN" at bounding box center [537, 278] width 168 height 51
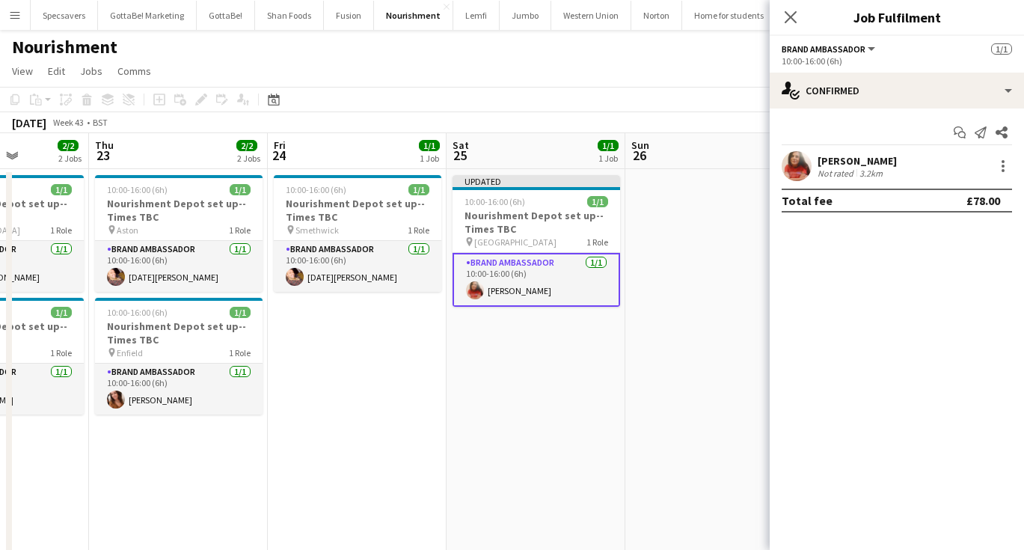
click at [844, 165] on div "[PERSON_NAME]" at bounding box center [857, 160] width 79 height 13
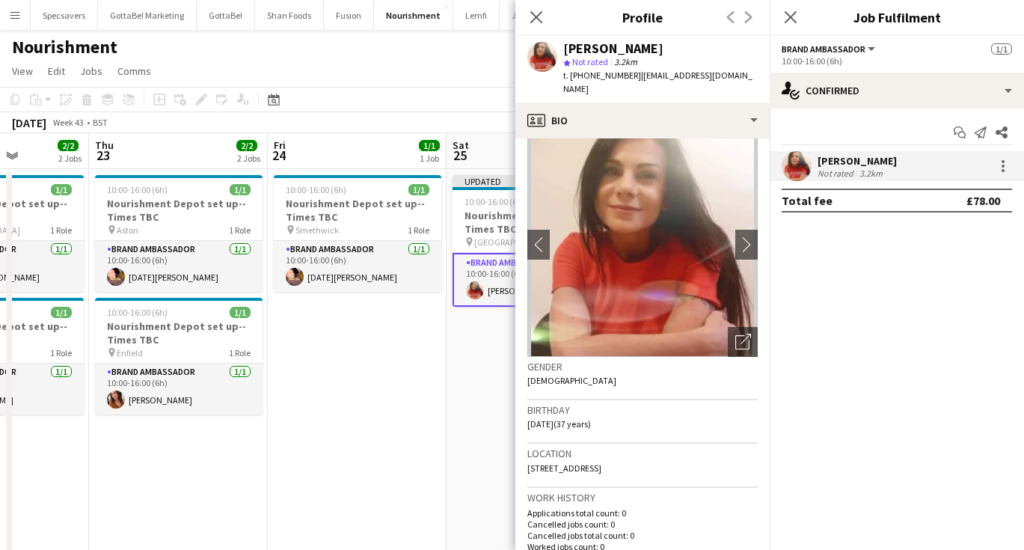
scroll to position [19, 0]
drag, startPoint x: 527, startPoint y: 452, endPoint x: 660, endPoint y: 454, distance: 133.2
click at [660, 454] on div "Location LE2 2EB, Flat 2, LEICESTER, LE2 2EB" at bounding box center [642, 464] width 230 height 43
copy span "[STREET_ADDRESS]"
click at [308, 67] on app-page-menu "View Day view expanded Day view collapsed Month view Date picker Jump to today …" at bounding box center [512, 72] width 1024 height 28
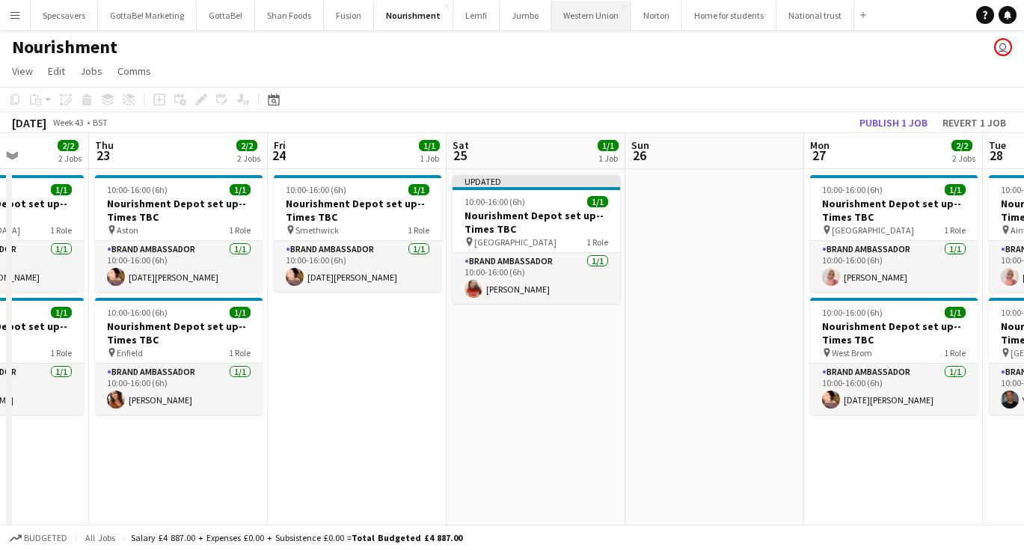
click at [580, 16] on button "Western Union Close" at bounding box center [591, 15] width 80 height 29
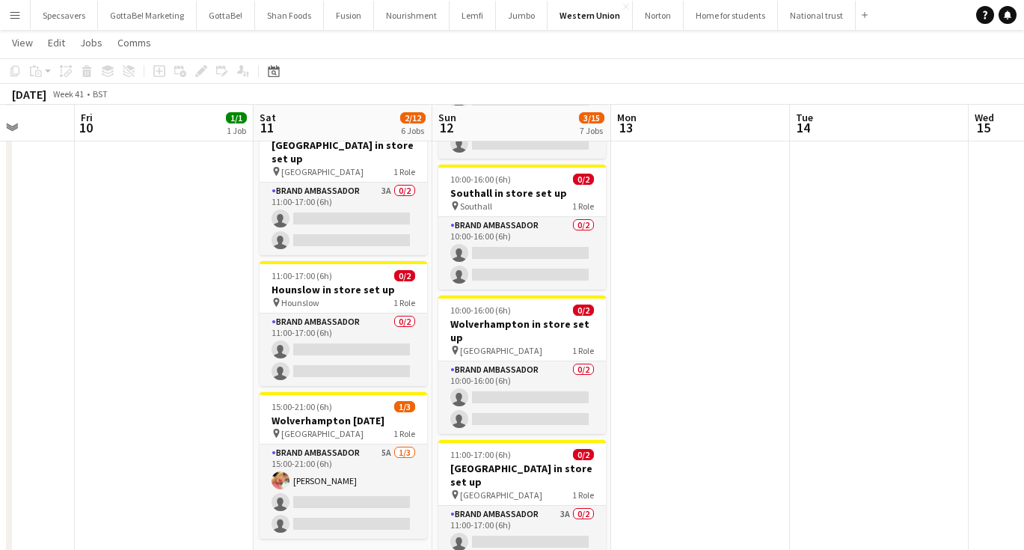
scroll to position [467, 0]
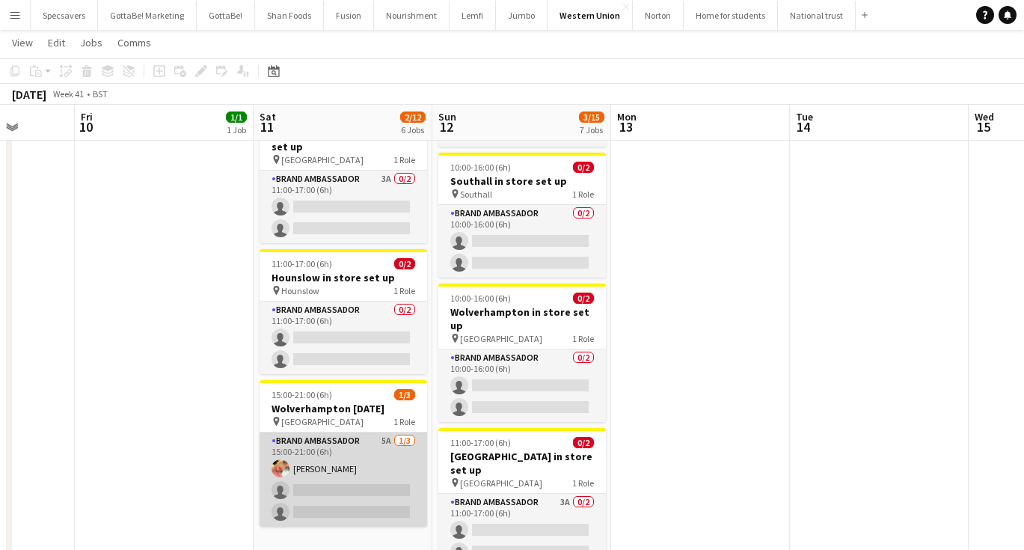
click at [320, 435] on app-card-role "Brand Ambassador 5A 1/3 15:00-21:00 (6h) Kiran Bains single-neutral-actions sin…" at bounding box center [344, 479] width 168 height 94
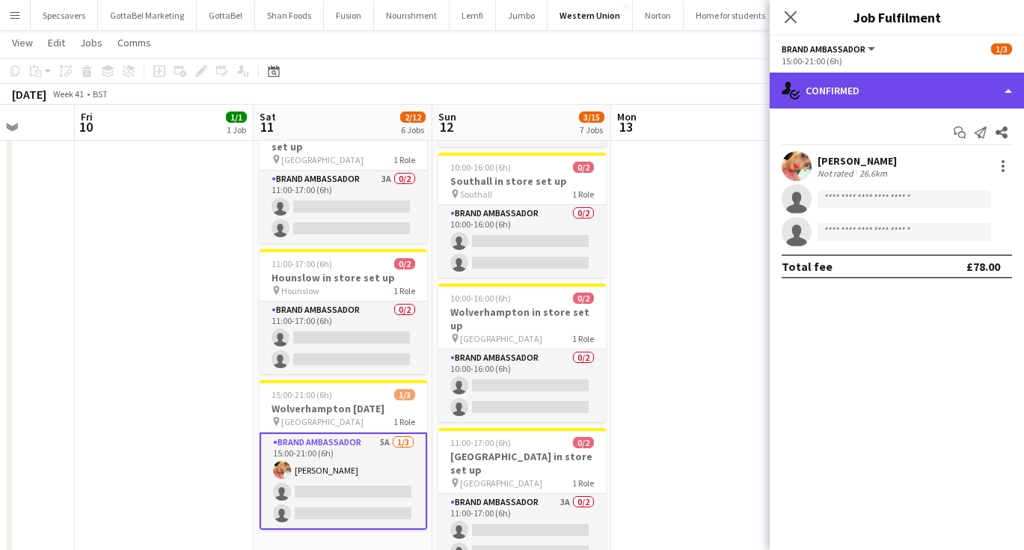
click at [910, 91] on div "single-neutral-actions-check-2 Confirmed" at bounding box center [897, 91] width 254 height 36
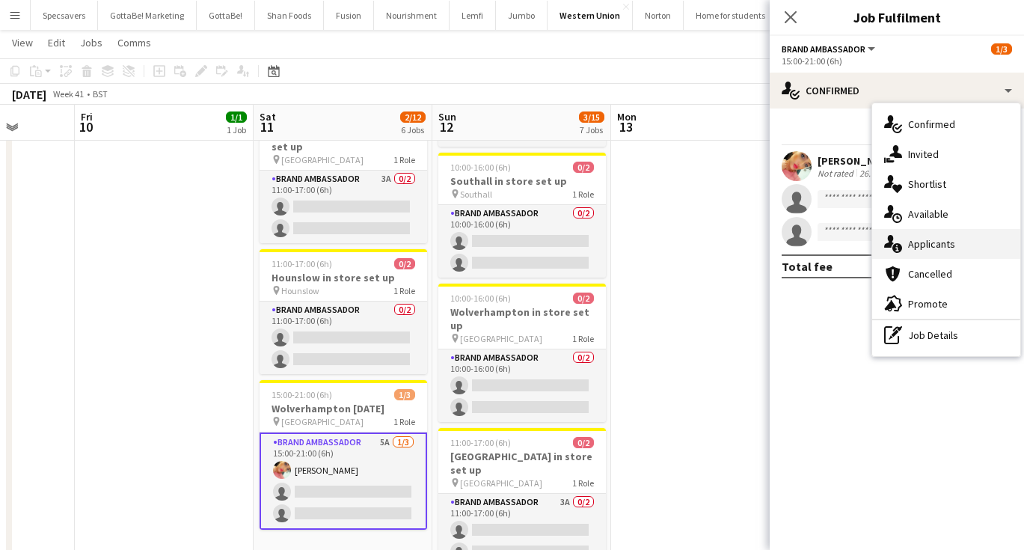
click at [924, 248] on span "Applicants" at bounding box center [931, 243] width 47 height 13
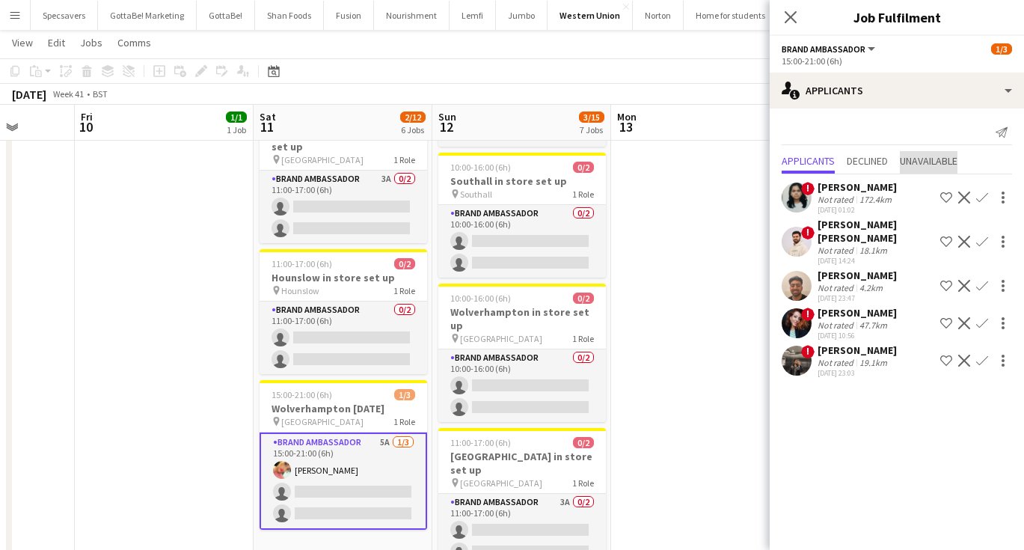
click at [925, 162] on span "Unavailable" at bounding box center [929, 161] width 58 height 10
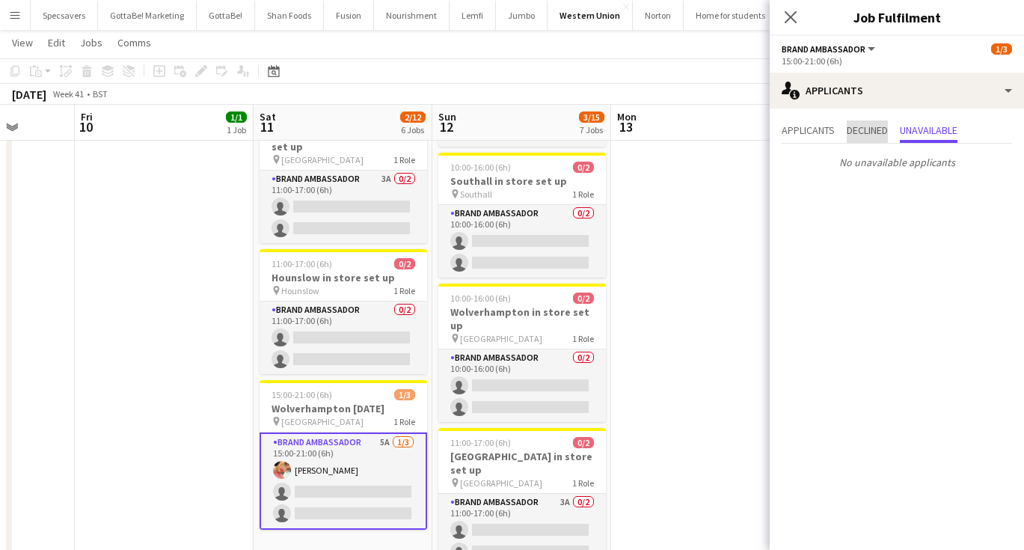
click at [873, 134] on span "Declined" at bounding box center [867, 130] width 41 height 10
click at [788, 11] on icon "Close pop-in" at bounding box center [790, 17] width 14 height 14
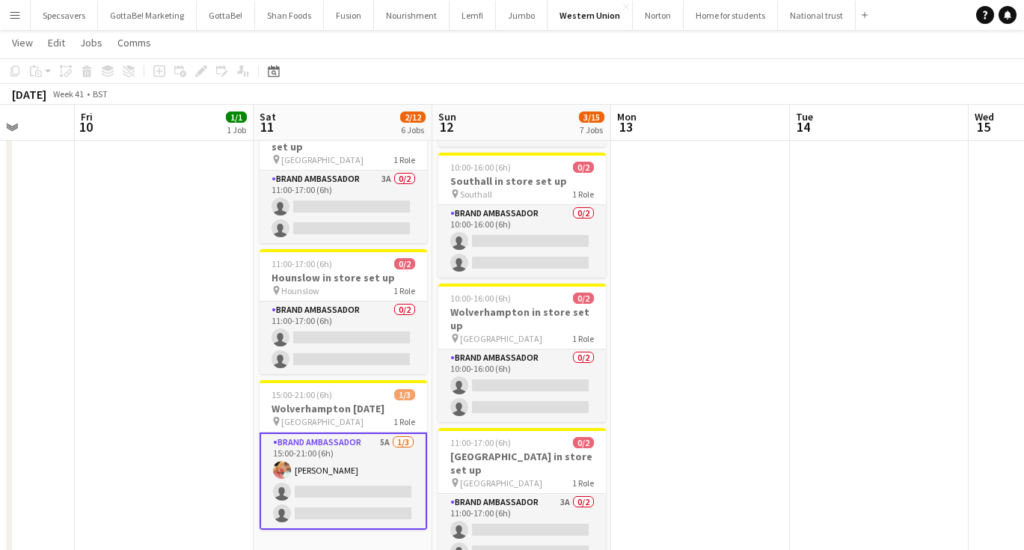
click at [788, 312] on app-date-cell at bounding box center [700, 229] width 179 height 1057
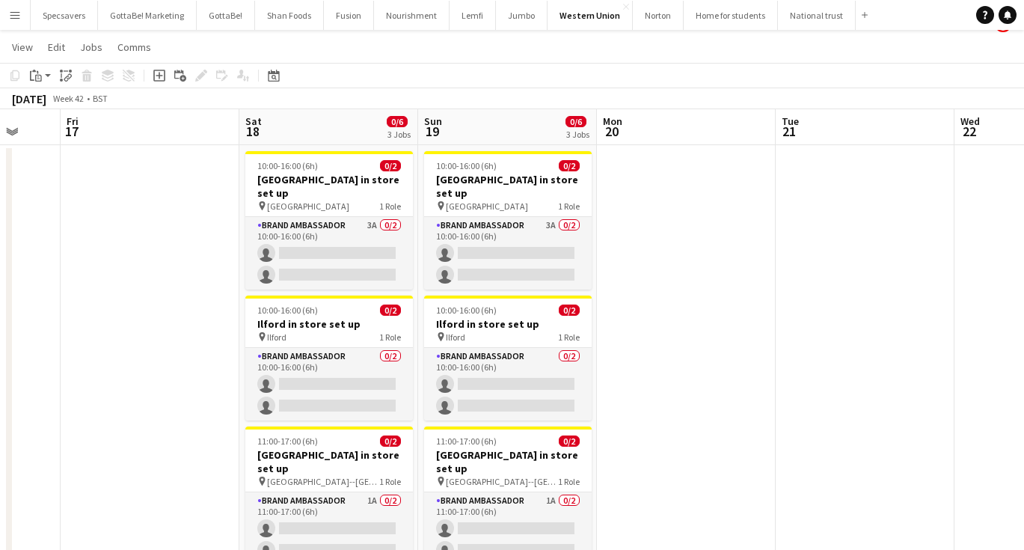
scroll to position [29, 0]
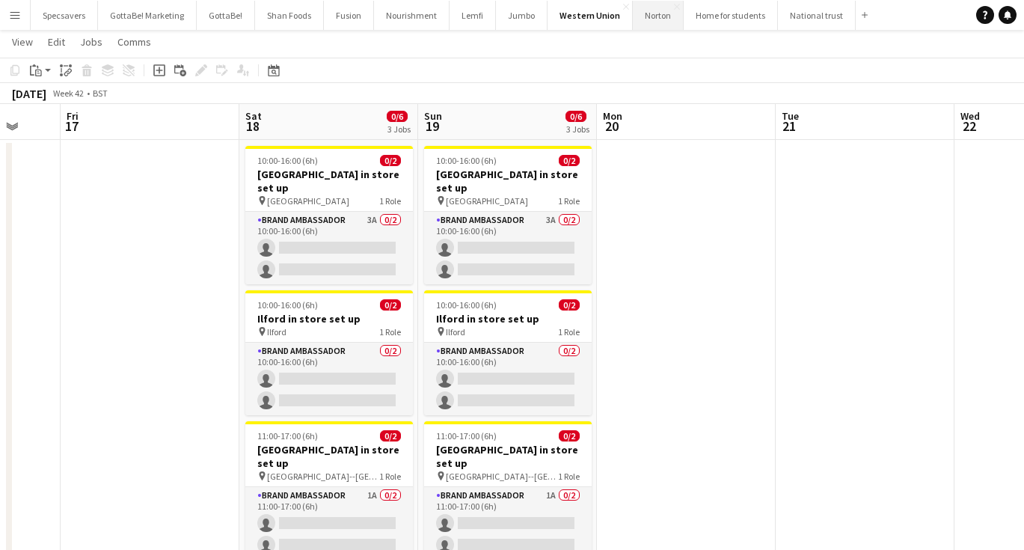
click at [640, 17] on button "Norton Close" at bounding box center [658, 15] width 51 height 29
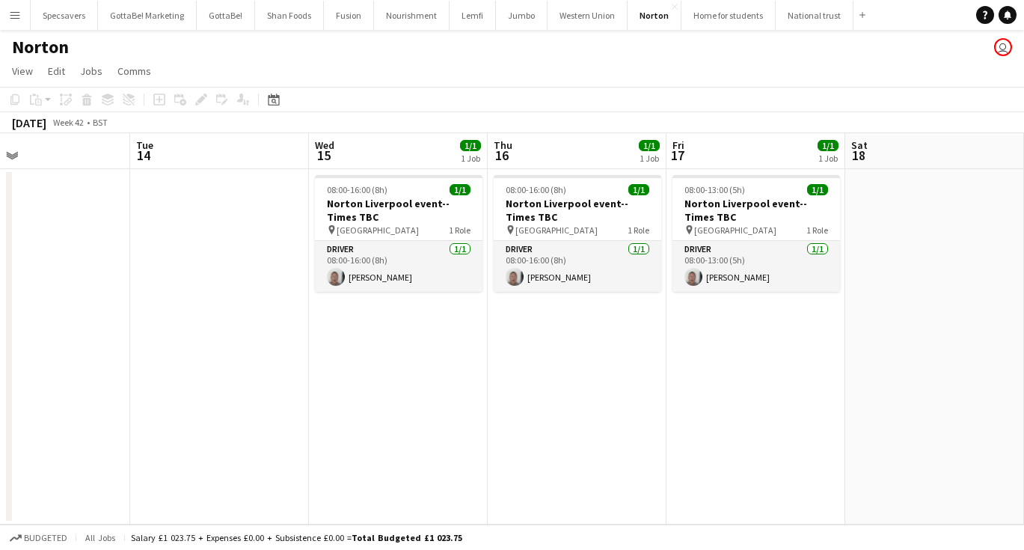
scroll to position [0, 607]
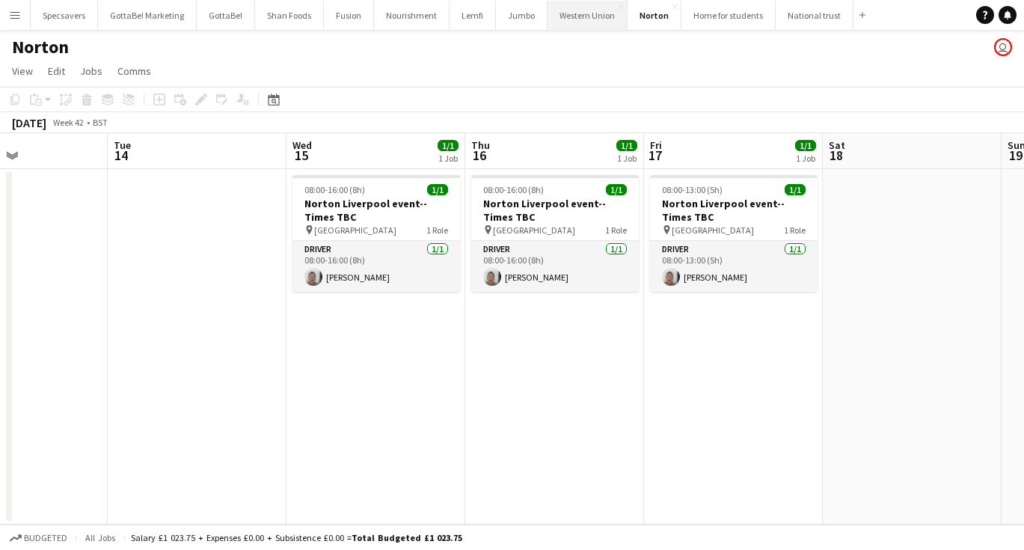
click at [574, 15] on button "Western Union Close" at bounding box center [588, 15] width 80 height 29
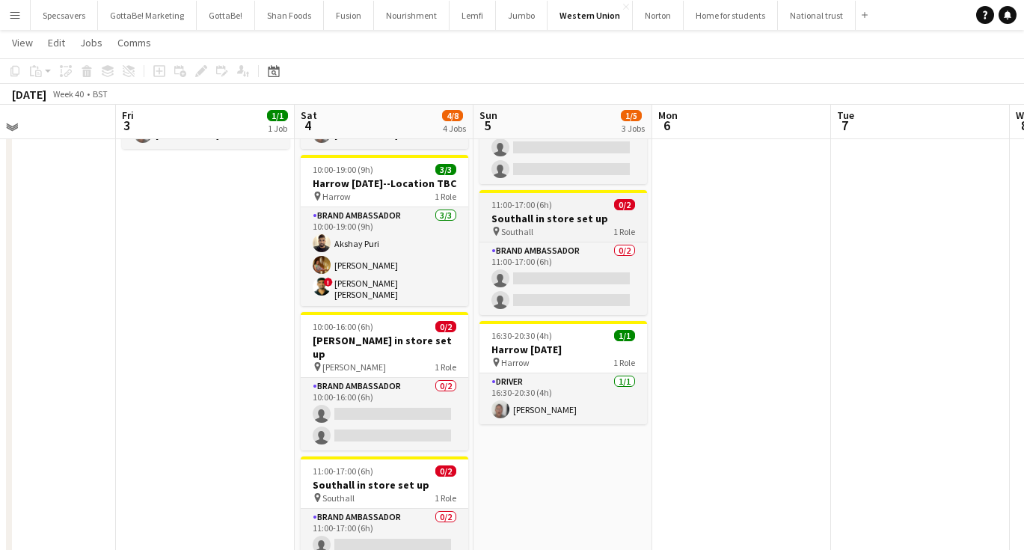
scroll to position [138, 0]
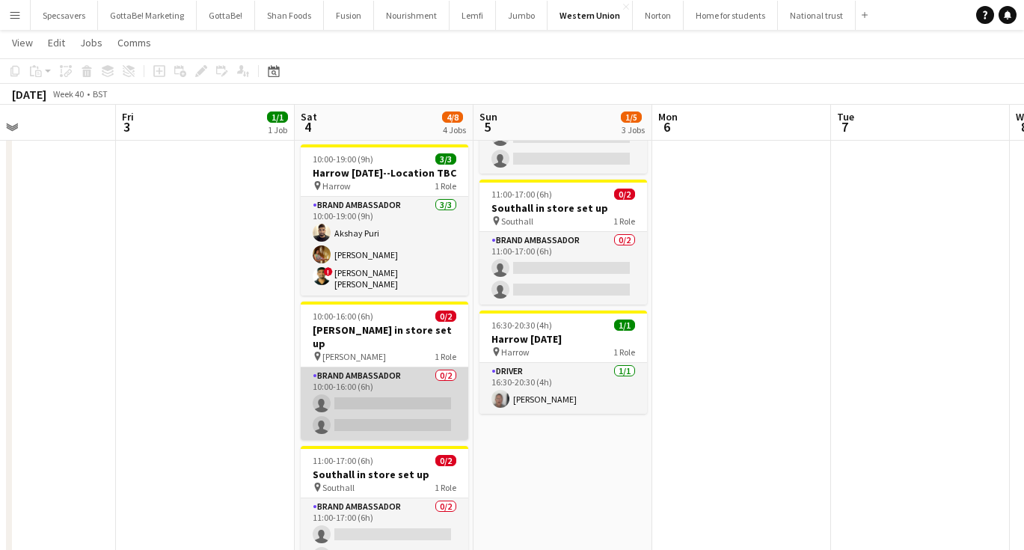
click at [405, 379] on app-card-role "Brand Ambassador 0/2 10:00-16:00 (6h) single-neutral-actions single-neutral-act…" at bounding box center [385, 403] width 168 height 73
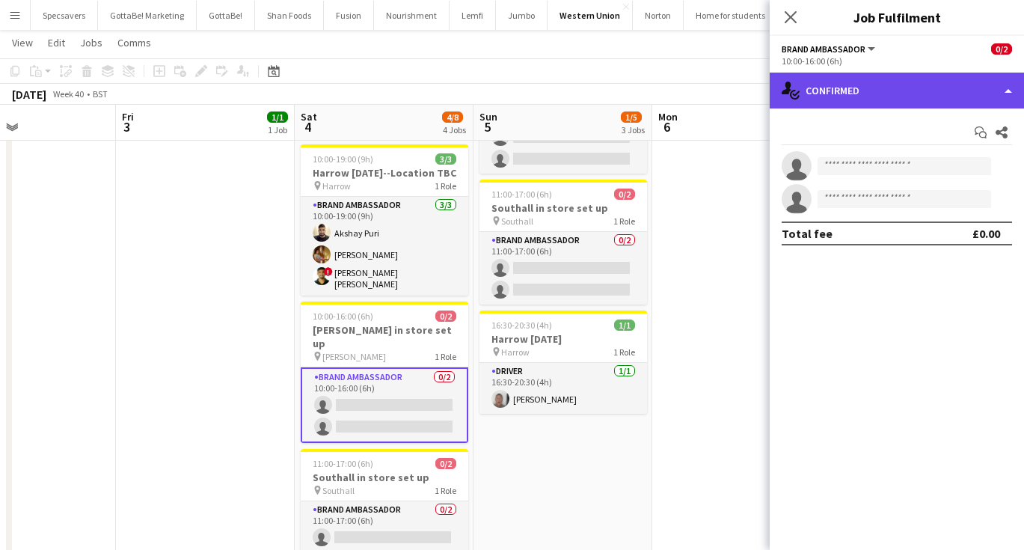
click at [898, 92] on div "single-neutral-actions-check-2 Confirmed" at bounding box center [897, 91] width 254 height 36
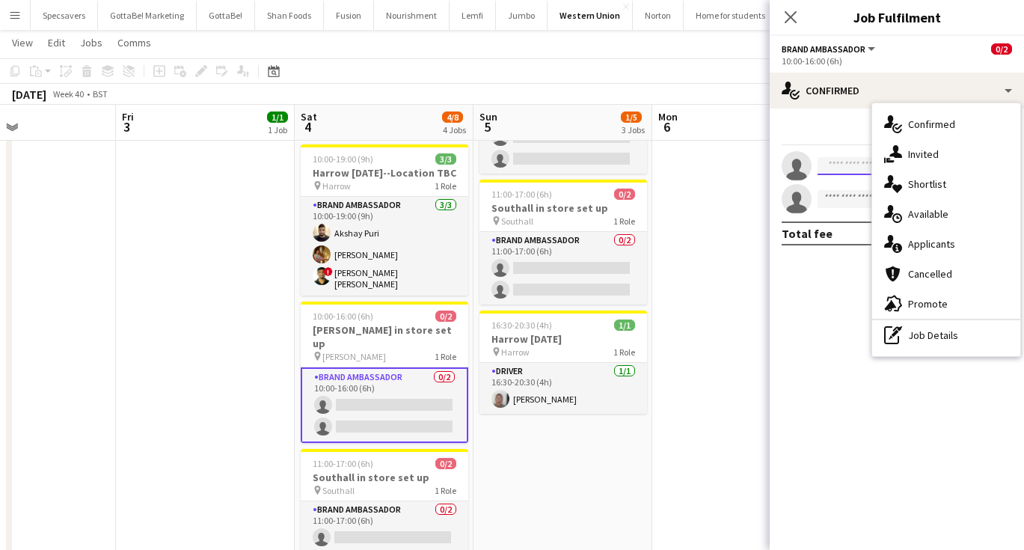
click at [847, 168] on input at bounding box center [905, 166] width 174 height 18
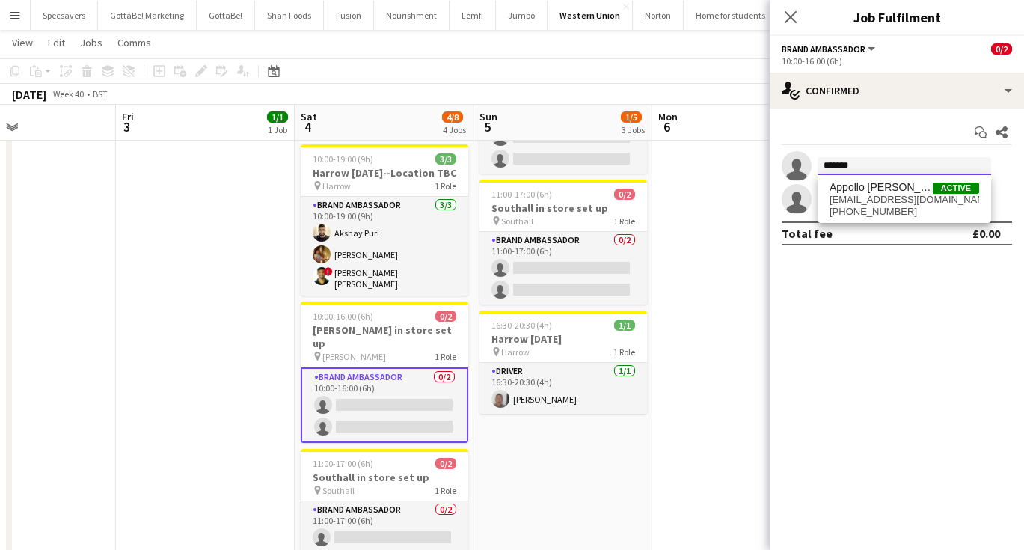
type input "******"
drag, startPoint x: 883, startPoint y: 211, endPoint x: 864, endPoint y: 201, distance: 21.7
click at [864, 201] on span "appollomathews@gmail.com" at bounding box center [904, 200] width 150 height 12
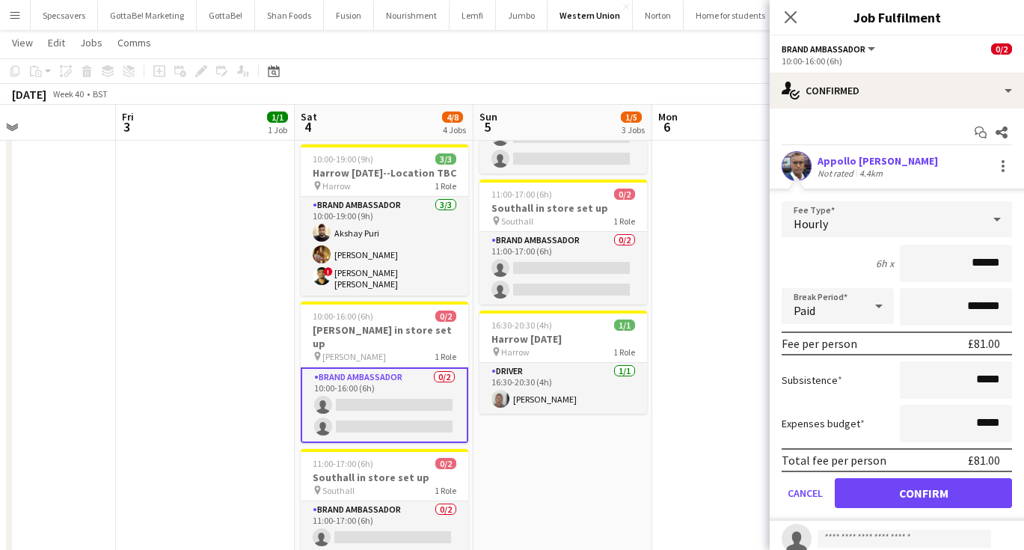
click at [926, 500] on button "Confirm" at bounding box center [923, 493] width 177 height 30
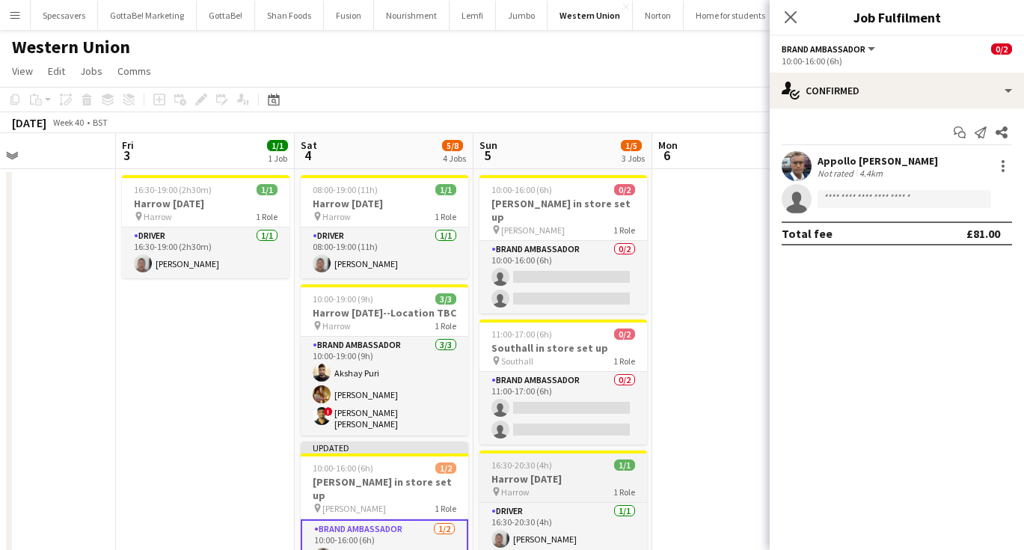
scroll to position [0, 0]
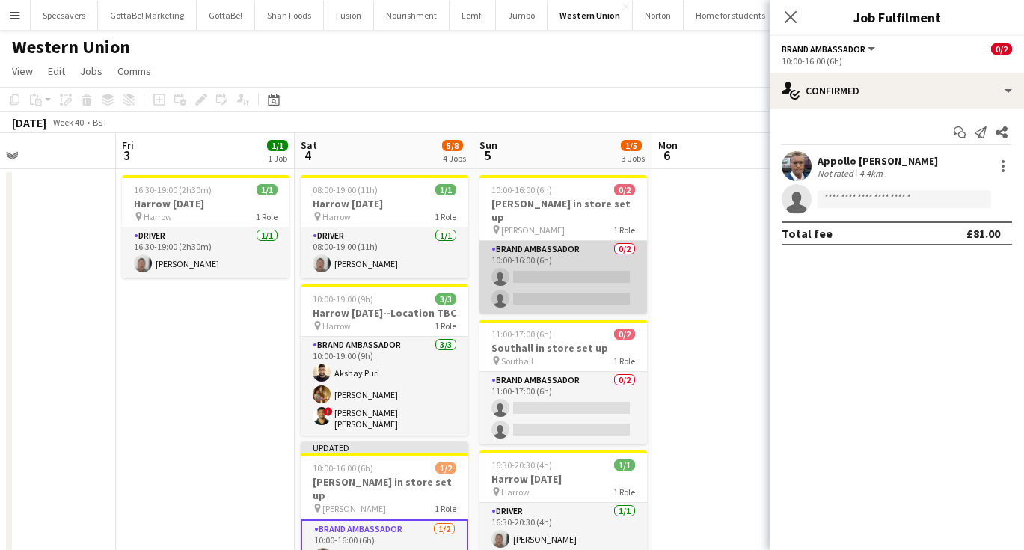
click at [568, 248] on app-card-role "Brand Ambassador 0/2 10:00-16:00 (6h) single-neutral-actions single-neutral-act…" at bounding box center [563, 277] width 168 height 73
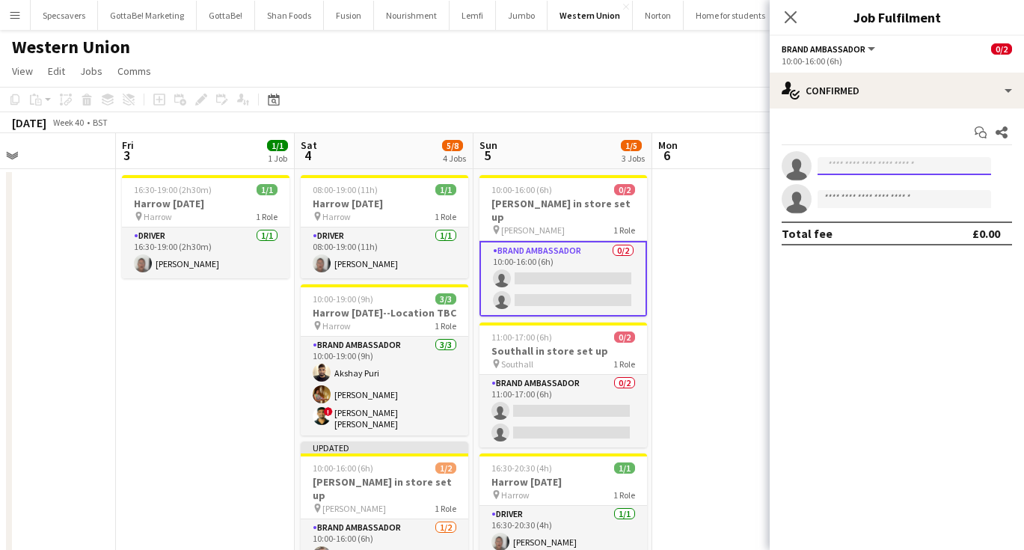
click at [850, 163] on input at bounding box center [905, 166] width 174 height 18
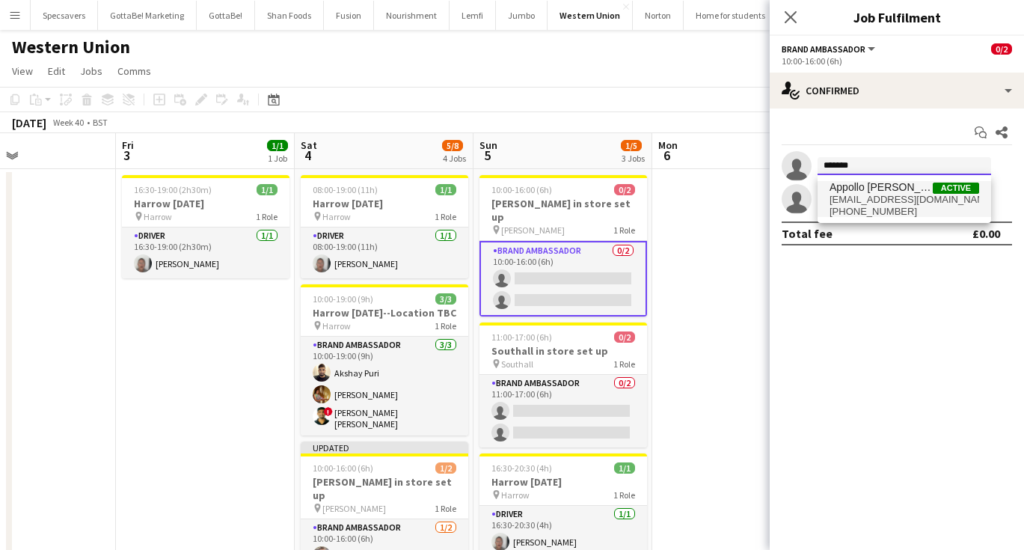
type input "*******"
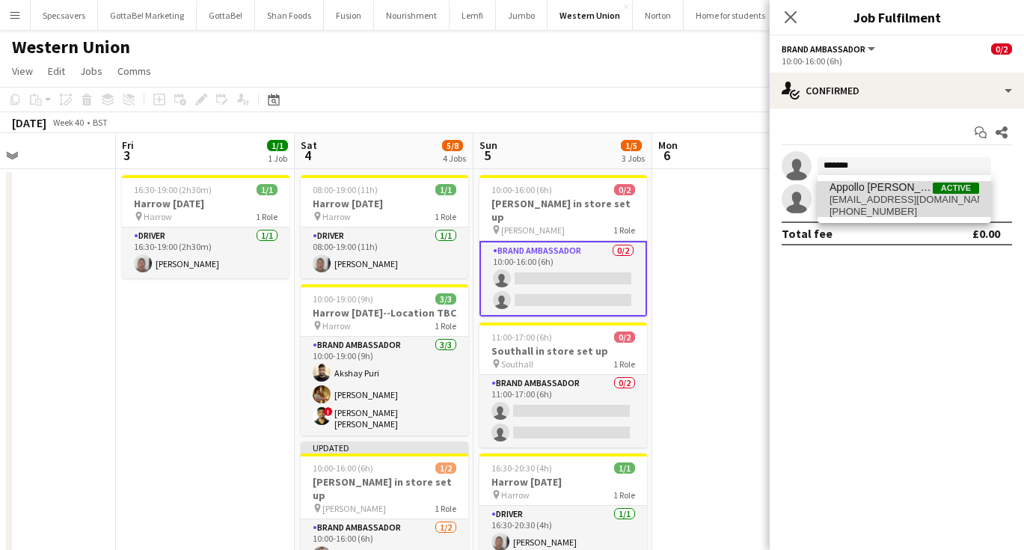
click at [882, 208] on span "+447901694709" at bounding box center [904, 212] width 150 height 12
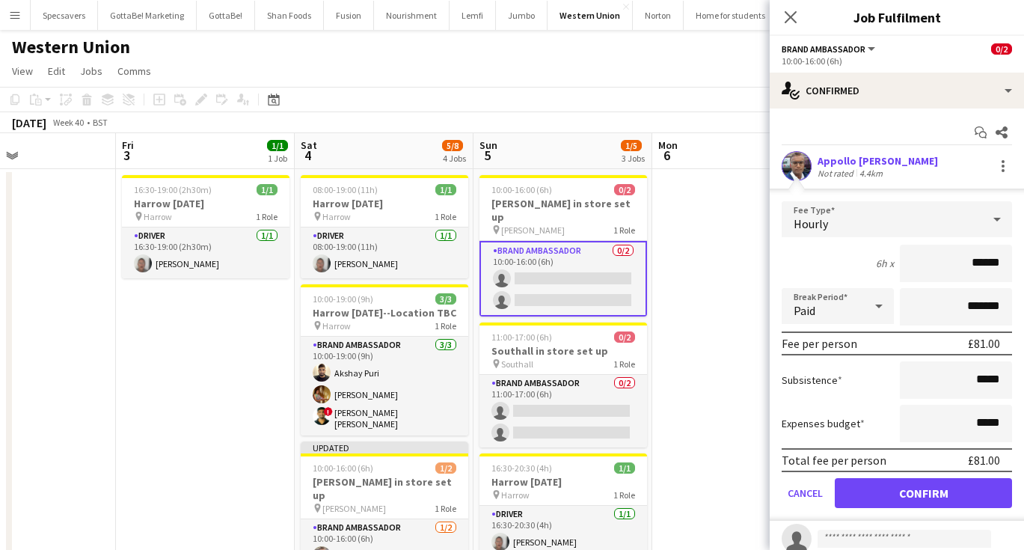
click at [960, 497] on button "Confirm" at bounding box center [923, 493] width 177 height 30
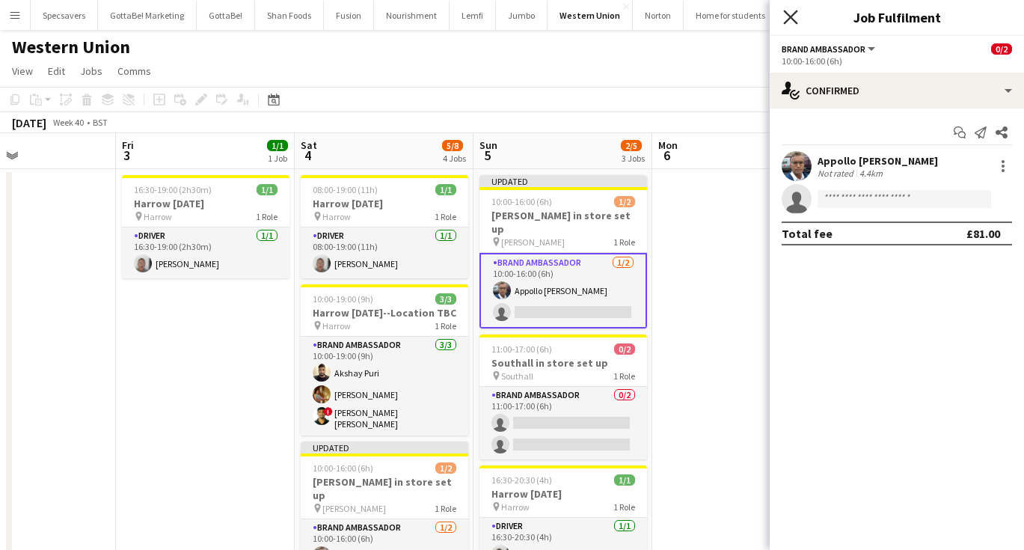
click at [792, 14] on icon "Close pop-in" at bounding box center [790, 17] width 14 height 14
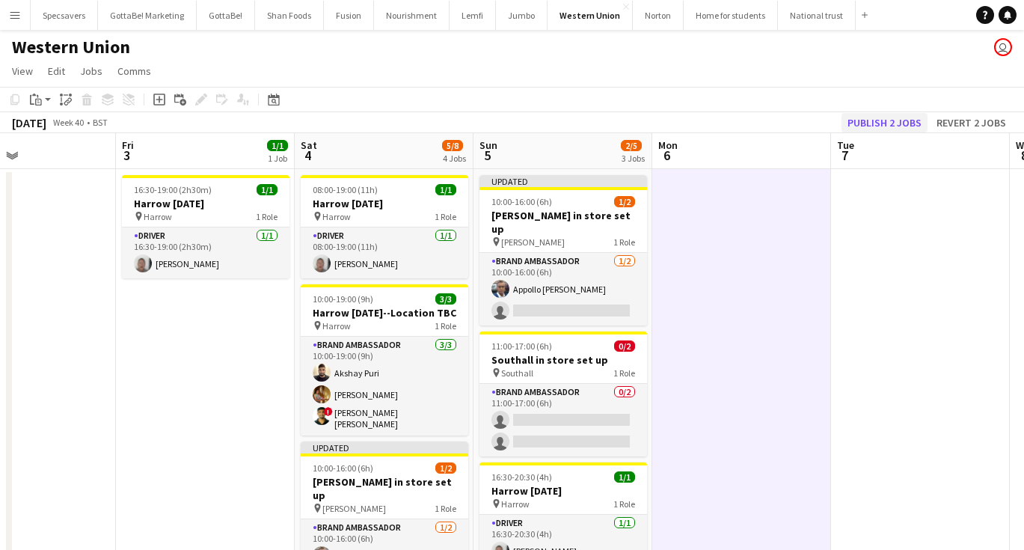
click at [877, 126] on button "Publish 2 jobs" at bounding box center [884, 122] width 86 height 19
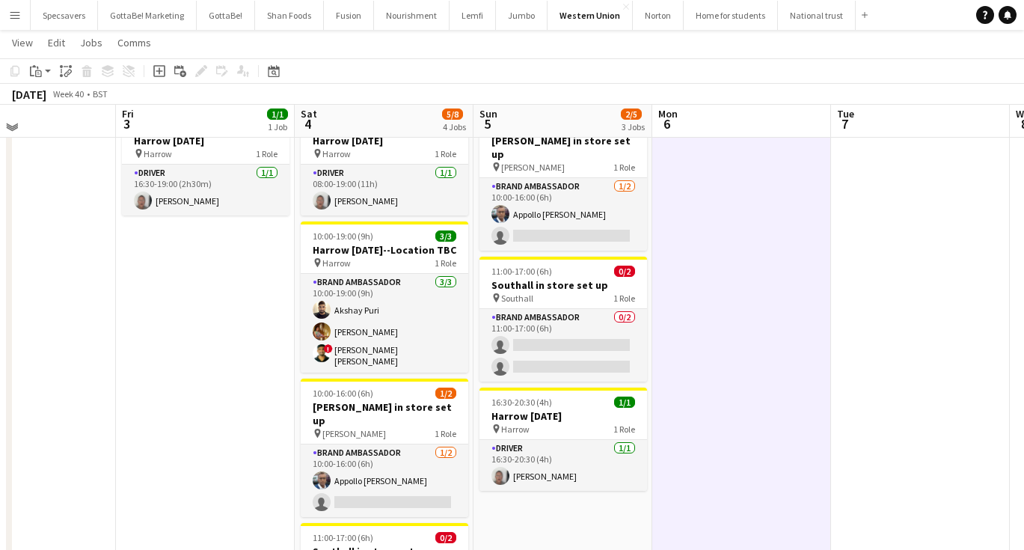
scroll to position [80, 0]
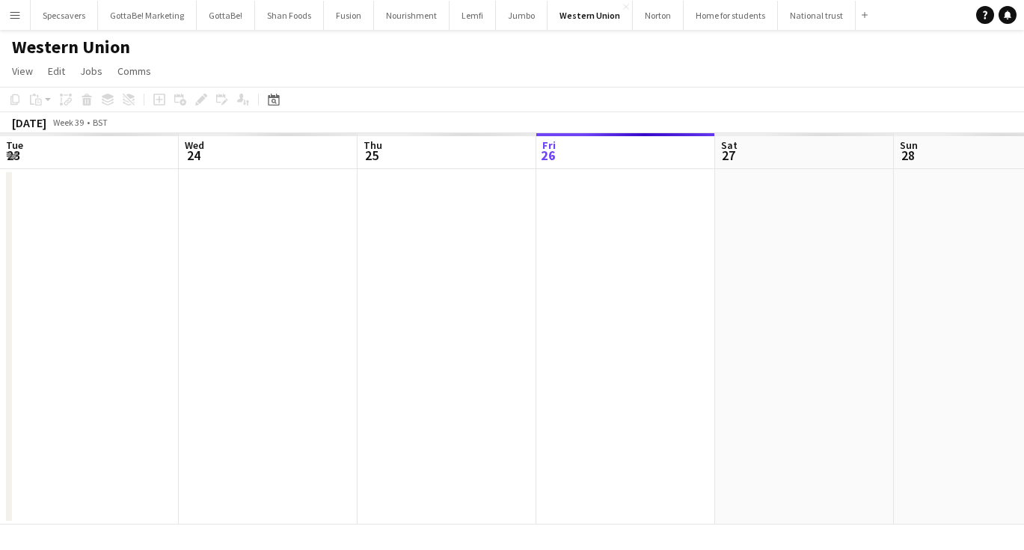
scroll to position [0, 358]
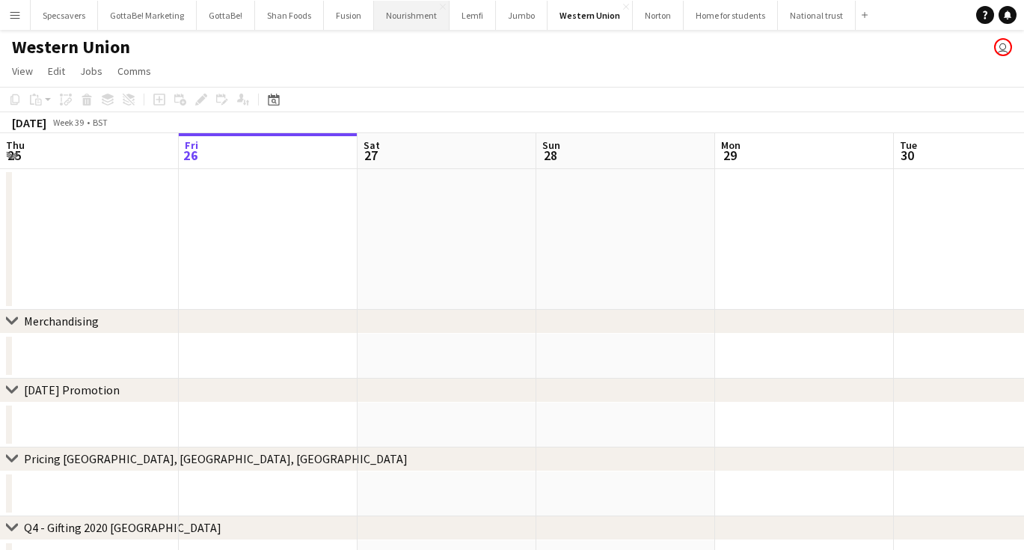
click at [417, 21] on button "Nourishment Close" at bounding box center [412, 15] width 76 height 29
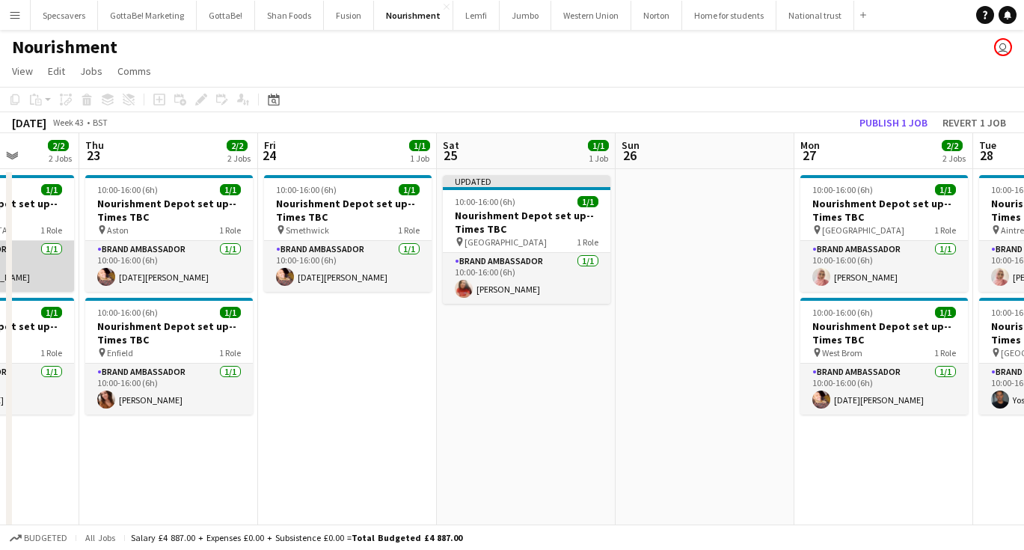
scroll to position [0, 476]
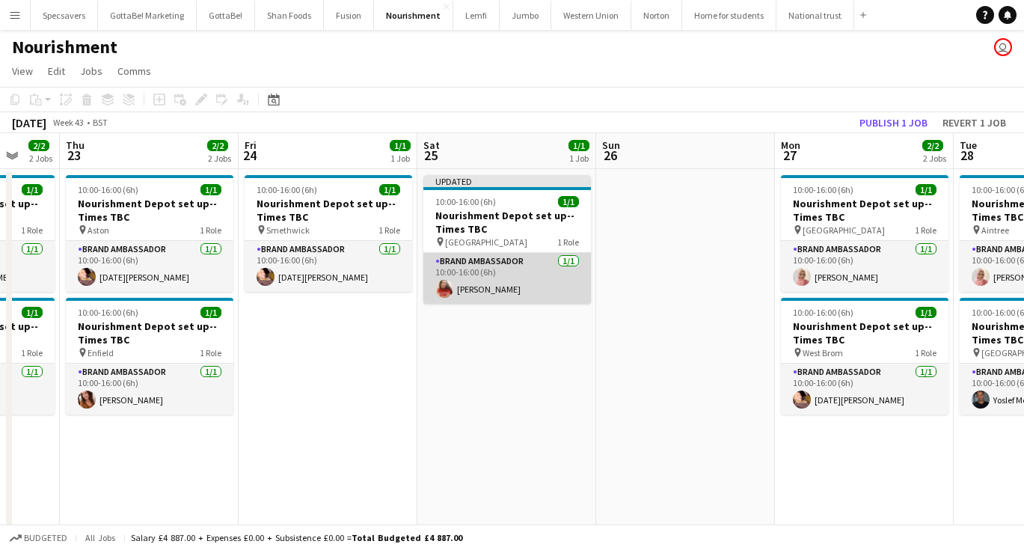
click at [466, 293] on app-card-role "Brand Ambassador 1/1 10:00-16:00 (6h) HELEN REGAN" at bounding box center [507, 278] width 168 height 51
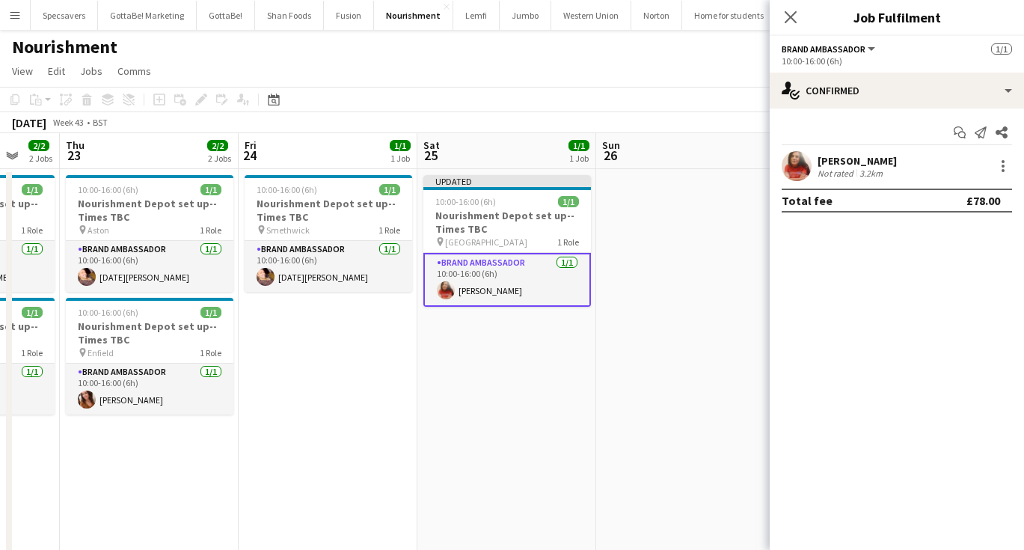
click at [862, 159] on div "[PERSON_NAME]" at bounding box center [857, 160] width 79 height 13
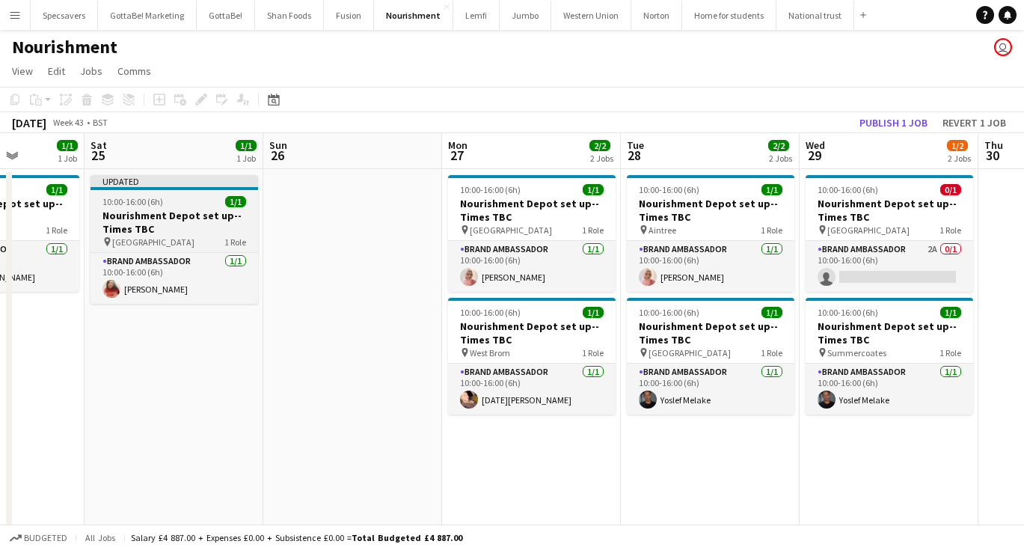
scroll to position [0, 474]
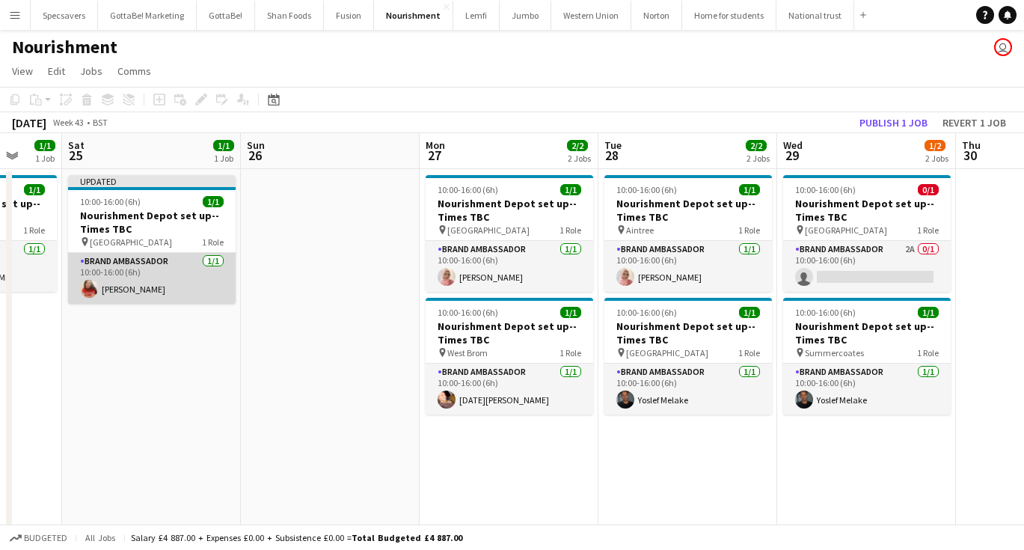
click at [106, 279] on app-card-role "Brand Ambassador 1/1 10:00-16:00 (6h) HELEN REGAN" at bounding box center [152, 278] width 168 height 51
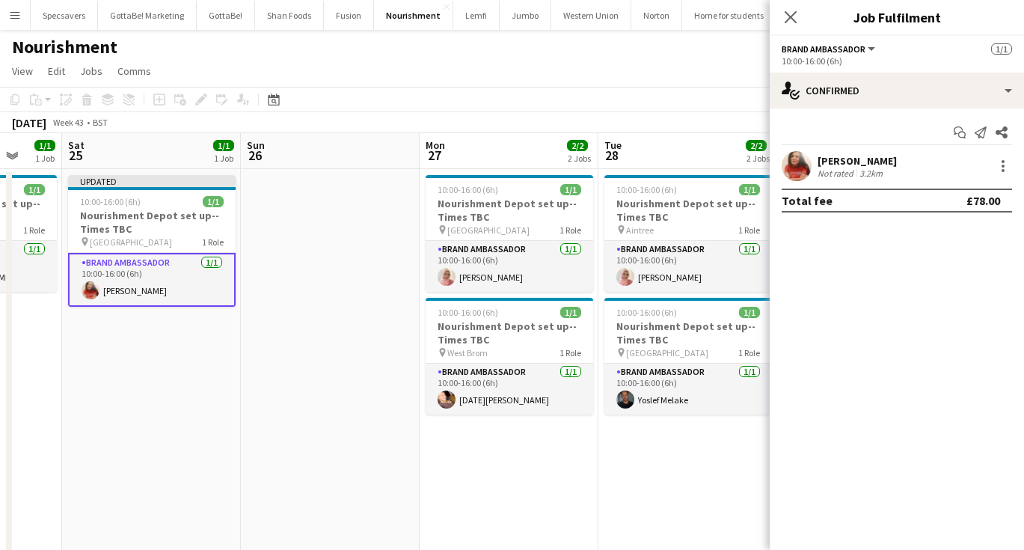
click at [854, 172] on div "Not rated" at bounding box center [837, 173] width 39 height 11
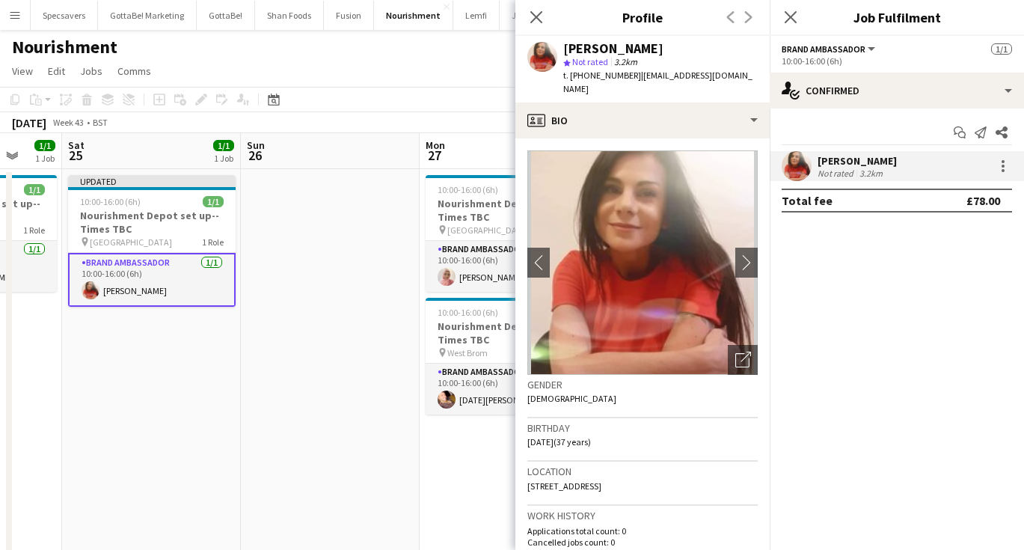
click at [366, 81] on app-page-menu "View Day view expanded Day view collapsed Month view Date picker Jump to today …" at bounding box center [512, 72] width 1024 height 28
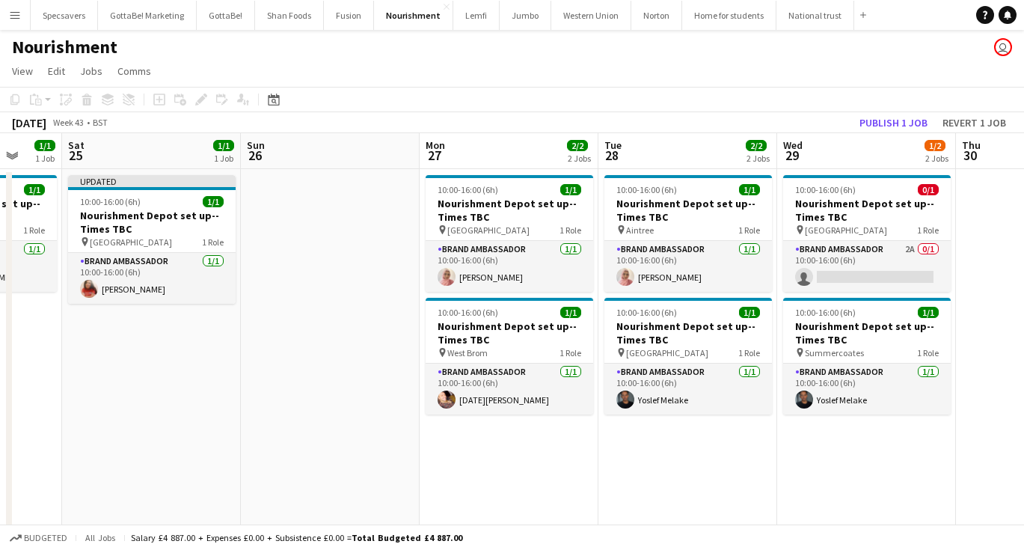
click at [11, 11] on app-icon "Menu" at bounding box center [15, 15] width 12 height 12
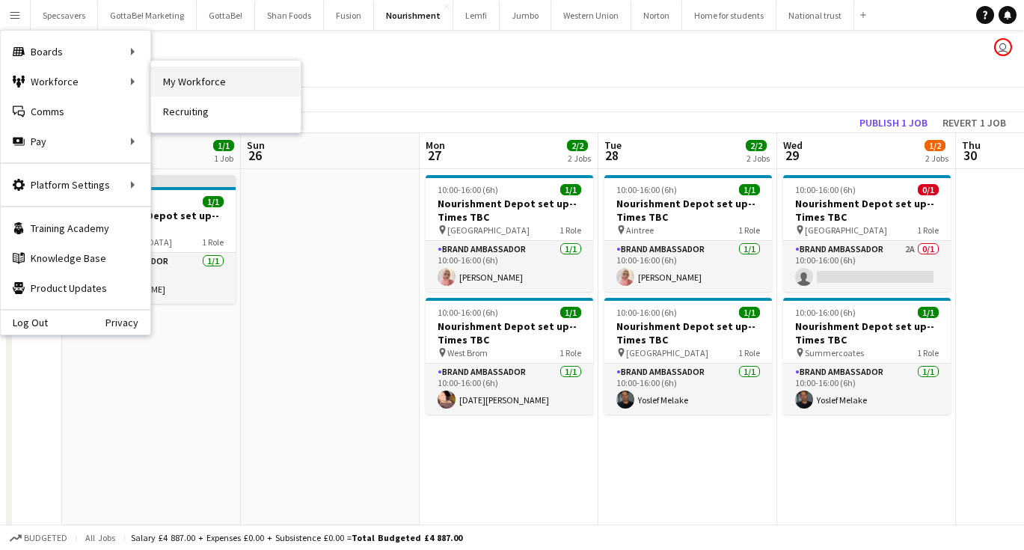
click at [209, 72] on link "My Workforce" at bounding box center [226, 82] width 150 height 30
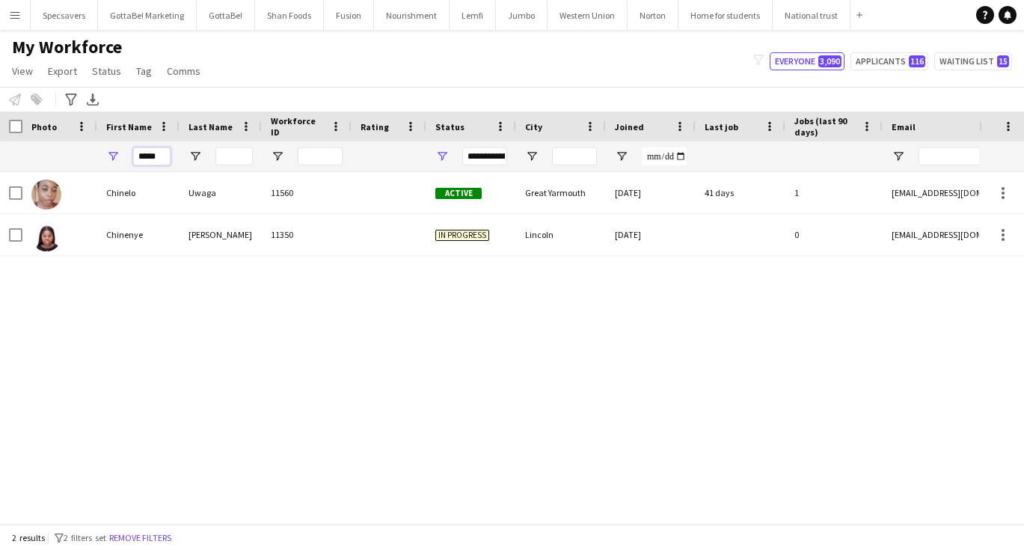
click at [158, 159] on input "*****" at bounding box center [151, 156] width 37 height 18
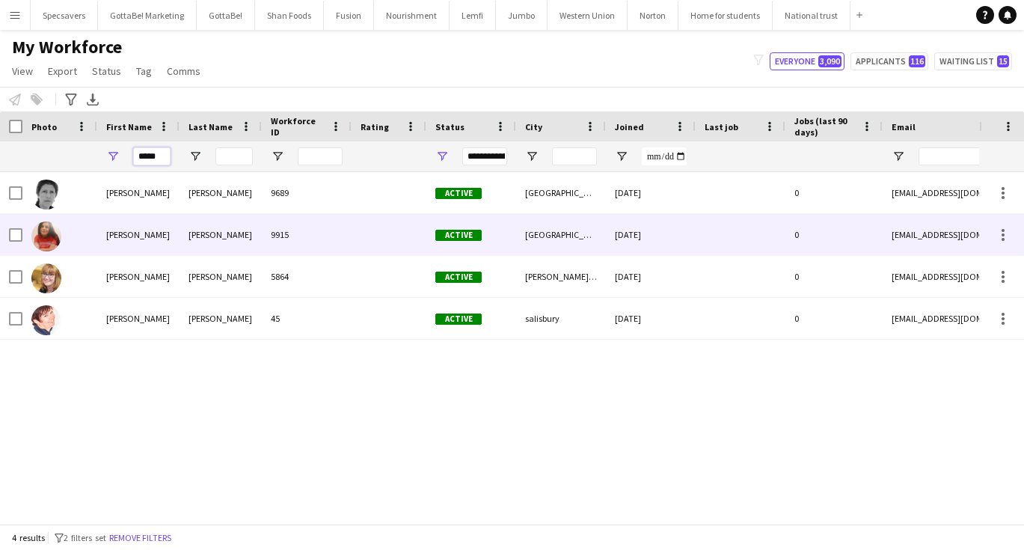
type input "*****"
click at [177, 230] on div "HELEN" at bounding box center [138, 234] width 82 height 41
click at [574, 233] on div "[GEOGRAPHIC_DATA]" at bounding box center [561, 234] width 90 height 41
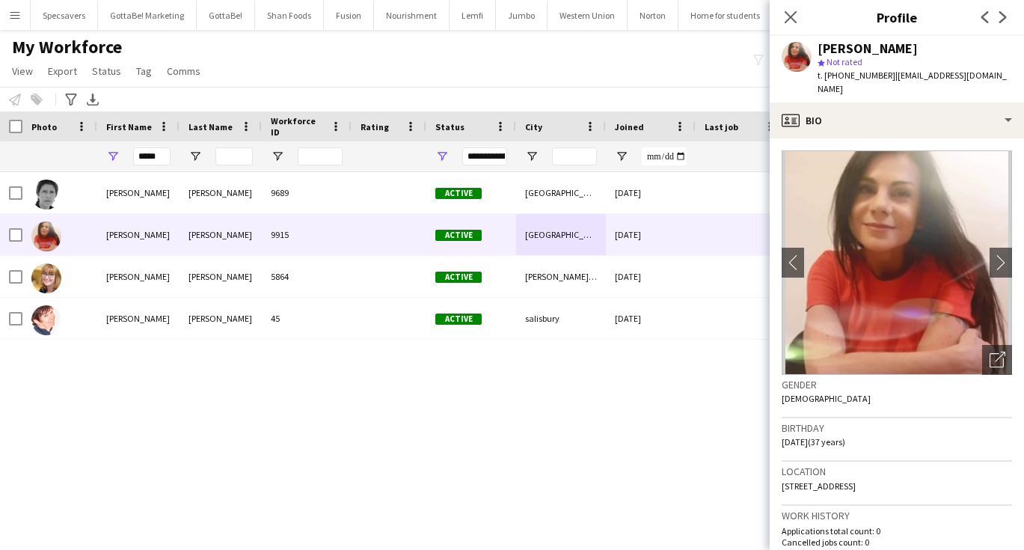
click at [581, 43] on div "My Workforce View Views Default view New view Update view Delete view Edit name…" at bounding box center [512, 61] width 1024 height 51
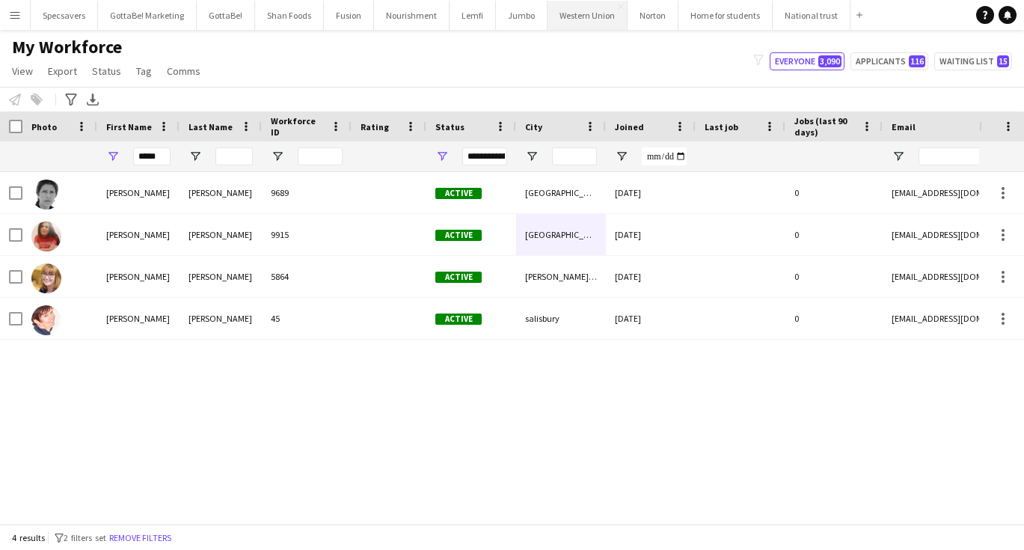
click at [576, 2] on button "Western Union Close" at bounding box center [588, 15] width 80 height 29
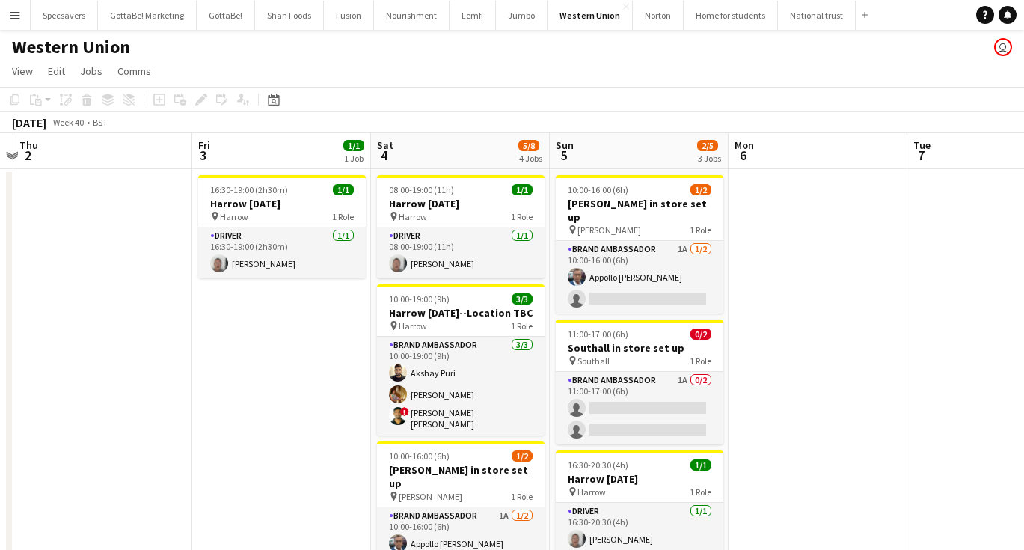
scroll to position [0, 553]
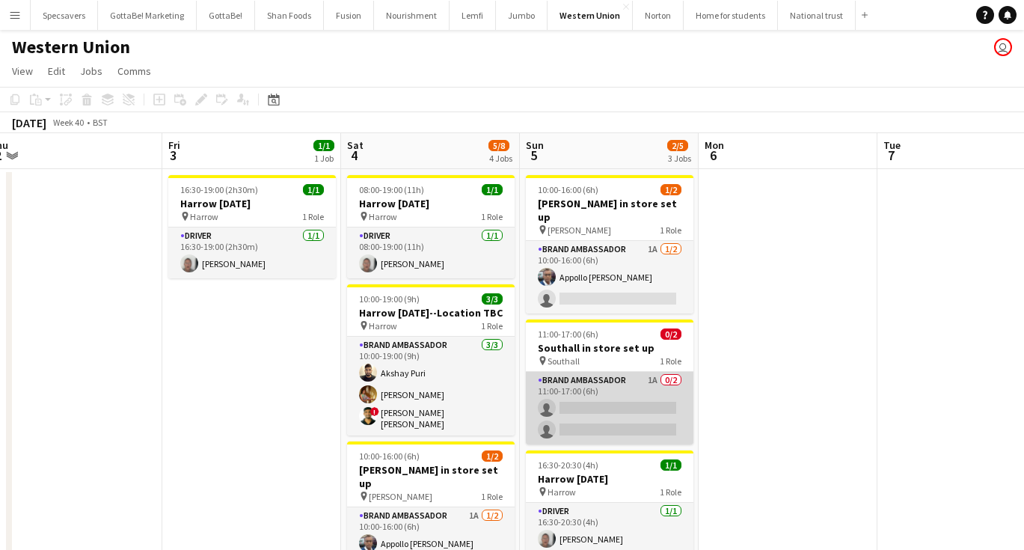
click at [647, 375] on app-card-role "Brand Ambassador 1A 0/2 11:00-17:00 (6h) single-neutral-actions single-neutral-…" at bounding box center [610, 408] width 168 height 73
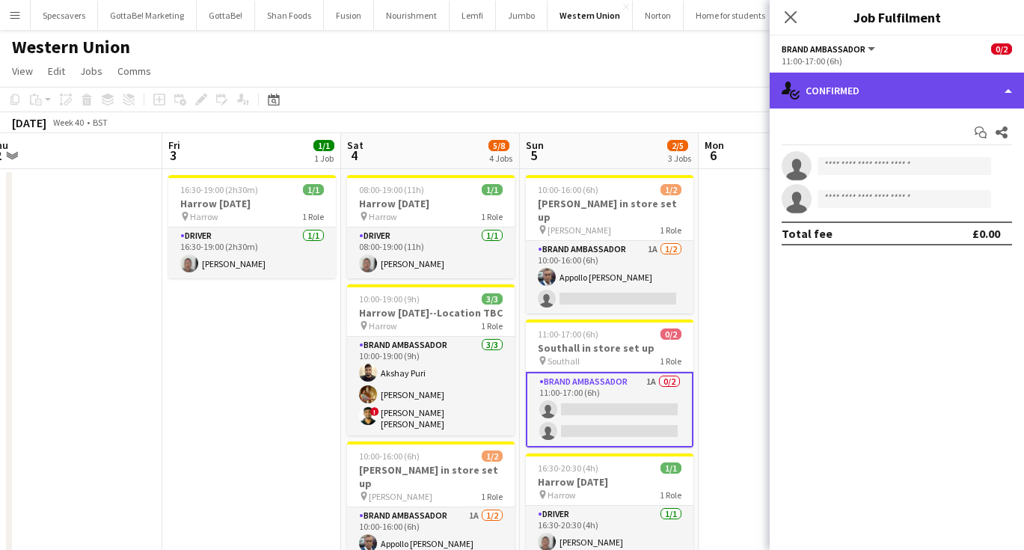
click at [889, 86] on div "single-neutral-actions-check-2 Confirmed" at bounding box center [897, 91] width 254 height 36
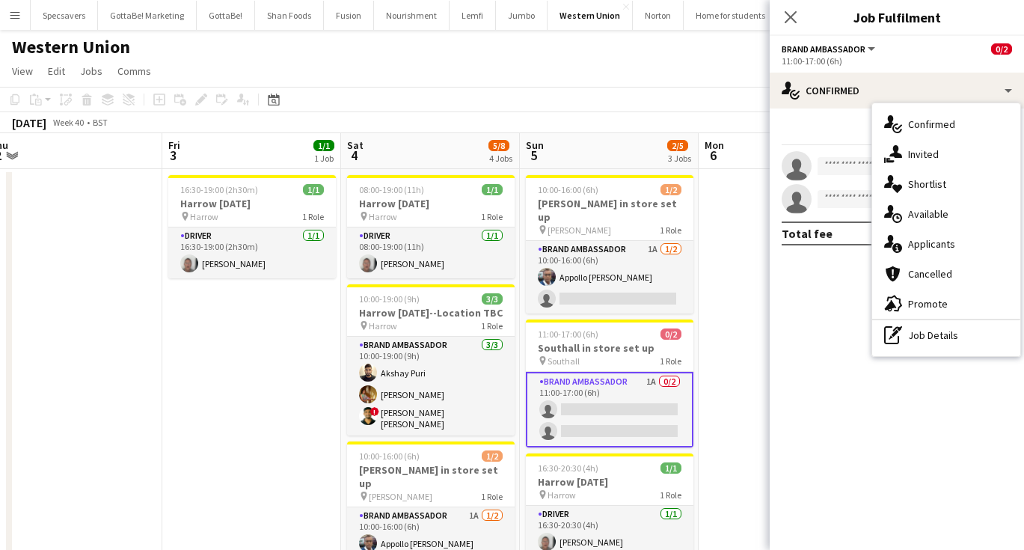
click at [723, 283] on app-date-cell at bounding box center [788, 468] width 179 height 598
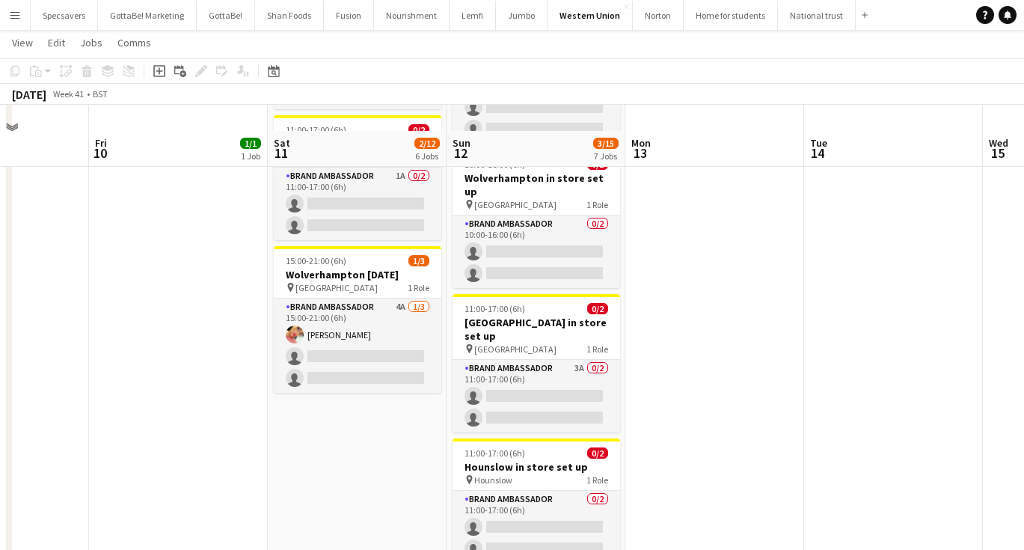
scroll to position [645, 0]
